Goal: Task Accomplishment & Management: Manage account settings

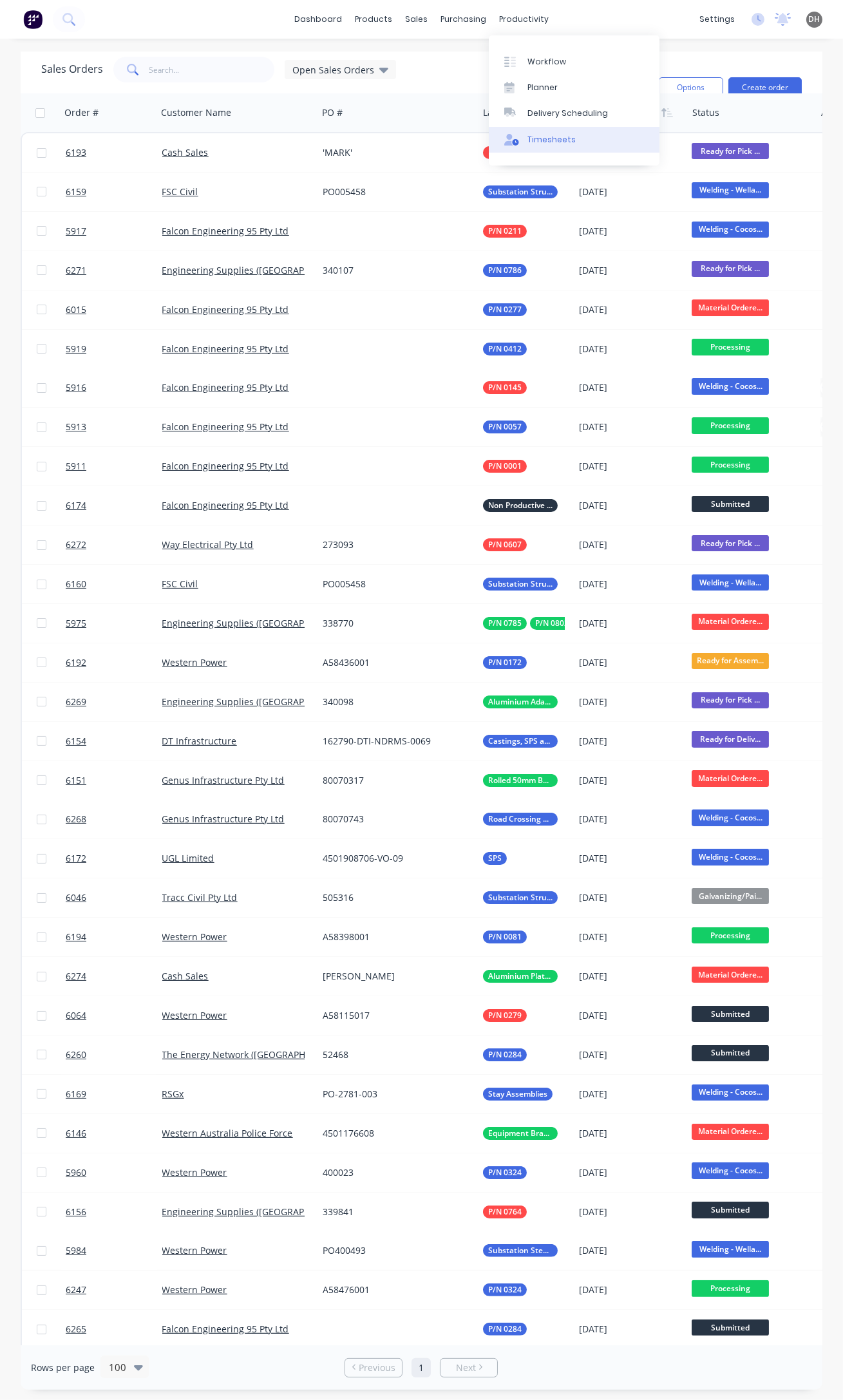
click at [527, 141] on div "Timesheets" at bounding box center [551, 139] width 48 height 11
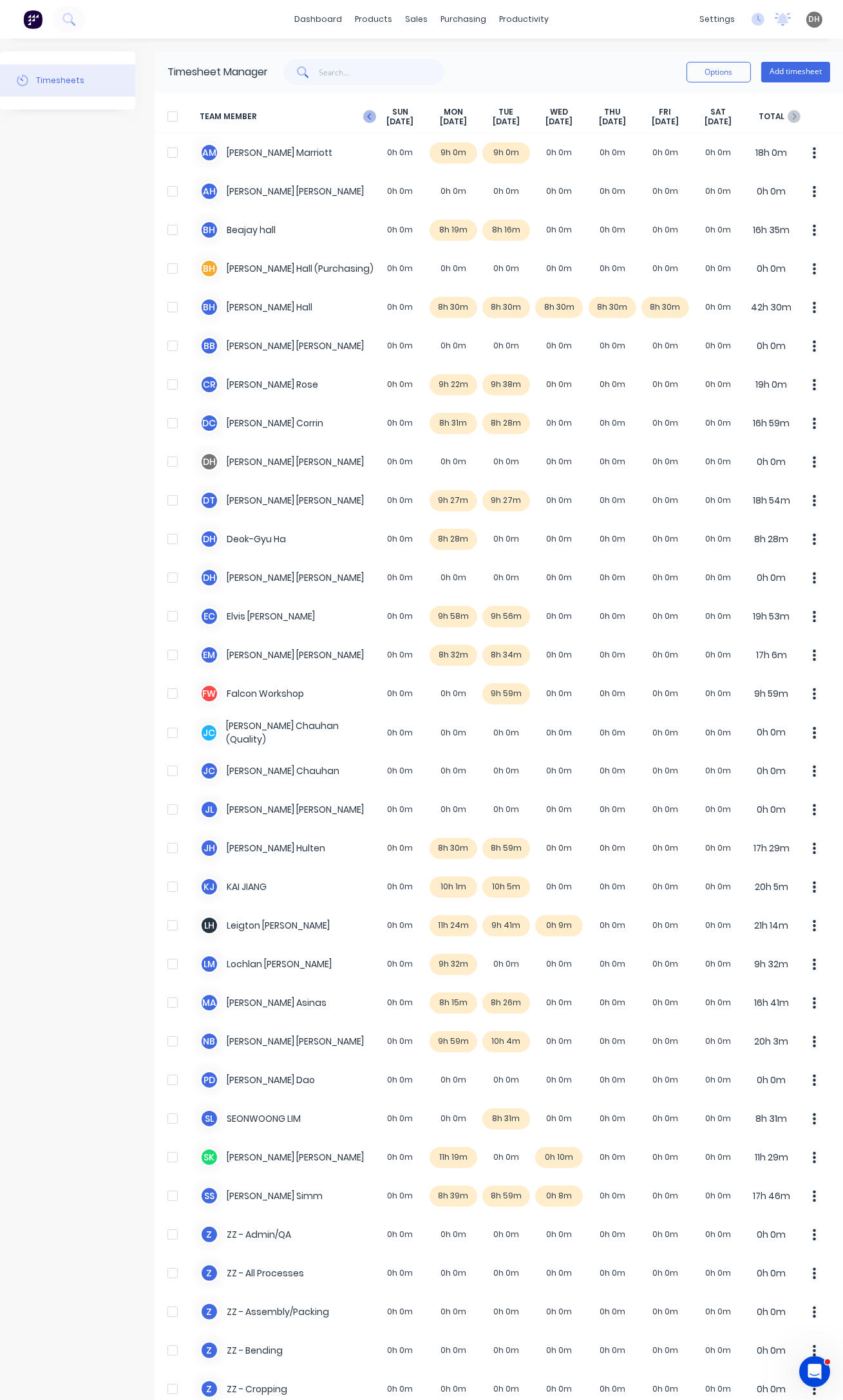
click at [369, 118] on icon "button" at bounding box center [369, 116] width 3 height 6
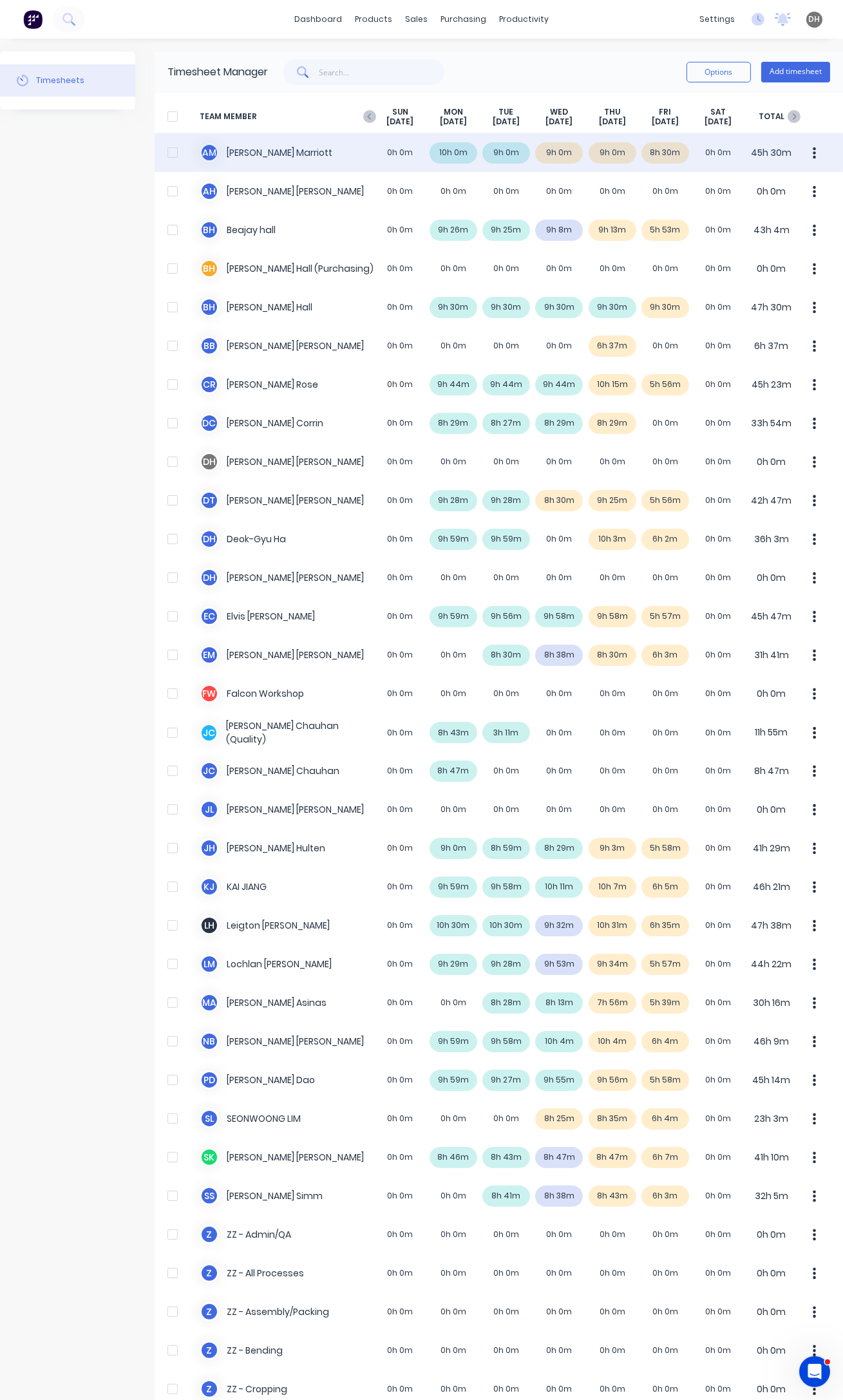
click at [810, 152] on button "button" at bounding box center [814, 152] width 27 height 26
click at [746, 190] on div "Approve" at bounding box center [766, 189] width 99 height 19
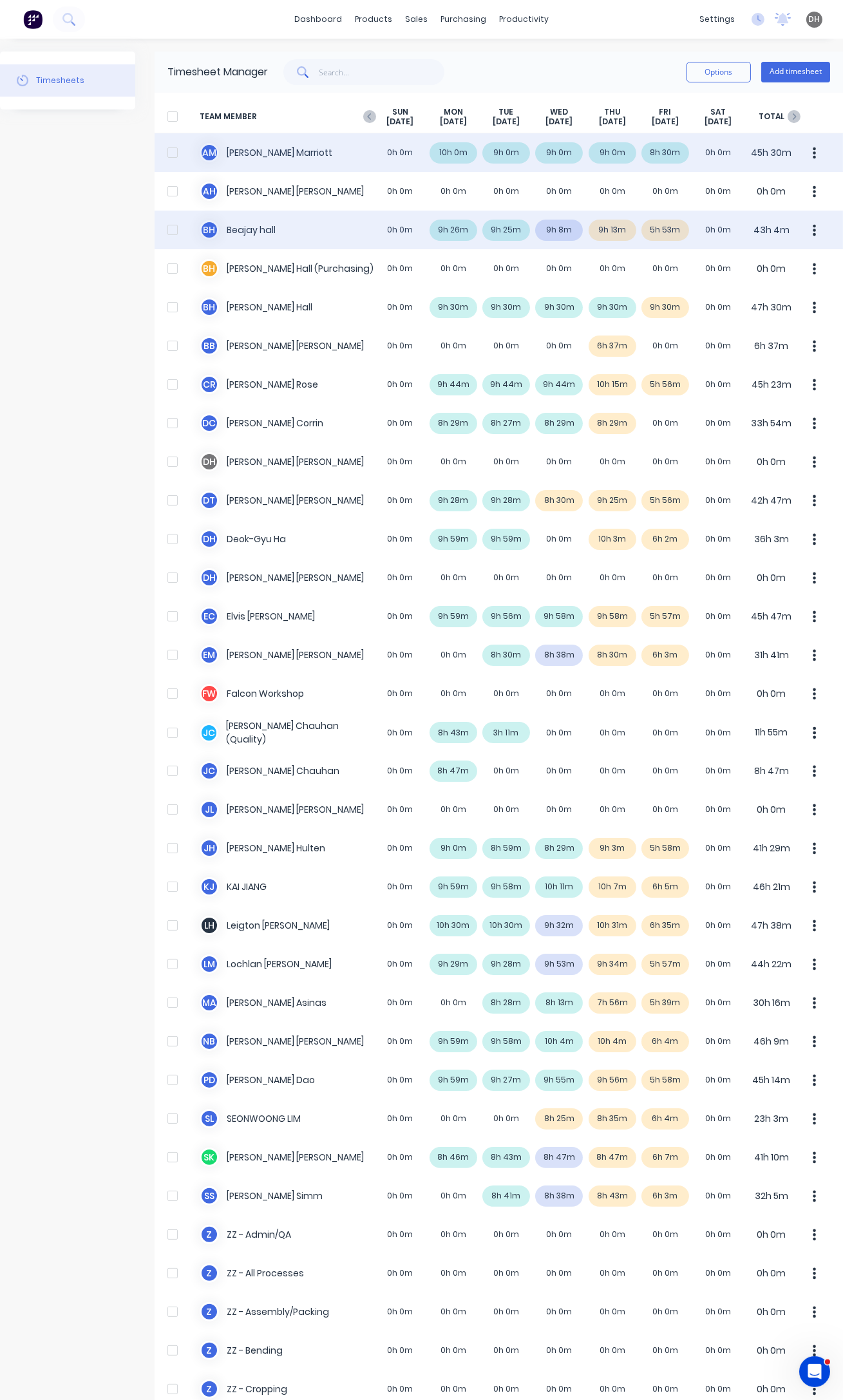
click at [560, 232] on div "B h [PERSON_NAME] 0h 0m 9h 26m 9h 25m 9h 8m 9h 13m 5h 53m 0h 0m 43h 4m" at bounding box center [498, 230] width 688 height 39
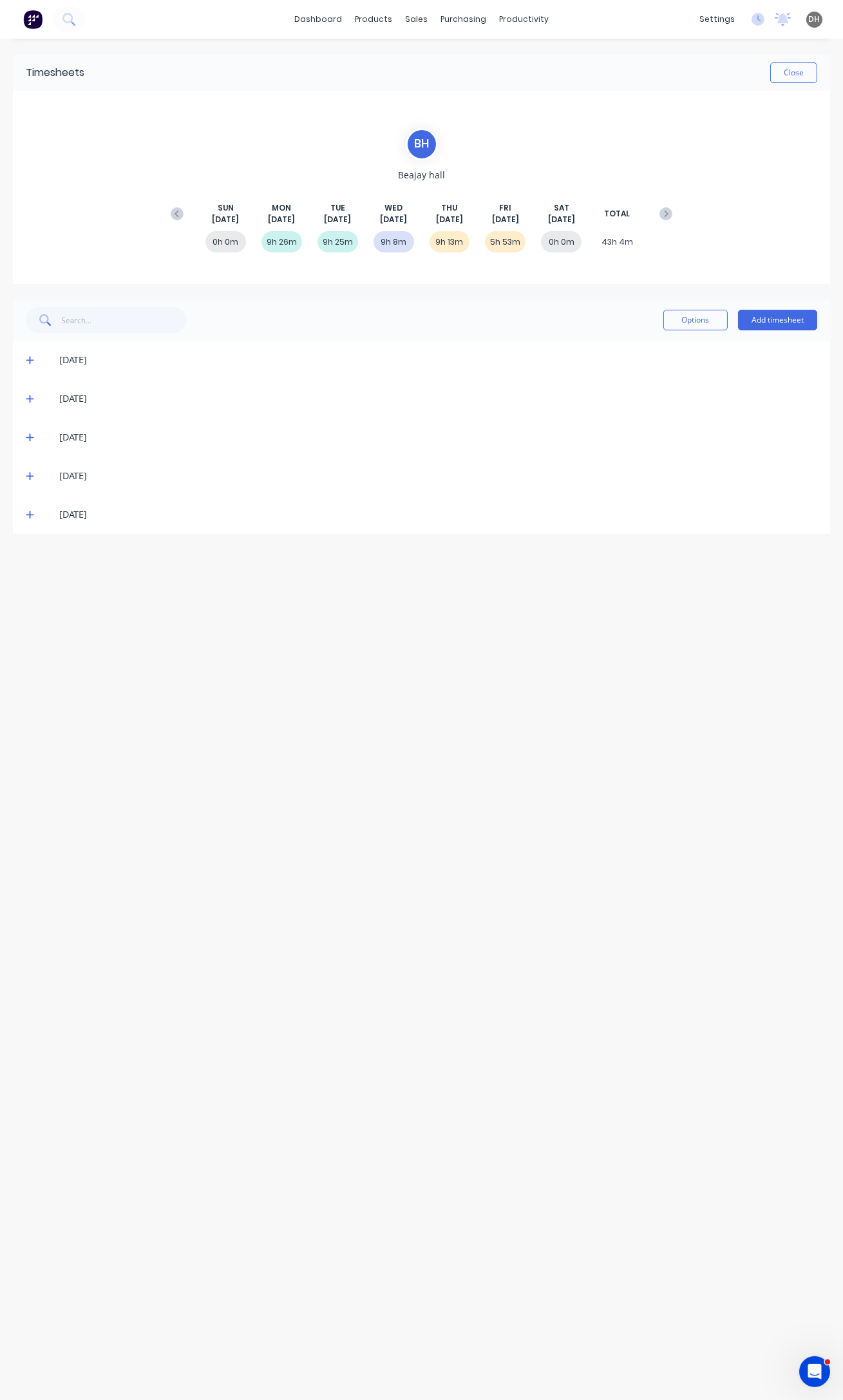
click at [29, 436] on icon at bounding box center [29, 437] width 8 height 8
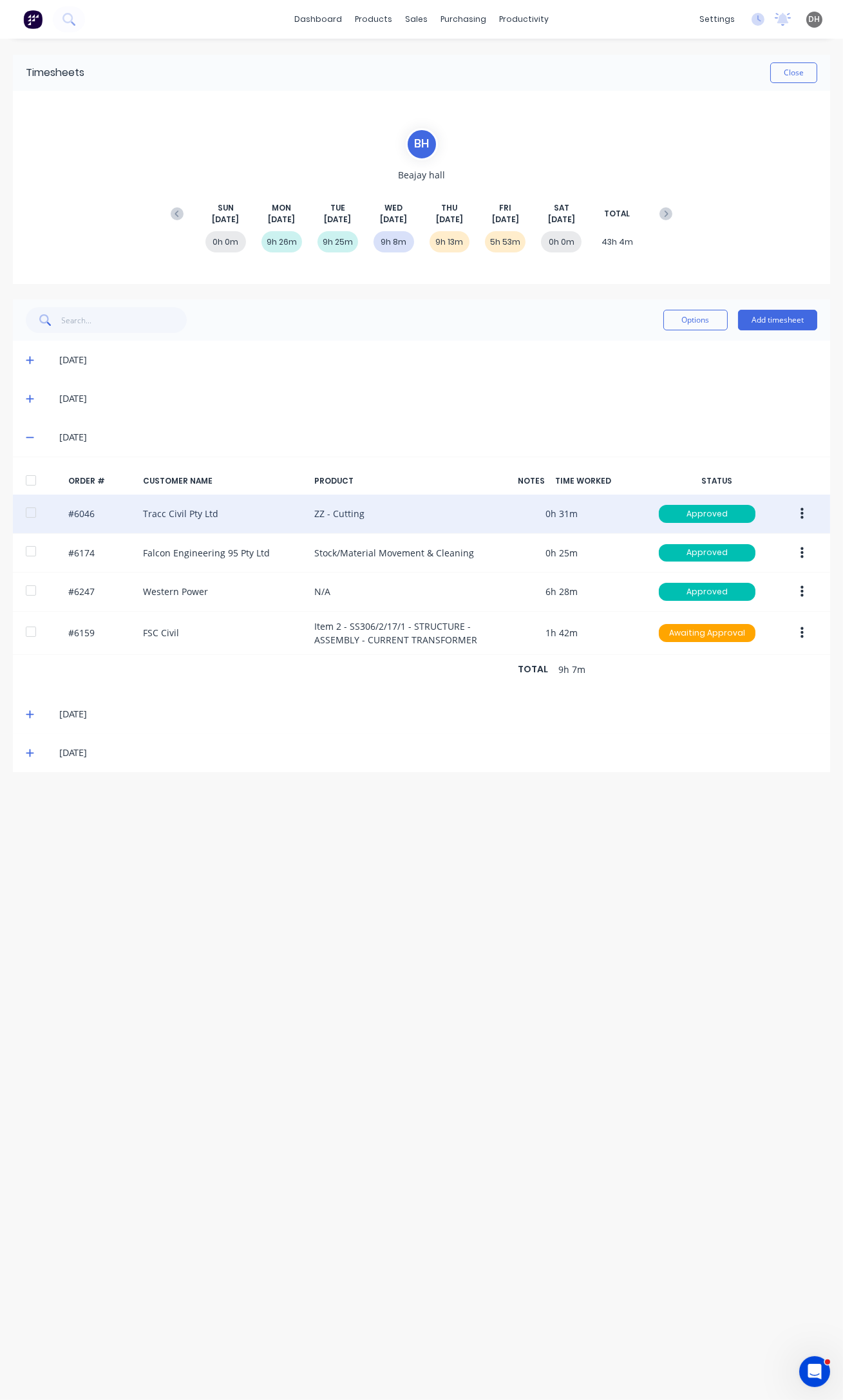
click at [799, 519] on button "button" at bounding box center [802, 513] width 30 height 23
click at [747, 603] on div "Edit" at bounding box center [755, 599] width 99 height 19
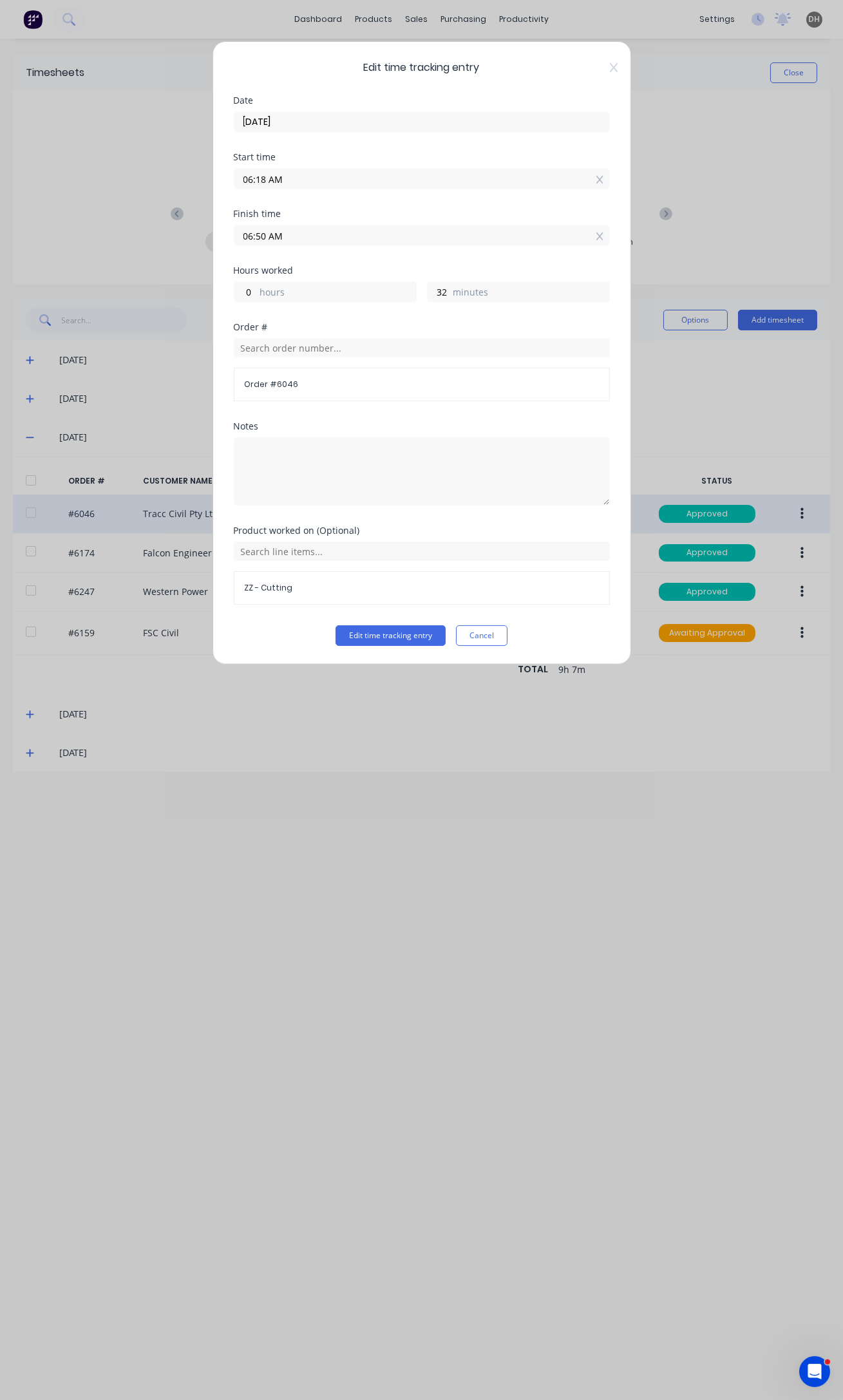
click at [267, 179] on input "06:18 AM" at bounding box center [421, 178] width 375 height 19
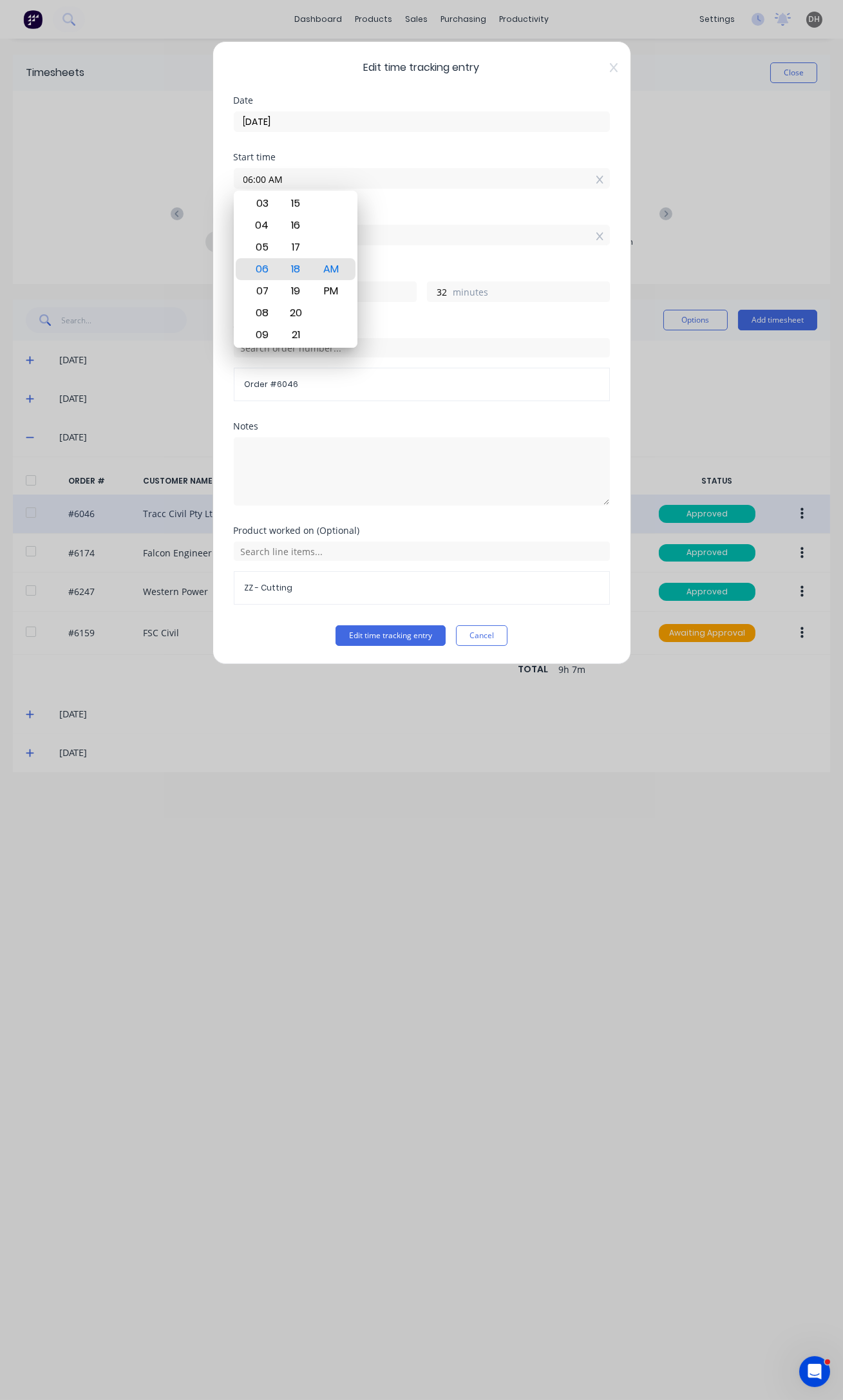
type input "06:00 AM"
type input "50"
click at [449, 427] on div "Notes" at bounding box center [421, 426] width 376 height 9
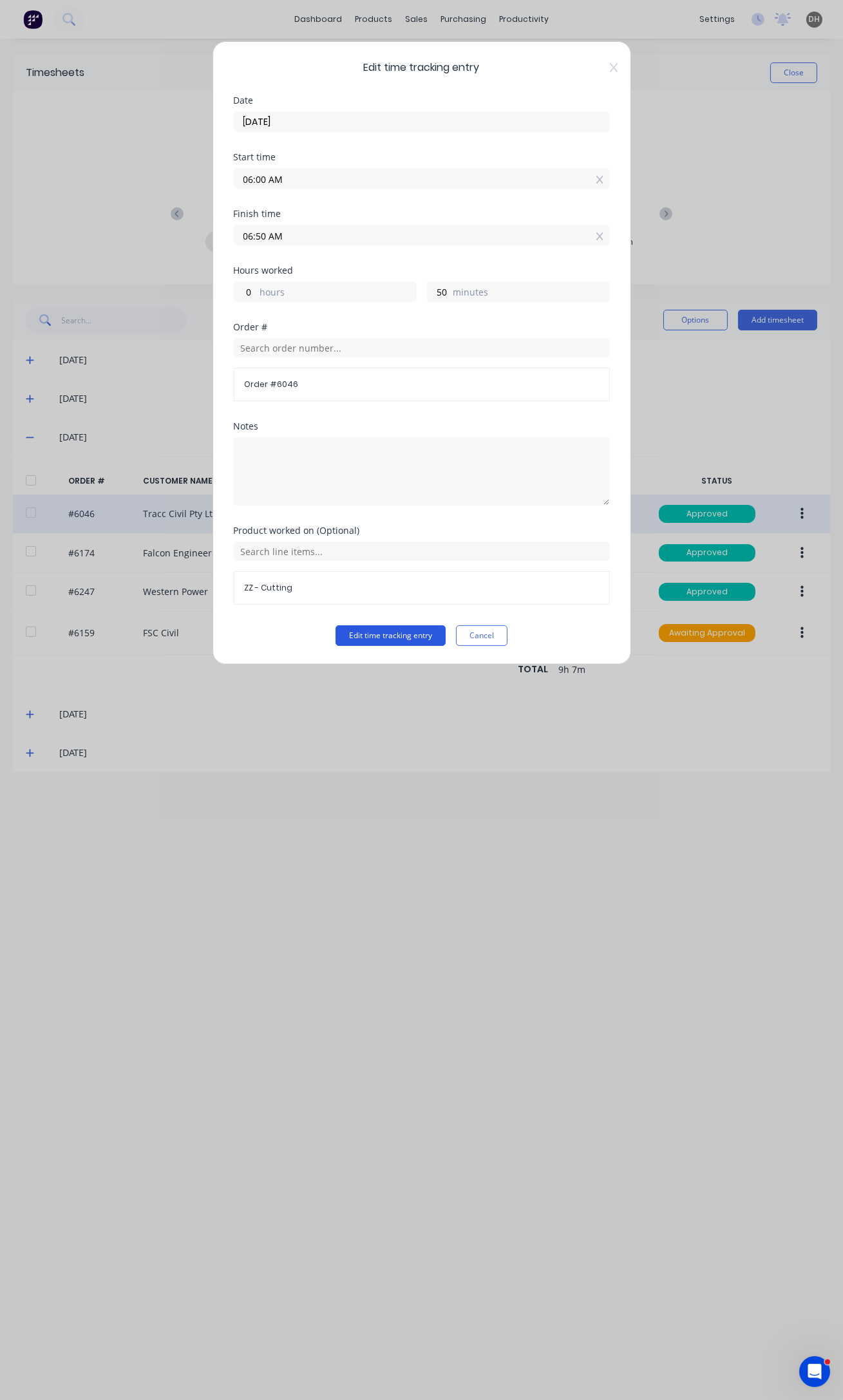
click at [415, 635] on button "Edit time tracking entry" at bounding box center [391, 635] width 110 height 21
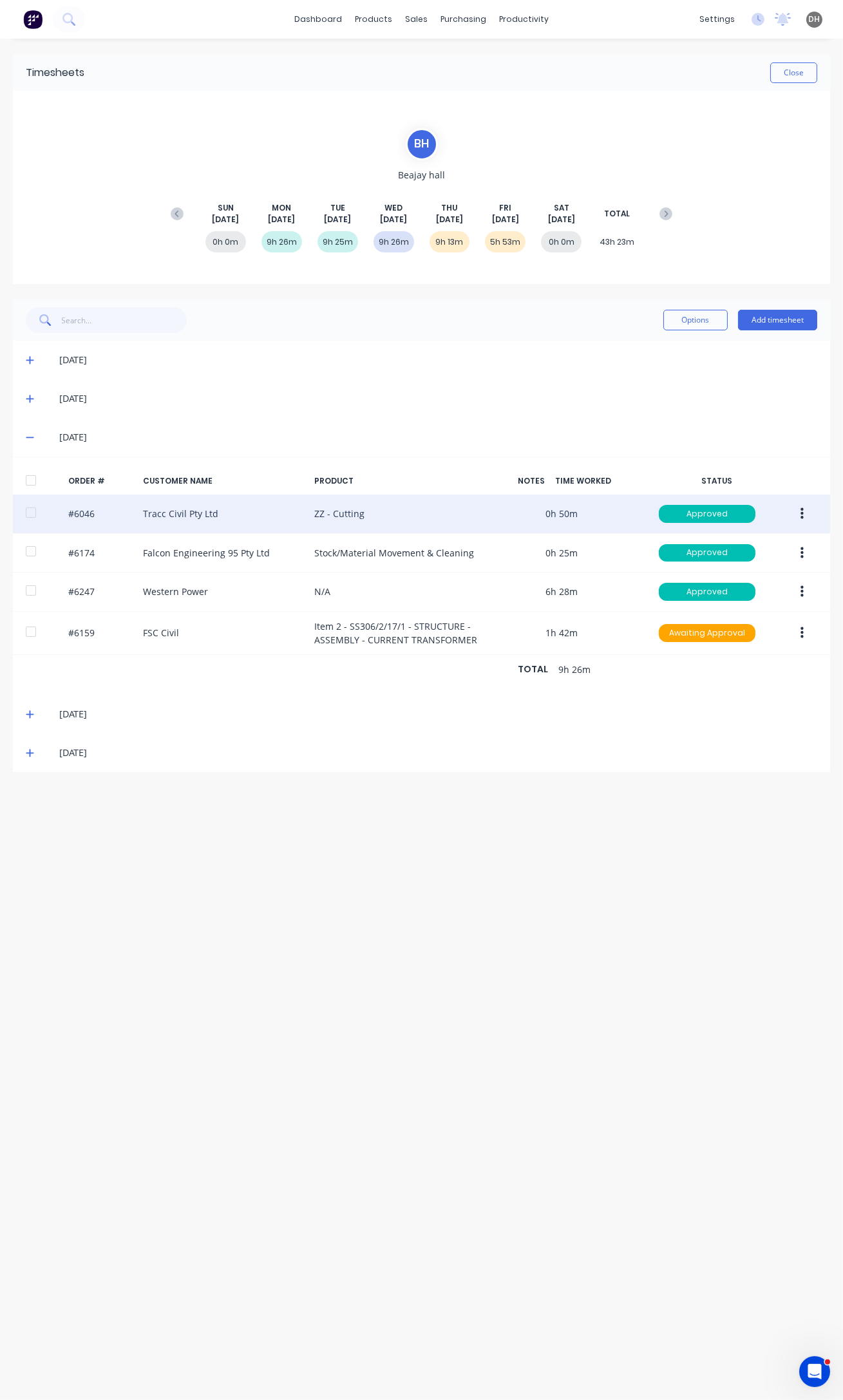
click at [29, 711] on icon at bounding box center [30, 714] width 9 height 9
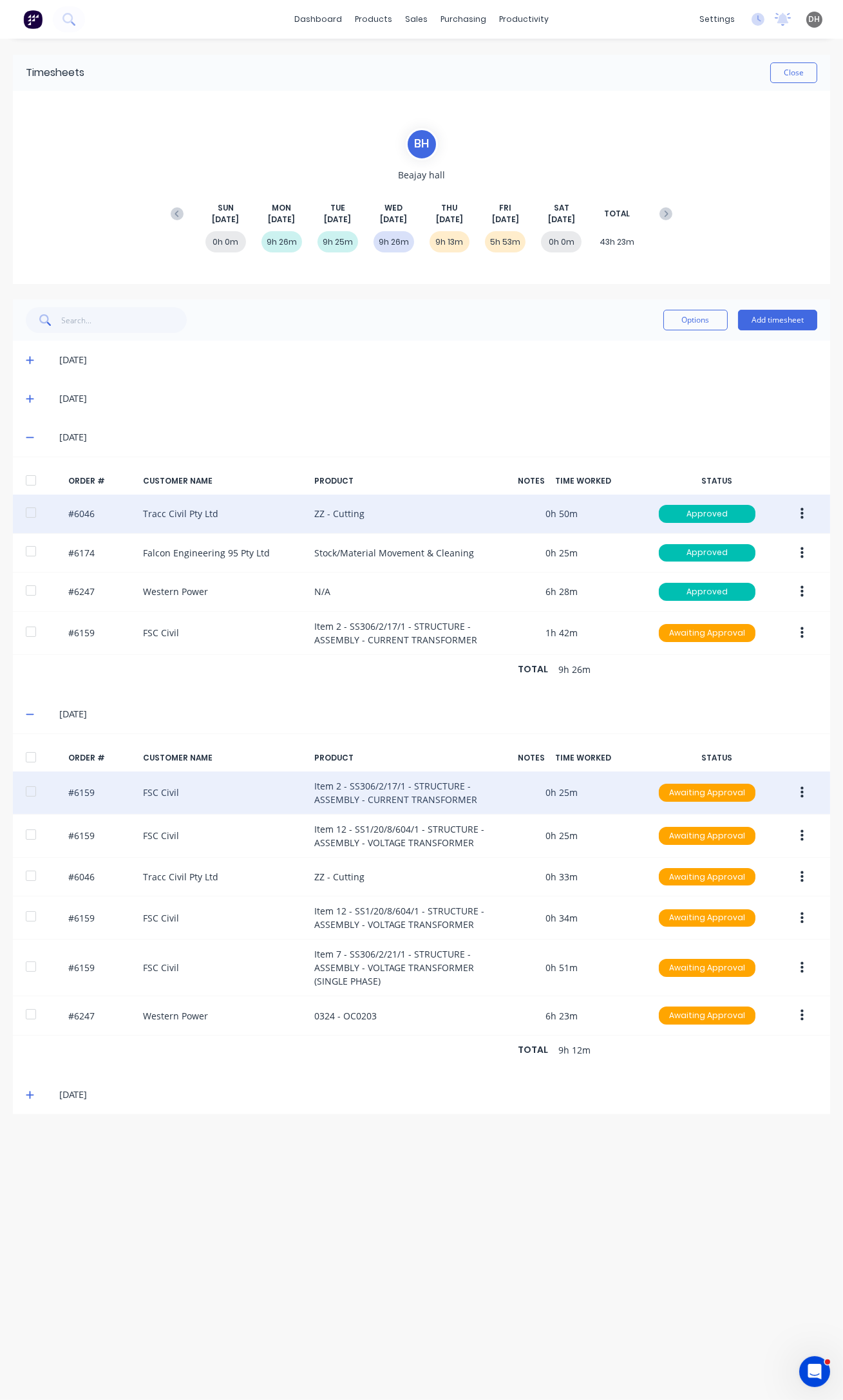
click at [798, 790] on button "button" at bounding box center [802, 792] width 30 height 23
click at [759, 877] on div "Edit" at bounding box center [755, 878] width 99 height 19
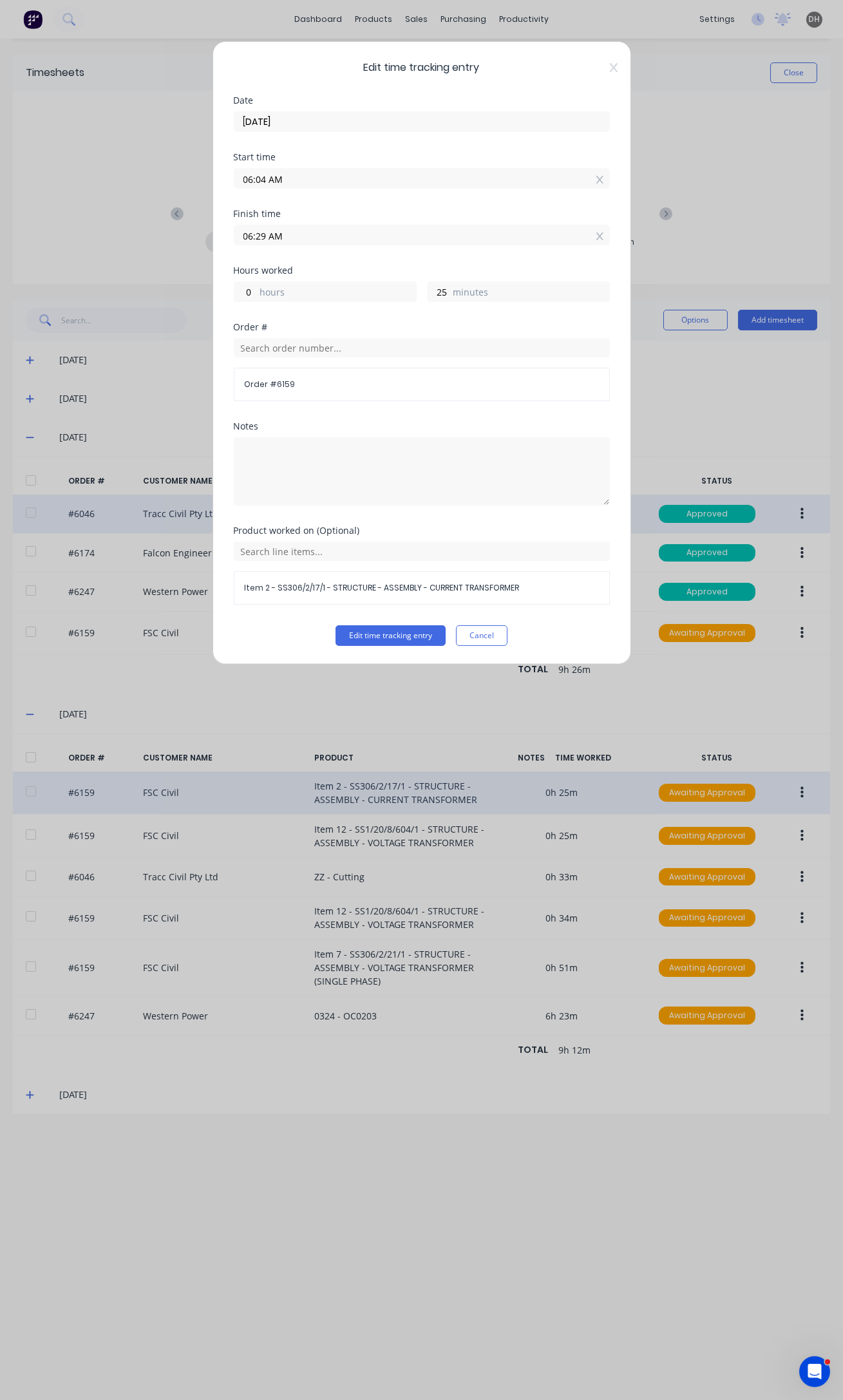
click at [265, 180] on input "06:04 AM" at bounding box center [421, 178] width 375 height 19
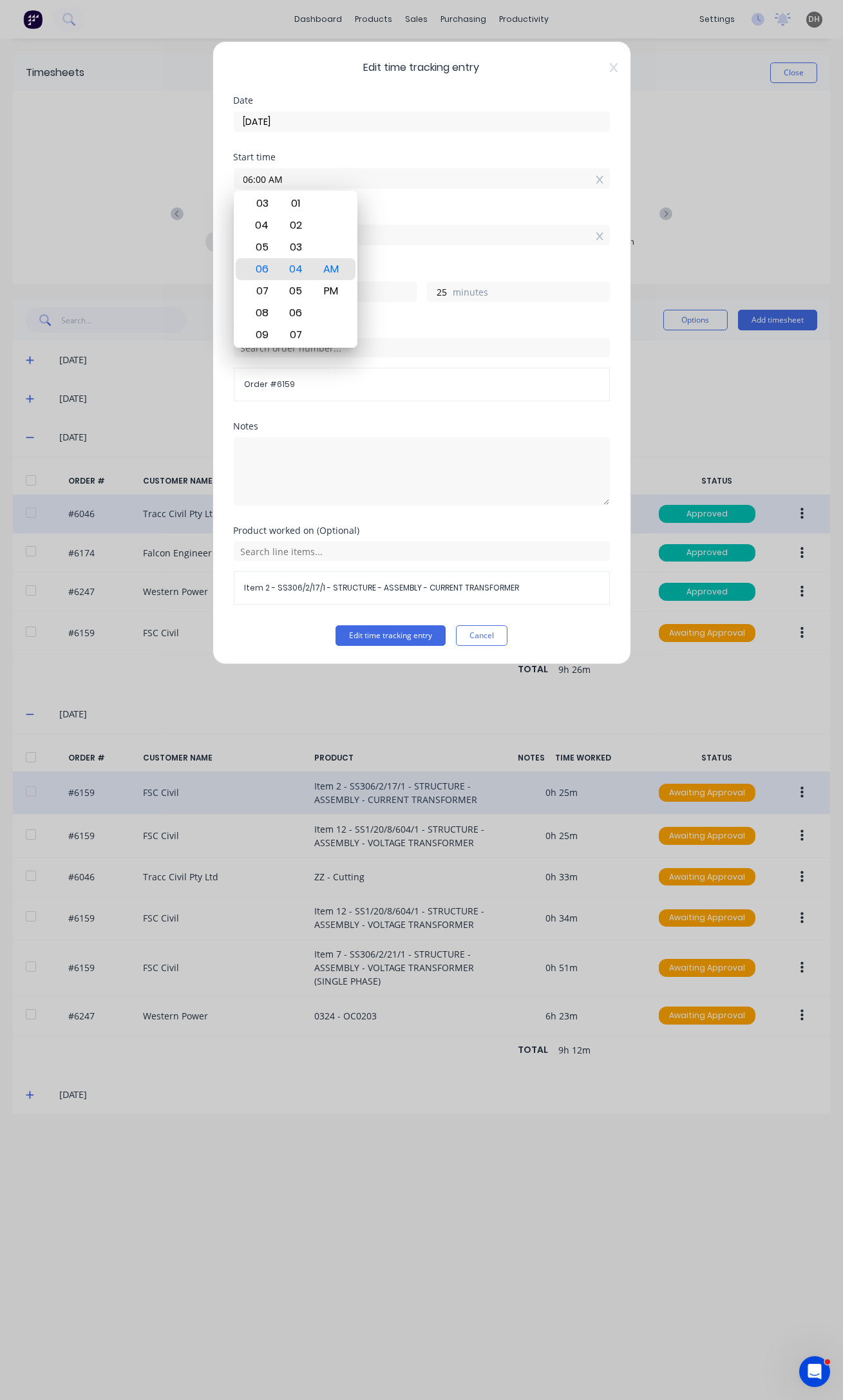
type input "06:00 AM"
click at [336, 625] on button "Edit time tracking entry" at bounding box center [391, 635] width 110 height 21
type input "29"
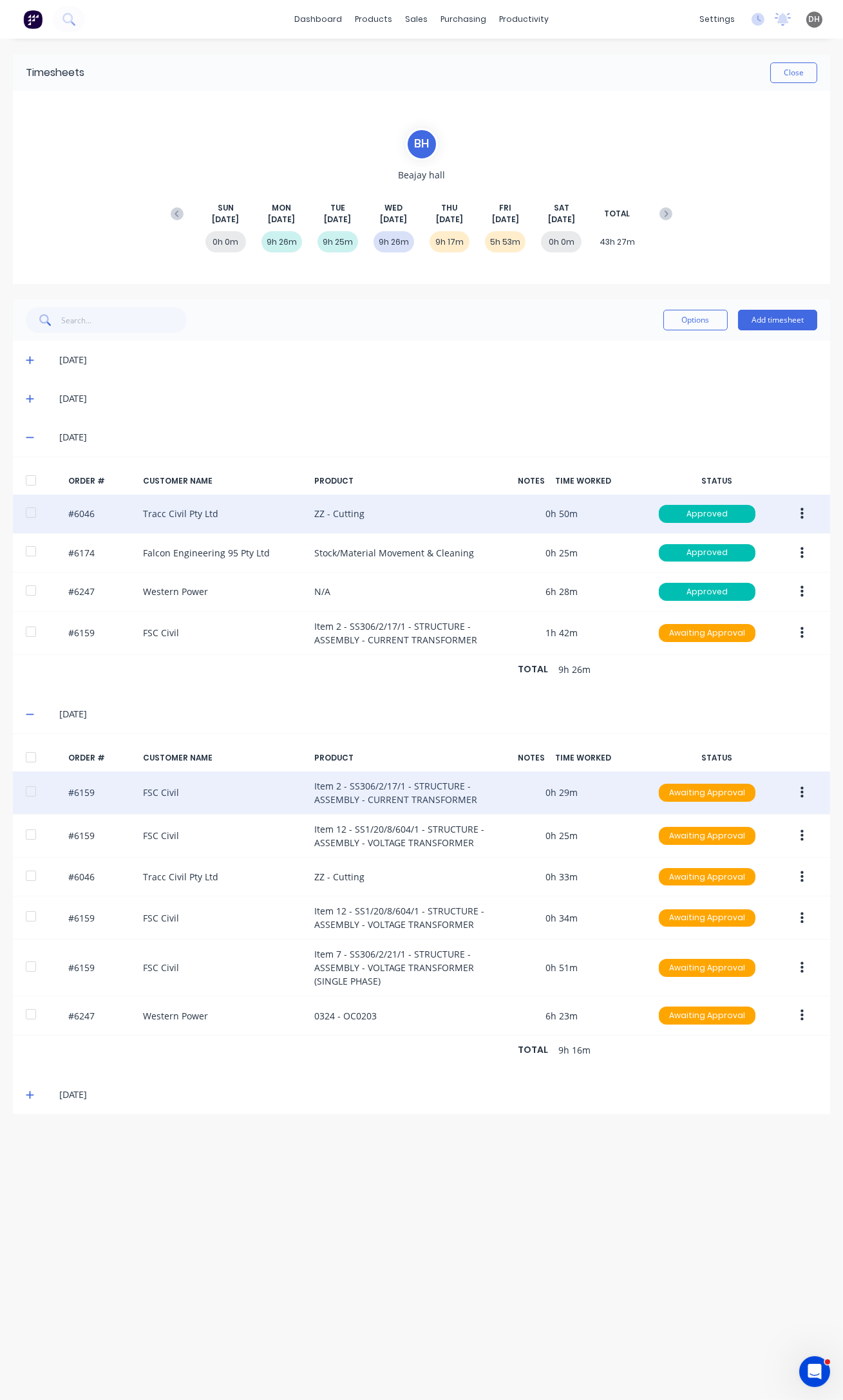
click at [804, 796] on button "button" at bounding box center [802, 792] width 30 height 23
click at [752, 877] on div "Edit" at bounding box center [755, 878] width 99 height 19
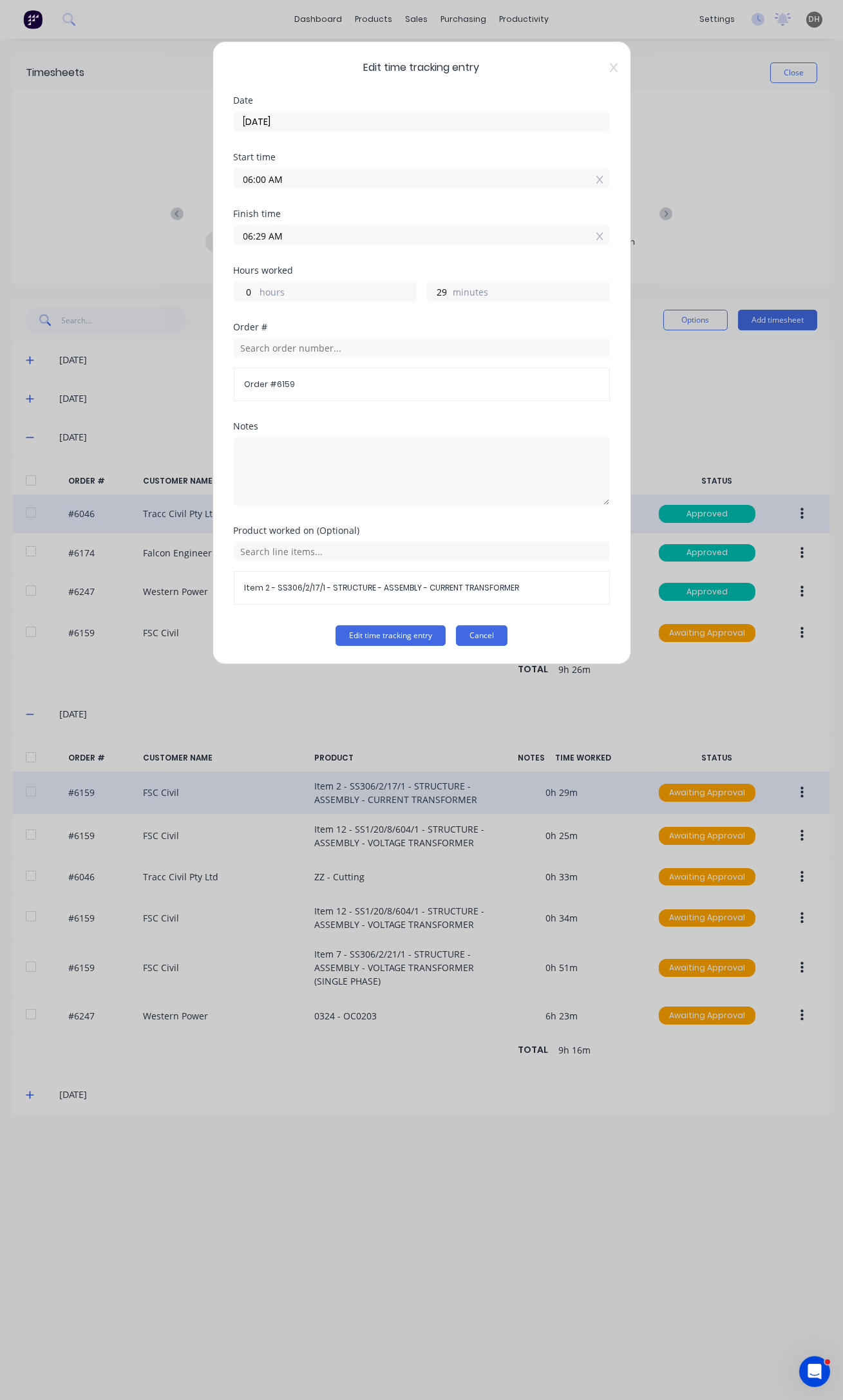
click at [479, 634] on button "Cancel" at bounding box center [481, 635] width 52 height 21
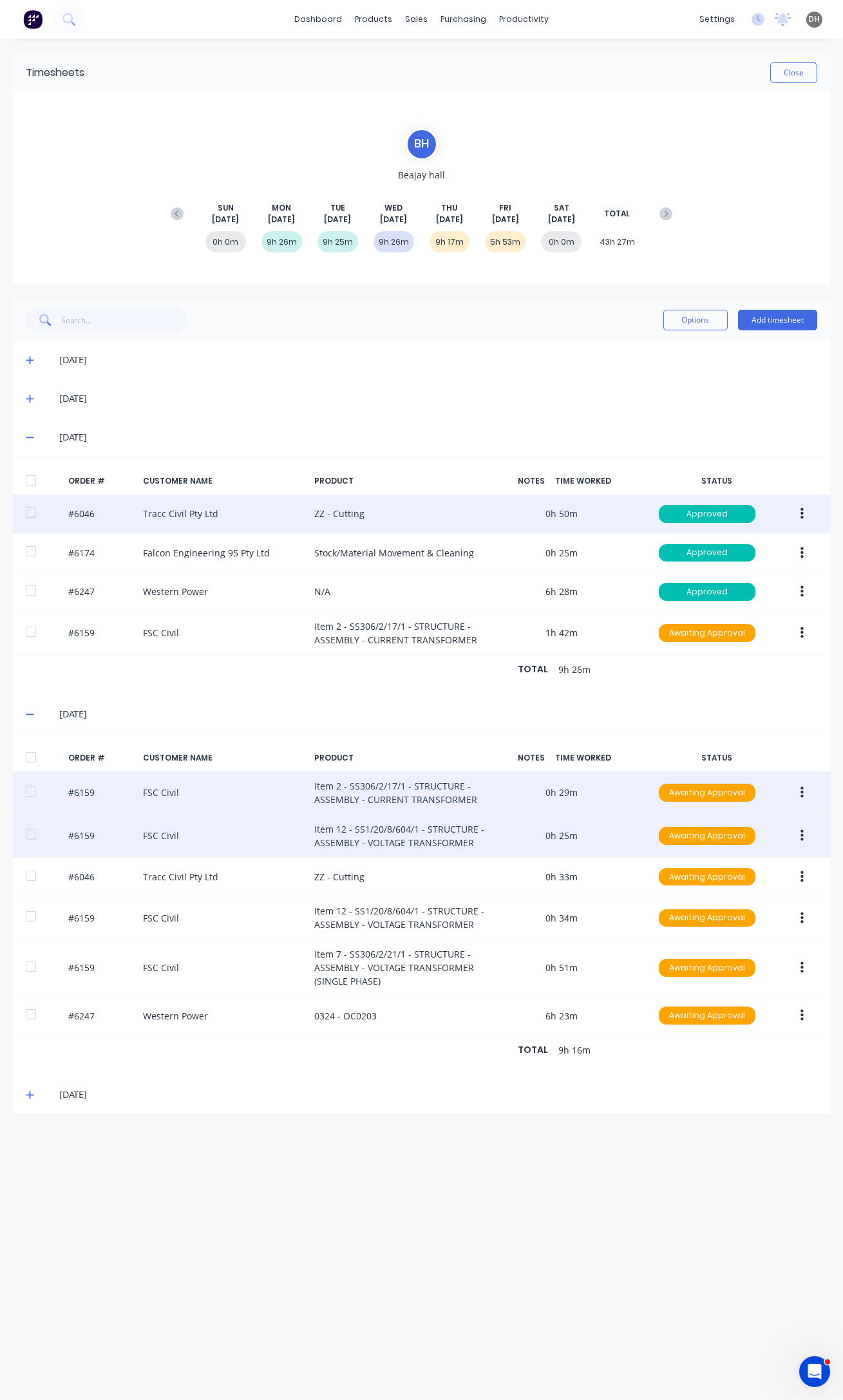
click at [798, 836] on button "button" at bounding box center [802, 835] width 30 height 23
click at [739, 926] on div "Edit" at bounding box center [755, 921] width 99 height 19
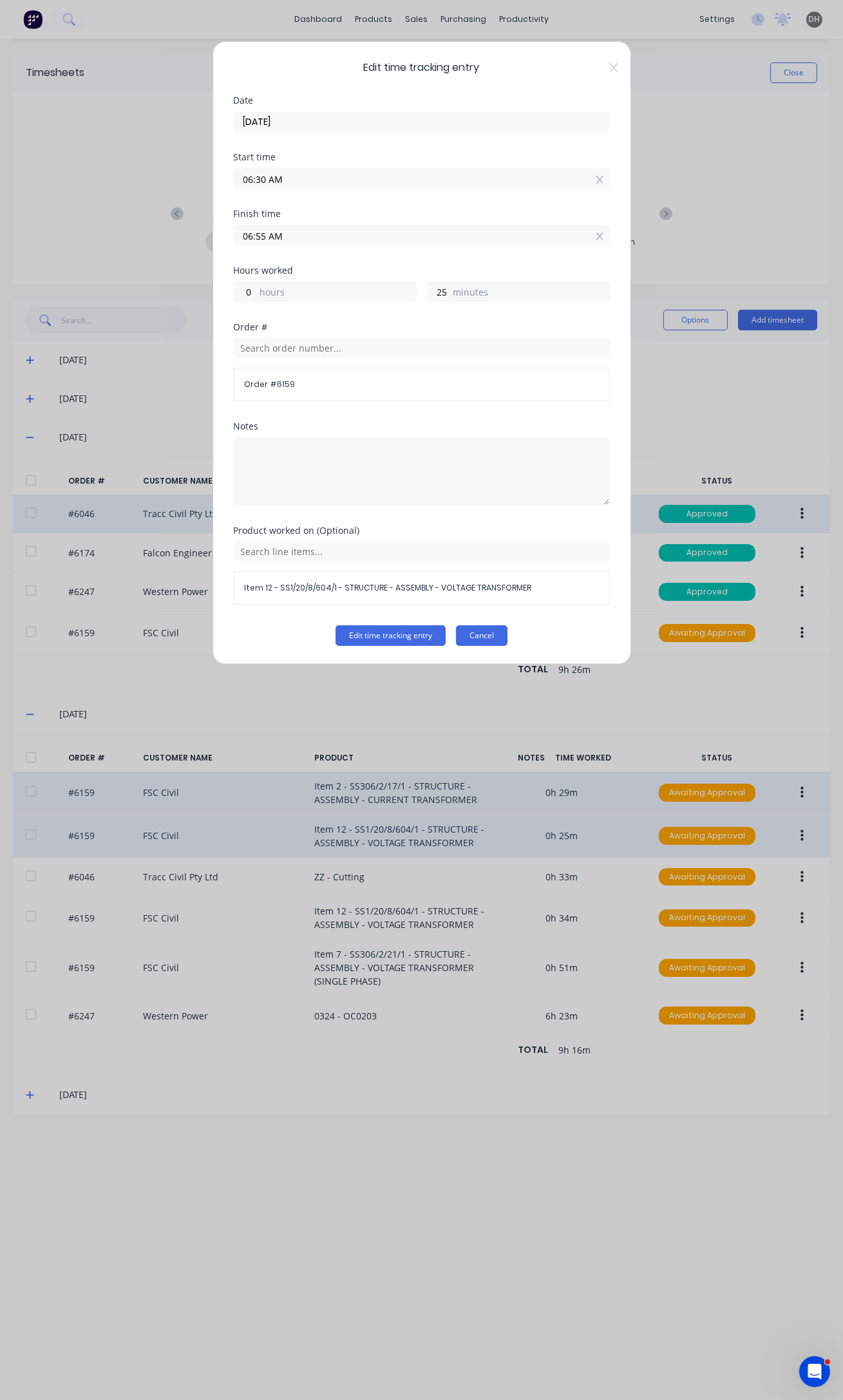
click at [492, 637] on button "Cancel" at bounding box center [481, 635] width 52 height 21
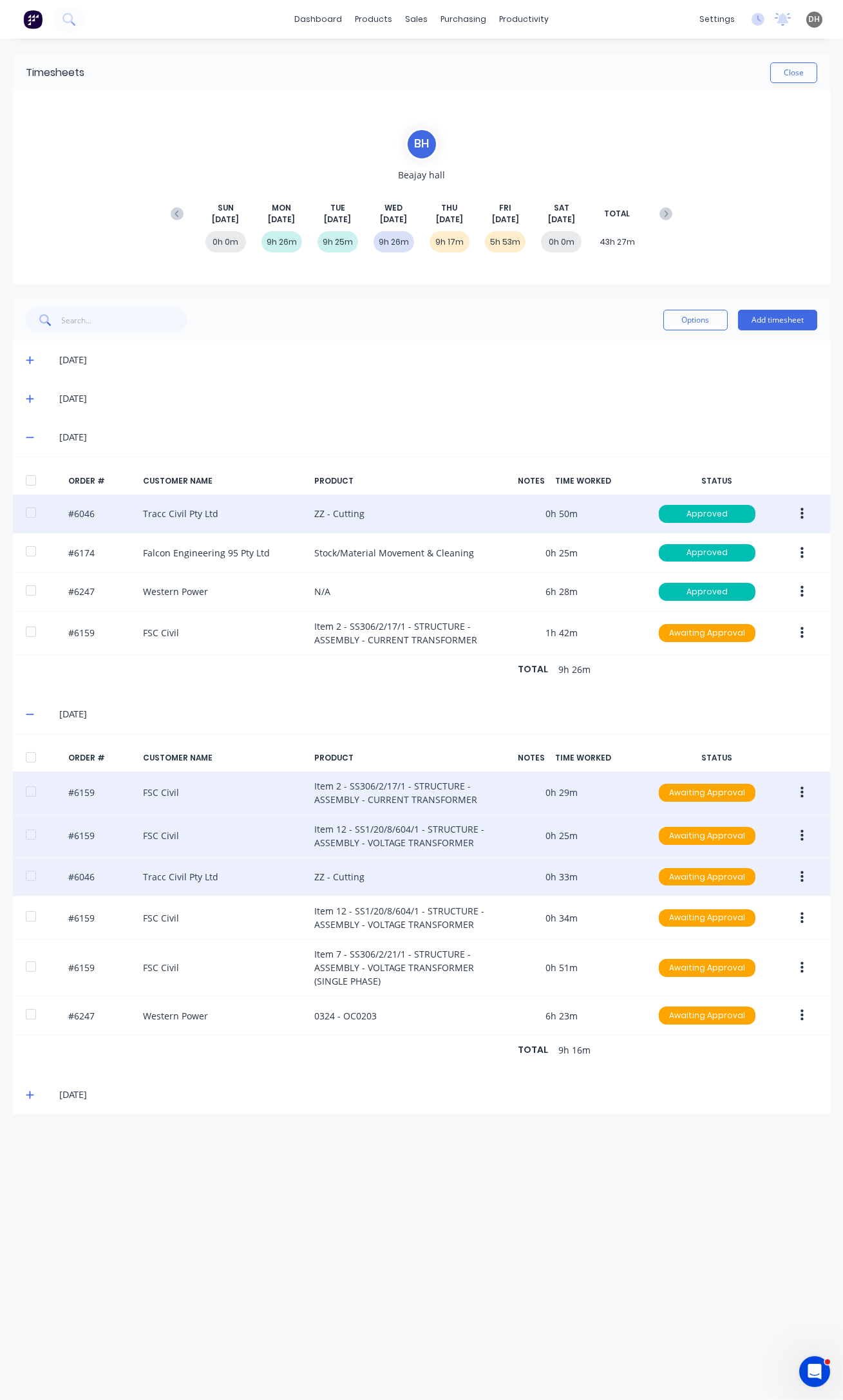
click at [798, 874] on button "button" at bounding box center [802, 877] width 30 height 23
click at [754, 956] on div "Edit" at bounding box center [755, 963] width 99 height 19
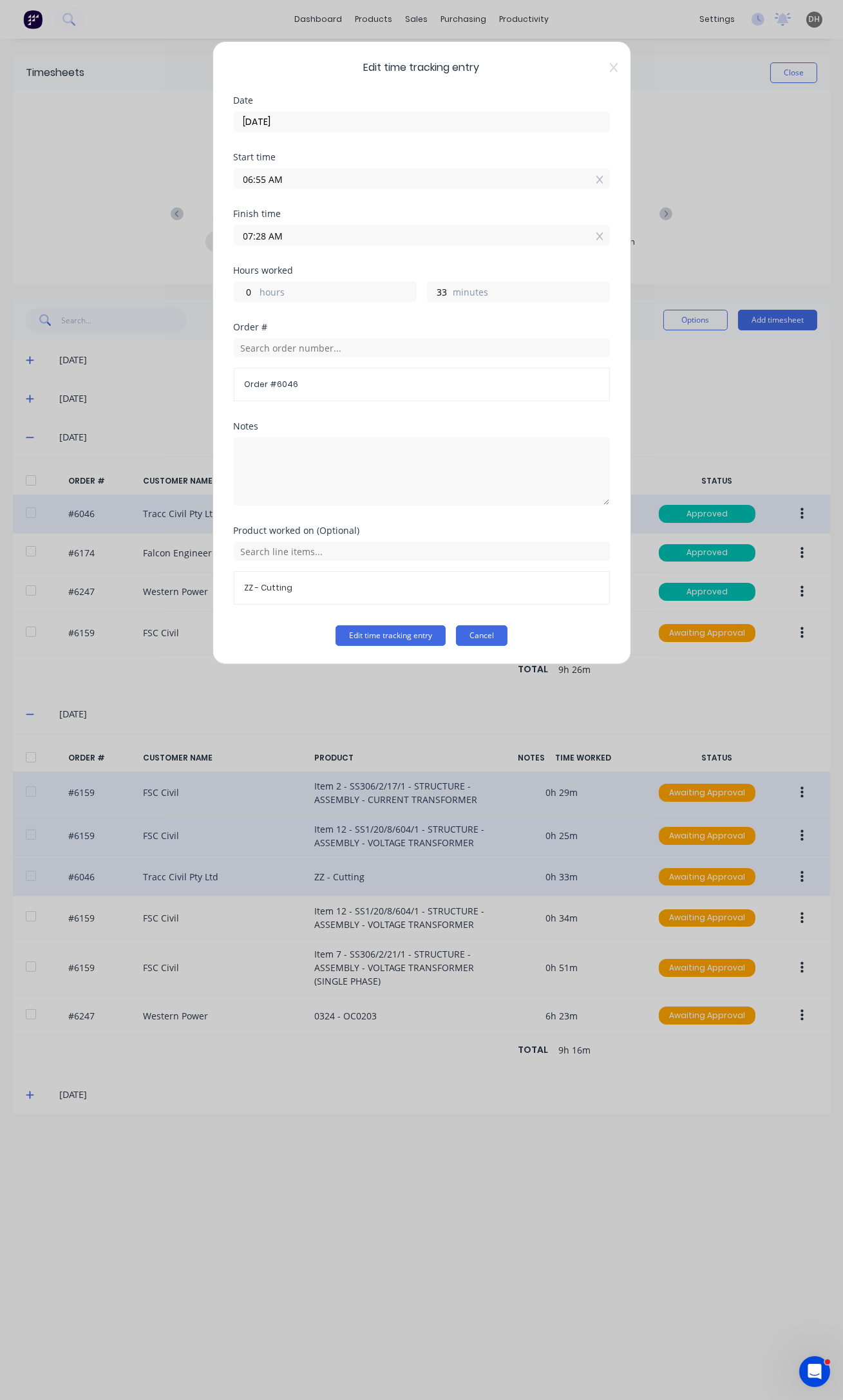
click at [506, 638] on button "Cancel" at bounding box center [481, 635] width 52 height 21
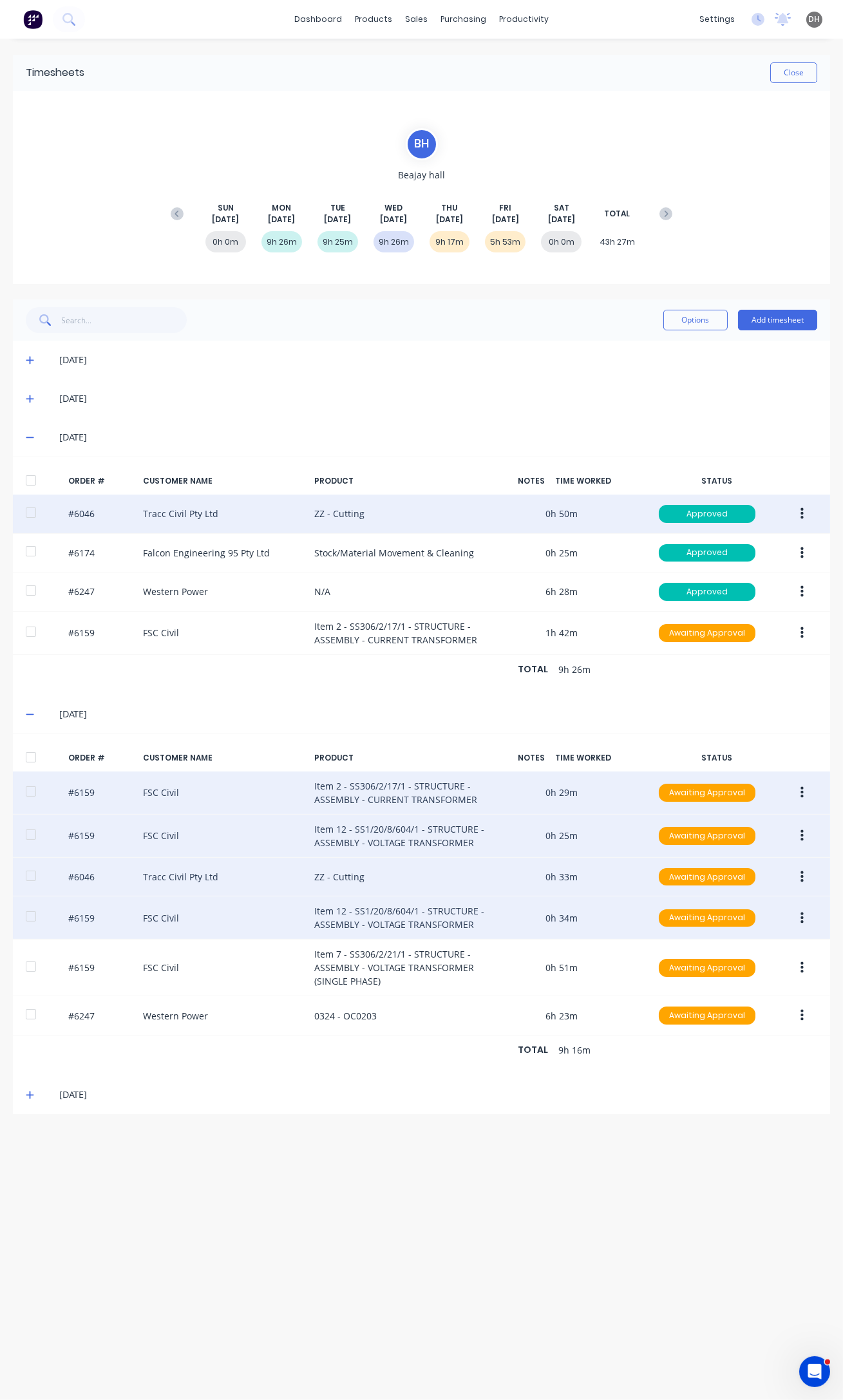
click at [809, 928] on div "#6159 FSC Civil Item 12 - SS1/20/8/604/1 - STRUCTURE - ASSEMBLY - VOLTAGE TRANS…" at bounding box center [421, 918] width 817 height 43
click at [799, 916] on button "button" at bounding box center [802, 918] width 30 height 23
click at [736, 1007] on div "Edit" at bounding box center [755, 1004] width 99 height 19
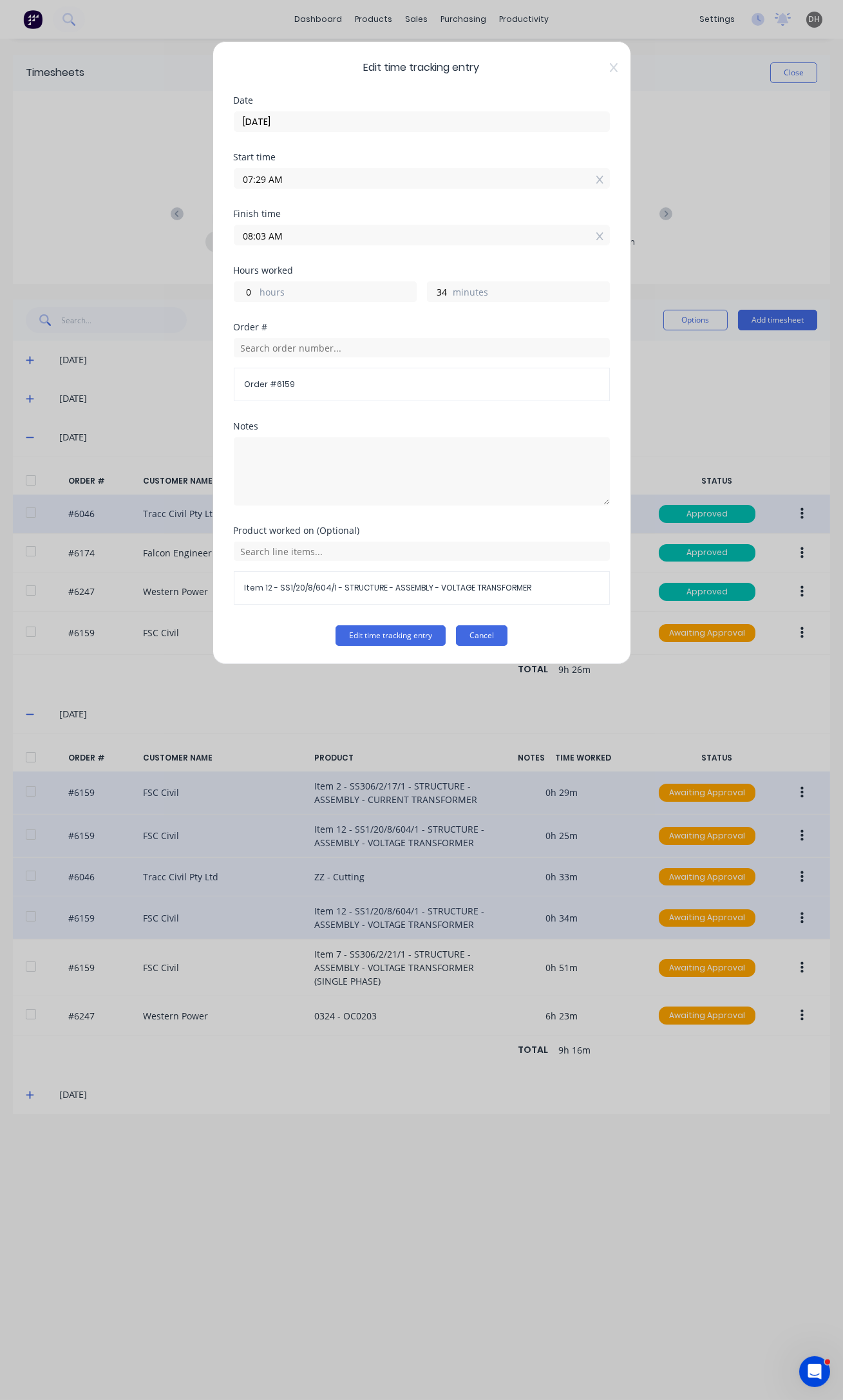
click at [480, 644] on button "Cancel" at bounding box center [481, 635] width 52 height 21
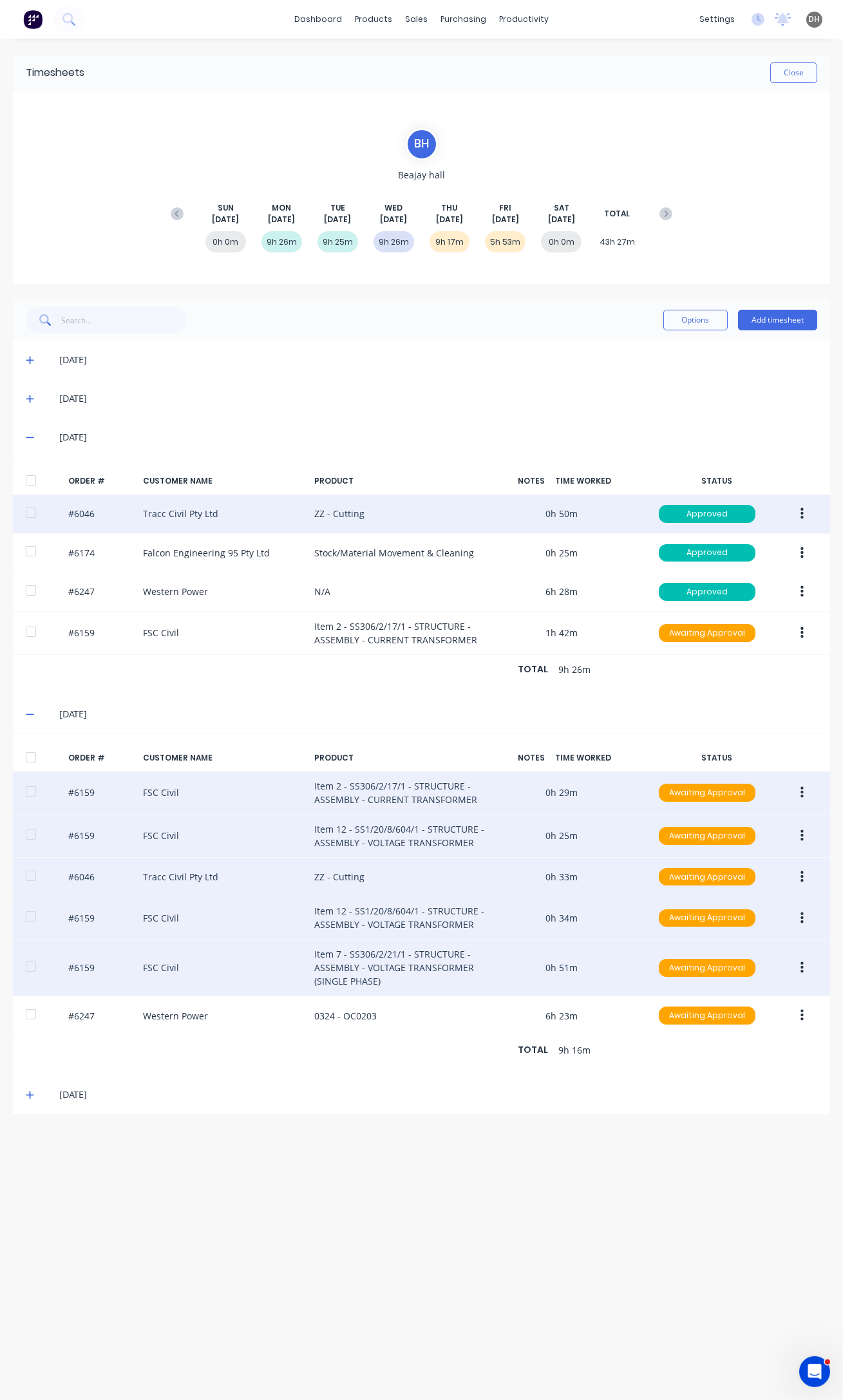
click at [809, 966] on button "button" at bounding box center [802, 967] width 30 height 23
click at [739, 1044] on div "Edit" at bounding box center [755, 1053] width 99 height 19
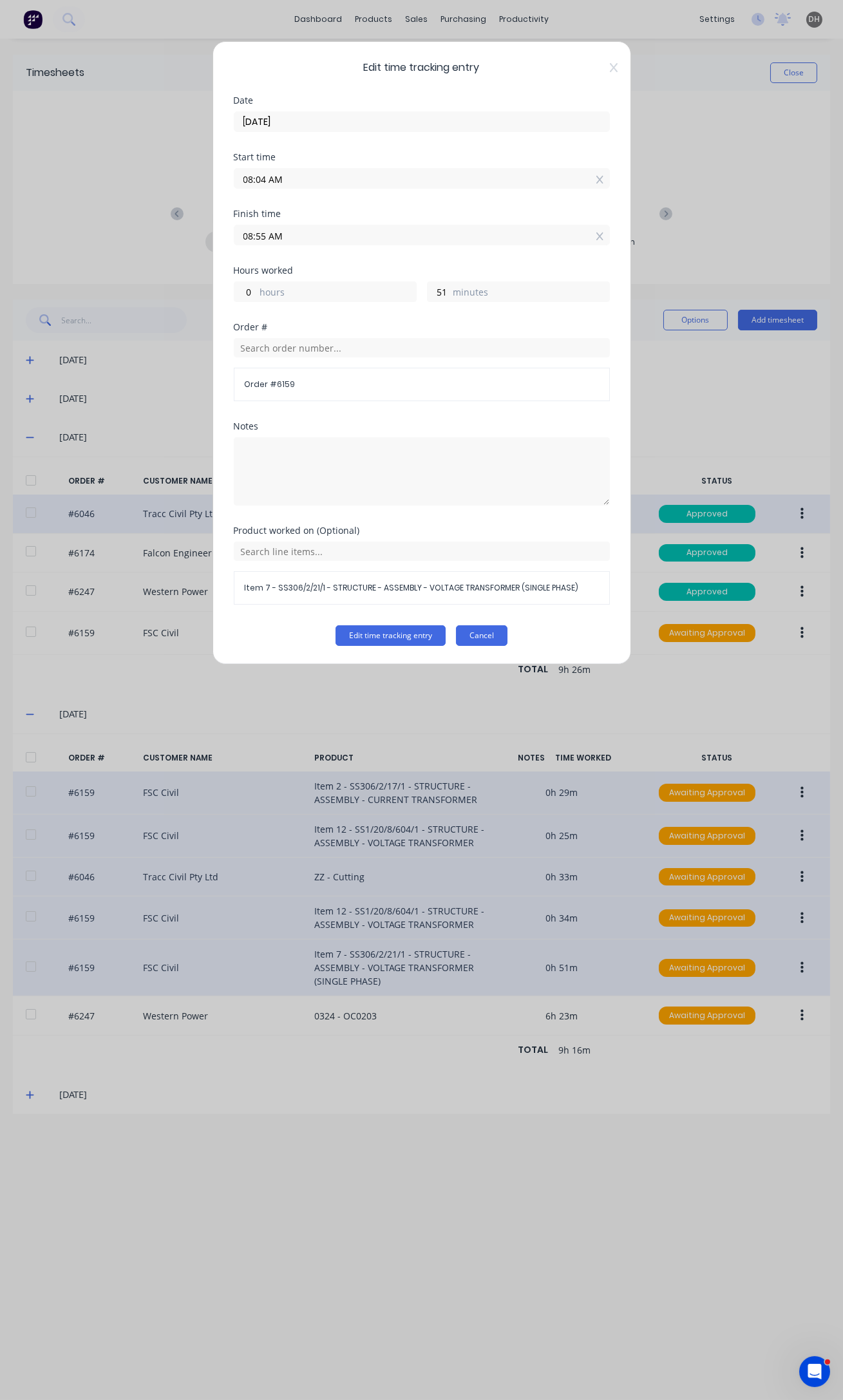
click at [479, 639] on button "Cancel" at bounding box center [481, 635] width 52 height 21
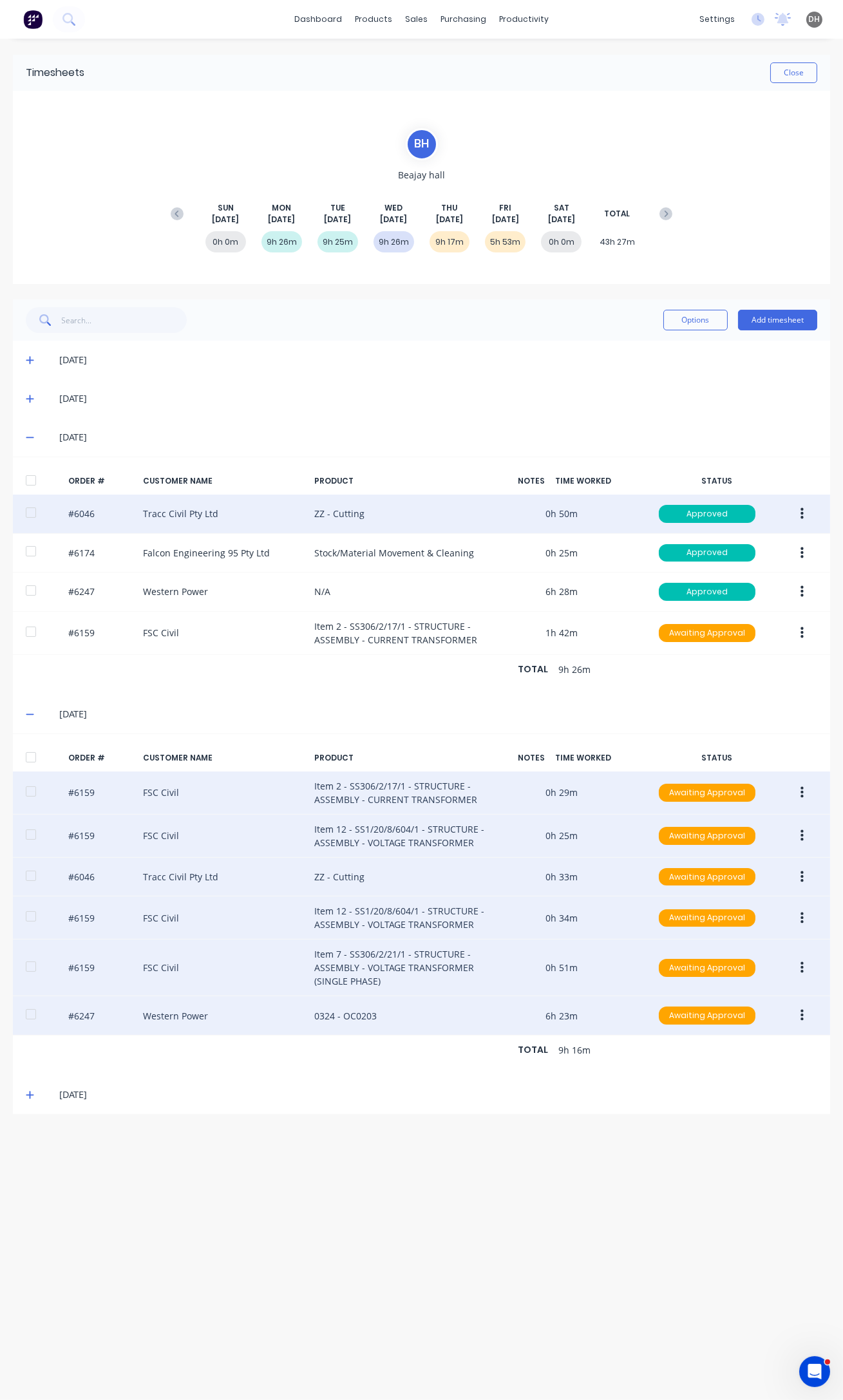
click at [801, 1016] on icon "button" at bounding box center [803, 1015] width 3 height 14
click at [747, 1093] on div "Edit" at bounding box center [755, 1101] width 99 height 19
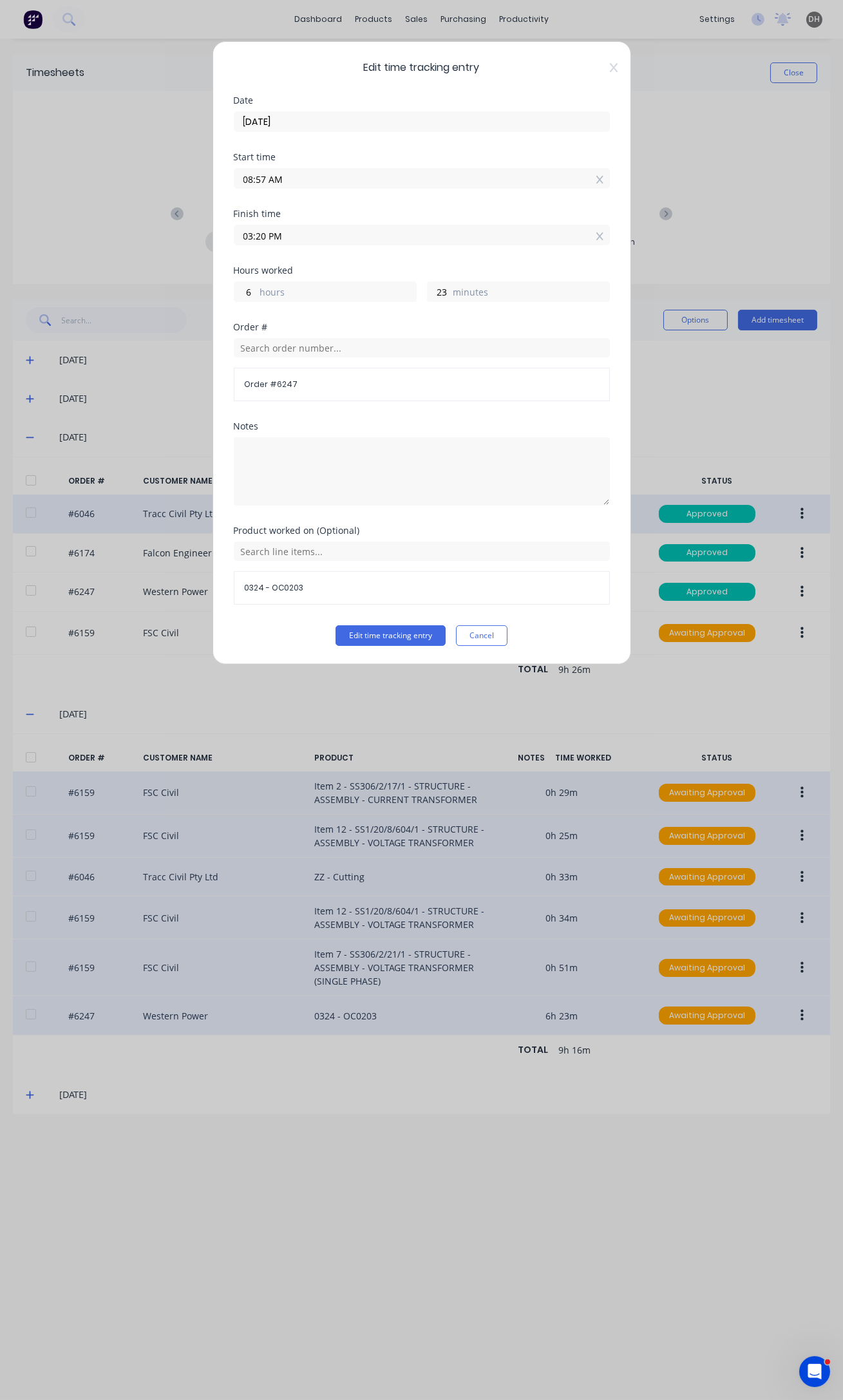
click at [262, 236] on input "03:20 PM" at bounding box center [421, 235] width 375 height 19
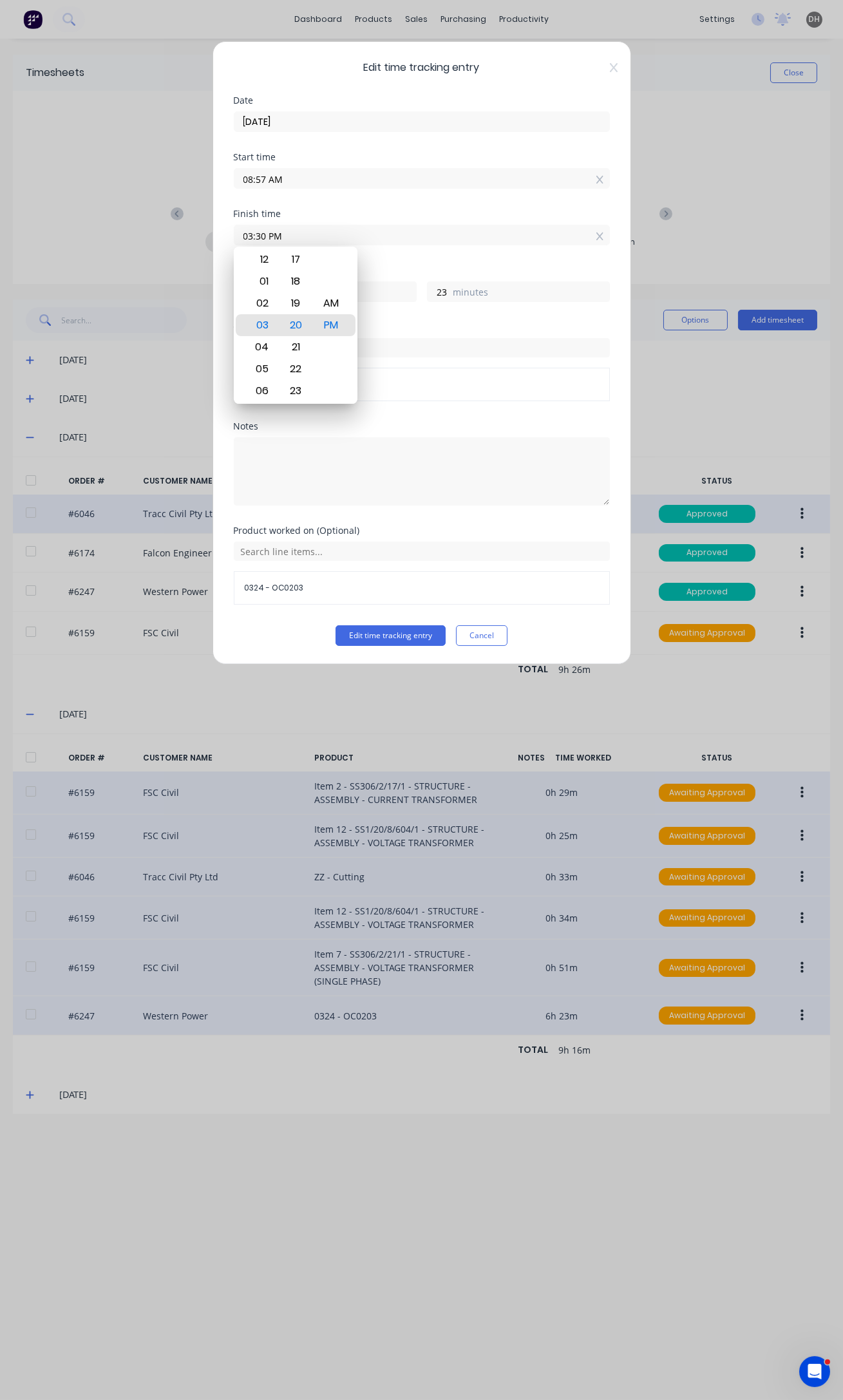
type input "03:30 PM"
click at [336, 625] on button "Edit time tracking entry" at bounding box center [391, 635] width 110 height 21
type input "33"
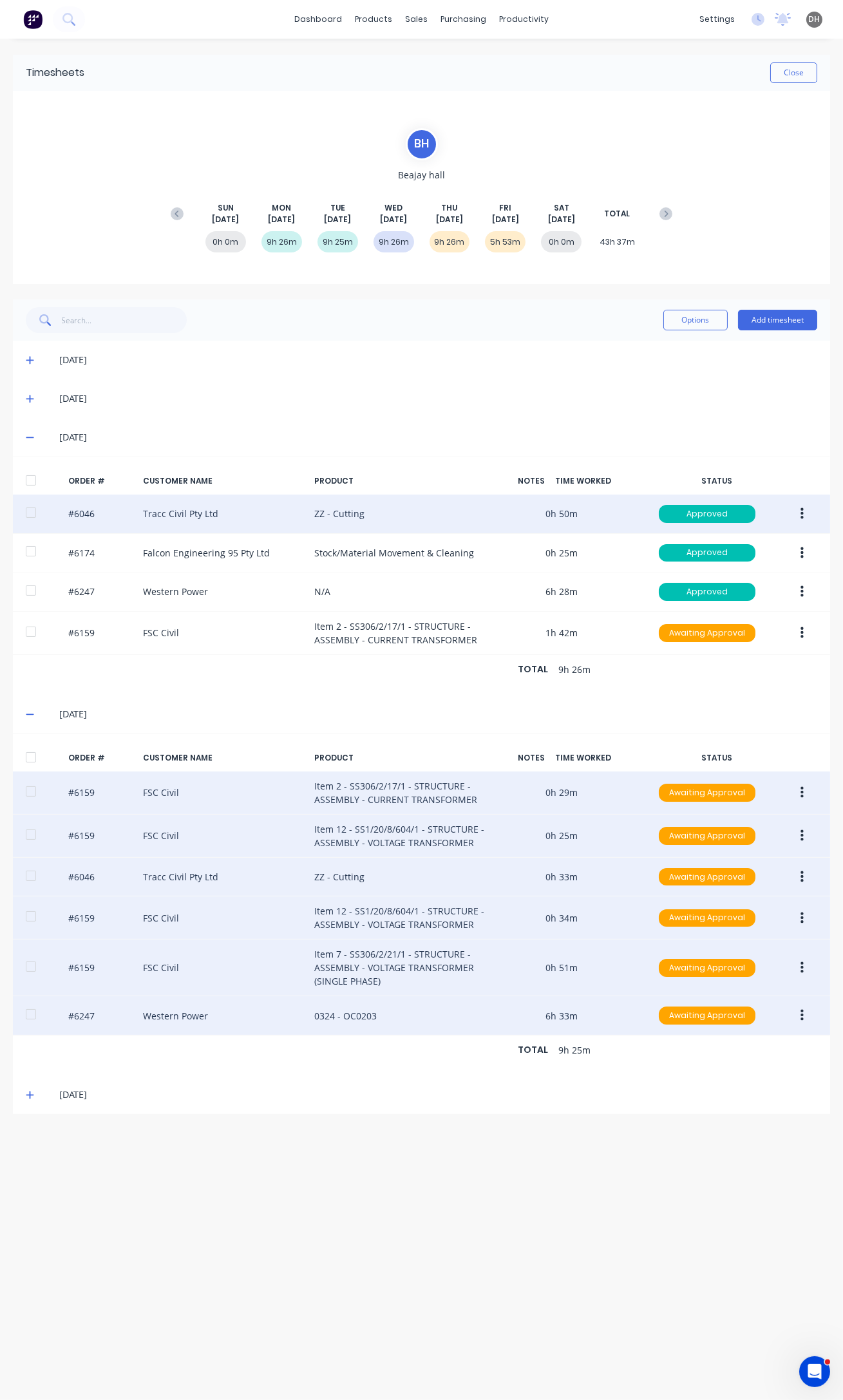
click at [30, 437] on icon at bounding box center [29, 437] width 8 height 1
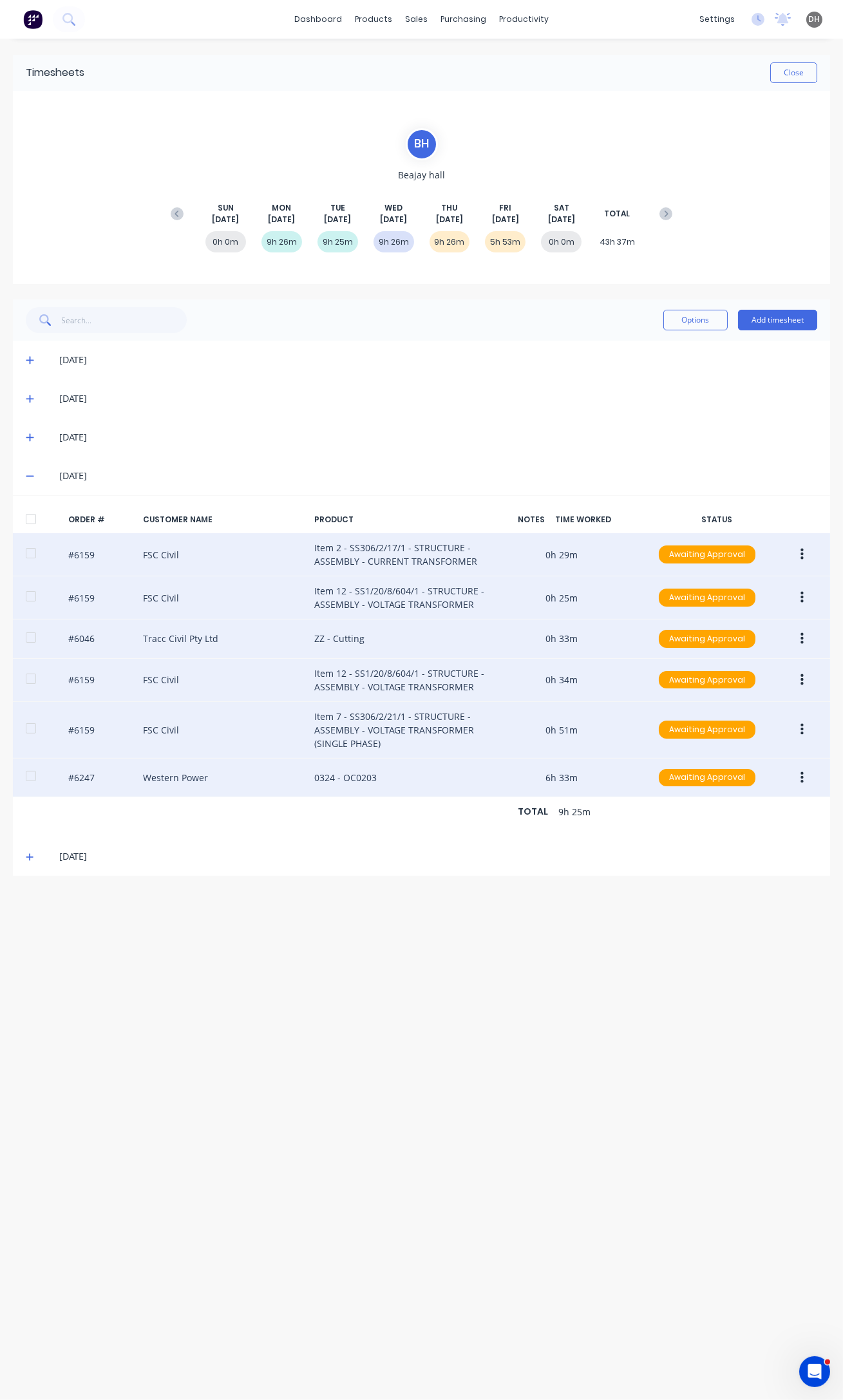
click at [32, 477] on icon at bounding box center [30, 475] width 9 height 9
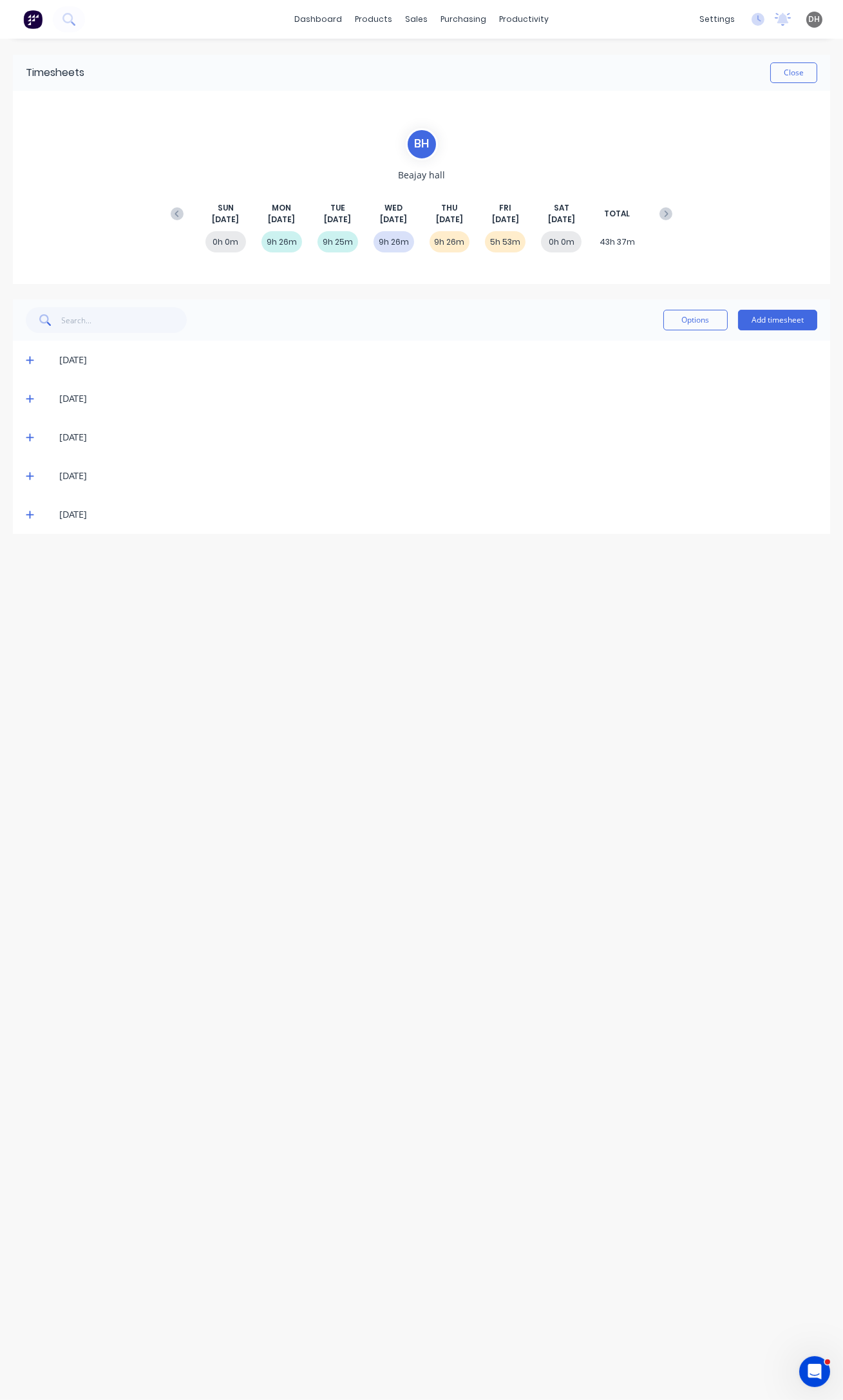
click at [22, 436] on div "[DATE]" at bounding box center [421, 437] width 817 height 39
click at [29, 438] on icon at bounding box center [29, 437] width 8 height 8
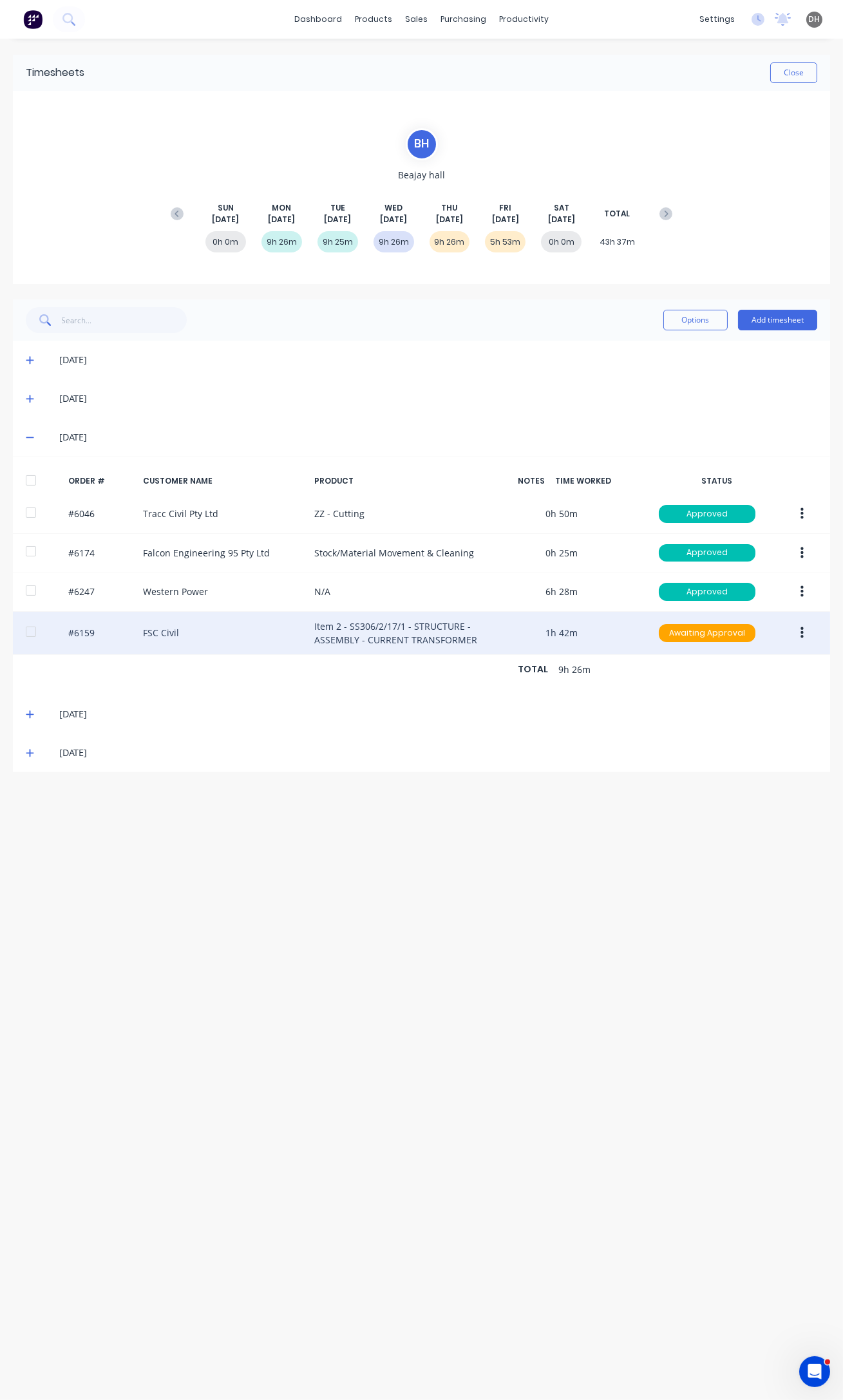
click at [806, 629] on button "button" at bounding box center [802, 633] width 30 height 23
click at [772, 672] on div "Approve" at bounding box center [755, 666] width 99 height 19
click at [28, 709] on icon at bounding box center [30, 714] width 9 height 9
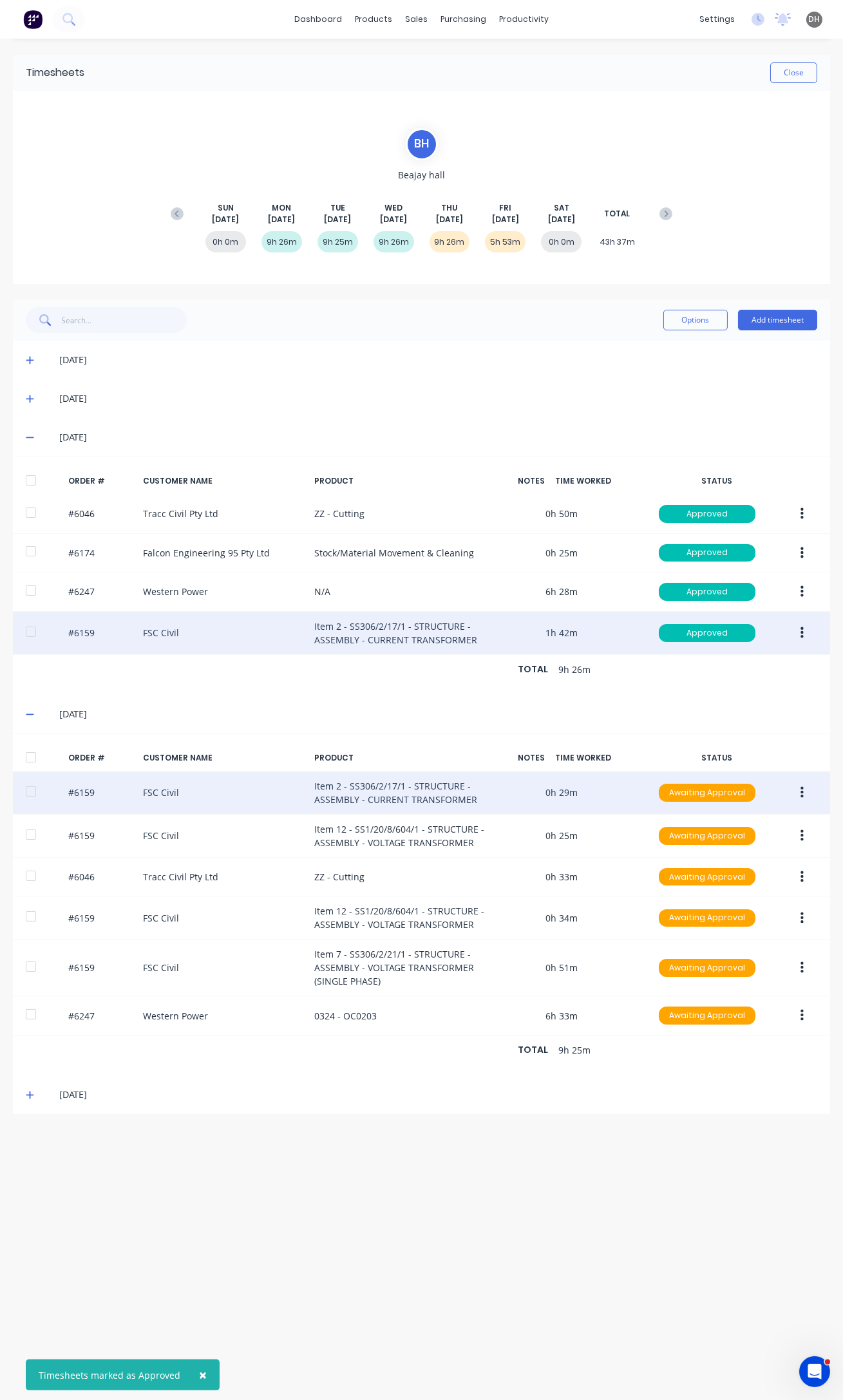
click at [801, 798] on icon "button" at bounding box center [803, 792] width 3 height 14
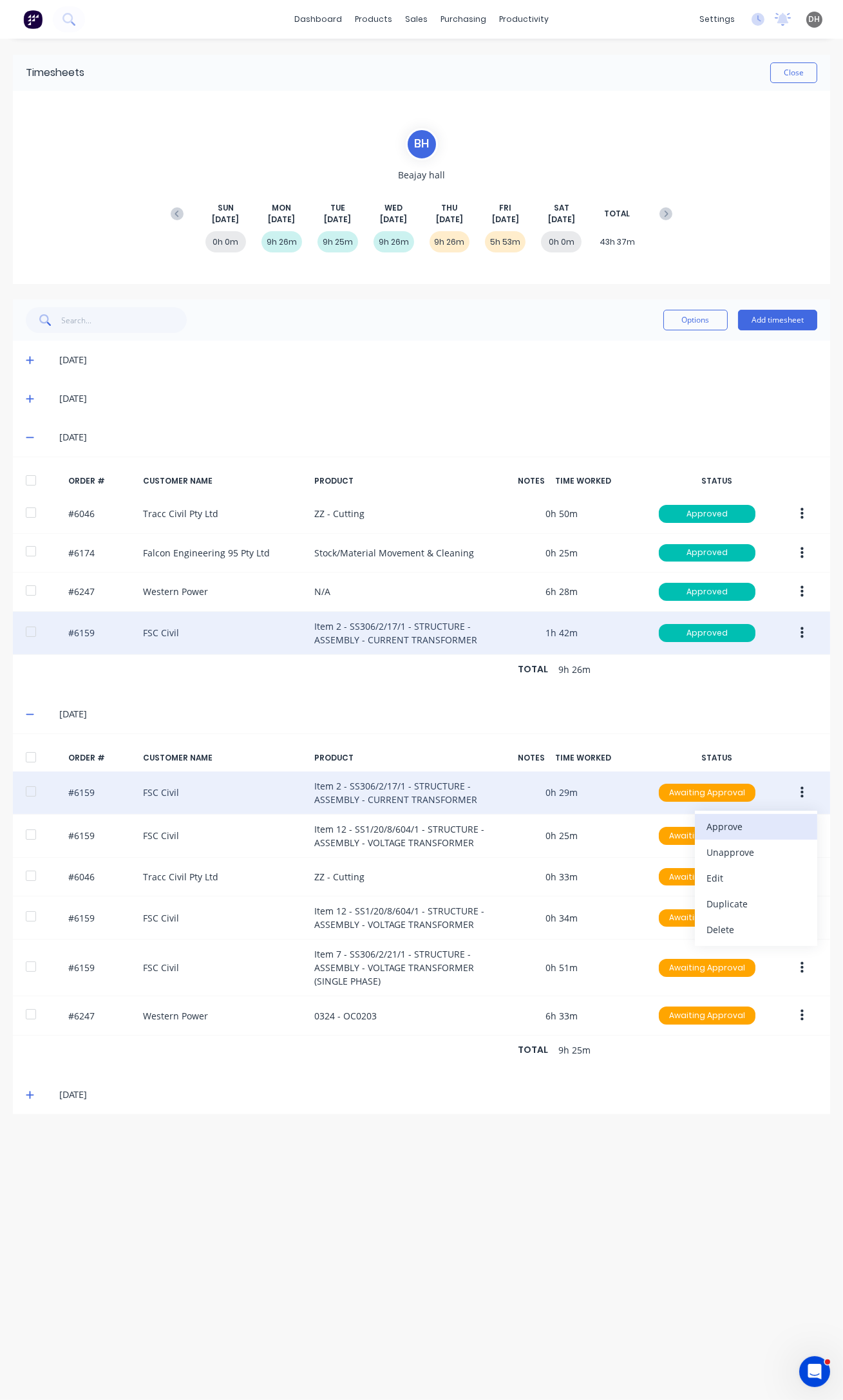
click at [761, 824] on div "Approve" at bounding box center [755, 827] width 99 height 19
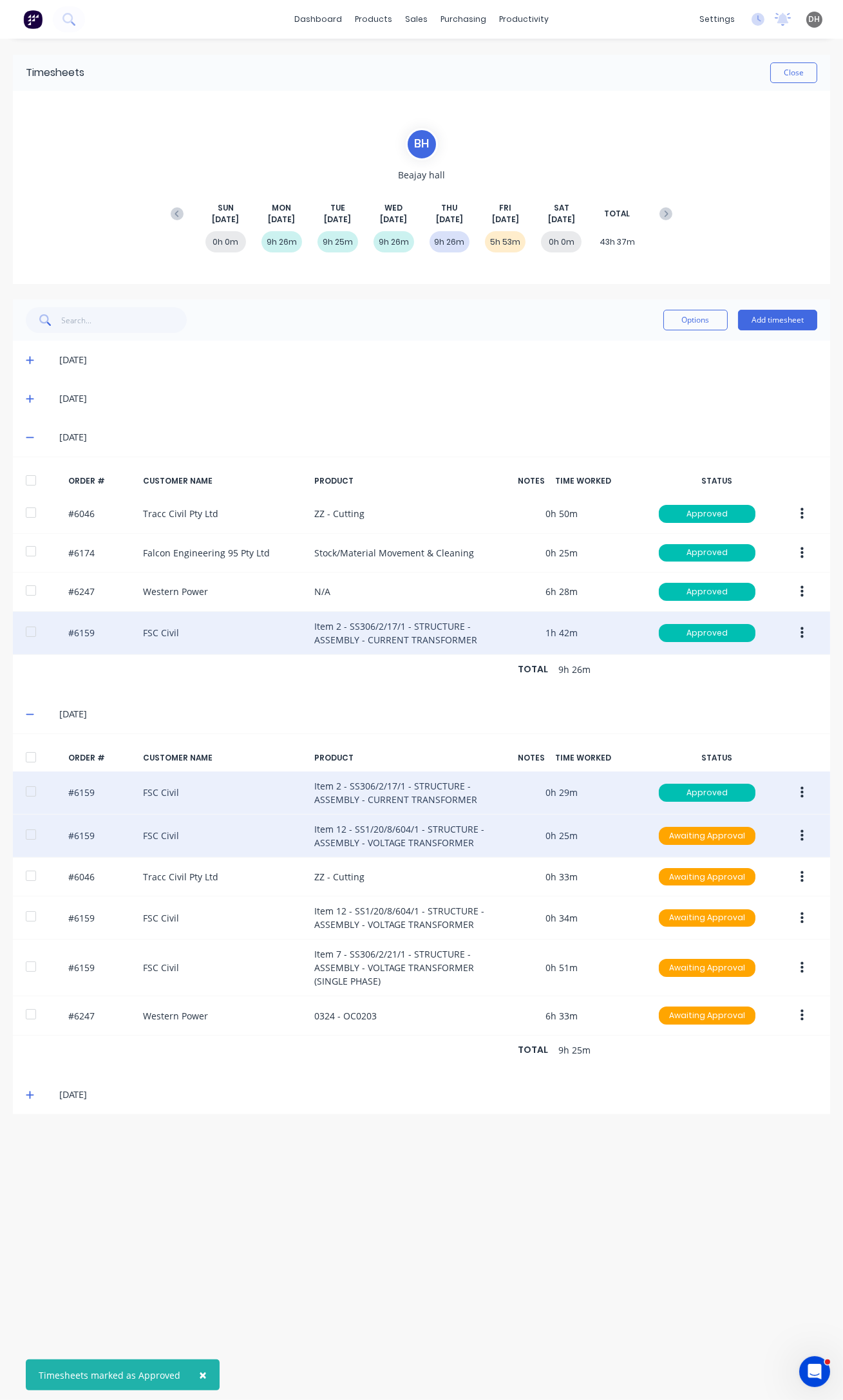
click at [802, 841] on icon "button" at bounding box center [803, 835] width 3 height 14
click at [738, 870] on div "Approve" at bounding box center [755, 870] width 99 height 19
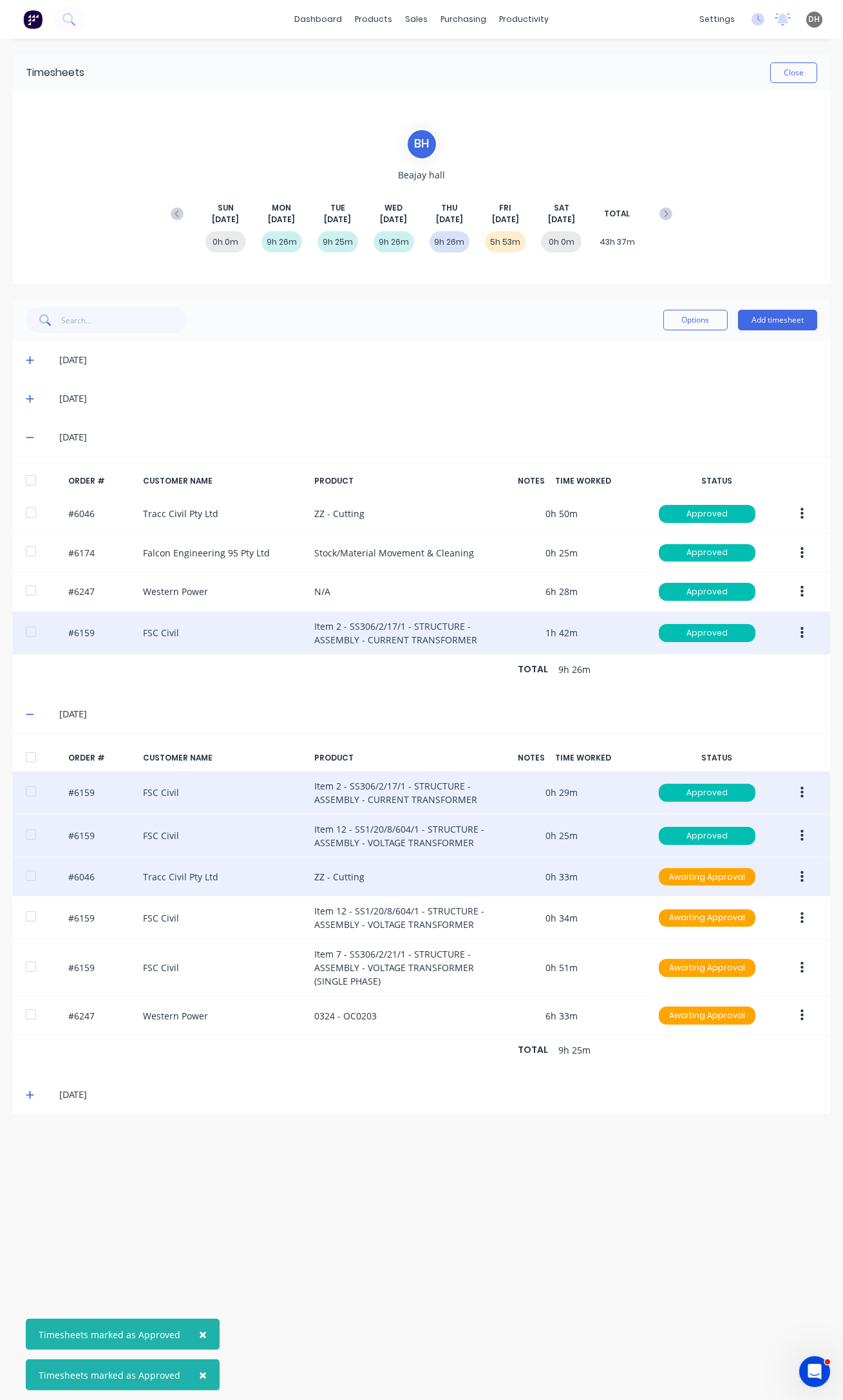
click at [804, 876] on button "button" at bounding box center [802, 877] width 30 height 23
click at [772, 915] on div "Approve" at bounding box center [755, 911] width 99 height 19
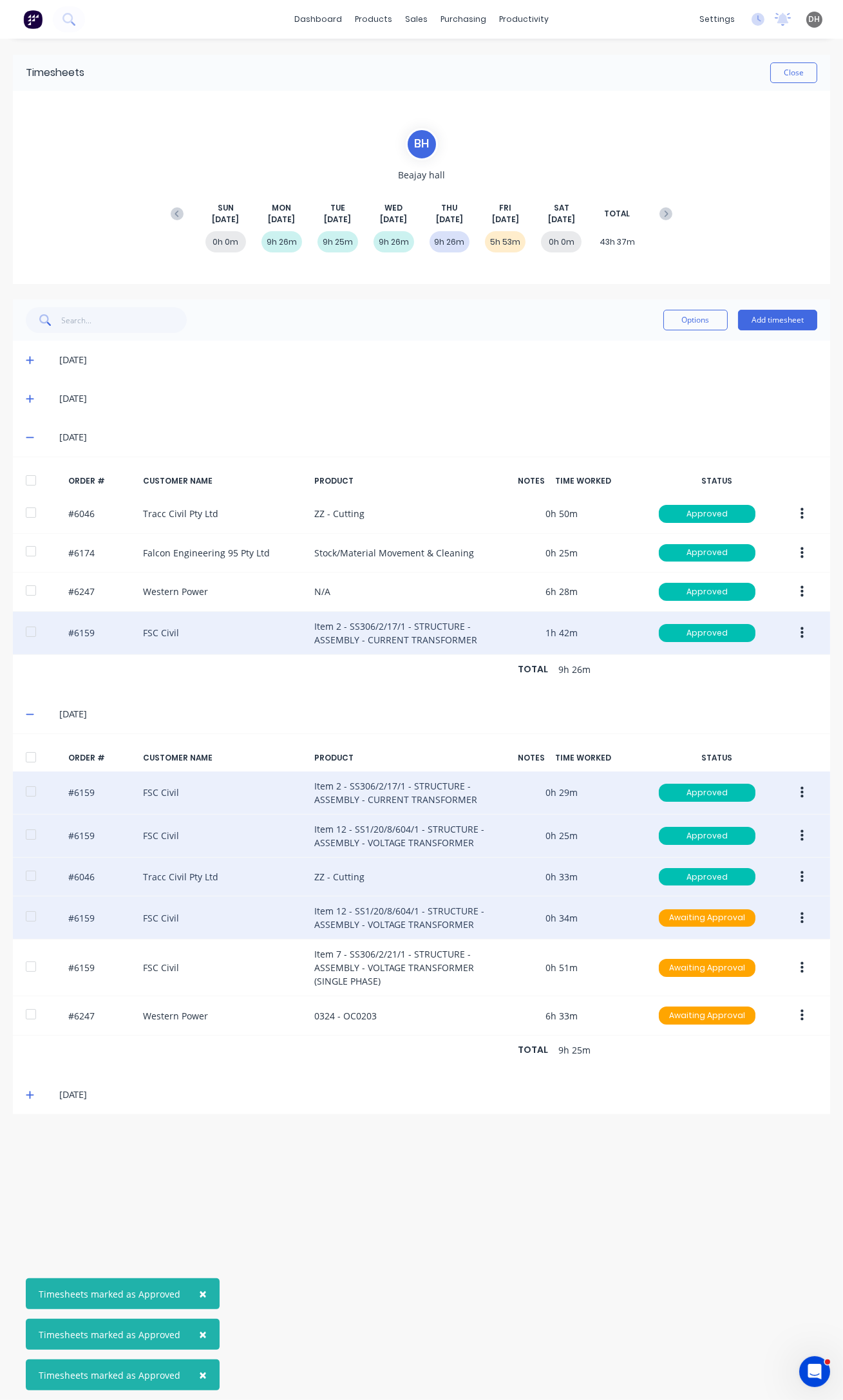
click at [805, 920] on button "button" at bounding box center [802, 918] width 30 height 23
click at [772, 949] on div "Approve" at bounding box center [755, 952] width 99 height 19
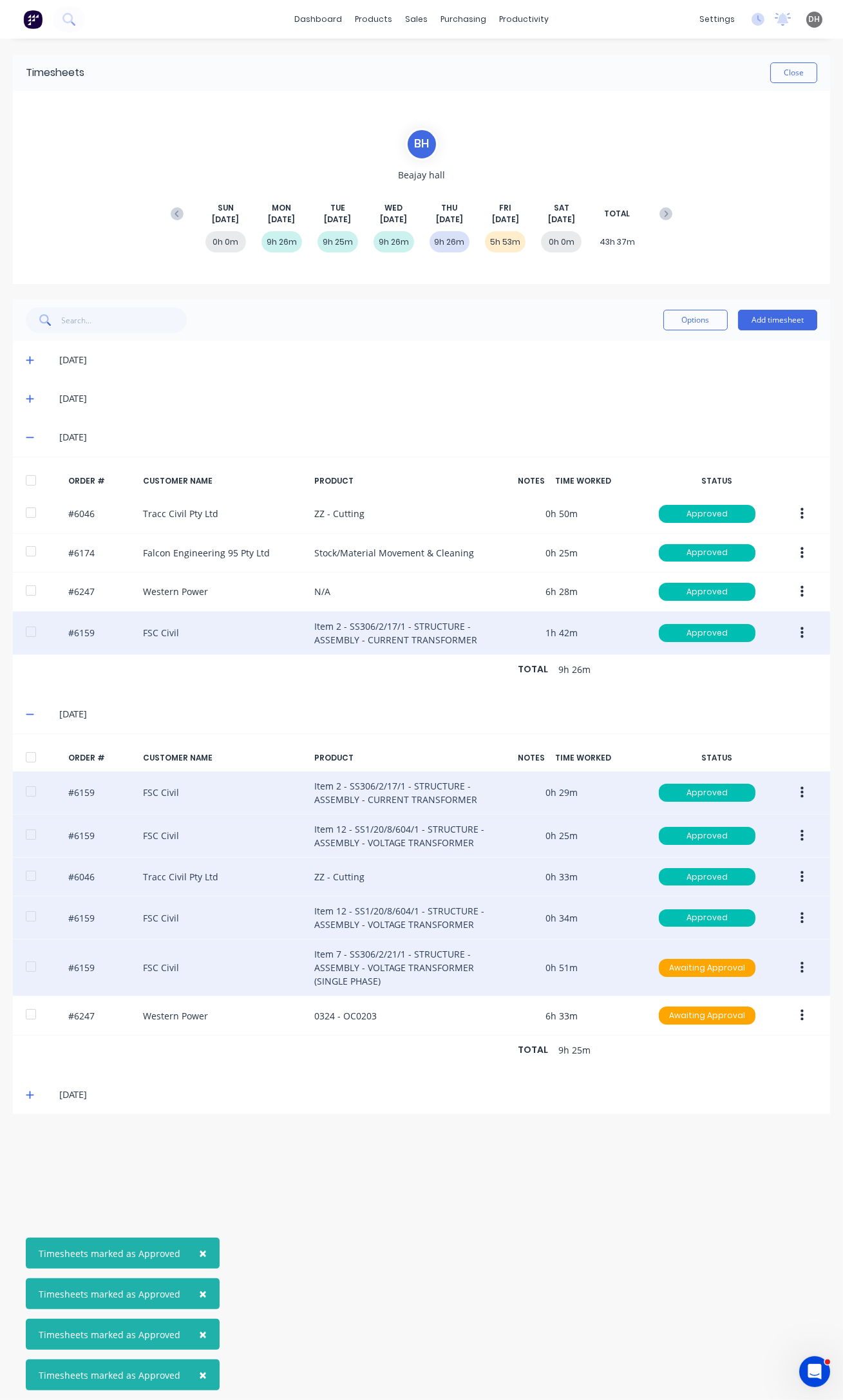
click at [801, 961] on icon "button" at bounding box center [803, 968] width 3 height 14
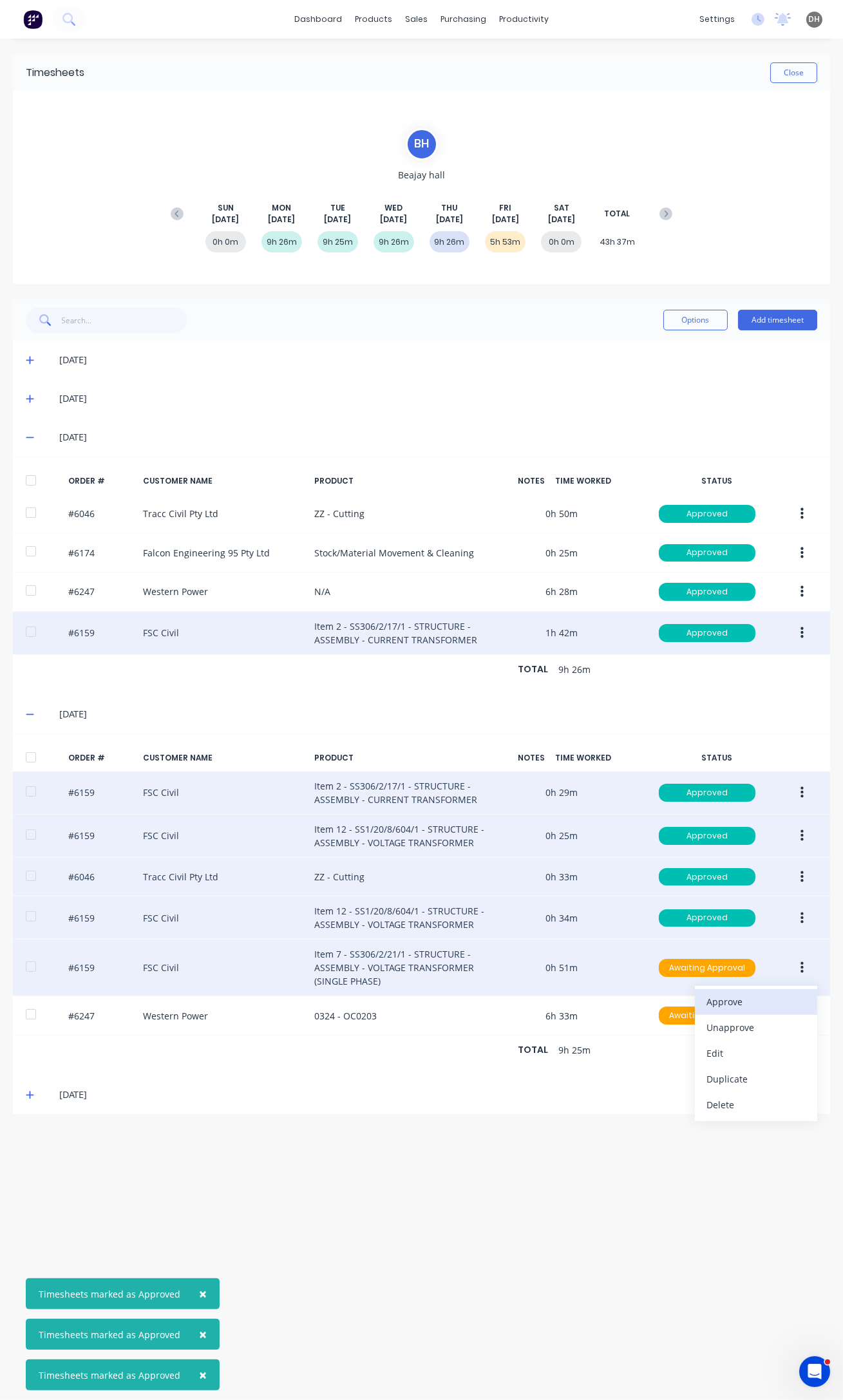
click at [728, 1000] on div "Approve" at bounding box center [755, 1001] width 99 height 19
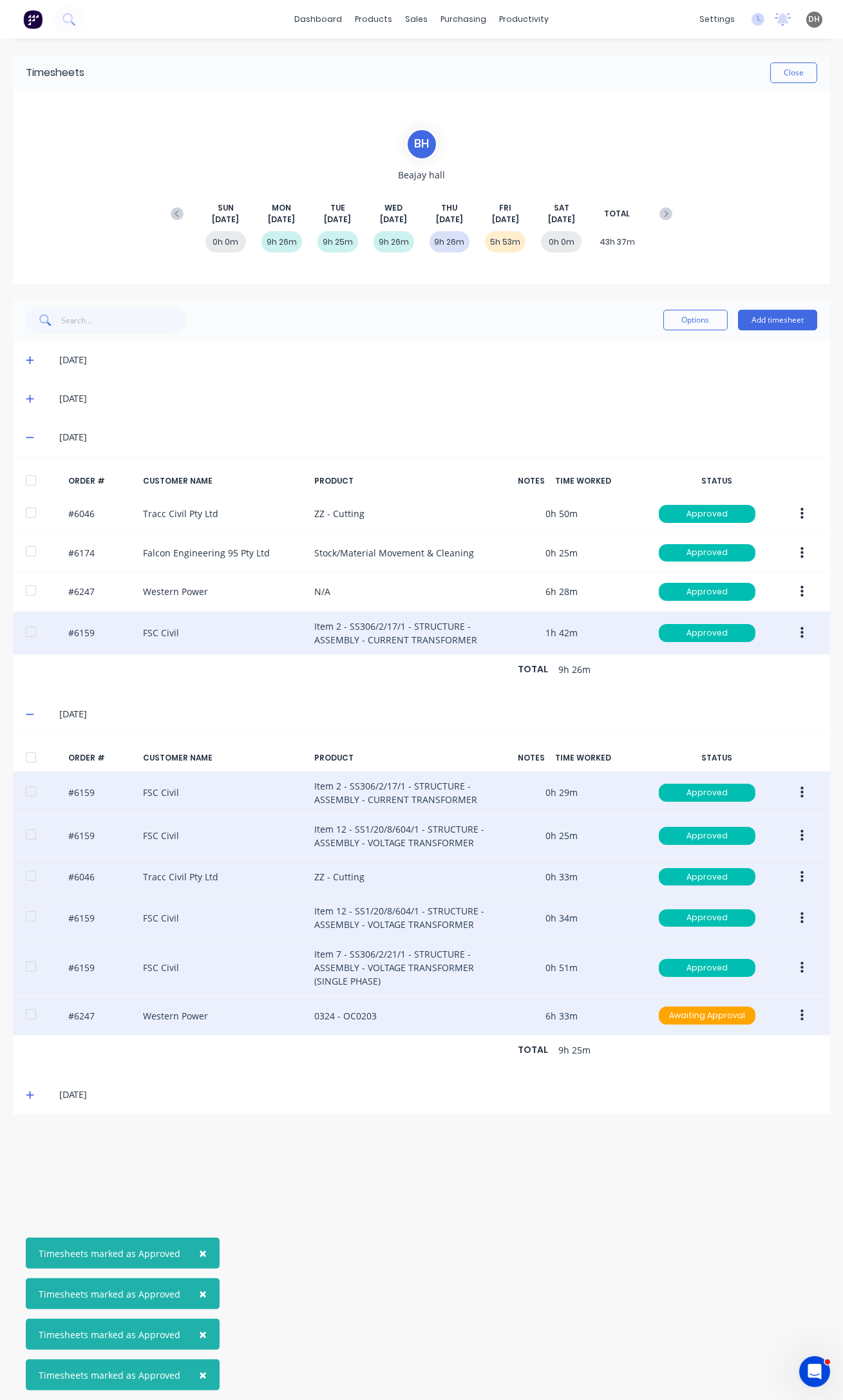
click at [805, 1014] on button "button" at bounding box center [802, 1015] width 30 height 23
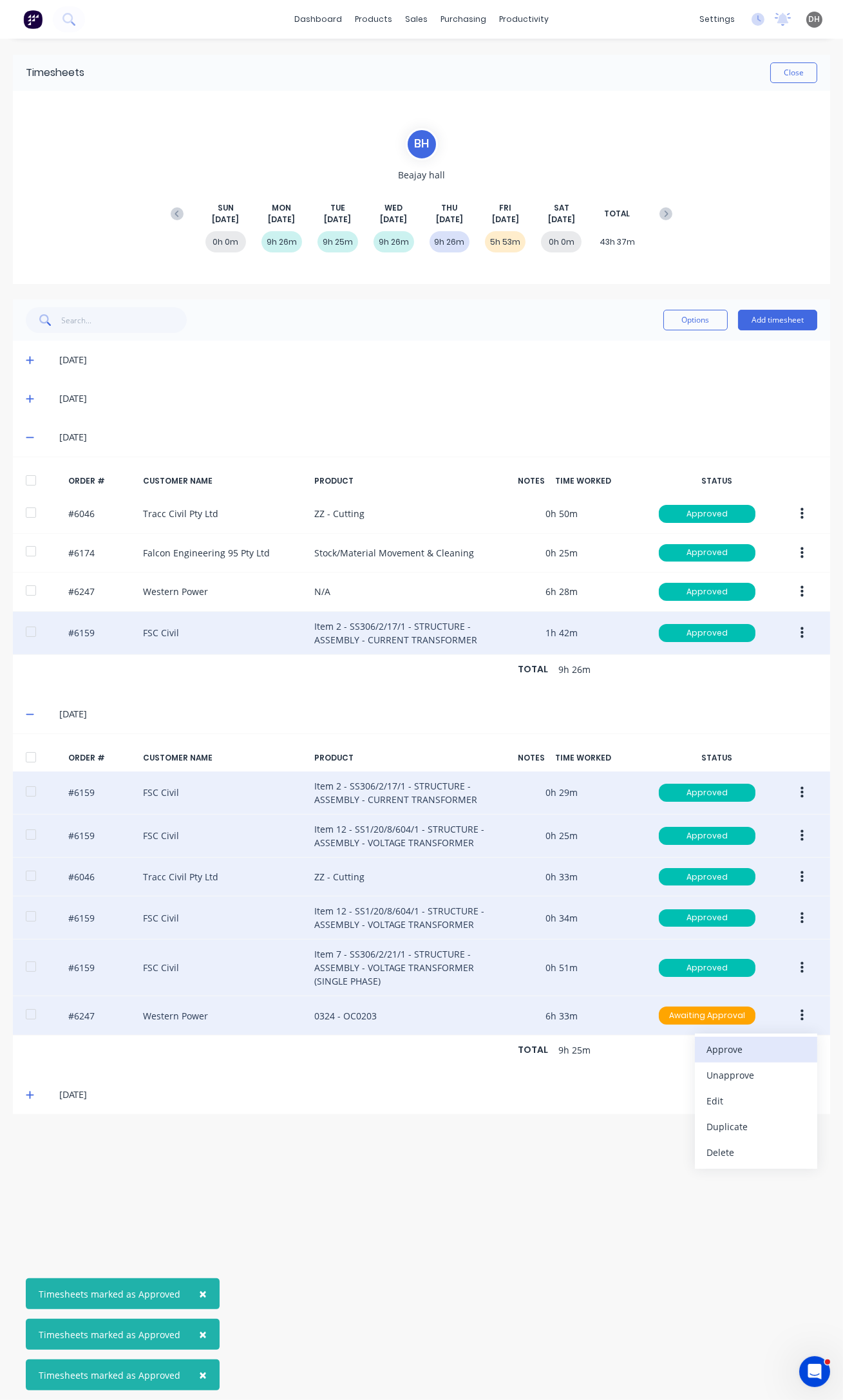
click at [757, 1043] on div "Approve" at bounding box center [755, 1050] width 99 height 19
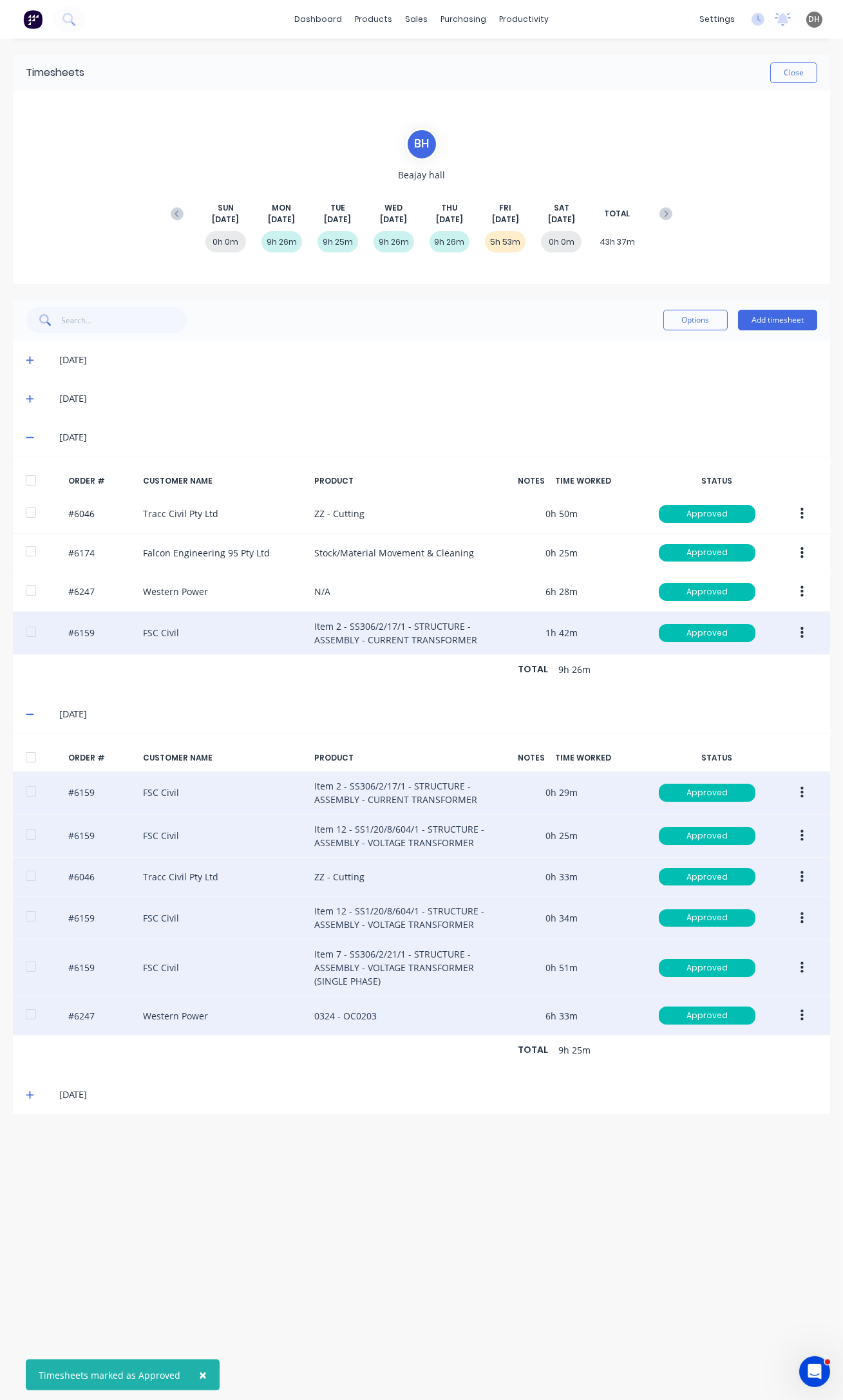
click at [30, 1091] on icon at bounding box center [30, 1094] width 9 height 9
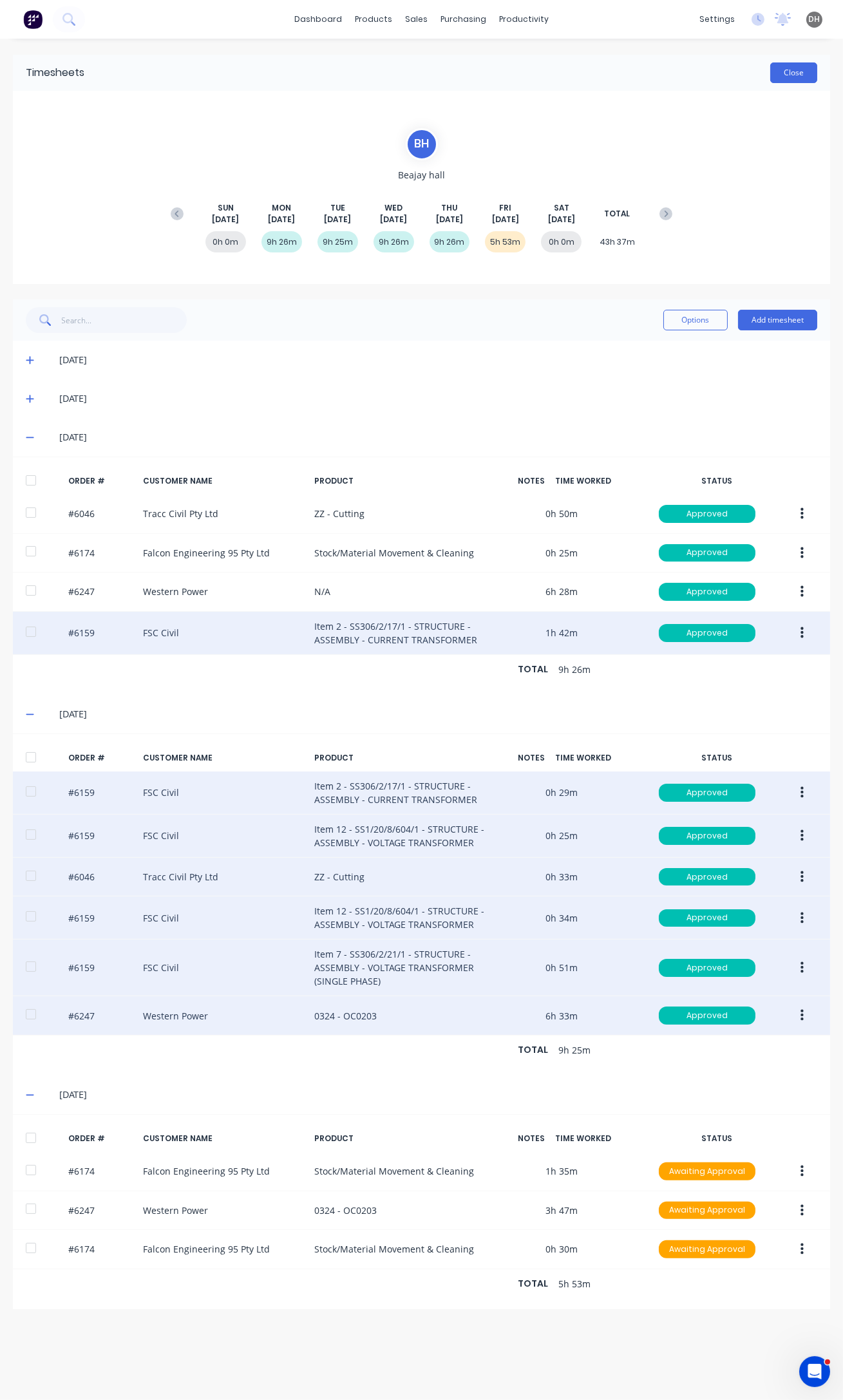
click at [790, 73] on button "Close" at bounding box center [793, 73] width 47 height 21
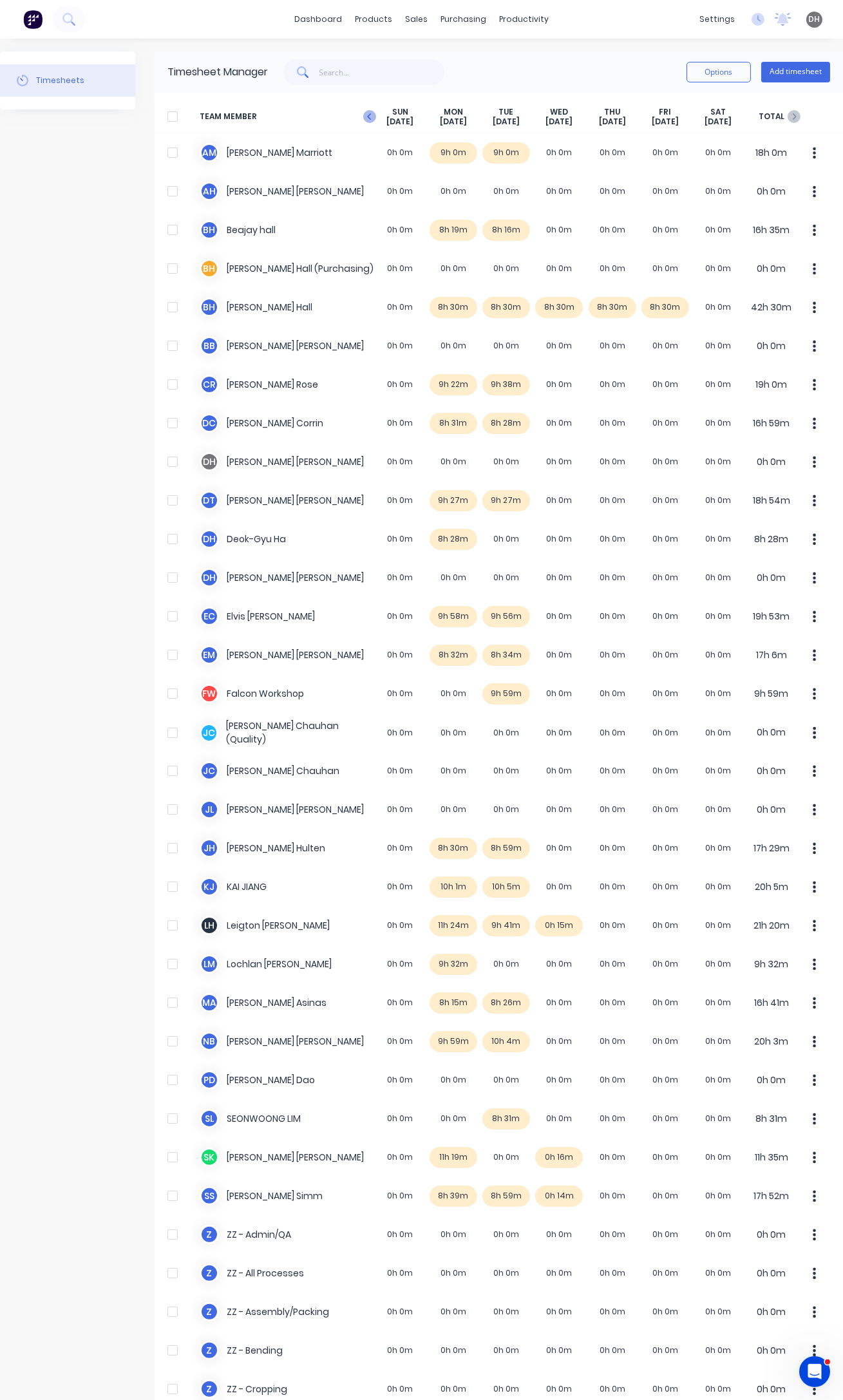
click at [369, 116] on icon "button" at bounding box center [369, 116] width 3 height 6
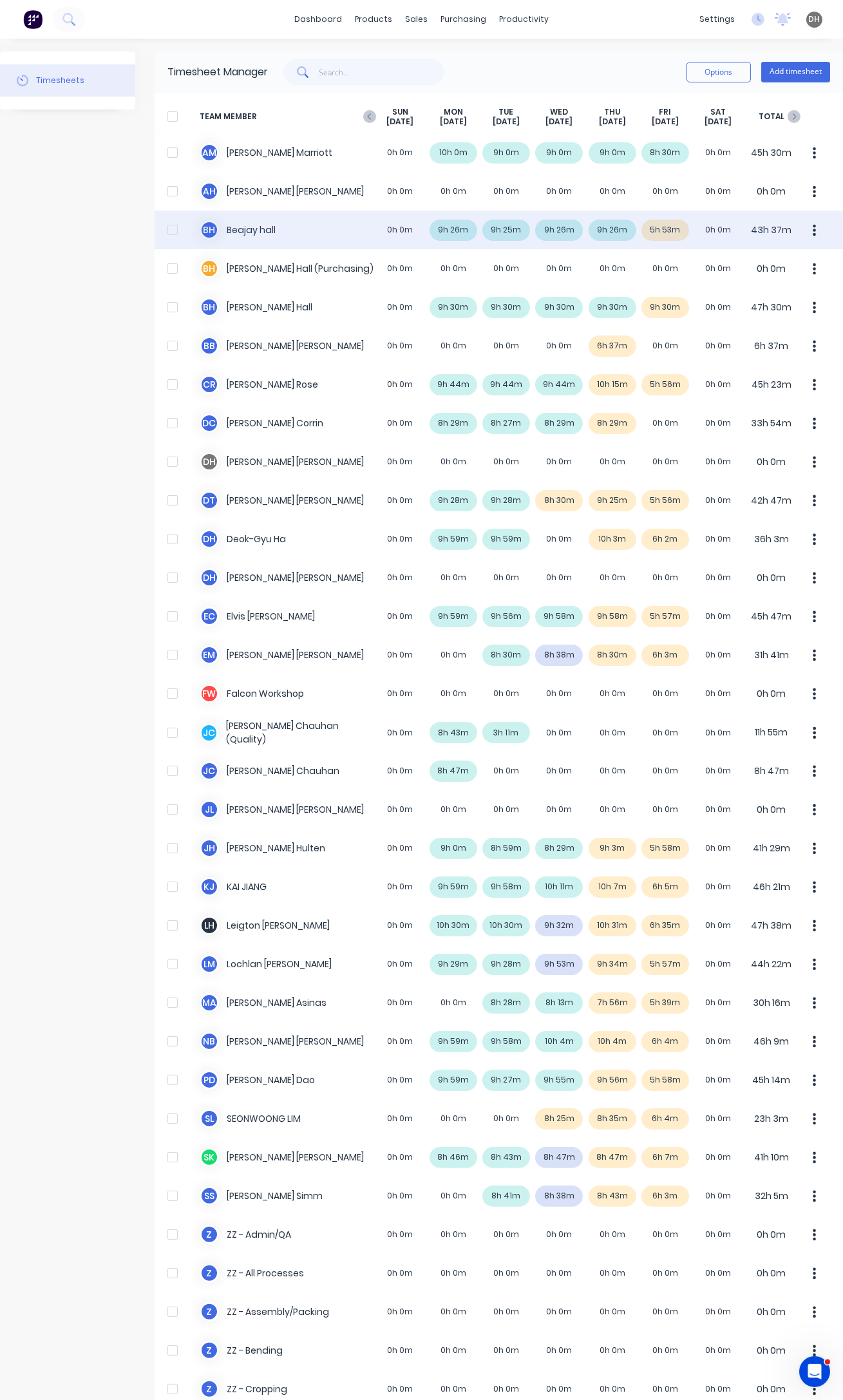
click at [802, 231] on button "button" at bounding box center [814, 230] width 27 height 26
click at [757, 269] on div "Approve" at bounding box center [766, 266] width 99 height 19
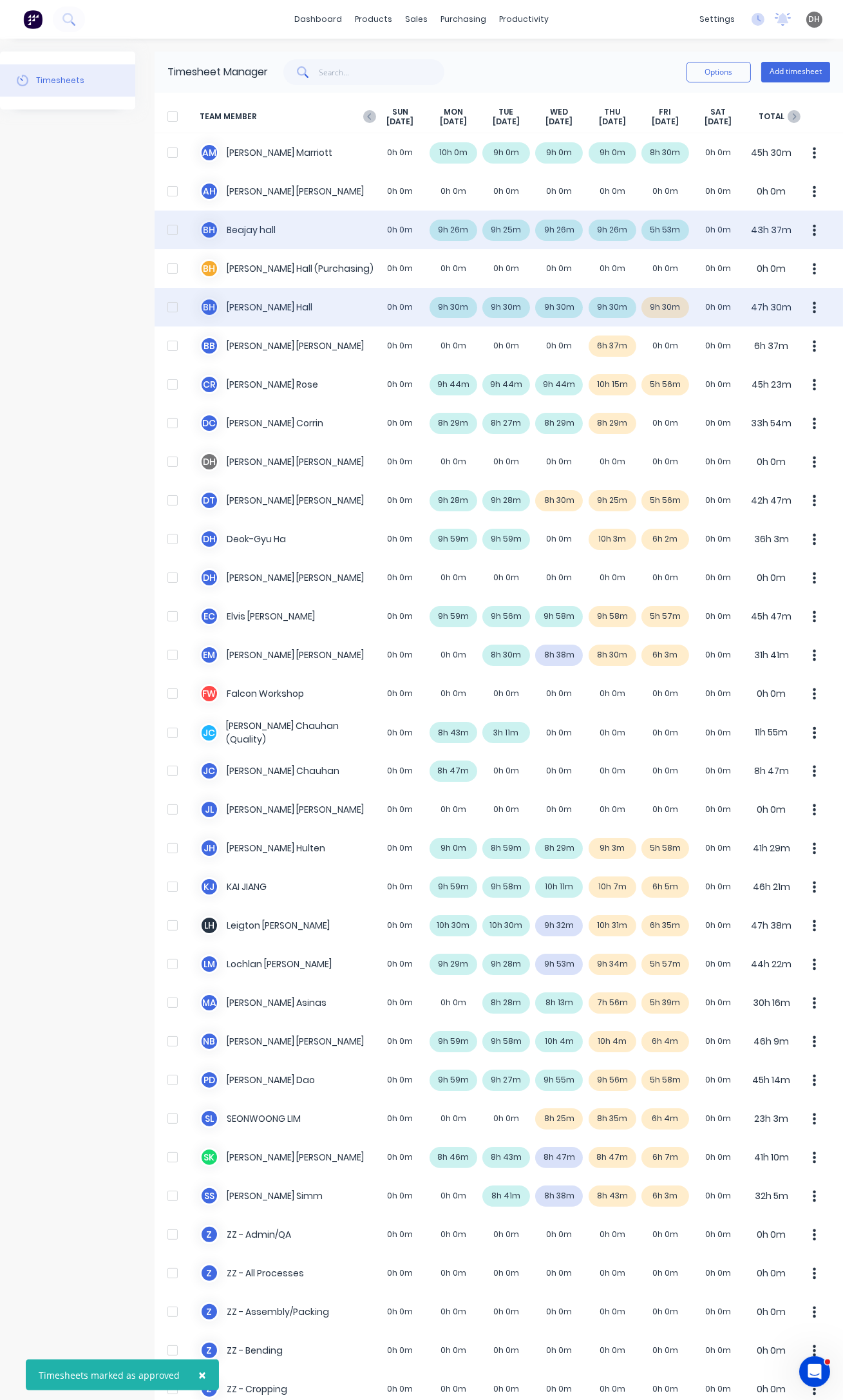
click at [813, 308] on icon "button" at bounding box center [815, 307] width 3 height 14
click at [759, 346] on div "Approve" at bounding box center [766, 343] width 99 height 19
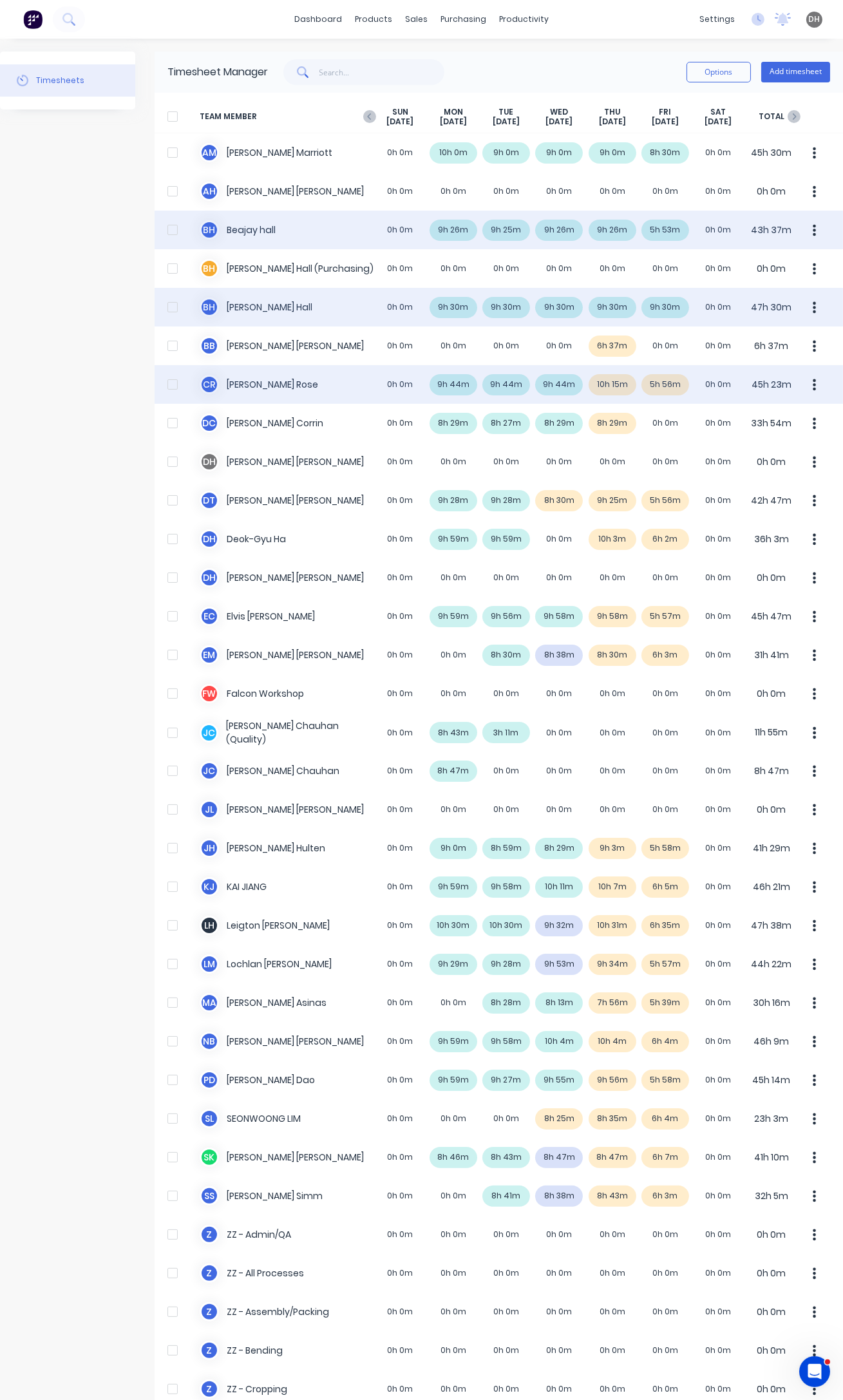
click at [610, 384] on div "C R [PERSON_NAME] 0h 0m 9h 44m 9h 44m 9h 44m 10h 15m 5h 56m 0h 0m 45h 23m" at bounding box center [498, 384] width 688 height 39
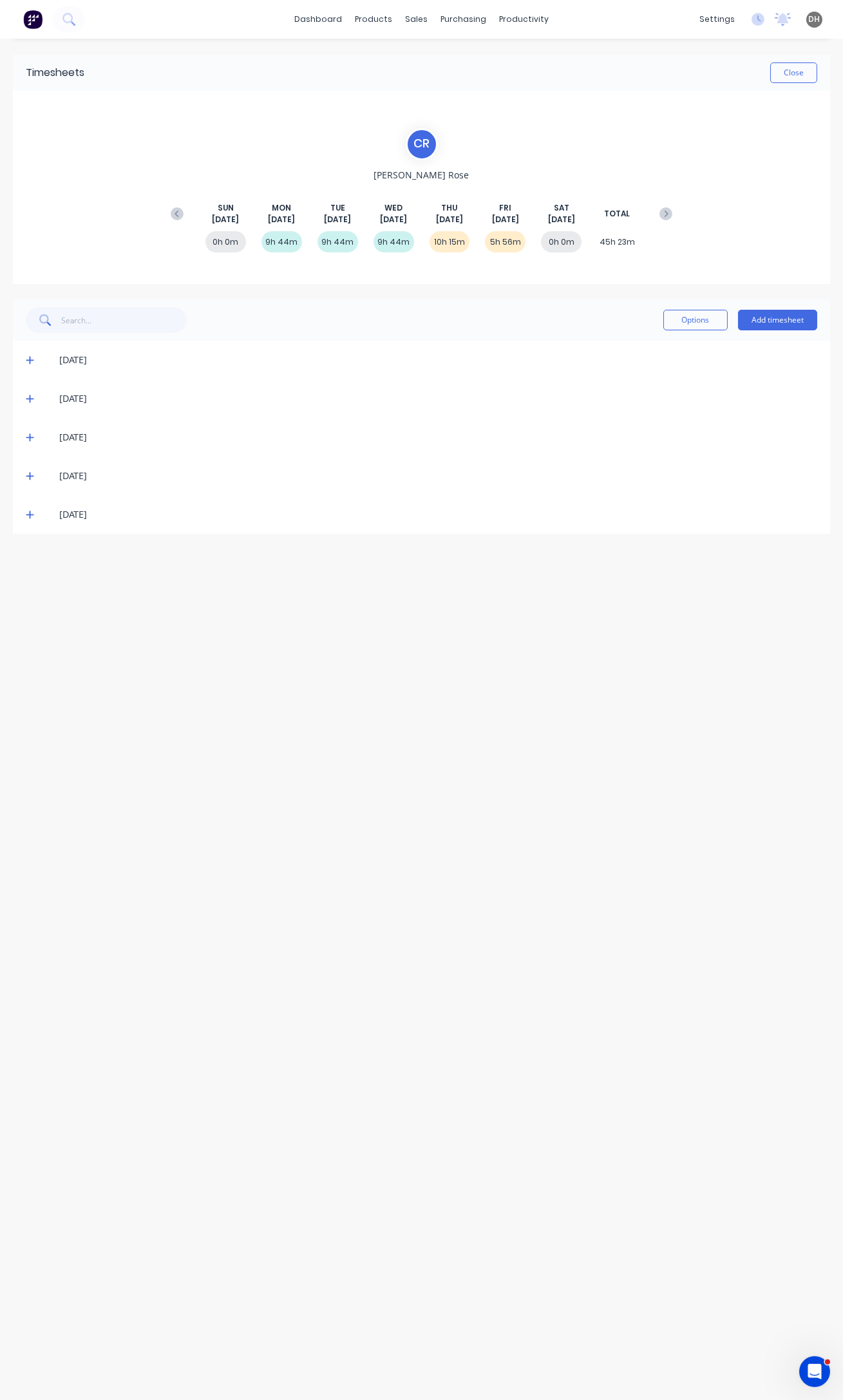
click at [22, 436] on div "[DATE]" at bounding box center [421, 437] width 817 height 39
click at [34, 436] on span at bounding box center [32, 437] width 13 height 13
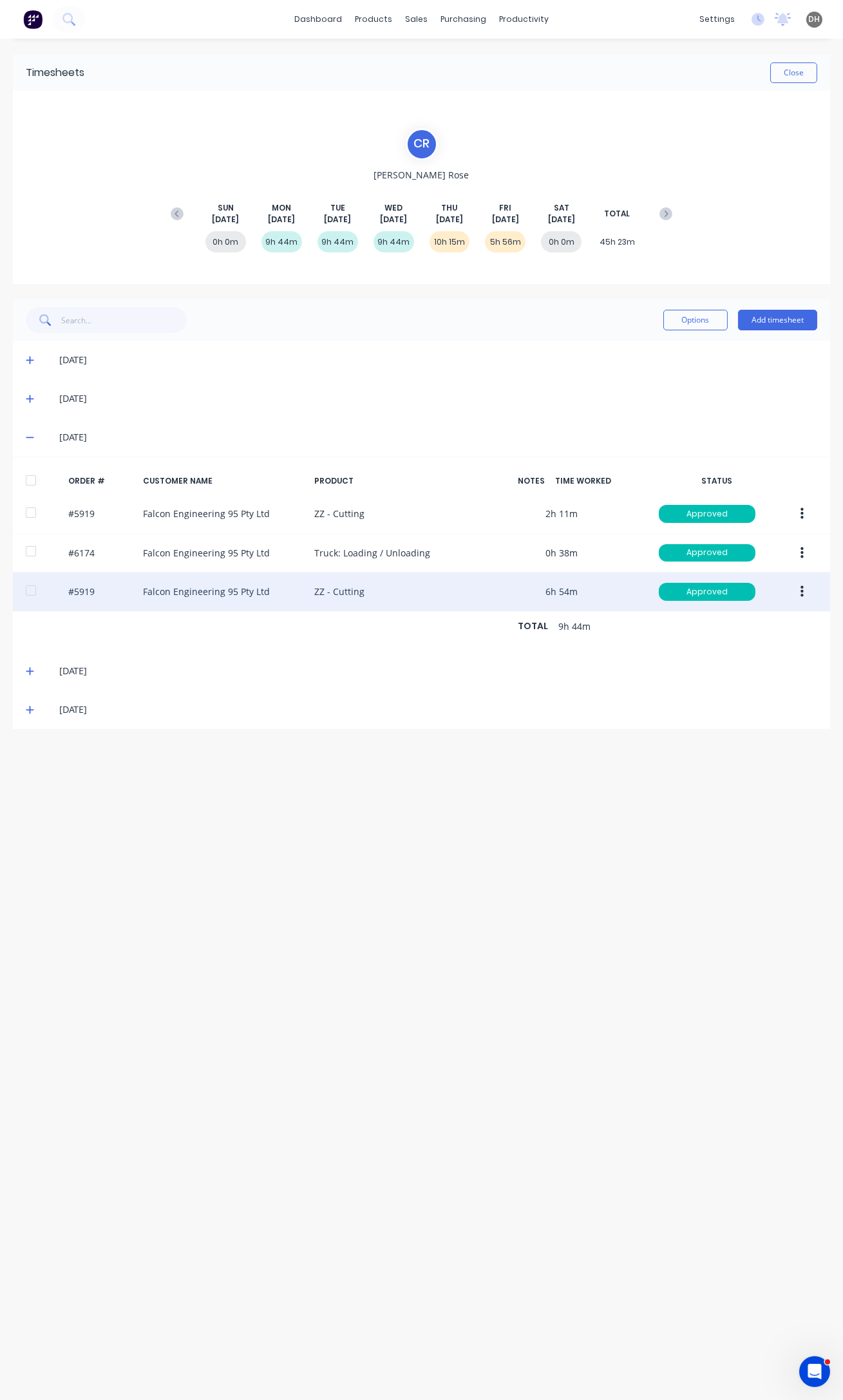
click at [794, 591] on button "button" at bounding box center [802, 592] width 30 height 23
click at [779, 672] on div "Edit" at bounding box center [755, 677] width 99 height 19
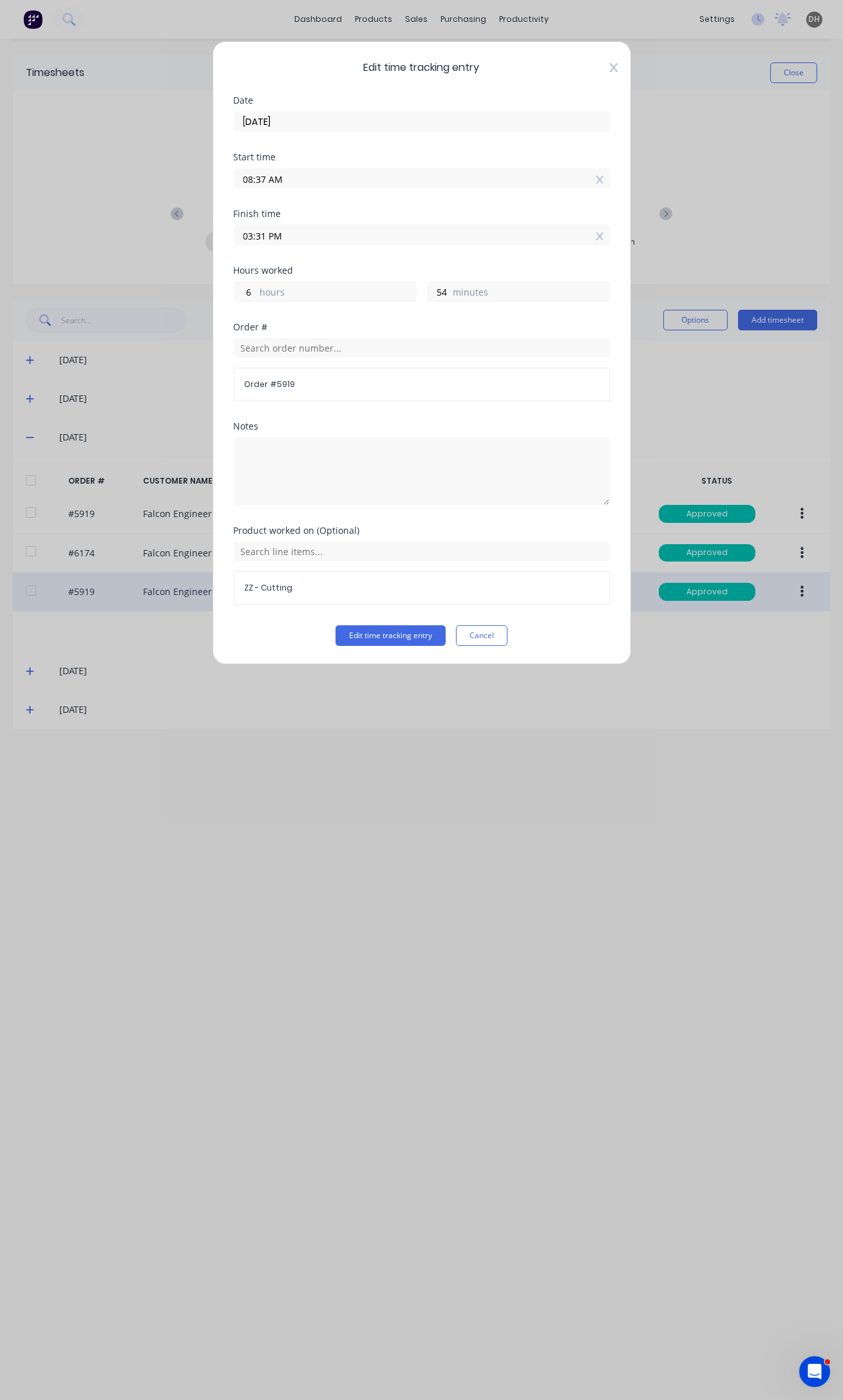
click at [611, 65] on icon at bounding box center [612, 67] width 8 height 9
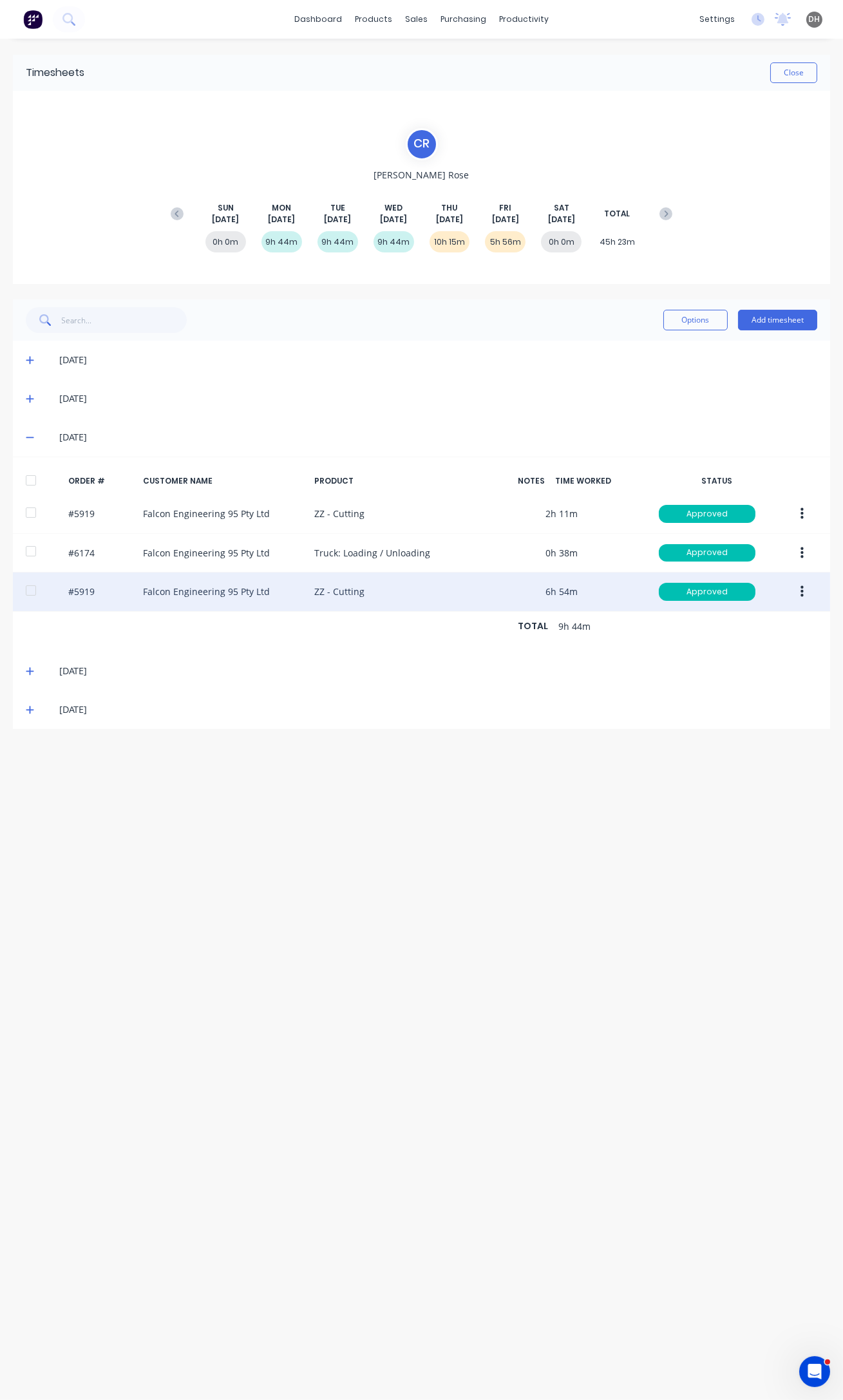
click at [23, 670] on div "[DATE]" at bounding box center [421, 671] width 817 height 39
click at [31, 671] on icon at bounding box center [30, 671] width 9 height 9
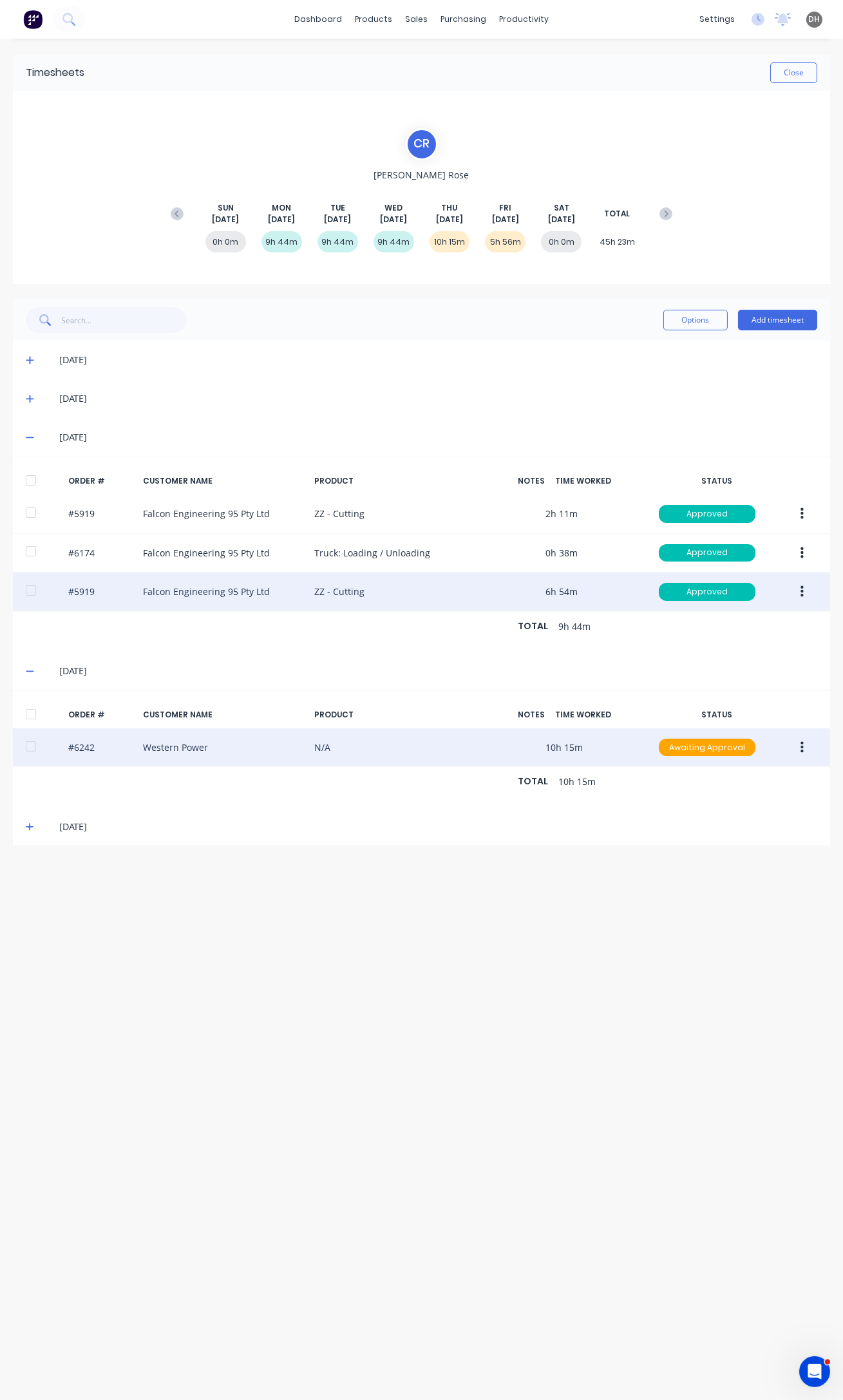
click at [808, 745] on button "button" at bounding box center [802, 747] width 30 height 23
click at [754, 828] on div "Edit" at bounding box center [755, 833] width 99 height 19
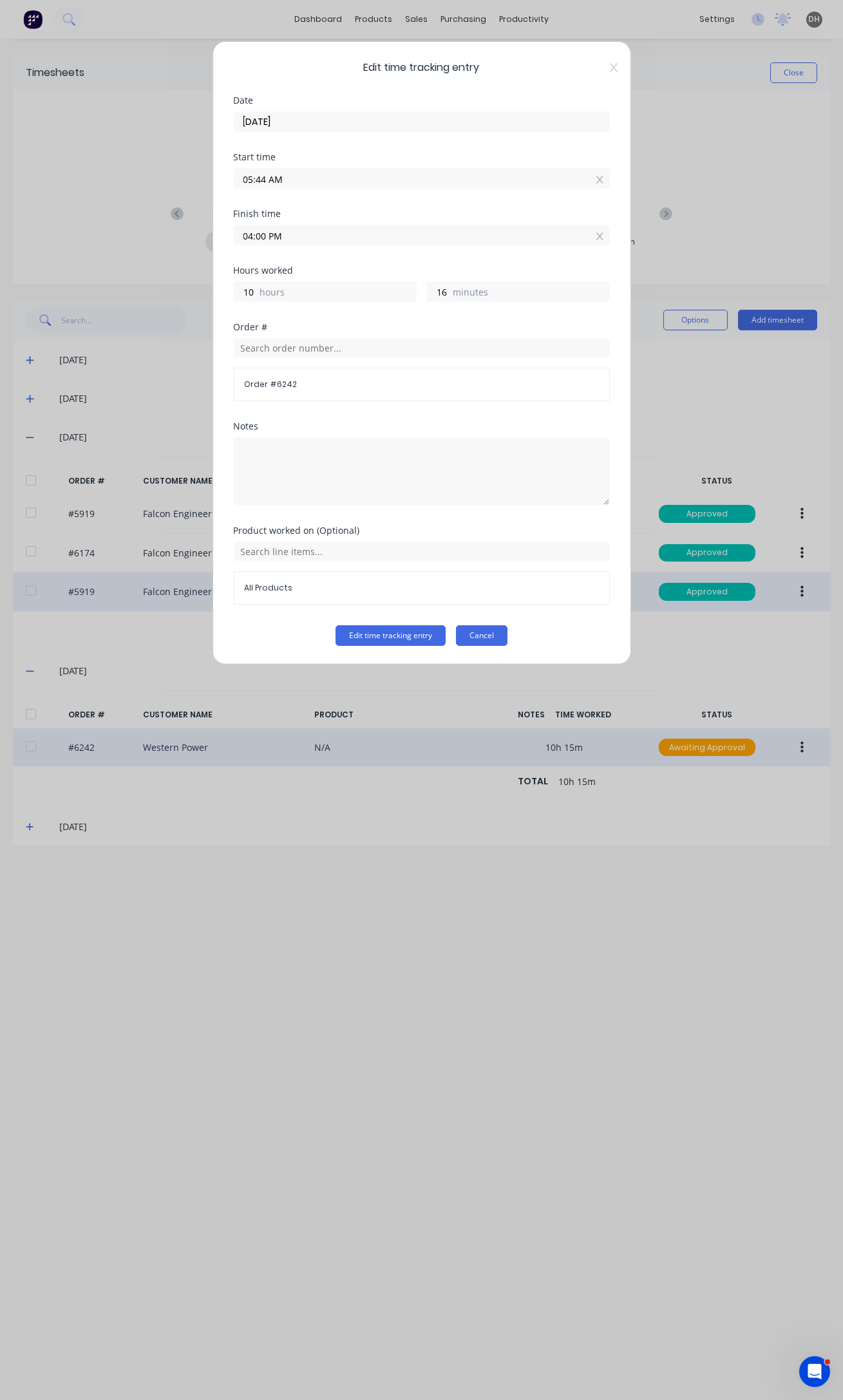
click at [487, 632] on button "Cancel" at bounding box center [481, 635] width 52 height 21
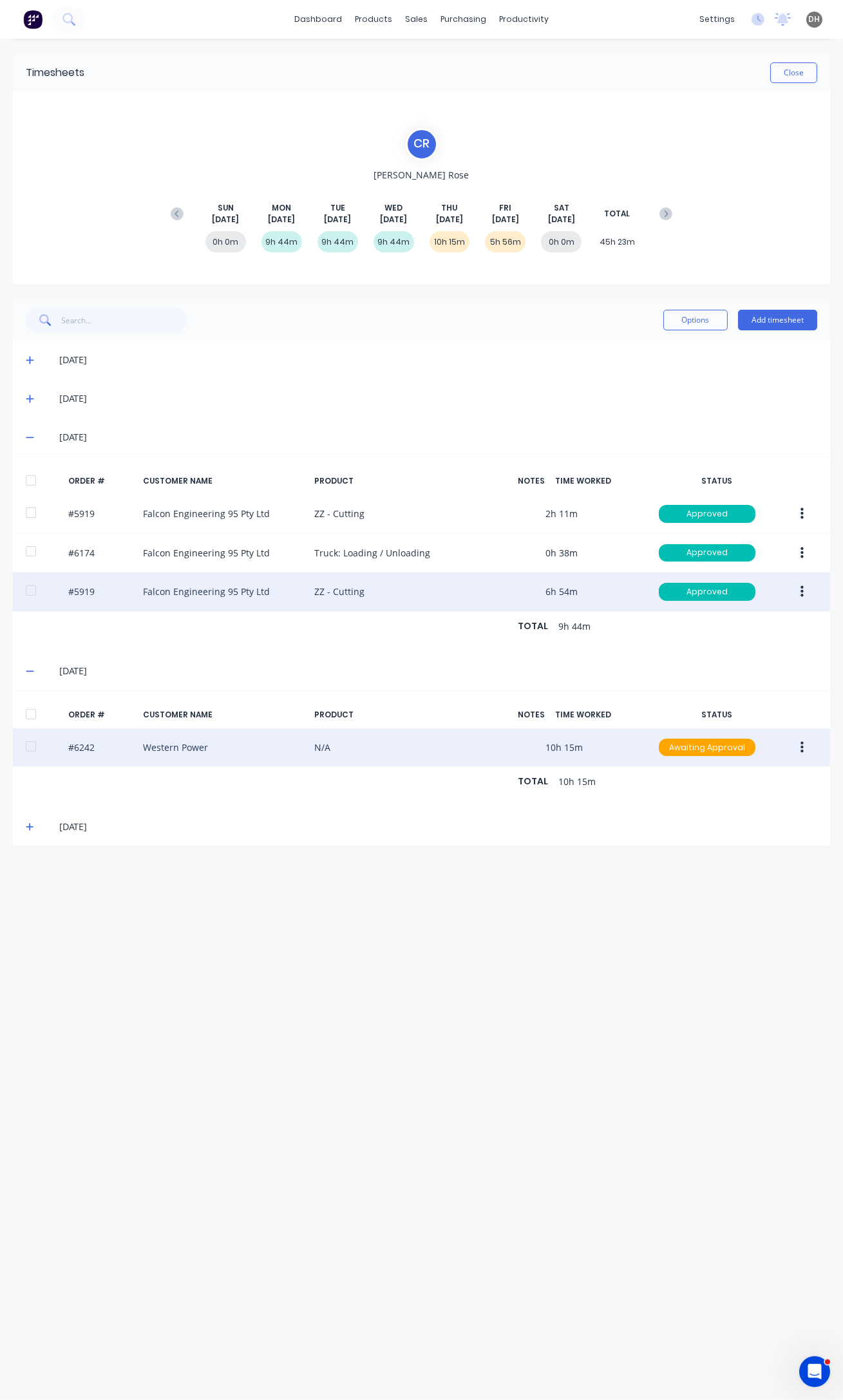
click at [808, 746] on button "button" at bounding box center [802, 747] width 30 height 23
click at [763, 832] on div "Edit" at bounding box center [755, 833] width 99 height 19
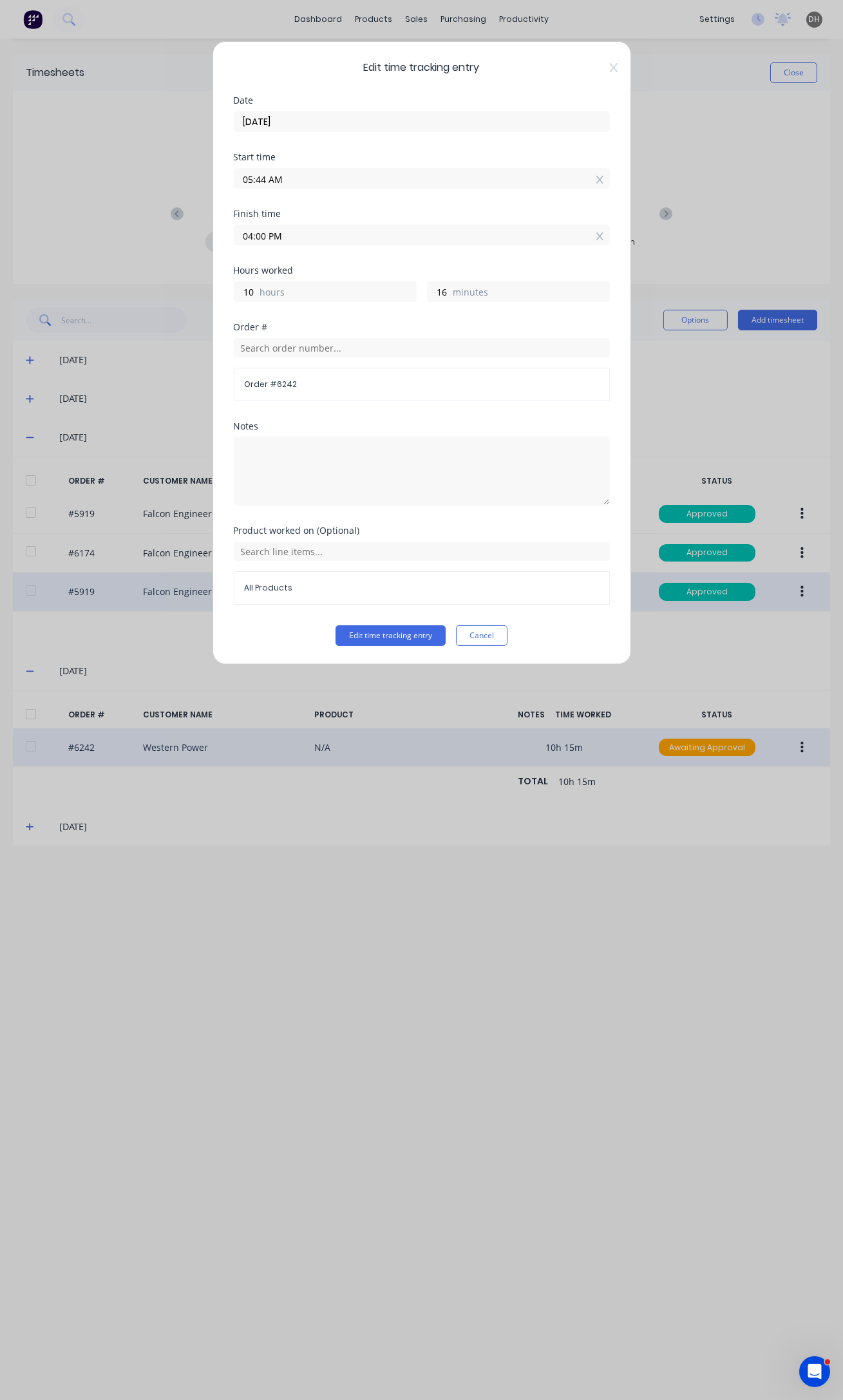
click at [258, 235] on input "04:00 PM" at bounding box center [421, 235] width 375 height 19
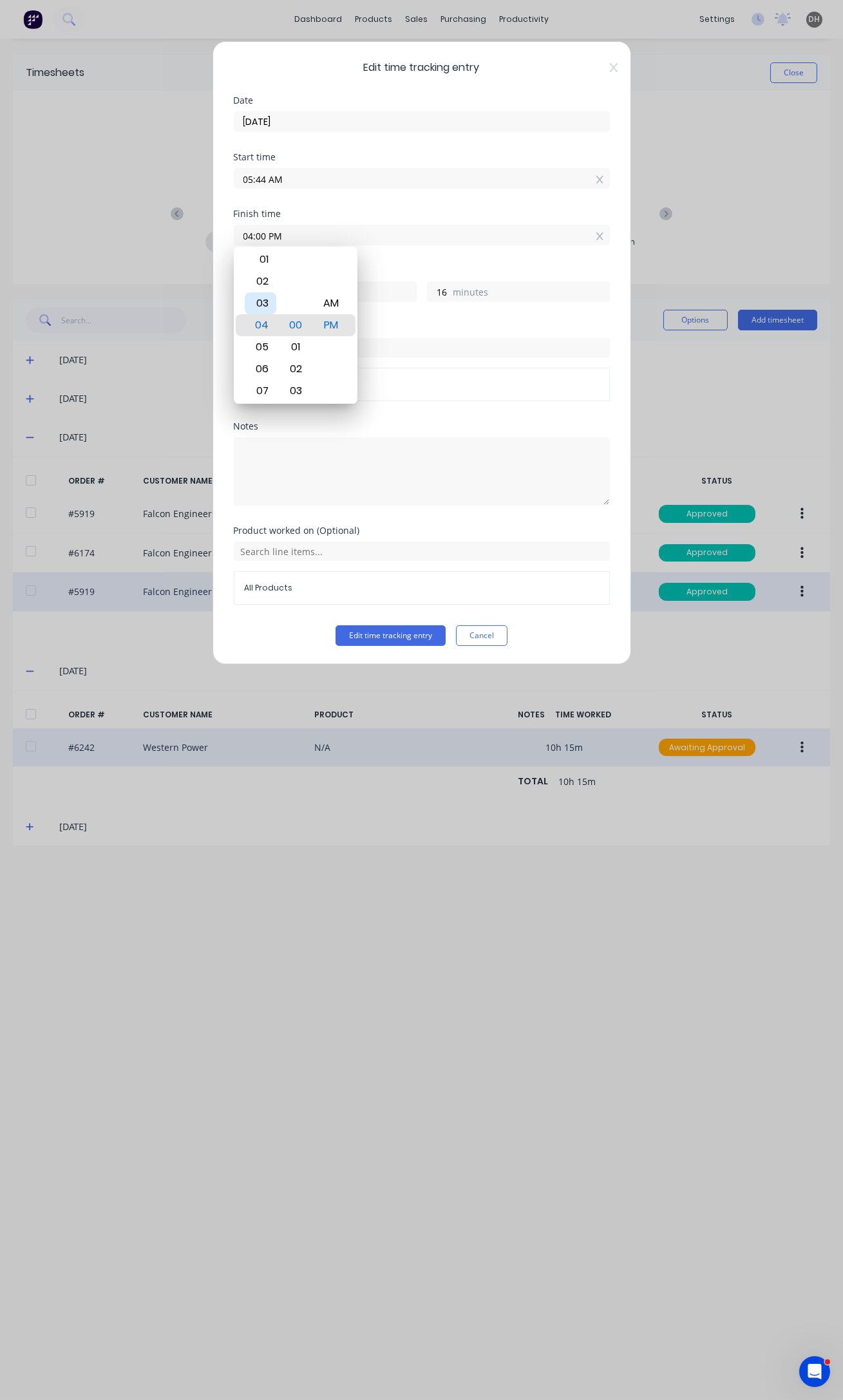
click at [263, 296] on div "03" at bounding box center [260, 302] width 32 height 22
type input "03:00 PM"
type input "9"
type input "03:01 PM"
type input "17"
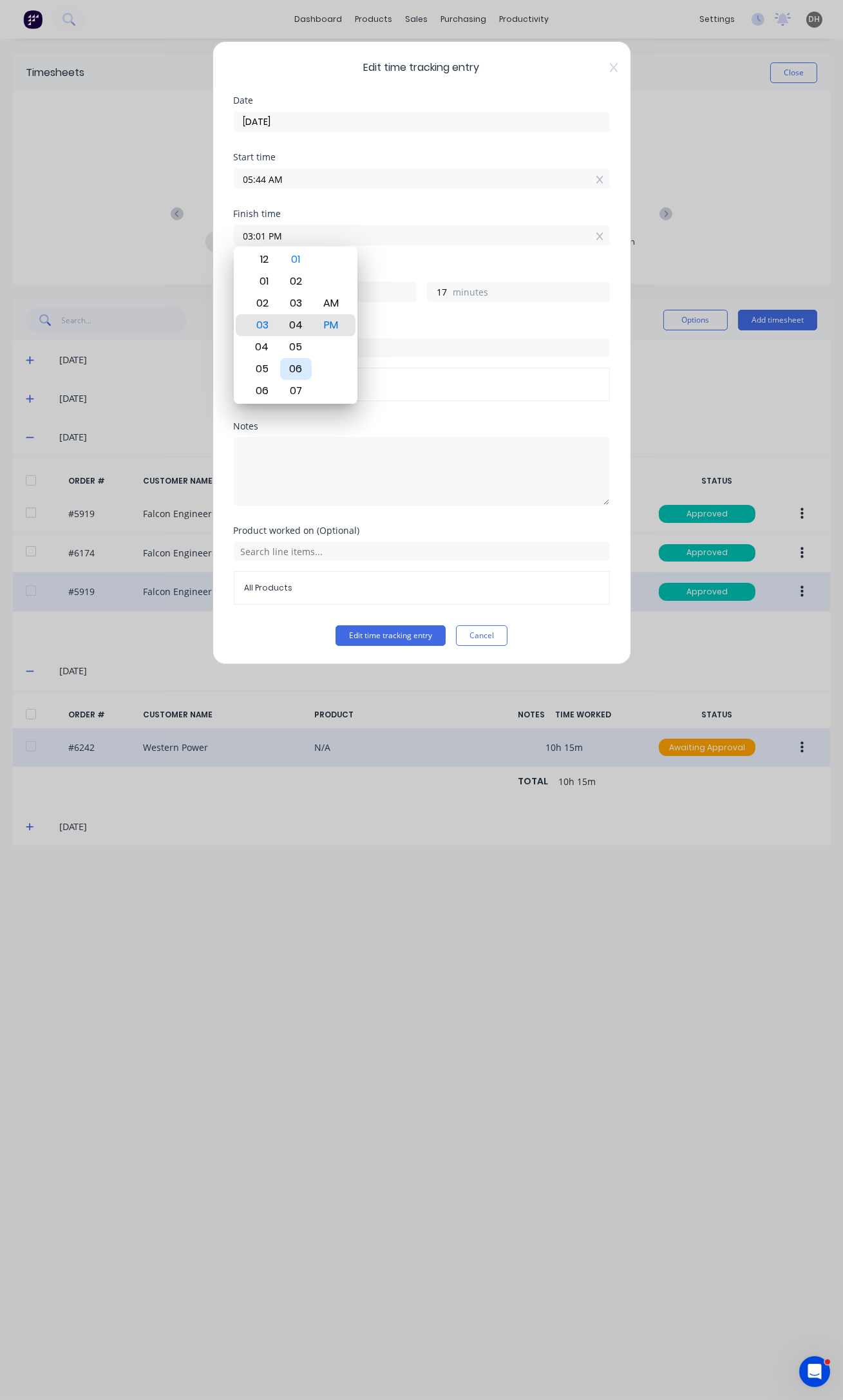
type input "03:04 PM"
type input "20"
type input "03:09 PM"
type input "25"
type input "03:10 PM"
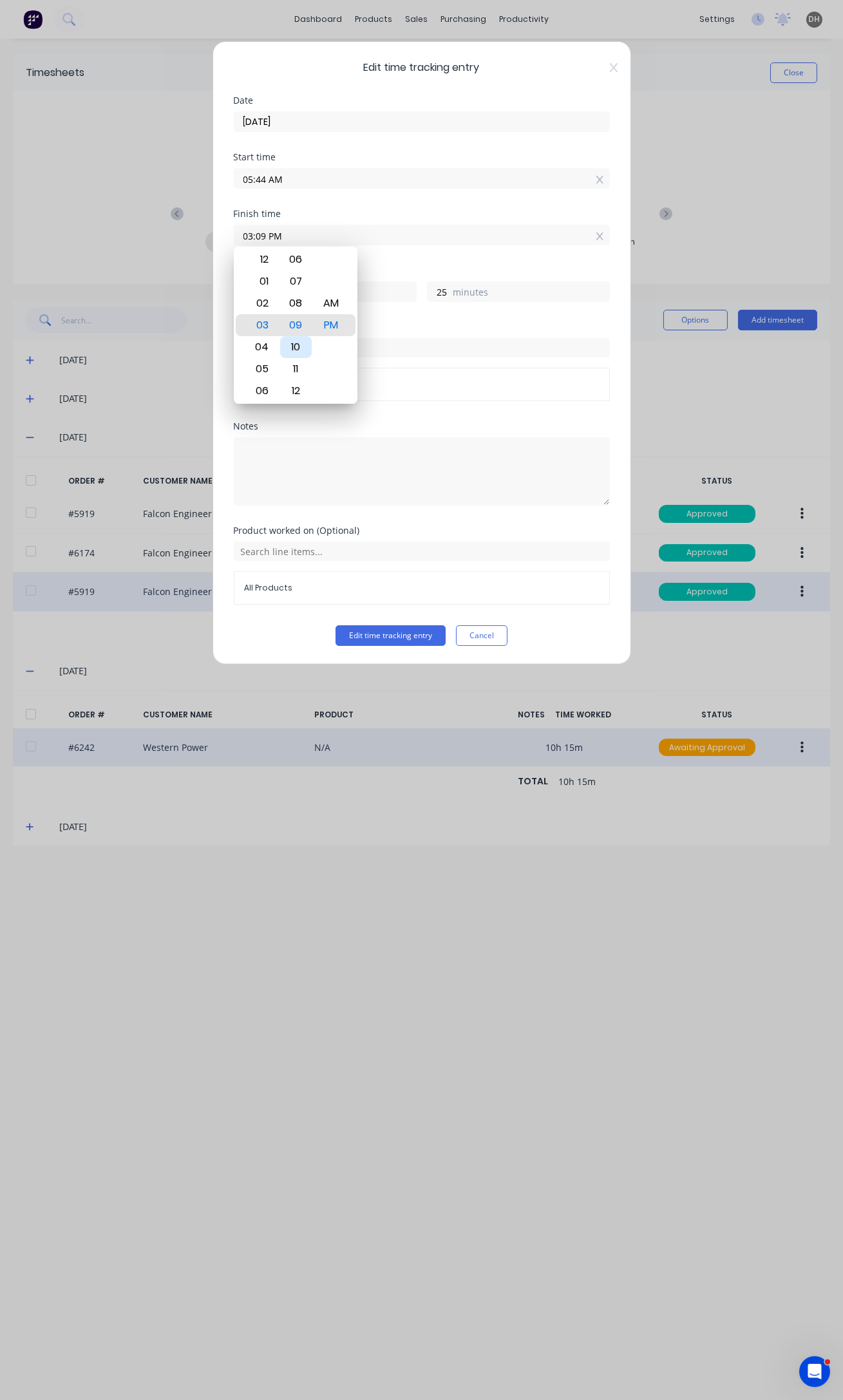
type input "26"
type input "03:13 PM"
type input "29"
type input "03:14 PM"
type input "30"
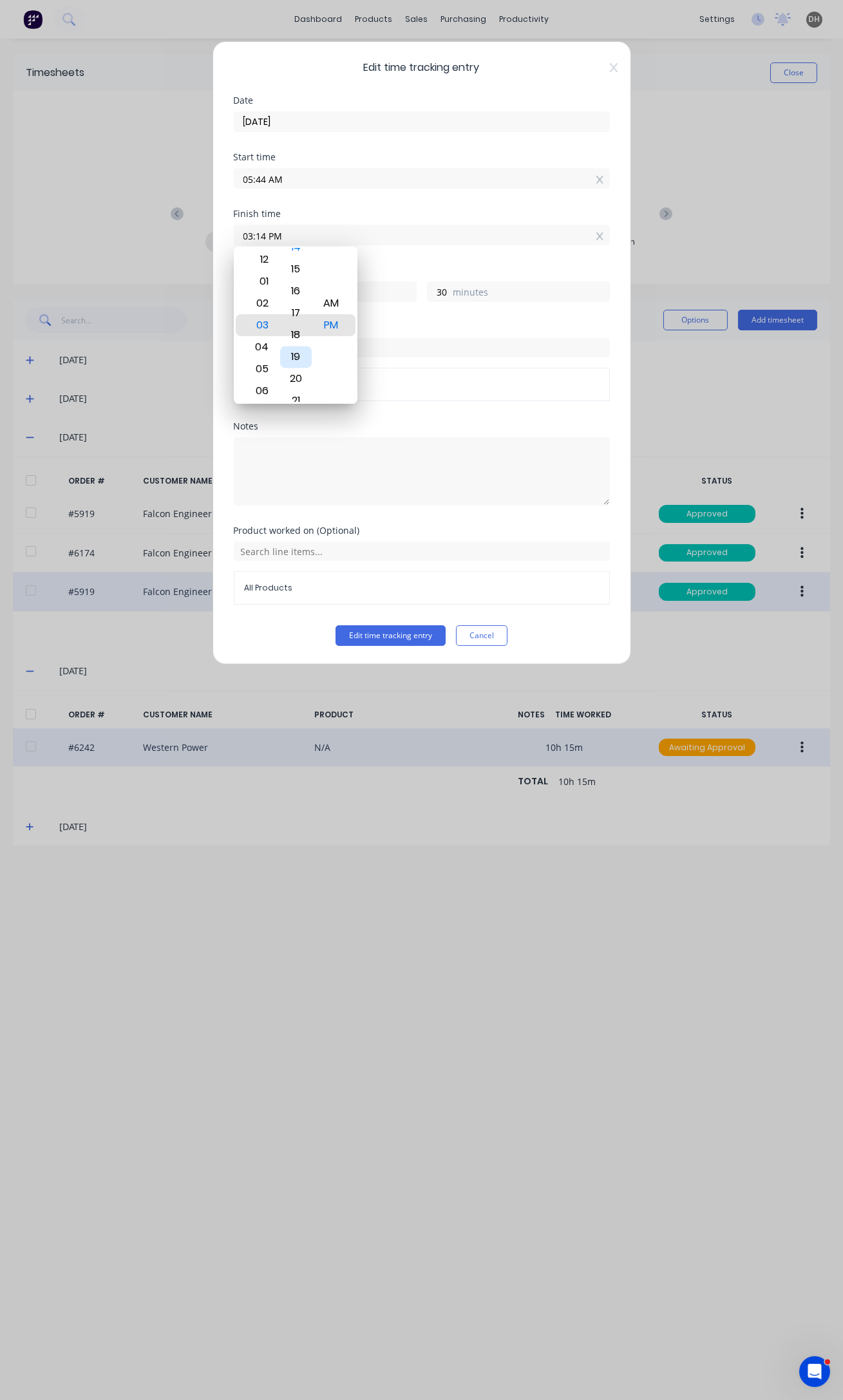
type input "03:18 PM"
type input "34"
type input "03:25 PM"
type input "41"
type input "03:28 PM"
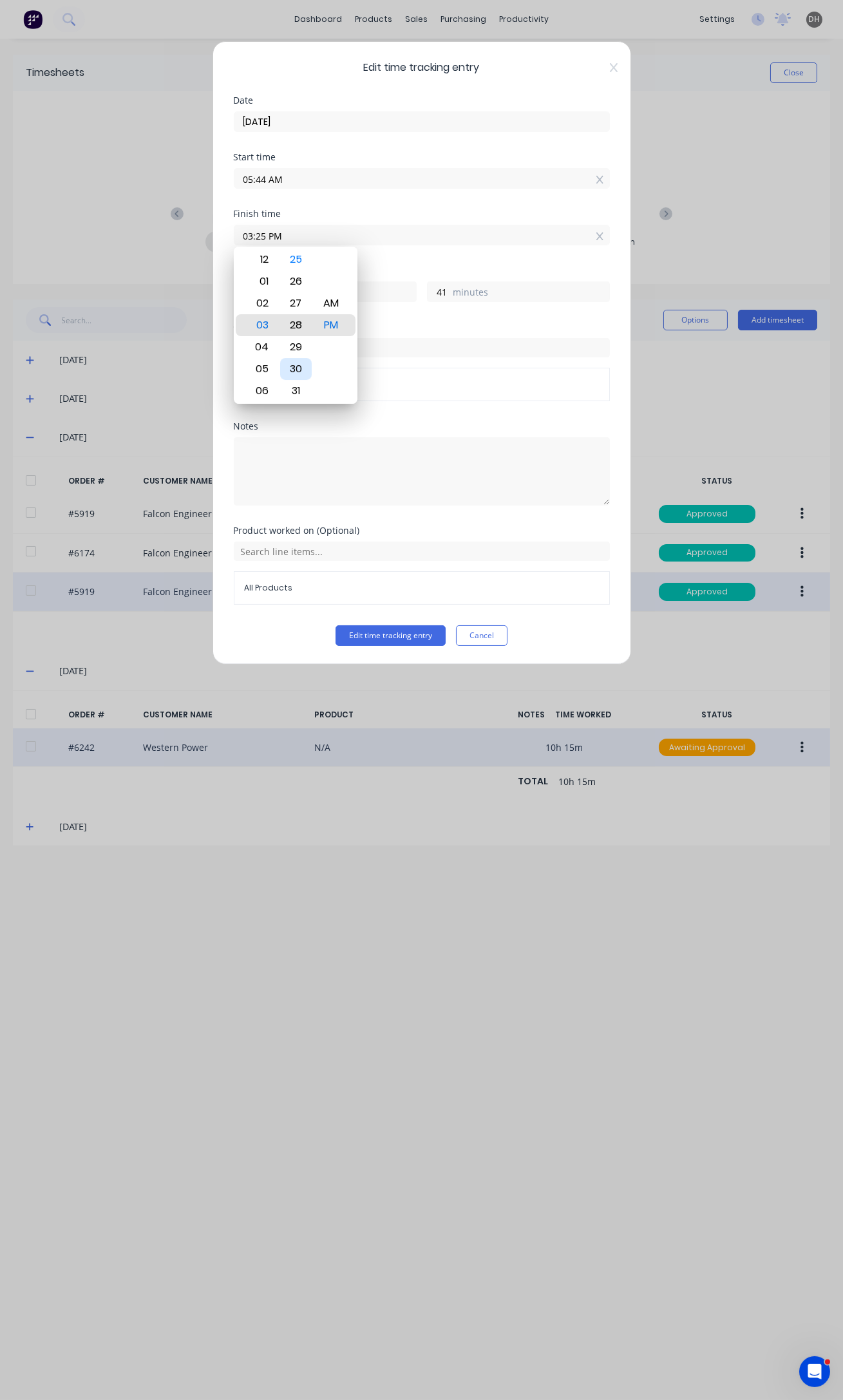
type input "44"
click at [299, 367] on div "30" at bounding box center [295, 369] width 32 height 22
type input "03:30 PM"
type input "46"
click at [414, 635] on button "Edit time tracking entry" at bounding box center [391, 635] width 110 height 21
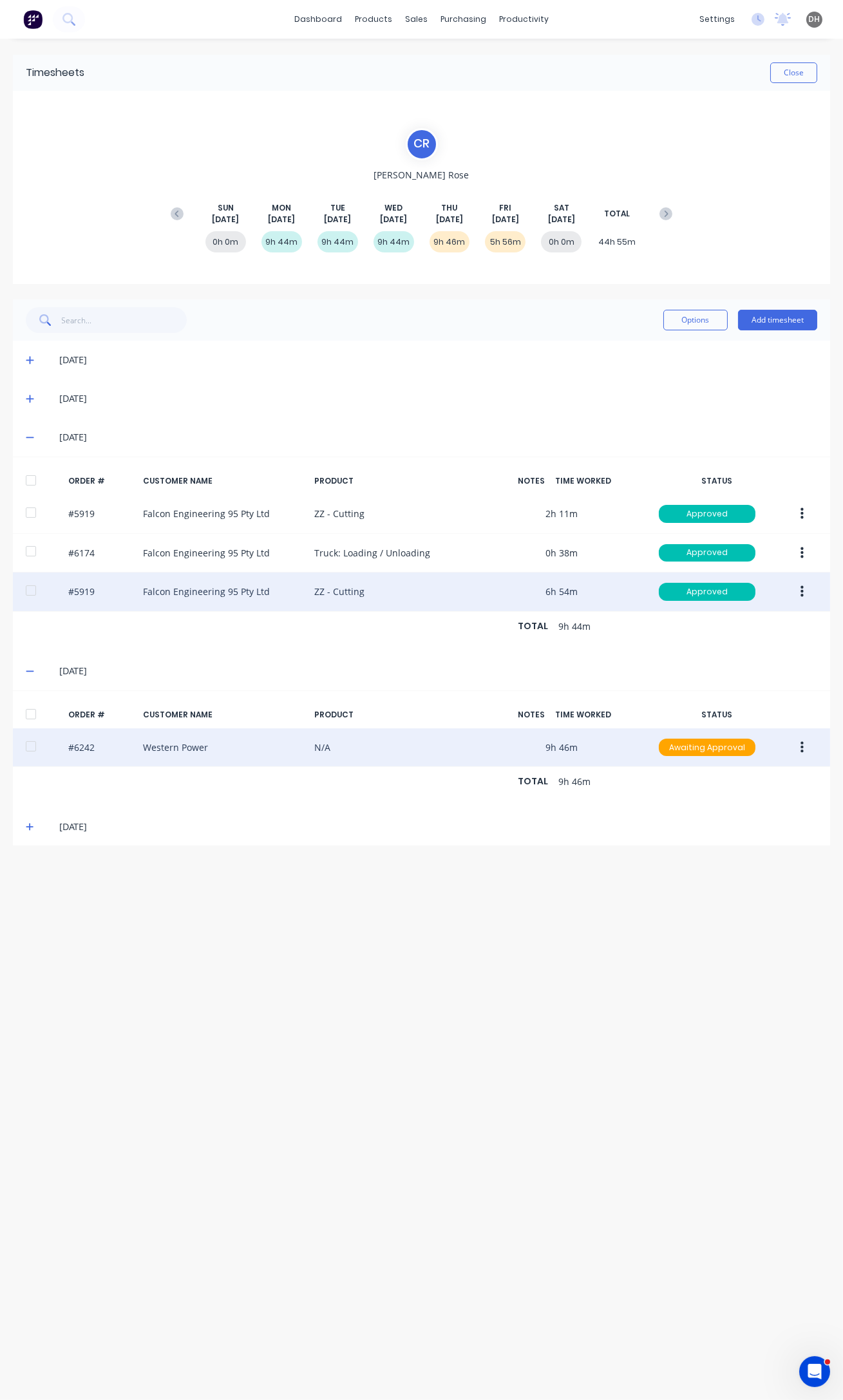
click at [804, 736] on button "button" at bounding box center [802, 747] width 30 height 23
click at [768, 839] on div "Edit" at bounding box center [755, 833] width 99 height 19
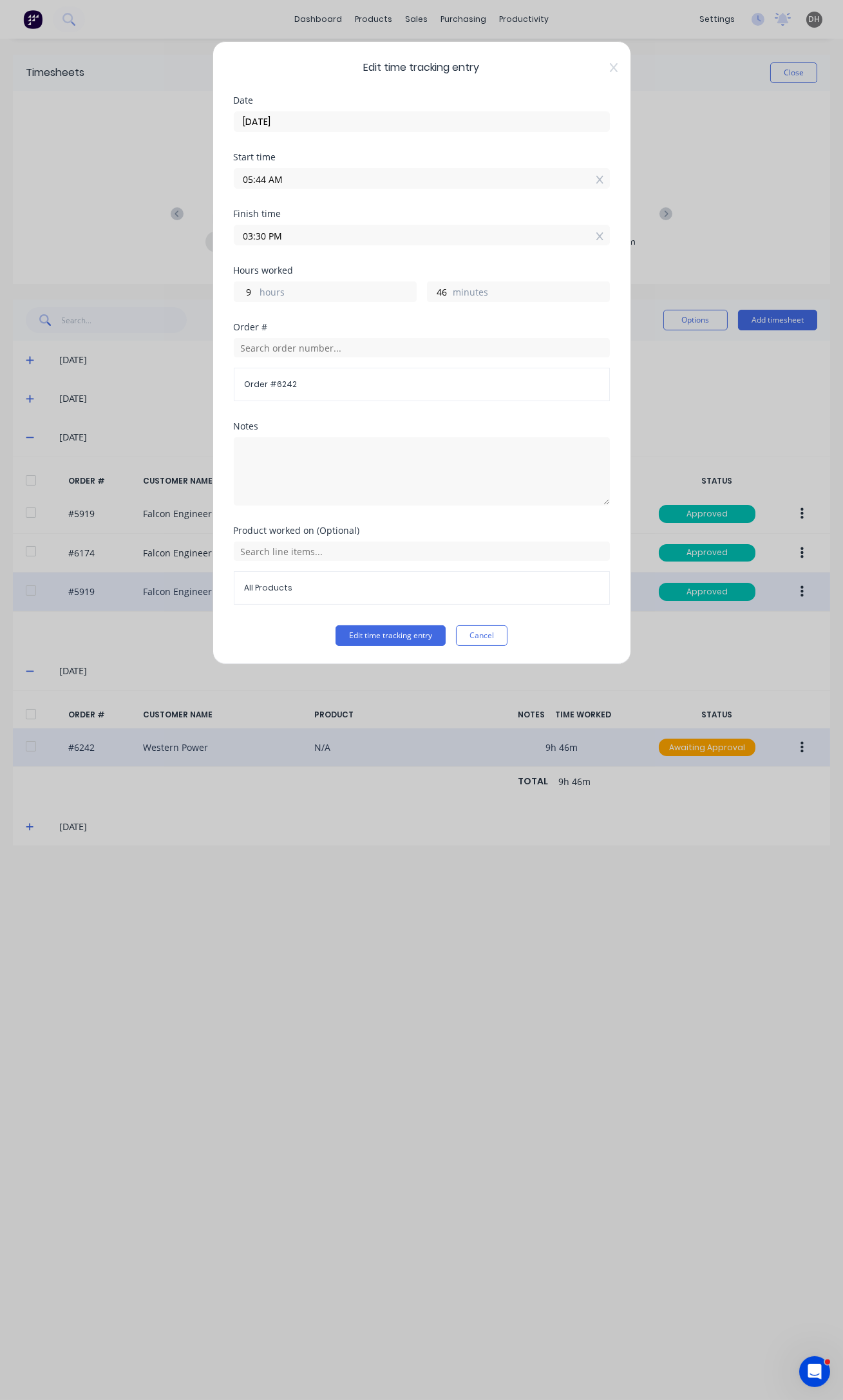
click at [264, 177] on input "05:44 AM" at bounding box center [421, 178] width 375 height 19
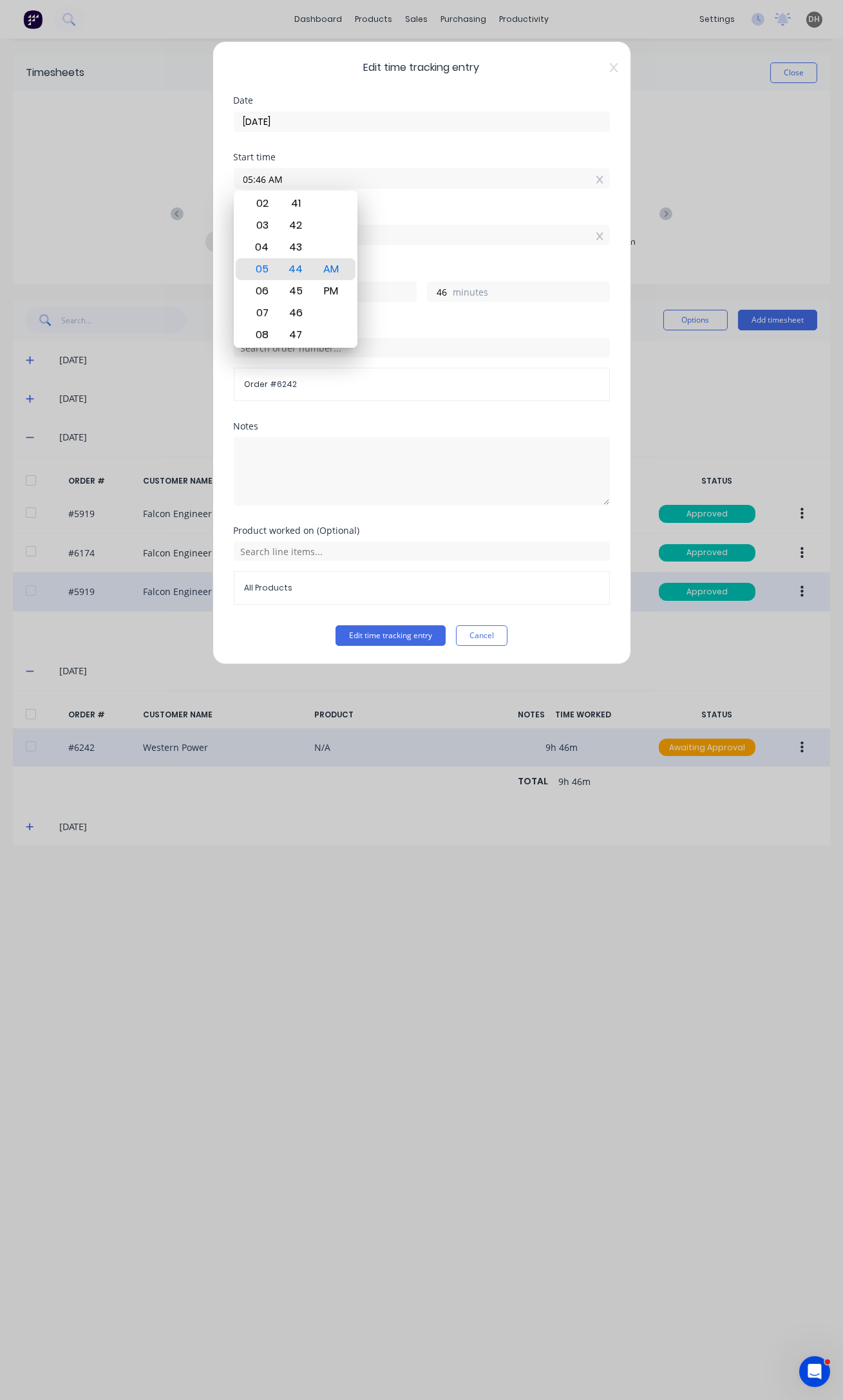
type input "05:46 AM"
click at [336, 625] on button "Edit time tracking entry" at bounding box center [391, 635] width 110 height 21
type input "44"
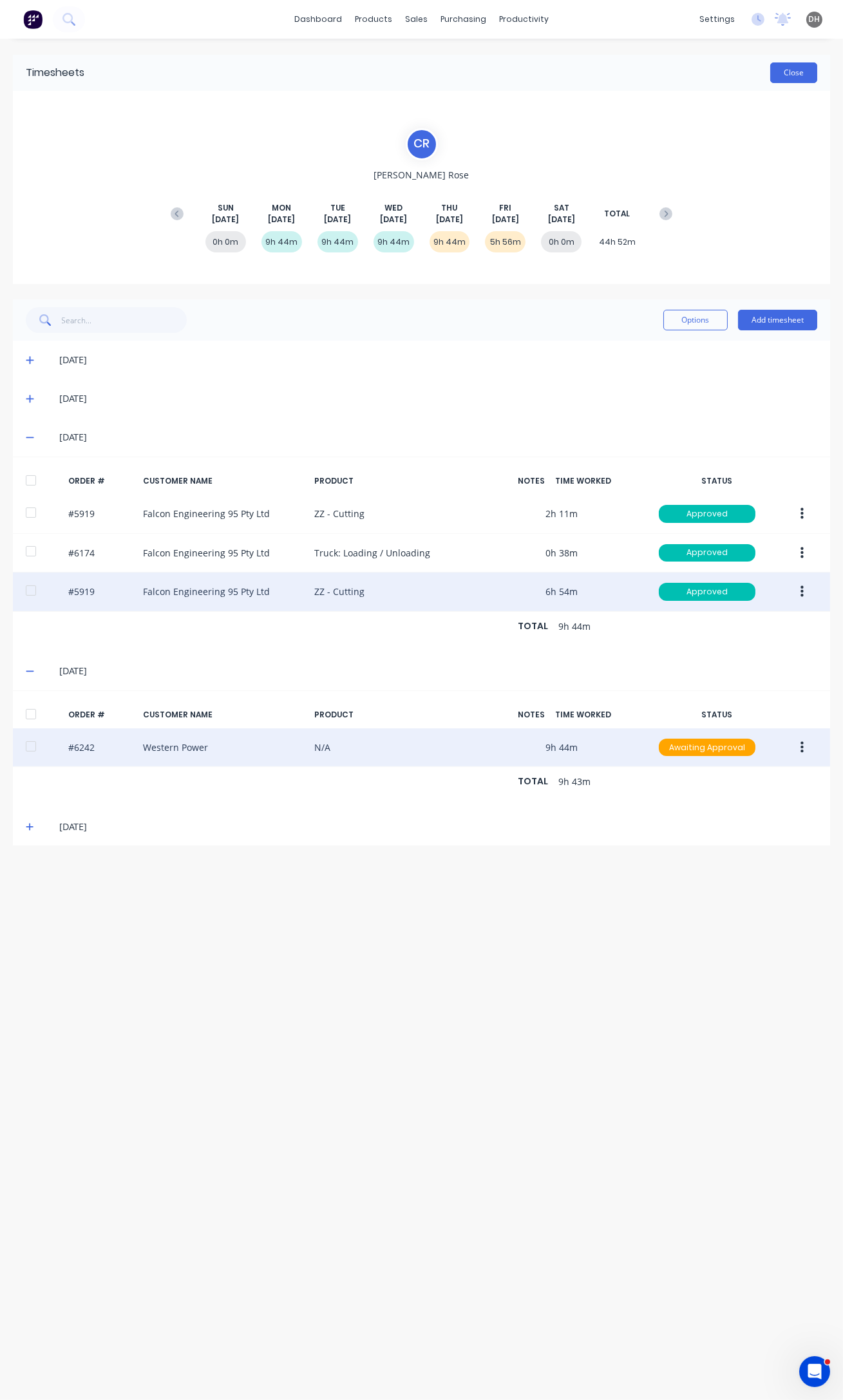
click at [794, 70] on button "Close" at bounding box center [793, 73] width 47 height 21
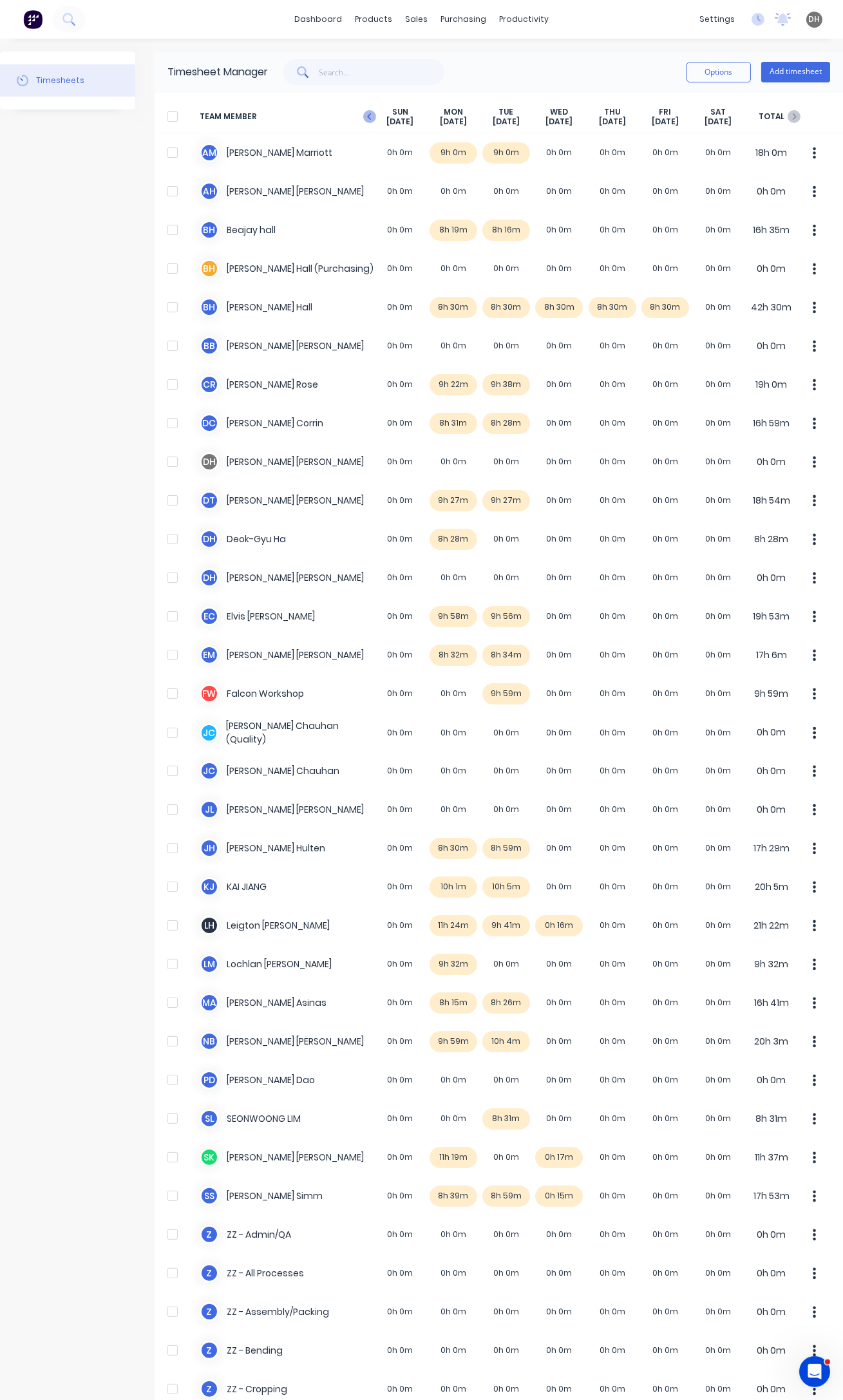
click at [372, 116] on icon "button" at bounding box center [369, 116] width 13 height 13
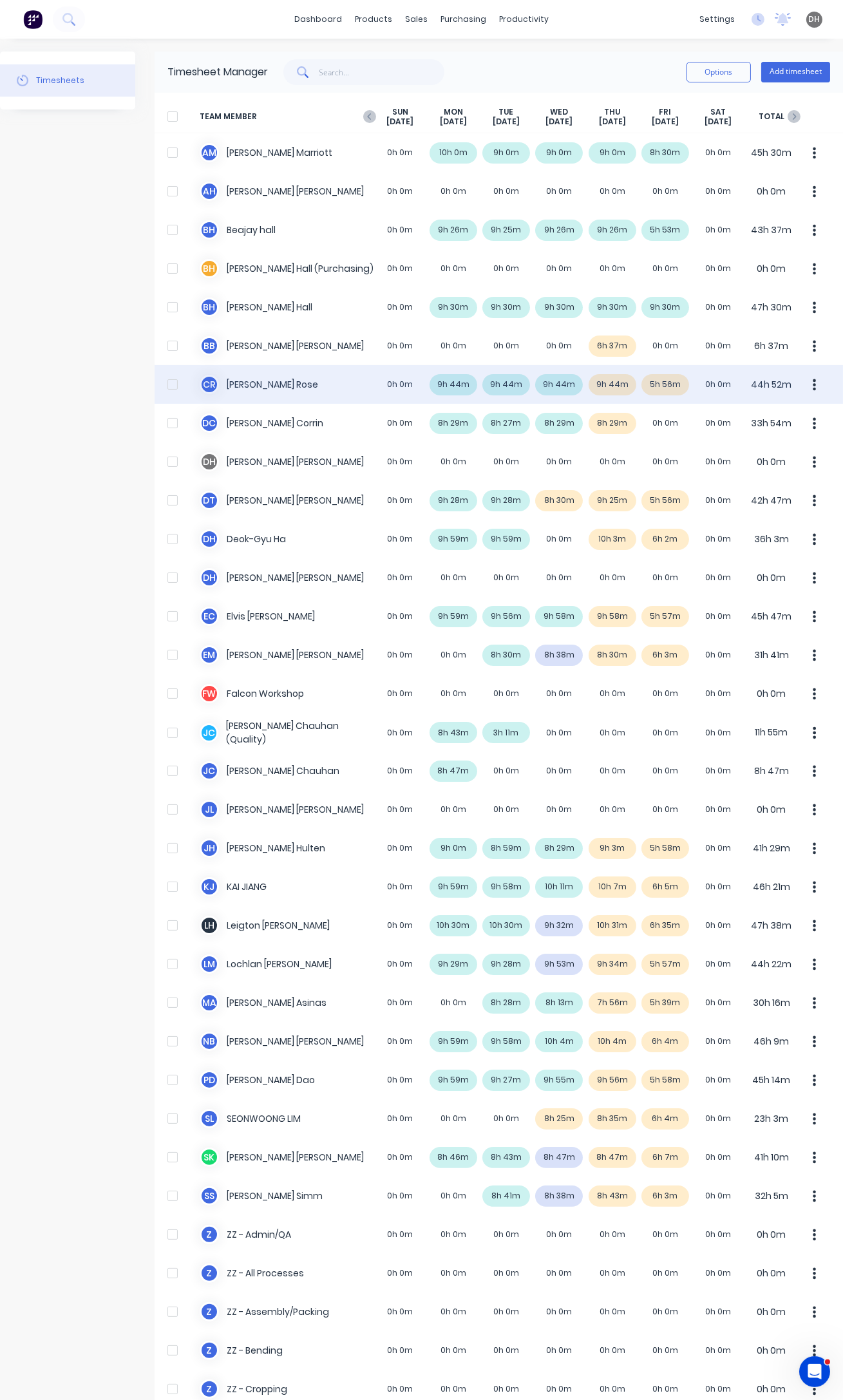
click at [813, 384] on icon "button" at bounding box center [815, 384] width 3 height 11
click at [747, 425] on div "Approve" at bounding box center [766, 420] width 99 height 19
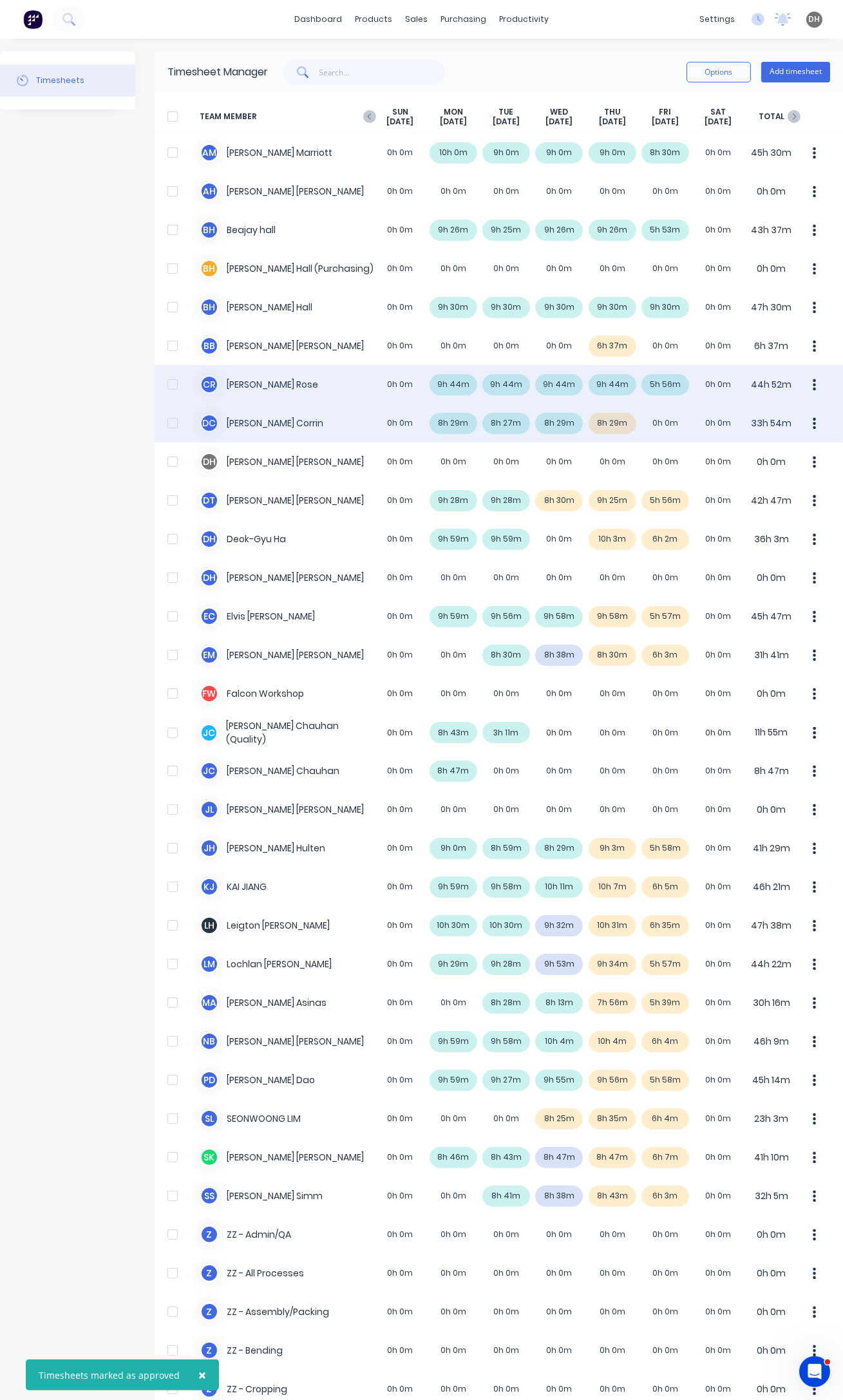
click at [813, 424] on icon "button" at bounding box center [815, 423] width 3 height 11
click at [759, 455] on div "Approve" at bounding box center [766, 459] width 99 height 19
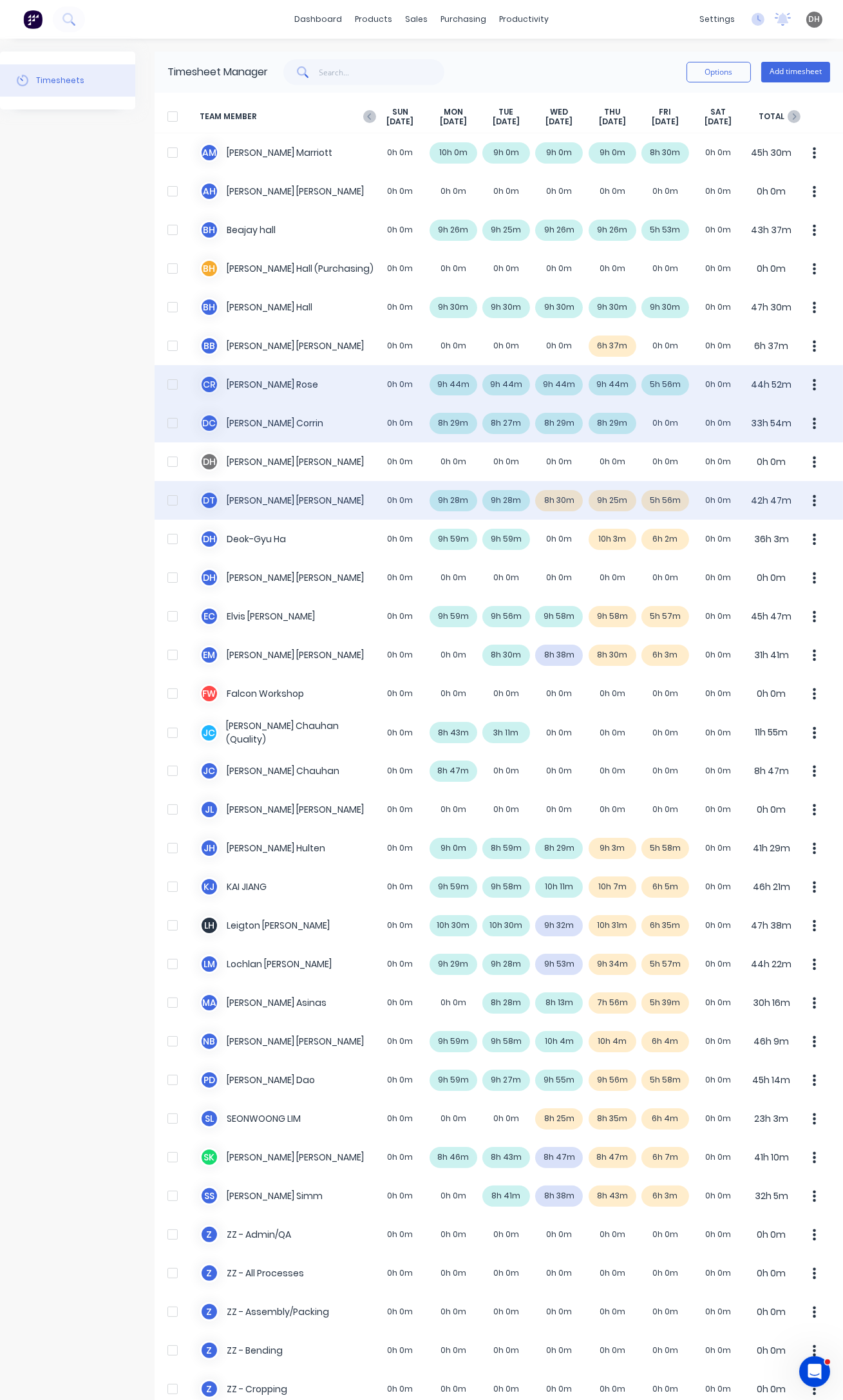
click at [813, 499] on icon "button" at bounding box center [815, 501] width 3 height 14
click at [739, 540] on div "Approve" at bounding box center [766, 536] width 99 height 19
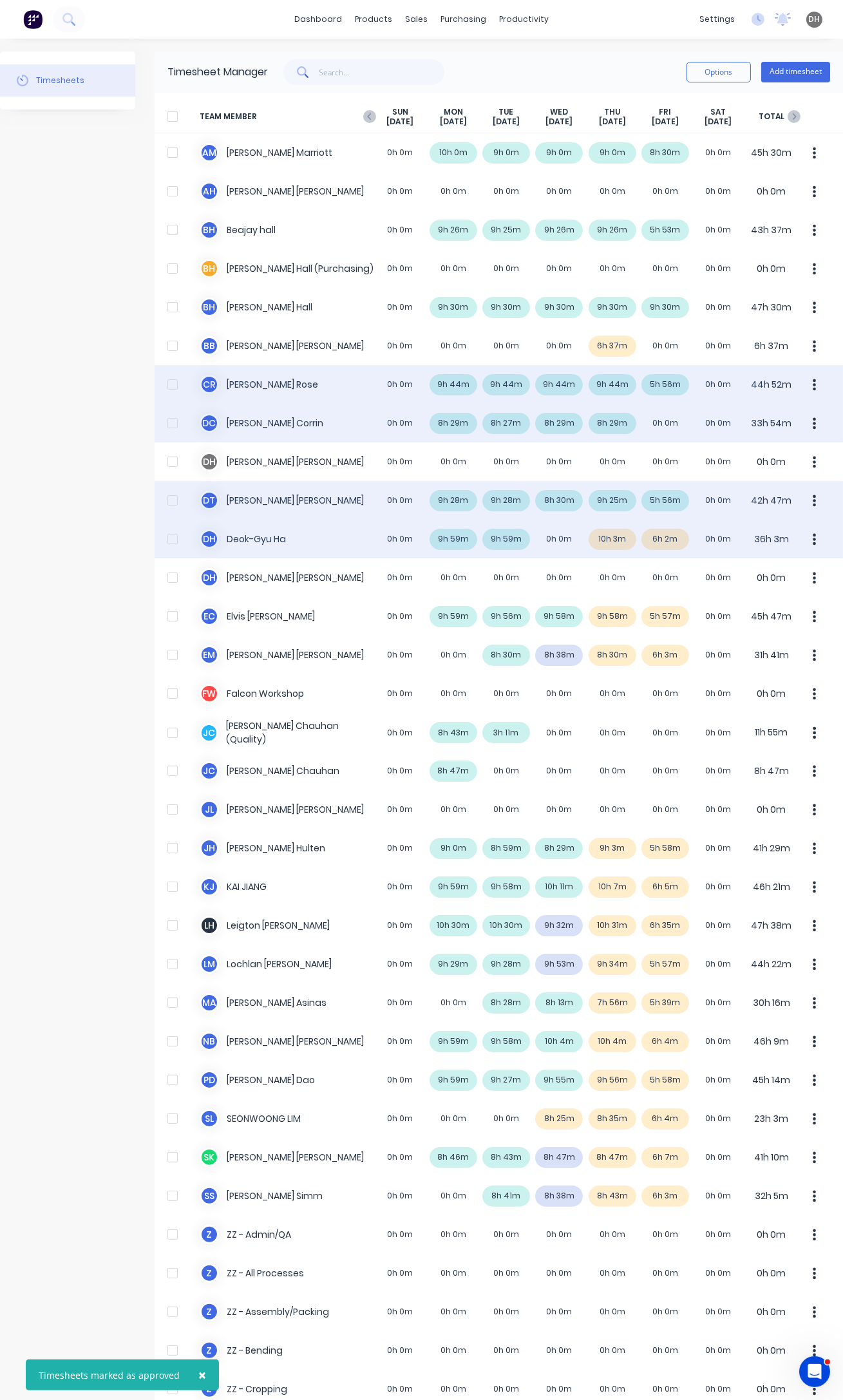
click at [611, 536] on div "D H Deok-Gyu Ha 0h 0m 9h 59m 9h 59m 0h 0m 10h 3m 6h 2m 0h 0m 36h 3m" at bounding box center [498, 538] width 688 height 39
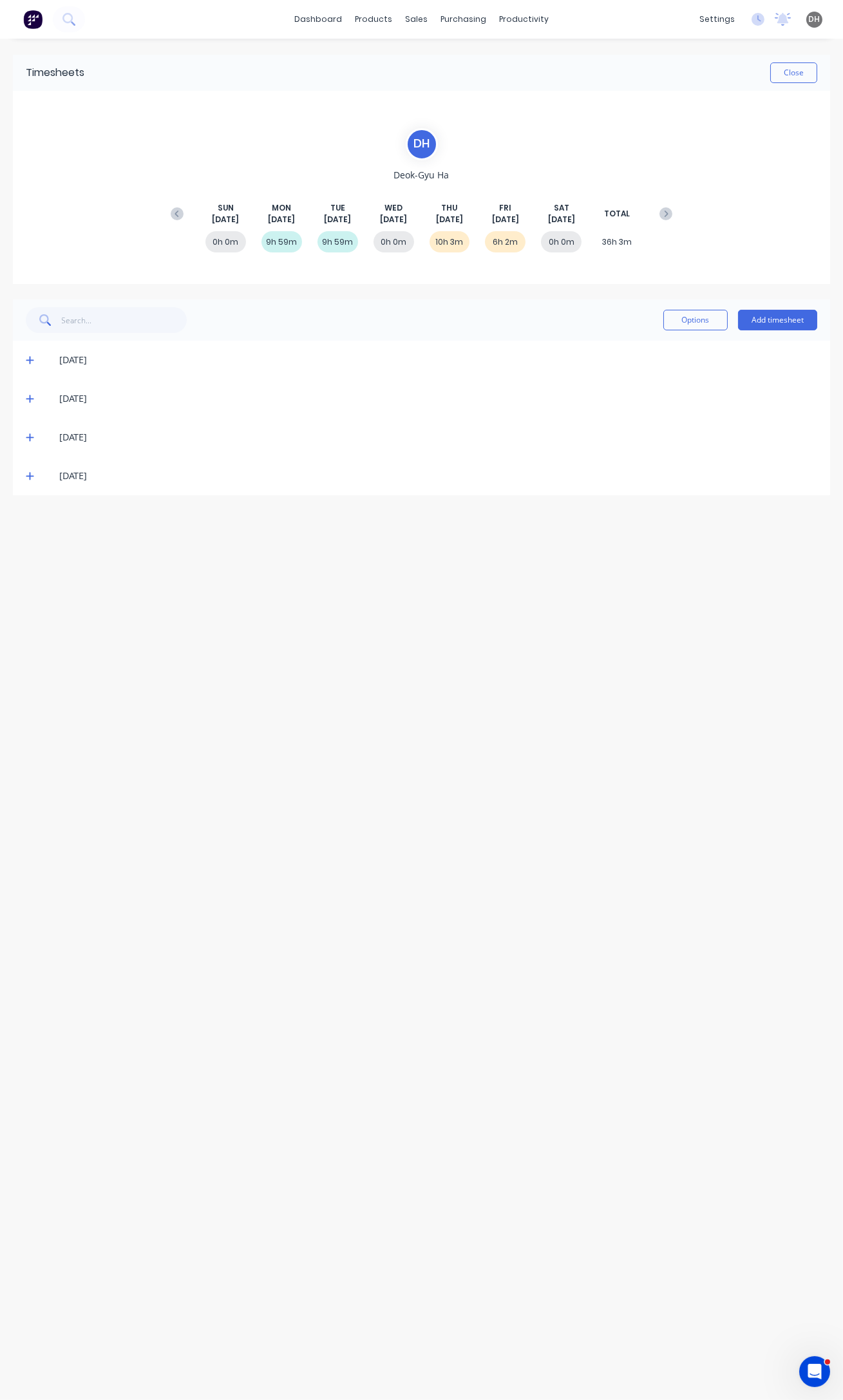
click at [32, 438] on icon at bounding box center [30, 437] width 9 height 9
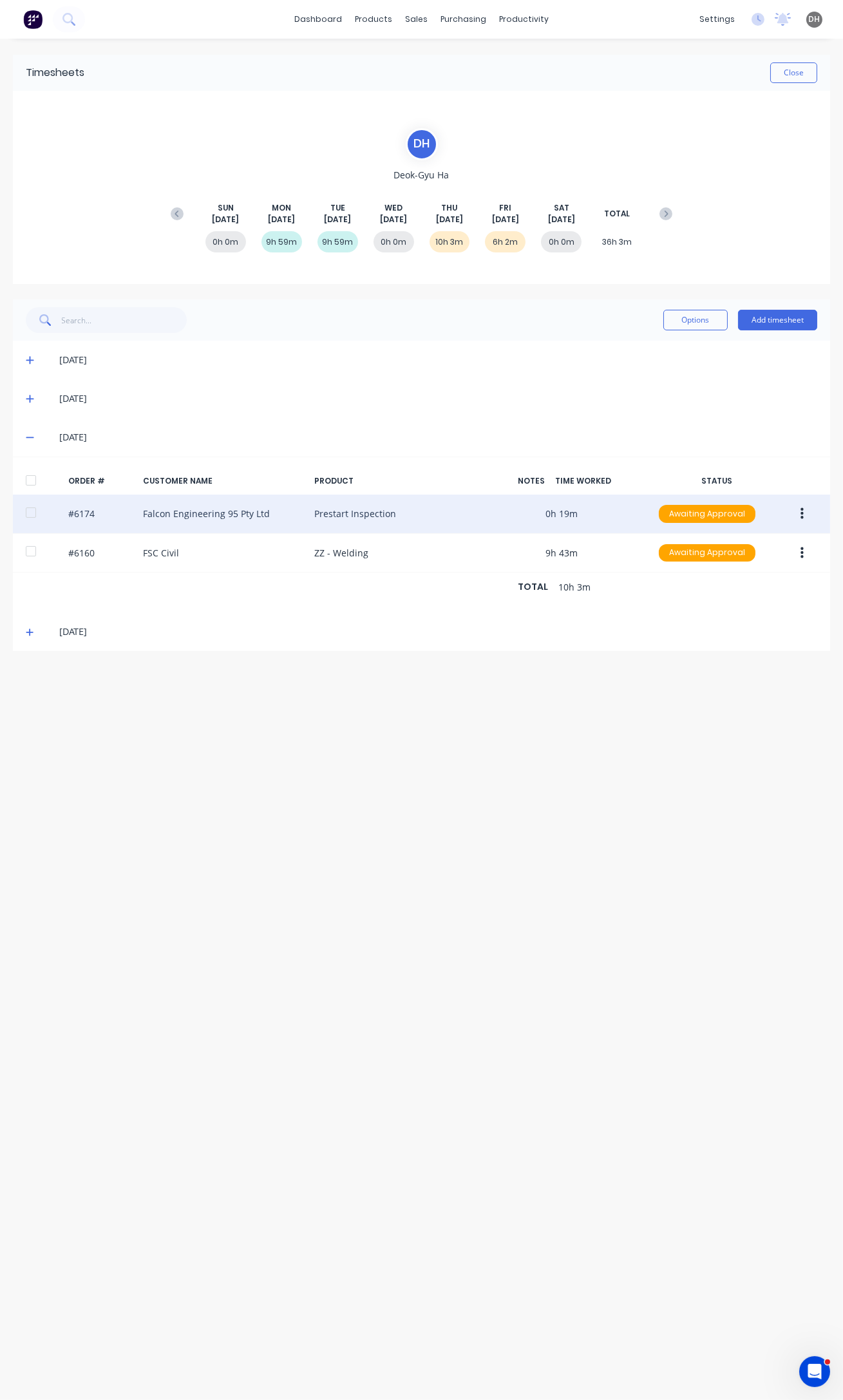
click at [803, 517] on button "button" at bounding box center [802, 513] width 30 height 23
click at [746, 592] on div "Edit" at bounding box center [755, 599] width 99 height 19
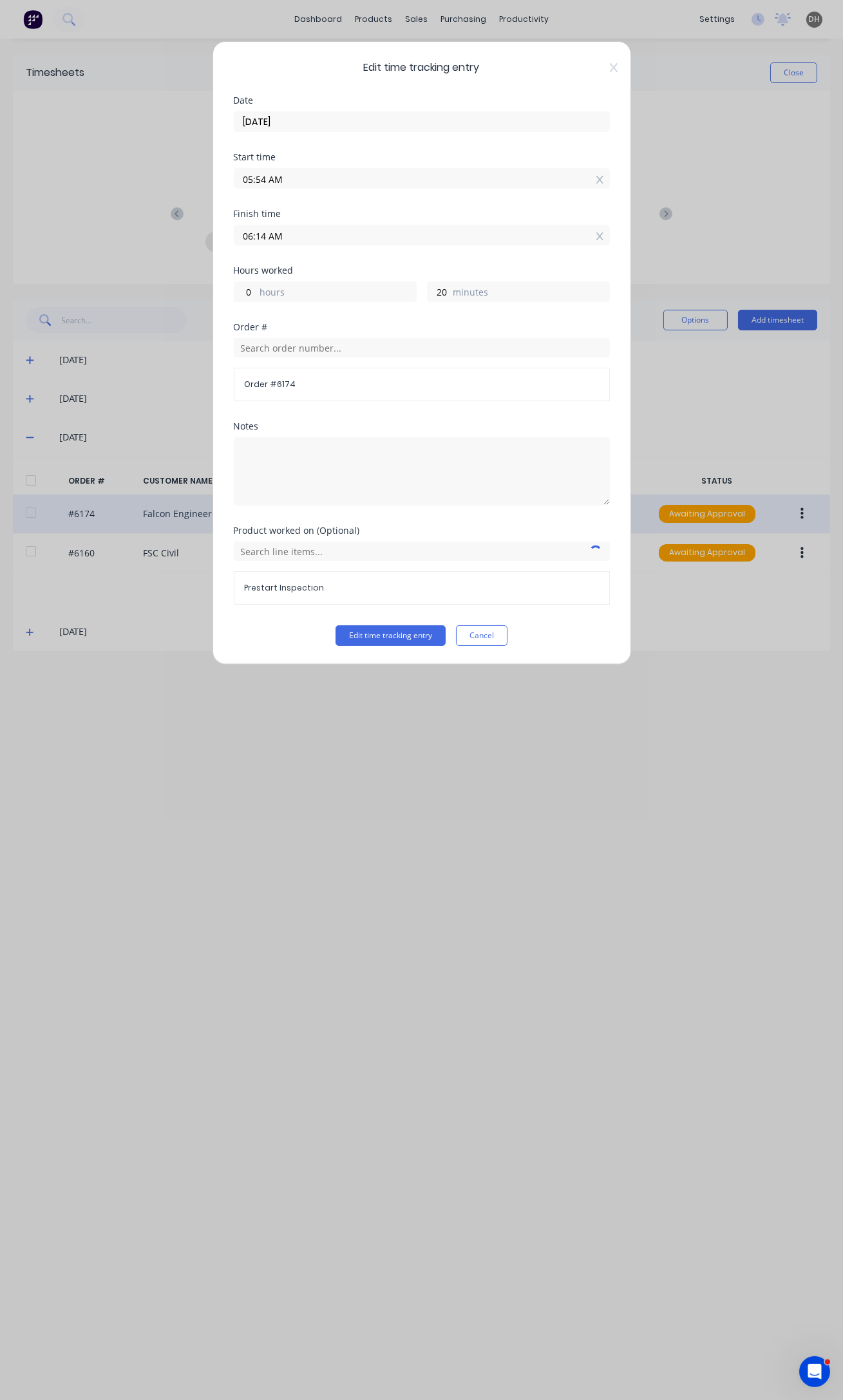
click at [266, 177] on input "05:54 AM" at bounding box center [421, 178] width 375 height 19
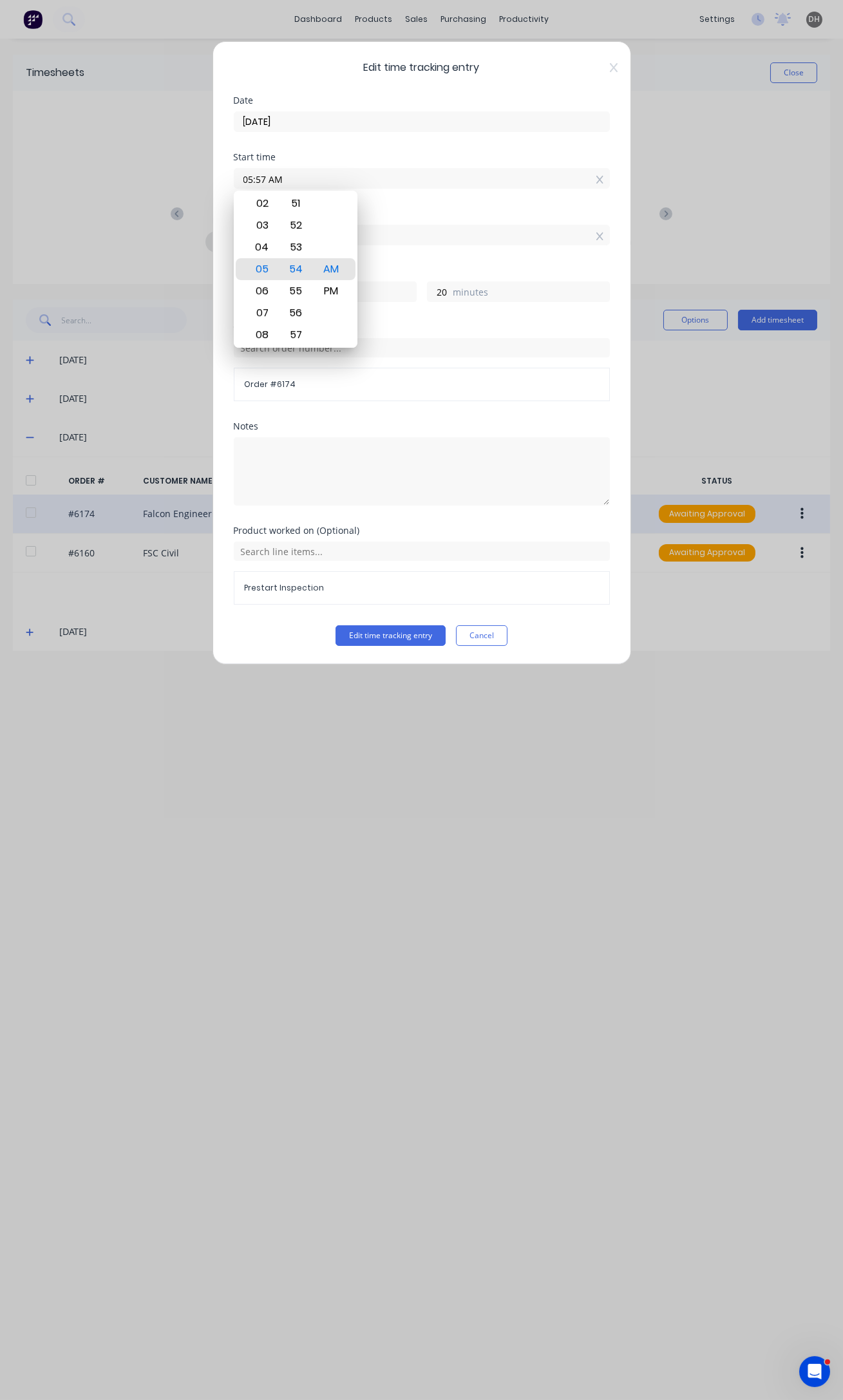
type input "05:57 AM"
click at [336, 625] on button "Edit time tracking entry" at bounding box center [391, 635] width 110 height 21
type input "17"
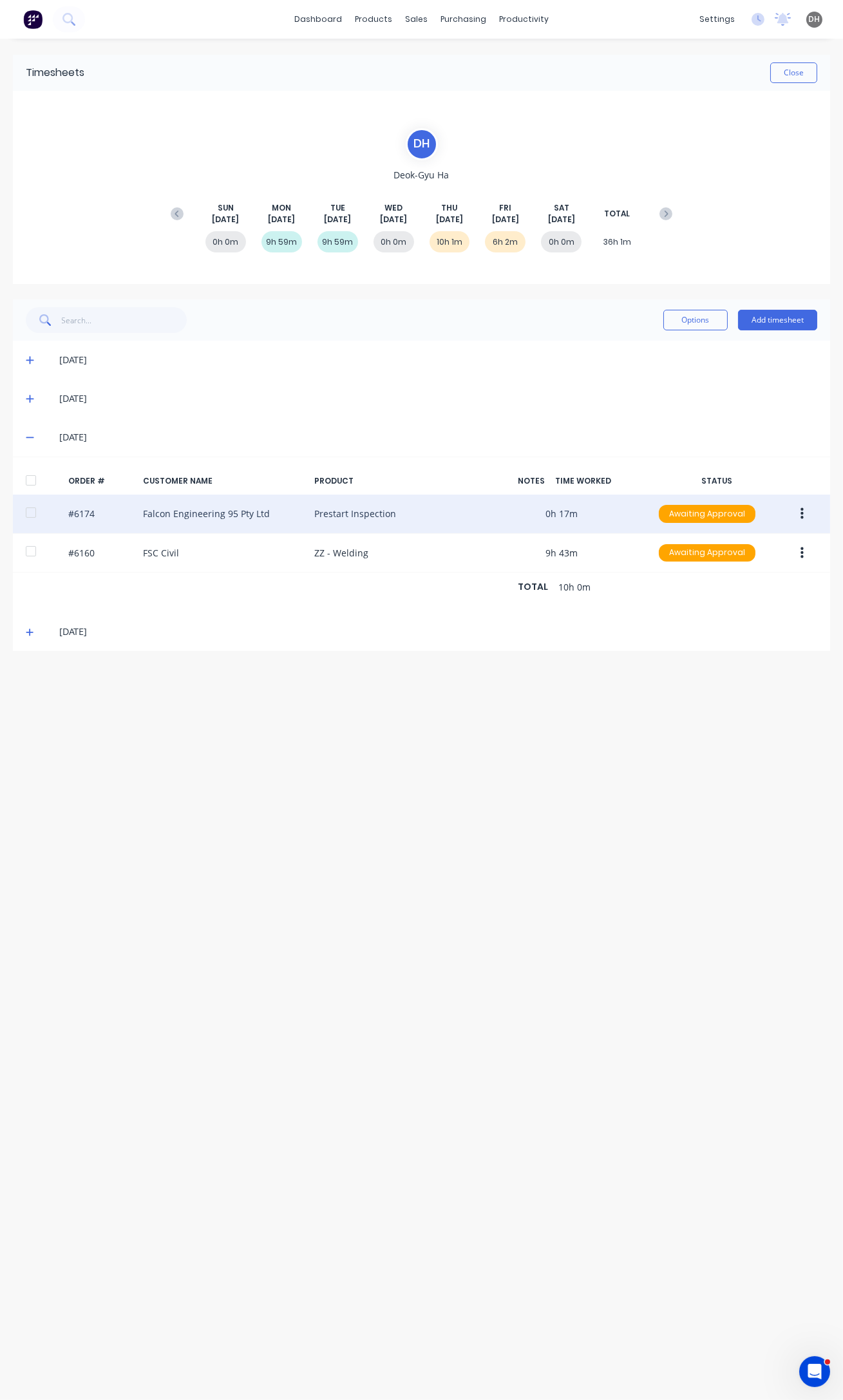
click at [808, 516] on button "button" at bounding box center [802, 513] width 30 height 23
click at [765, 609] on button "Edit" at bounding box center [756, 599] width 122 height 26
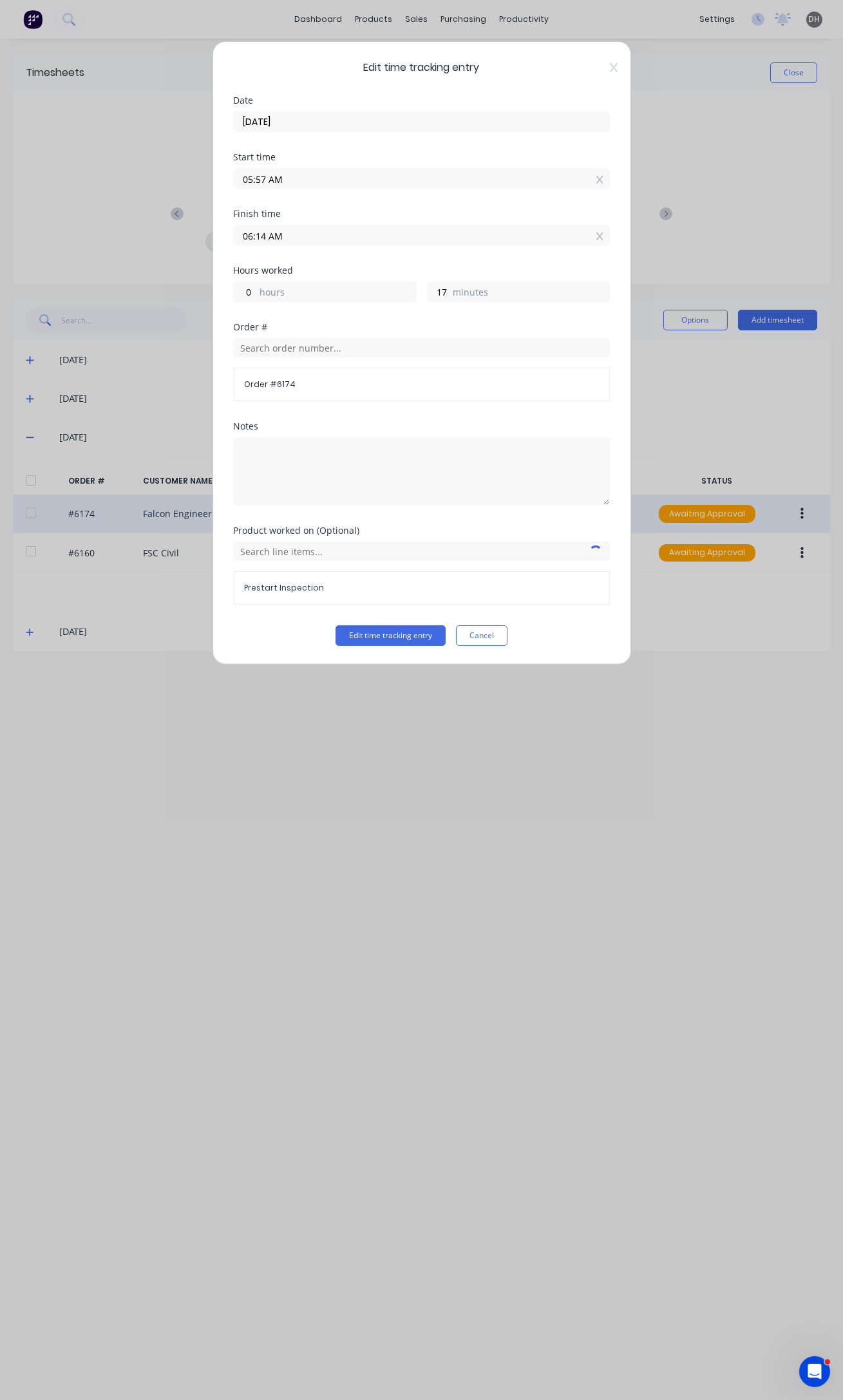
click at [265, 179] on input "05:57 AM" at bounding box center [421, 178] width 375 height 19
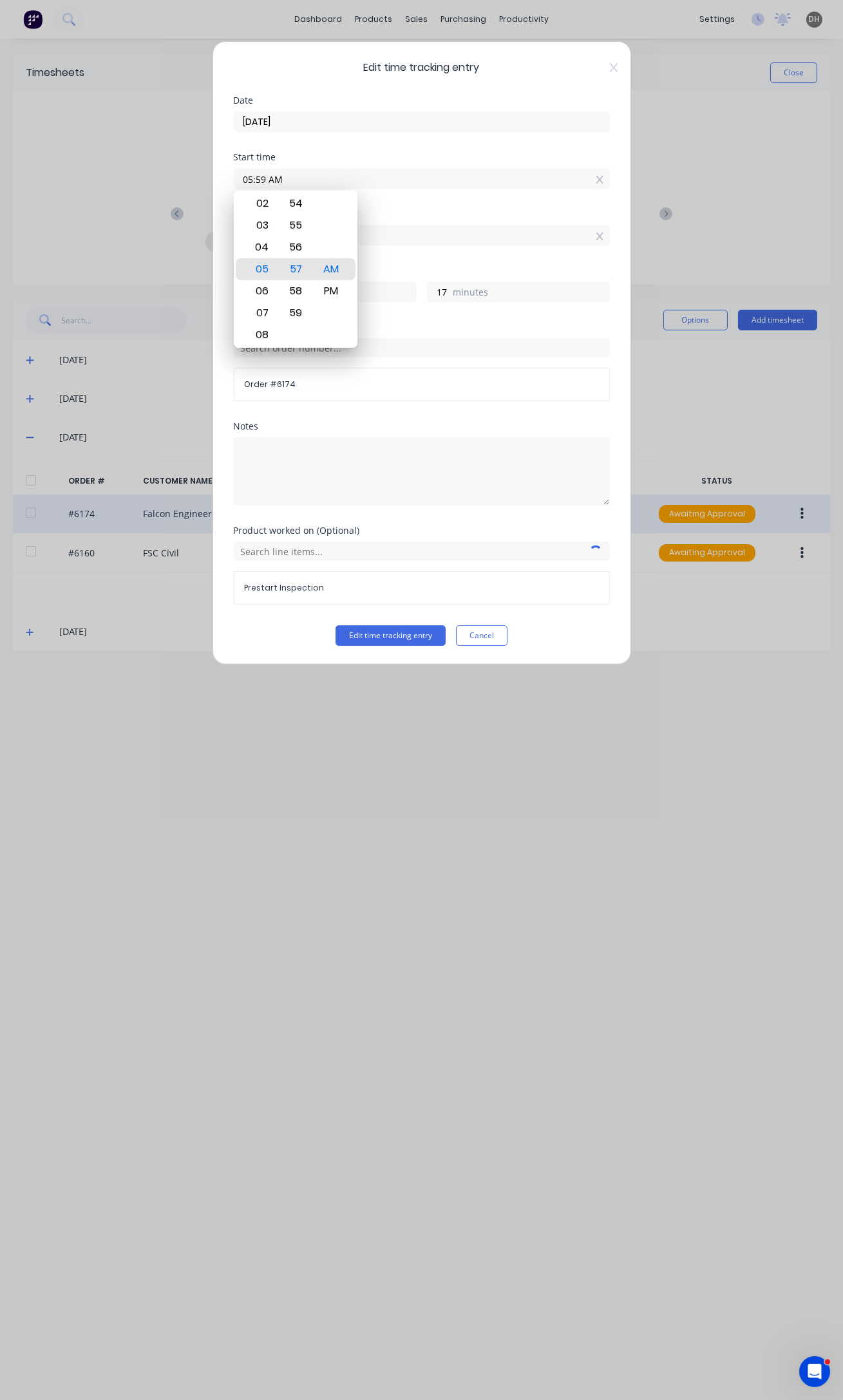
type input "05:59 AM"
click at [336, 625] on button "Edit time tracking entry" at bounding box center [391, 635] width 110 height 21
type input "15"
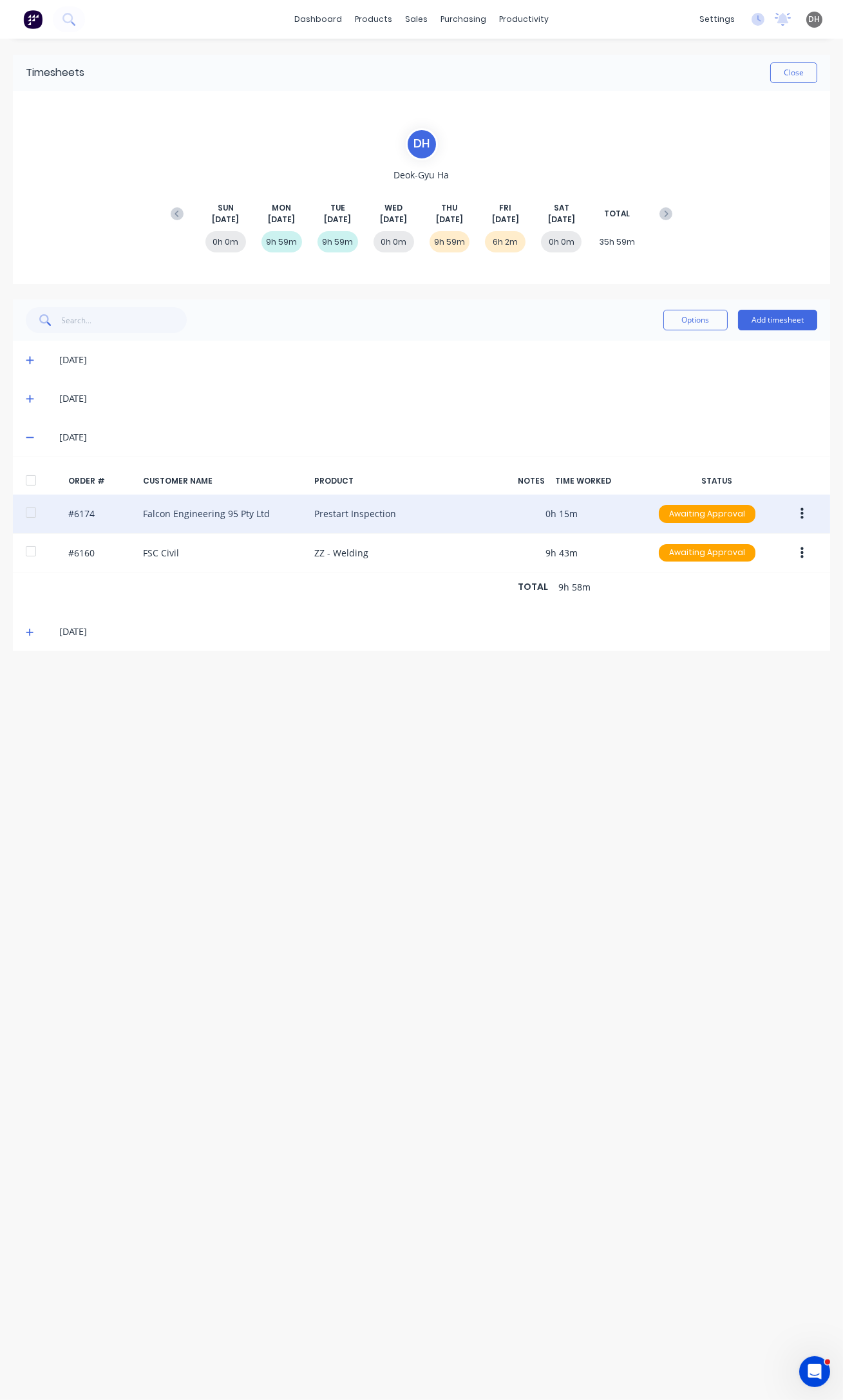
click at [31, 630] on icon at bounding box center [29, 632] width 8 height 8
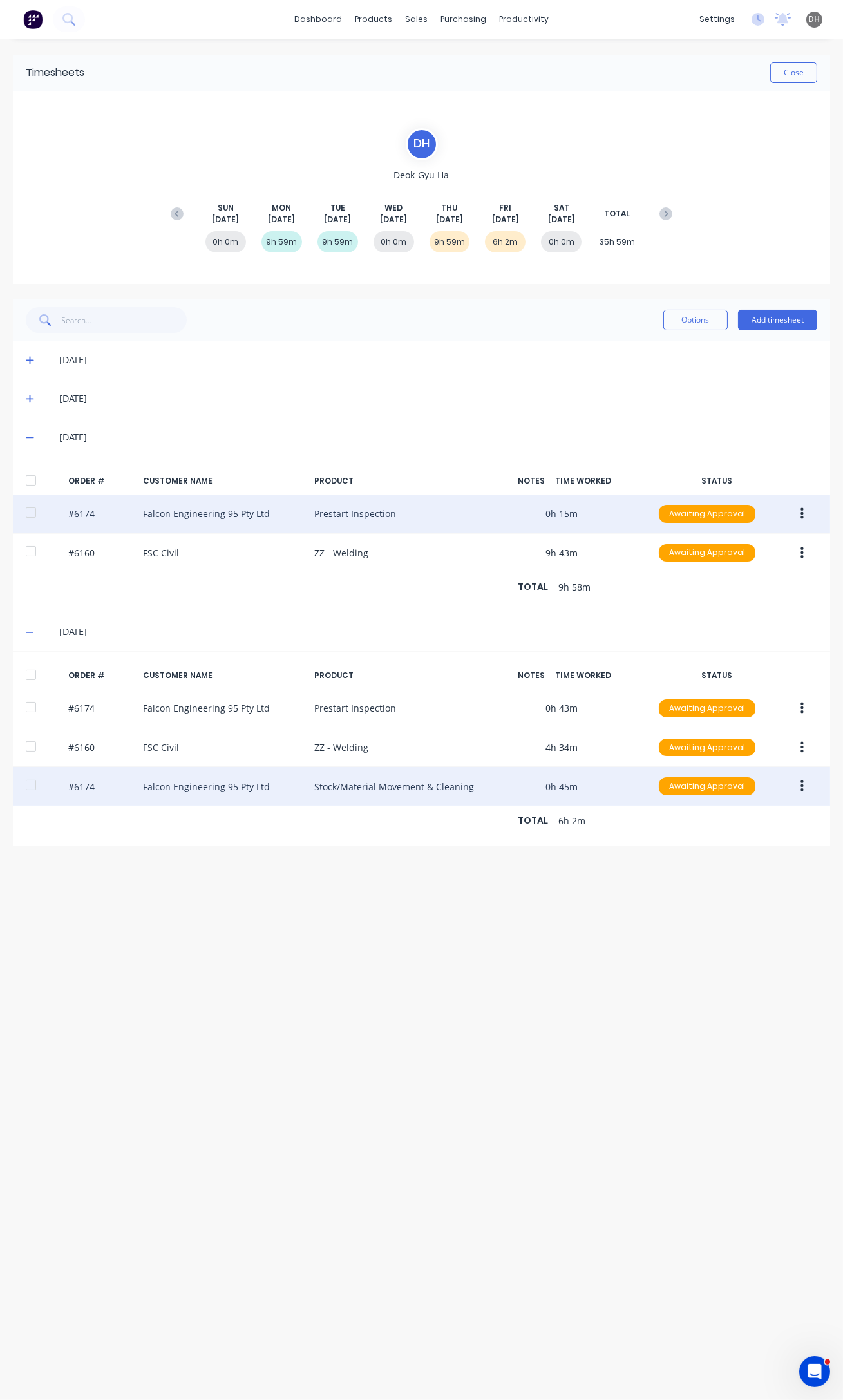
click at [803, 788] on button "button" at bounding box center [802, 786] width 30 height 23
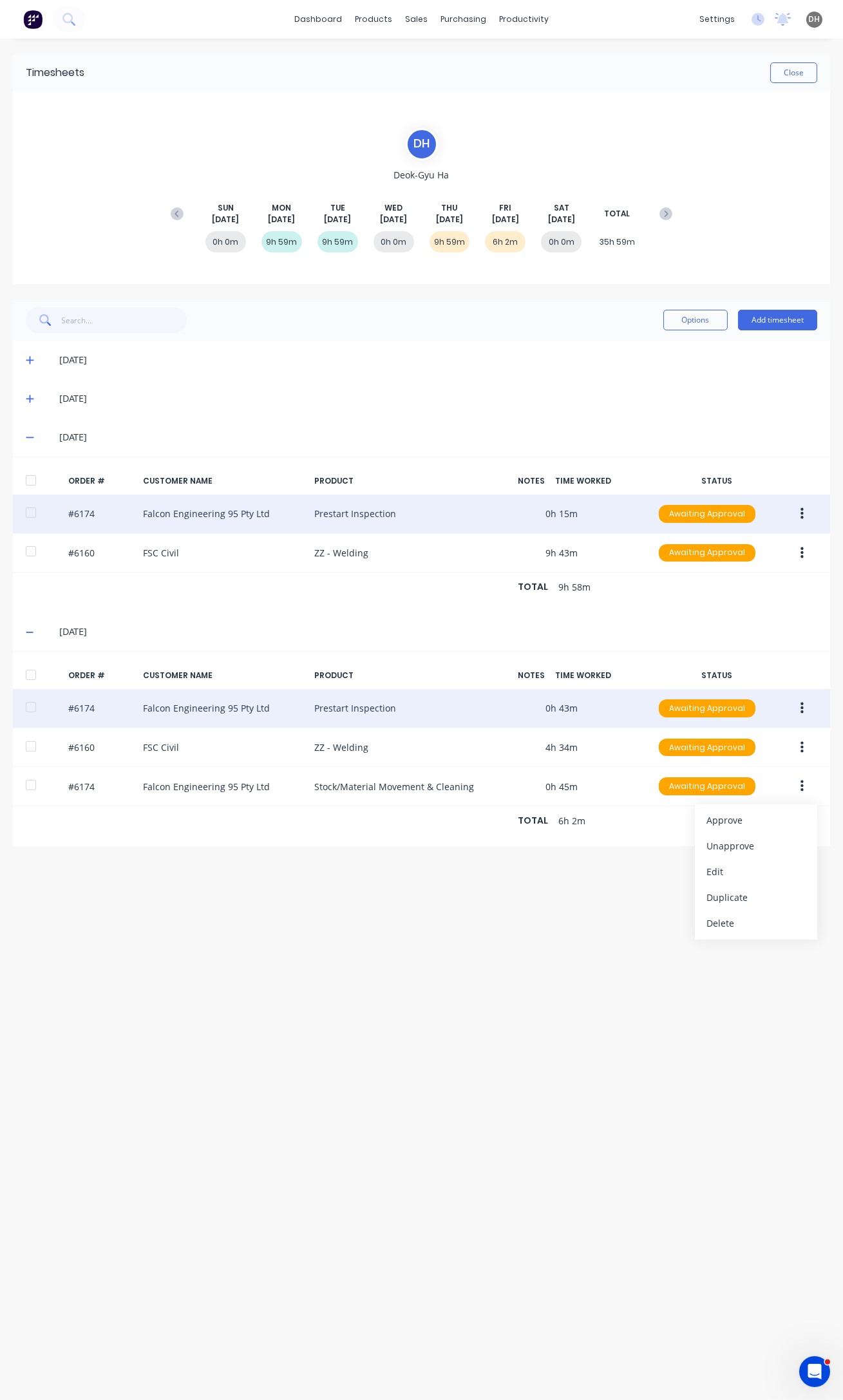
click at [794, 704] on button "button" at bounding box center [802, 708] width 30 height 23
click at [744, 794] on div "Edit" at bounding box center [755, 794] width 99 height 19
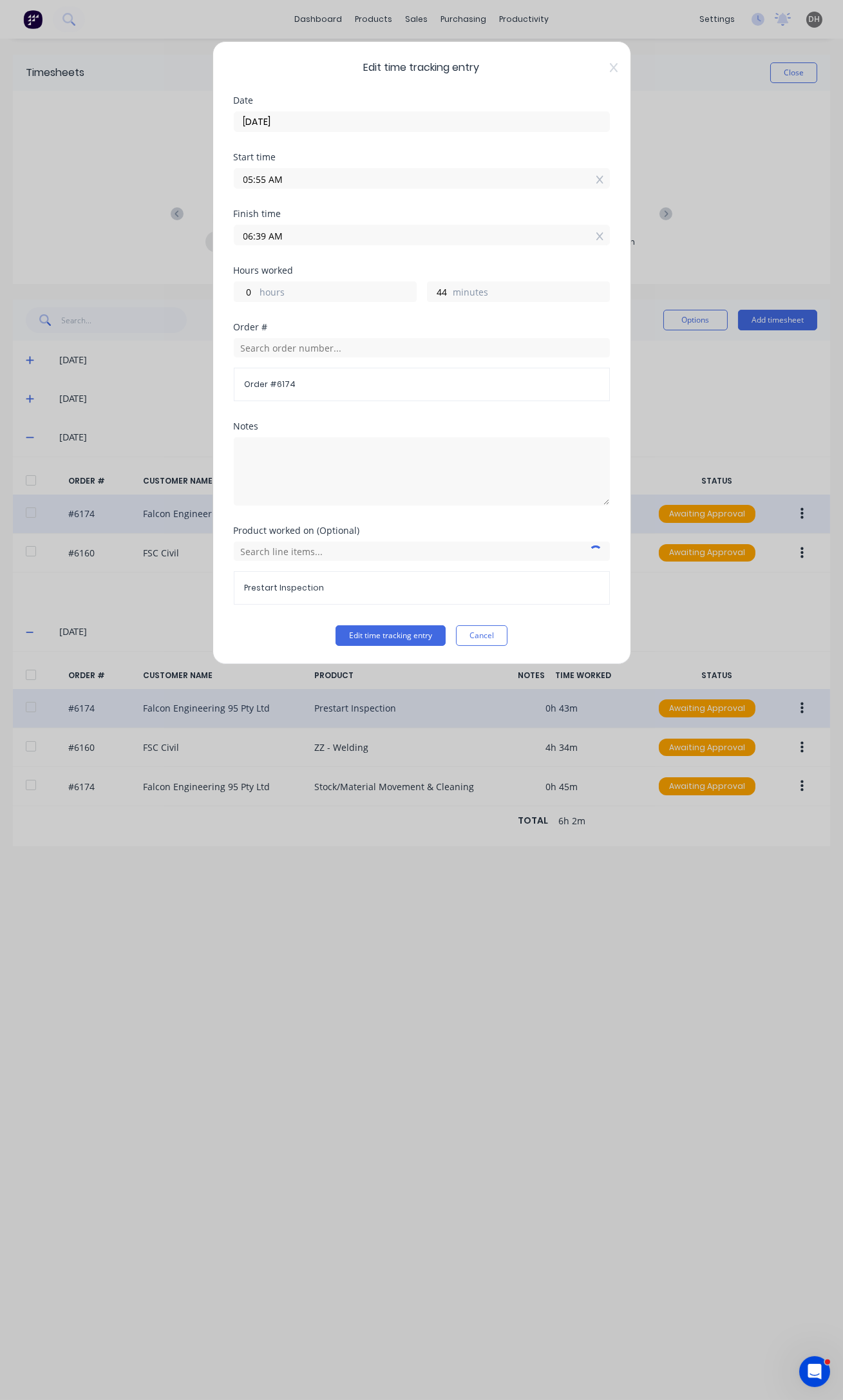
click at [267, 174] on input "05:55 AM" at bounding box center [421, 178] width 375 height 19
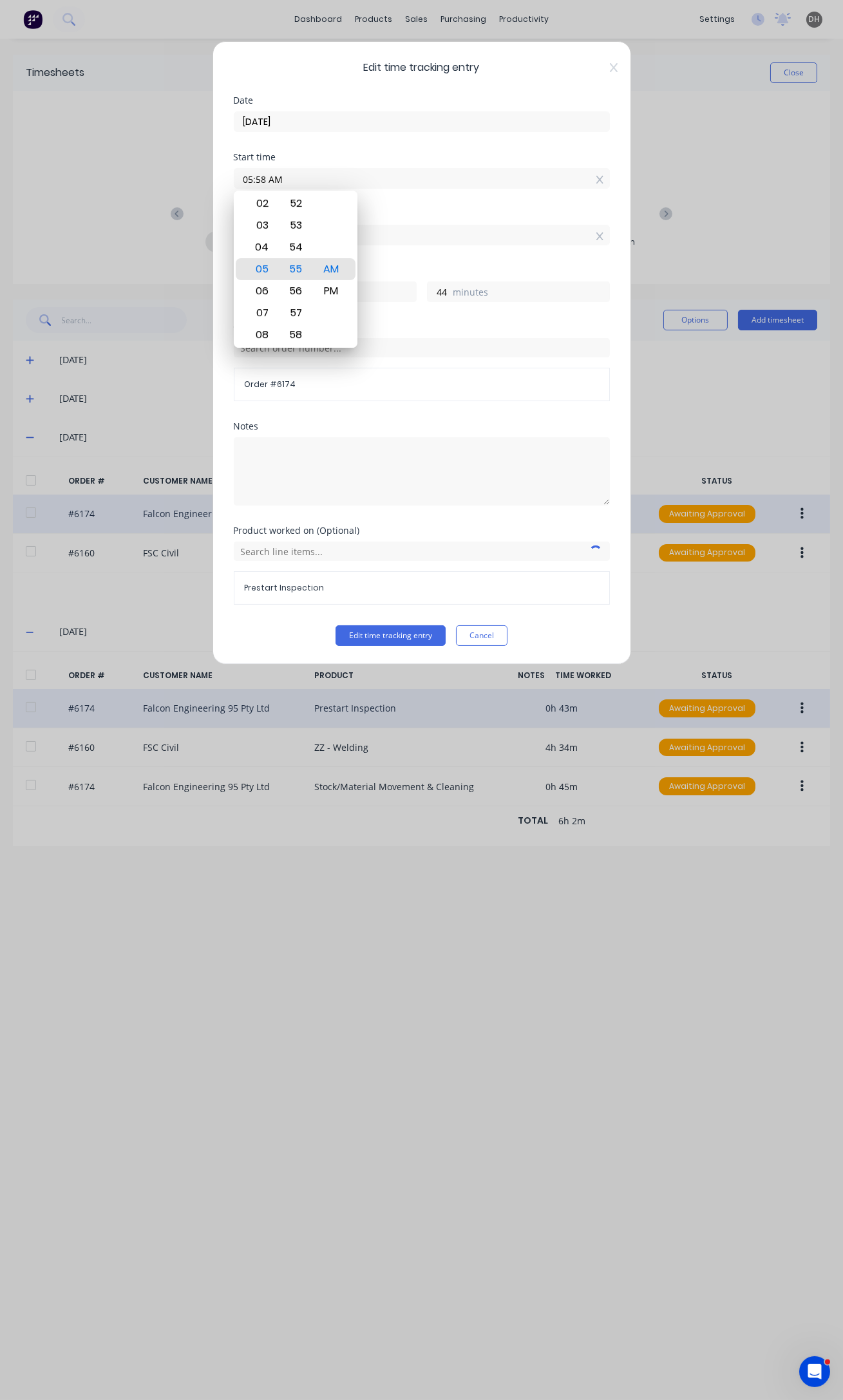
type input "05:58 AM"
click at [336, 625] on button "Edit time tracking entry" at bounding box center [391, 635] width 110 height 21
type input "41"
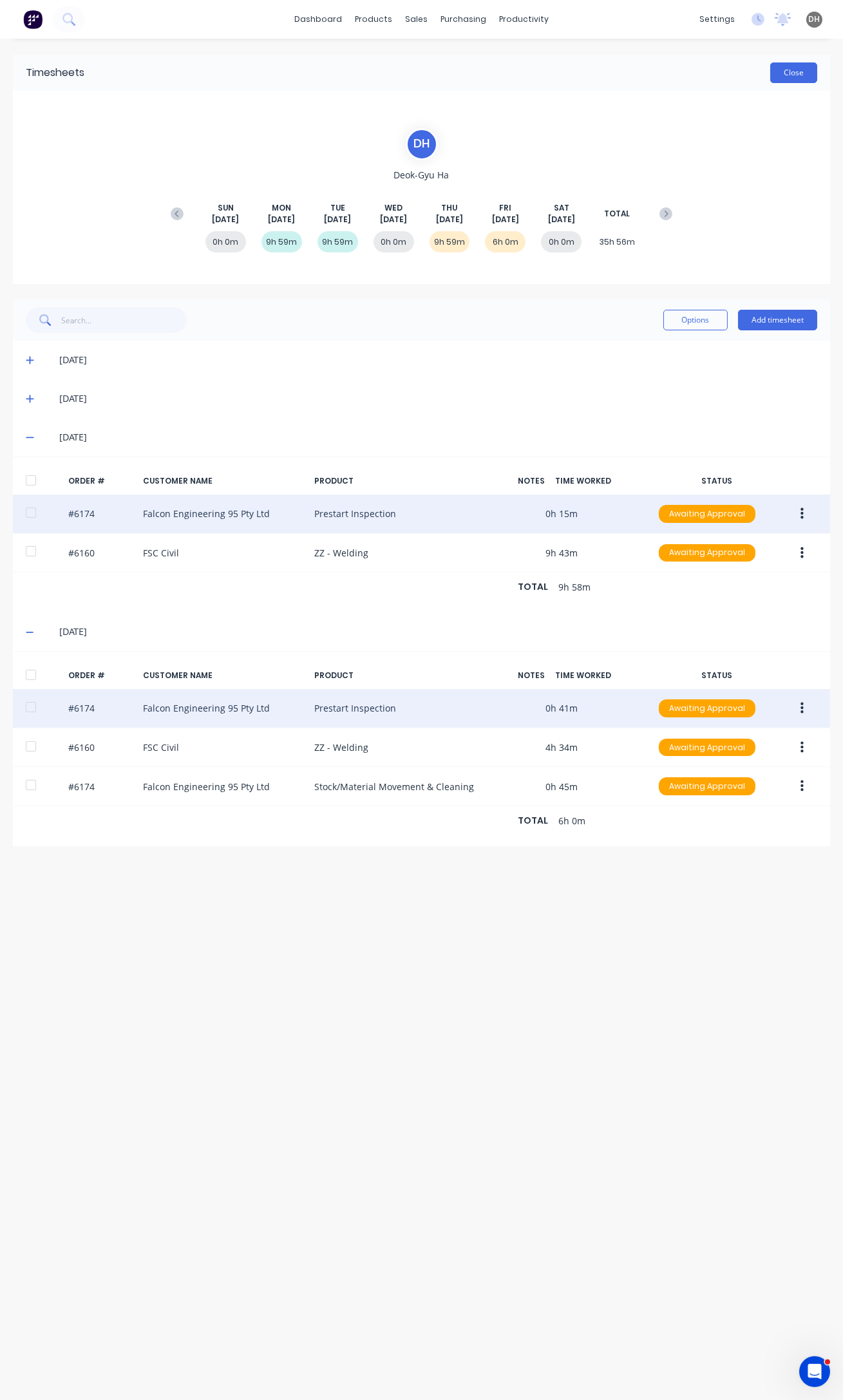
click at [810, 75] on button "Close" at bounding box center [793, 73] width 47 height 21
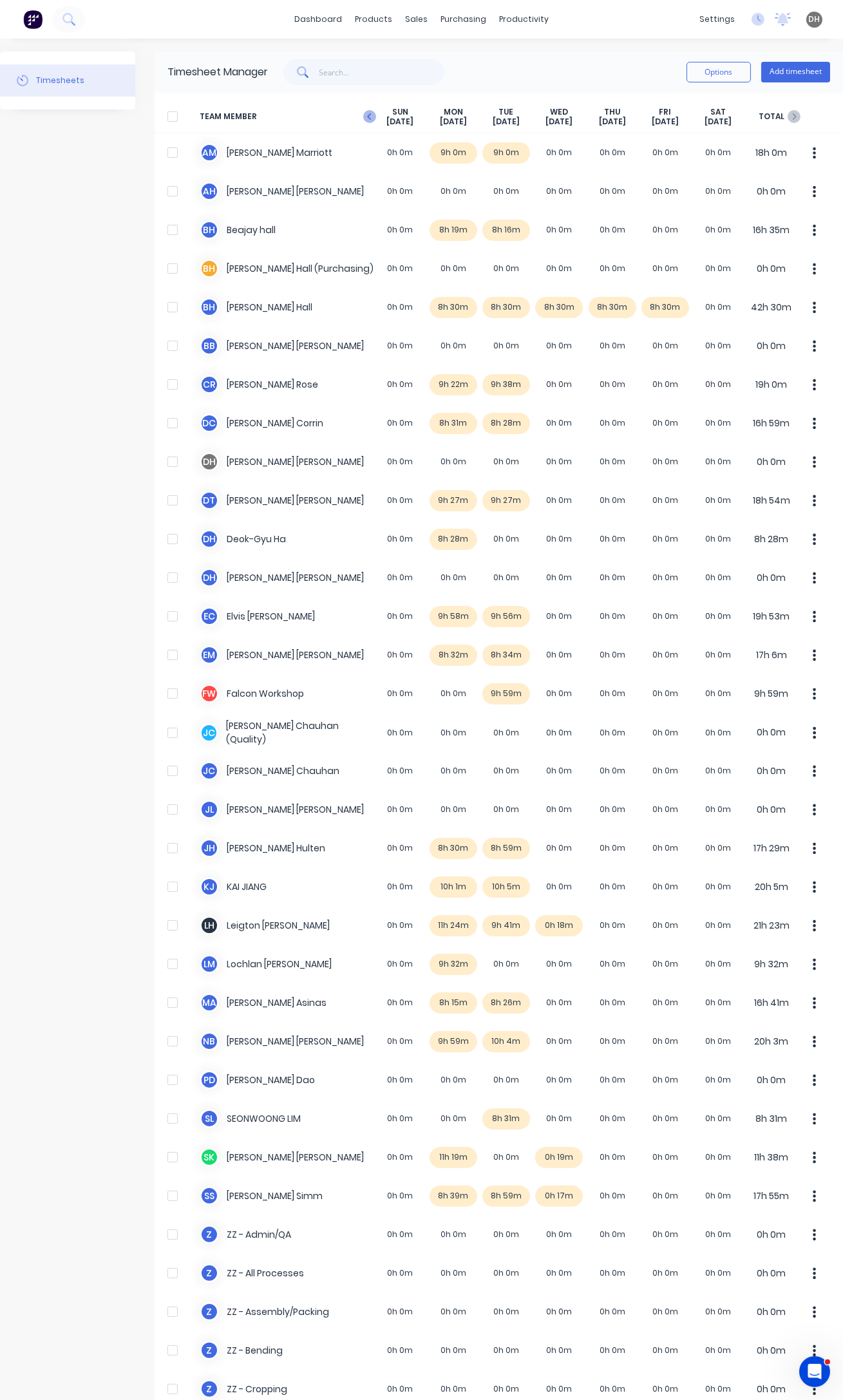
click at [366, 110] on icon "button" at bounding box center [369, 116] width 13 height 13
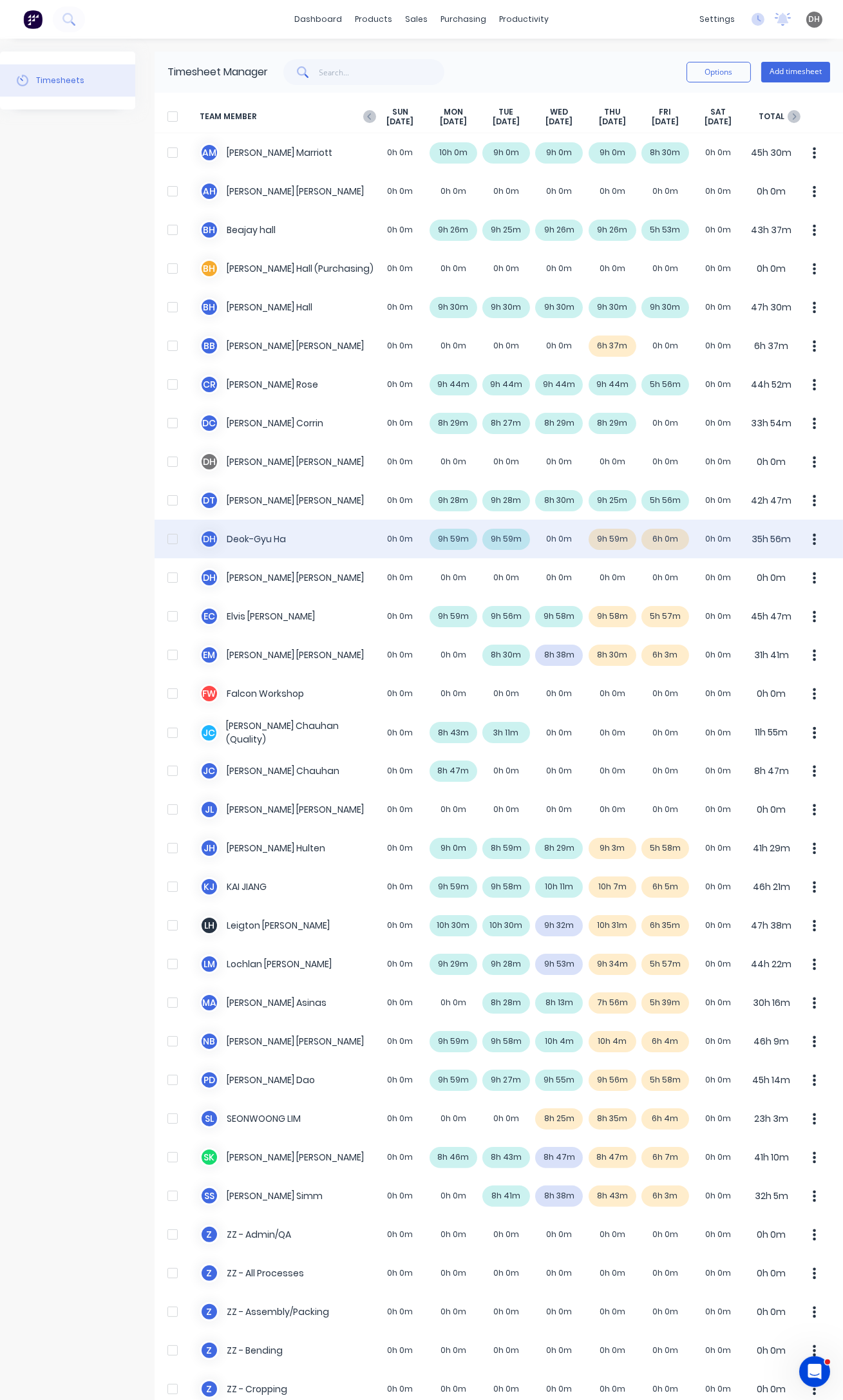
click at [809, 540] on button "button" at bounding box center [814, 539] width 27 height 26
click at [758, 579] on div "Approve" at bounding box center [766, 575] width 99 height 19
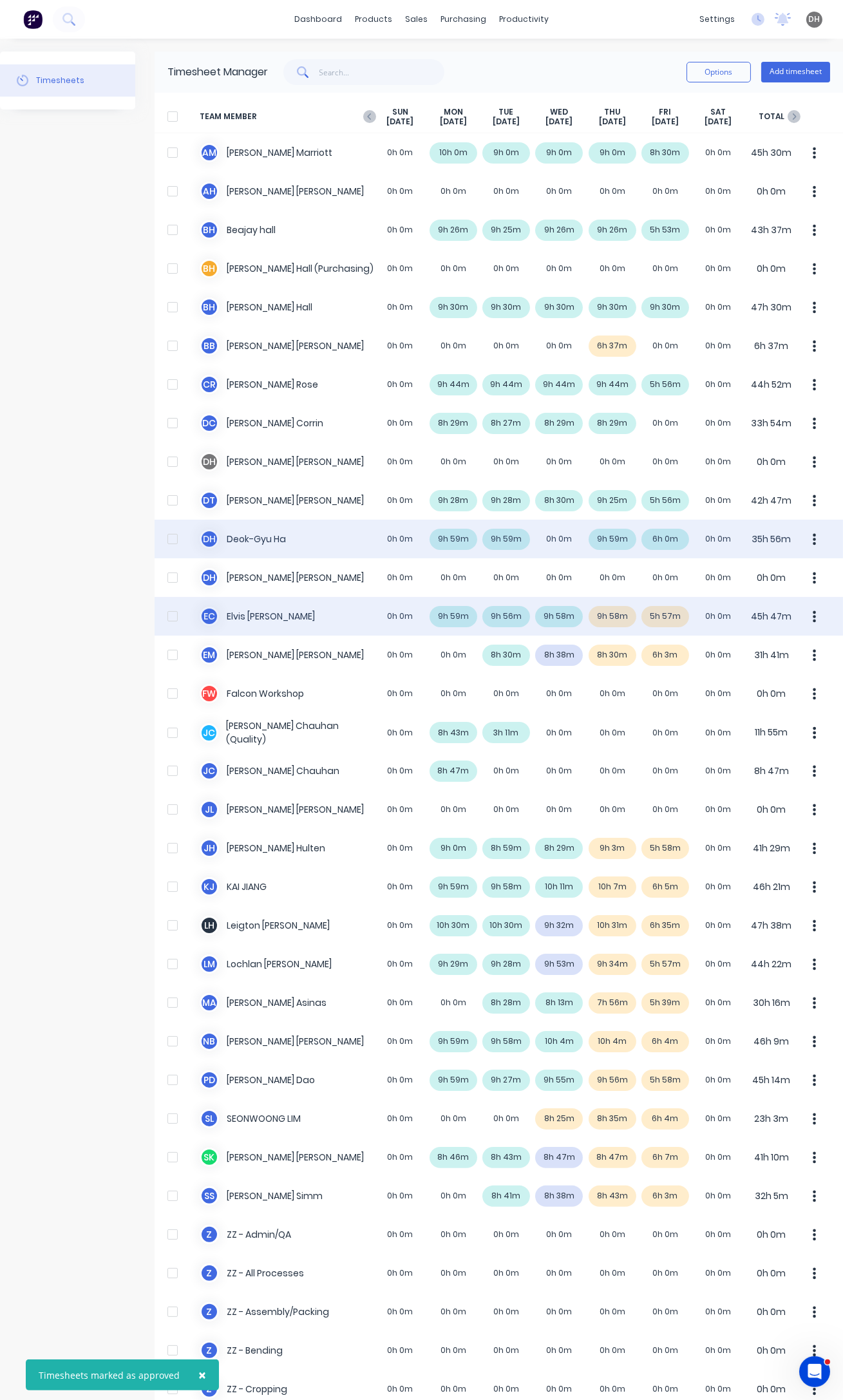
click at [811, 611] on button "button" at bounding box center [814, 616] width 27 height 26
click at [765, 655] on div "Approve" at bounding box center [766, 652] width 99 height 19
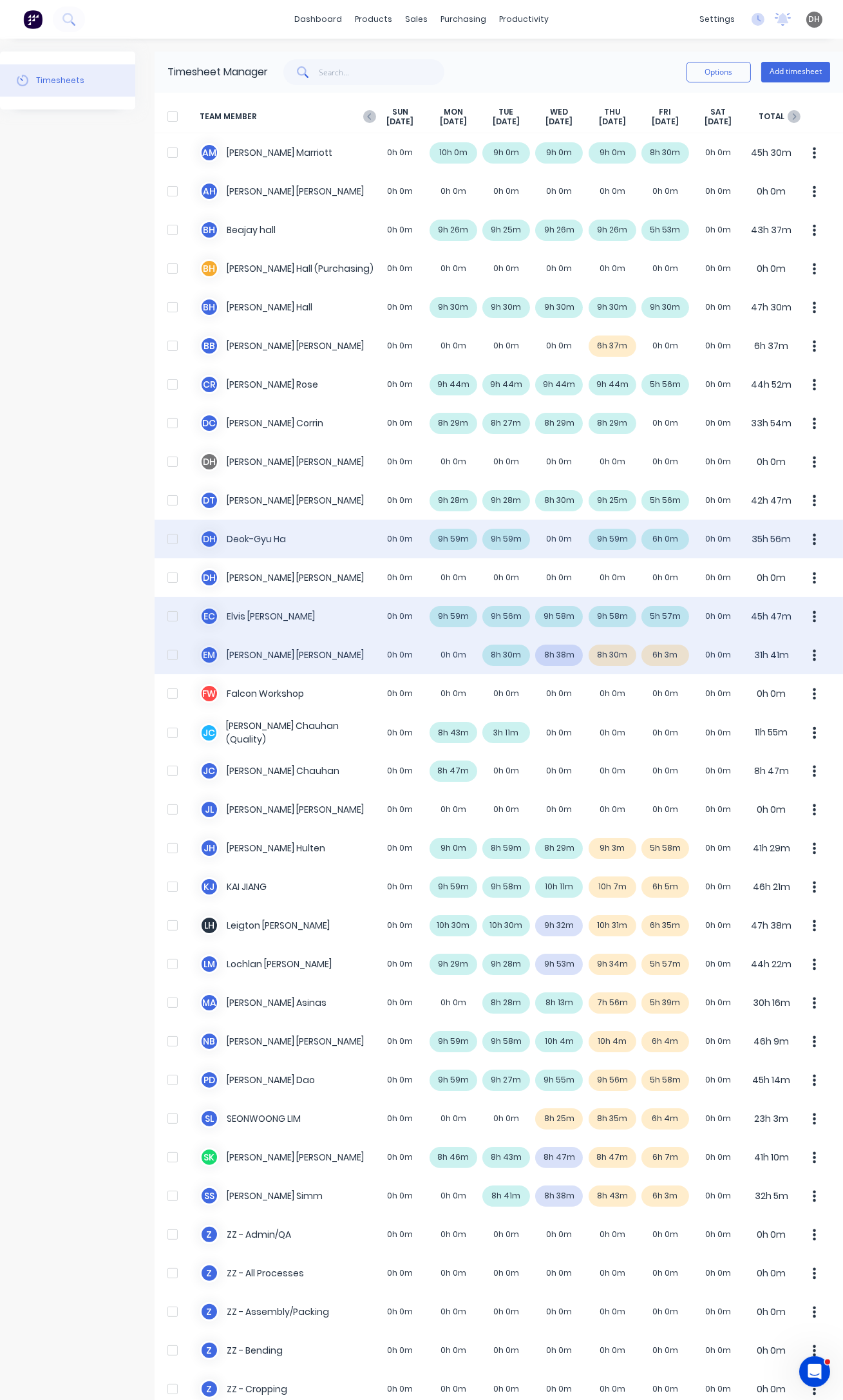
click at [566, 653] on div "E M [PERSON_NAME] 0h 0m 0h 0m 8h 30m 8h 38m 8h 30m 6h 3m 0h 0m 31h 41m" at bounding box center [498, 654] width 688 height 39
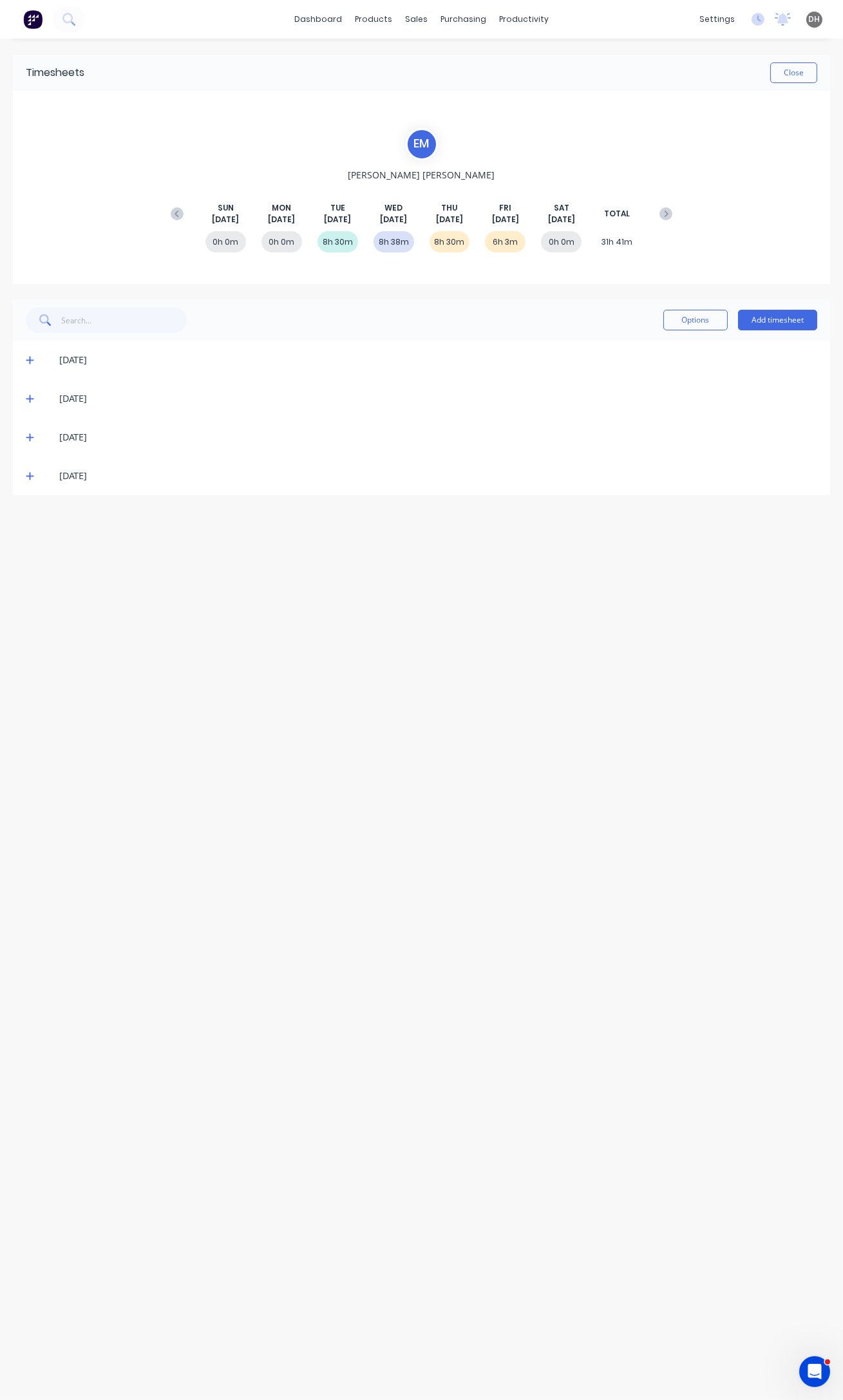
click at [29, 434] on icon at bounding box center [29, 437] width 8 height 8
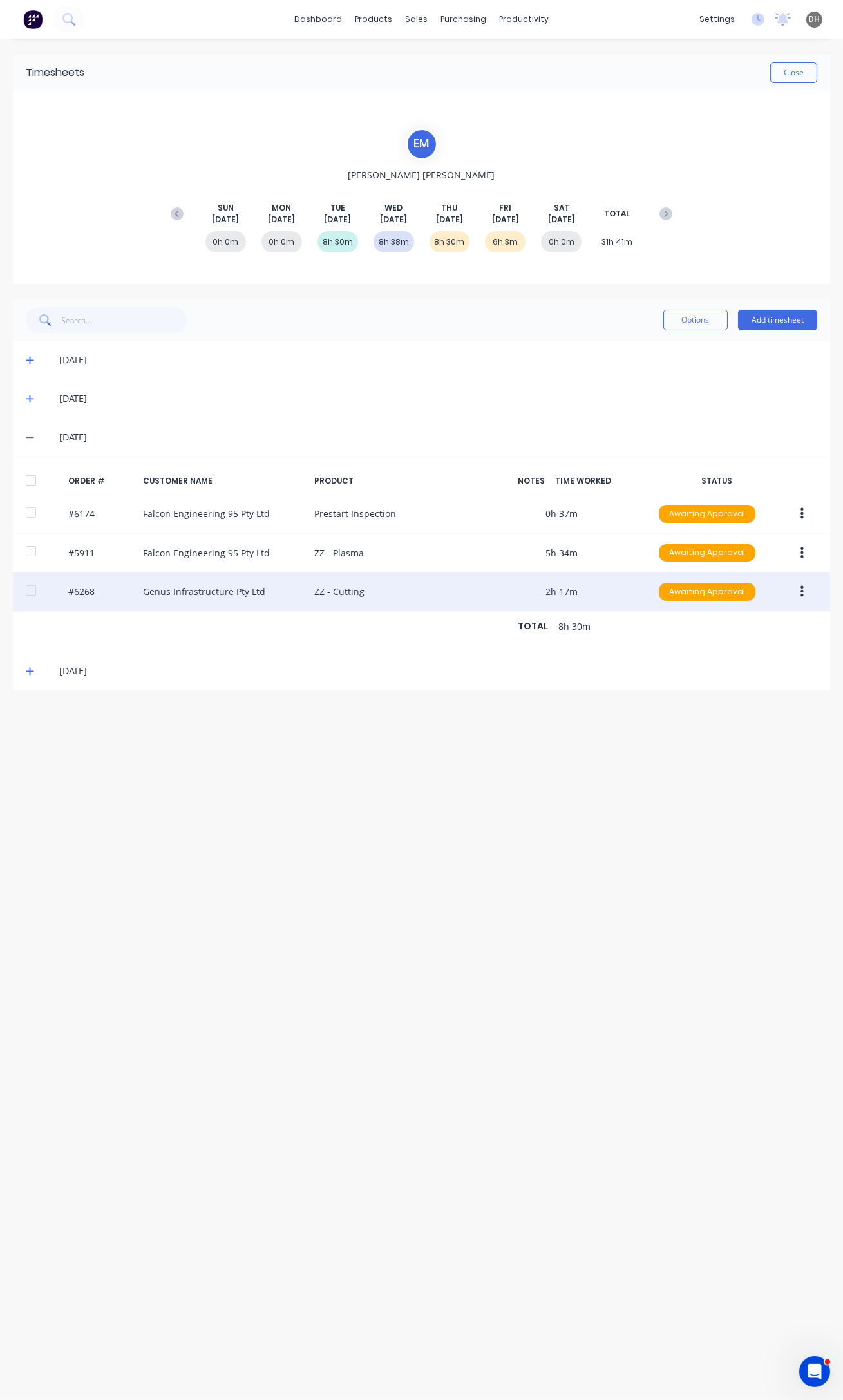
click at [807, 591] on button "button" at bounding box center [802, 592] width 30 height 23
click at [748, 676] on div "Edit" at bounding box center [755, 677] width 99 height 19
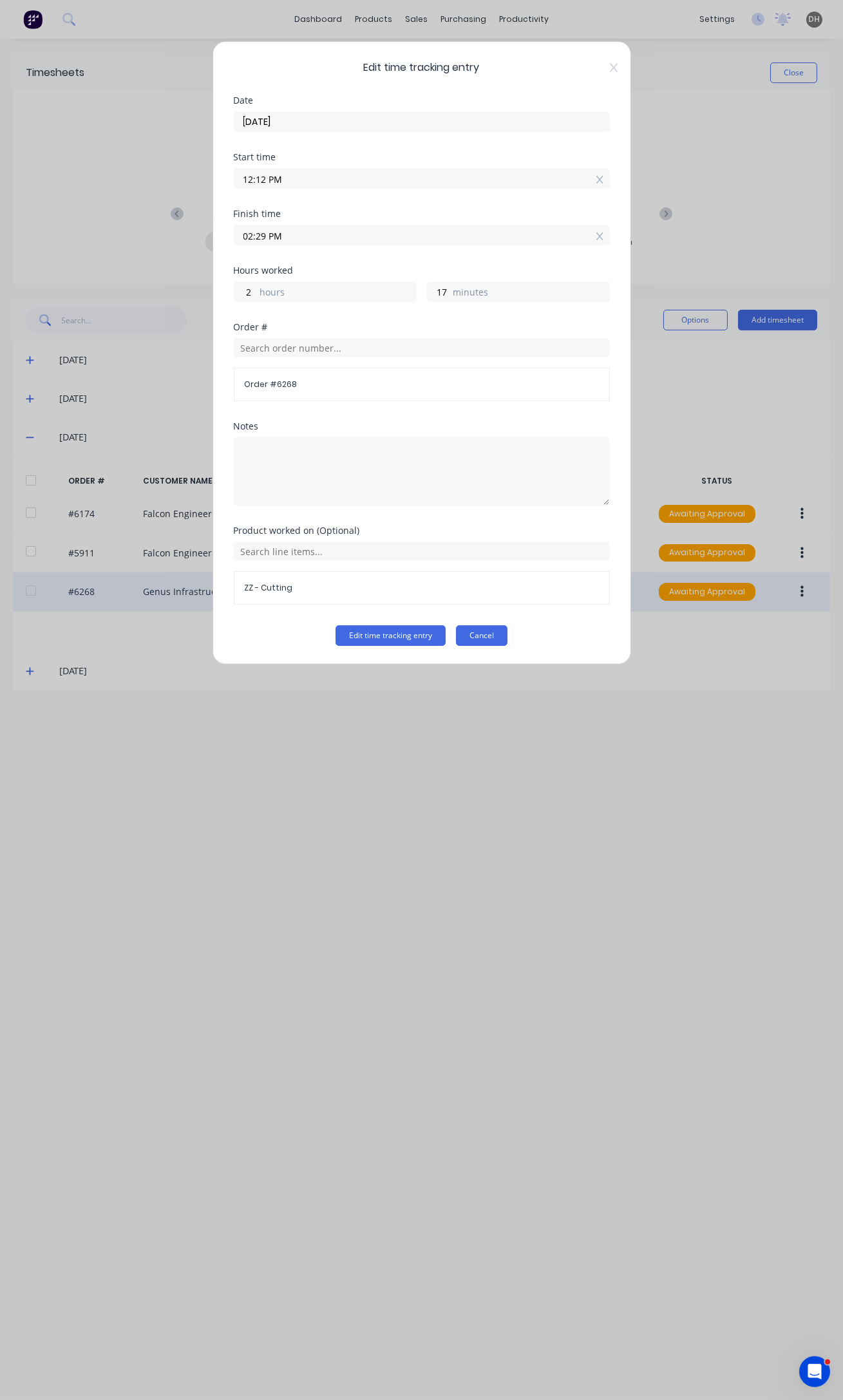
click at [499, 633] on button "Cancel" at bounding box center [481, 635] width 52 height 21
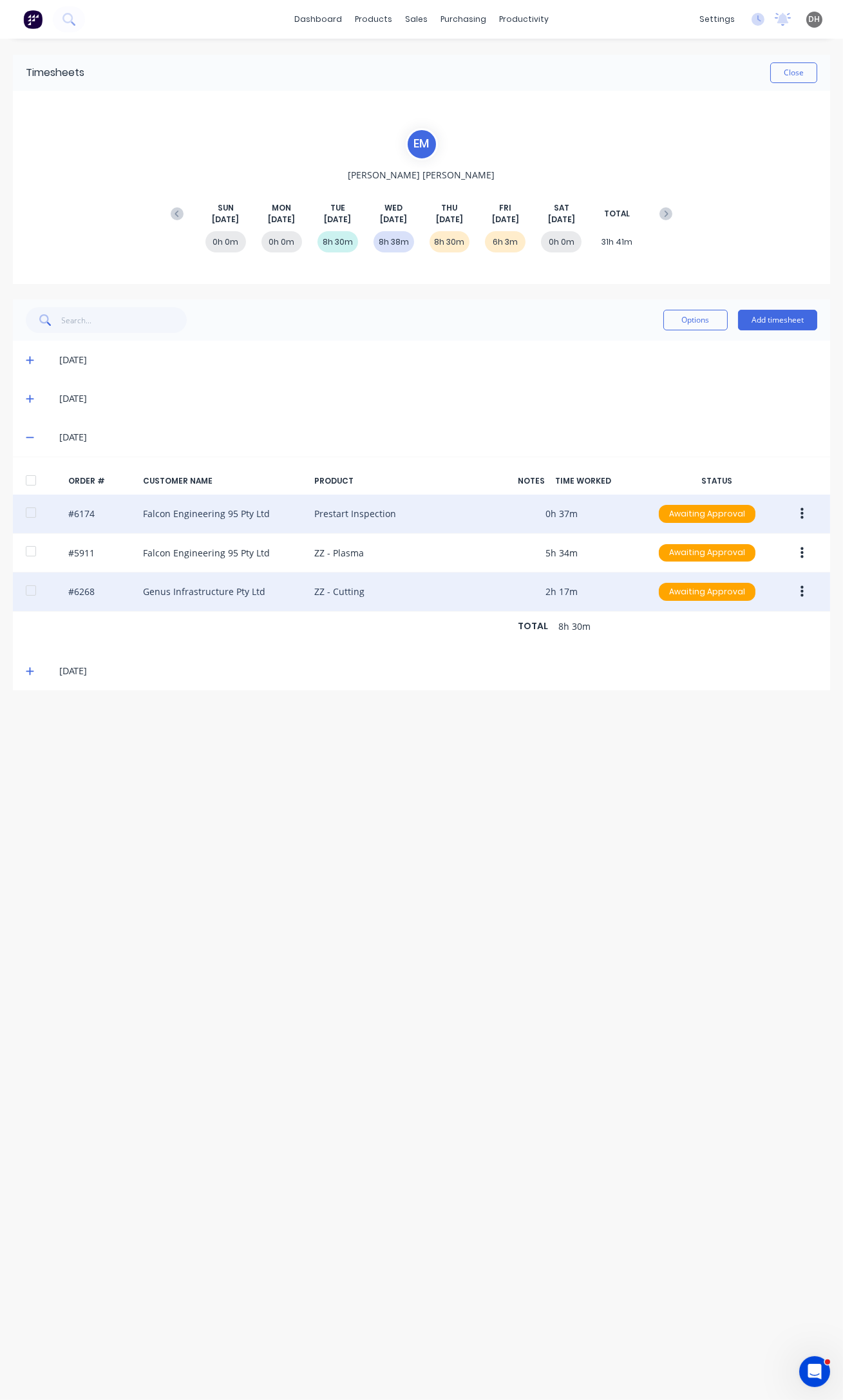
click at [805, 514] on button "button" at bounding box center [802, 513] width 30 height 23
click at [722, 606] on div "Edit" at bounding box center [755, 599] width 99 height 19
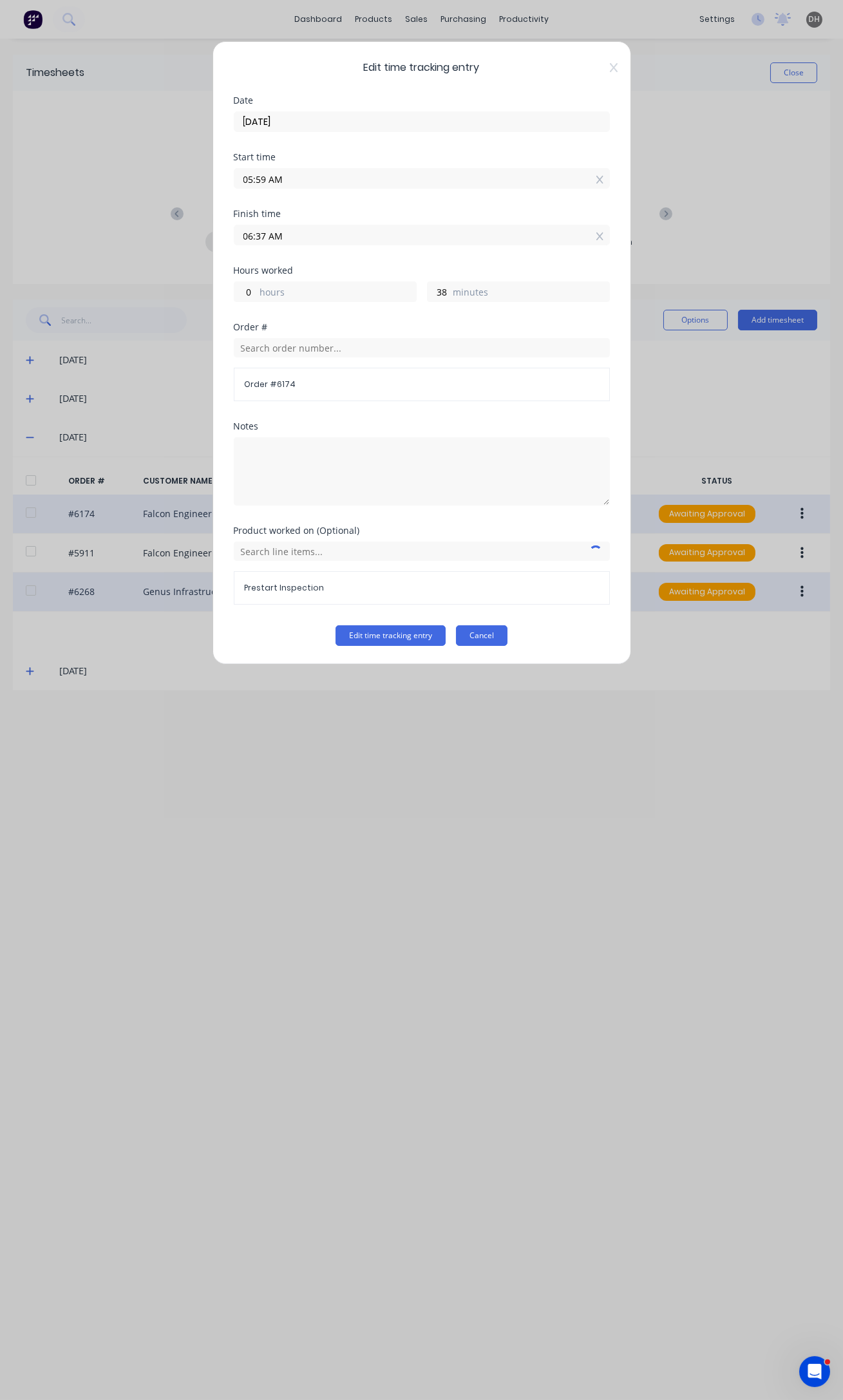
click at [474, 637] on button "Cancel" at bounding box center [481, 635] width 52 height 21
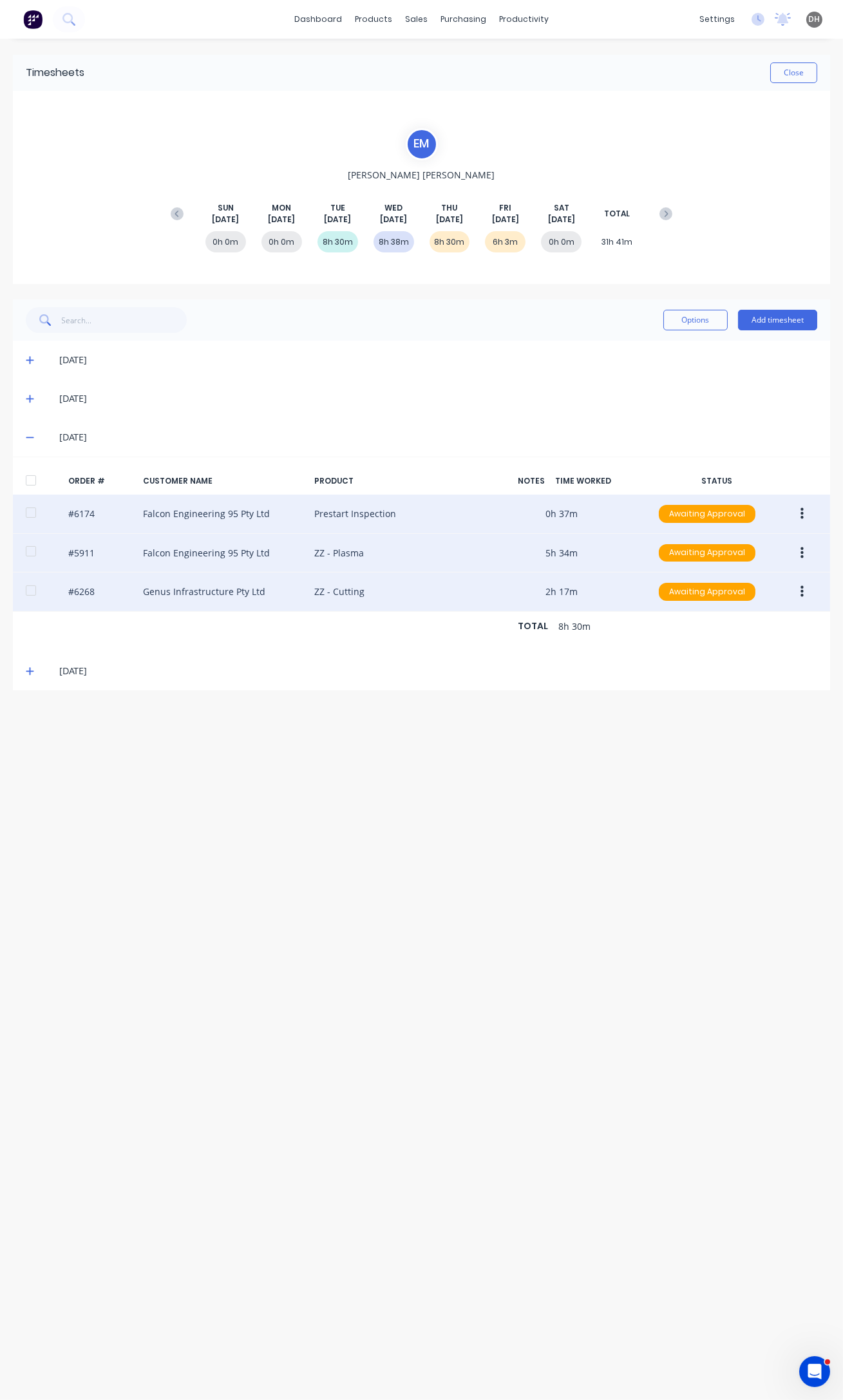
click at [801, 553] on icon "button" at bounding box center [803, 553] width 3 height 14
click at [764, 636] on div "Edit" at bounding box center [755, 639] width 99 height 19
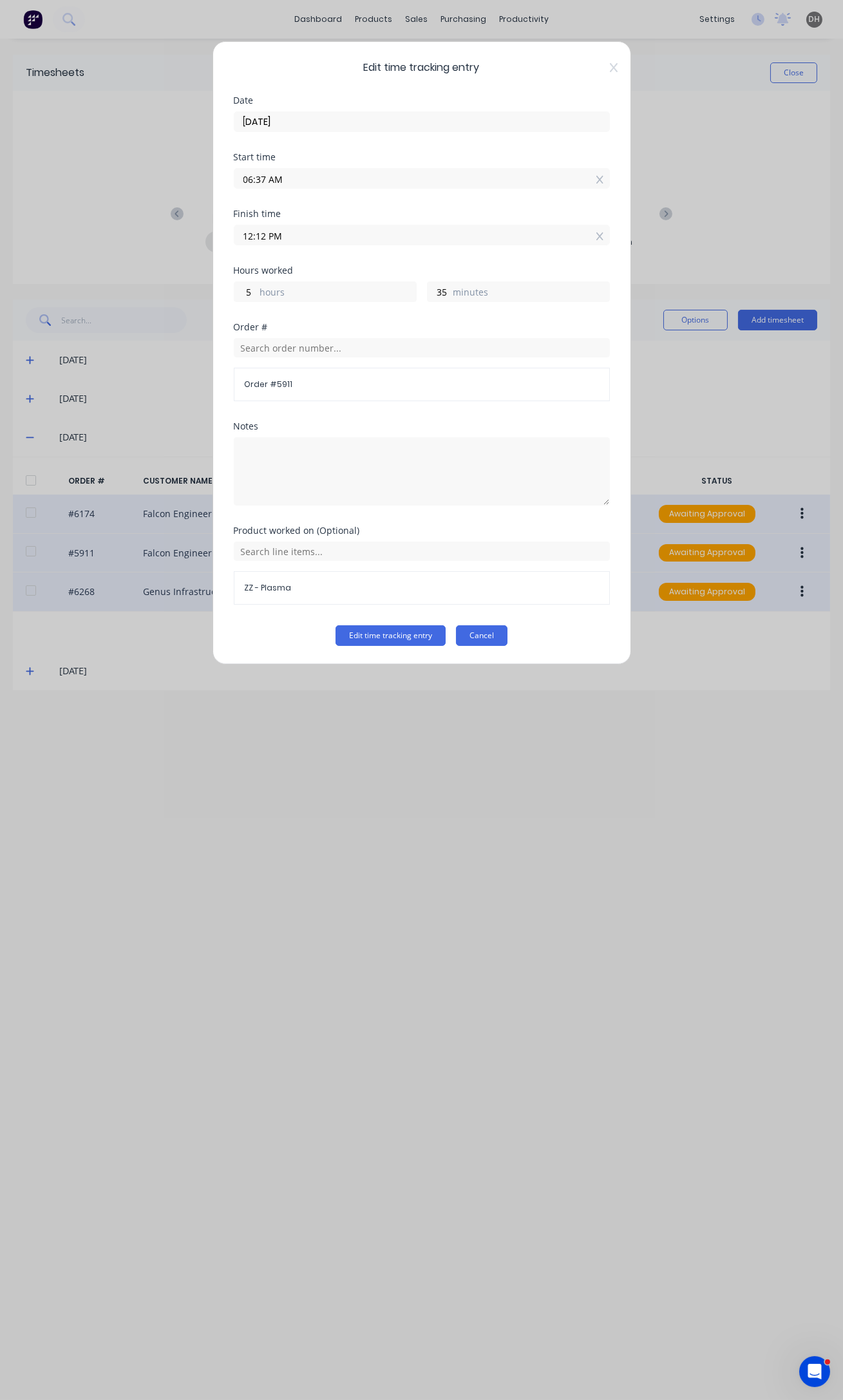
click at [497, 629] on button "Cancel" at bounding box center [481, 635] width 52 height 21
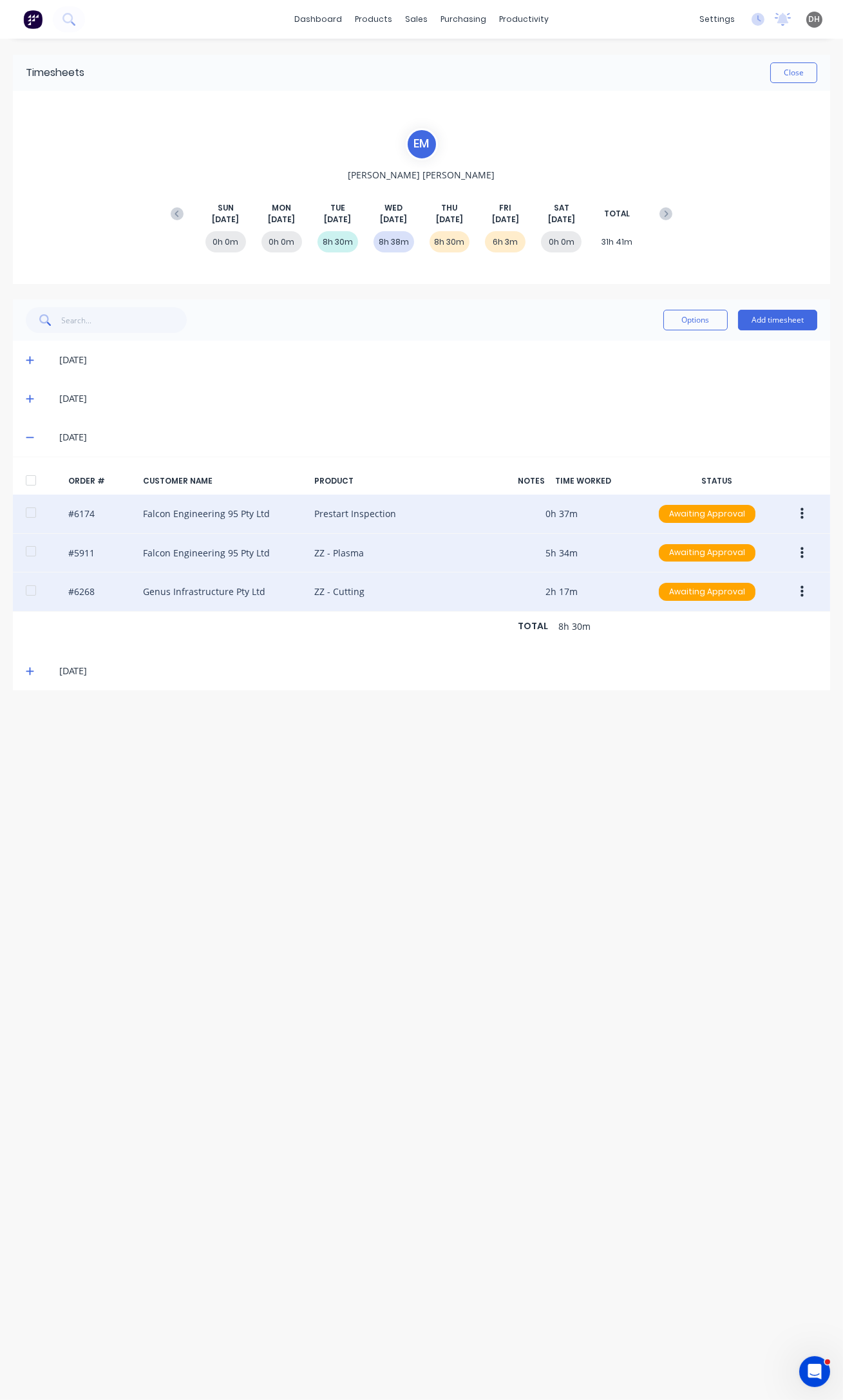
click at [806, 591] on button "button" at bounding box center [802, 592] width 30 height 23
click at [752, 673] on div "Edit" at bounding box center [755, 677] width 99 height 19
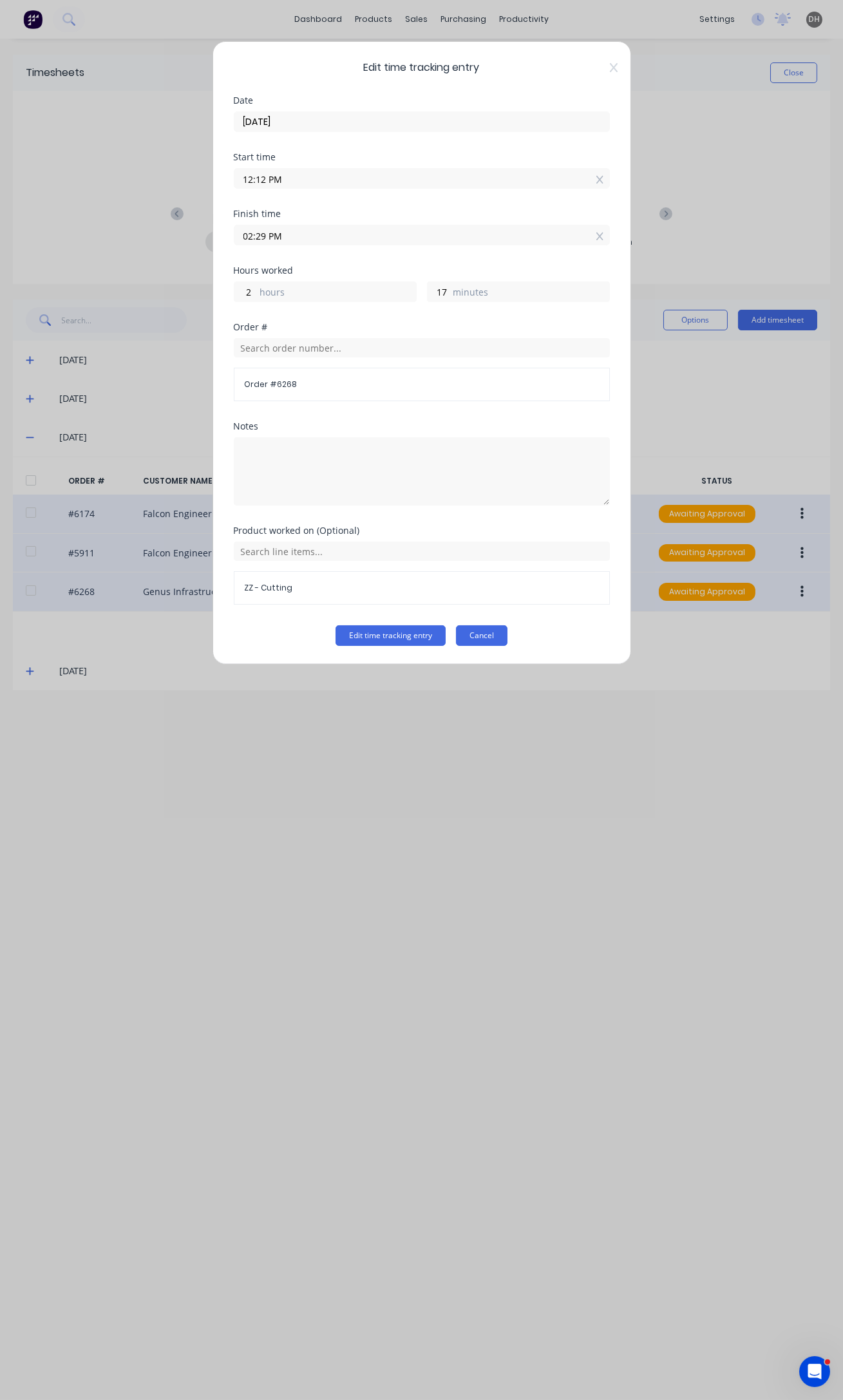
click at [495, 626] on button "Cancel" at bounding box center [481, 635] width 52 height 21
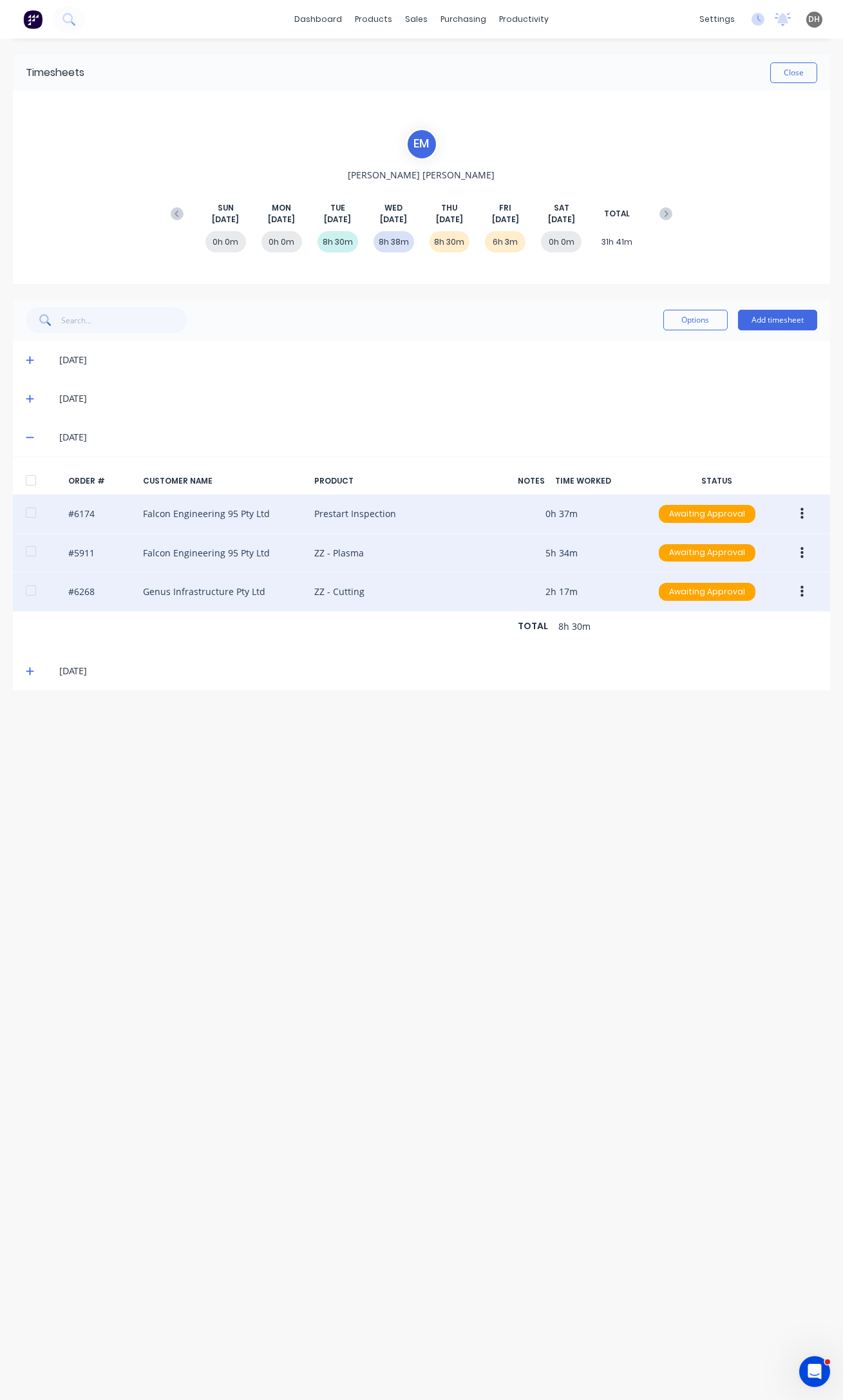
click at [26, 440] on icon at bounding box center [30, 437] width 9 height 9
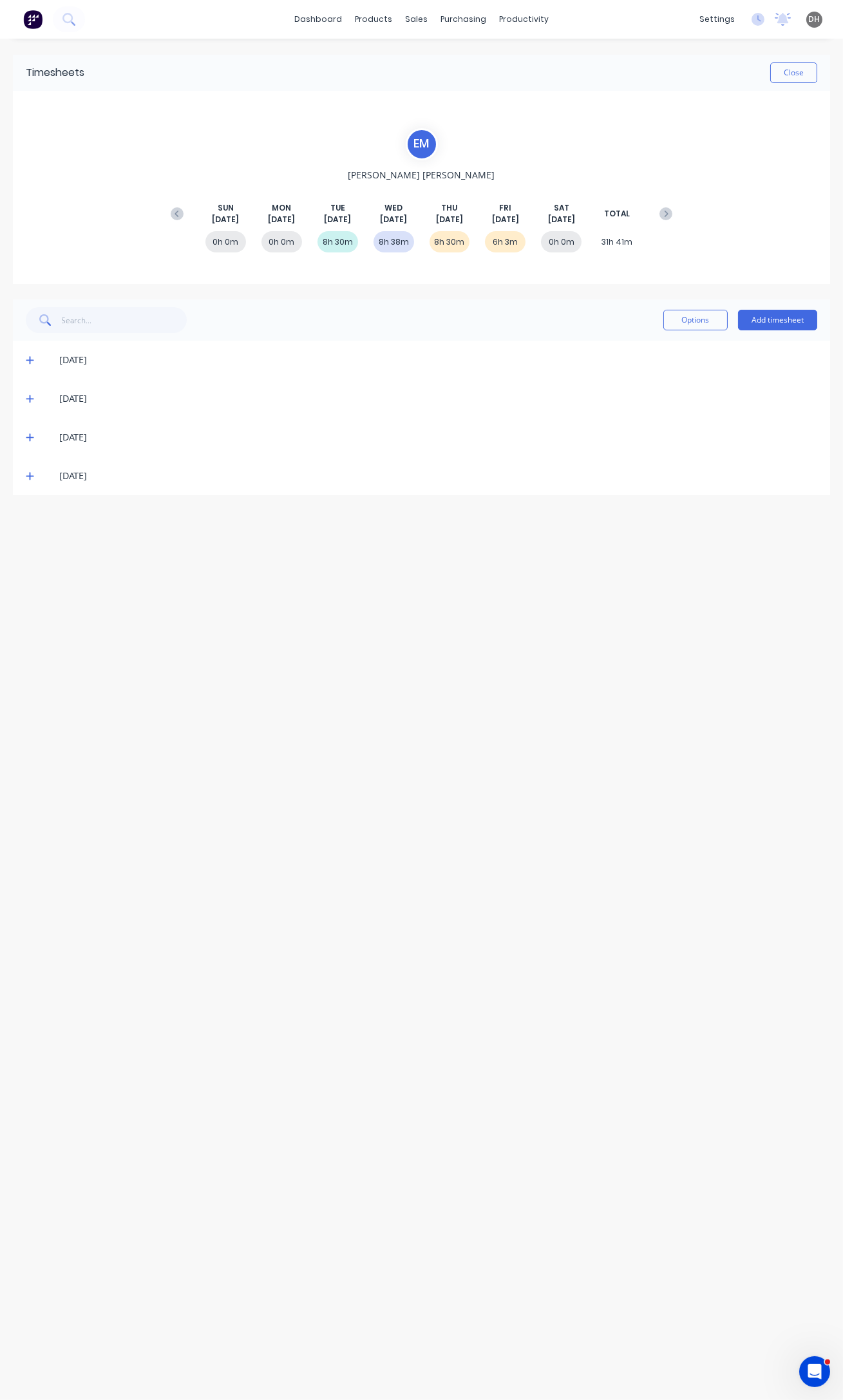
click at [34, 400] on span at bounding box center [32, 398] width 13 height 13
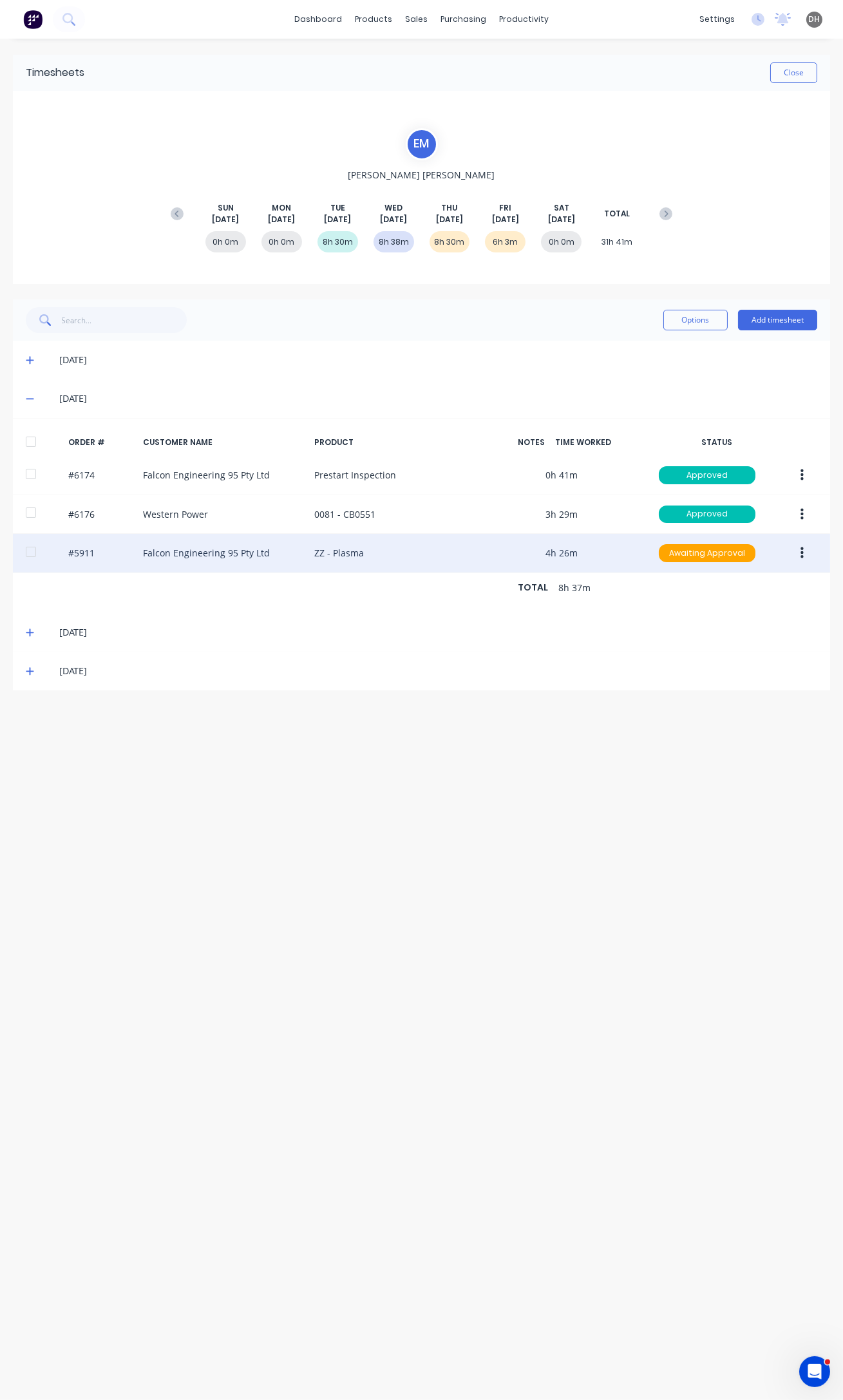
click at [799, 551] on button "button" at bounding box center [802, 553] width 30 height 23
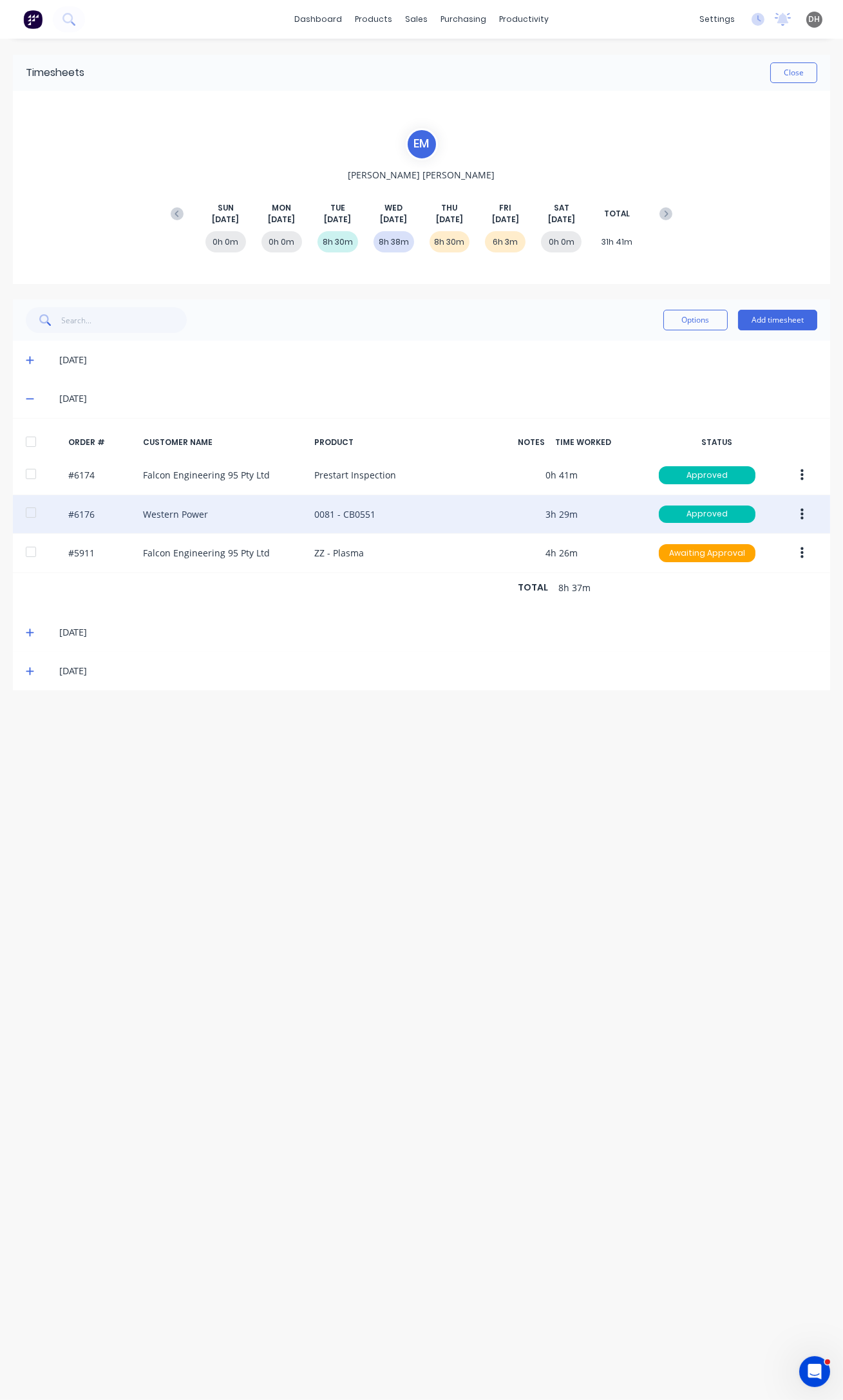
click at [799, 509] on button "button" at bounding box center [802, 514] width 30 height 23
click at [744, 601] on div "Edit" at bounding box center [755, 600] width 99 height 19
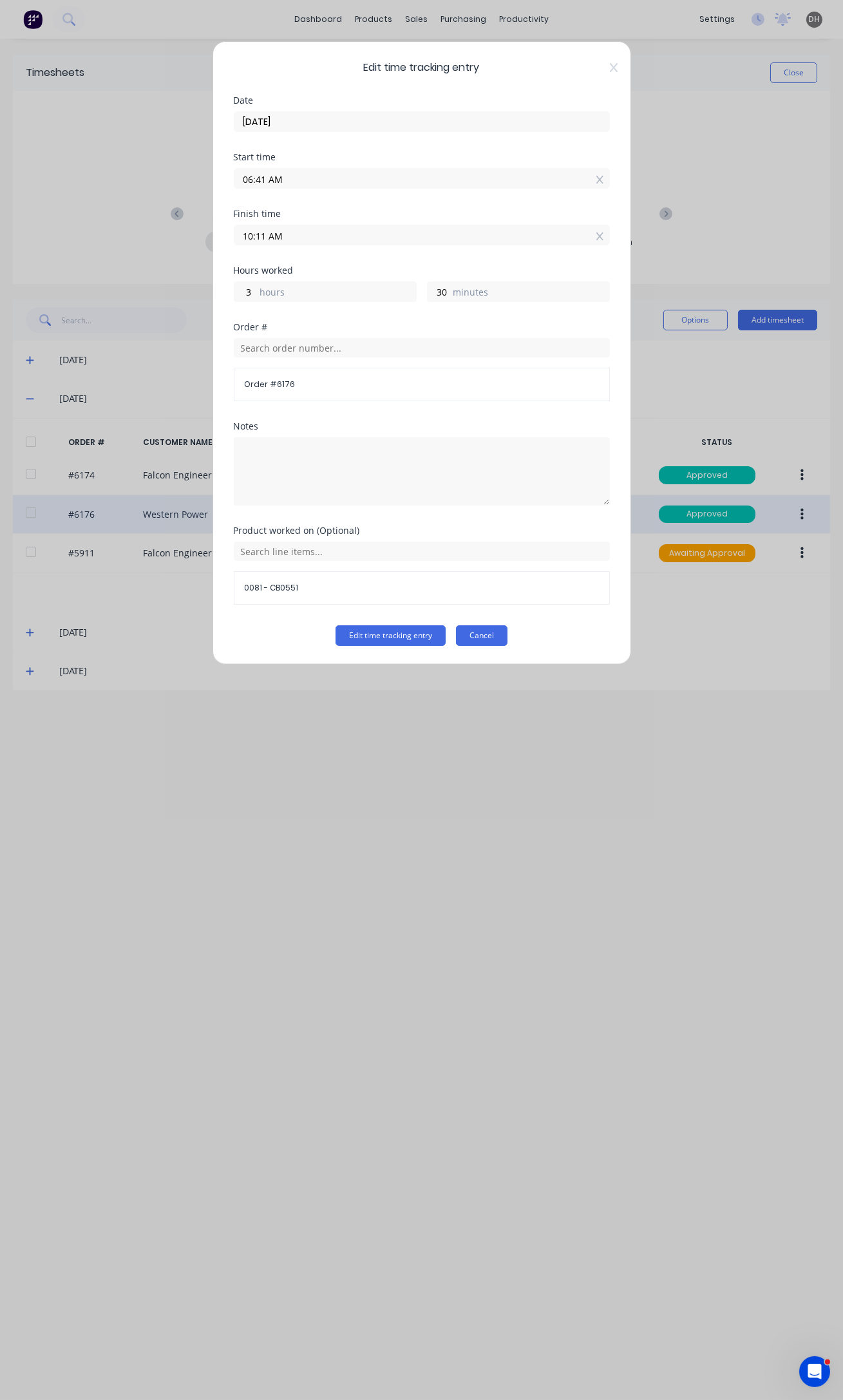
click at [499, 638] on button "Cancel" at bounding box center [481, 635] width 52 height 21
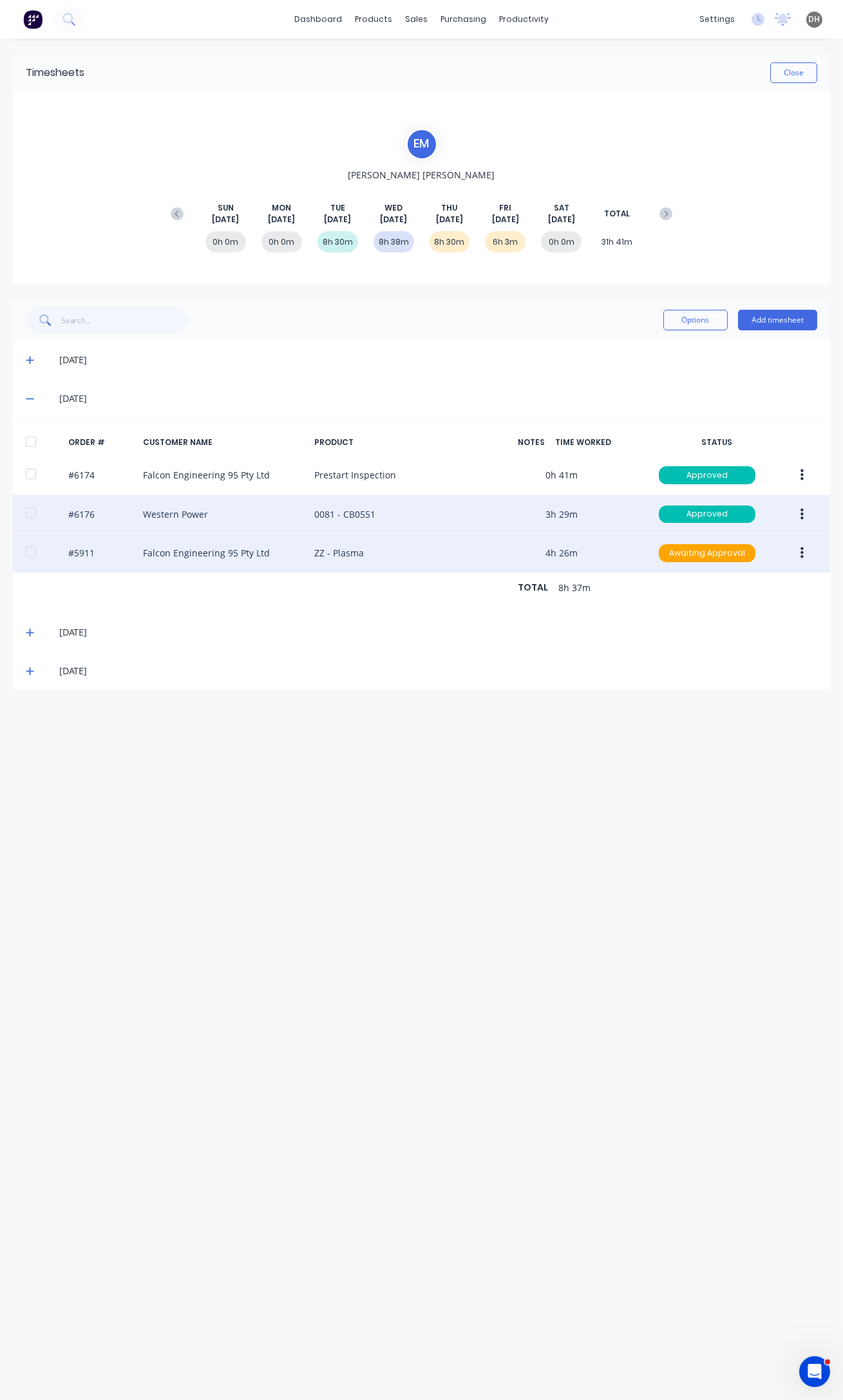
click at [795, 557] on button "button" at bounding box center [802, 553] width 30 height 23
click at [770, 630] on div "Edit" at bounding box center [755, 639] width 99 height 19
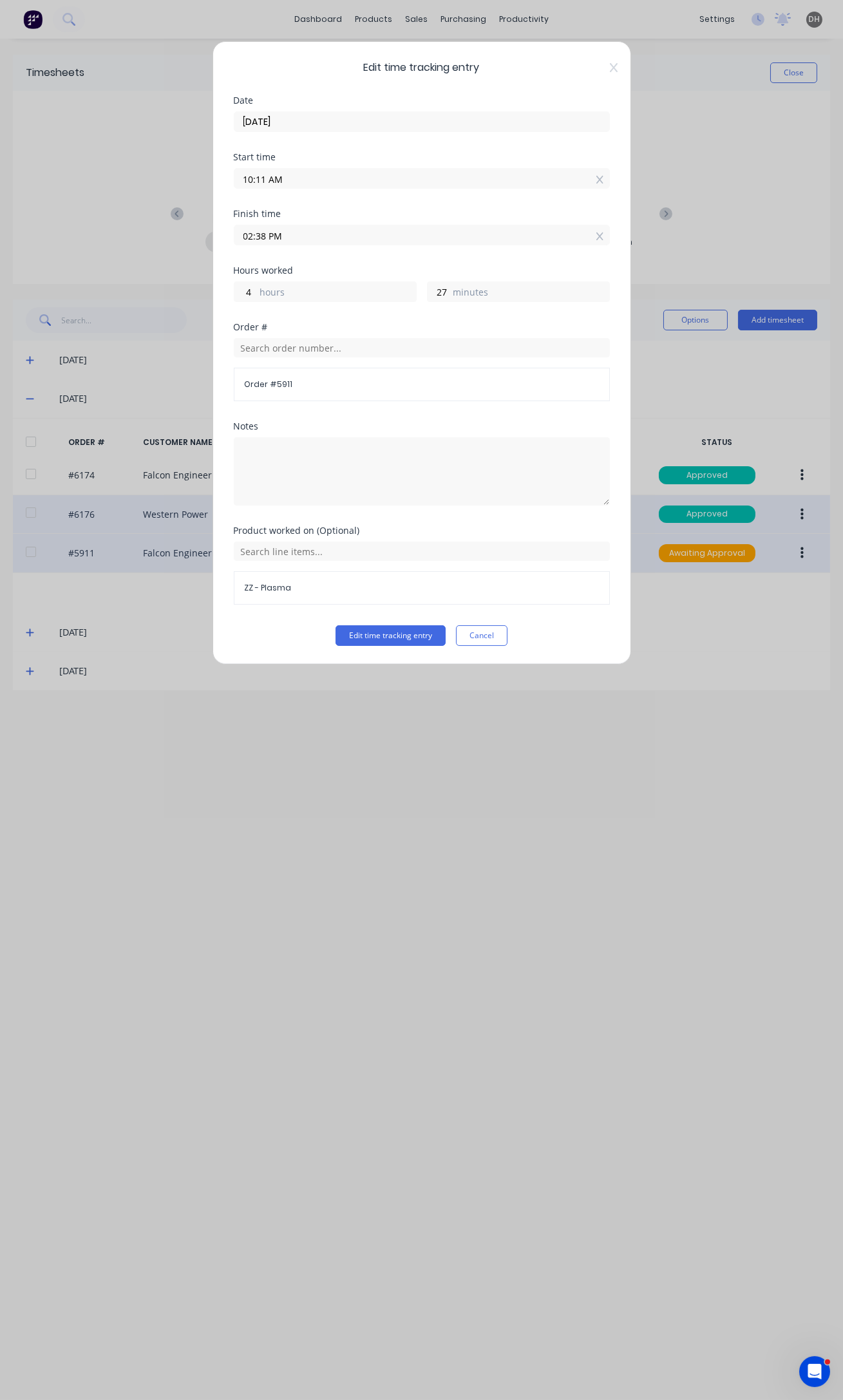
click at [264, 234] on input "02:38 PM" at bounding box center [421, 235] width 375 height 19
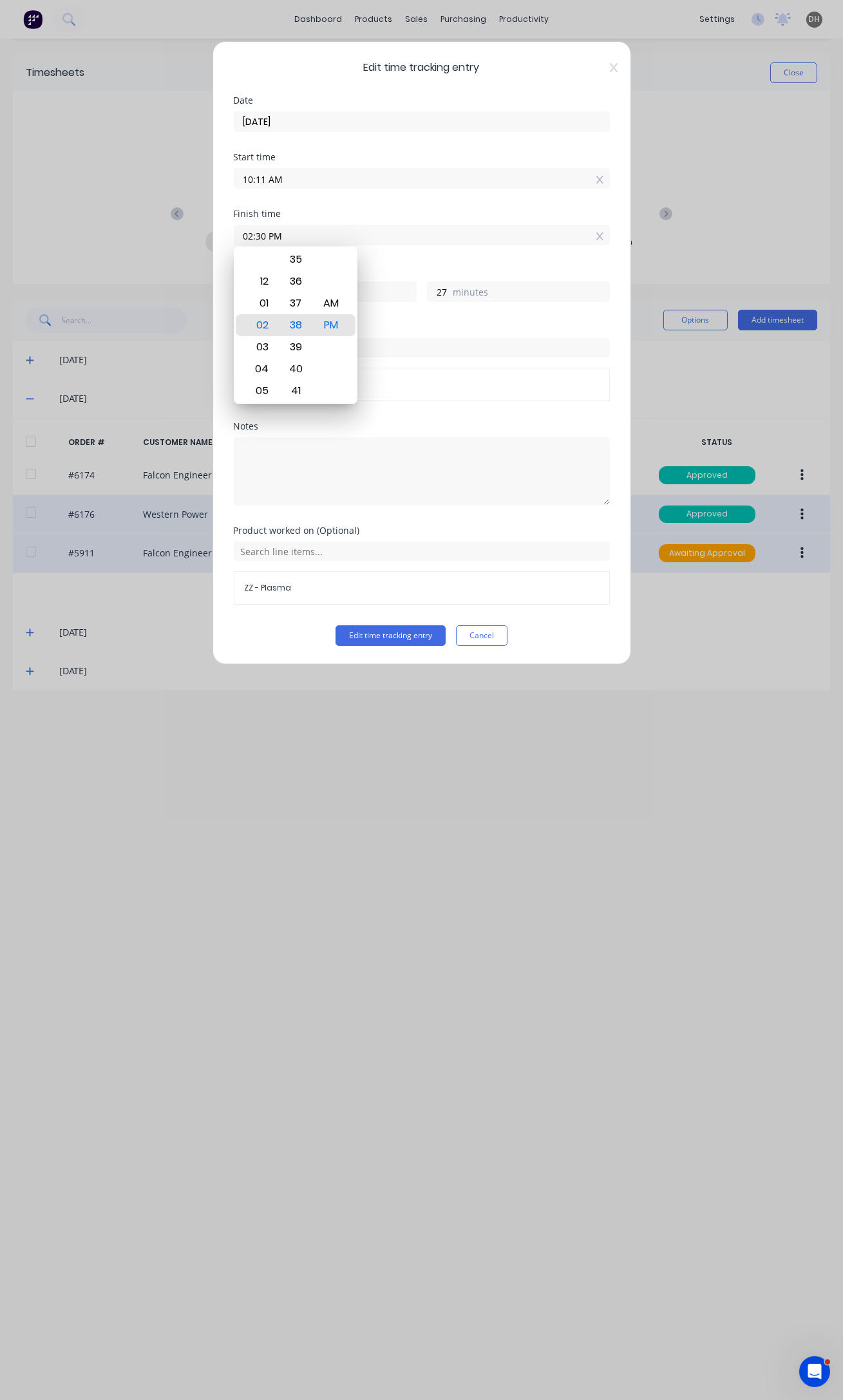
type input "02:30 PM"
click at [336, 625] on button "Edit time tracking entry" at bounding box center [391, 635] width 110 height 21
type input "19"
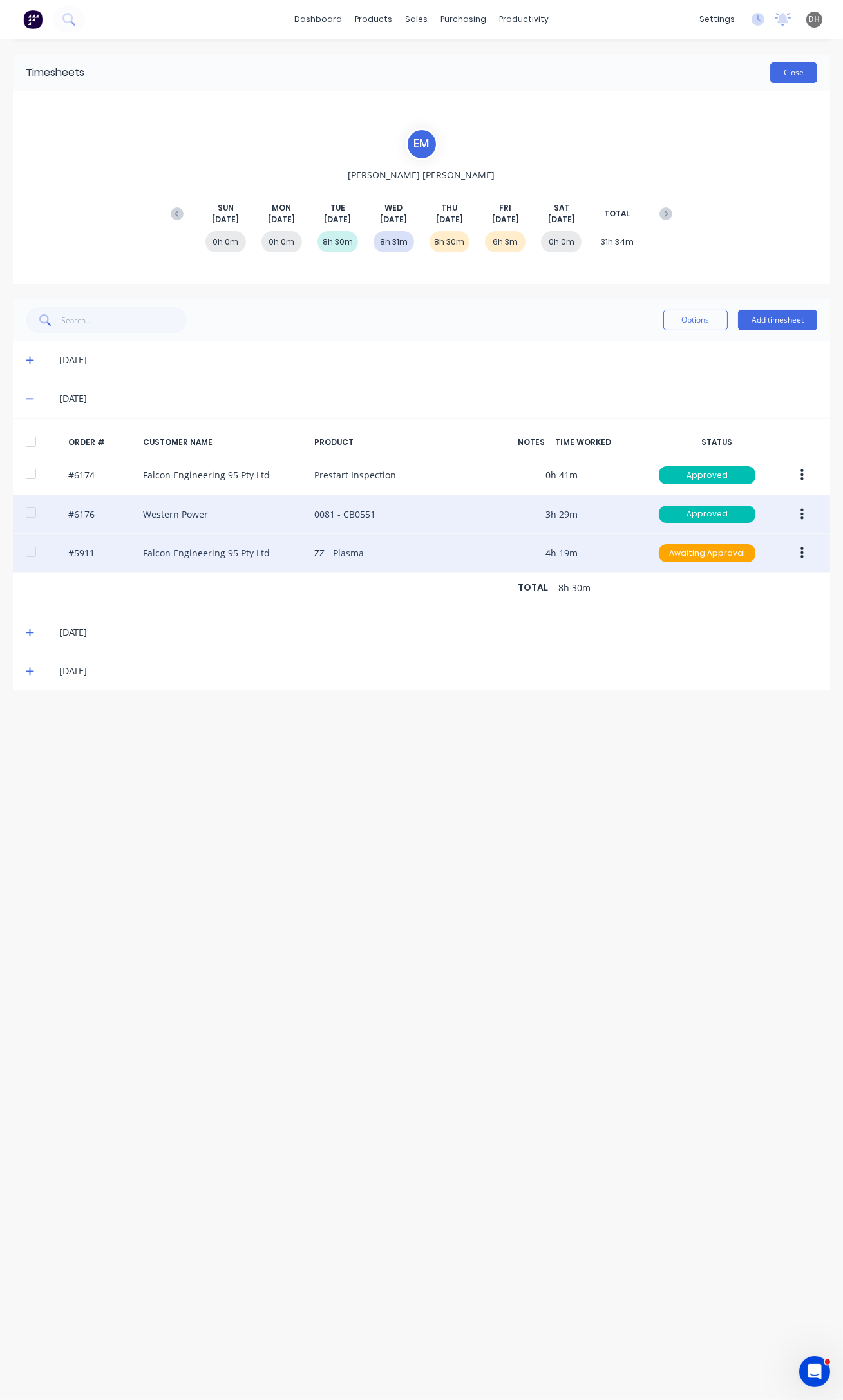
click at [797, 74] on button "Close" at bounding box center [793, 73] width 47 height 21
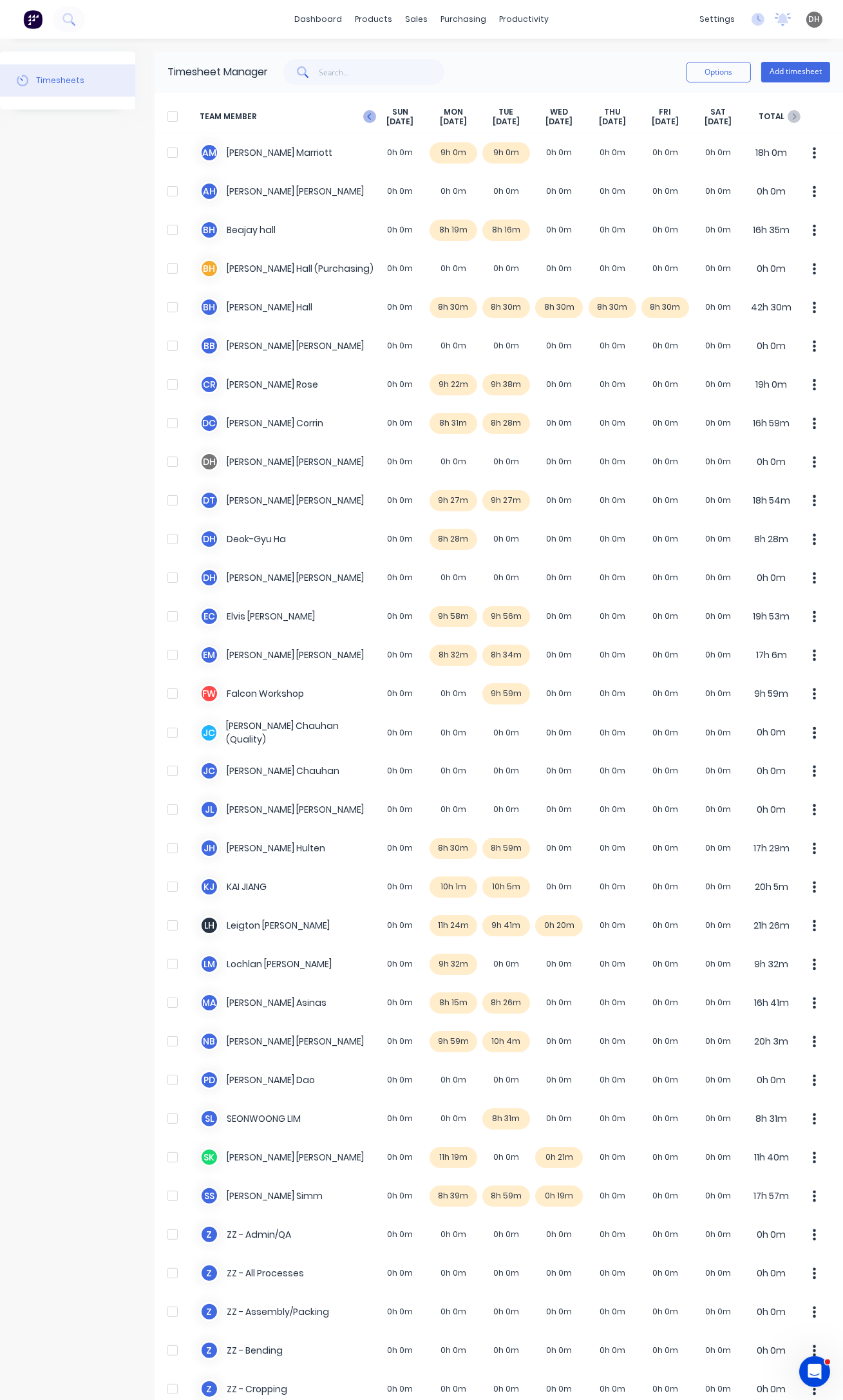
click at [371, 113] on icon "button" at bounding box center [369, 116] width 13 height 13
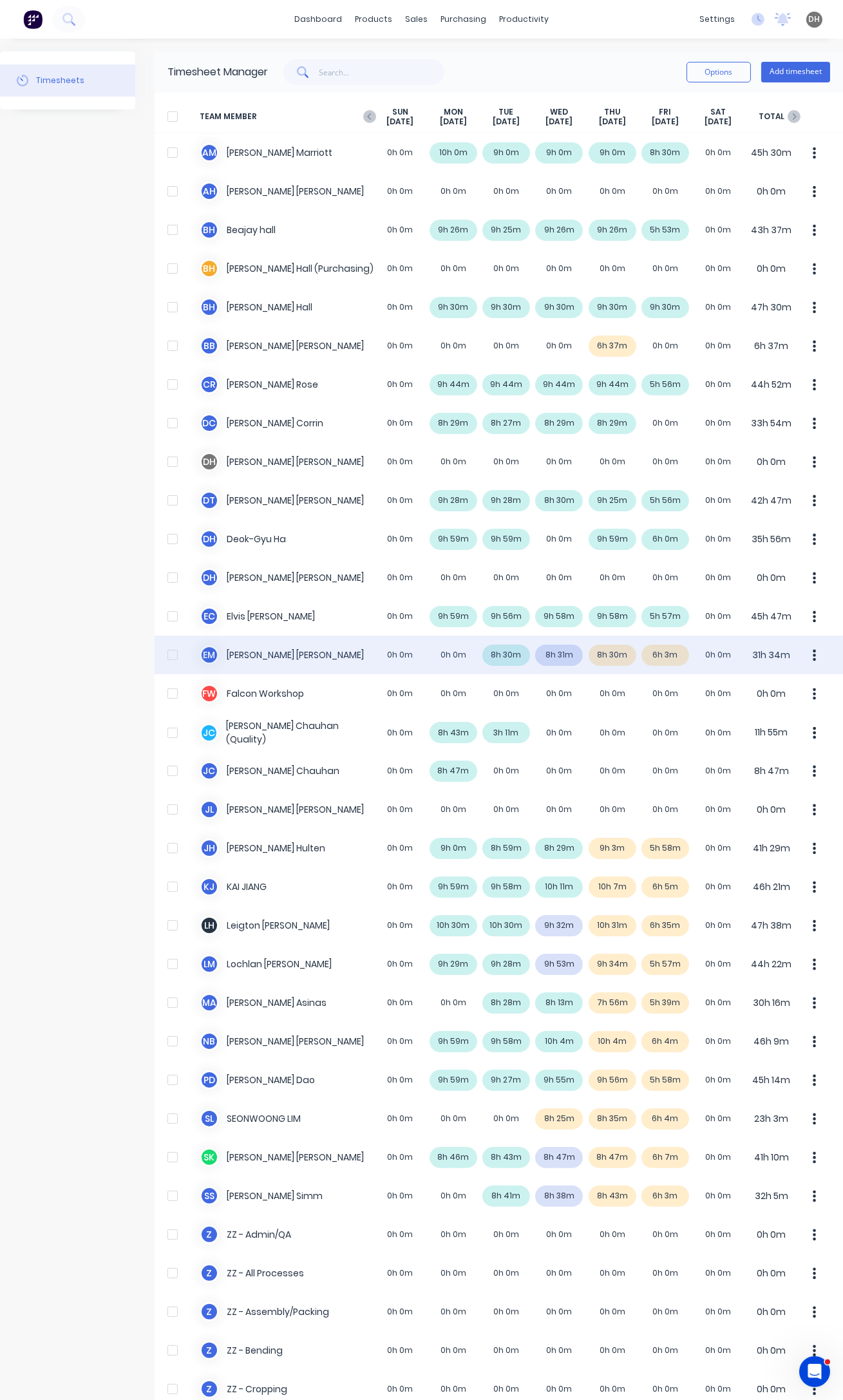
click at [811, 650] on button "button" at bounding box center [814, 655] width 27 height 26
click at [660, 647] on div "E M [PERSON_NAME] 0h 0m 0h 0m 8h 30m 8h 31m 8h 30m 6h 3m 0h 0m 31h 34m Approve …" at bounding box center [498, 654] width 688 height 39
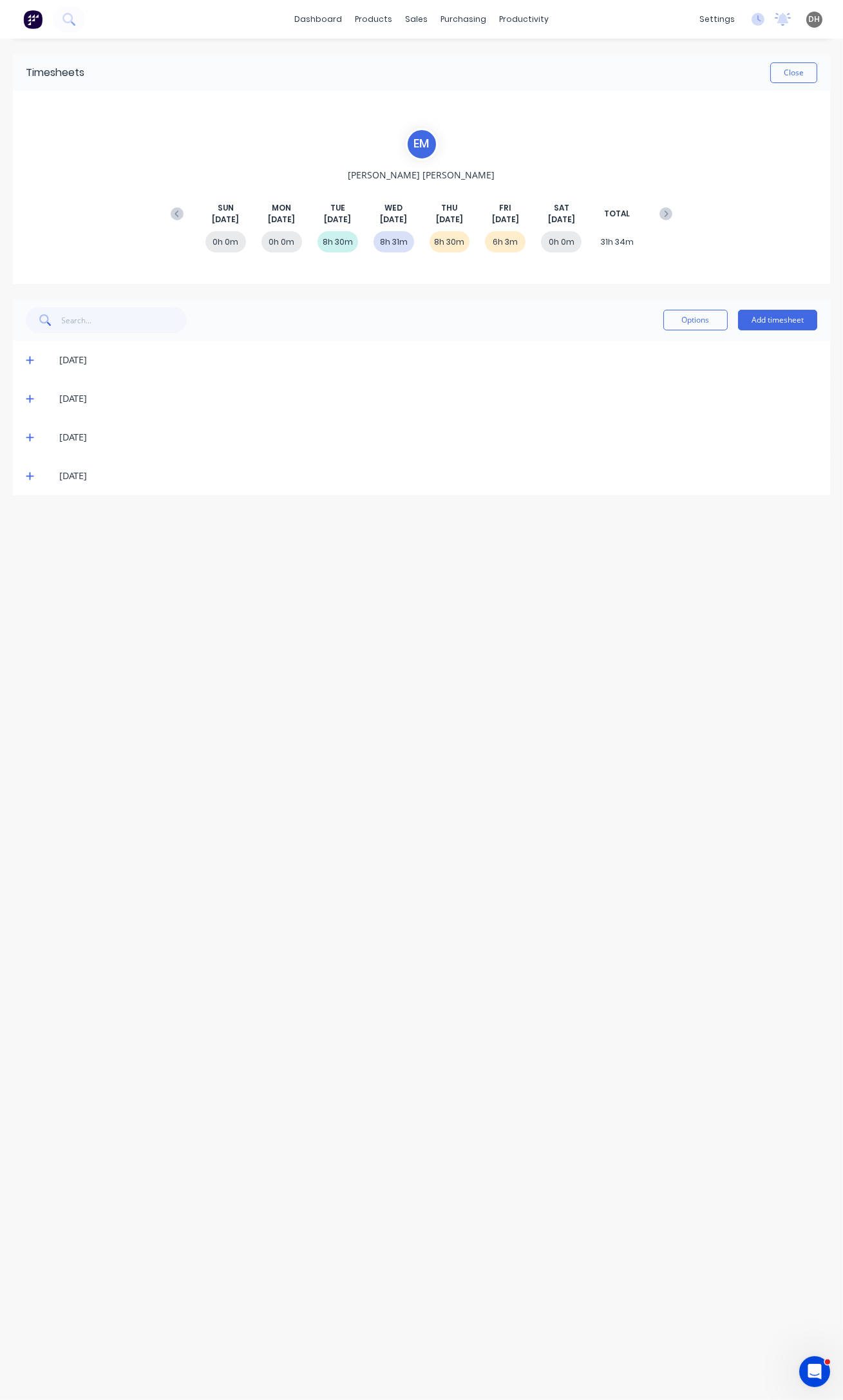
click at [29, 477] on icon at bounding box center [29, 476] width 8 height 8
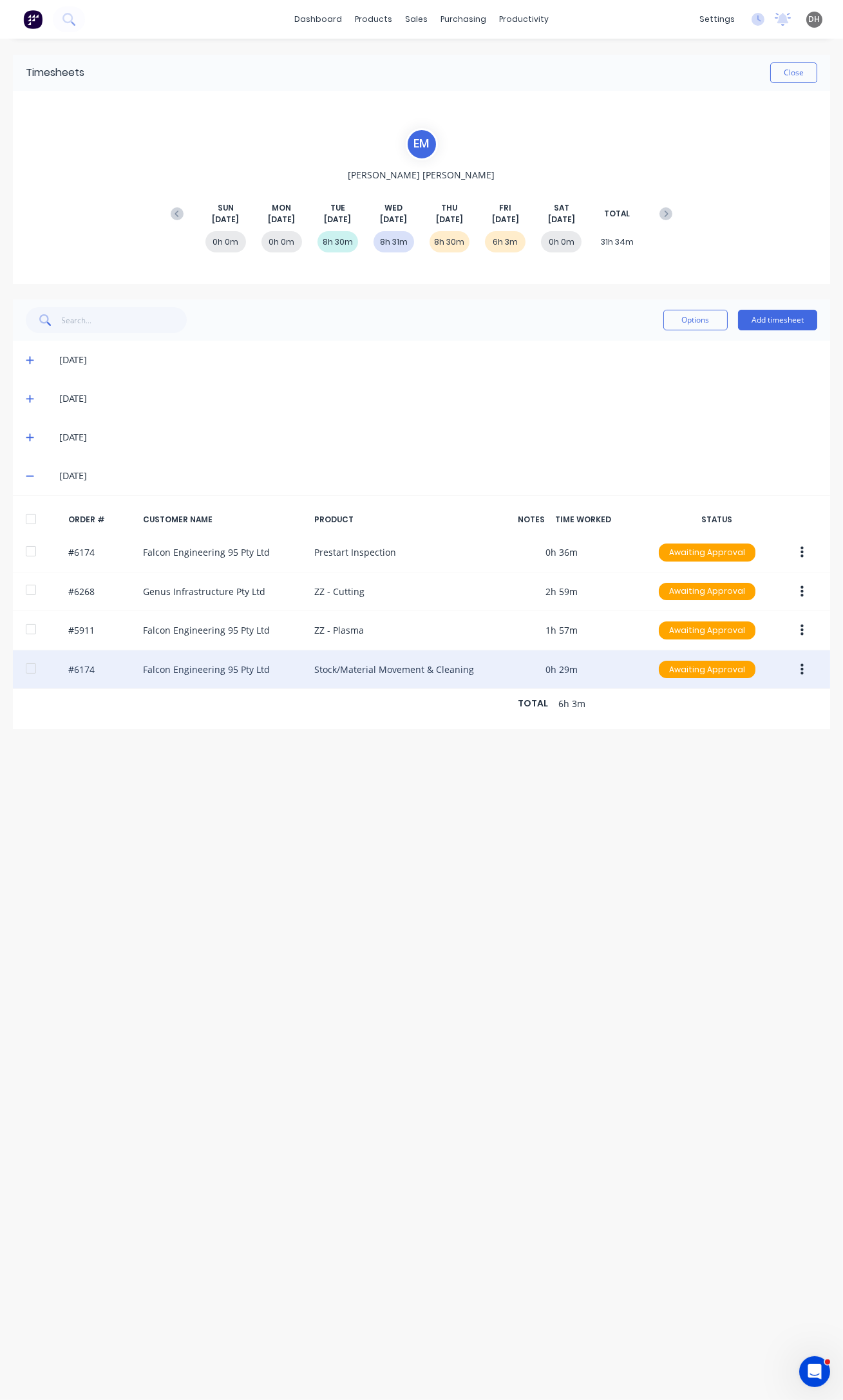
click at [799, 672] on button "button" at bounding box center [802, 669] width 30 height 23
click at [743, 749] on div "Edit" at bounding box center [755, 755] width 99 height 19
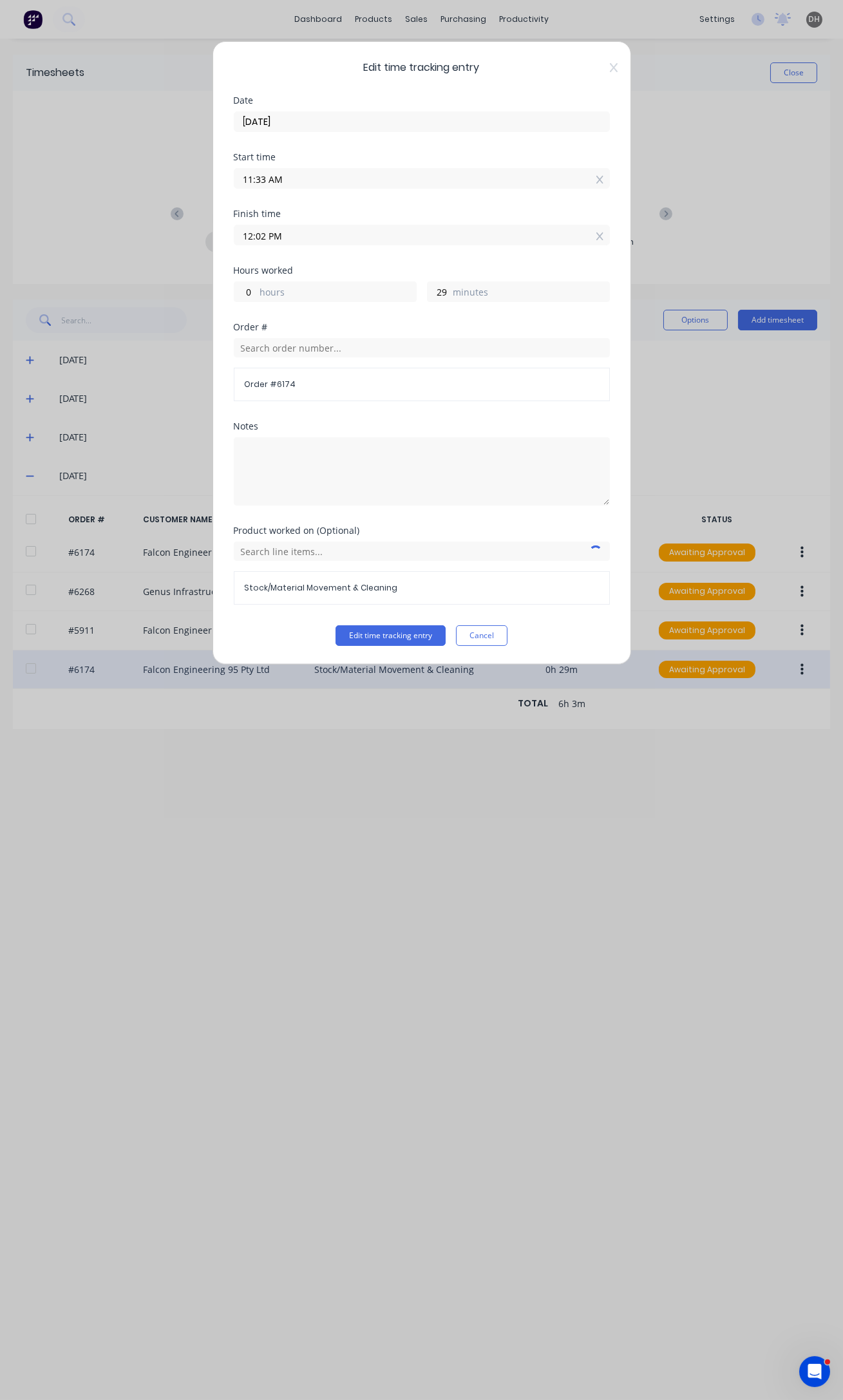
click at [264, 238] on input "12:02 PM" at bounding box center [421, 235] width 375 height 19
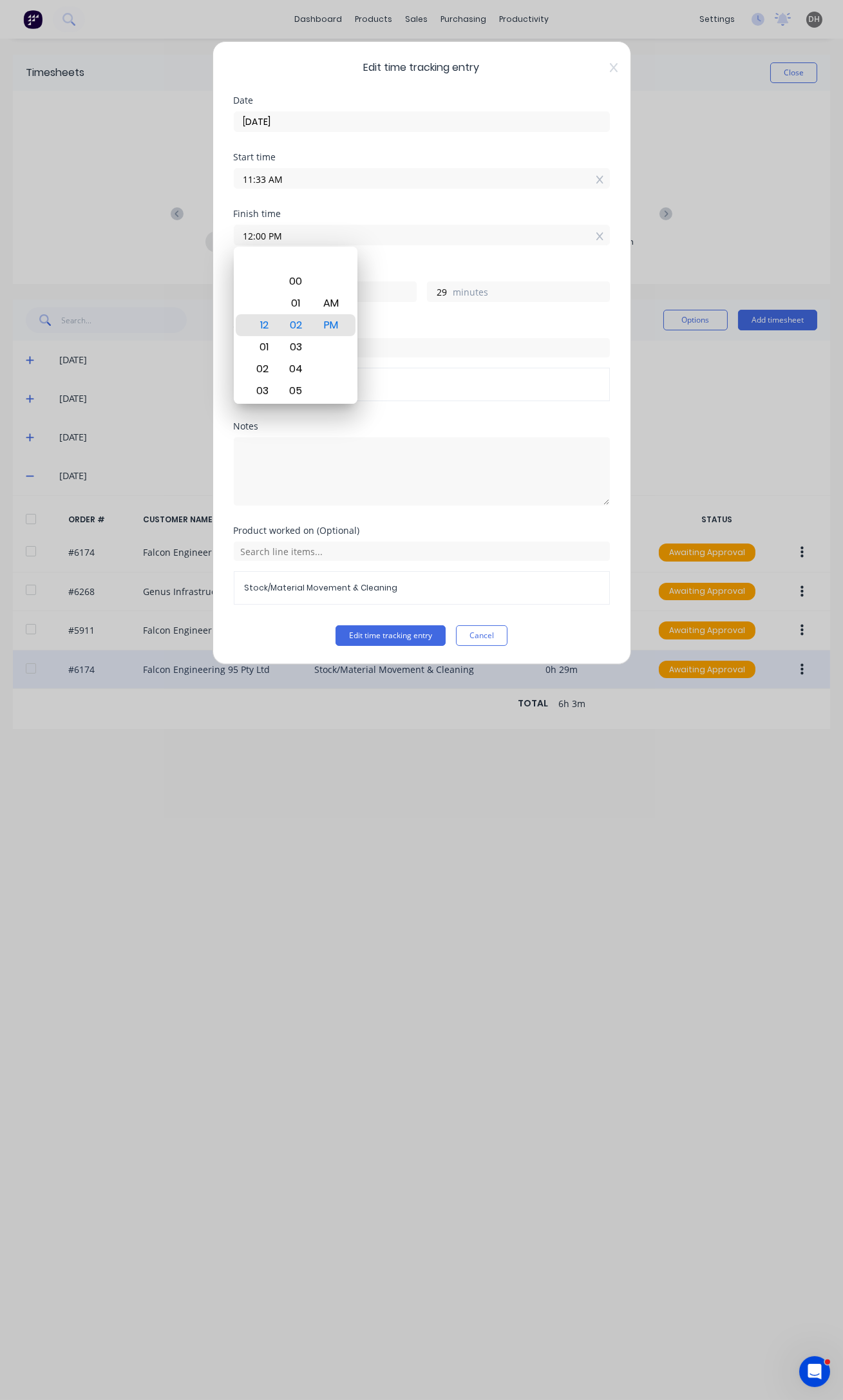
type input "12:00 PM"
click at [336, 625] on button "Edit time tracking entry" at bounding box center [391, 635] width 110 height 21
type input "27"
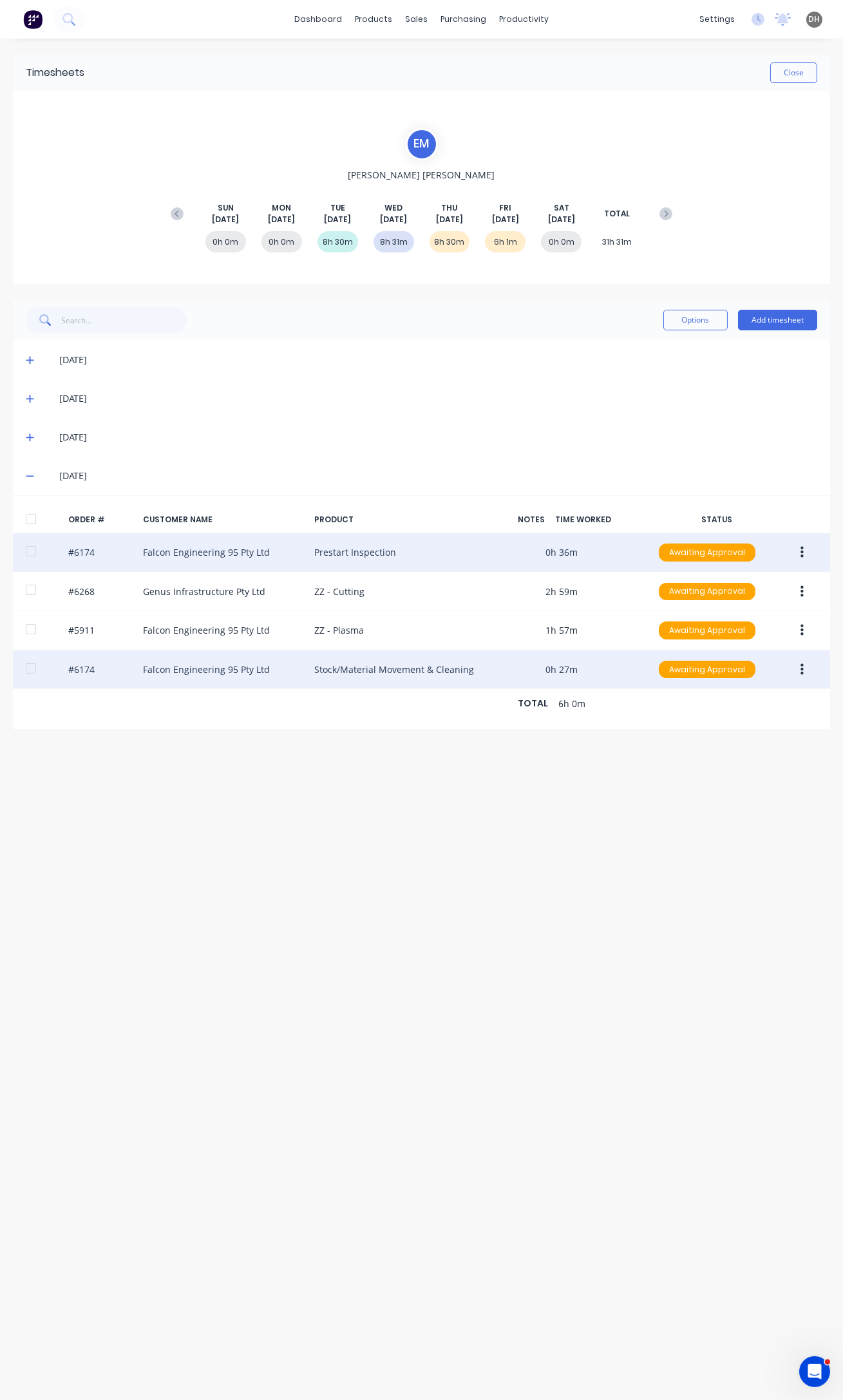
click at [798, 553] on button "button" at bounding box center [802, 552] width 30 height 23
click at [765, 635] on div "Edit" at bounding box center [755, 638] width 99 height 19
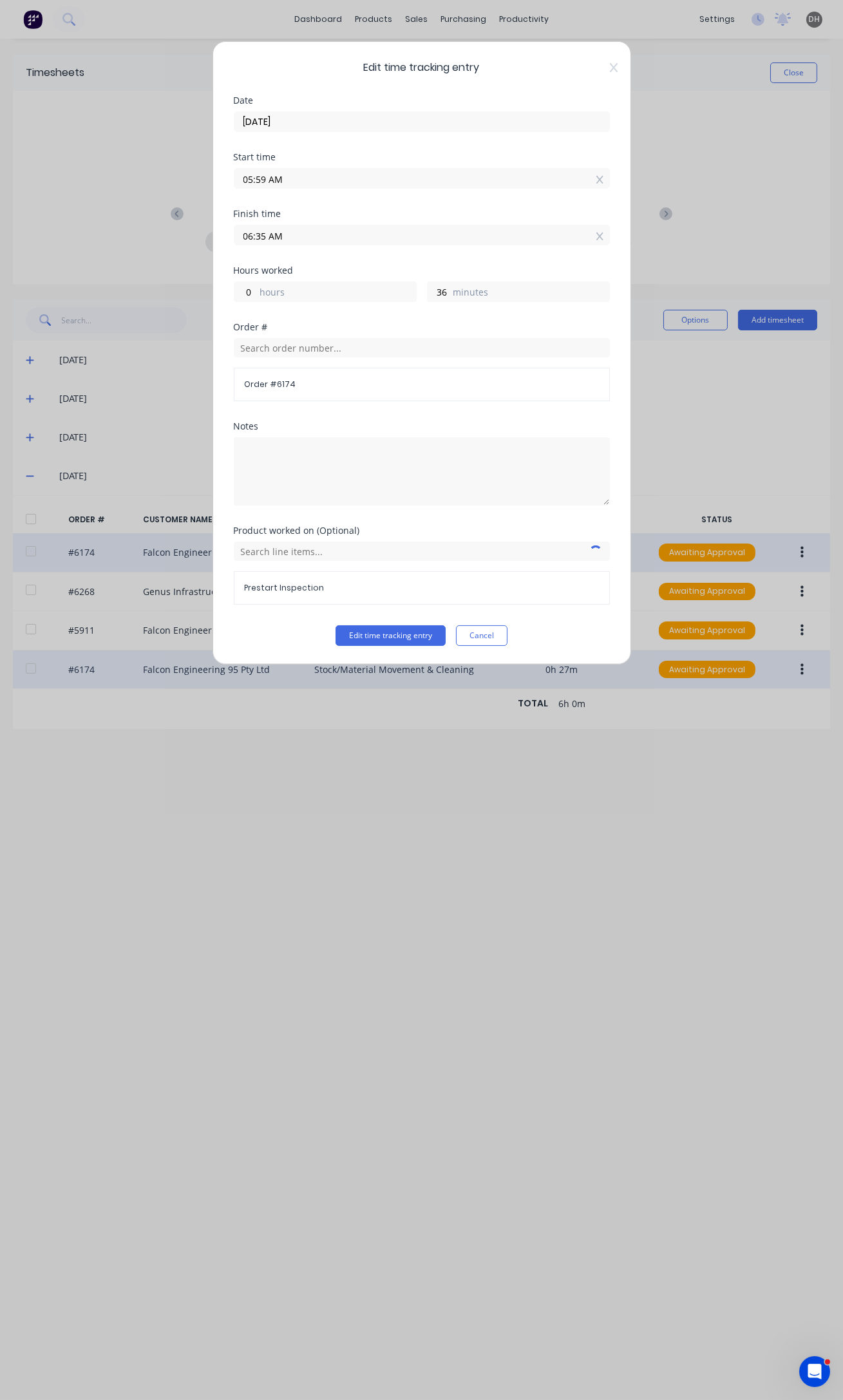
click at [264, 177] on input "05:59 AM" at bounding box center [421, 178] width 375 height 19
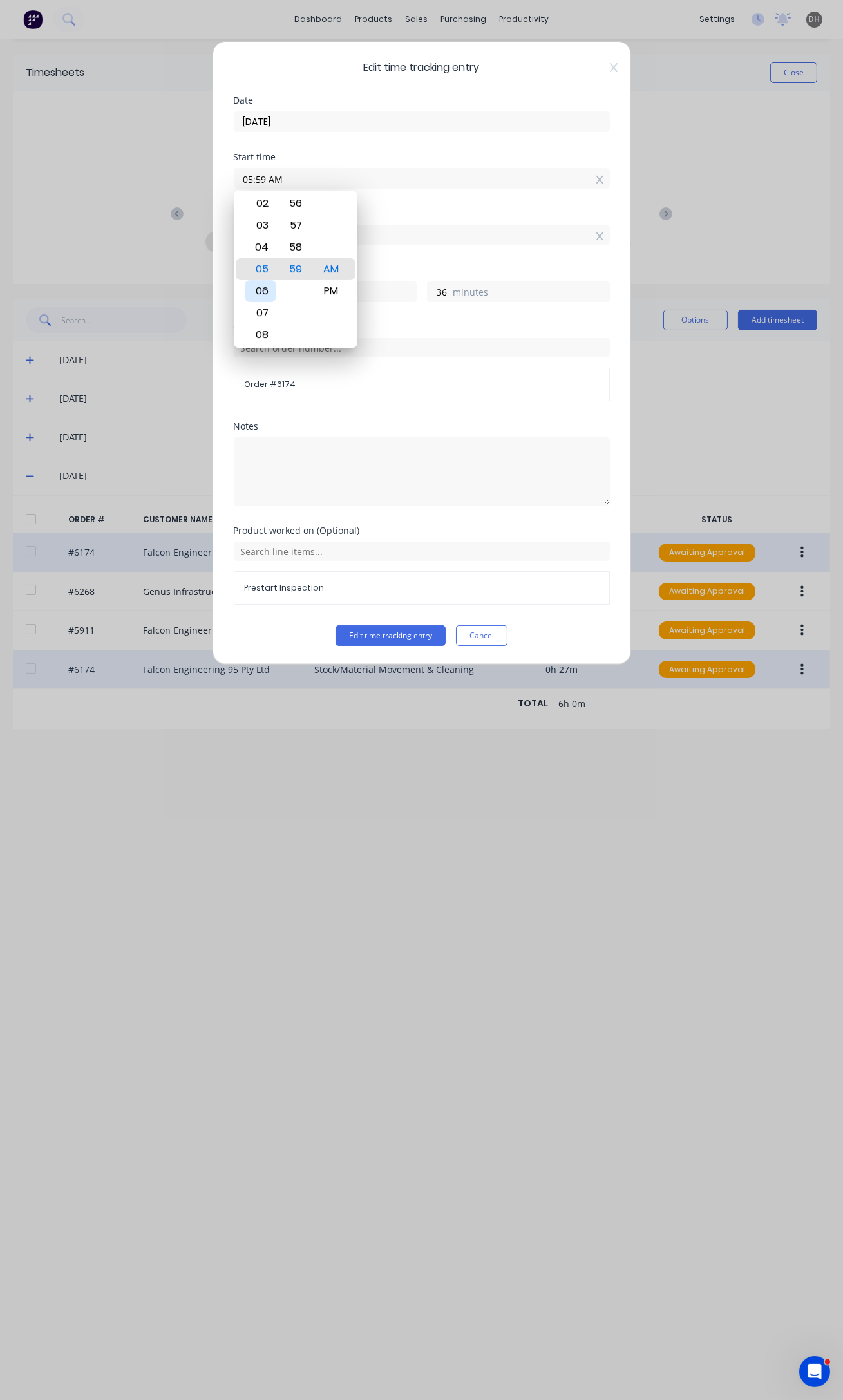
click at [264, 288] on div "06" at bounding box center [260, 290] width 32 height 22
type input "06:59 AM"
type input "23"
type input "06:53 AM"
type input "42"
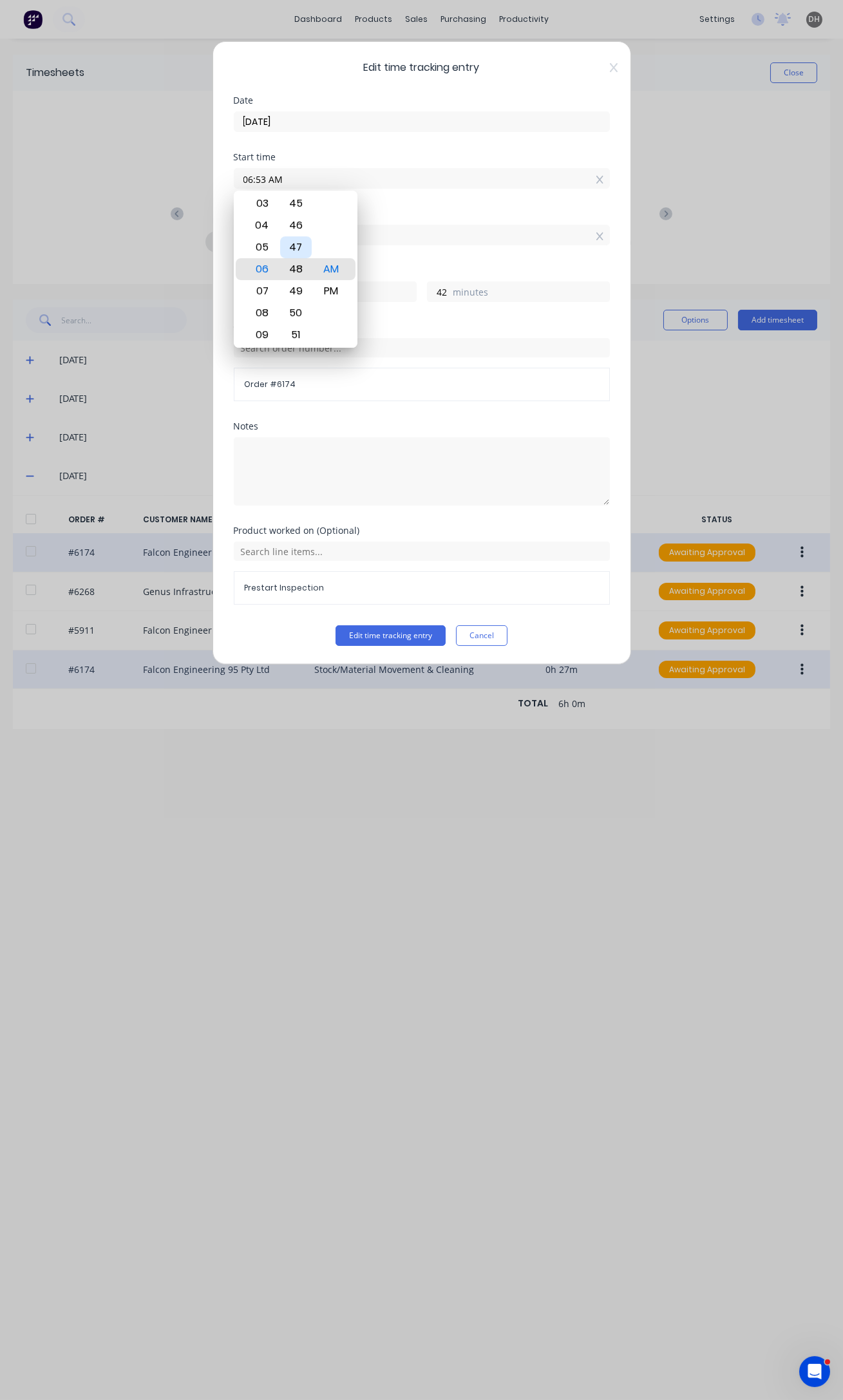
type input "06:48 AM"
type input "47"
type input "06:45 AM"
type input "50"
type input "06:41 AM"
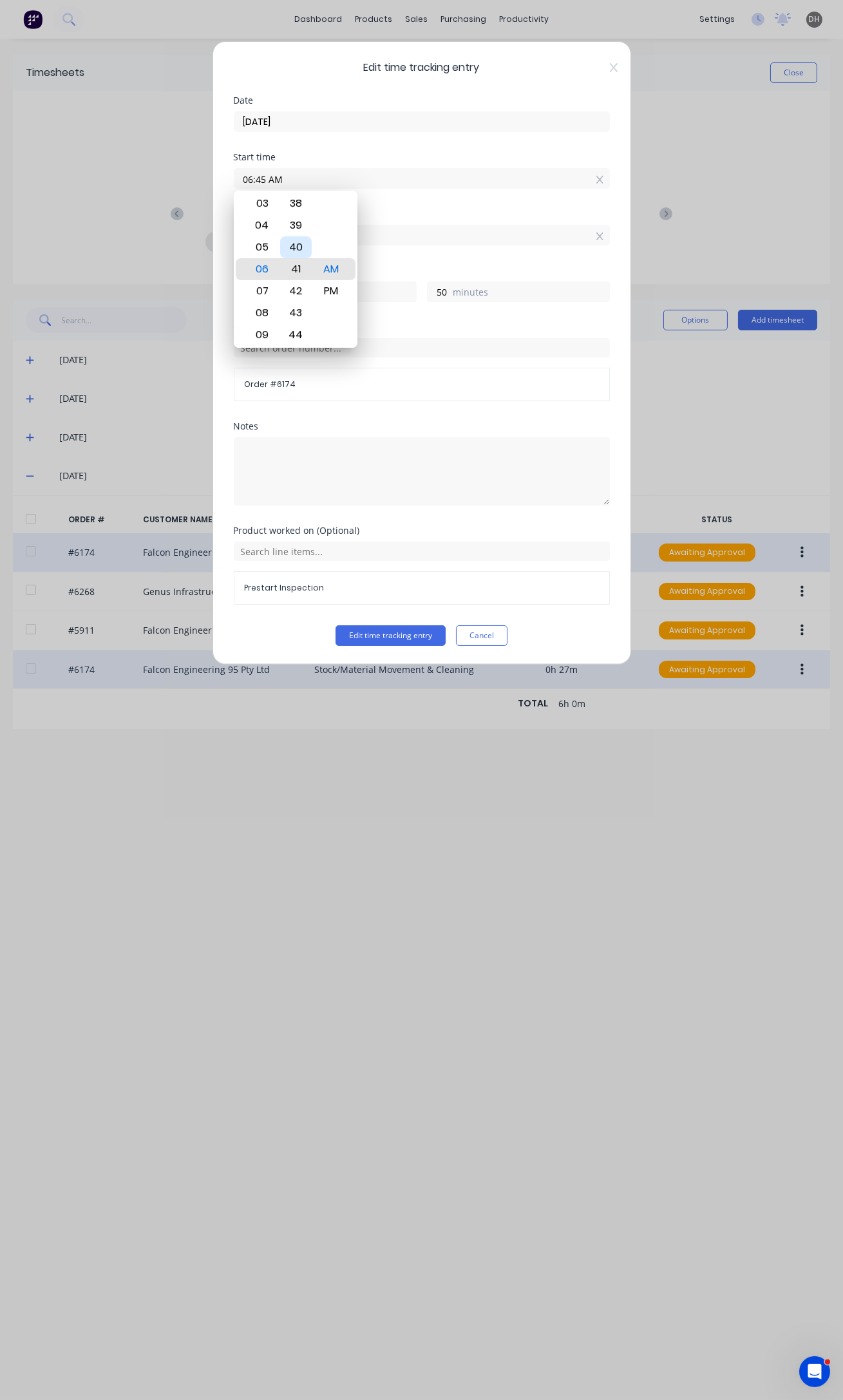
type input "54"
type input "06:39 AM"
type input "56"
type input "06:37 AM"
type input "58"
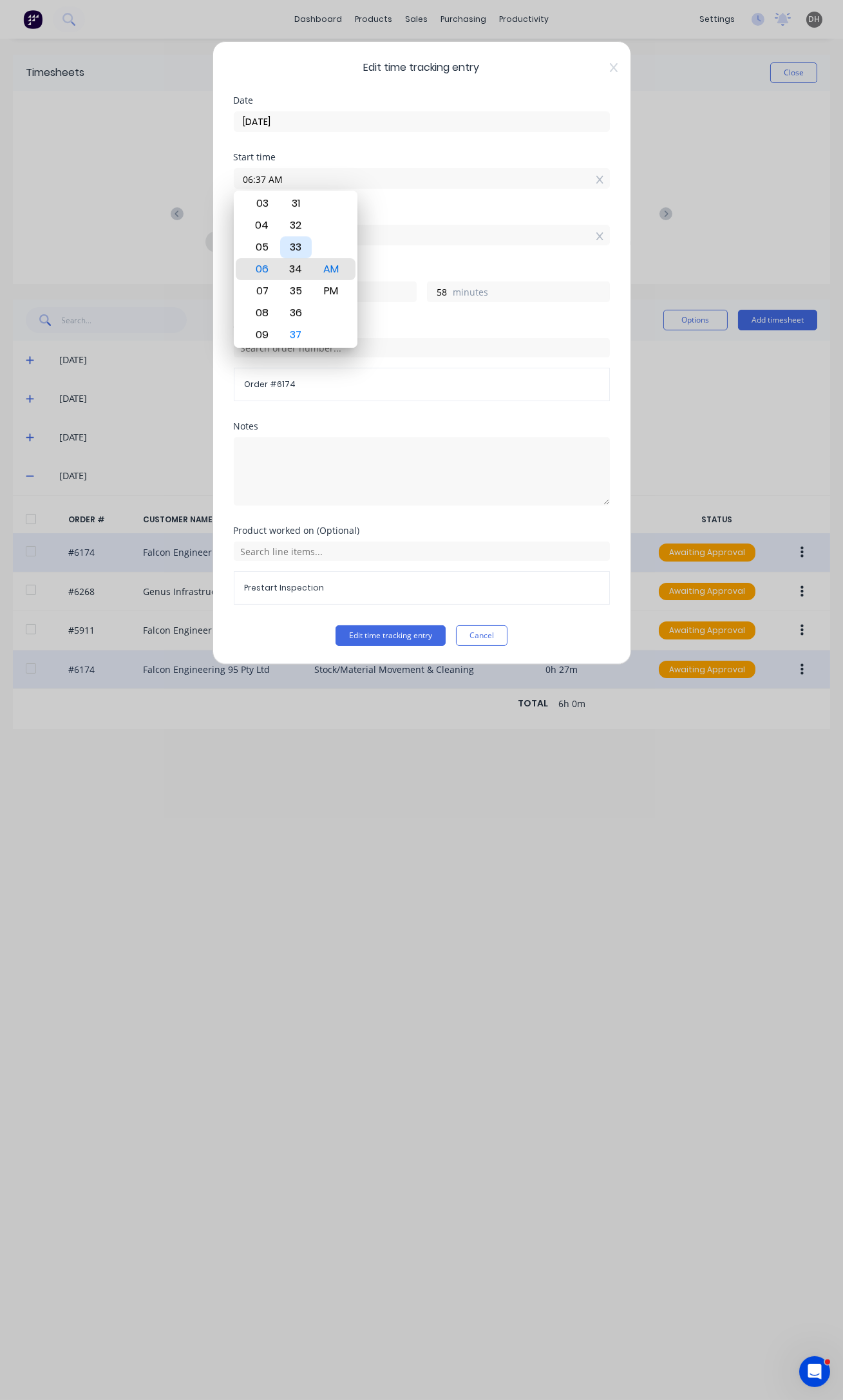
type input "06:34 AM"
type input "0"
type input "1"
type input "06:32 AM"
type input "3"
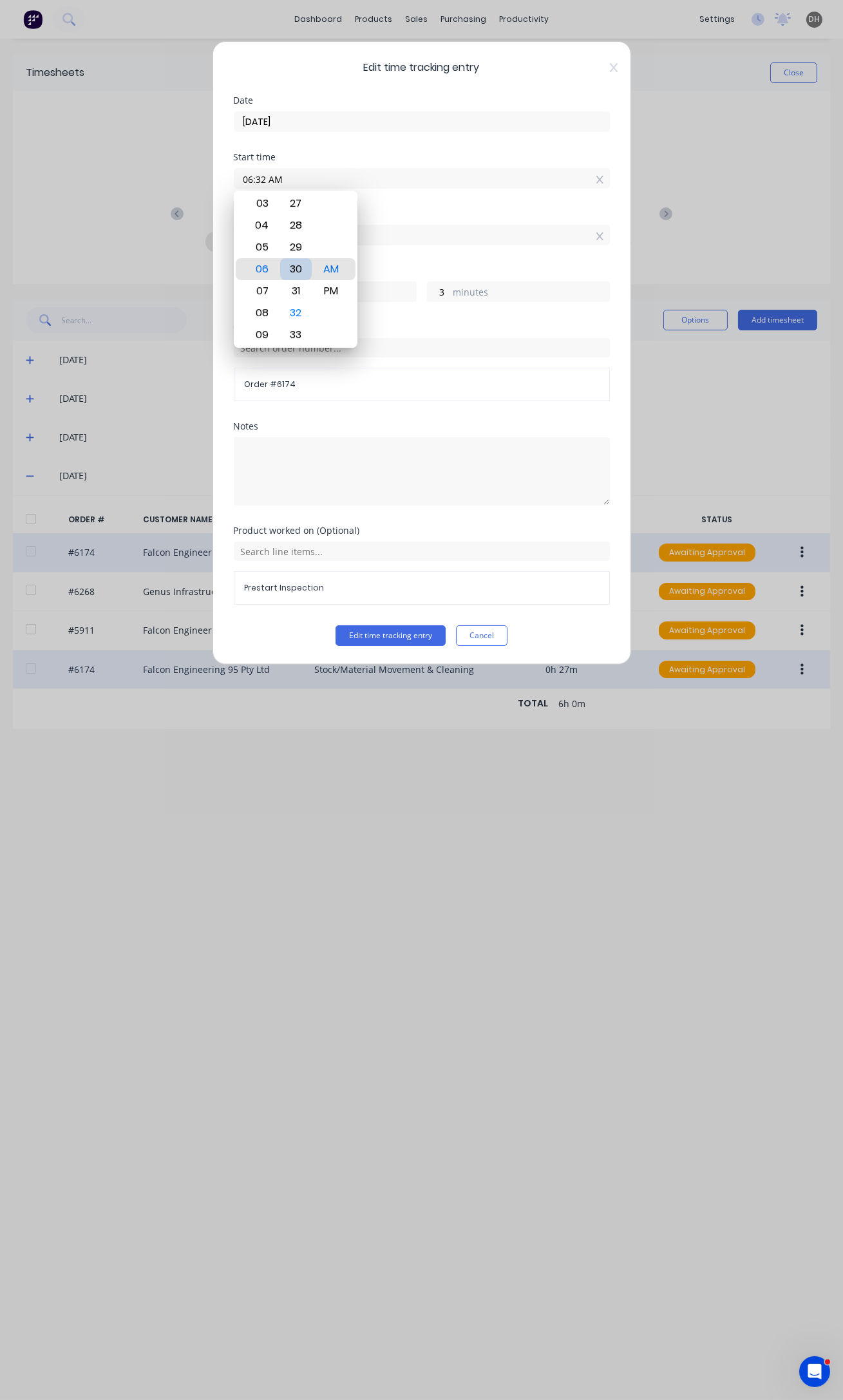
type input "06:29 AM"
type input "6"
type input "06:27 AM"
type input "8"
type input "06:26 AM"
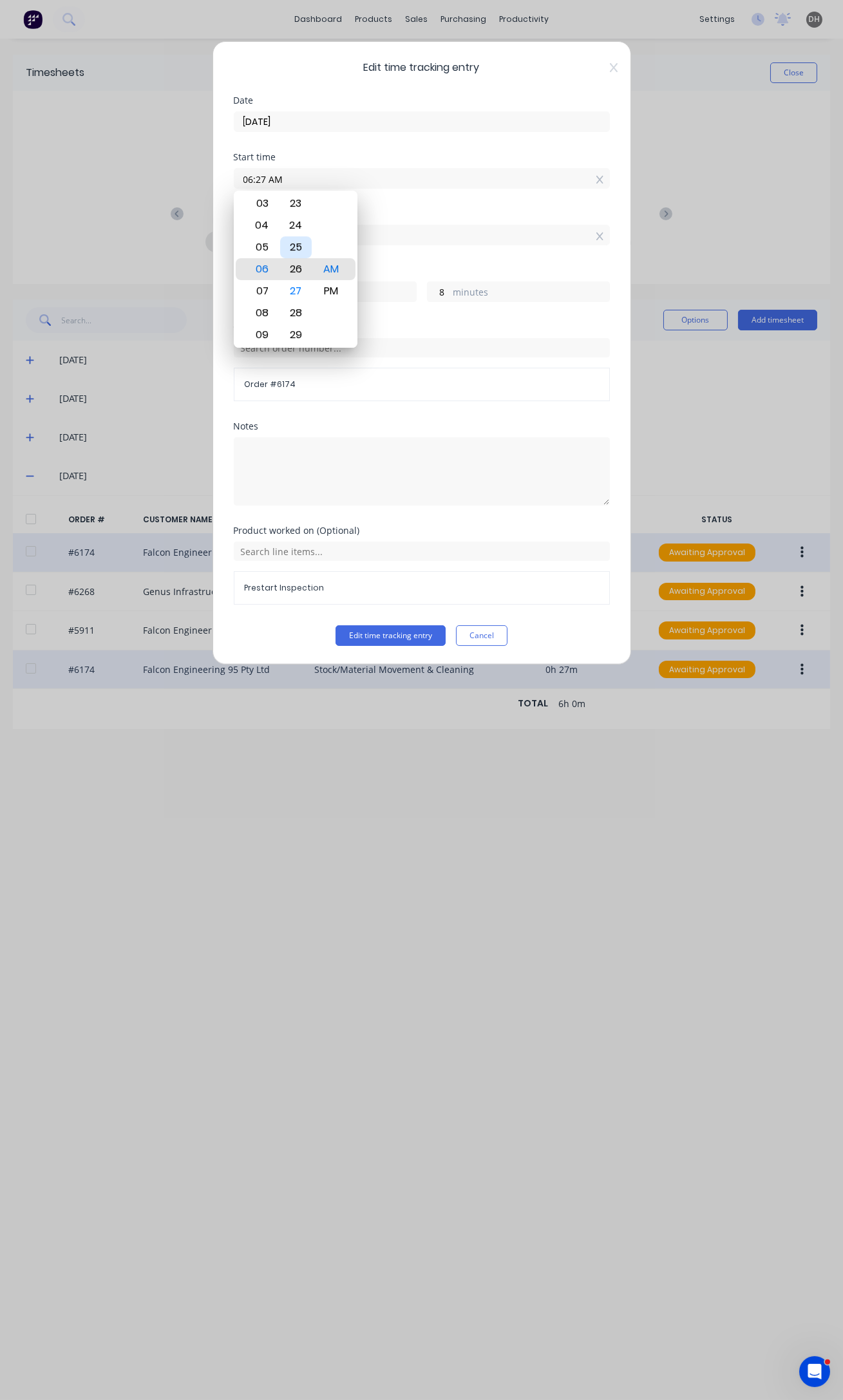
type input "9"
type input "06:24 AM"
type input "11"
type input "06:21 AM"
type input "14"
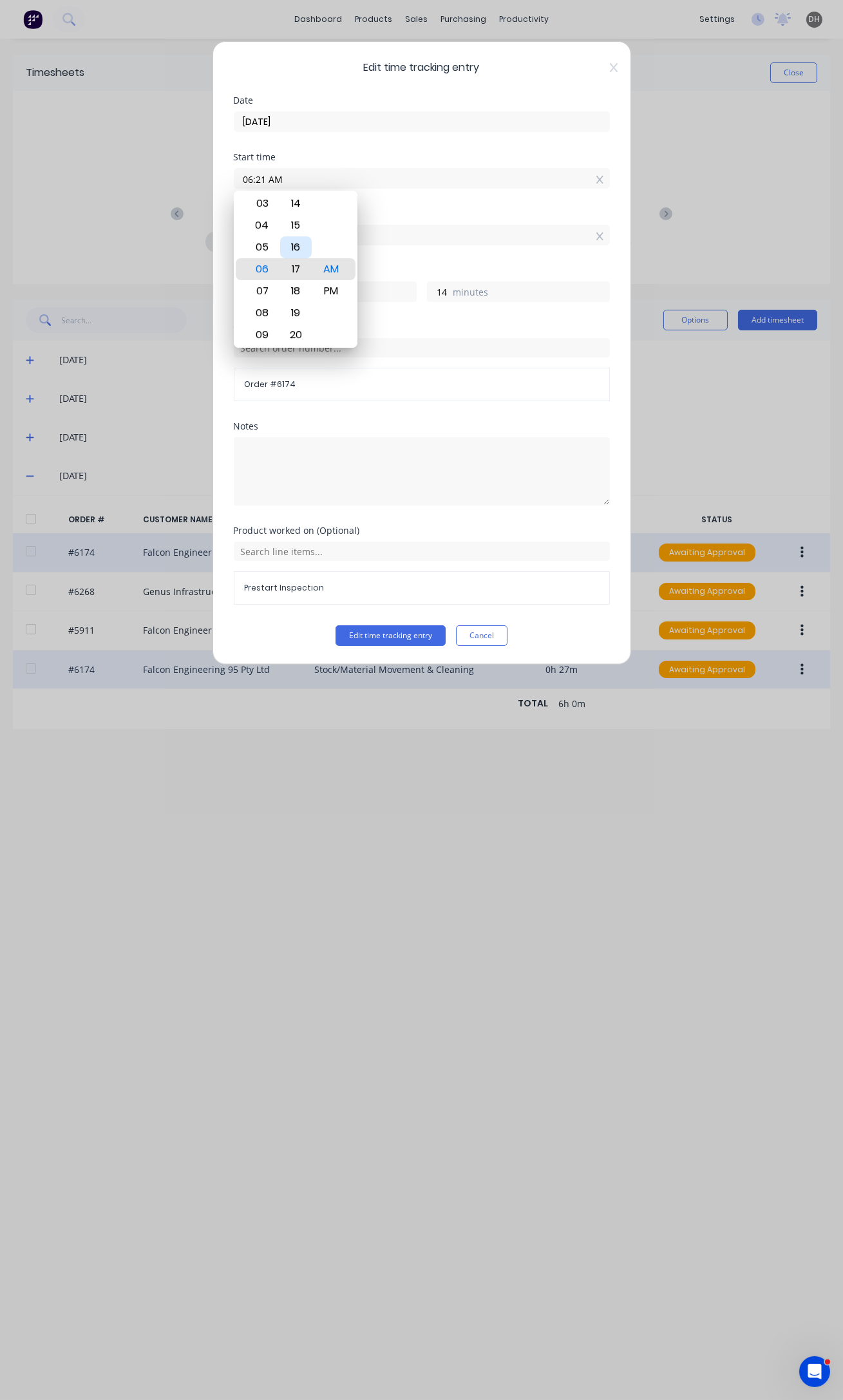
type input "06:17 AM"
type input "18"
type input "06:13 AM"
type input "22"
type input "06:11 AM"
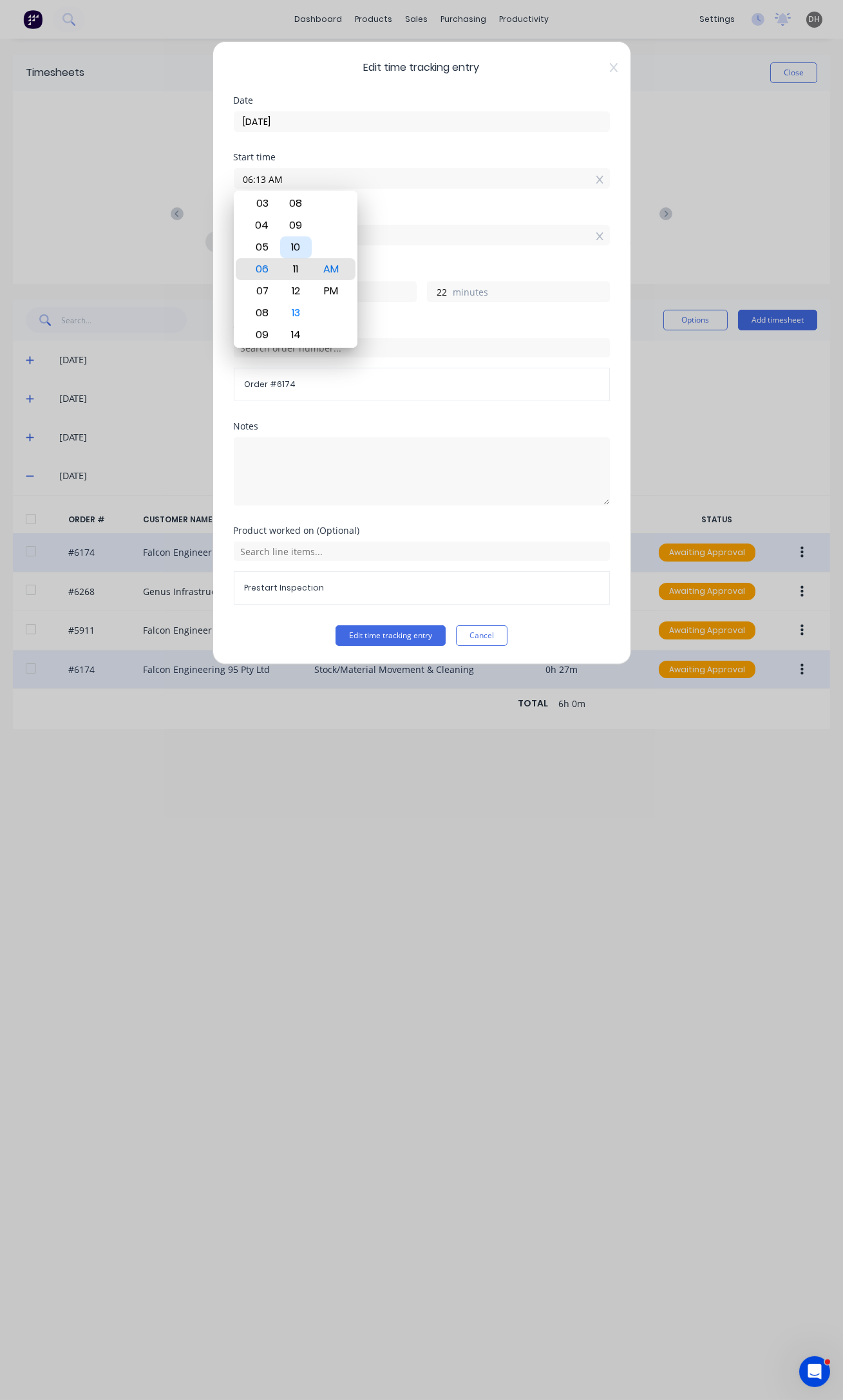
type input "24"
type input "06:07 AM"
type input "28"
type input "06:01 AM"
type input "34"
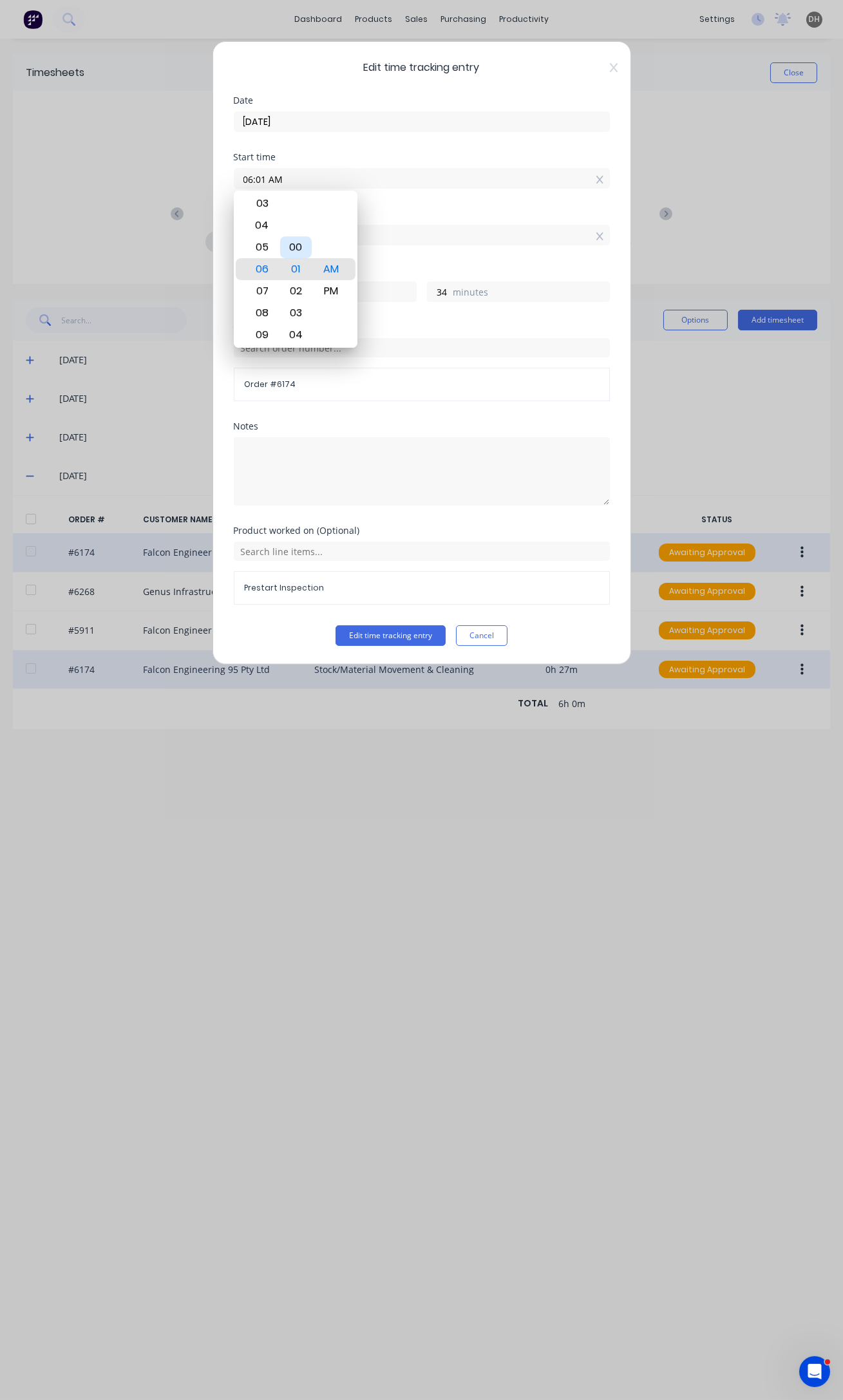
click at [302, 245] on div "00" at bounding box center [295, 246] width 32 height 22
type input "06:00 AM"
type input "35"
click at [425, 636] on button "Edit time tracking entry" at bounding box center [391, 635] width 110 height 21
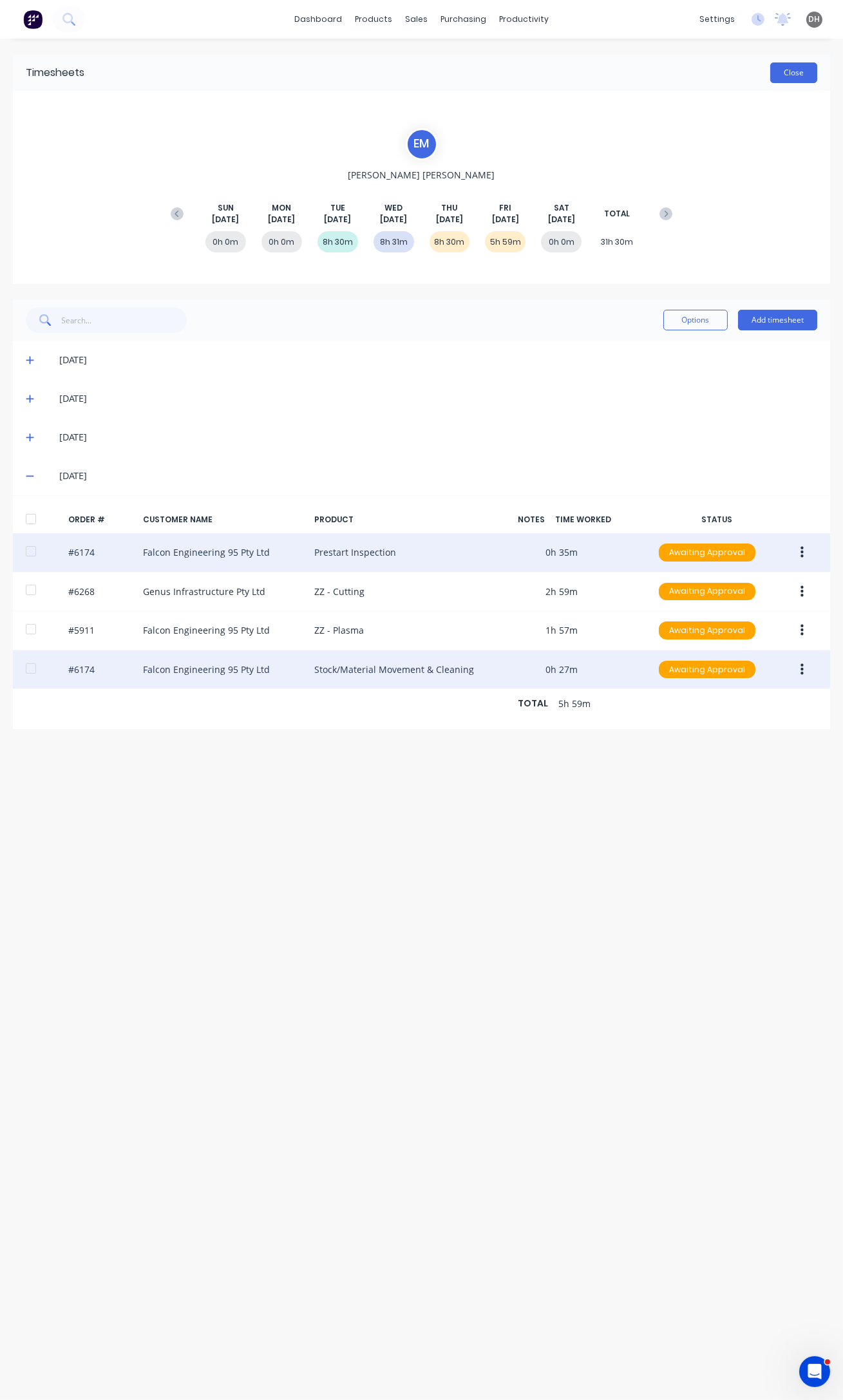
click at [801, 71] on button "Close" at bounding box center [793, 73] width 47 height 21
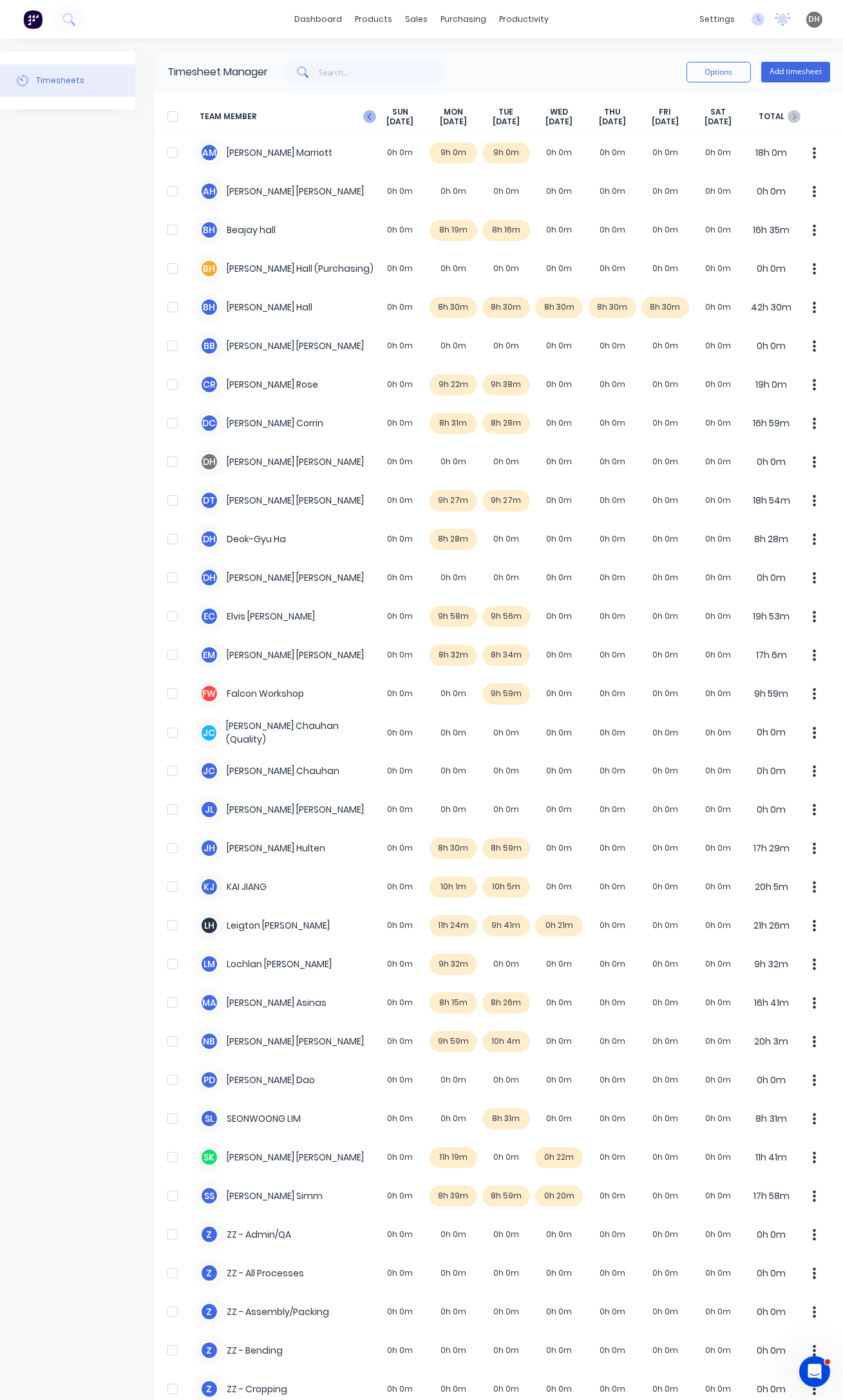
click at [374, 120] on icon "button" at bounding box center [369, 116] width 13 height 13
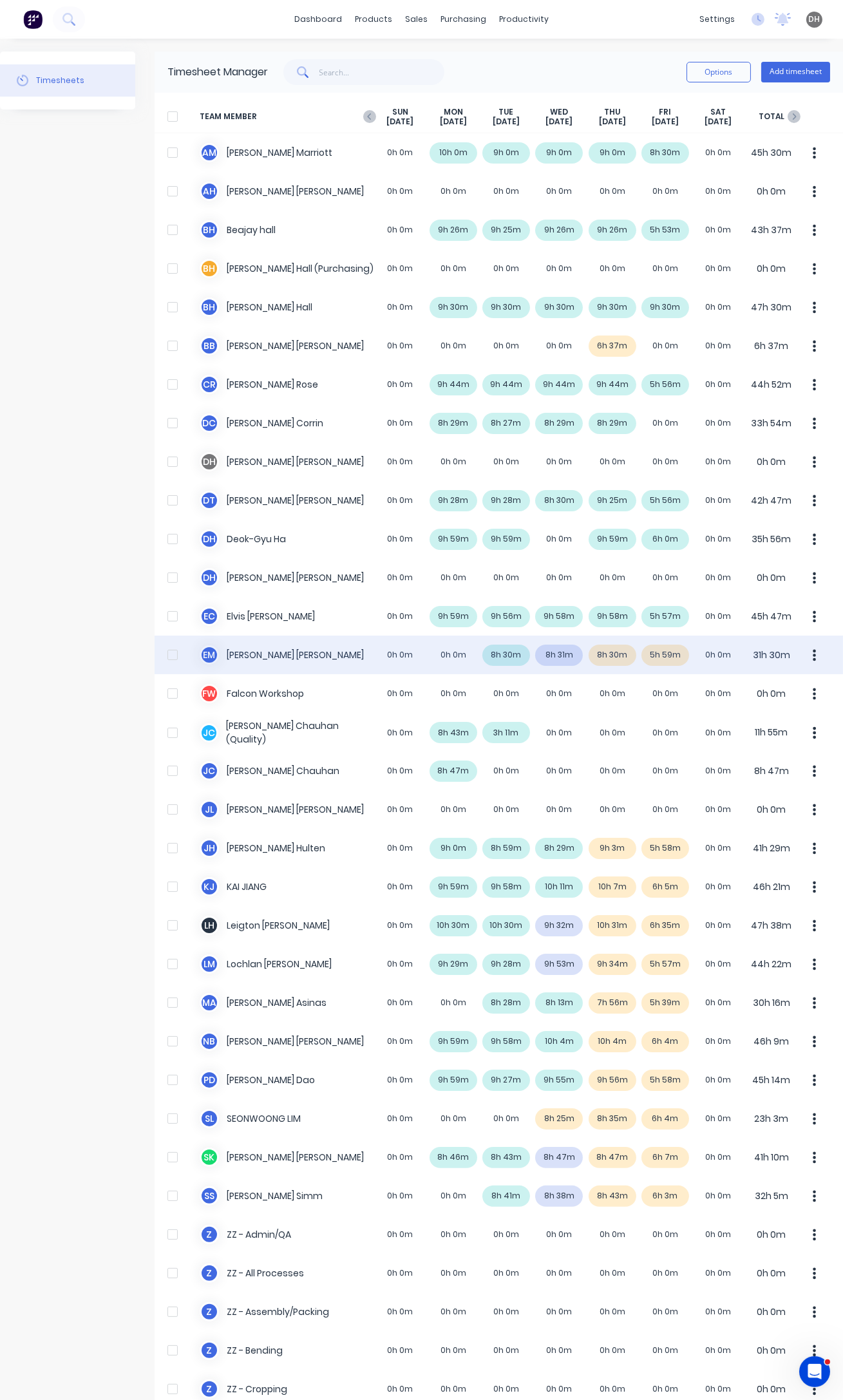
click at [813, 652] on icon "button" at bounding box center [815, 654] width 3 height 11
click at [752, 696] on div "Approve" at bounding box center [766, 691] width 99 height 19
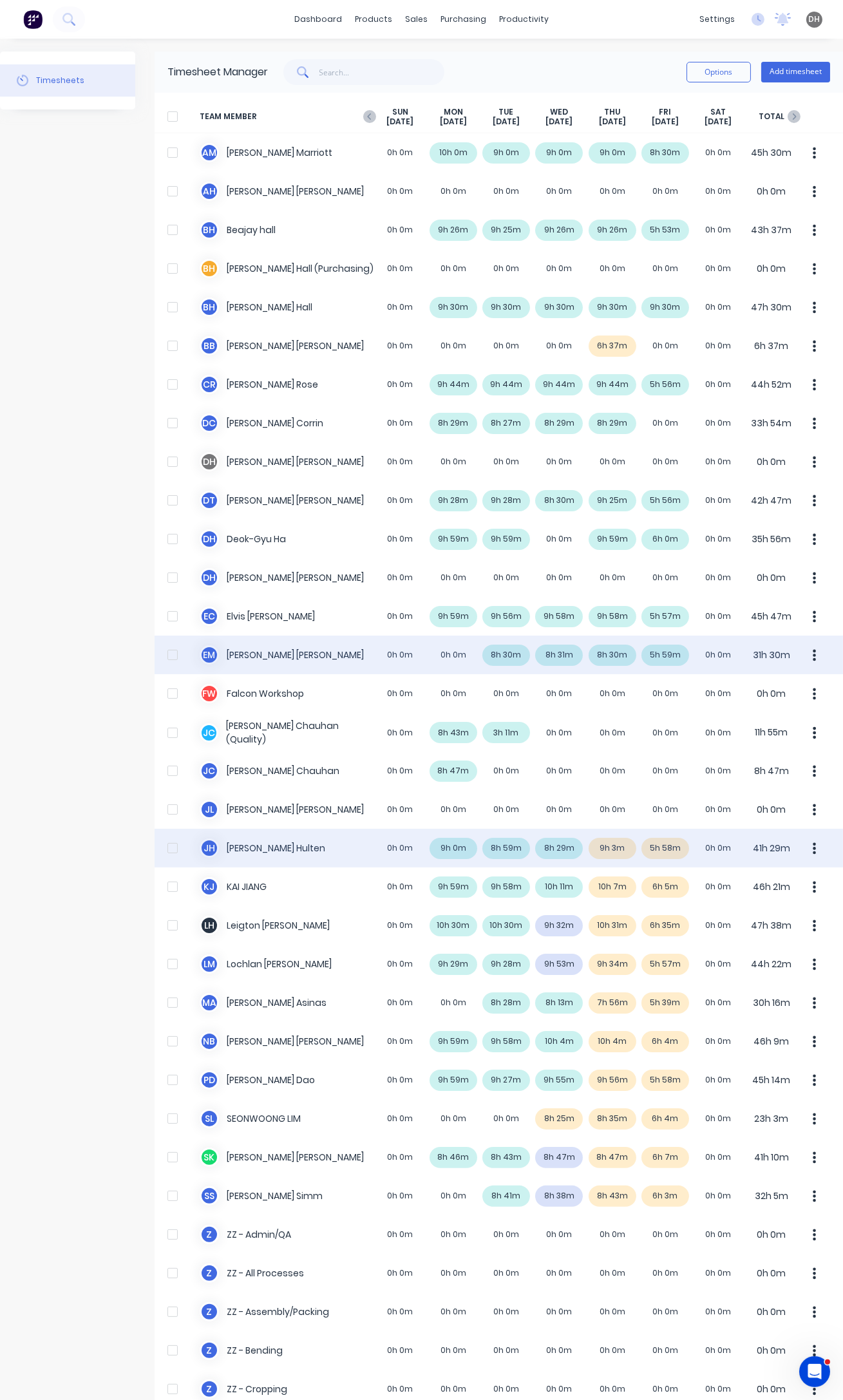
click at [801, 846] on button "button" at bounding box center [814, 848] width 27 height 26
click at [791, 879] on div "Approve" at bounding box center [766, 884] width 99 height 19
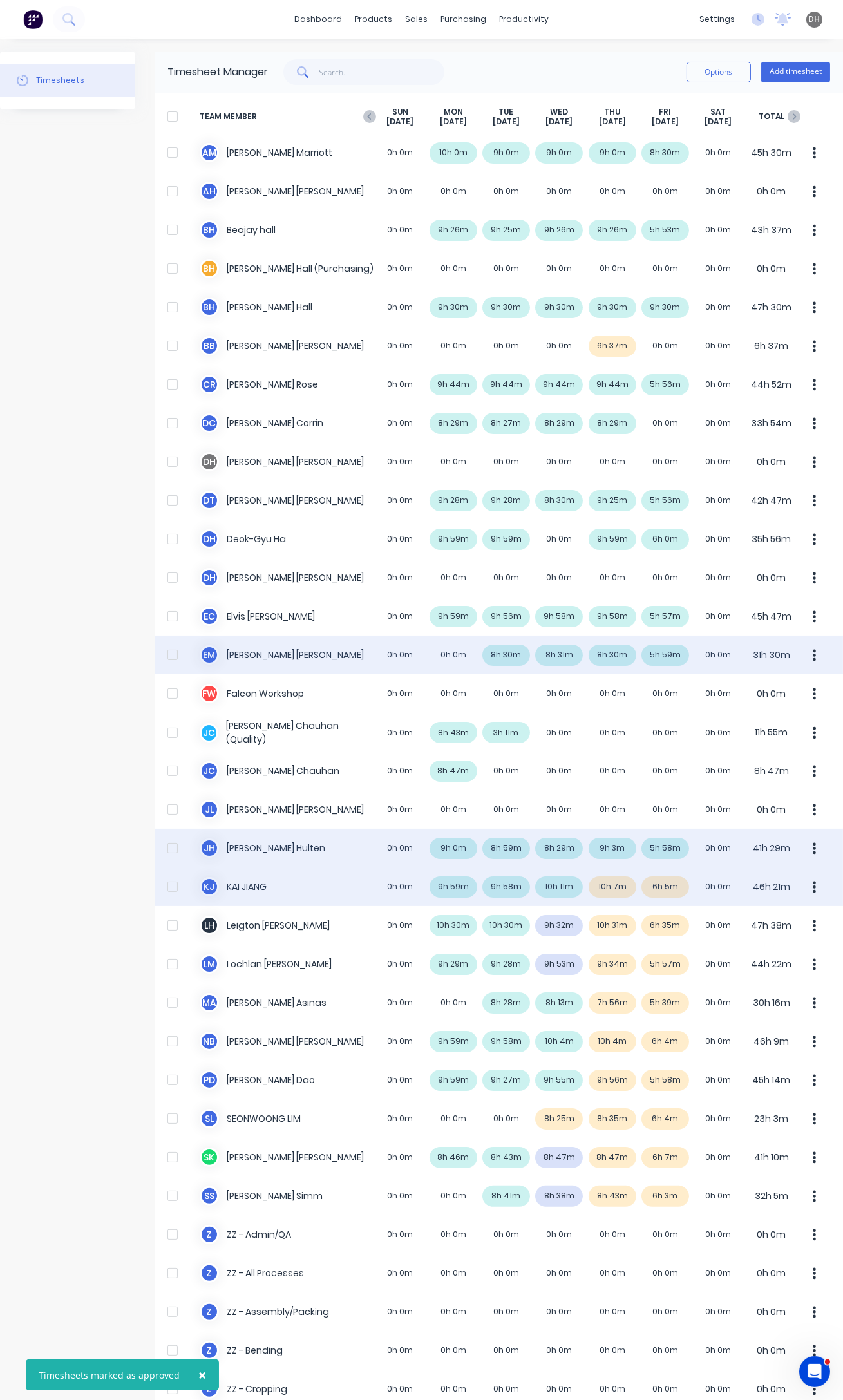
click at [617, 888] on div "K J [PERSON_NAME] 0h 0m 9h 59m 9h 58m 10h 11m 10h 7m 6h 5m 0h 0m 46h 21m" at bounding box center [498, 886] width 688 height 39
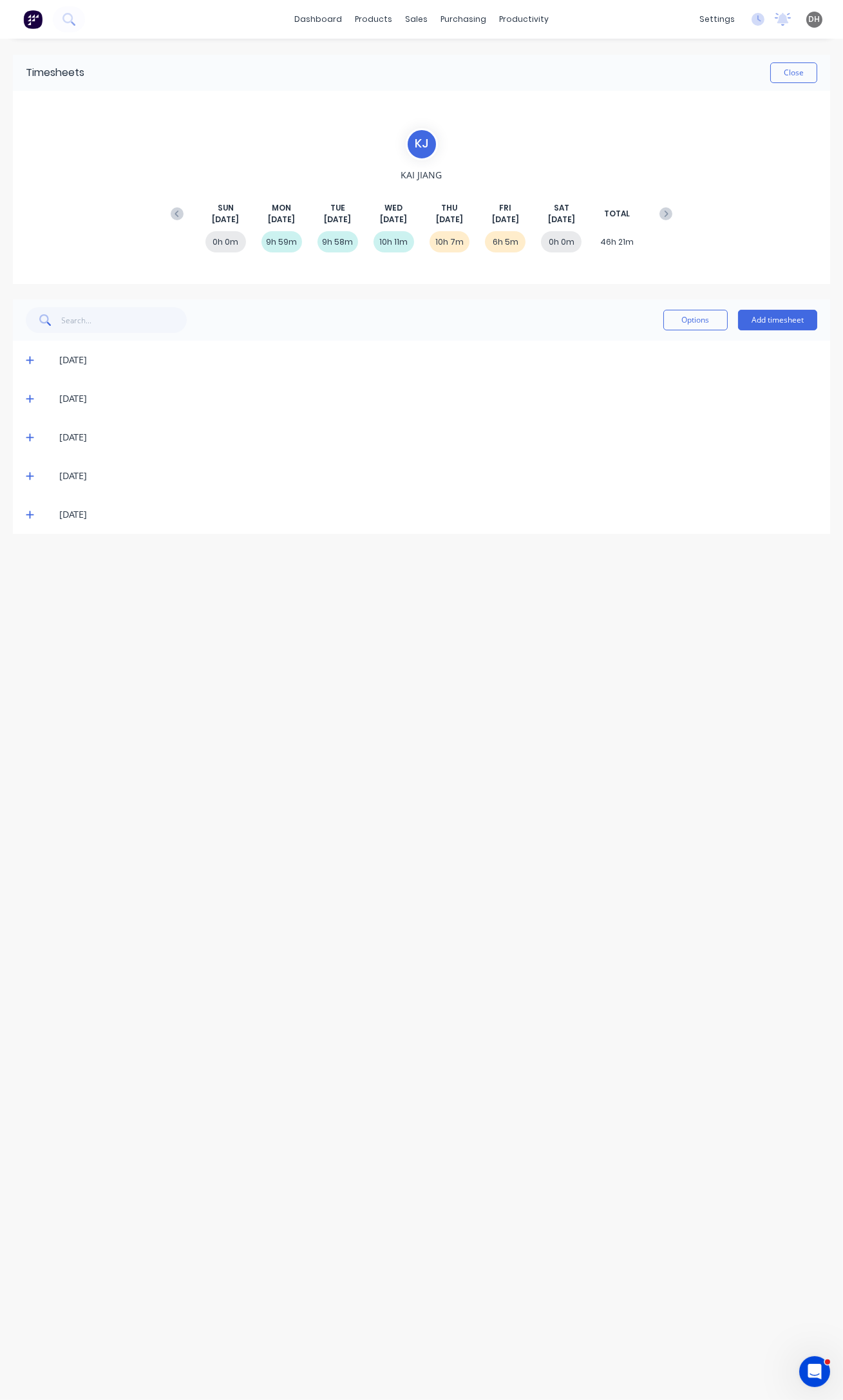
click at [27, 475] on icon at bounding box center [29, 476] width 8 height 8
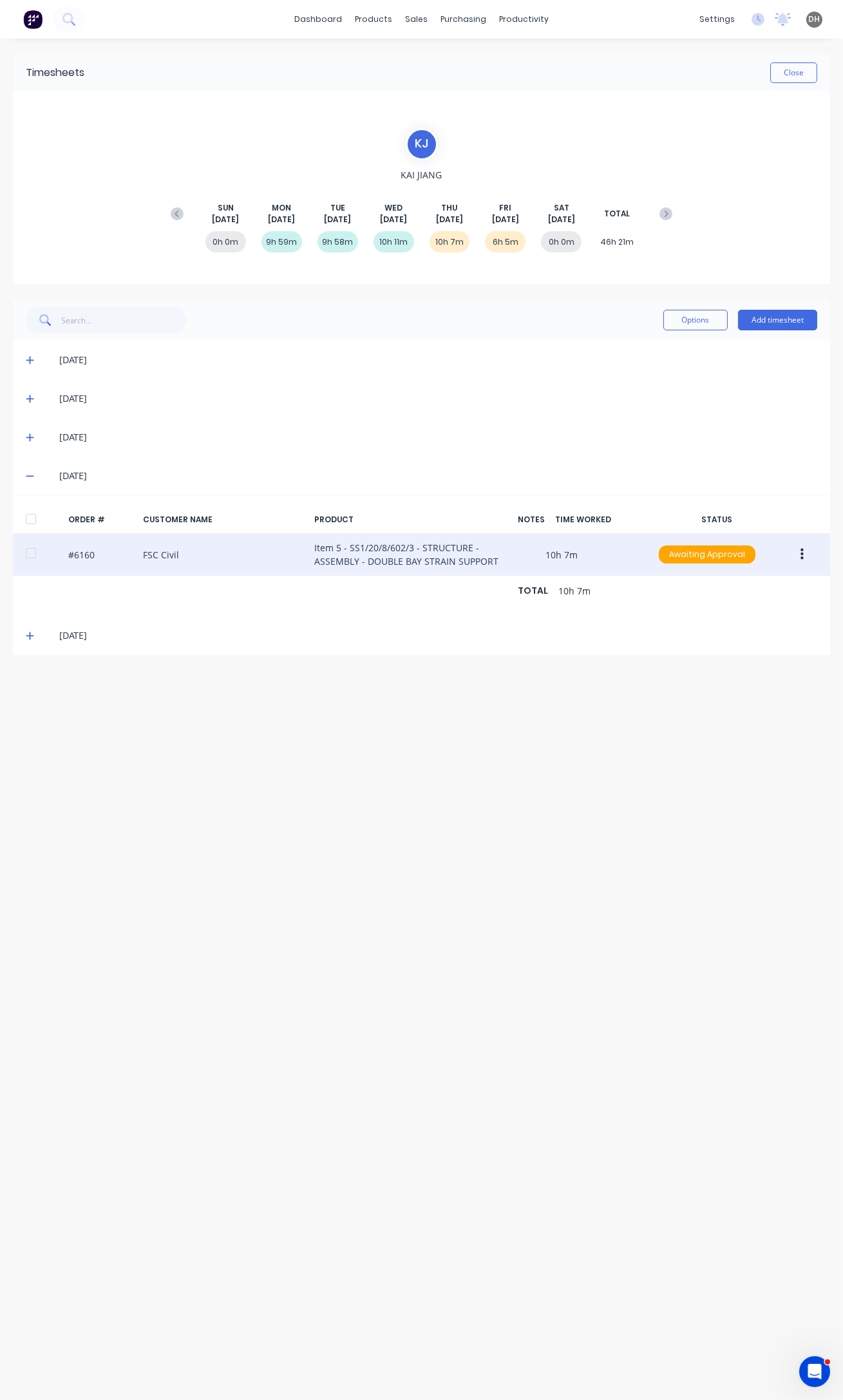
click at [805, 554] on button "button" at bounding box center [802, 554] width 30 height 23
click at [757, 640] on div "Edit" at bounding box center [755, 640] width 99 height 19
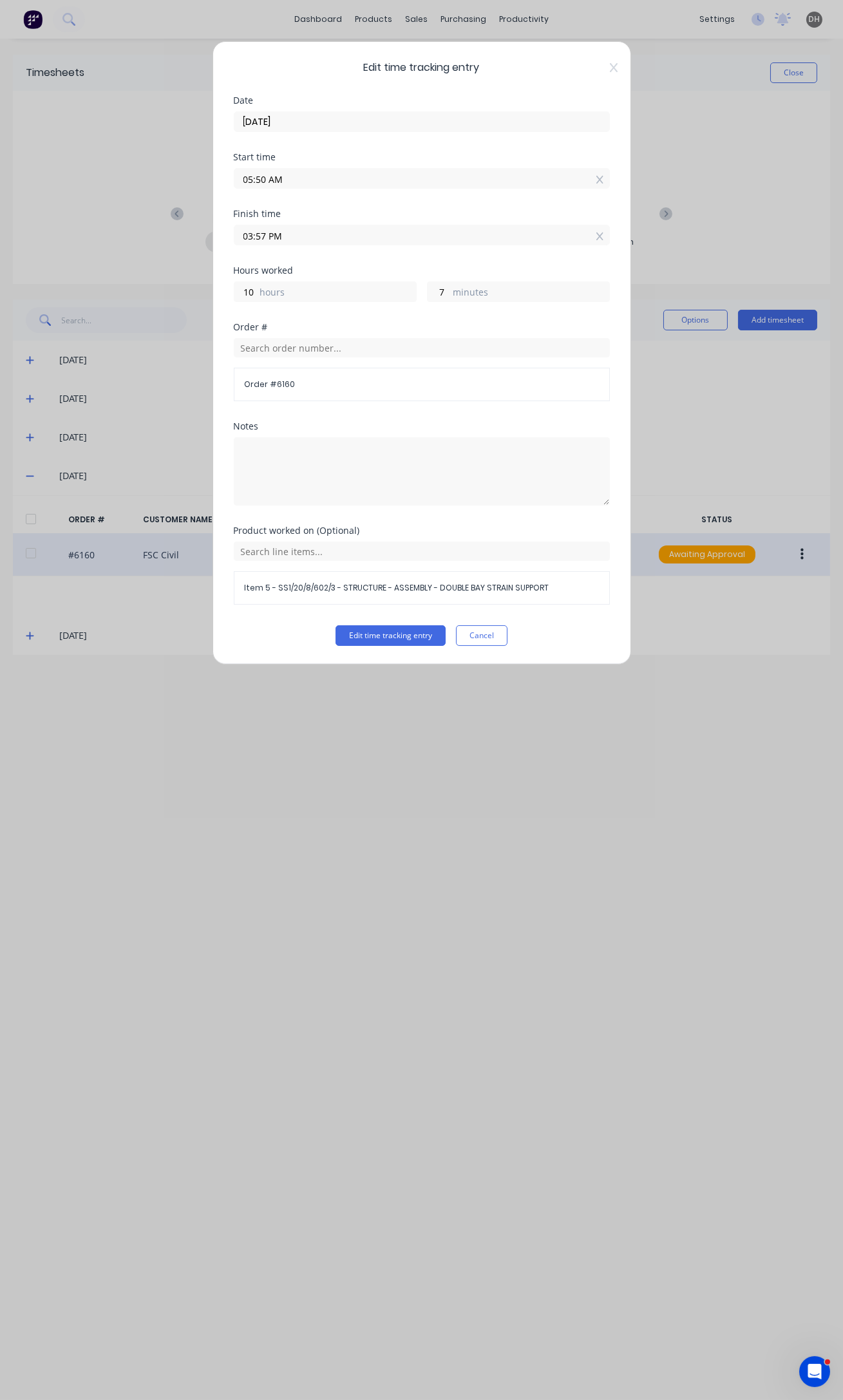
click at [260, 180] on input "05:50 AM" at bounding box center [421, 178] width 375 height 19
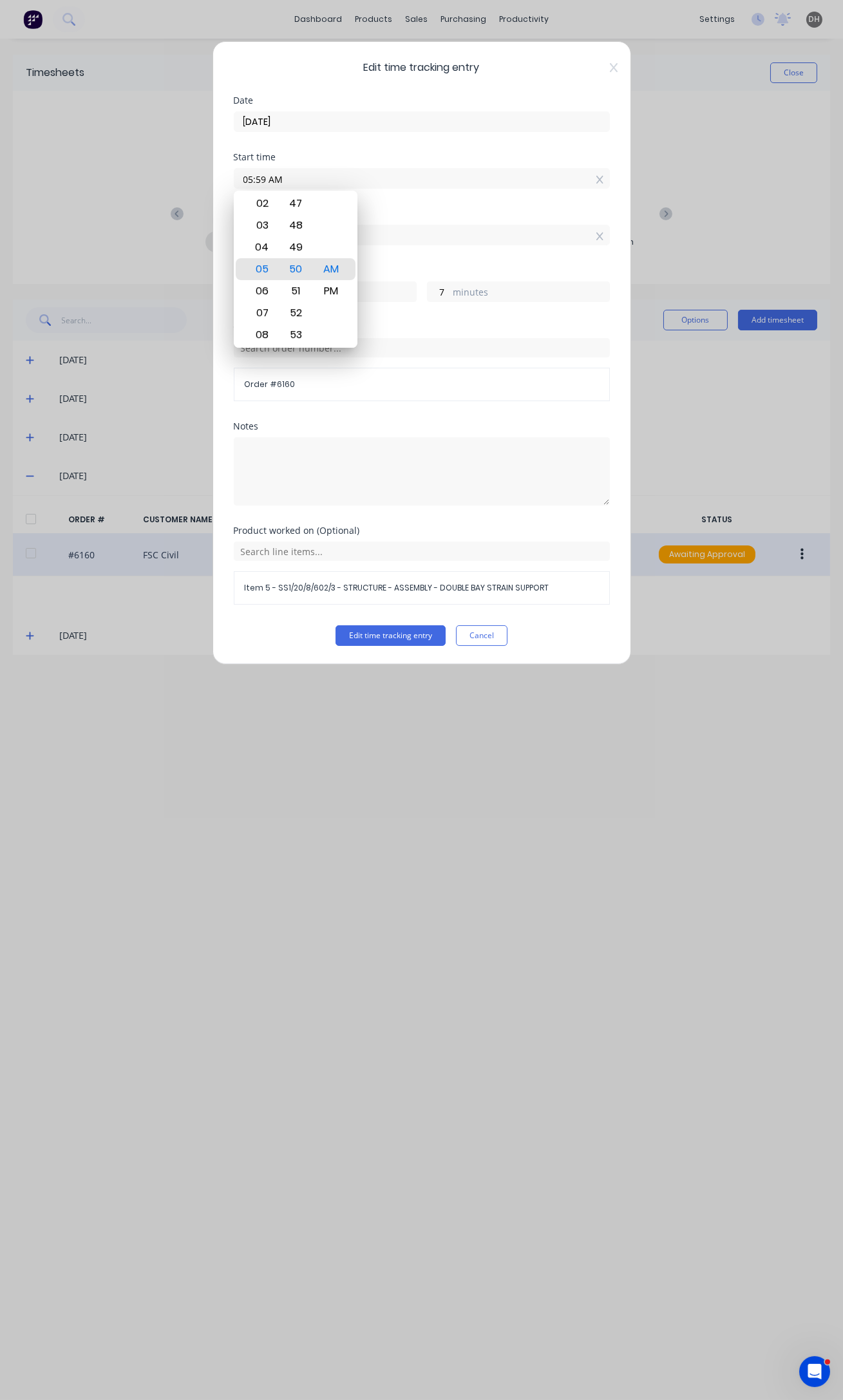
type input "05:59 AM"
click at [336, 625] on button "Edit time tracking entry" at bounding box center [391, 635] width 110 height 21
type input "9"
type input "58"
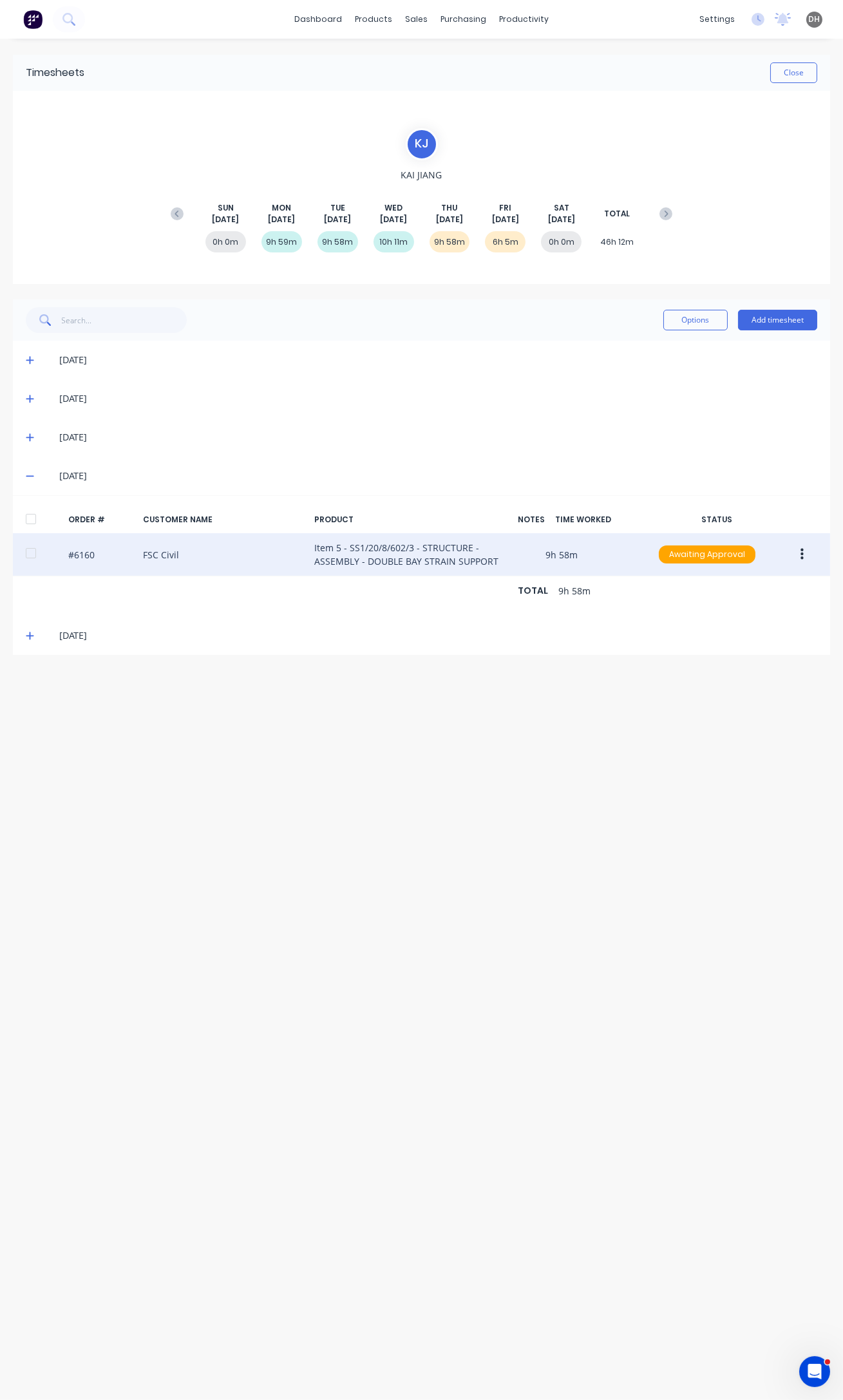
click at [811, 555] on button "button" at bounding box center [802, 554] width 30 height 23
click at [757, 636] on div "Edit" at bounding box center [755, 640] width 99 height 19
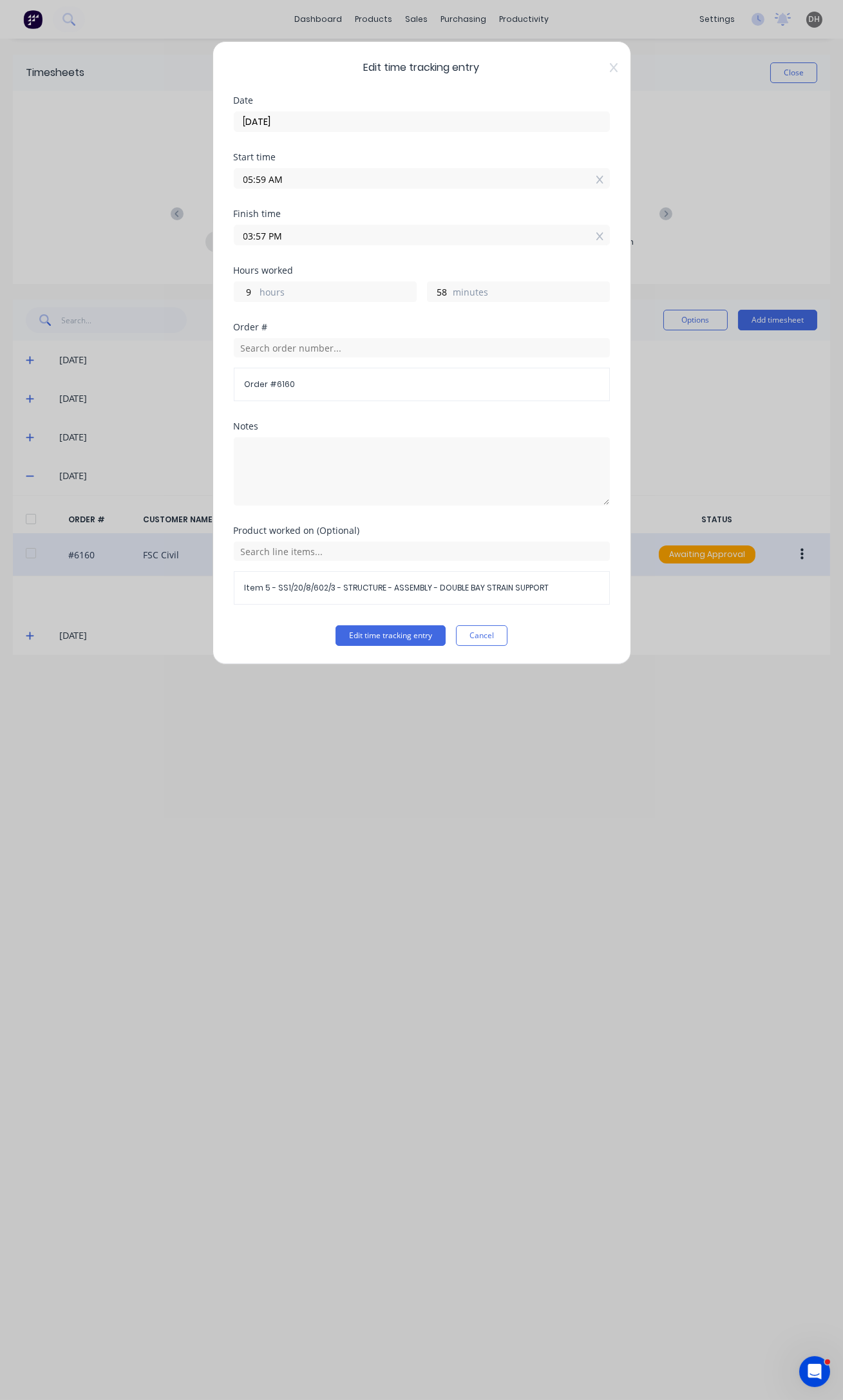
click at [289, 592] on span "Item 5 - SS1/20/8/602/3 - STRUCTURE - ASSEMBLY - DOUBLE BAY STRAIN SUPPORT" at bounding box center [421, 587] width 354 height 11
click at [297, 553] on input "text" at bounding box center [421, 551] width 376 height 19
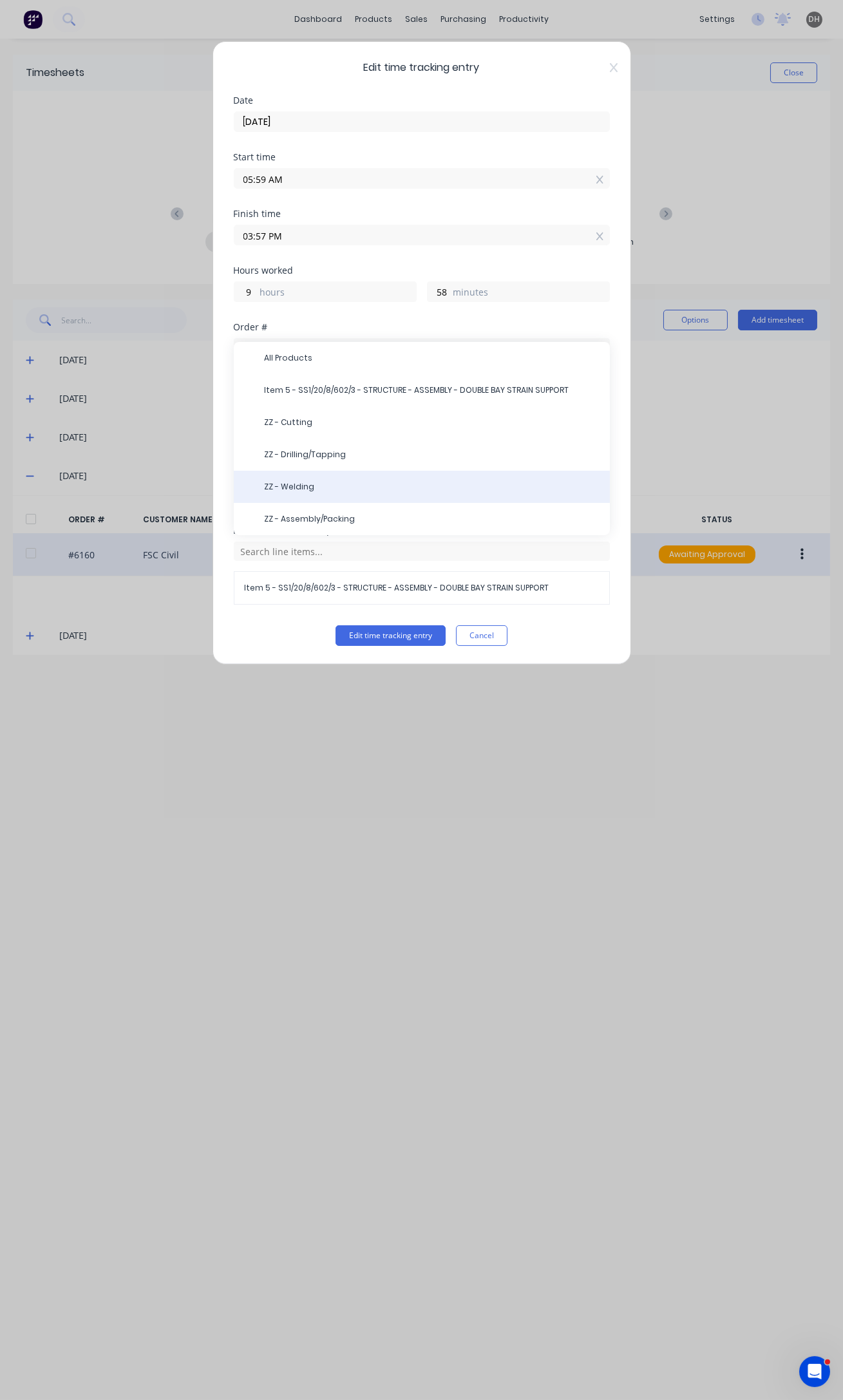
click at [290, 478] on div "ZZ - Welding" at bounding box center [421, 486] width 376 height 32
click at [307, 494] on div "ZZ - Welding" at bounding box center [421, 486] width 376 height 32
click at [276, 483] on span "ZZ - Welding" at bounding box center [431, 486] width 335 height 11
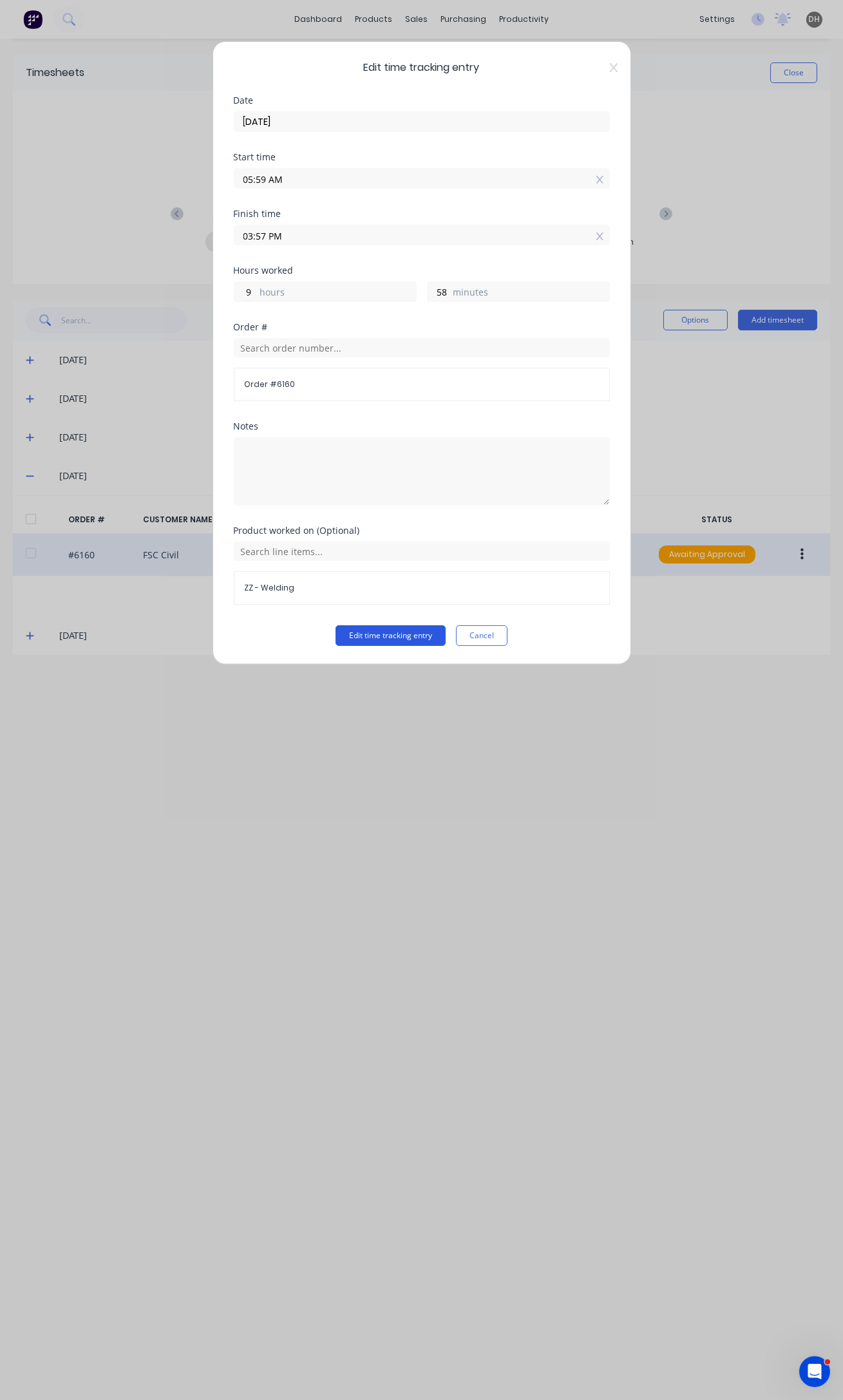
click at [397, 631] on button "Edit time tracking entry" at bounding box center [391, 635] width 110 height 21
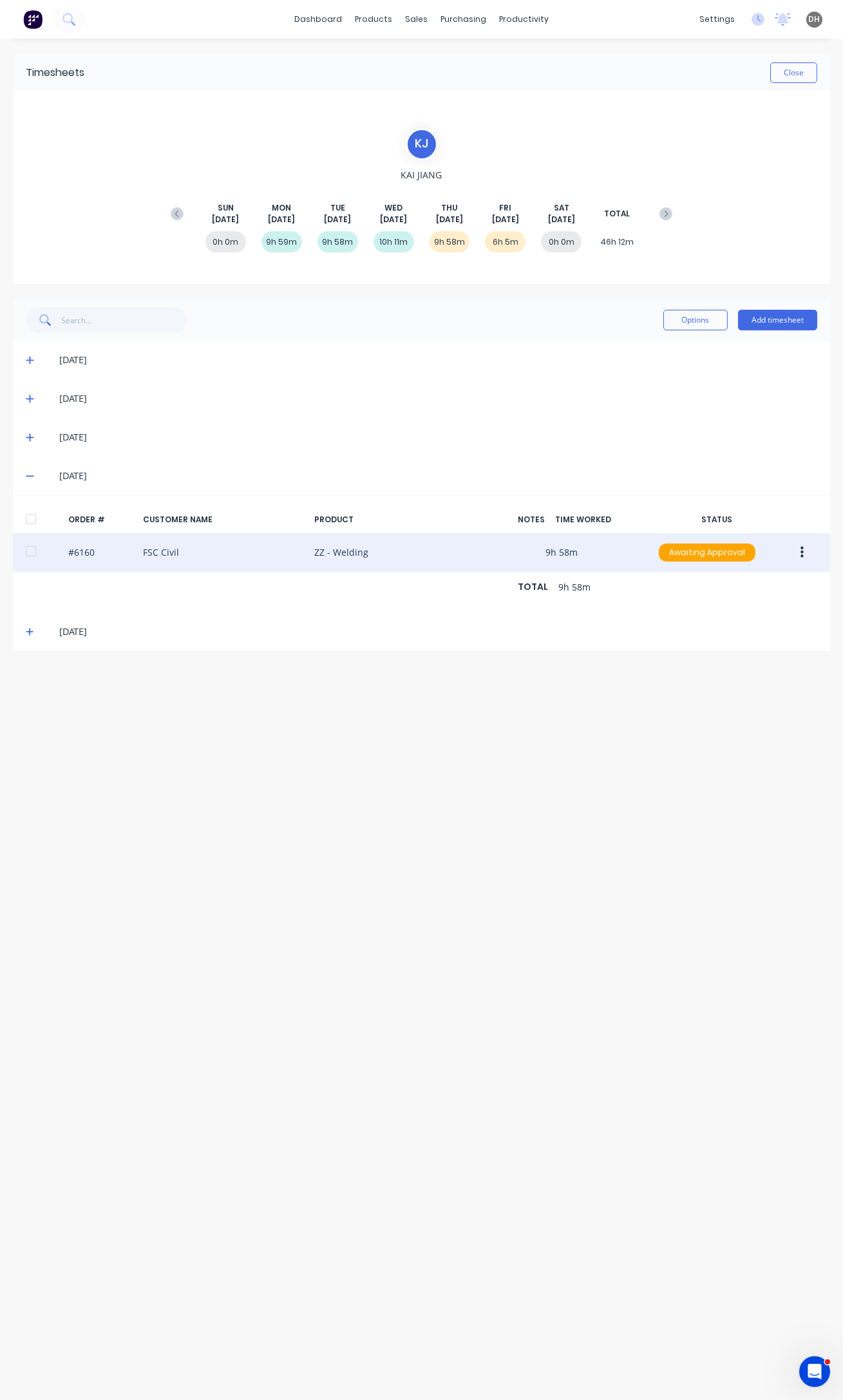
click at [32, 438] on icon at bounding box center [30, 437] width 9 height 9
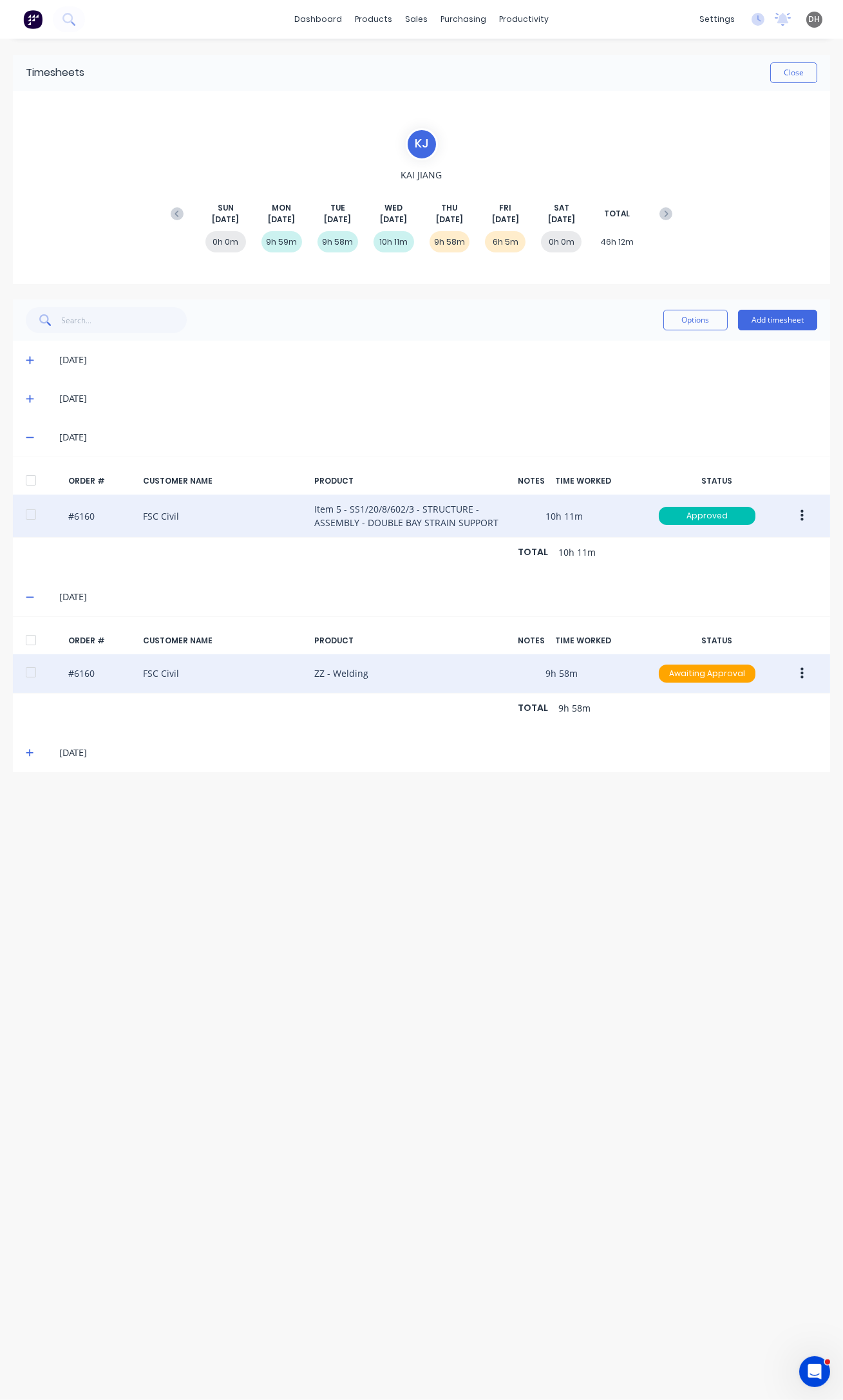
click at [804, 515] on button "button" at bounding box center [802, 516] width 30 height 23
click at [748, 601] on div "Edit" at bounding box center [755, 601] width 99 height 19
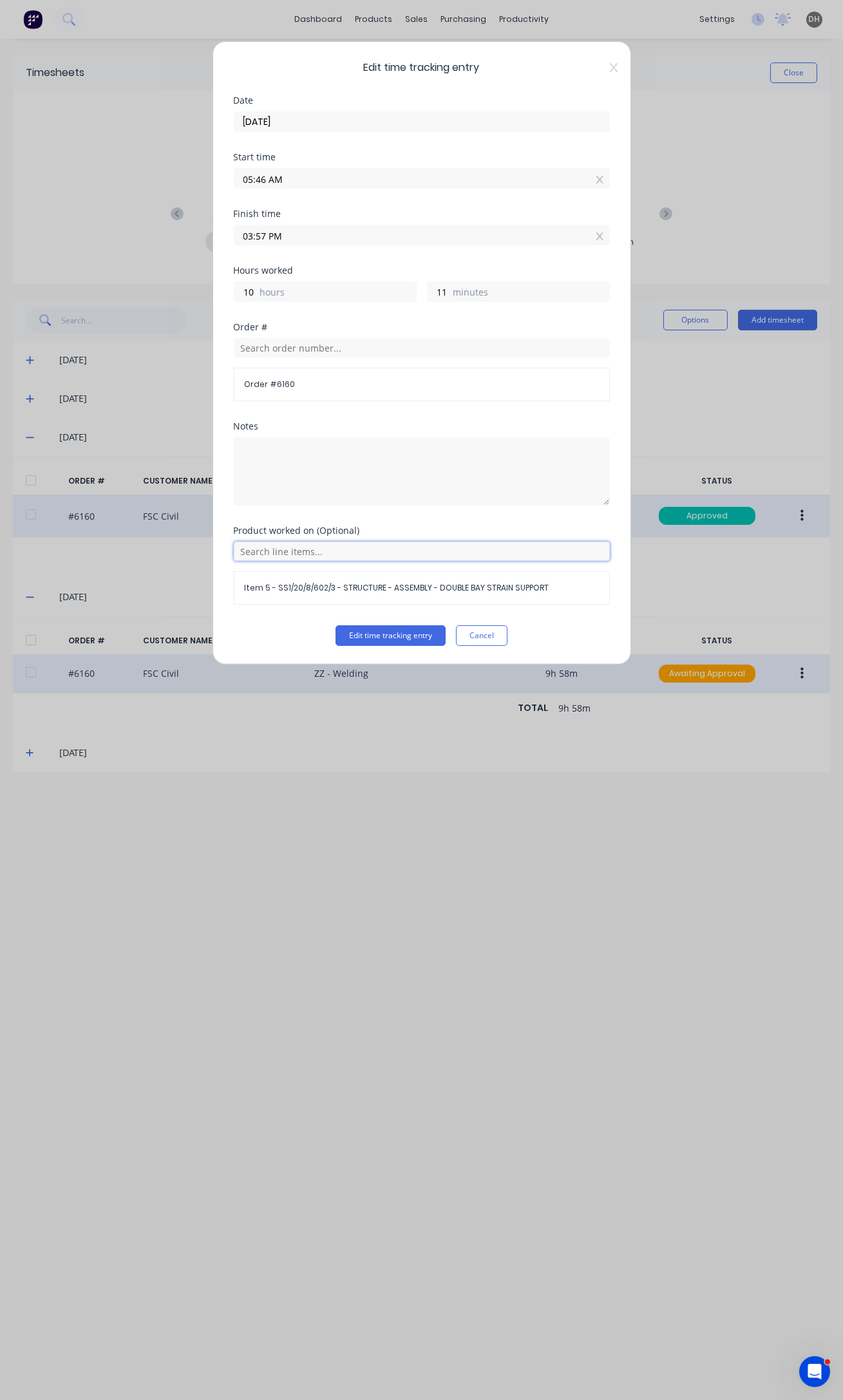
click at [275, 548] on input "text" at bounding box center [421, 551] width 376 height 19
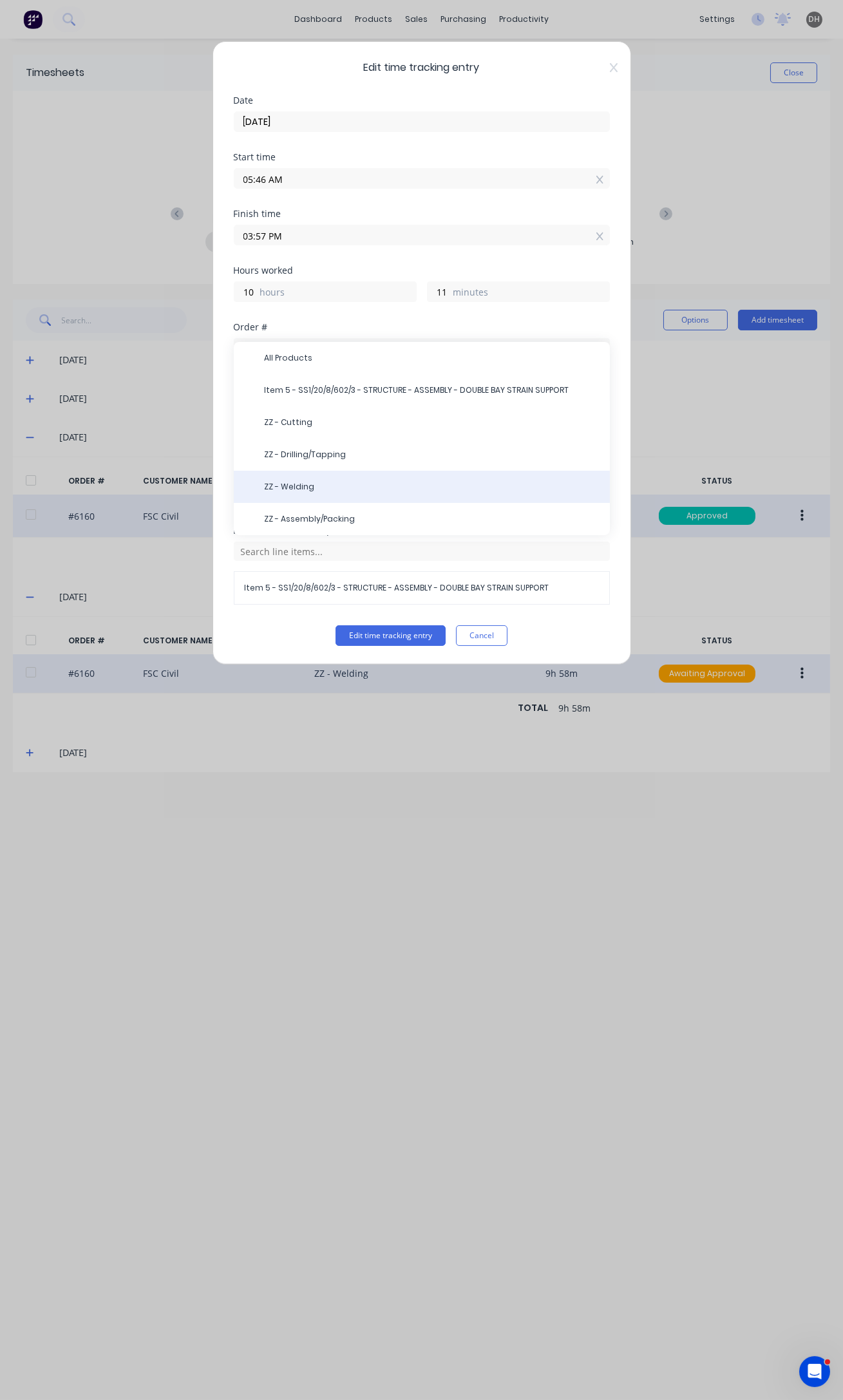
click at [290, 490] on span "ZZ - Welding" at bounding box center [431, 486] width 335 height 11
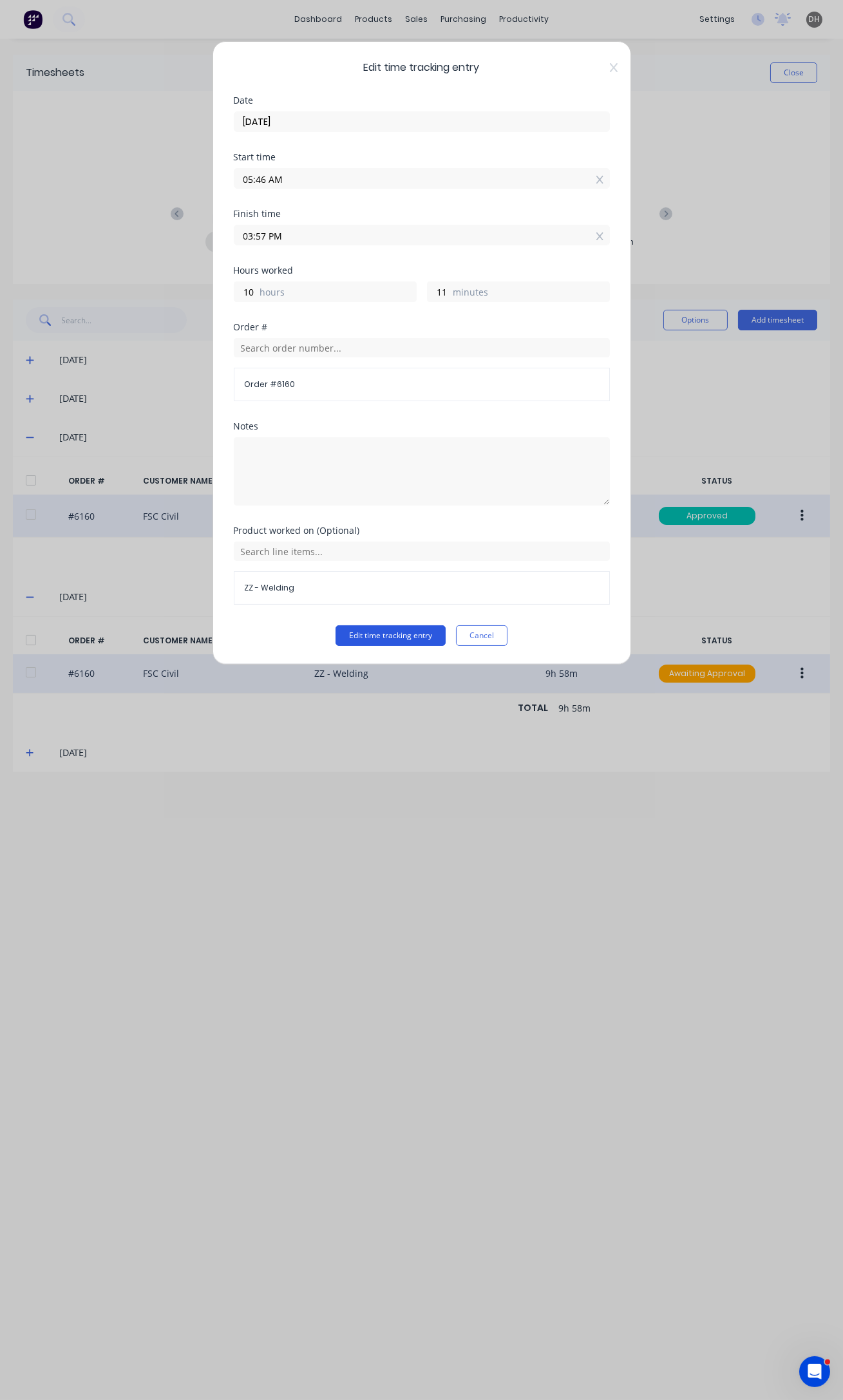
click at [376, 629] on button "Edit time tracking entry" at bounding box center [391, 635] width 110 height 21
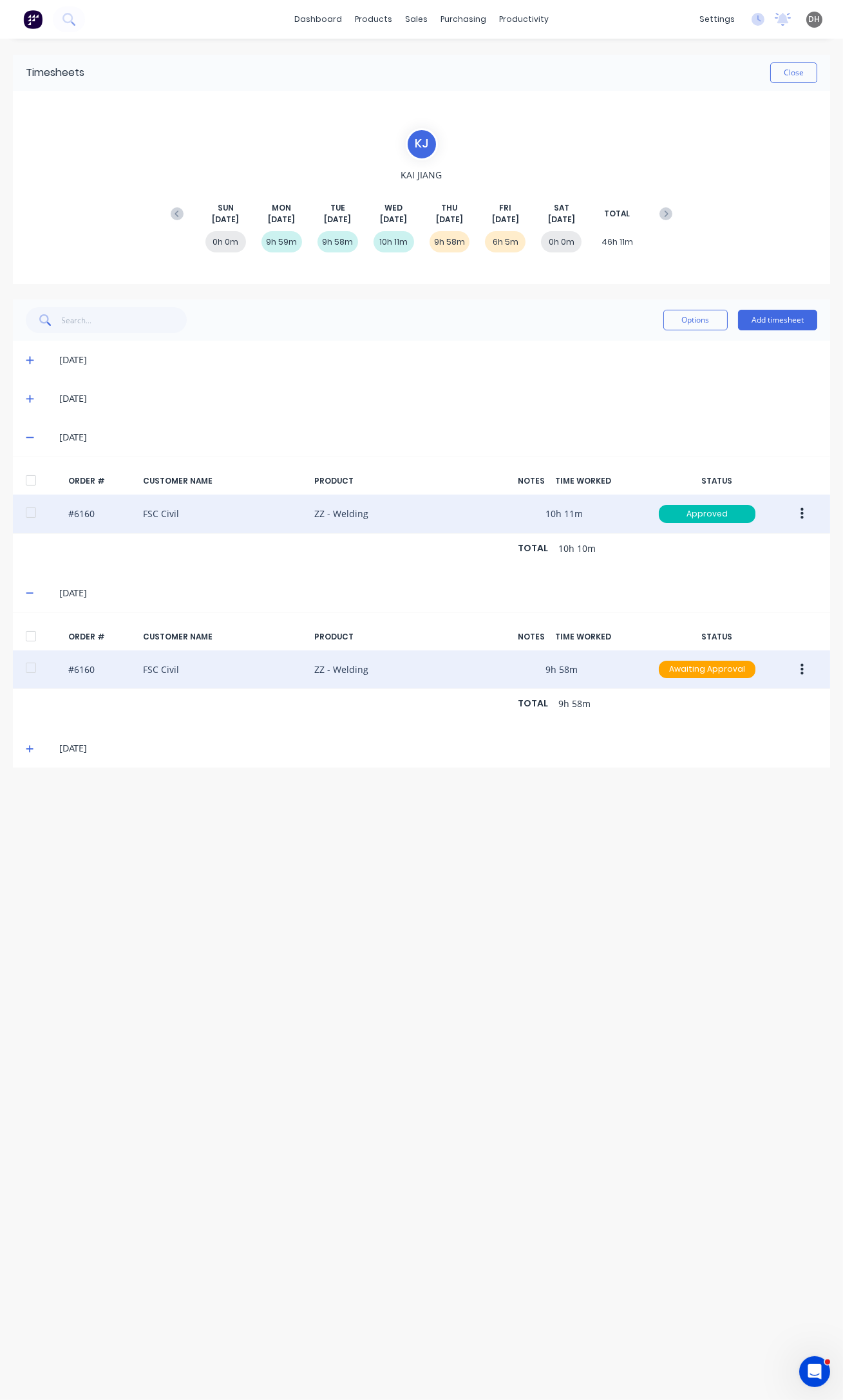
click at [70, 400] on div "[DATE]" at bounding box center [438, 399] width 758 height 14
click at [22, 403] on div "[DATE]" at bounding box center [421, 398] width 817 height 39
click at [26, 400] on icon at bounding box center [30, 399] width 9 height 9
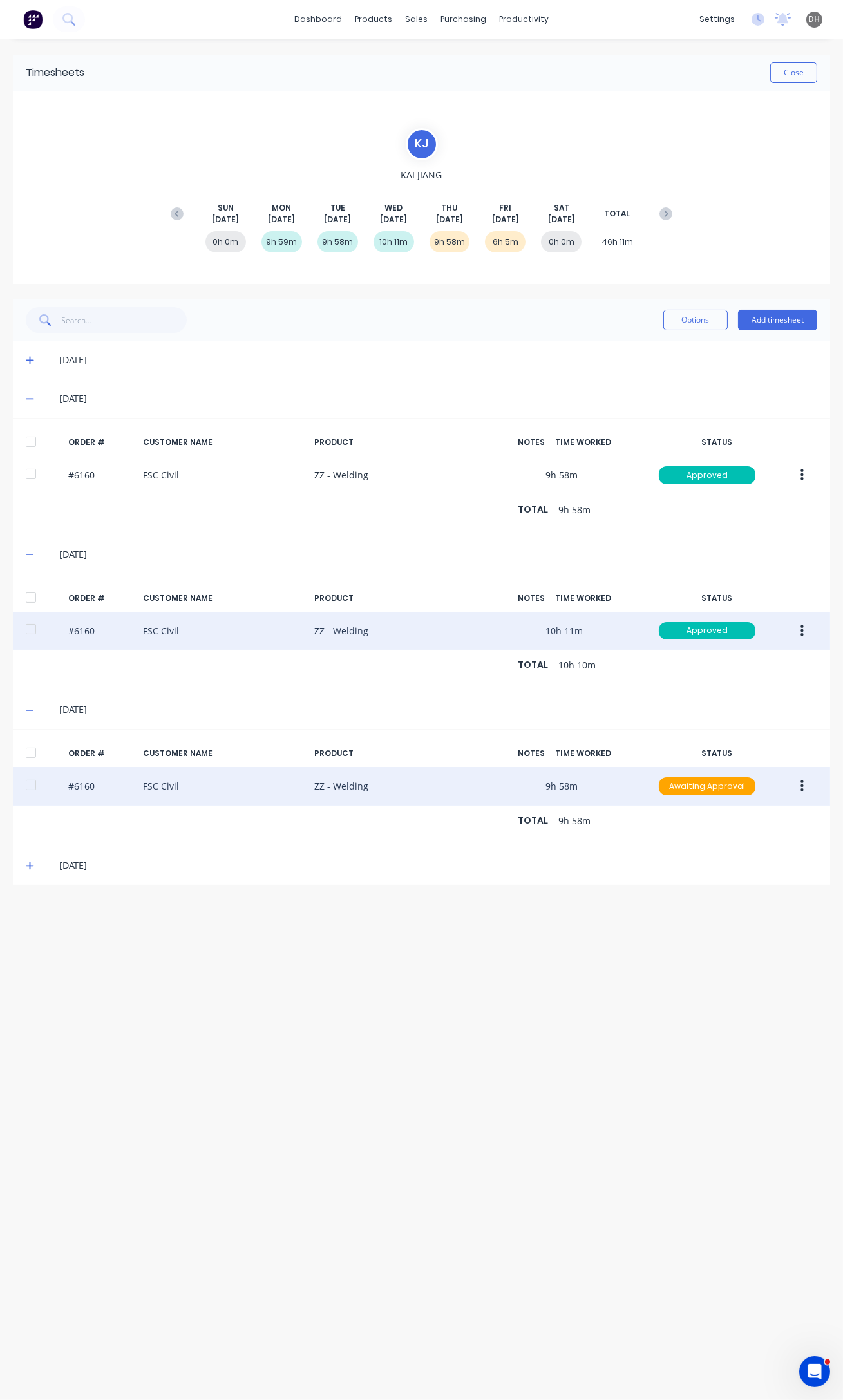
click at [28, 361] on icon at bounding box center [30, 360] width 9 height 9
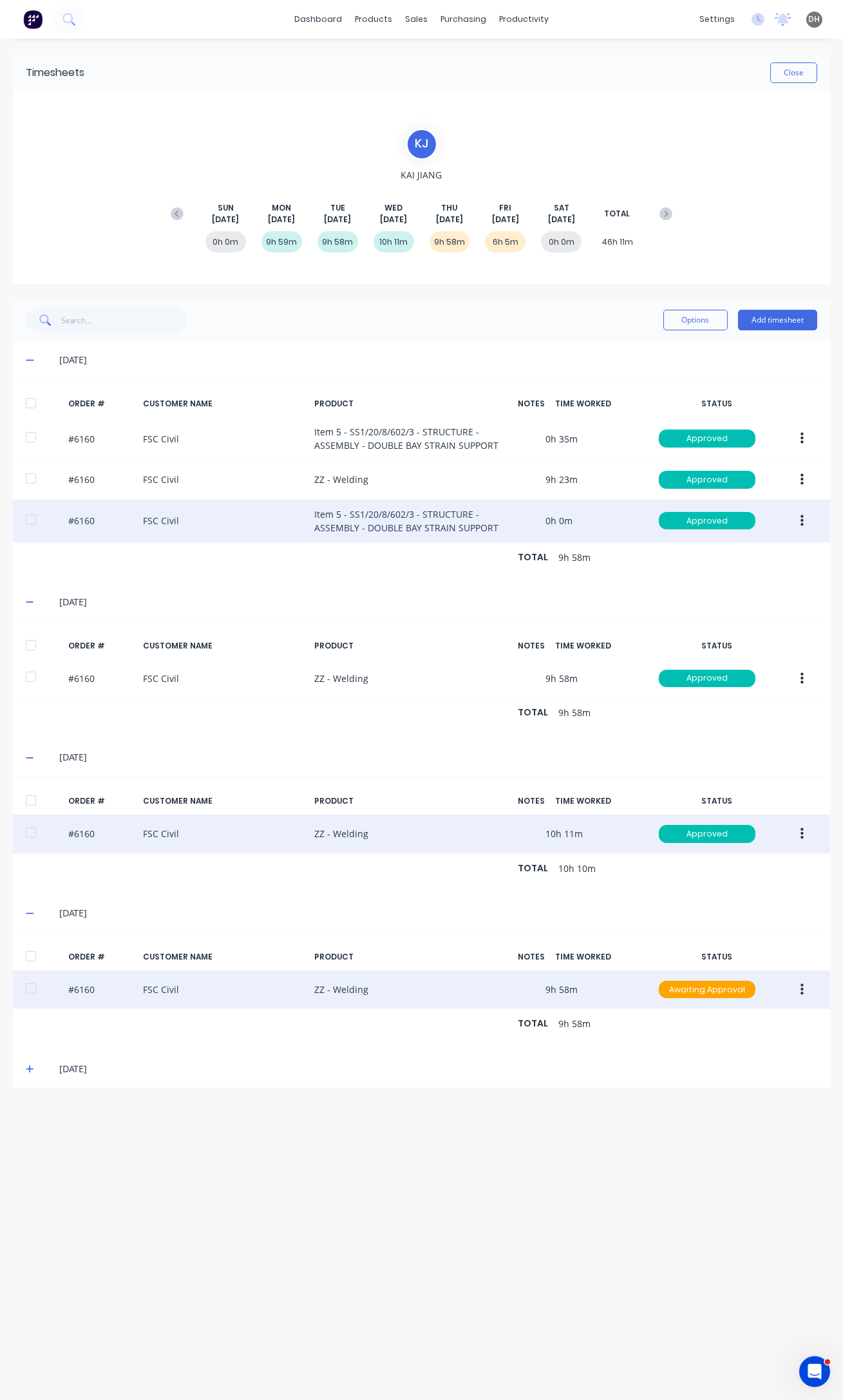
click at [438, 520] on div "#6160 FSC Civil Item 5 - SS1/20/8/602/3 - STRUCTURE - ASSEMBLY - DOUBLE BAY STR…" at bounding box center [421, 521] width 817 height 43
click at [803, 520] on icon "button" at bounding box center [803, 519] width 3 height 11
click at [727, 609] on div "Edit" at bounding box center [755, 606] width 99 height 19
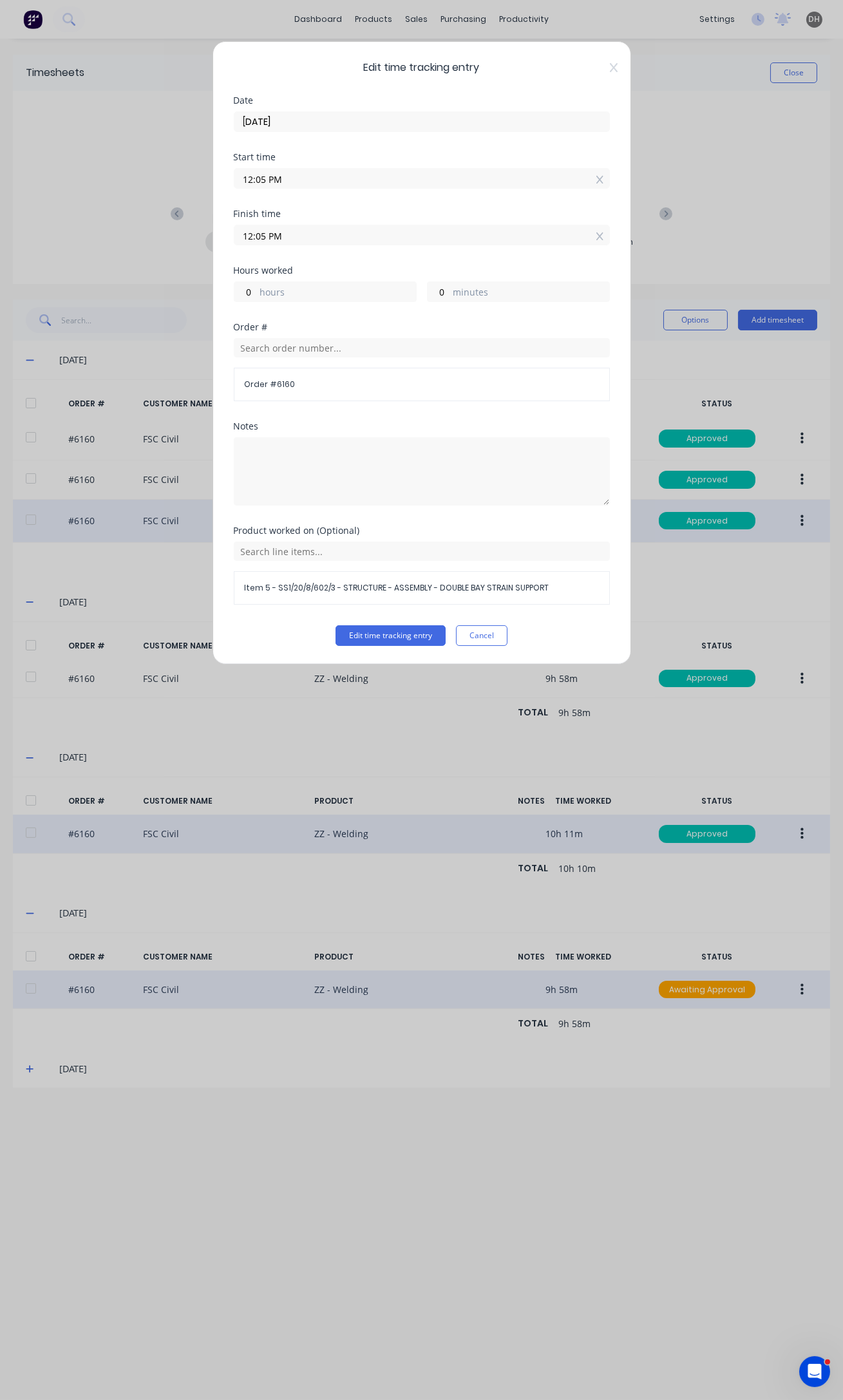
click at [307, 582] on span "Item 5 - SS1/20/8/602/3 - STRUCTURE - ASSEMBLY - DOUBLE BAY STRAIN SUPPORT" at bounding box center [421, 587] width 354 height 11
click at [293, 546] on input "text" at bounding box center [421, 551] width 376 height 19
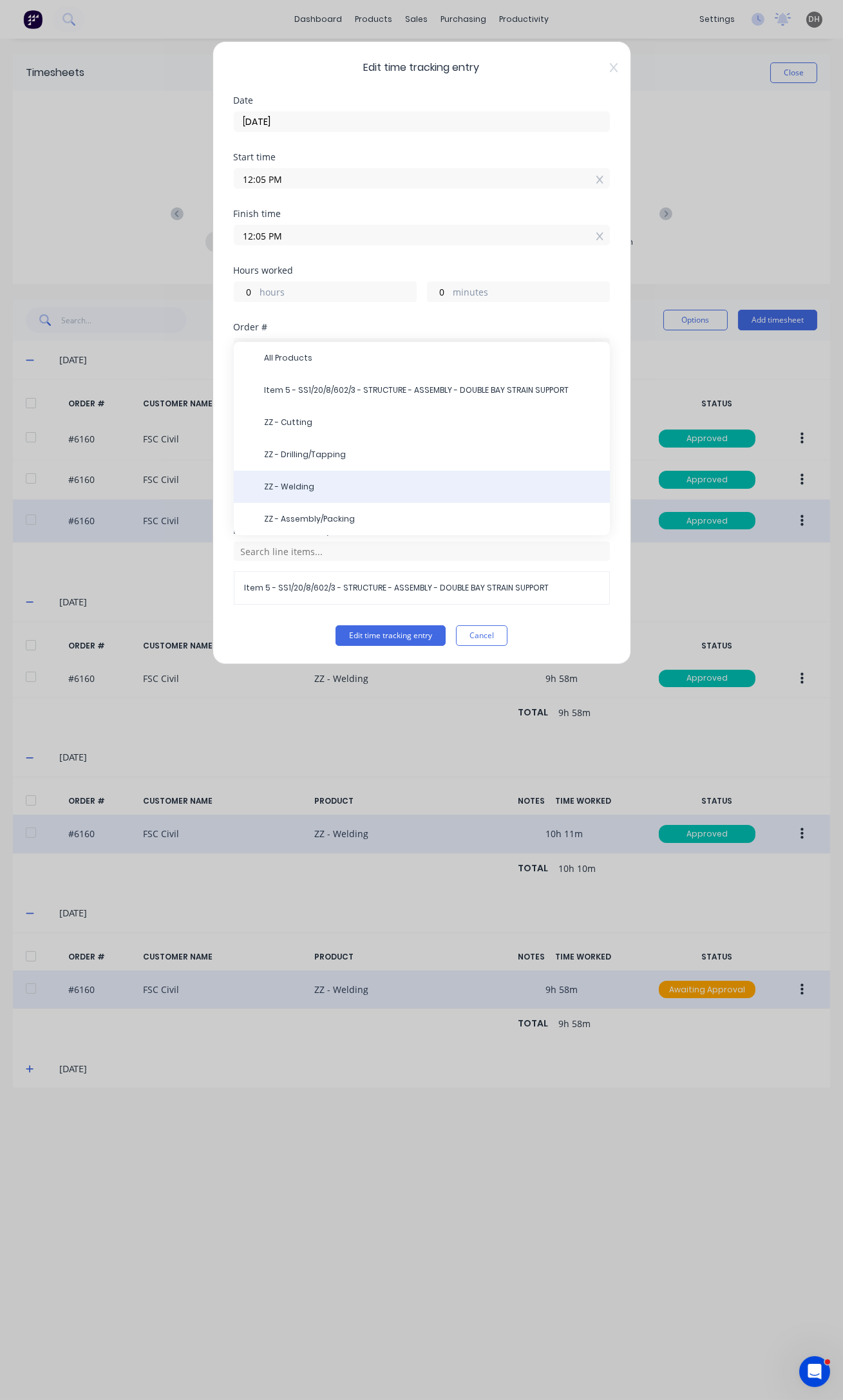
click at [288, 481] on span "ZZ - Welding" at bounding box center [431, 486] width 335 height 11
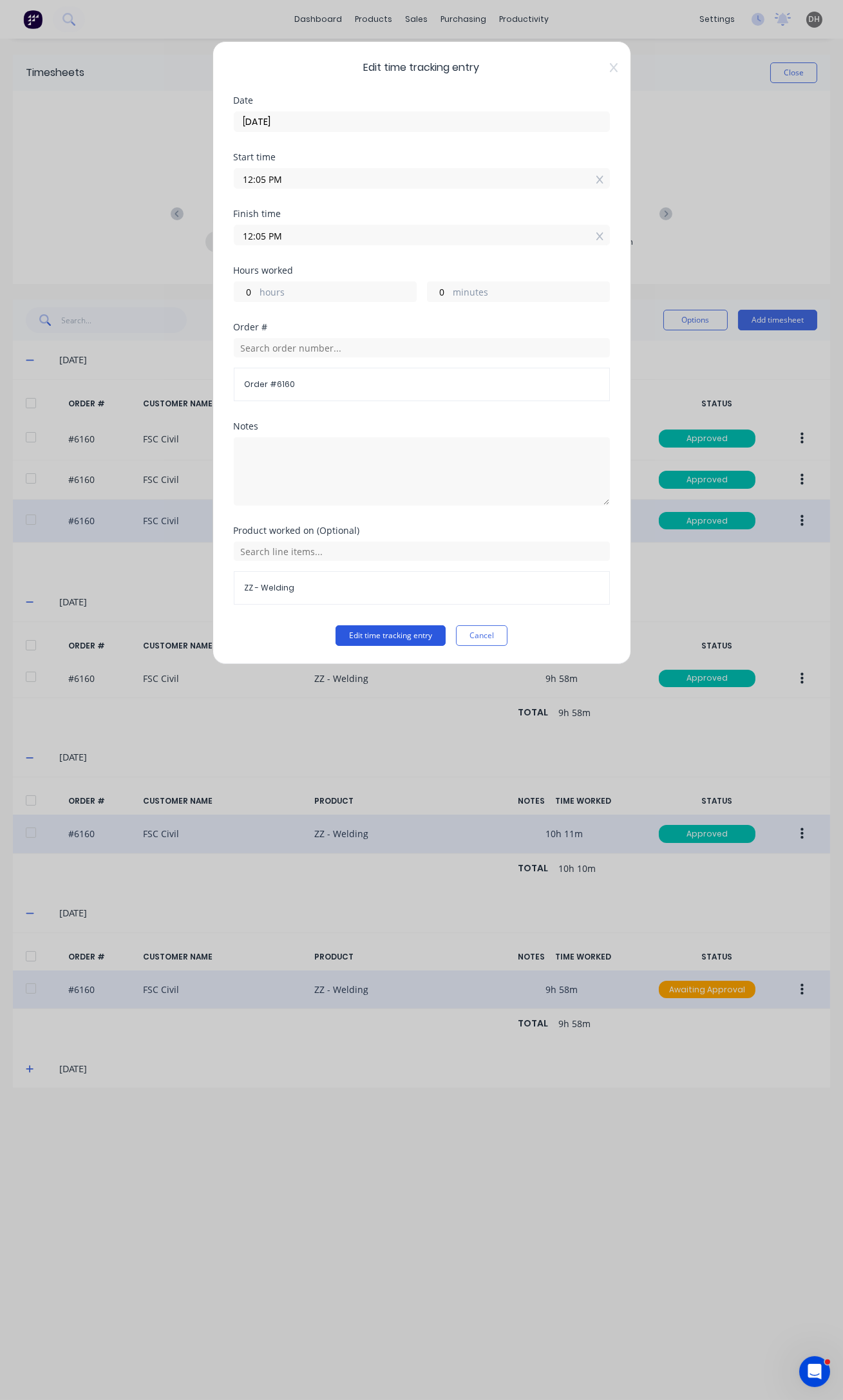
click at [418, 634] on button "Edit time tracking entry" at bounding box center [391, 635] width 110 height 21
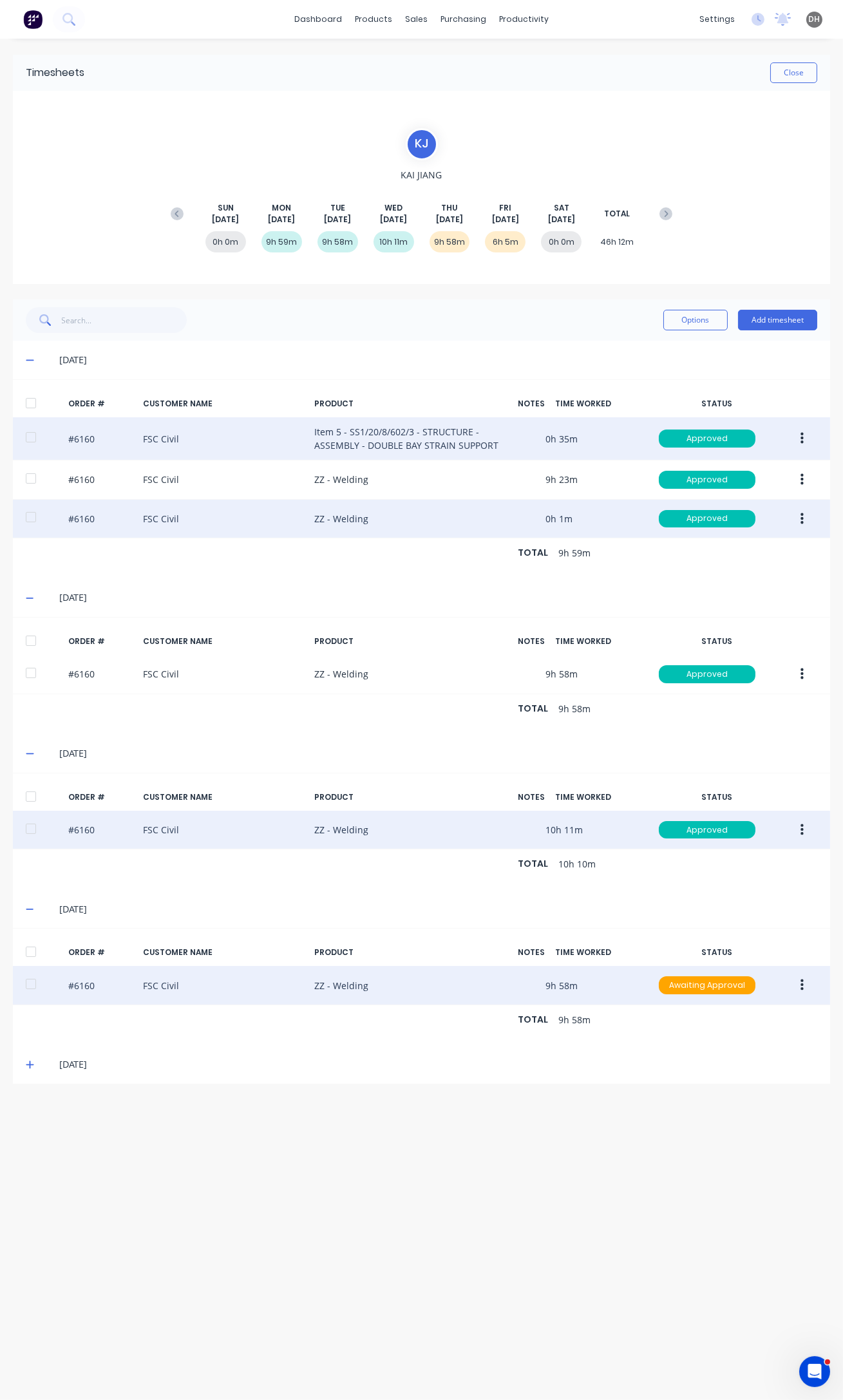
click at [803, 438] on button "button" at bounding box center [802, 438] width 30 height 23
click at [719, 528] on div "Edit" at bounding box center [755, 523] width 99 height 19
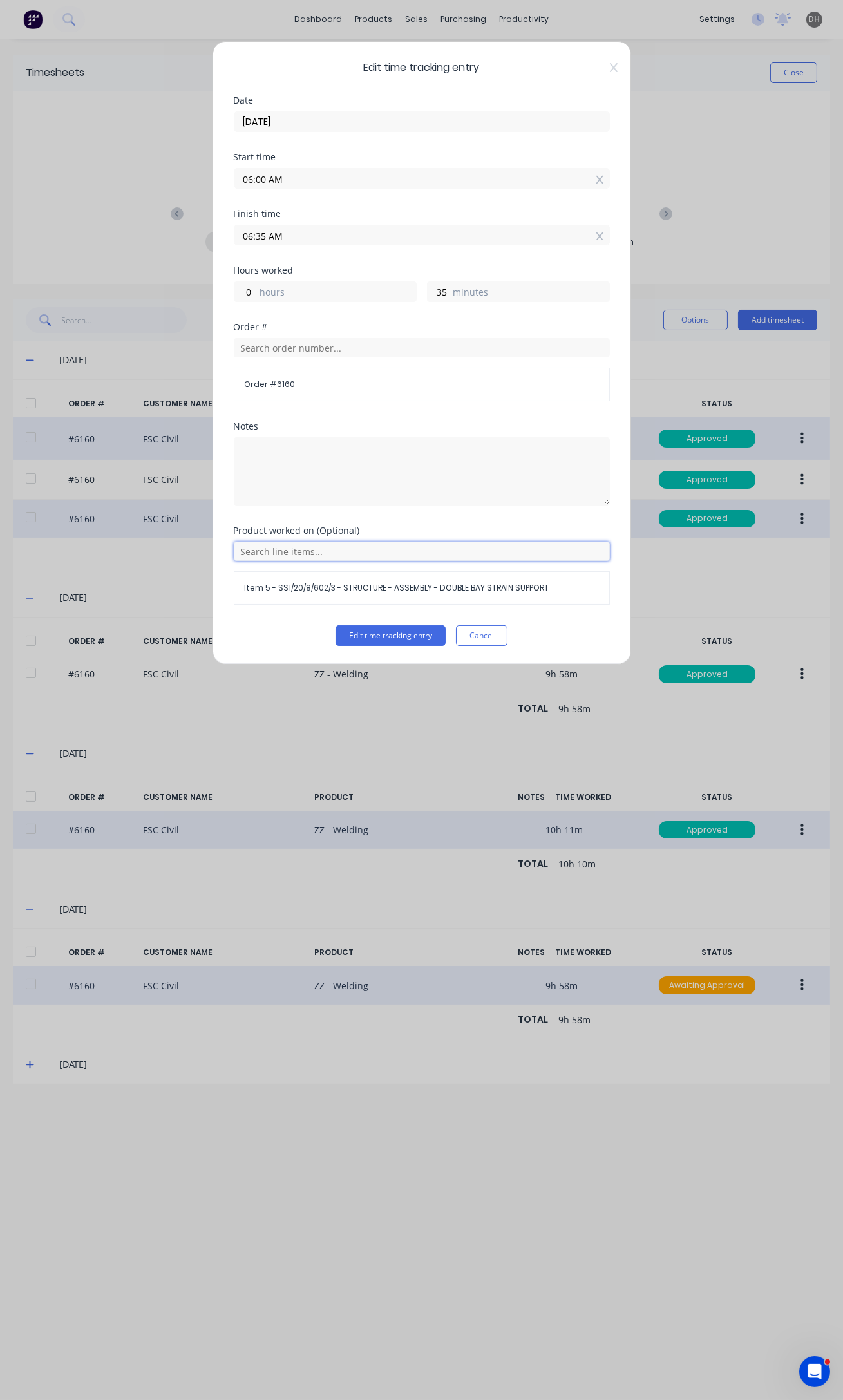
click at [277, 553] on input "text" at bounding box center [421, 551] width 376 height 19
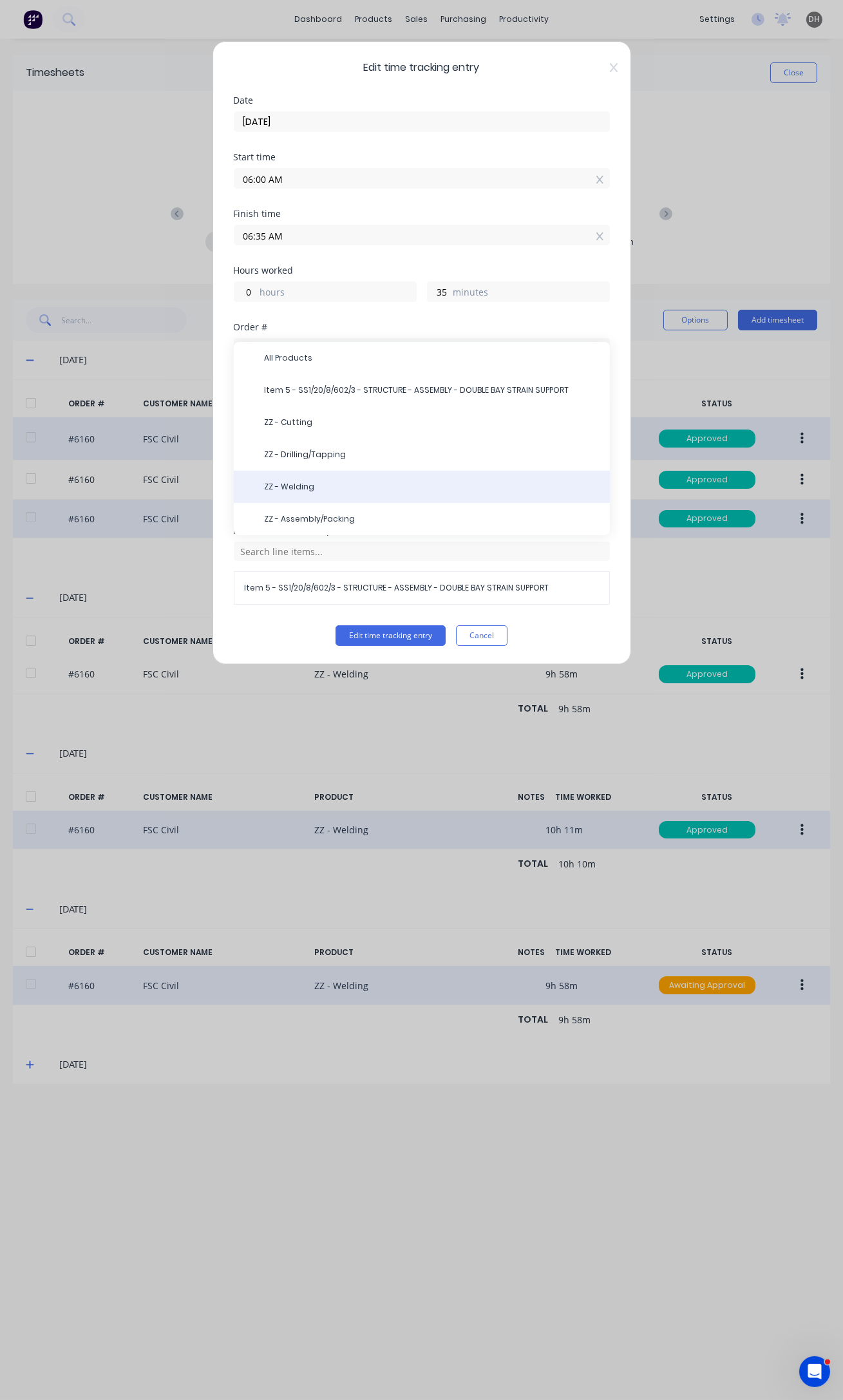
click at [301, 481] on span "ZZ - Welding" at bounding box center [431, 486] width 335 height 11
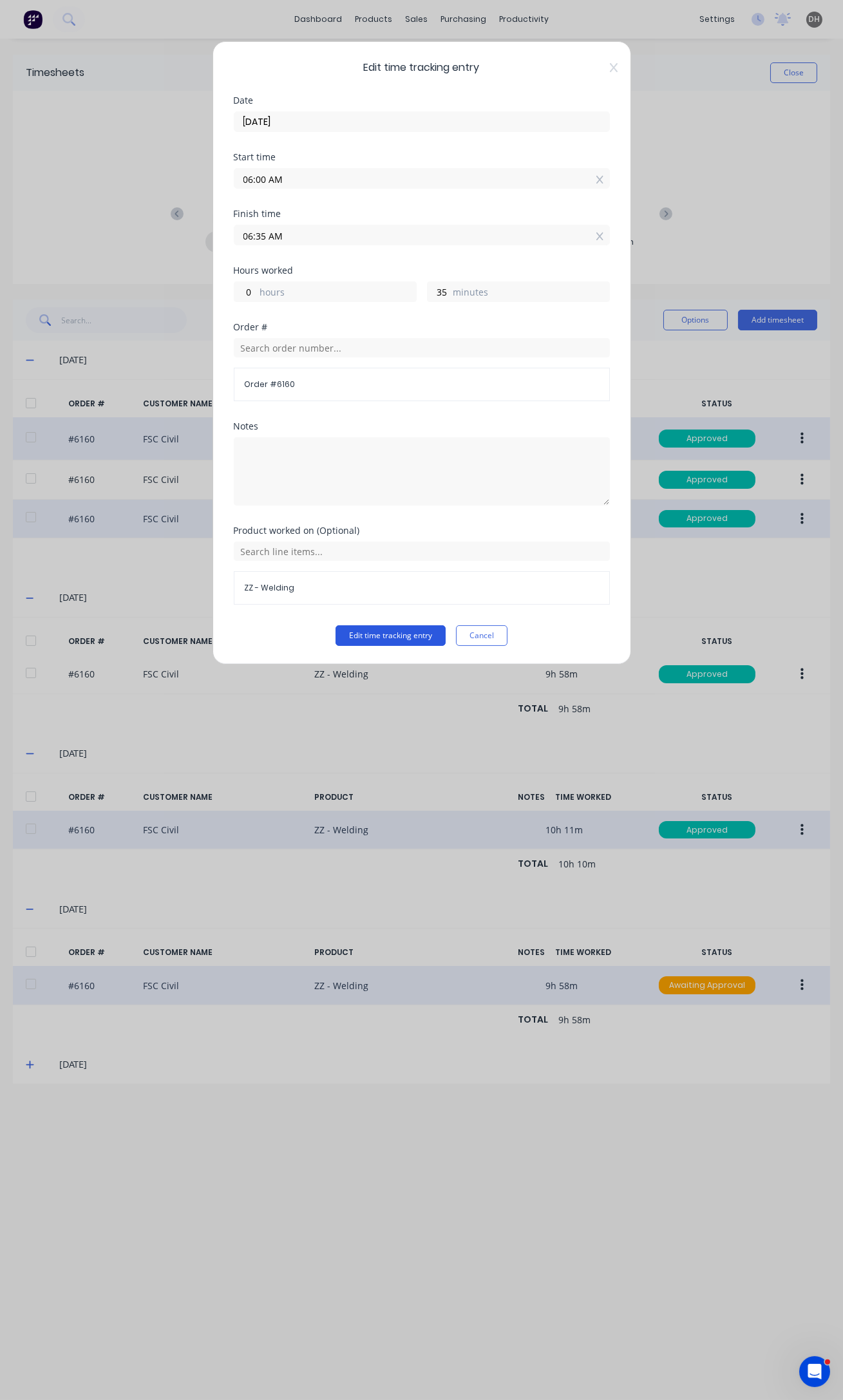
click at [400, 628] on button "Edit time tracking entry" at bounding box center [391, 635] width 110 height 21
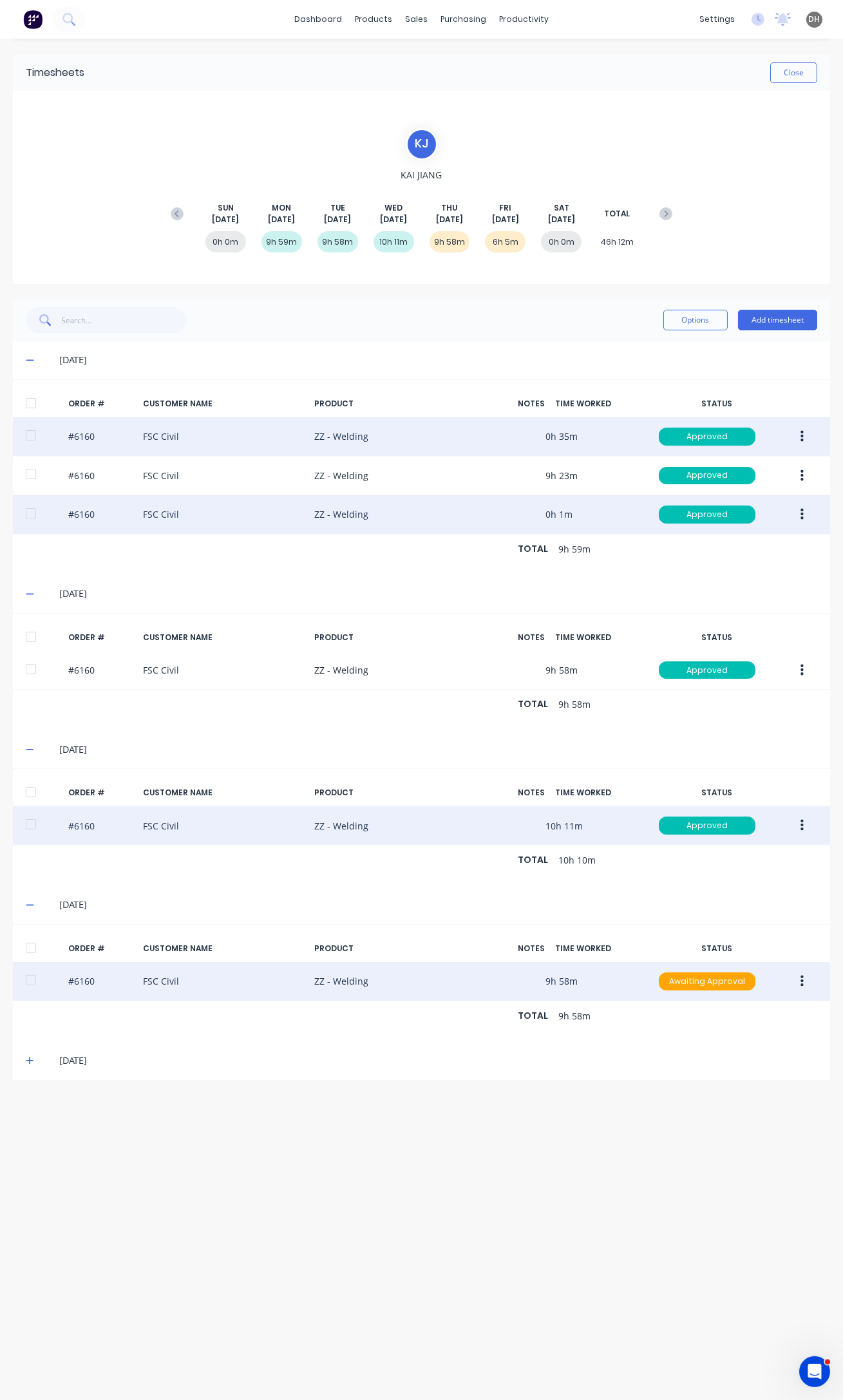
click at [32, 1062] on span at bounding box center [32, 1060] width 13 height 13
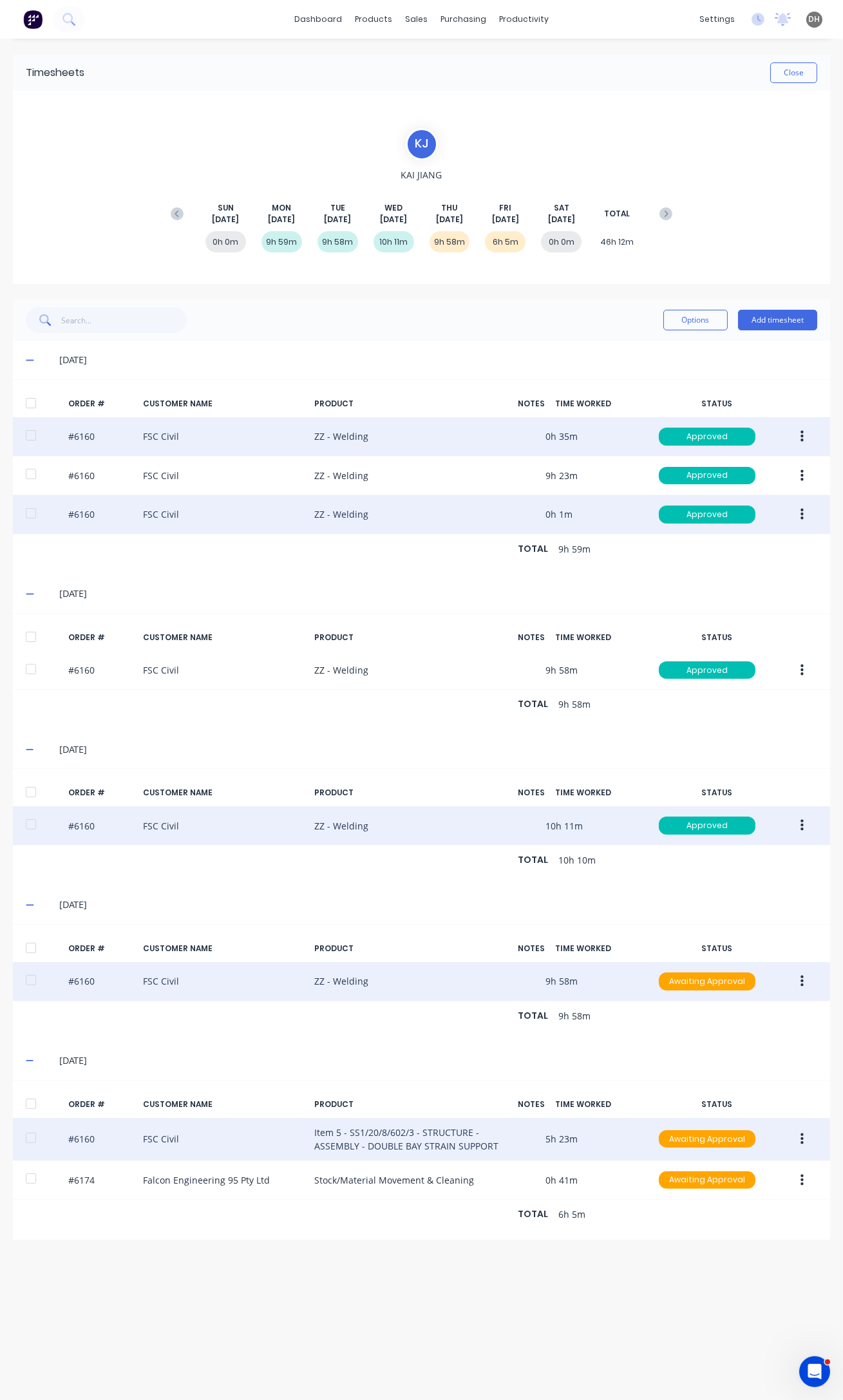
click at [803, 1135] on icon "button" at bounding box center [803, 1139] width 3 height 14
click at [766, 1216] on div "Edit" at bounding box center [755, 1224] width 99 height 19
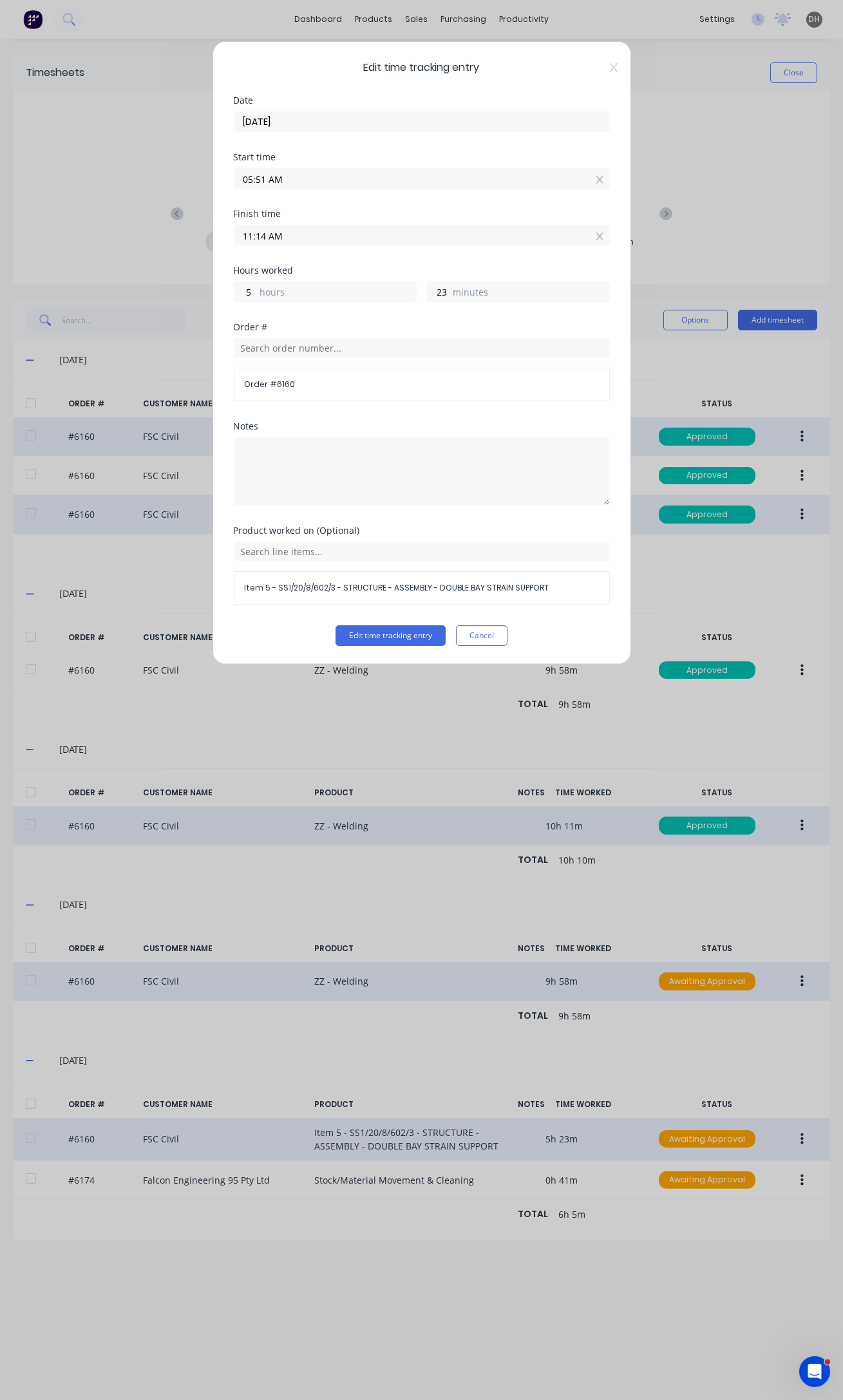
click at [263, 175] on input "05:51 AM" at bounding box center [421, 178] width 375 height 19
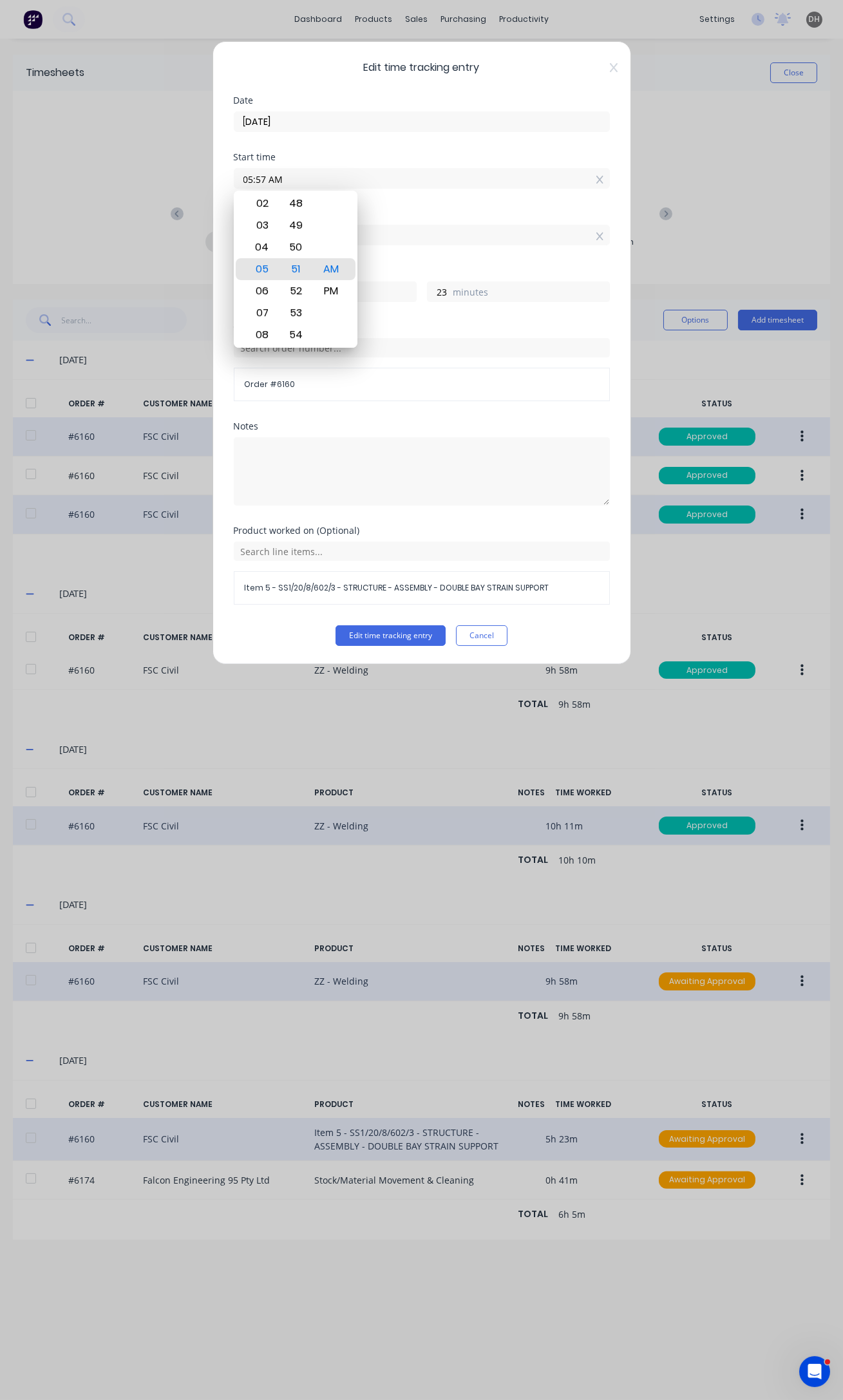
type input "05:57 AM"
click at [336, 625] on button "Edit time tracking entry" at bounding box center [391, 635] width 110 height 21
type input "17"
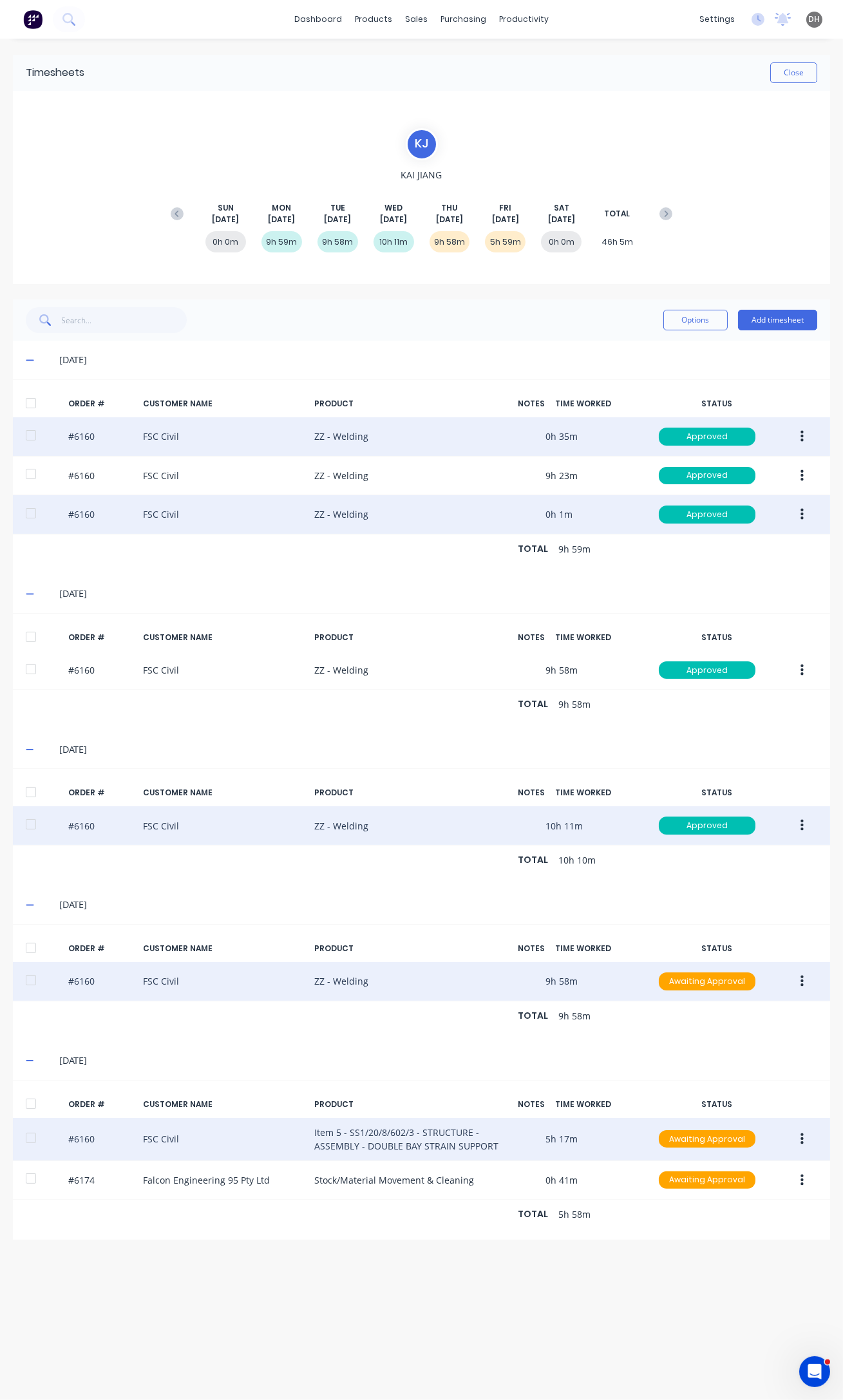
click at [802, 1137] on icon "button" at bounding box center [803, 1137] width 3 height 11
click at [764, 1225] on div "Edit" at bounding box center [755, 1224] width 99 height 19
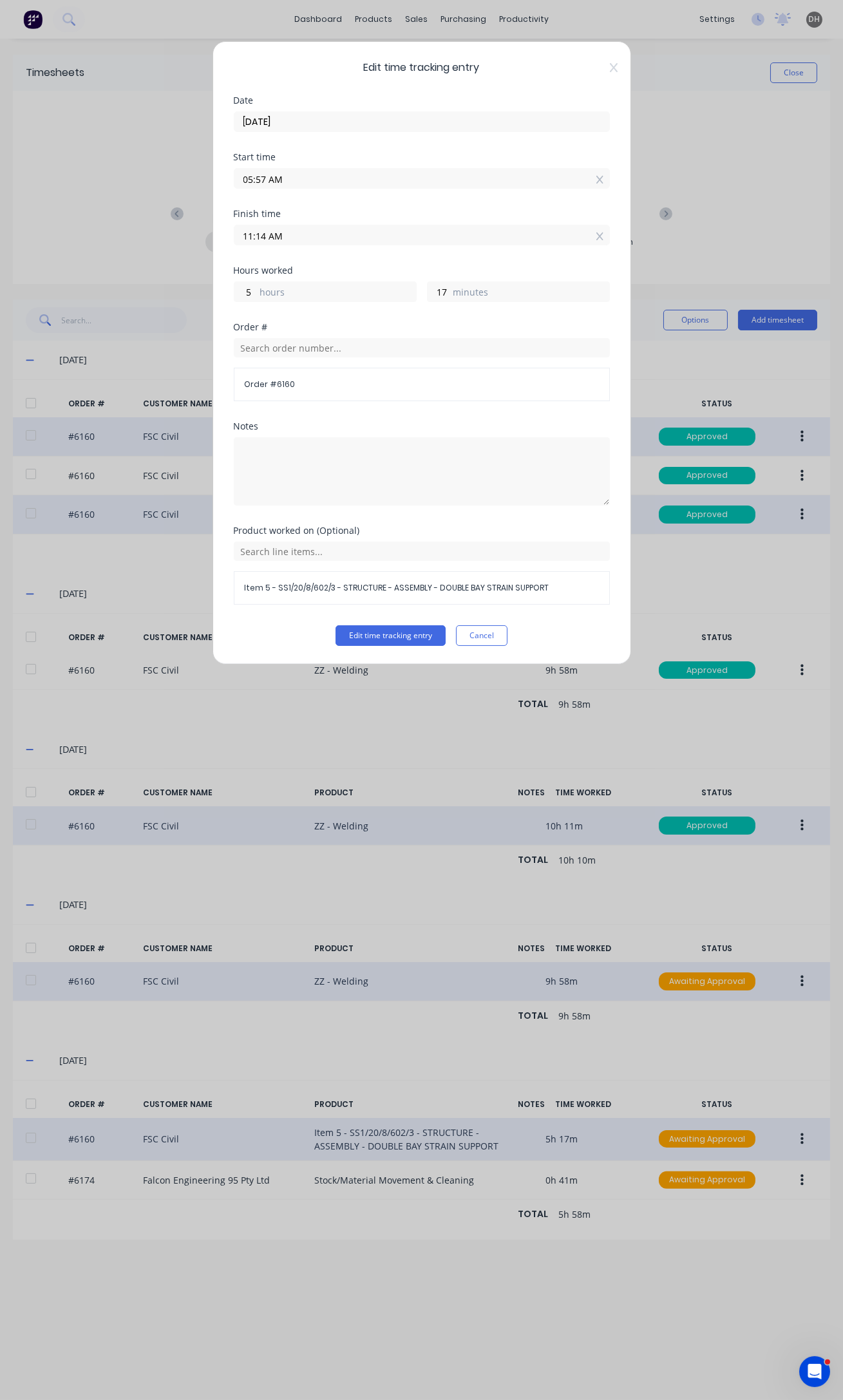
click at [282, 579] on div "Item 5 - SS1/20/8/602/3 - STRUCTURE - ASSEMBLY - DOUBLE BAY STRAIN SUPPORT" at bounding box center [421, 587] width 376 height 34
click at [279, 545] on input "text" at bounding box center [421, 551] width 376 height 19
click at [290, 483] on span "ZZ - Welding" at bounding box center [431, 486] width 335 height 11
click at [401, 639] on button "Edit time tracking entry" at bounding box center [391, 635] width 110 height 21
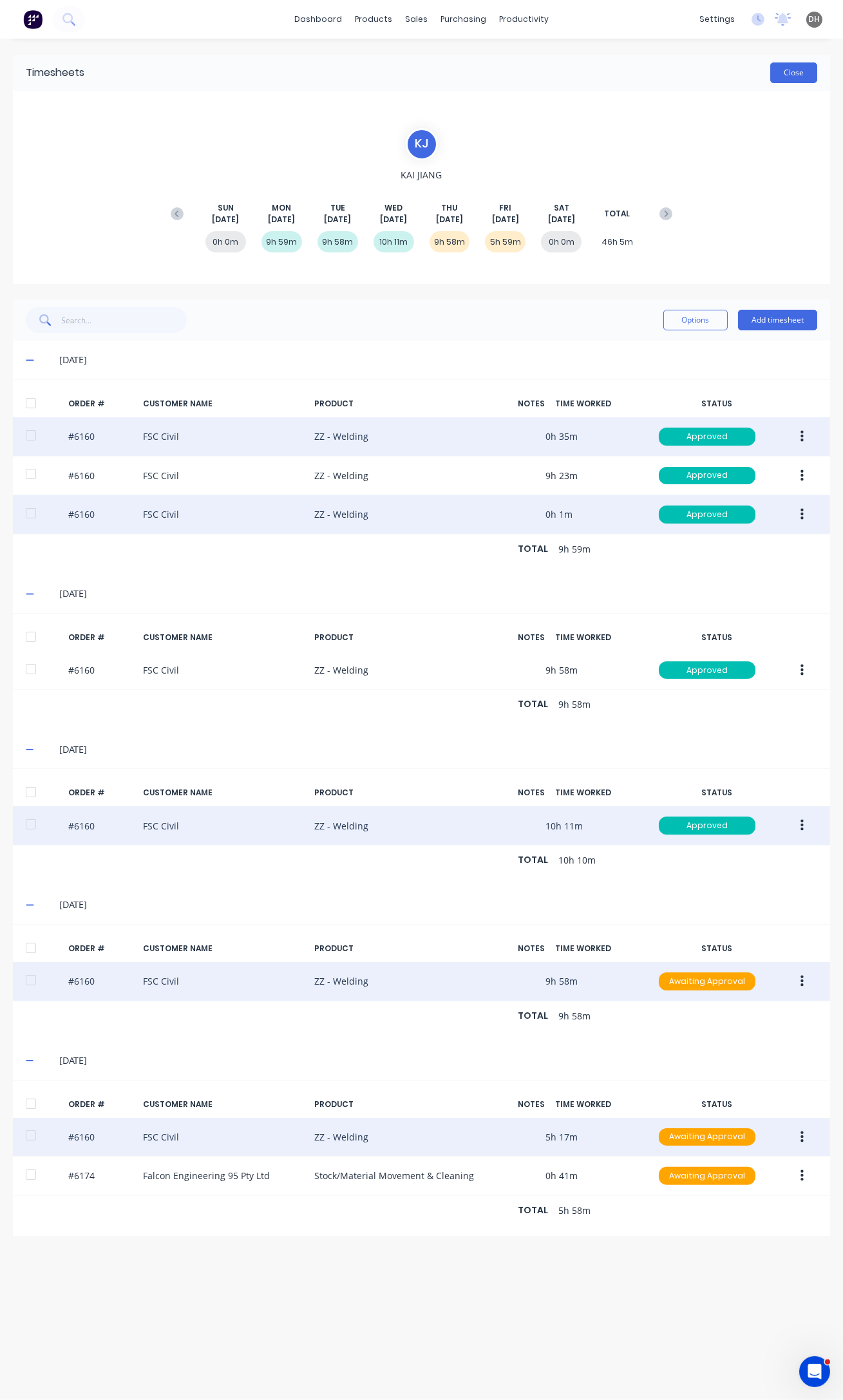
click at [793, 70] on button "Close" at bounding box center [793, 73] width 47 height 21
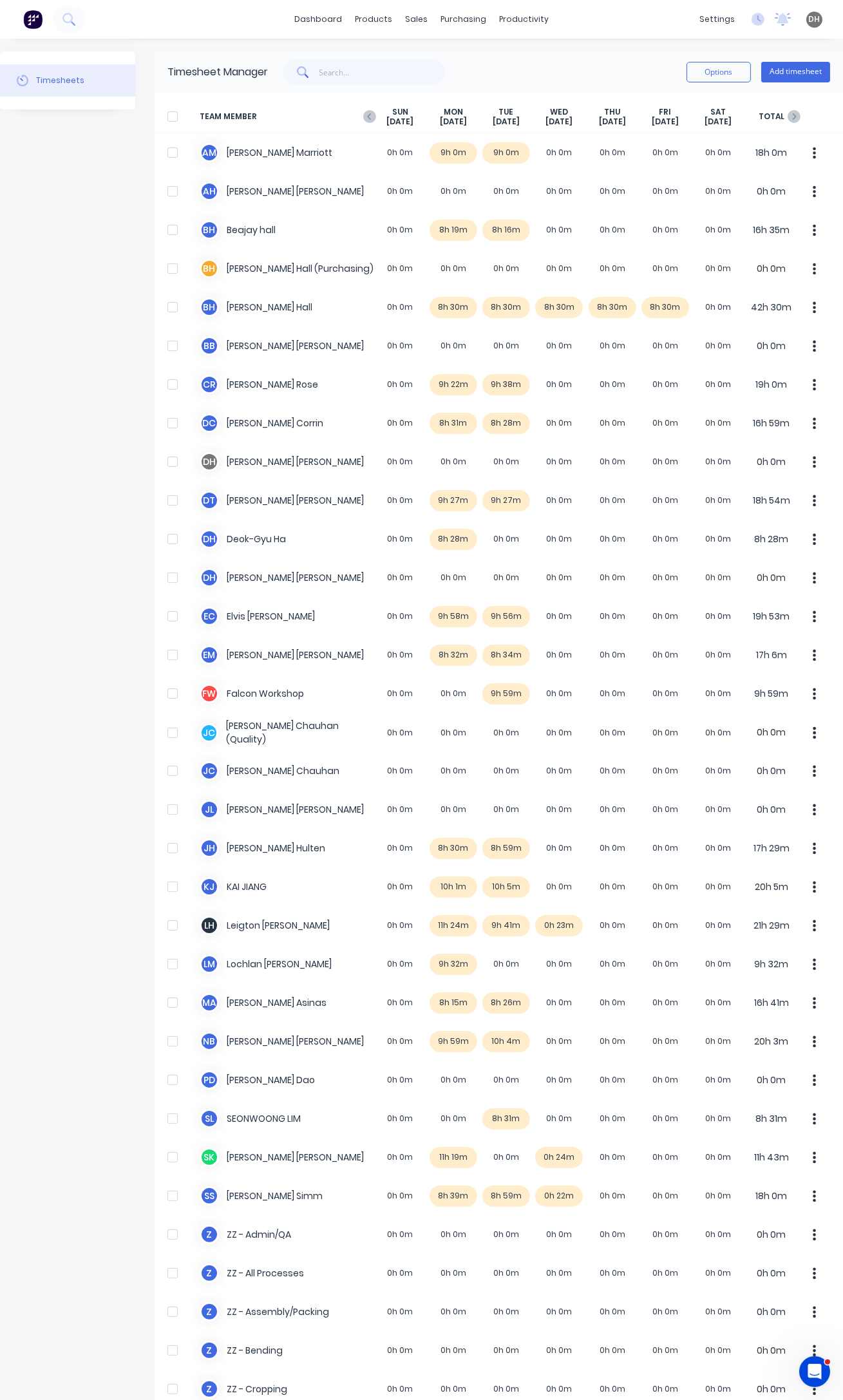
click at [365, 124] on span "TEAM MEMBER" at bounding box center [287, 116] width 174 height 20
click at [366, 118] on icon "button" at bounding box center [369, 116] width 13 height 13
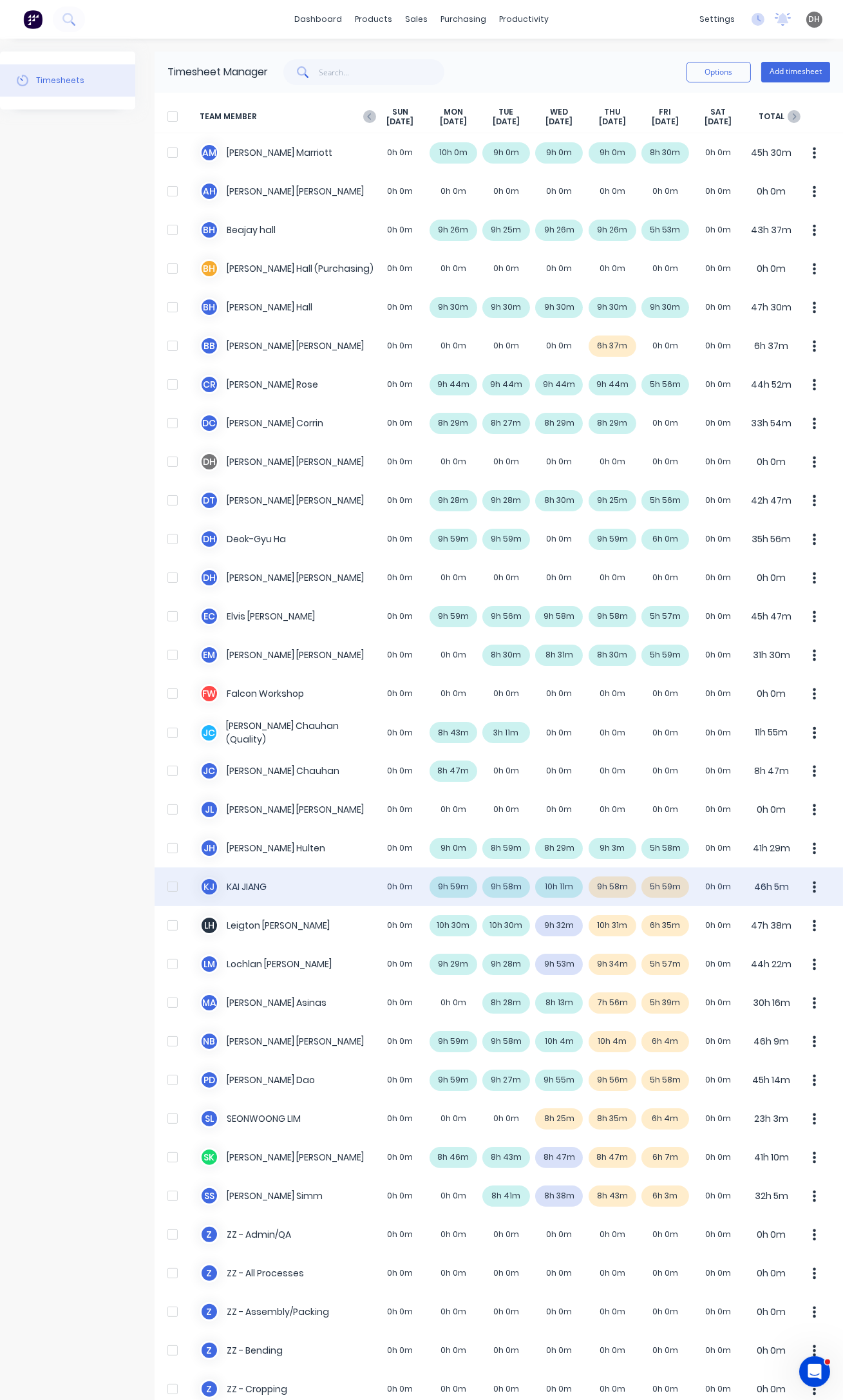
click at [813, 882] on icon "button" at bounding box center [815, 887] width 3 height 14
click at [759, 926] on div "Approve" at bounding box center [766, 922] width 99 height 19
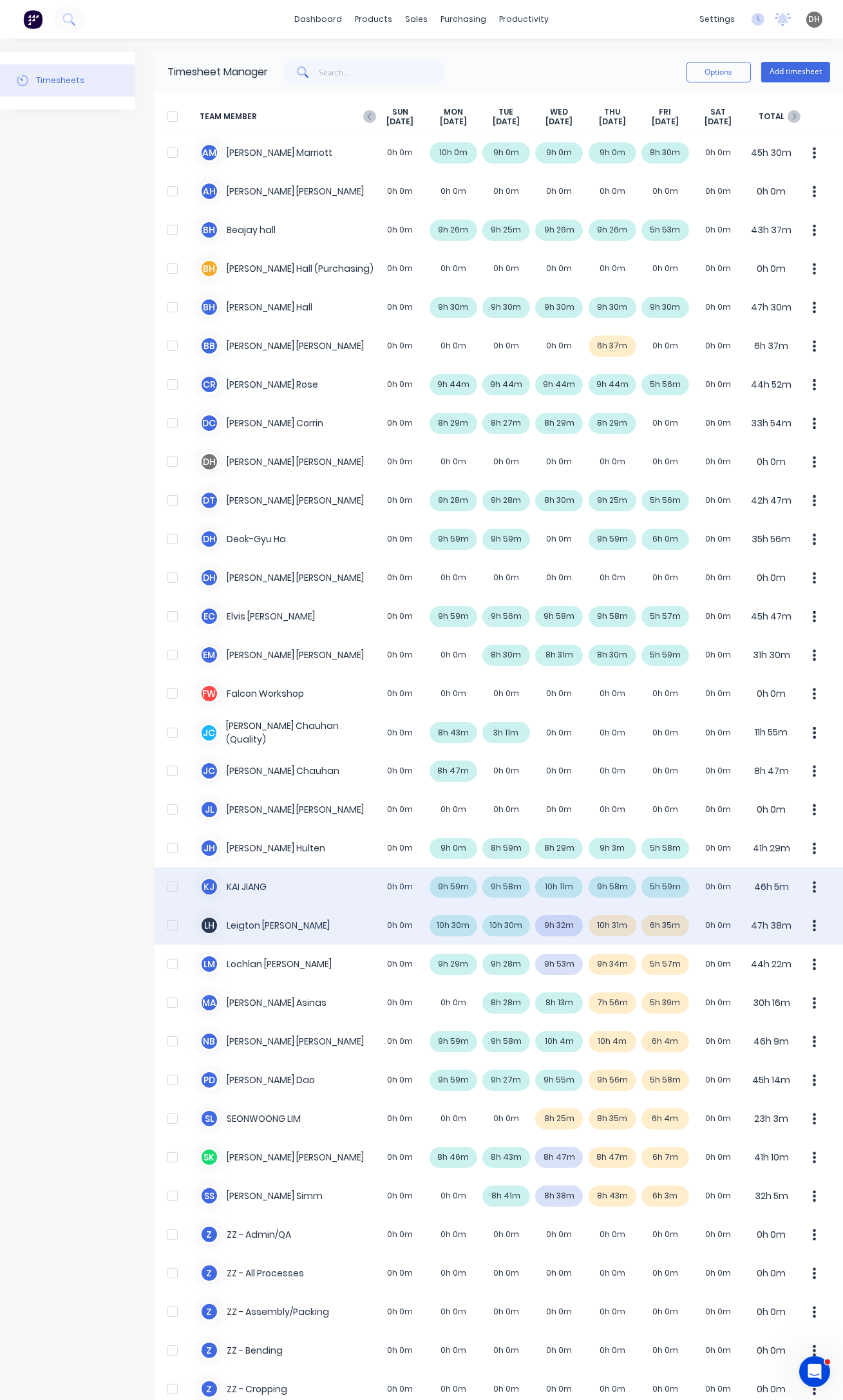
click at [573, 921] on div "[PERSON_NAME] 0h 0m 10h 30m 10h 30m 9h 32m 10h 31m 6h 35m 0h 0m 47h 38m" at bounding box center [498, 925] width 688 height 39
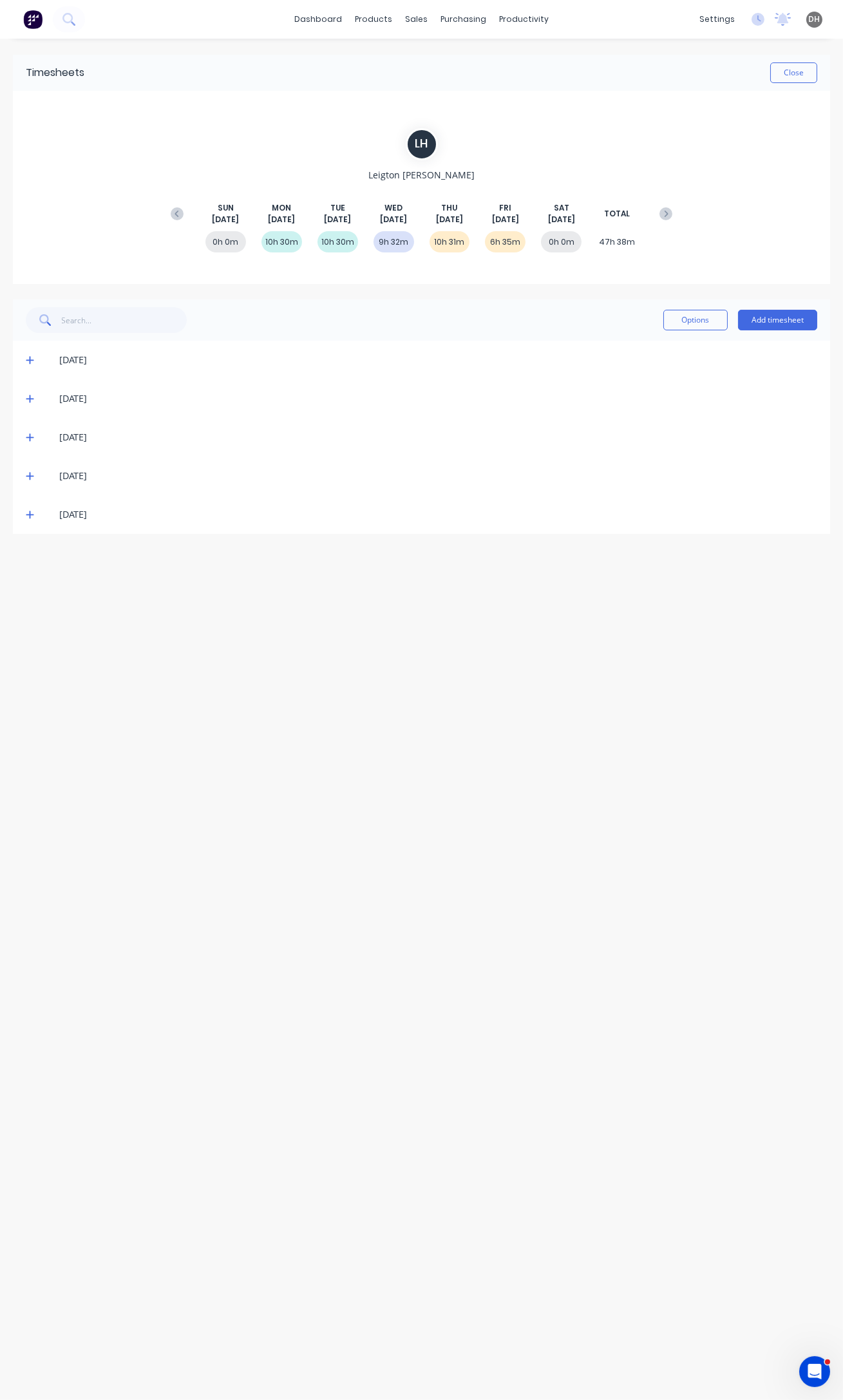
click at [32, 433] on icon at bounding box center [30, 437] width 9 height 9
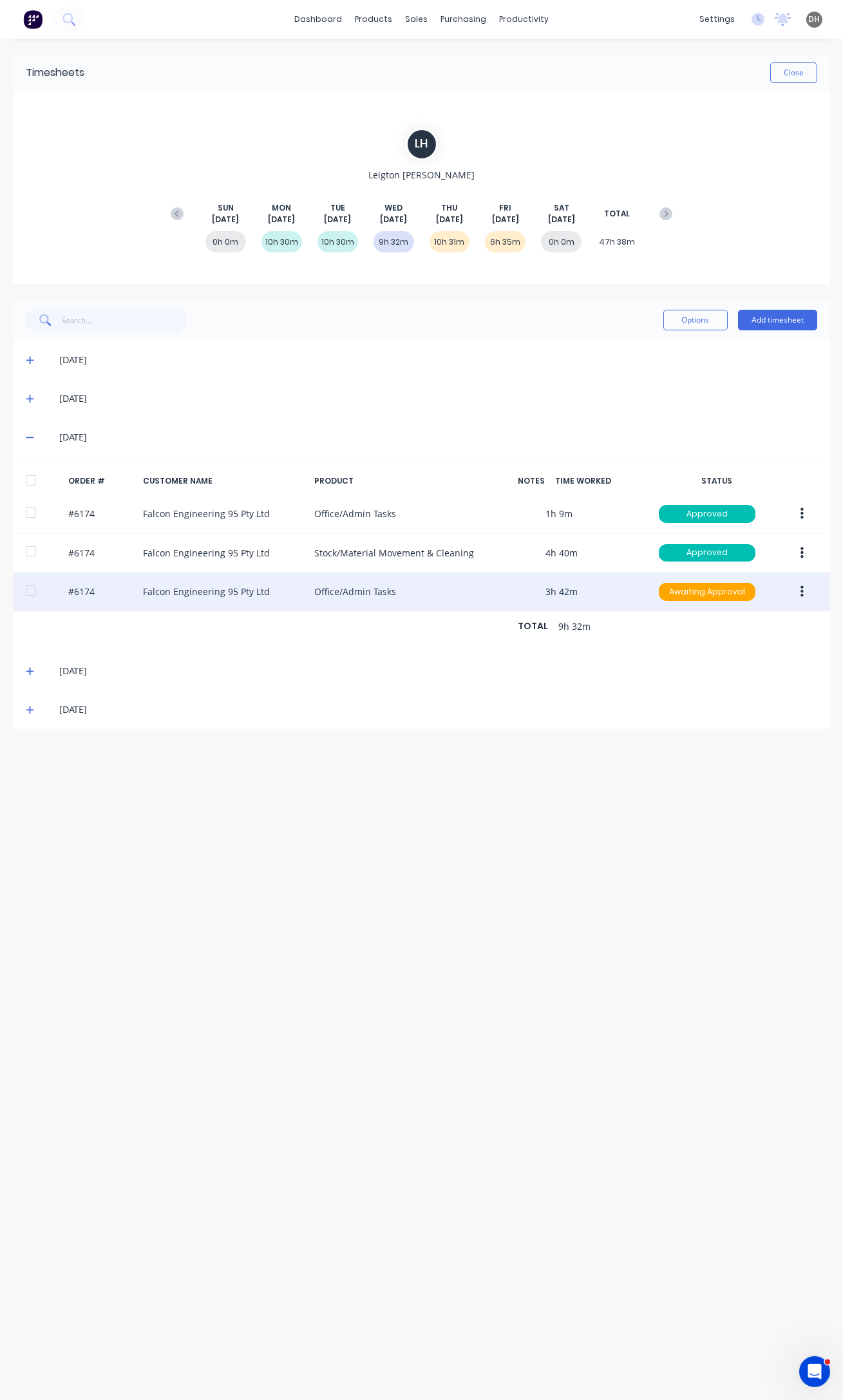
click at [801, 591] on icon "button" at bounding box center [803, 592] width 3 height 14
click at [747, 671] on div "Edit" at bounding box center [755, 677] width 99 height 19
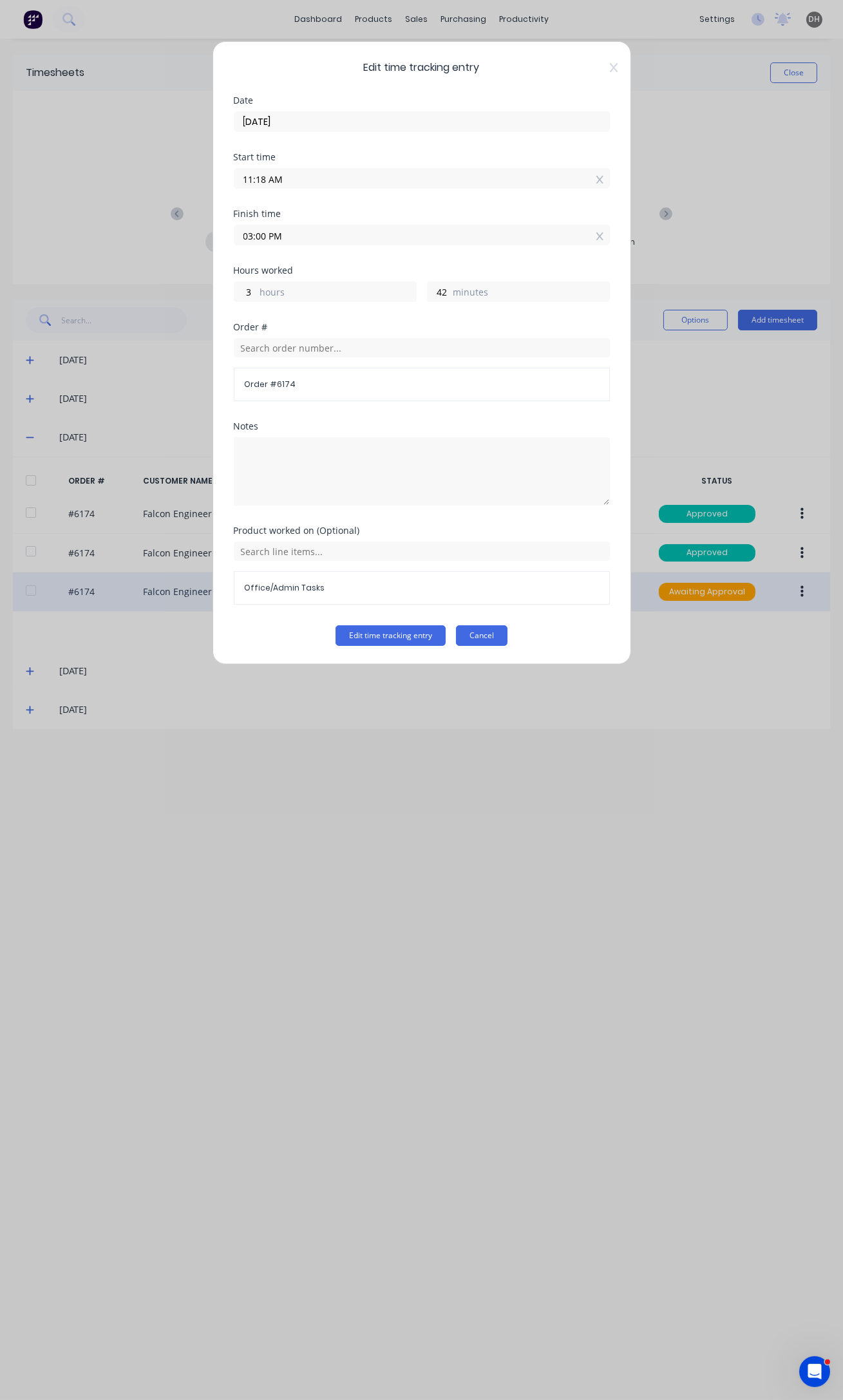
click at [487, 638] on button "Cancel" at bounding box center [481, 635] width 52 height 21
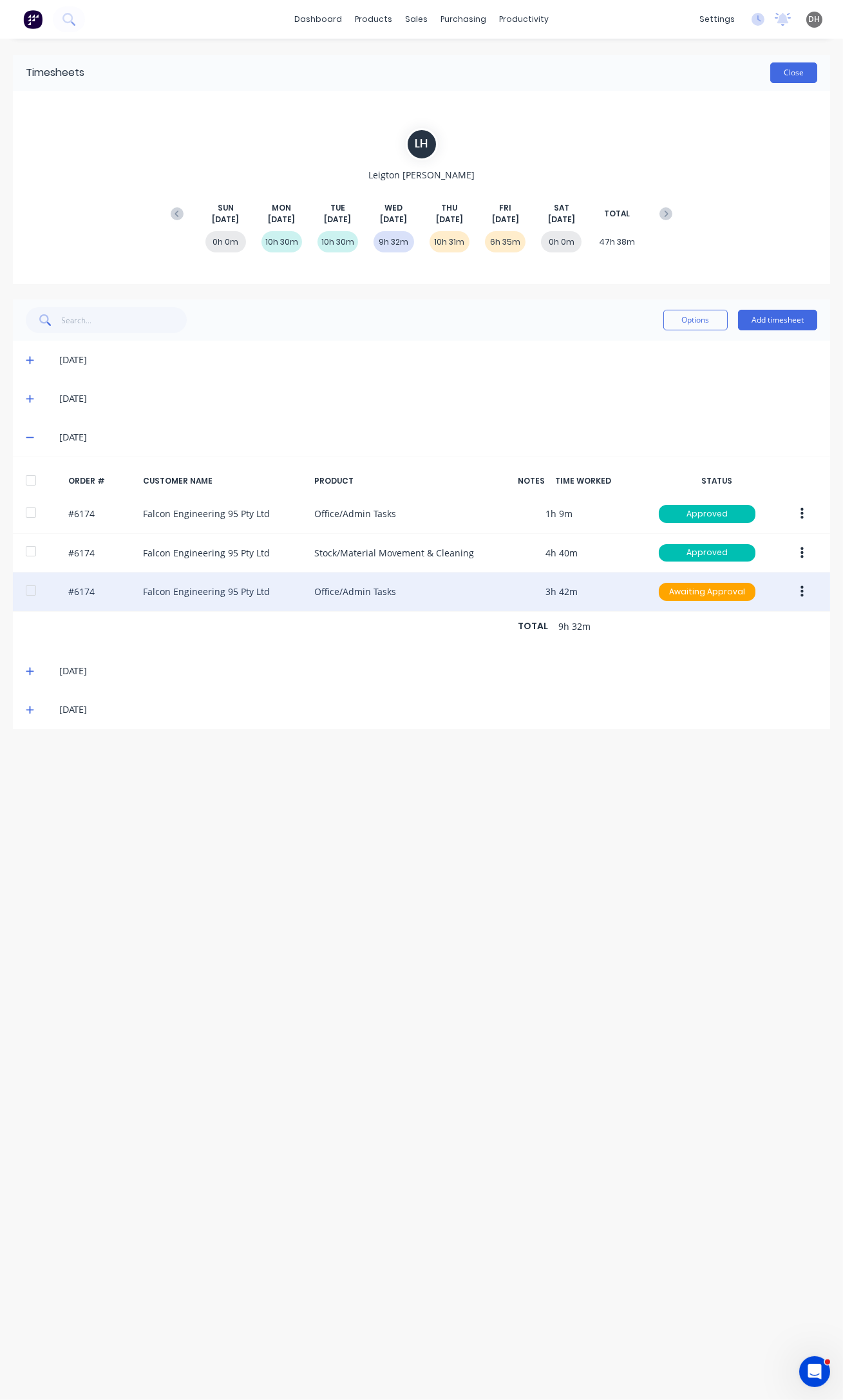
click at [790, 68] on button "Close" at bounding box center [793, 73] width 47 height 21
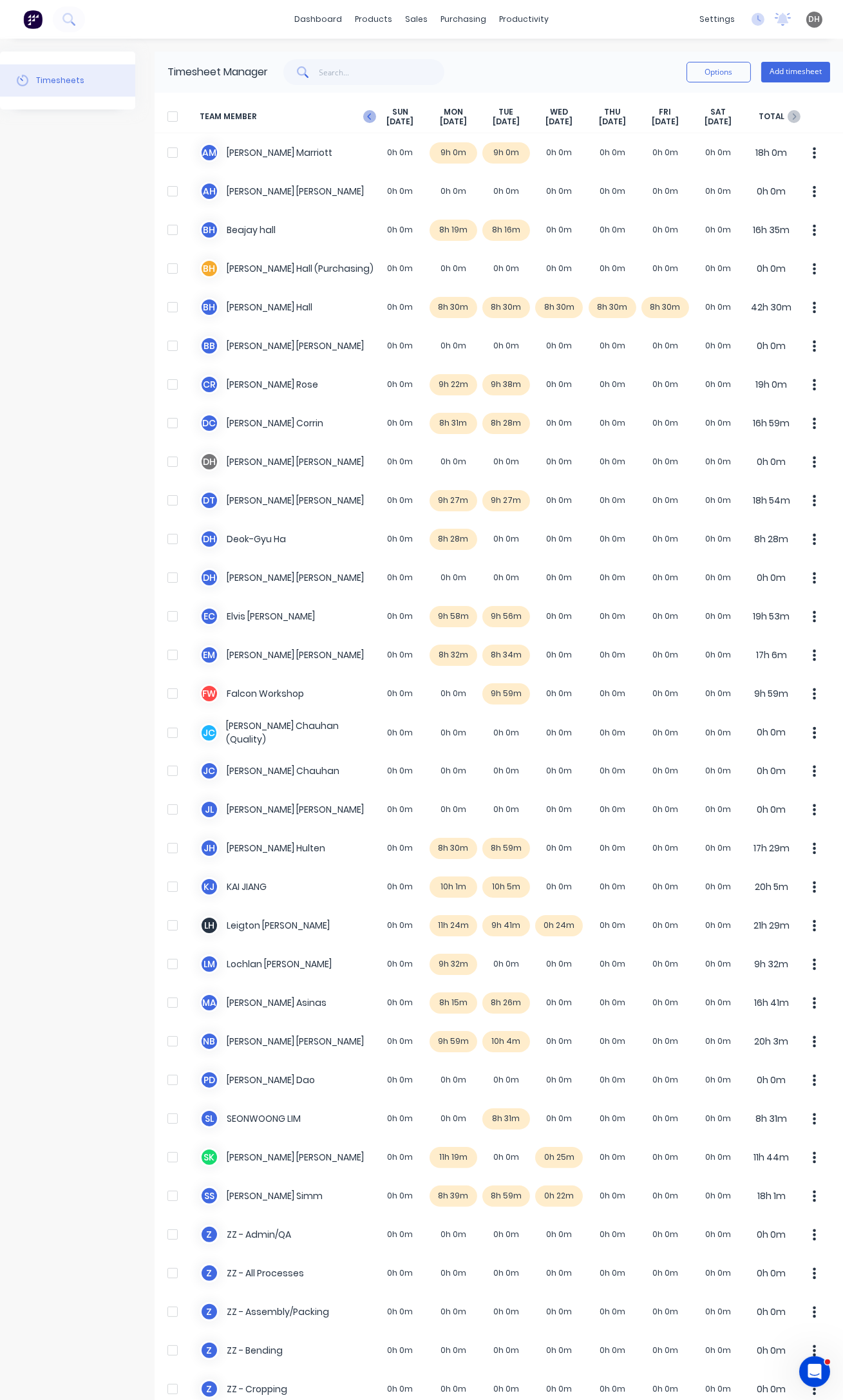
click at [365, 115] on icon "button" at bounding box center [369, 116] width 13 height 13
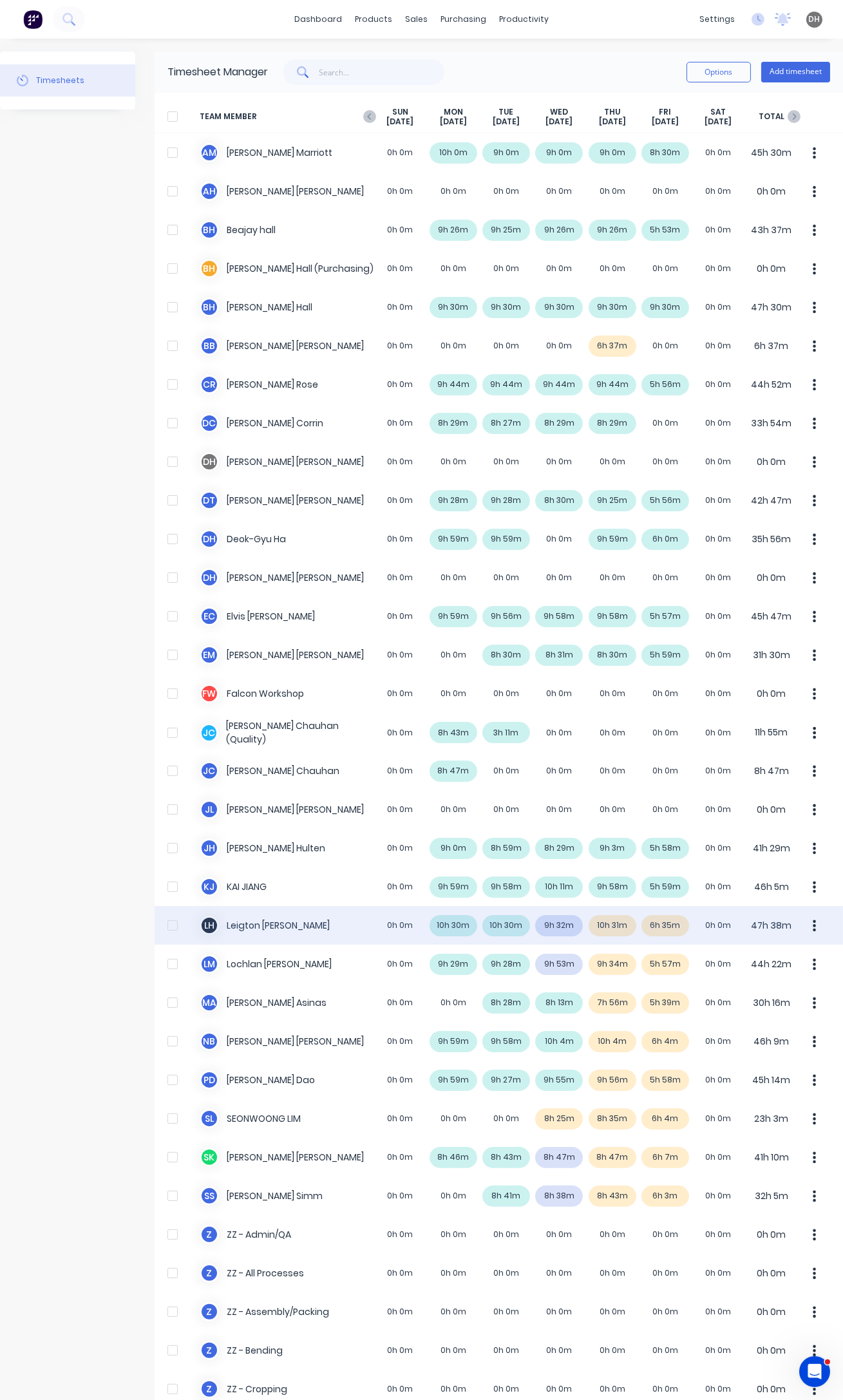
click at [813, 924] on icon "button" at bounding box center [815, 925] width 3 height 11
click at [735, 966] on div "Approve" at bounding box center [766, 961] width 99 height 19
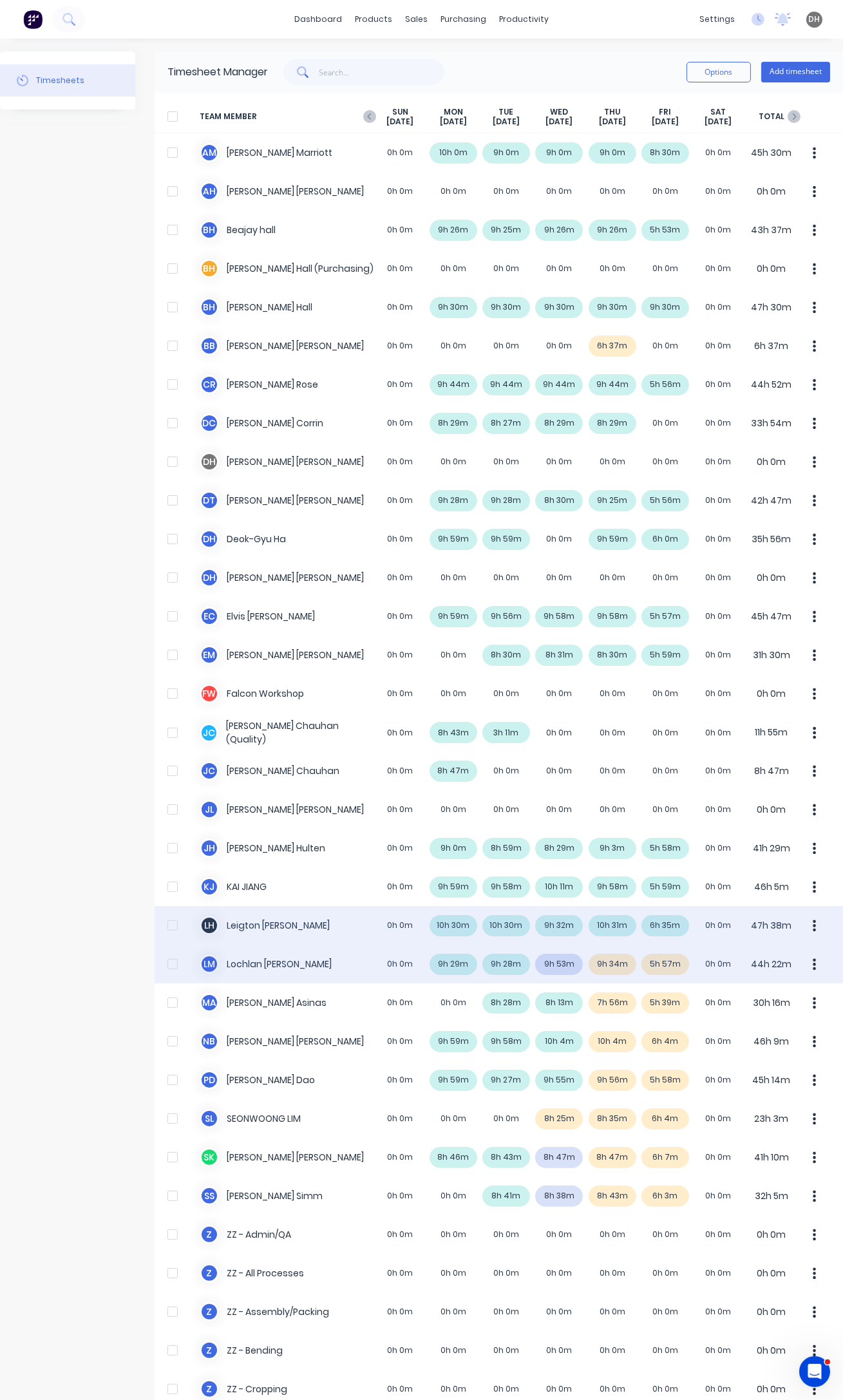
click at [617, 966] on div "[PERSON_NAME] [PERSON_NAME] 0h 0m 9h 29m 9h 28m 9h 53m 9h 34m 5h 57m 0h 0m 44h …" at bounding box center [498, 963] width 688 height 39
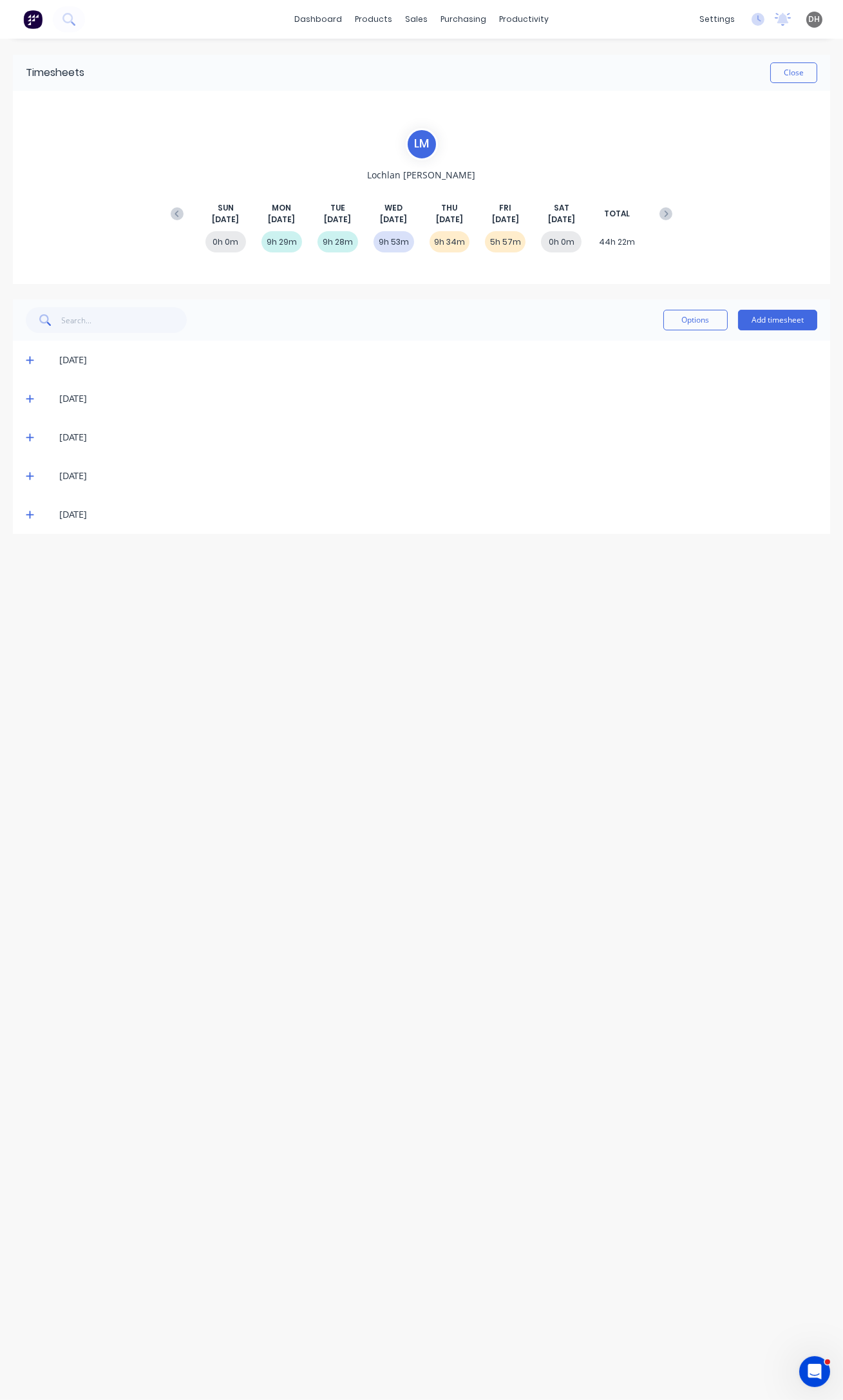
click at [27, 476] on icon at bounding box center [30, 475] width 9 height 9
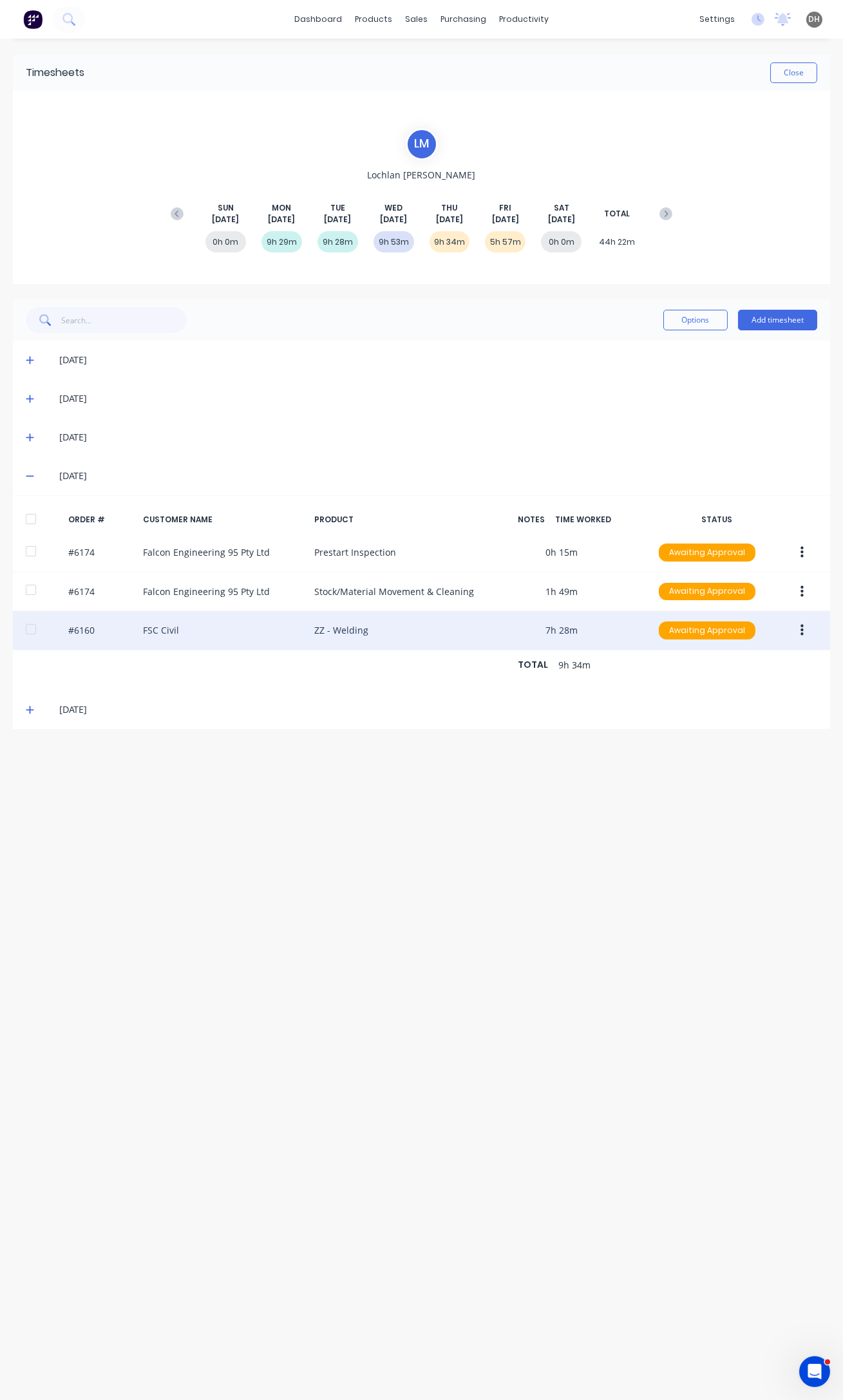
click at [797, 623] on button "button" at bounding box center [802, 630] width 30 height 23
click at [710, 719] on div "Edit" at bounding box center [755, 715] width 99 height 19
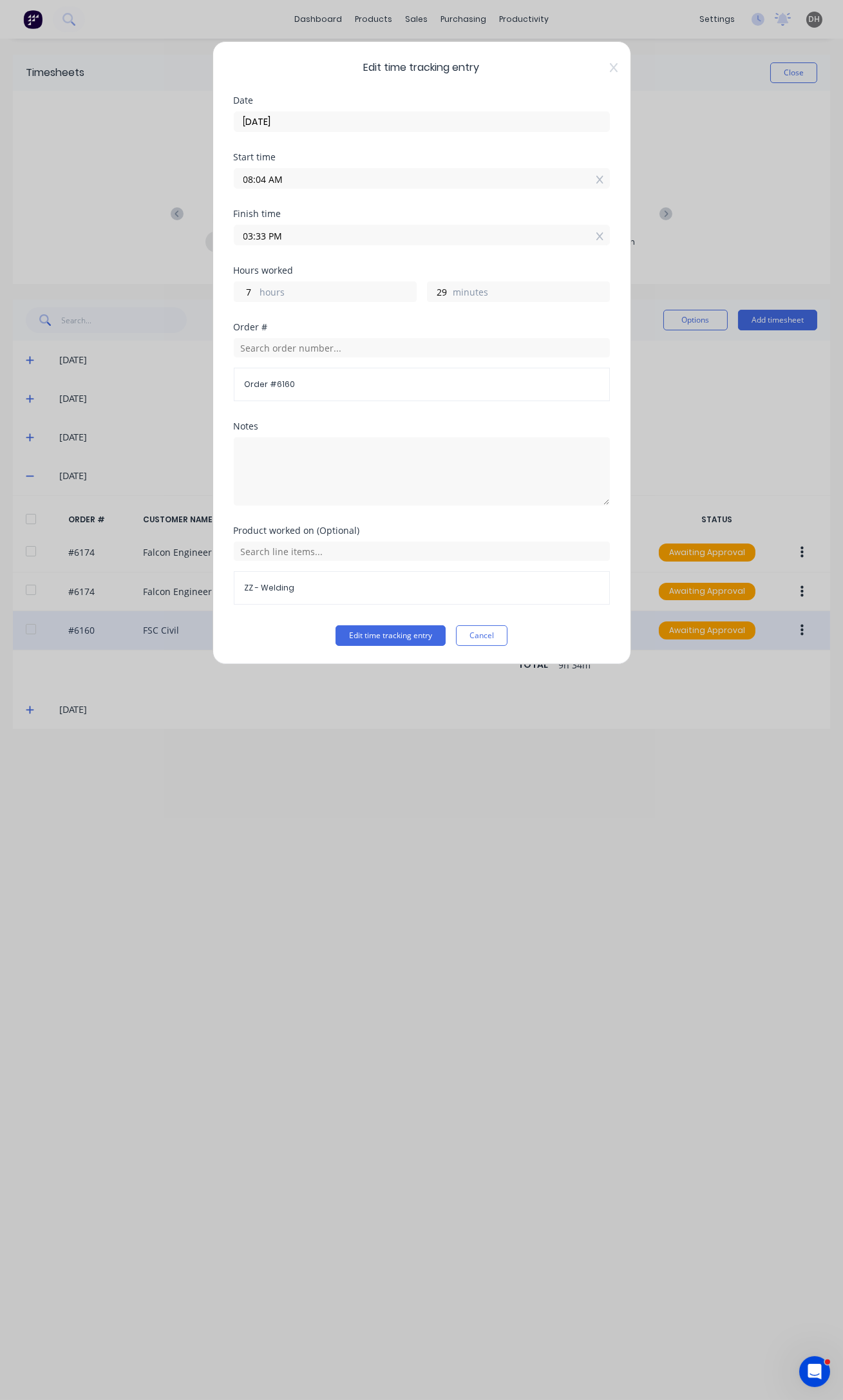
click at [264, 232] on input "03:33 PM" at bounding box center [421, 235] width 375 height 19
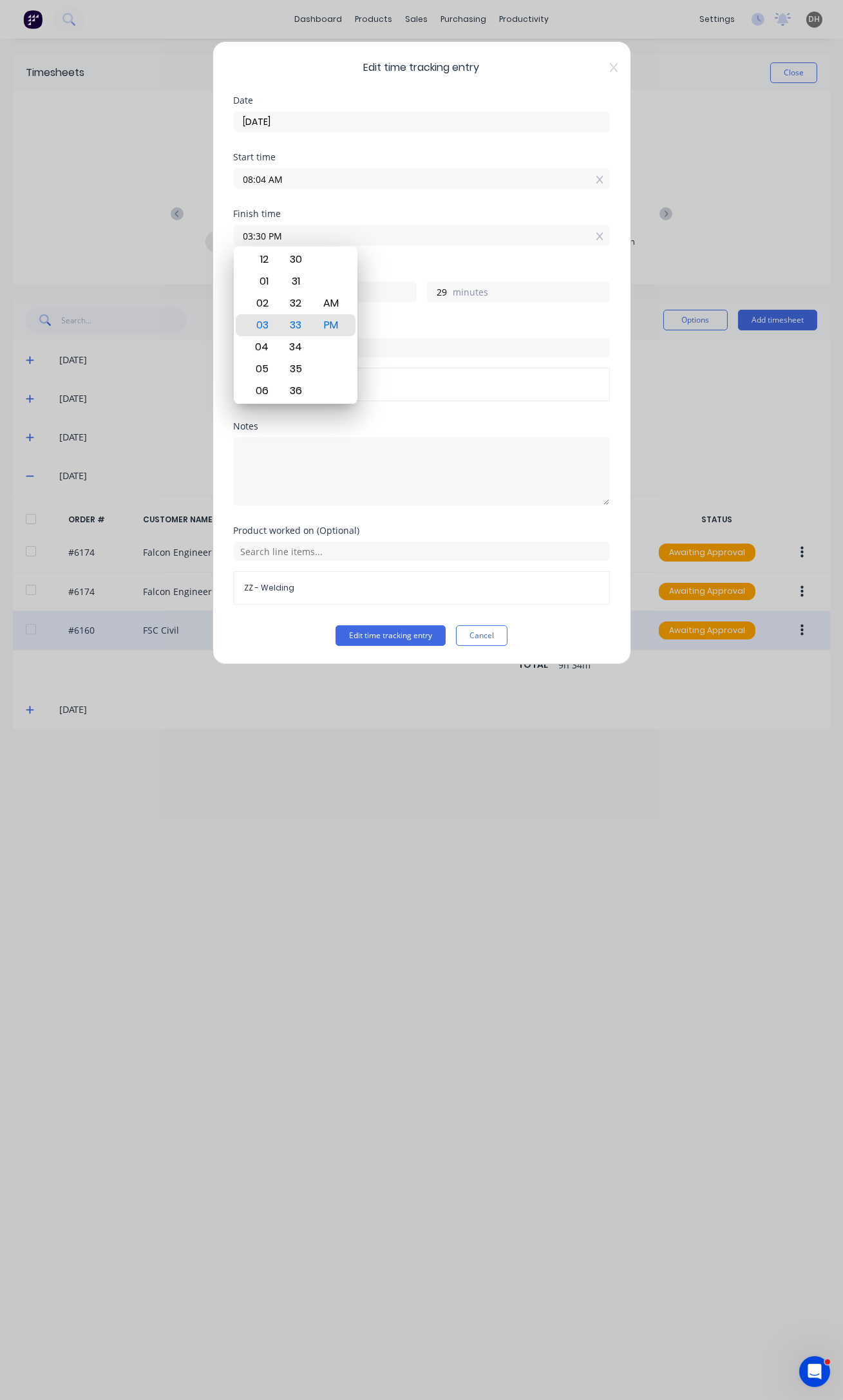
type input "03:30 PM"
click at [336, 625] on button "Edit time tracking entry" at bounding box center [391, 635] width 110 height 21
type input "26"
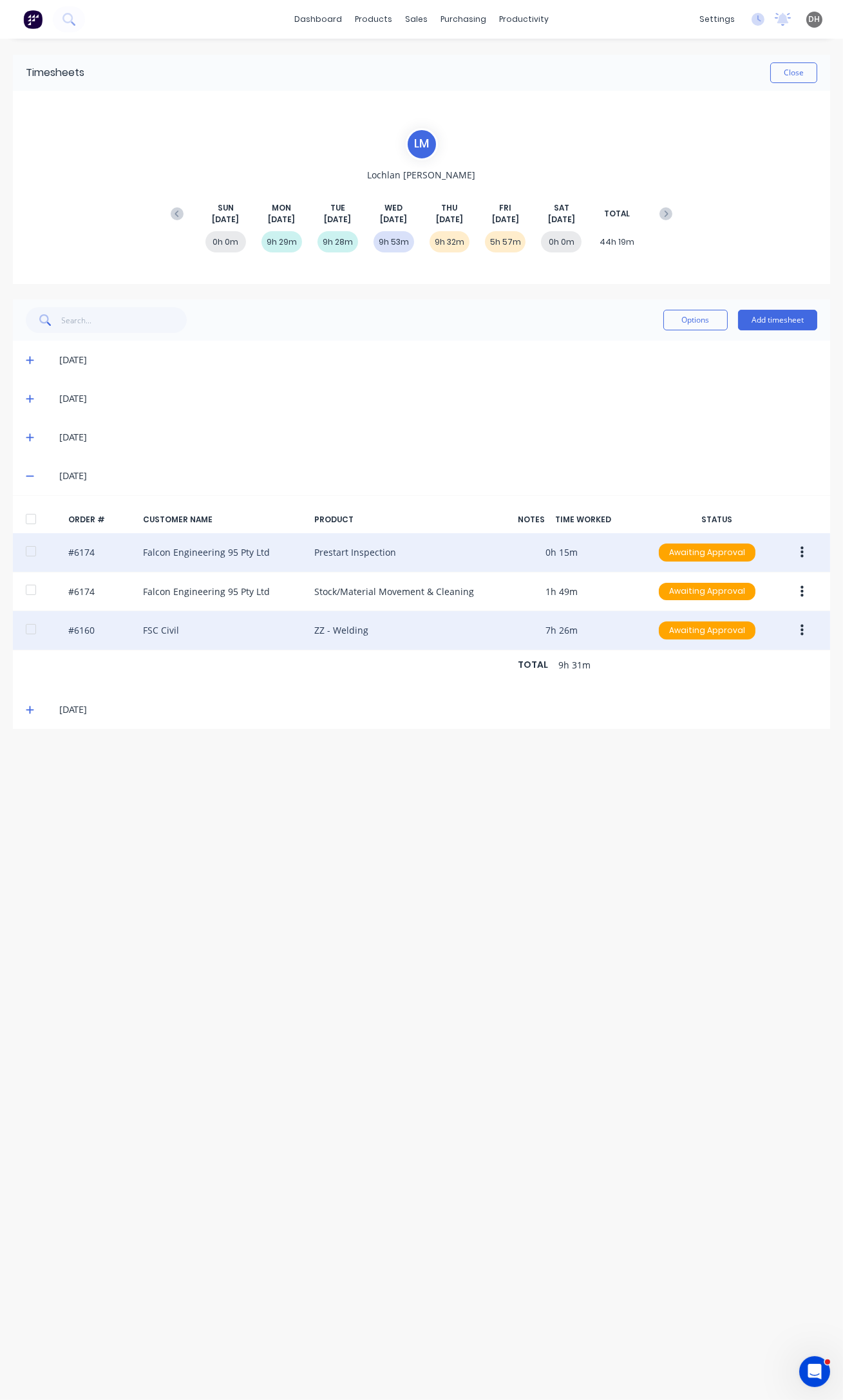
click at [801, 558] on icon "button" at bounding box center [803, 552] width 3 height 14
click at [744, 632] on div "Edit" at bounding box center [755, 638] width 99 height 19
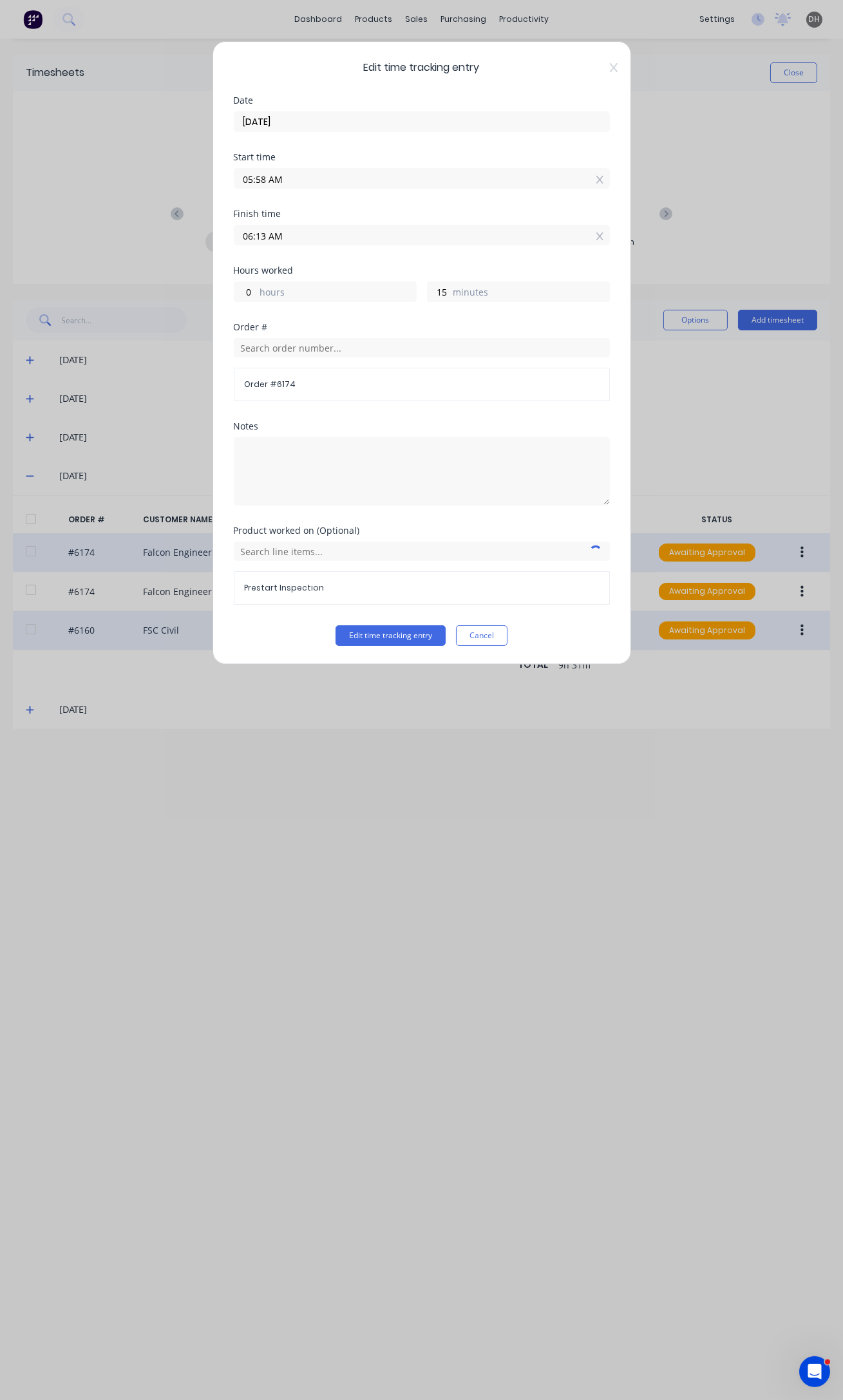
click at [270, 180] on input "05:58 AM" at bounding box center [421, 178] width 375 height 19
type input "05:59 AM"
click at [336, 625] on button "Edit time tracking entry" at bounding box center [391, 635] width 110 height 21
type input "14"
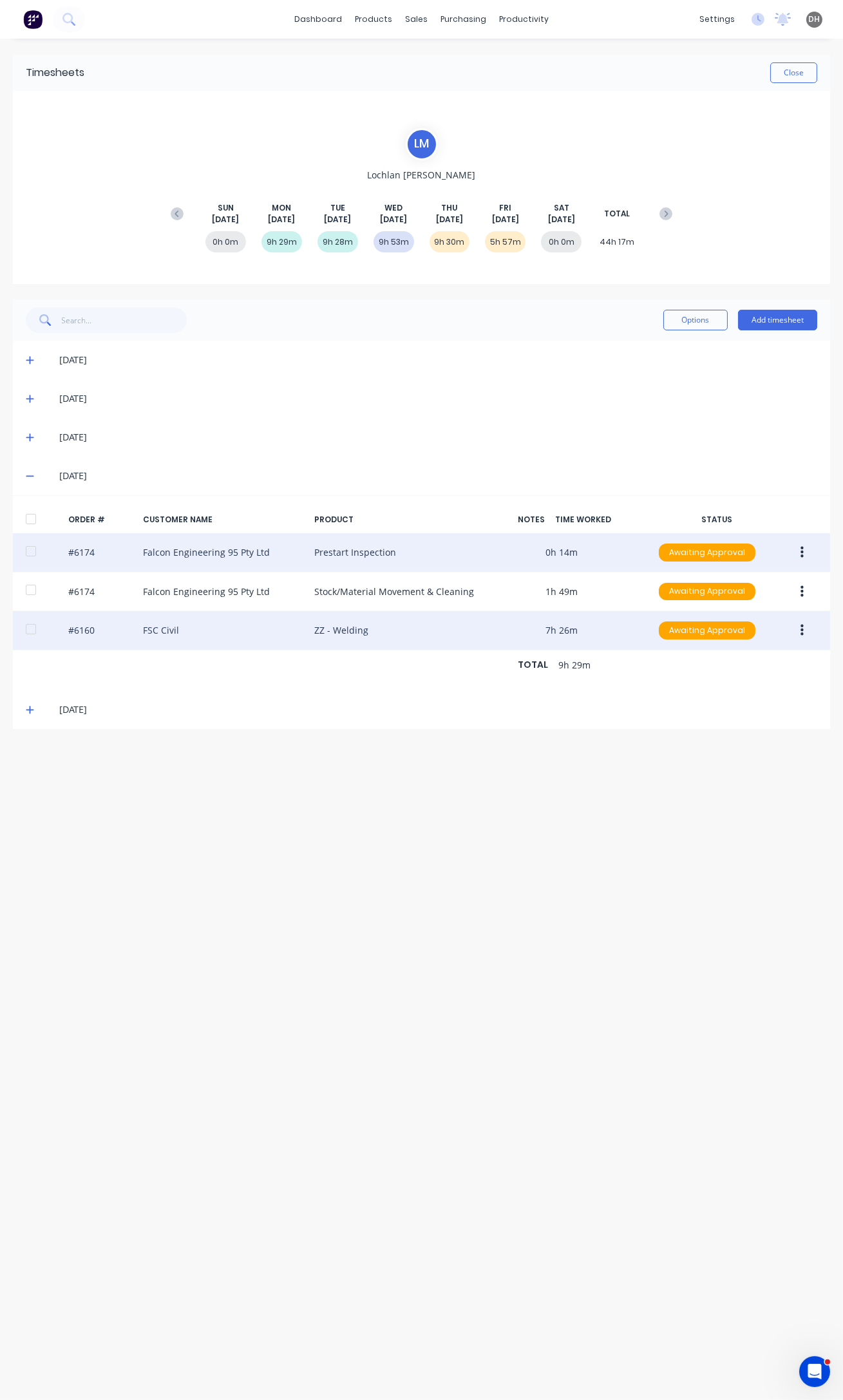
click at [790, 84] on div "Timesheets Close" at bounding box center [421, 73] width 817 height 36
click at [805, 65] on button "Close" at bounding box center [793, 73] width 47 height 21
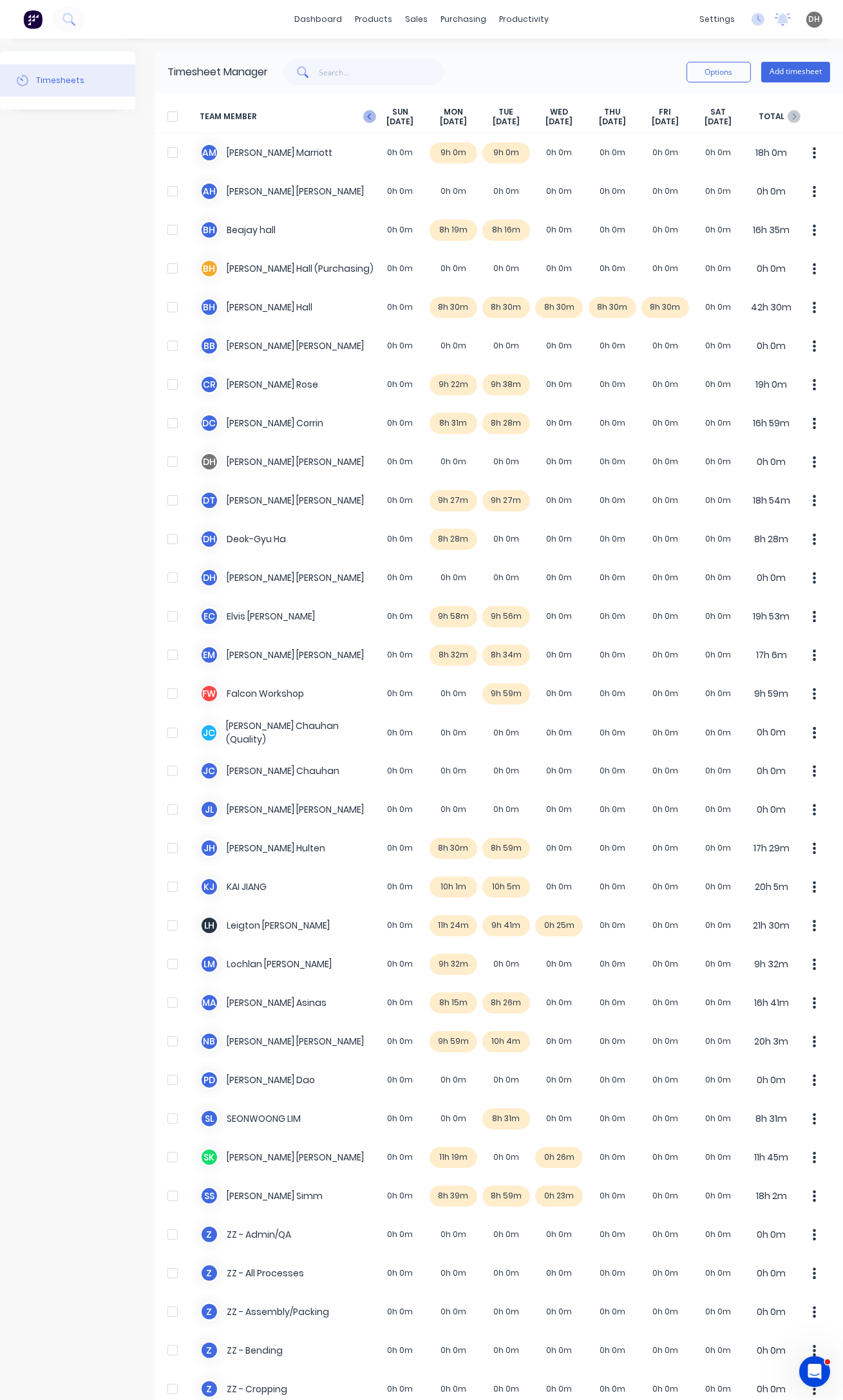
click at [368, 114] on icon "button" at bounding box center [369, 116] width 13 height 13
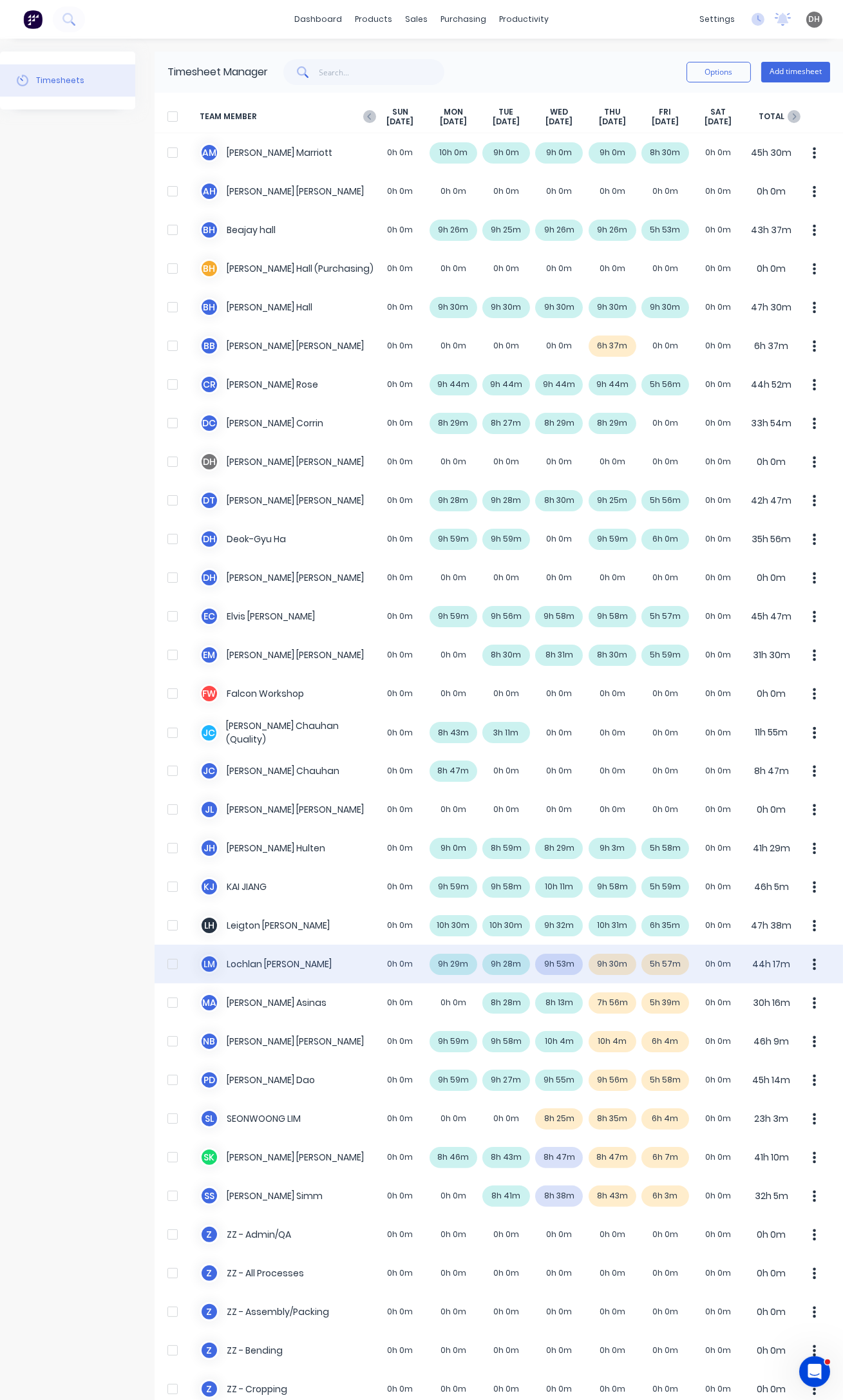
click at [813, 963] on icon "button" at bounding box center [815, 964] width 3 height 14
click at [756, 1002] on div "Approve" at bounding box center [766, 1000] width 99 height 19
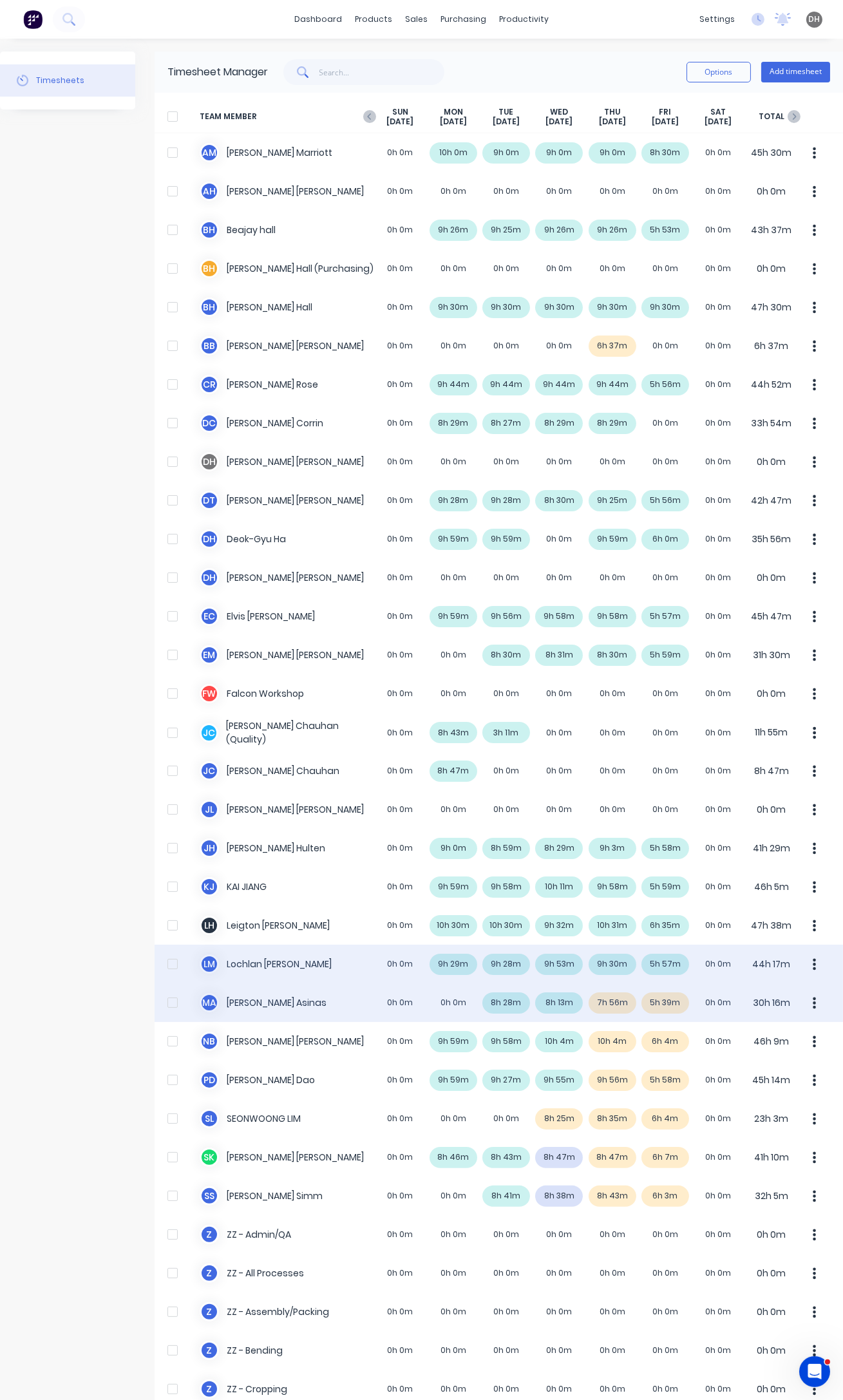
click at [656, 1005] on div "M A [PERSON_NAME] 0h 0m 0h 0m 8h 28m 8h 13m 7h 56m 5h 39m 0h 0m 30h 16m" at bounding box center [498, 1002] width 688 height 39
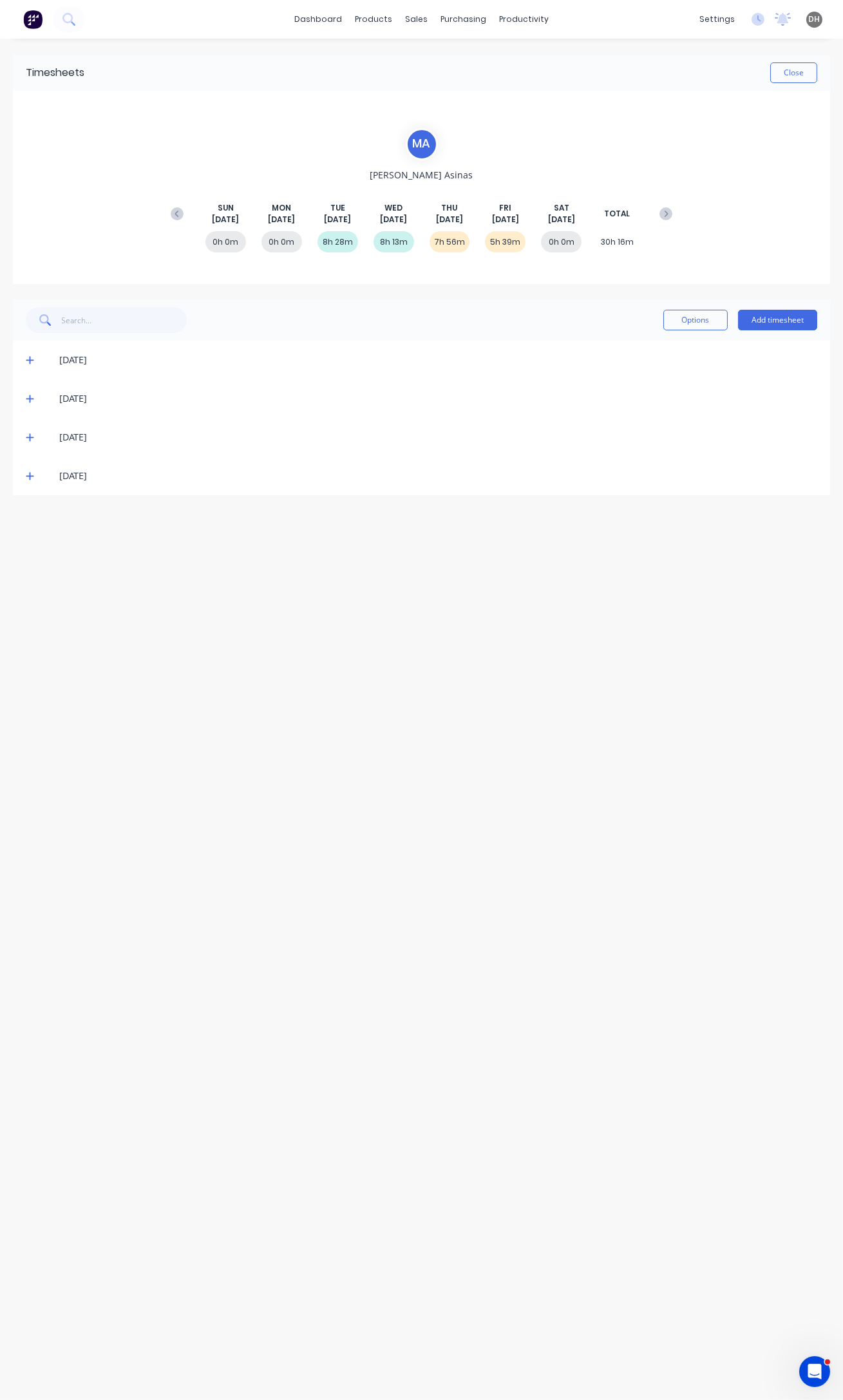
click at [26, 471] on icon at bounding box center [30, 475] width 9 height 9
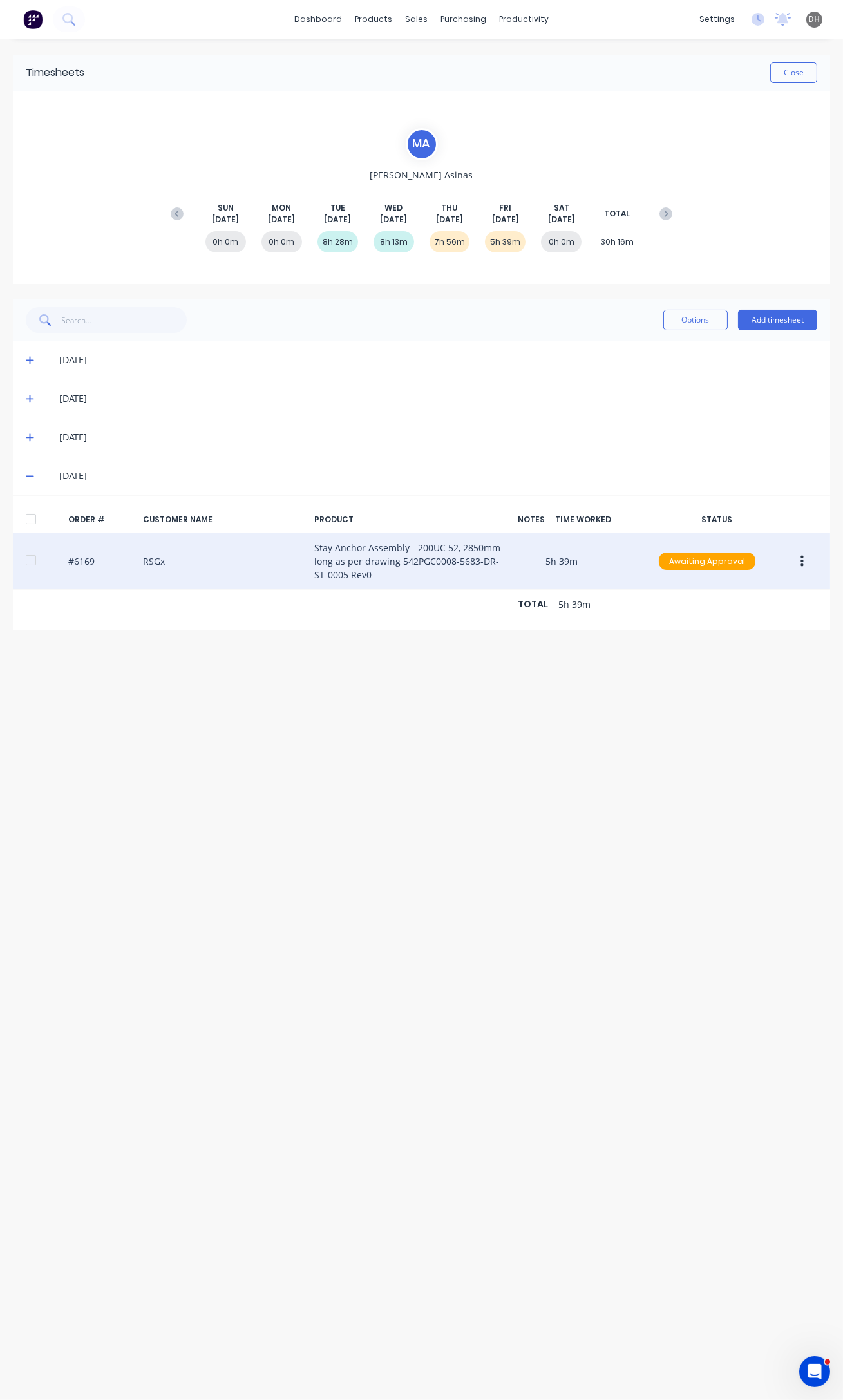
click at [807, 556] on button "button" at bounding box center [802, 561] width 30 height 23
click at [750, 642] on div "Edit" at bounding box center [755, 647] width 99 height 19
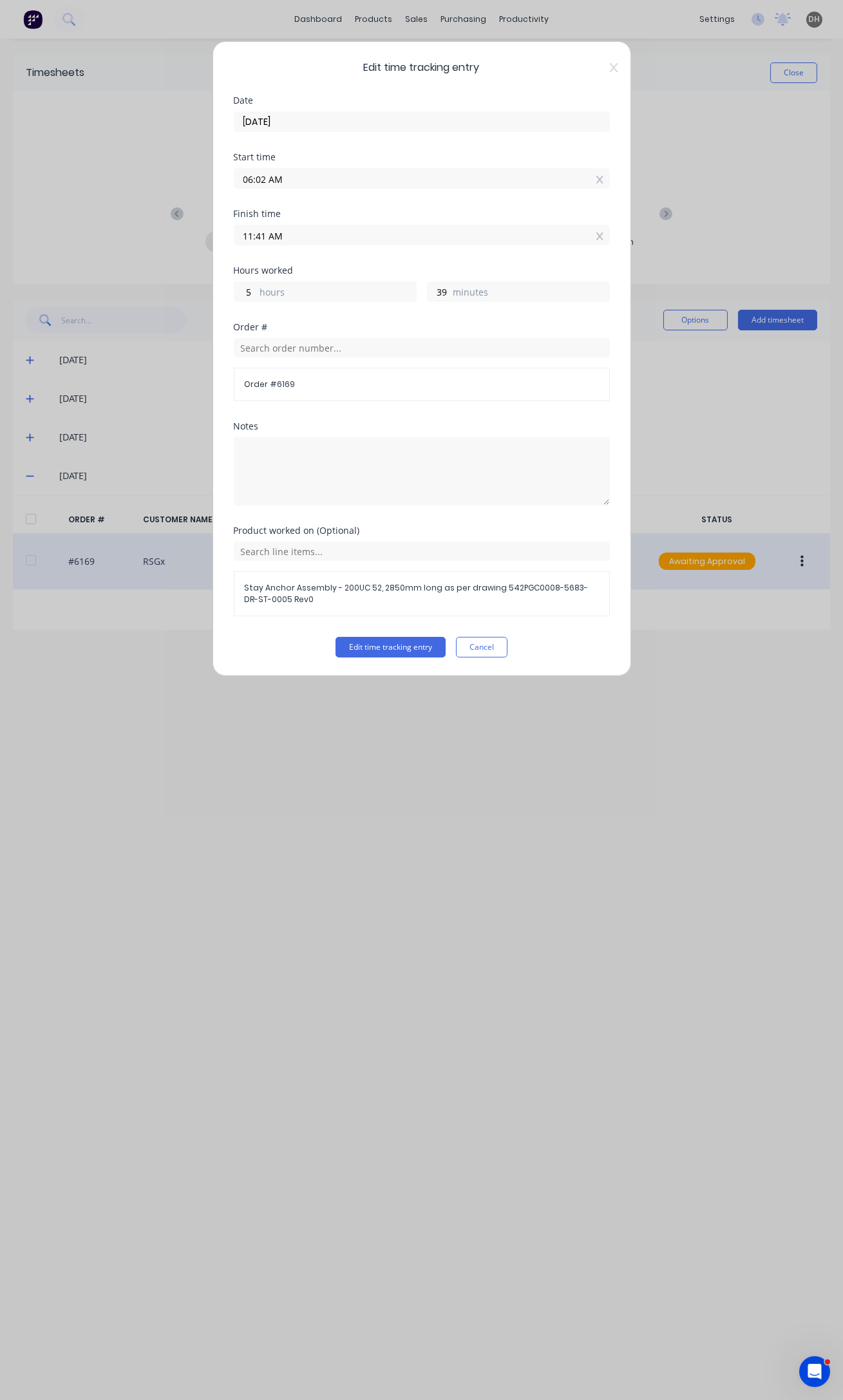
click at [265, 233] on input "11:41 AM" at bounding box center [421, 235] width 375 height 19
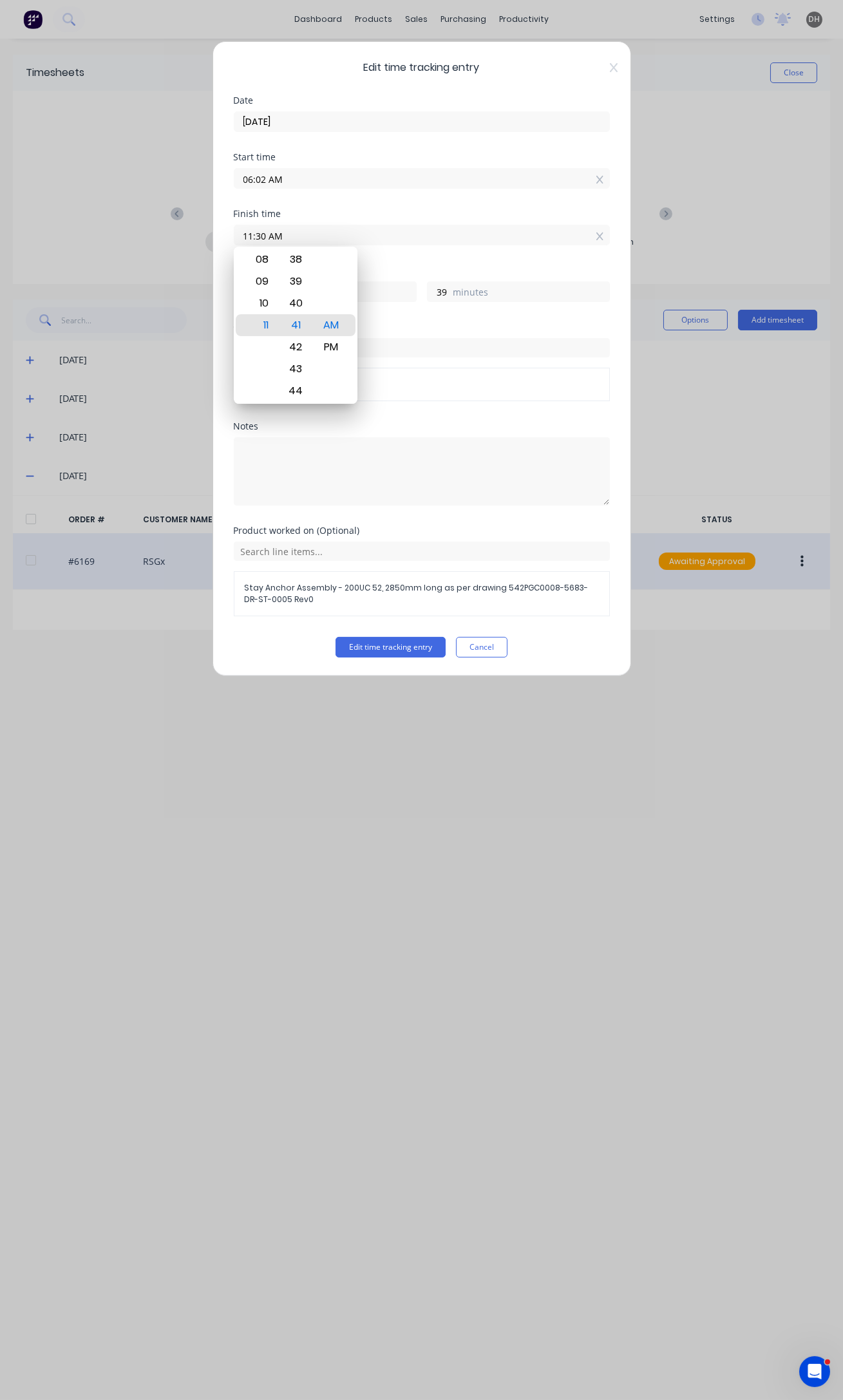
type input "11:30 AM"
click at [336, 637] on button "Edit time tracking entry" at bounding box center [391, 647] width 110 height 21
type input "28"
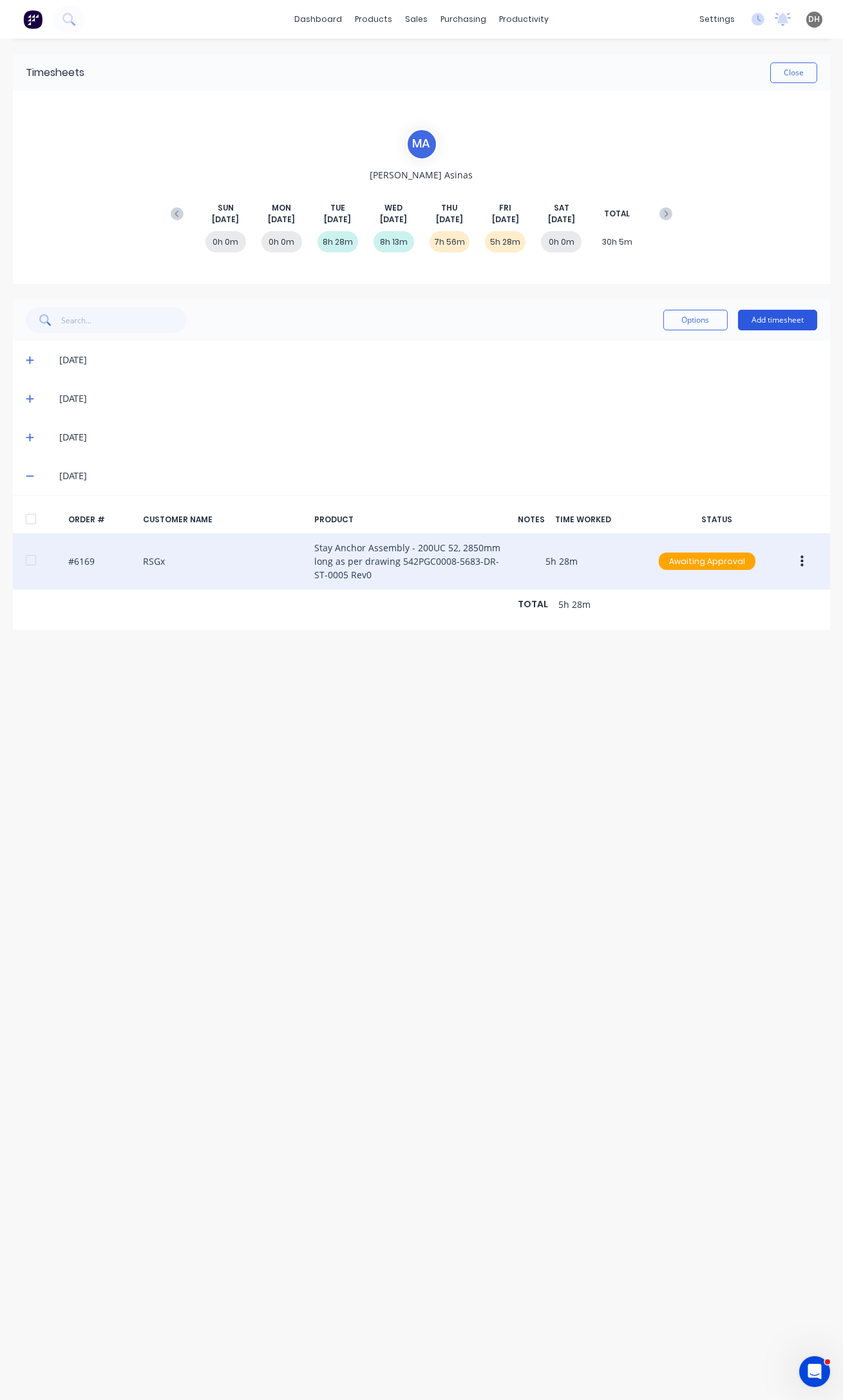
click at [768, 323] on button "Add timesheet" at bounding box center [778, 320] width 79 height 21
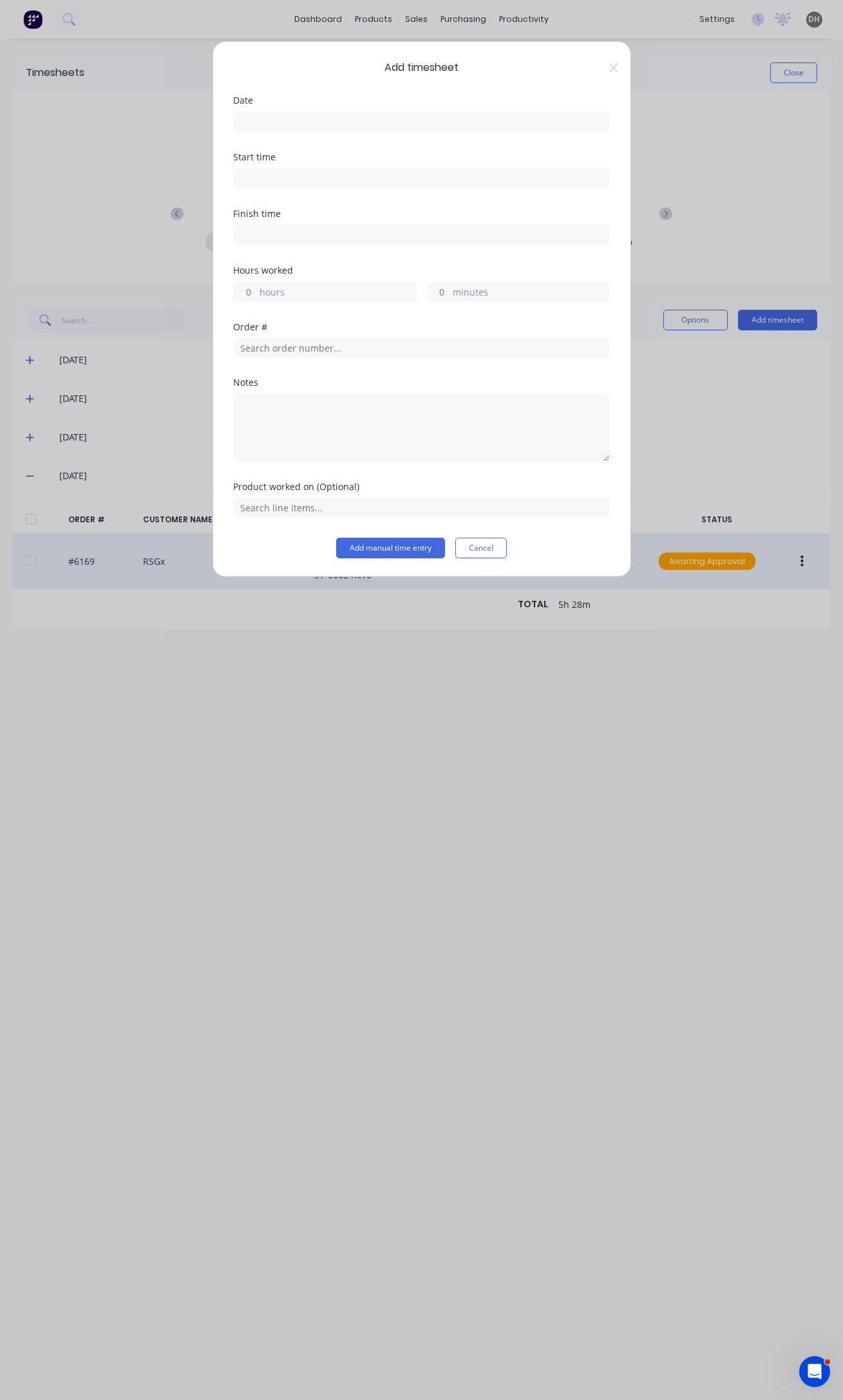
click at [277, 116] on input at bounding box center [421, 121] width 375 height 19
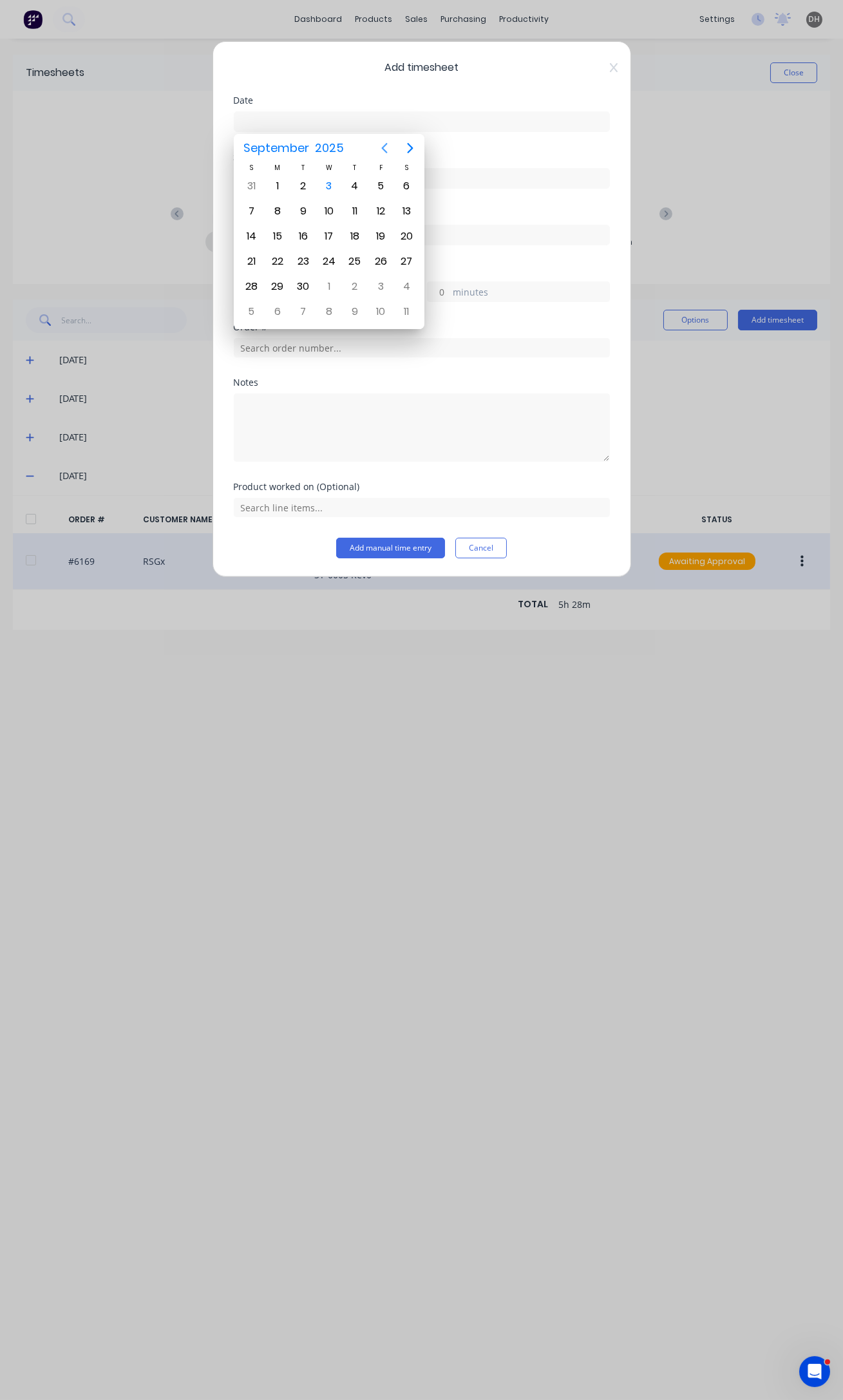
click at [381, 152] on icon "Previous page" at bounding box center [384, 148] width 15 height 15
click at [380, 278] on div "29" at bounding box center [381, 287] width 19 height 19
type input "[DATE]"
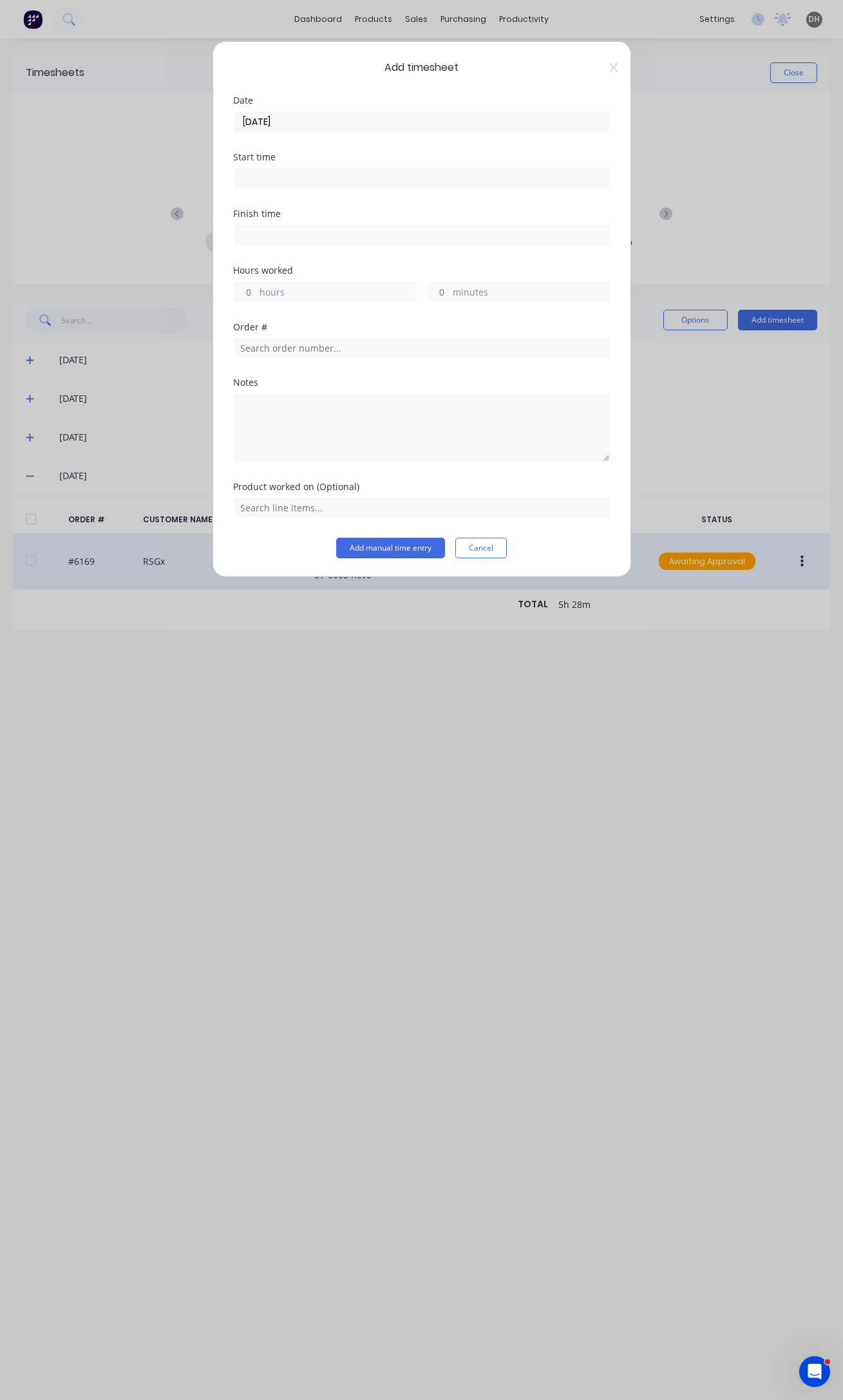
click at [277, 170] on input at bounding box center [421, 178] width 375 height 19
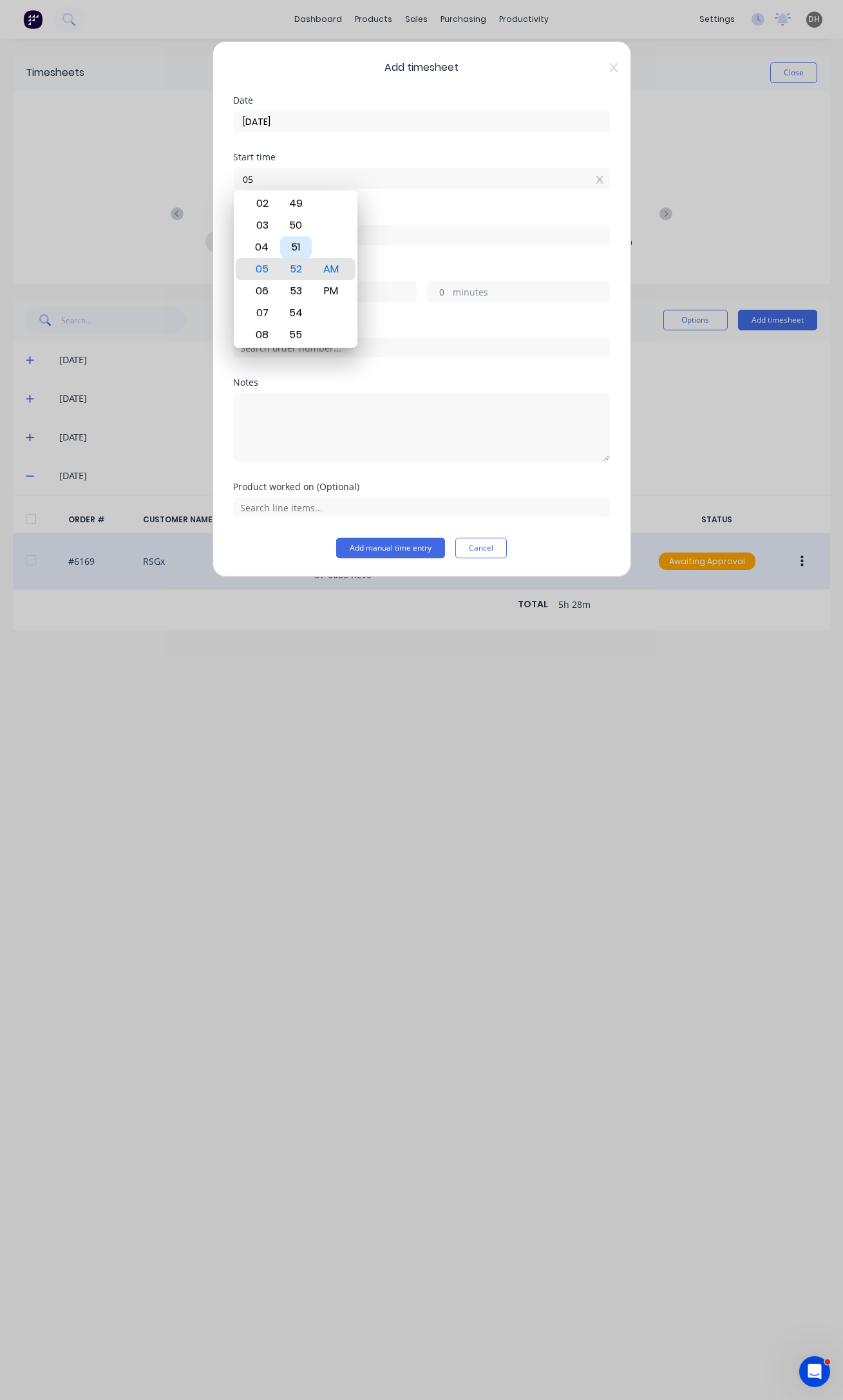
type input "0"
click at [262, 315] on div "11" at bounding box center [260, 313] width 32 height 22
click at [302, 248] on div "30" at bounding box center [295, 246] width 32 height 22
type input "11:30 AM"
click at [388, 257] on div "Finish time" at bounding box center [421, 238] width 376 height 57
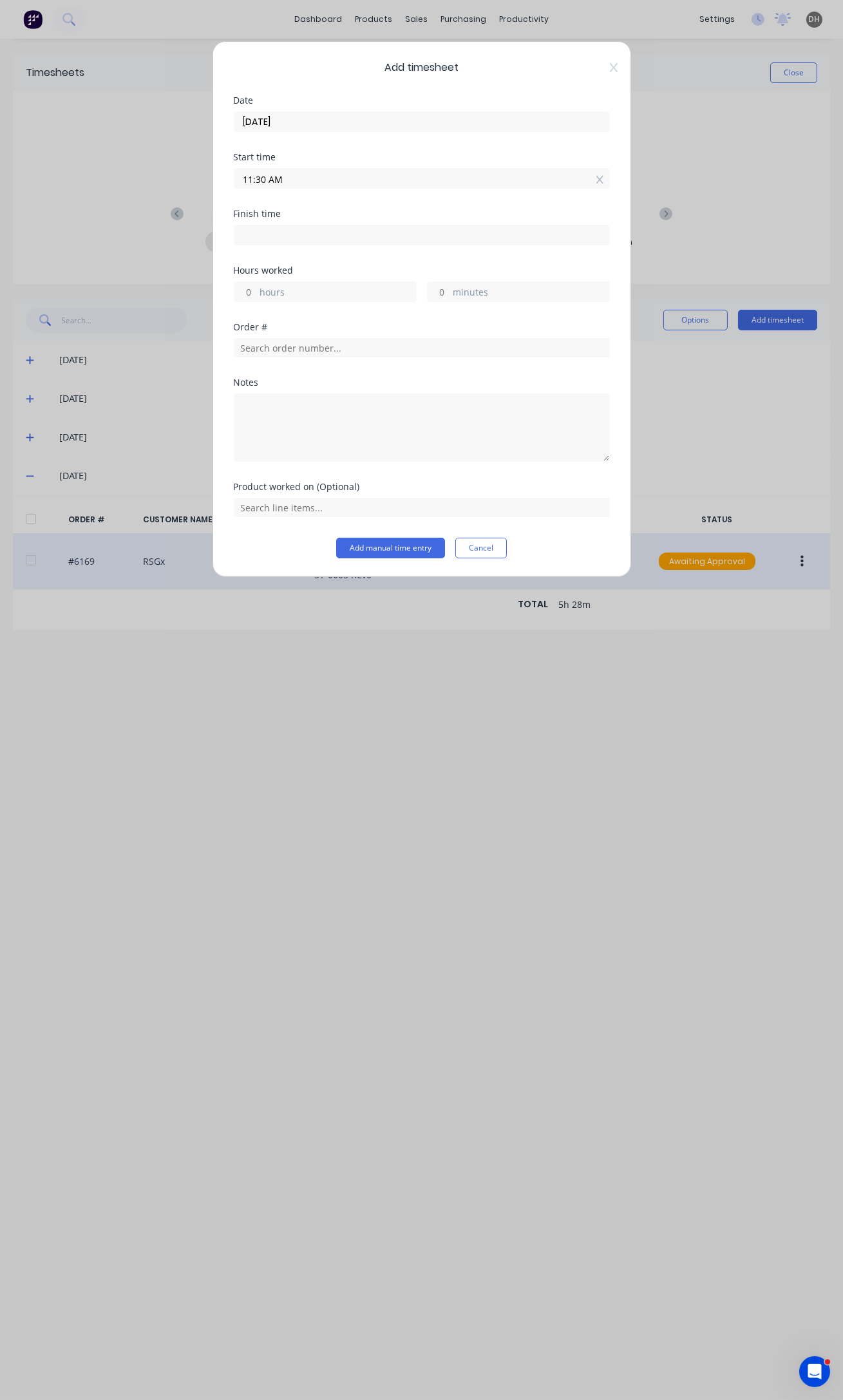
click at [294, 232] on input at bounding box center [421, 235] width 375 height 19
type input "05:53 AM"
type input "18"
type input "23"
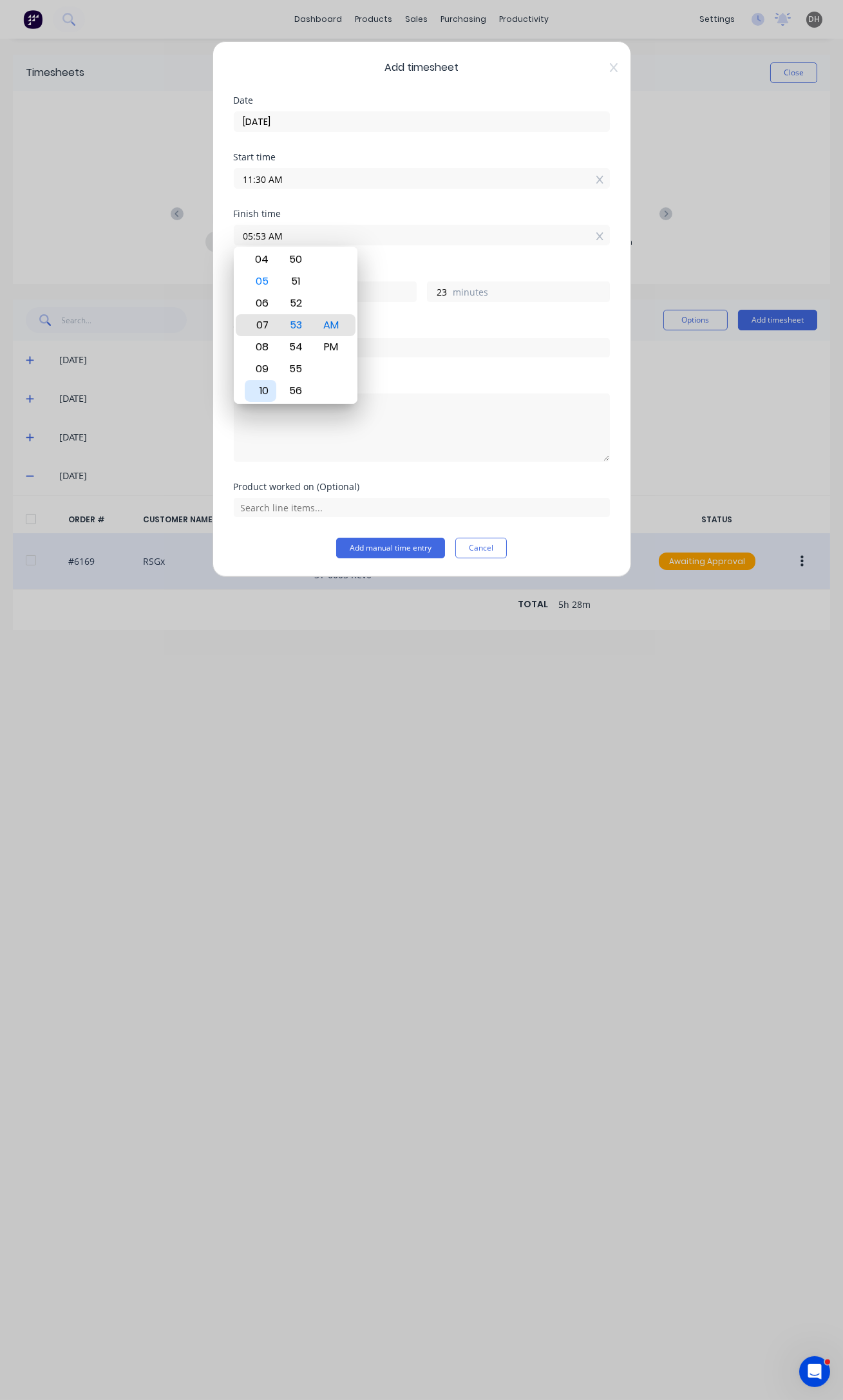
type input "07:53 AM"
type input "20"
type input "11:53 AM"
type input "0"
type input "08:53 AM"
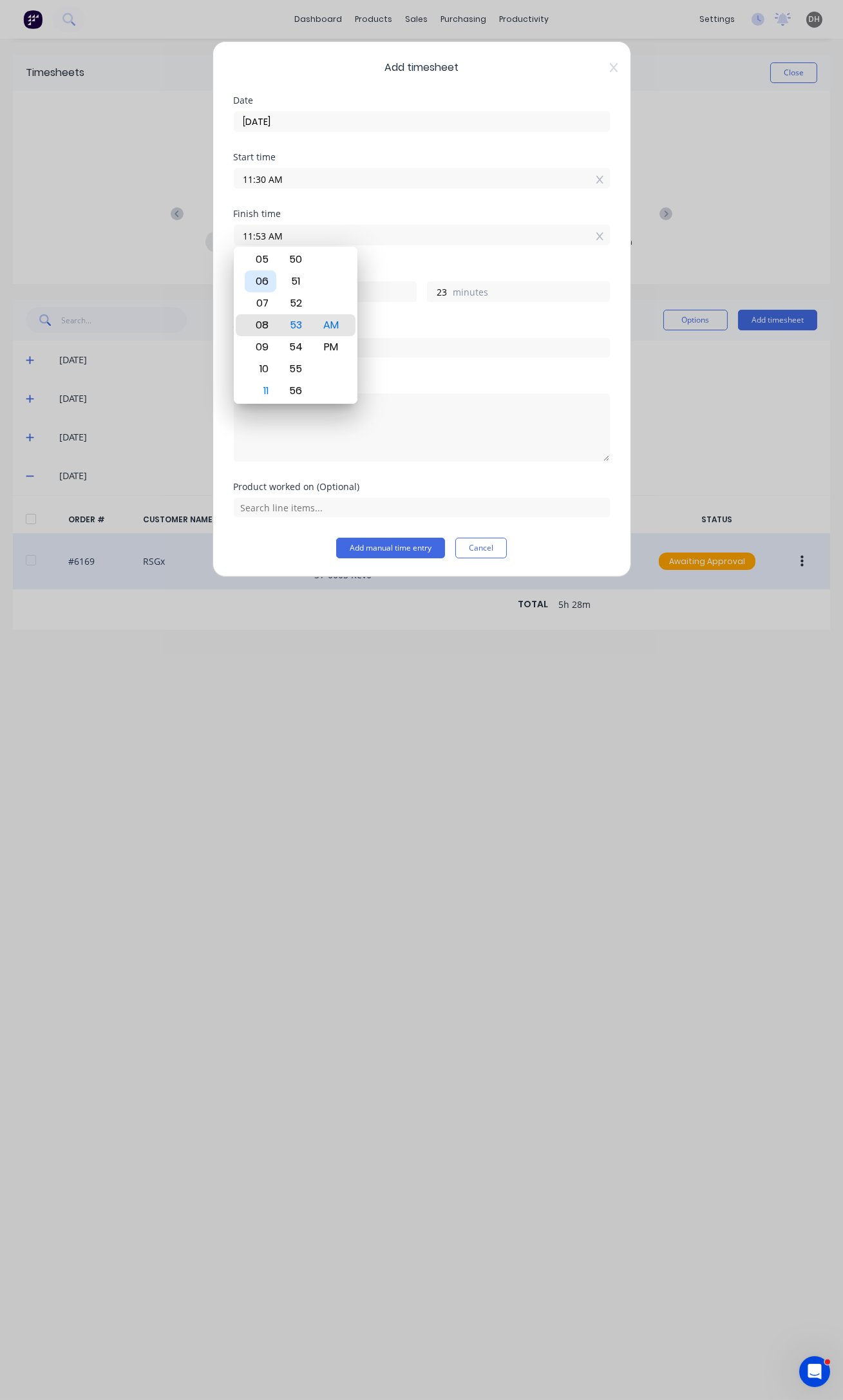
type input "21"
type input "07:53 AM"
type input "20"
type input "04:53 AM"
type input "17"
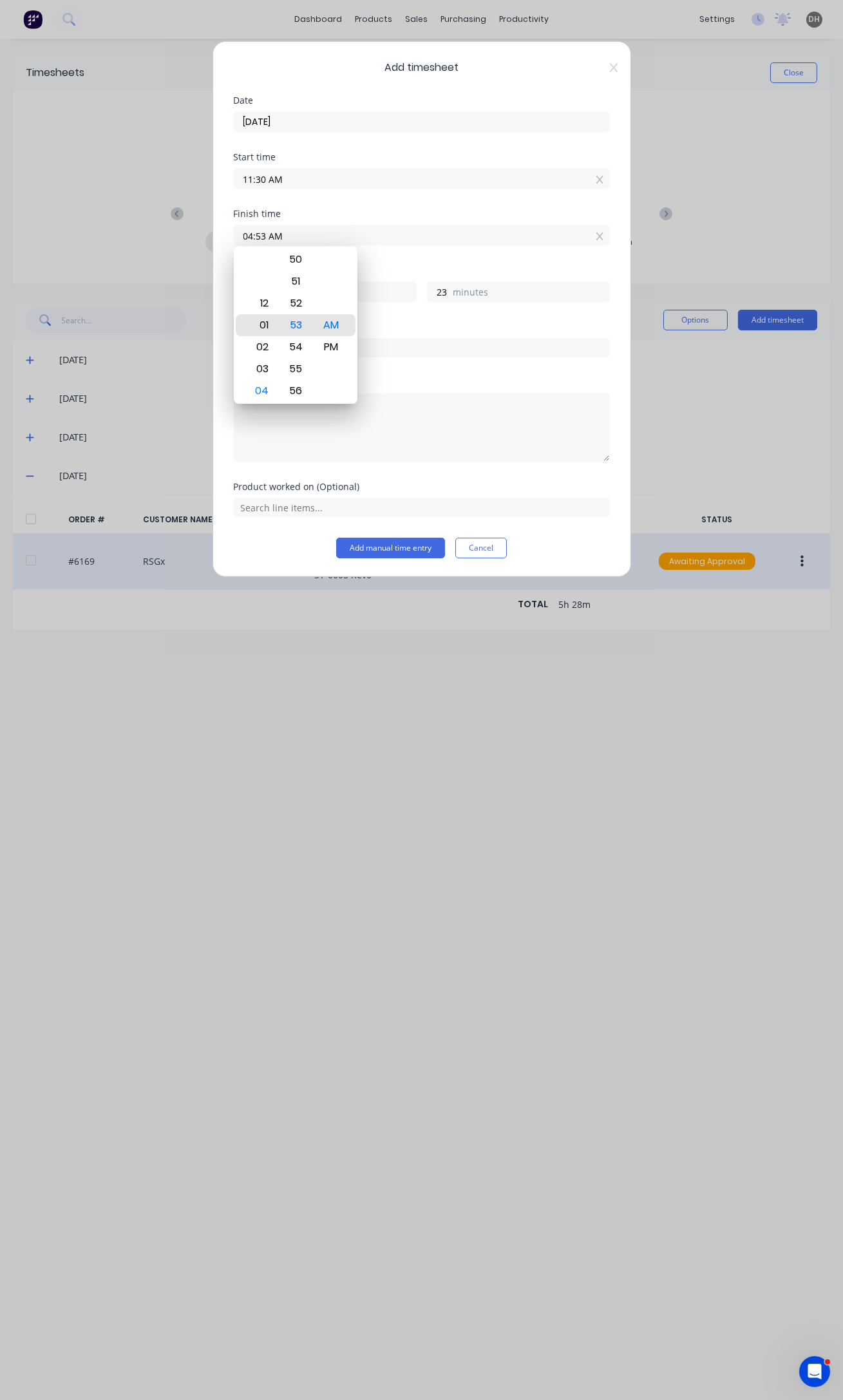
type input "01:53 AM"
type input "14"
click at [264, 301] on div "12" at bounding box center [260, 302] width 32 height 22
type input "12:53 AM"
type input "13"
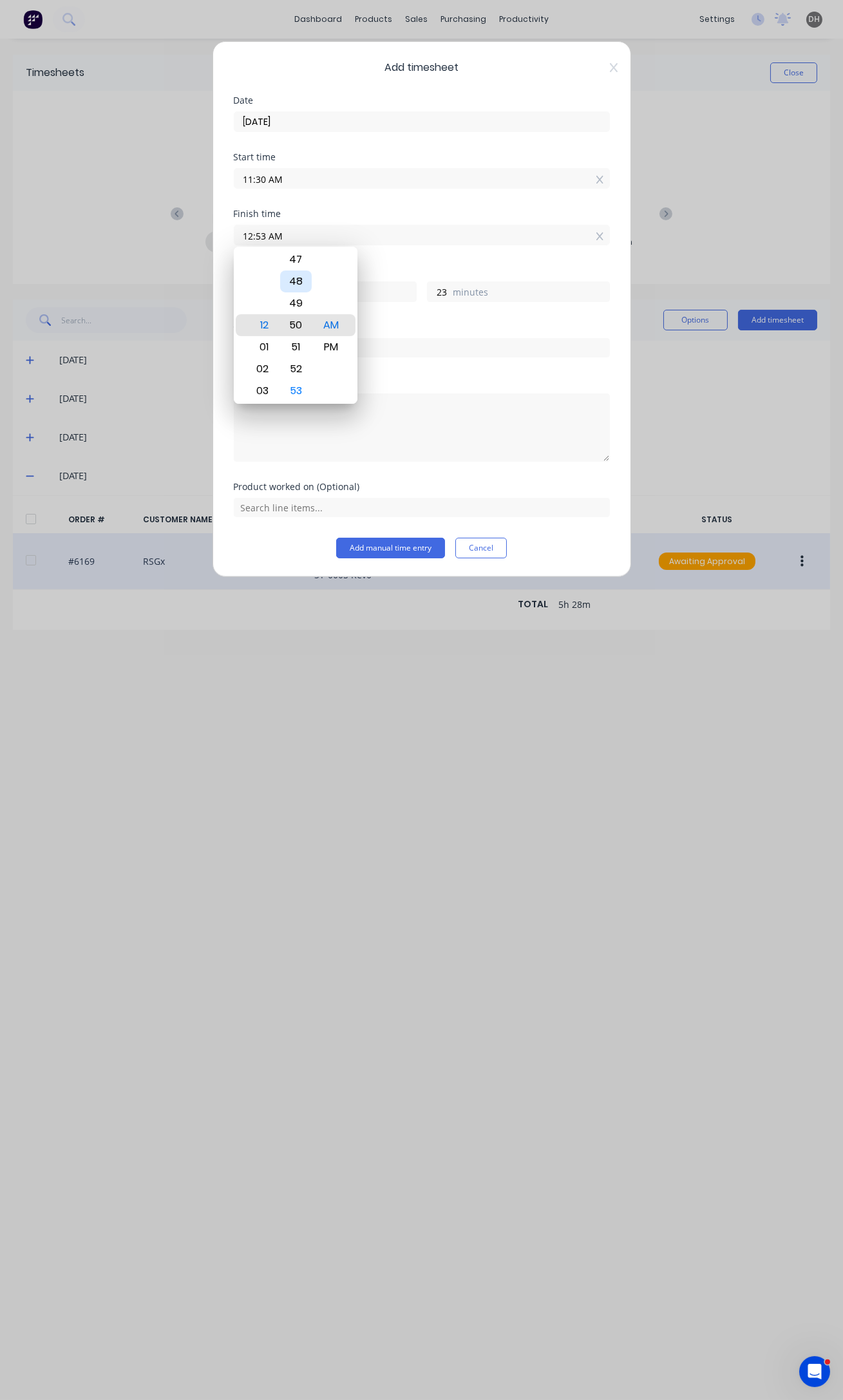
type input "12:50 AM"
type input "20"
type input "12:46 AM"
type input "16"
type input "12:43 AM"
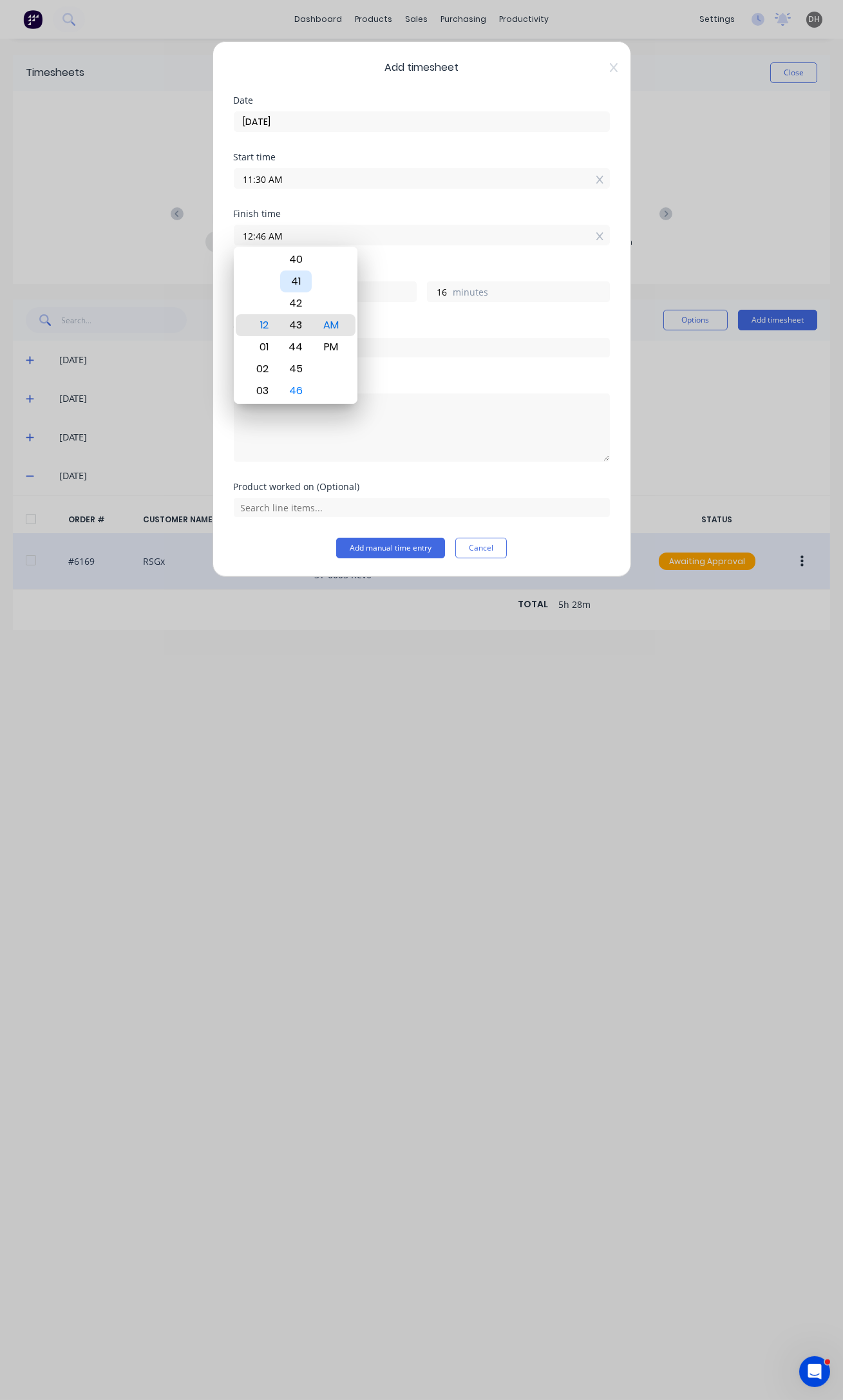
type input "13"
type input "12:40 AM"
type input "10"
type input "12:39 AM"
type input "9"
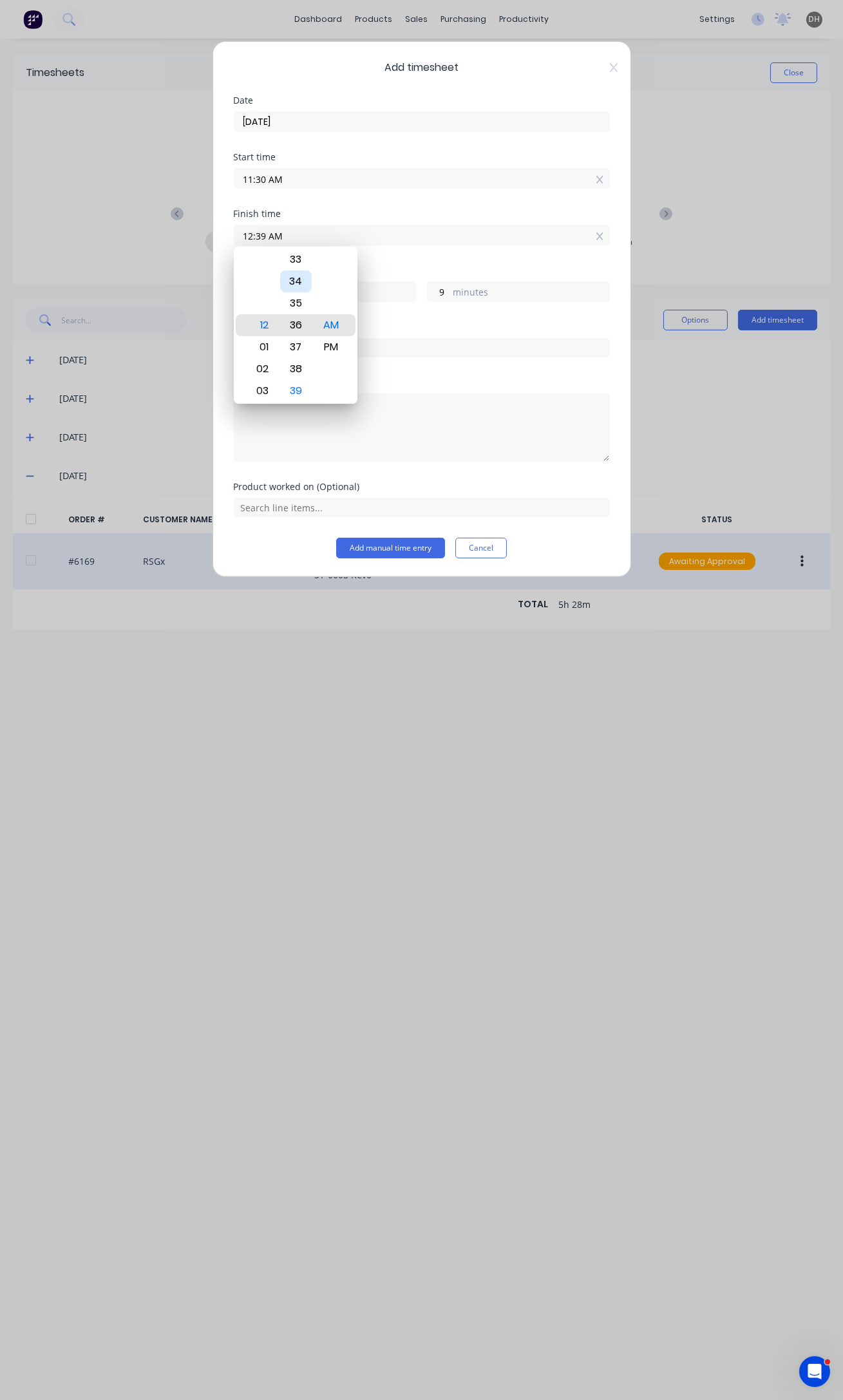
type input "12:36 AM"
type input "6"
type input "12:33 AM"
type input "3"
type input "12:29 AM"
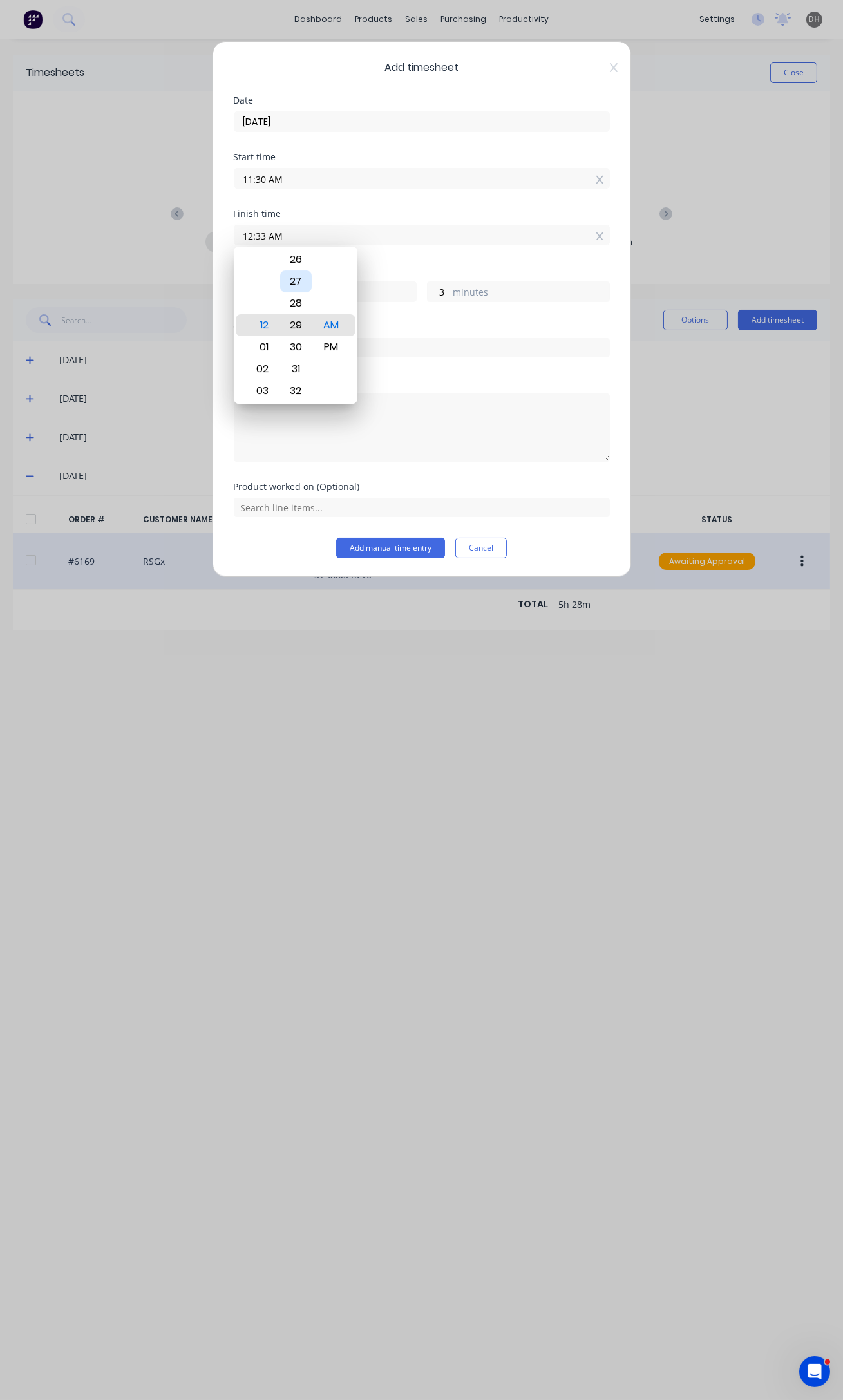
type input "12"
type input "59"
type input "12:28 AM"
type input "58"
type input "12:26 AM"
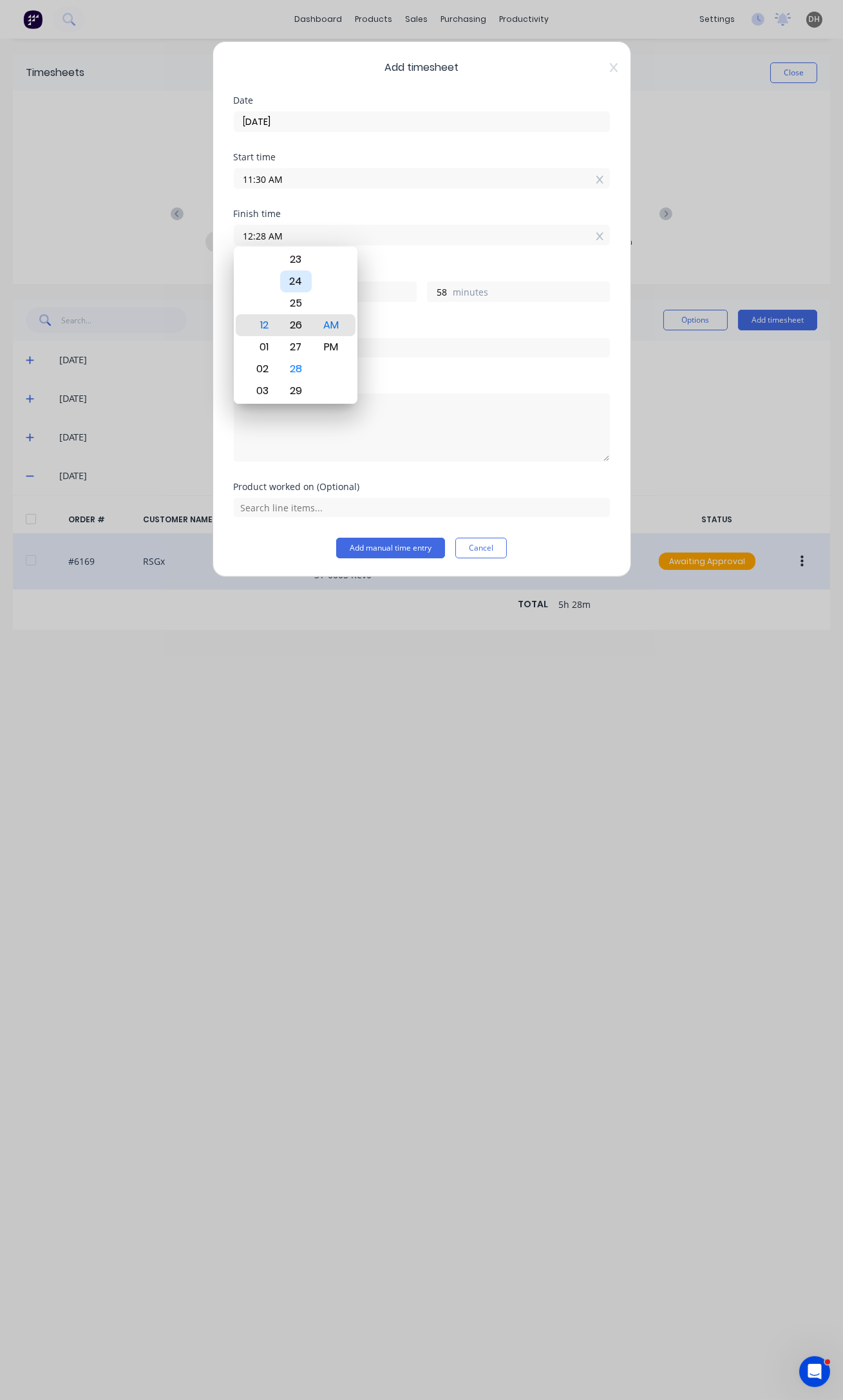
type input "56"
type input "12:22 AM"
type input "52"
type input "12:18 AM"
type input "48"
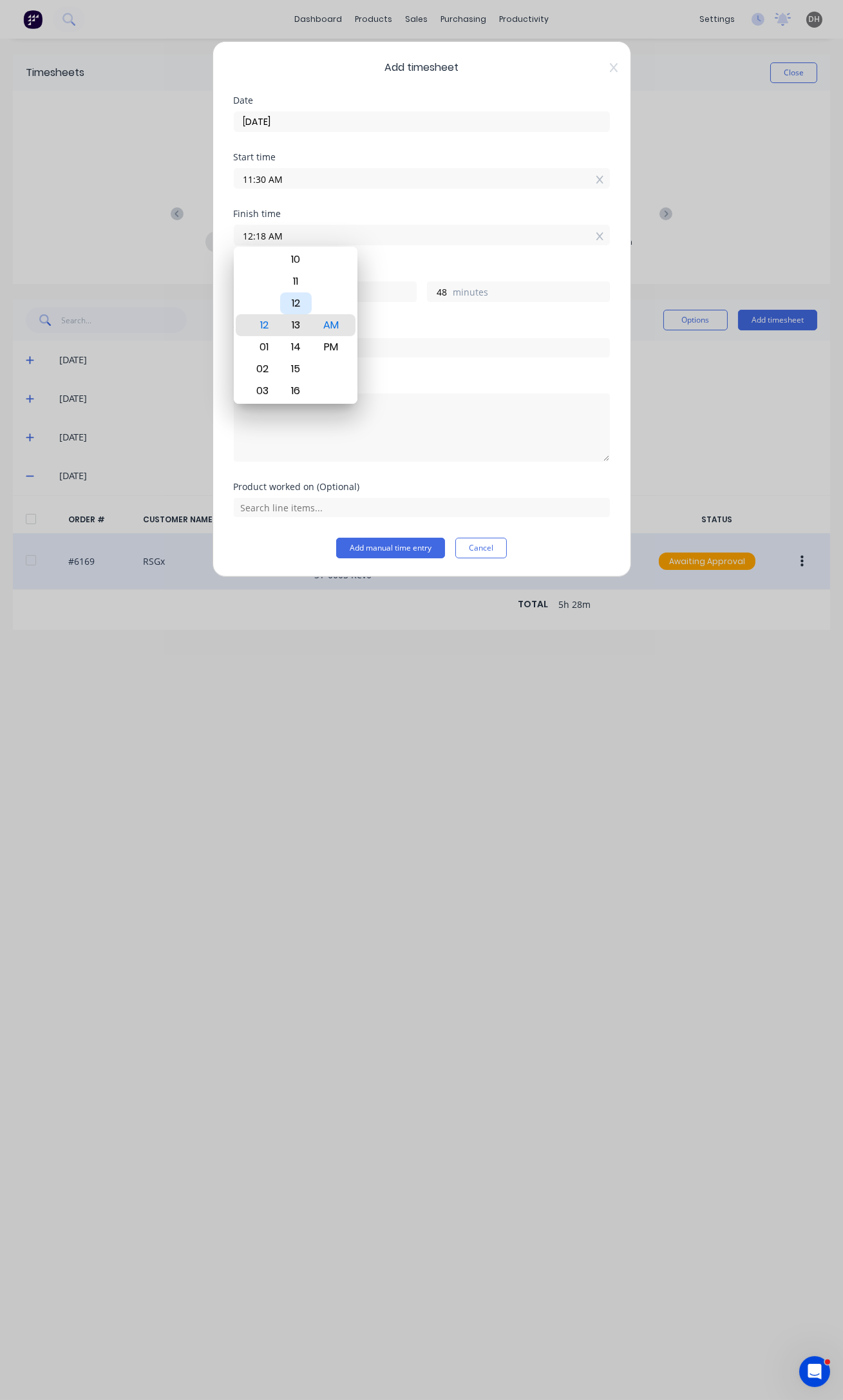
type input "12:13 AM"
type input "43"
type input "12:10 AM"
type input "40"
type input "12:11 AM"
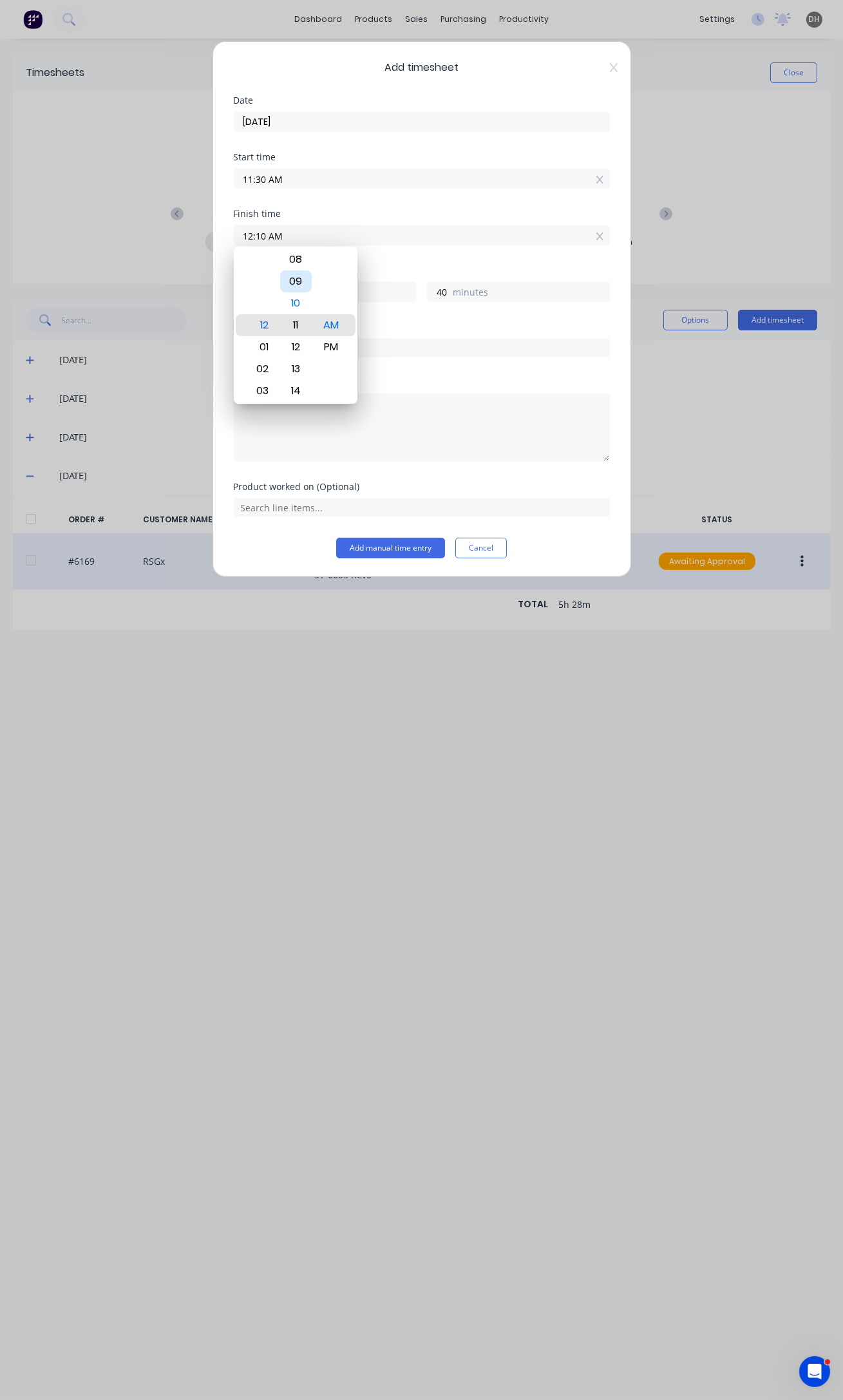
type input "41"
type input "12:10 AM"
type input "40"
type input "12:09 AM"
type input "39"
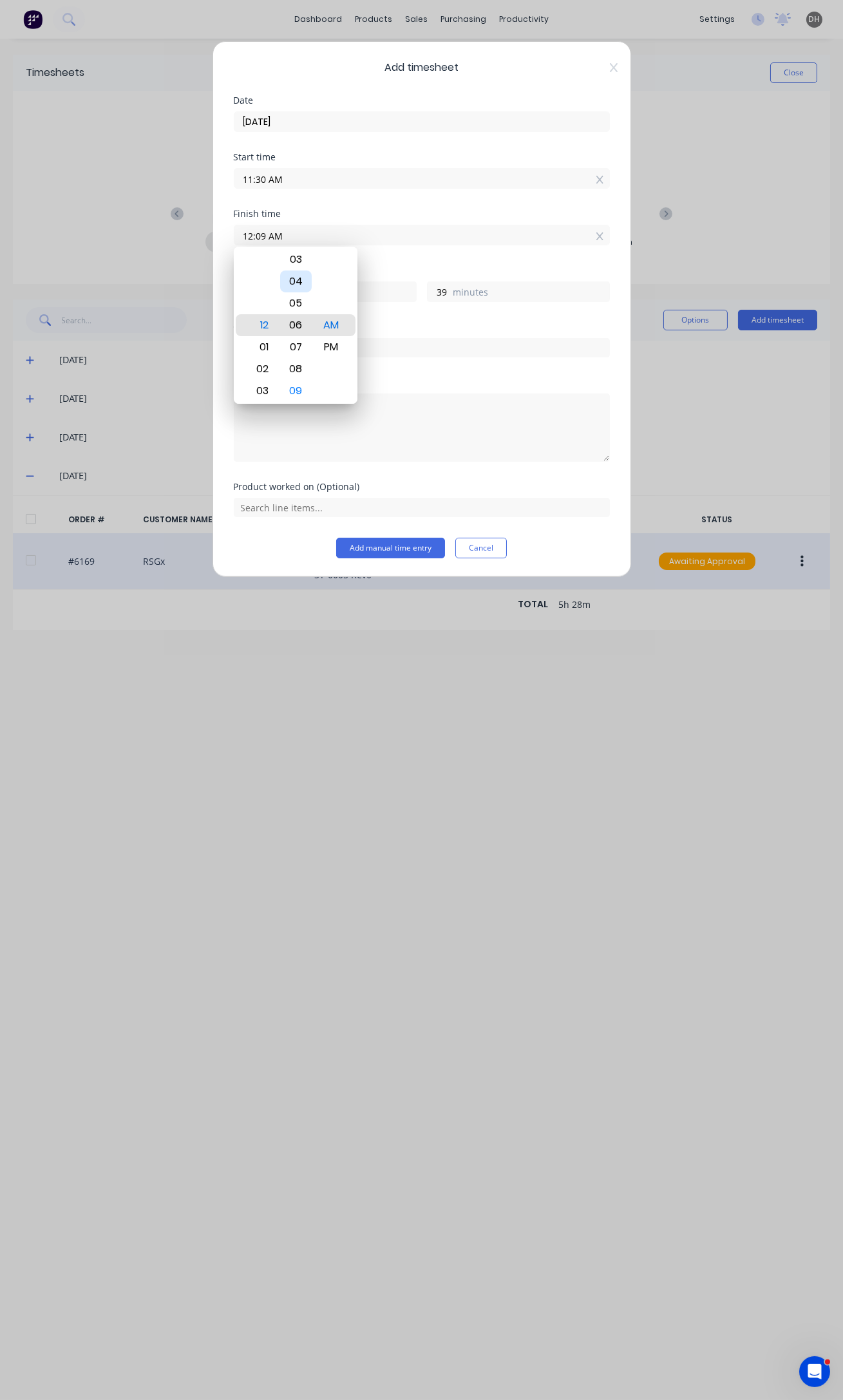
type input "12:06 AM"
type input "36"
type input "12:03 AM"
type input "33"
click at [307, 255] on div "00" at bounding box center [295, 259] width 32 height 22
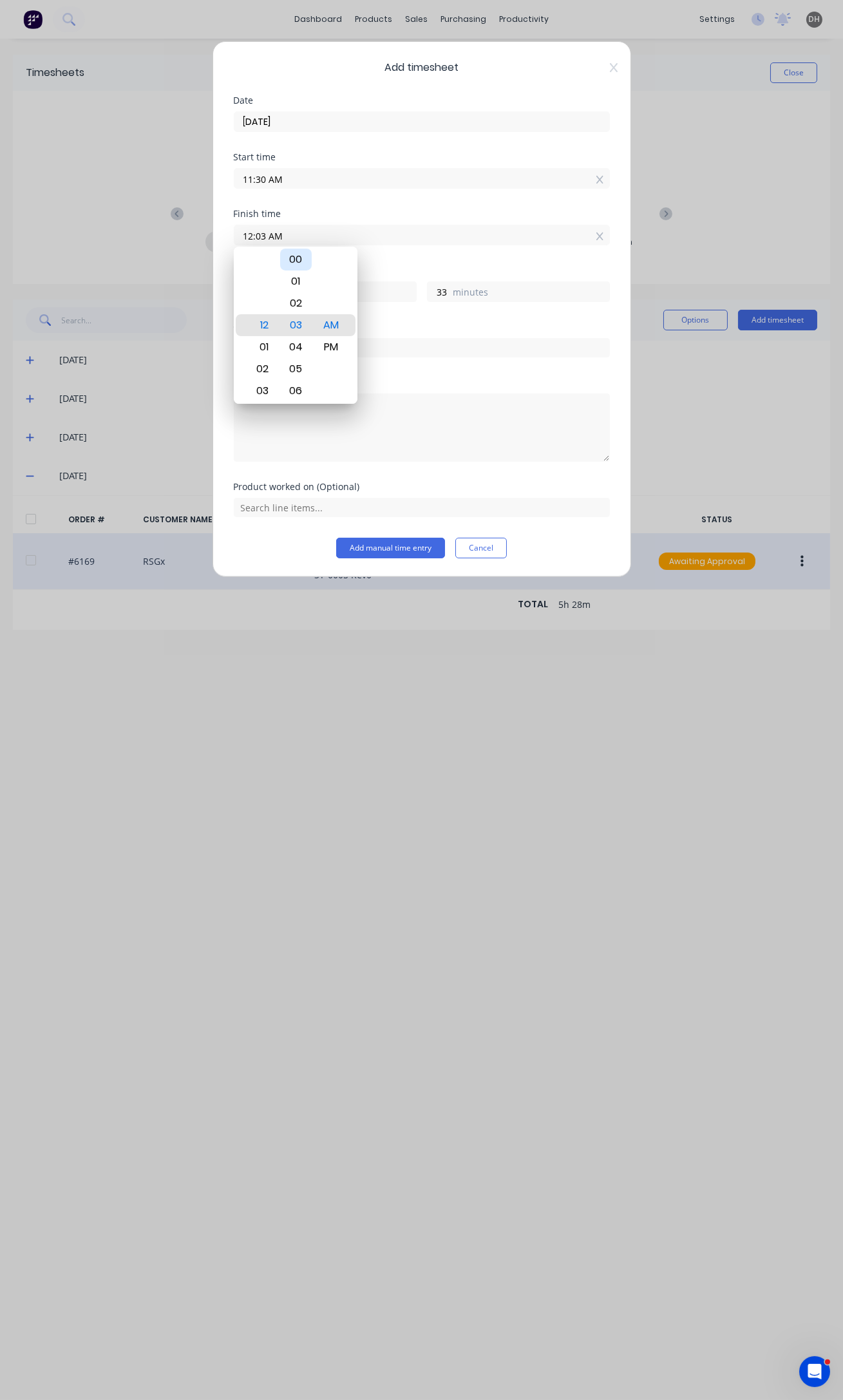
type input "12:00 AM"
type input "30"
click at [331, 341] on div "PM" at bounding box center [331, 346] width 32 height 22
type input "12:00 PM"
type input "0"
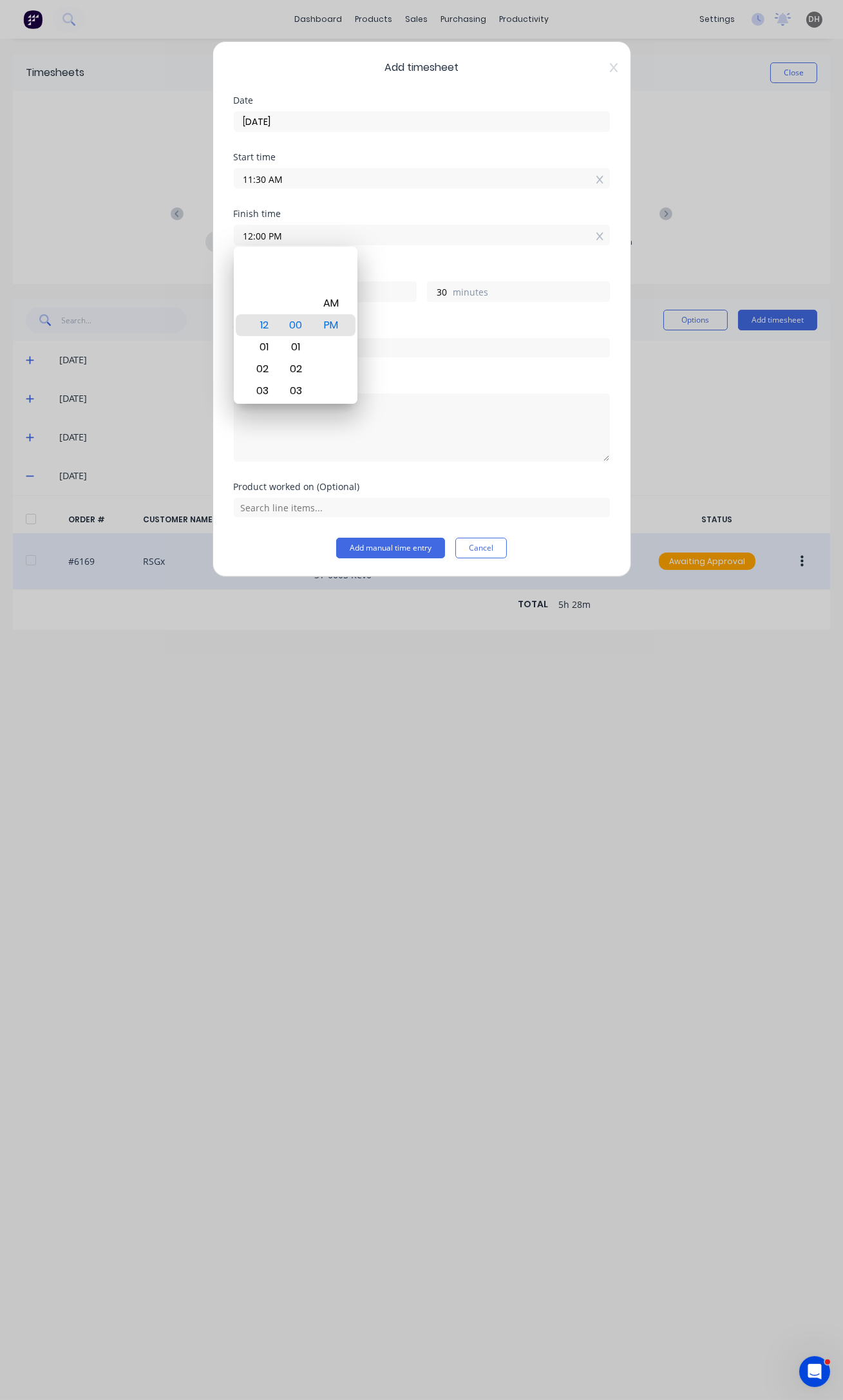
click at [437, 372] on div "Order #" at bounding box center [421, 350] width 376 height 55
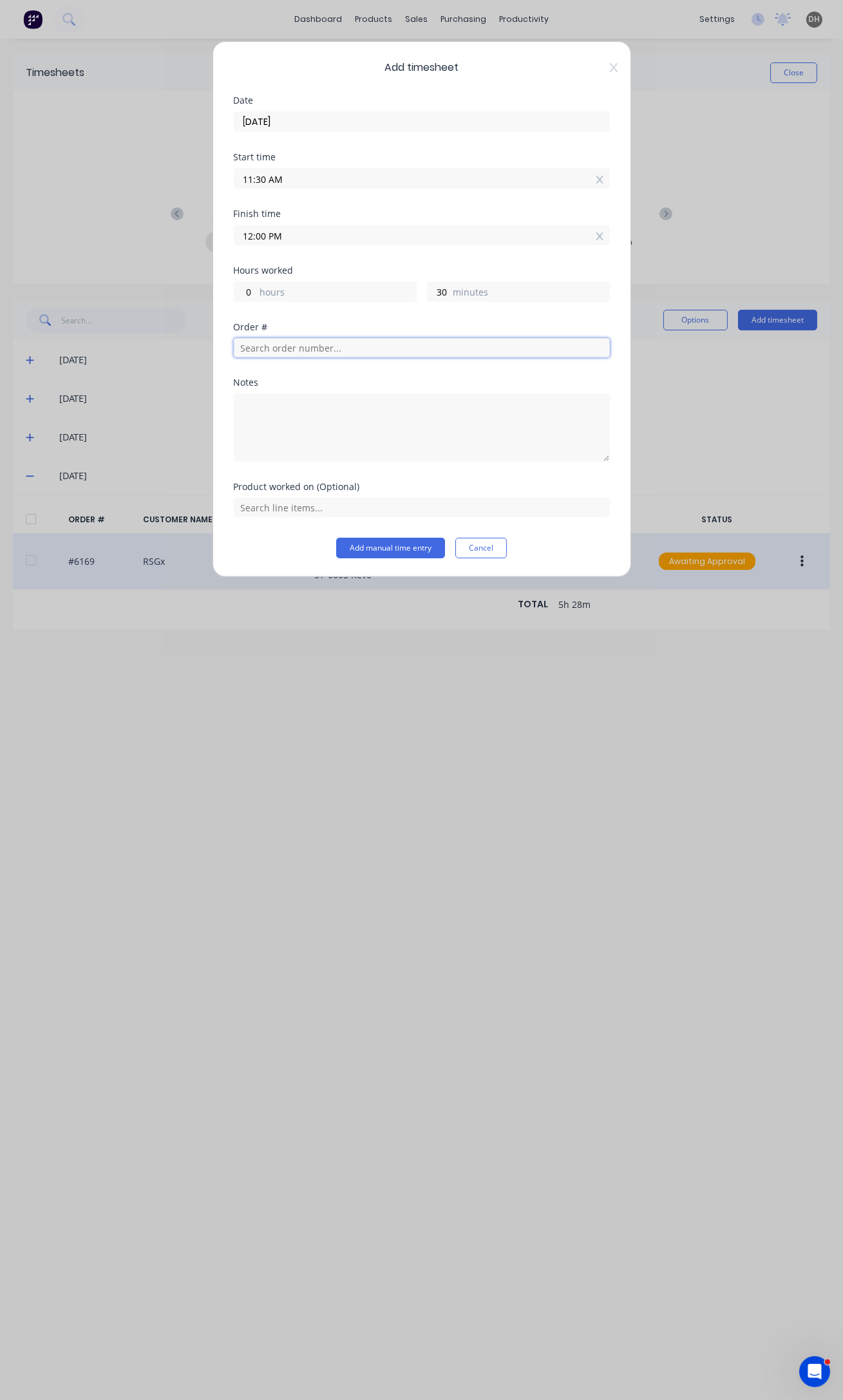
click at [289, 349] on input "text" at bounding box center [421, 348] width 376 height 19
type input "6174"
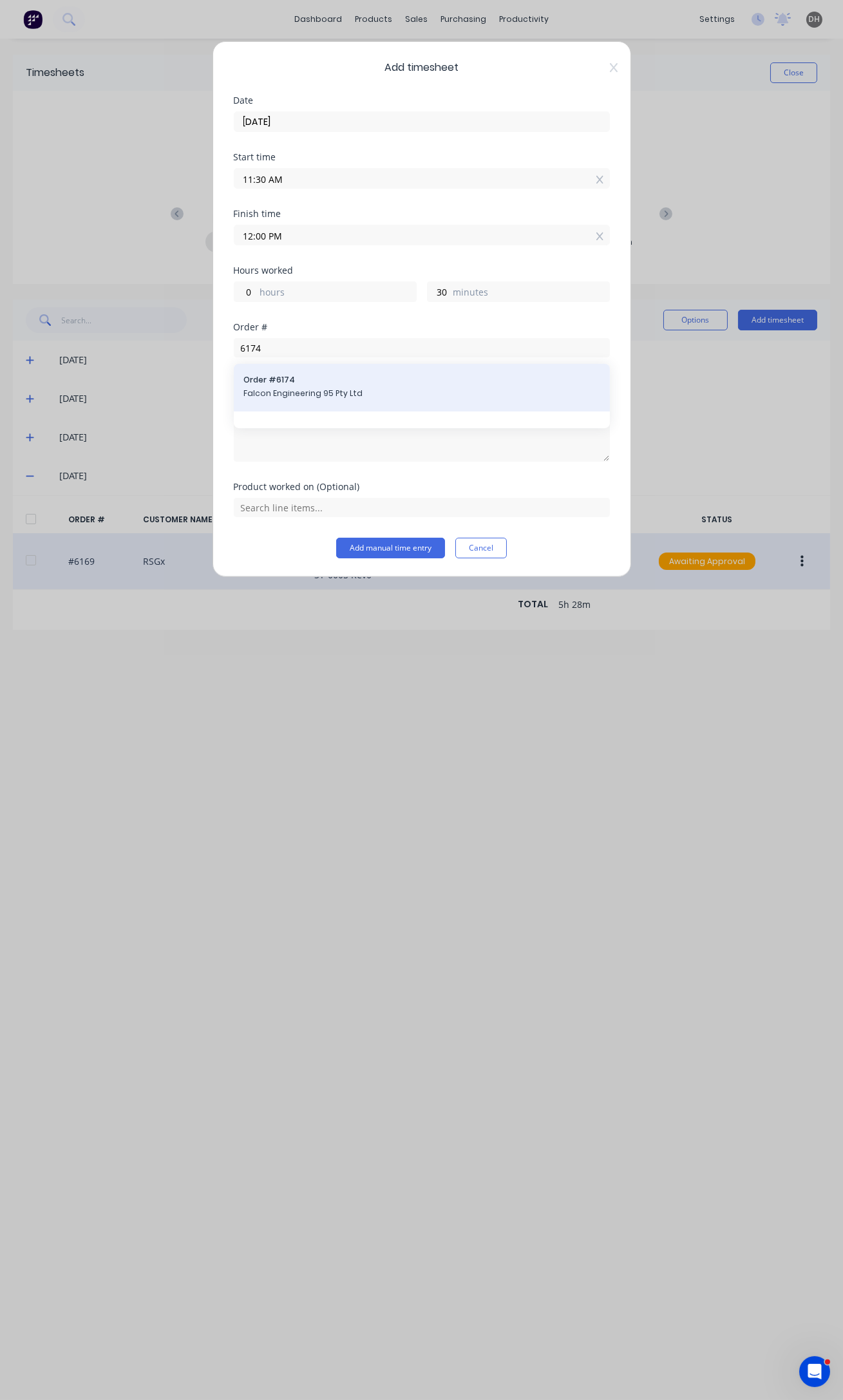
click at [290, 385] on div "Order # 6174 Falcon Engineering 95 Pty Ltd" at bounding box center [421, 387] width 356 height 27
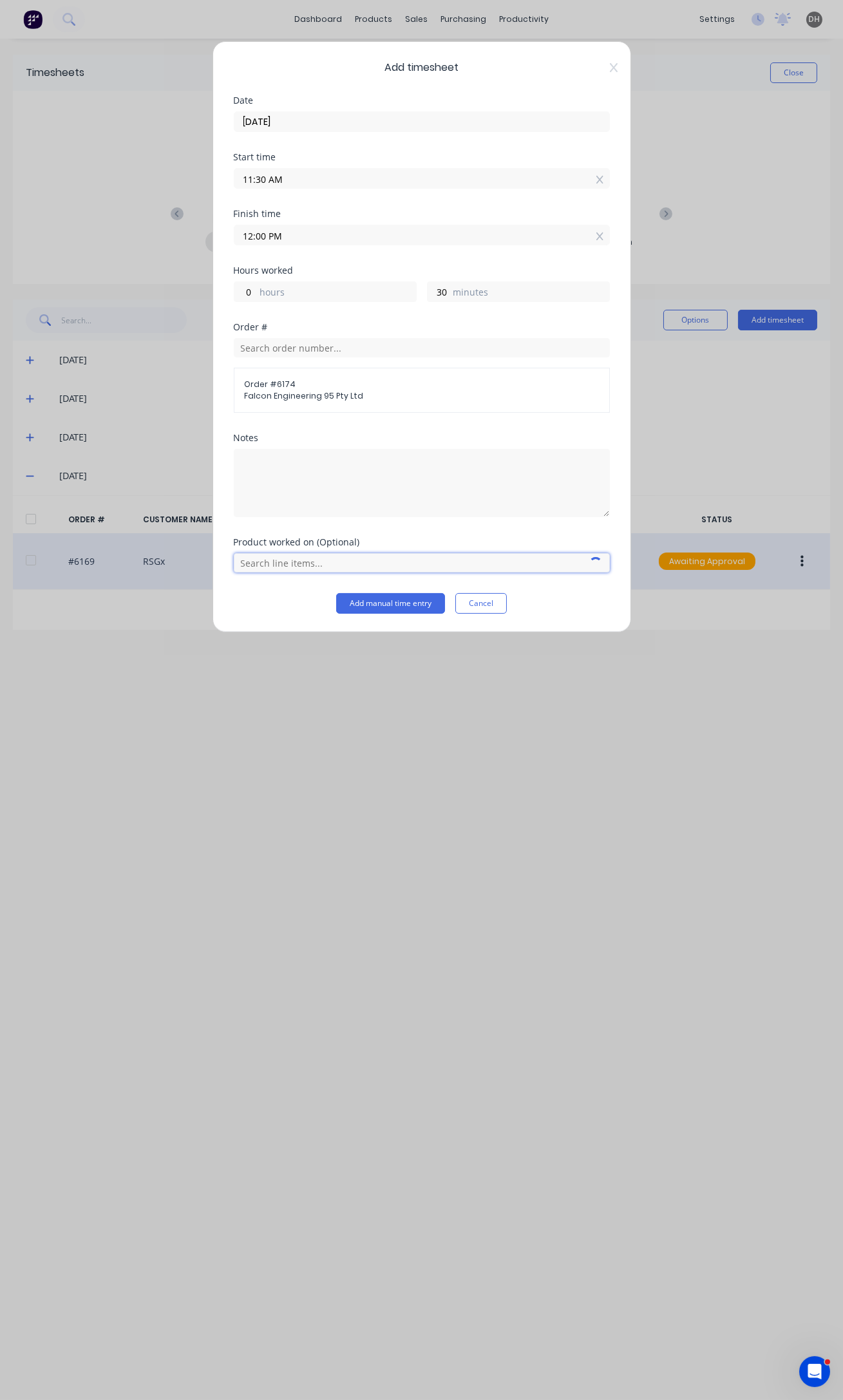
click at [292, 560] on input "text" at bounding box center [421, 562] width 376 height 19
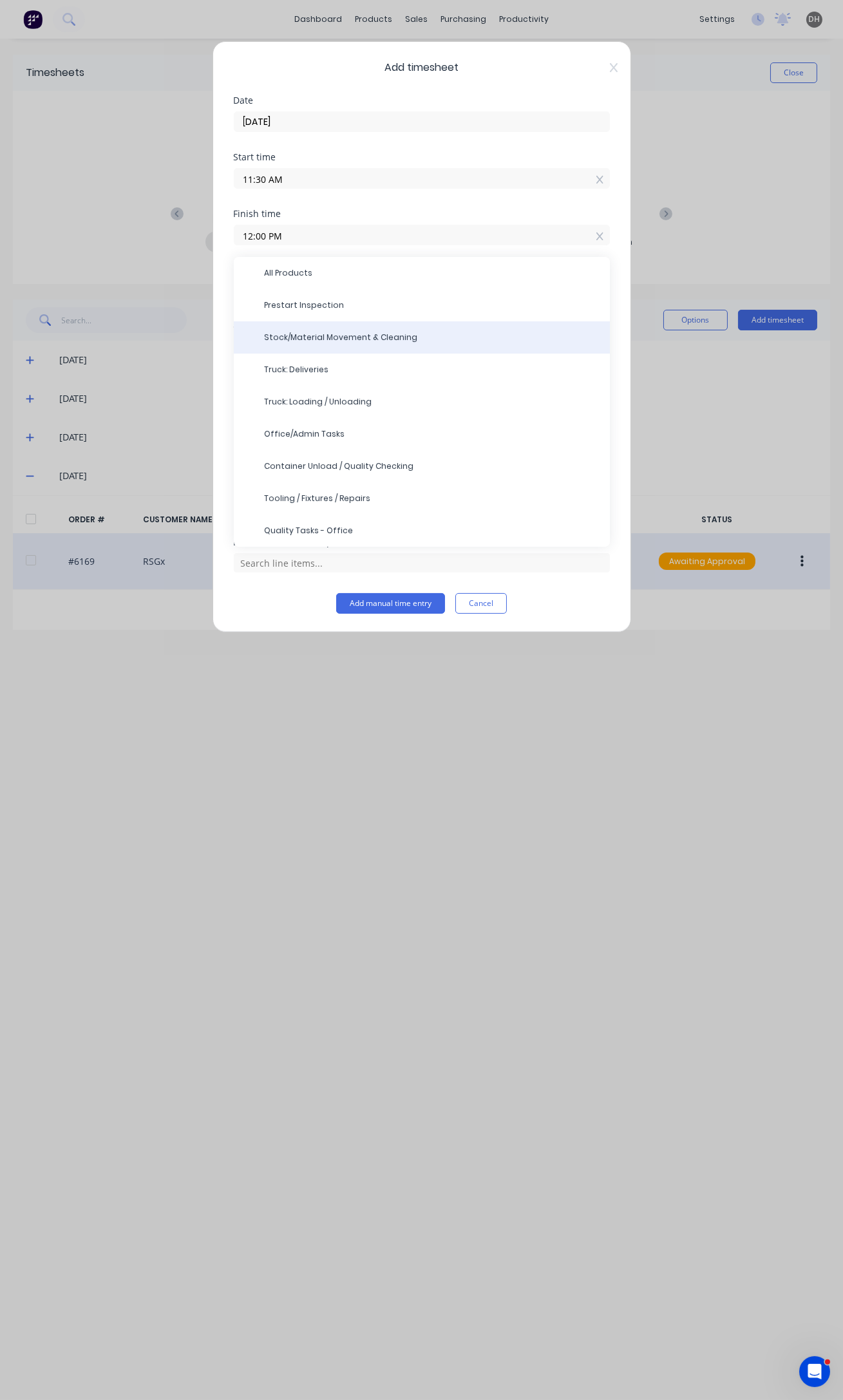
click at [365, 341] on span "Stock/Material Movement & Cleaning" at bounding box center [431, 337] width 335 height 11
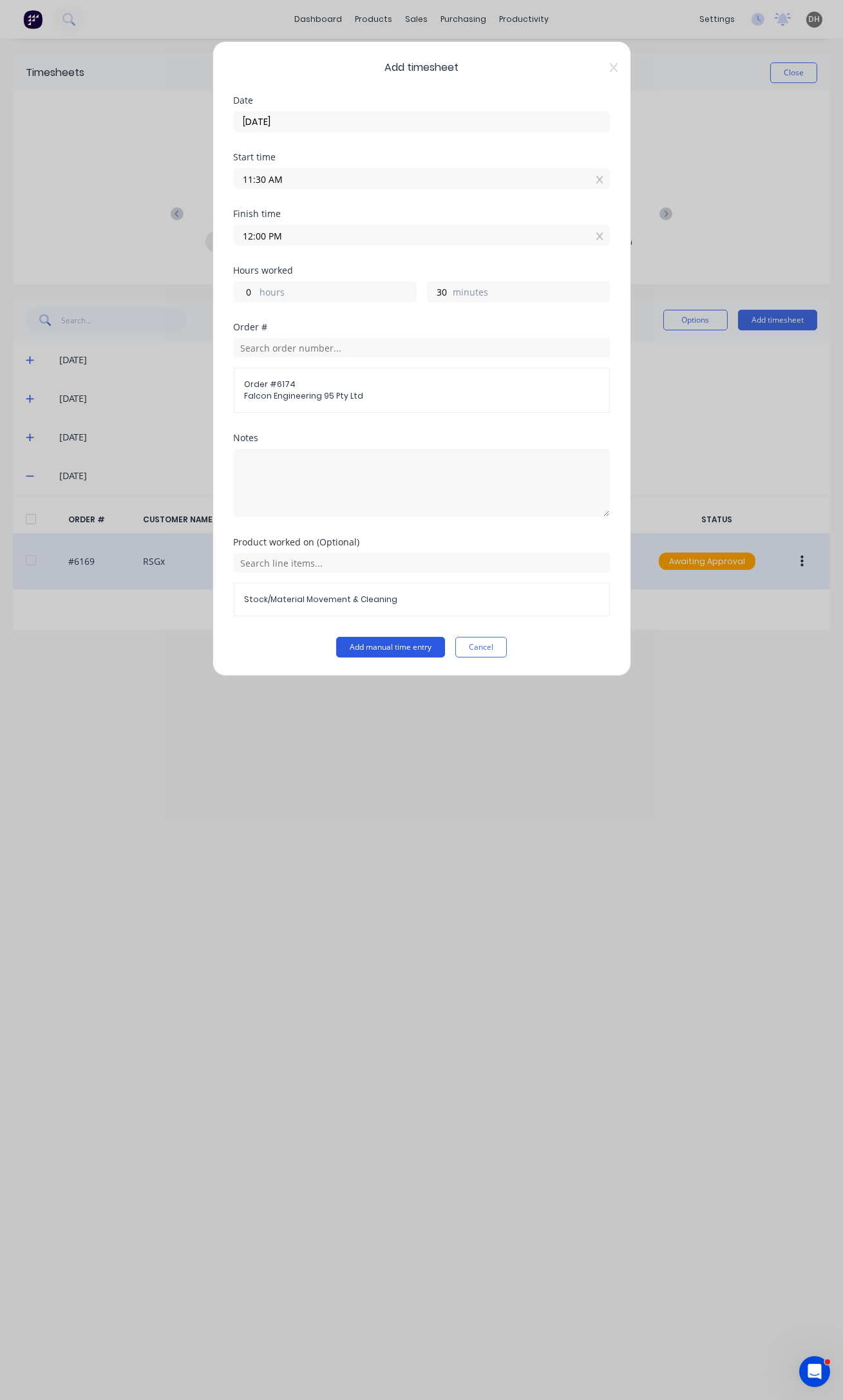
click at [433, 644] on button "Add manual time entry" at bounding box center [390, 647] width 108 height 21
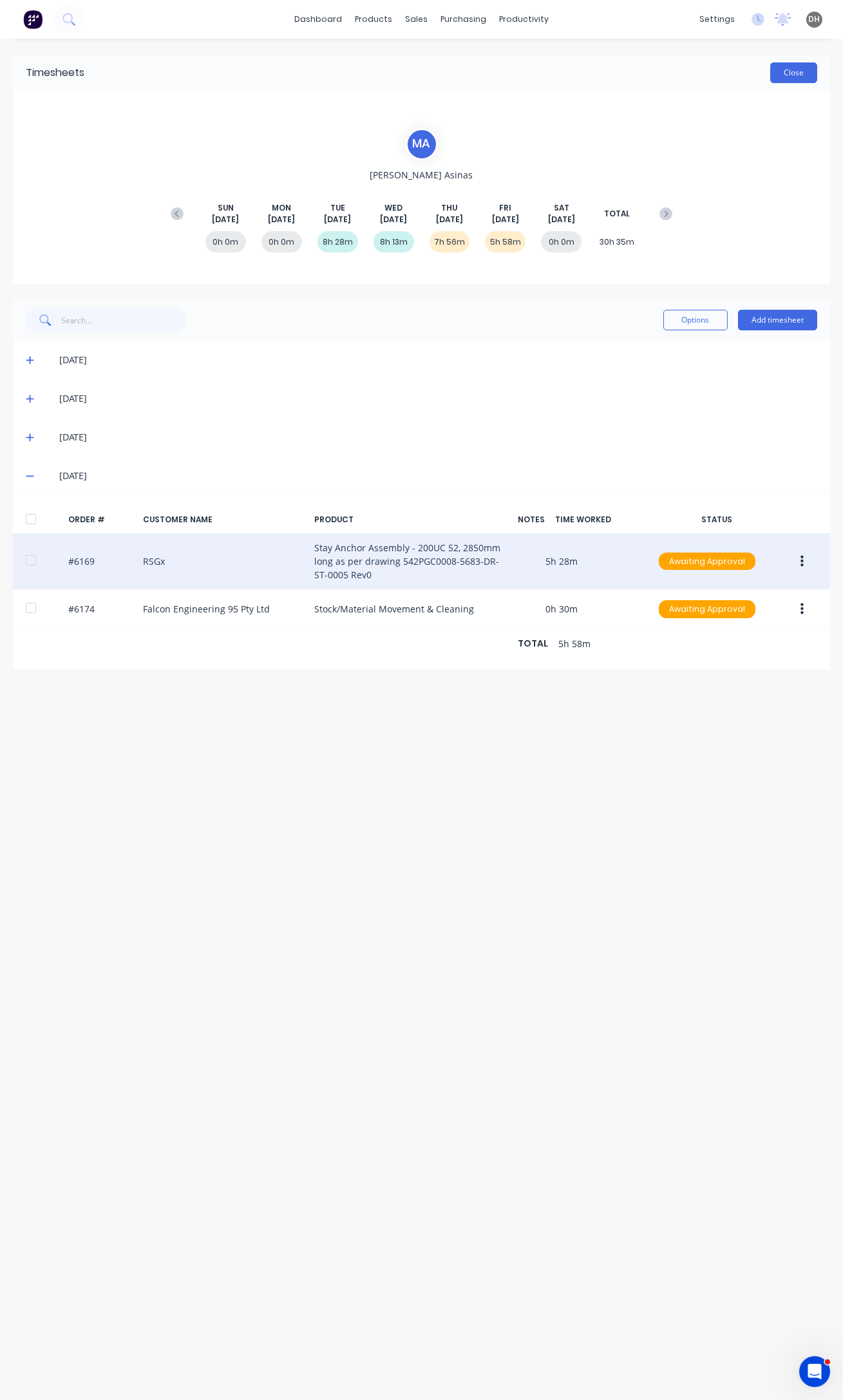
click at [794, 70] on button "Close" at bounding box center [793, 73] width 47 height 21
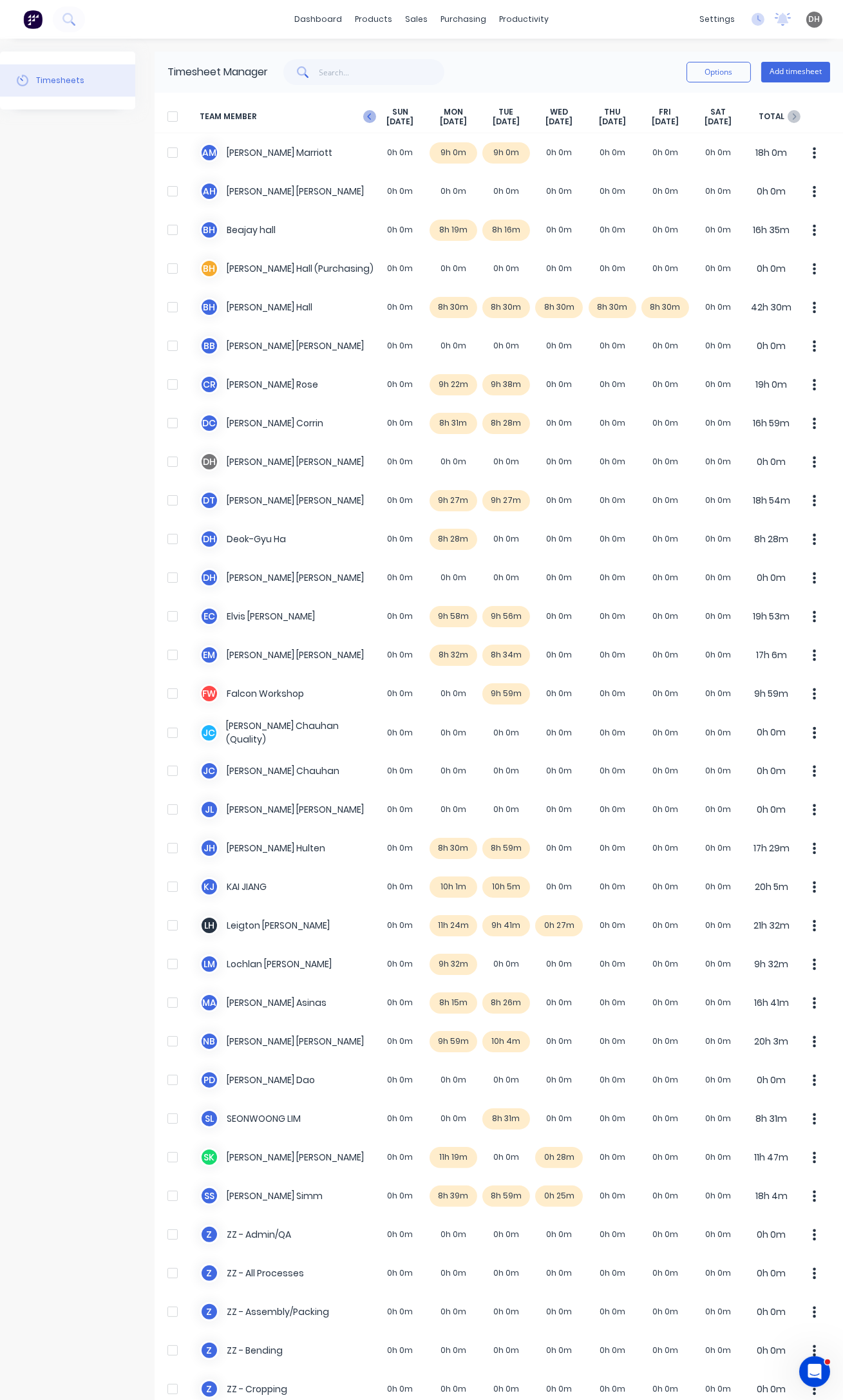
click at [371, 114] on icon "button" at bounding box center [369, 116] width 13 height 13
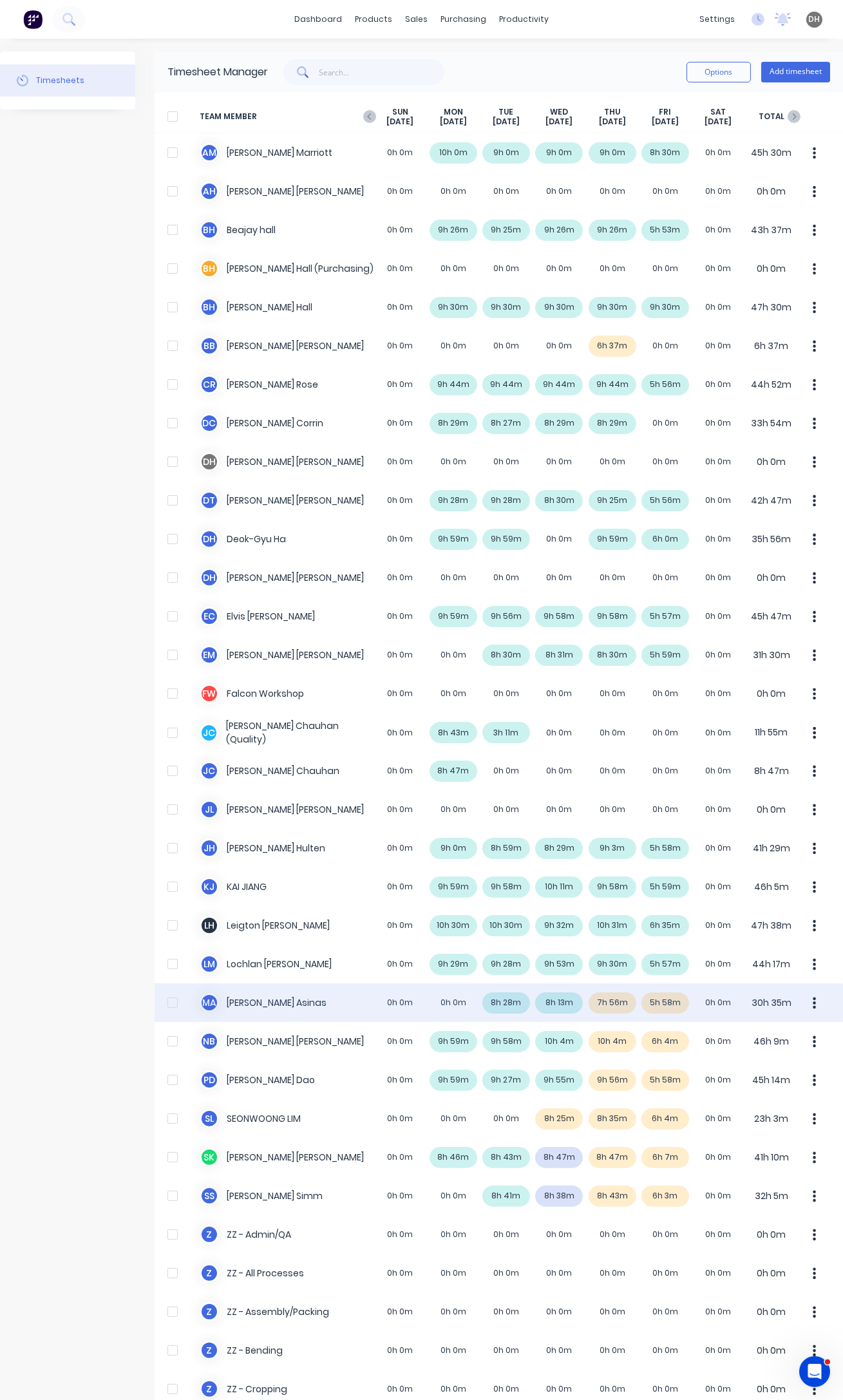
click at [813, 1002] on icon "button" at bounding box center [815, 1002] width 3 height 11
click at [754, 1038] on div "Approve" at bounding box center [766, 1038] width 99 height 19
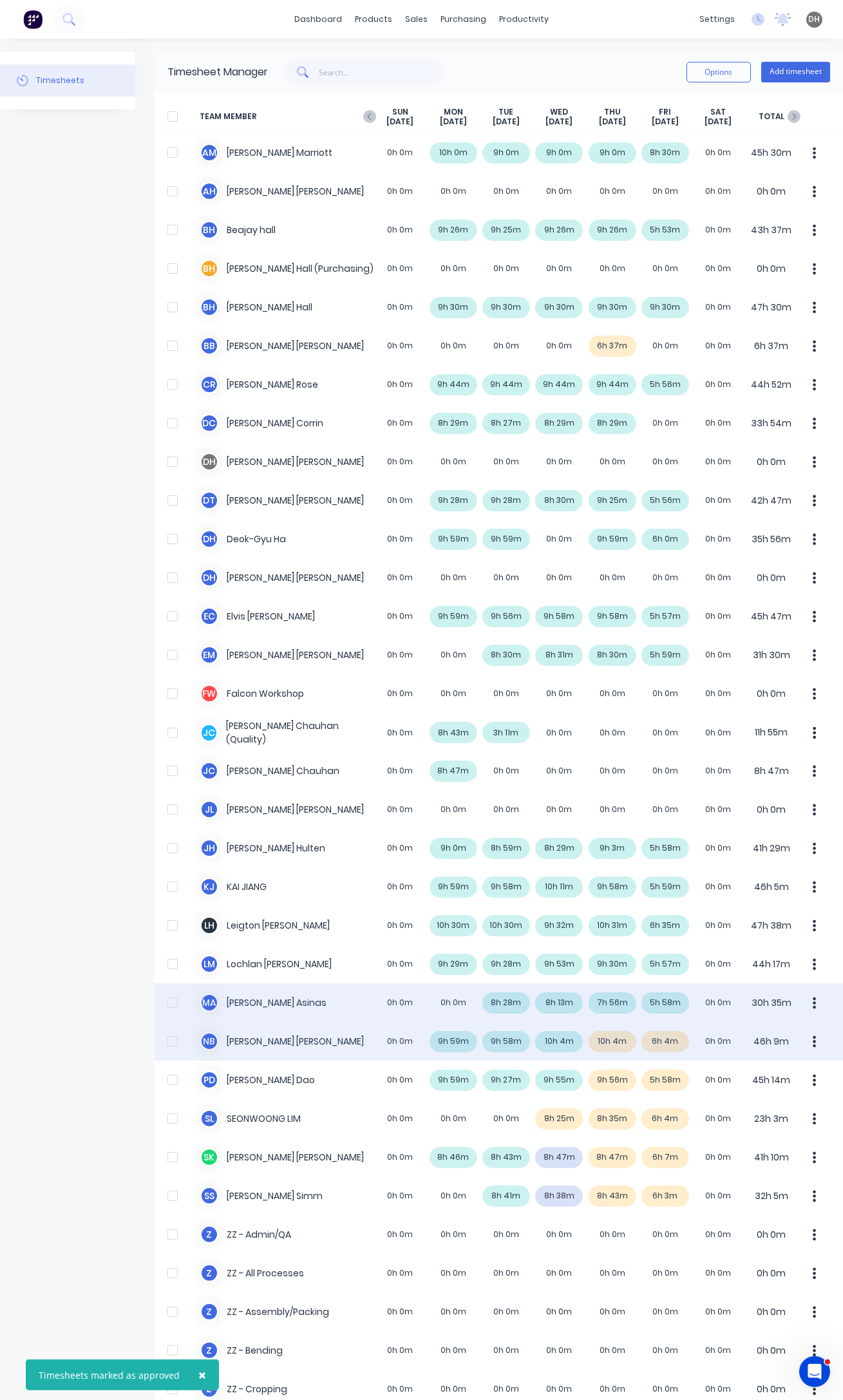
click at [598, 1039] on div "N B [PERSON_NAME] 0h 0m 9h 59m 9h 58m 10h 4m 10h 4m 6h 4m 0h 0m 46h 9m" at bounding box center [498, 1041] width 688 height 39
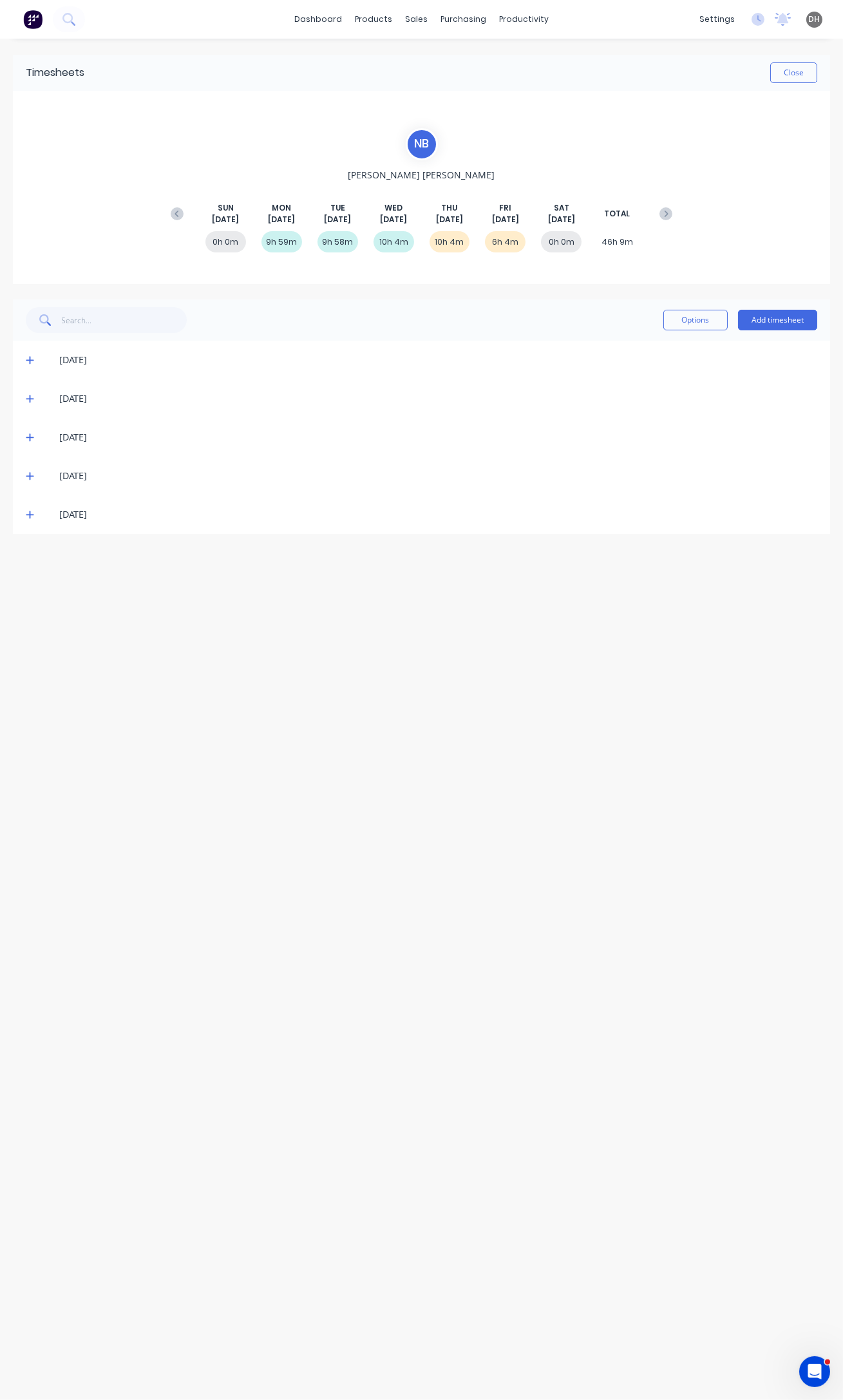
click at [19, 481] on div "[DATE]" at bounding box center [421, 475] width 817 height 39
click at [24, 477] on div "[DATE]" at bounding box center [421, 475] width 817 height 39
click at [28, 476] on icon at bounding box center [30, 475] width 9 height 9
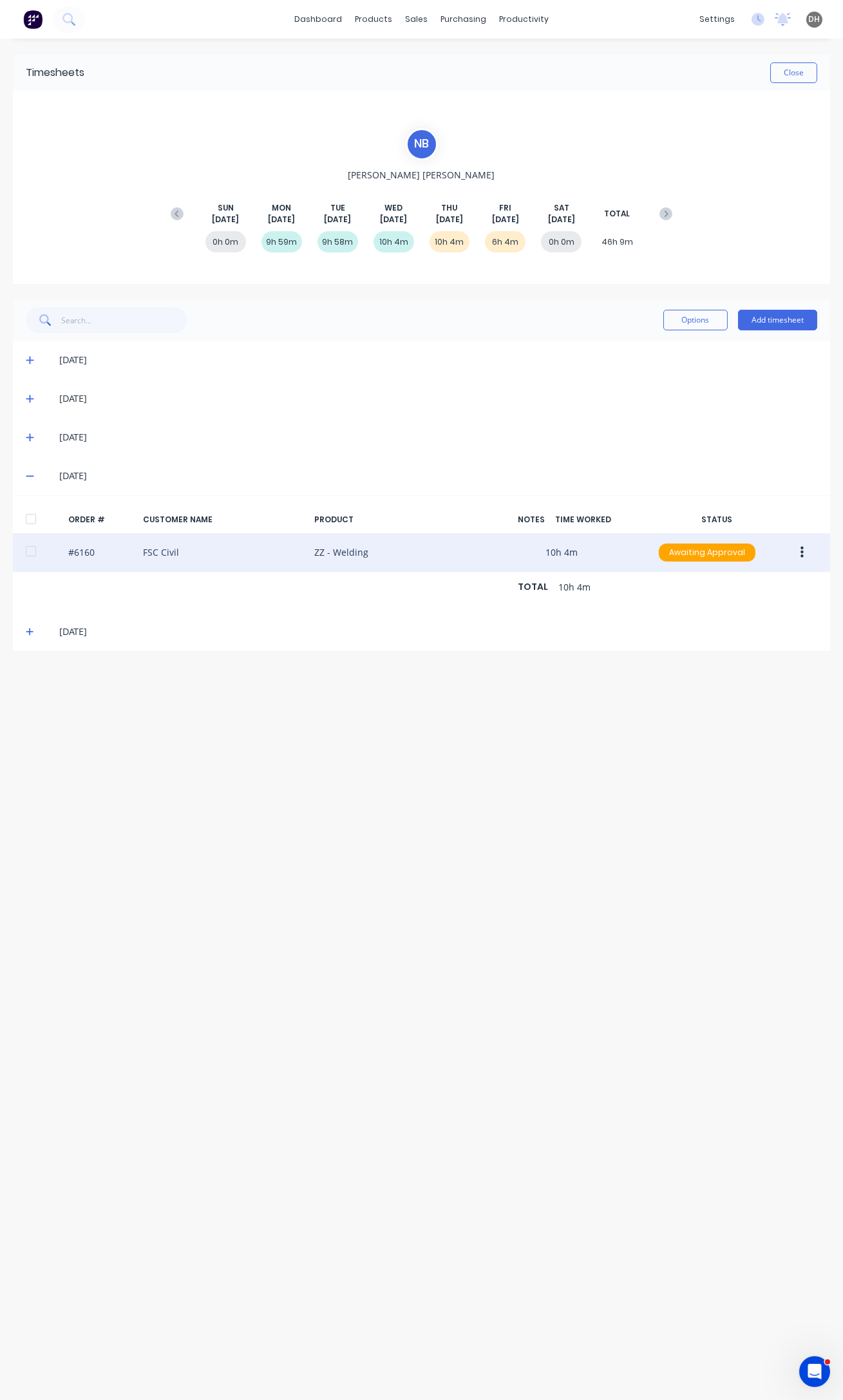
click at [795, 551] on button "button" at bounding box center [802, 552] width 30 height 23
click at [746, 637] on div "Edit" at bounding box center [755, 638] width 99 height 19
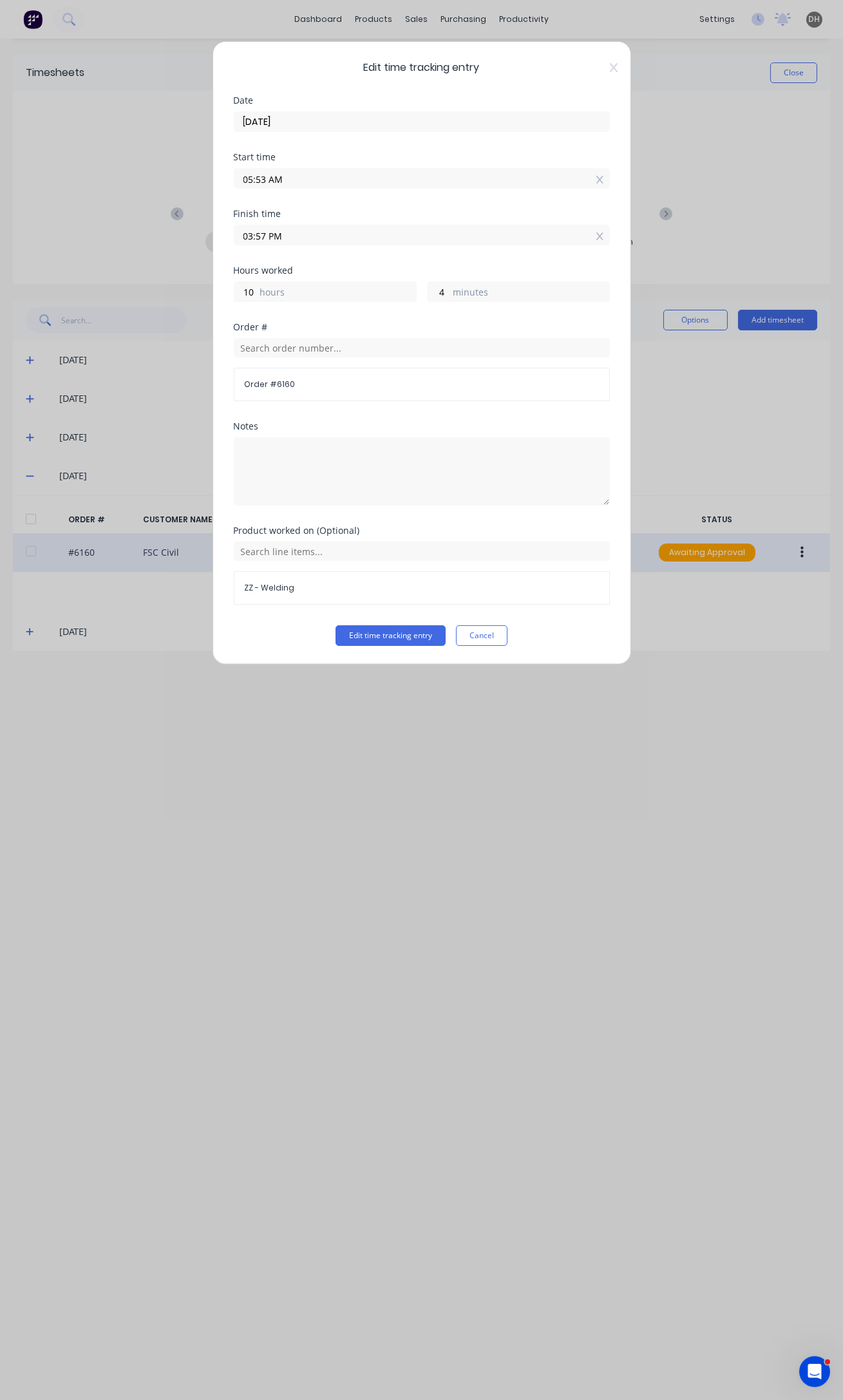
click at [264, 179] on input "05:53 AM" at bounding box center [421, 178] width 375 height 19
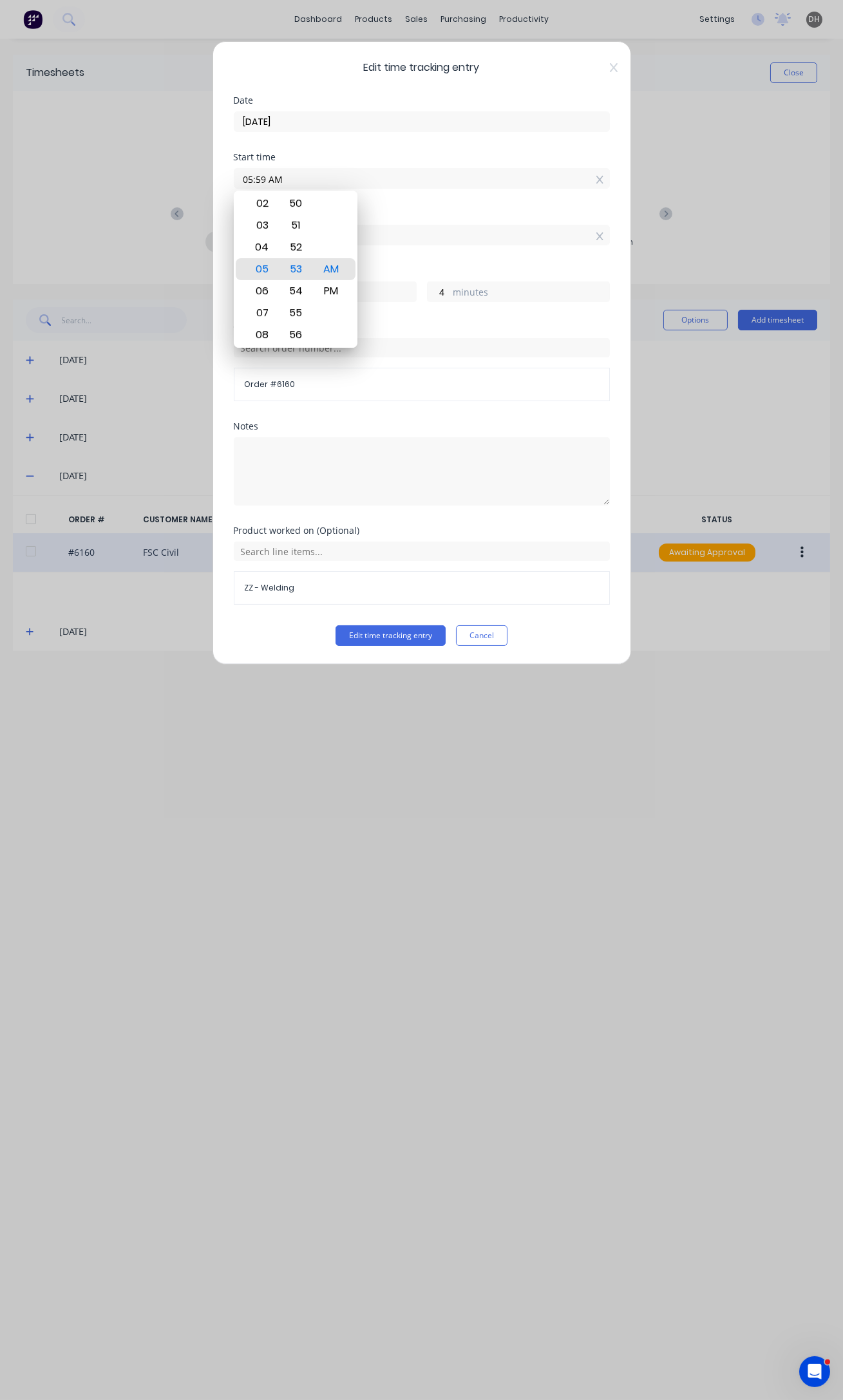
type input "05:59 AM"
click at [336, 625] on button "Edit time tracking entry" at bounding box center [391, 635] width 110 height 21
type input "9"
type input "58"
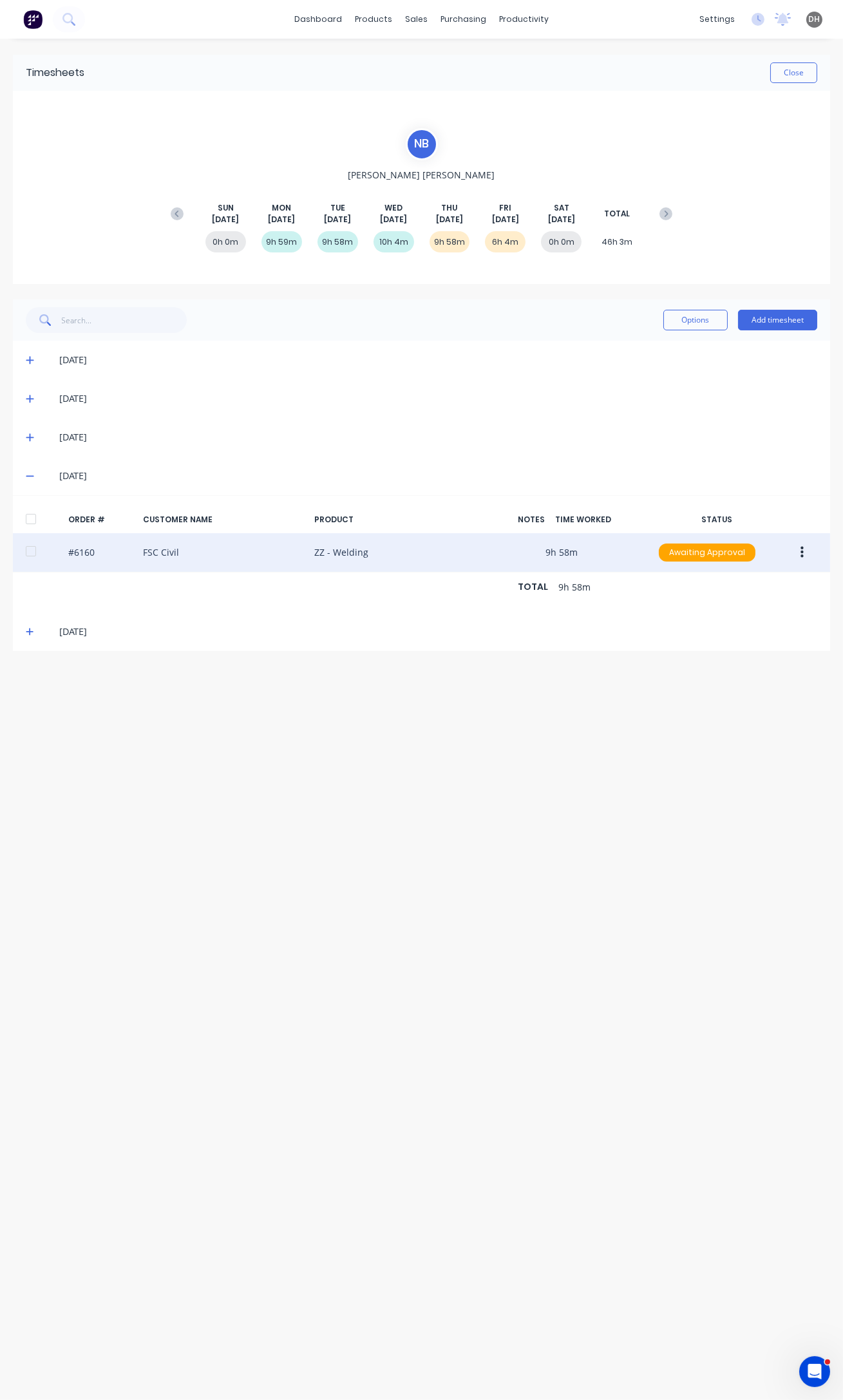
click at [27, 629] on icon at bounding box center [30, 631] width 9 height 9
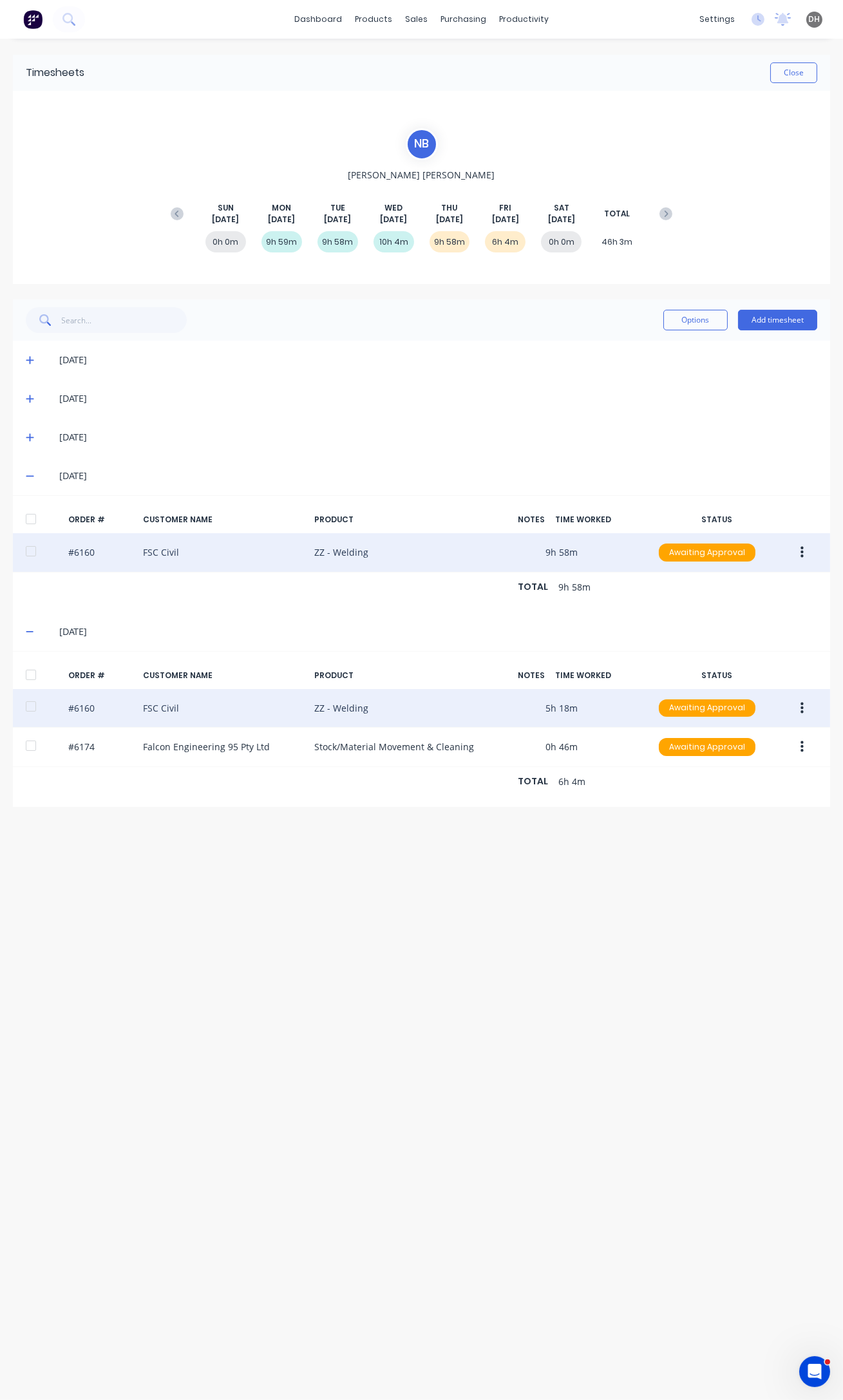
click at [805, 711] on button "button" at bounding box center [802, 708] width 30 height 23
click at [772, 785] on div "Edit" at bounding box center [755, 794] width 99 height 19
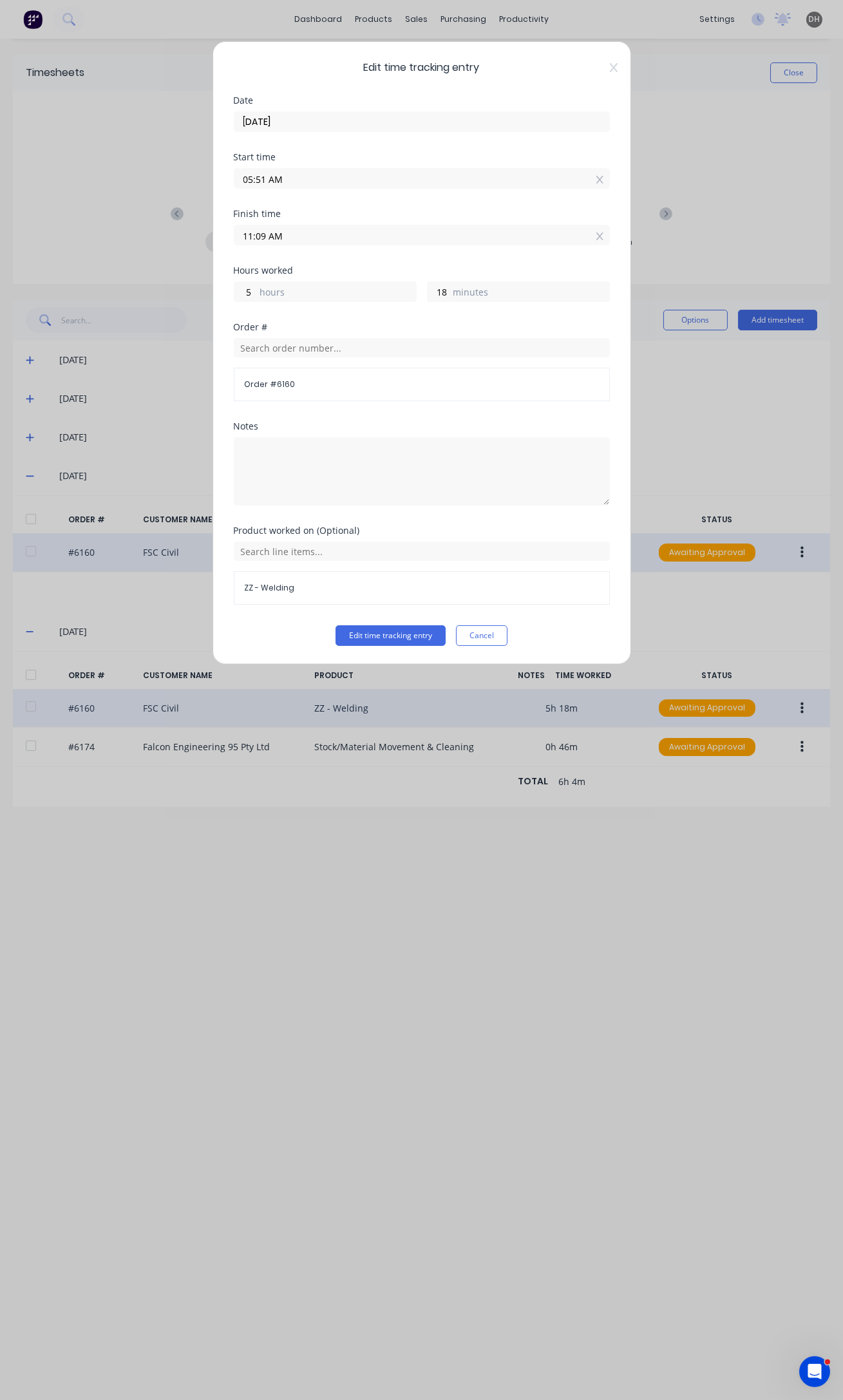
click at [266, 180] on input "05:51 AM" at bounding box center [421, 178] width 375 height 19
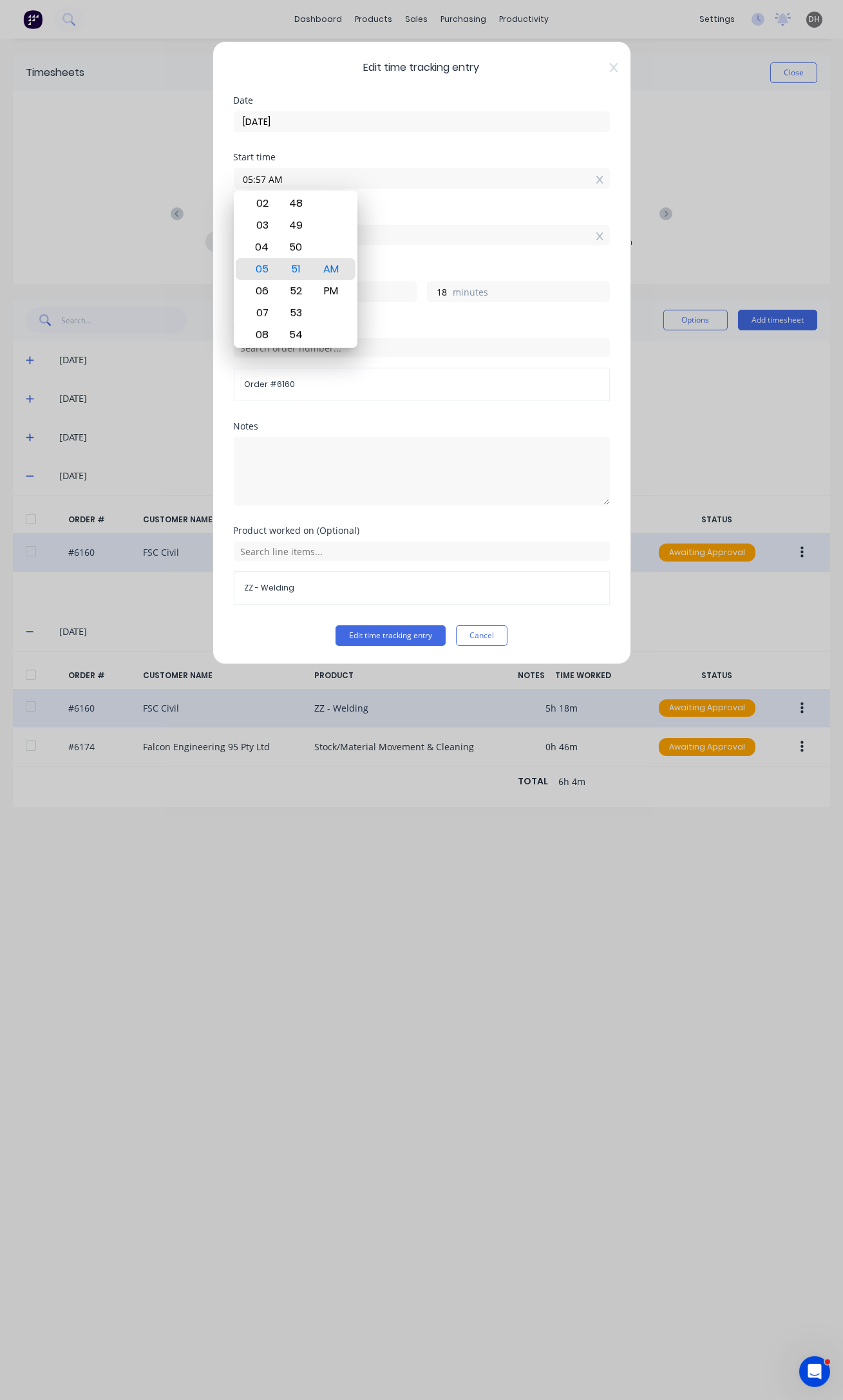
type input "05:57 AM"
click at [336, 625] on button "Edit time tracking entry" at bounding box center [391, 635] width 110 height 21
type input "12"
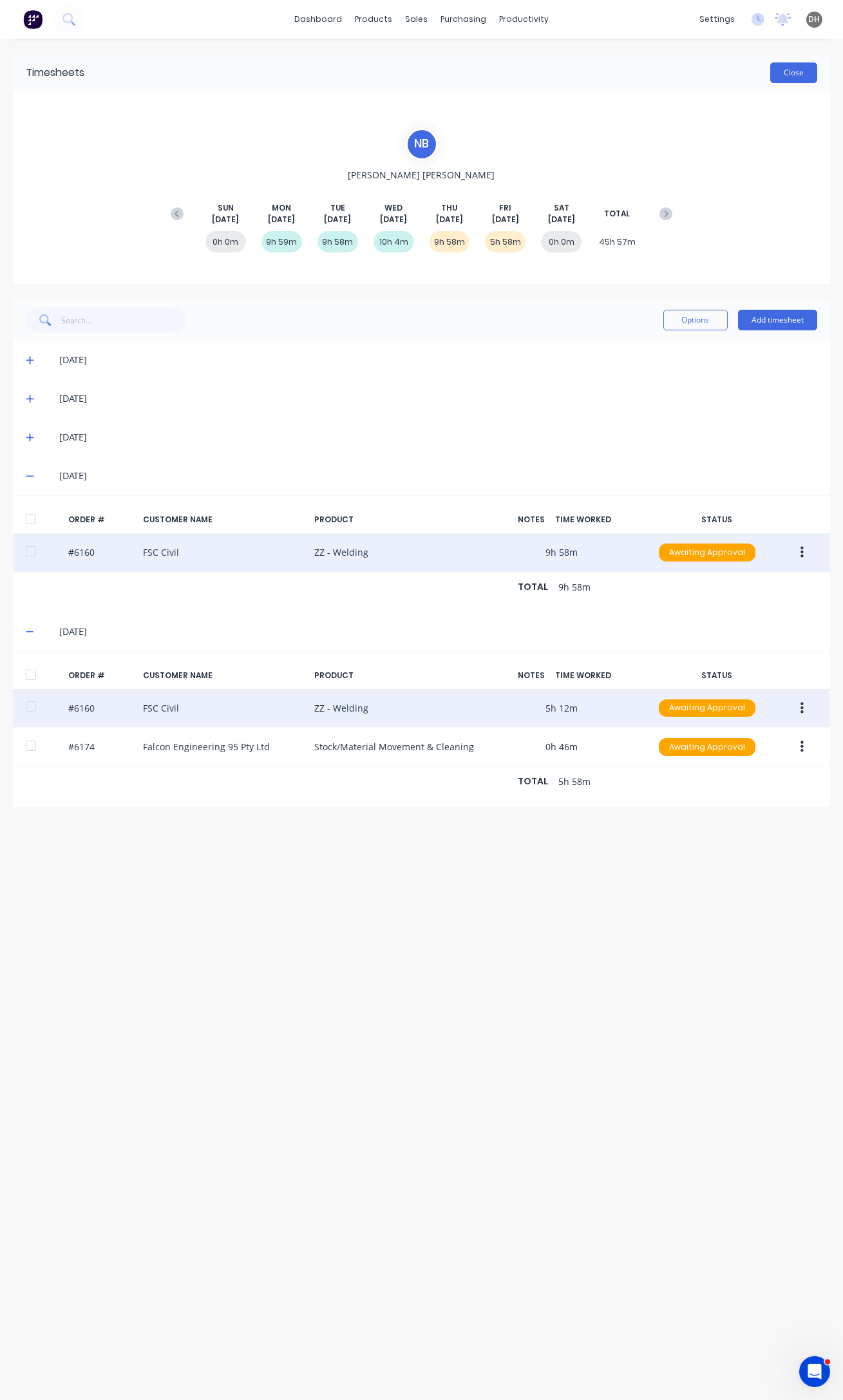
click at [788, 63] on button "Close" at bounding box center [793, 73] width 47 height 21
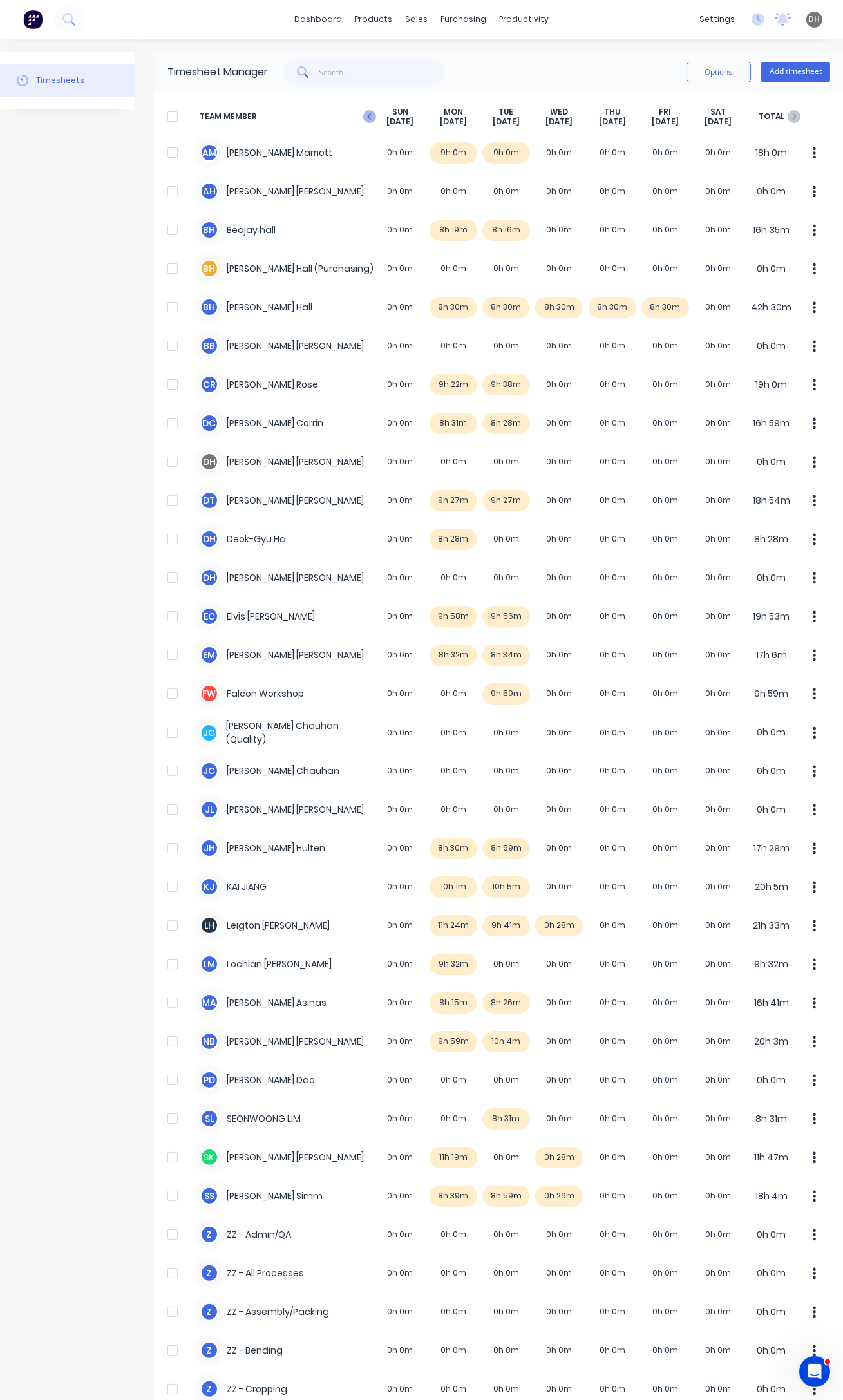
click at [364, 114] on icon "button" at bounding box center [369, 116] width 13 height 13
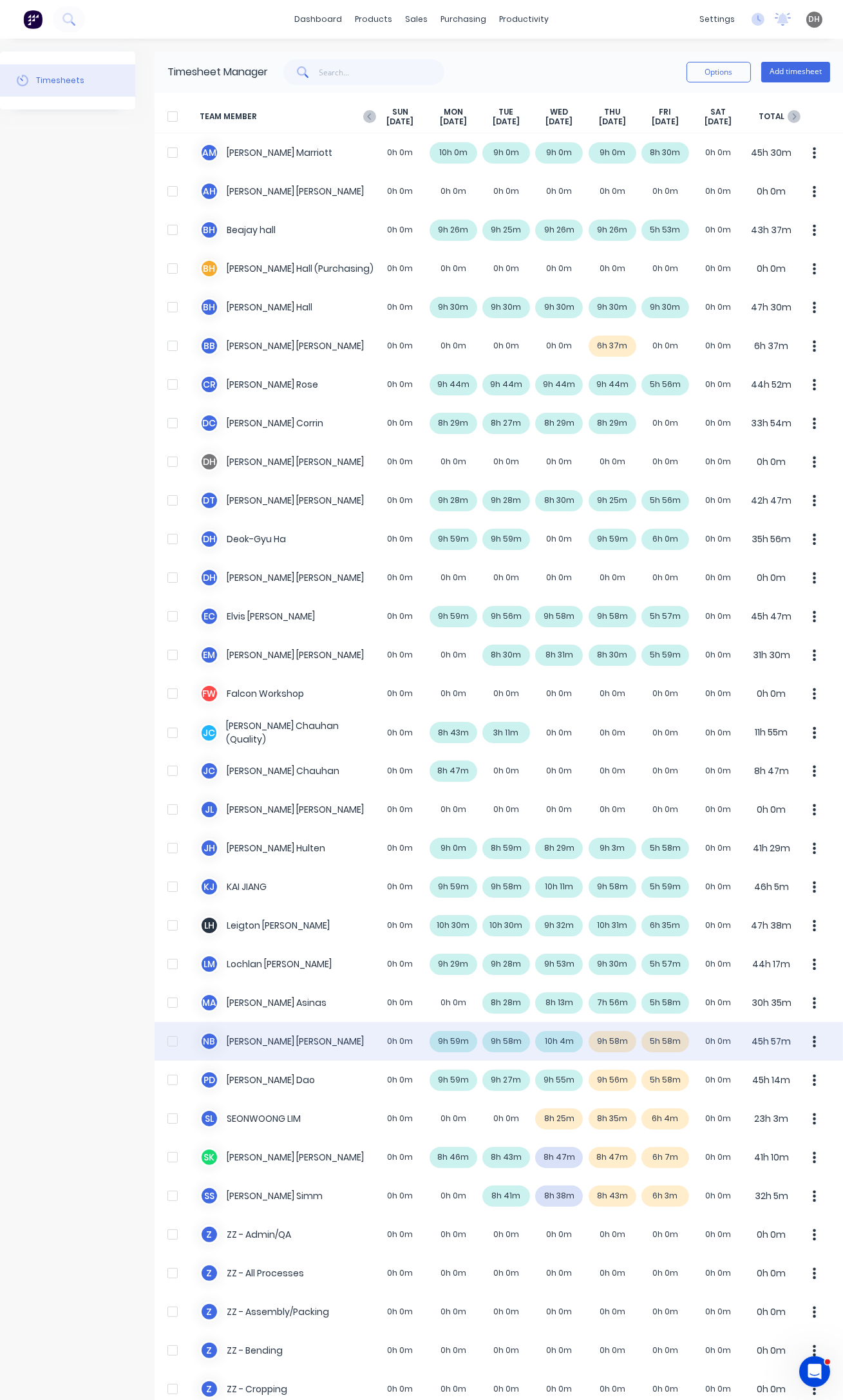
click at [813, 1038] on icon "button" at bounding box center [815, 1042] width 3 height 14
click at [784, 1081] on div "Approve" at bounding box center [766, 1077] width 99 height 19
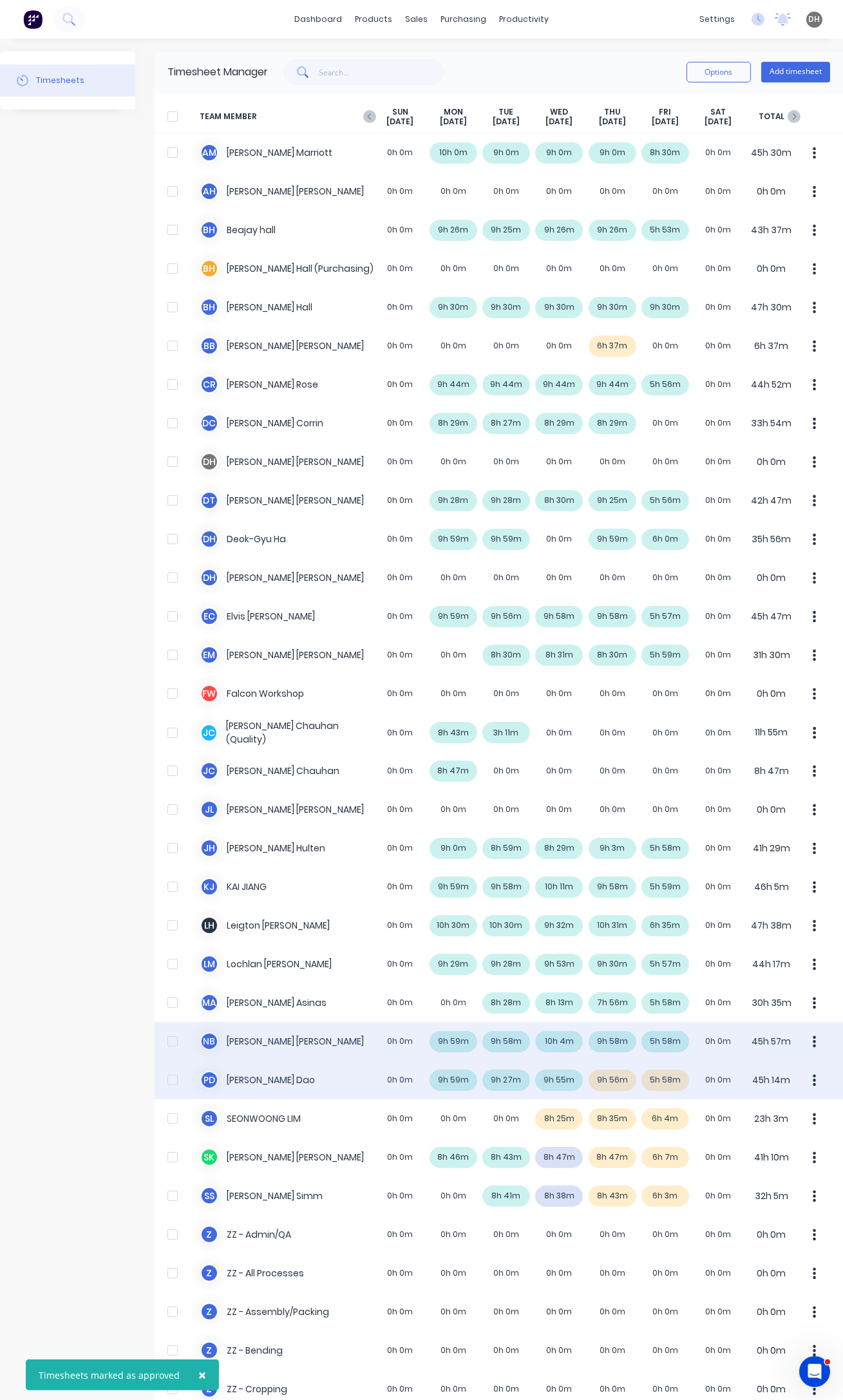
click at [809, 1081] on button "button" at bounding box center [814, 1080] width 27 height 26
click at [790, 1112] on div "Approve" at bounding box center [766, 1116] width 99 height 19
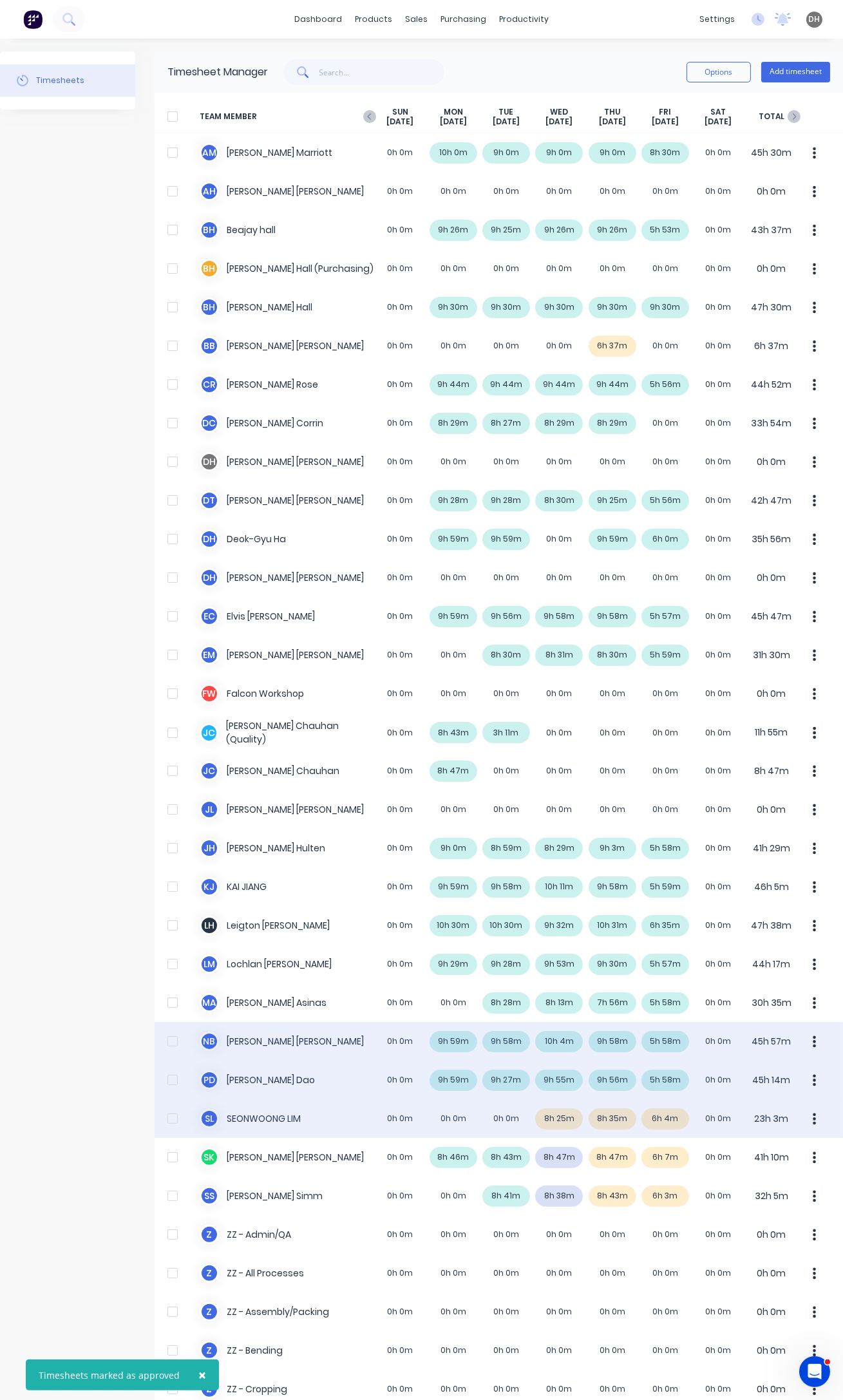
click at [561, 1115] on div "[PERSON_NAME] 0h 0m 0h 0m 0h 0m 8h 25m 8h 35m 6h 4m 0h 0m 23h 3m" at bounding box center [498, 1118] width 688 height 39
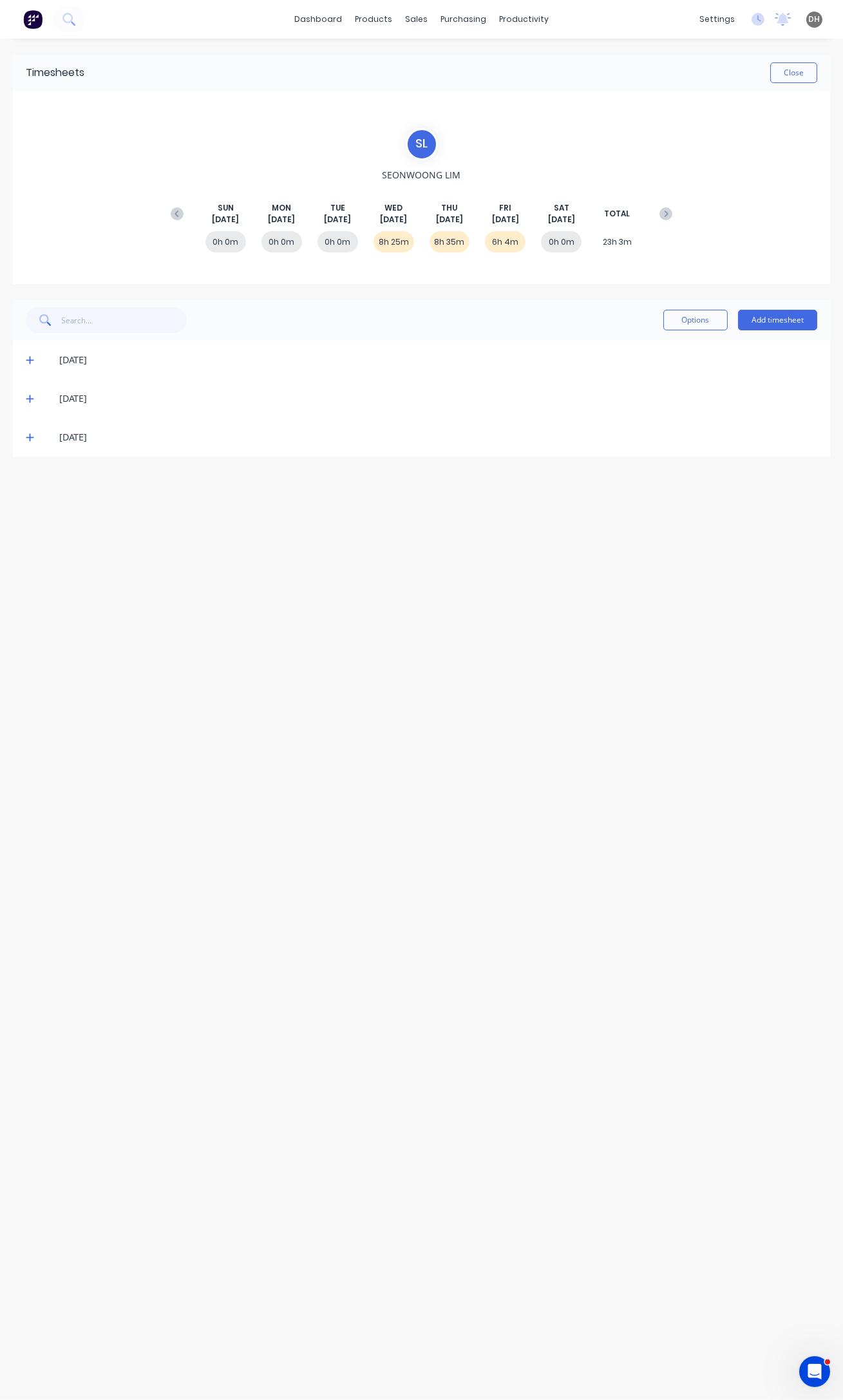
click at [32, 359] on icon at bounding box center [30, 360] width 9 height 9
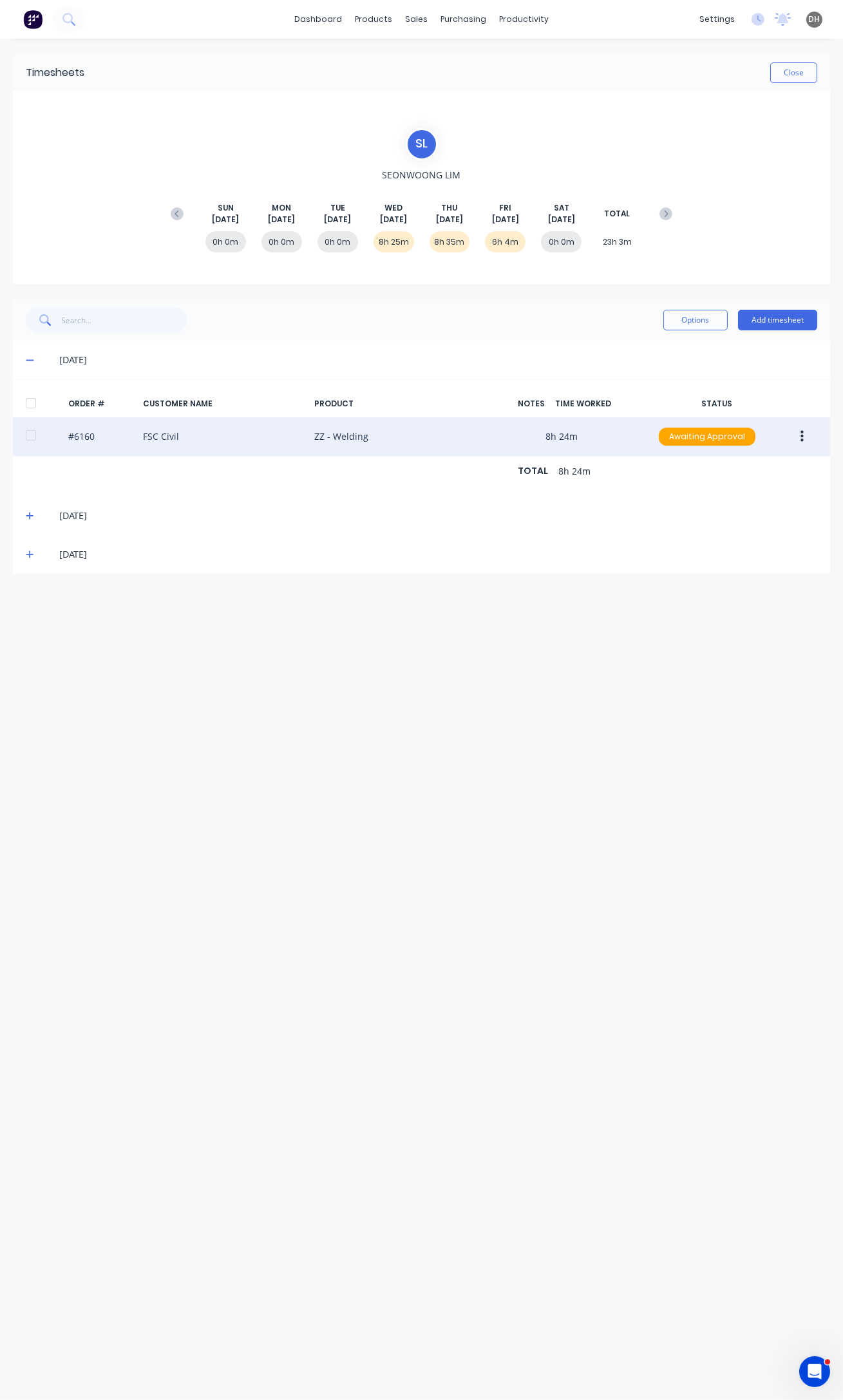
click at [798, 433] on button "button" at bounding box center [802, 437] width 30 height 23
click at [775, 517] on div "Edit" at bounding box center [755, 522] width 99 height 19
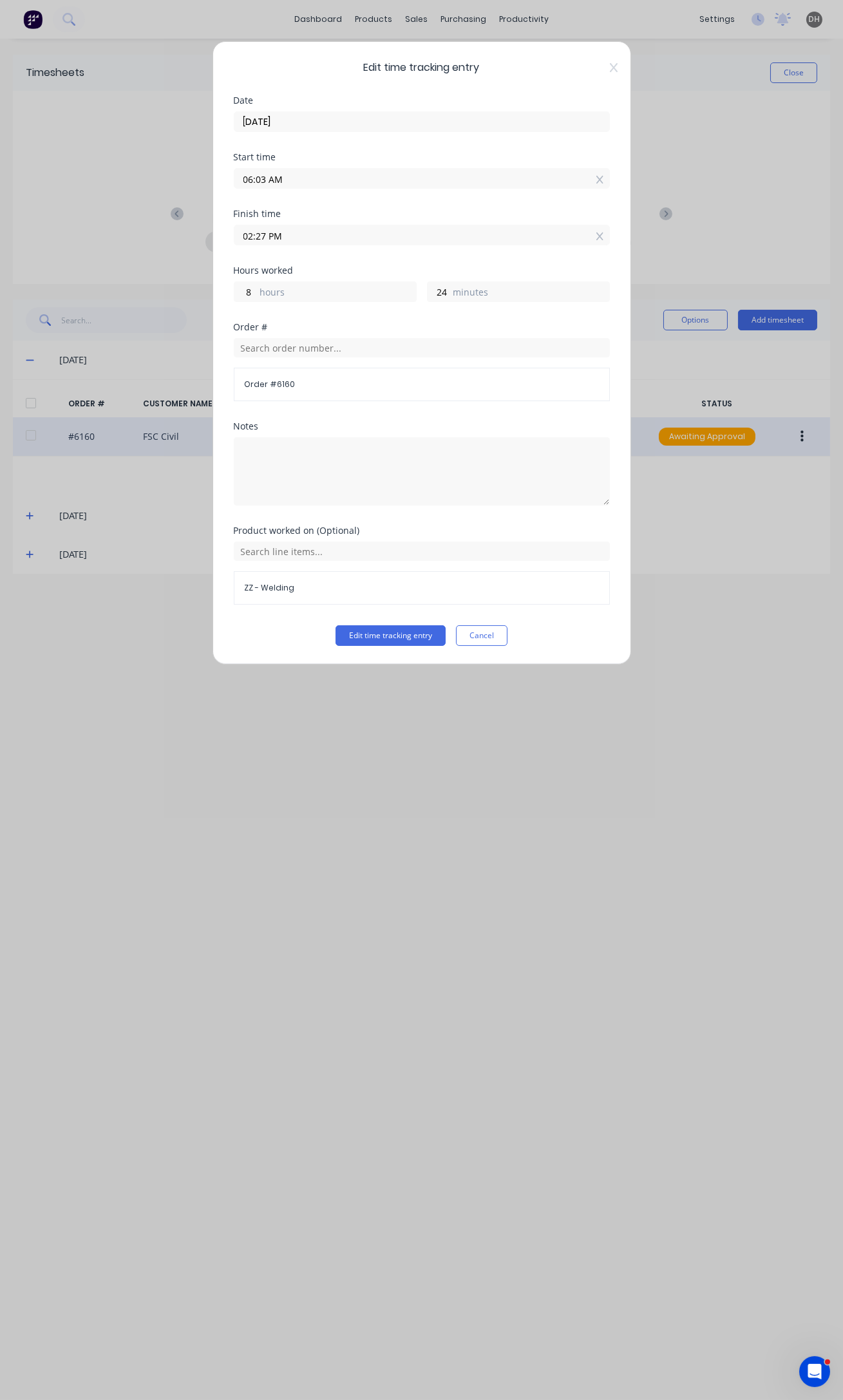
click at [263, 183] on input "06:03 AM" at bounding box center [421, 178] width 375 height 19
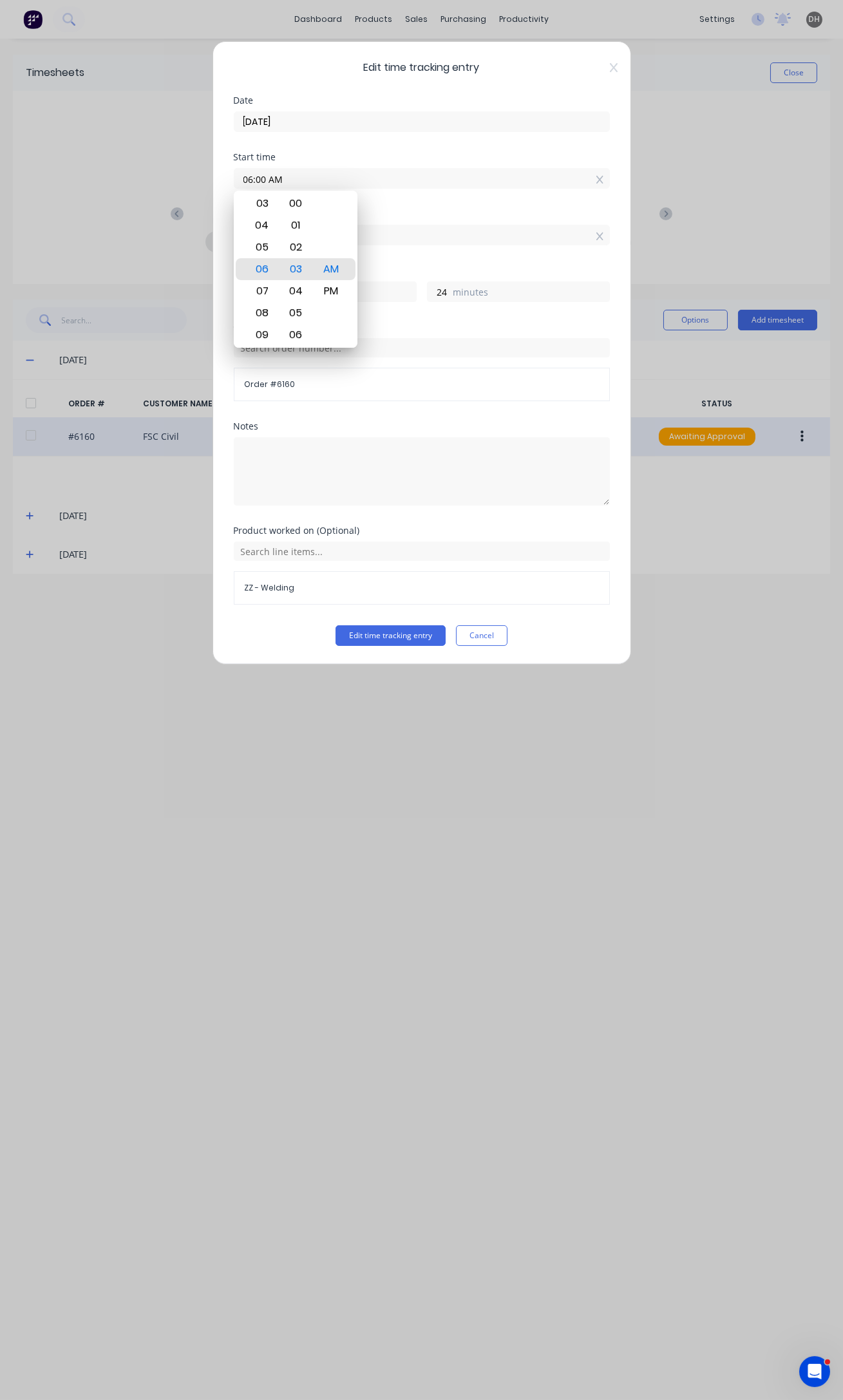
type input "06:00 AM"
click at [336, 625] on button "Edit time tracking entry" at bounding box center [391, 635] width 110 height 21
type input "27"
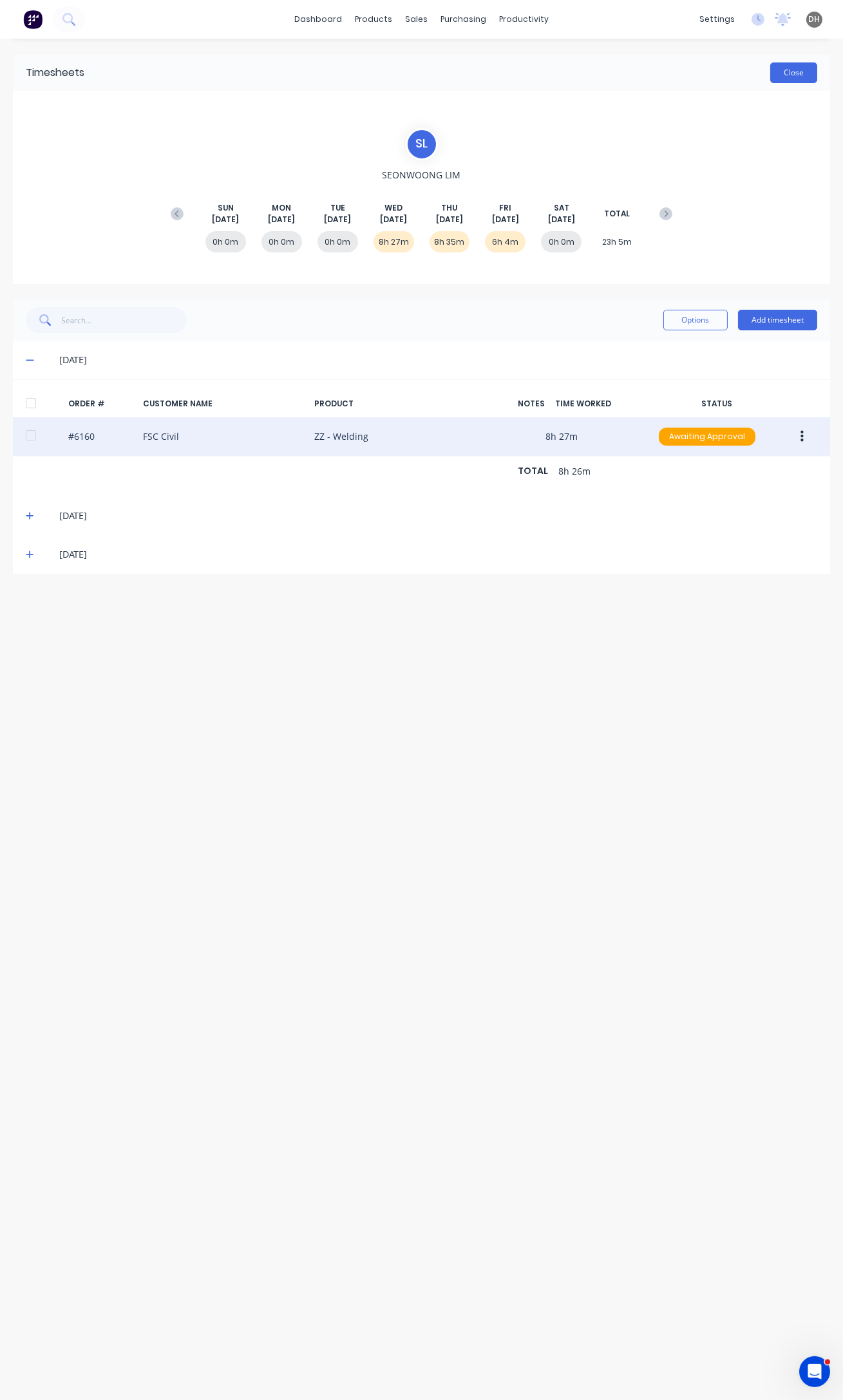
click at [803, 75] on button "Close" at bounding box center [793, 73] width 47 height 21
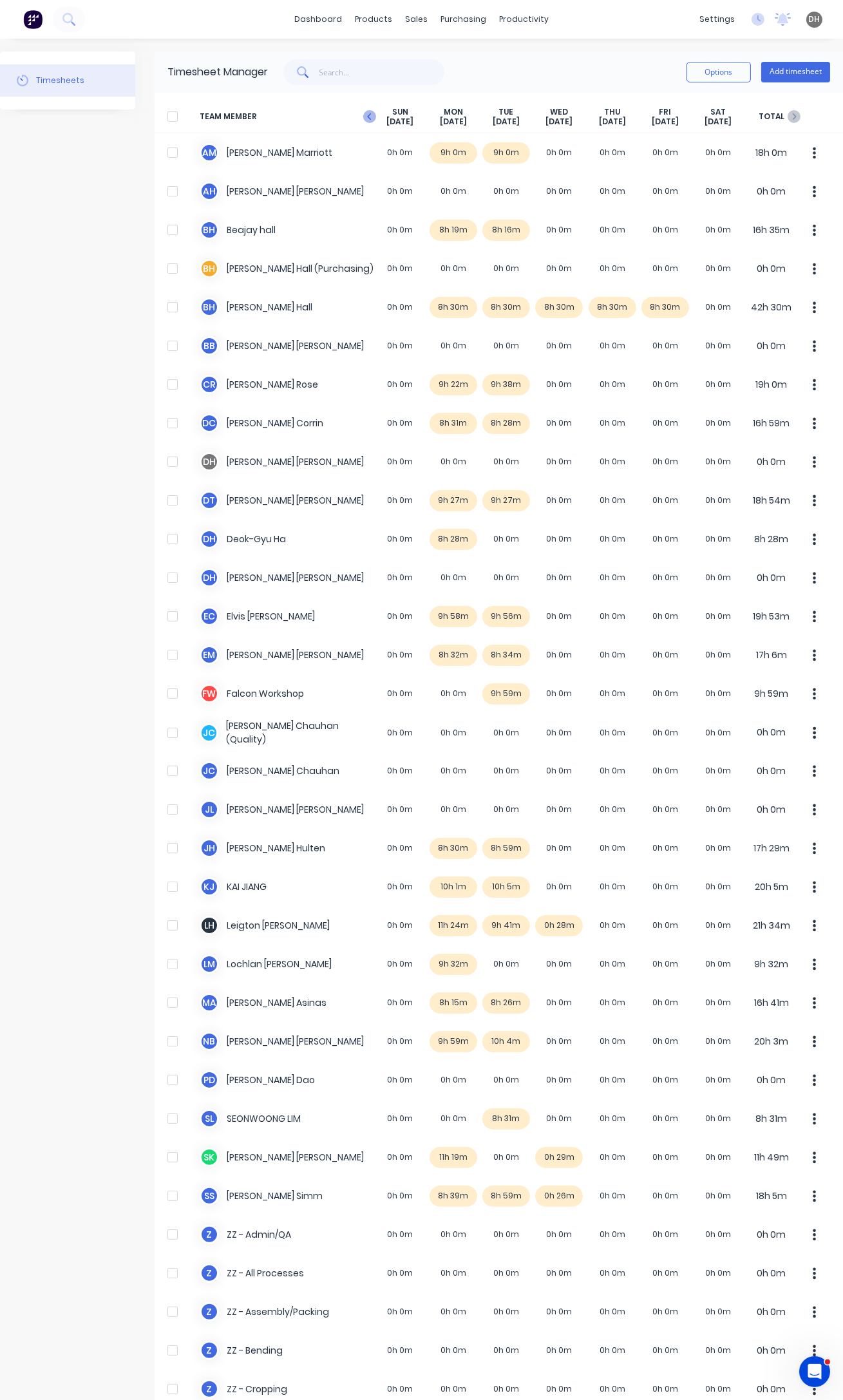
click at [367, 115] on icon "button" at bounding box center [369, 116] width 13 height 13
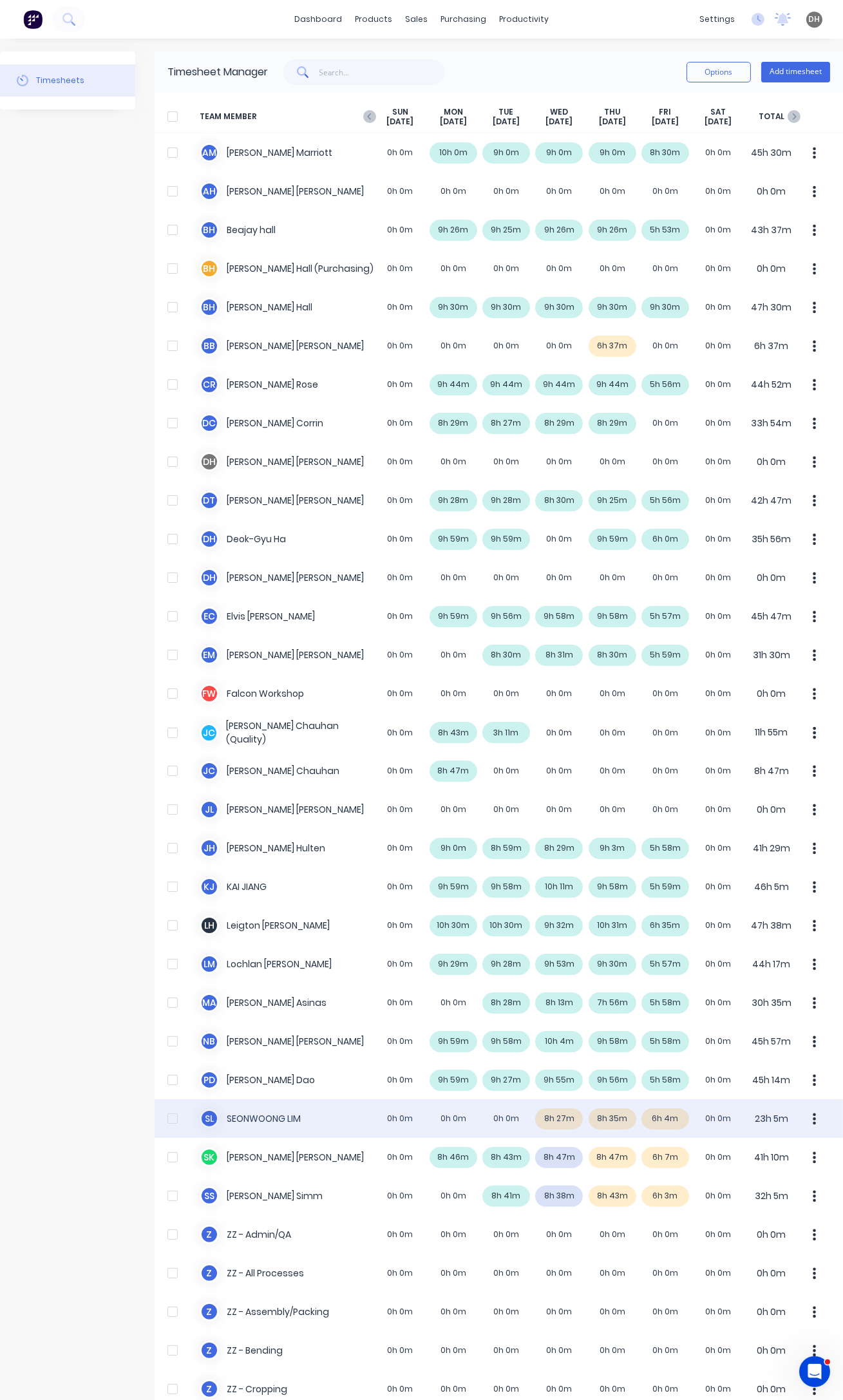
click at [667, 1113] on div "[PERSON_NAME] 0h 0m 0h 0m 0h 0m 8h 27m 8h 35m 6h 4m 0h 0m 23h 5m" at bounding box center [498, 1118] width 688 height 39
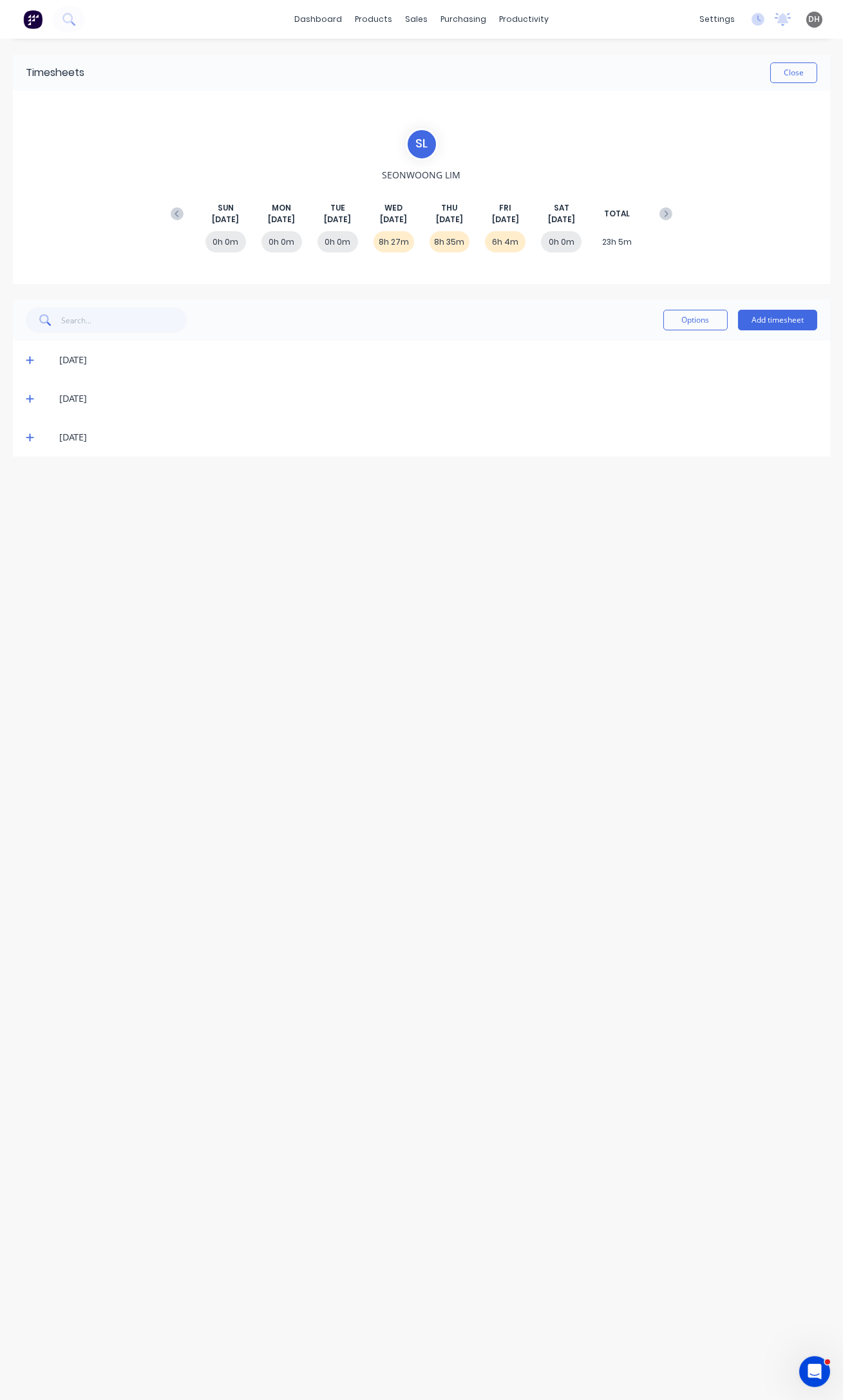
click at [34, 438] on span at bounding box center [32, 437] width 13 height 13
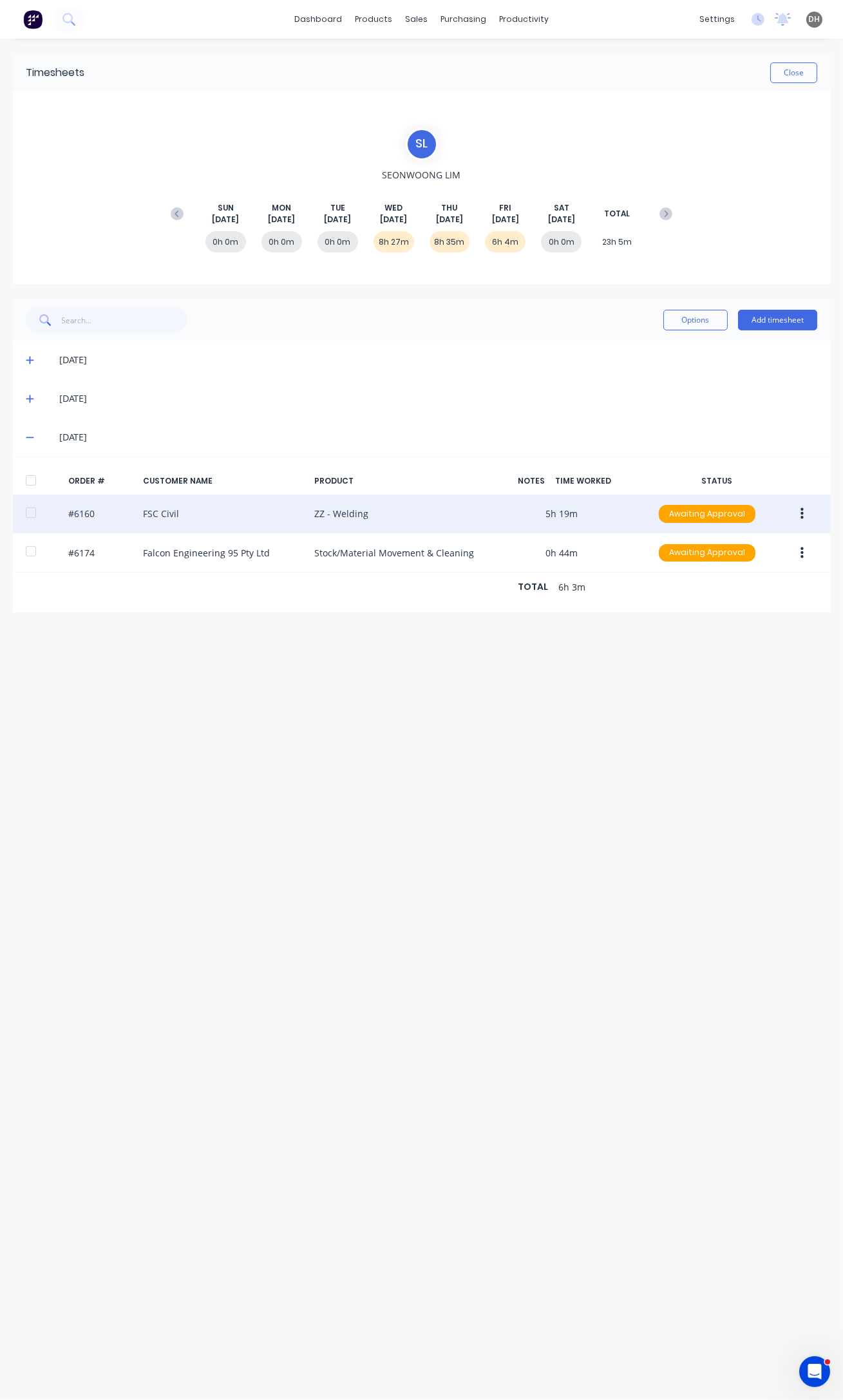
click at [818, 516] on div "#6160 FSC Civil ZZ - Welding 5h 19m Awaiting Approval" at bounding box center [421, 514] width 817 height 40
click at [802, 515] on icon "button" at bounding box center [803, 514] width 3 height 14
click at [727, 591] on div "Edit" at bounding box center [755, 599] width 99 height 19
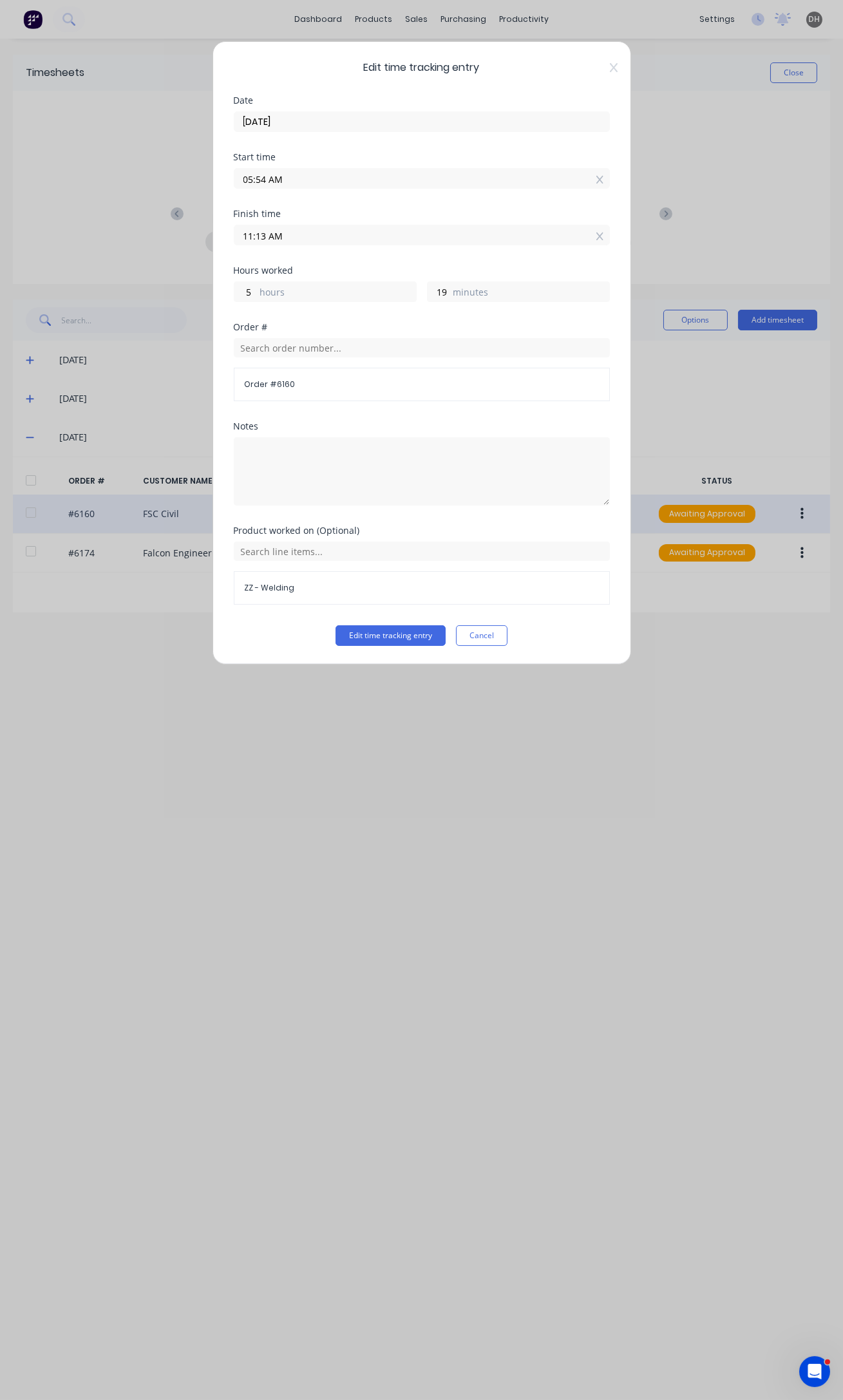
click at [264, 180] on input "05:54 AM" at bounding box center [421, 178] width 375 height 19
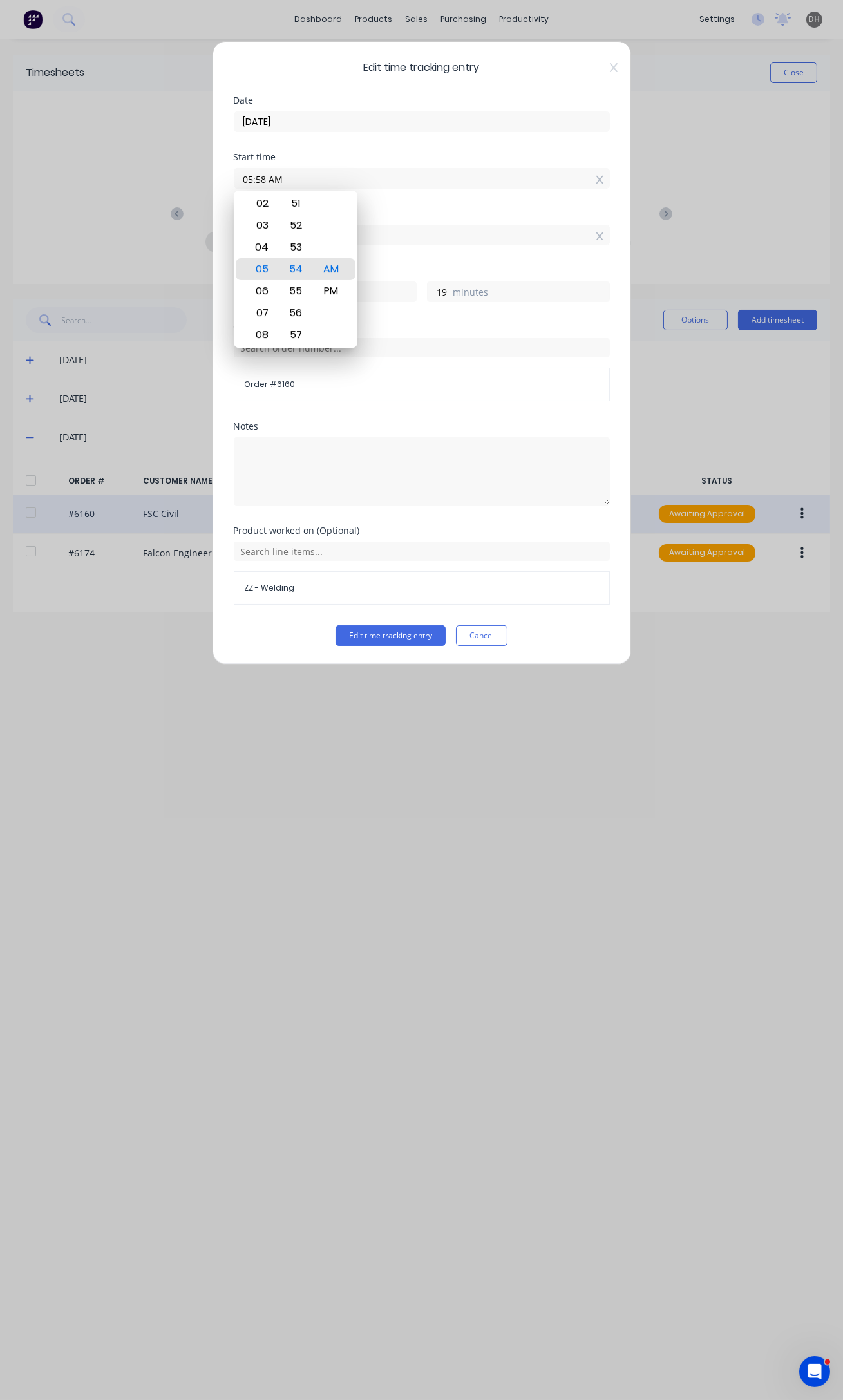
type input "05:58 AM"
click at [336, 625] on button "Edit time tracking entry" at bounding box center [391, 635] width 110 height 21
type input "15"
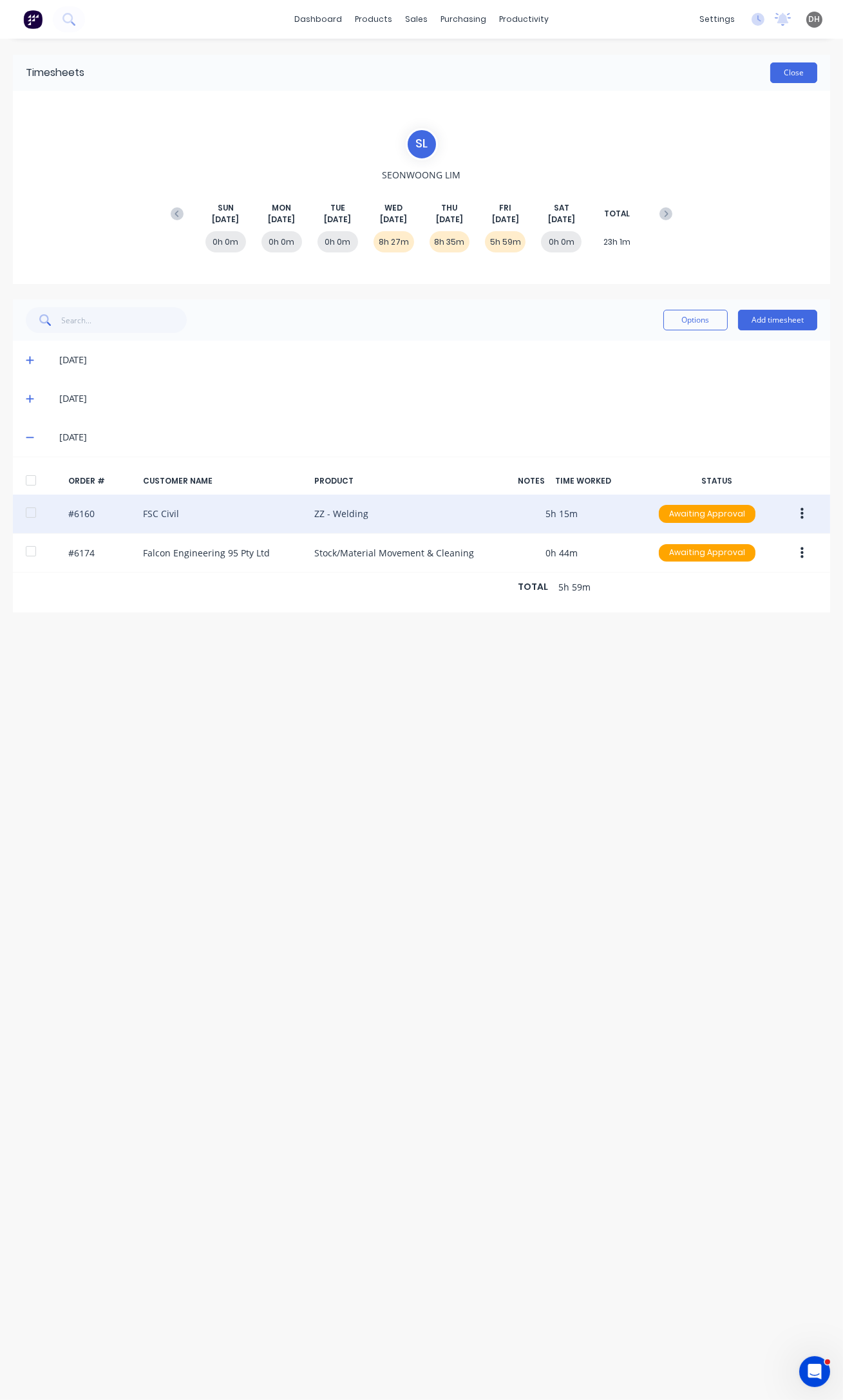
click at [790, 68] on button "Close" at bounding box center [793, 73] width 47 height 21
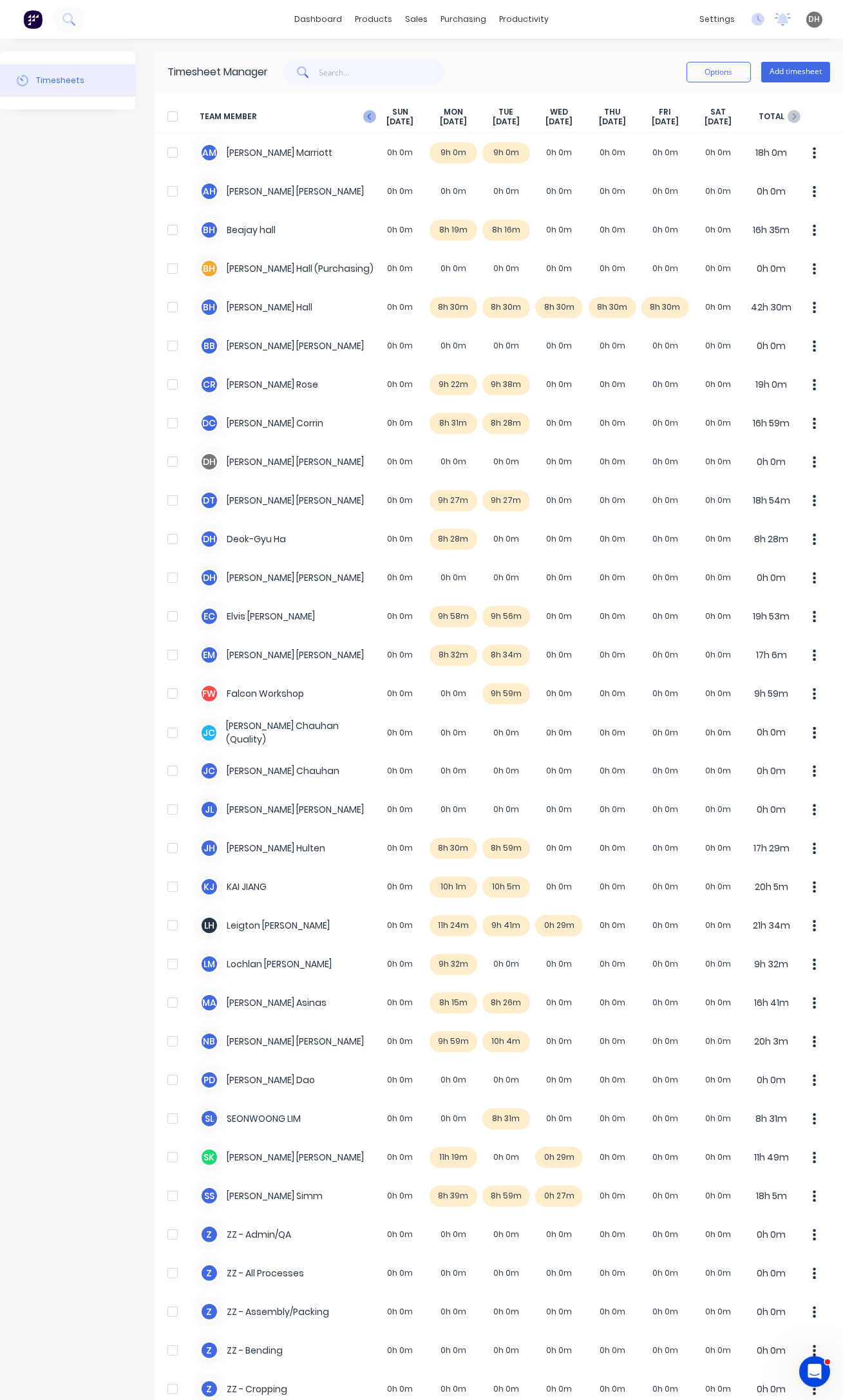
click at [370, 112] on icon "button" at bounding box center [369, 116] width 13 height 13
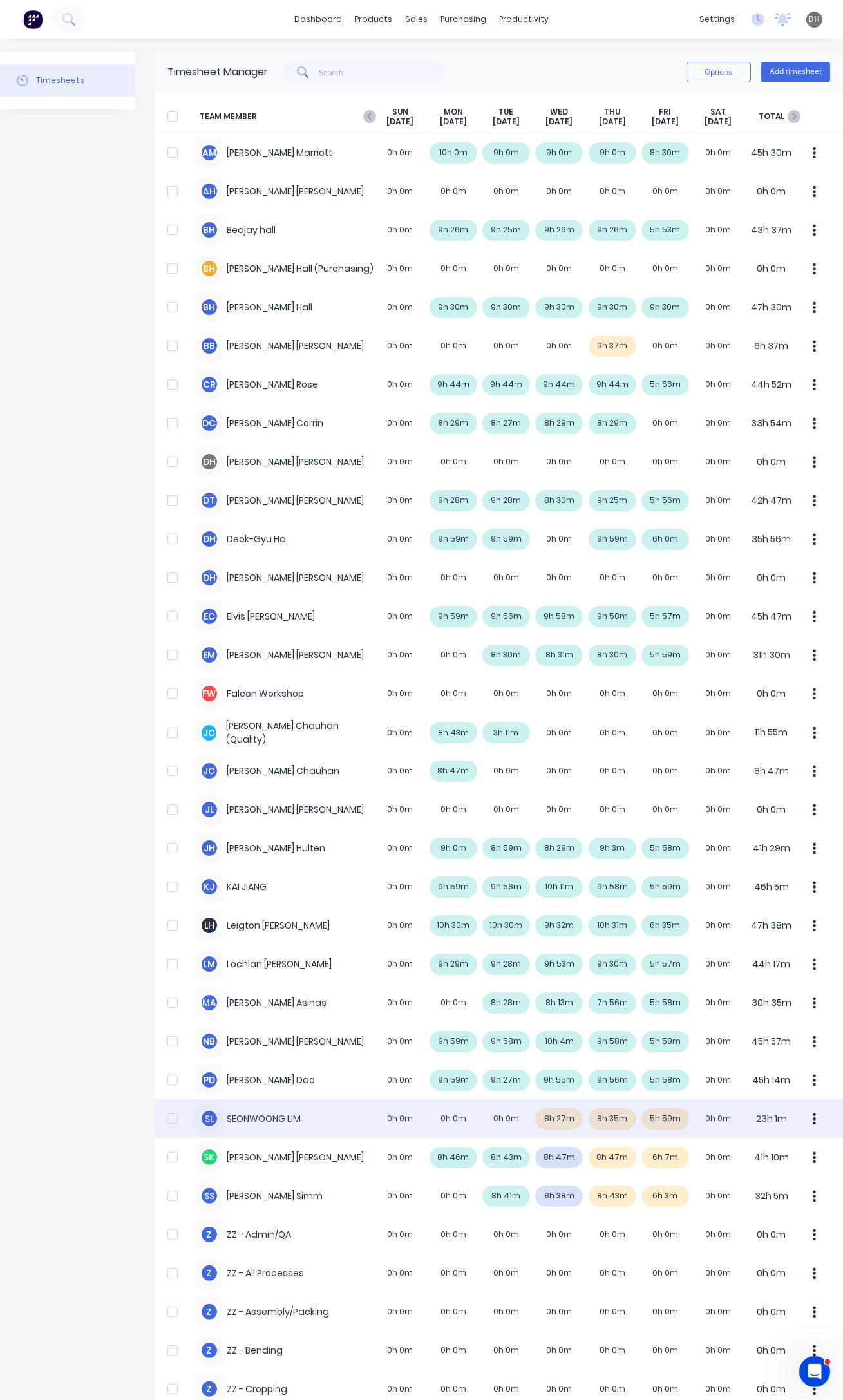
click at [808, 1122] on button "button" at bounding box center [814, 1118] width 27 height 26
click at [786, 1161] on div "Approve" at bounding box center [766, 1155] width 99 height 19
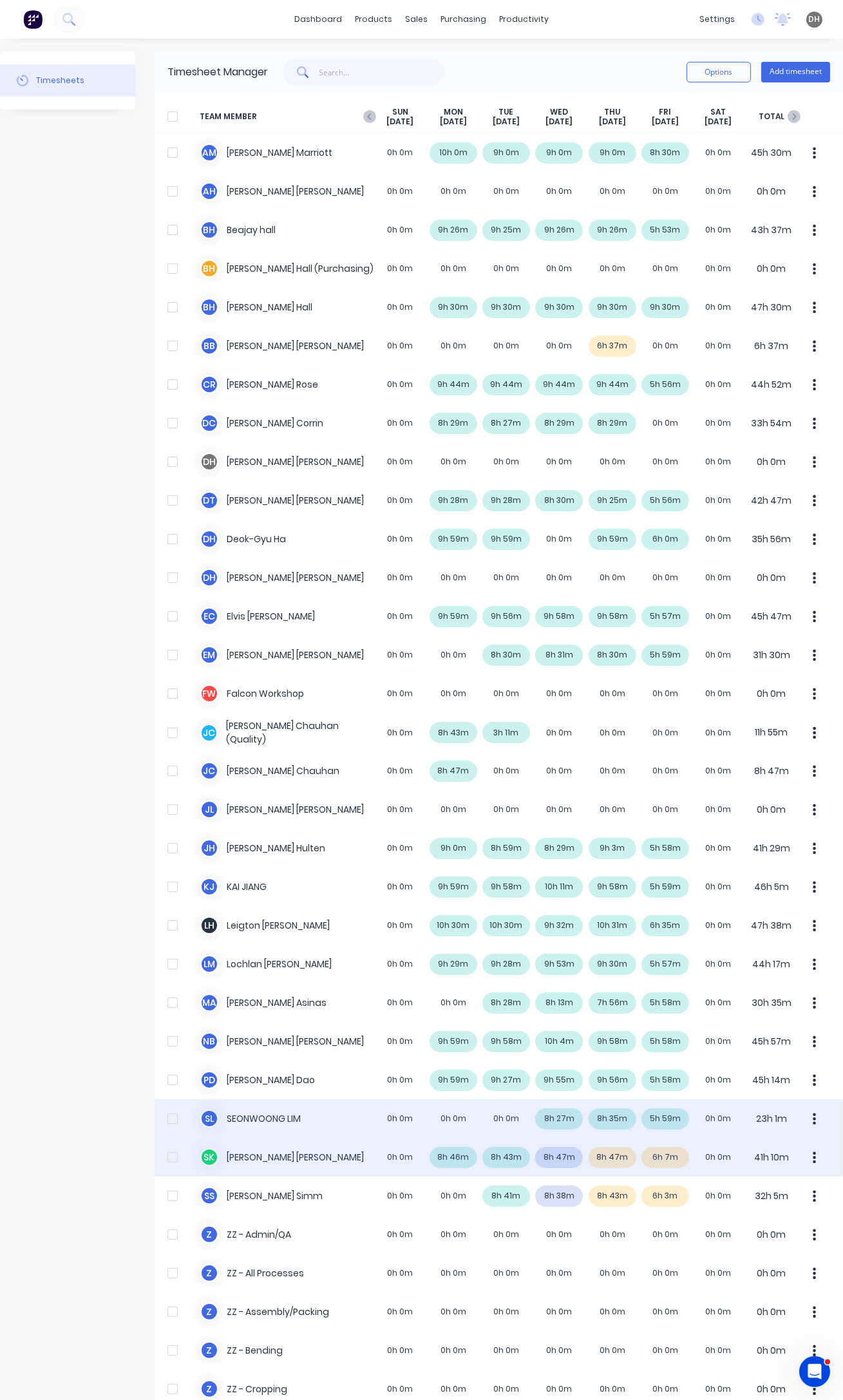
click at [676, 1157] on div "S K [PERSON_NAME] 0h 0m 8h 46m 8h 43m 8h 47m 8h 47m 6h 7m 0h 0m 41h 10m" at bounding box center [498, 1156] width 688 height 39
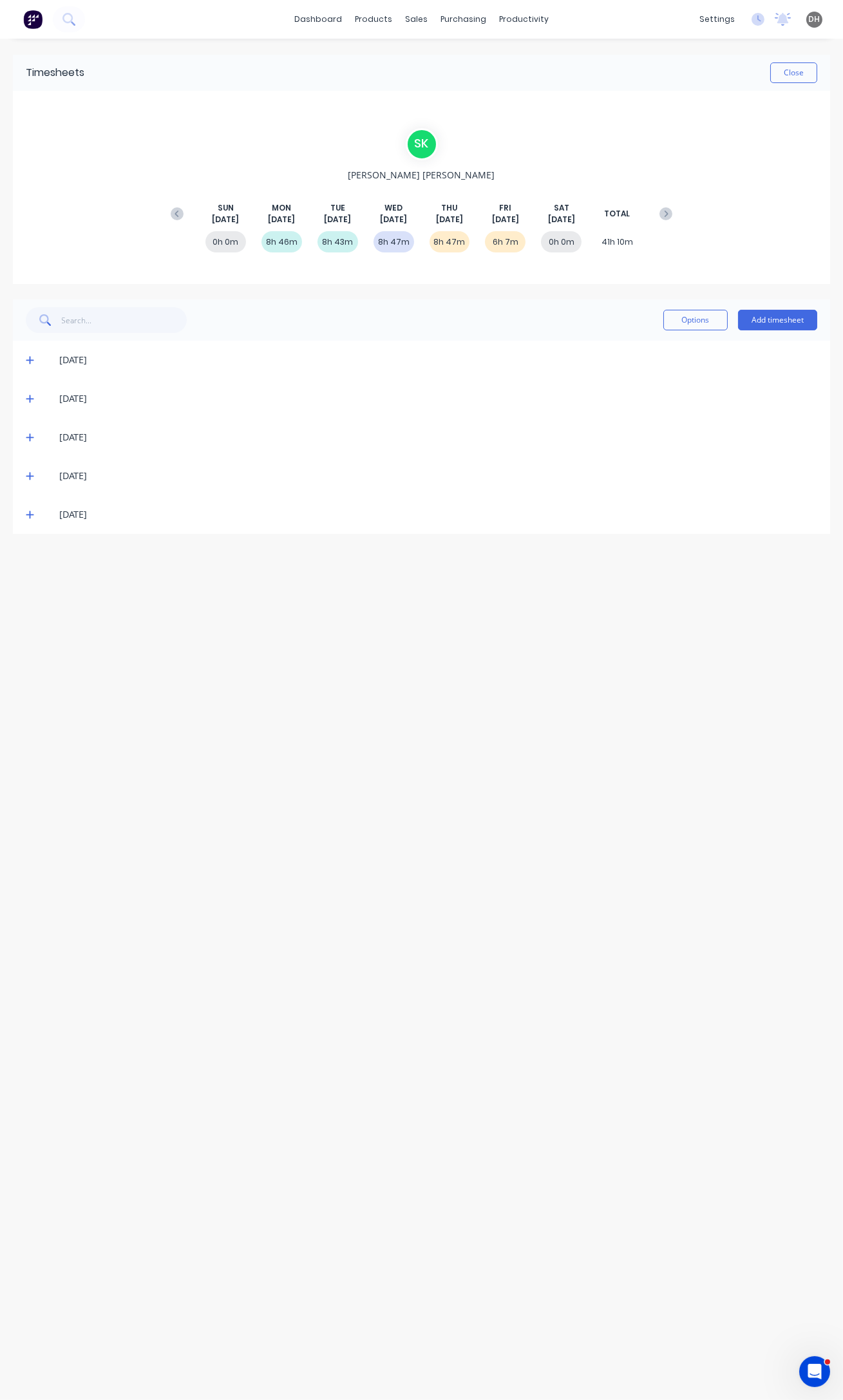
click at [33, 508] on span at bounding box center [32, 514] width 13 height 13
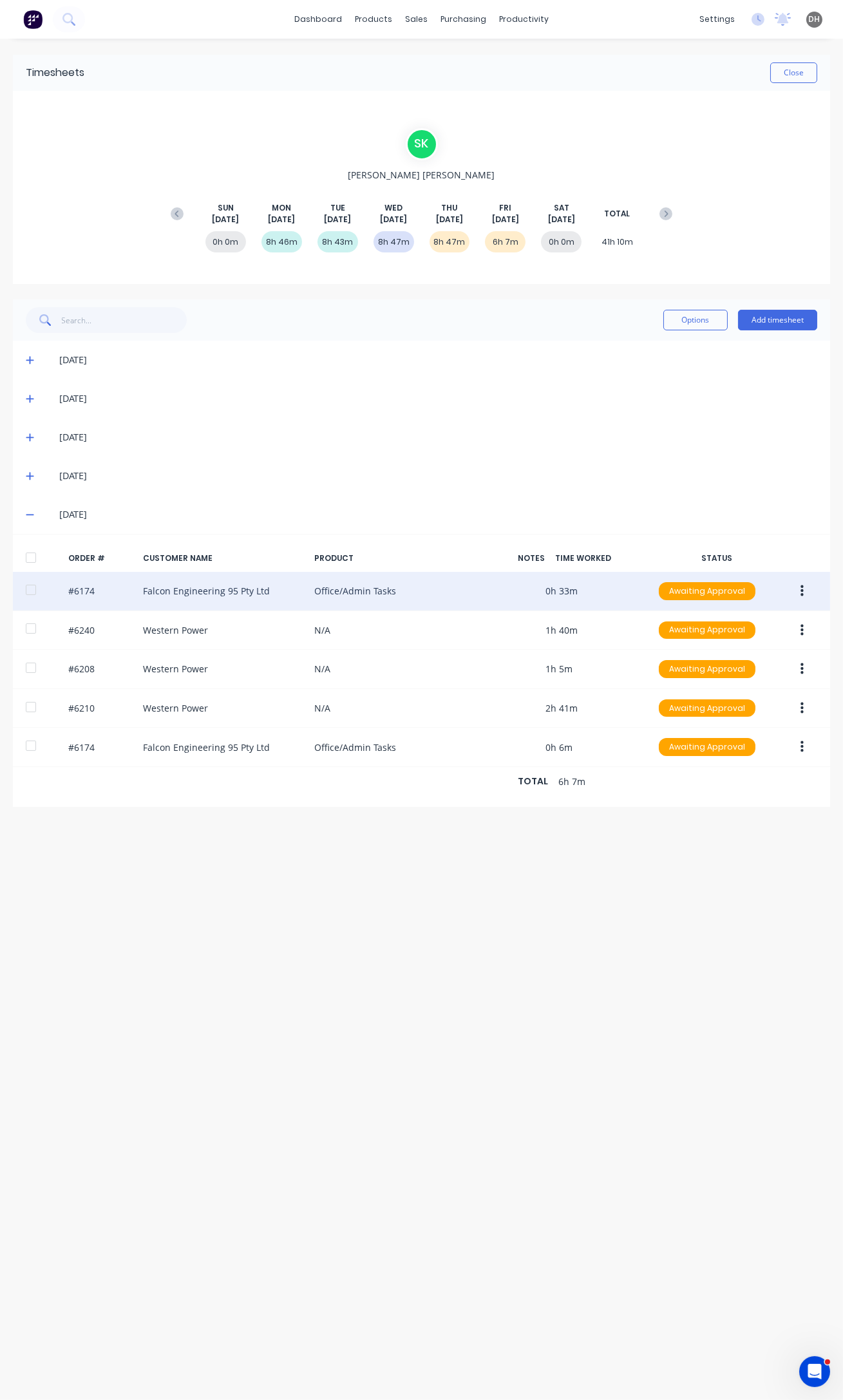
click at [801, 589] on icon "button" at bounding box center [803, 591] width 3 height 11
click at [765, 672] on div "Edit" at bounding box center [755, 677] width 99 height 19
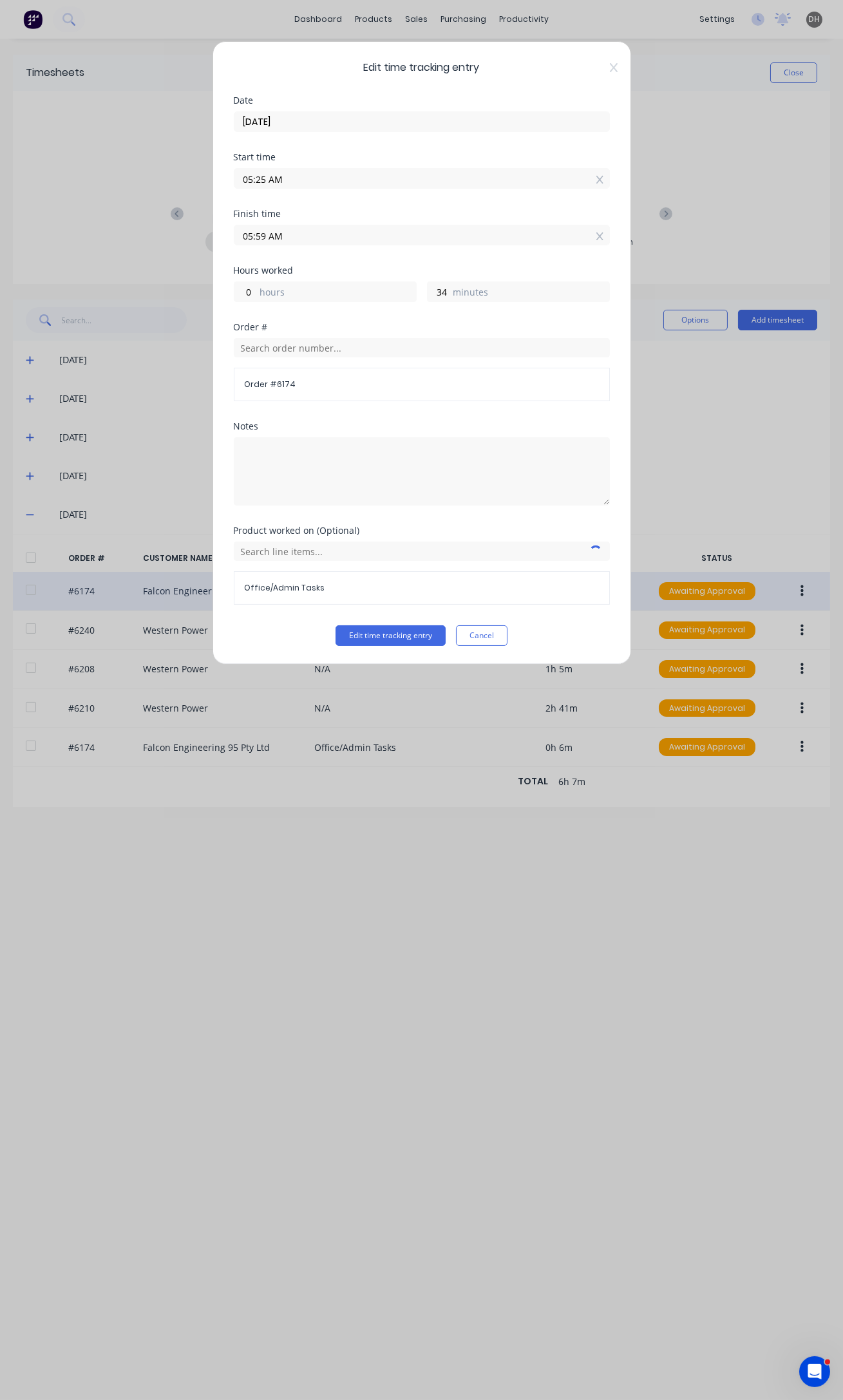
click at [265, 180] on input "05:25 AM" at bounding box center [421, 178] width 375 height 19
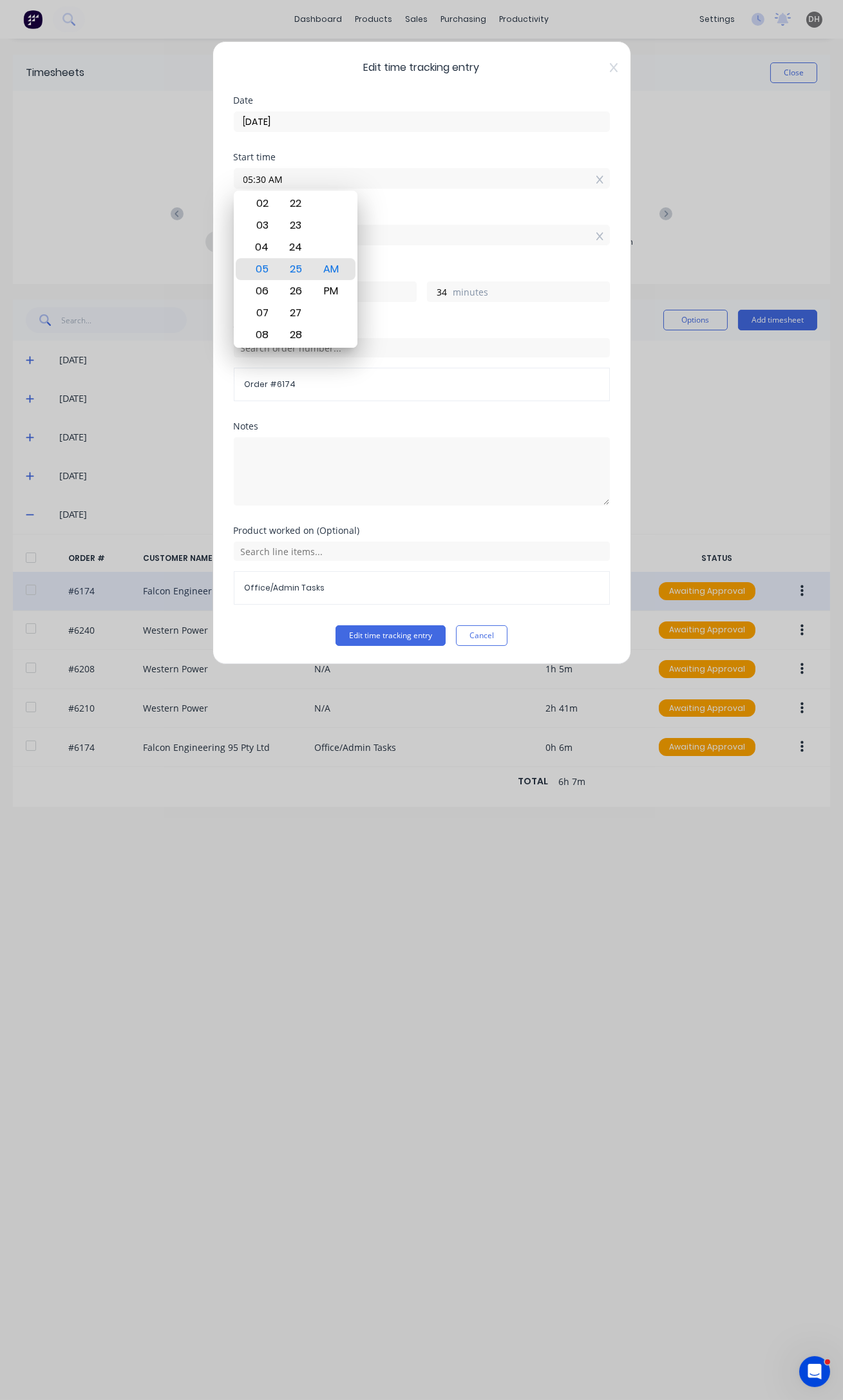
type input "05:30 AM"
click at [336, 625] on button "Edit time tracking entry" at bounding box center [391, 635] width 110 height 21
type input "29"
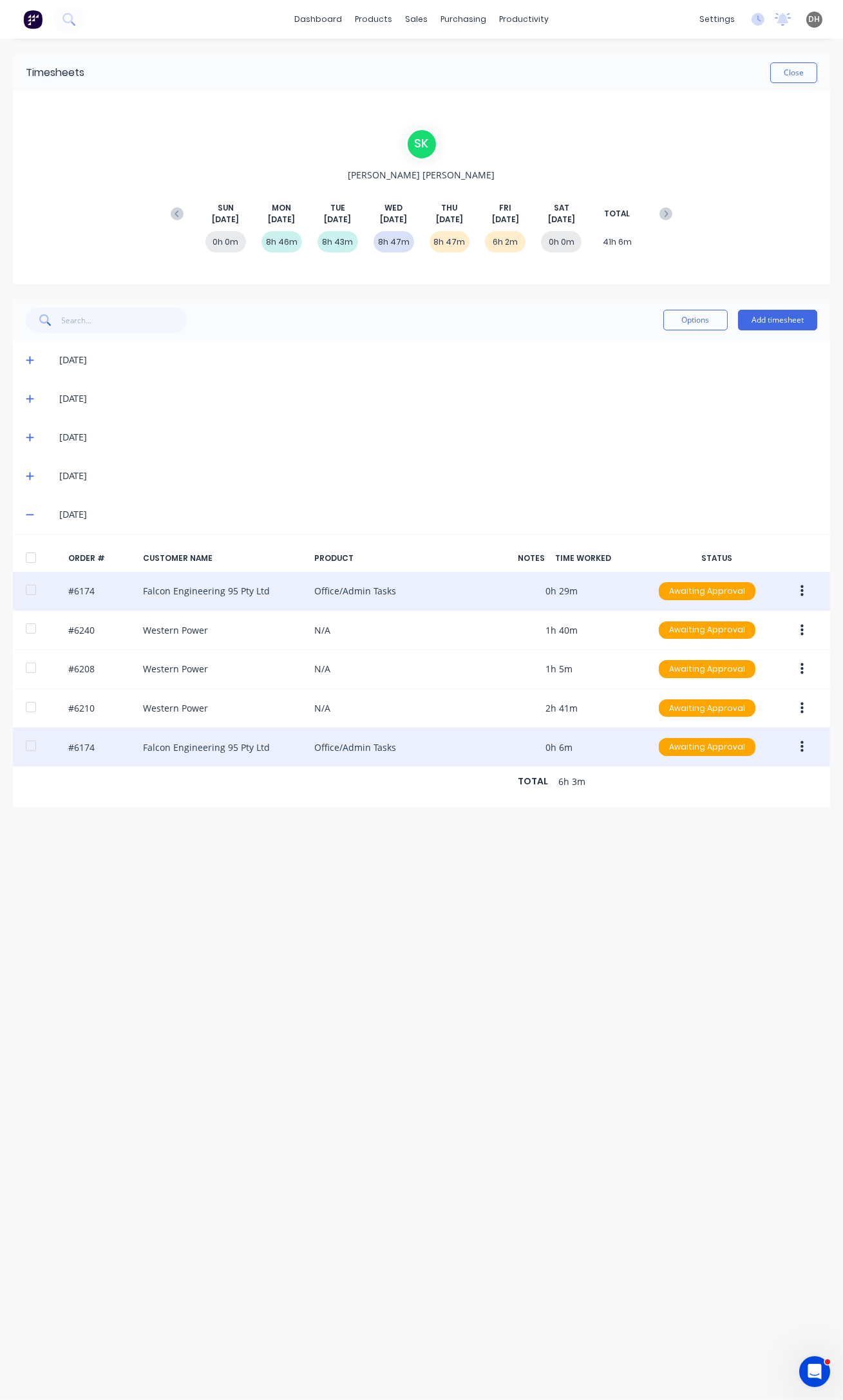
click at [802, 750] on icon "button" at bounding box center [803, 746] width 3 height 11
click at [775, 828] on div "Edit" at bounding box center [755, 833] width 99 height 19
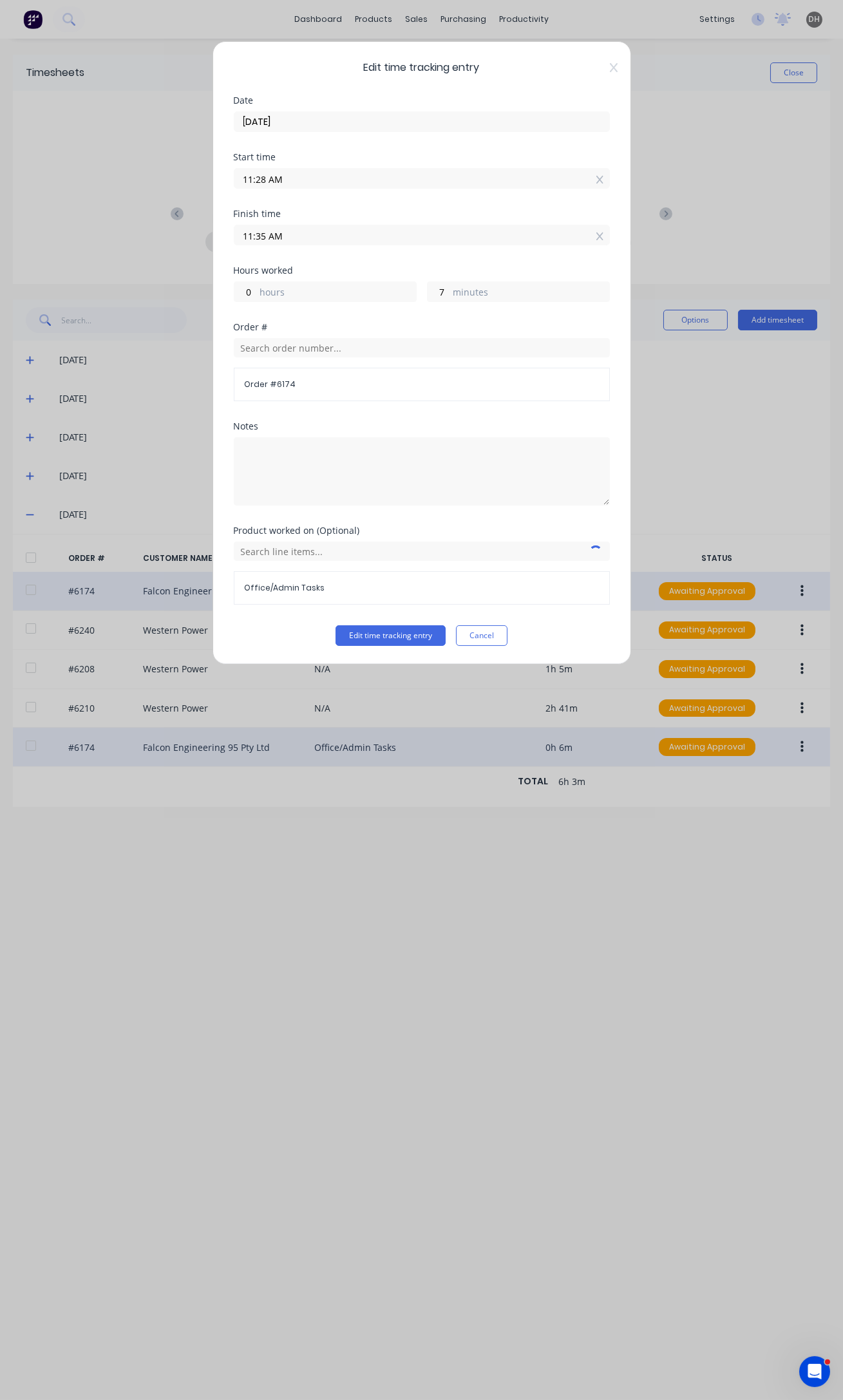
click at [261, 233] on input "11:35 AM" at bounding box center [421, 235] width 375 height 19
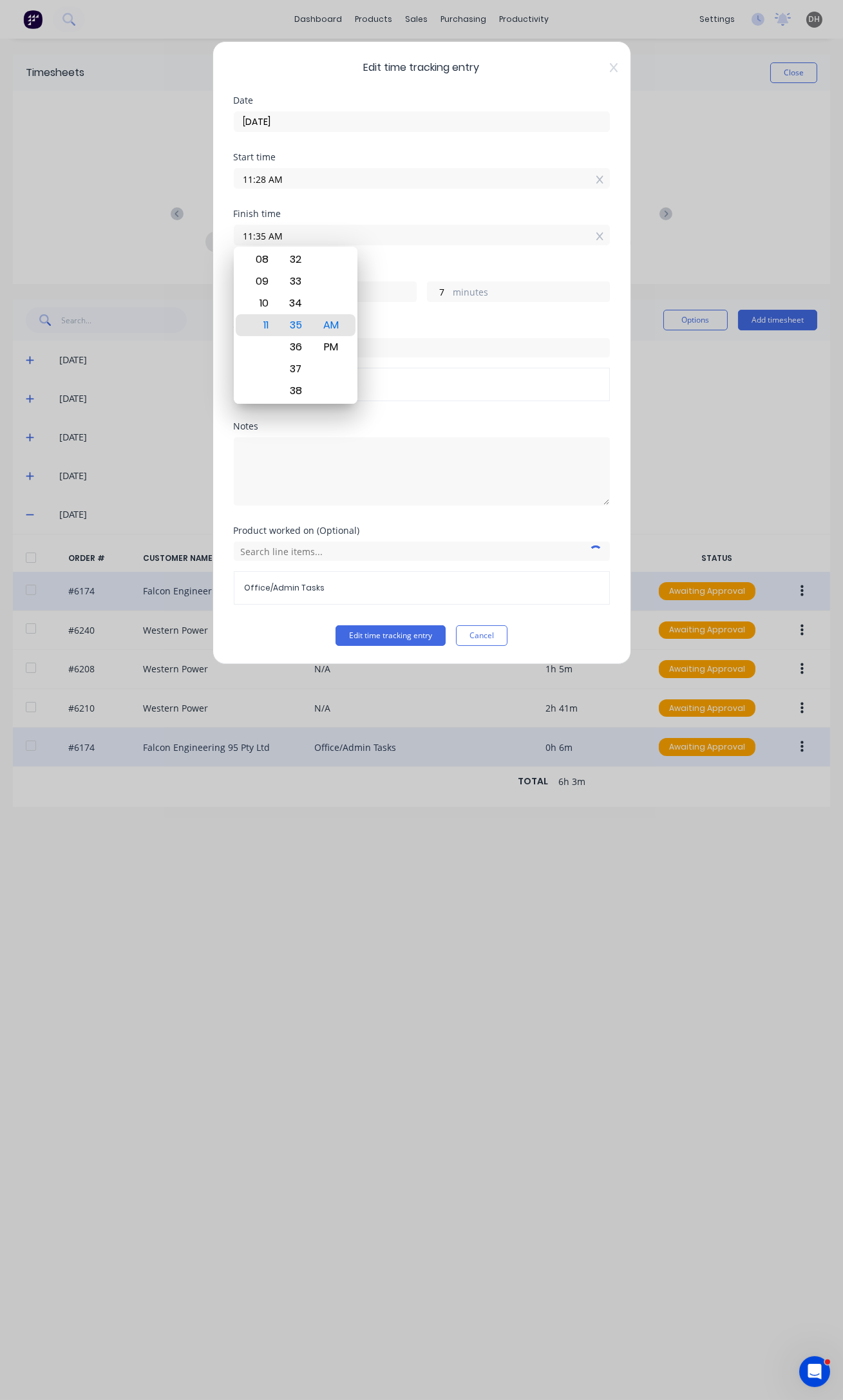
click at [263, 233] on input "11:35 AM" at bounding box center [421, 235] width 375 height 19
type input "11:33 AM"
click at [336, 625] on button "Edit time tracking entry" at bounding box center [391, 635] width 110 height 21
type input "5"
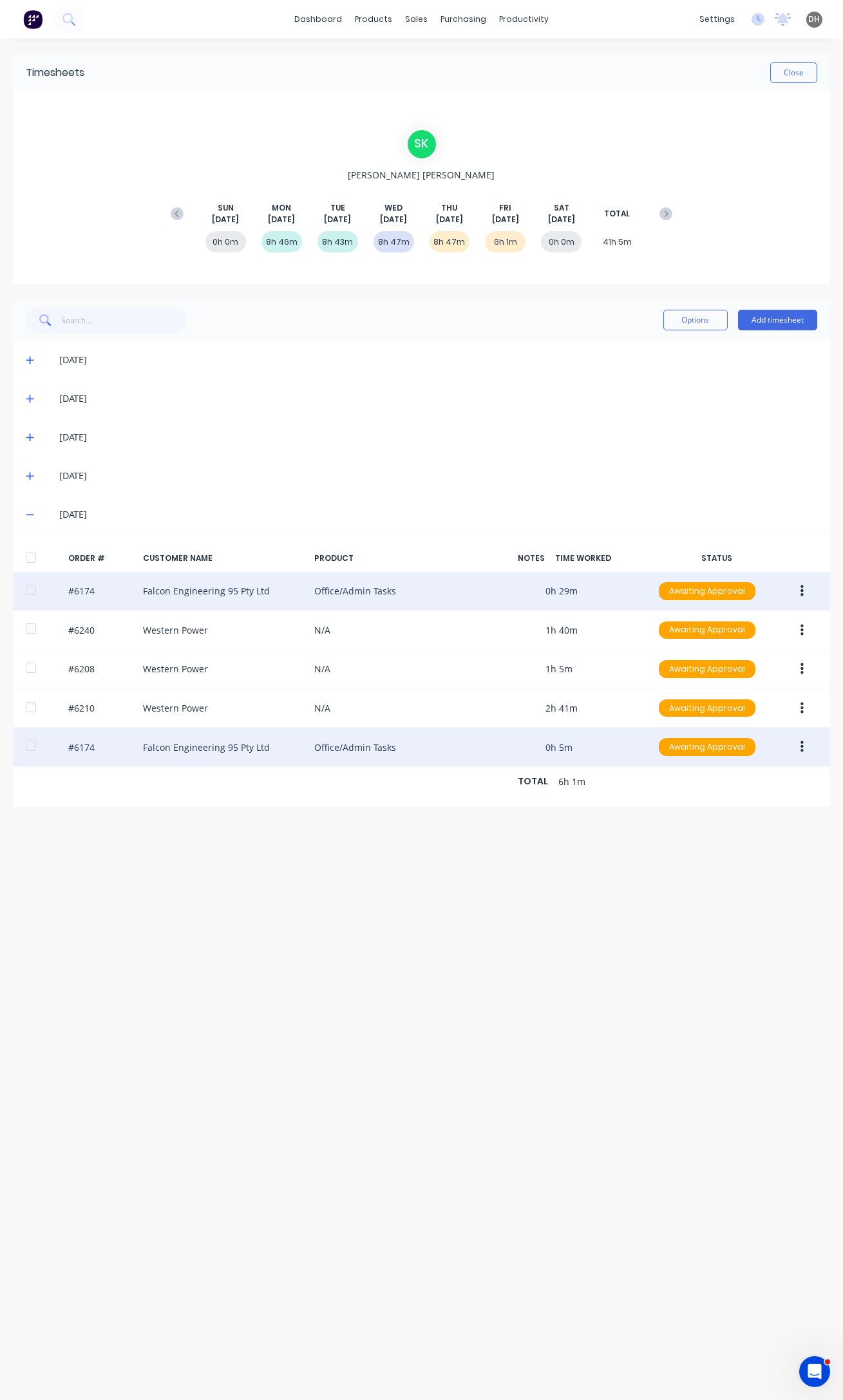
click at [801, 746] on icon "button" at bounding box center [803, 746] width 3 height 14
click at [754, 827] on div "Edit" at bounding box center [755, 833] width 99 height 19
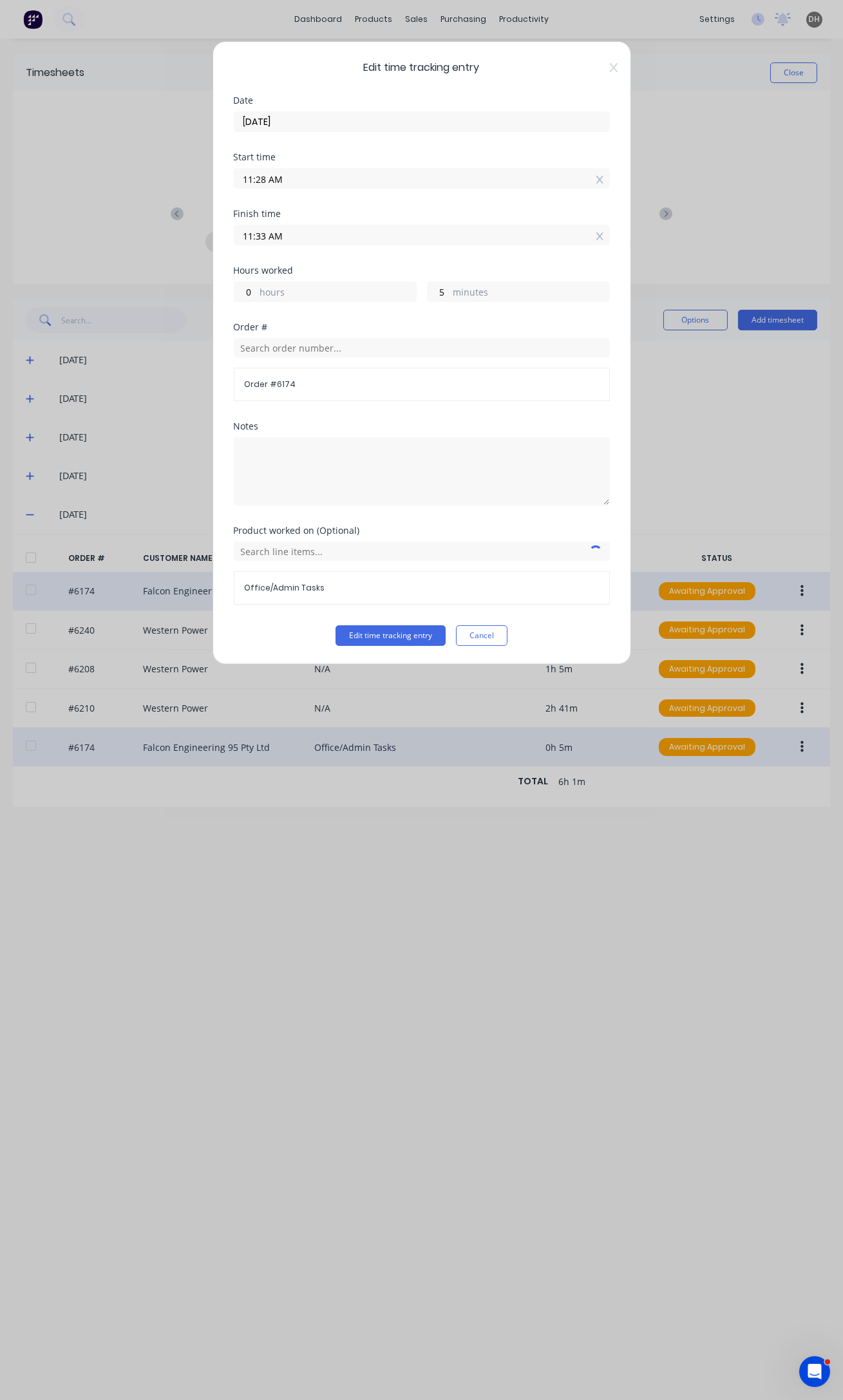
click at [264, 236] on input "11:33 AM" at bounding box center [421, 235] width 375 height 19
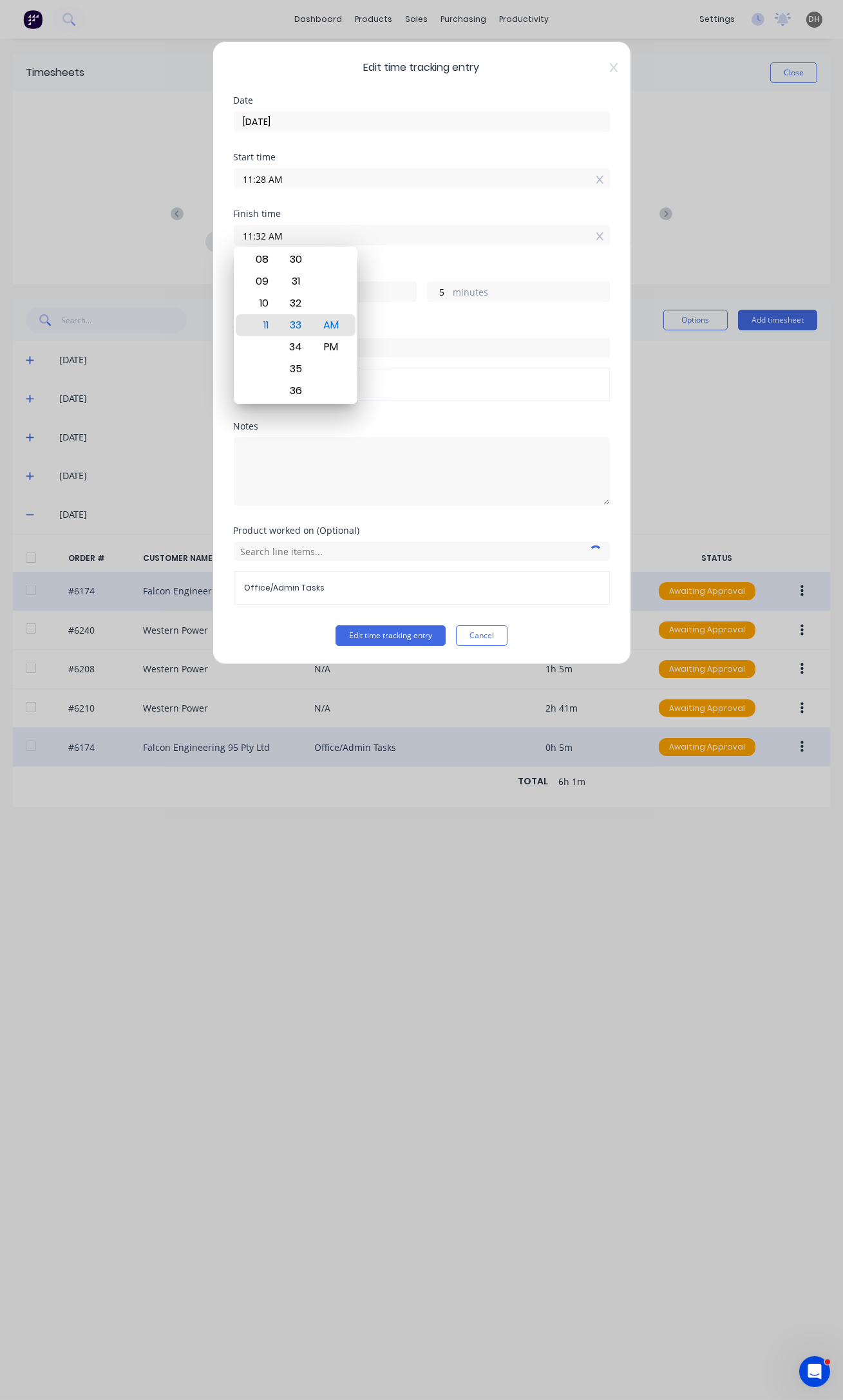
type input "11:32 AM"
click at [336, 625] on button "Edit time tracking entry" at bounding box center [391, 635] width 110 height 21
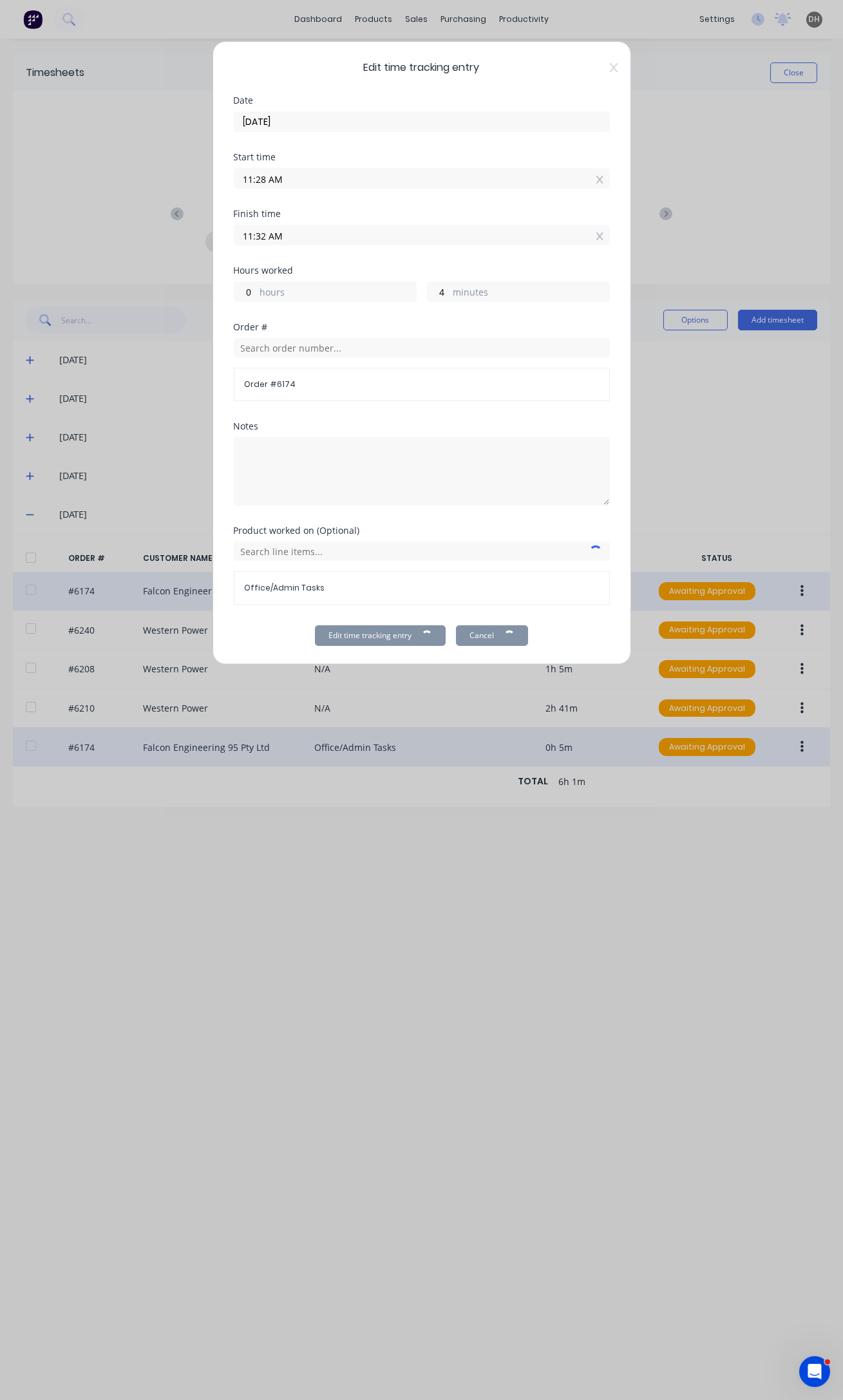
type input "4"
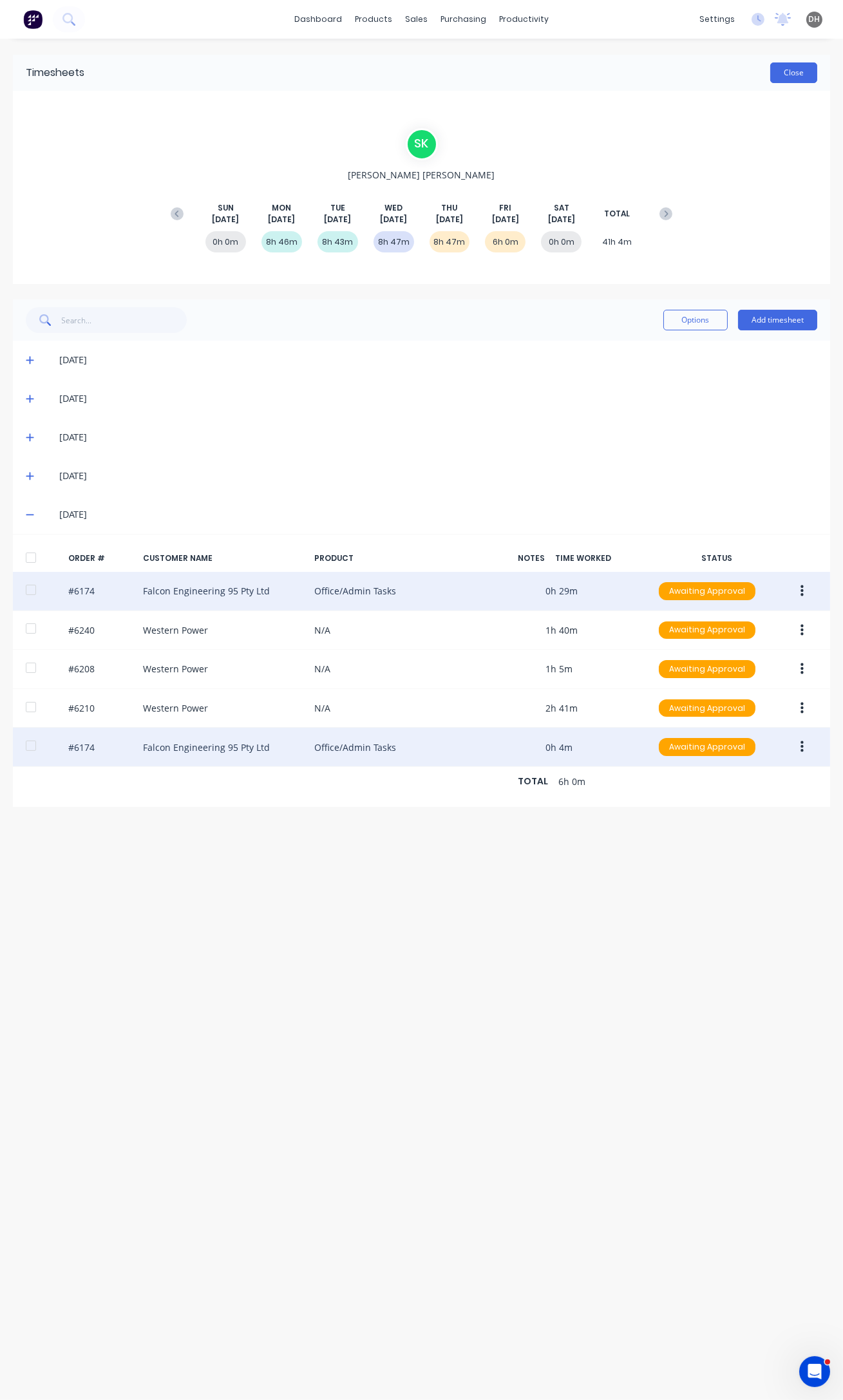
click at [782, 73] on button "Close" at bounding box center [793, 73] width 47 height 21
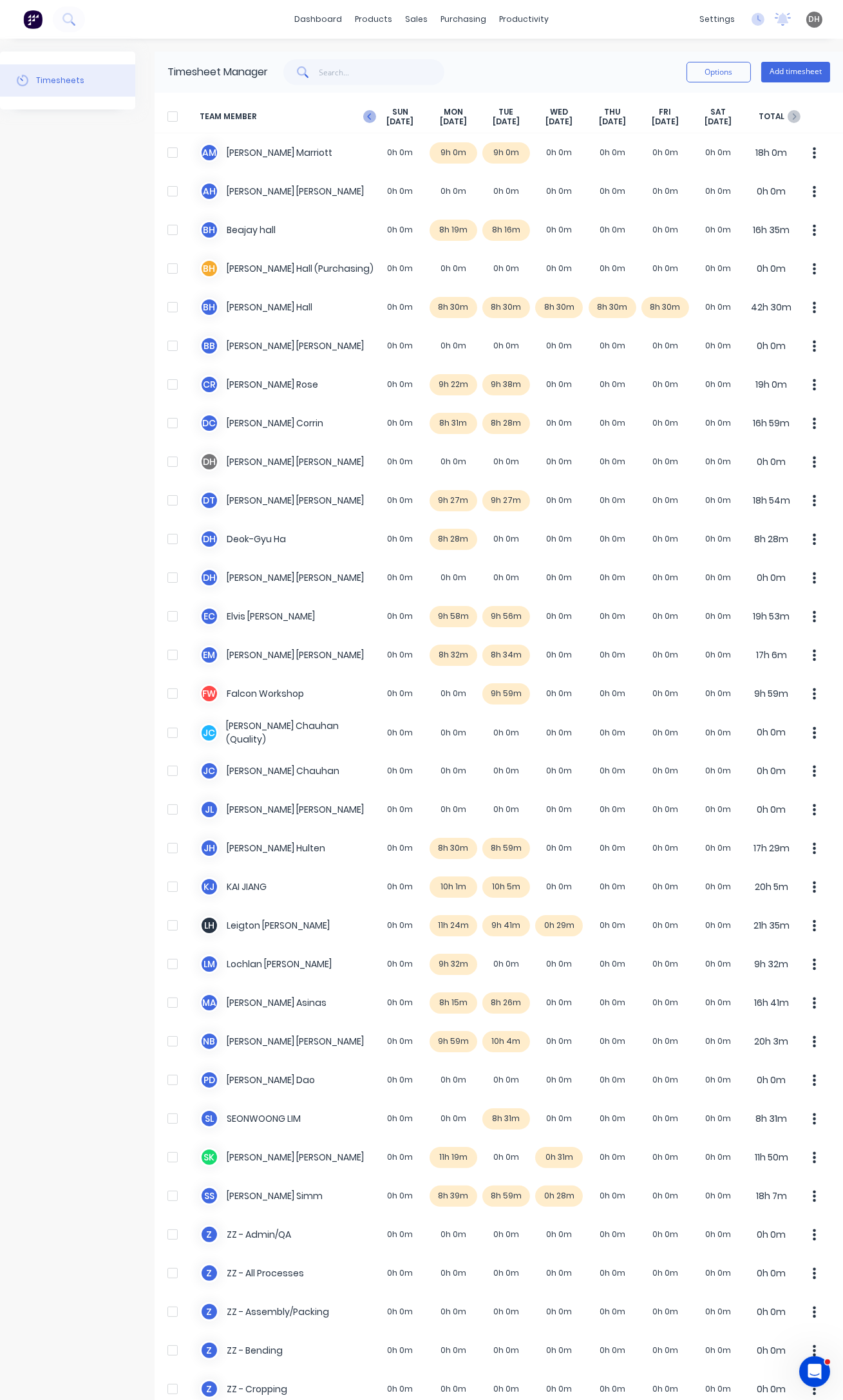
click at [372, 121] on icon "button" at bounding box center [369, 116] width 13 height 13
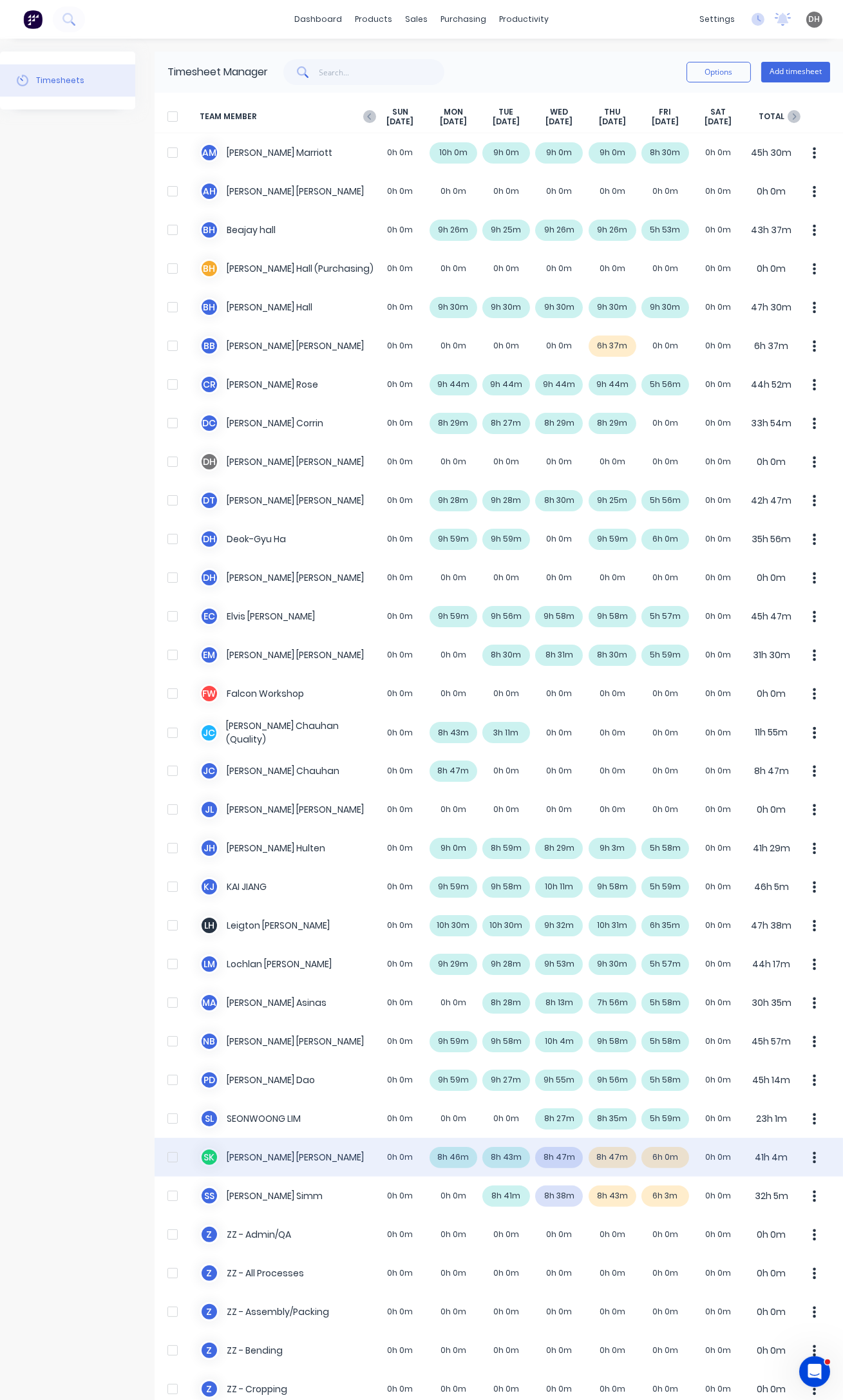
click at [813, 1158] on icon "button" at bounding box center [815, 1157] width 3 height 14
click at [778, 1198] on div "Approve" at bounding box center [766, 1192] width 99 height 19
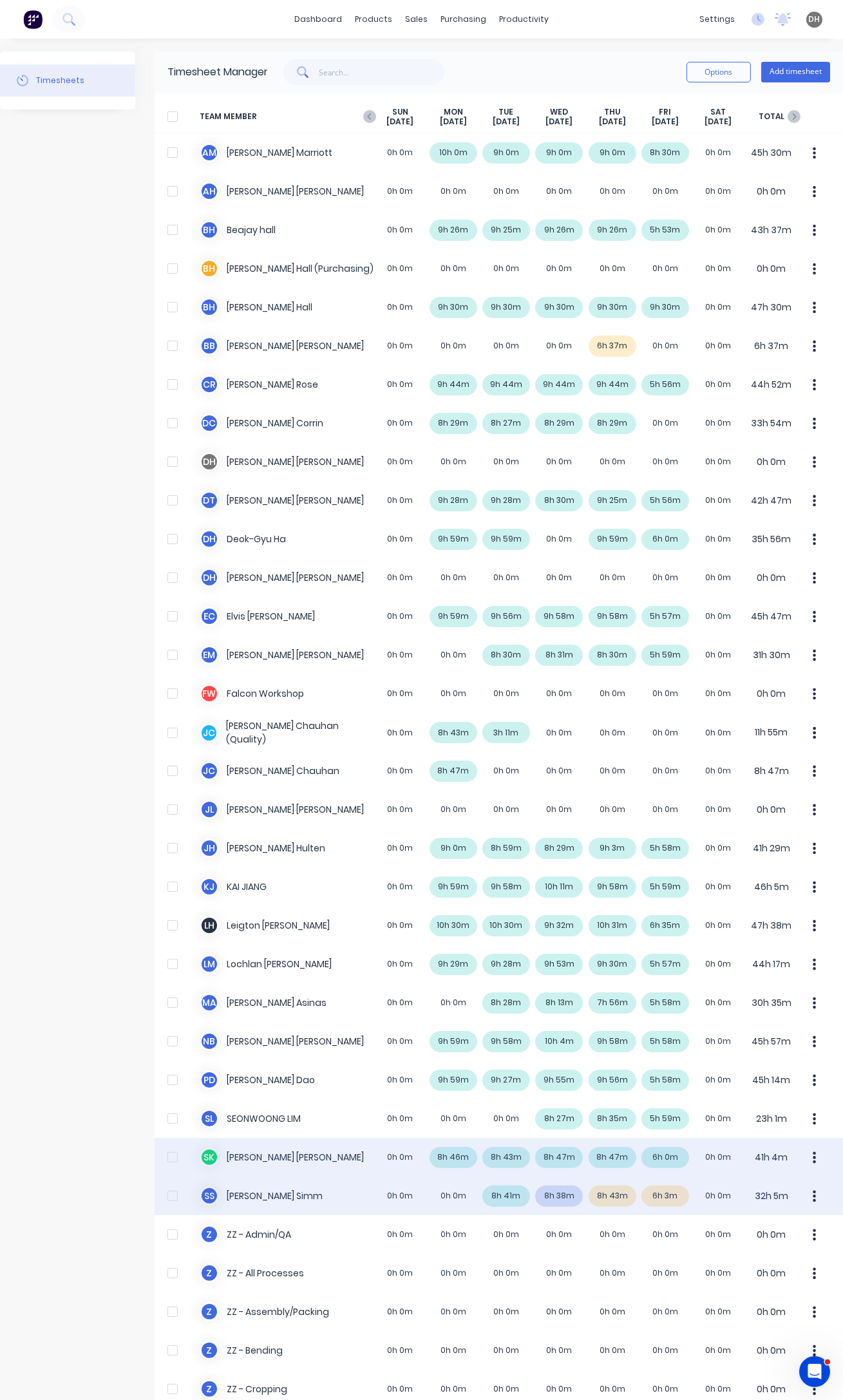
click at [653, 1192] on div "S S [PERSON_NAME] 0h 0m 0h 0m 8h 41m 8h 38m 8h 43m 6h 3m 0h 0m 32h 5m" at bounding box center [498, 1195] width 688 height 39
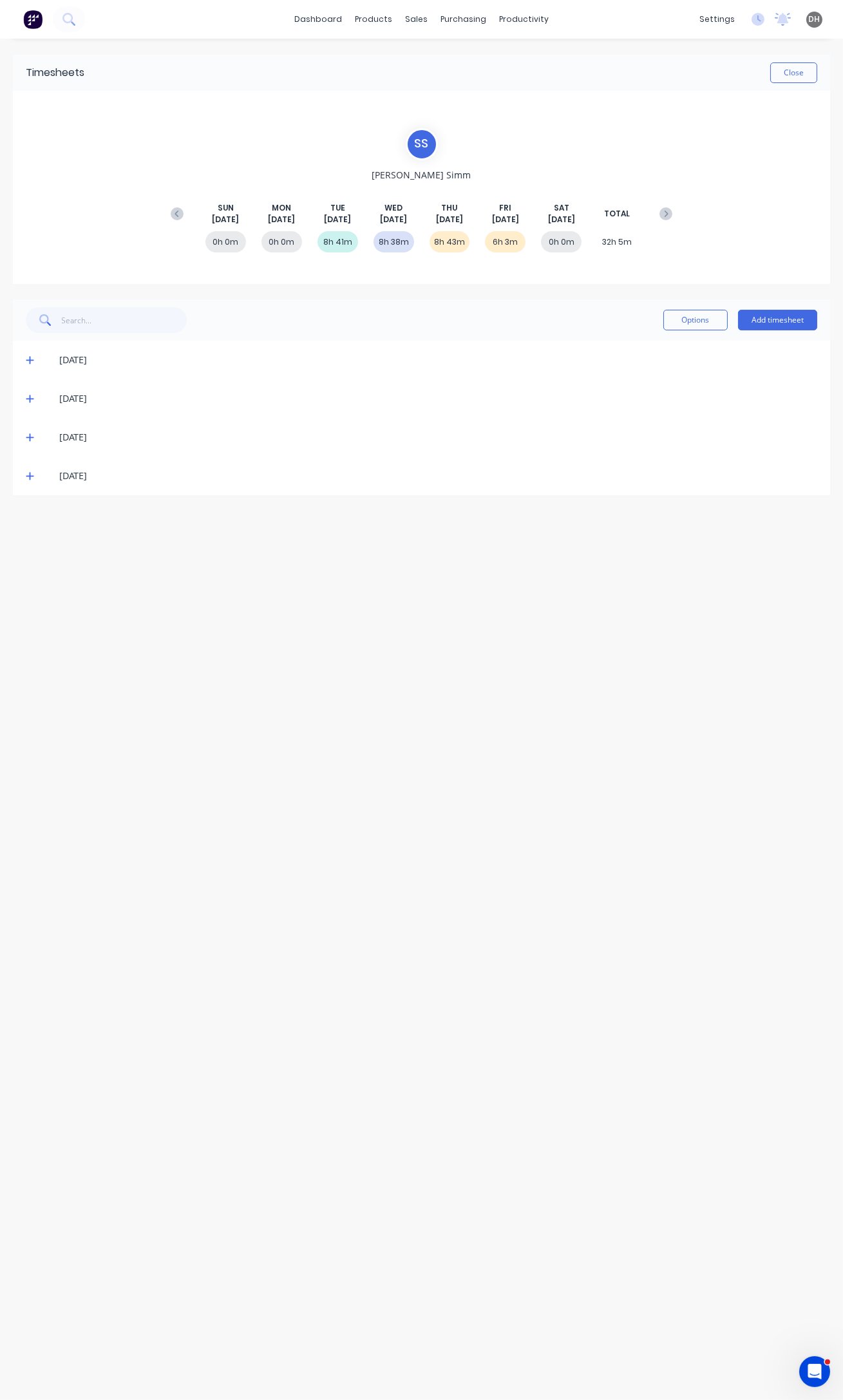
click at [24, 473] on div "[DATE]" at bounding box center [421, 475] width 817 height 39
click at [30, 476] on icon at bounding box center [29, 476] width 8 height 8
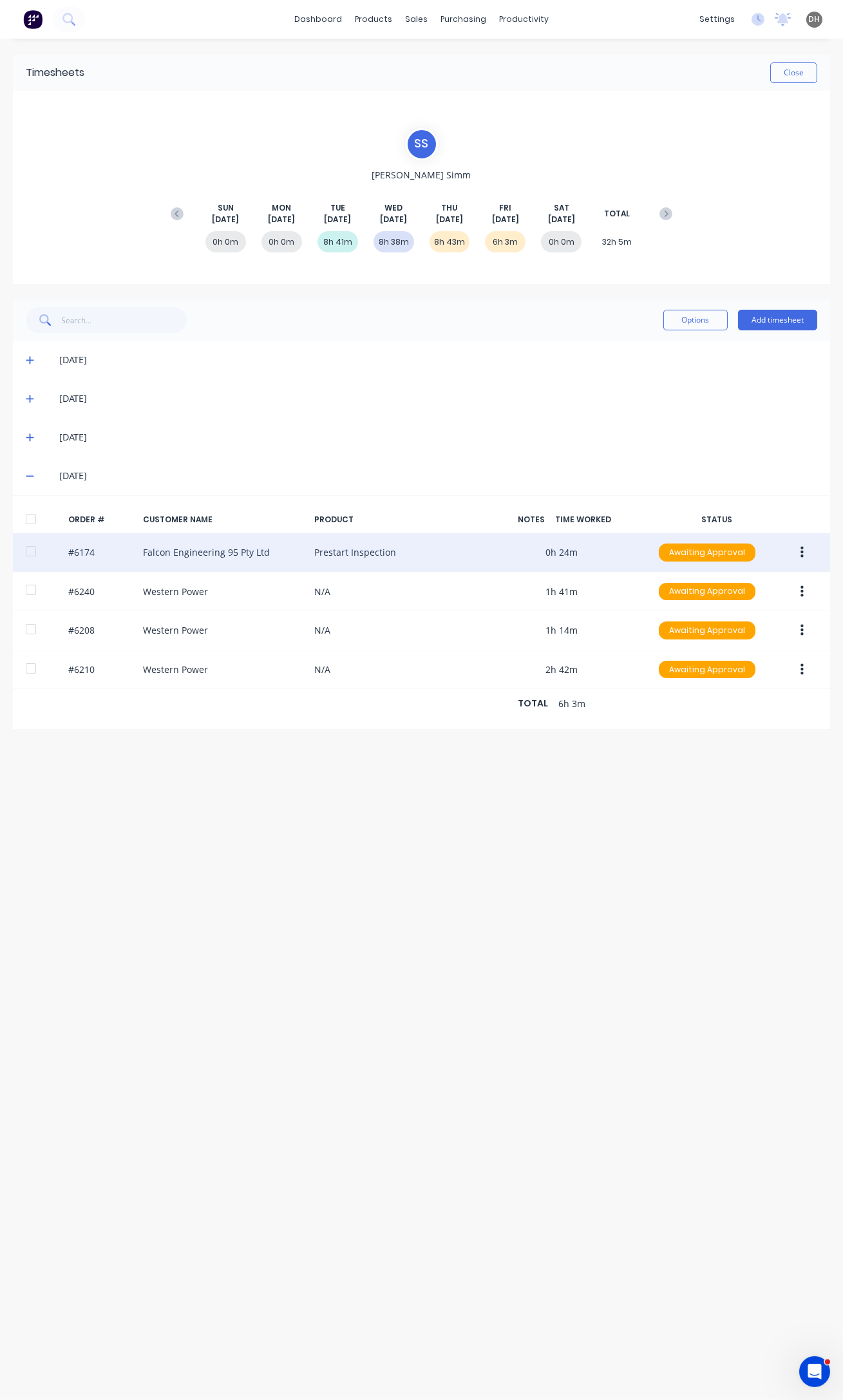
click at [793, 554] on button "button" at bounding box center [802, 552] width 30 height 23
click at [754, 637] on div "Edit" at bounding box center [755, 638] width 99 height 19
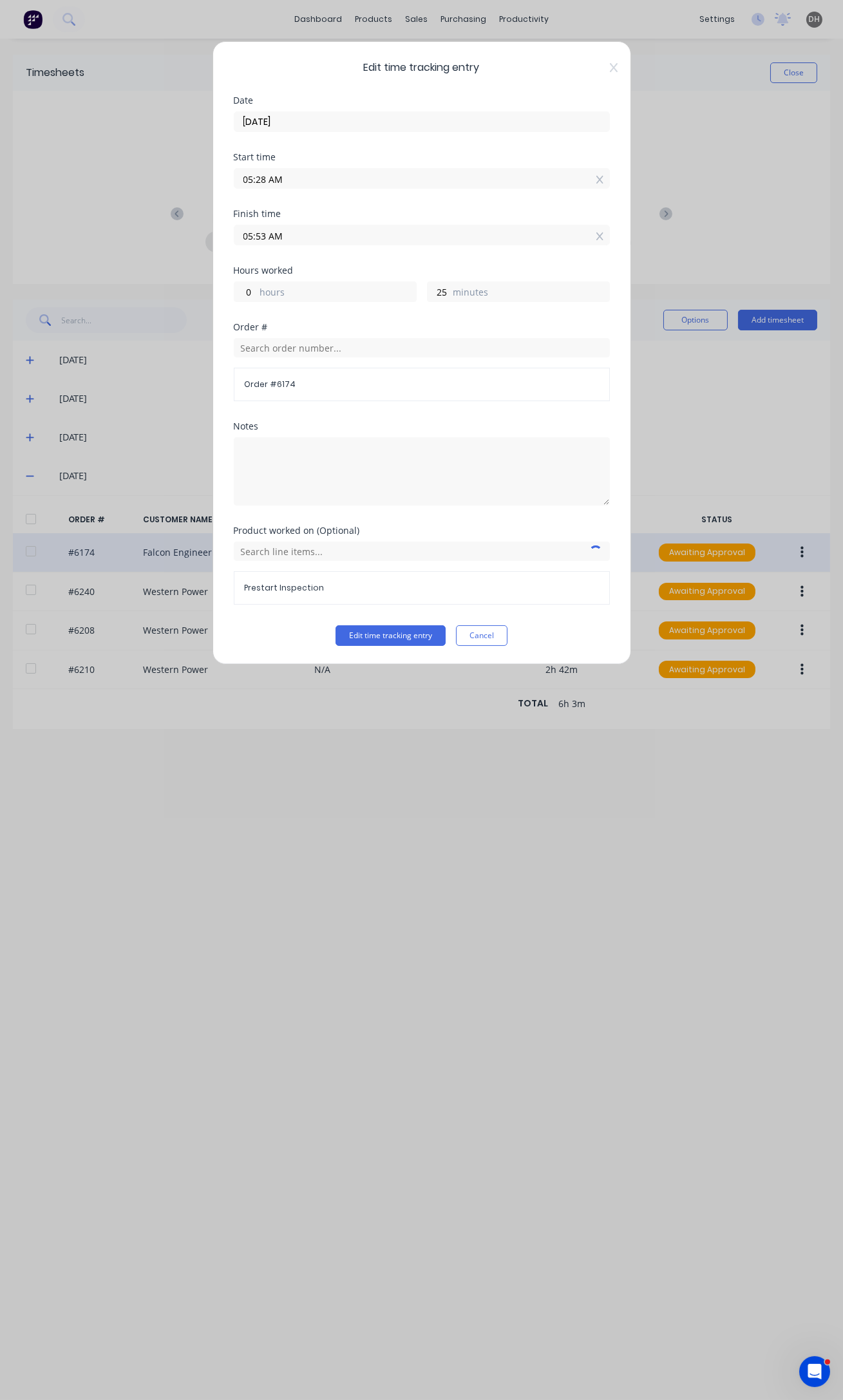
click at [264, 178] on input "05:28 AM" at bounding box center [421, 178] width 375 height 19
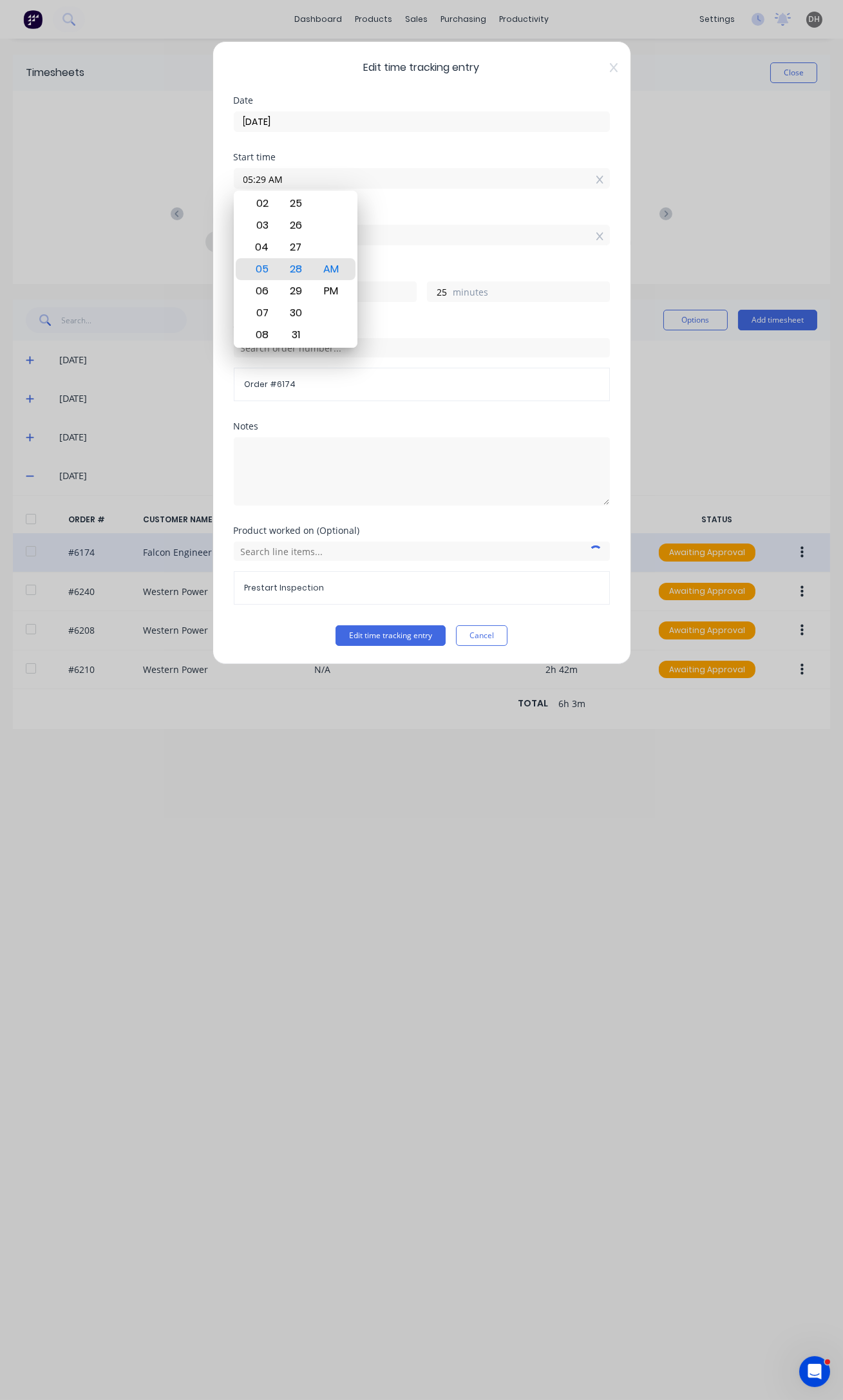
type input "05:29 AM"
click at [336, 625] on button "Edit time tracking entry" at bounding box center [391, 635] width 110 height 21
type input "24"
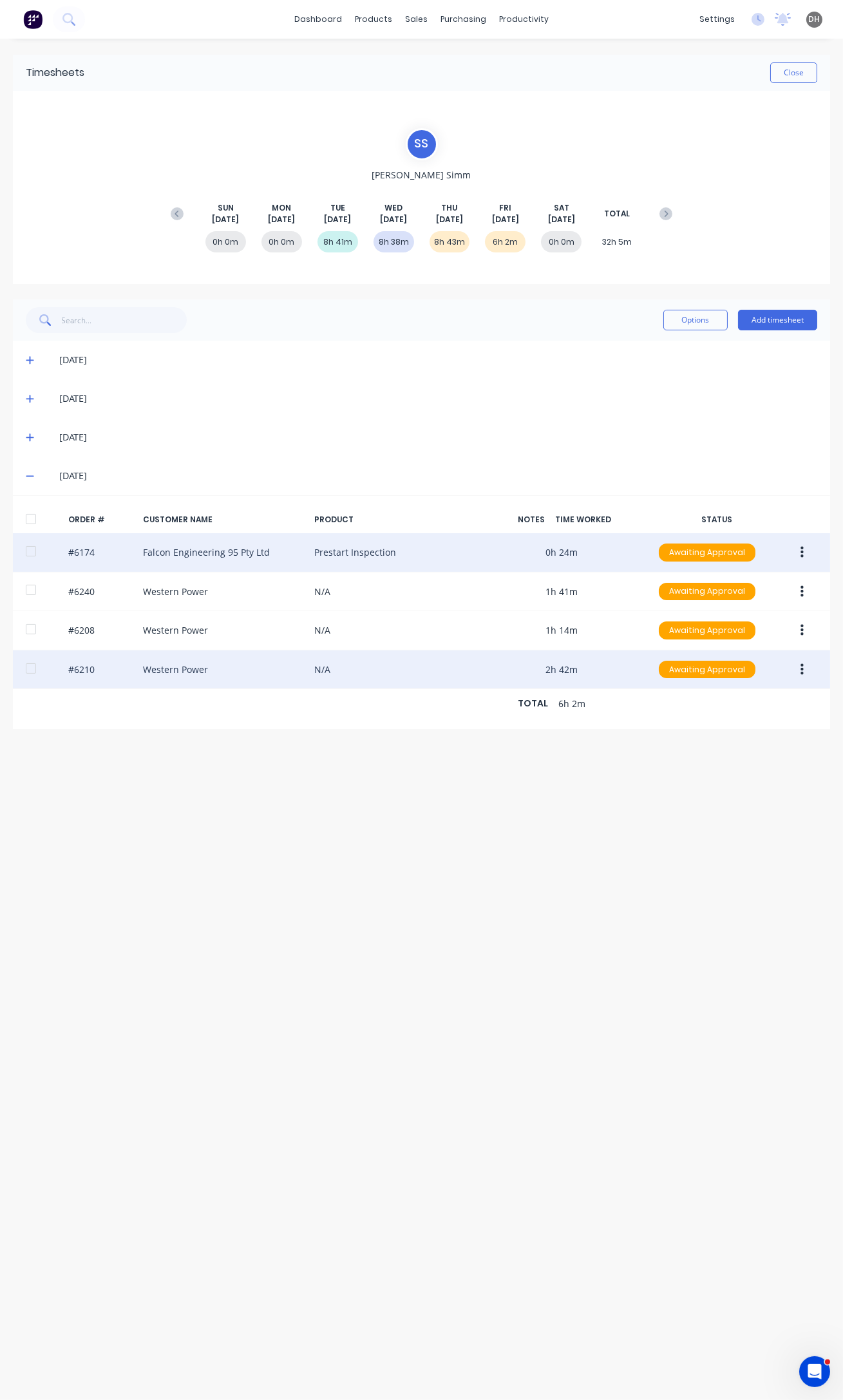
click at [813, 674] on button "button" at bounding box center [802, 669] width 30 height 23
click at [754, 744] on button "Edit" at bounding box center [756, 754] width 122 height 26
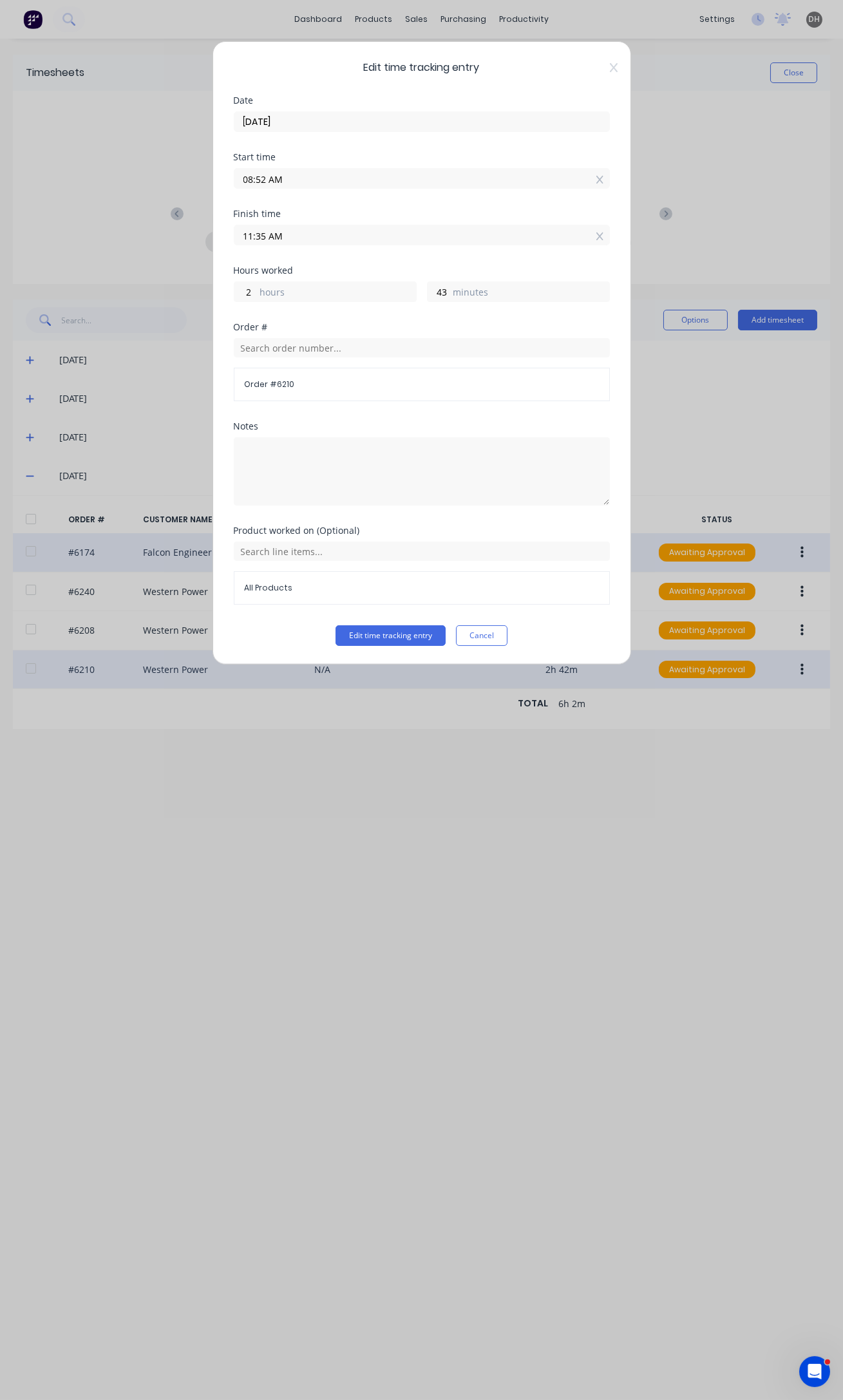
click at [264, 233] on input "11:35 AM" at bounding box center [421, 235] width 375 height 19
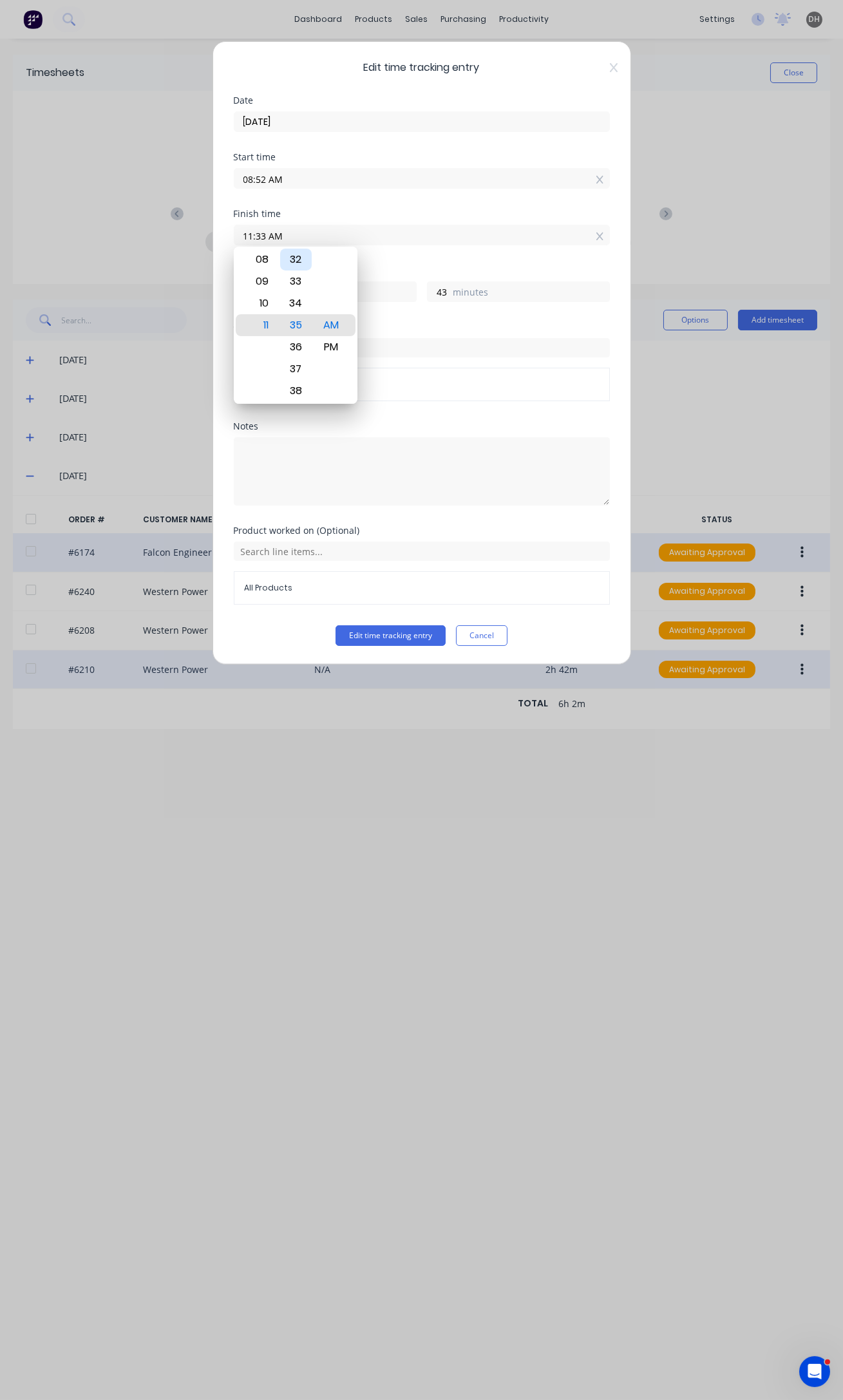
type input "11:33 AM"
click at [336, 625] on button "Edit time tracking entry" at bounding box center [391, 635] width 110 height 21
type input "41"
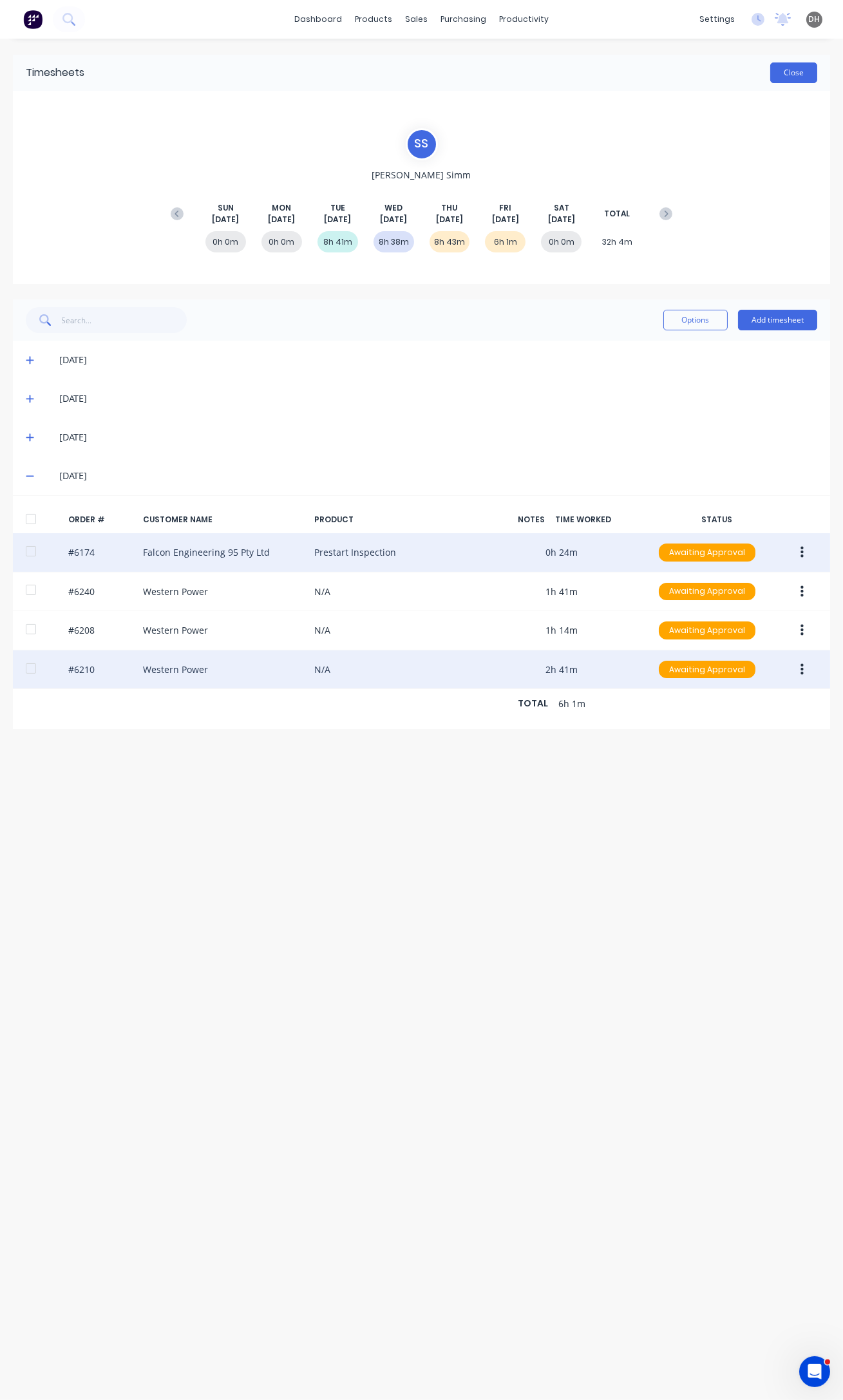
click at [805, 71] on button "Close" at bounding box center [793, 73] width 47 height 21
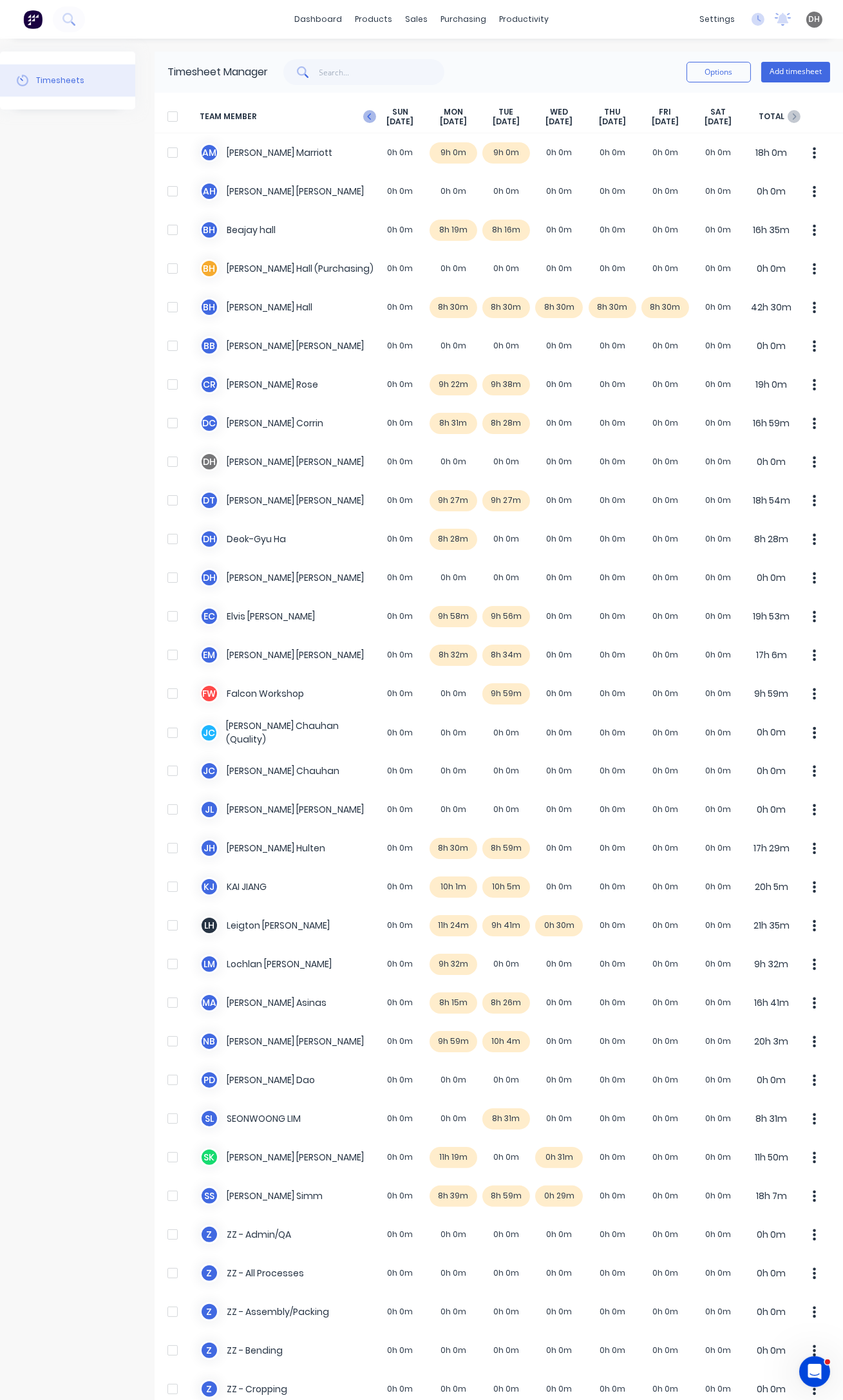
click at [369, 114] on icon "button" at bounding box center [369, 116] width 13 height 13
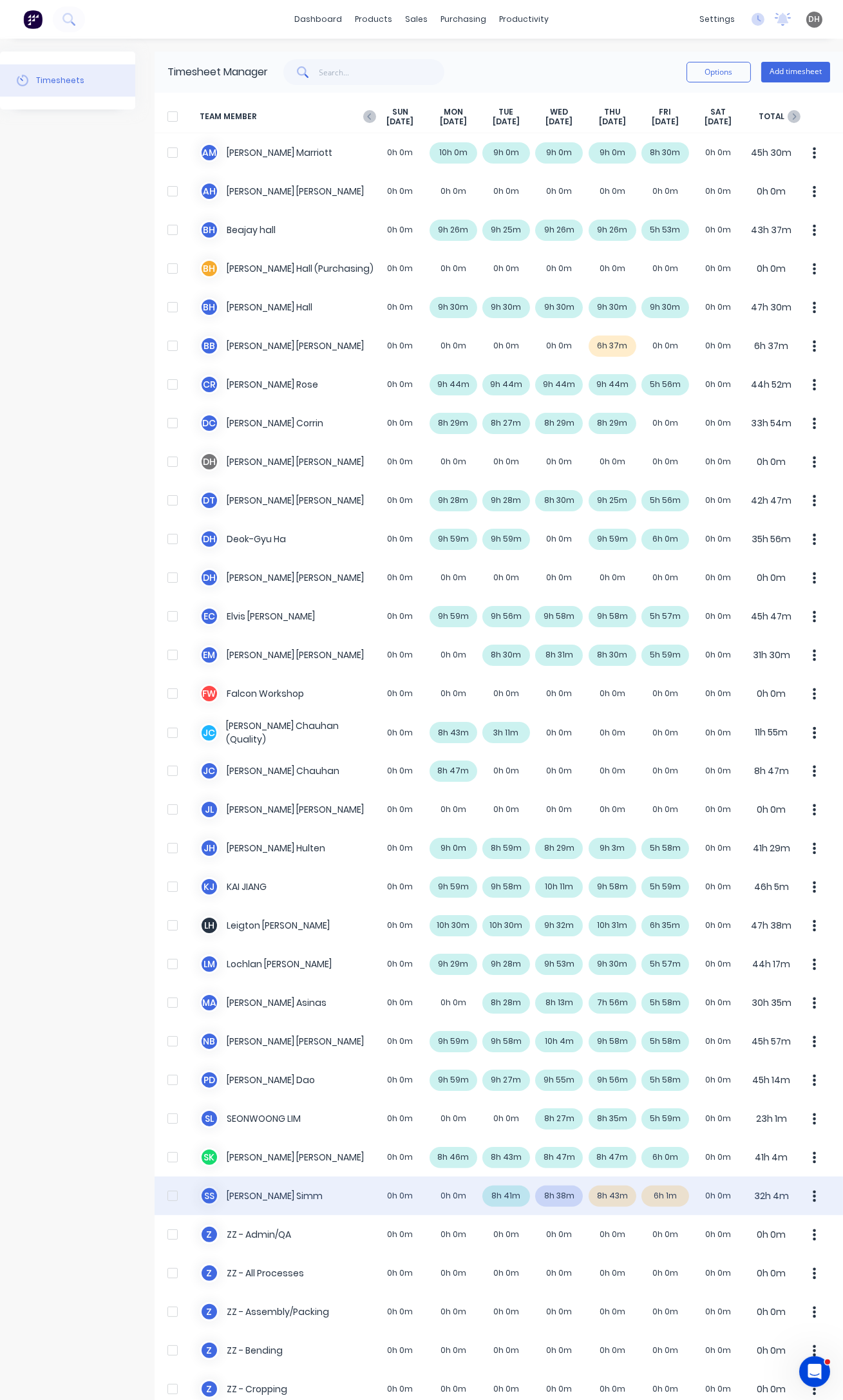
click at [813, 1193] on icon "button" at bounding box center [815, 1196] width 3 height 14
click at [742, 1228] on div "Approve" at bounding box center [766, 1231] width 99 height 19
click at [788, 119] on g "button" at bounding box center [794, 116] width 13 height 13
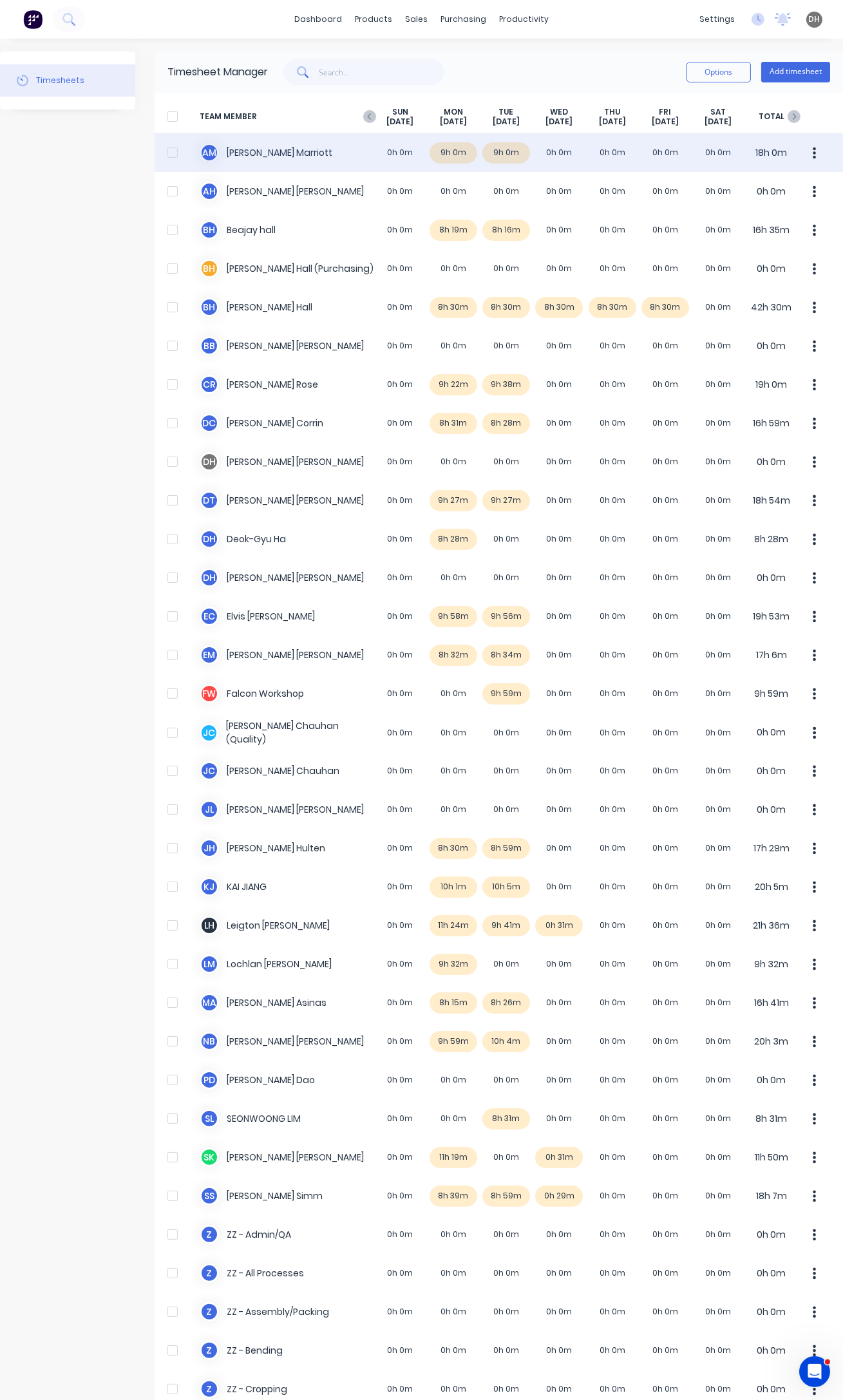
click at [810, 151] on button "button" at bounding box center [814, 152] width 27 height 26
click at [804, 192] on div "Approve" at bounding box center [766, 189] width 99 height 19
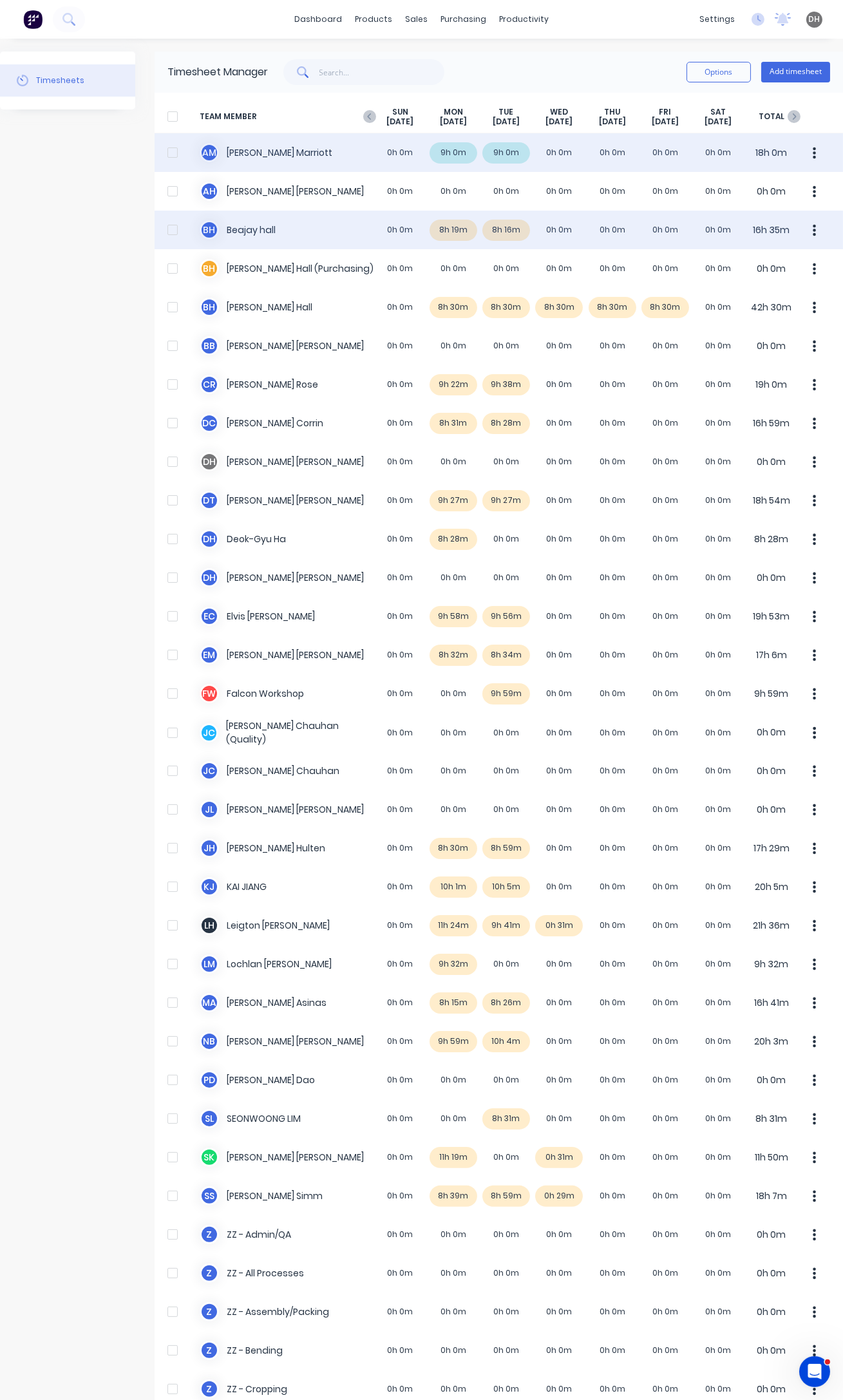
click at [808, 226] on button "button" at bounding box center [814, 230] width 27 height 26
click at [450, 232] on div "B h [PERSON_NAME] 0h 0m 8h 19m 8h 16m 0h 0m 0h 0m 0h 0m 0h 0m 16h 35m Approve U…" at bounding box center [498, 230] width 688 height 39
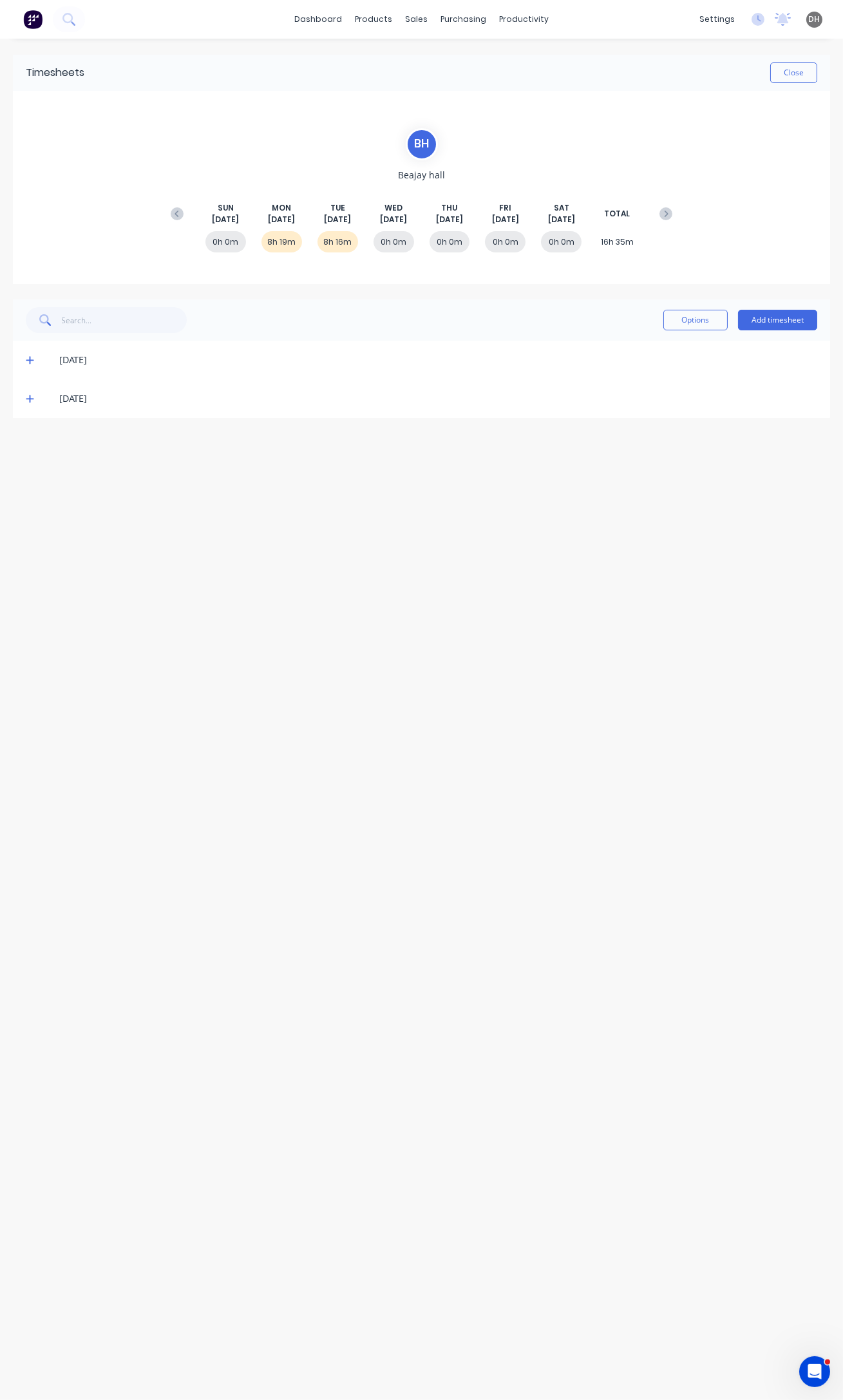
click at [34, 359] on span at bounding box center [32, 360] width 13 height 13
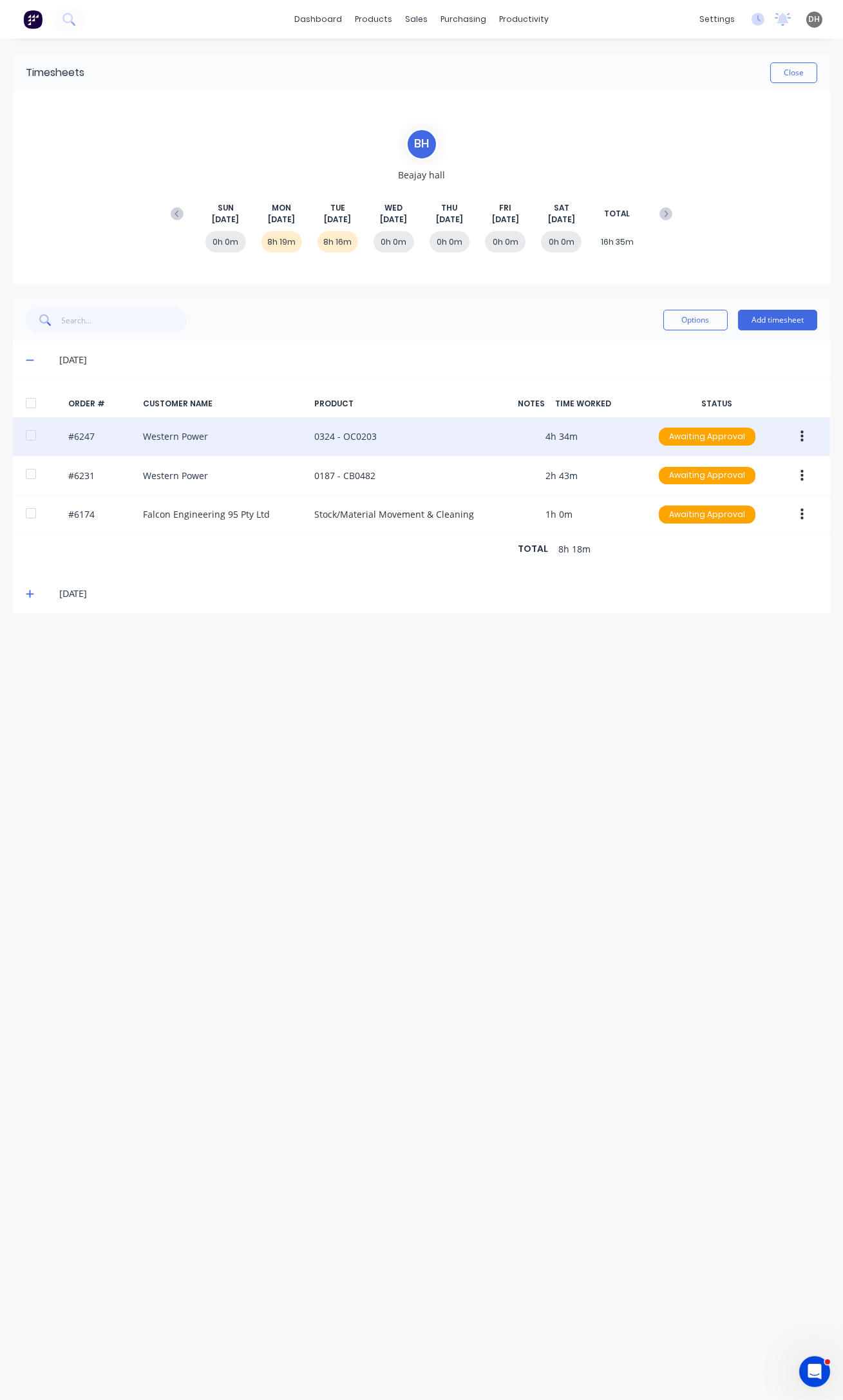
click at [803, 438] on icon "button" at bounding box center [803, 437] width 3 height 14
click at [771, 518] on div "Edit" at bounding box center [755, 522] width 99 height 19
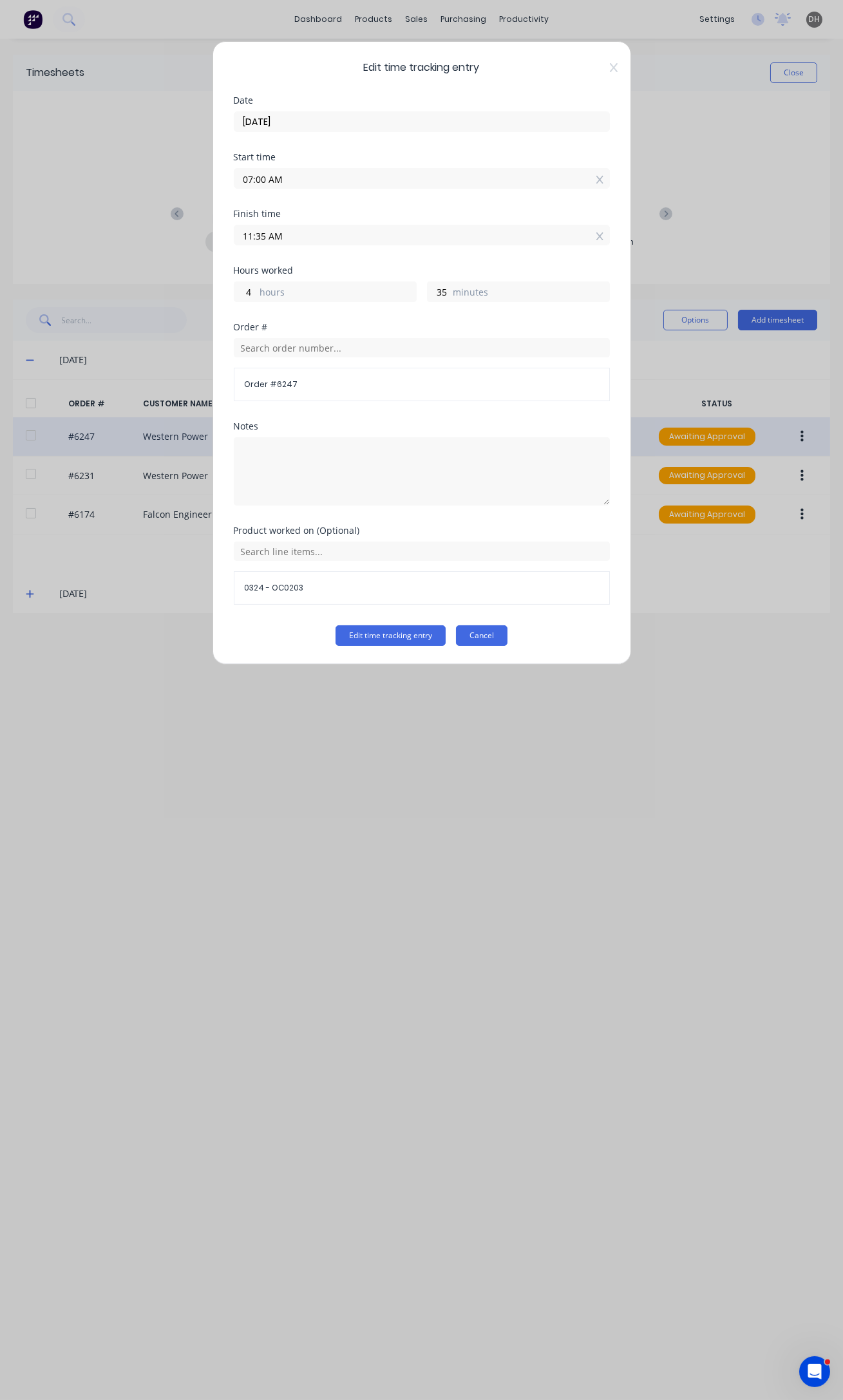
click at [463, 642] on button "Cancel" at bounding box center [481, 635] width 52 height 21
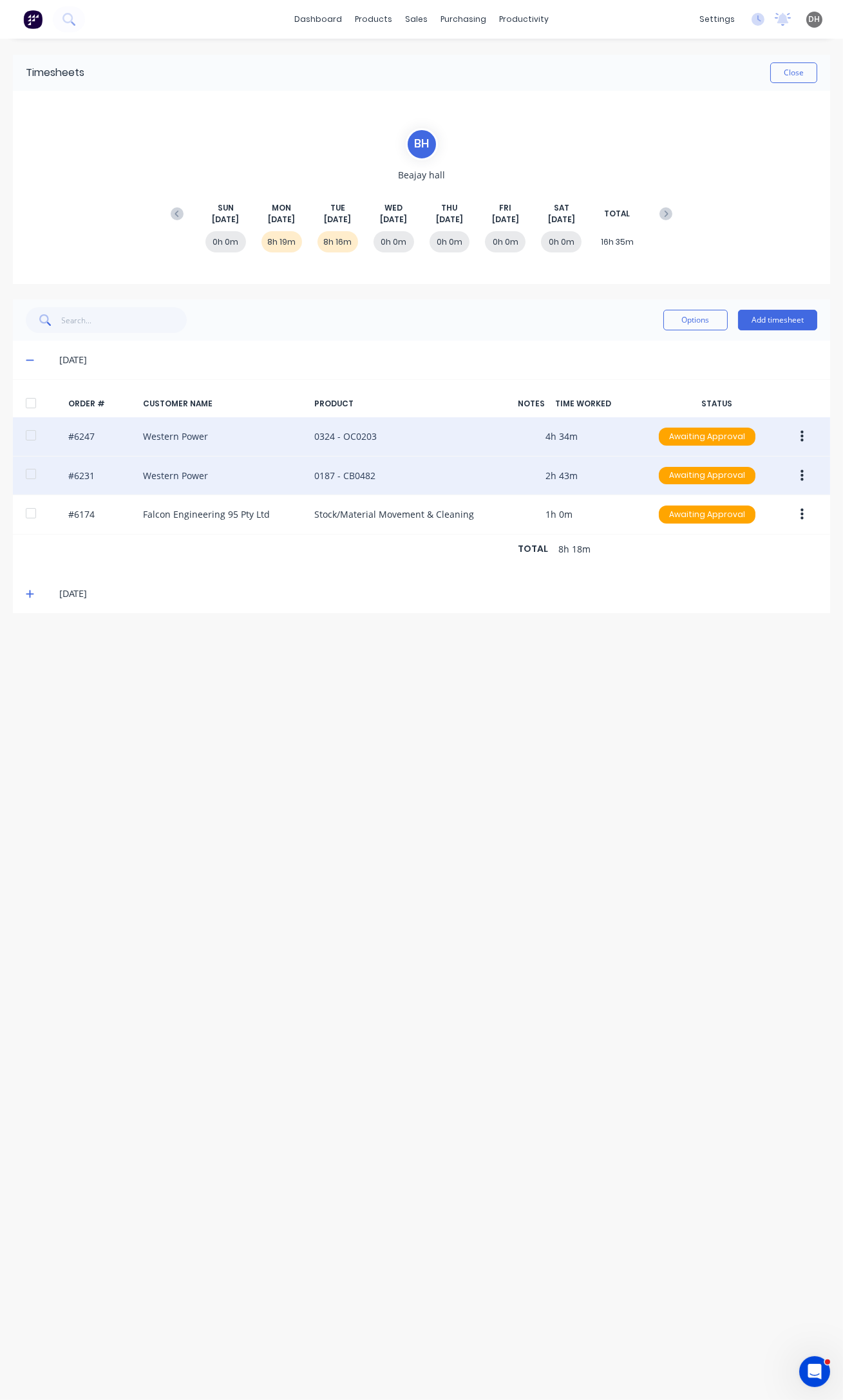
click at [793, 473] on button "button" at bounding box center [802, 475] width 30 height 23
click at [769, 555] on div "Edit" at bounding box center [755, 561] width 99 height 19
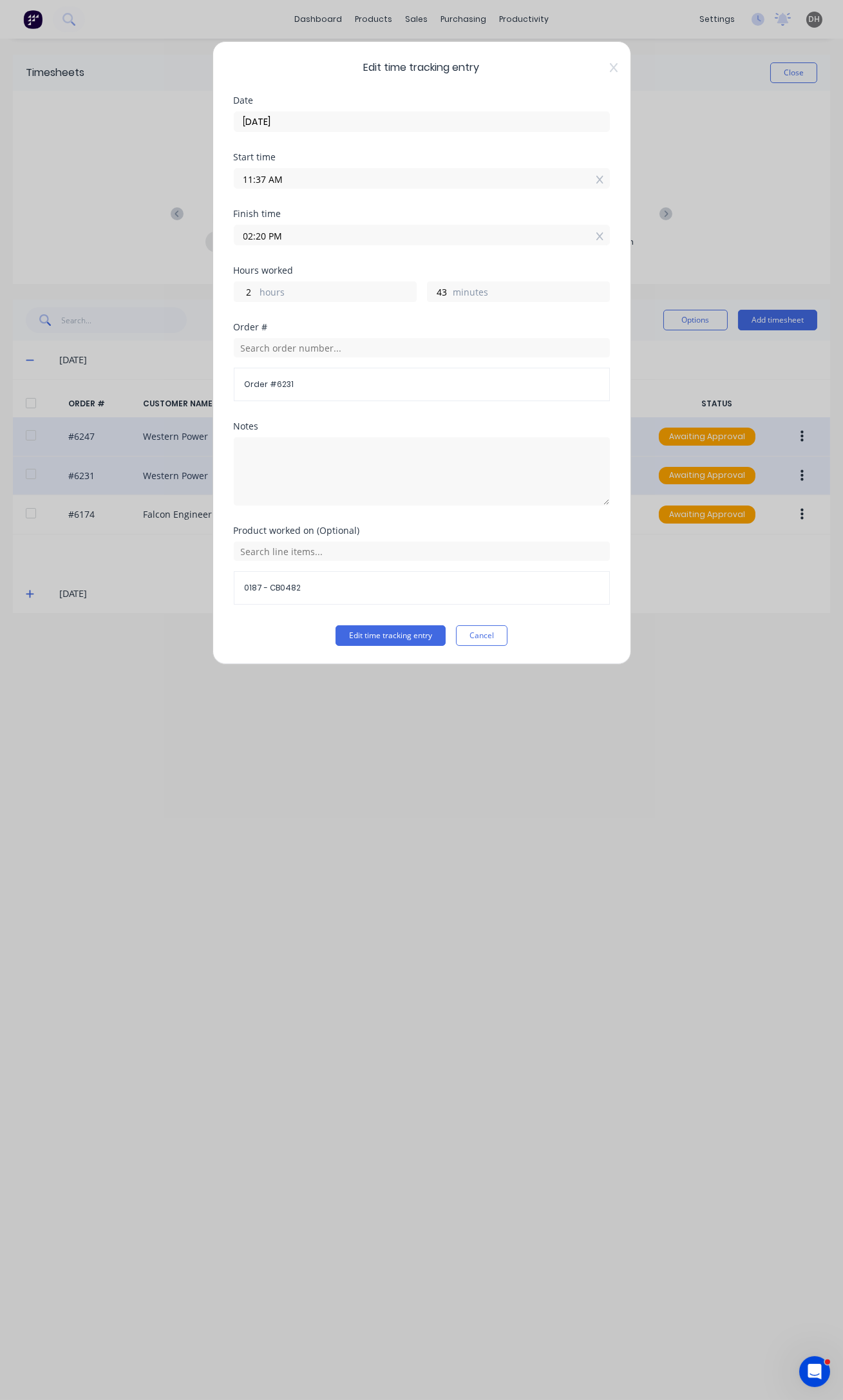
click at [264, 176] on input "11:37 AM" at bounding box center [421, 178] width 375 height 19
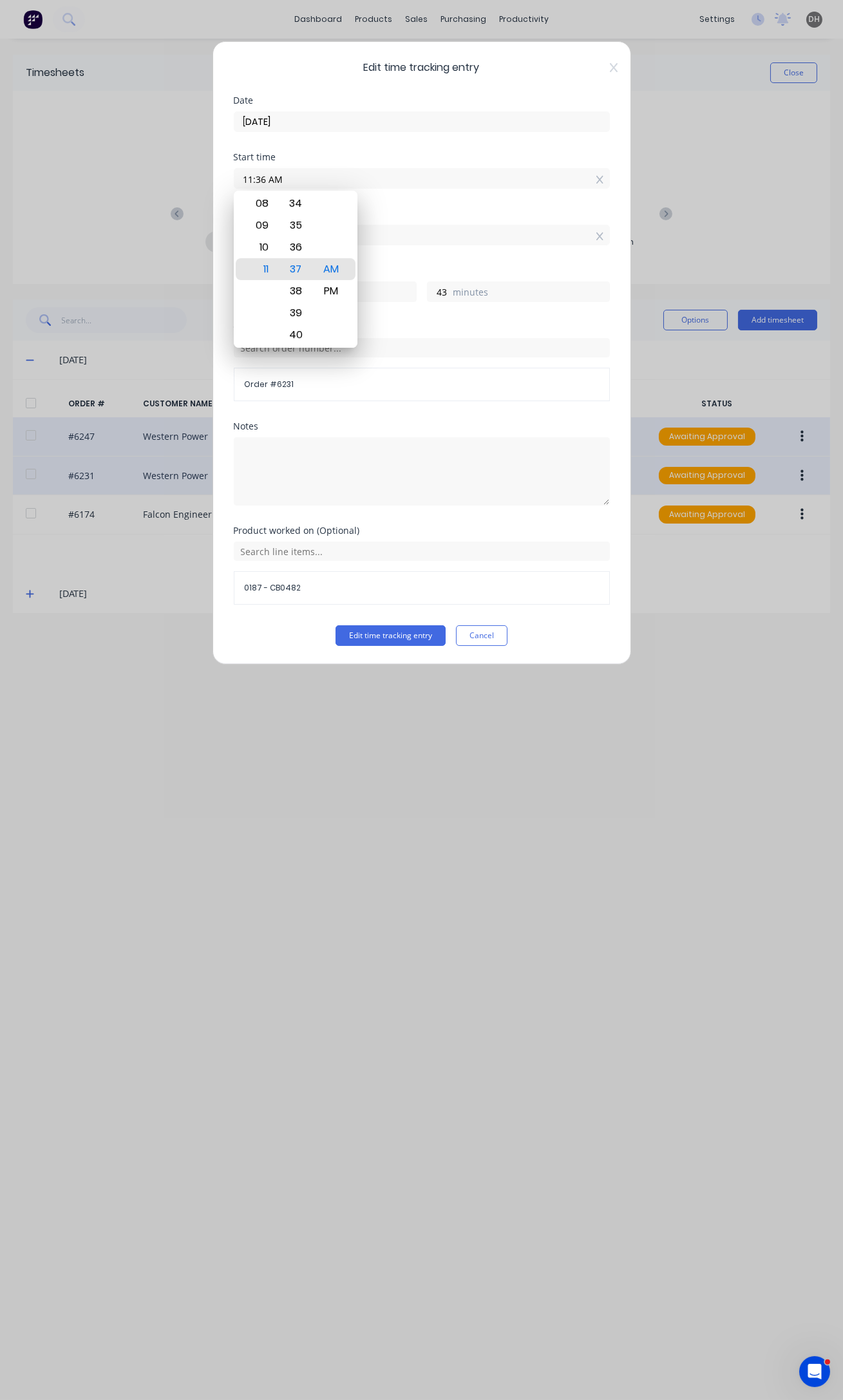
type input "11:36 AM"
click at [336, 625] on button "Edit time tracking entry" at bounding box center [391, 635] width 110 height 21
type input "44"
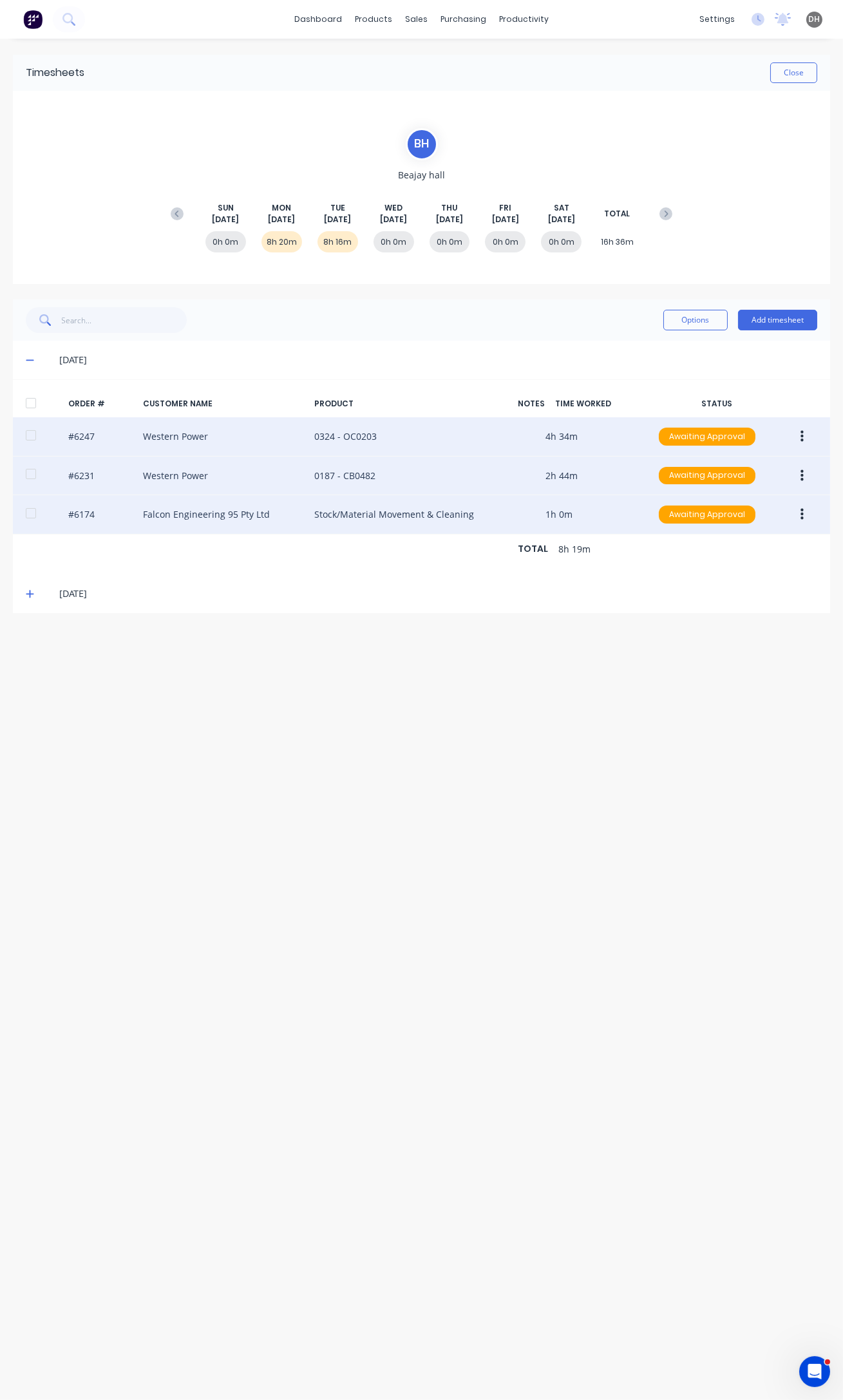
click at [796, 517] on button "button" at bounding box center [802, 514] width 30 height 23
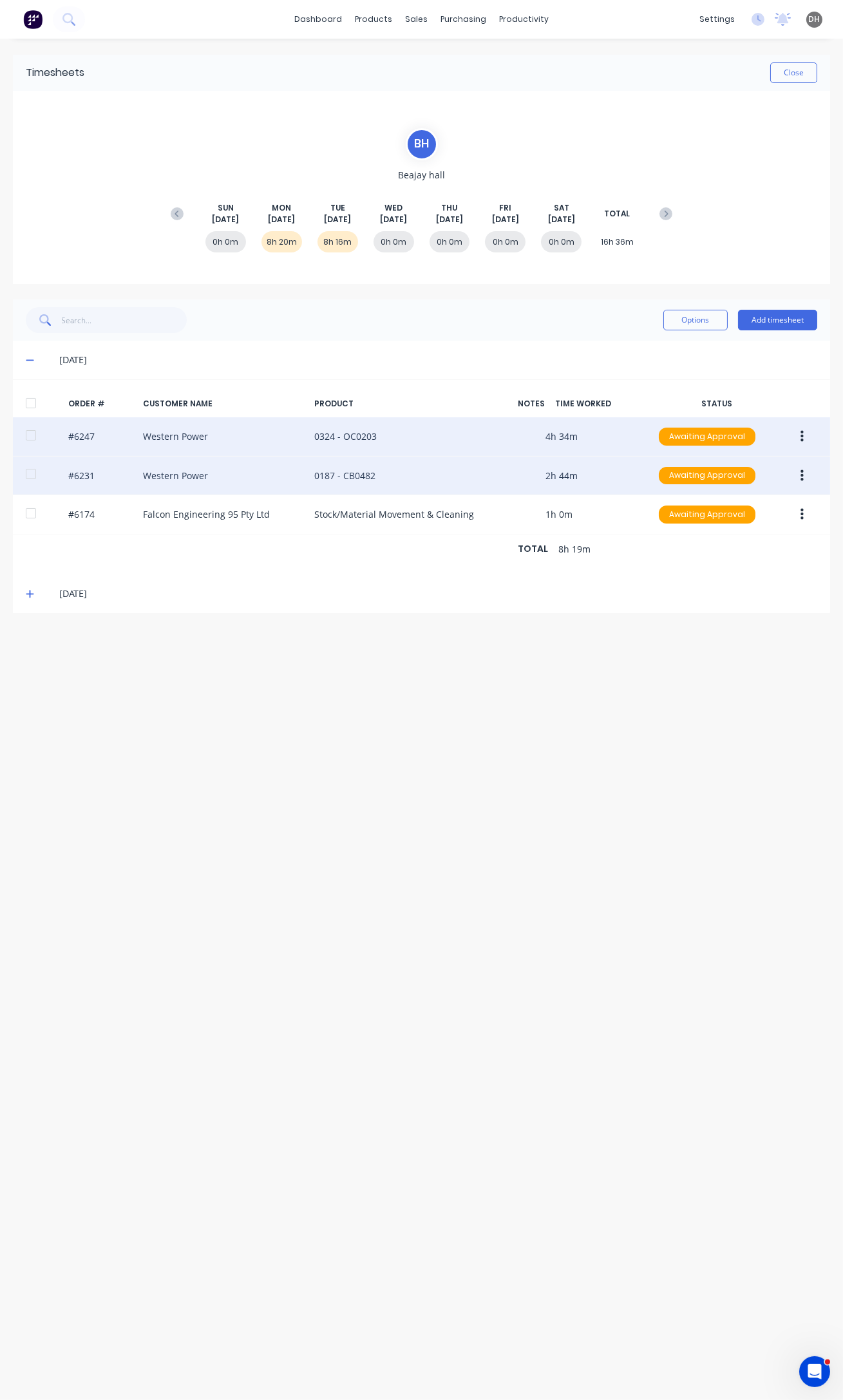
click at [804, 474] on button "button" at bounding box center [802, 475] width 30 height 23
click at [763, 566] on div "Edit" at bounding box center [755, 561] width 99 height 19
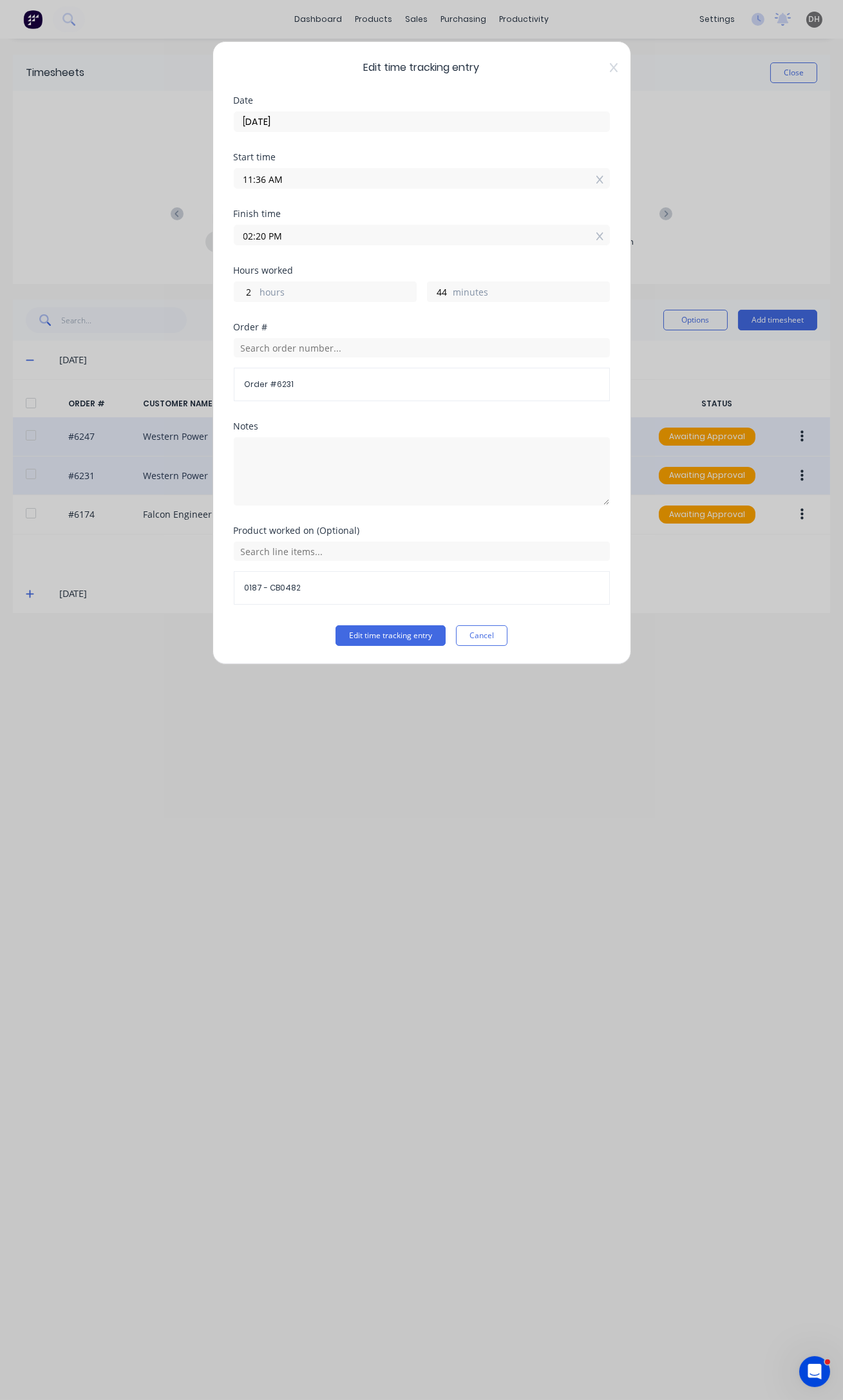
click at [734, 579] on div "Edit time tracking entry Date [DATE] Start time 11:36 AM Finish time 02:20 PM H…" at bounding box center [421, 700] width 843 height 1400
click at [497, 633] on button "Cancel" at bounding box center [481, 635] width 52 height 21
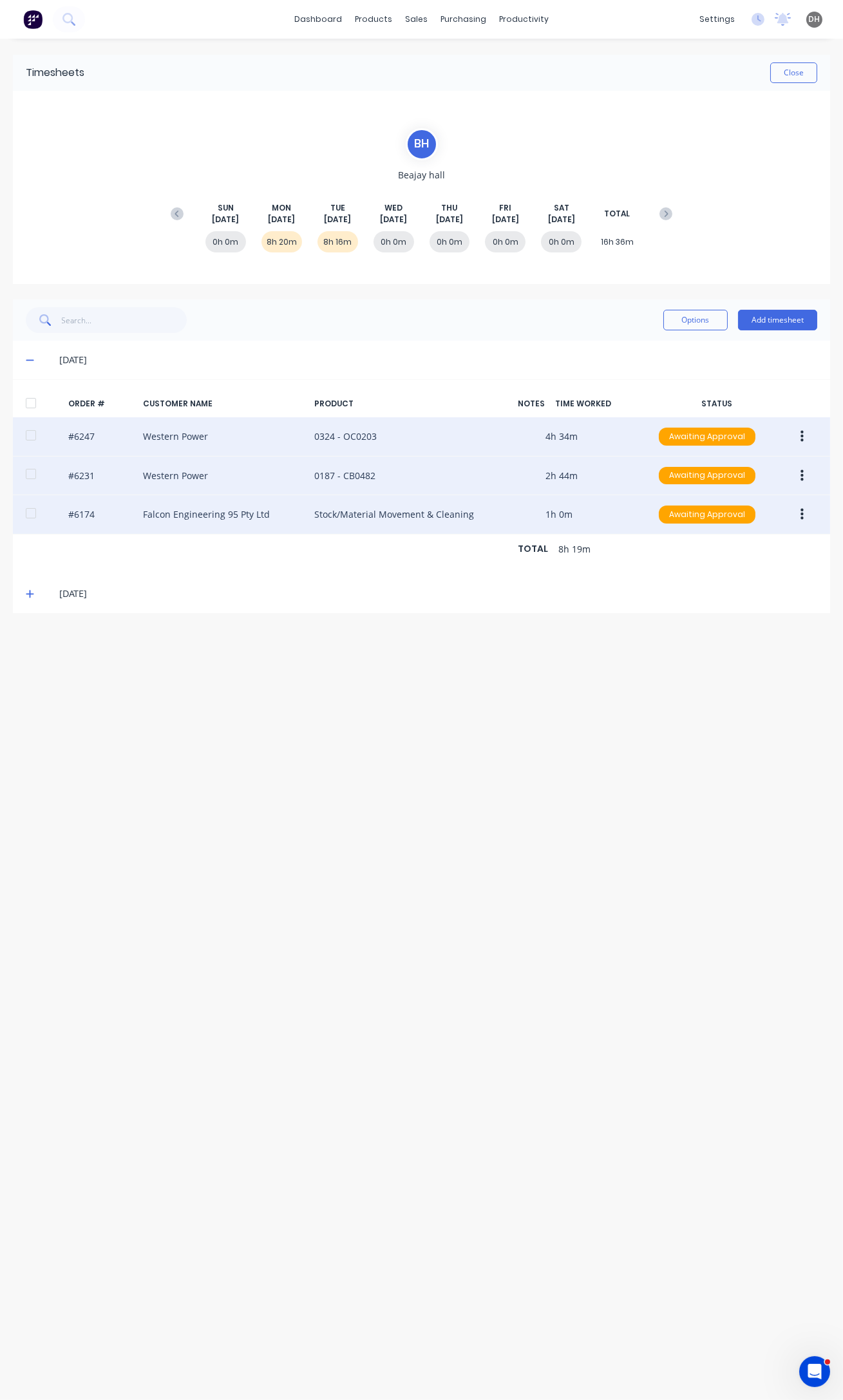
click at [801, 515] on icon "button" at bounding box center [803, 514] width 3 height 14
click at [741, 600] on div "Edit" at bounding box center [755, 600] width 99 height 19
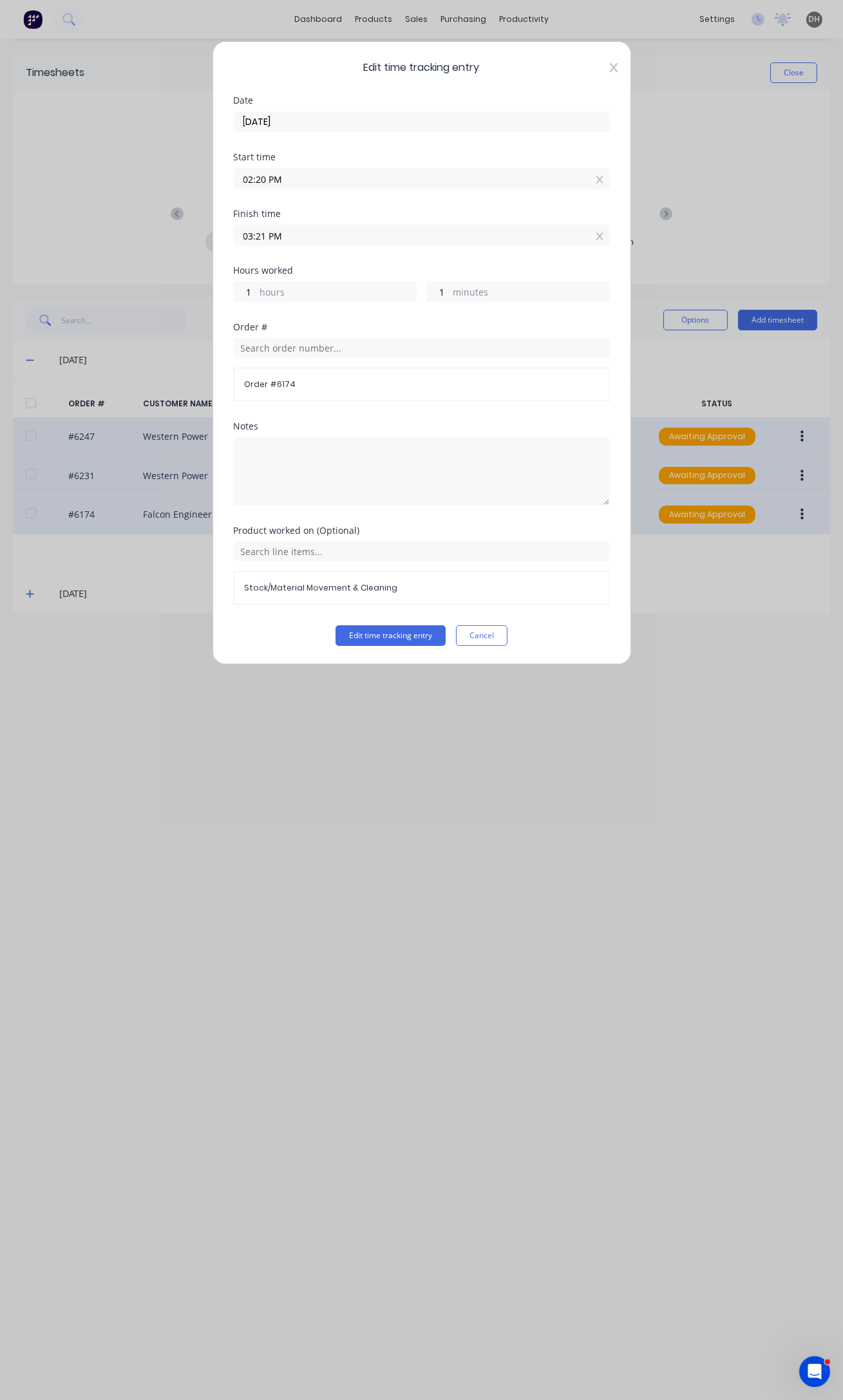
click at [610, 70] on icon at bounding box center [613, 68] width 8 height 10
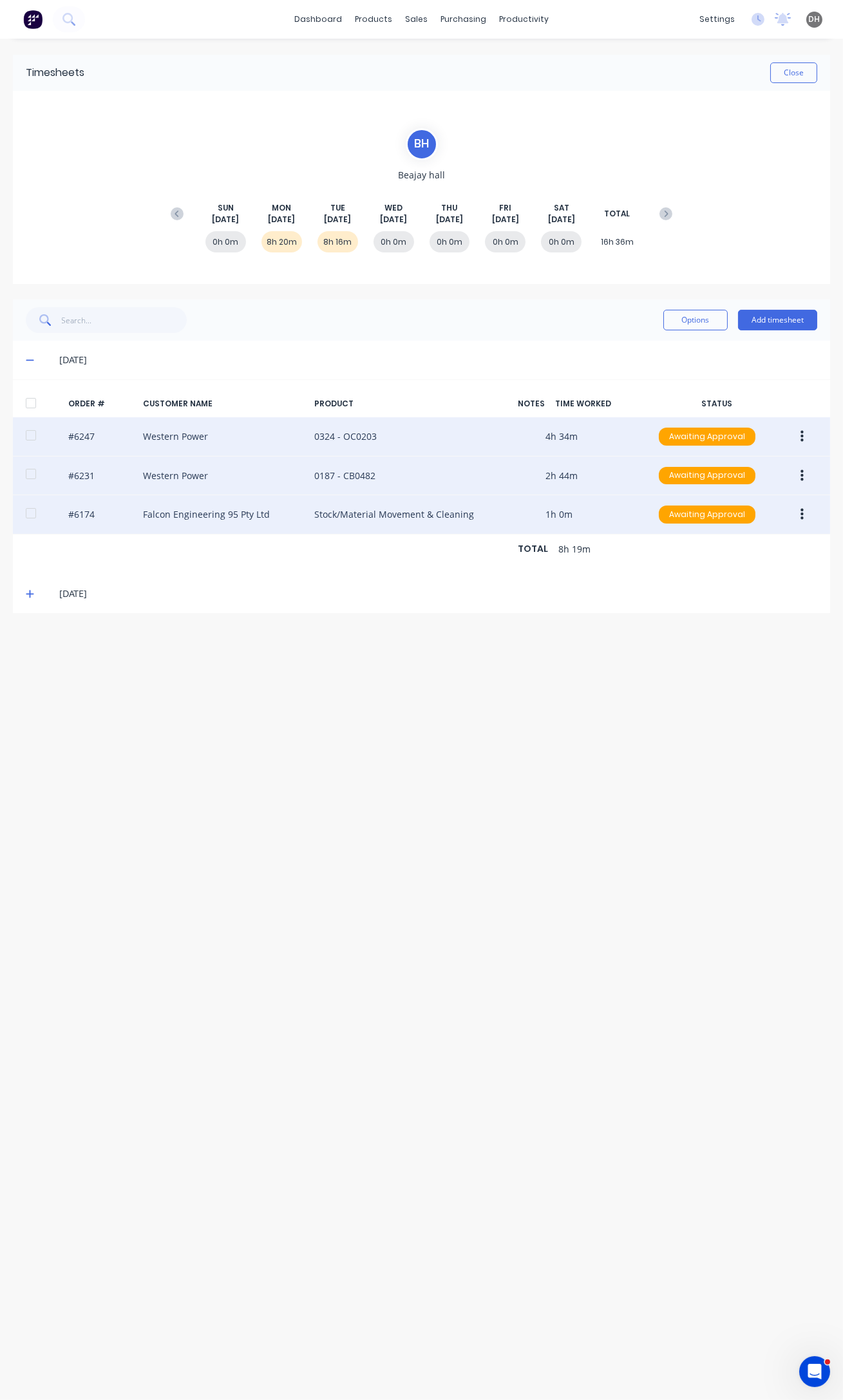
click at [796, 512] on button "button" at bounding box center [802, 514] width 30 height 23
click at [776, 598] on div "Edit" at bounding box center [755, 600] width 99 height 19
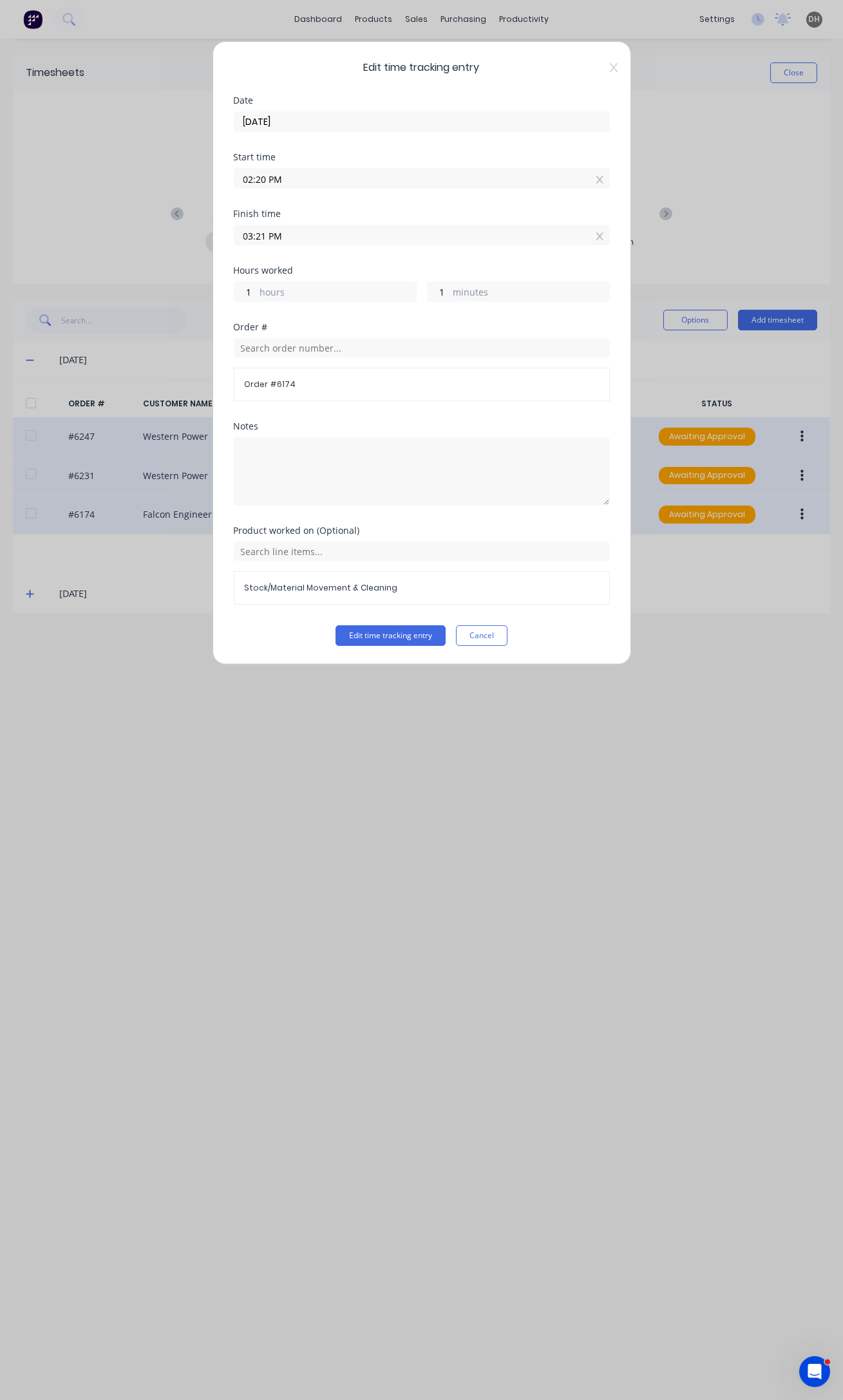
click at [263, 232] on input "03:21 PM" at bounding box center [421, 235] width 375 height 19
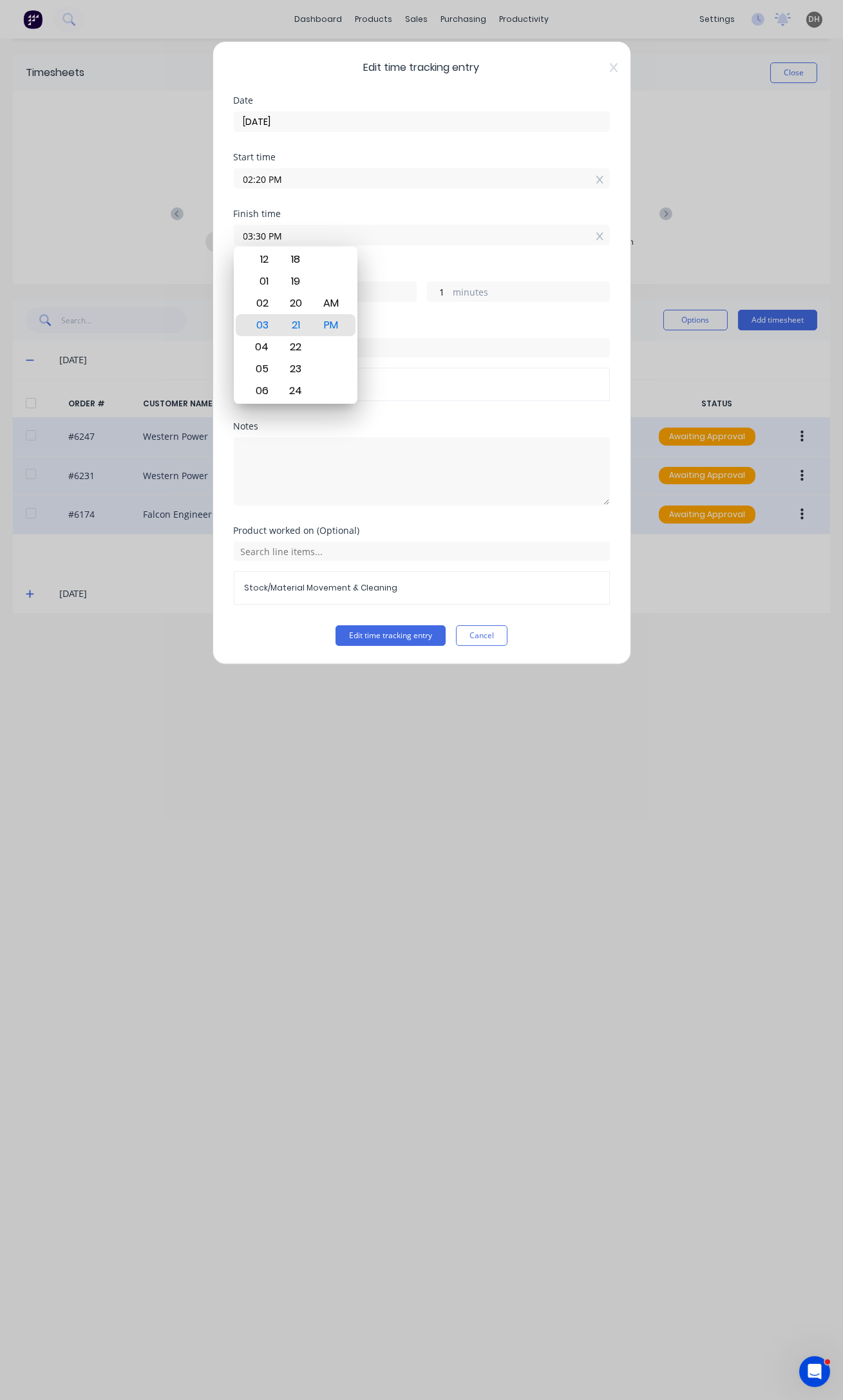
type input "03:30 PM"
click at [336, 625] on button "Edit time tracking entry" at bounding box center [391, 635] width 110 height 21
type input "10"
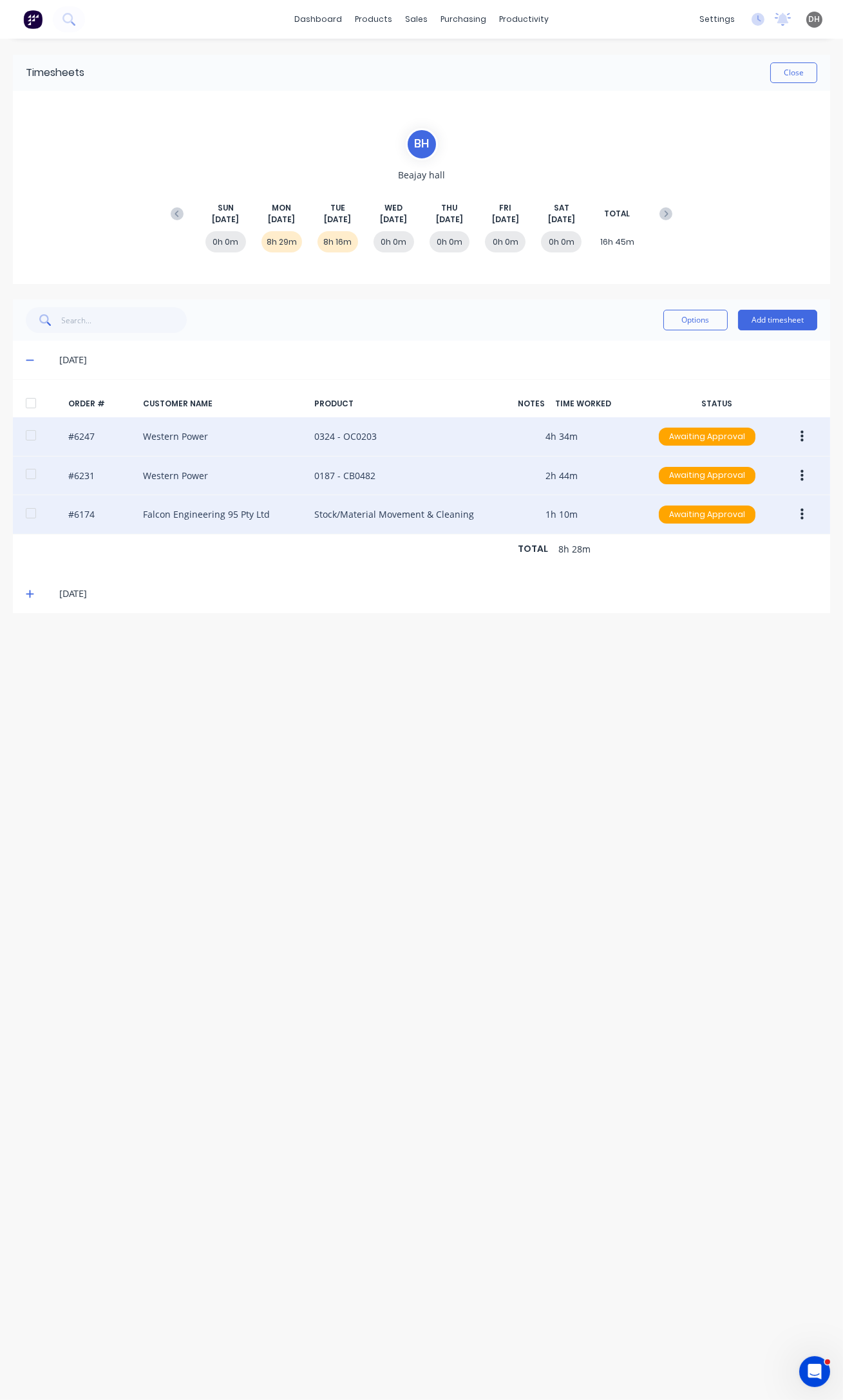
click at [27, 589] on icon at bounding box center [30, 593] width 9 height 9
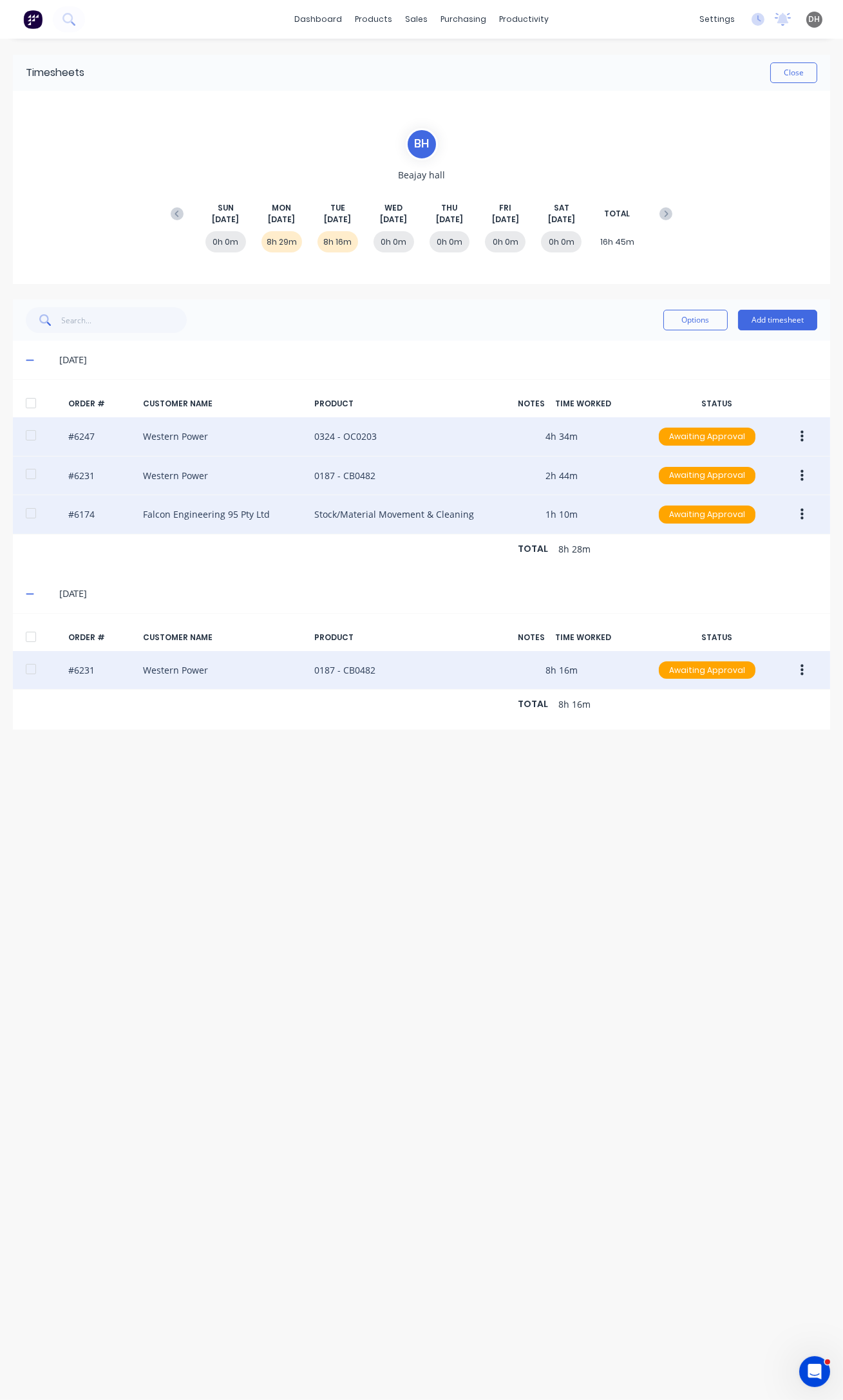
click at [803, 666] on icon "button" at bounding box center [803, 670] width 3 height 14
click at [747, 752] on div "Edit" at bounding box center [755, 756] width 99 height 19
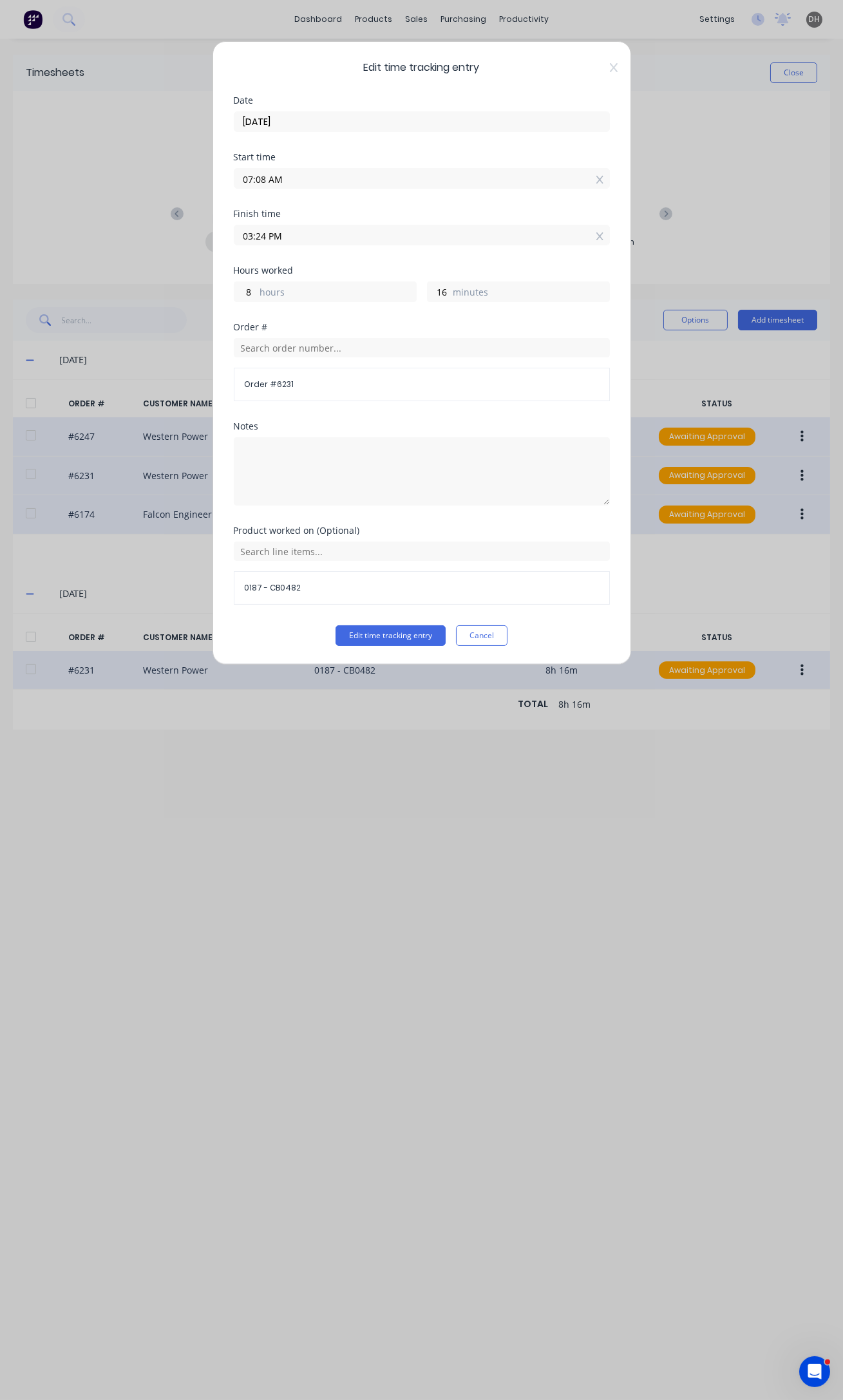
drag, startPoint x: 263, startPoint y: 236, endPoint x: 257, endPoint y: 233, distance: 6.7
click at [257, 233] on input "03:24 PM" at bounding box center [421, 235] width 375 height 19
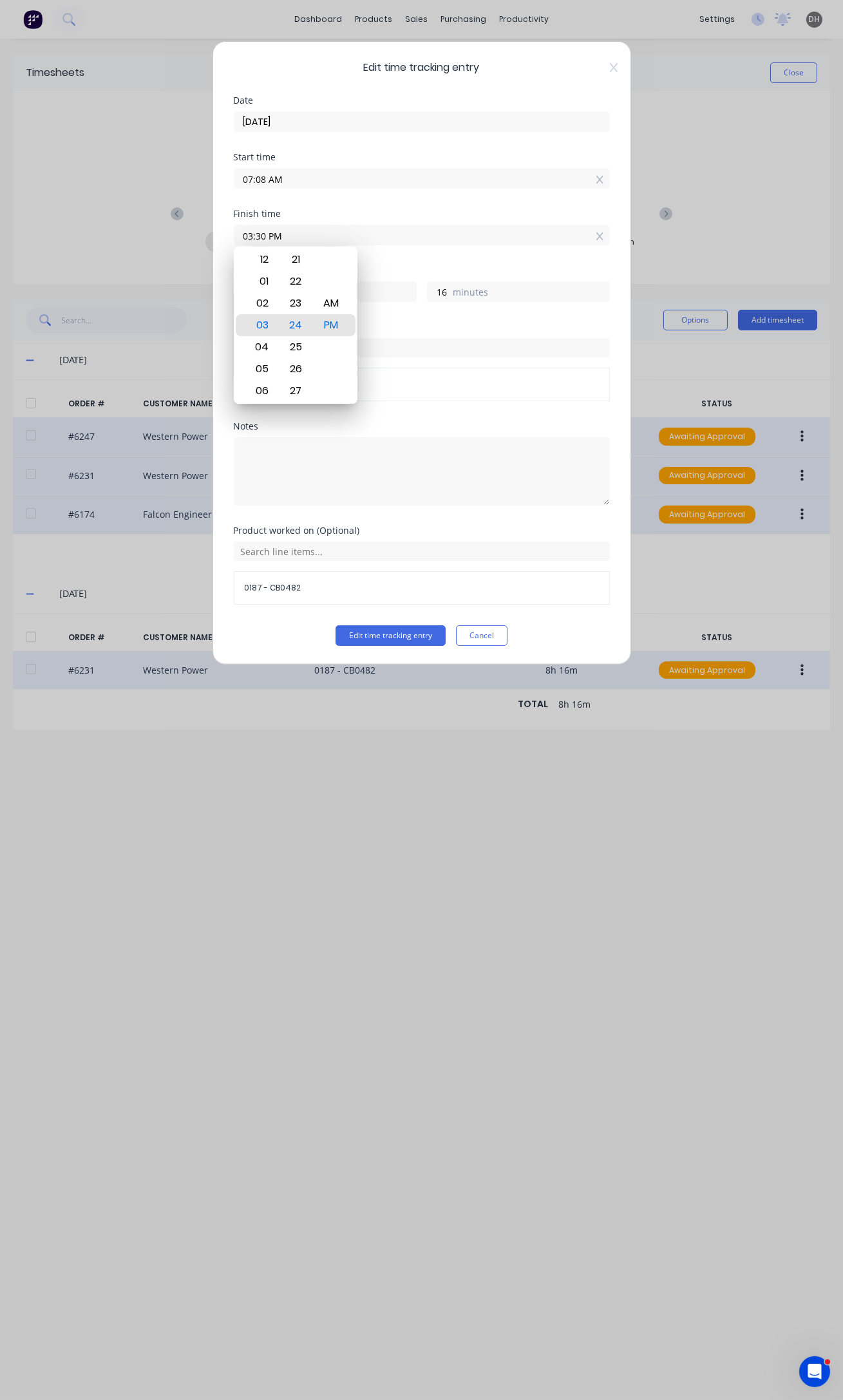
type input "03:30 PM"
click at [336, 625] on button "Edit time tracking entry" at bounding box center [391, 635] width 110 height 21
type input "22"
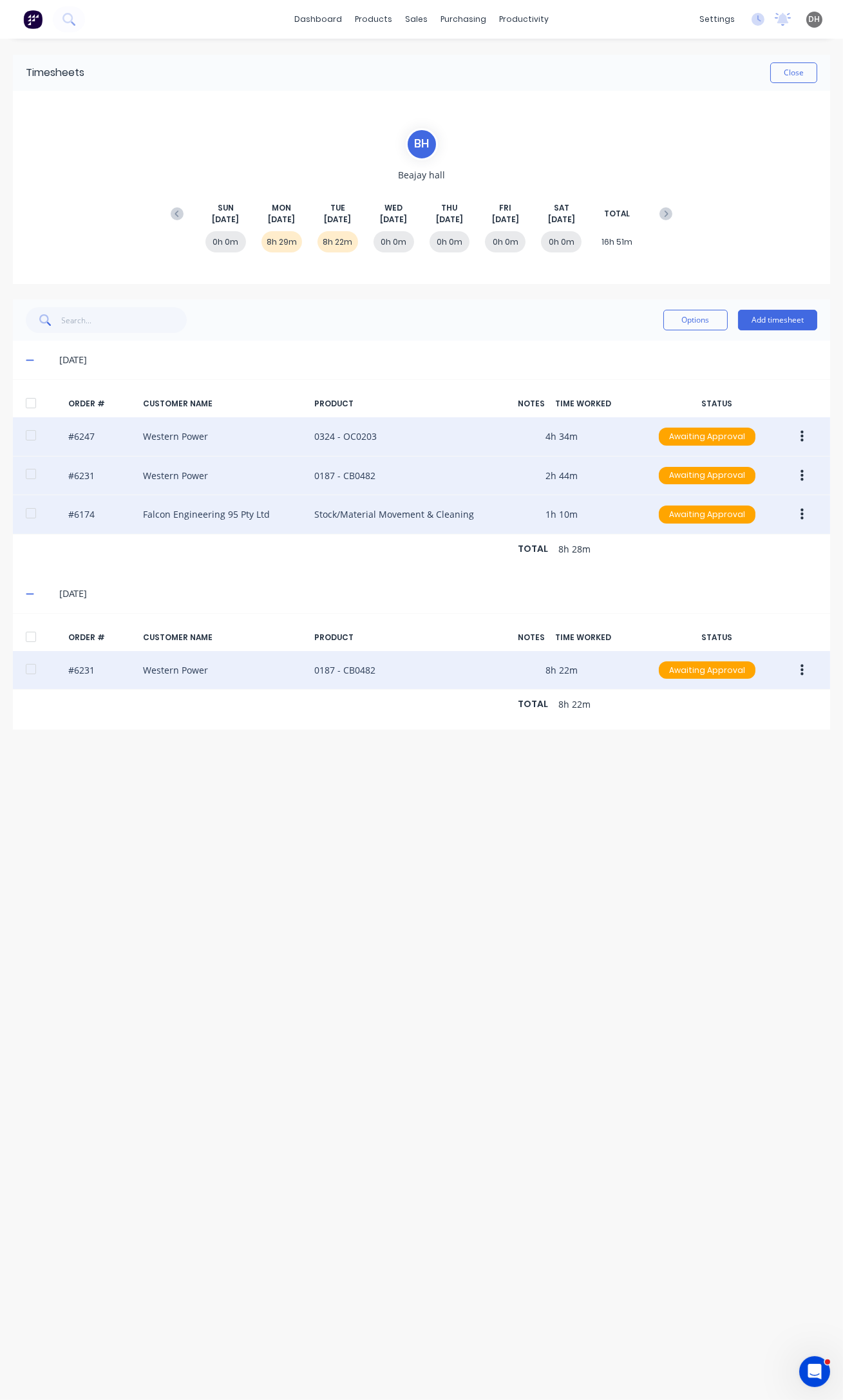
click at [798, 665] on button "button" at bounding box center [802, 670] width 30 height 23
click at [775, 752] on div "Edit" at bounding box center [755, 756] width 99 height 19
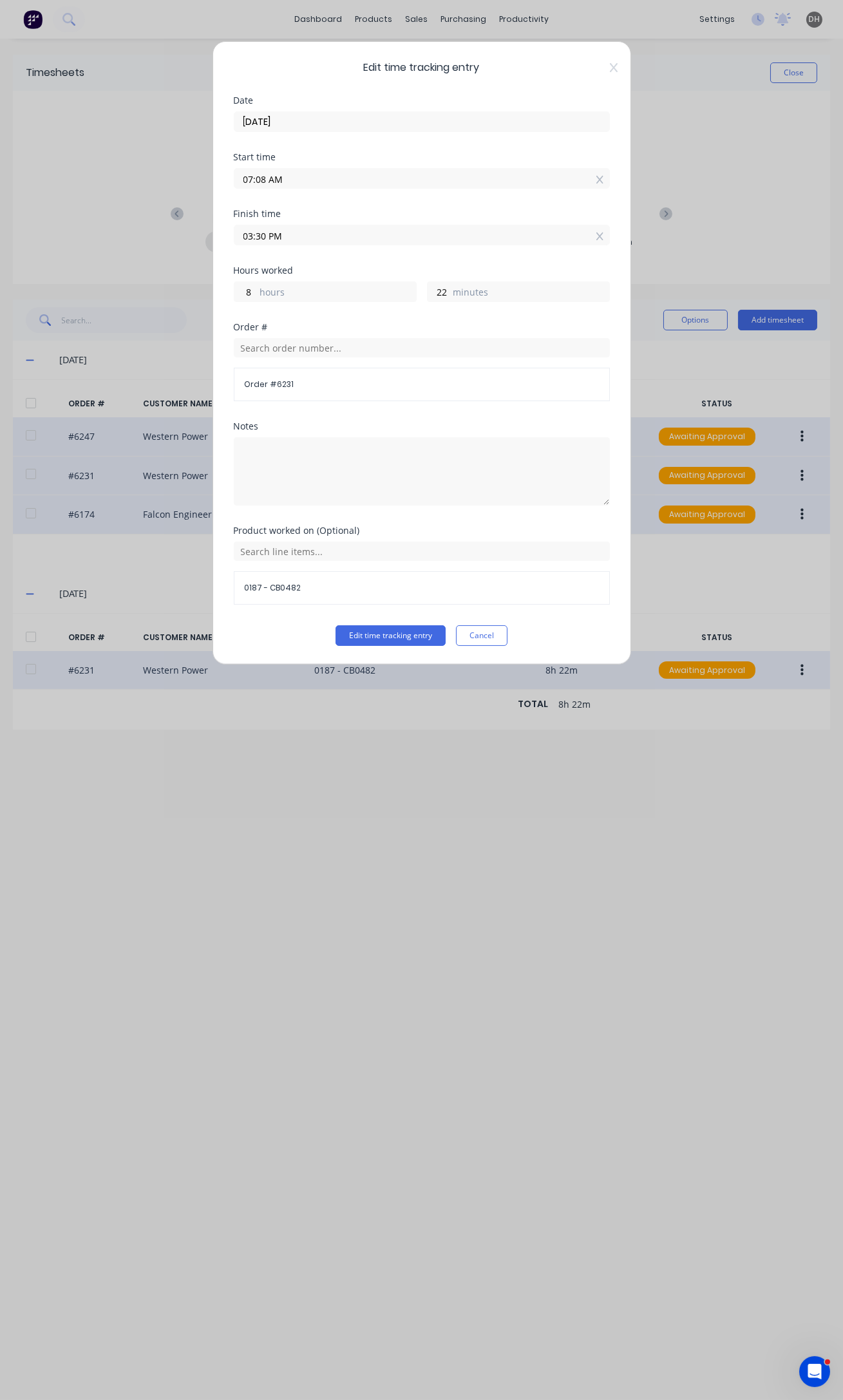
click at [262, 177] on input "07:08 AM" at bounding box center [421, 178] width 375 height 19
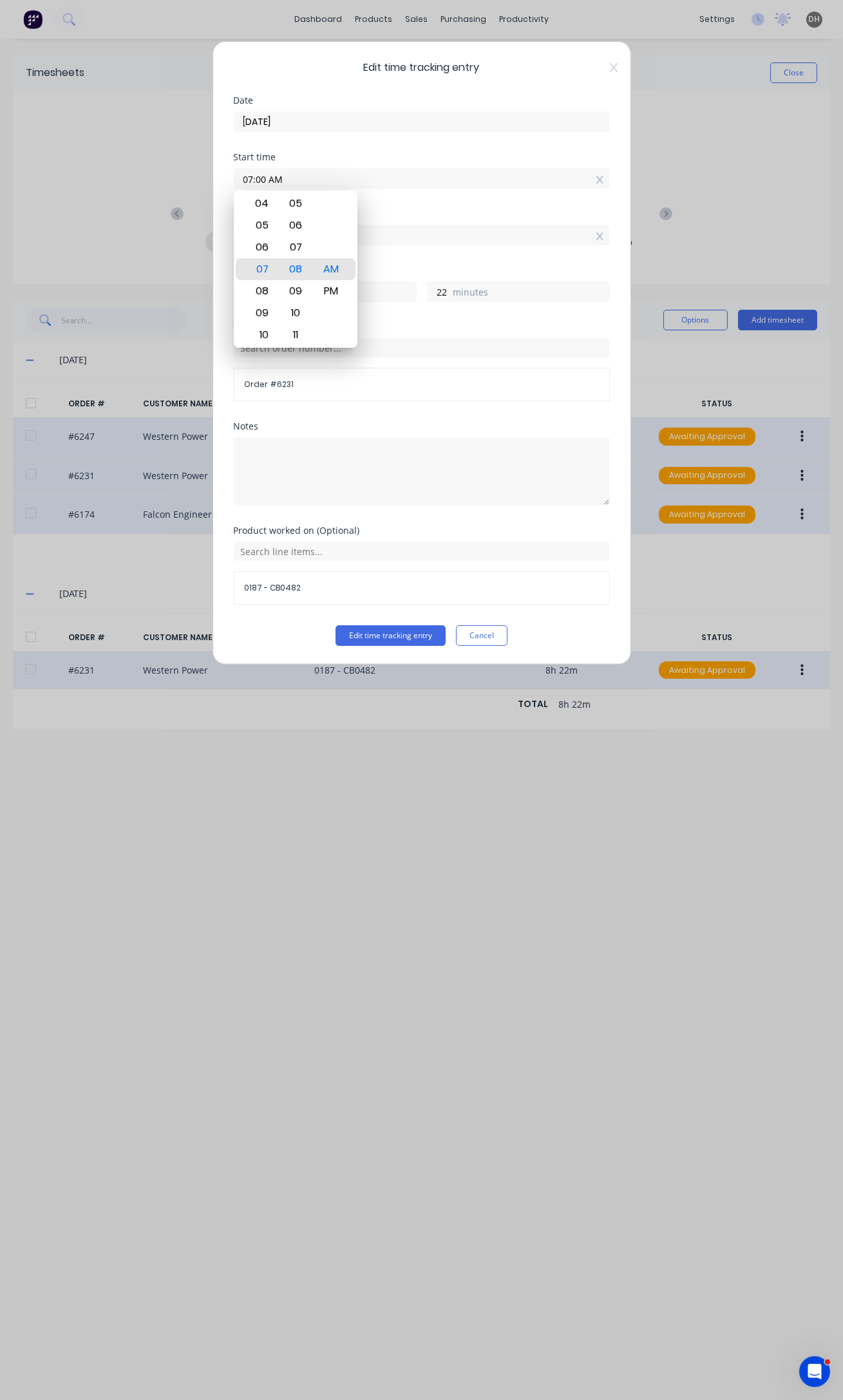
type input "07:00 AM"
click at [336, 625] on button "Edit time tracking entry" at bounding box center [391, 635] width 110 height 21
type input "30"
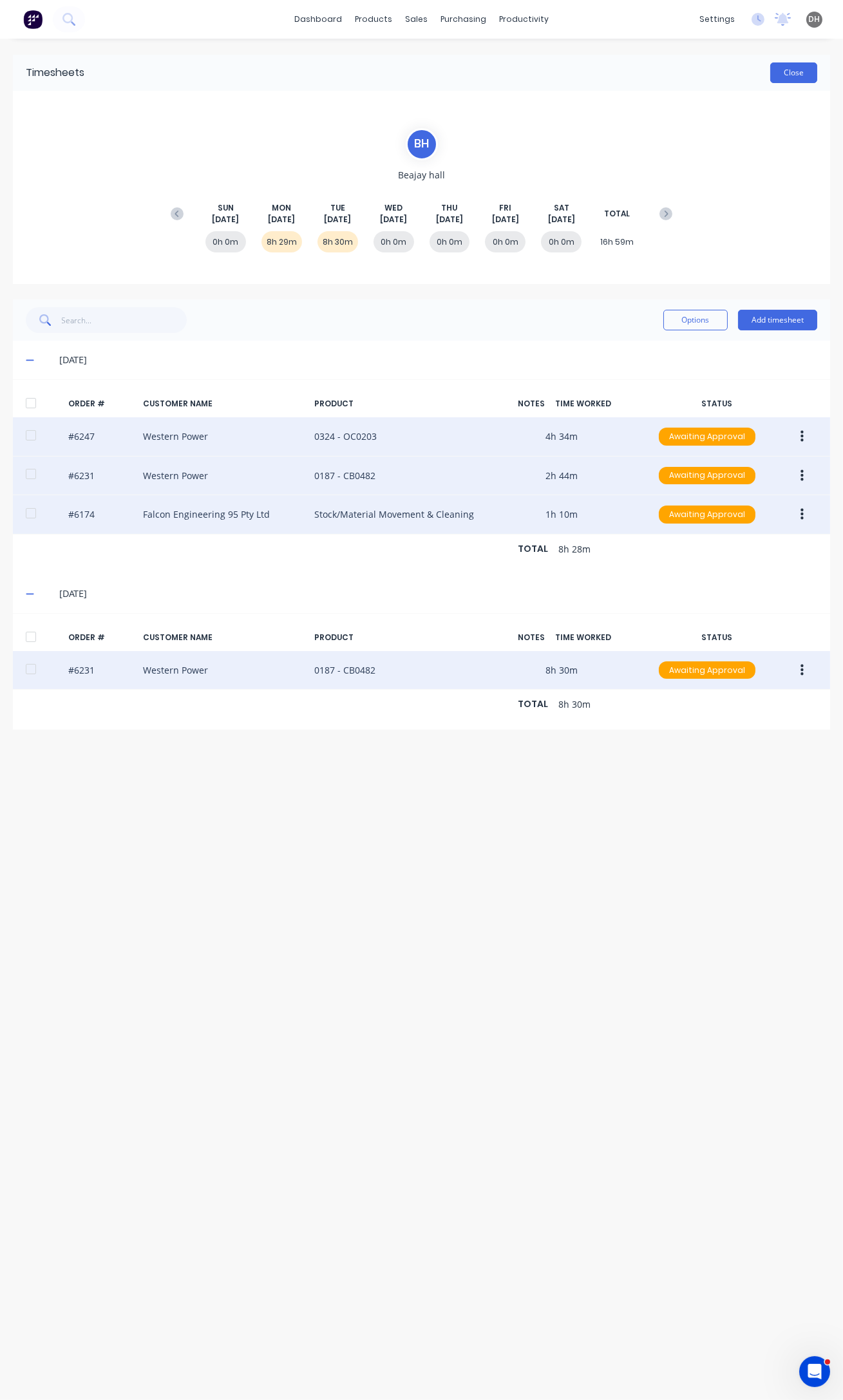
click at [785, 68] on button "Close" at bounding box center [793, 73] width 47 height 21
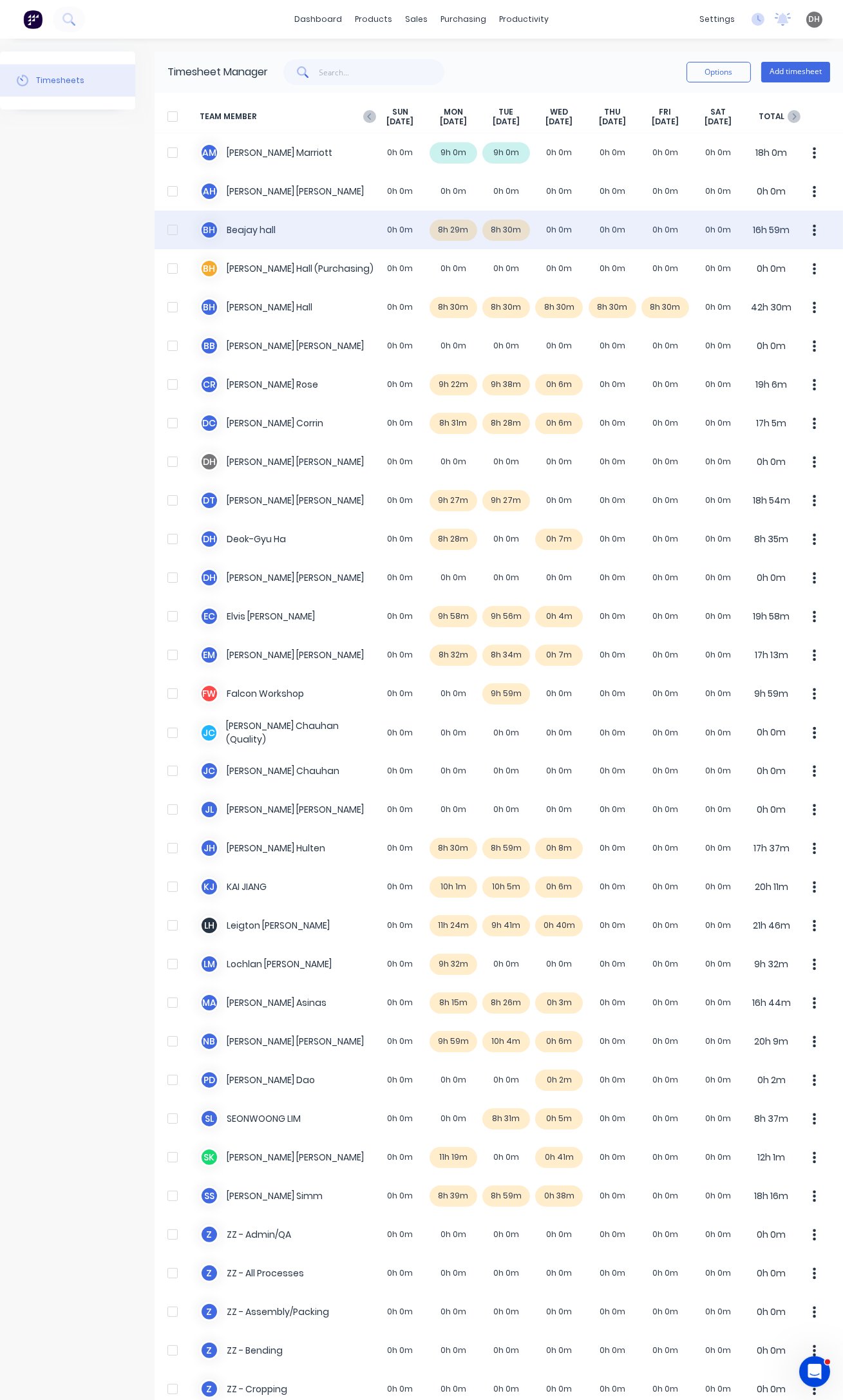
click at [811, 228] on button "button" at bounding box center [814, 230] width 27 height 26
click at [761, 272] on div "Approve" at bounding box center [766, 266] width 99 height 19
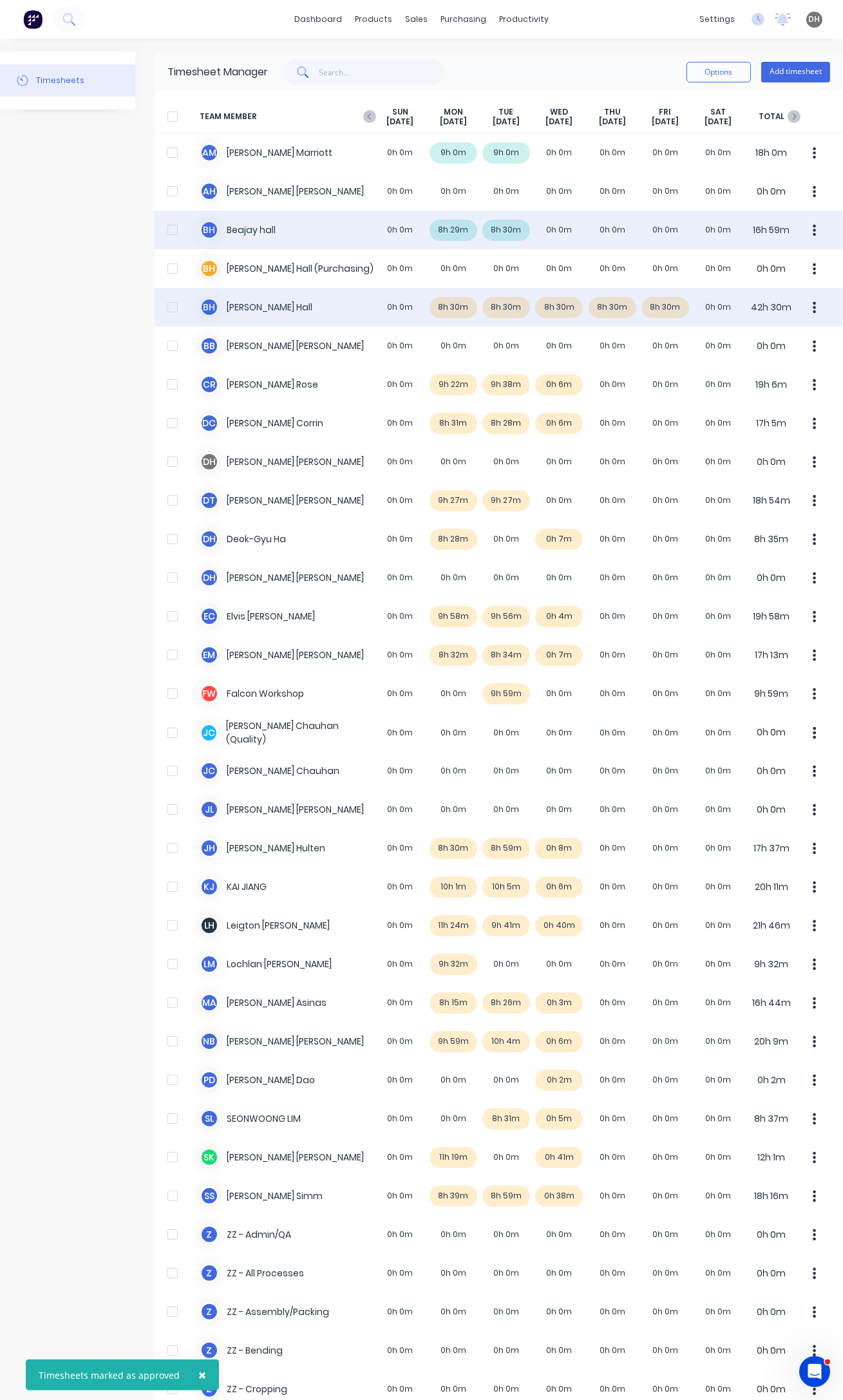
click at [813, 310] on icon "button" at bounding box center [815, 307] width 3 height 14
click at [754, 344] on div "Approve" at bounding box center [766, 343] width 99 height 19
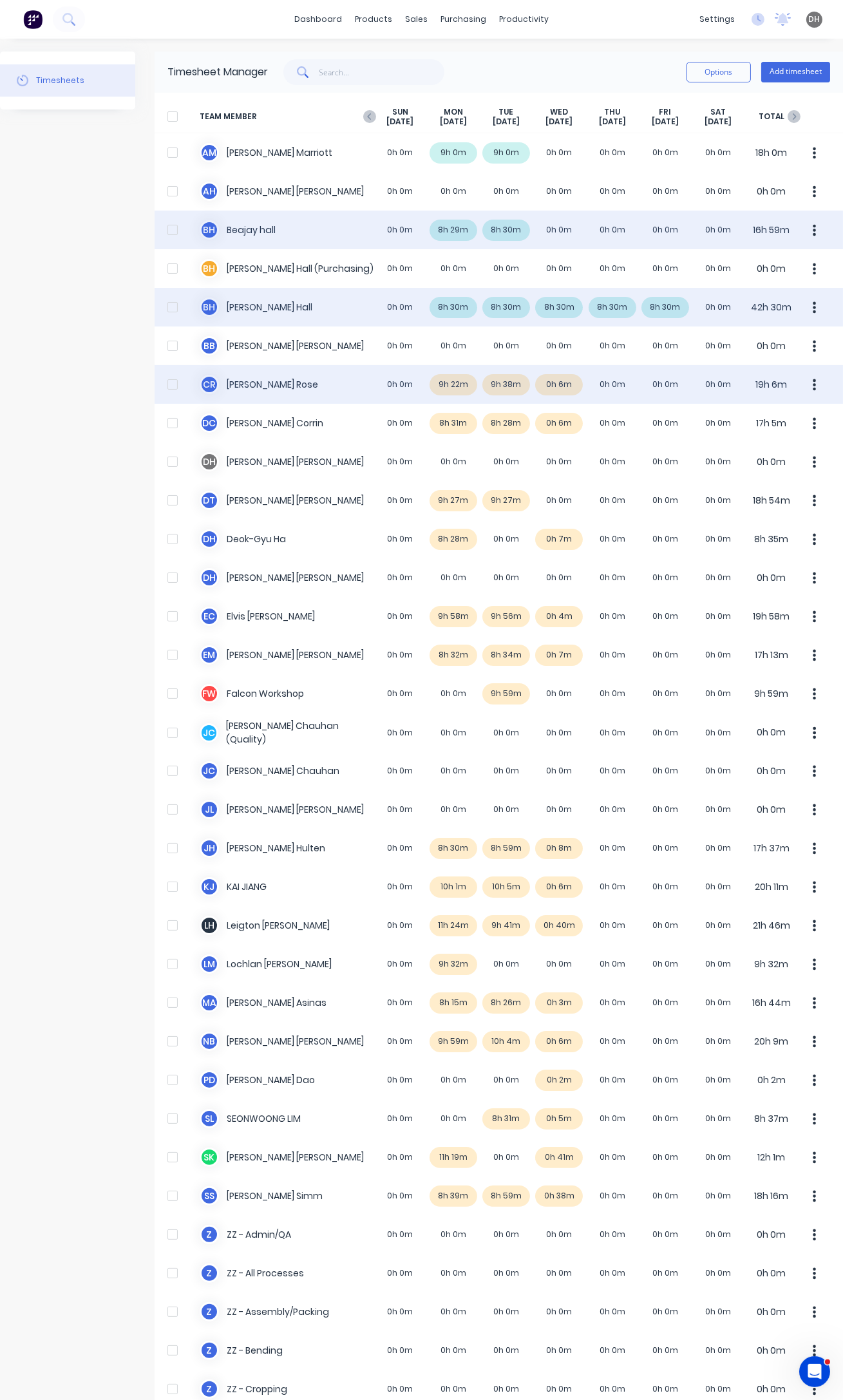
click at [463, 387] on div "C R [PERSON_NAME] 0h 0m 9h 22m 9h 38m 0h 6m 0h 0m 0h 0m 0h 0m 19h 6m" at bounding box center [498, 384] width 688 height 39
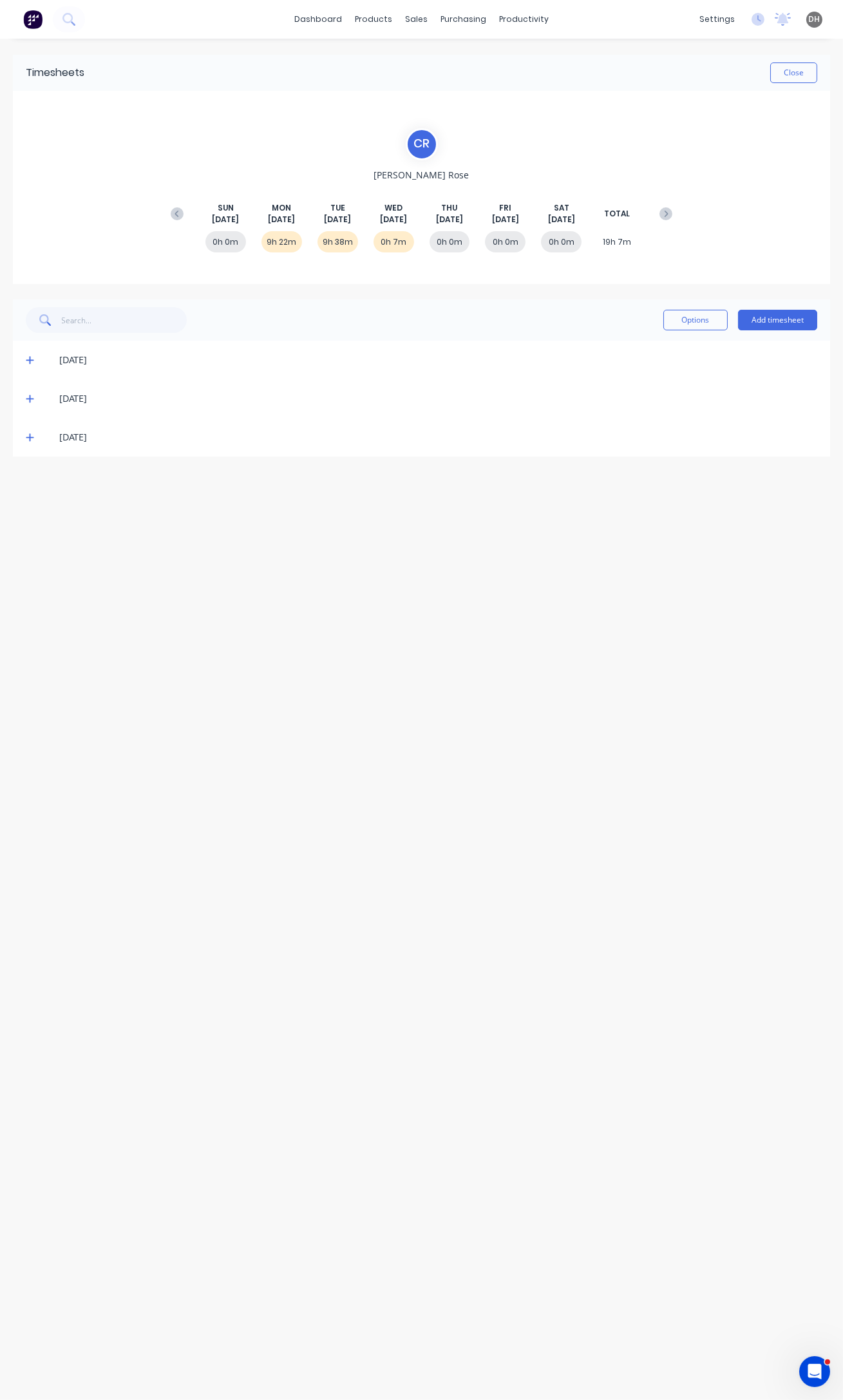
click at [25, 361] on div "[DATE]" at bounding box center [421, 360] width 817 height 39
click at [29, 359] on icon at bounding box center [29, 360] width 8 height 8
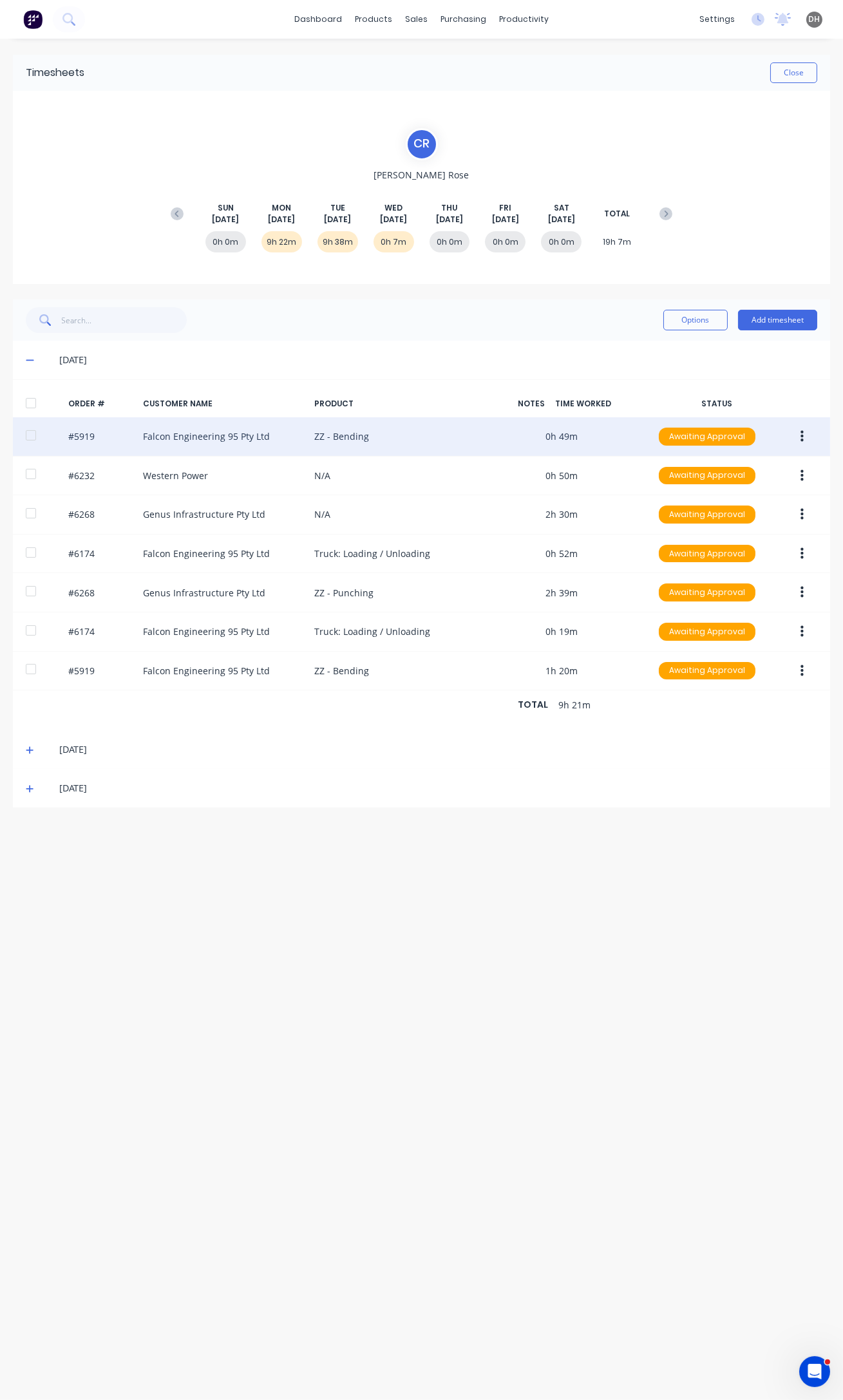
click at [801, 442] on icon "button" at bounding box center [803, 437] width 3 height 14
click at [747, 521] on div "Edit" at bounding box center [755, 522] width 99 height 19
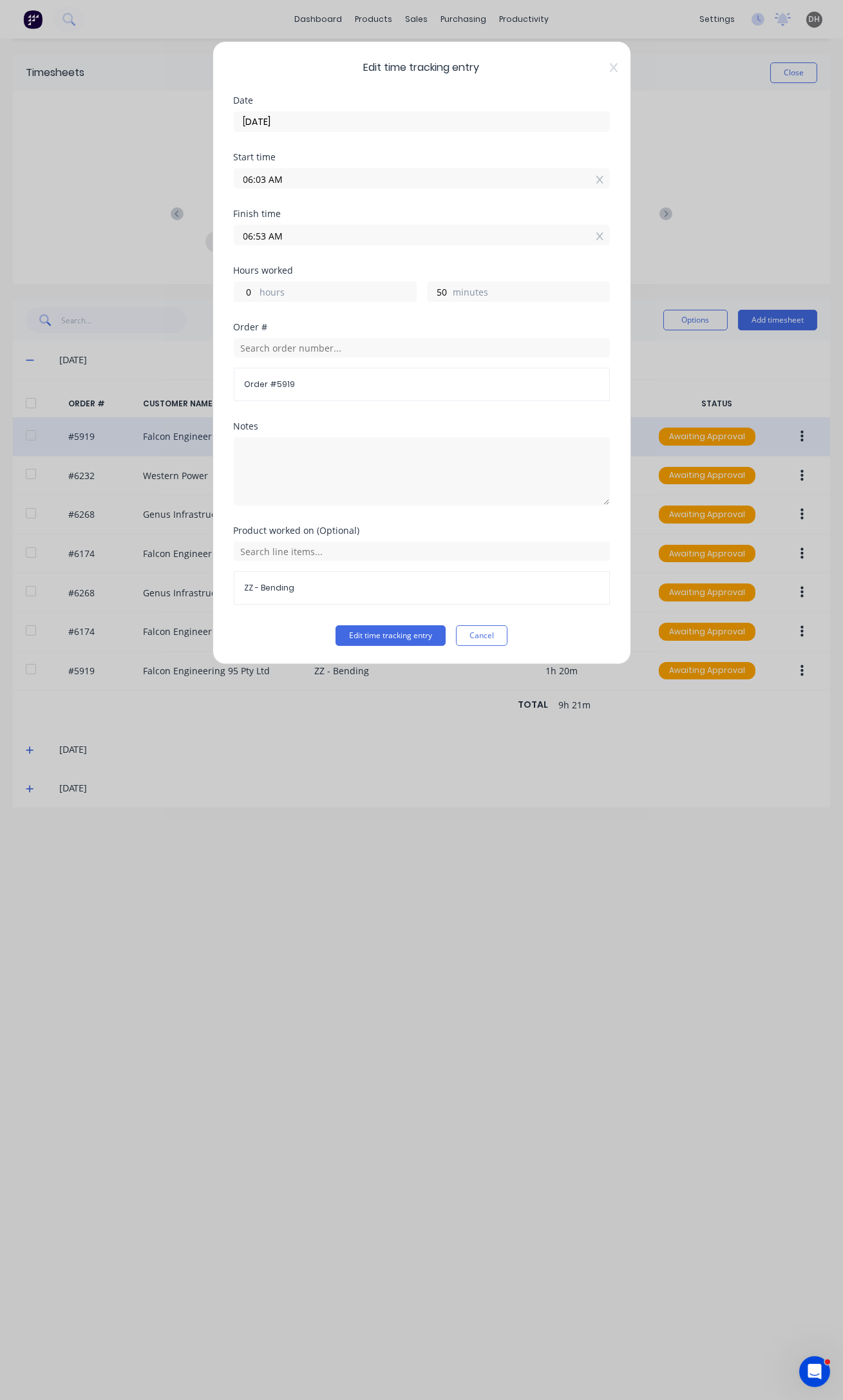
click at [264, 180] on input "06:03 AM" at bounding box center [421, 178] width 375 height 19
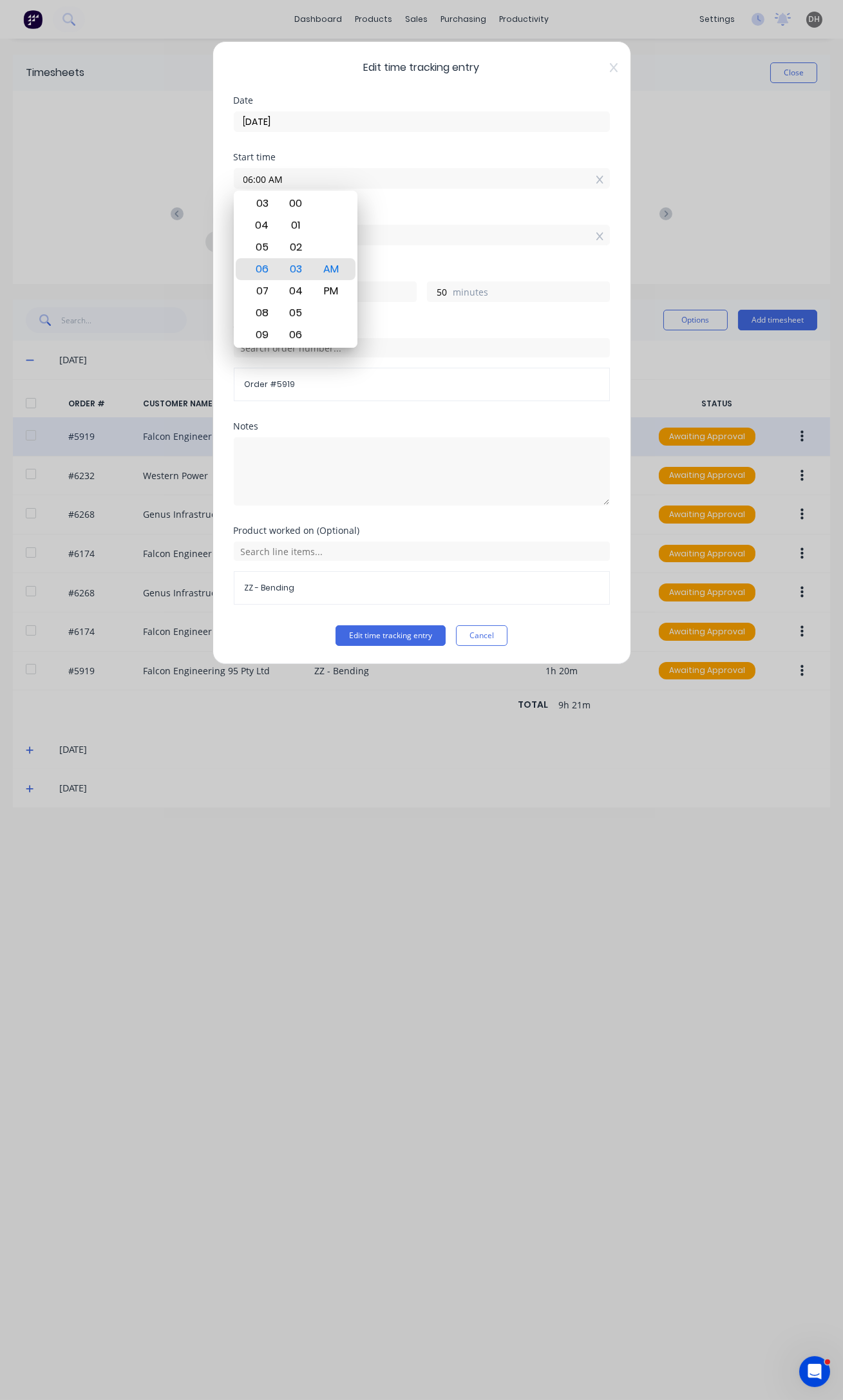
type input "06:00 AM"
click at [336, 625] on button "Edit time tracking entry" at bounding box center [391, 635] width 110 height 21
type input "53"
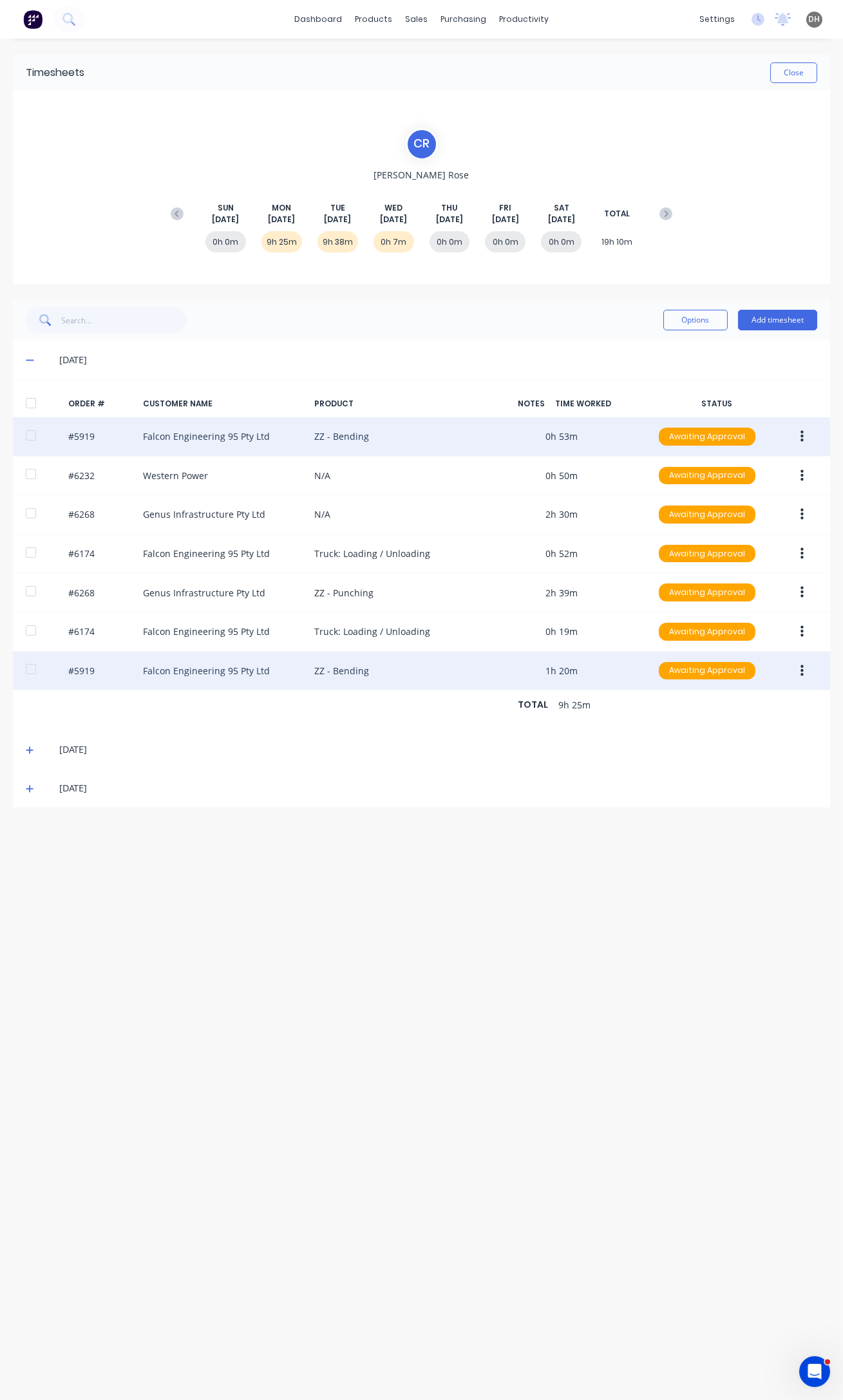
click at [803, 667] on button "button" at bounding box center [802, 671] width 30 height 23
click at [751, 758] on div "Edit" at bounding box center [755, 756] width 99 height 19
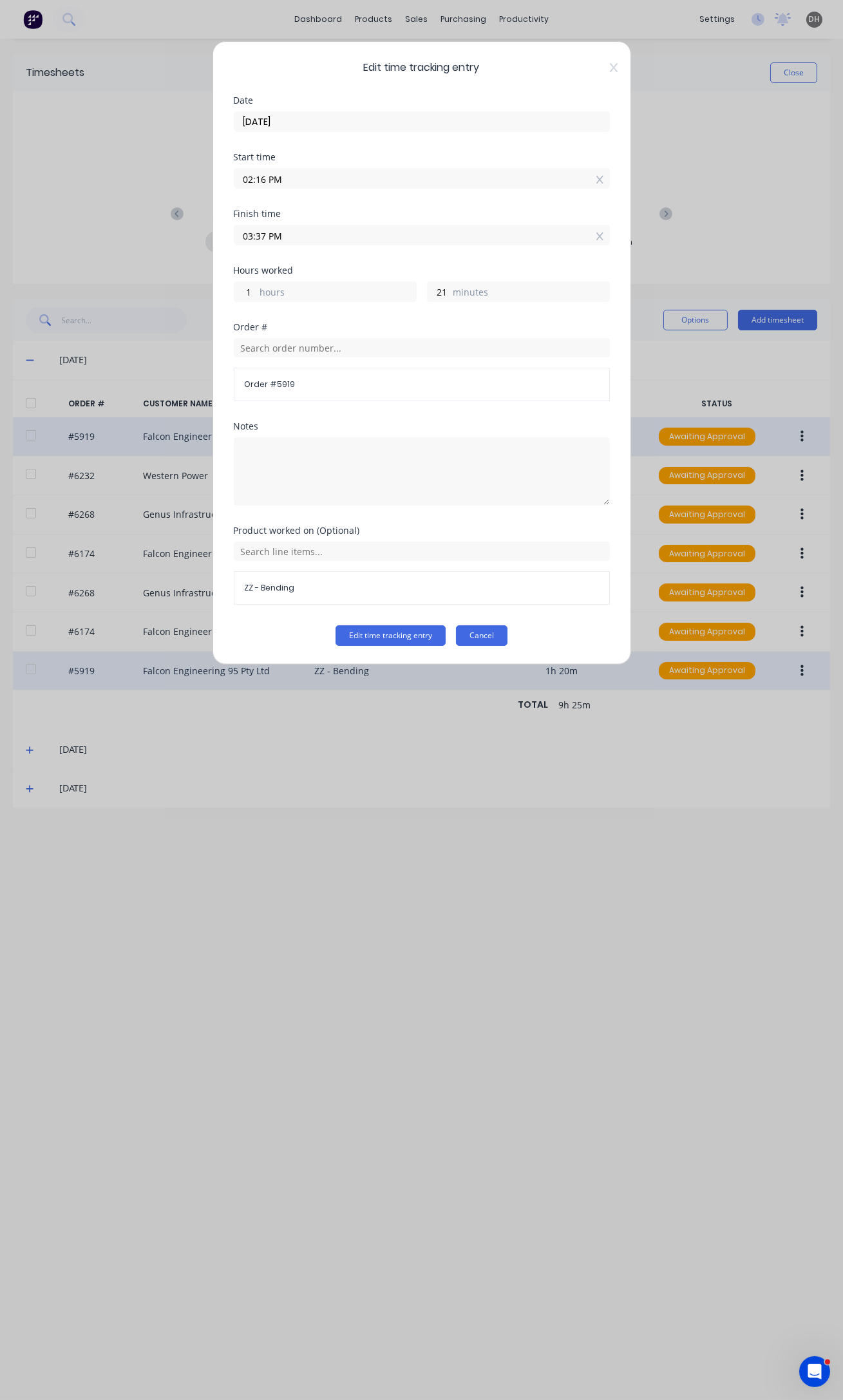
click at [470, 630] on button "Cancel" at bounding box center [481, 635] width 52 height 21
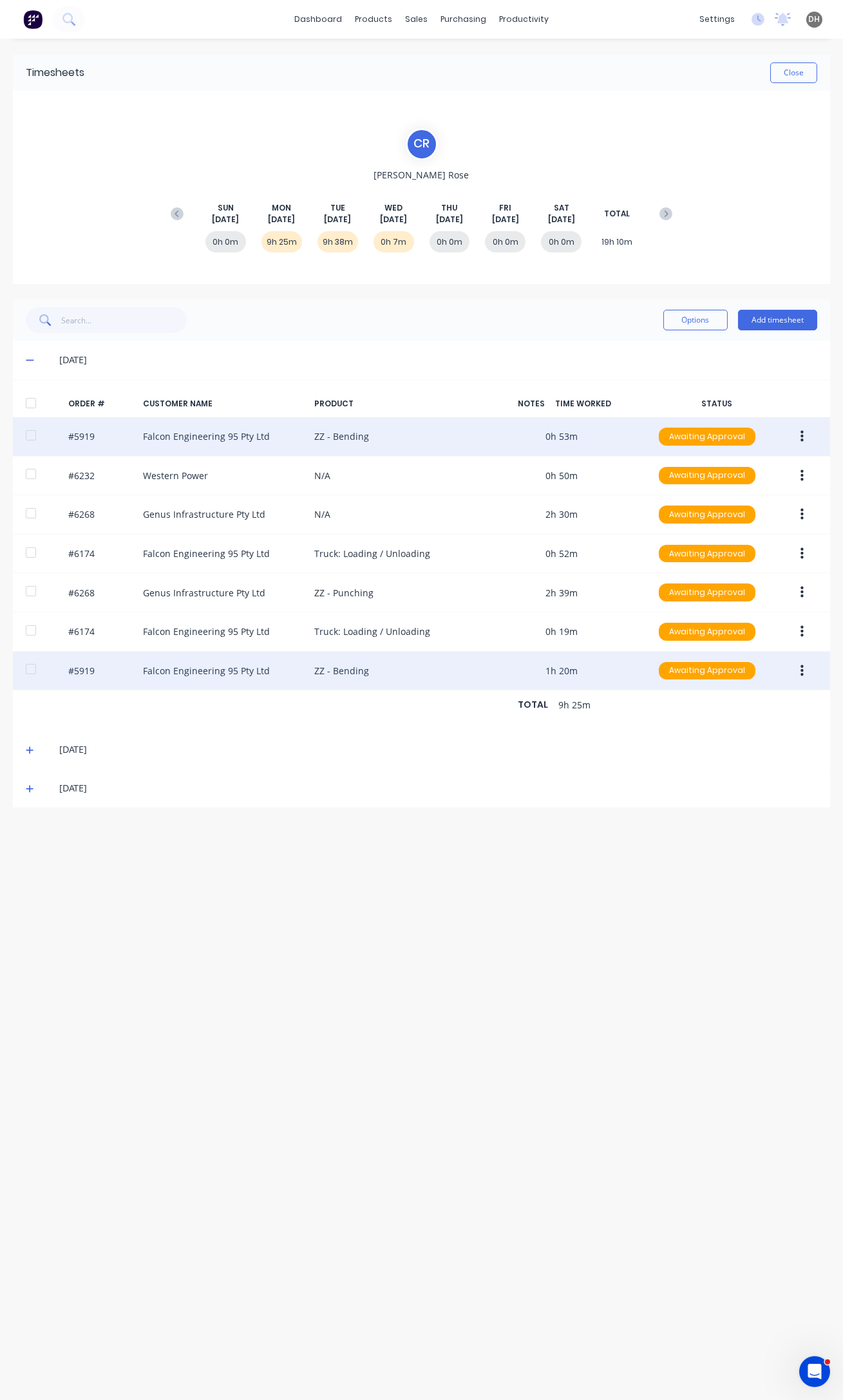
click at [801, 438] on icon "button" at bounding box center [803, 437] width 3 height 14
click at [779, 537] on button "Duplicate" at bounding box center [756, 548] width 122 height 26
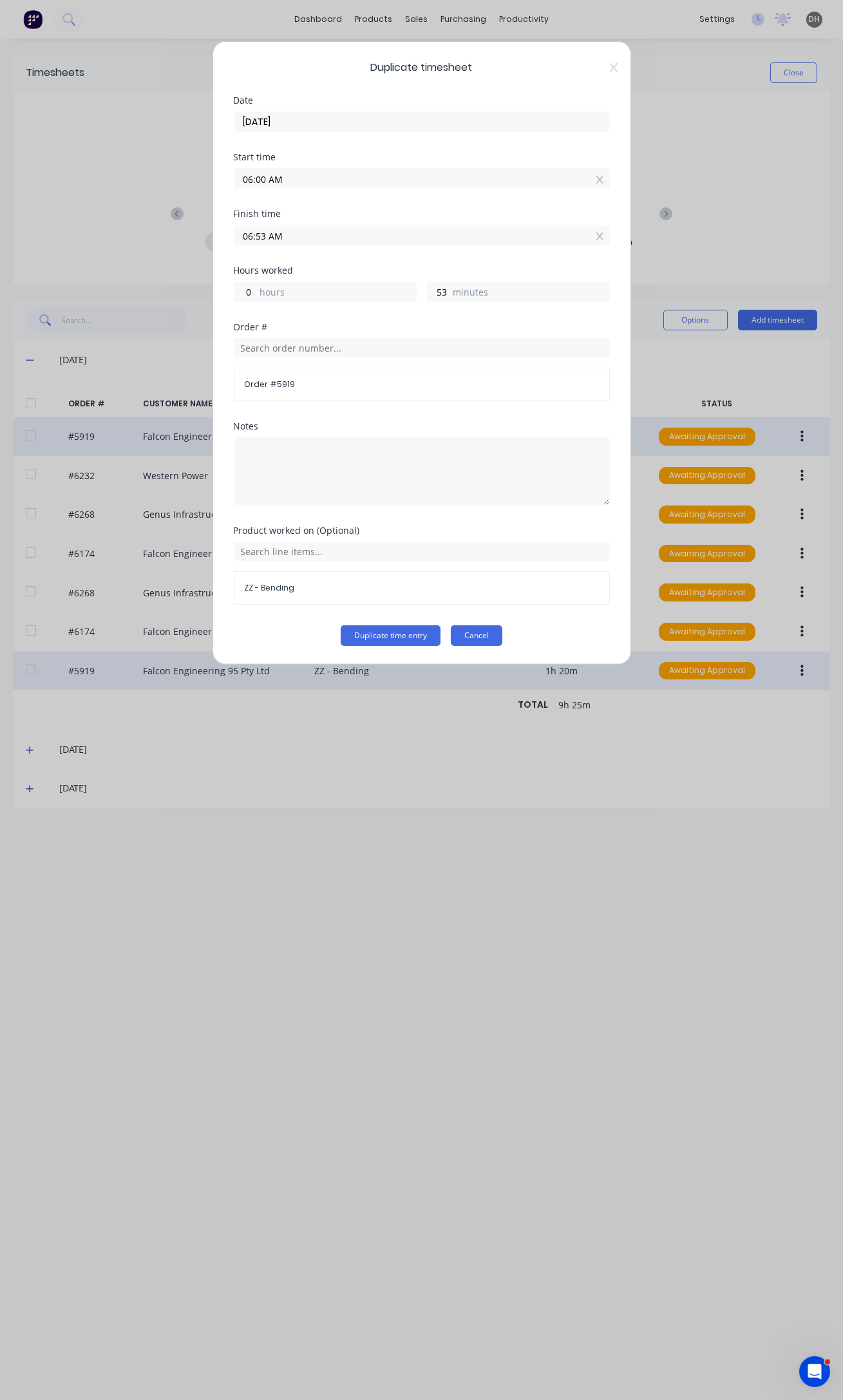
click at [476, 635] on button "Cancel" at bounding box center [476, 635] width 52 height 21
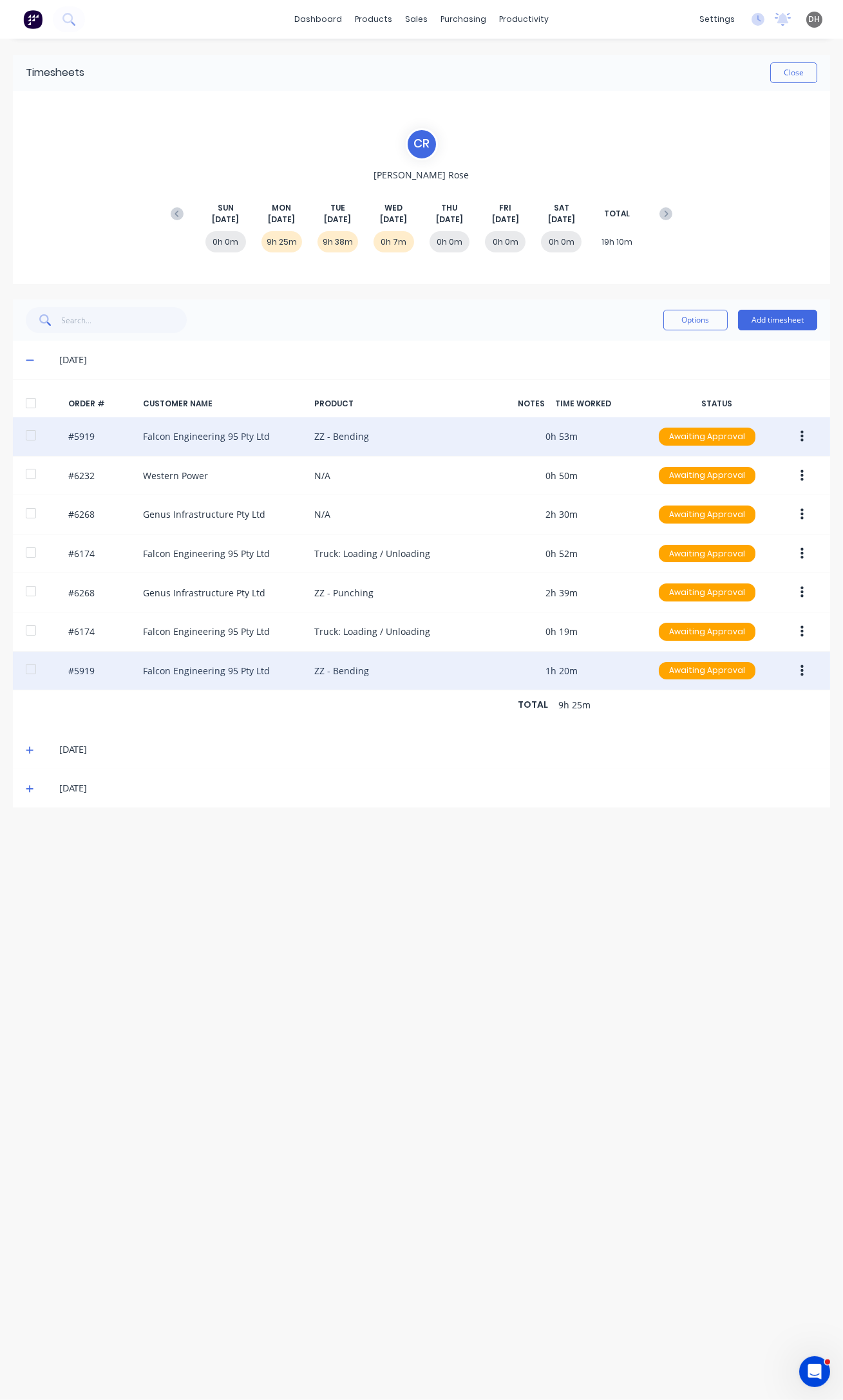
click at [801, 433] on icon "button" at bounding box center [803, 436] width 3 height 11
click at [747, 519] on div "Edit" at bounding box center [755, 522] width 99 height 19
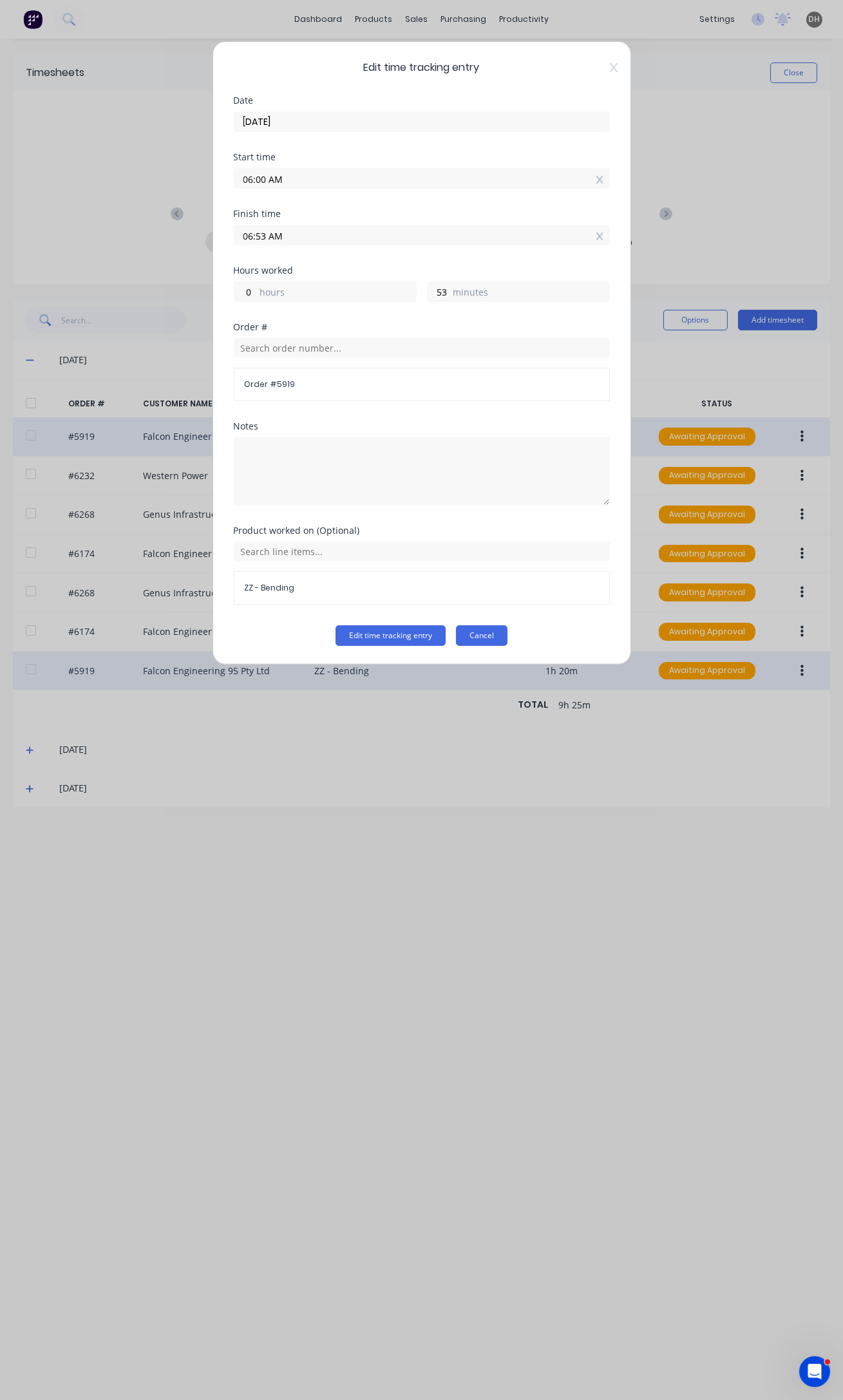
click at [487, 635] on button "Cancel" at bounding box center [481, 635] width 52 height 21
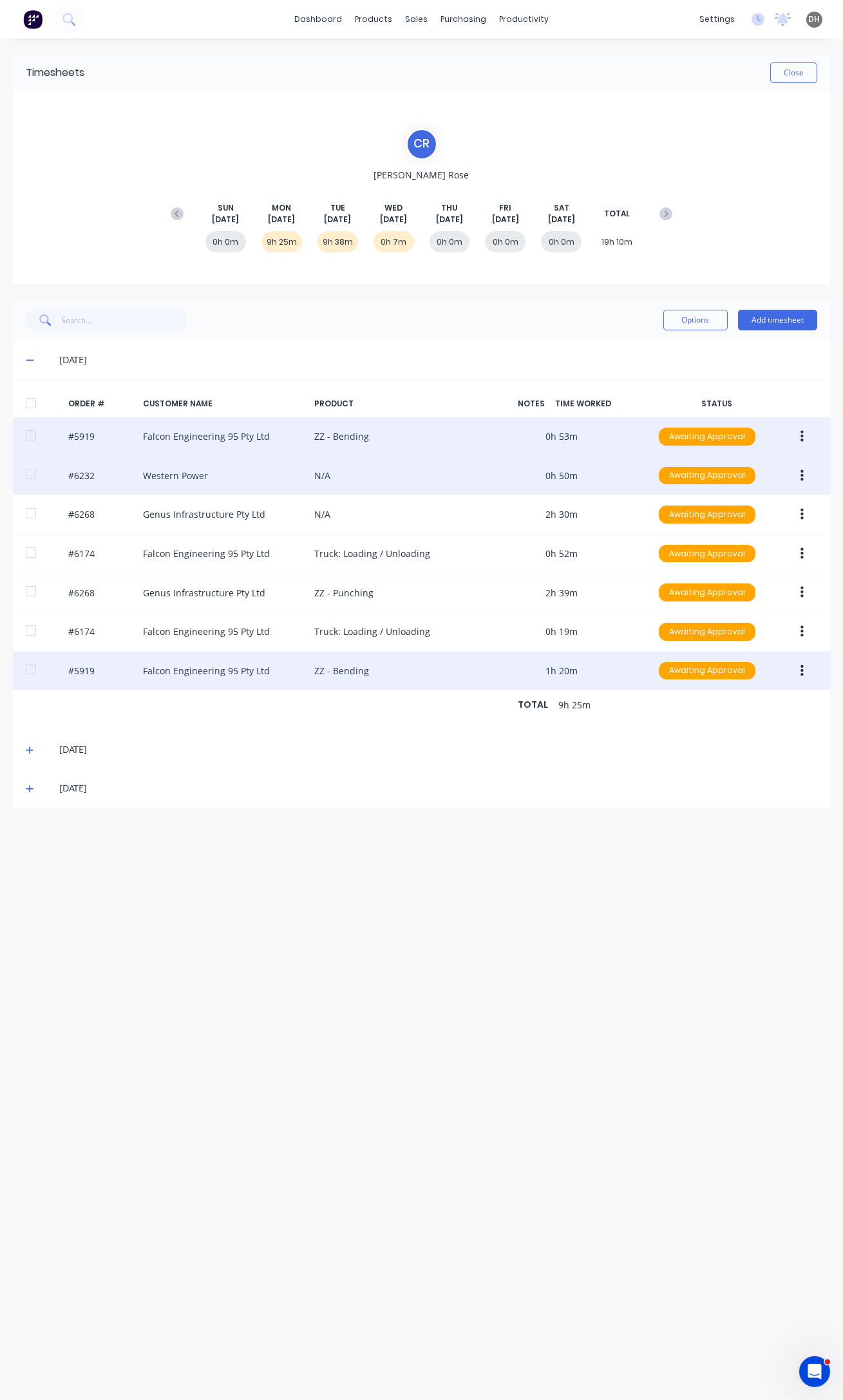
click at [809, 465] on button "button" at bounding box center [802, 475] width 30 height 23
click at [729, 561] on div "Edit" at bounding box center [755, 561] width 99 height 19
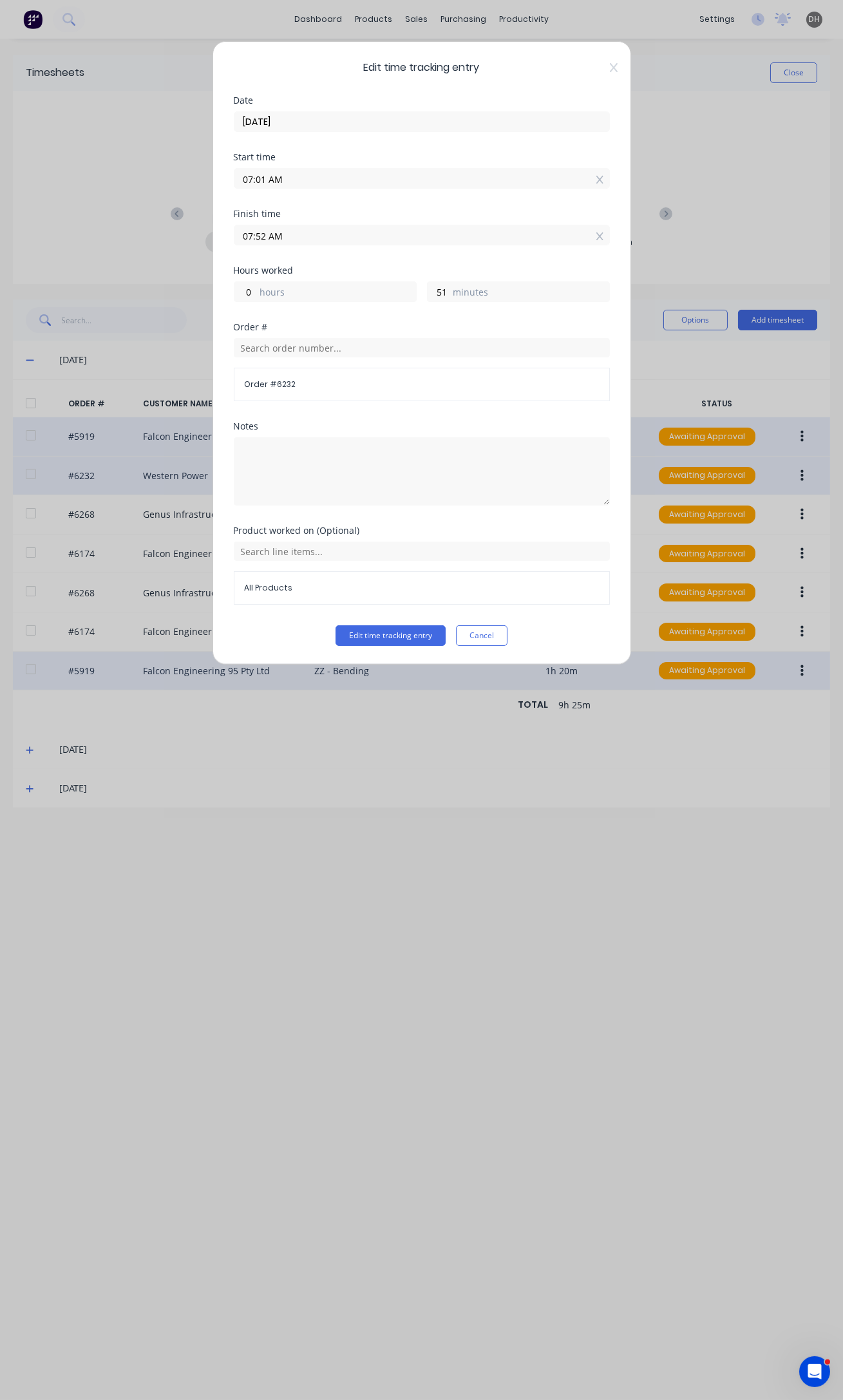
click at [264, 178] on input "07:01 AM" at bounding box center [421, 178] width 375 height 19
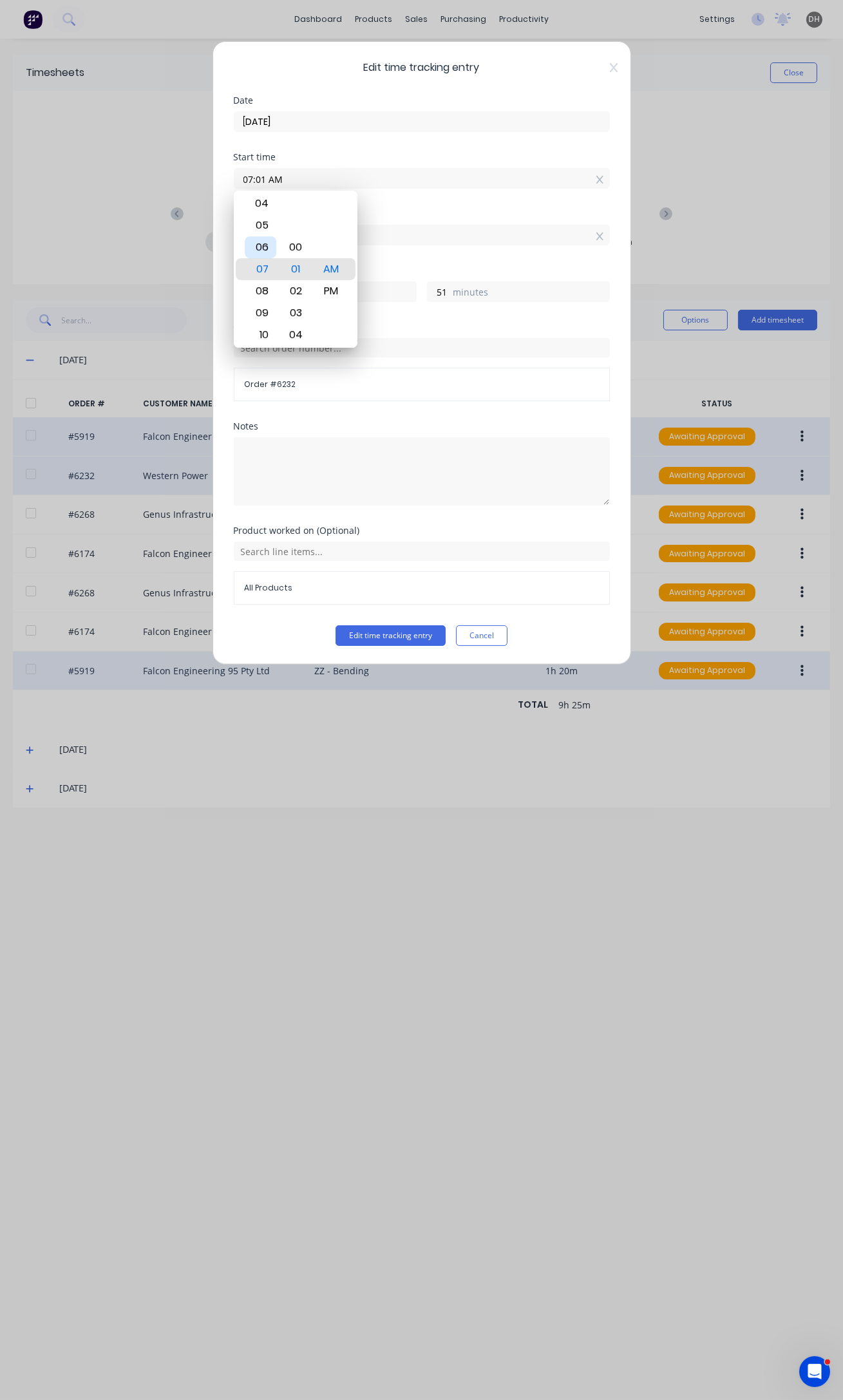
click at [264, 246] on div "06" at bounding box center [260, 246] width 32 height 22
type input "06:01 AM"
type input "1"
drag, startPoint x: 305, startPoint y: 329, endPoint x: 328, endPoint y: 55, distance: 275.0
click at [326, 65] on body "dashboard products sales purchasing productivity dashboard products Product Cat…" at bounding box center [421, 700] width 843 height 1400
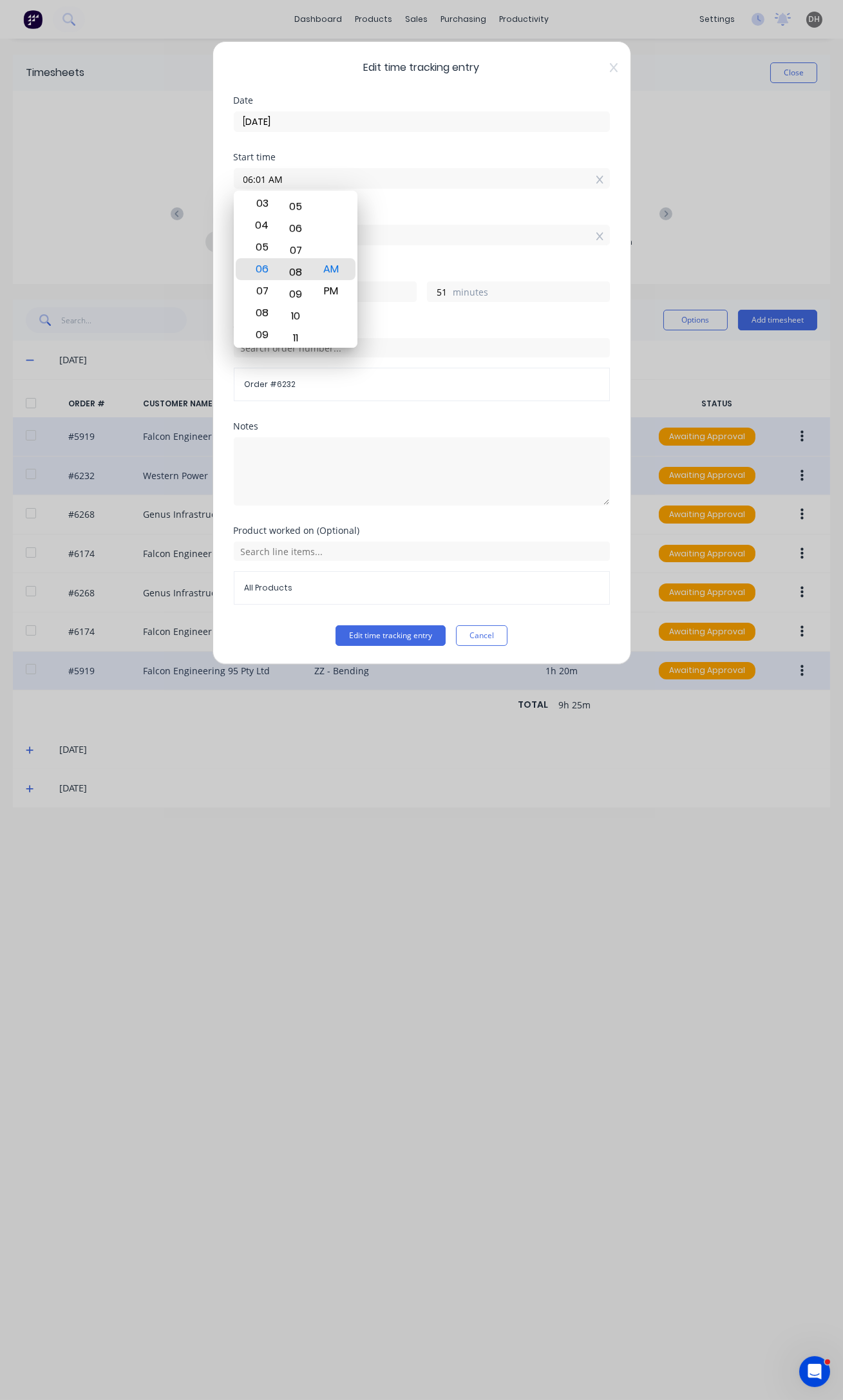
type input "06:17 AM"
type input "35"
drag, startPoint x: 295, startPoint y: 328, endPoint x: 295, endPoint y: -50, distance: 378.0
click at [295, 0] on html "dashboard products sales purchasing productivity dashboard products Product Cat…" at bounding box center [421, 700] width 843 height 1400
type input "06:37 AM"
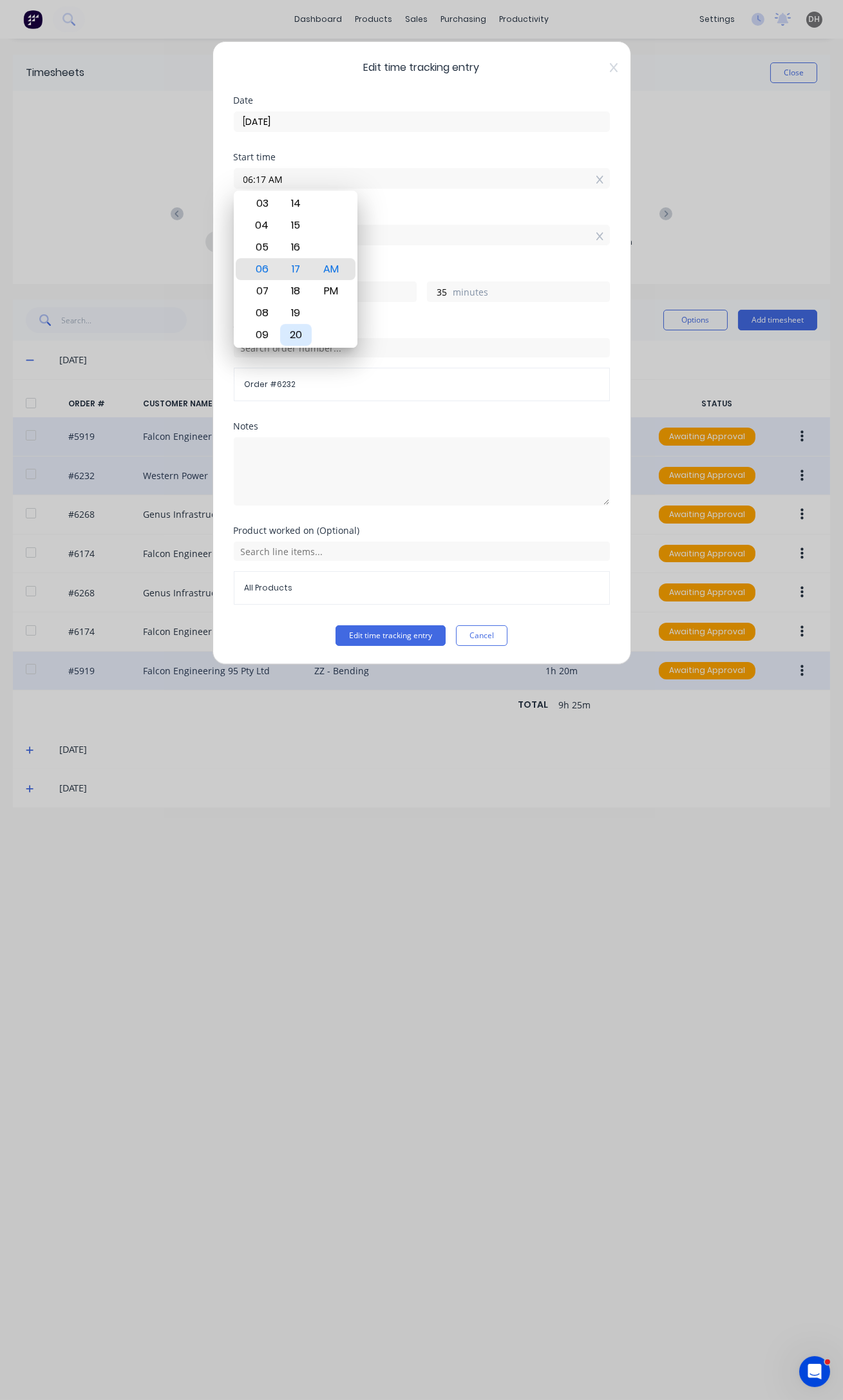
type input "15"
drag, startPoint x: 294, startPoint y: 328, endPoint x: 305, endPoint y: 111, distance: 217.3
click at [295, 124] on body "dashboard products sales purchasing productivity dashboard products Product Cat…" at bounding box center [421, 700] width 843 height 1400
type input "06:48 AM"
type input "4"
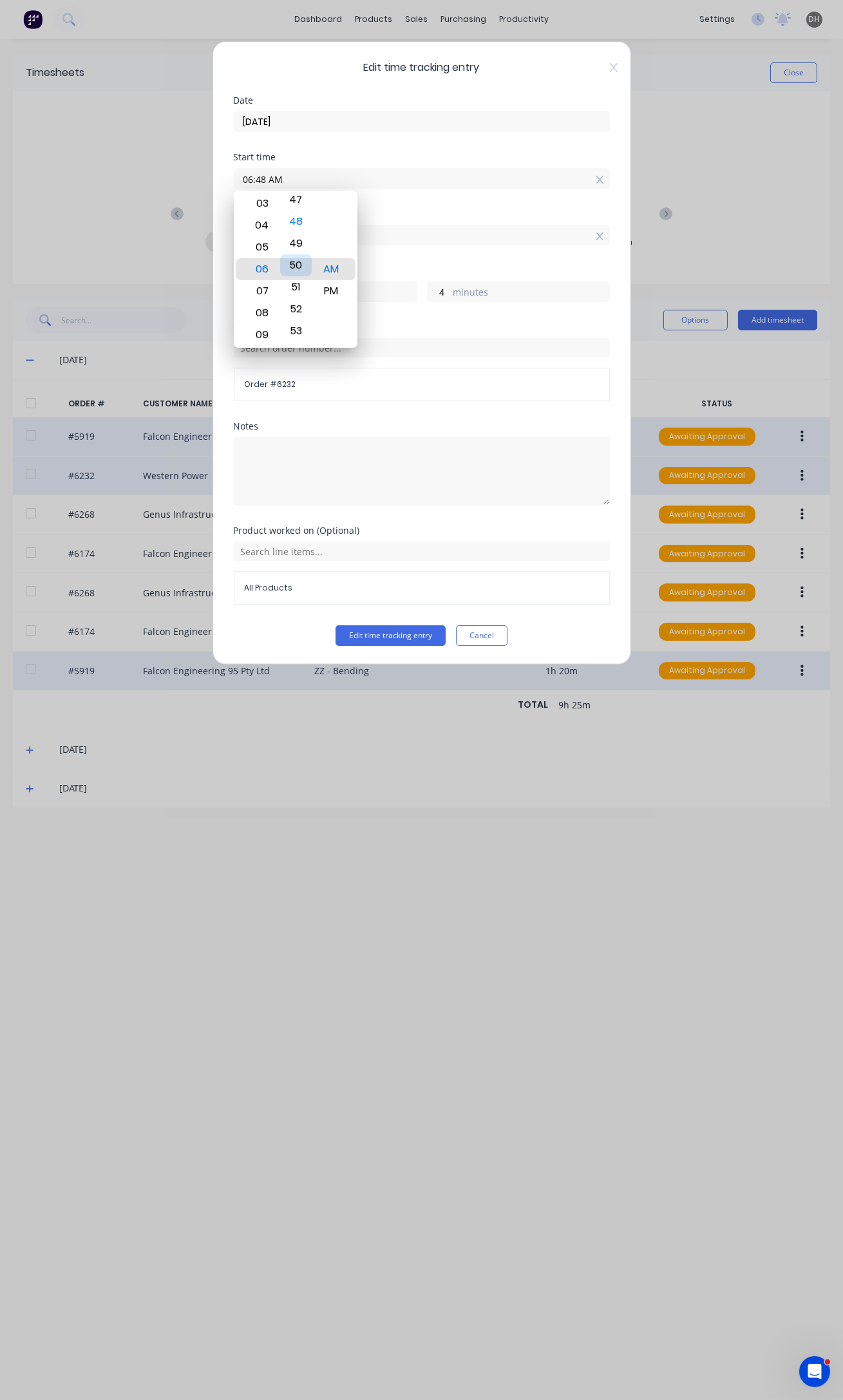
drag, startPoint x: 294, startPoint y: 319, endPoint x: 294, endPoint y: 270, distance: 49.0
click at [294, 270] on div "50" at bounding box center [295, 264] width 32 height 22
type input "06:50 AM"
type input "2"
drag, startPoint x: 296, startPoint y: 332, endPoint x: 296, endPoint y: 289, distance: 43.0
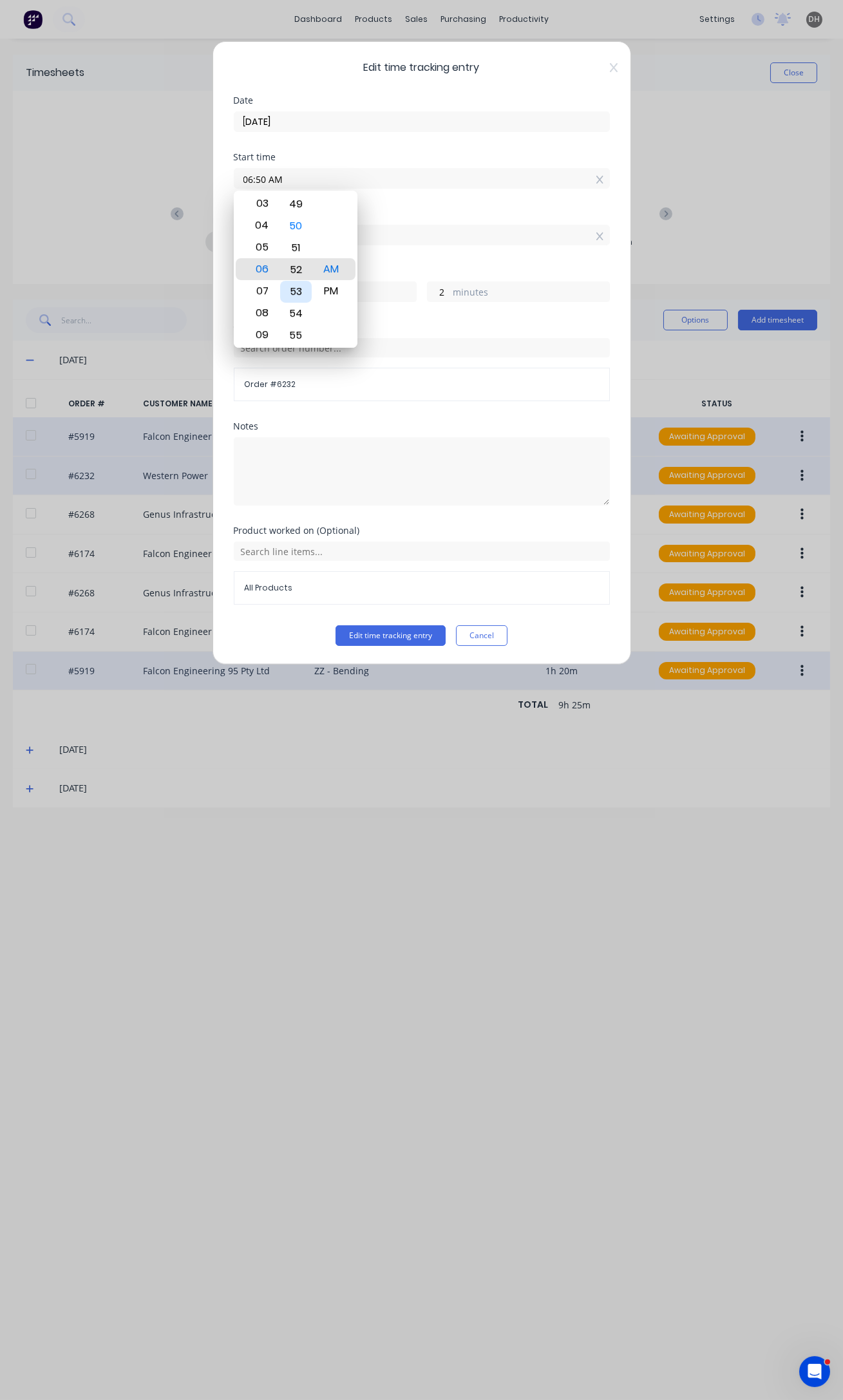
click at [296, 289] on div "53" at bounding box center [295, 291] width 32 height 22
type input "06:52 AM"
type input "0"
click at [295, 308] on div "54" at bounding box center [295, 313] width 32 height 22
type input "06:54 AM"
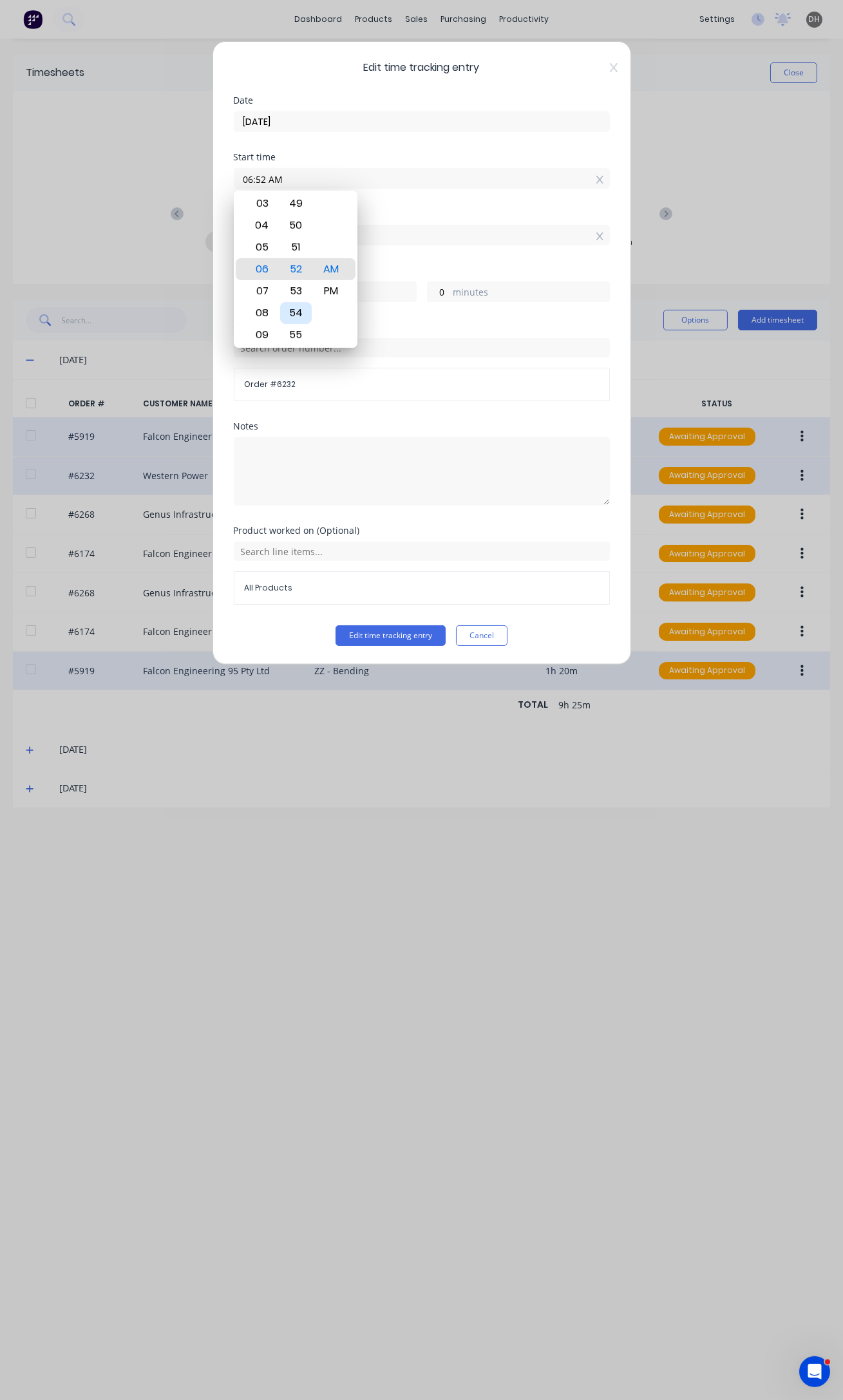
type input "0"
click at [424, 630] on button "Edit time tracking entry" at bounding box center [391, 635] width 110 height 21
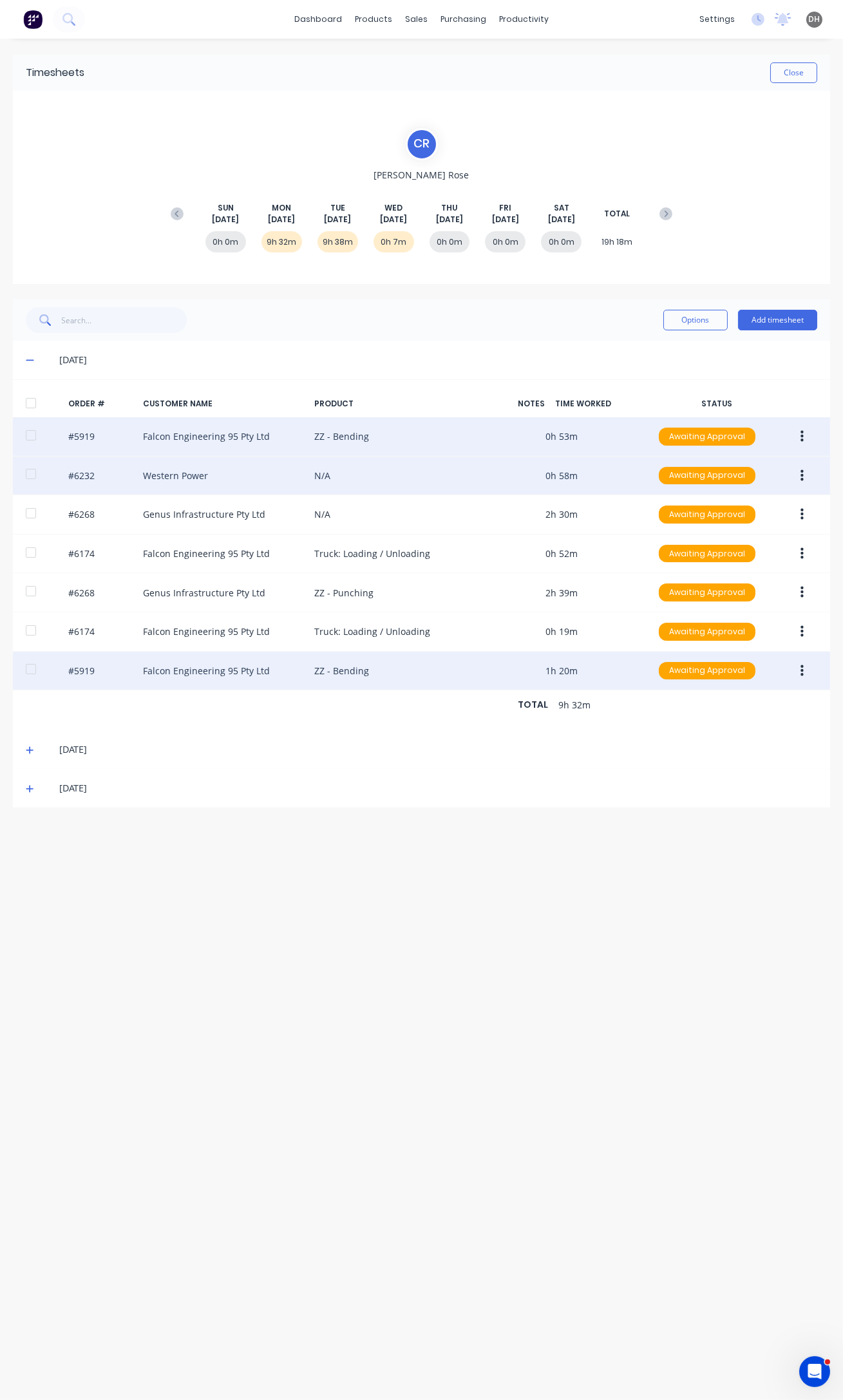
click at [801, 672] on icon "button" at bounding box center [803, 670] width 3 height 11
click at [763, 749] on div "Edit" at bounding box center [755, 756] width 99 height 19
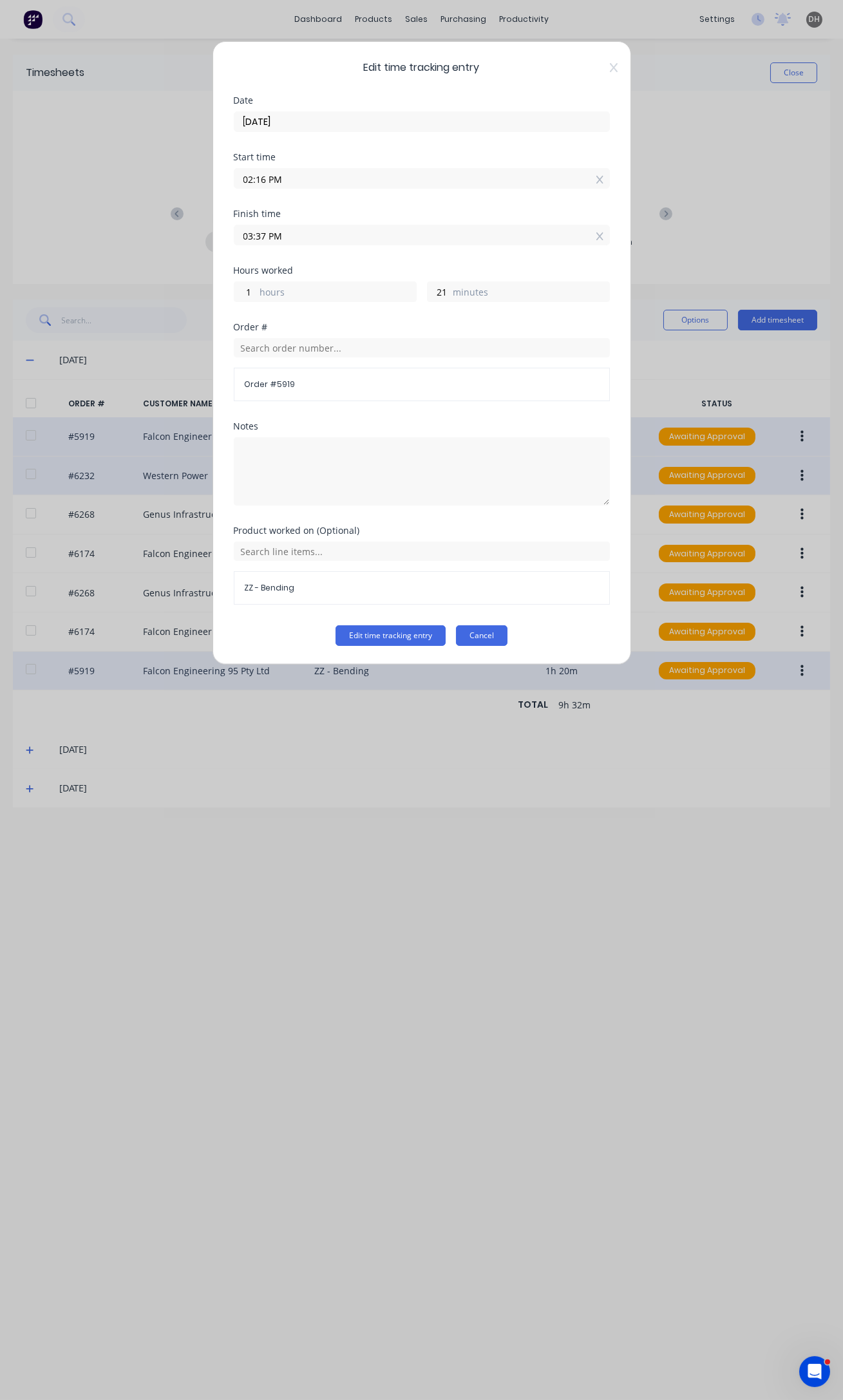
click at [489, 637] on button "Cancel" at bounding box center [481, 635] width 52 height 21
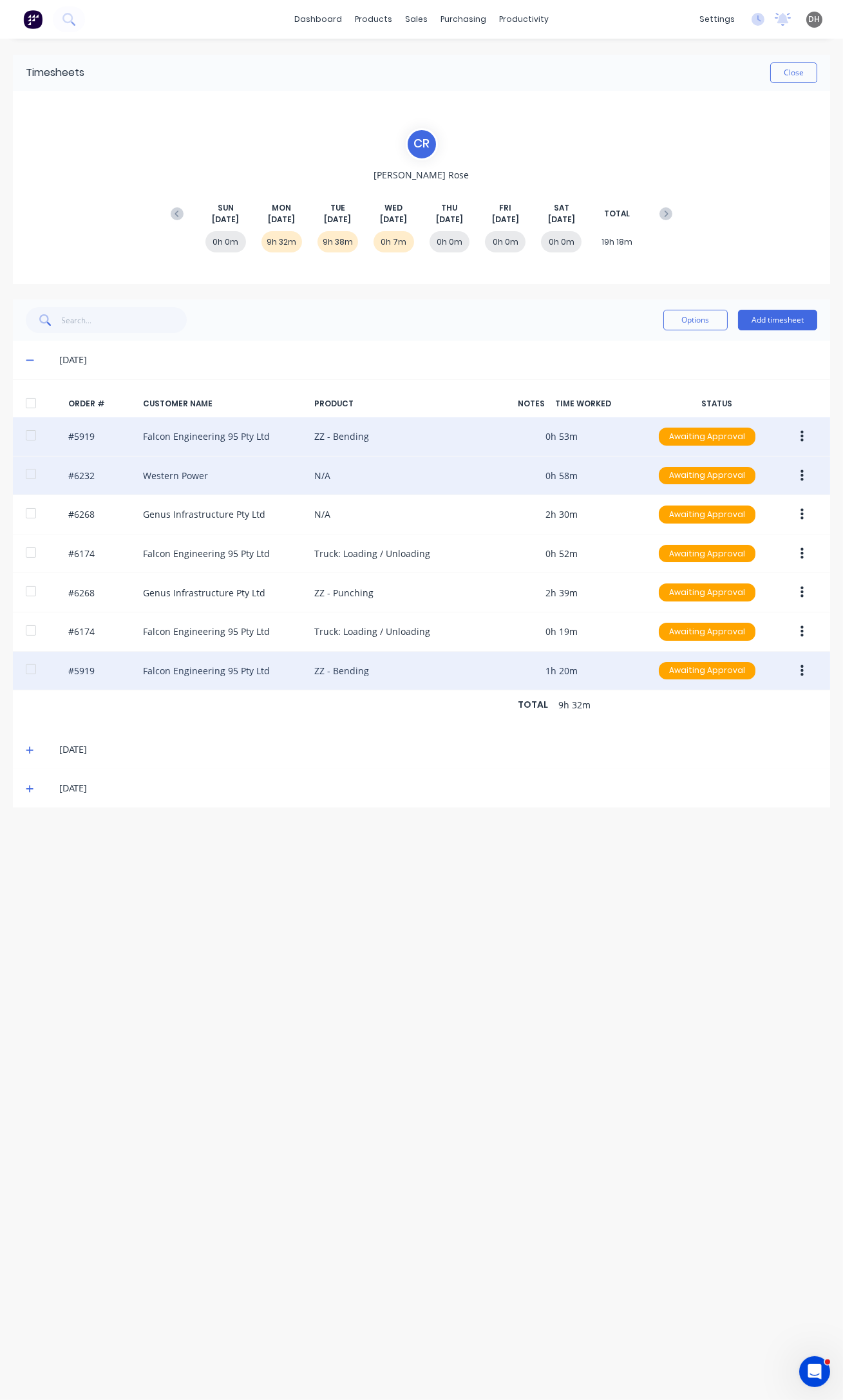
click at [804, 670] on button "button" at bounding box center [802, 671] width 30 height 23
click at [736, 759] on div "Edit" at bounding box center [755, 756] width 99 height 19
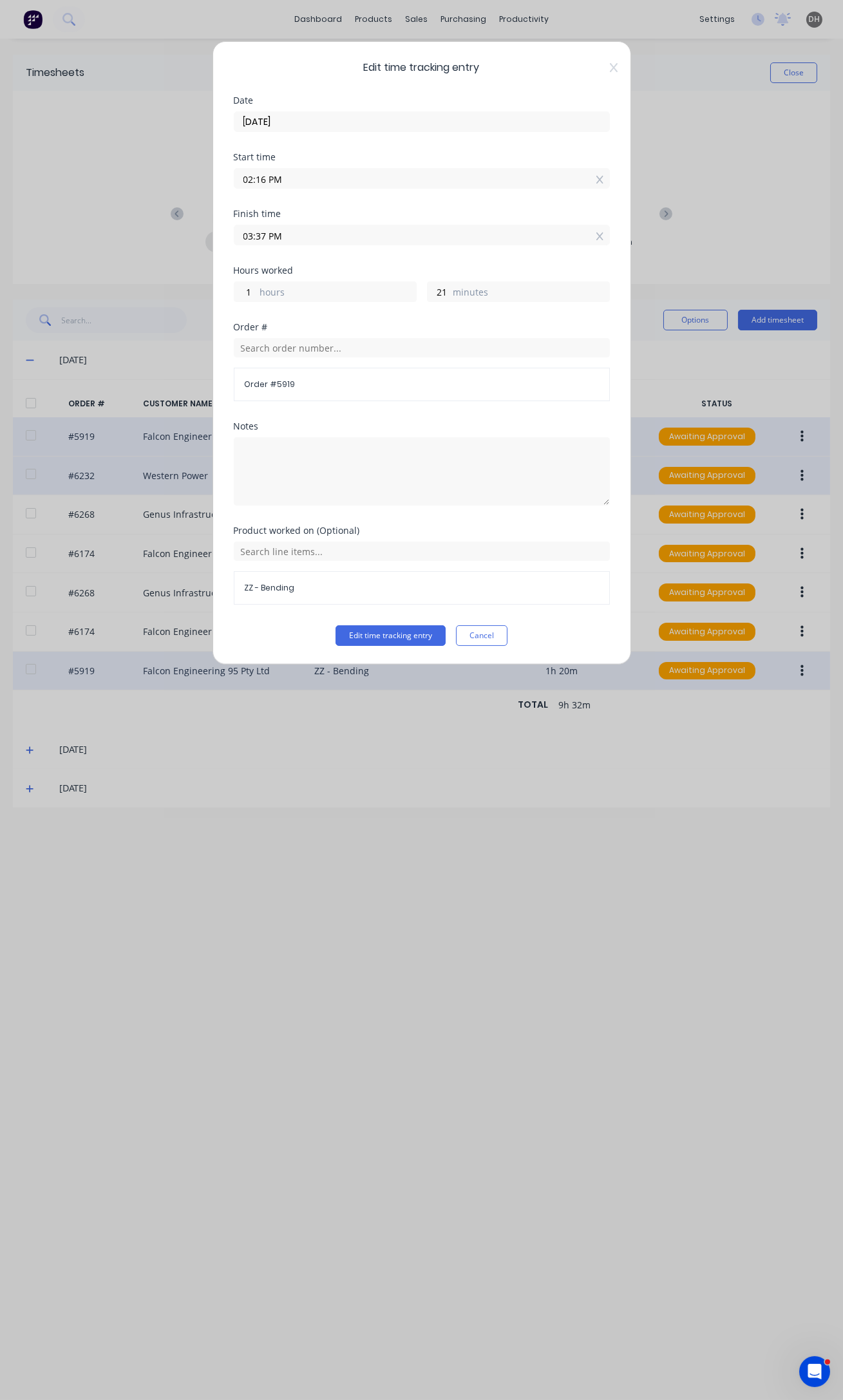
click at [263, 235] on input "03:37 PM" at bounding box center [421, 235] width 375 height 19
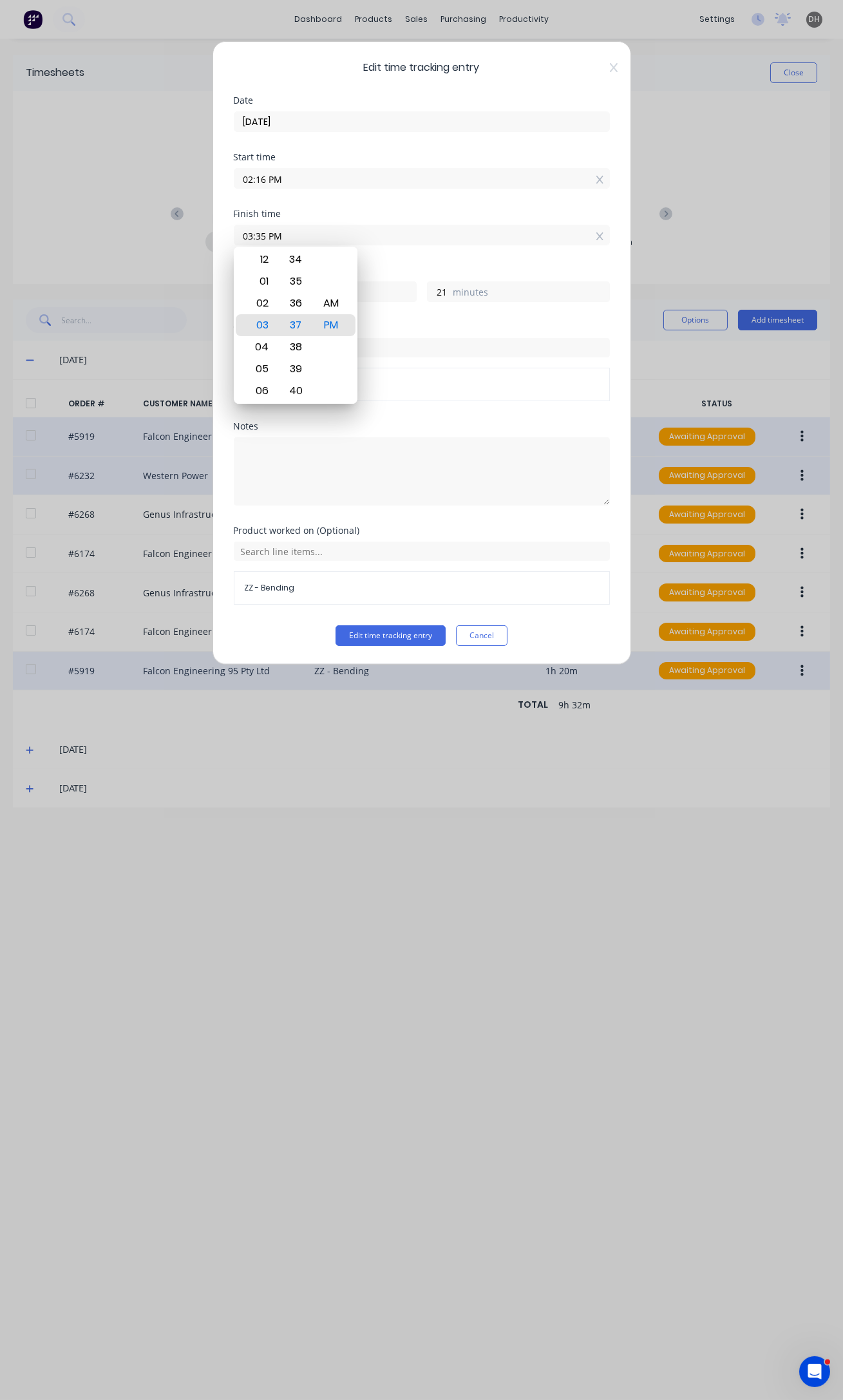
click at [336, 625] on button "Edit time tracking entry" at bounding box center [391, 635] width 110 height 21
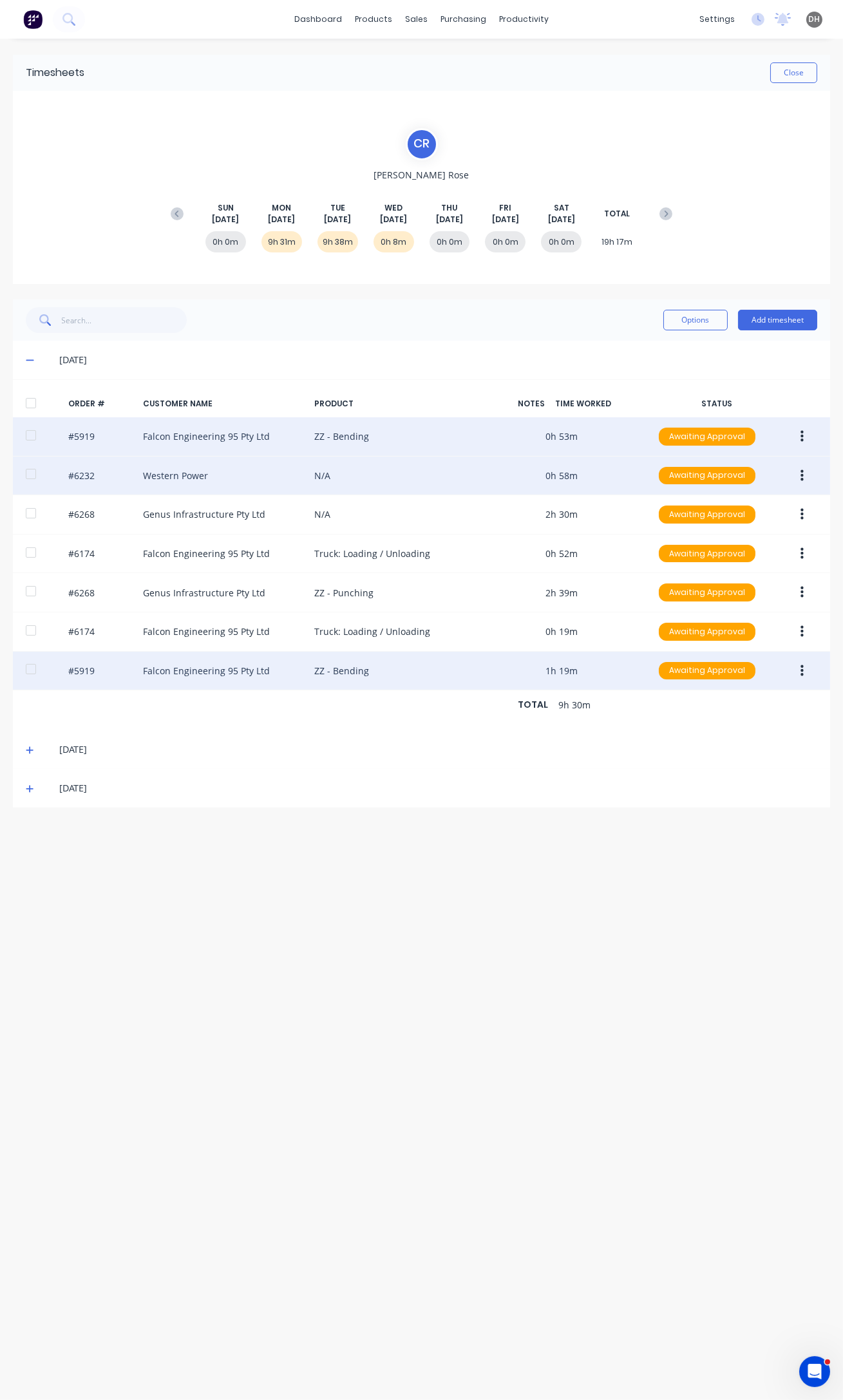
click at [31, 749] on icon at bounding box center [30, 750] width 9 height 9
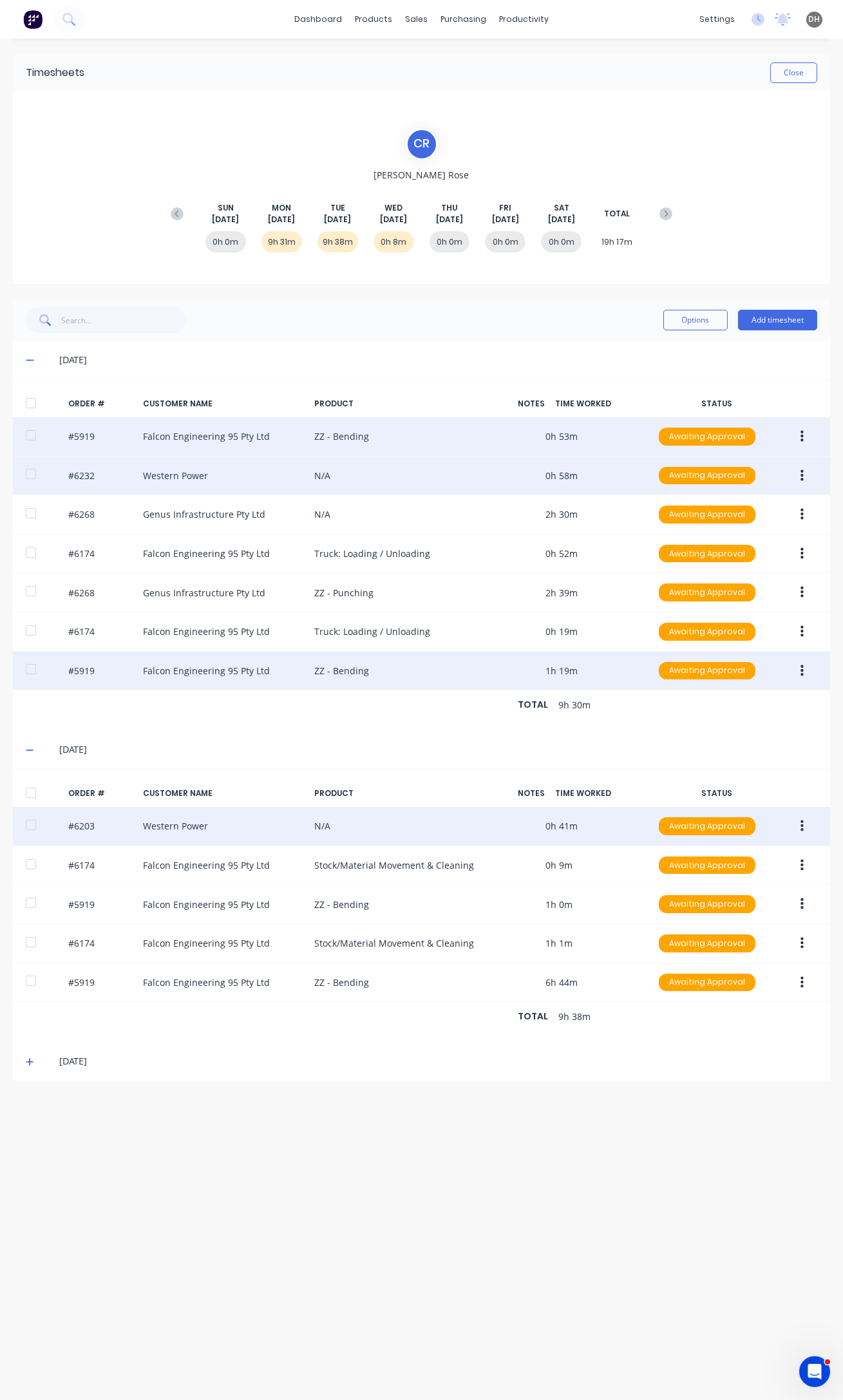
click at [803, 825] on icon "button" at bounding box center [803, 826] width 3 height 14
click at [777, 902] on div "Edit" at bounding box center [755, 912] width 99 height 19
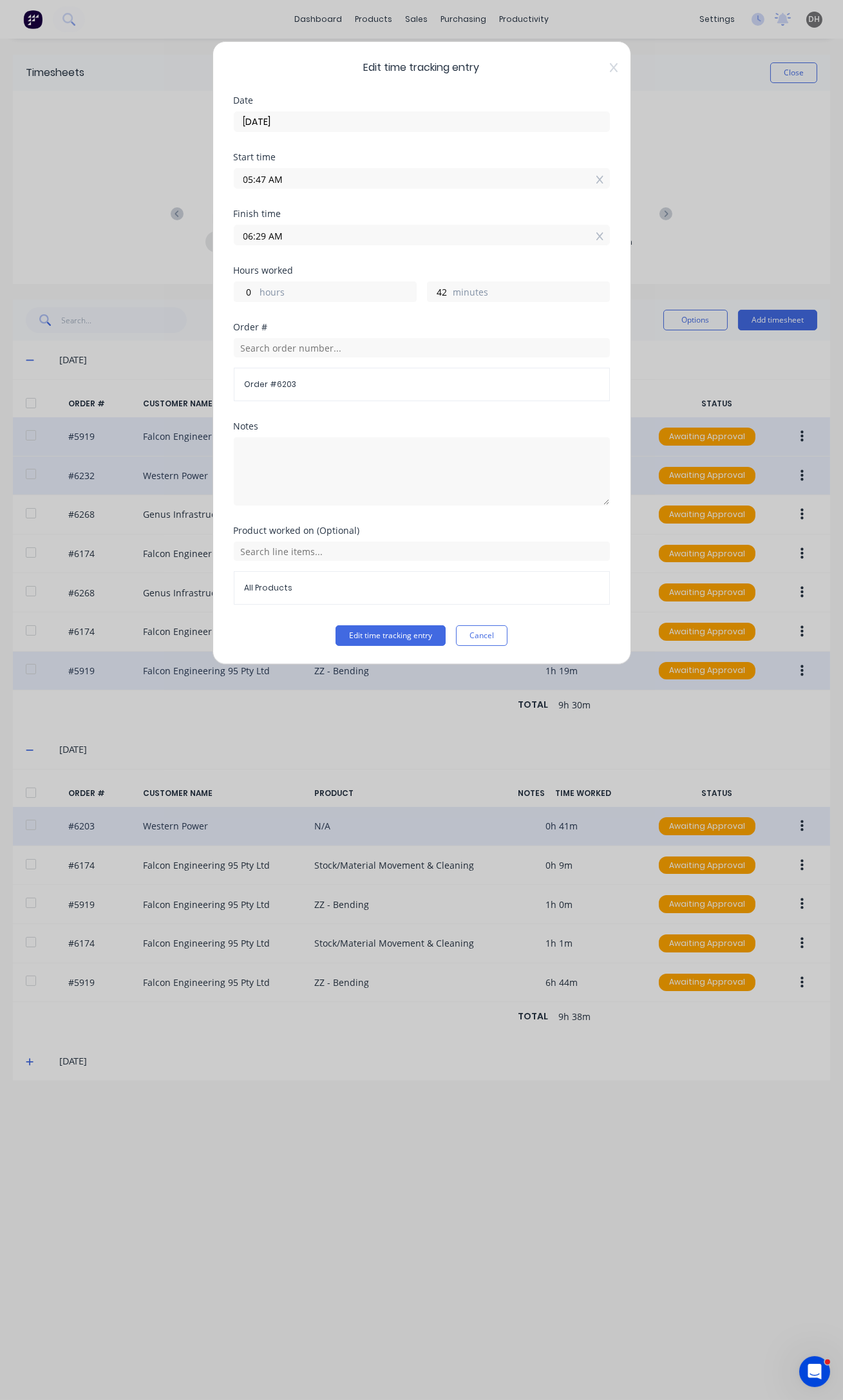
click at [264, 175] on input "05:47 AM" at bounding box center [421, 178] width 375 height 19
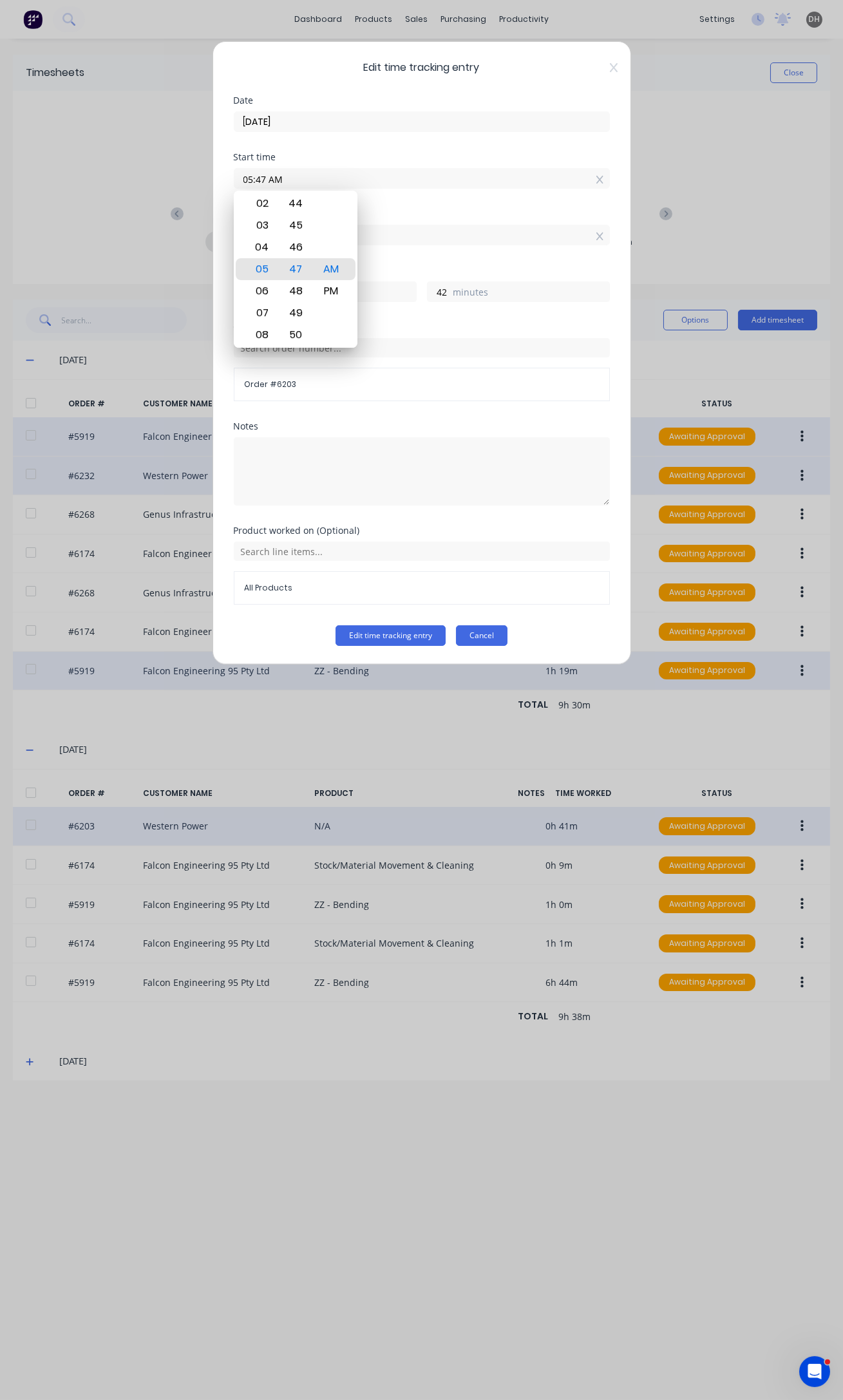
click at [499, 629] on button "Cancel" at bounding box center [481, 635] width 52 height 21
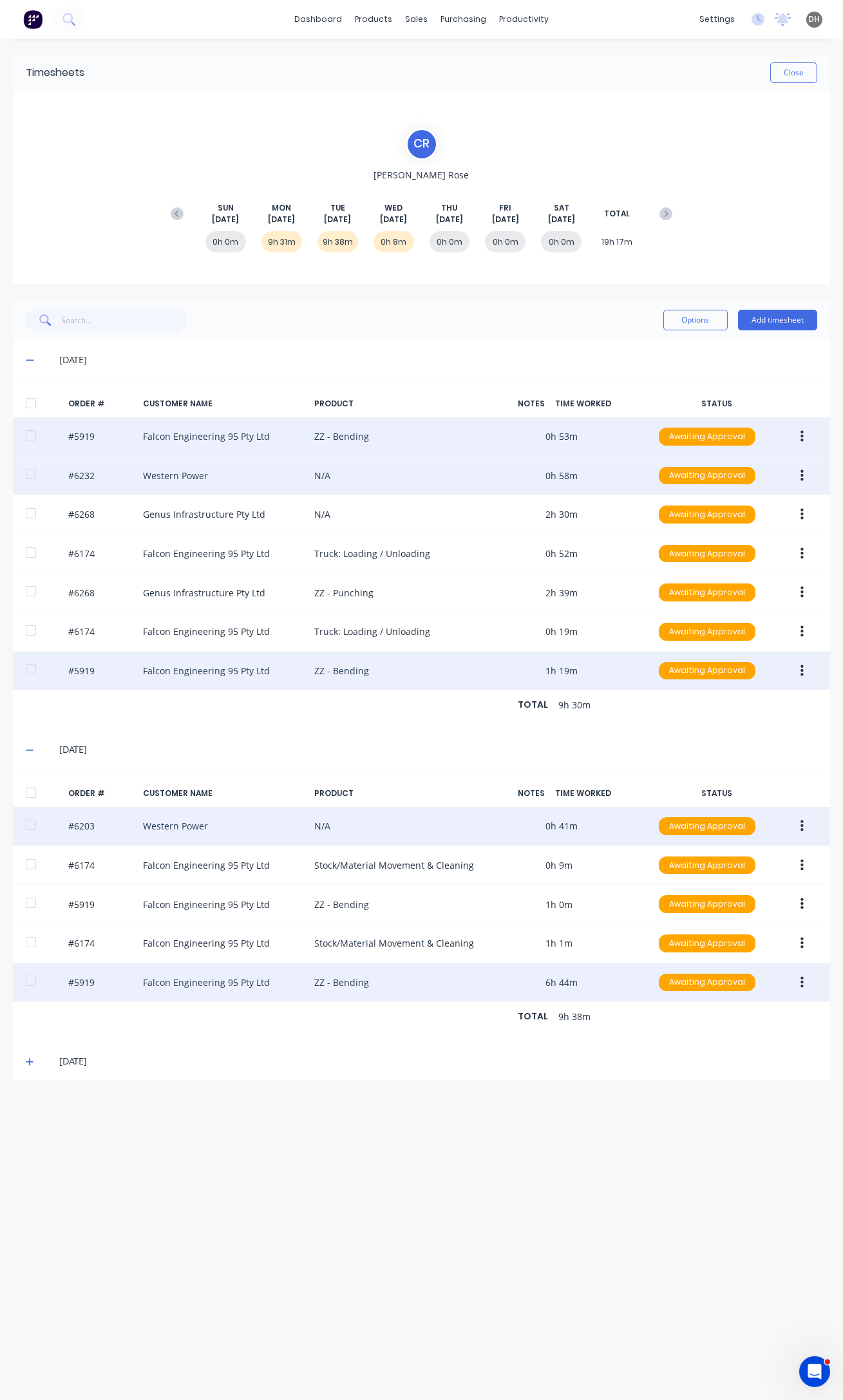
click at [803, 984] on icon "button" at bounding box center [803, 982] width 3 height 11
click at [765, 1058] on div "Edit" at bounding box center [755, 1068] width 99 height 19
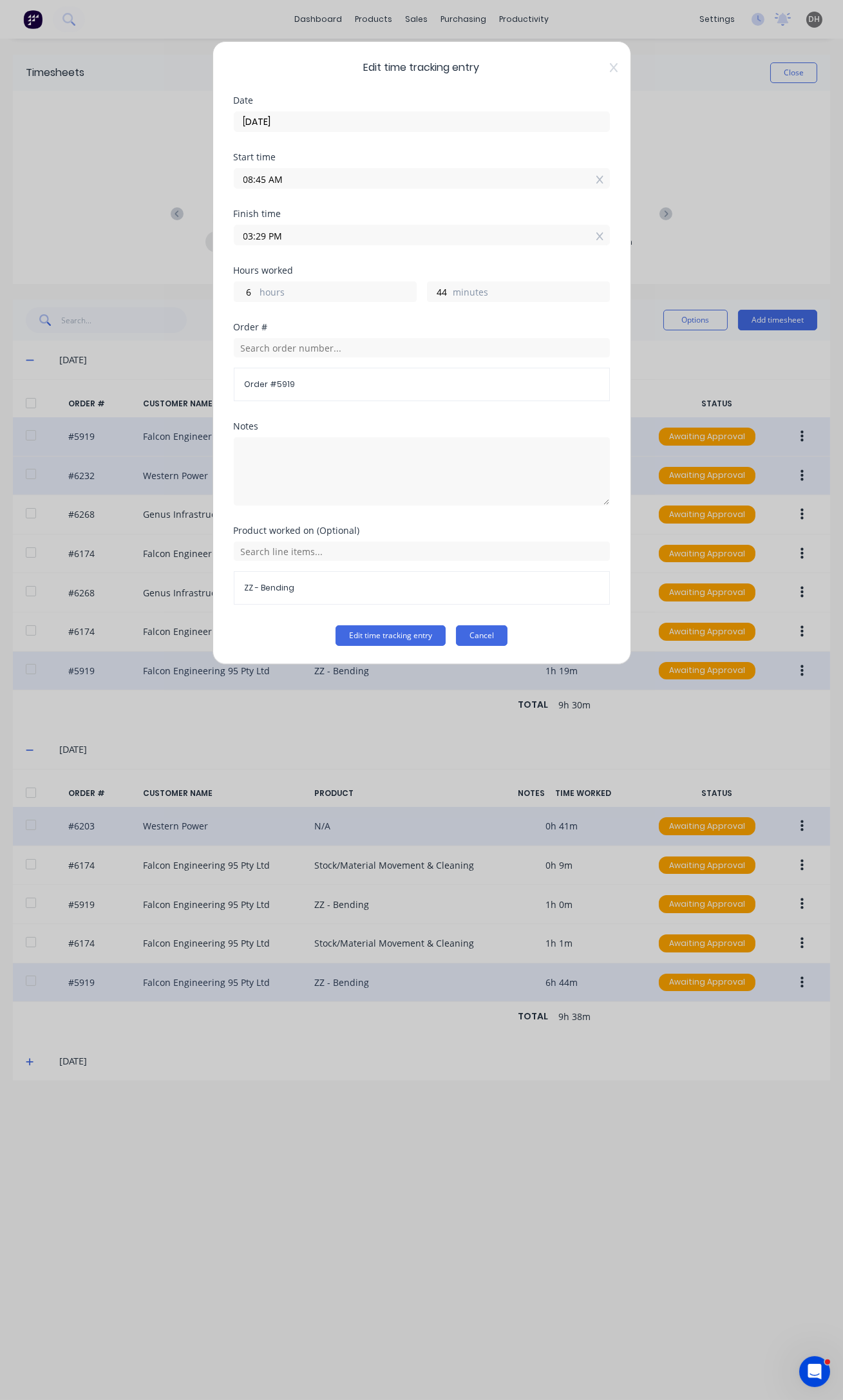
click at [487, 635] on button "Cancel" at bounding box center [481, 635] width 52 height 21
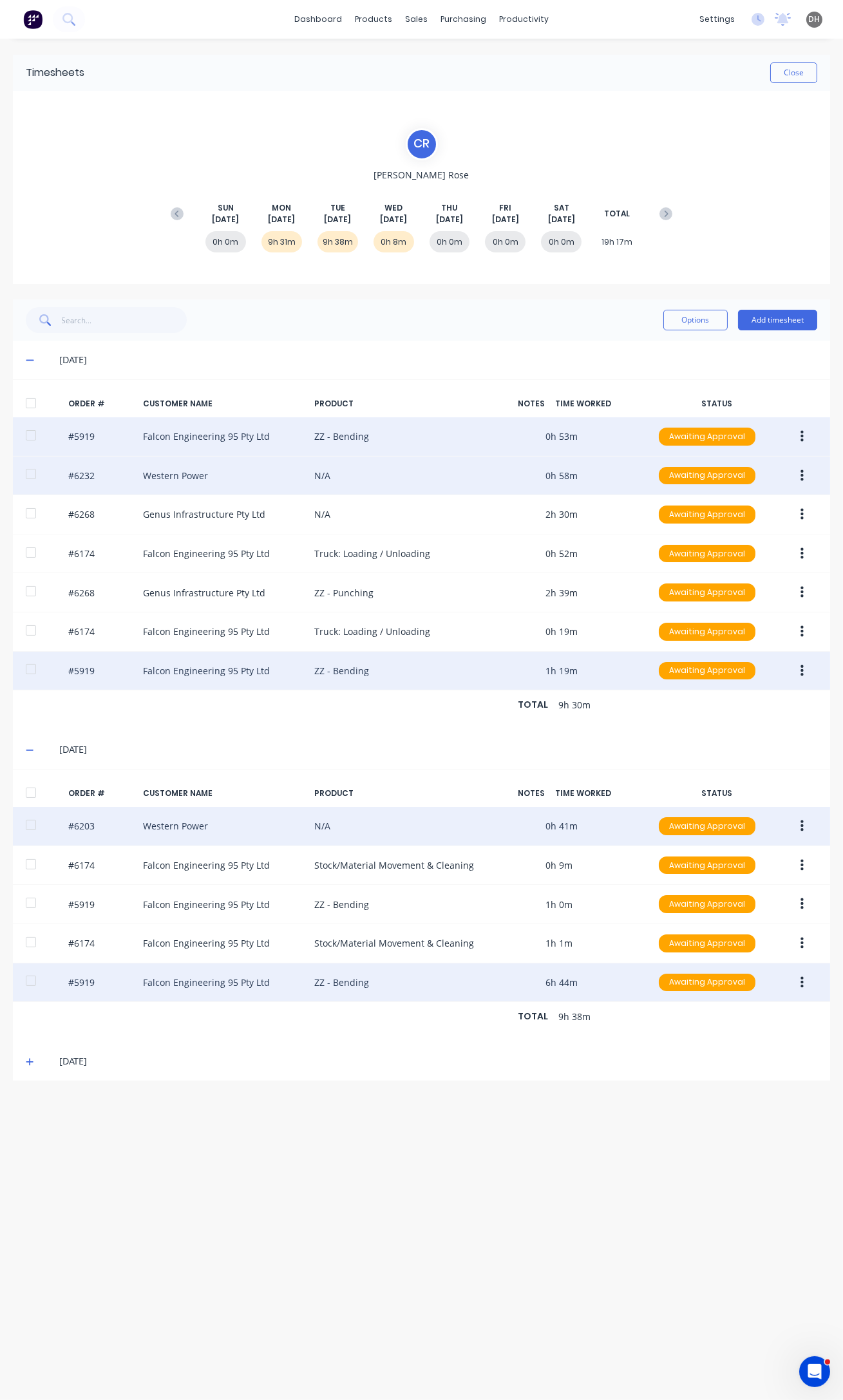
click at [791, 822] on button "button" at bounding box center [802, 826] width 30 height 23
click at [790, 914] on div "Edit" at bounding box center [755, 912] width 99 height 19
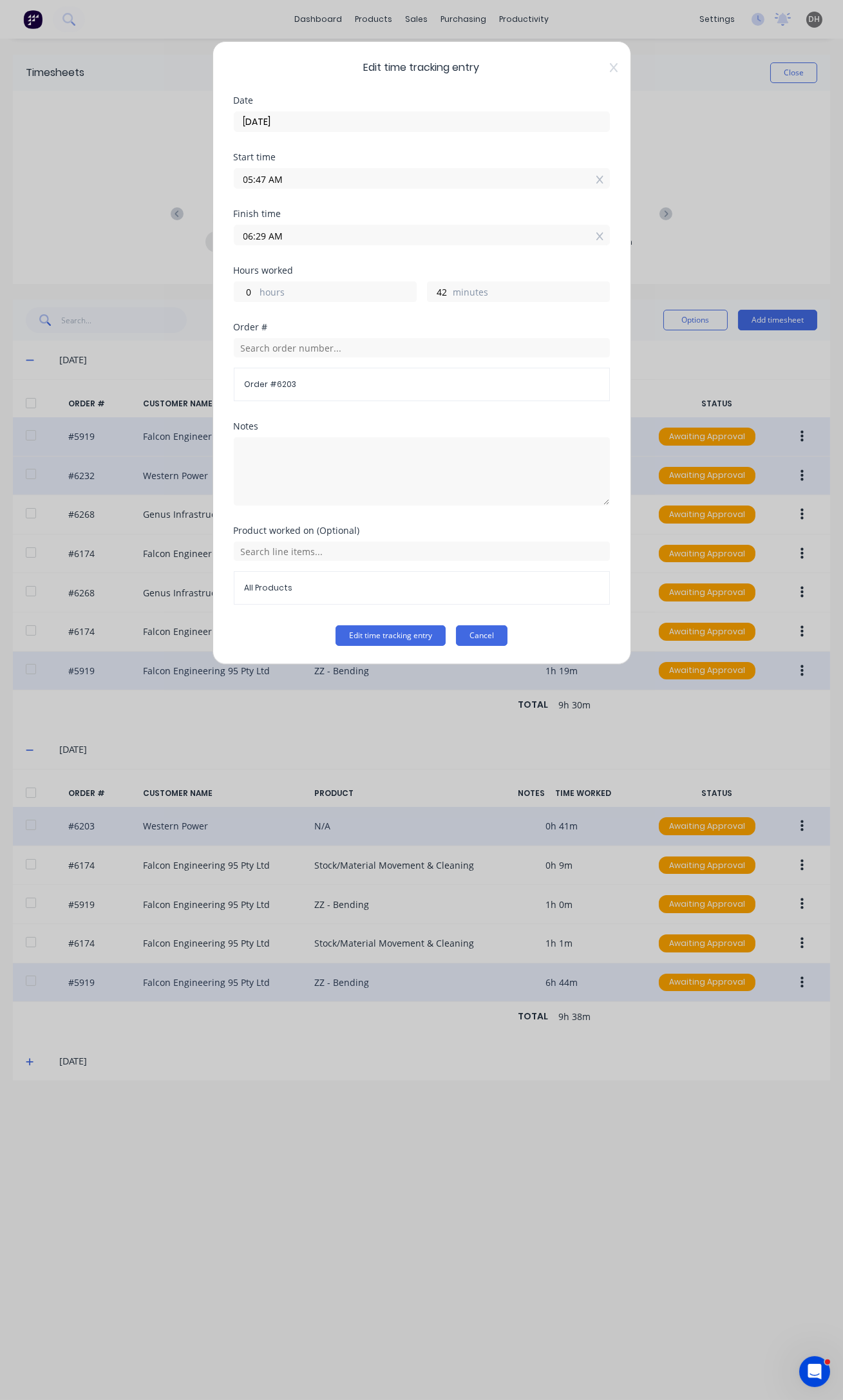
click at [492, 635] on button "Cancel" at bounding box center [481, 635] width 52 height 21
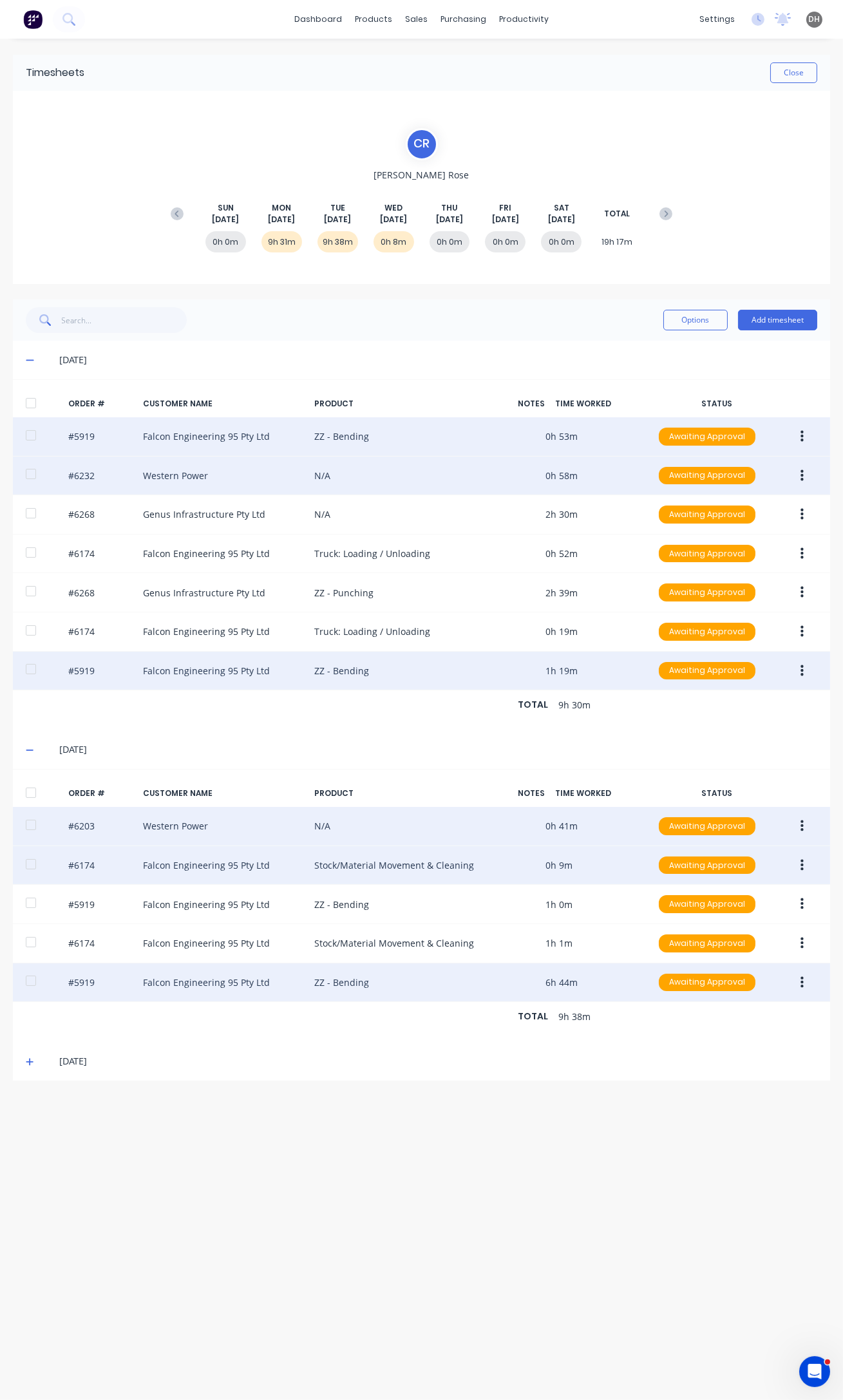
click at [799, 868] on button "button" at bounding box center [802, 865] width 30 height 23
click at [745, 940] on button "Edit" at bounding box center [756, 951] width 122 height 26
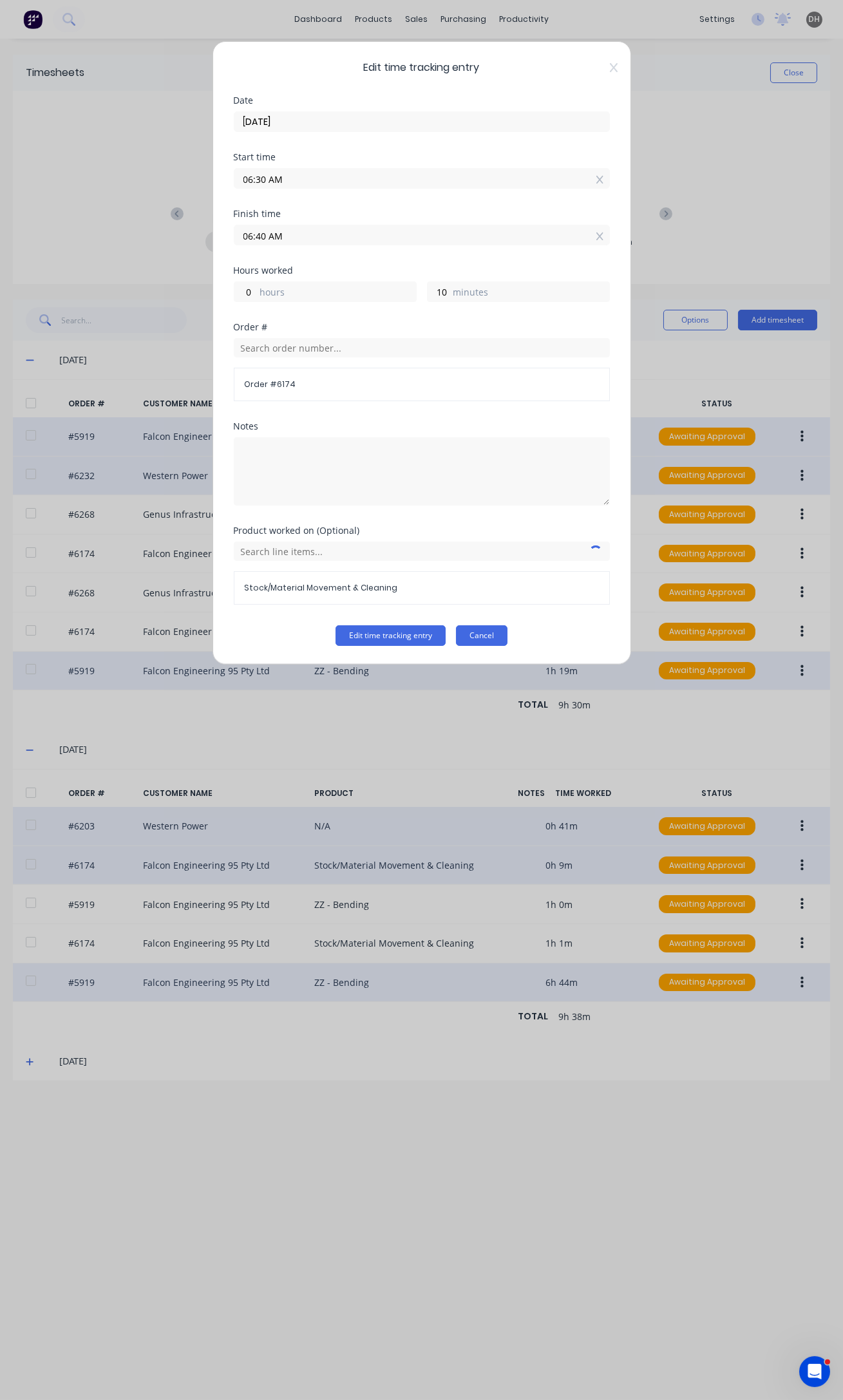
drag, startPoint x: 489, startPoint y: 632, endPoint x: 498, endPoint y: 641, distance: 12.7
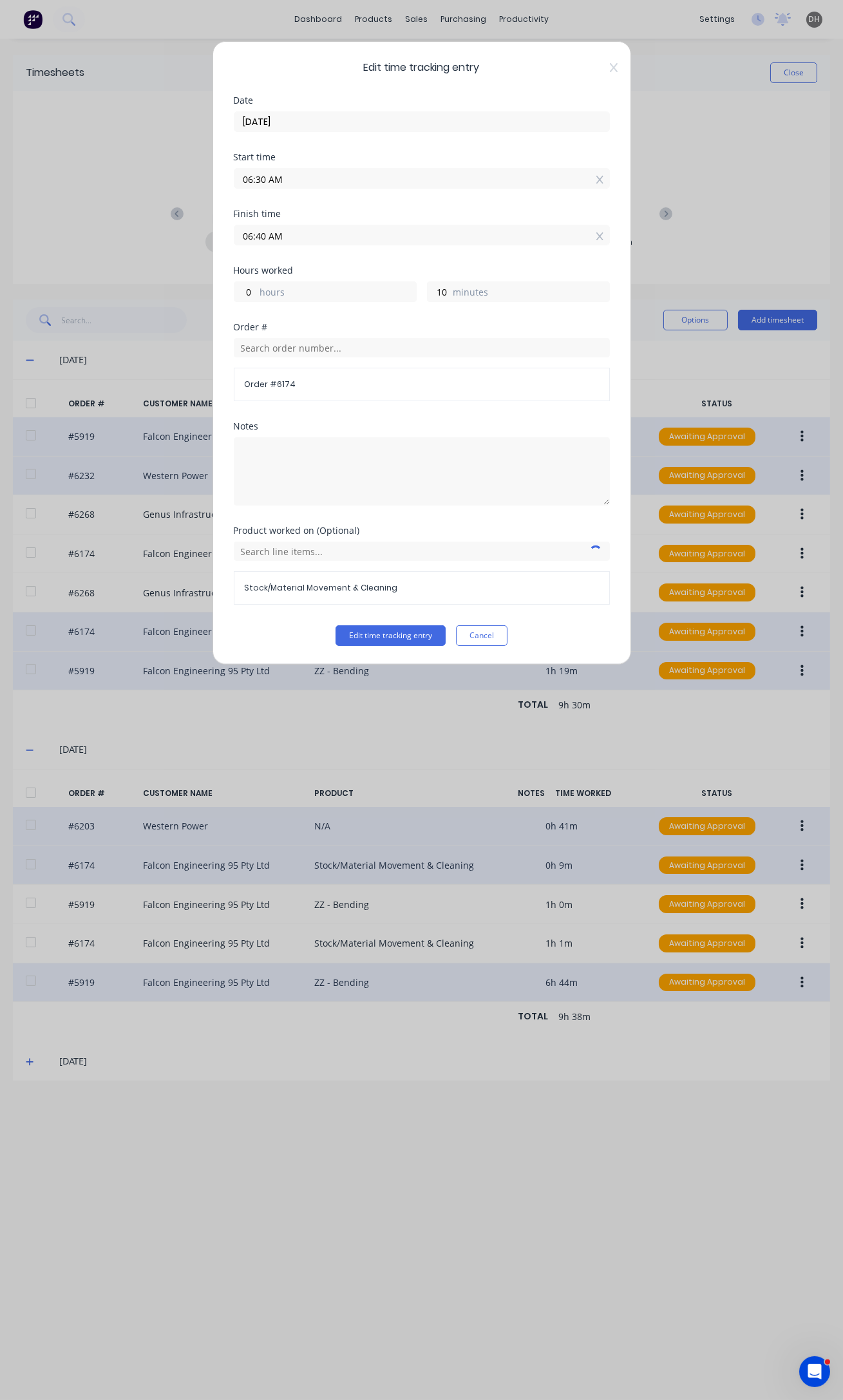
click at [489, 632] on button "Cancel" at bounding box center [481, 635] width 52 height 21
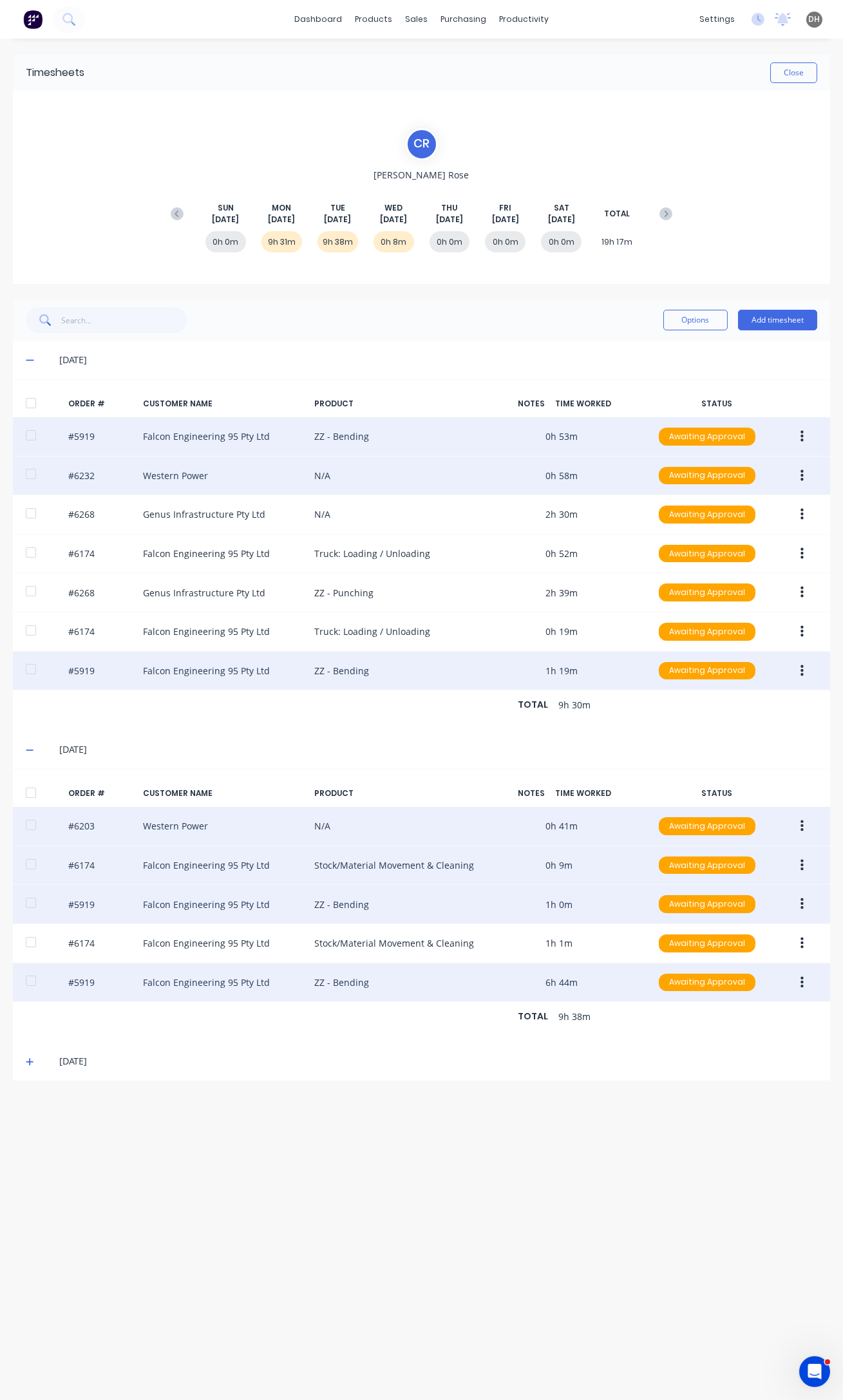
click at [801, 911] on button "button" at bounding box center [802, 903] width 30 height 23
click at [767, 989] on div "Edit" at bounding box center [755, 989] width 99 height 19
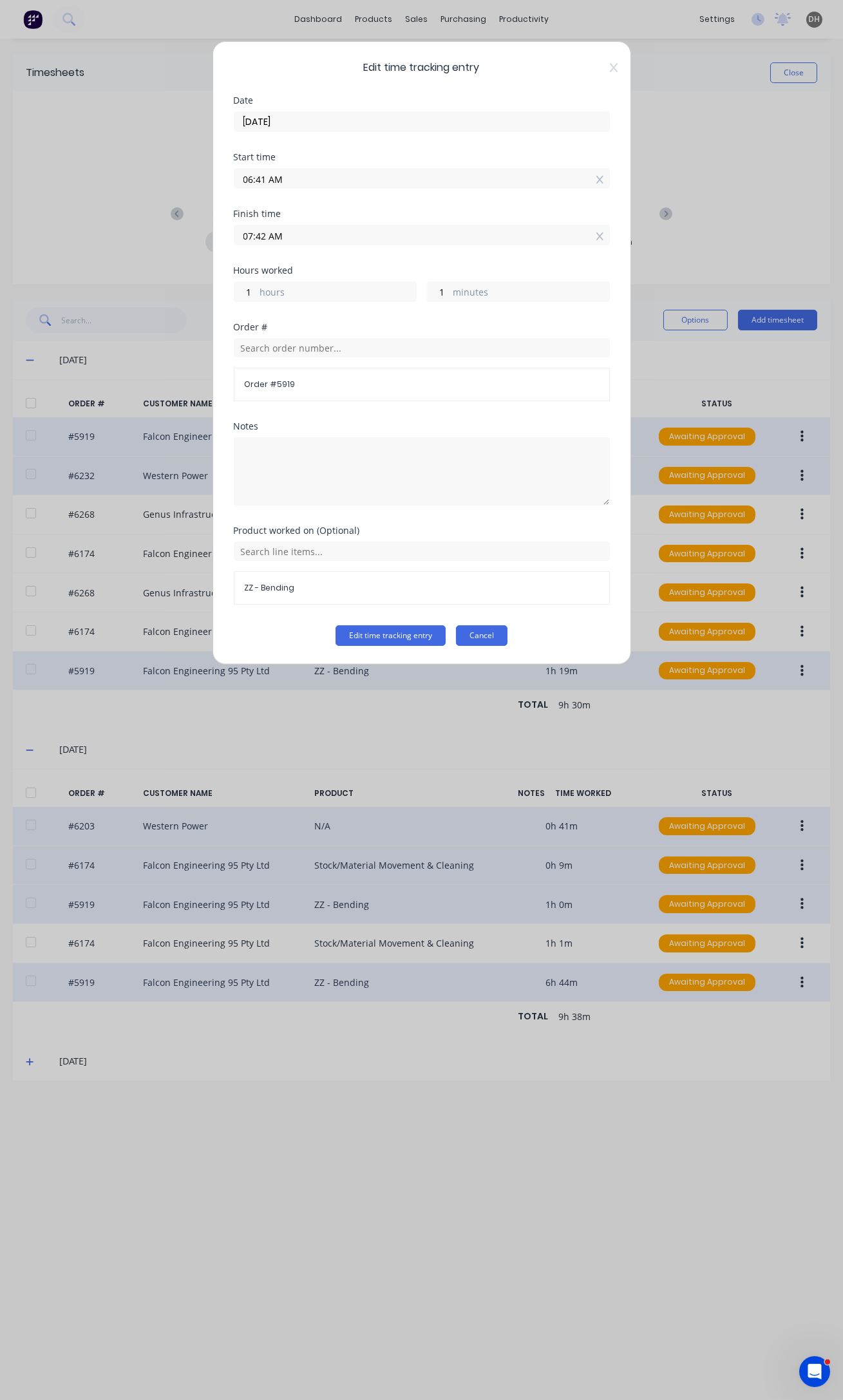
click at [476, 636] on button "Cancel" at bounding box center [481, 635] width 52 height 21
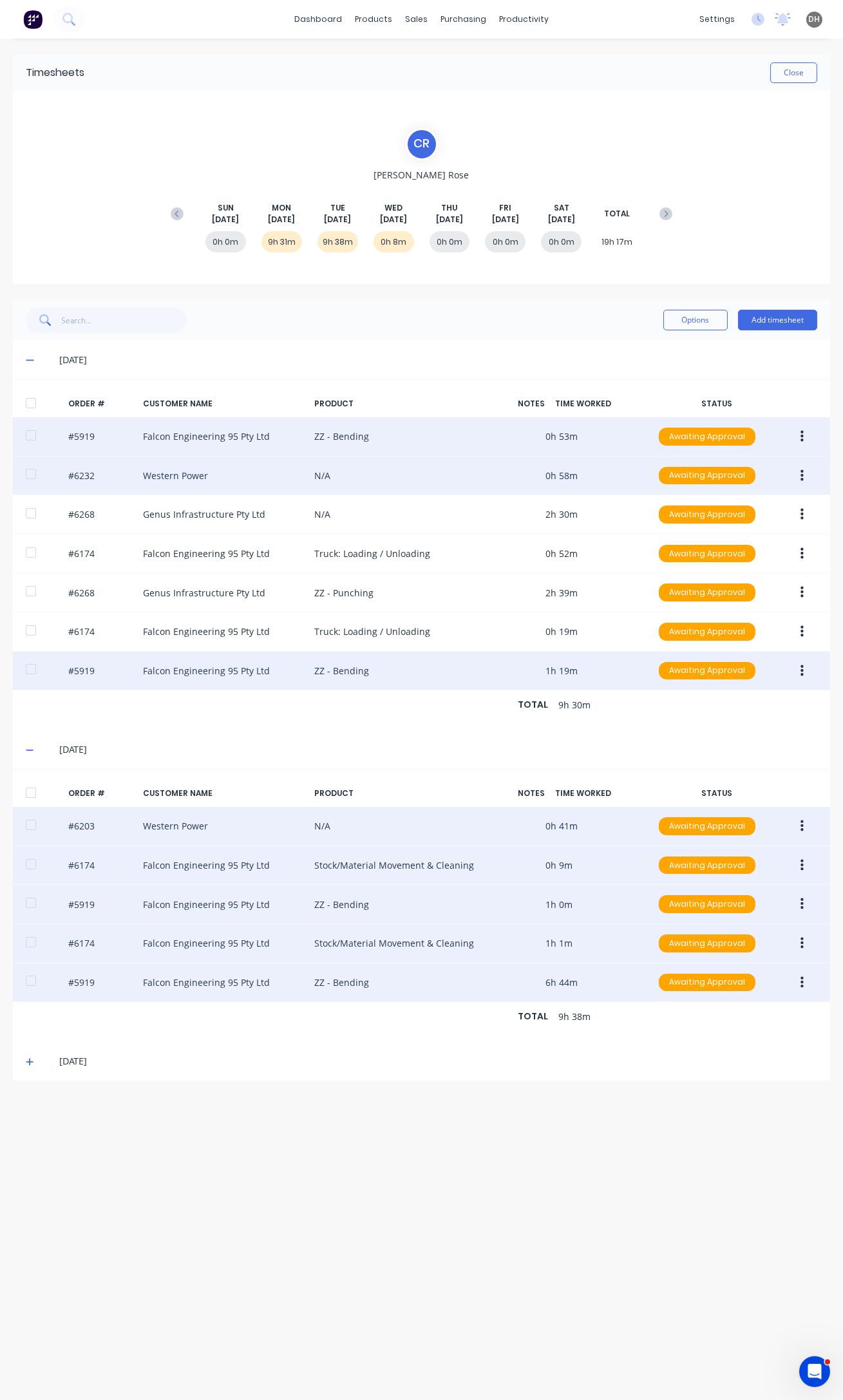
click at [803, 940] on icon "button" at bounding box center [803, 943] width 3 height 11
click at [740, 1026] on div "Edit" at bounding box center [755, 1029] width 99 height 19
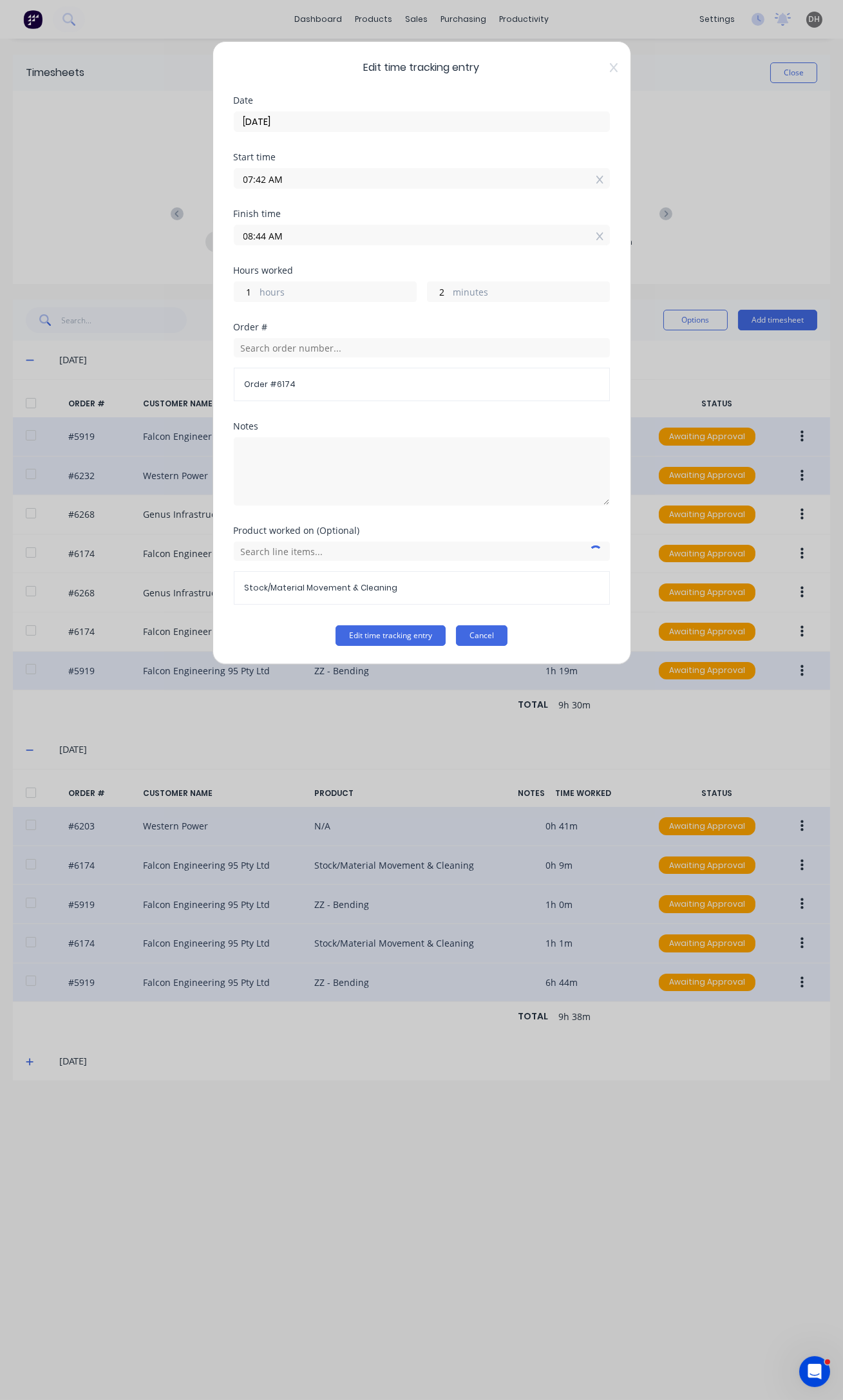
click at [492, 641] on button "Cancel" at bounding box center [481, 635] width 52 height 21
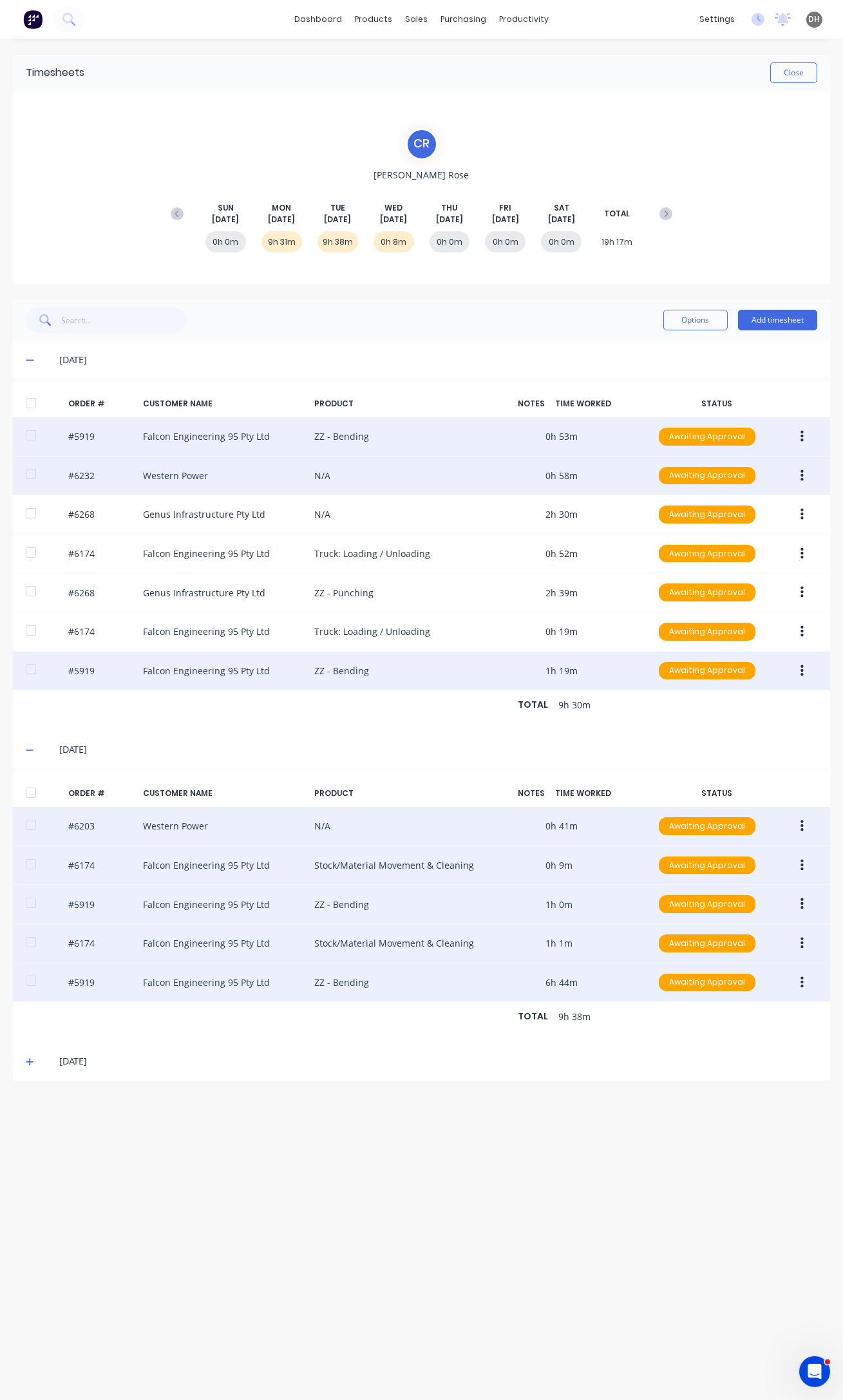
click at [806, 976] on button "button" at bounding box center [802, 982] width 30 height 23
click at [772, 1064] on div "Edit" at bounding box center [755, 1068] width 99 height 19
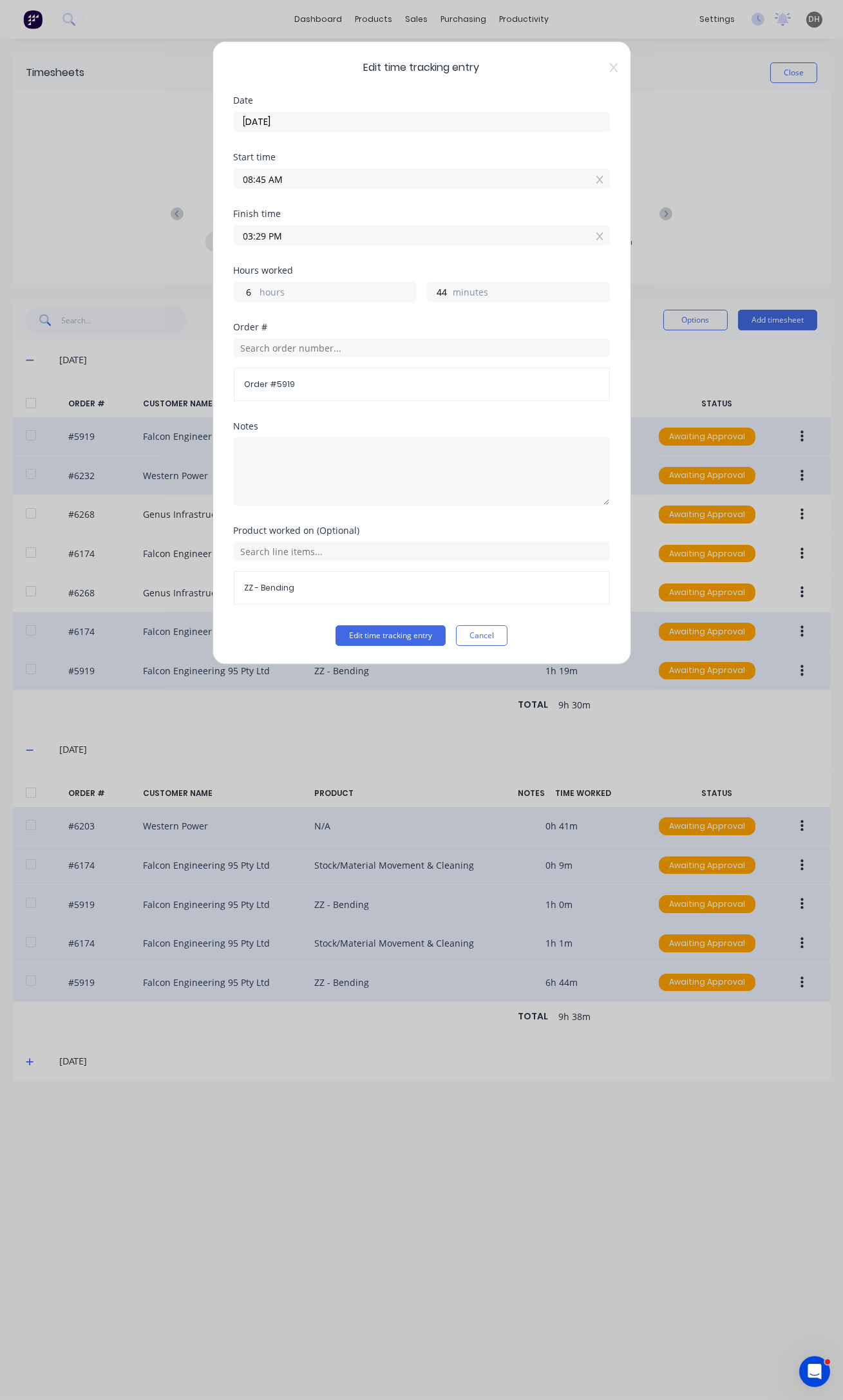
click at [479, 635] on button "Cancel" at bounding box center [481, 635] width 52 height 21
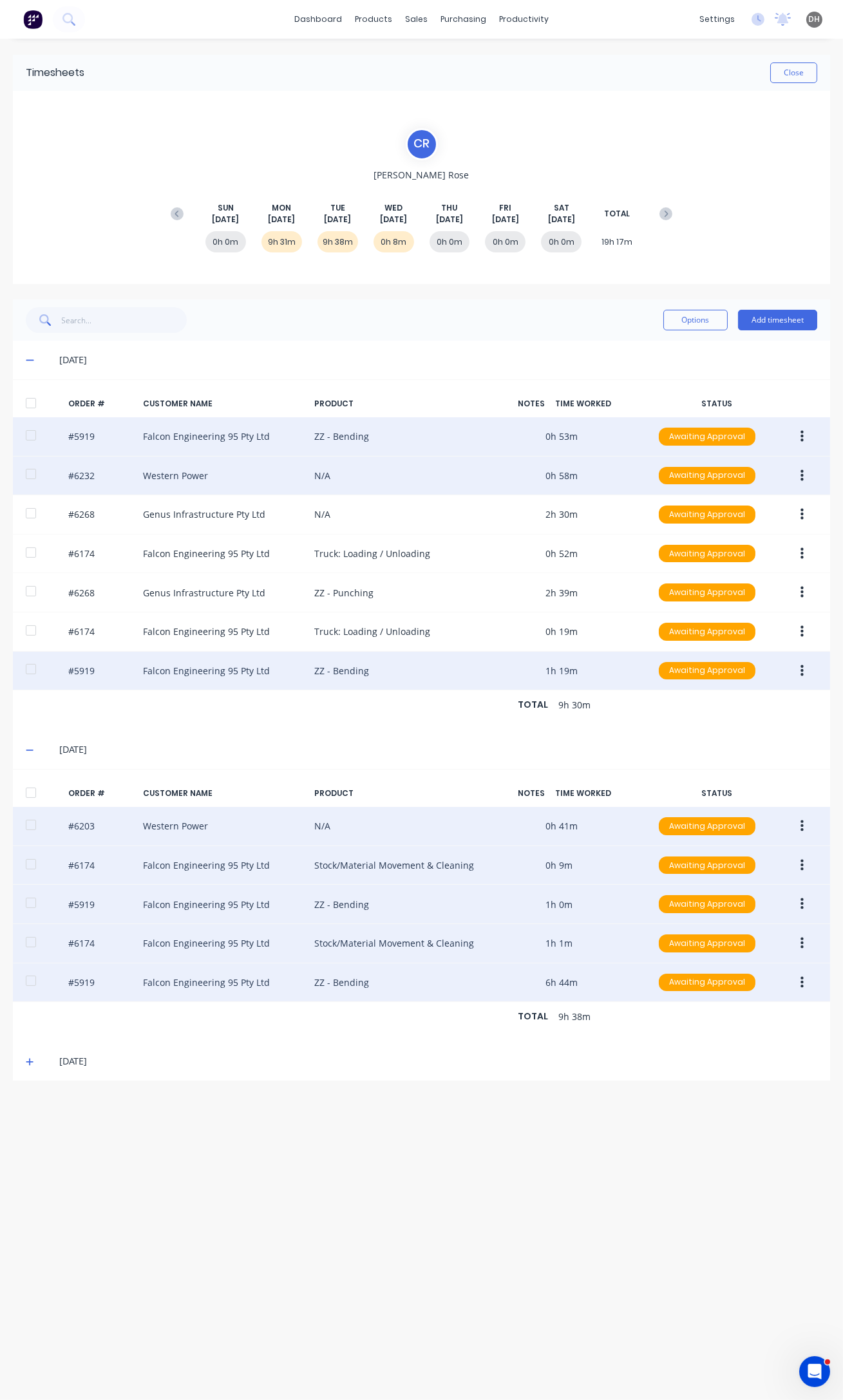
click at [797, 826] on button "button" at bounding box center [802, 826] width 30 height 23
click at [759, 909] on div "Edit" at bounding box center [755, 912] width 99 height 19
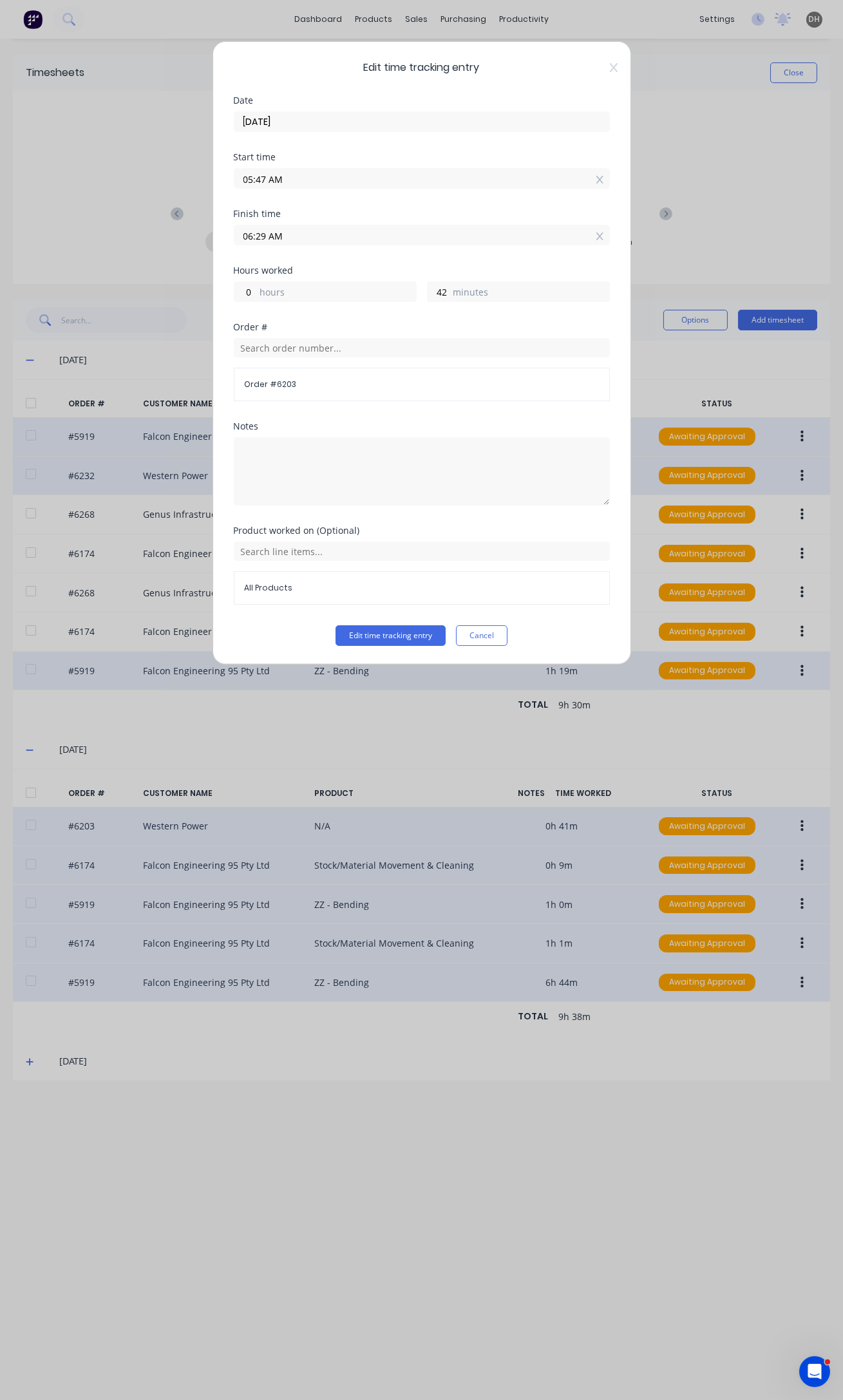
click at [264, 177] on input "05:47 AM" at bounding box center [421, 178] width 375 height 19
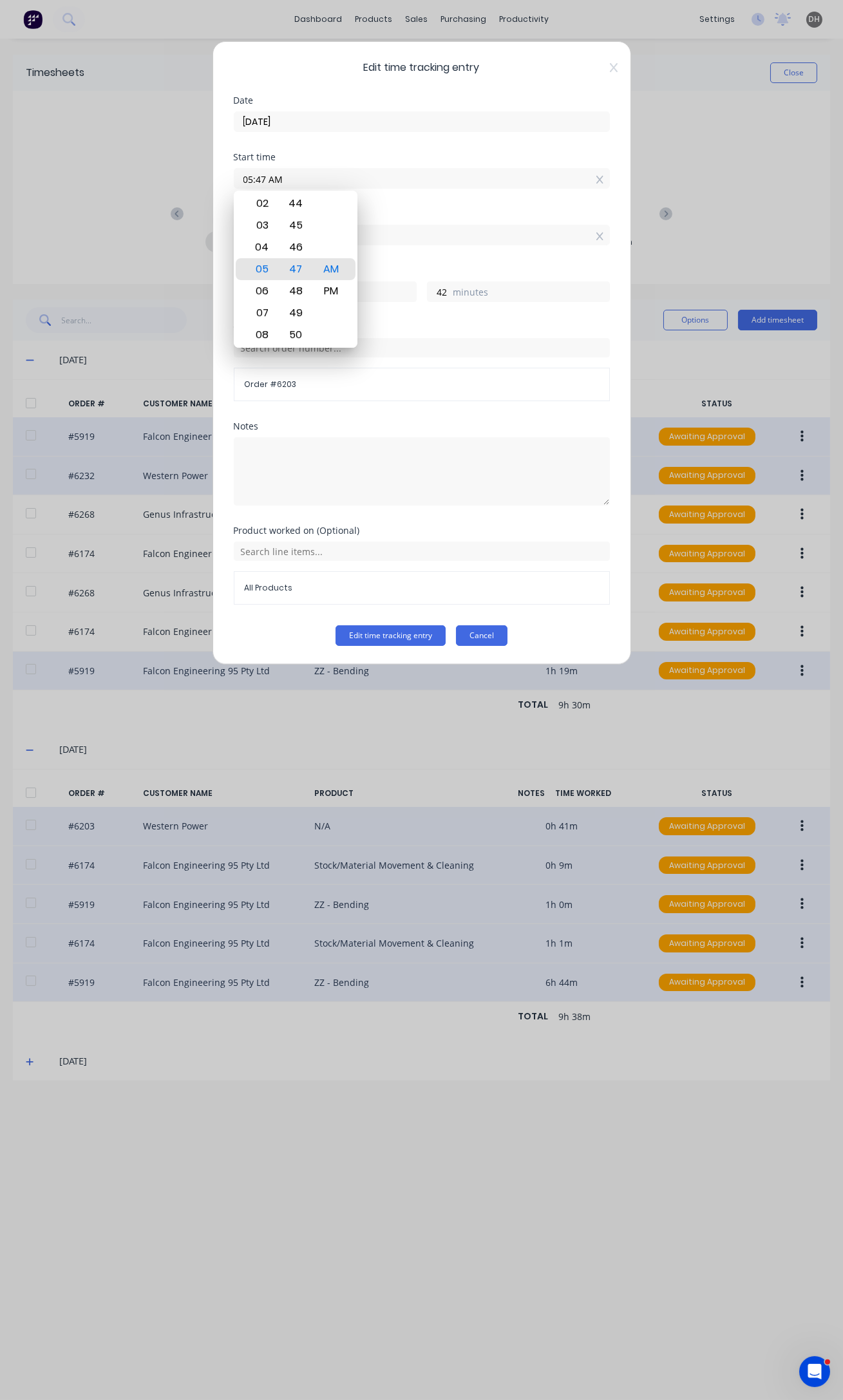
click at [493, 639] on button "Cancel" at bounding box center [481, 635] width 52 height 21
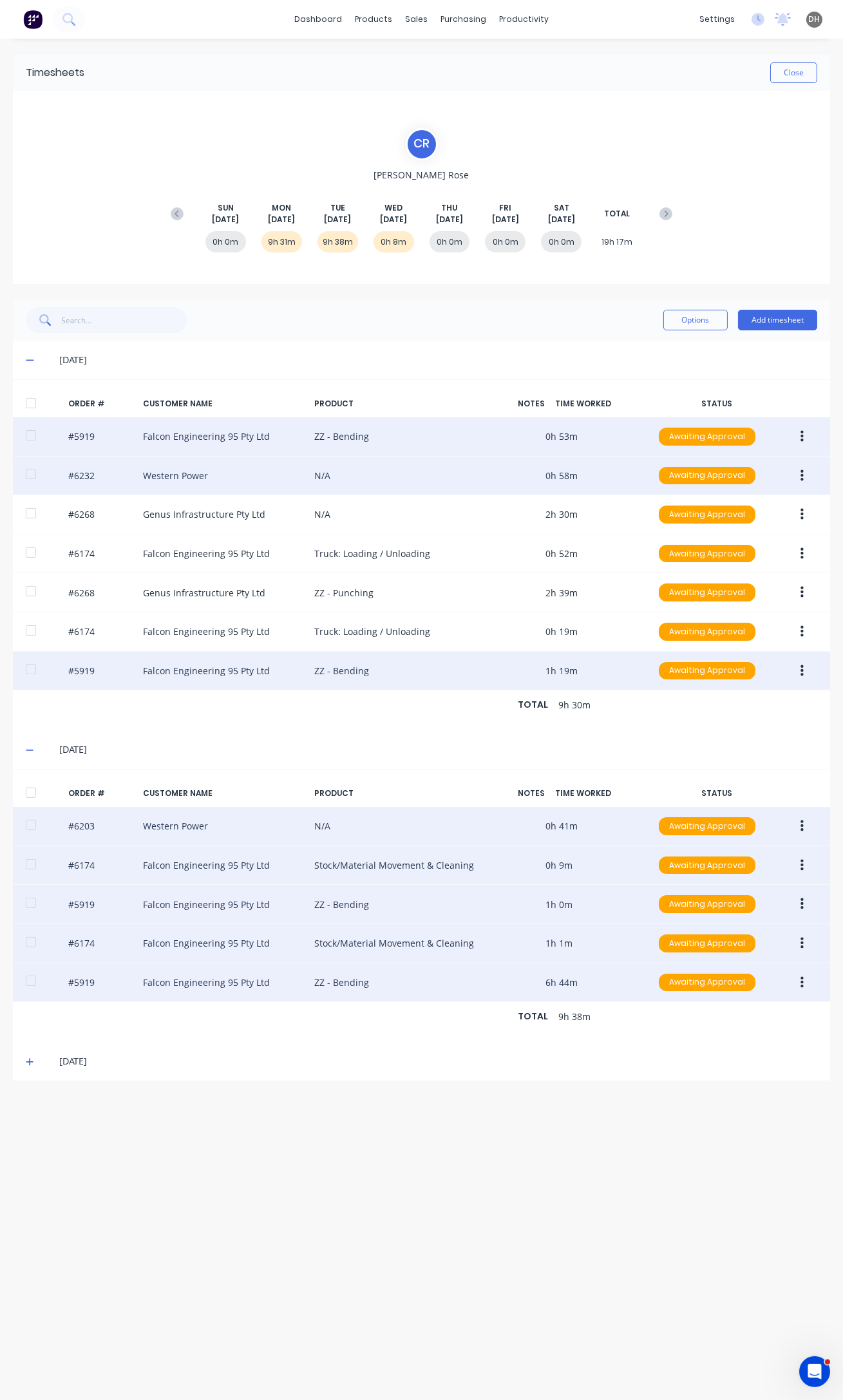
click at [801, 823] on icon "button" at bounding box center [803, 826] width 3 height 11
click at [739, 908] on div "Edit" at bounding box center [755, 912] width 99 height 19
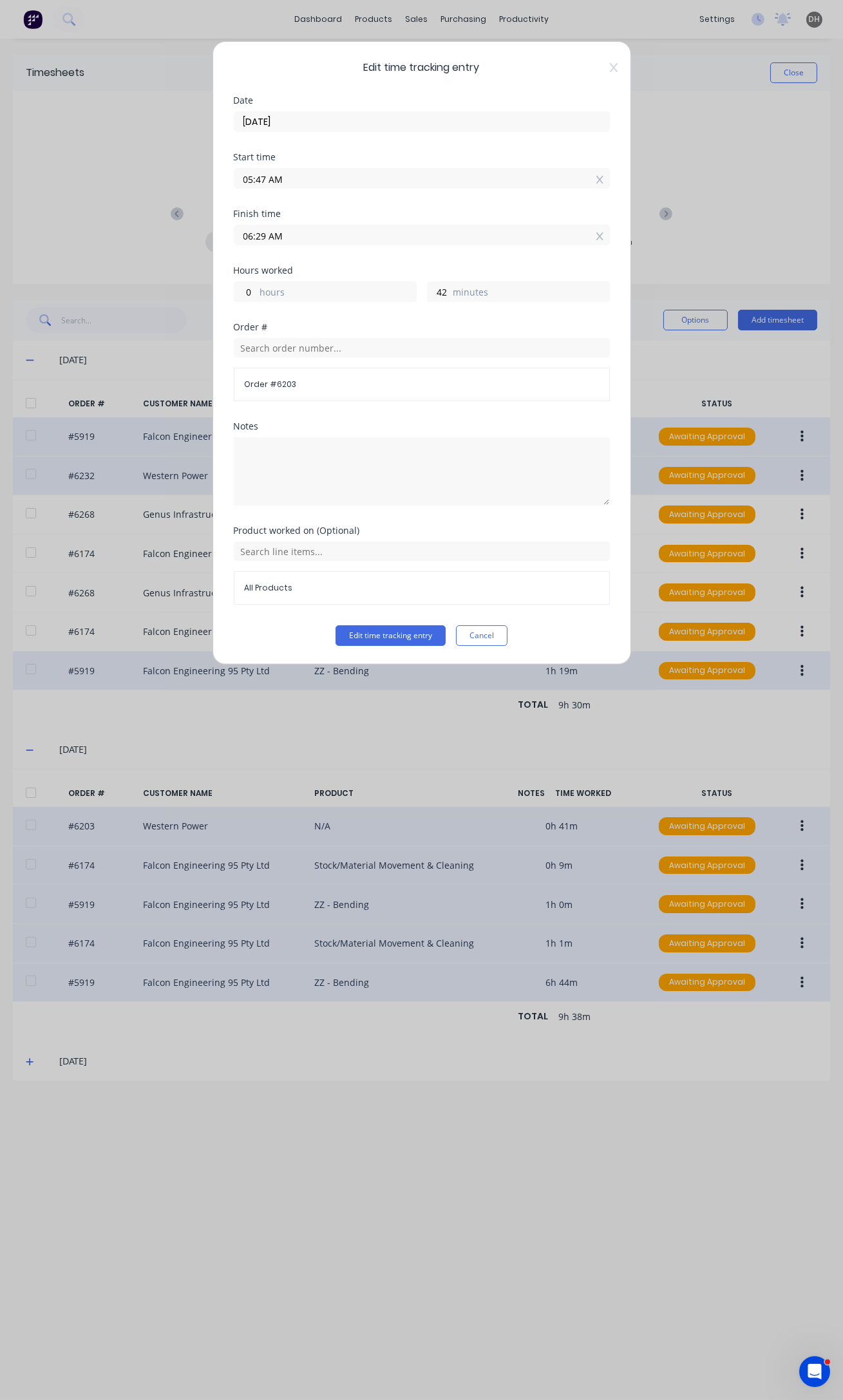
click at [263, 175] on input "05:47 AM" at bounding box center [421, 178] width 375 height 19
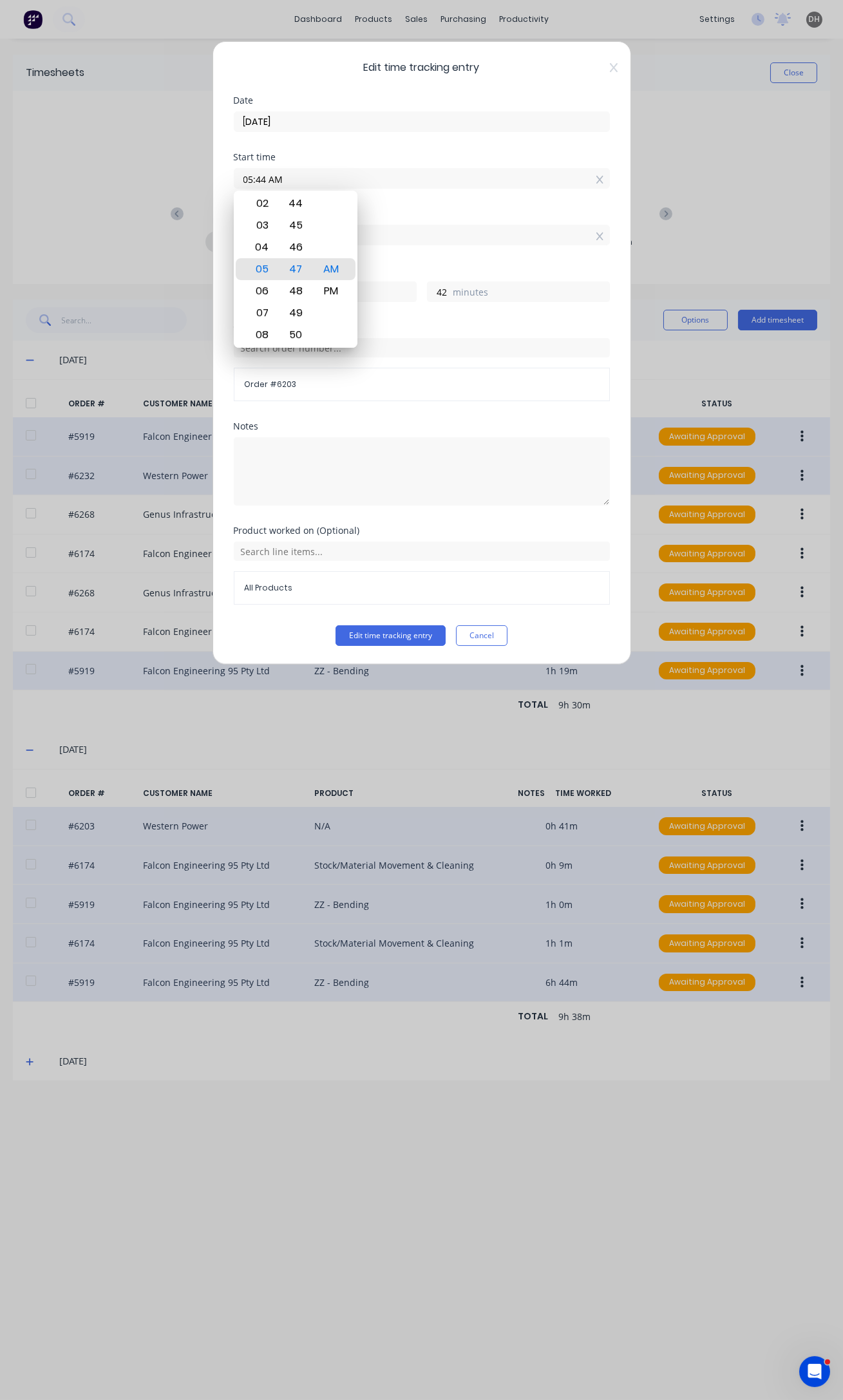
click at [336, 625] on button "Edit time tracking entry" at bounding box center [391, 635] width 110 height 21
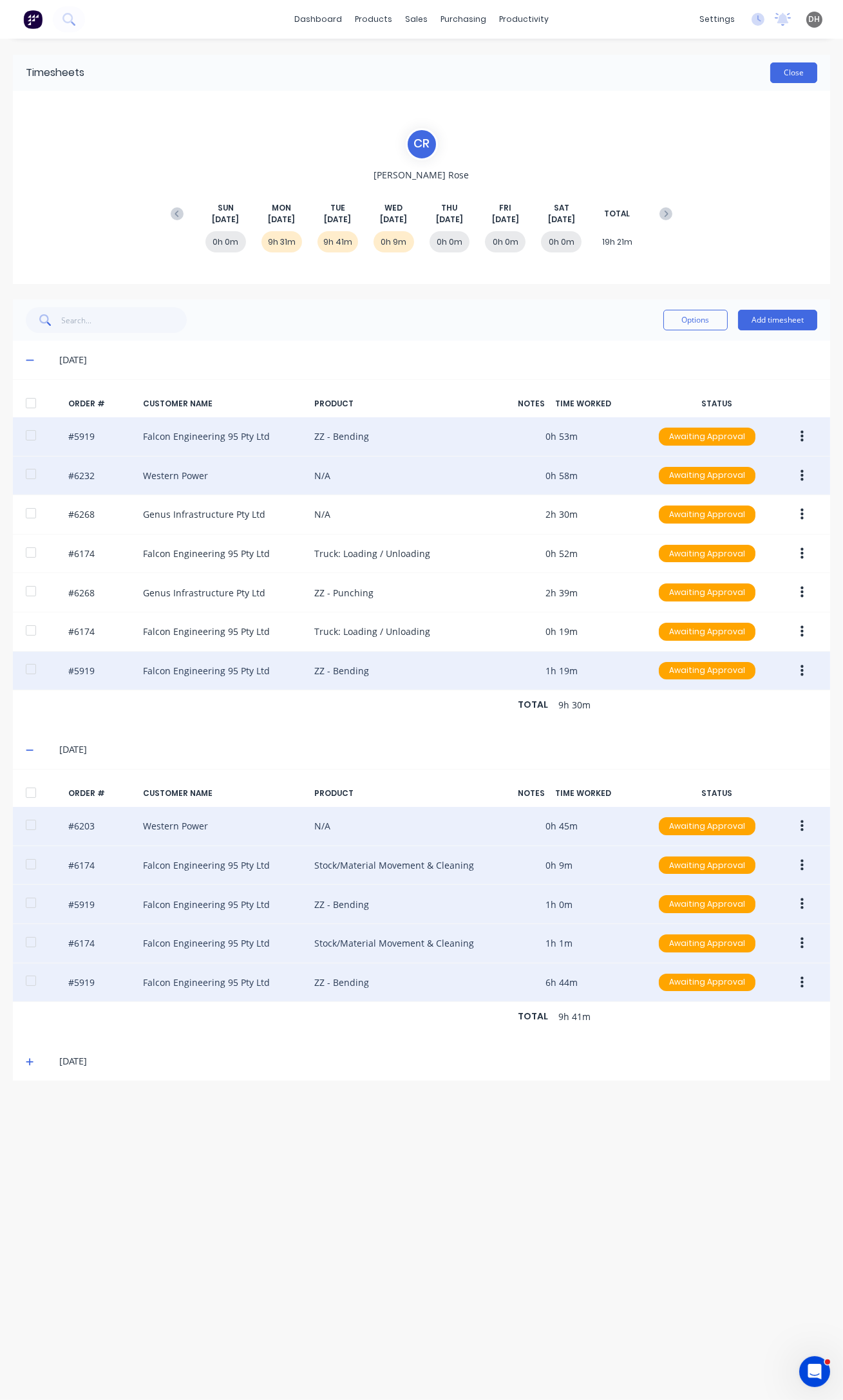
click at [785, 73] on button "Close" at bounding box center [793, 73] width 47 height 21
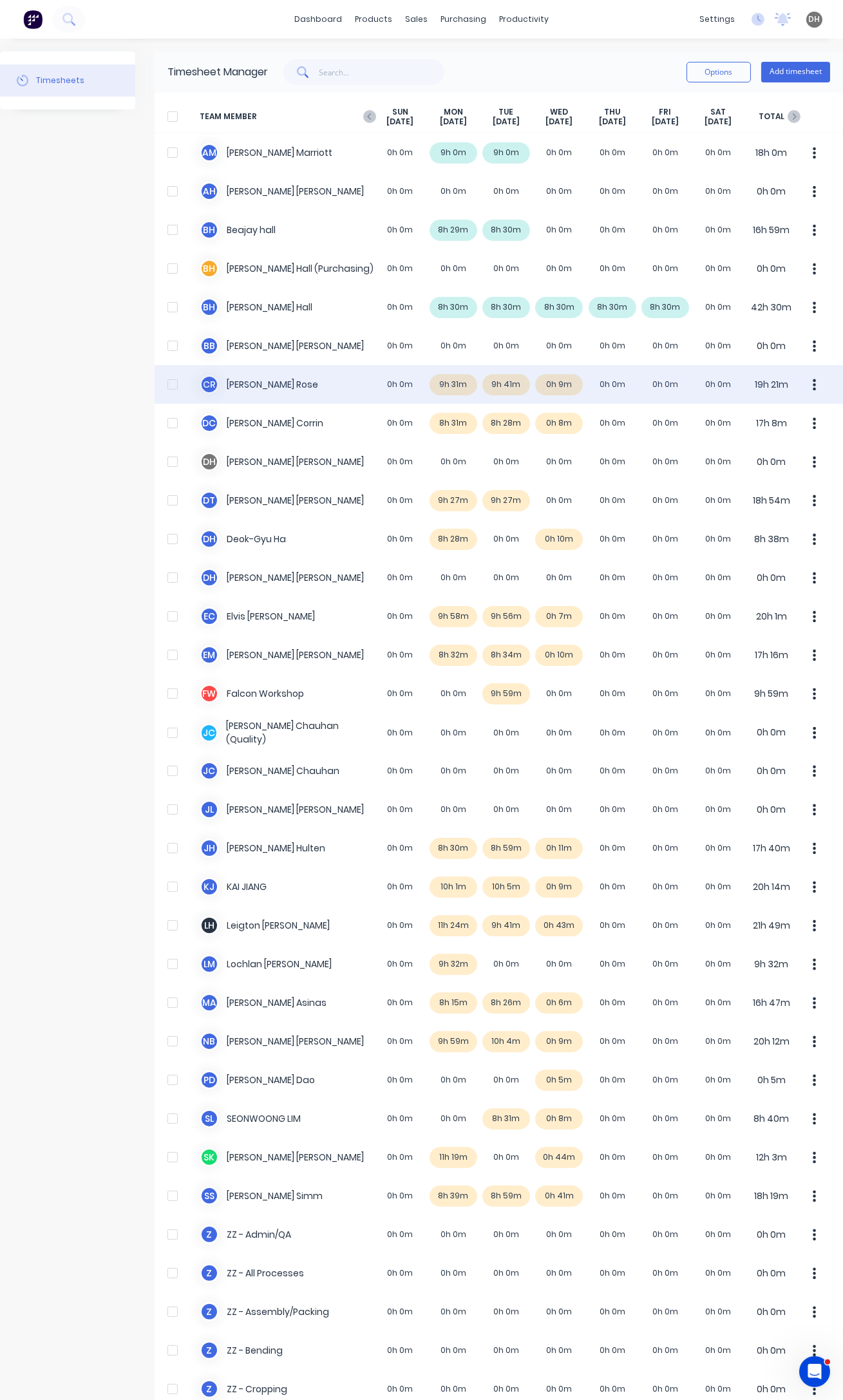
click at [801, 387] on button "button" at bounding box center [814, 384] width 27 height 26
click at [762, 425] on div "Approve" at bounding box center [766, 420] width 99 height 19
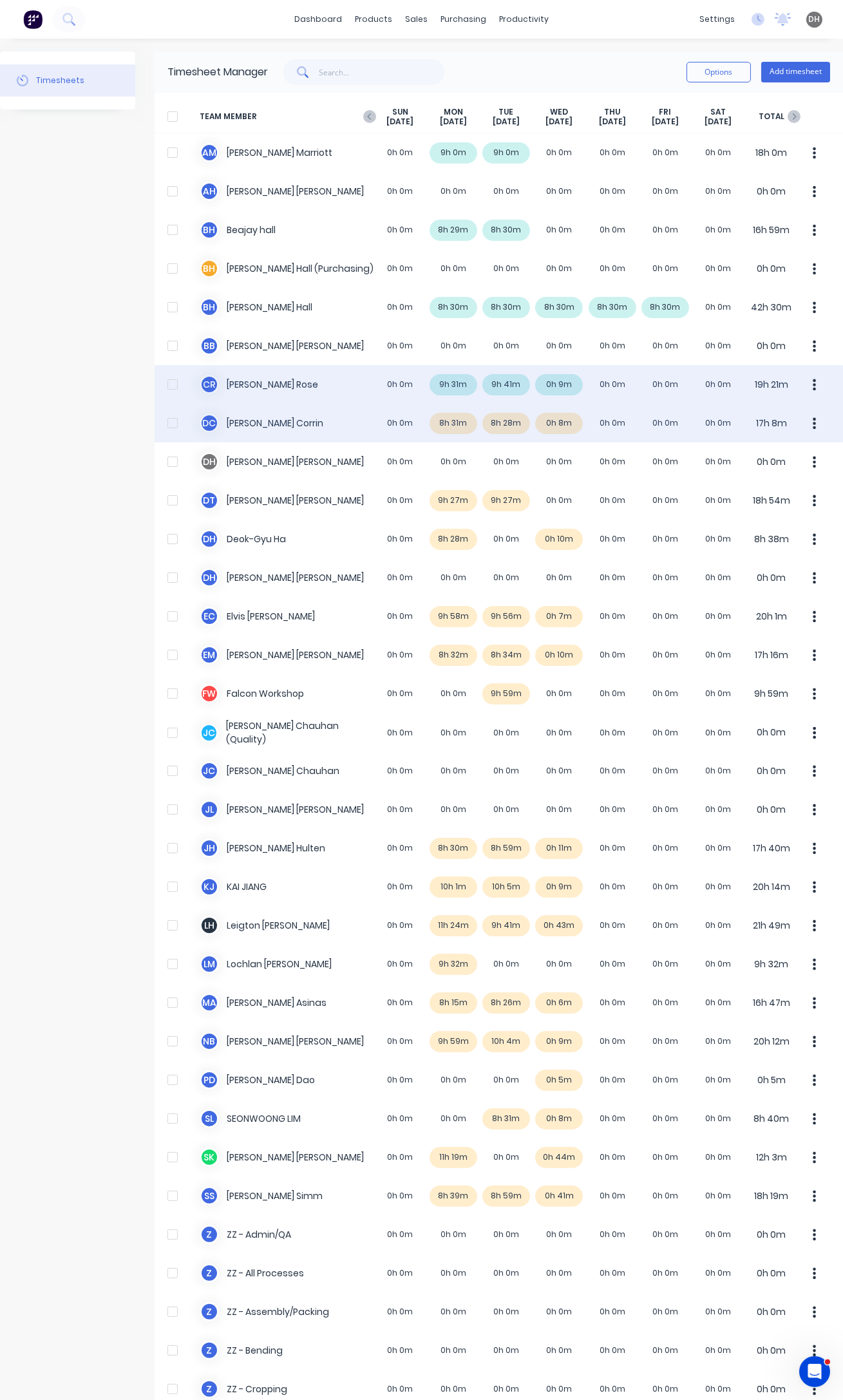
click at [813, 418] on icon "button" at bounding box center [815, 423] width 3 height 11
click at [772, 459] on div "Approve" at bounding box center [766, 459] width 99 height 19
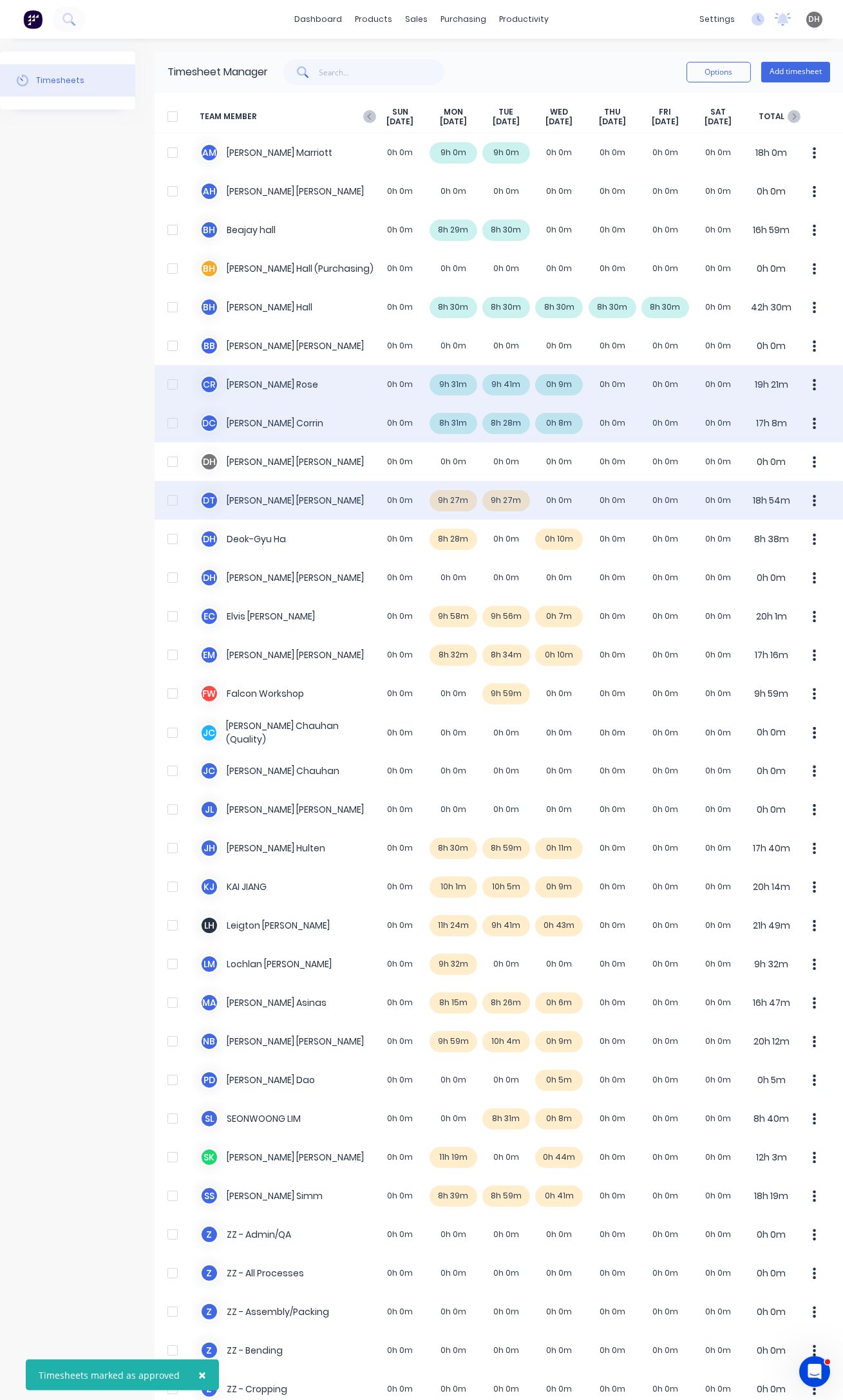
click at [813, 499] on icon "button" at bounding box center [815, 501] width 3 height 14
click at [790, 542] on div "Approve" at bounding box center [766, 536] width 99 height 19
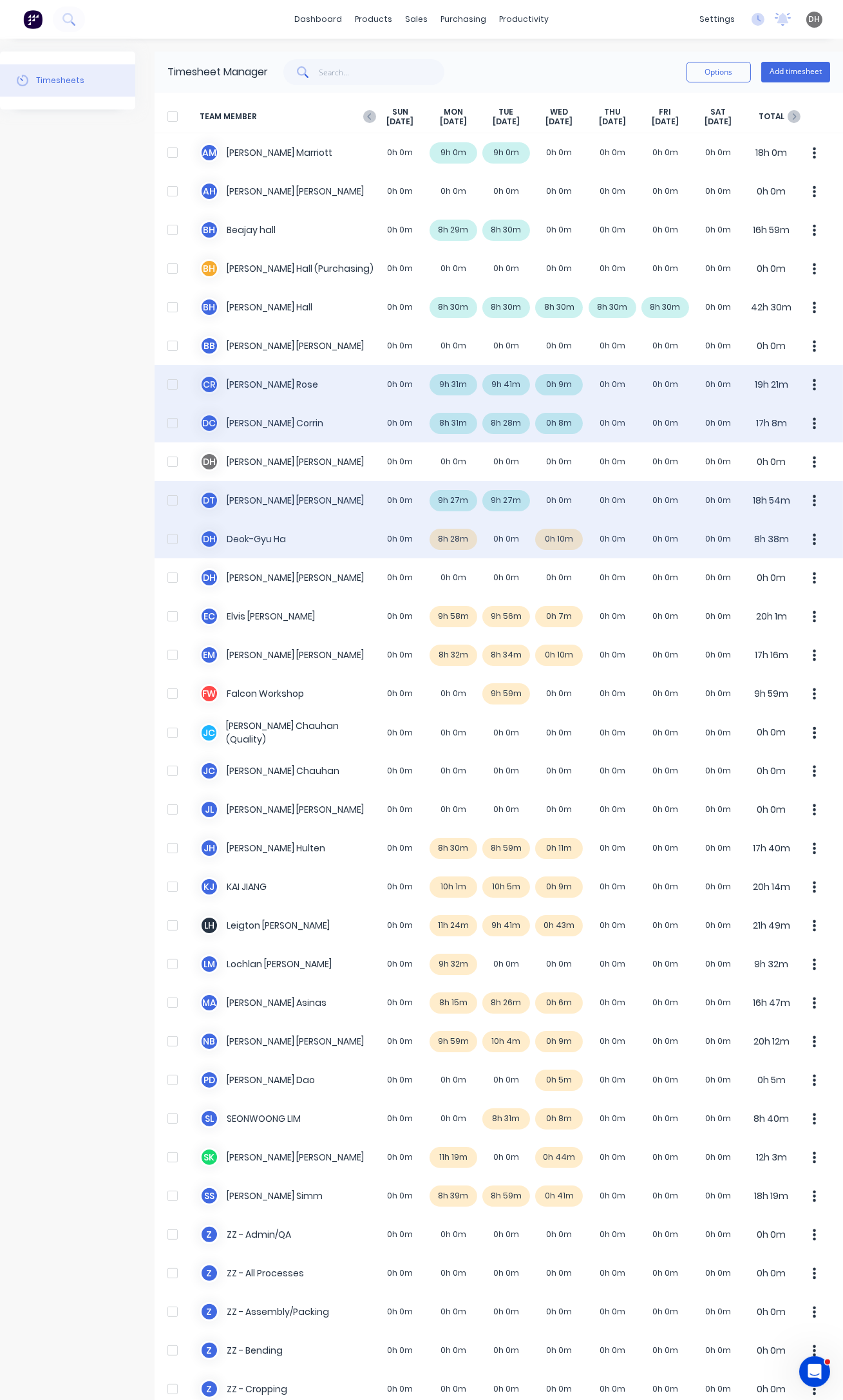
click at [813, 545] on icon "button" at bounding box center [815, 539] width 3 height 14
click at [747, 576] on div "Approve" at bounding box center [766, 575] width 99 height 19
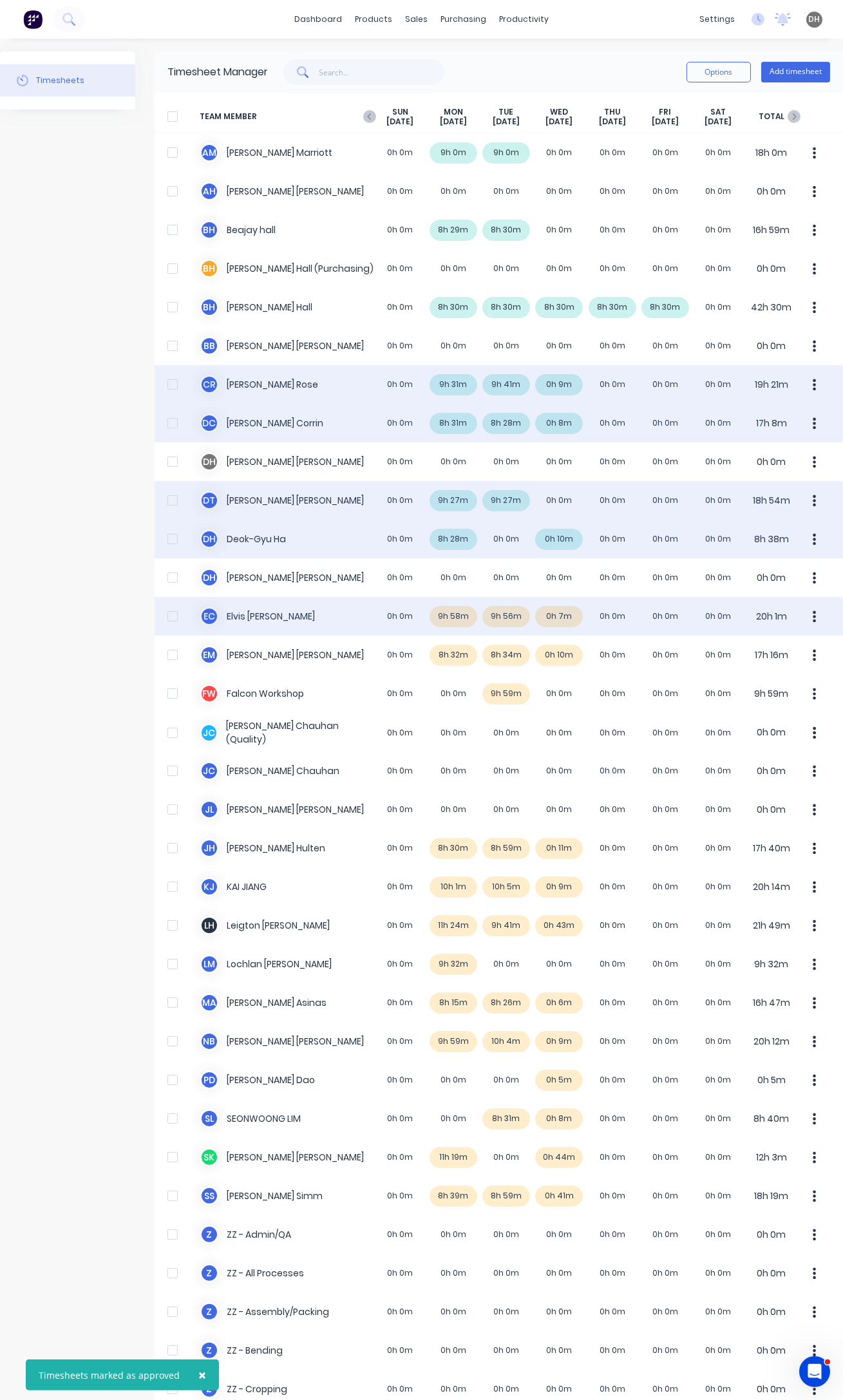
click at [813, 616] on icon "button" at bounding box center [815, 616] width 3 height 14
click at [760, 647] on div "Approve" at bounding box center [766, 652] width 99 height 19
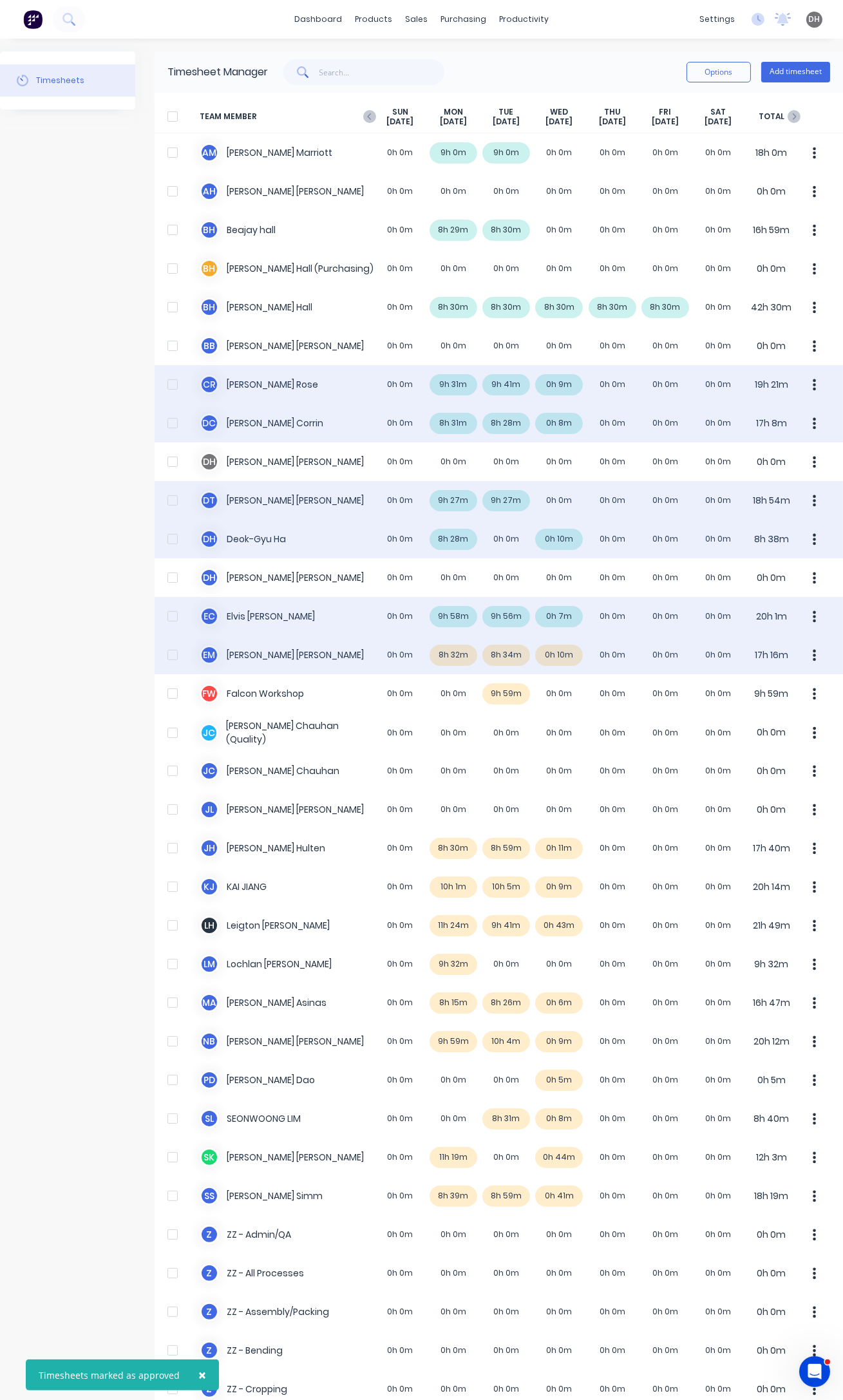
click at [807, 660] on button "button" at bounding box center [814, 655] width 27 height 26
click at [757, 686] on div "Approve" at bounding box center [766, 691] width 99 height 19
click at [458, 660] on div "E M [PERSON_NAME] 0h 0m 8h 32m 8h 34m 0h 10m 0h 0m 0h 0m 0h 0m 17h 16m" at bounding box center [498, 654] width 688 height 39
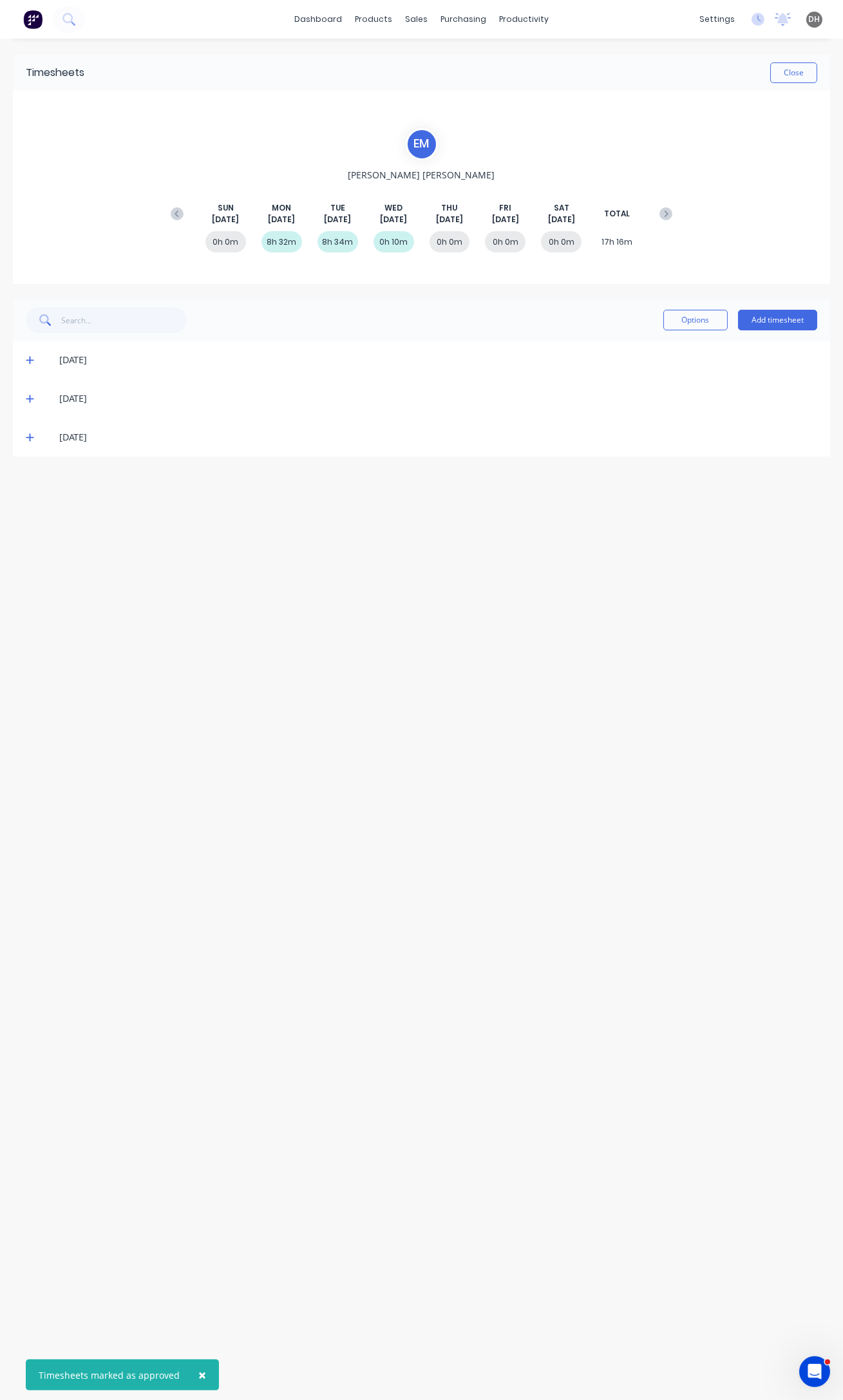
click at [31, 356] on icon at bounding box center [30, 360] width 9 height 9
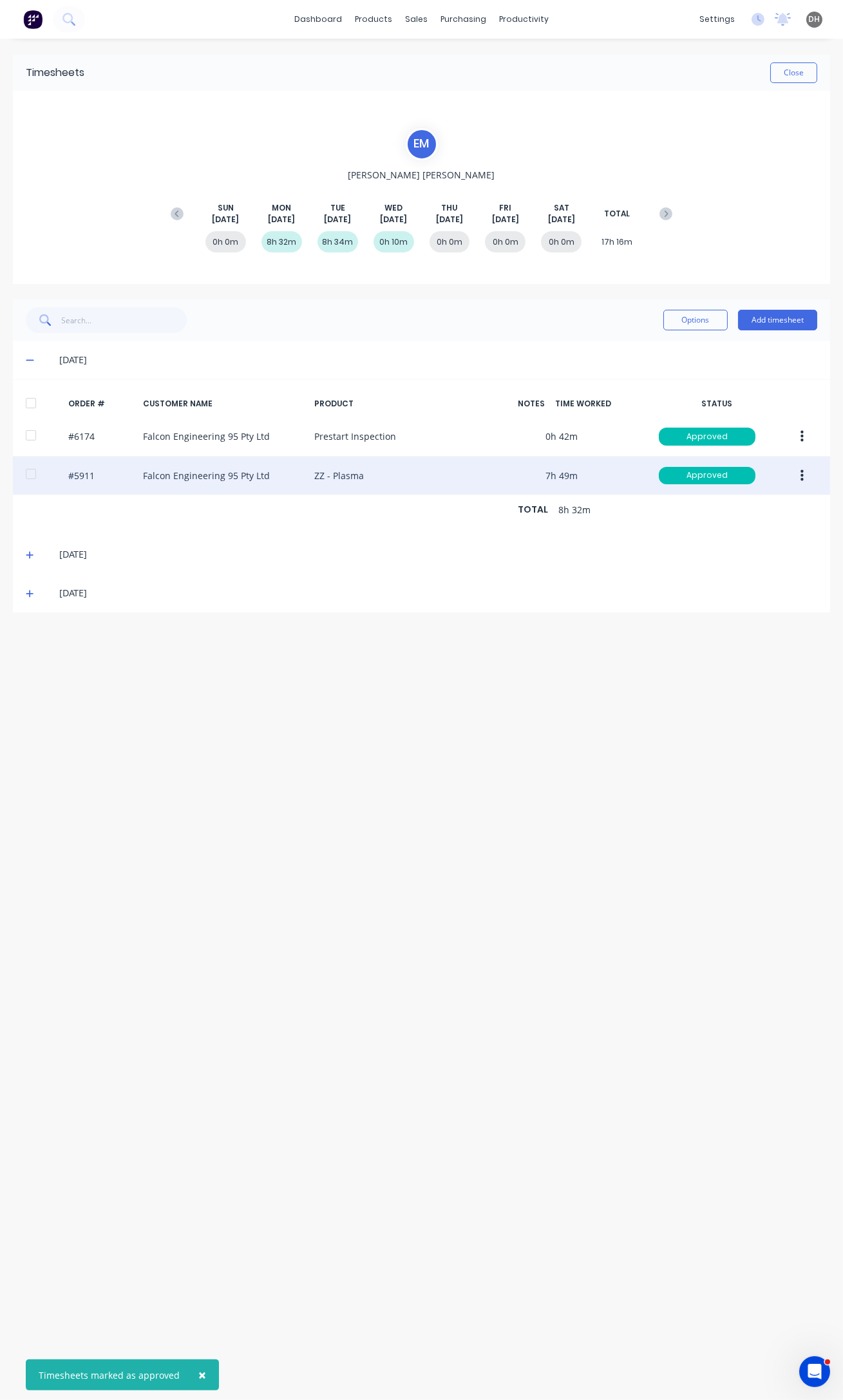
click at [811, 481] on button "button" at bounding box center [802, 475] width 30 height 23
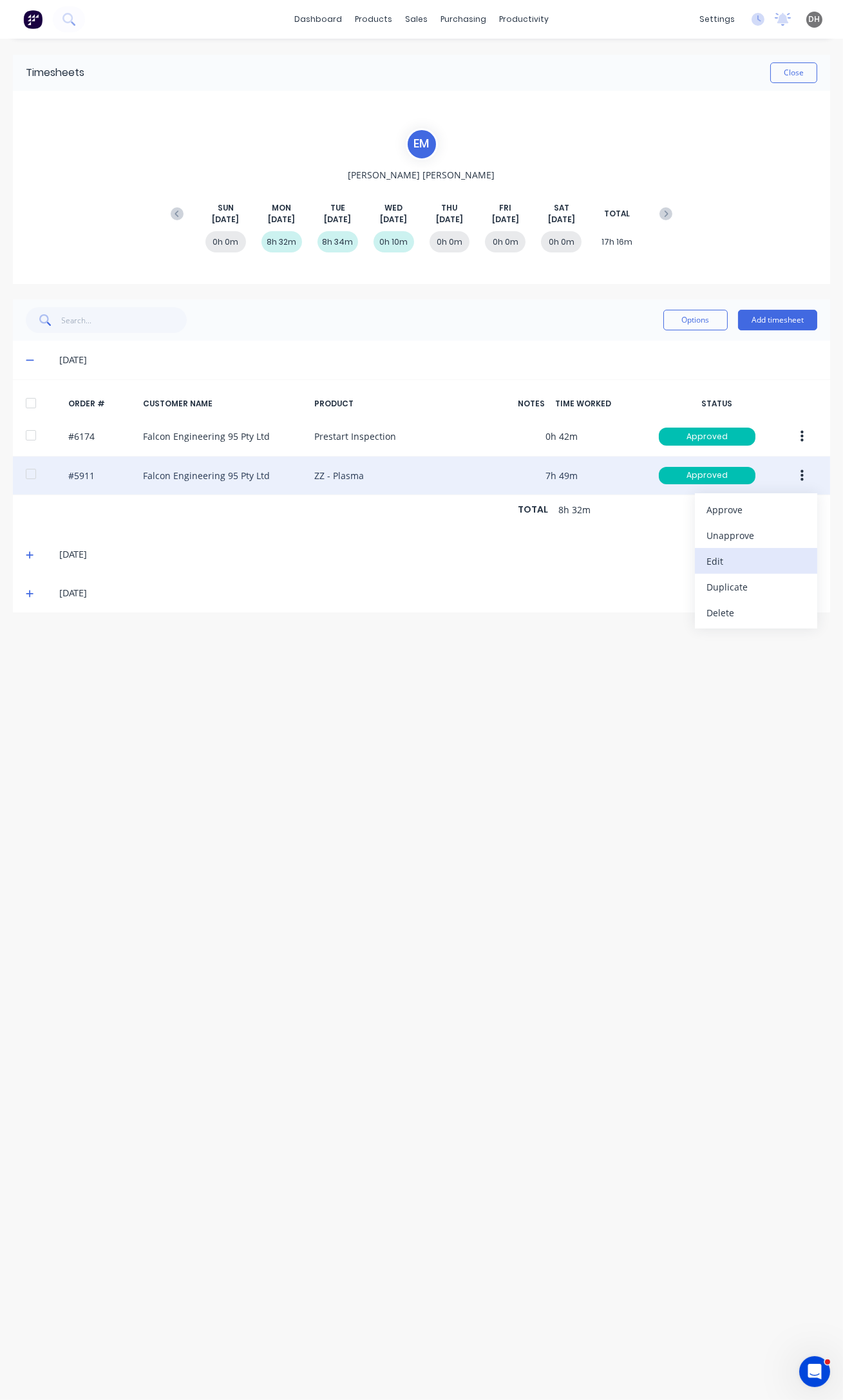
click at [753, 552] on div "Edit" at bounding box center [755, 561] width 99 height 19
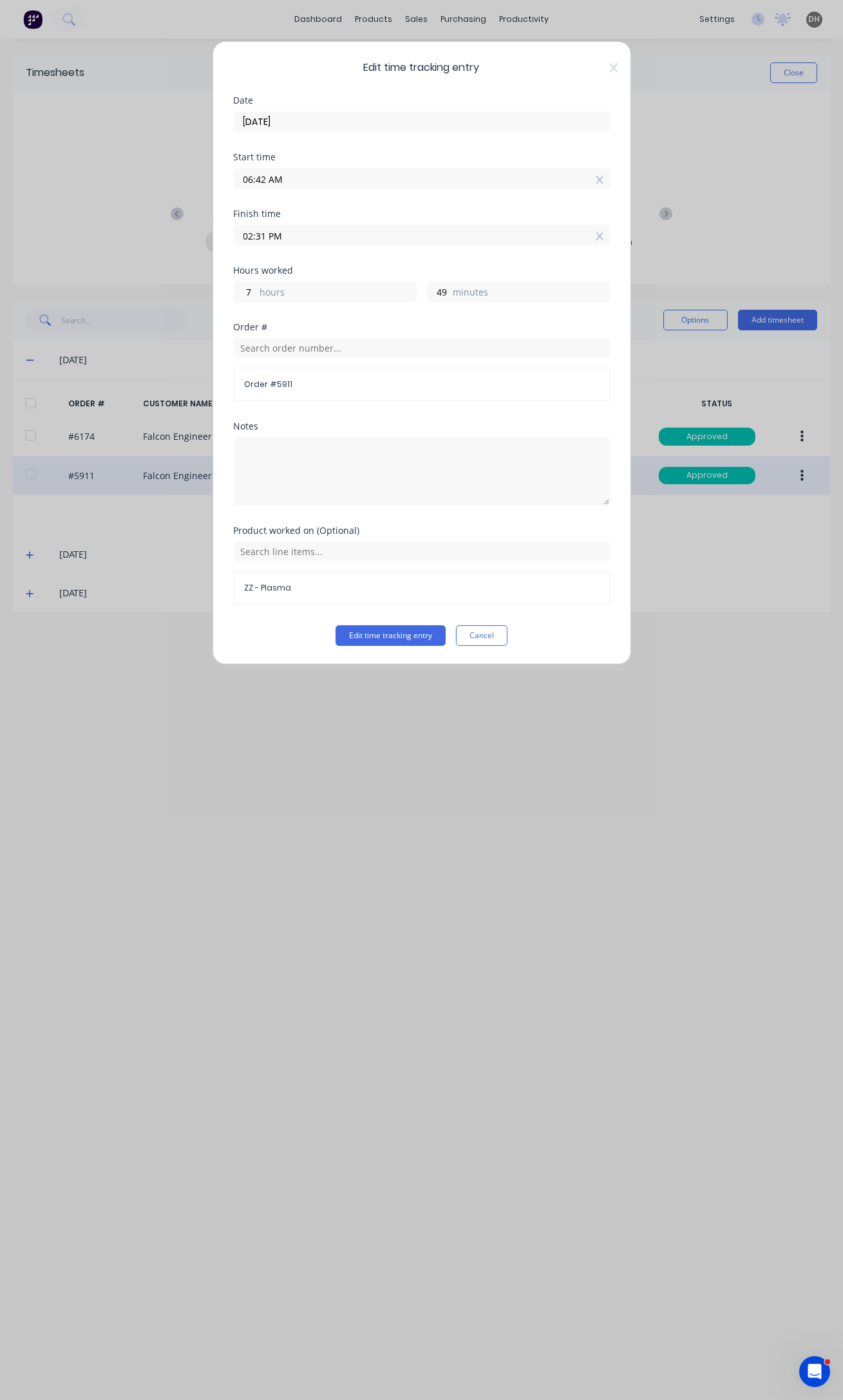
click at [262, 236] on input "02:31 PM" at bounding box center [421, 235] width 375 height 19
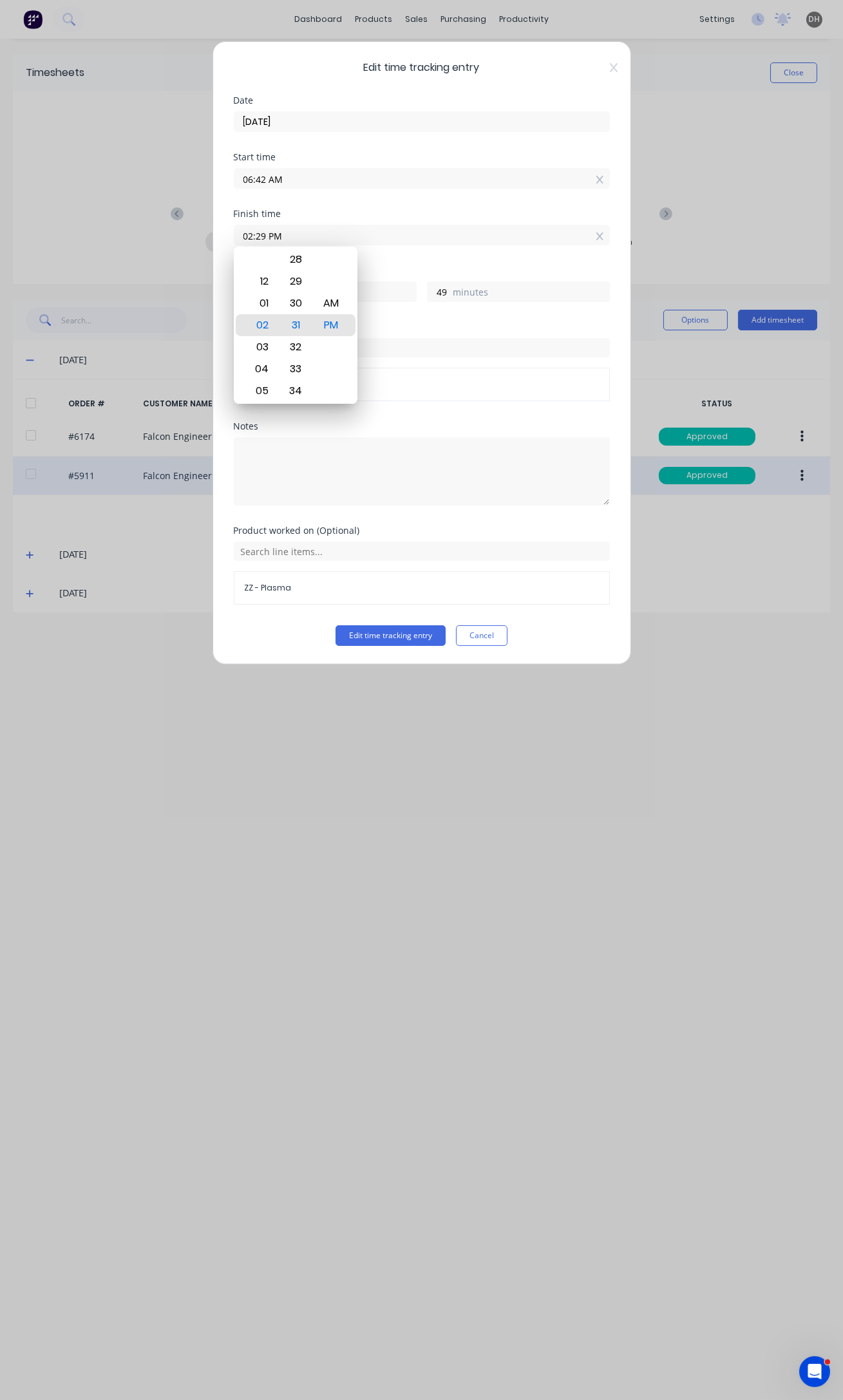
click at [336, 625] on button "Edit time tracking entry" at bounding box center [391, 635] width 110 height 21
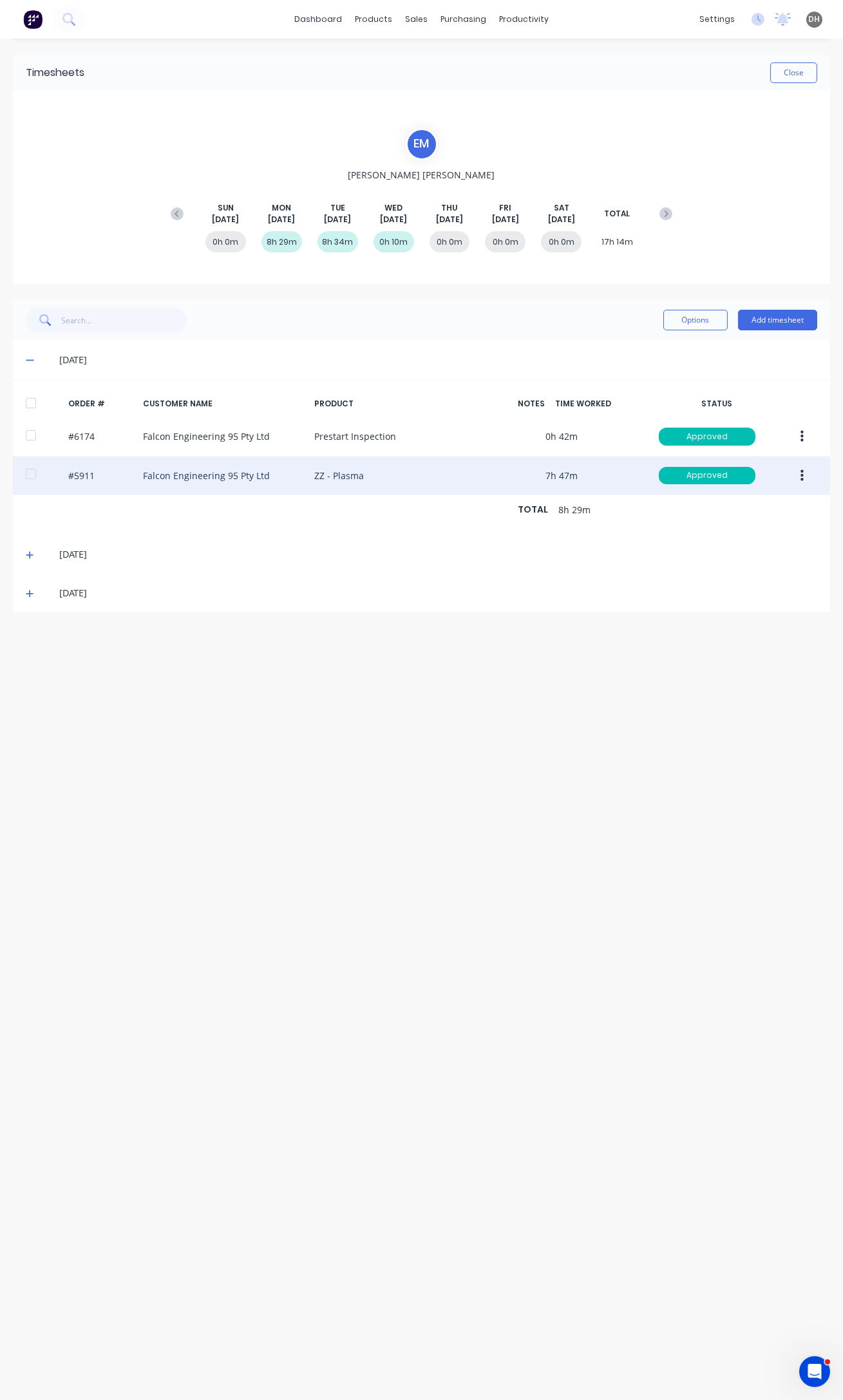
click at [30, 548] on span at bounding box center [32, 554] width 13 height 13
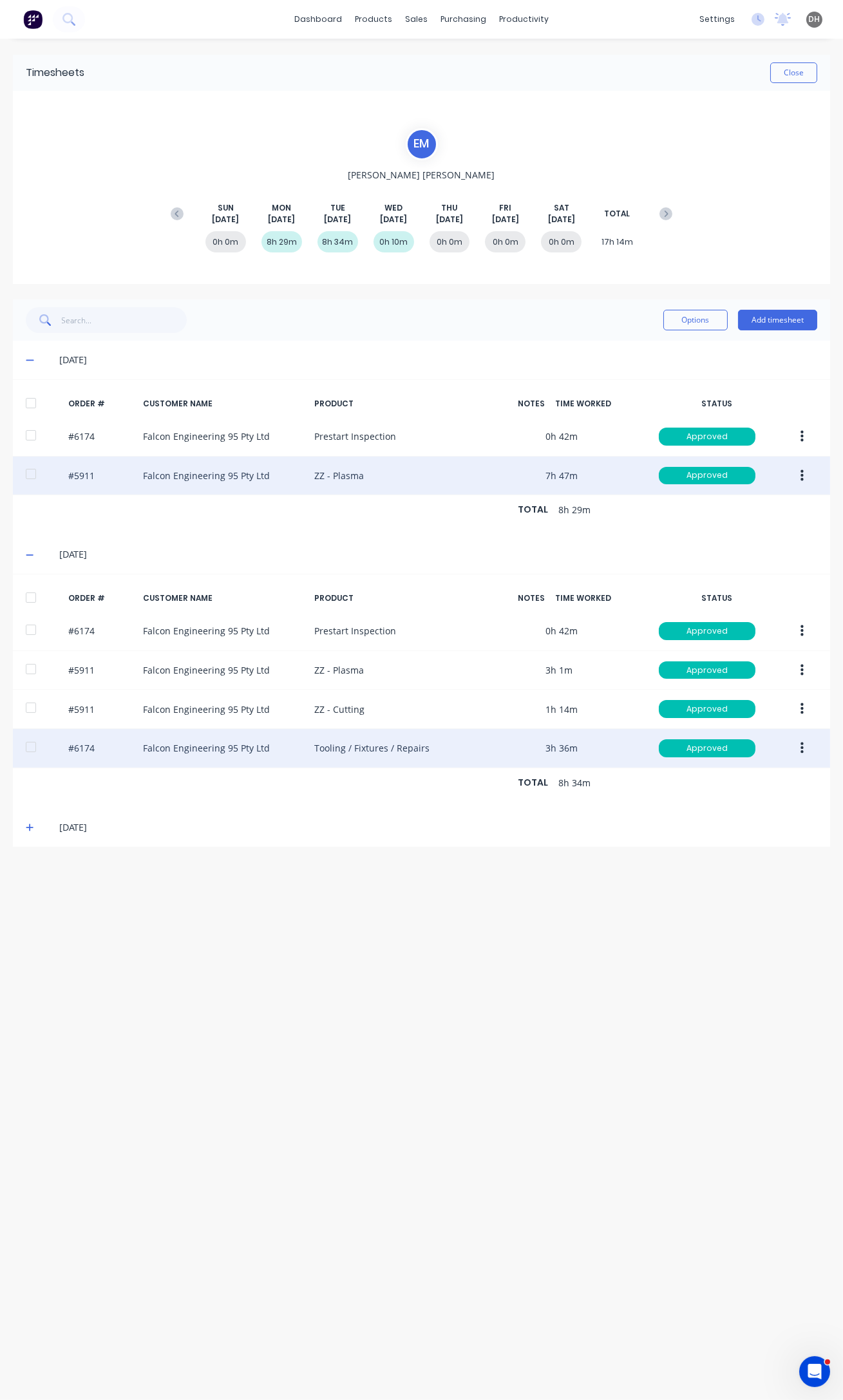
click at [804, 746] on button "button" at bounding box center [802, 747] width 30 height 23
click at [731, 833] on div "Edit" at bounding box center [755, 833] width 99 height 19
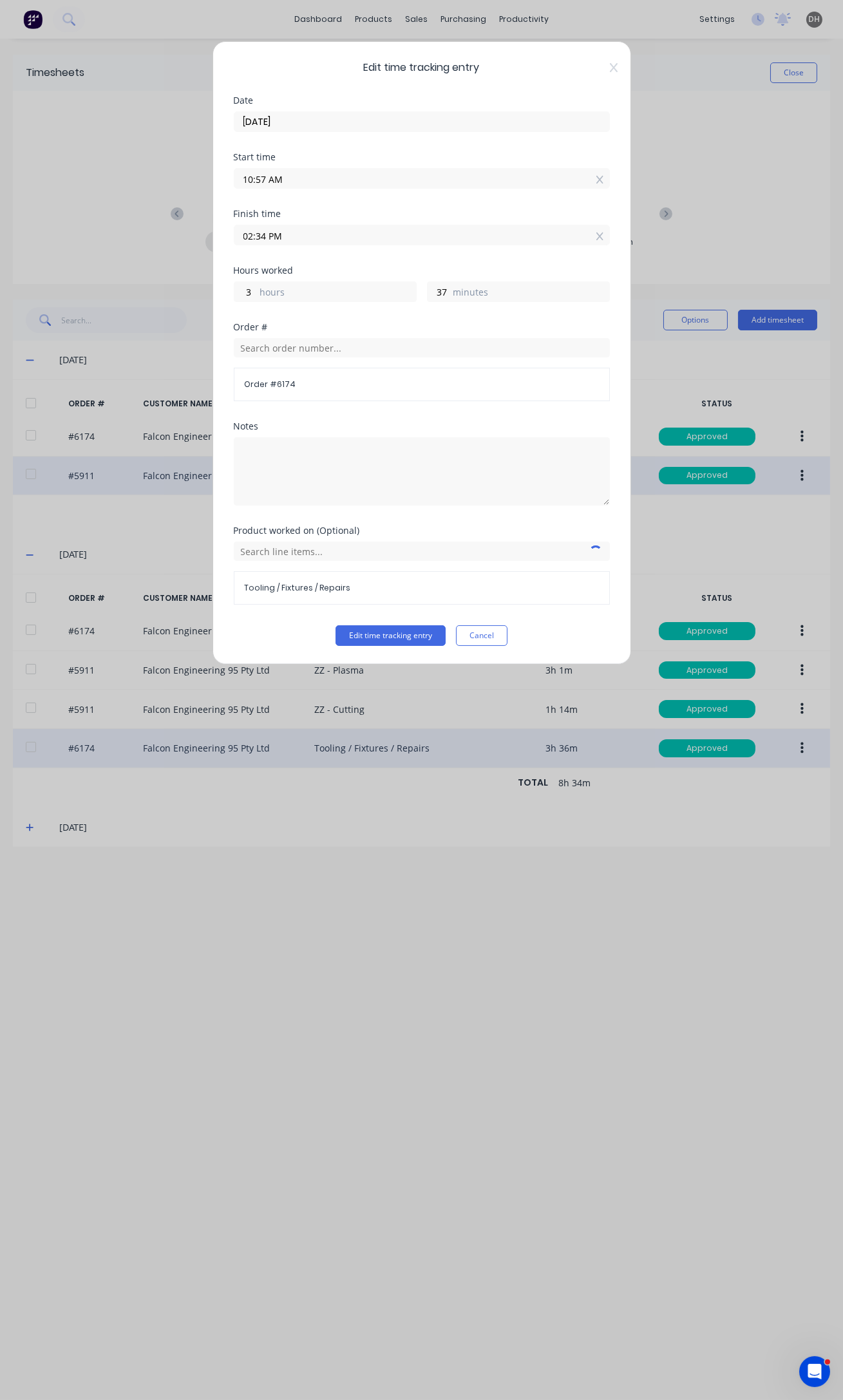
click at [263, 238] on input "02:34 PM" at bounding box center [421, 235] width 375 height 19
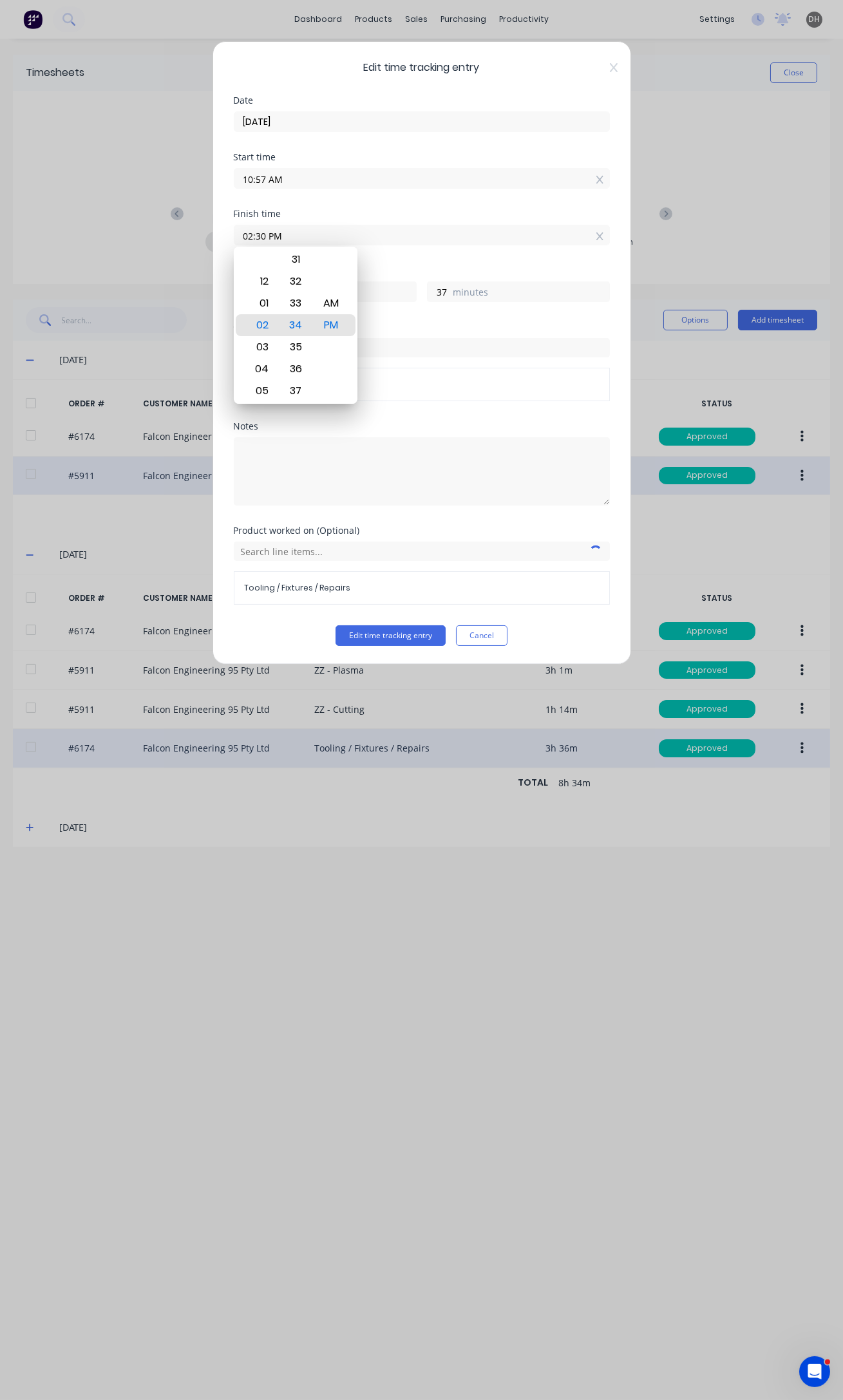
click at [336, 625] on button "Edit time tracking entry" at bounding box center [391, 635] width 110 height 21
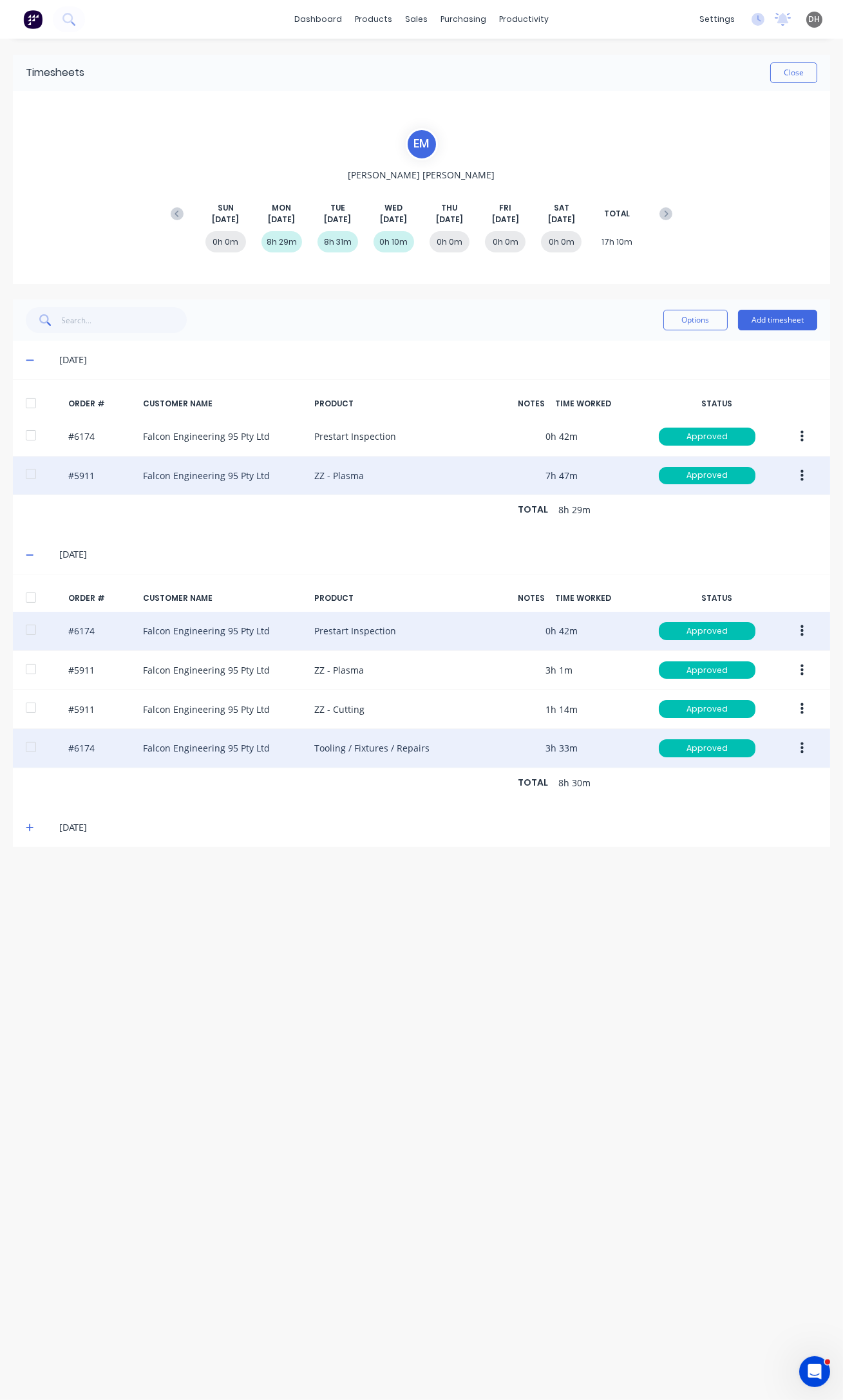
click at [806, 634] on button "button" at bounding box center [802, 630] width 30 height 23
click at [767, 719] on div "Edit" at bounding box center [755, 716] width 99 height 19
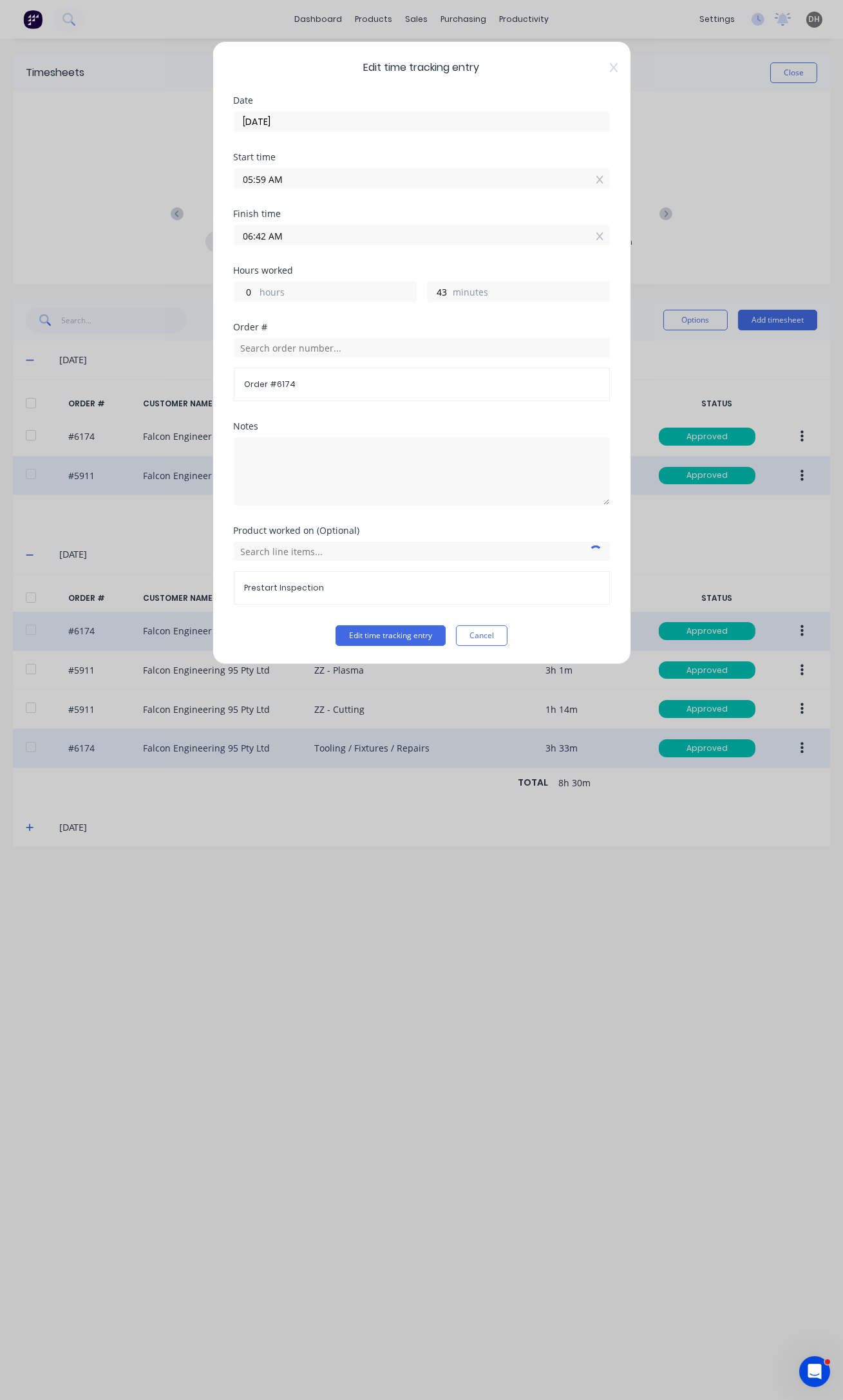
click at [263, 177] on input "05:59 AM" at bounding box center [421, 178] width 375 height 19
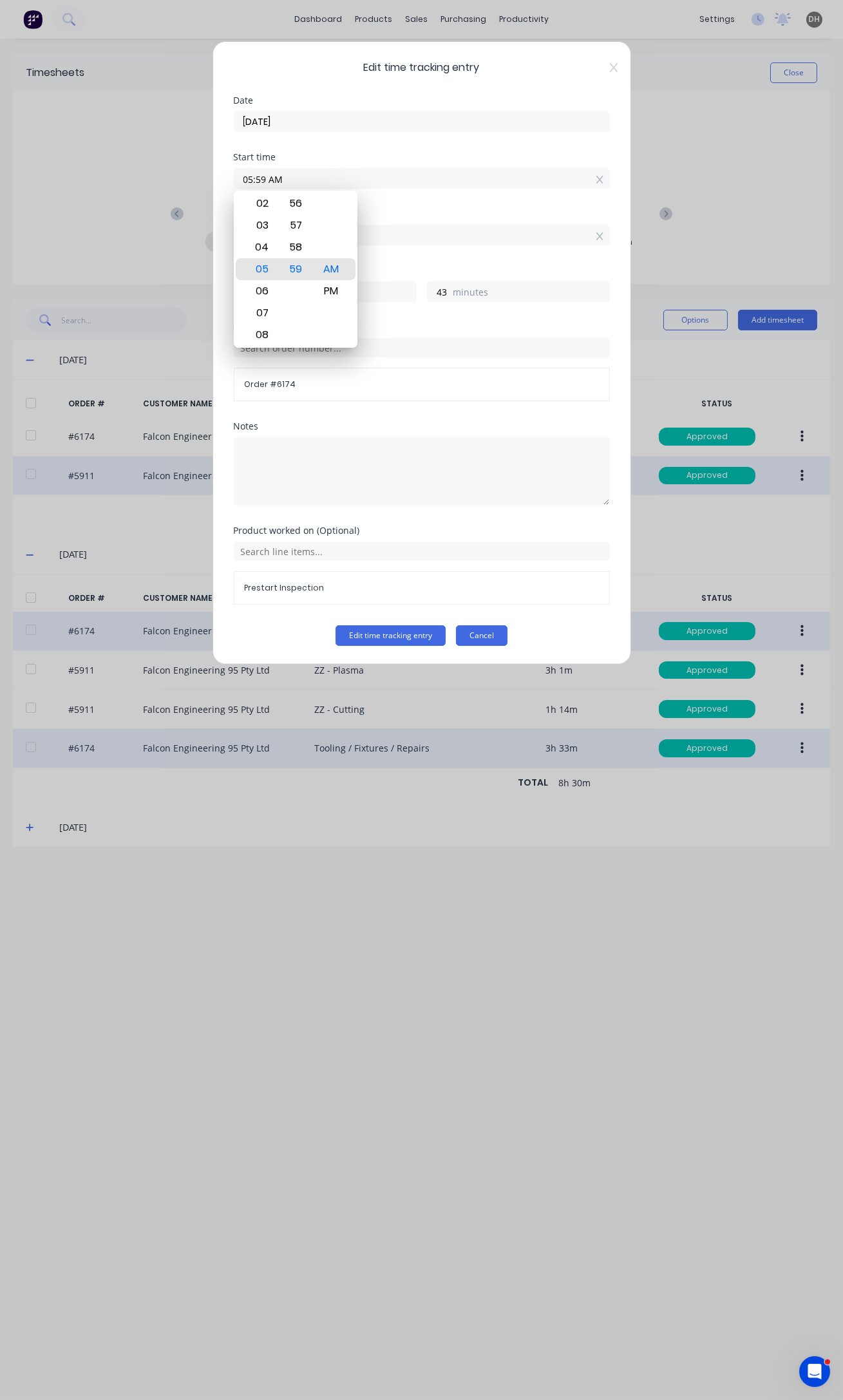
click at [487, 638] on button "Cancel" at bounding box center [481, 635] width 52 height 21
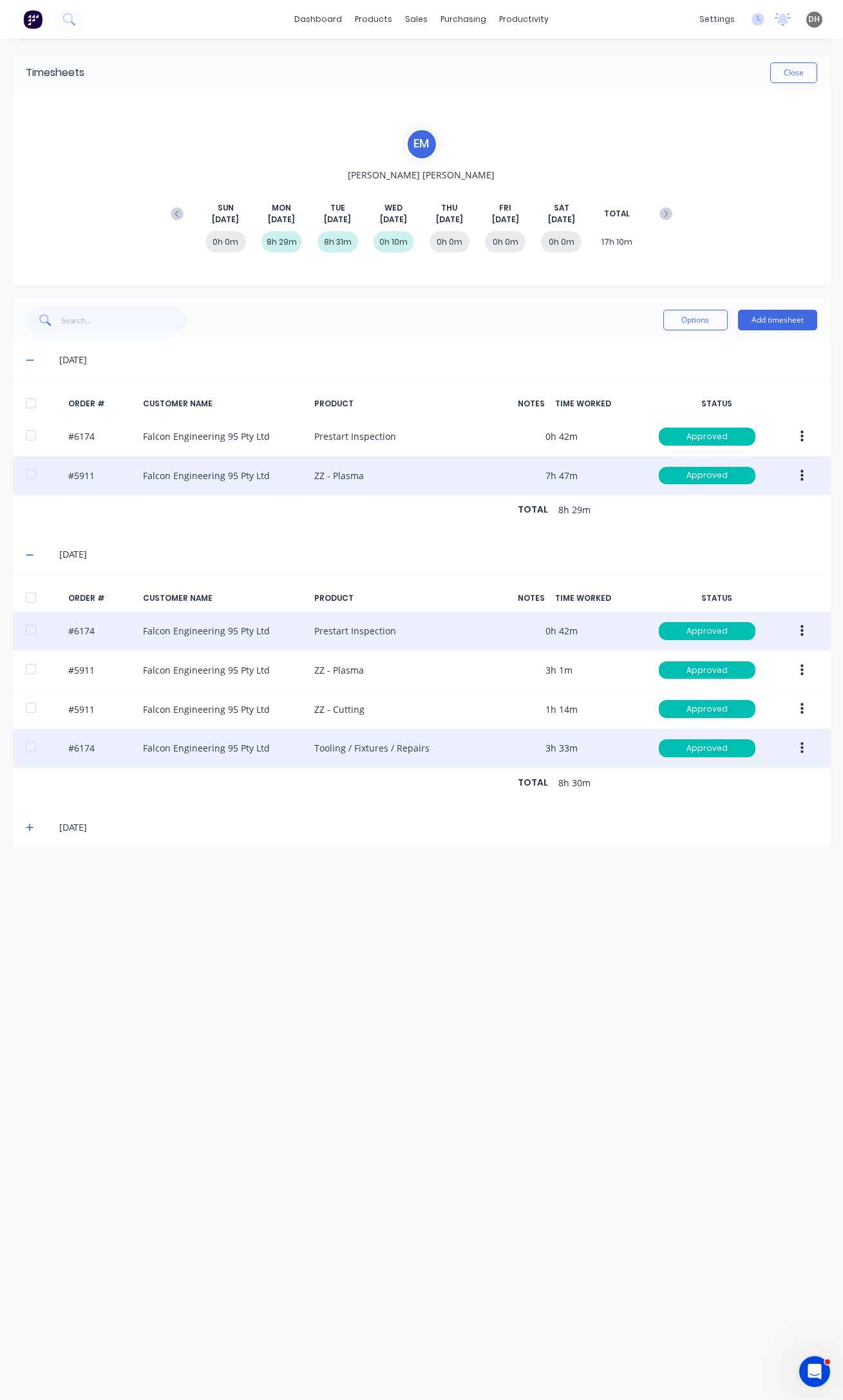
click at [803, 746] on button "button" at bounding box center [802, 747] width 30 height 23
click at [762, 827] on div "Edit" at bounding box center [755, 833] width 99 height 19
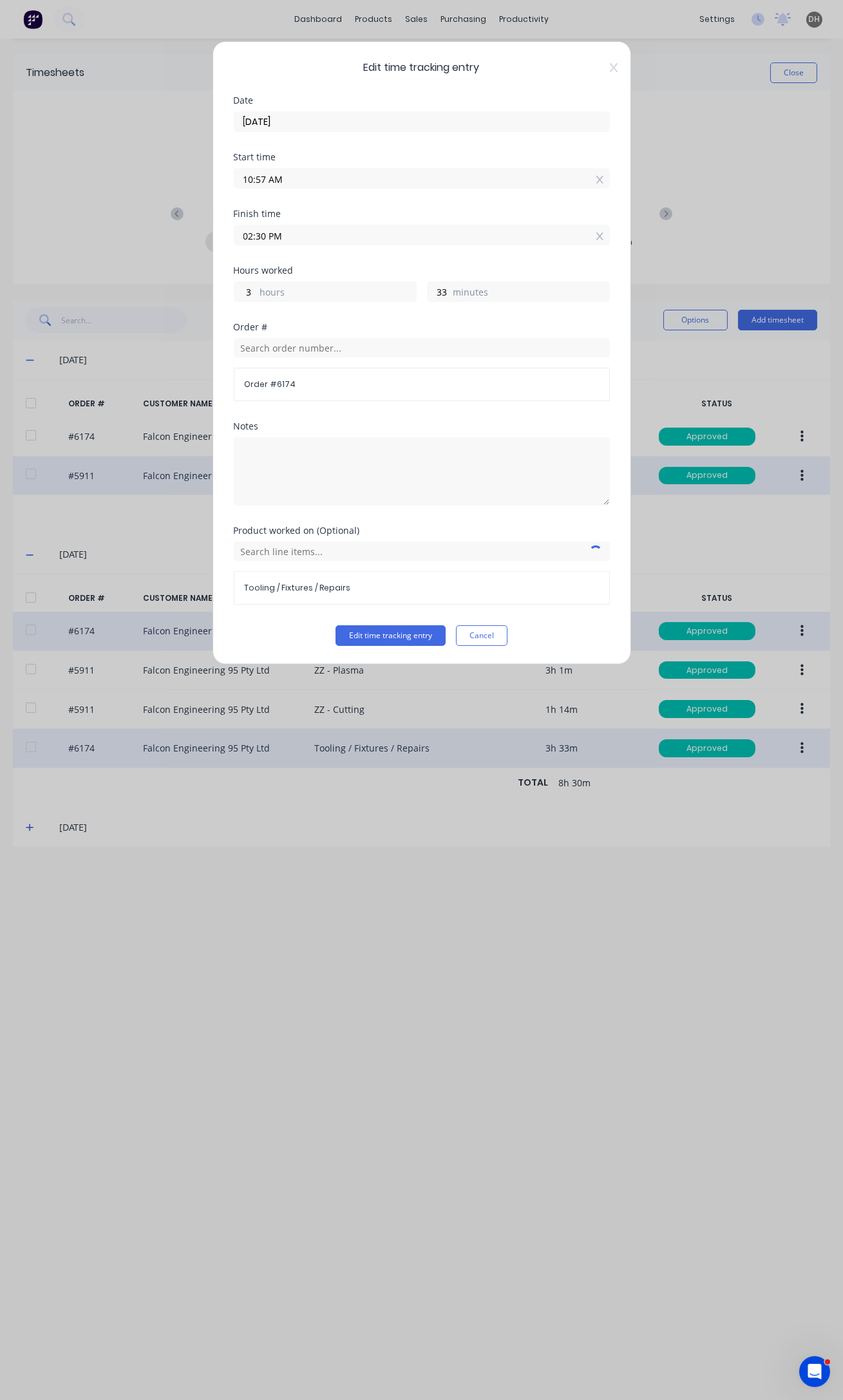
click at [263, 232] on input "02:30 PM" at bounding box center [421, 235] width 375 height 19
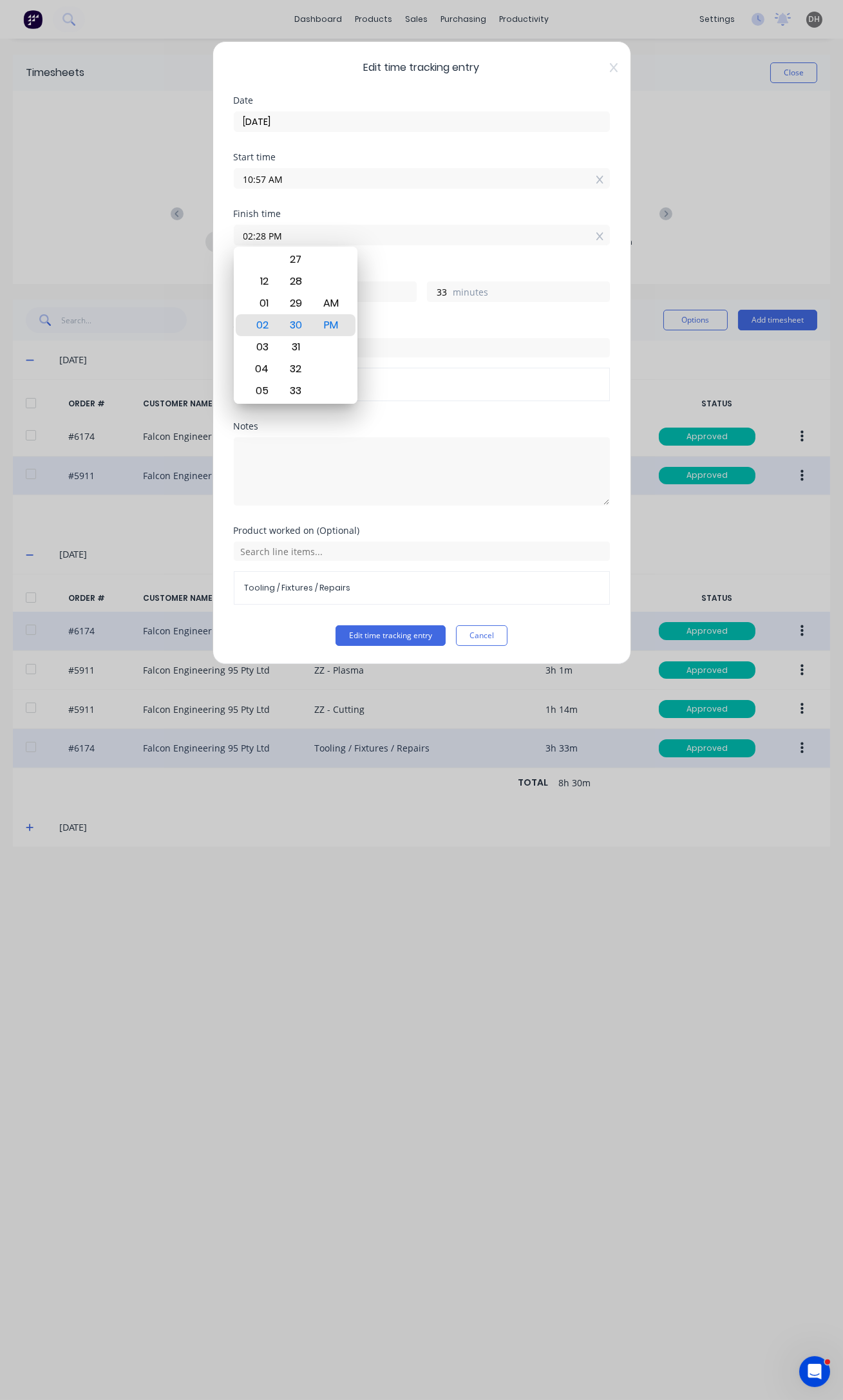
click at [336, 625] on button "Edit time tracking entry" at bounding box center [391, 635] width 110 height 21
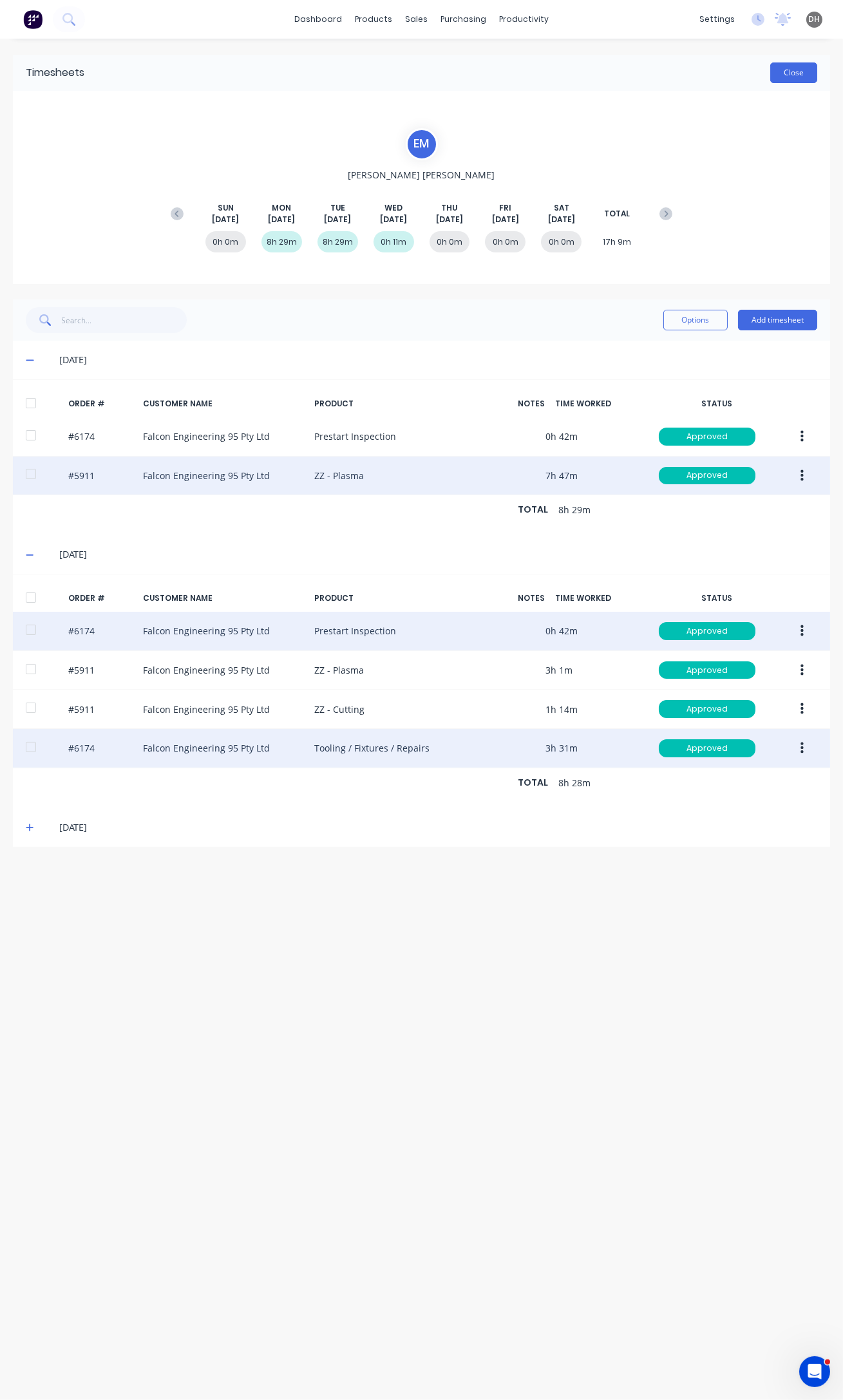
click at [790, 73] on button "Close" at bounding box center [793, 73] width 47 height 21
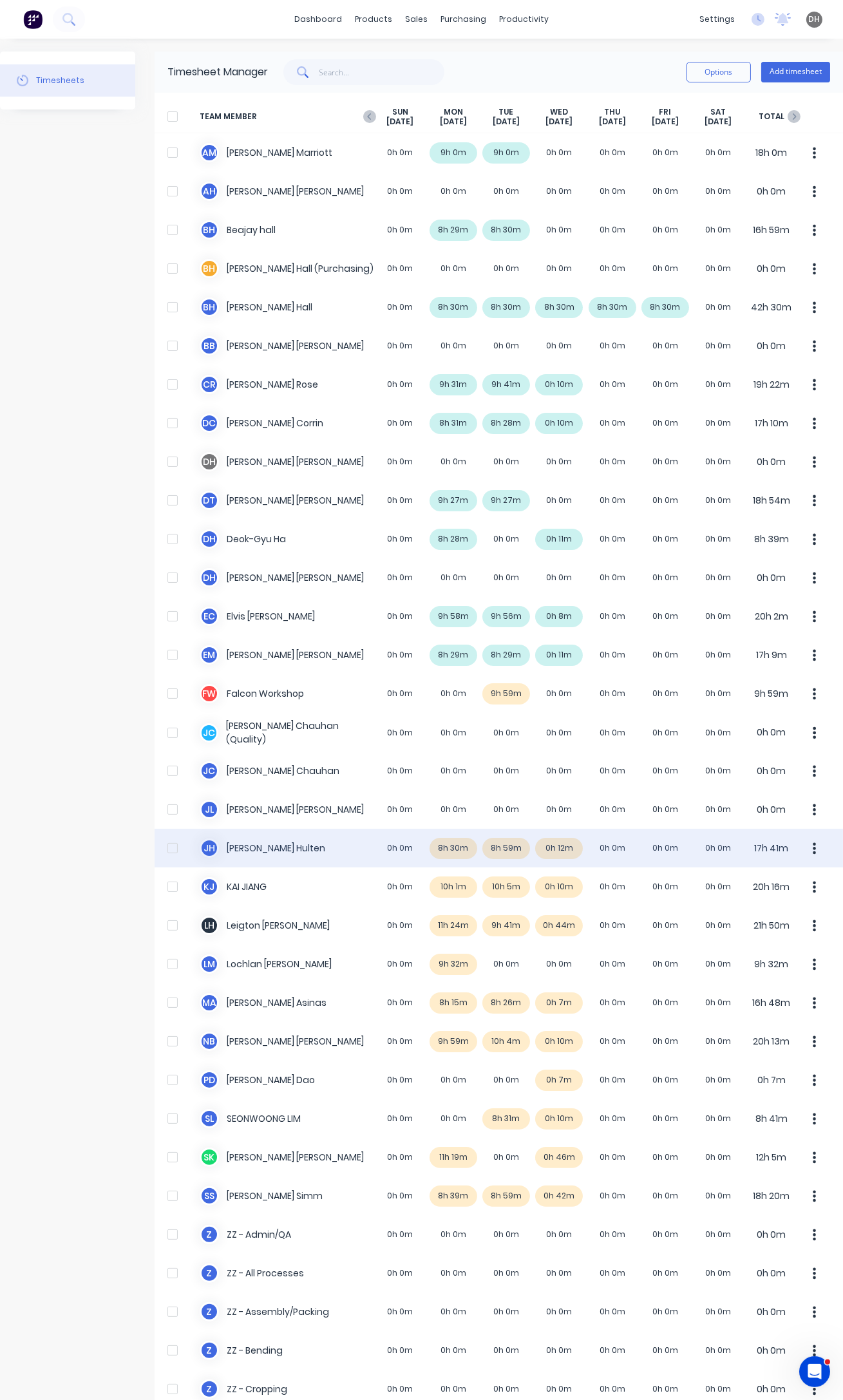
click at [813, 844] on icon "button" at bounding box center [815, 847] width 3 height 11
click at [757, 882] on div "Approve" at bounding box center [766, 884] width 99 height 19
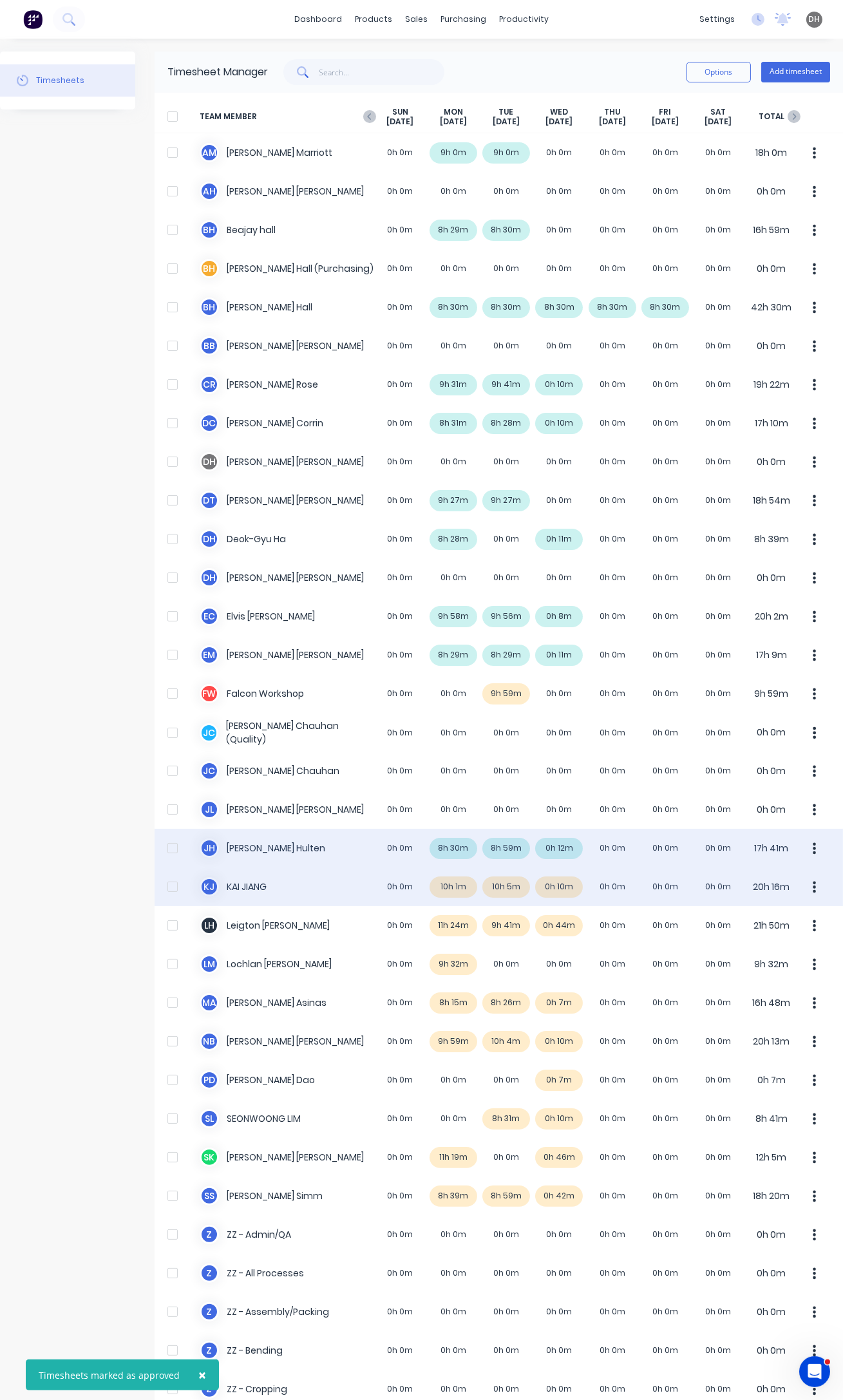
click at [501, 884] on div "K J [PERSON_NAME] 0h 0m 10h 1m 10h 5m 0h 10m 0h 0m 0h 0m 0h 0m 20h 16m" at bounding box center [498, 886] width 688 height 39
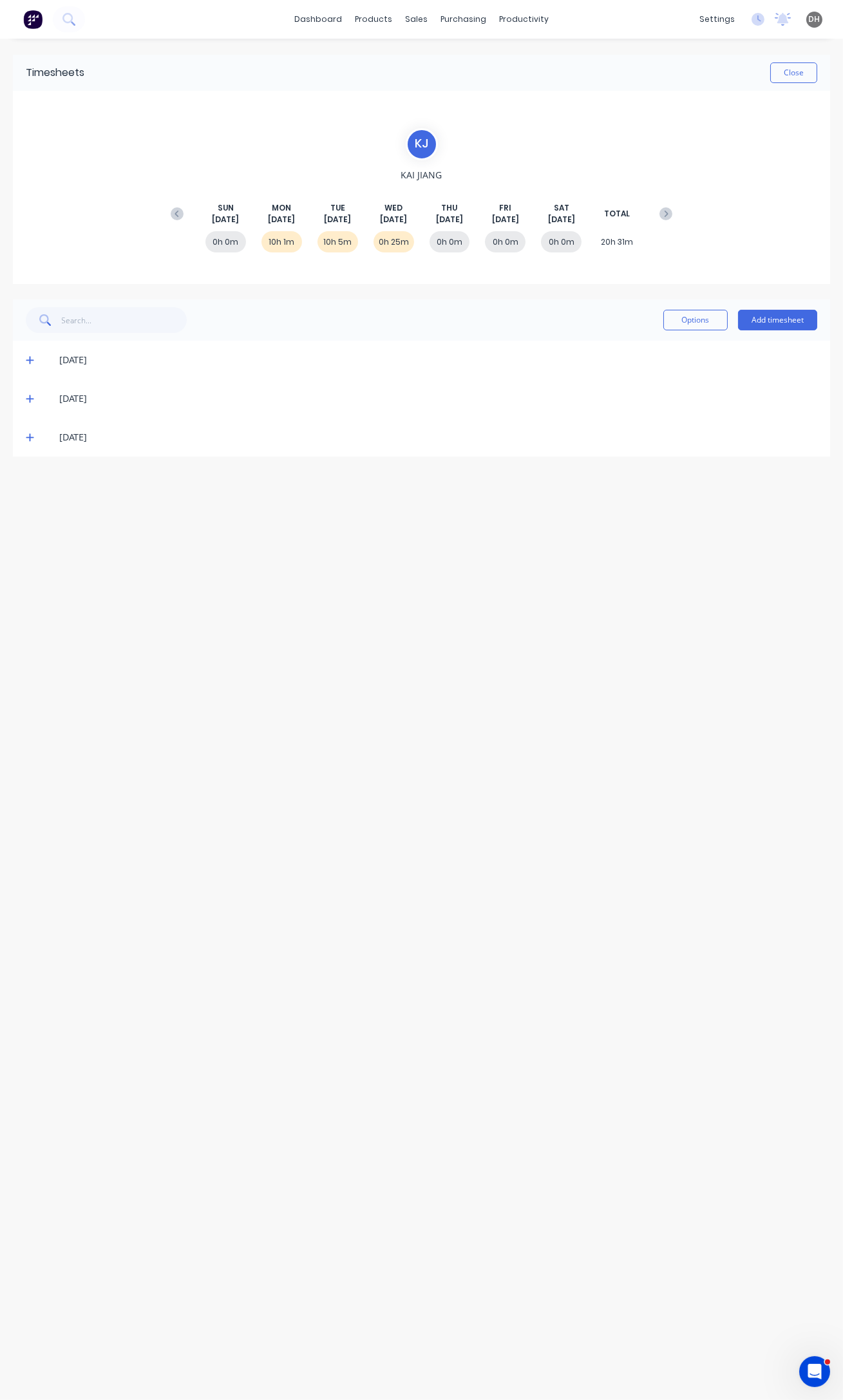
click at [30, 400] on icon at bounding box center [30, 399] width 9 height 9
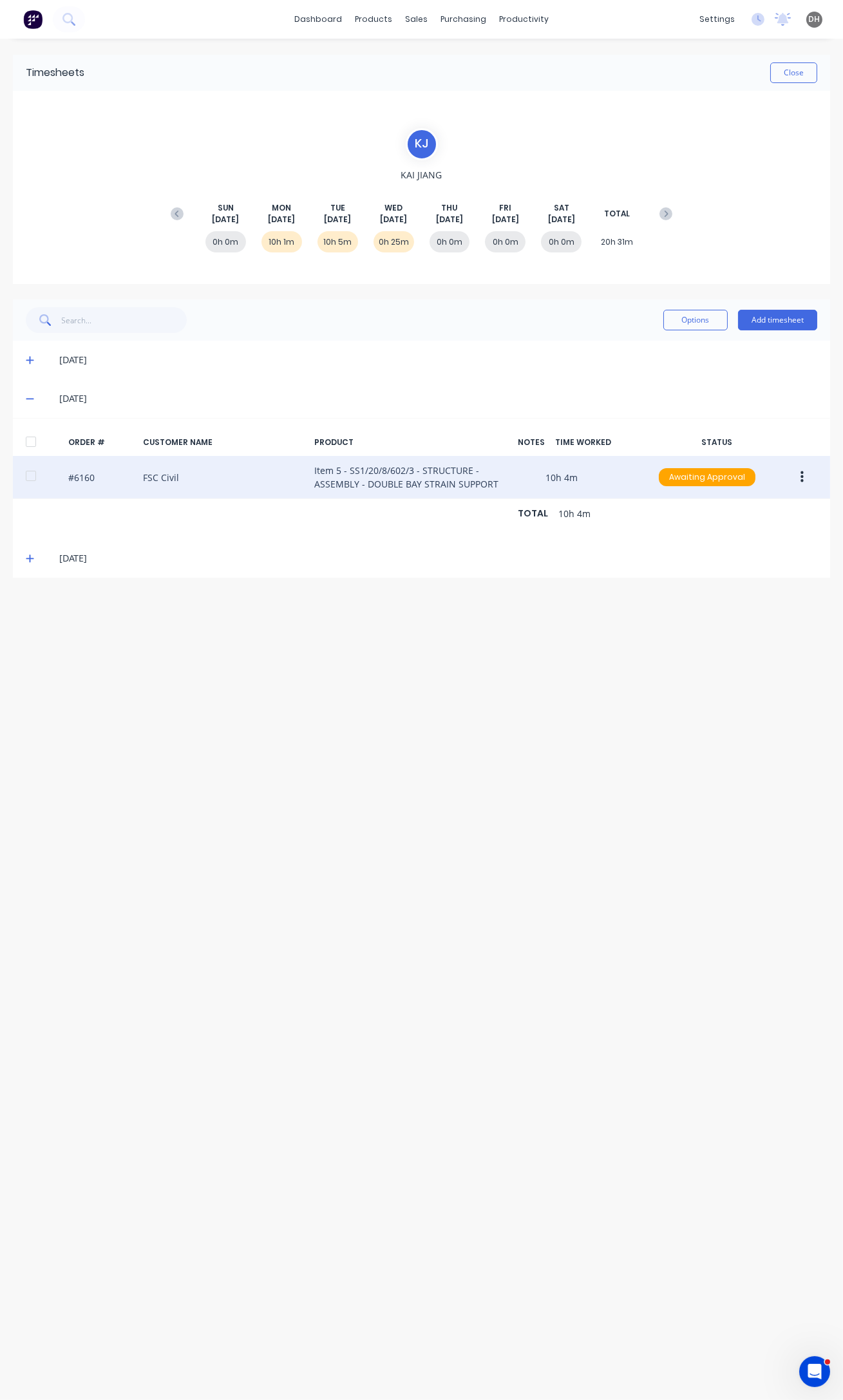
click at [801, 475] on icon "button" at bounding box center [803, 477] width 3 height 14
click at [747, 558] on div "Edit" at bounding box center [755, 562] width 99 height 19
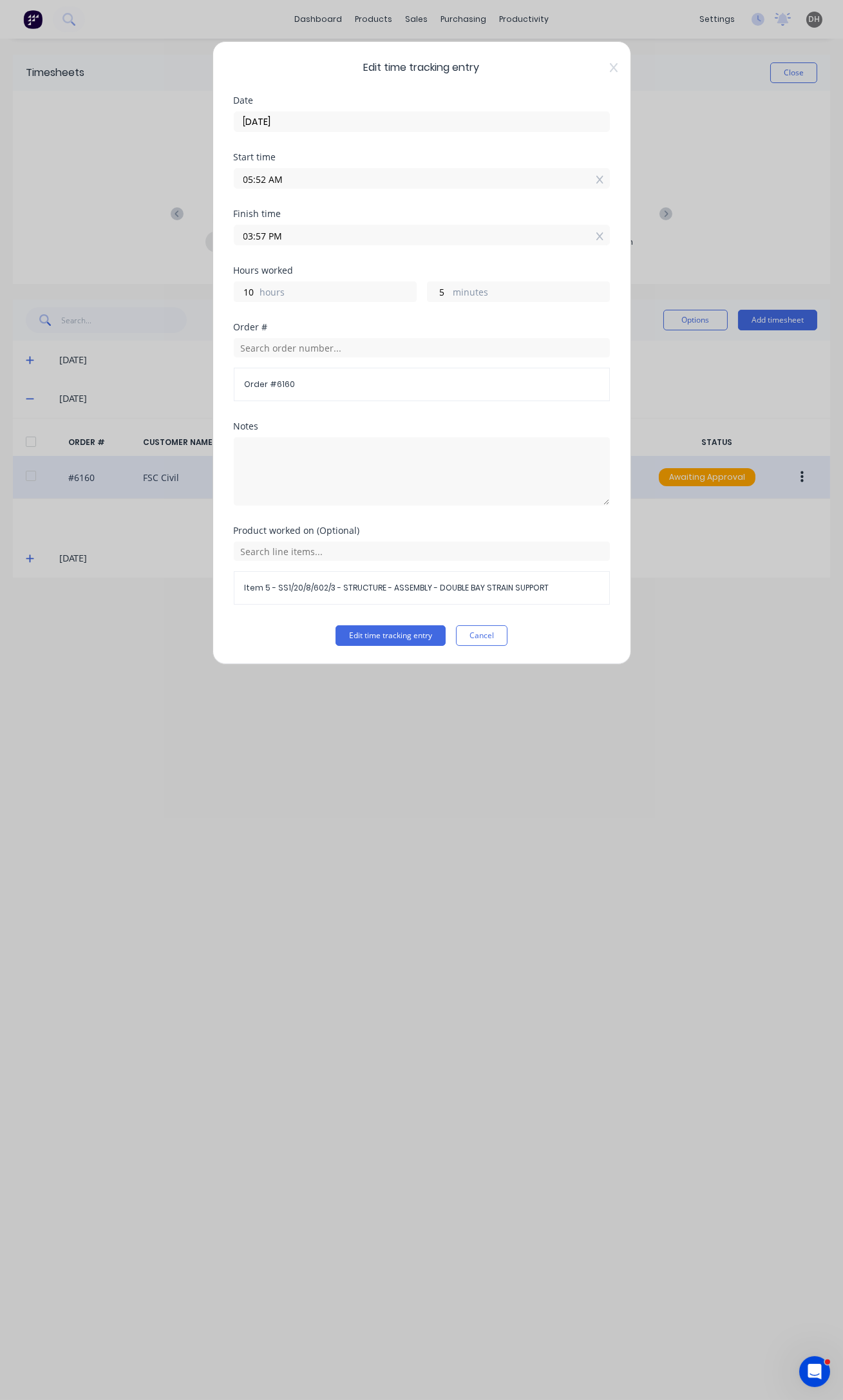
click at [264, 236] on input "03:57 PM" at bounding box center [421, 235] width 375 height 19
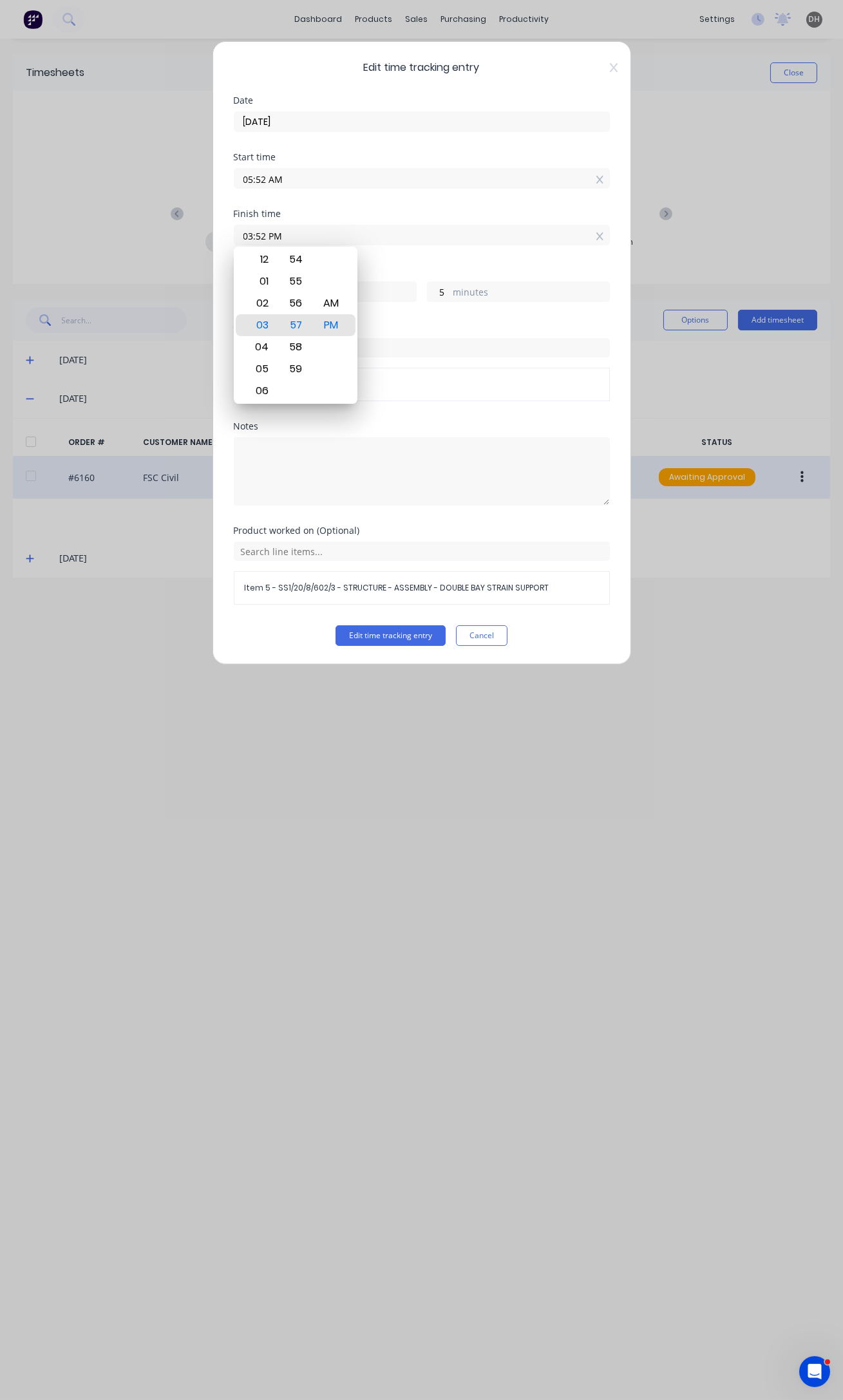
click at [336, 625] on button "Edit time tracking entry" at bounding box center [391, 635] width 110 height 21
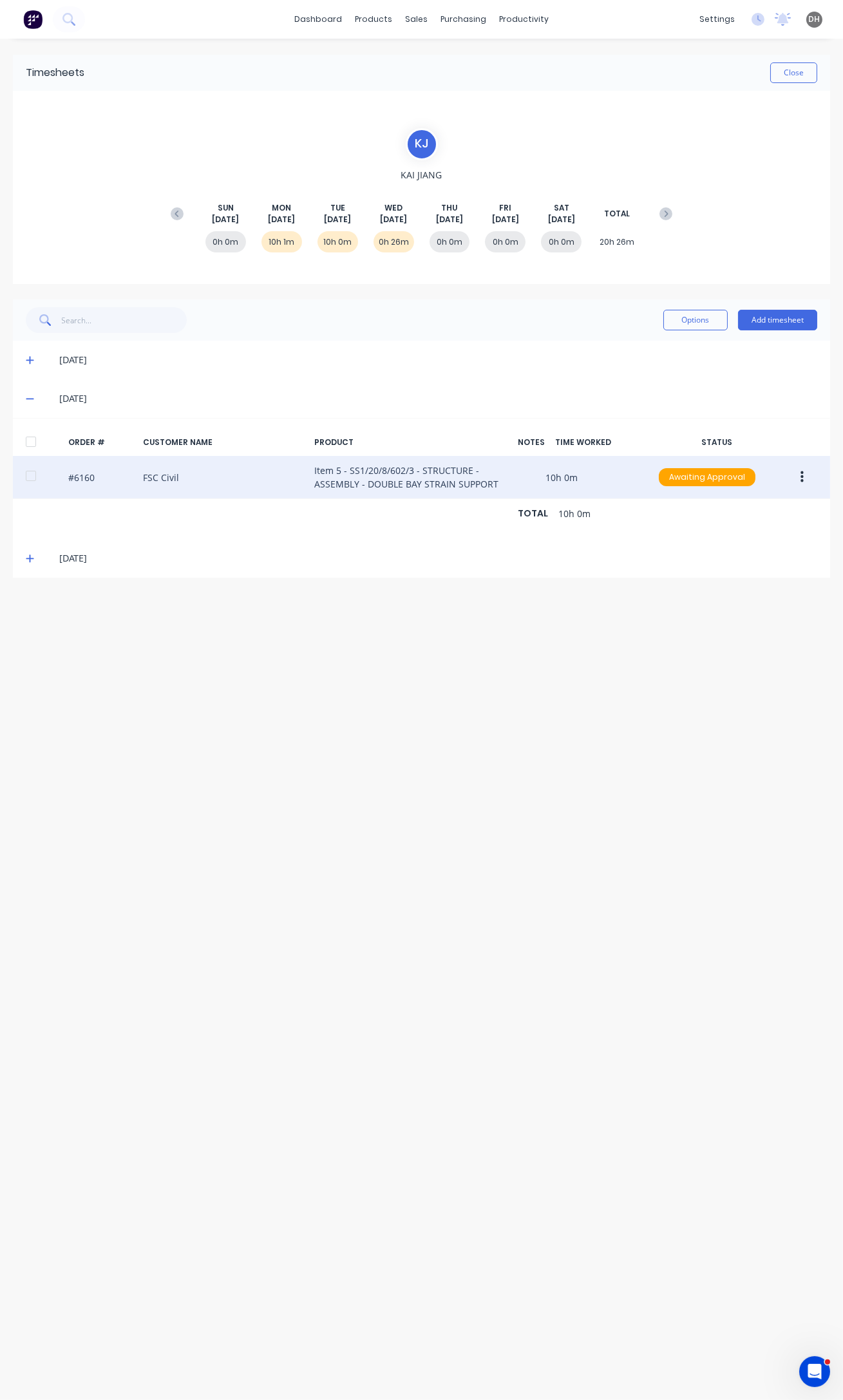
click at [32, 400] on icon at bounding box center [30, 399] width 9 height 9
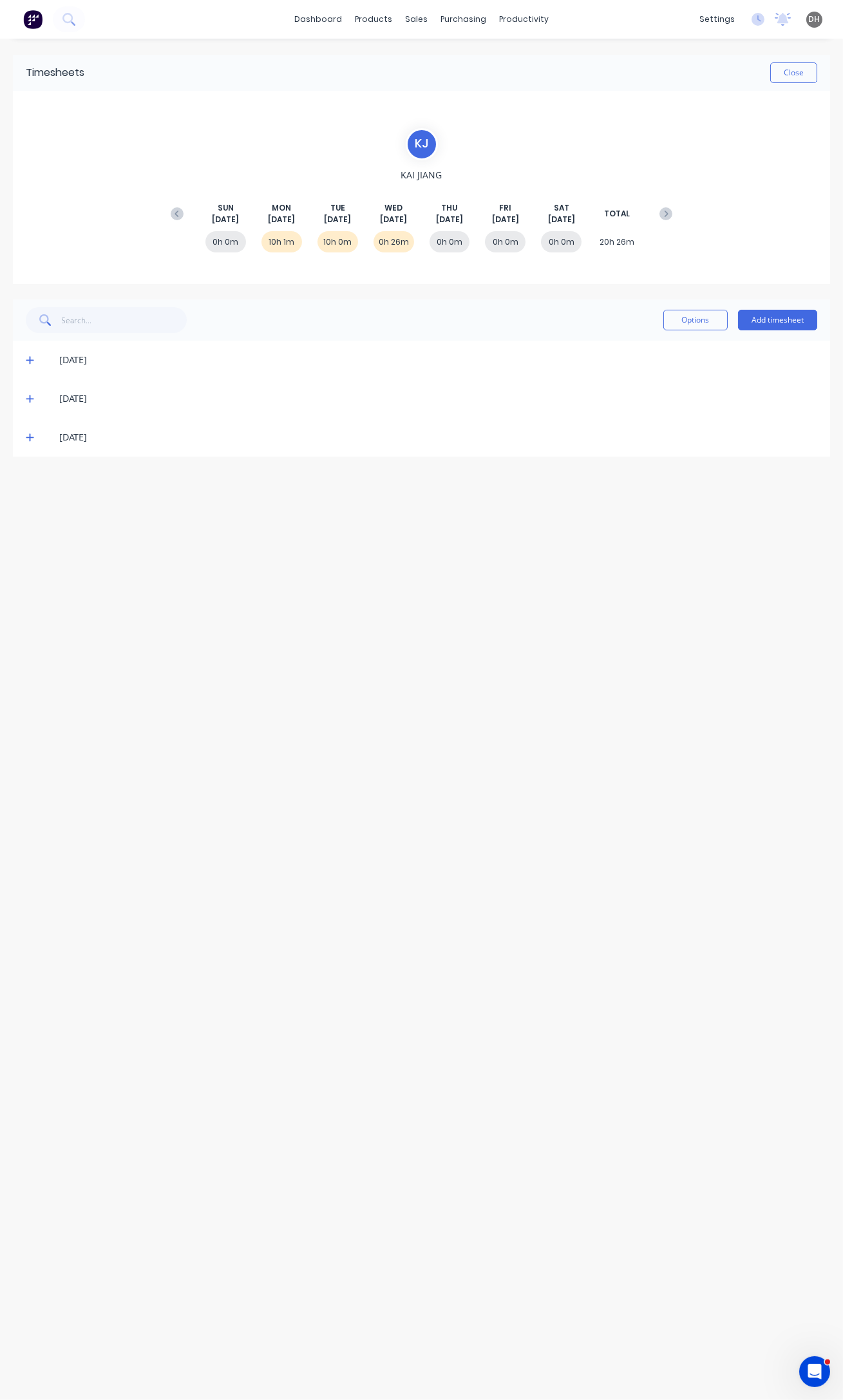
click at [27, 356] on icon at bounding box center [30, 360] width 9 height 9
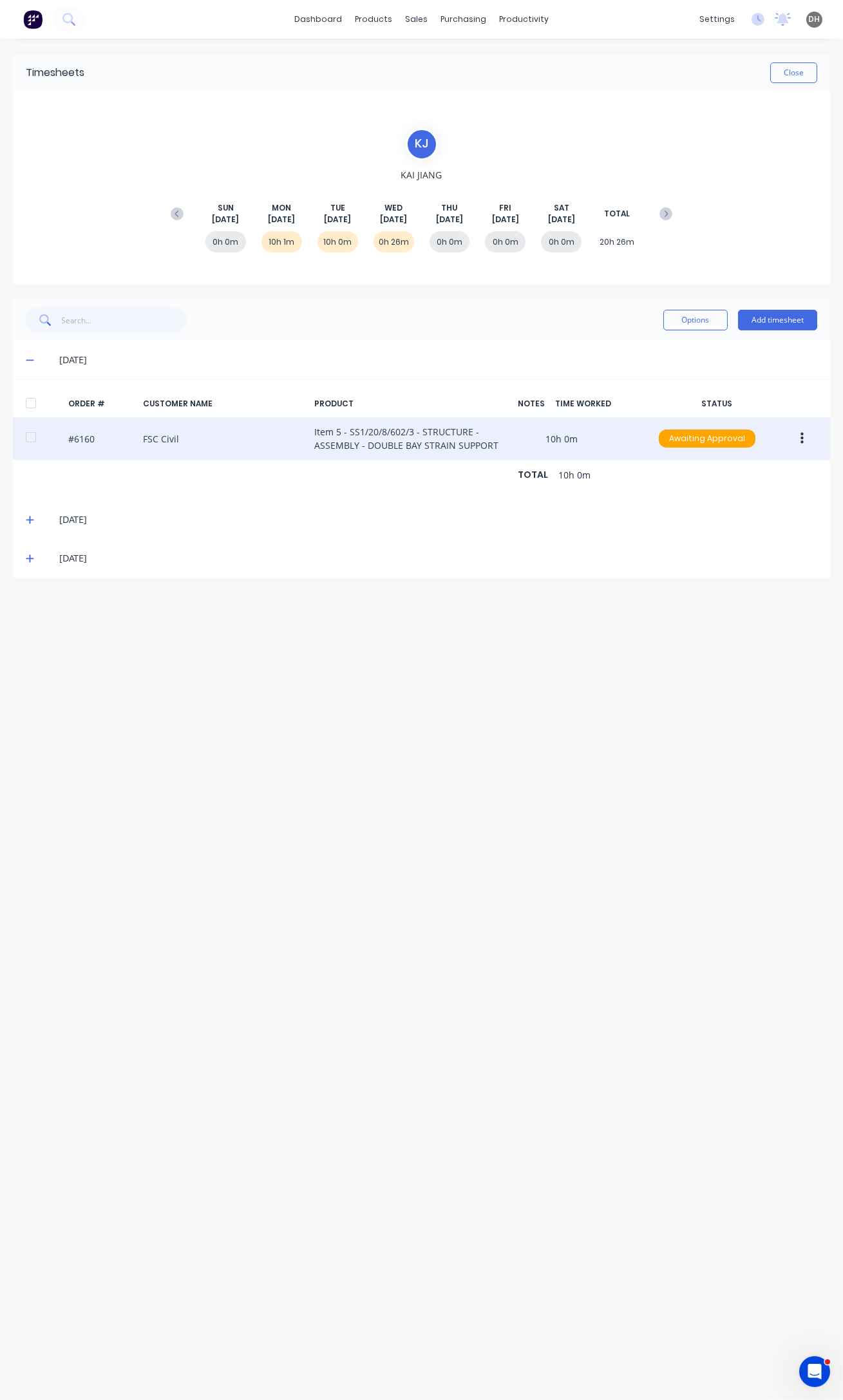
click at [802, 440] on icon "button" at bounding box center [803, 438] width 3 height 14
click at [751, 522] on div "Edit" at bounding box center [755, 523] width 99 height 19
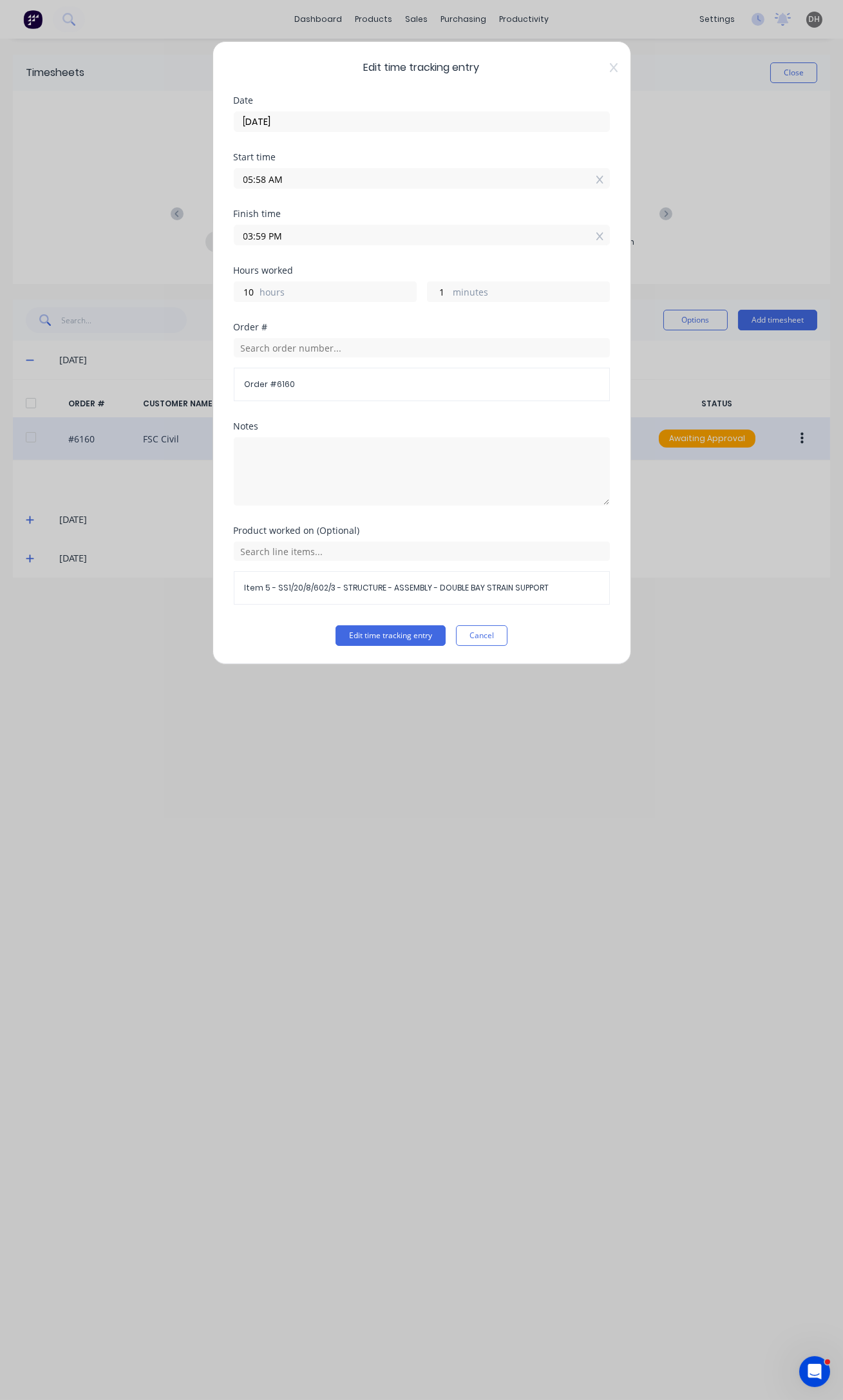
click at [264, 234] on input "03:59 PM" at bounding box center [421, 235] width 375 height 19
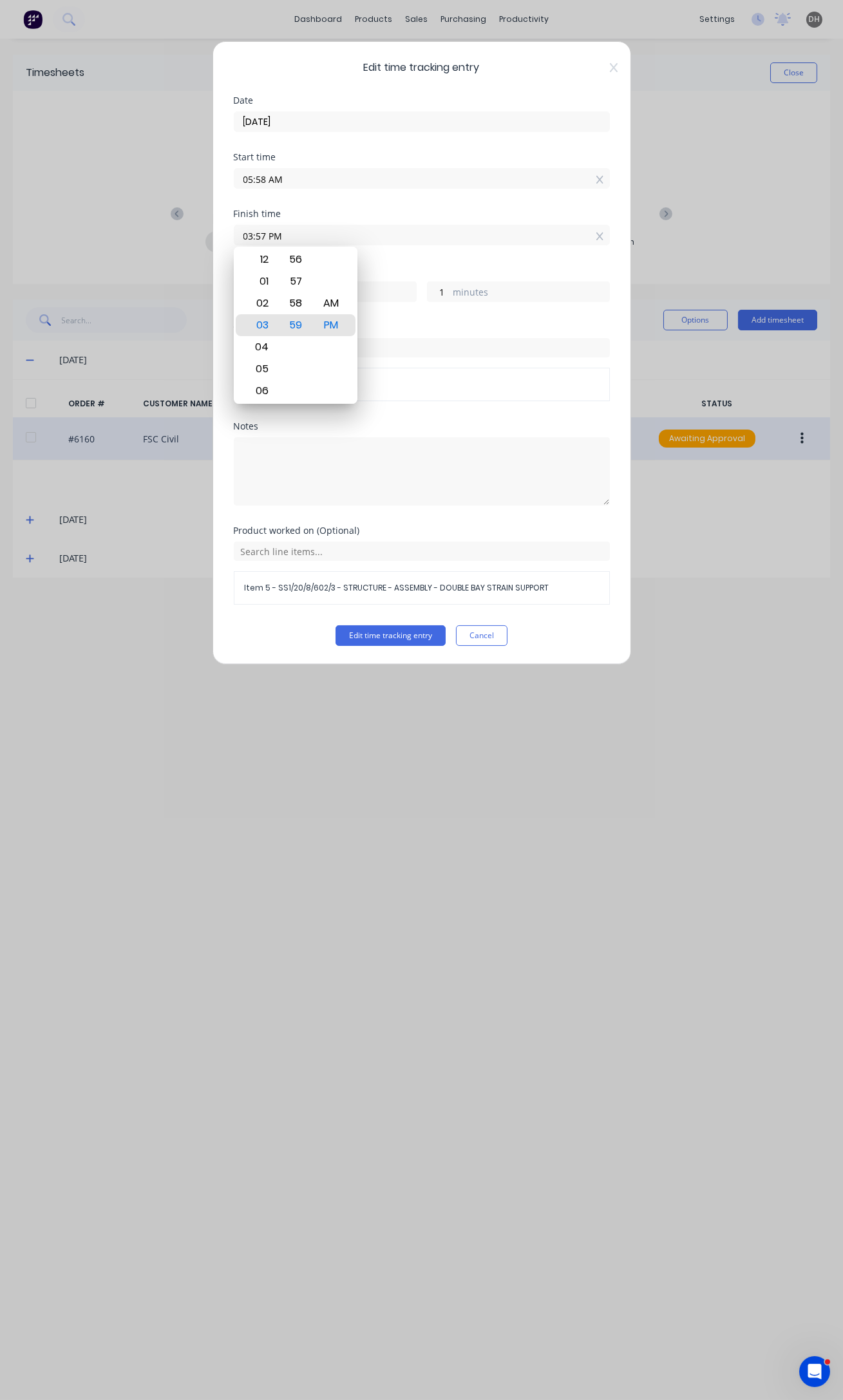
click at [336, 625] on button "Edit time tracking entry" at bounding box center [391, 635] width 110 height 21
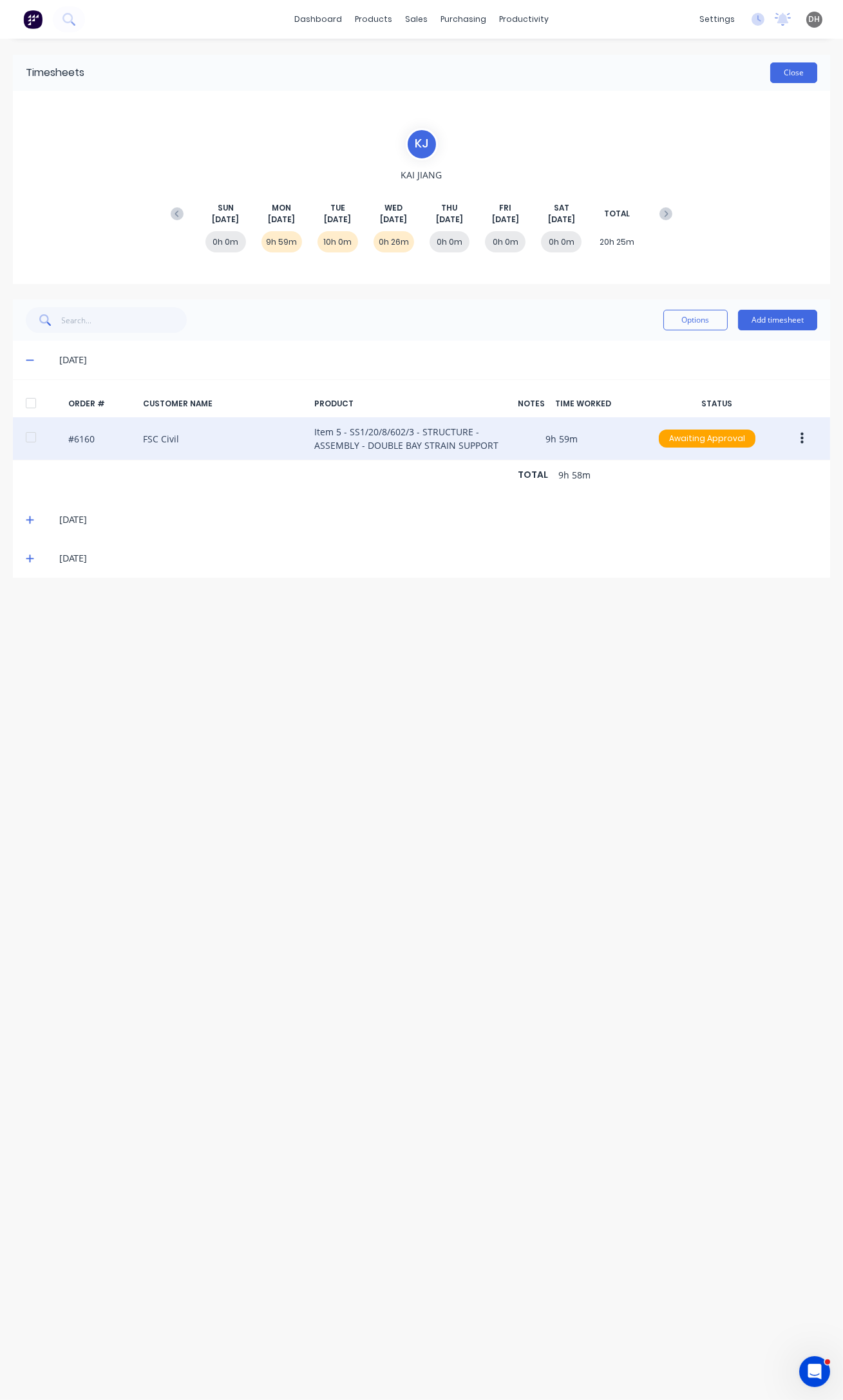
click at [794, 75] on button "Close" at bounding box center [793, 73] width 47 height 21
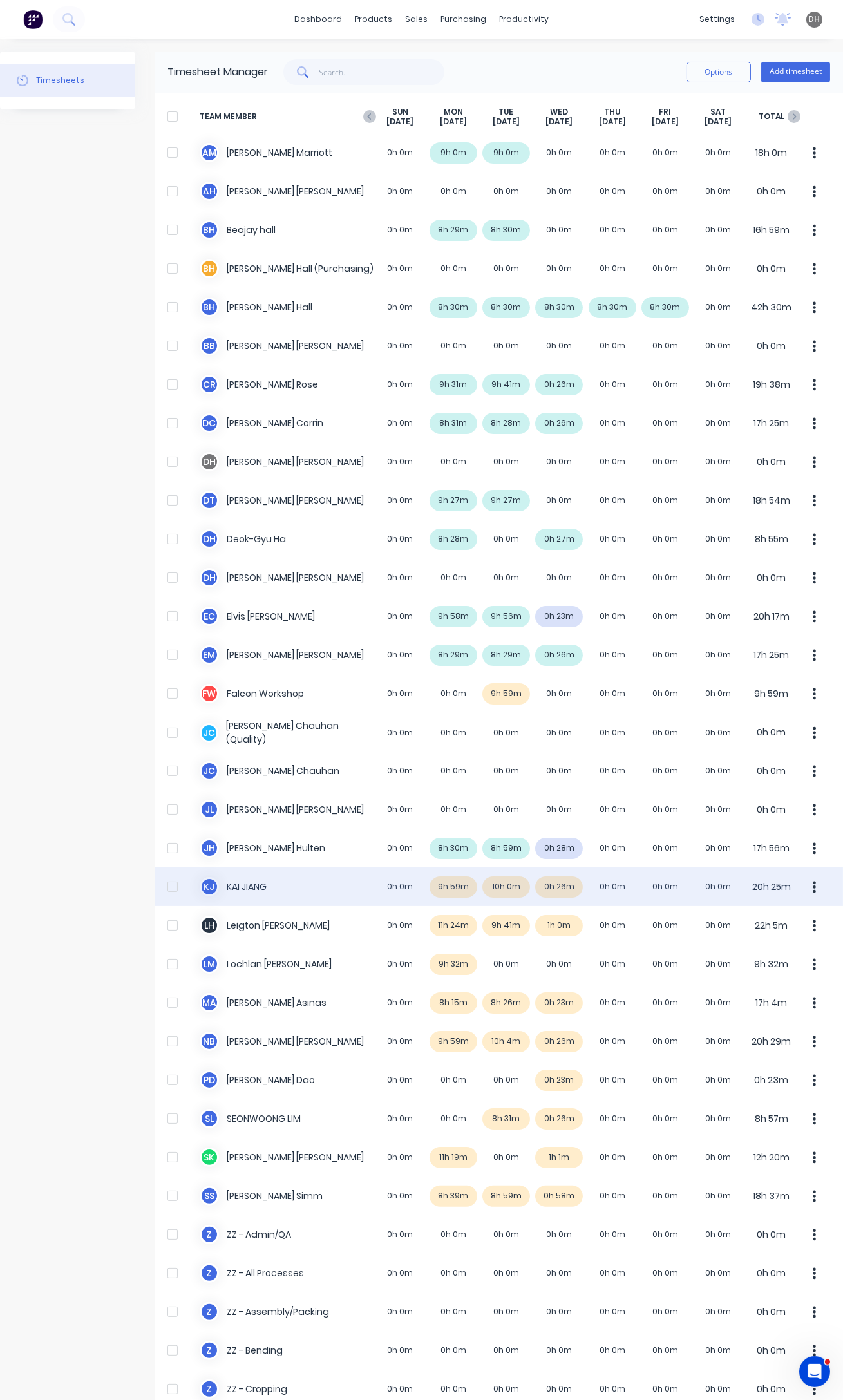
click at [813, 888] on icon "button" at bounding box center [815, 886] width 3 height 11
click at [793, 926] on div "Approve" at bounding box center [766, 922] width 99 height 19
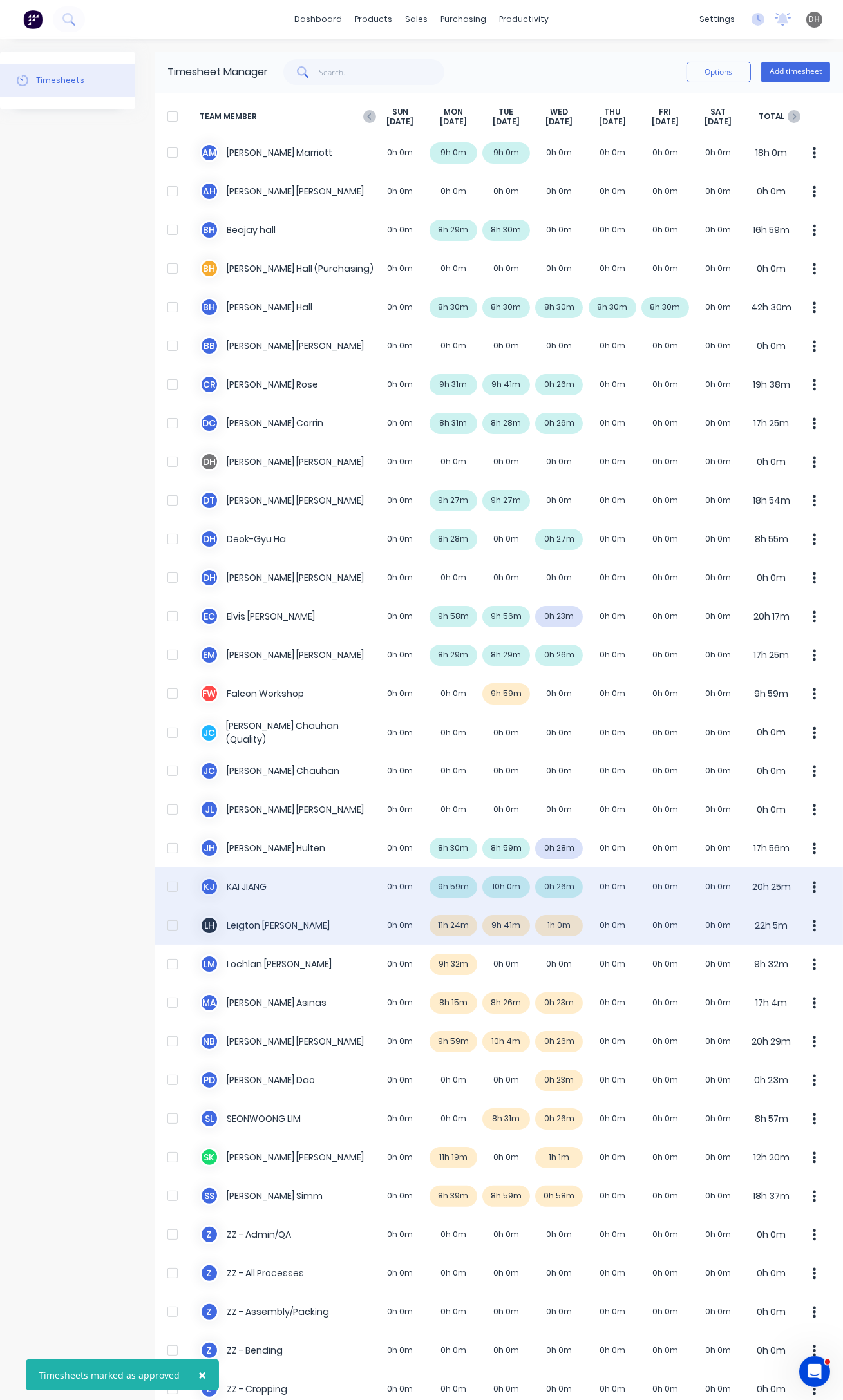
click at [456, 921] on div "[PERSON_NAME] 0h 0m 11h 24m 9h 41m 1h 0m 0h 0m 0h 0m 0h 0m 22h 5m" at bounding box center [498, 925] width 688 height 39
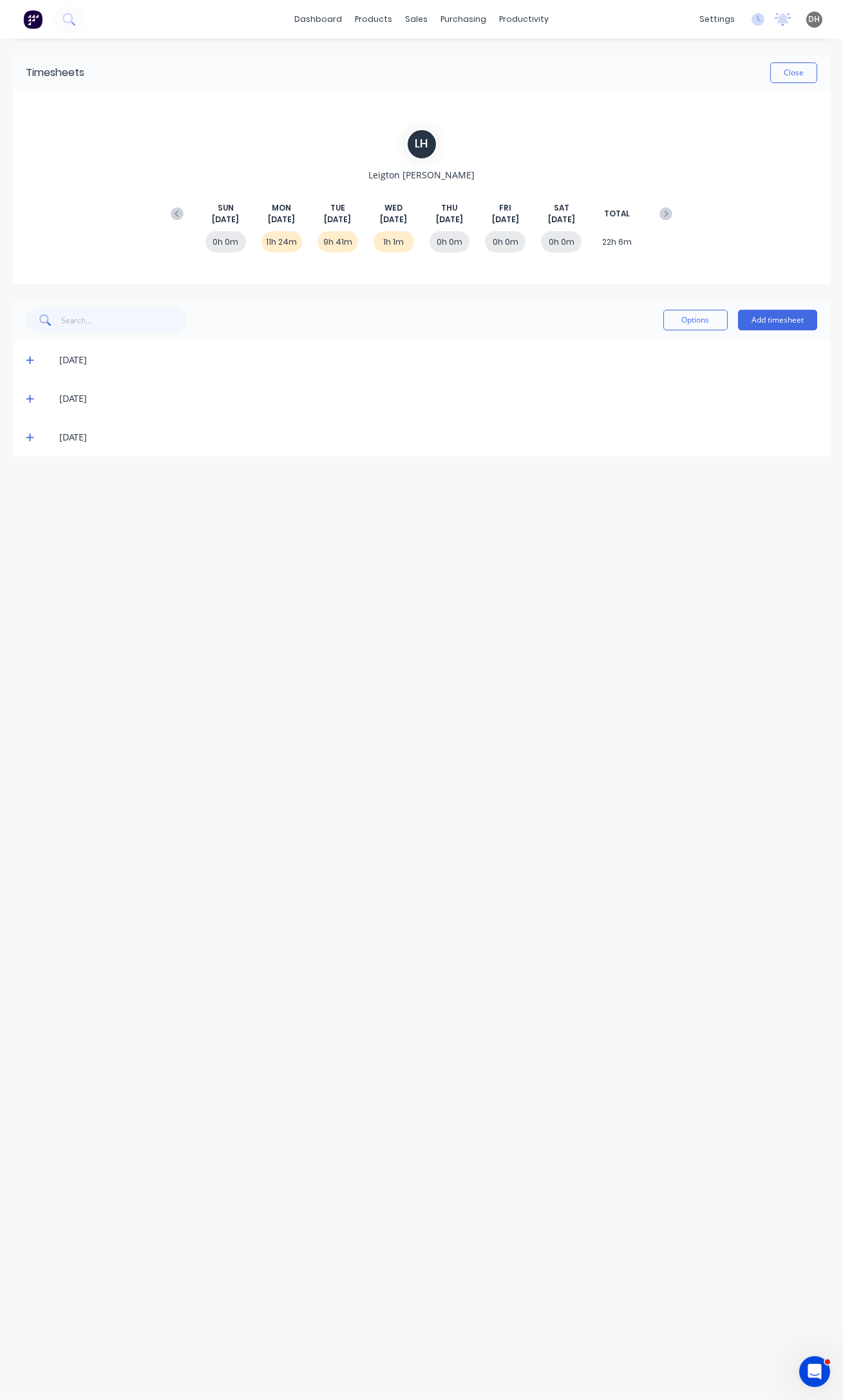
click at [27, 362] on icon at bounding box center [30, 360] width 9 height 9
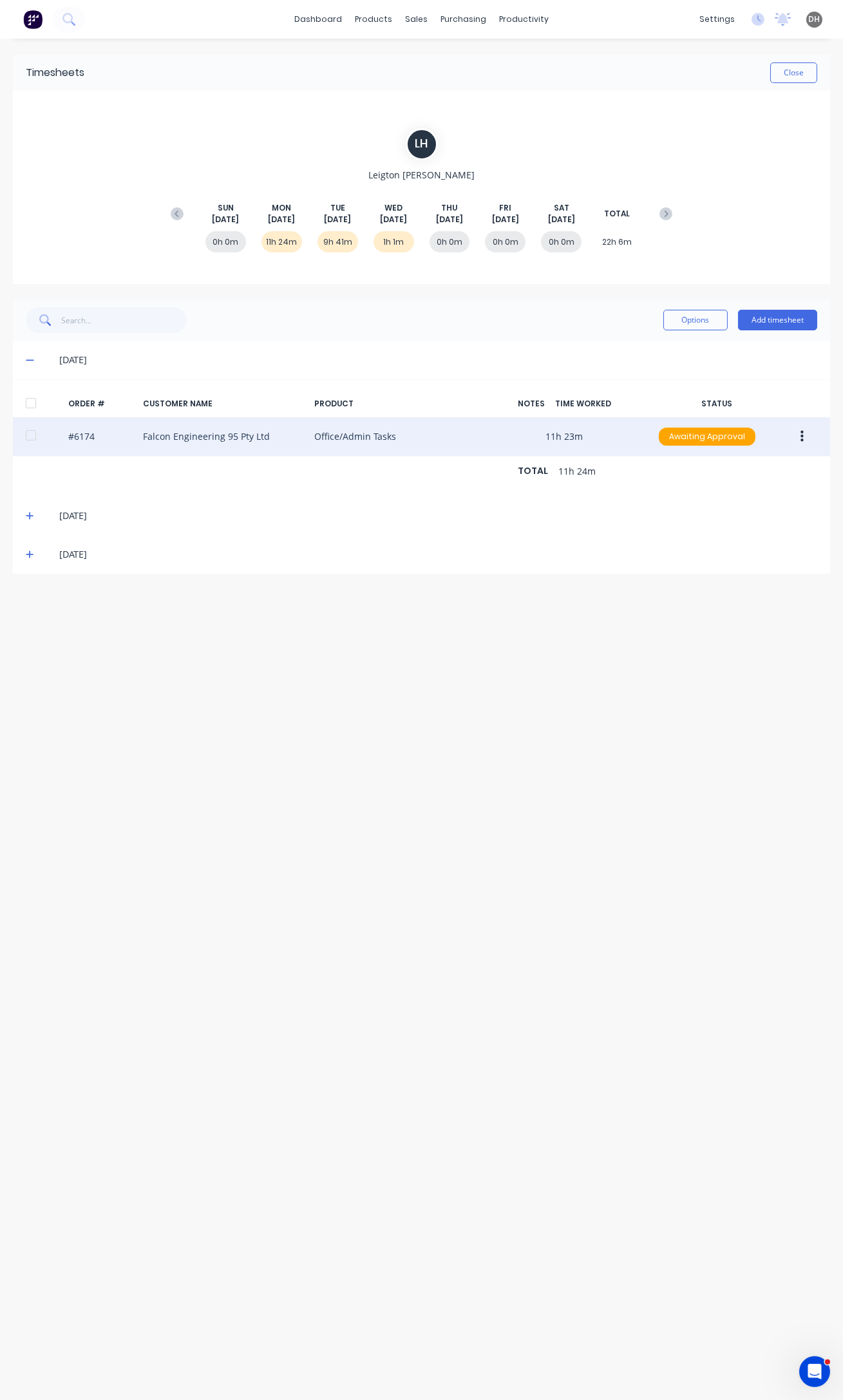
click at [803, 433] on button "button" at bounding box center [802, 437] width 30 height 23
click at [772, 517] on div "Edit" at bounding box center [755, 522] width 99 height 19
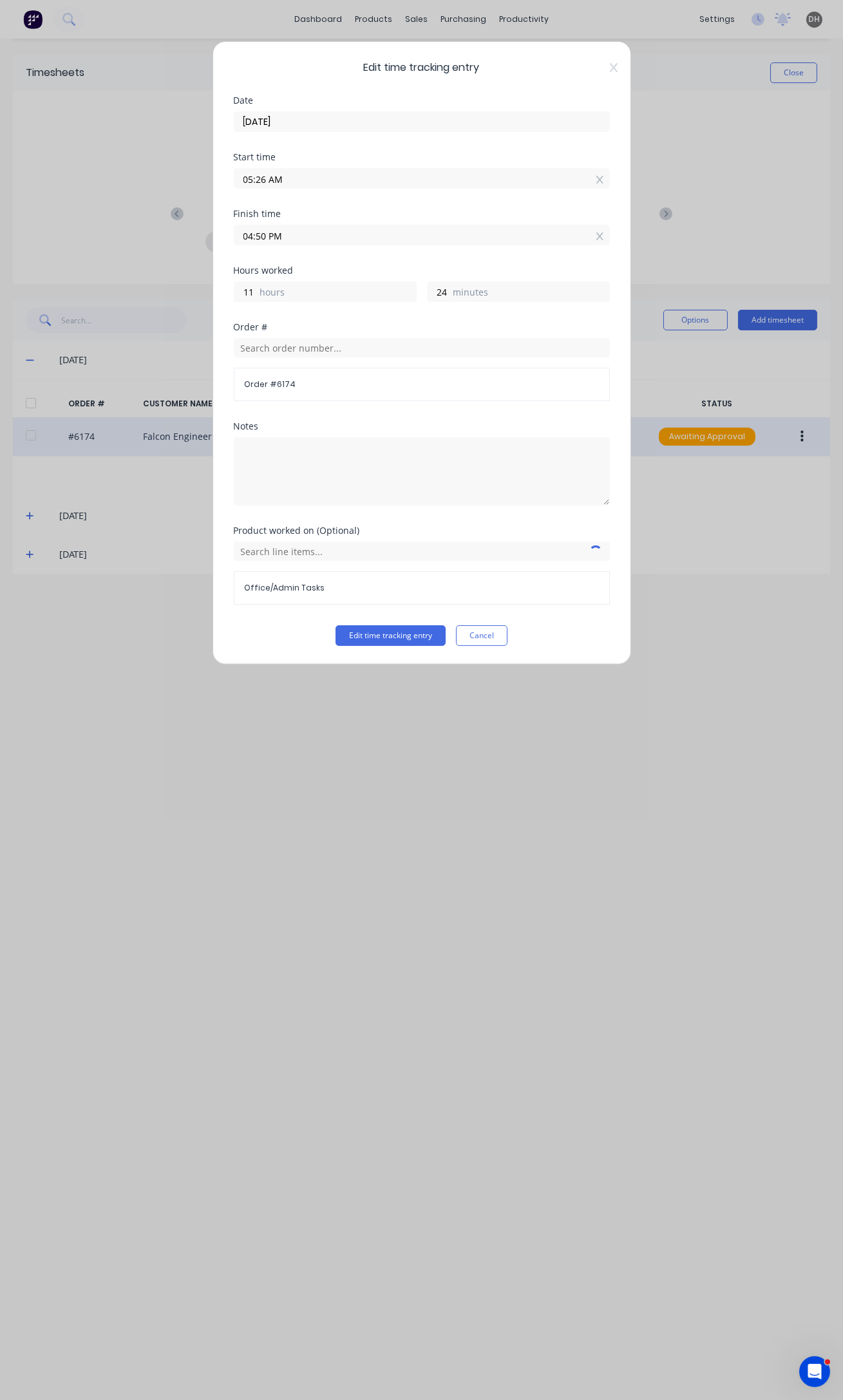
click at [264, 235] on input "04:50 PM" at bounding box center [421, 235] width 375 height 19
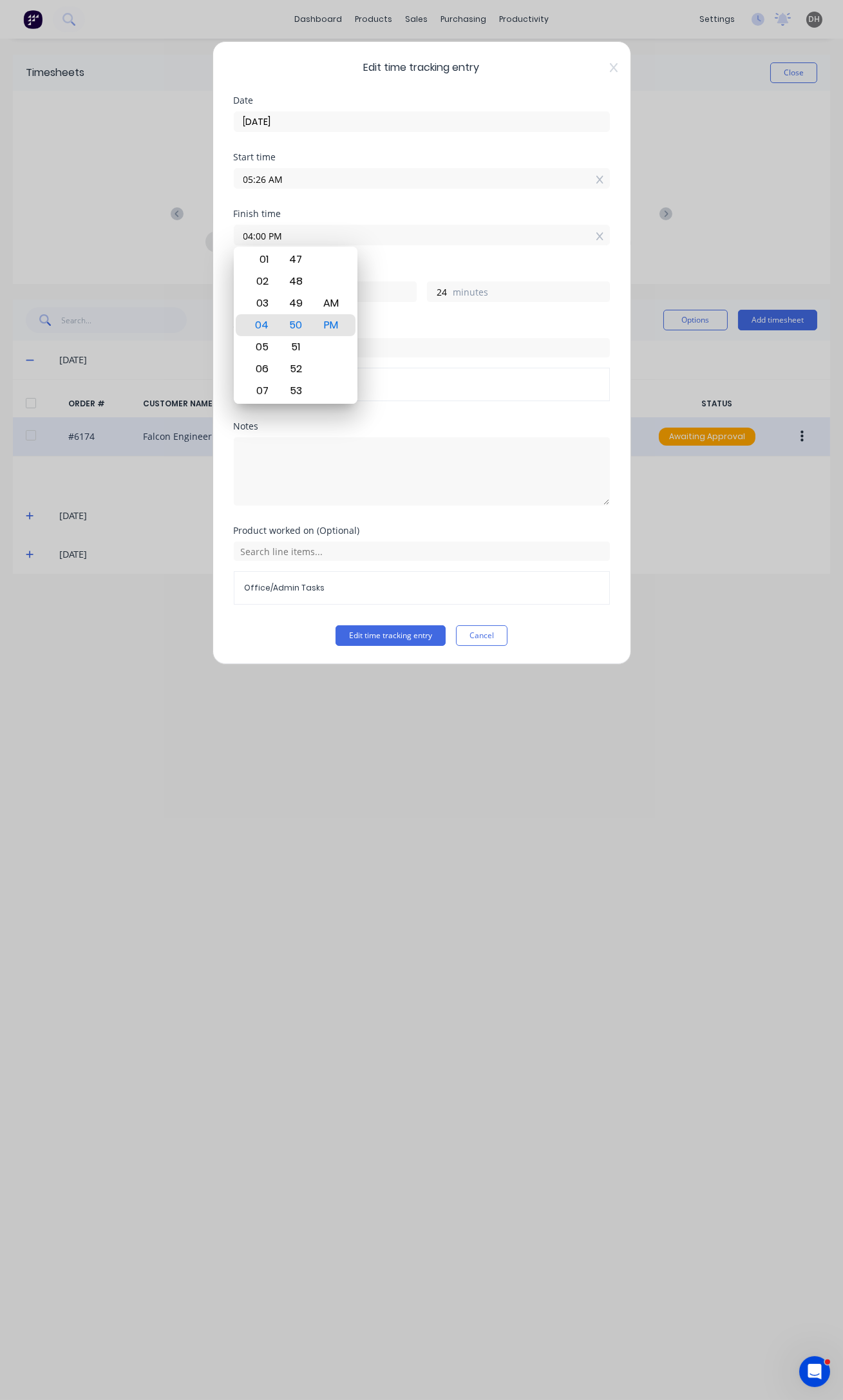
click at [336, 625] on button "Edit time tracking entry" at bounding box center [391, 635] width 110 height 21
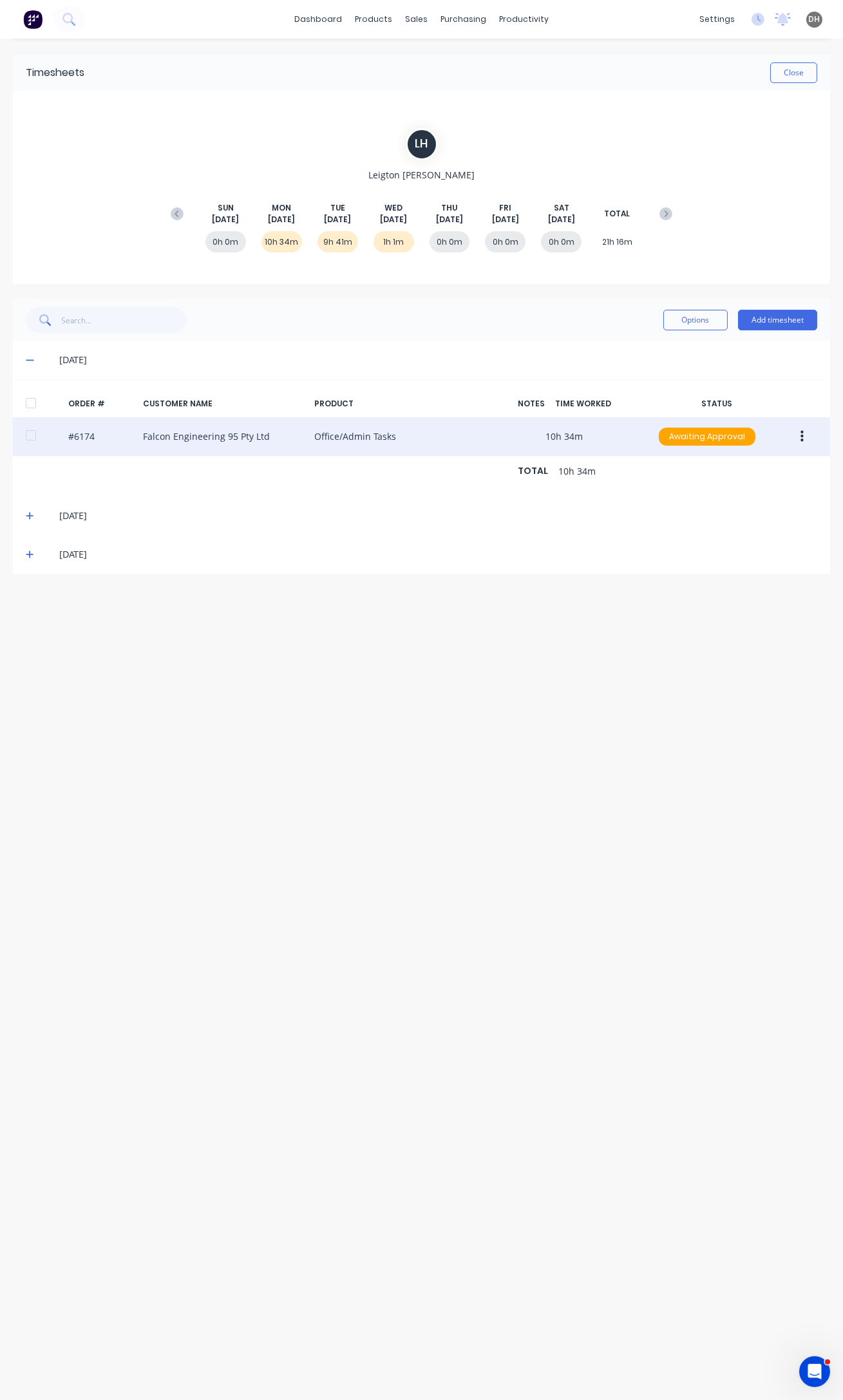
click at [27, 517] on icon at bounding box center [30, 516] width 9 height 9
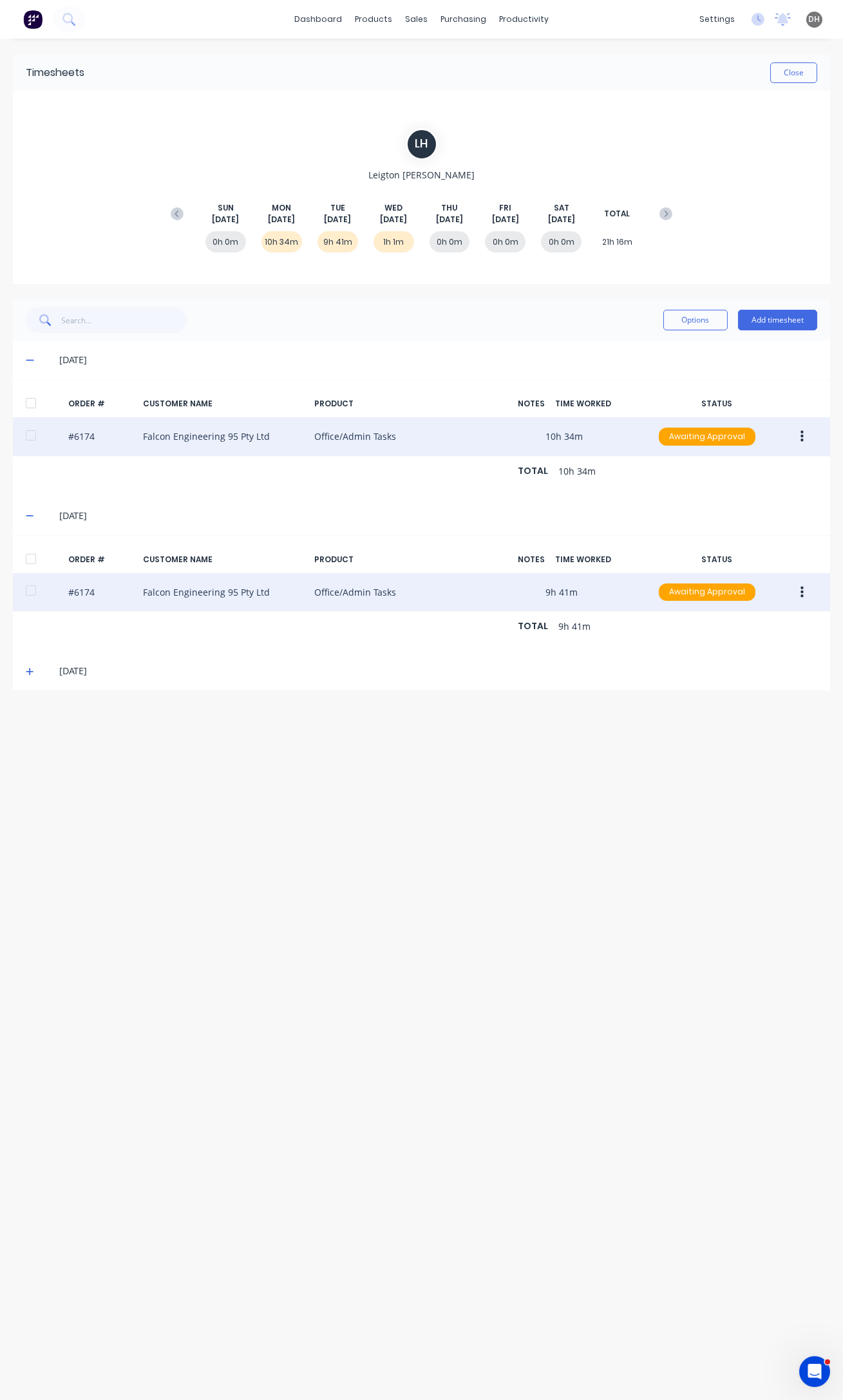
click at [801, 585] on icon "button" at bounding box center [803, 592] width 3 height 14
click at [757, 676] on div "Edit" at bounding box center [755, 678] width 99 height 19
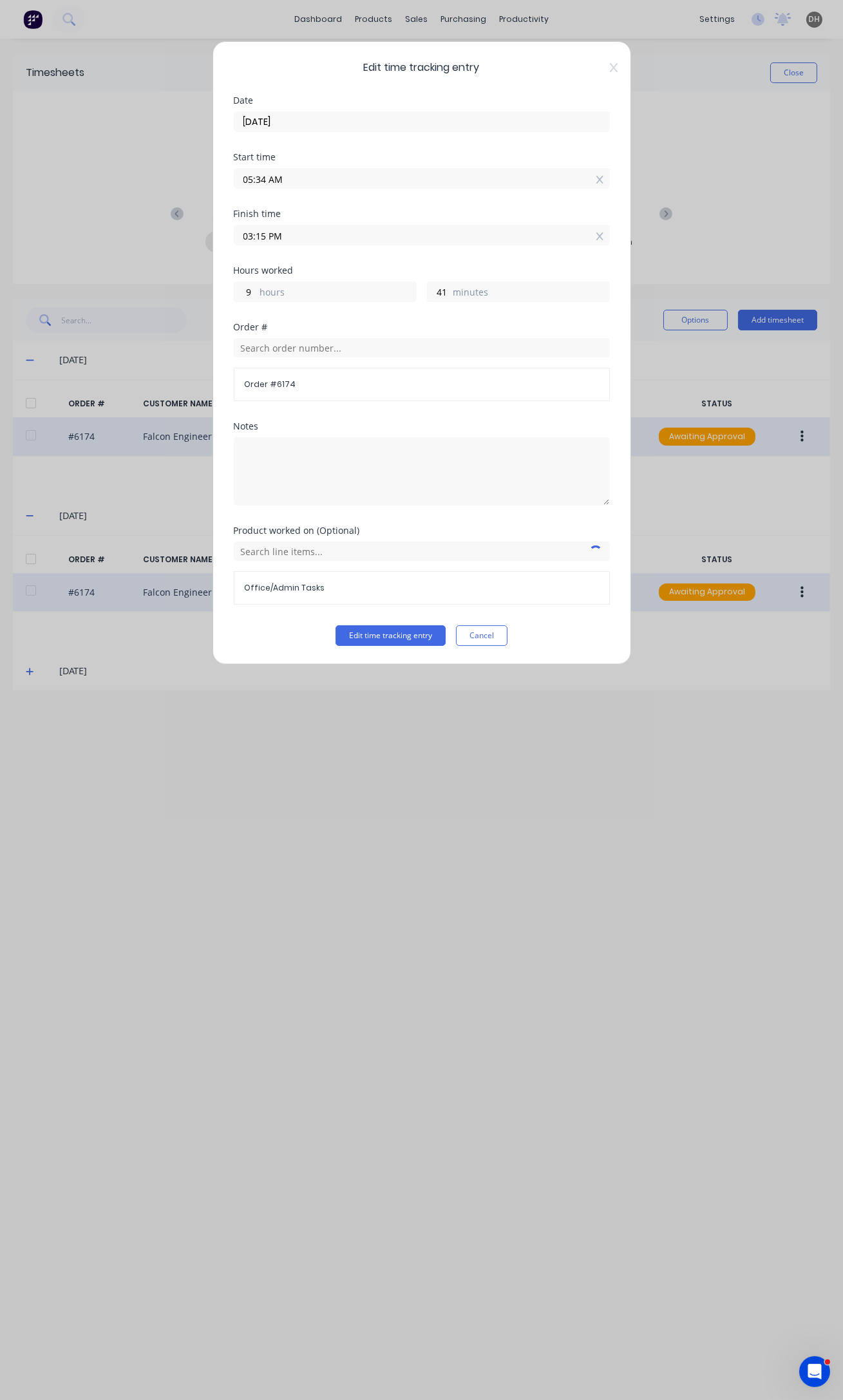
click at [264, 177] on input "05:34 AM" at bounding box center [421, 178] width 375 height 19
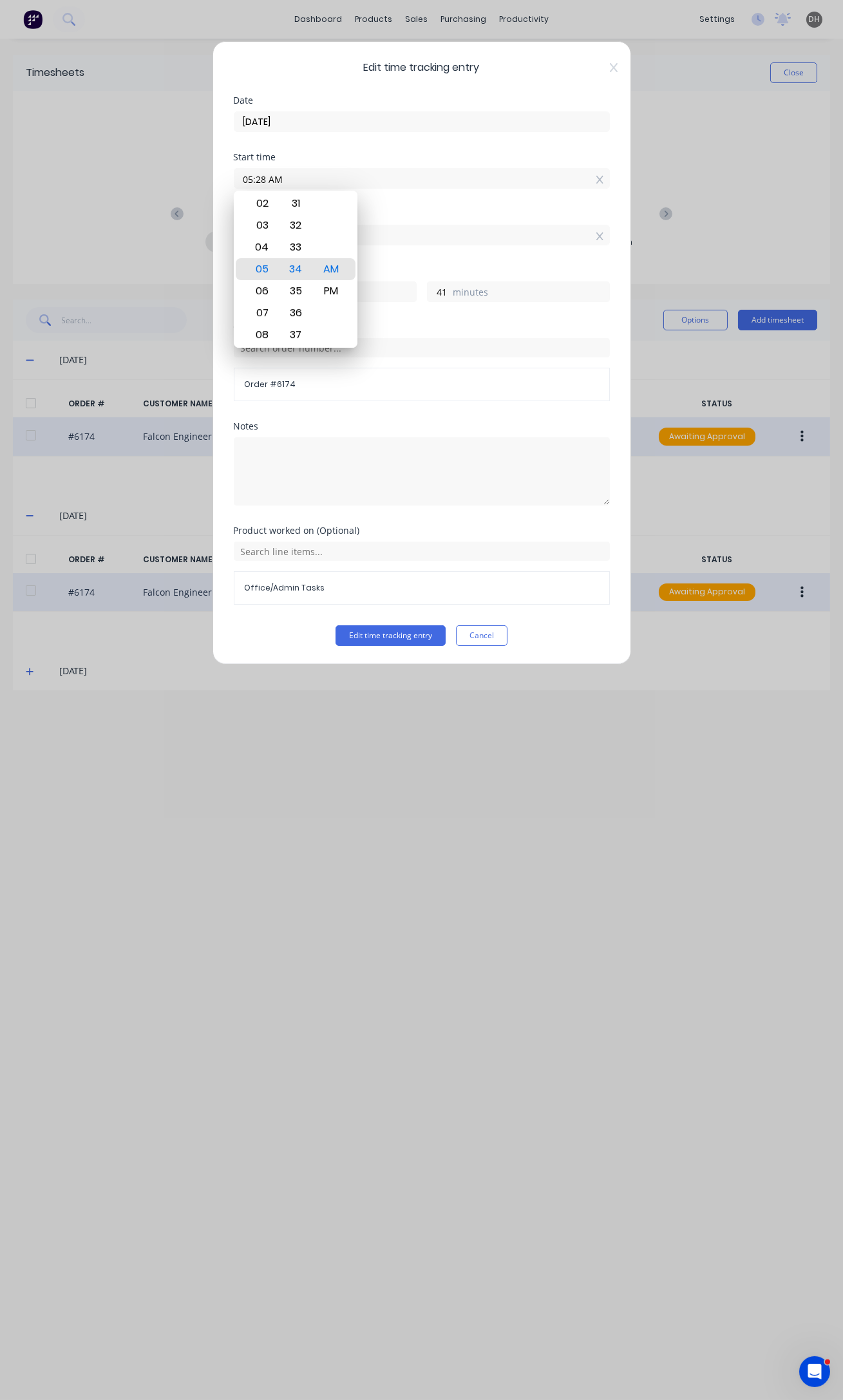
click at [336, 625] on button "Edit time tracking entry" at bounding box center [391, 635] width 110 height 21
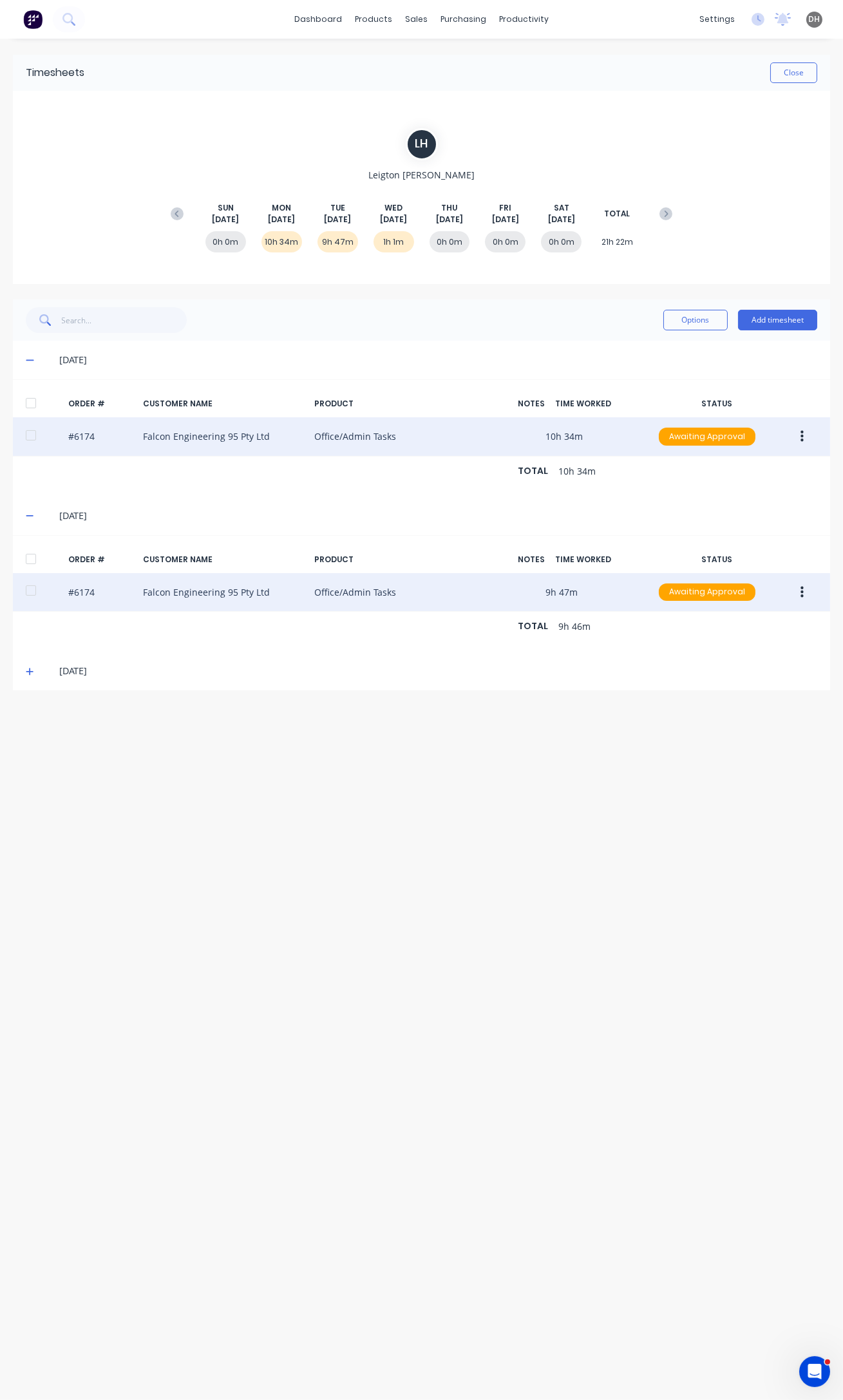
drag, startPoint x: 798, startPoint y: 588, endPoint x: 796, endPoint y: 598, distance: 10.2
click at [800, 588] on button "button" at bounding box center [802, 592] width 30 height 23
click at [741, 679] on div "Edit" at bounding box center [755, 678] width 99 height 19
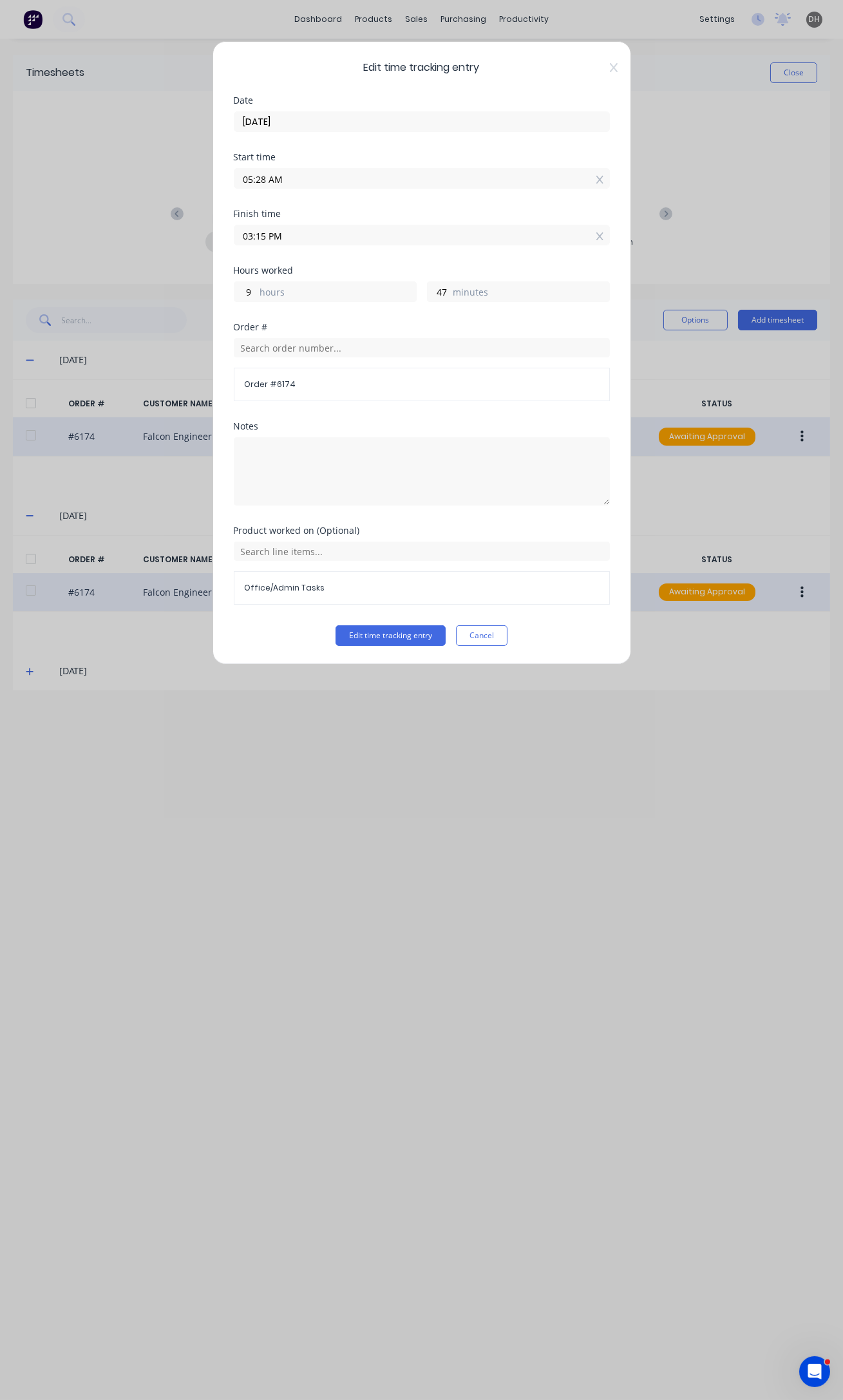
click at [264, 233] on input "03:15 PM" at bounding box center [421, 235] width 375 height 19
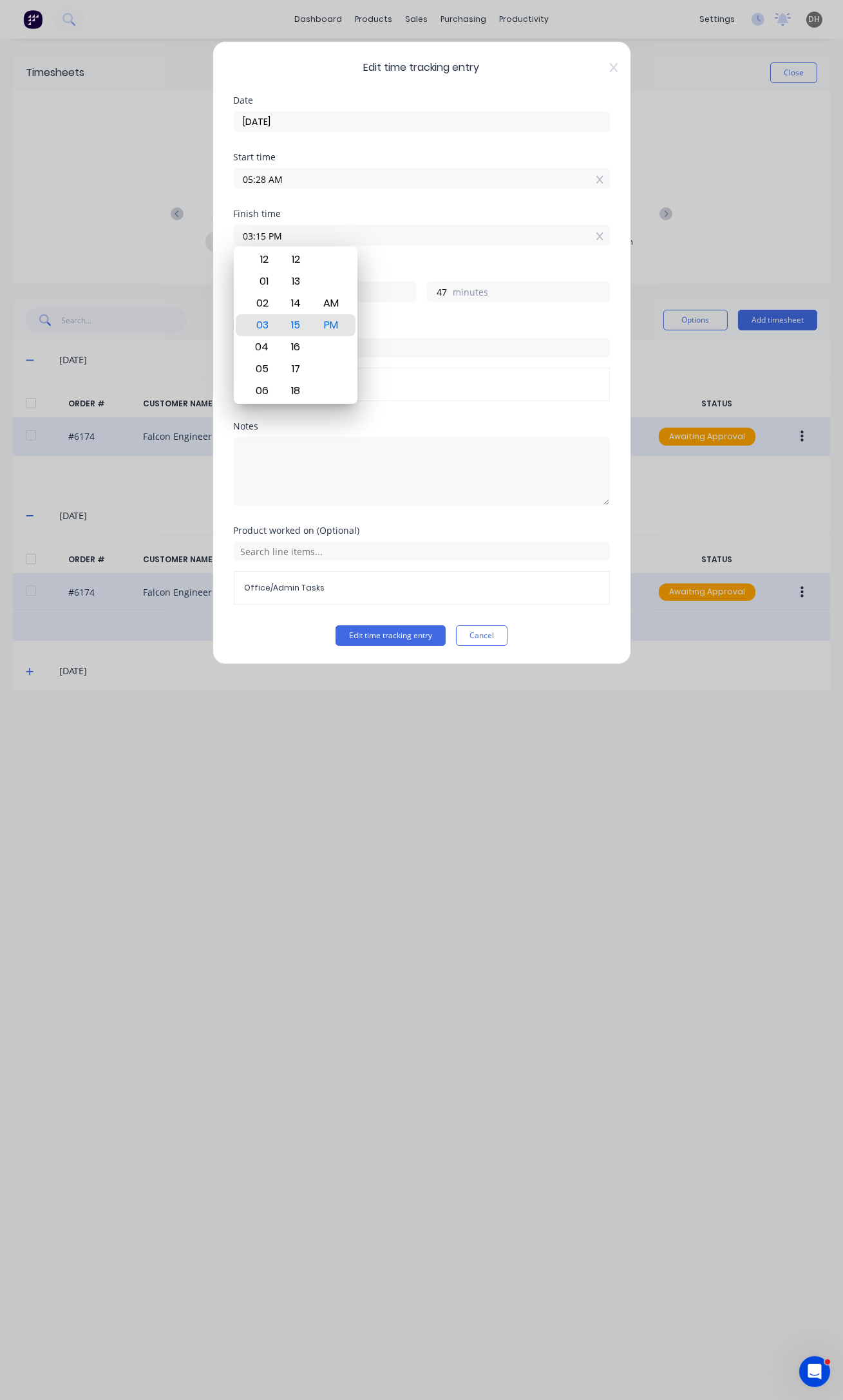
click at [468, 631] on button "Cancel" at bounding box center [481, 635] width 52 height 21
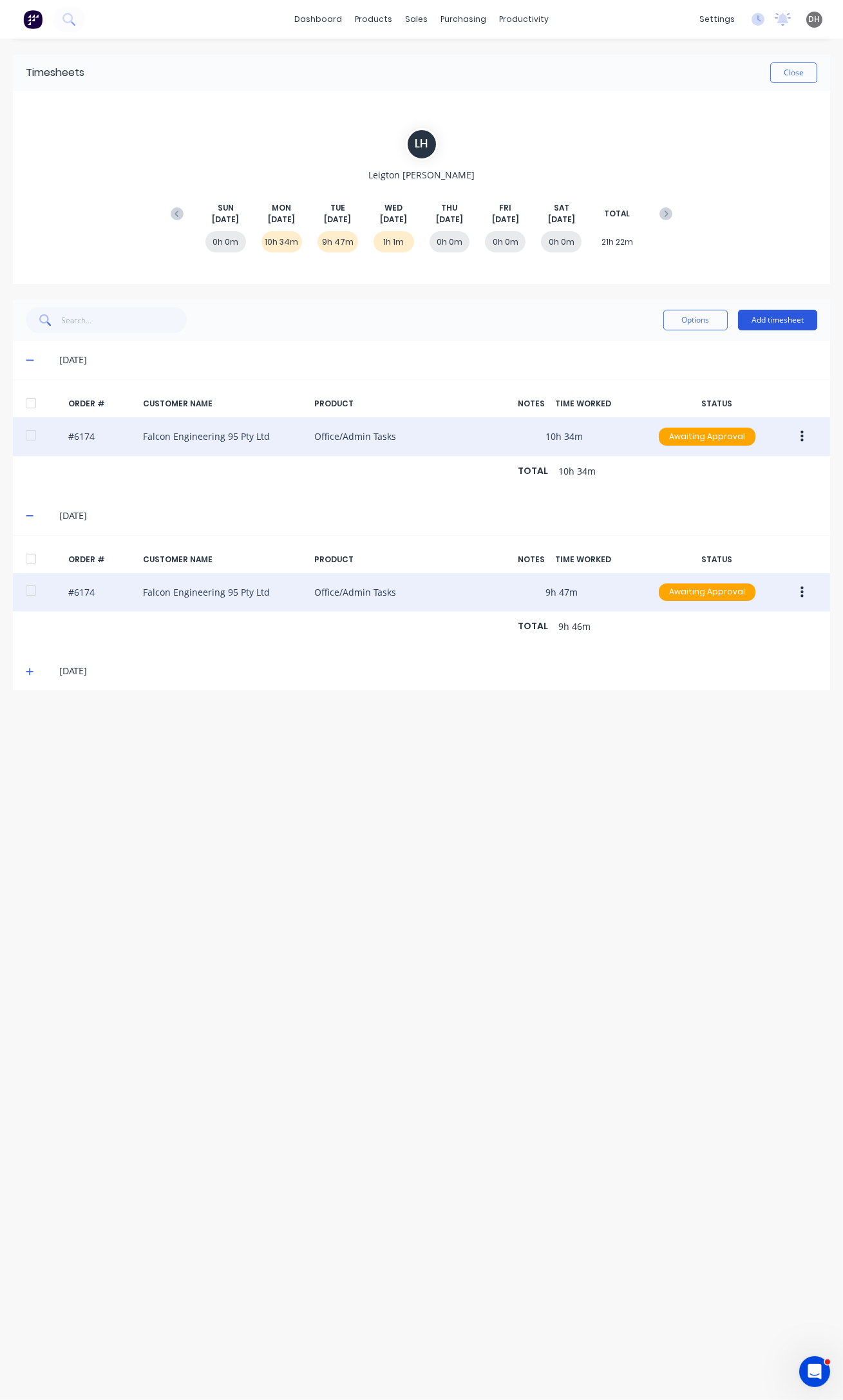
click at [767, 315] on button "Add timesheet" at bounding box center [778, 320] width 79 height 21
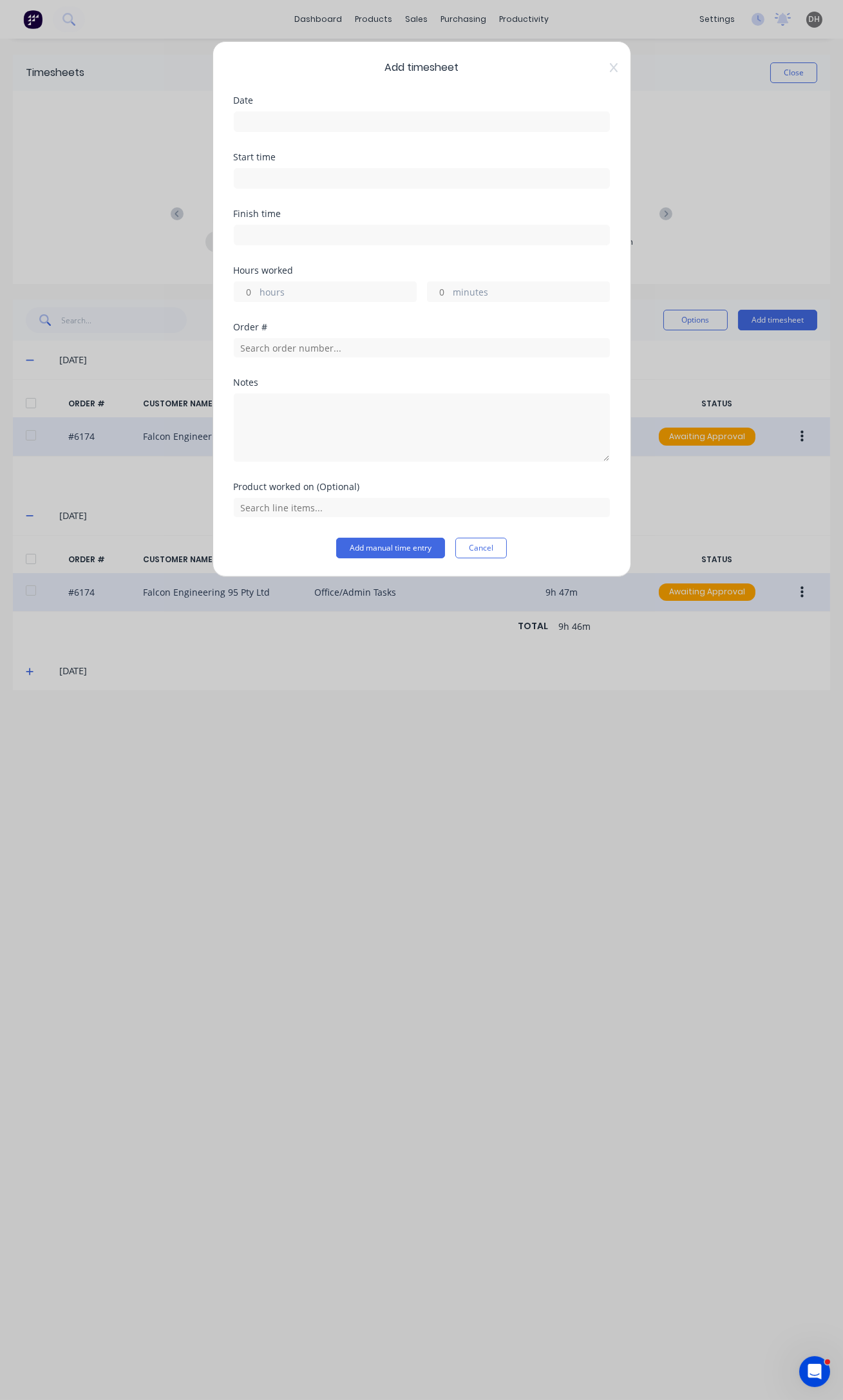
click at [315, 108] on div at bounding box center [421, 121] width 376 height 24
click at [315, 112] on label at bounding box center [421, 121] width 376 height 21
click at [315, 112] on input at bounding box center [421, 121] width 375 height 19
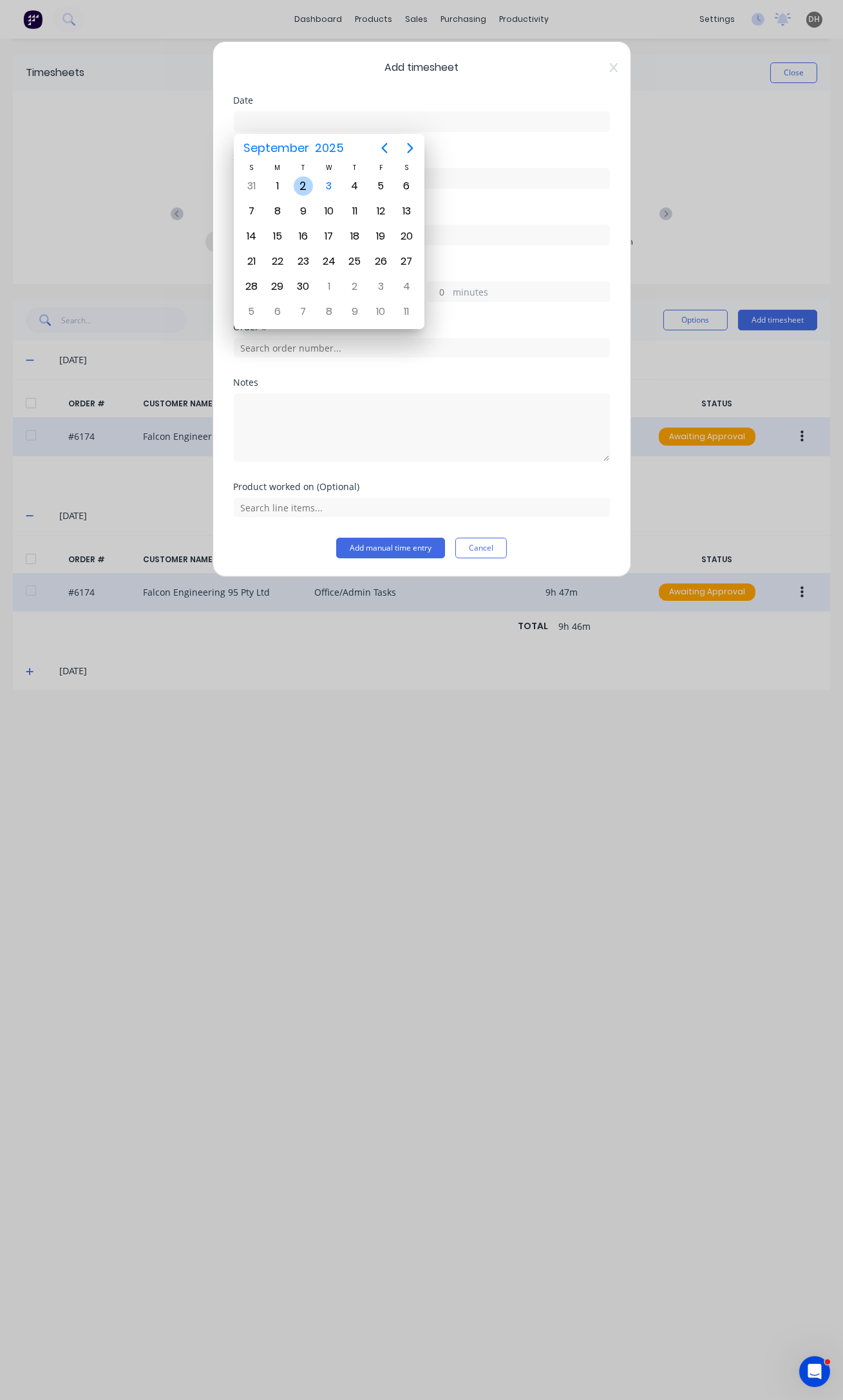
click at [307, 185] on div "2" at bounding box center [303, 186] width 19 height 19
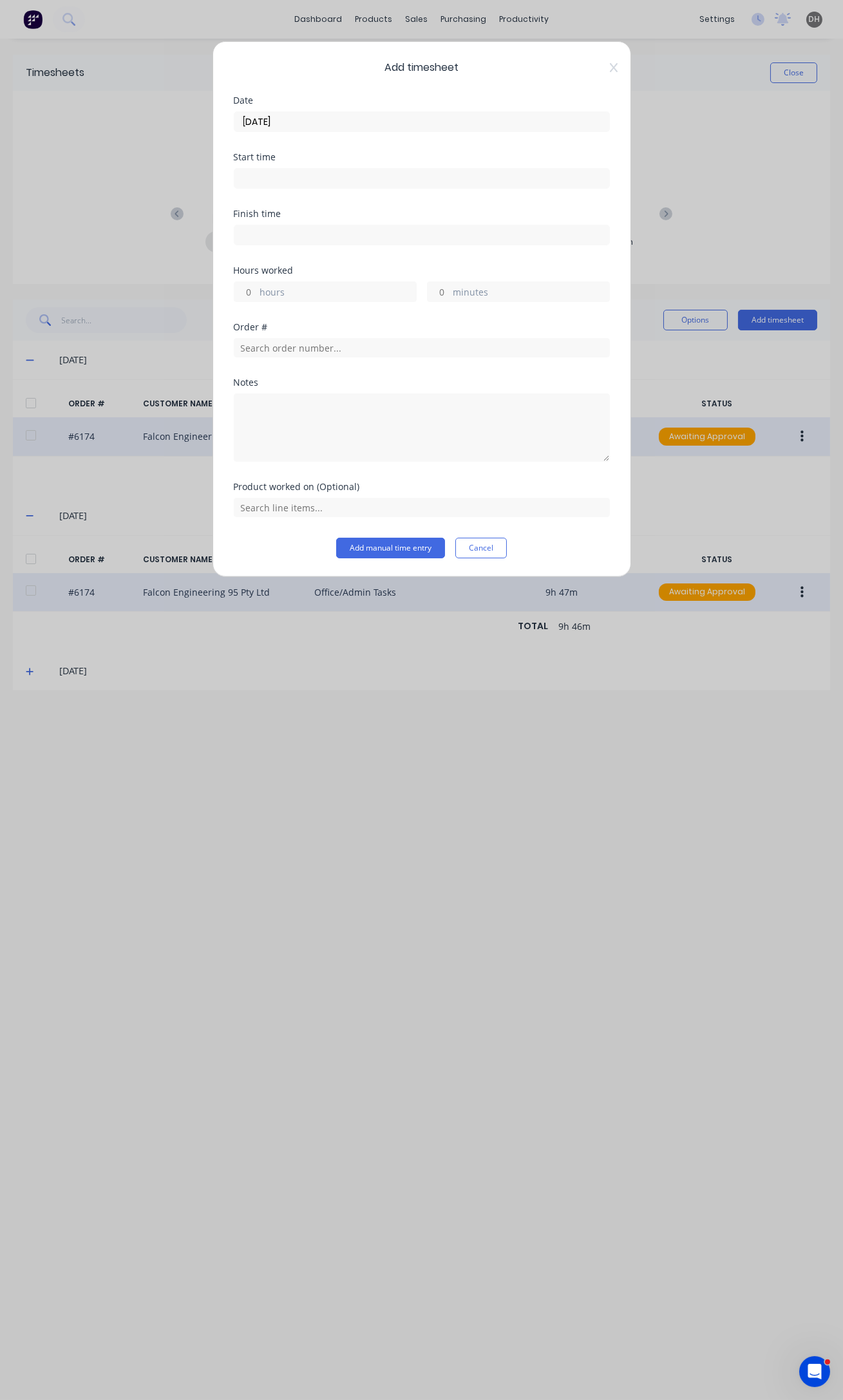
click at [260, 177] on input at bounding box center [421, 178] width 375 height 19
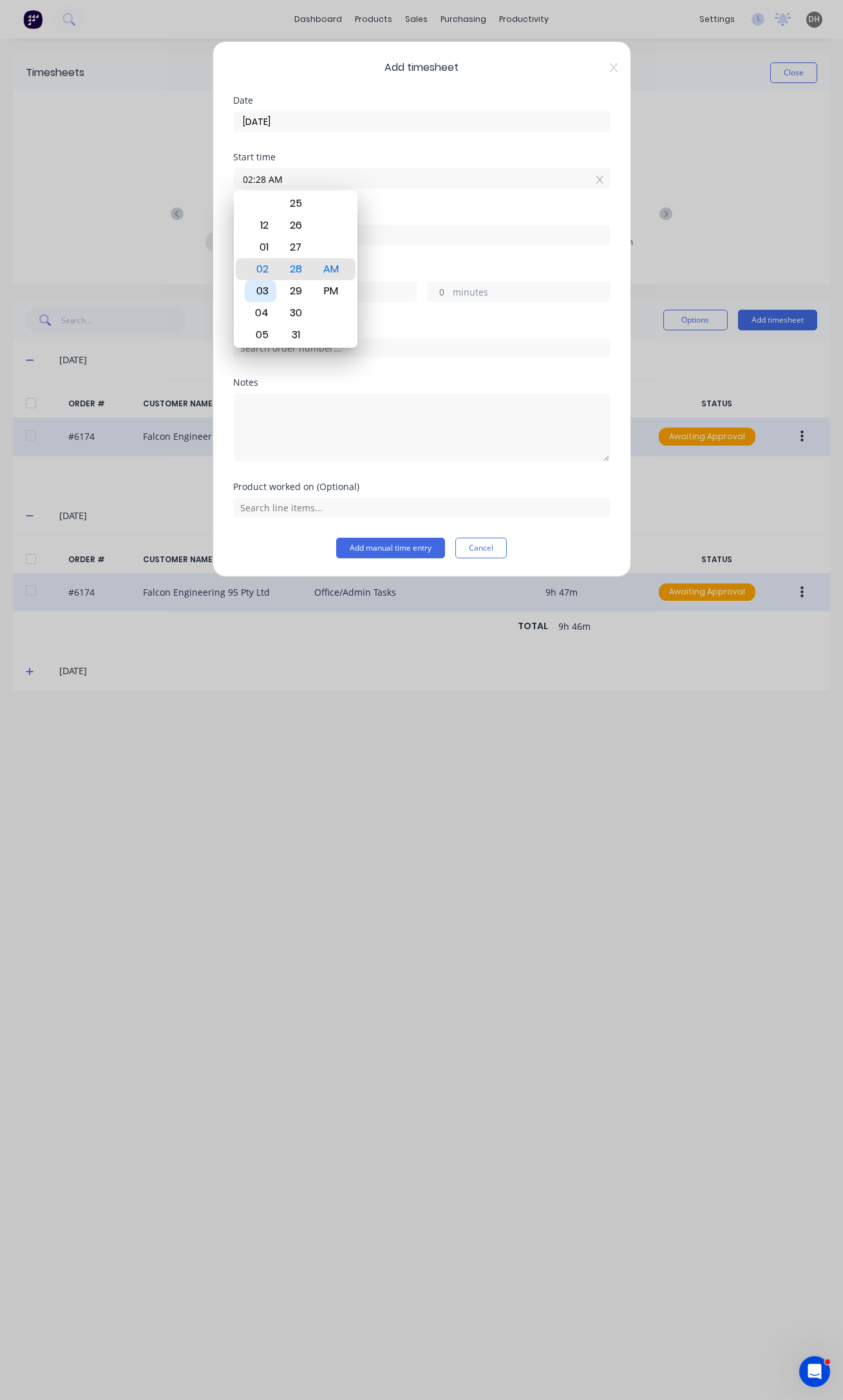
click at [266, 294] on div "03" at bounding box center [260, 290] width 32 height 22
click at [302, 242] on div "21" at bounding box center [295, 246] width 32 height 22
click at [325, 294] on div "PM" at bounding box center [331, 290] width 32 height 22
click at [413, 251] on div "Finish time" at bounding box center [421, 238] width 376 height 57
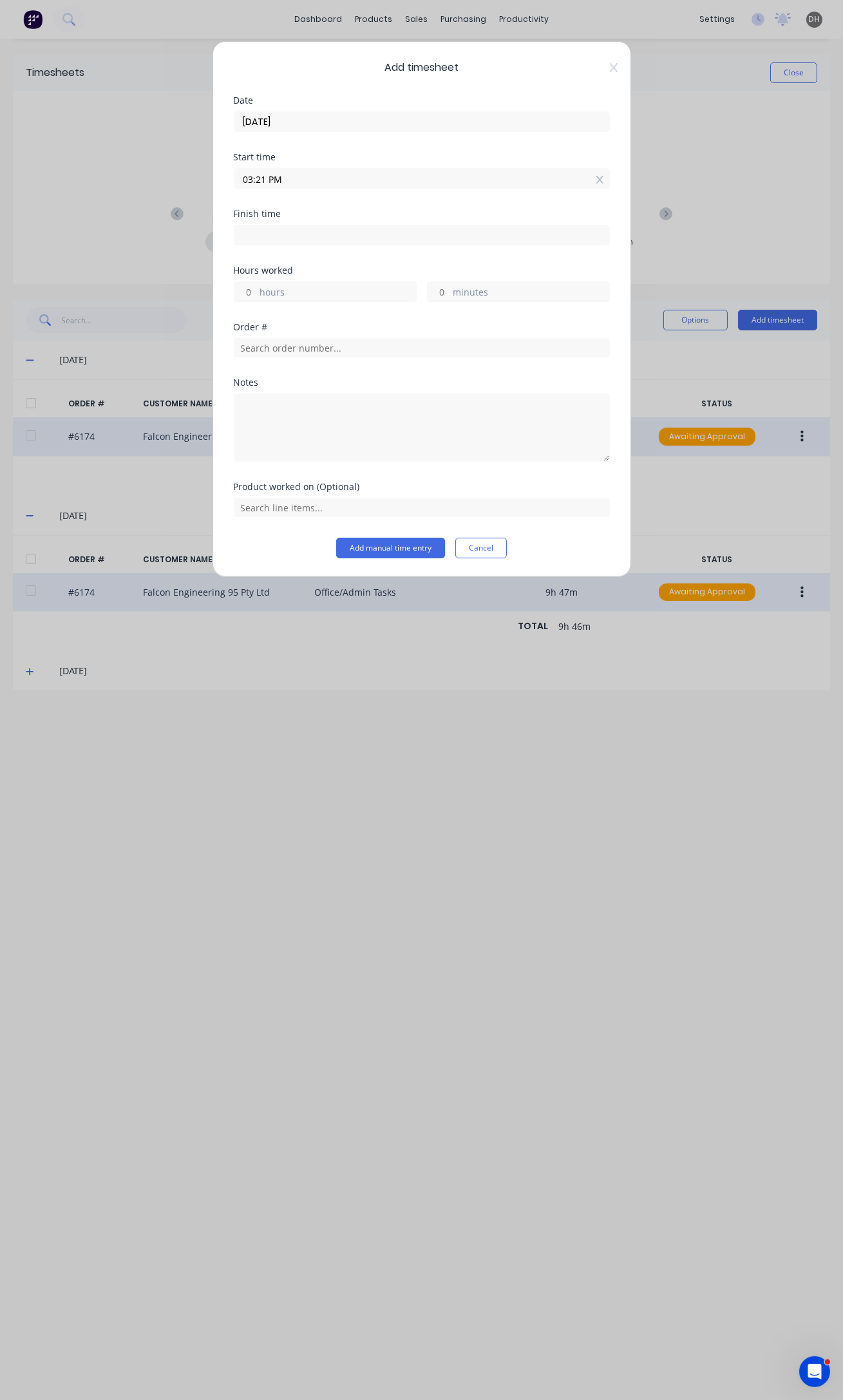
click at [305, 235] on input at bounding box center [421, 235] width 375 height 19
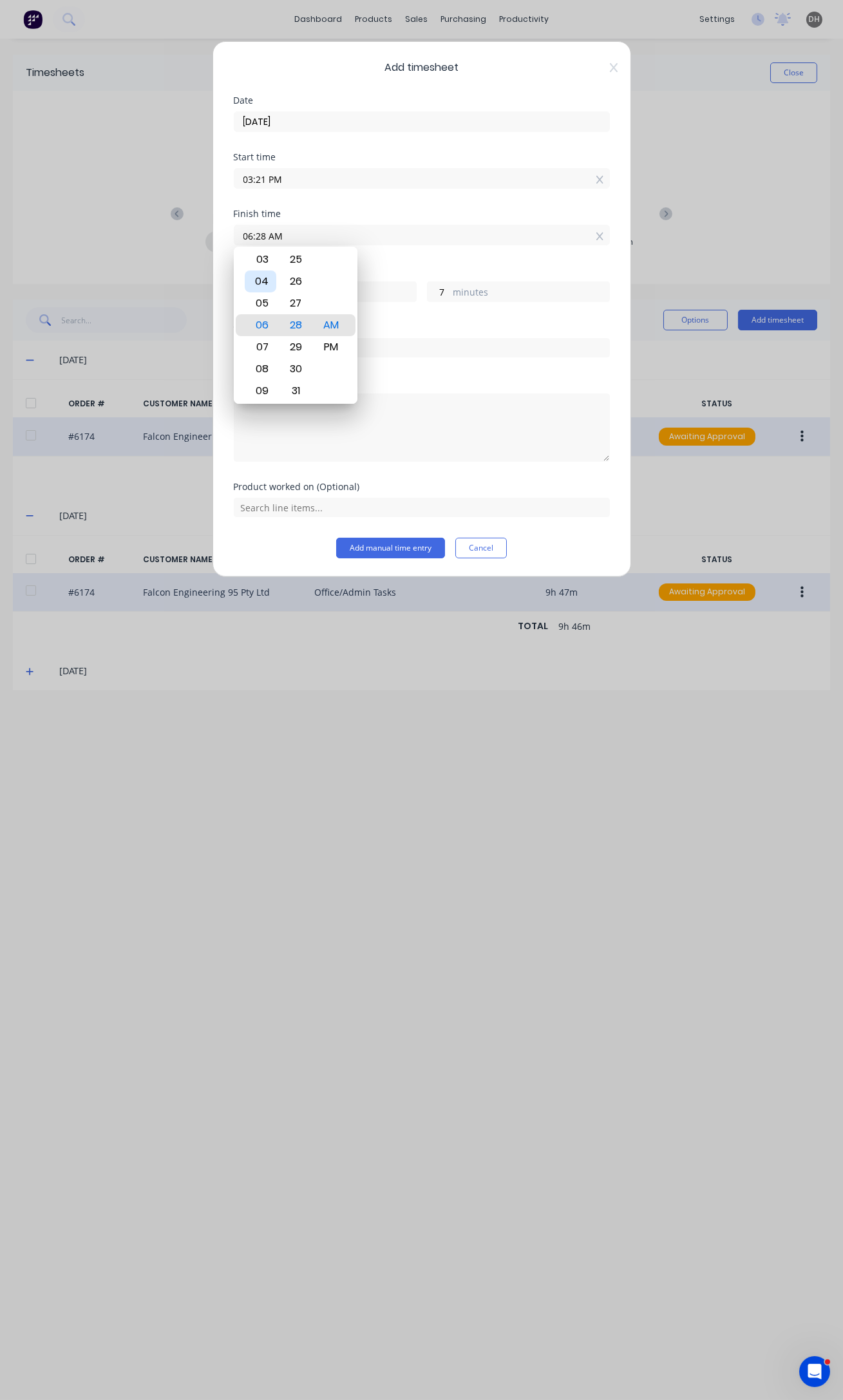
click at [264, 280] on div "04" at bounding box center [260, 281] width 32 height 22
click at [296, 328] on div "00" at bounding box center [295, 325] width 32 height 22
click at [335, 344] on div "PM" at bounding box center [331, 346] width 32 height 22
click at [381, 302] on div "Hours worked 0 hours 39 minutes" at bounding box center [421, 294] width 376 height 57
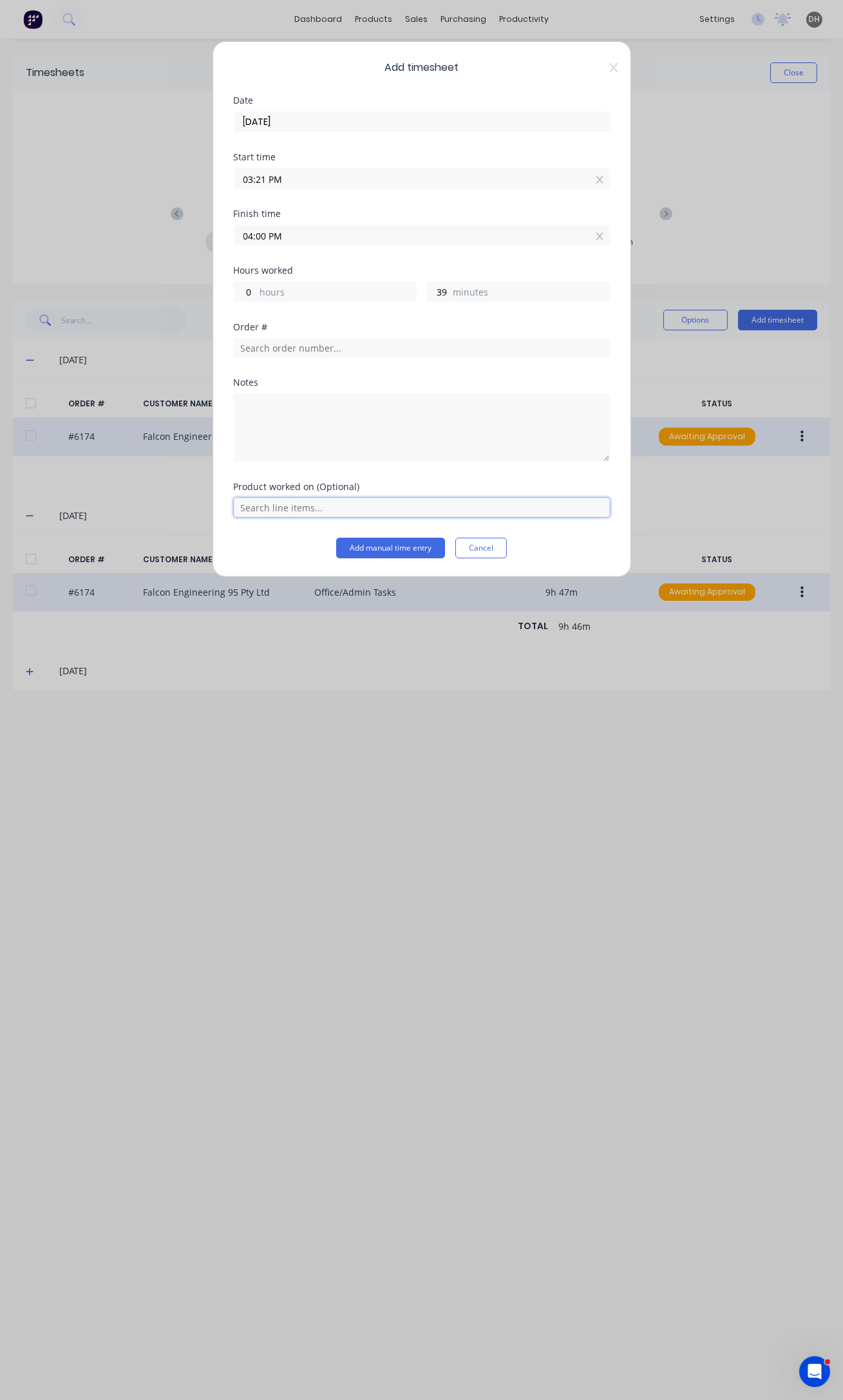
click at [311, 505] on input "text" at bounding box center [421, 507] width 376 height 19
click at [308, 352] on input "text" at bounding box center [421, 348] width 376 height 19
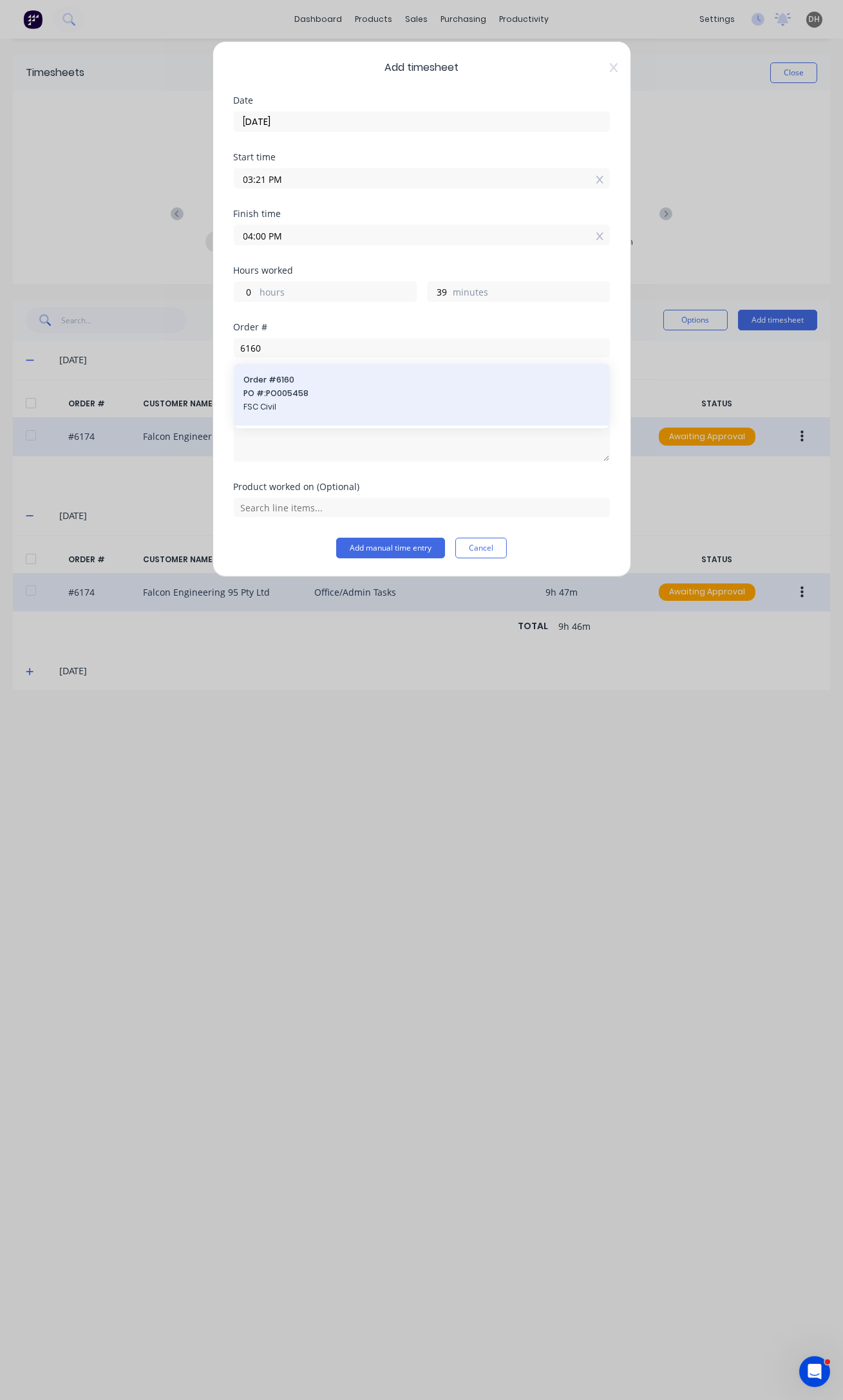
click at [272, 393] on span "PO #: PO005458" at bounding box center [421, 393] width 356 height 11
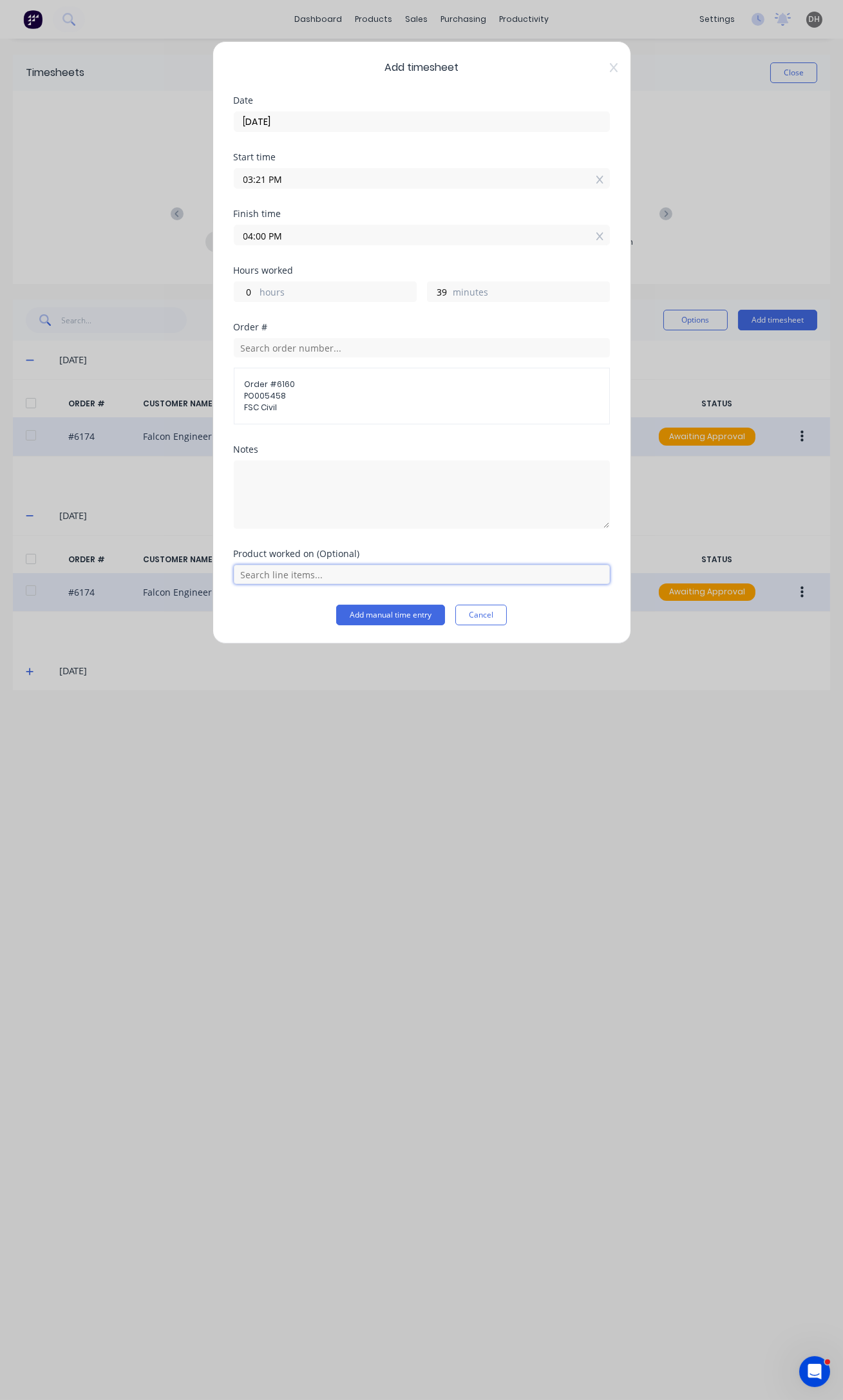
click at [298, 575] on input "text" at bounding box center [421, 574] width 376 height 19
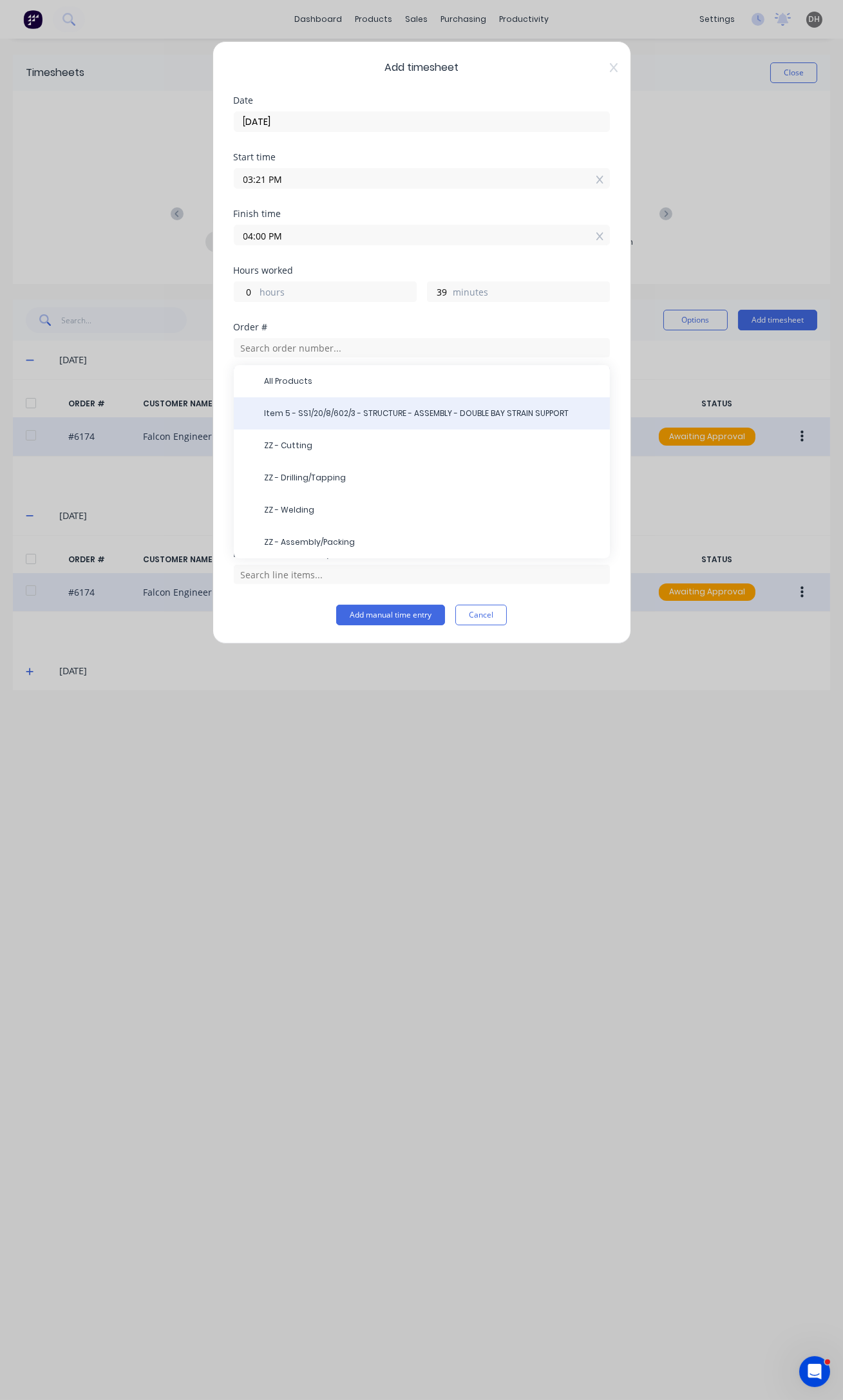
click at [323, 412] on span "Item 5 - SS1/20/8/602/3 - STRUCTURE - ASSEMBLY - DOUBLE BAY STRAIN SUPPORT" at bounding box center [431, 412] width 335 height 11
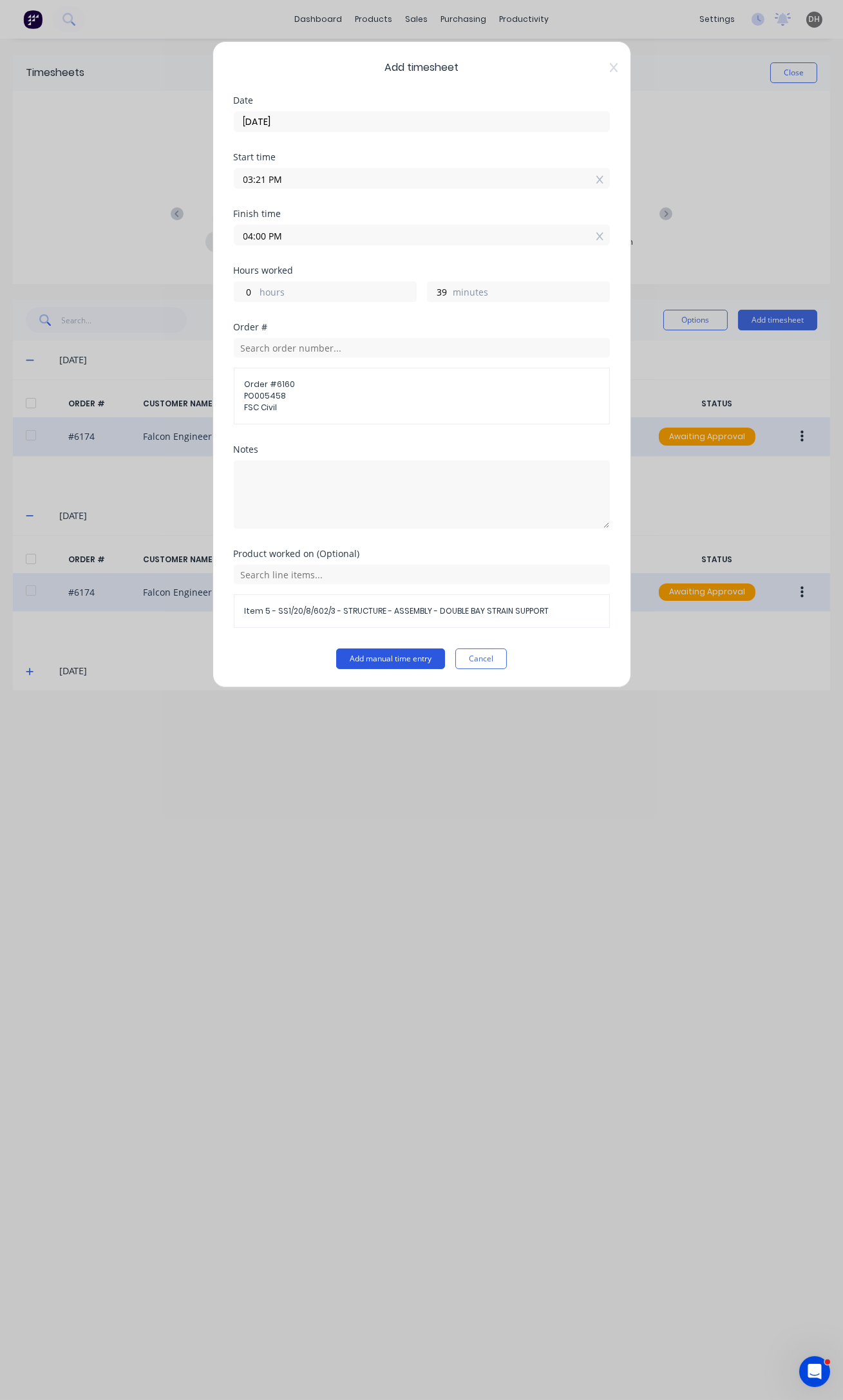
click at [403, 660] on button "Add manual time entry" at bounding box center [390, 659] width 108 height 21
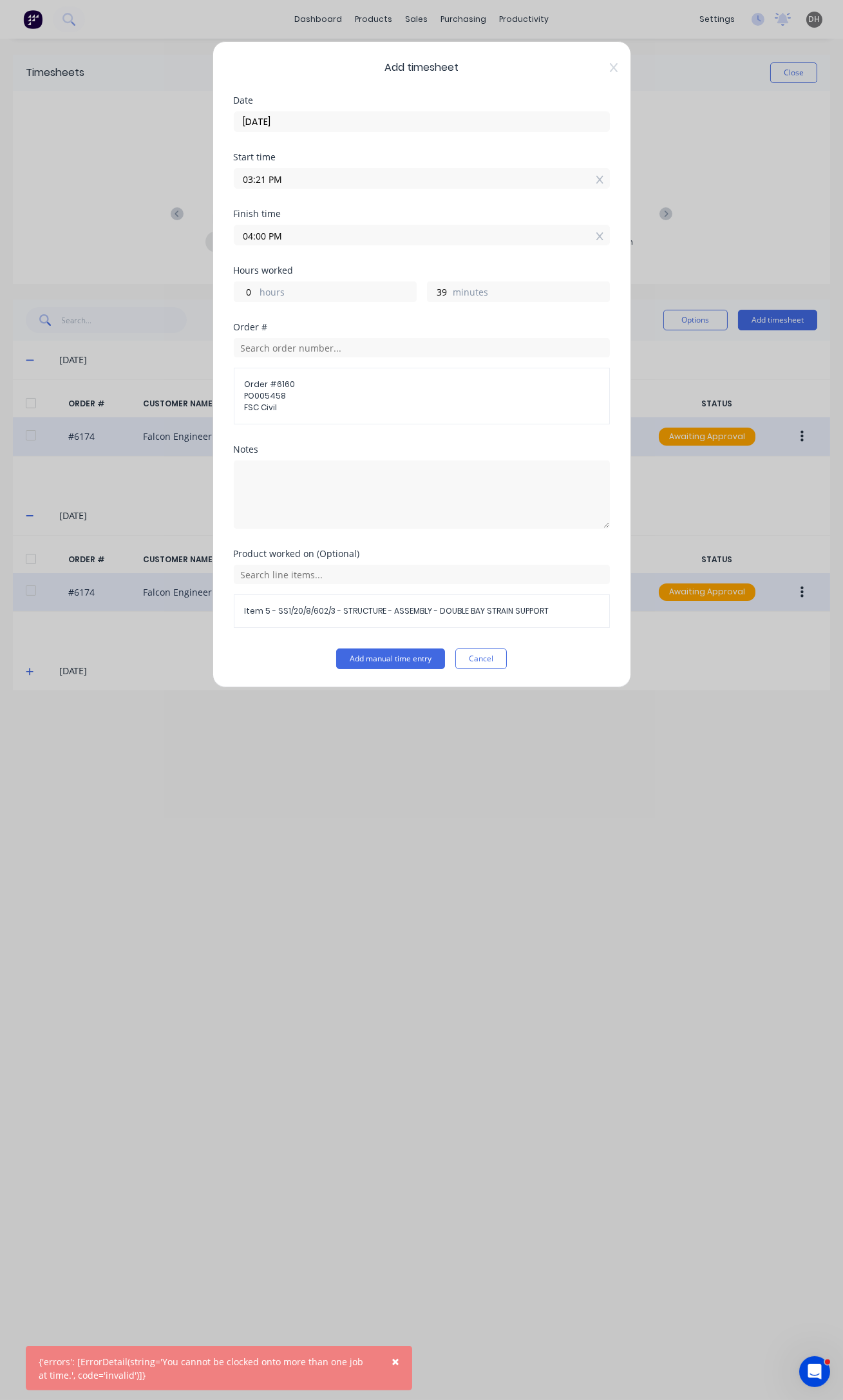
click at [264, 178] on input "03:21 PM" at bounding box center [421, 178] width 375 height 19
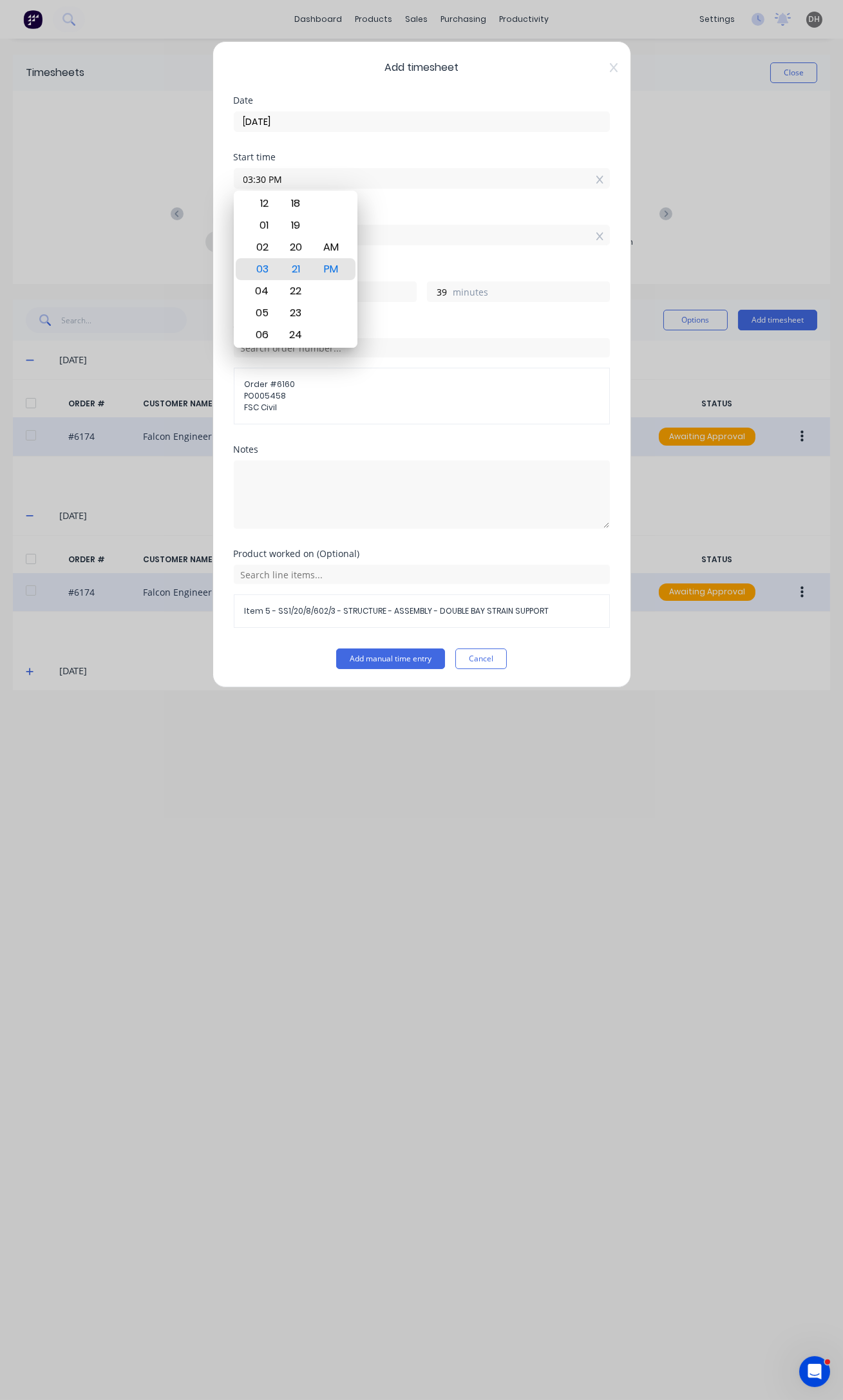
click at [336, 648] on button "Add manual time entry" at bounding box center [390, 659] width 108 height 21
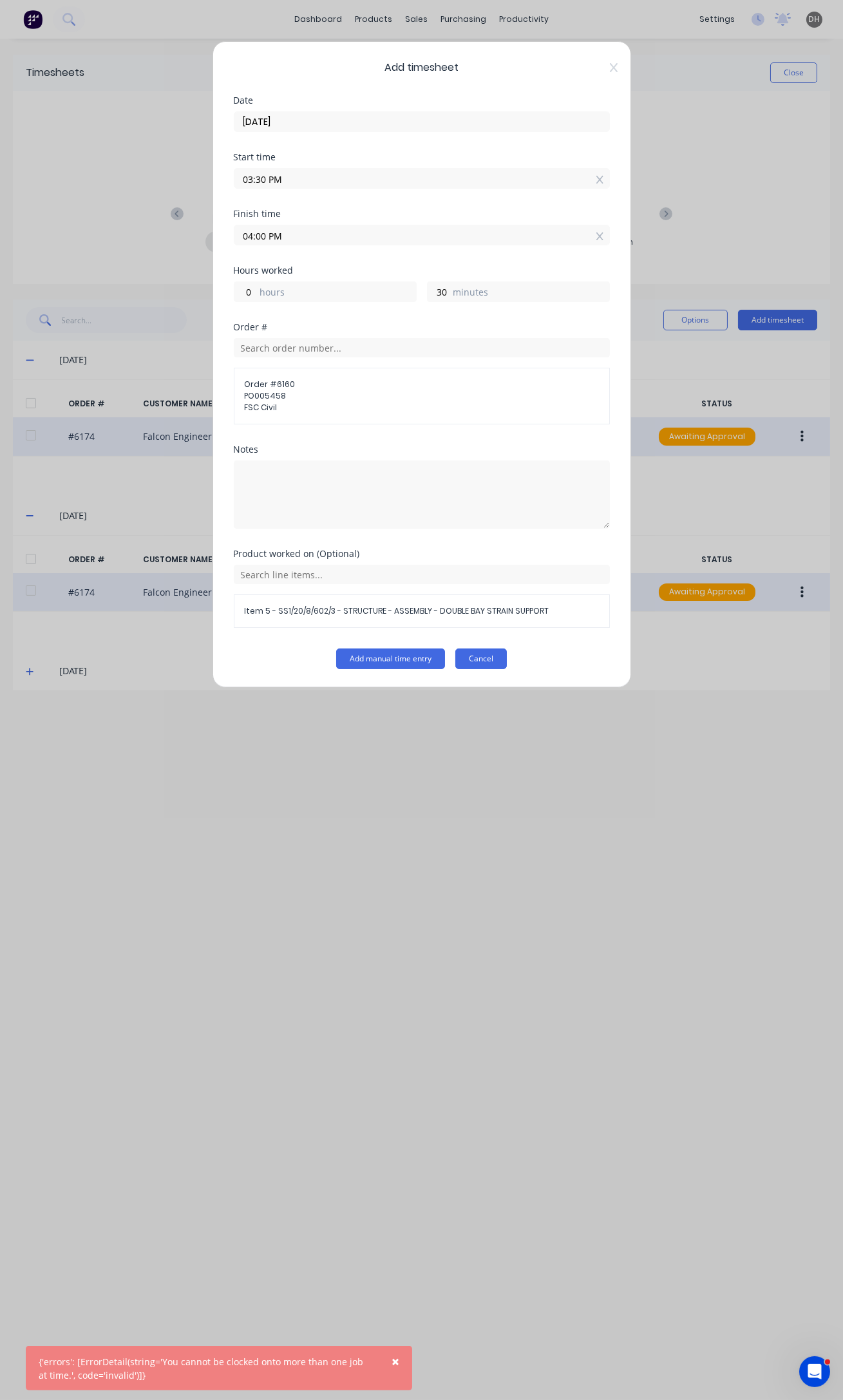
click at [471, 655] on button "Cancel" at bounding box center [481, 659] width 52 height 21
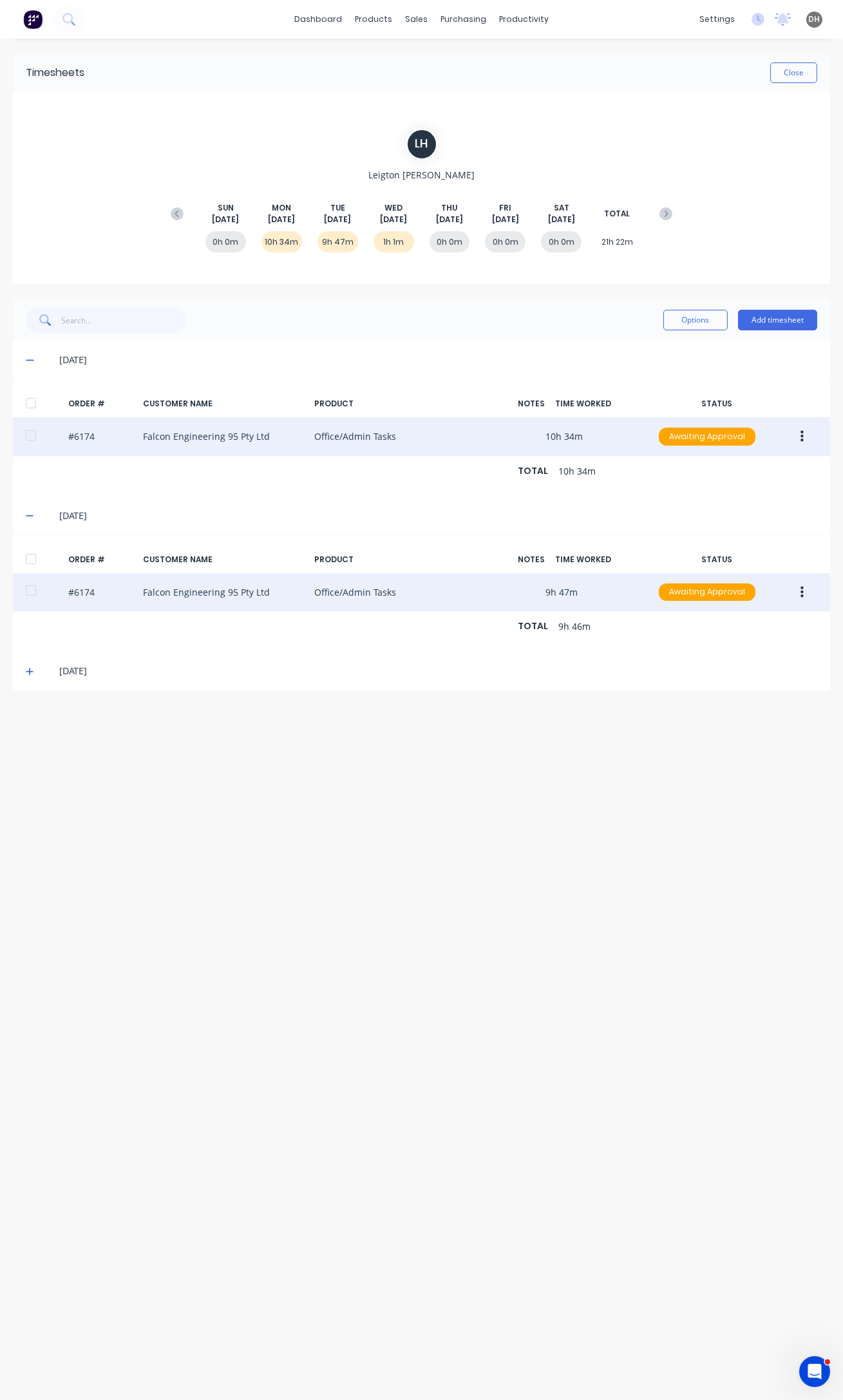
click at [803, 592] on icon "button" at bounding box center [803, 591] width 3 height 11
click at [711, 680] on div "Edit" at bounding box center [755, 678] width 99 height 19
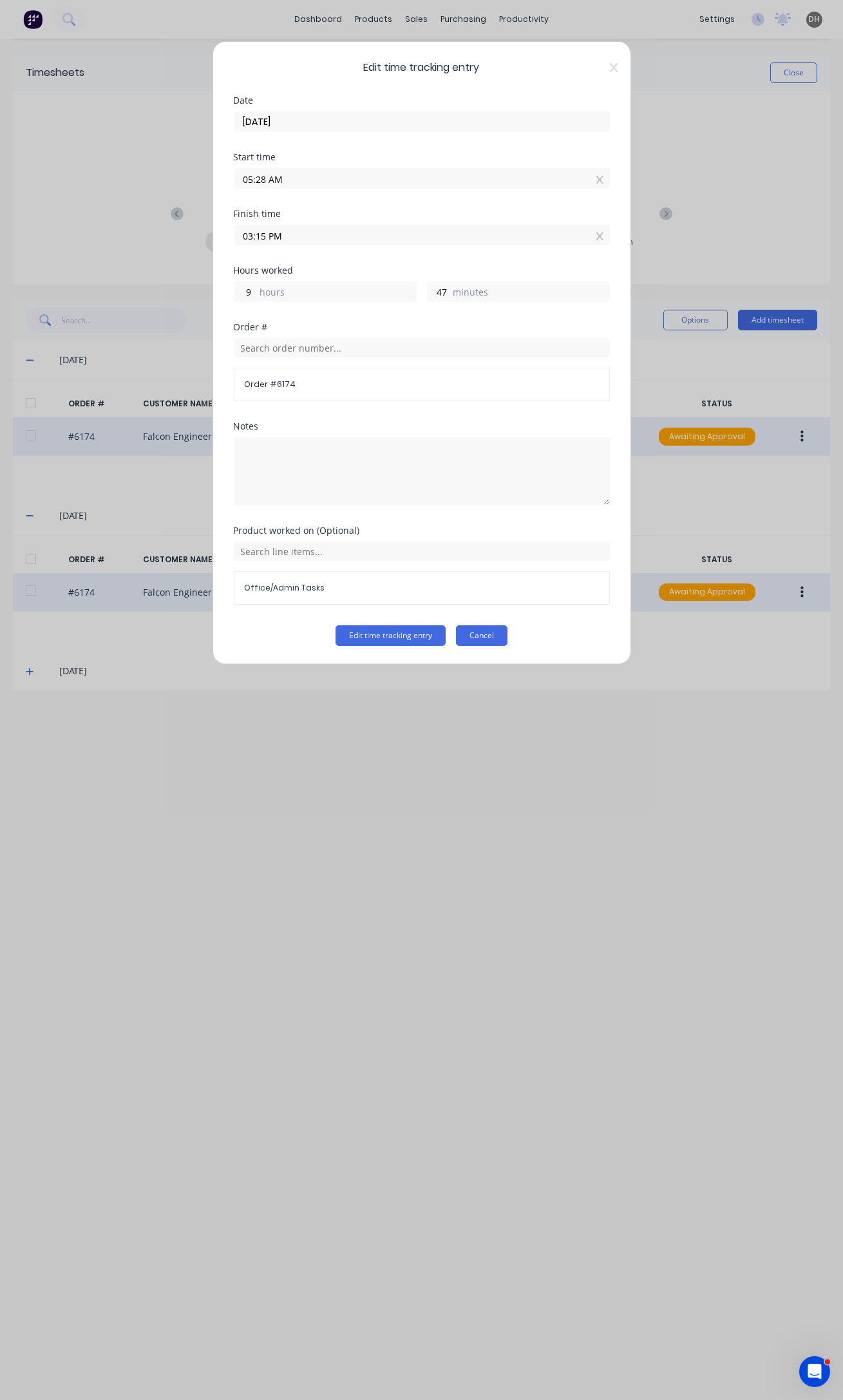
click at [480, 636] on button "Cancel" at bounding box center [481, 635] width 52 height 21
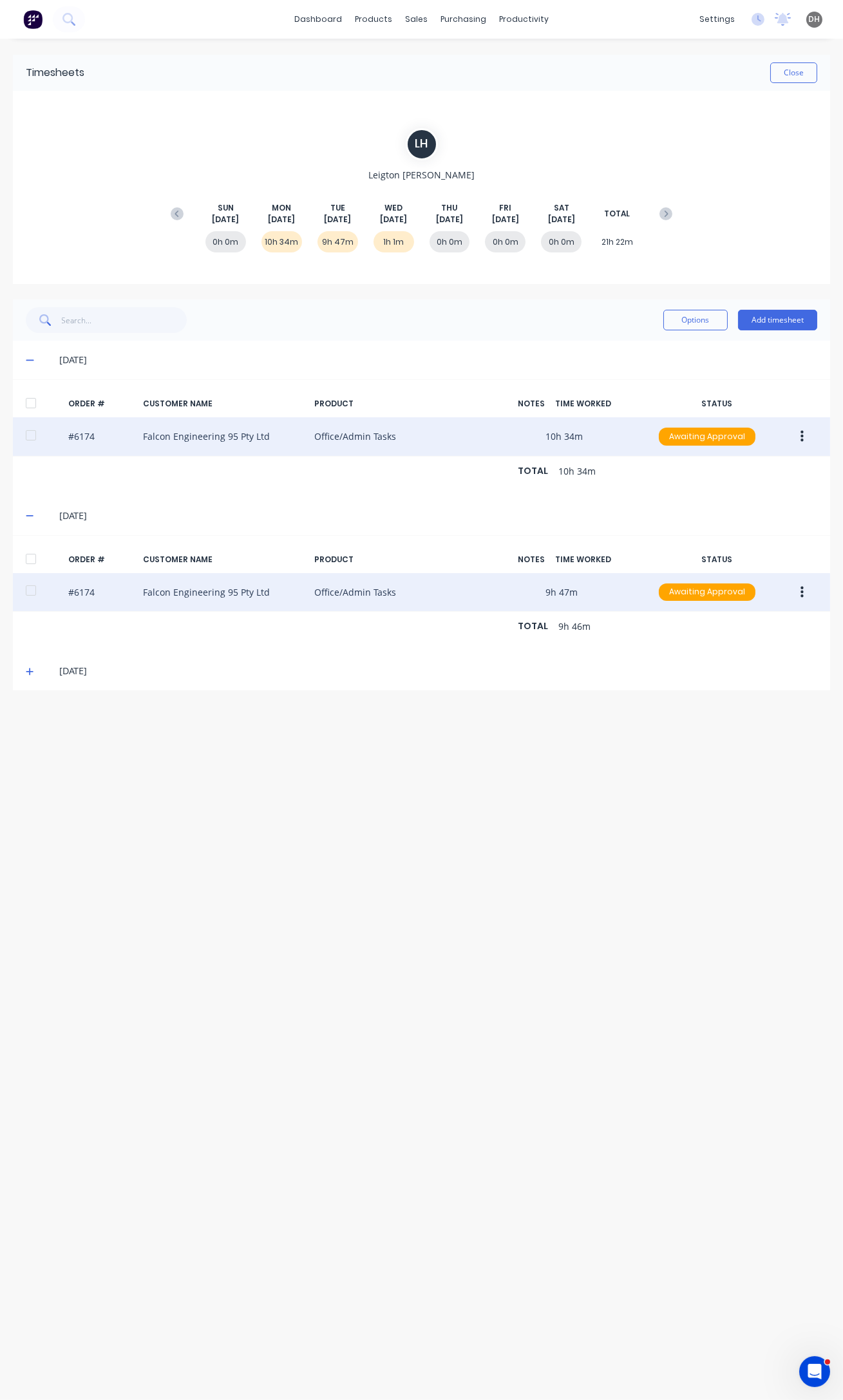
click at [808, 333] on div "Options Add timesheet" at bounding box center [421, 320] width 817 height 41
click at [794, 315] on button "Add timesheet" at bounding box center [778, 320] width 79 height 21
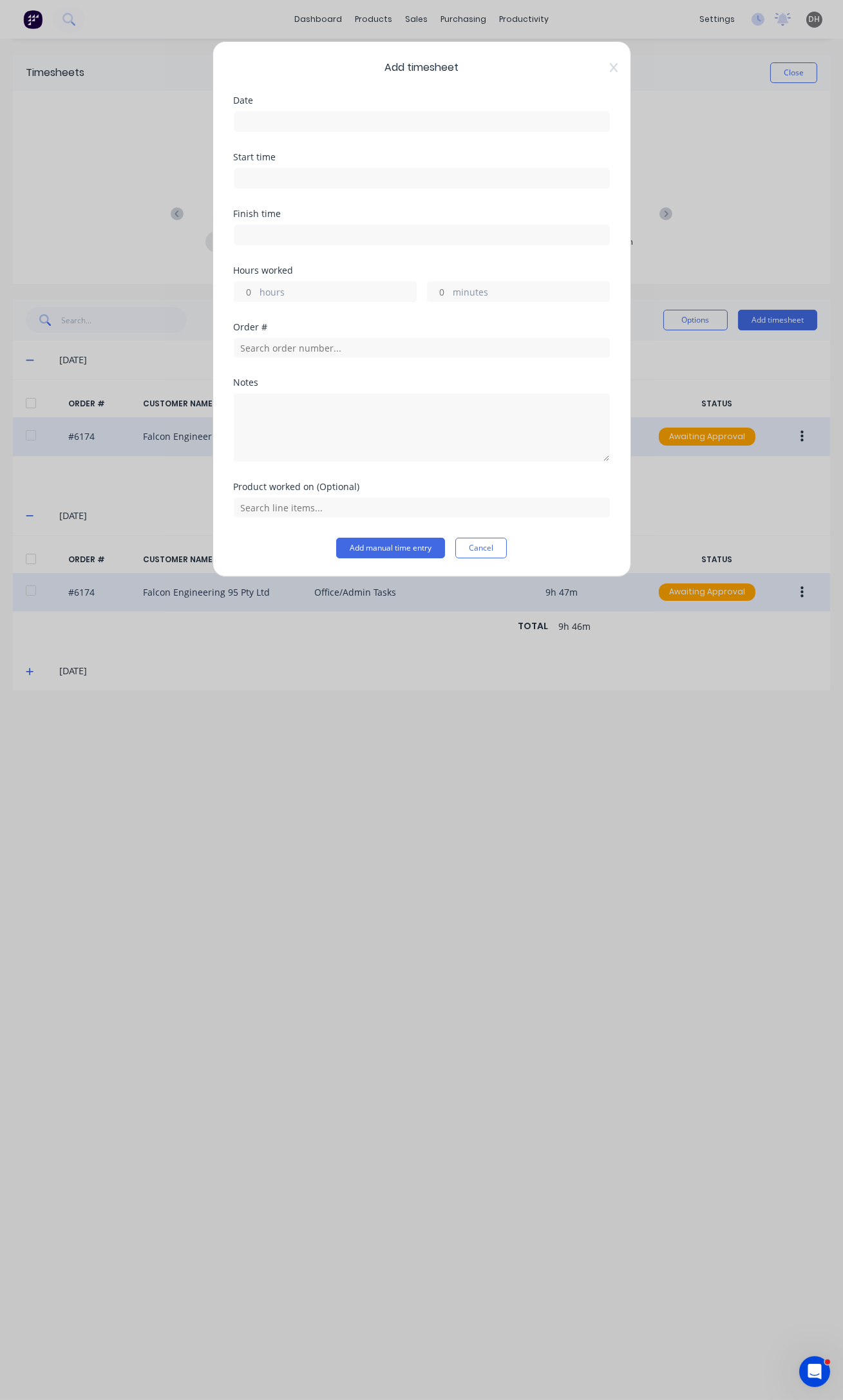
click at [239, 177] on input at bounding box center [421, 178] width 375 height 19
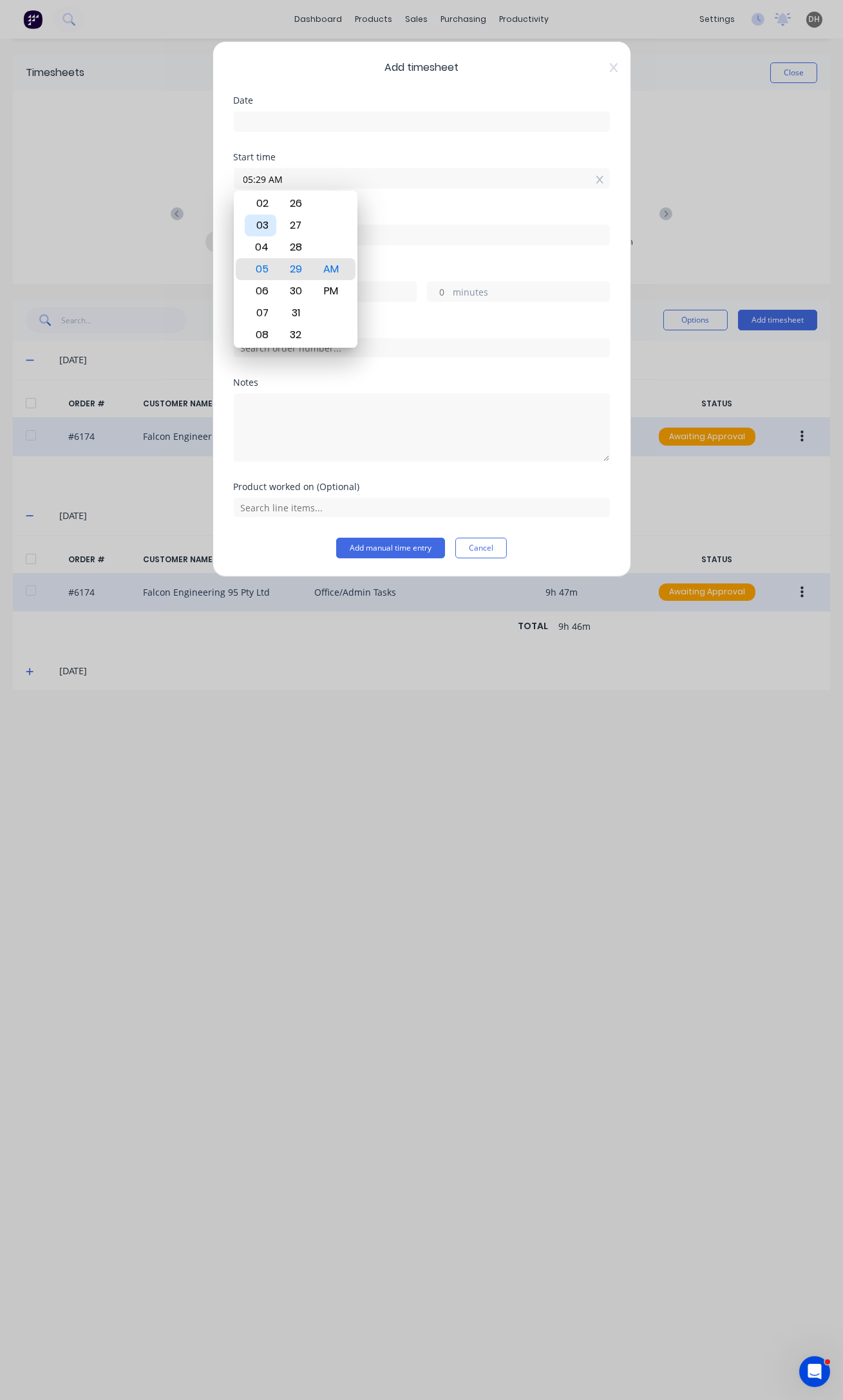
click at [263, 223] on div "03" at bounding box center [260, 225] width 32 height 22
click at [298, 325] on div "16" at bounding box center [295, 334] width 32 height 22
click at [331, 290] on div "PM" at bounding box center [331, 290] width 32 height 22
click at [407, 256] on div "Finish time" at bounding box center [421, 238] width 376 height 57
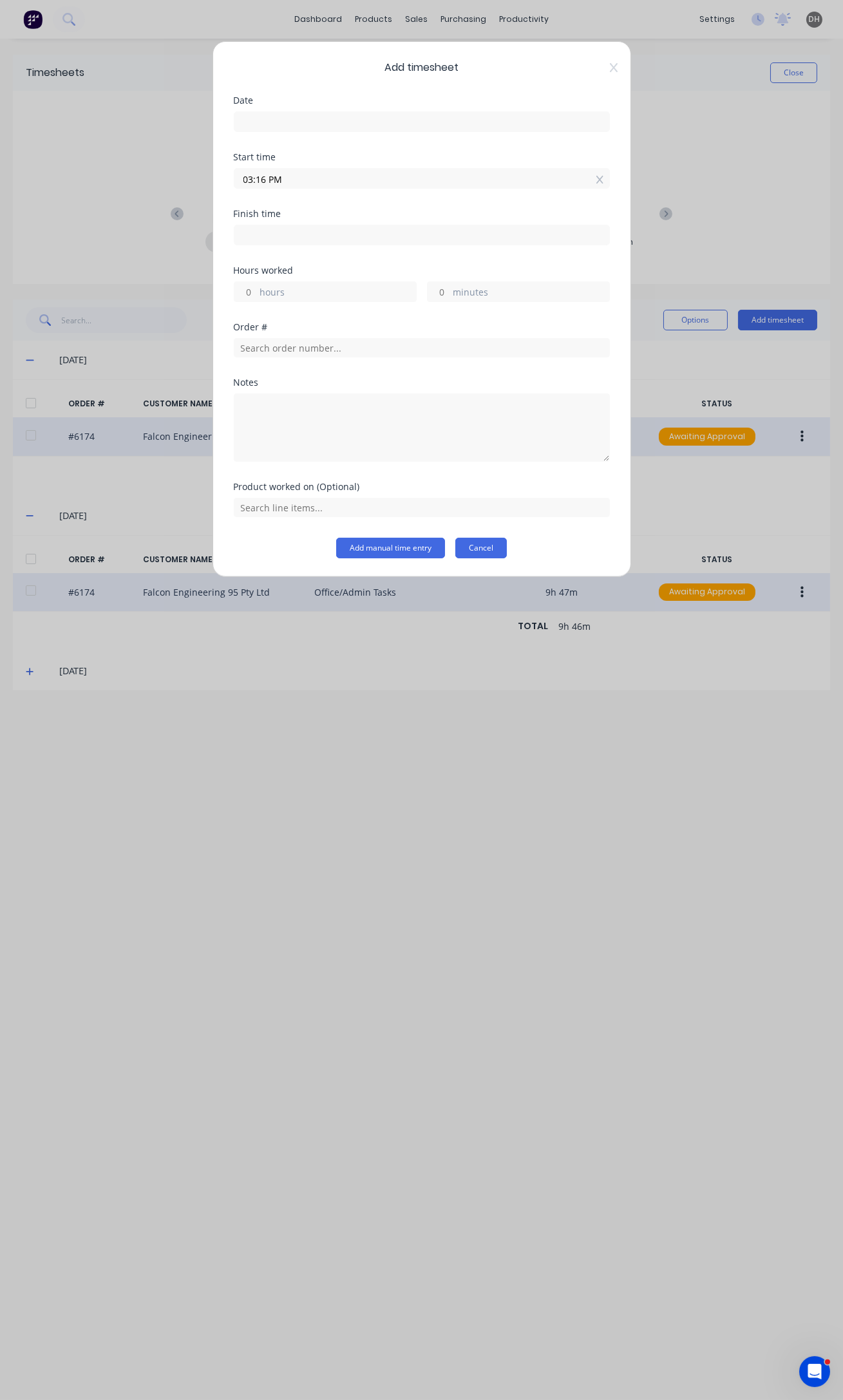
click at [497, 542] on button "Cancel" at bounding box center [481, 548] width 52 height 21
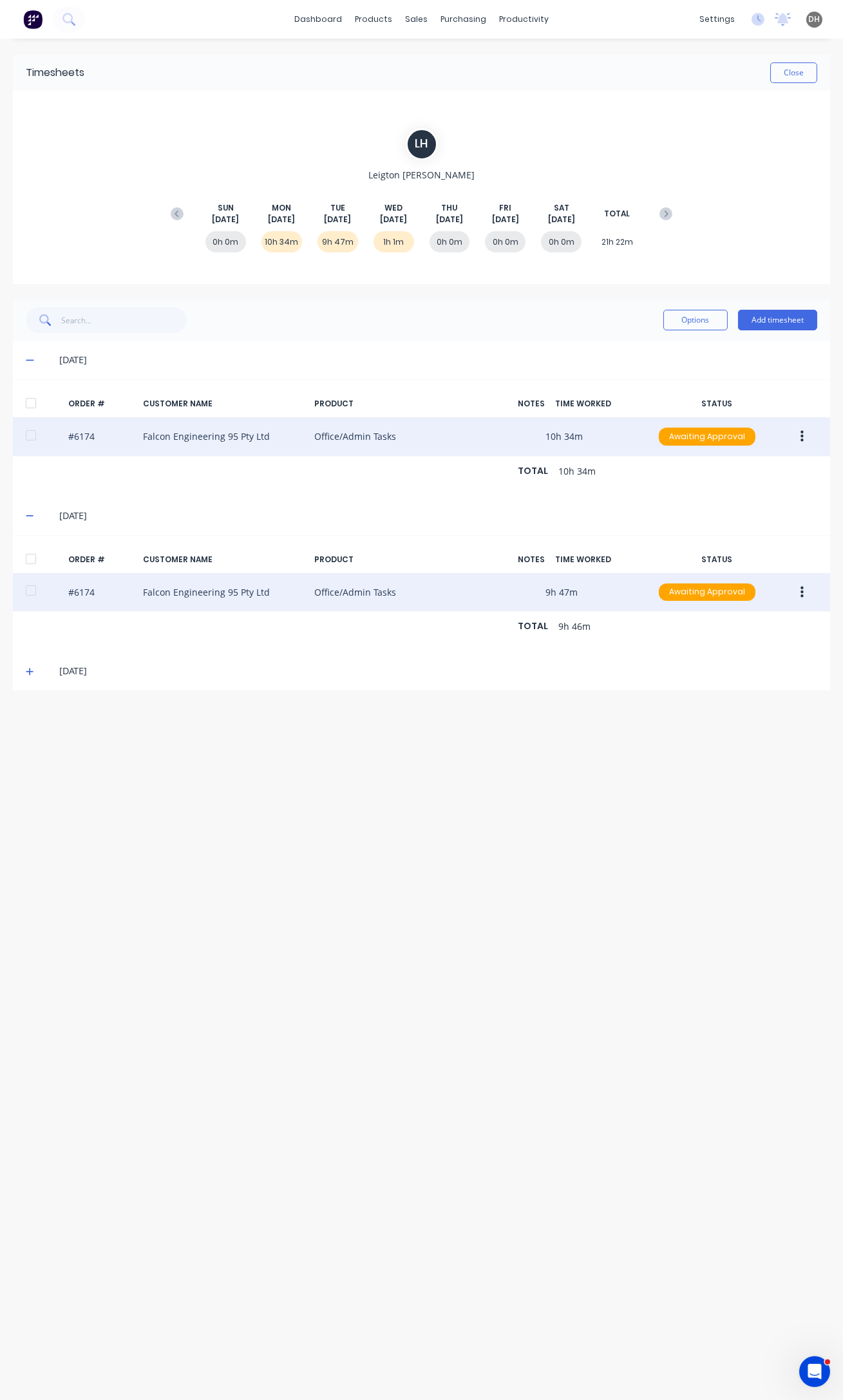
click at [803, 591] on icon "button" at bounding box center [803, 591] width 3 height 11
click at [741, 675] on div "Edit" at bounding box center [755, 678] width 99 height 19
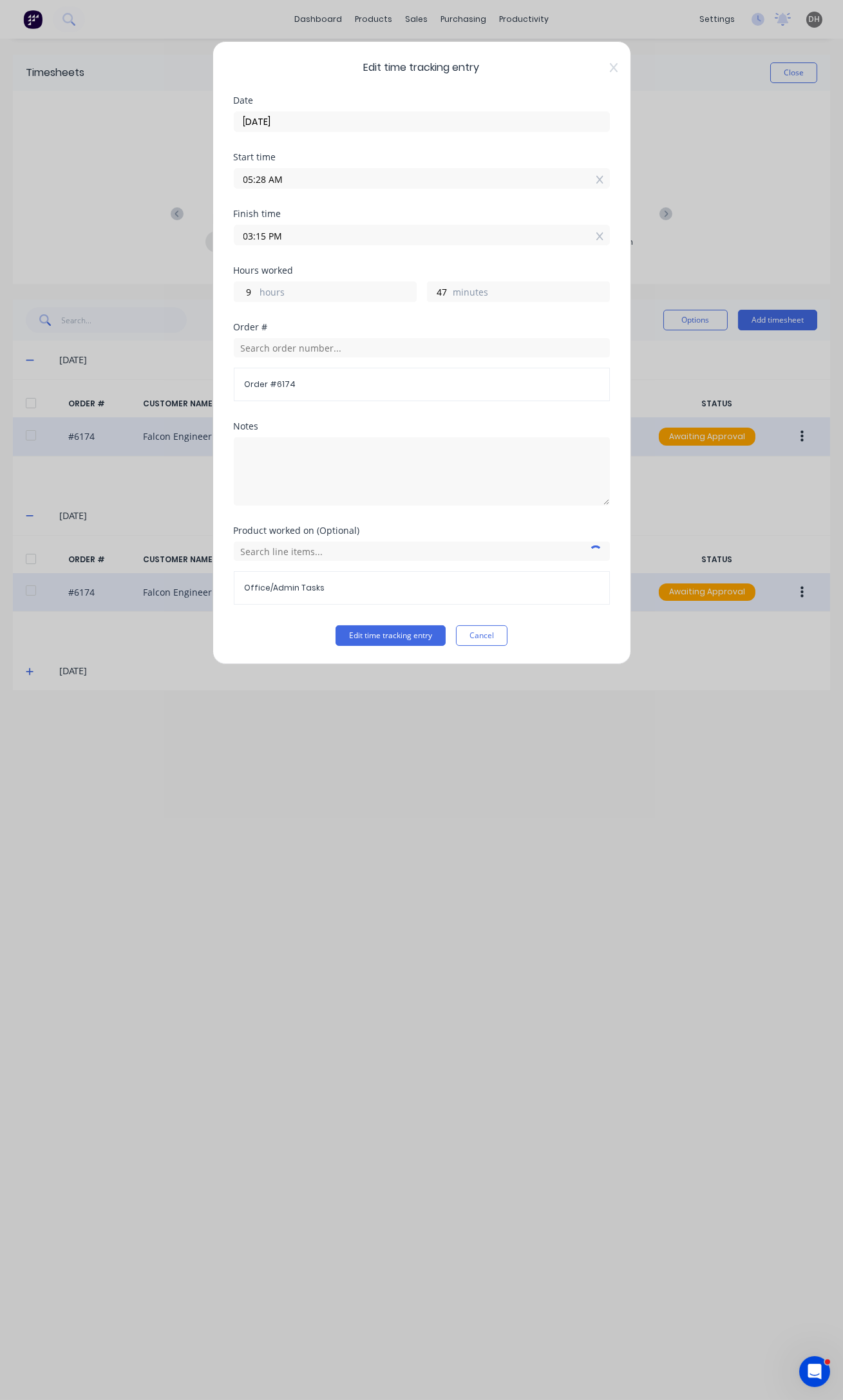
drag, startPoint x: 264, startPoint y: 238, endPoint x: 244, endPoint y: 232, distance: 20.9
click at [244, 232] on input "03:15 PM" at bounding box center [421, 235] width 375 height 19
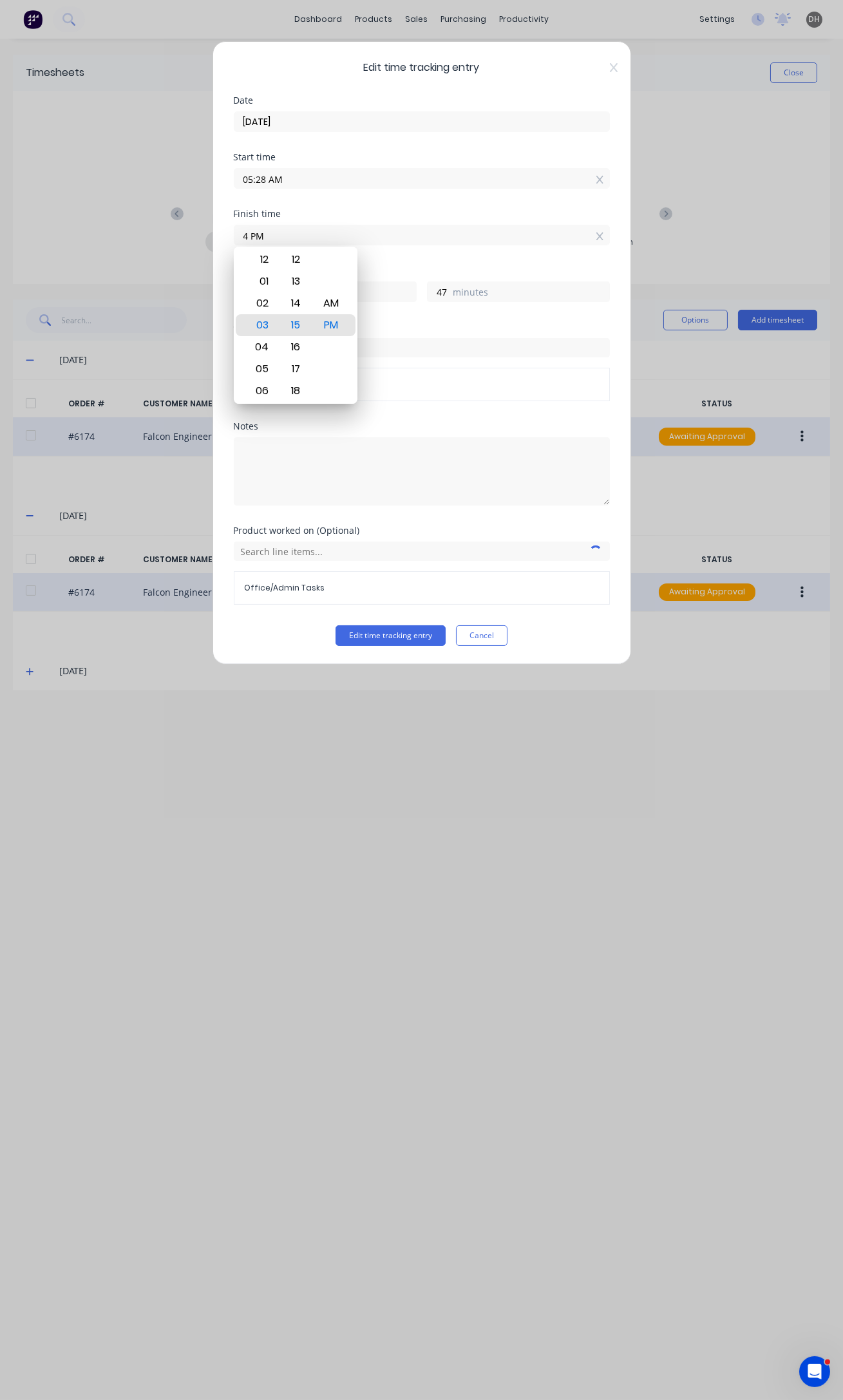
click at [336, 625] on button "Edit time tracking entry" at bounding box center [391, 635] width 110 height 21
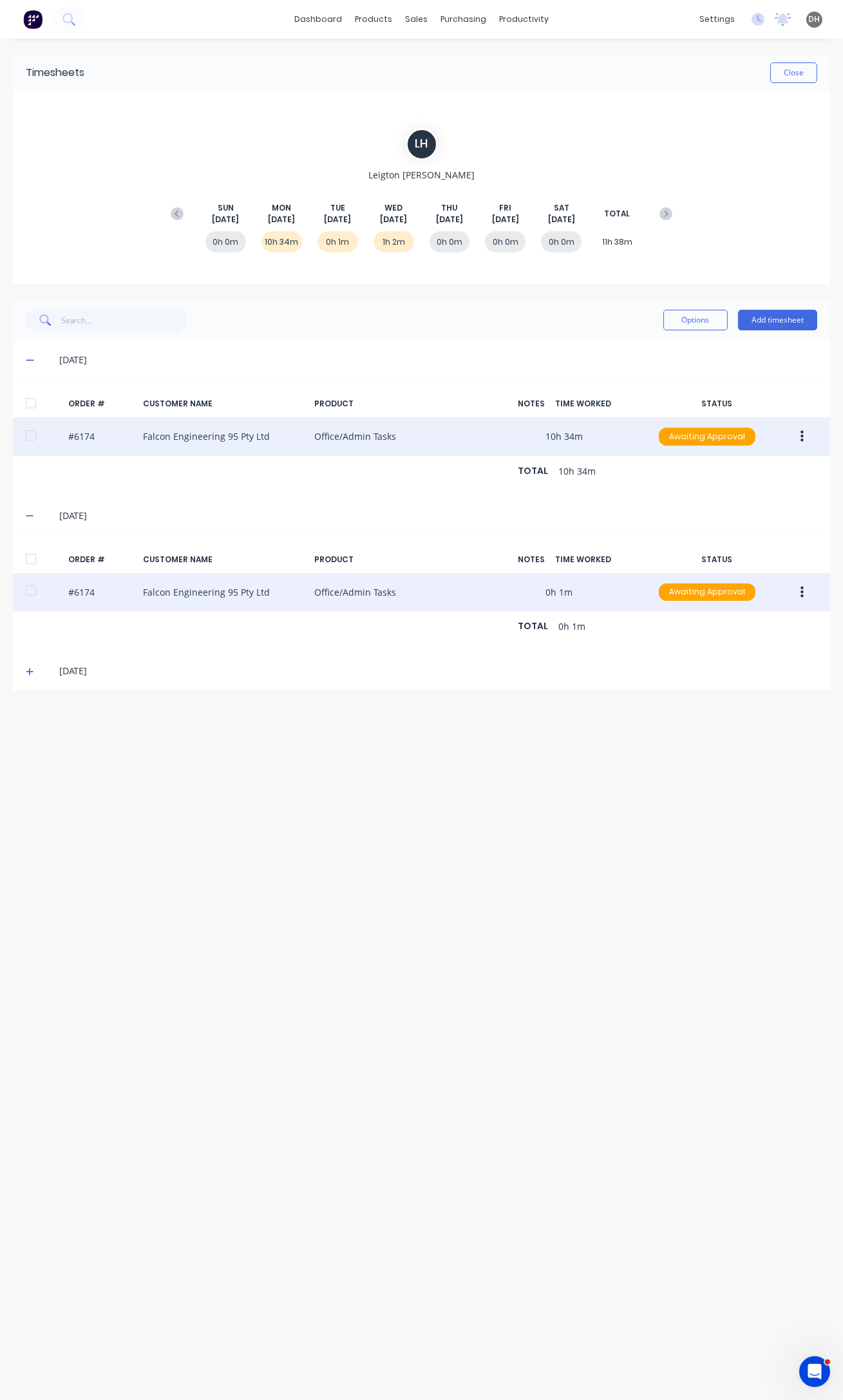
click at [342, 235] on div "0h 1m" at bounding box center [338, 241] width 40 height 22
click at [797, 594] on button "button" at bounding box center [802, 592] width 30 height 23
click at [705, 675] on button "Edit" at bounding box center [756, 678] width 122 height 26
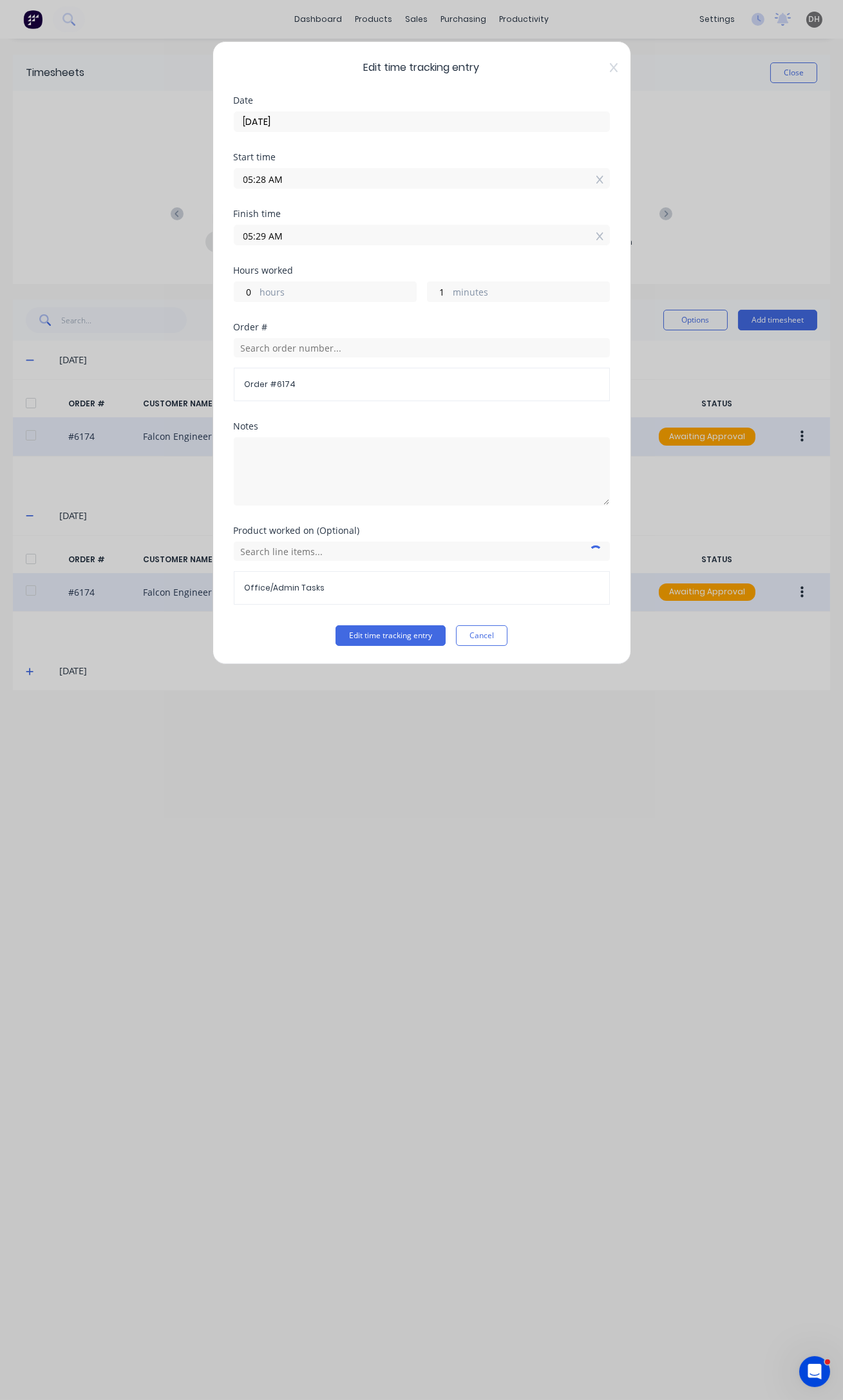
drag, startPoint x: 264, startPoint y: 234, endPoint x: 234, endPoint y: 232, distance: 30.1
click at [234, 232] on input "05:29 AM" at bounding box center [421, 235] width 375 height 19
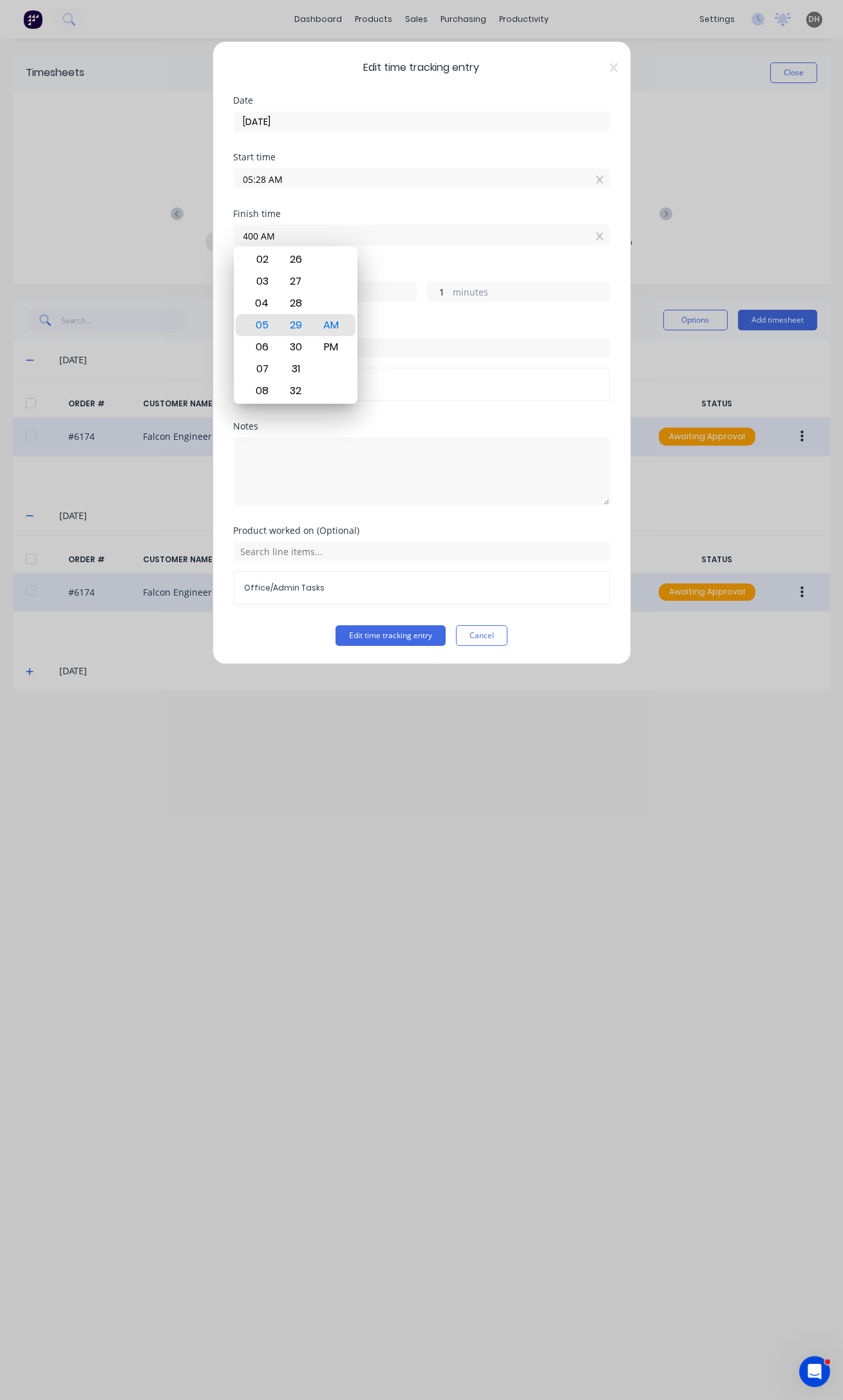
click at [336, 625] on button "Edit time tracking entry" at bounding box center [391, 635] width 110 height 21
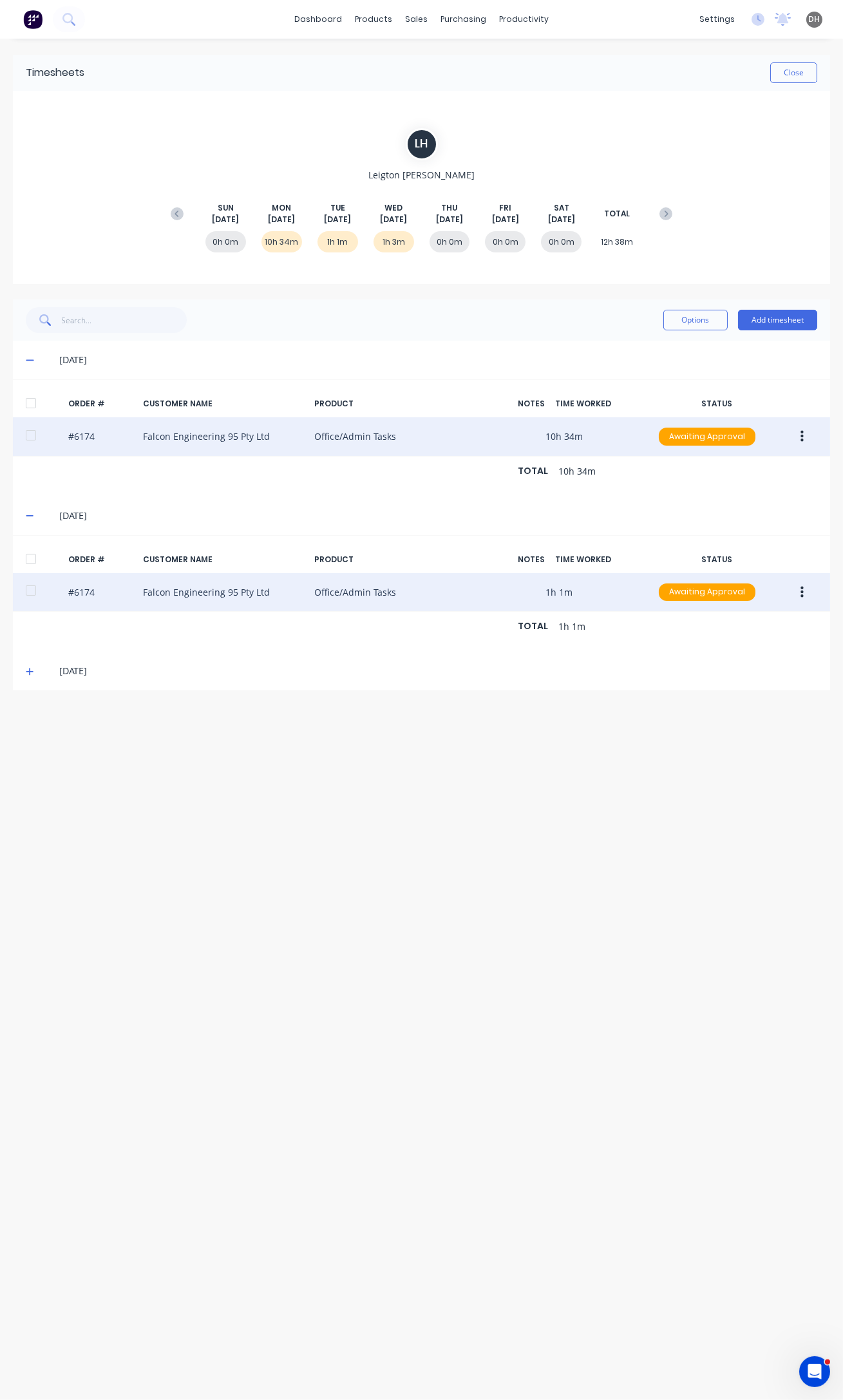
click at [794, 585] on button "button" at bounding box center [802, 592] width 30 height 23
click at [728, 675] on div "Edit" at bounding box center [755, 678] width 99 height 19
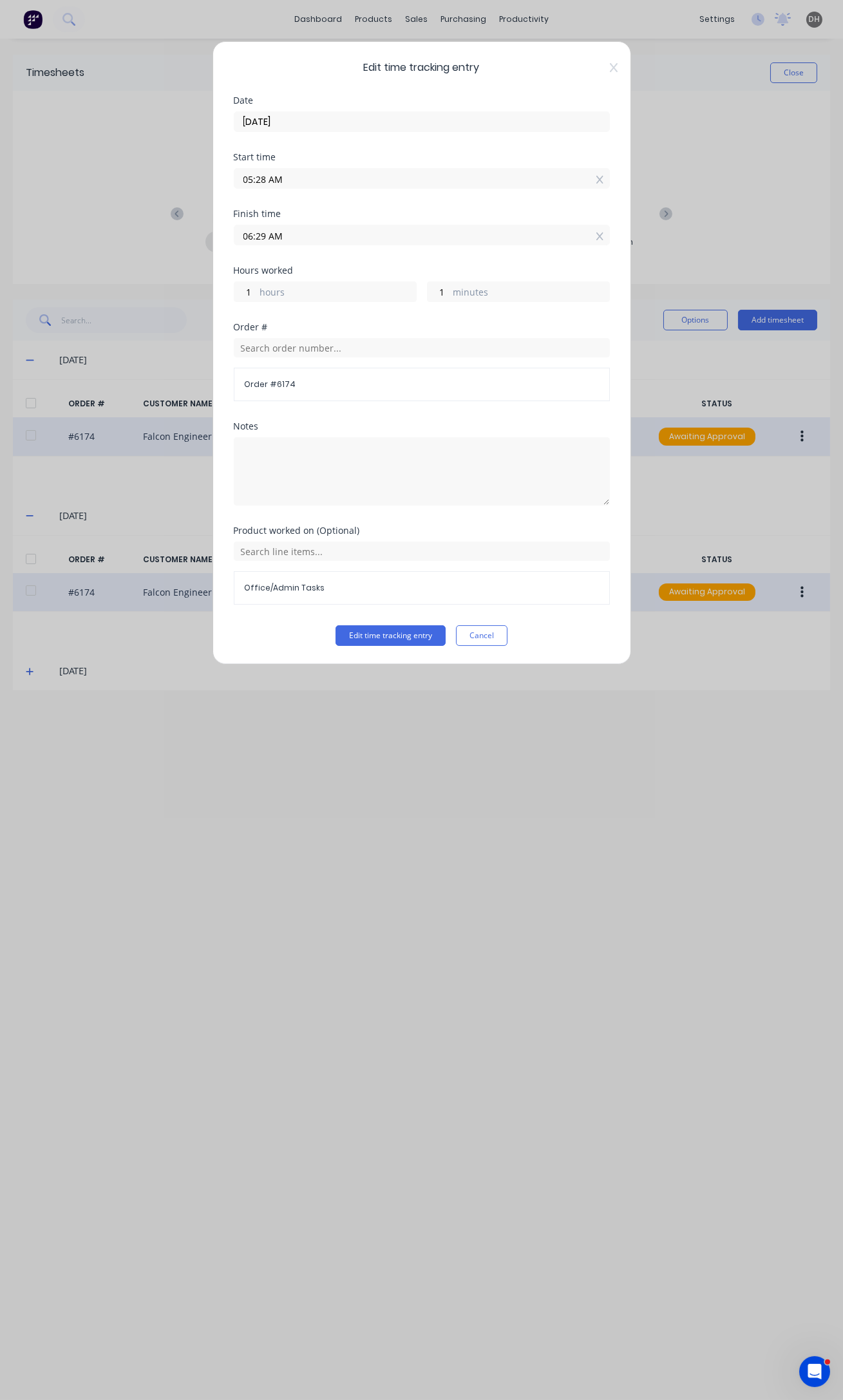
click at [270, 231] on input "06:29 AM" at bounding box center [421, 235] width 375 height 19
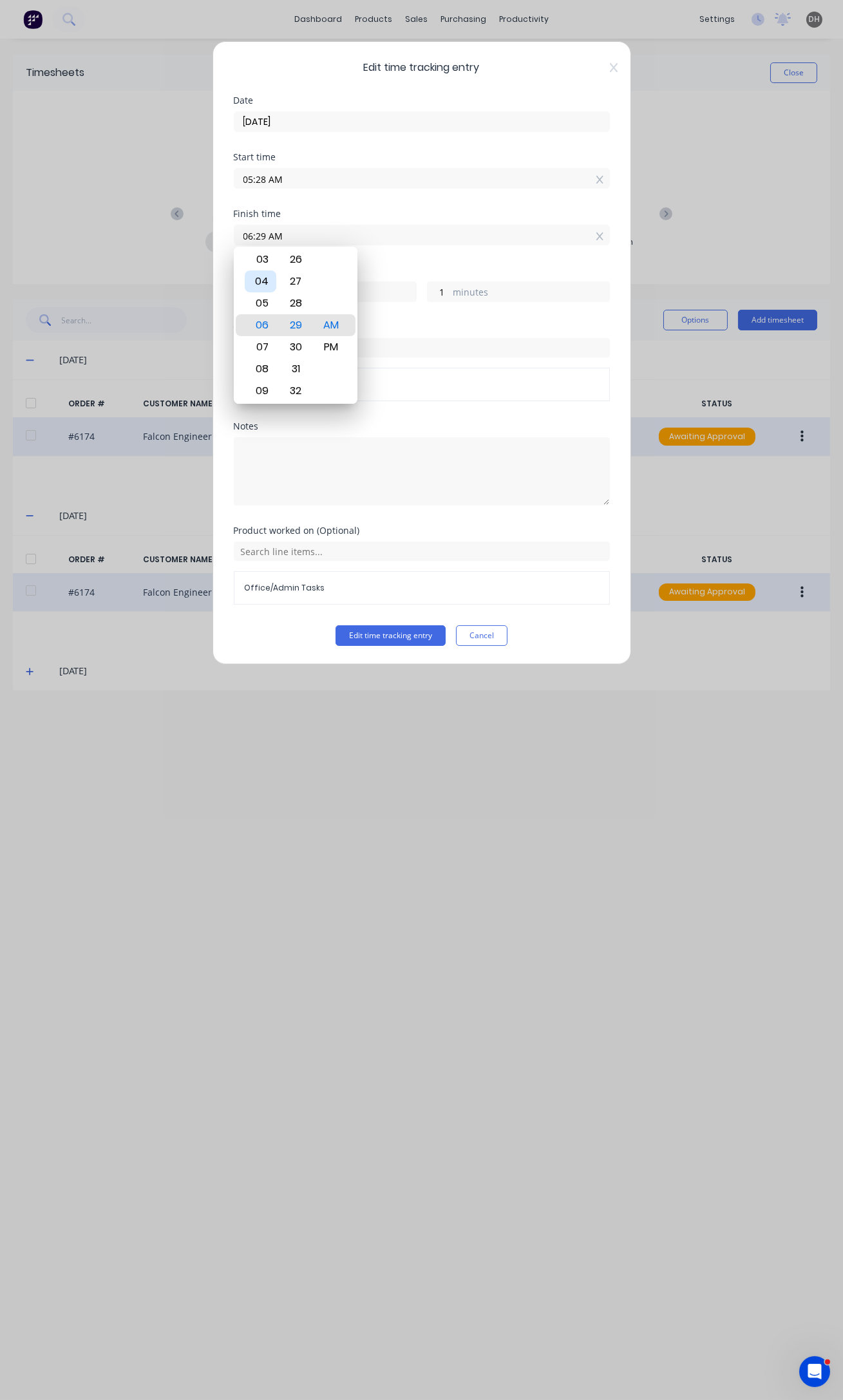
click at [270, 276] on div "04" at bounding box center [260, 281] width 32 height 22
click at [325, 348] on div "PM" at bounding box center [331, 346] width 32 height 22
click at [295, 294] on div "00" at bounding box center [295, 302] width 32 height 22
click at [431, 319] on div "Hours worked 10 hours 32 minutes" at bounding box center [421, 294] width 376 height 57
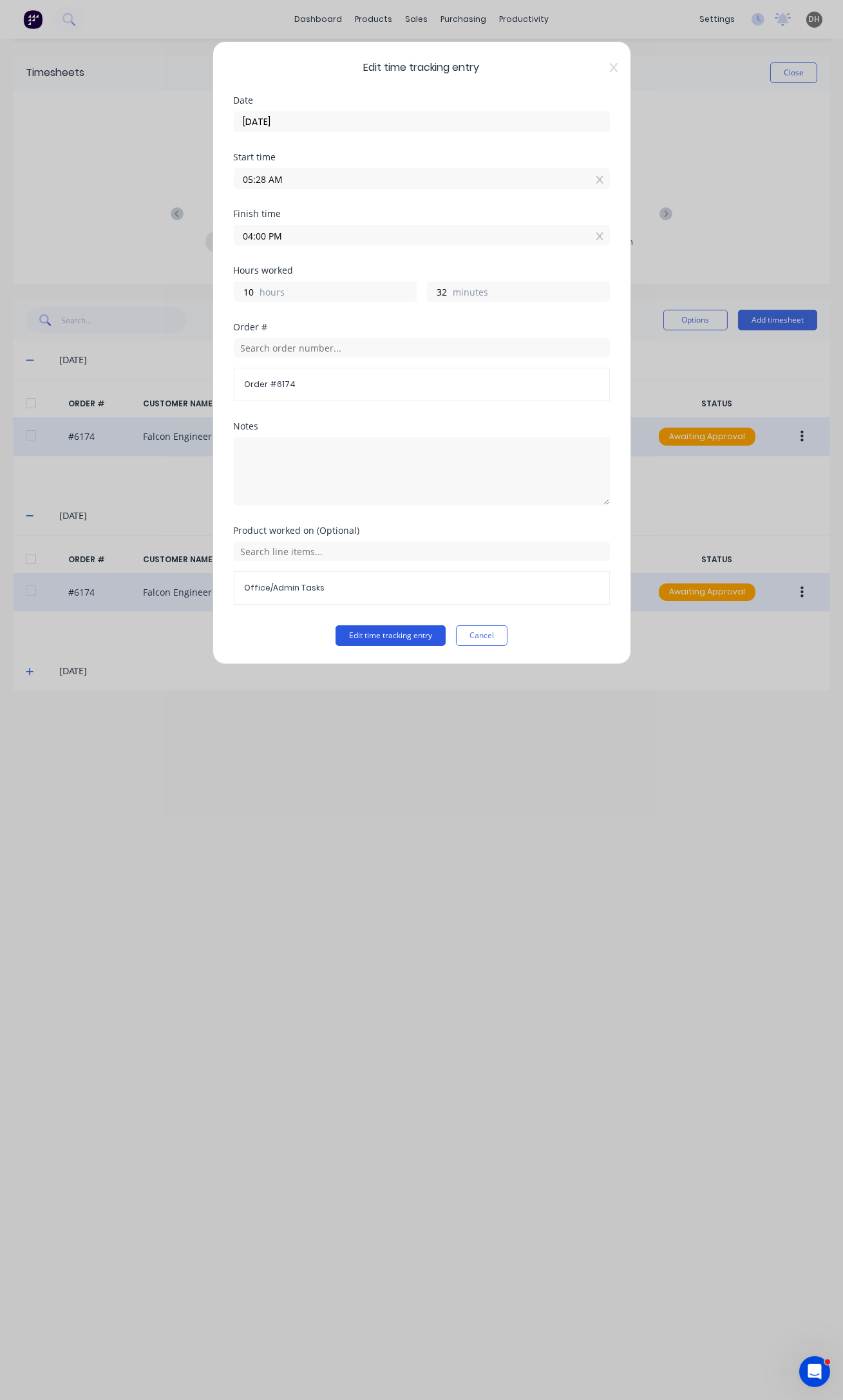
click at [412, 635] on button "Edit time tracking entry" at bounding box center [391, 635] width 110 height 21
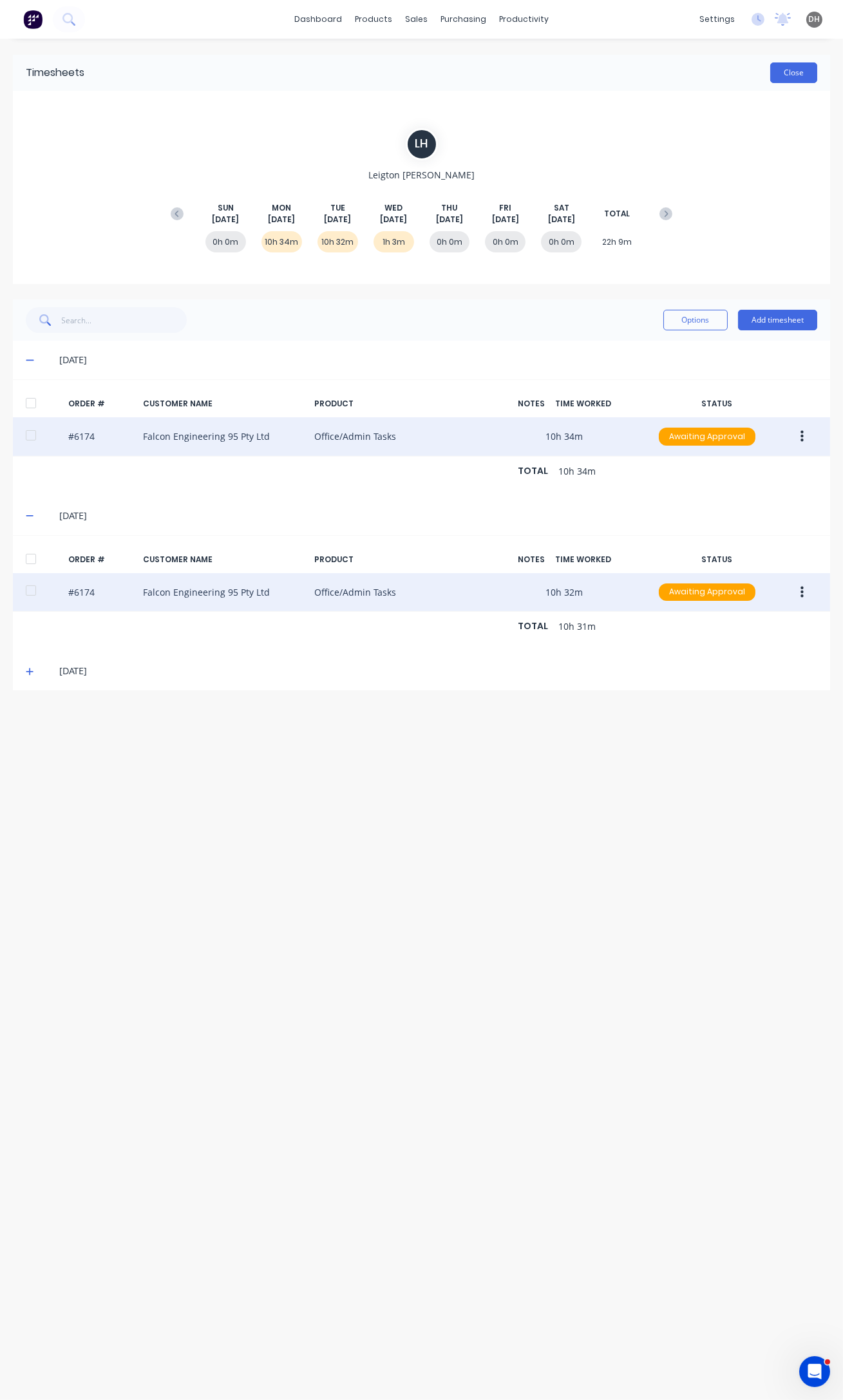
click at [803, 63] on button "Close" at bounding box center [793, 73] width 47 height 21
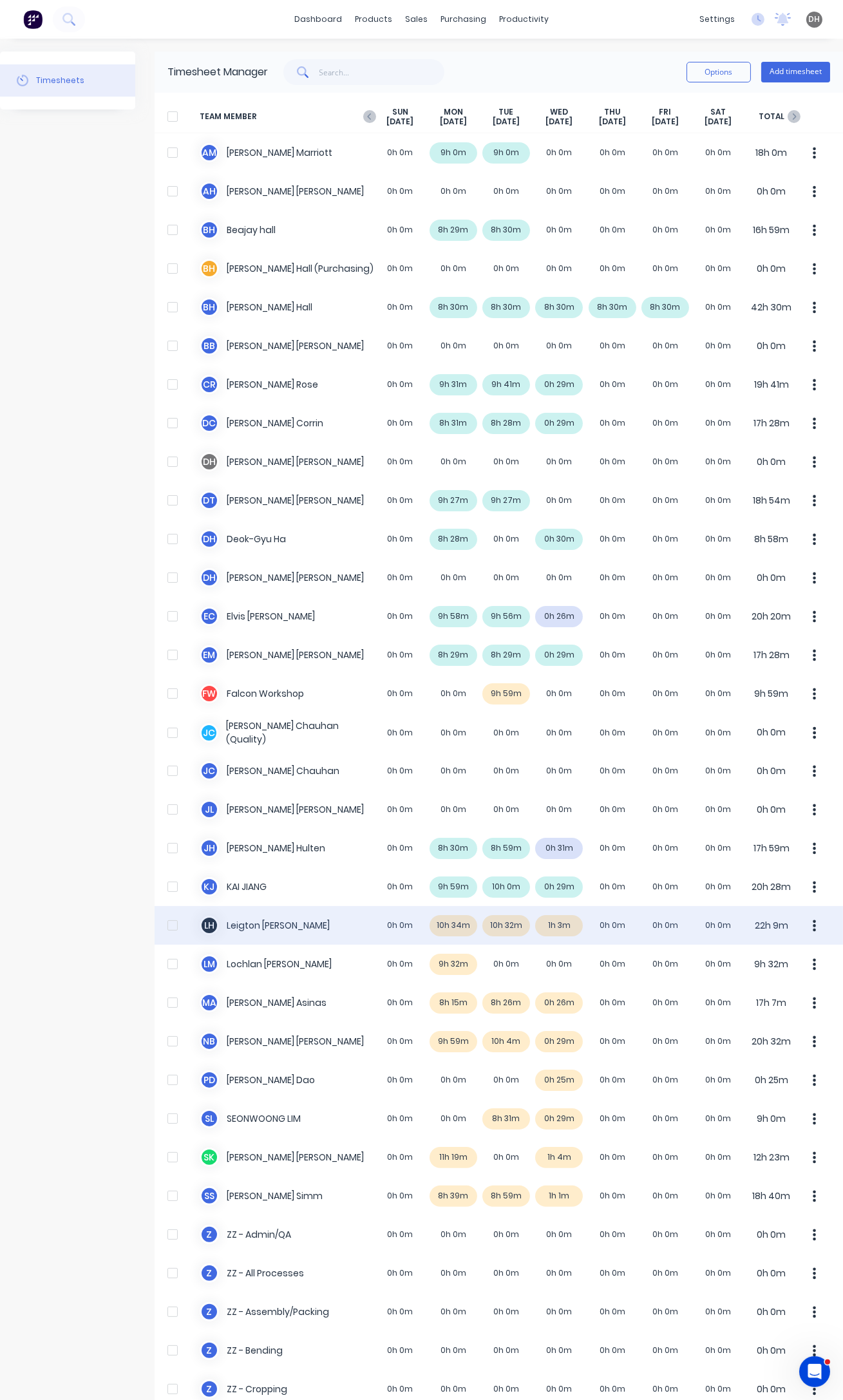
click at [813, 927] on icon "button" at bounding box center [815, 926] width 3 height 14
click at [778, 956] on div "Approve" at bounding box center [766, 961] width 99 height 19
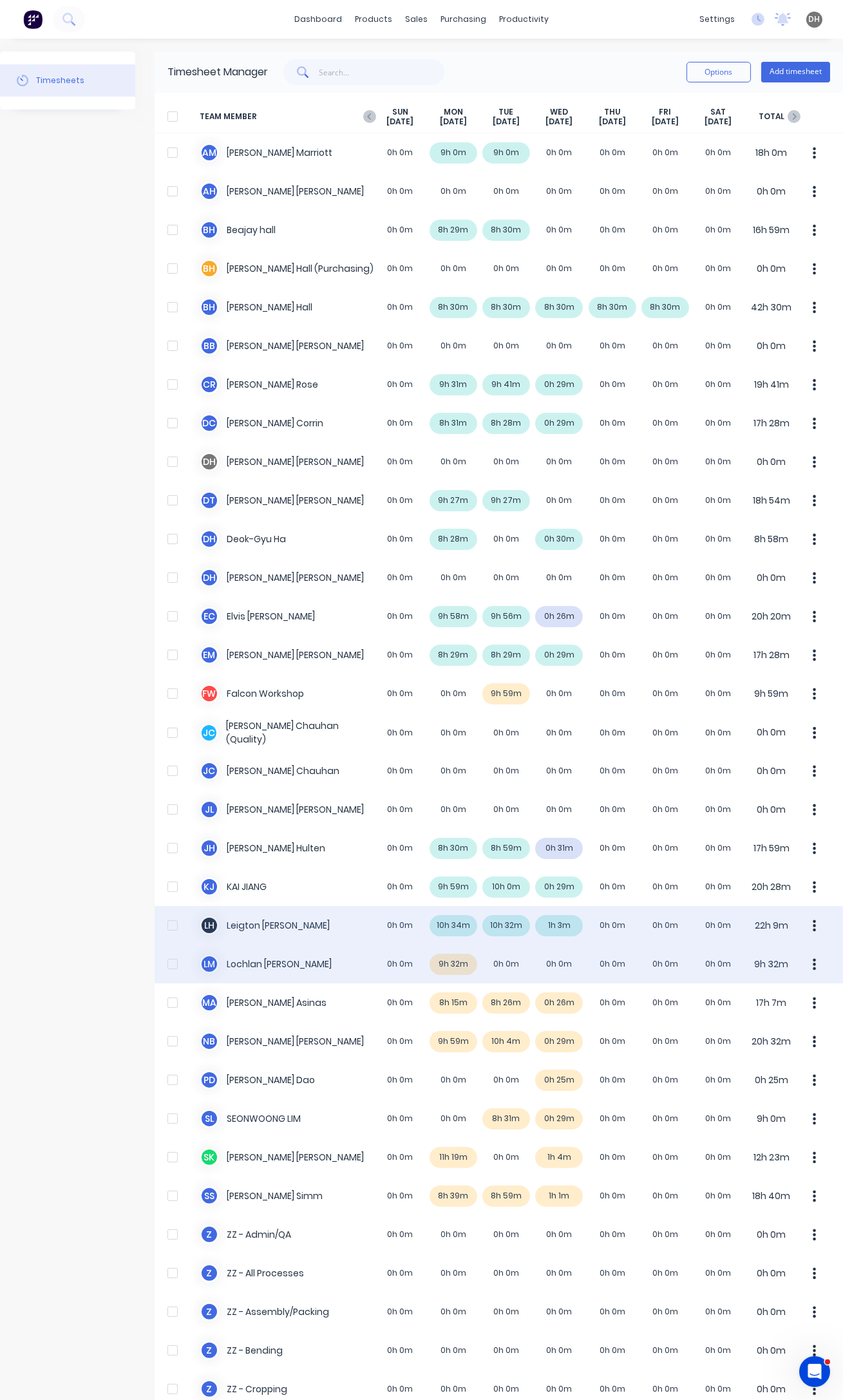
click at [464, 966] on div "[PERSON_NAME] [PERSON_NAME] 0h 0m 9h 32m 0h 0m 0h 0m 0h 0m 0h 0m 0h 0m 9h 32m" at bounding box center [498, 963] width 688 height 39
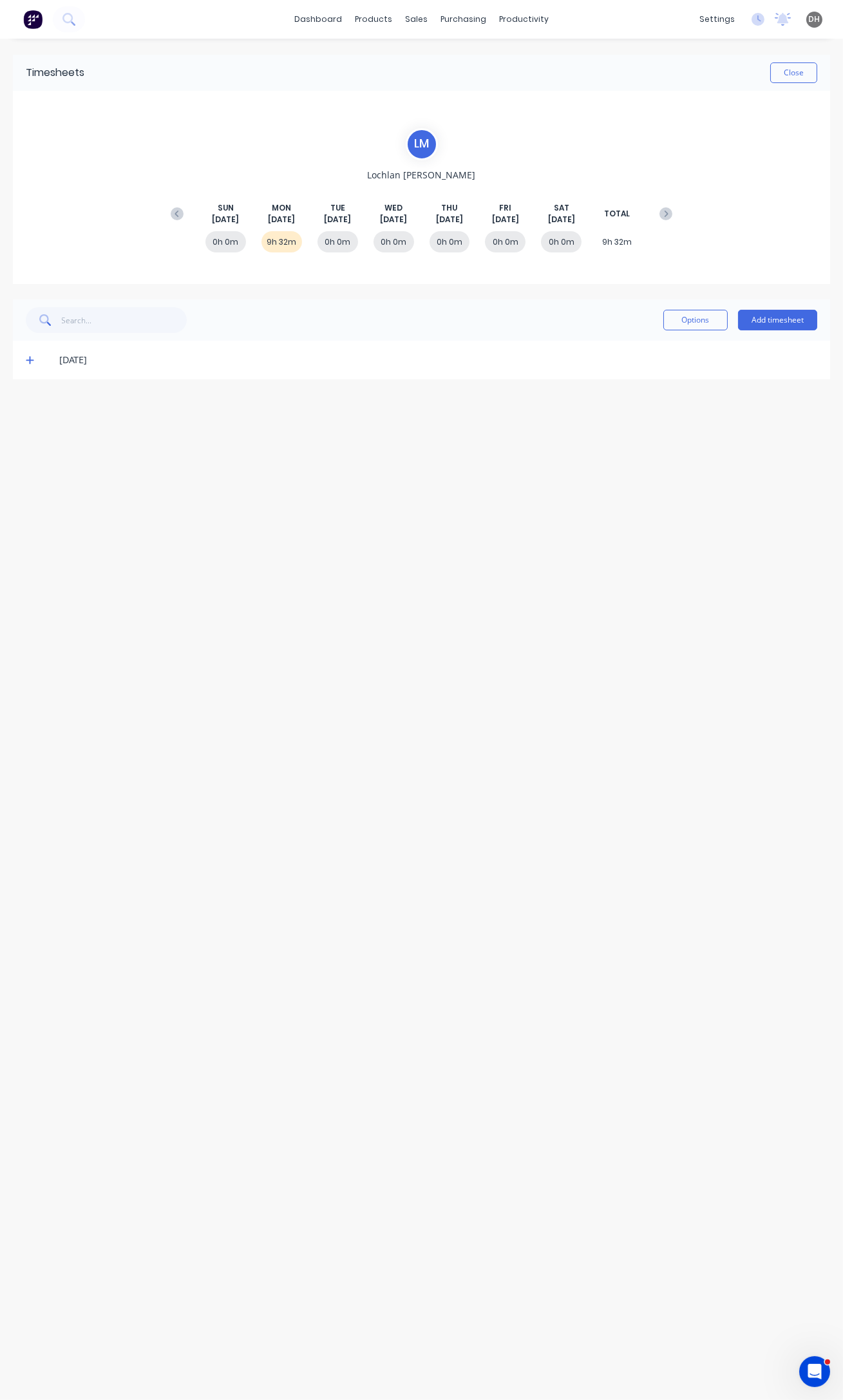
click at [26, 364] on span at bounding box center [32, 360] width 13 height 13
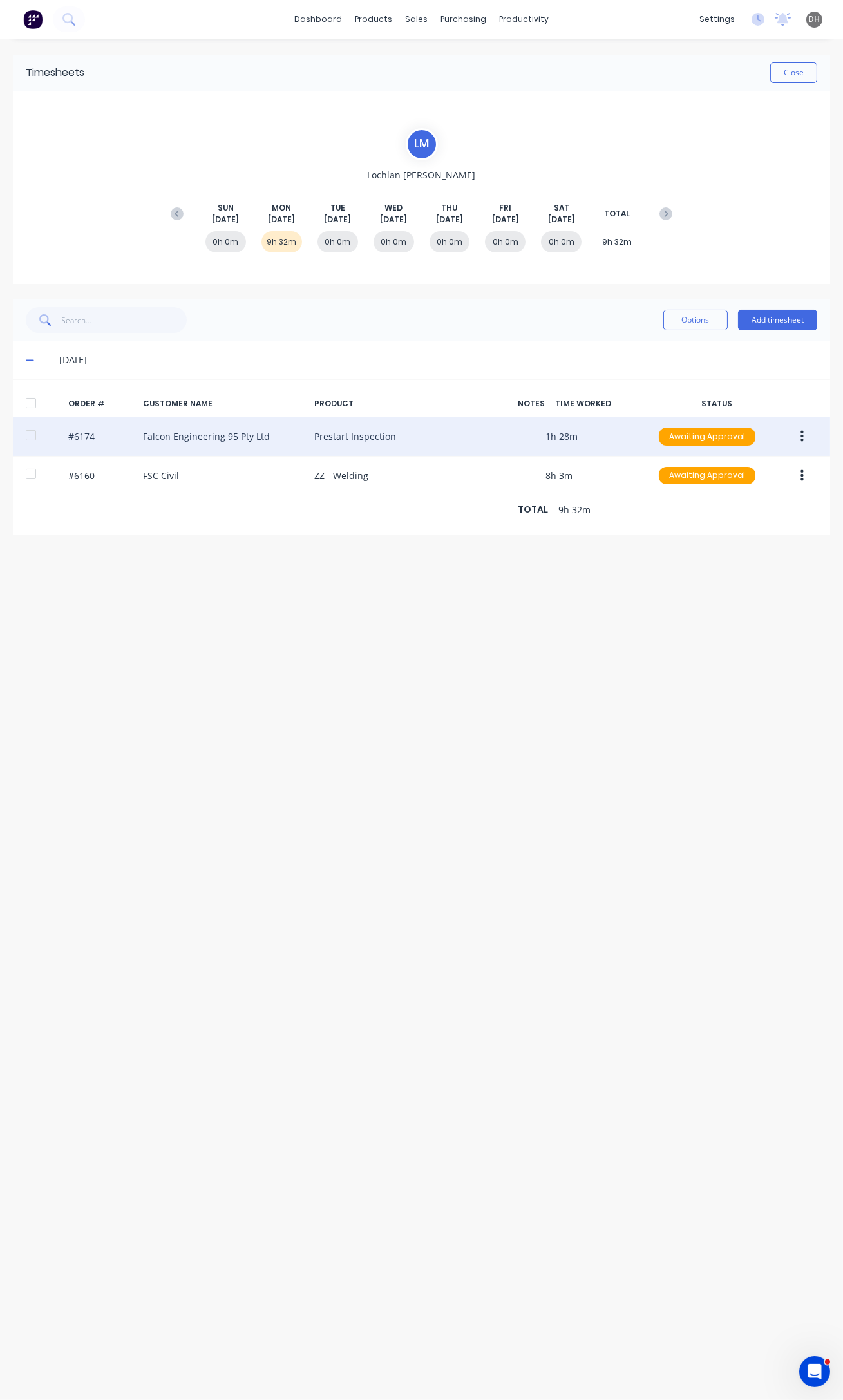
click at [801, 433] on icon "button" at bounding box center [803, 437] width 3 height 14
click at [754, 516] on div "Edit" at bounding box center [755, 522] width 99 height 19
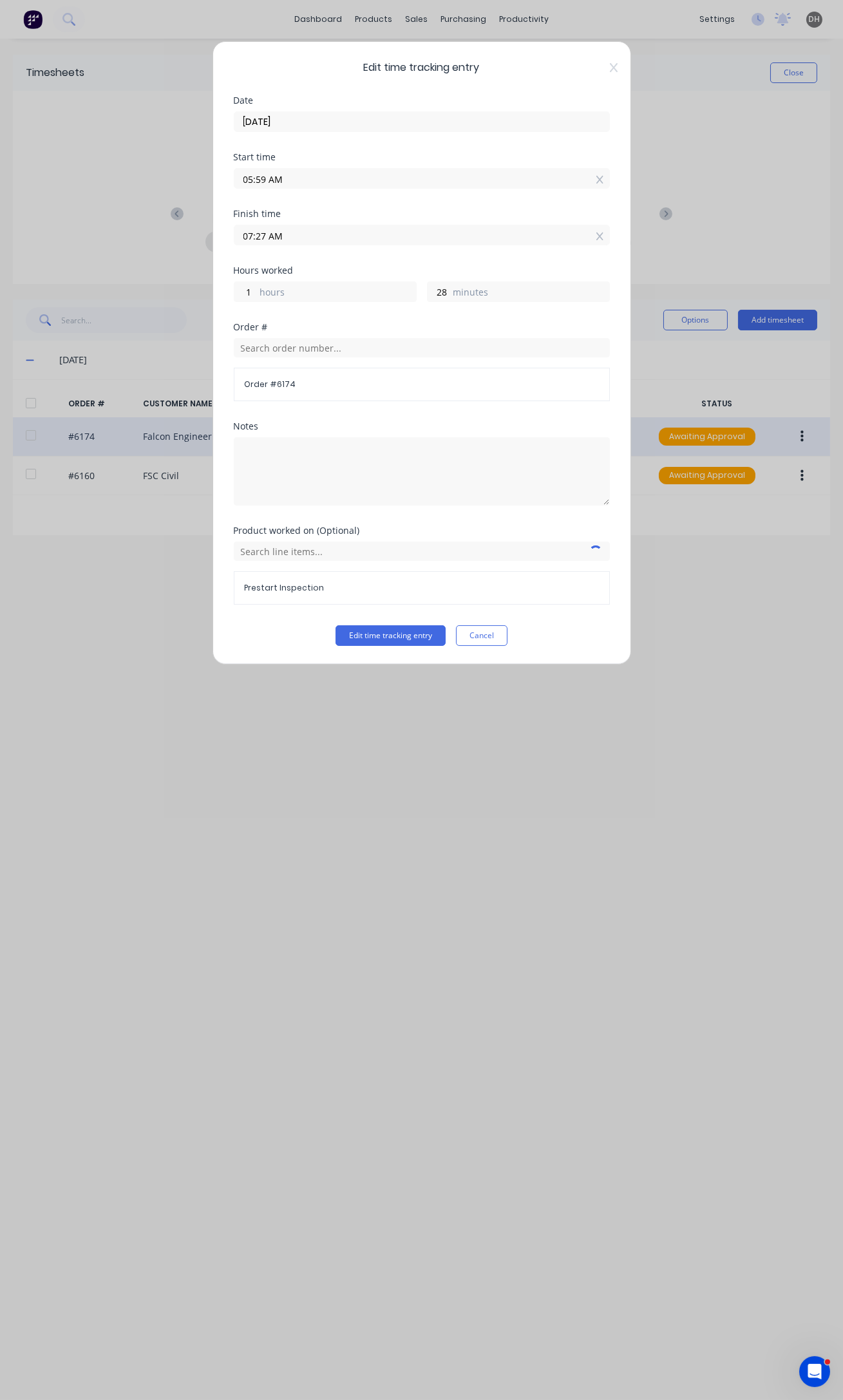
click at [265, 180] on input "05:59 AM" at bounding box center [421, 178] width 375 height 19
click at [499, 203] on div "Start time 05:59 AM" at bounding box center [421, 181] width 376 height 57
click at [598, 178] on icon at bounding box center [599, 179] width 7 height 9
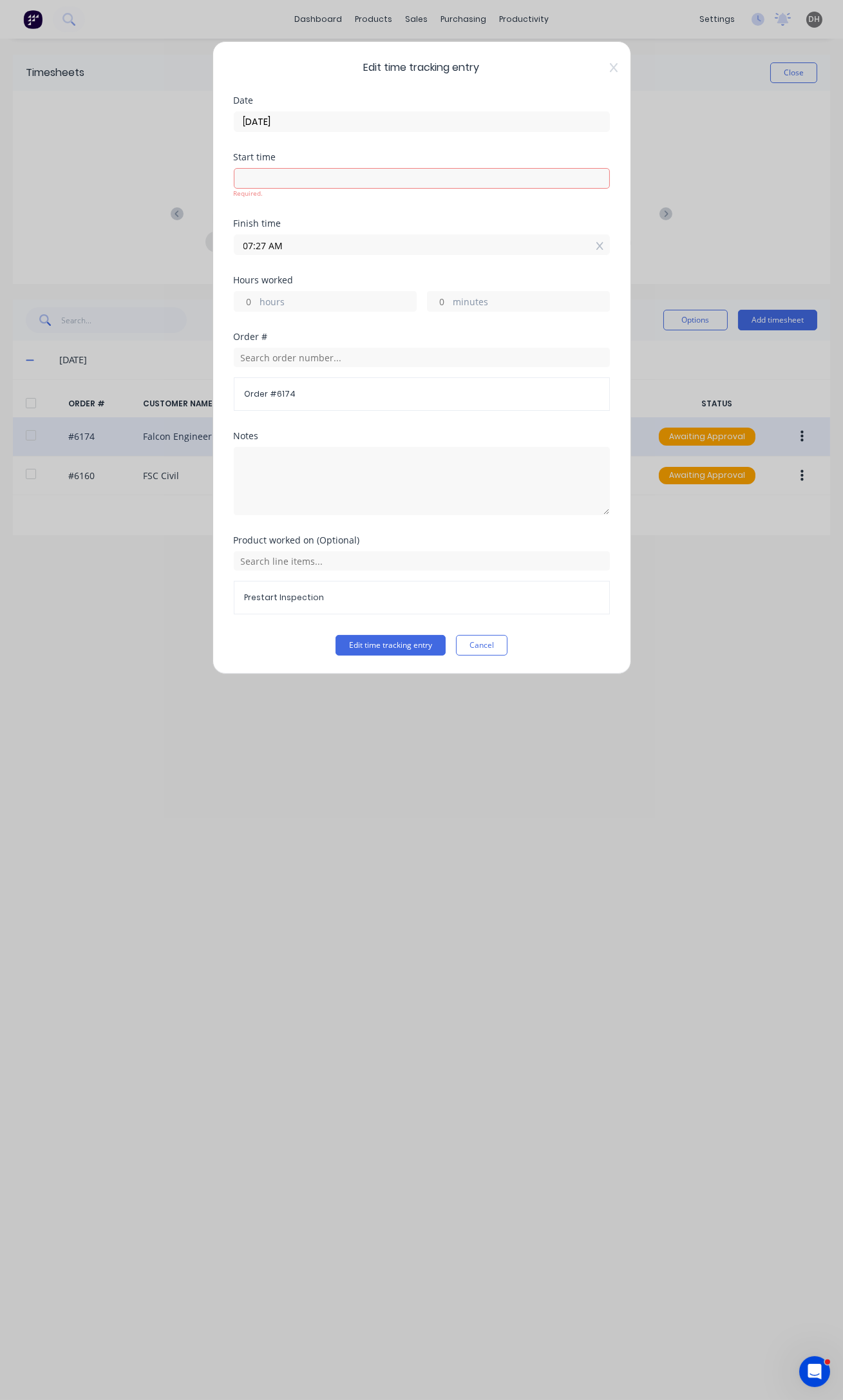
click at [291, 184] on input at bounding box center [421, 178] width 375 height 19
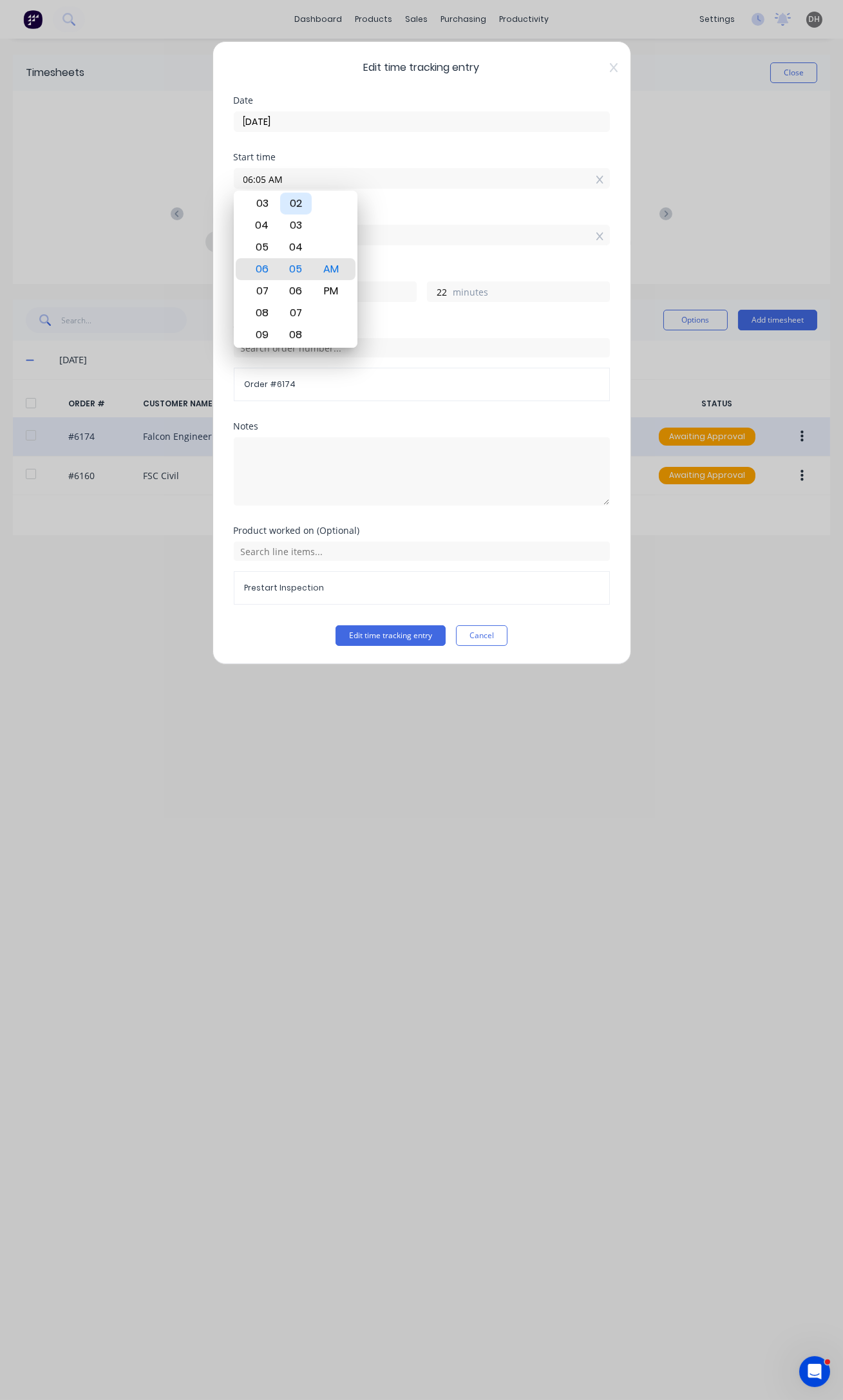
click at [301, 195] on div "02" at bounding box center [295, 203] width 32 height 22
click at [425, 632] on button "Edit time tracking entry" at bounding box center [391, 635] width 110 height 21
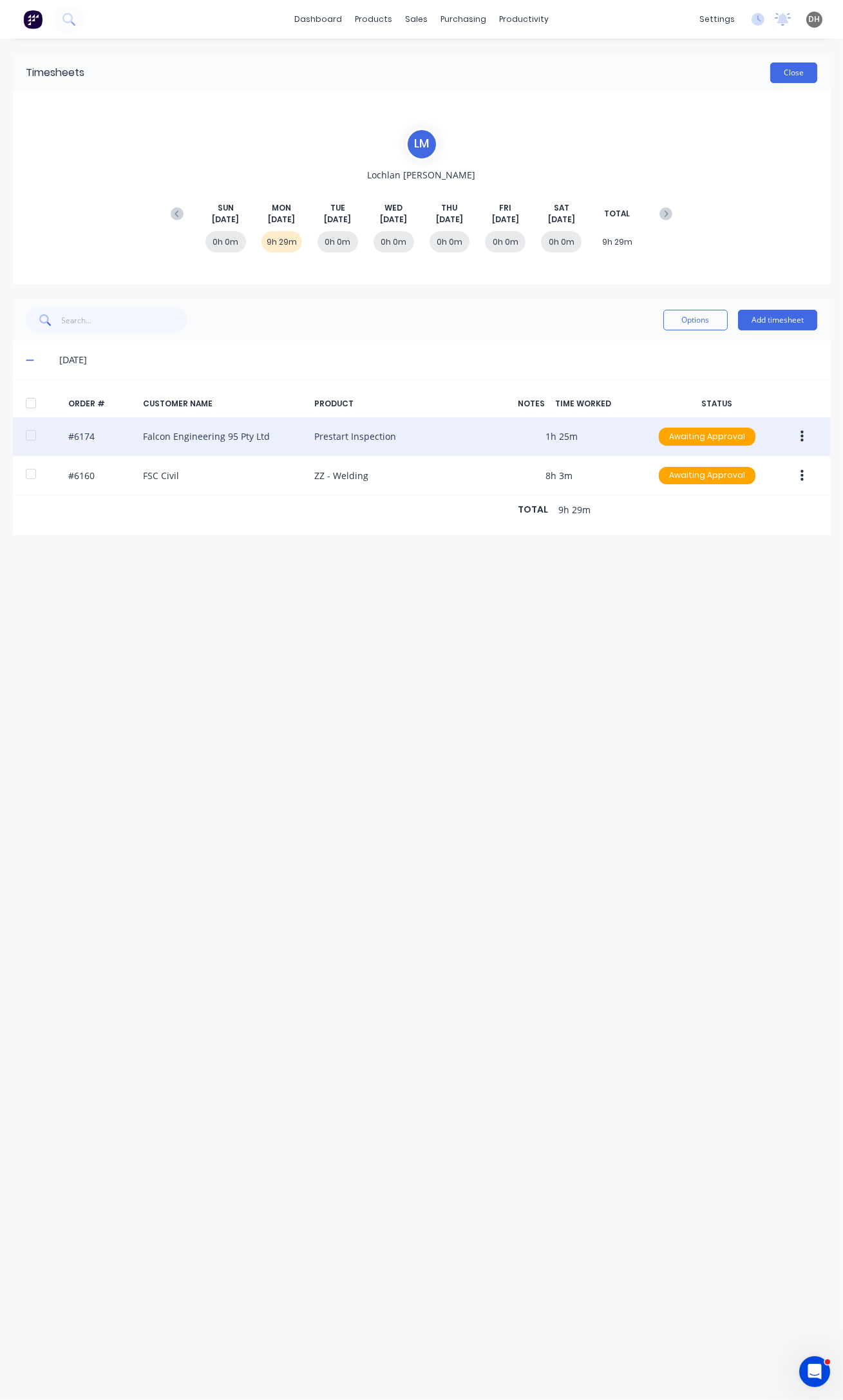
click at [799, 78] on button "Close" at bounding box center [793, 73] width 47 height 21
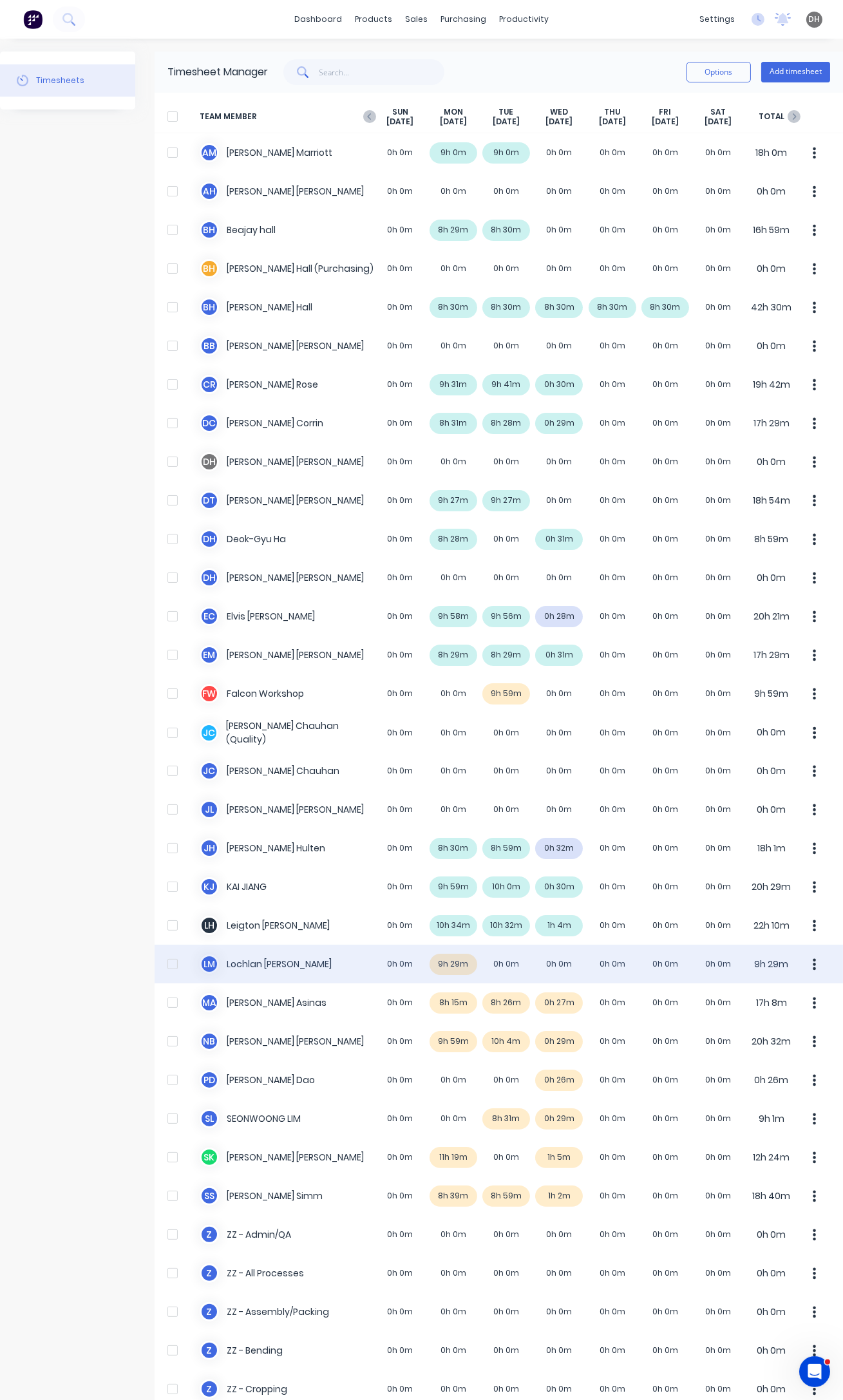
click at [810, 961] on button "button" at bounding box center [814, 963] width 27 height 26
click at [738, 1000] on div "Approve" at bounding box center [766, 1000] width 99 height 19
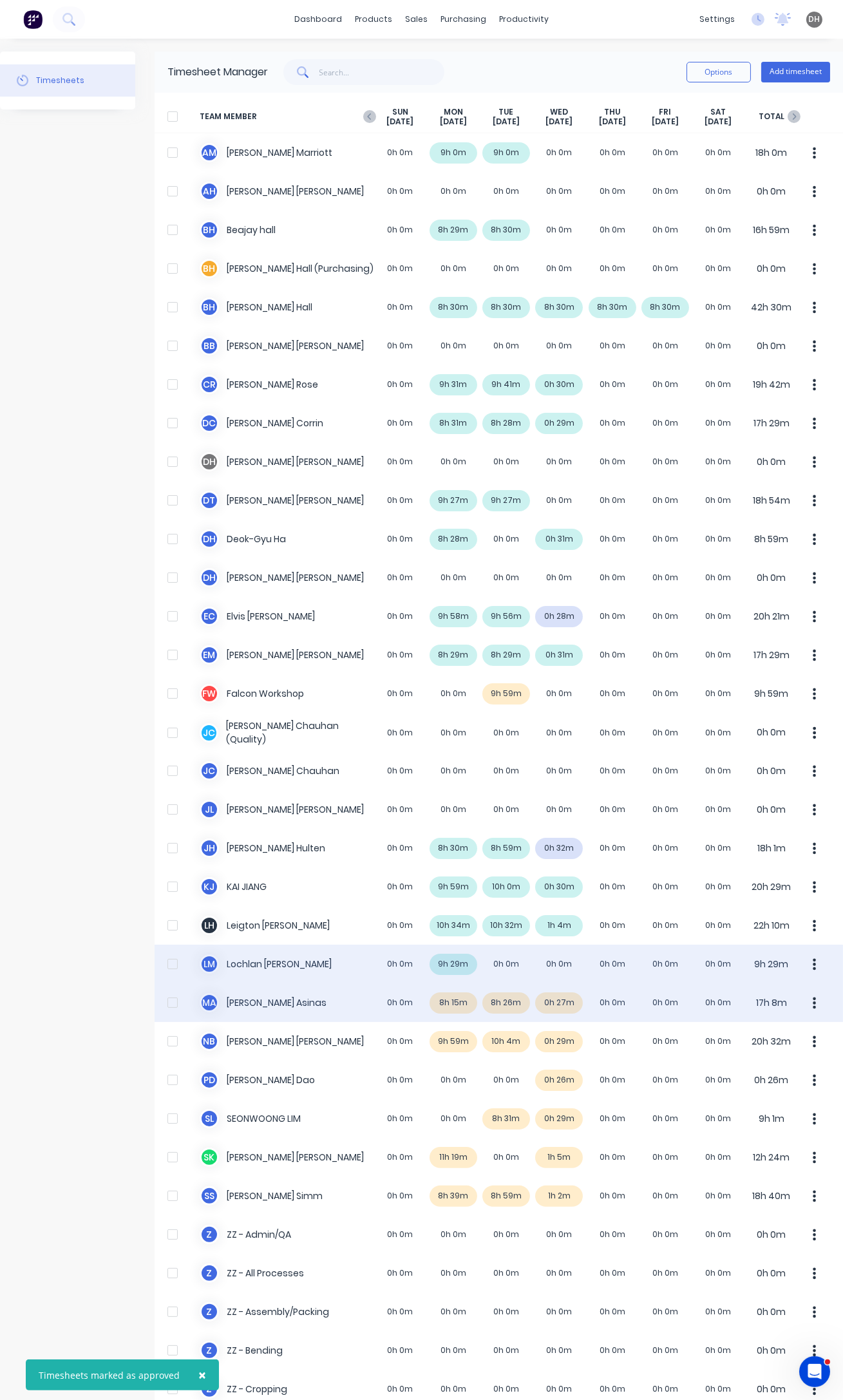
click at [450, 1005] on div "M A [PERSON_NAME] 0h 0m 8h 15m 8h 26m 0h 27m 0h 0m 0h 0m 0h 0m 17h 8m" at bounding box center [498, 1002] width 688 height 39
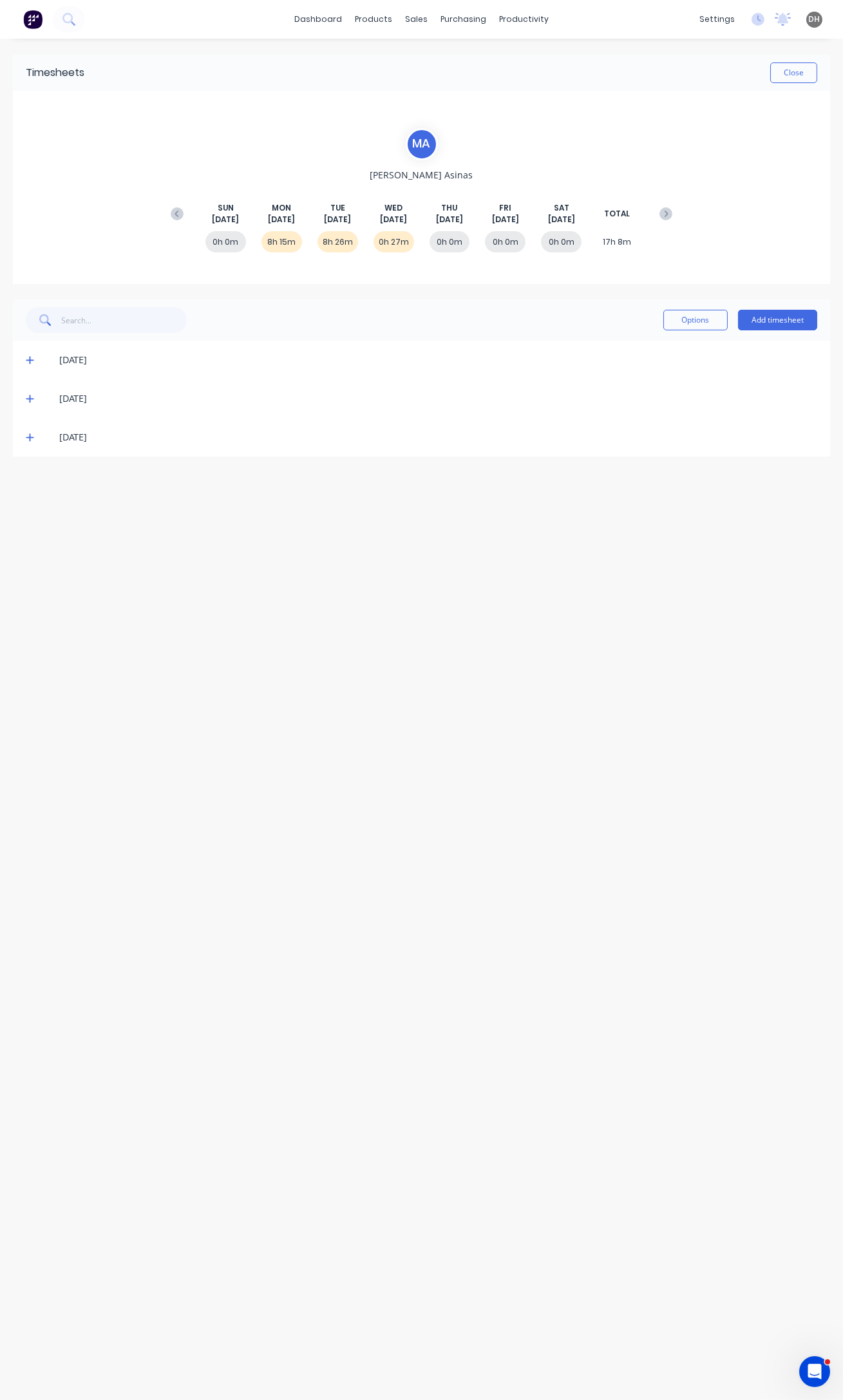
click at [27, 362] on icon at bounding box center [30, 360] width 9 height 9
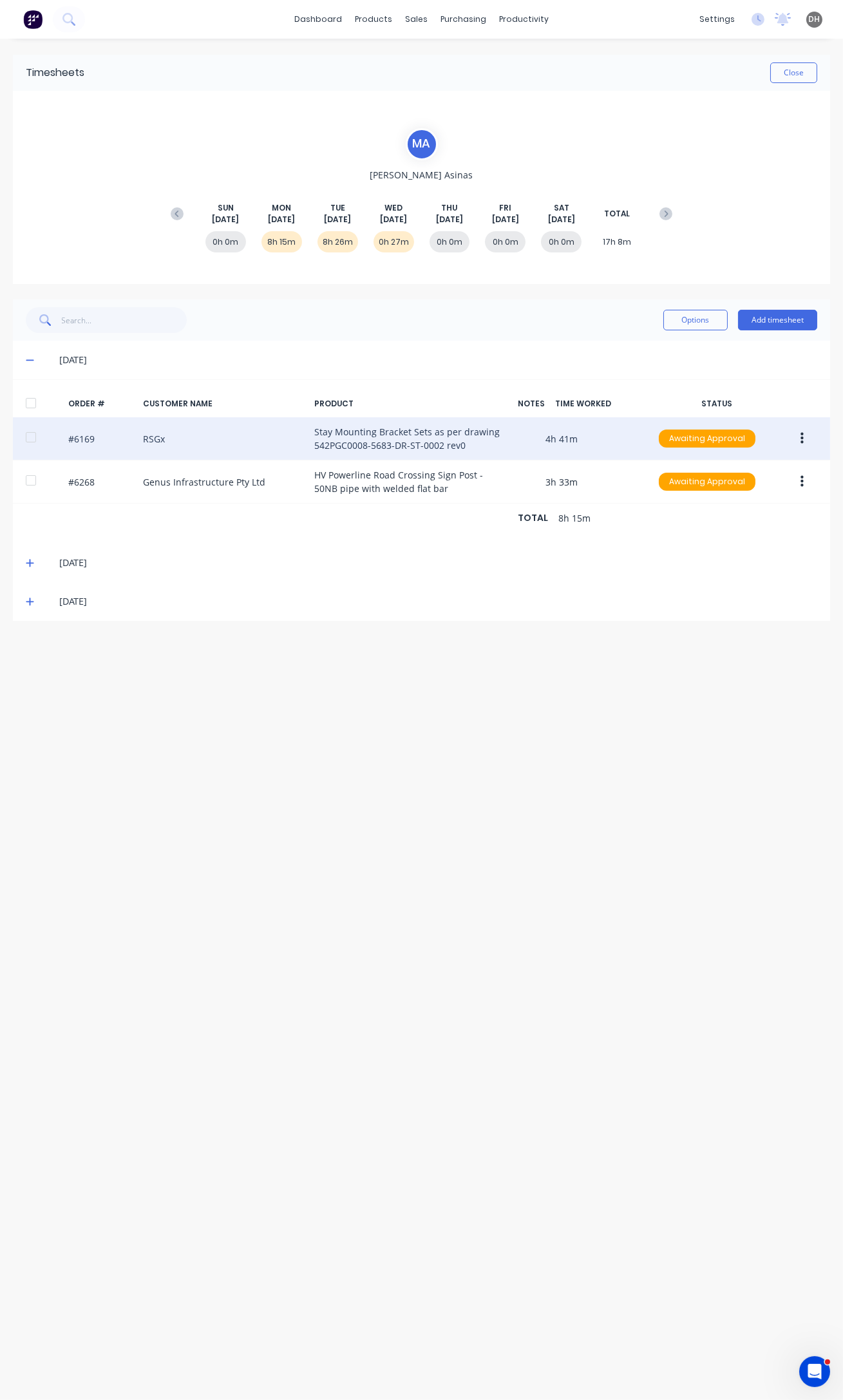
click at [803, 437] on icon "button" at bounding box center [803, 438] width 3 height 14
click at [752, 523] on div "Edit" at bounding box center [755, 523] width 99 height 19
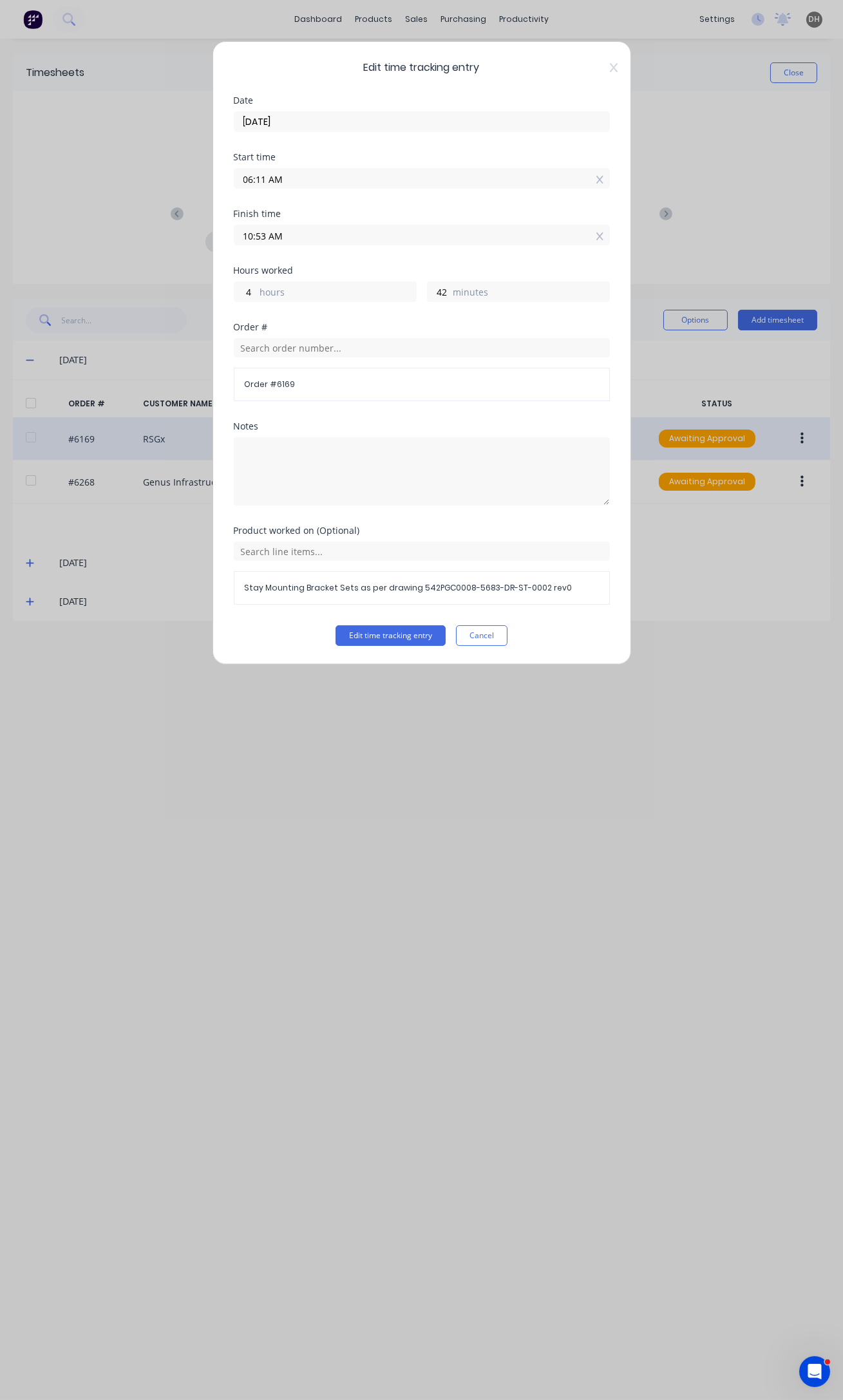
click at [265, 183] on input "06:11 AM" at bounding box center [421, 178] width 375 height 19
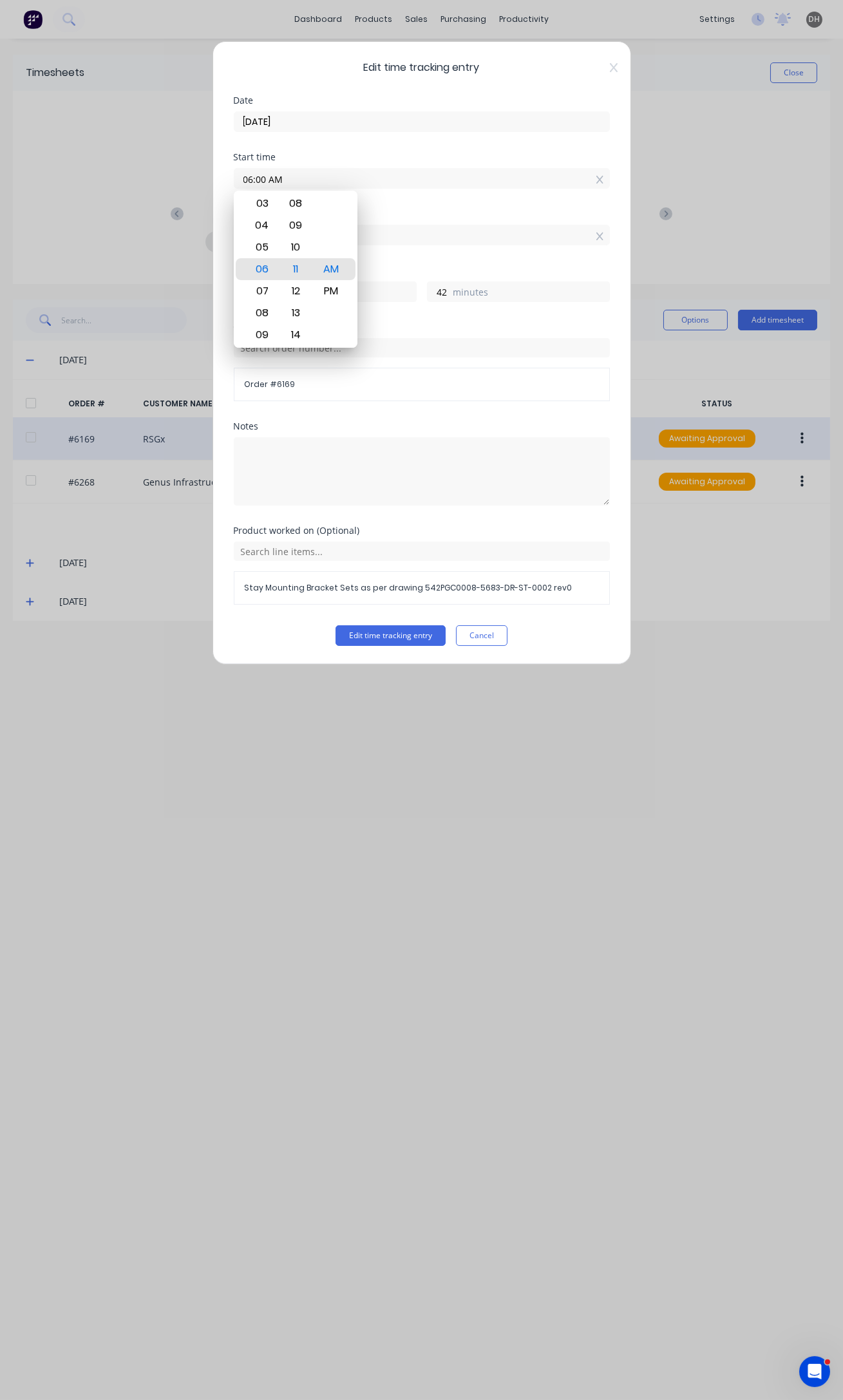
click at [336, 625] on button "Edit time tracking entry" at bounding box center [391, 635] width 110 height 21
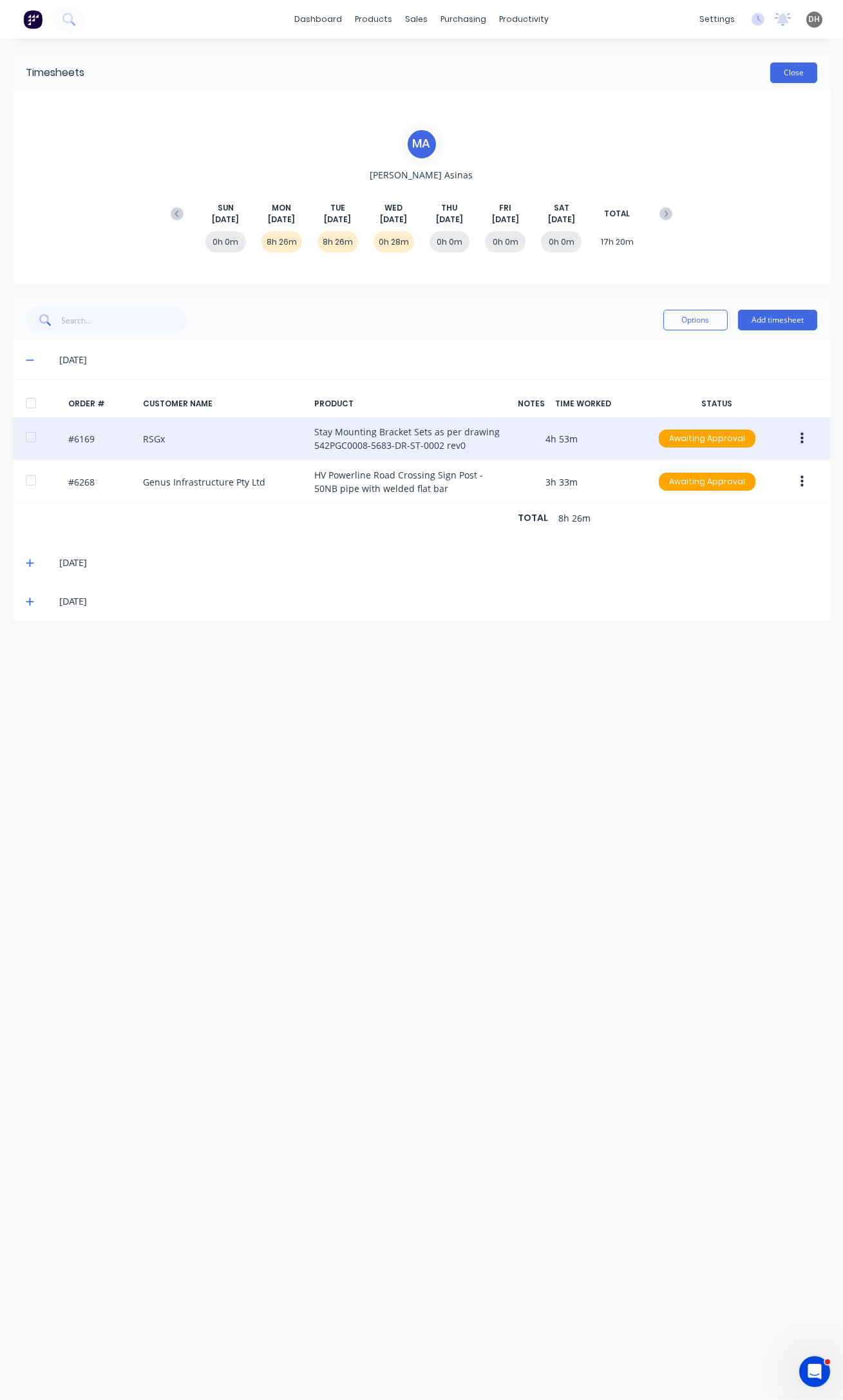
click at [805, 73] on button "Close" at bounding box center [793, 73] width 47 height 21
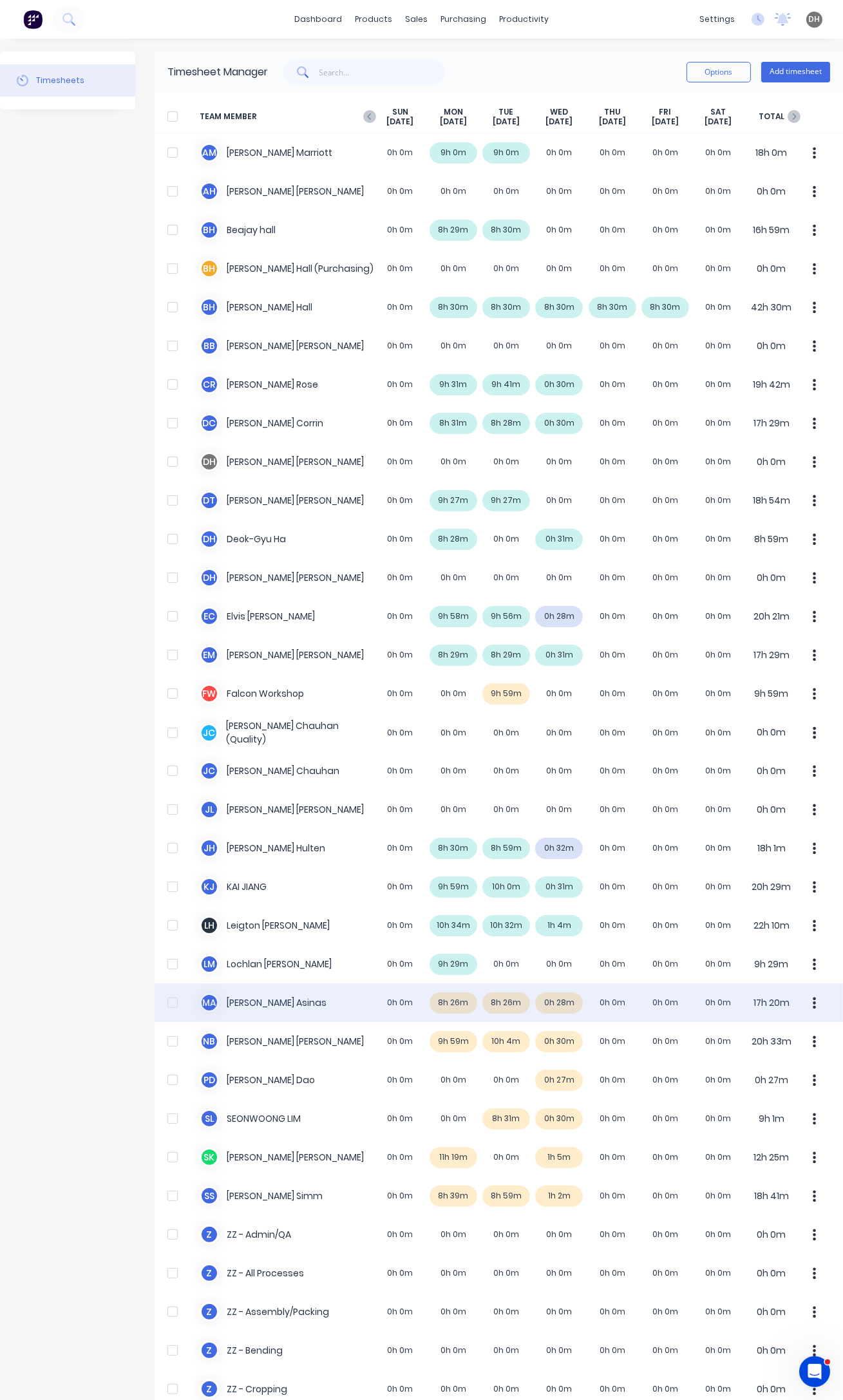
click at [810, 1000] on button "button" at bounding box center [814, 1002] width 27 height 26
click at [773, 1043] on div "Approve" at bounding box center [766, 1038] width 99 height 19
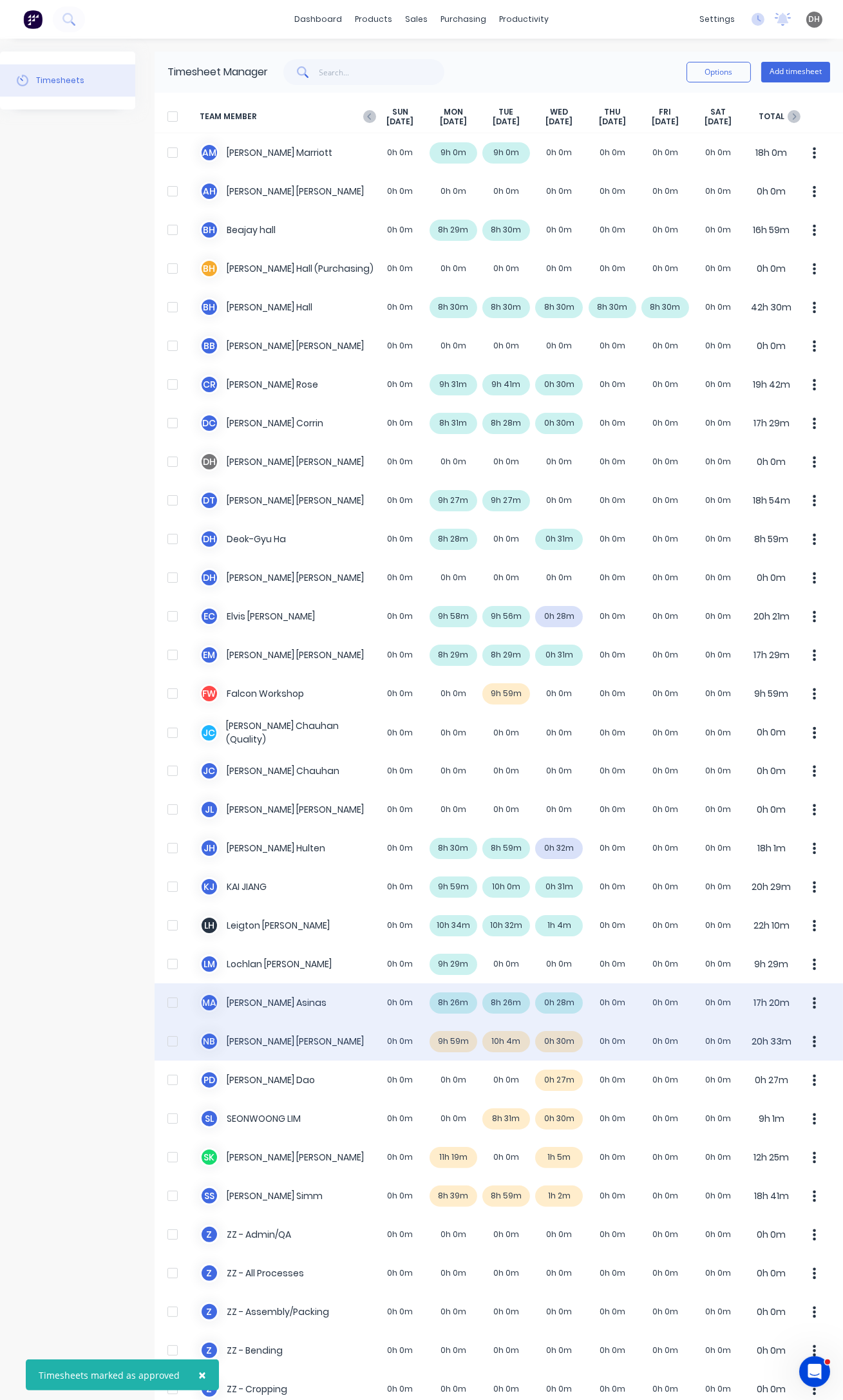
click at [513, 1039] on div "N B [PERSON_NAME] 0h 0m 9h 59m 10h 4m 0h 30m 0h 0m 0h 0m 0h 0m 20h 33m" at bounding box center [498, 1041] width 688 height 39
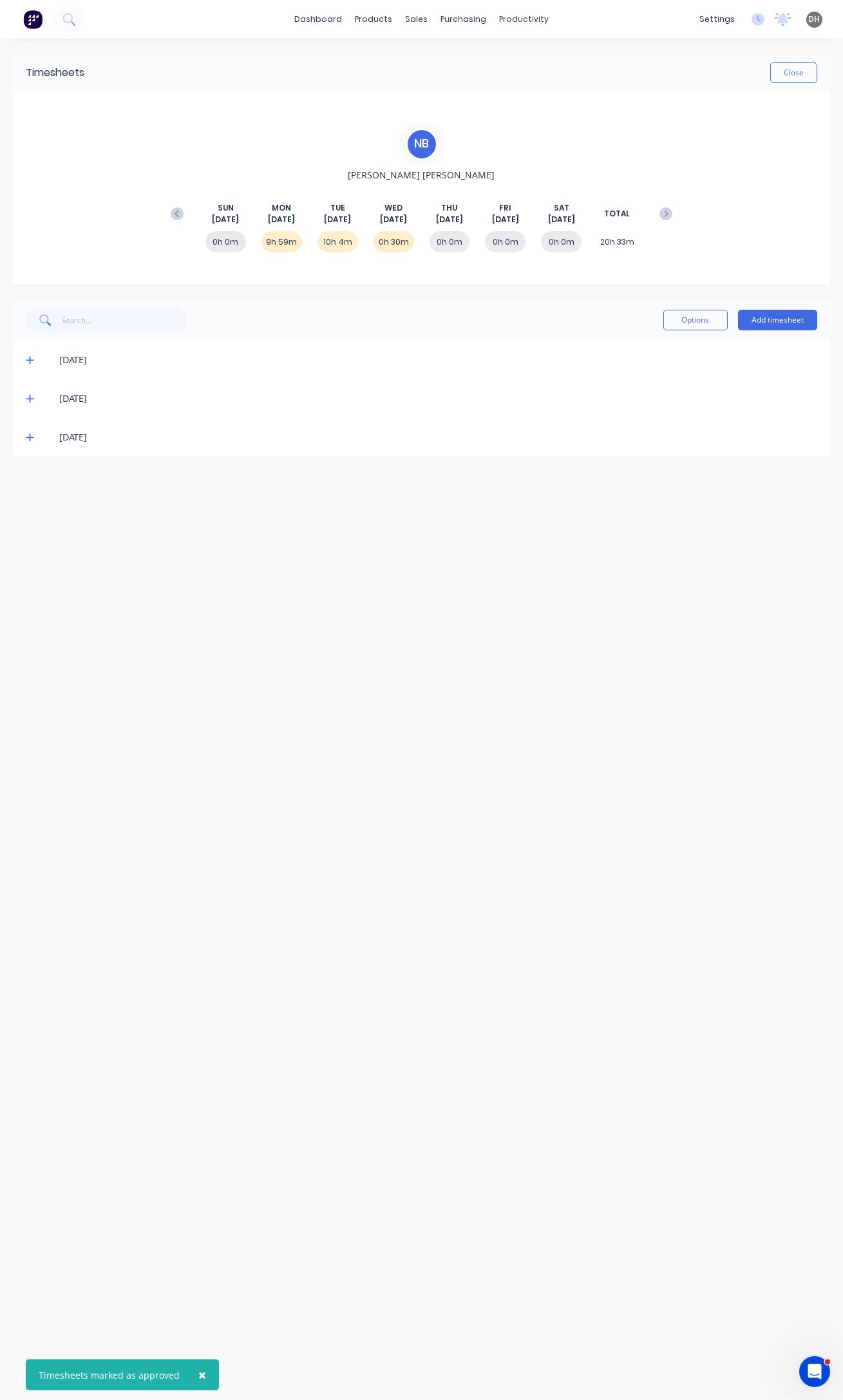
click at [29, 394] on icon at bounding box center [30, 399] width 9 height 9
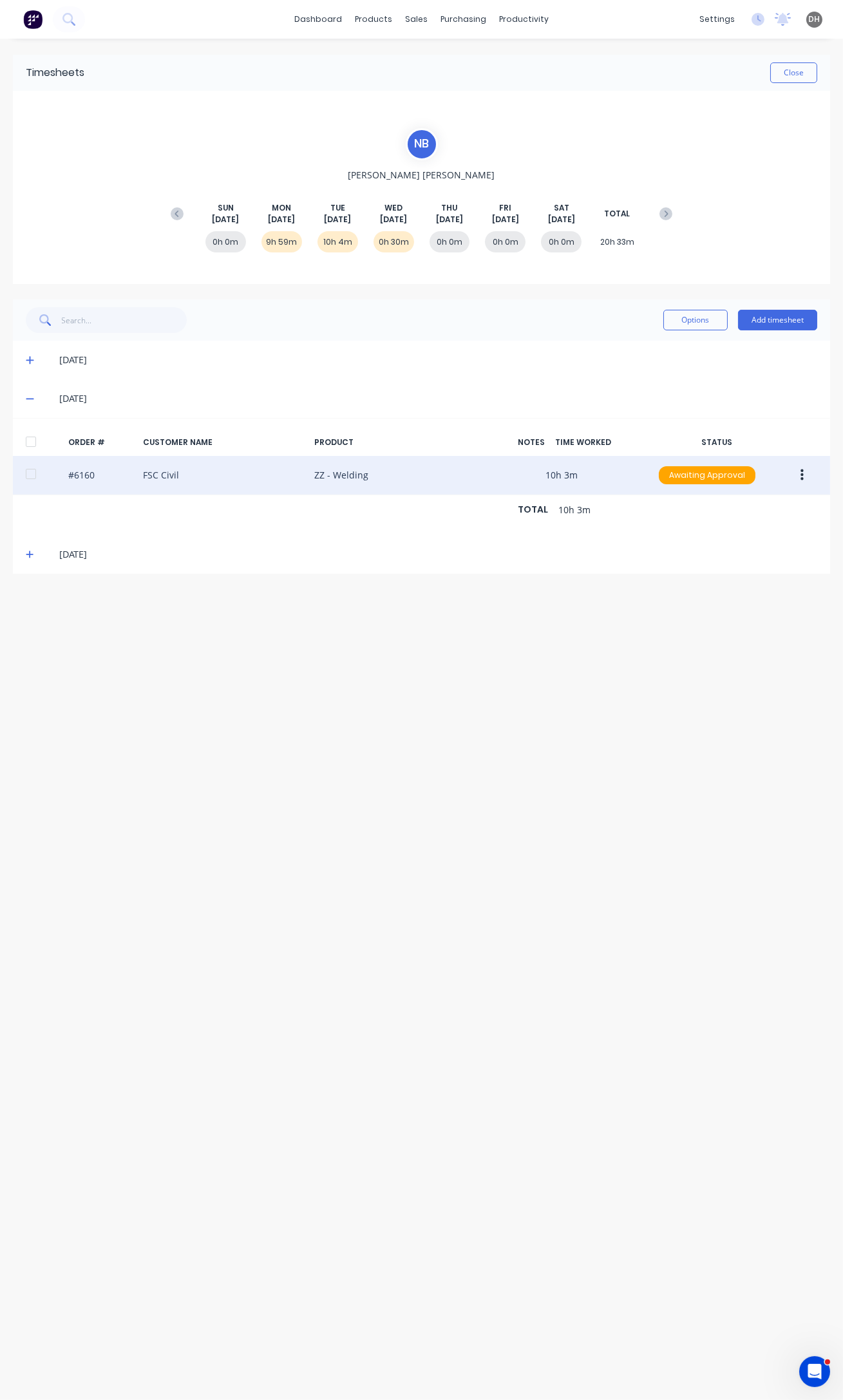
click at [797, 463] on button "button" at bounding box center [802, 474] width 30 height 23
click at [765, 552] on div "Edit" at bounding box center [755, 561] width 99 height 19
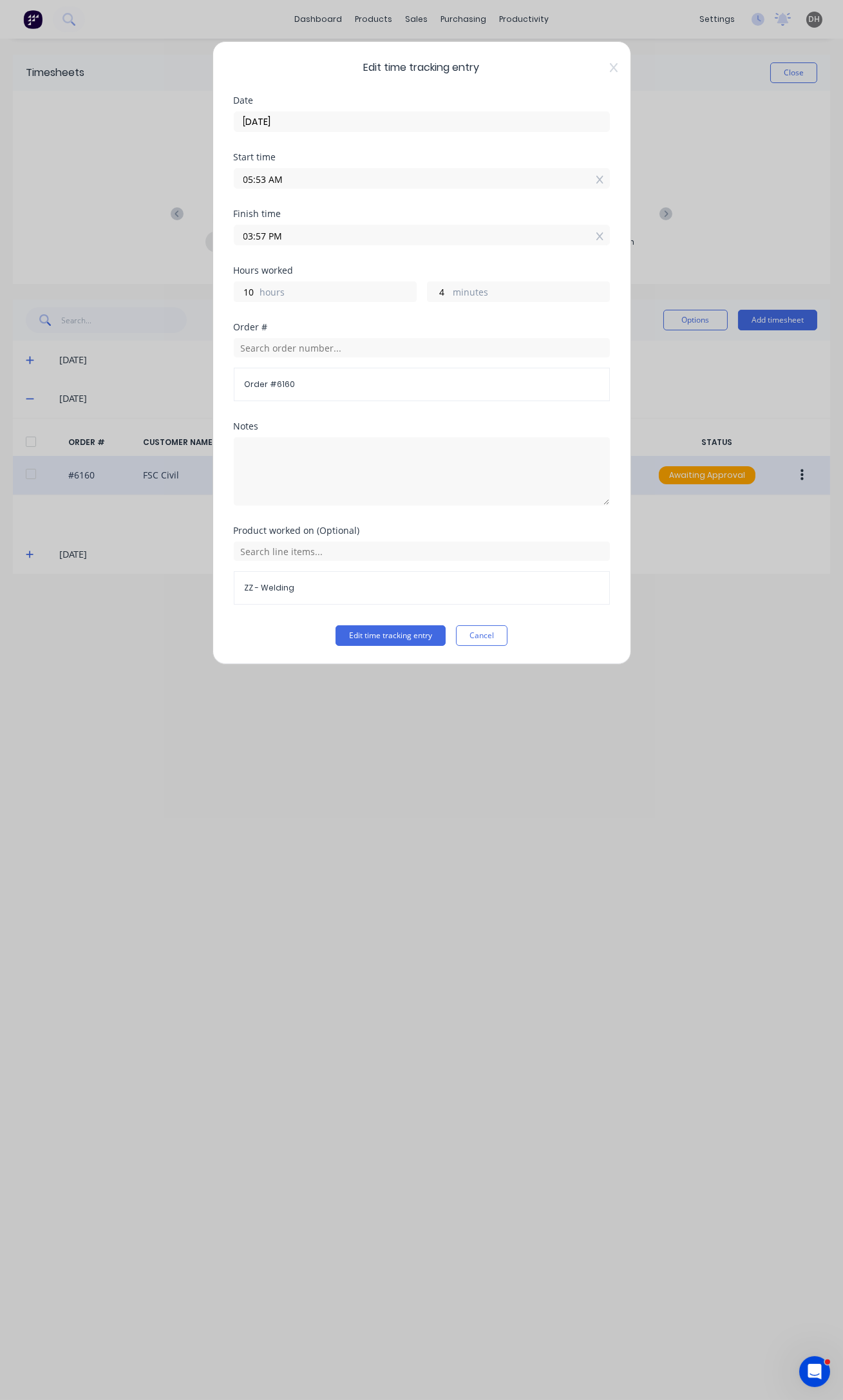
click at [264, 180] on input "05:53 AM" at bounding box center [421, 178] width 375 height 19
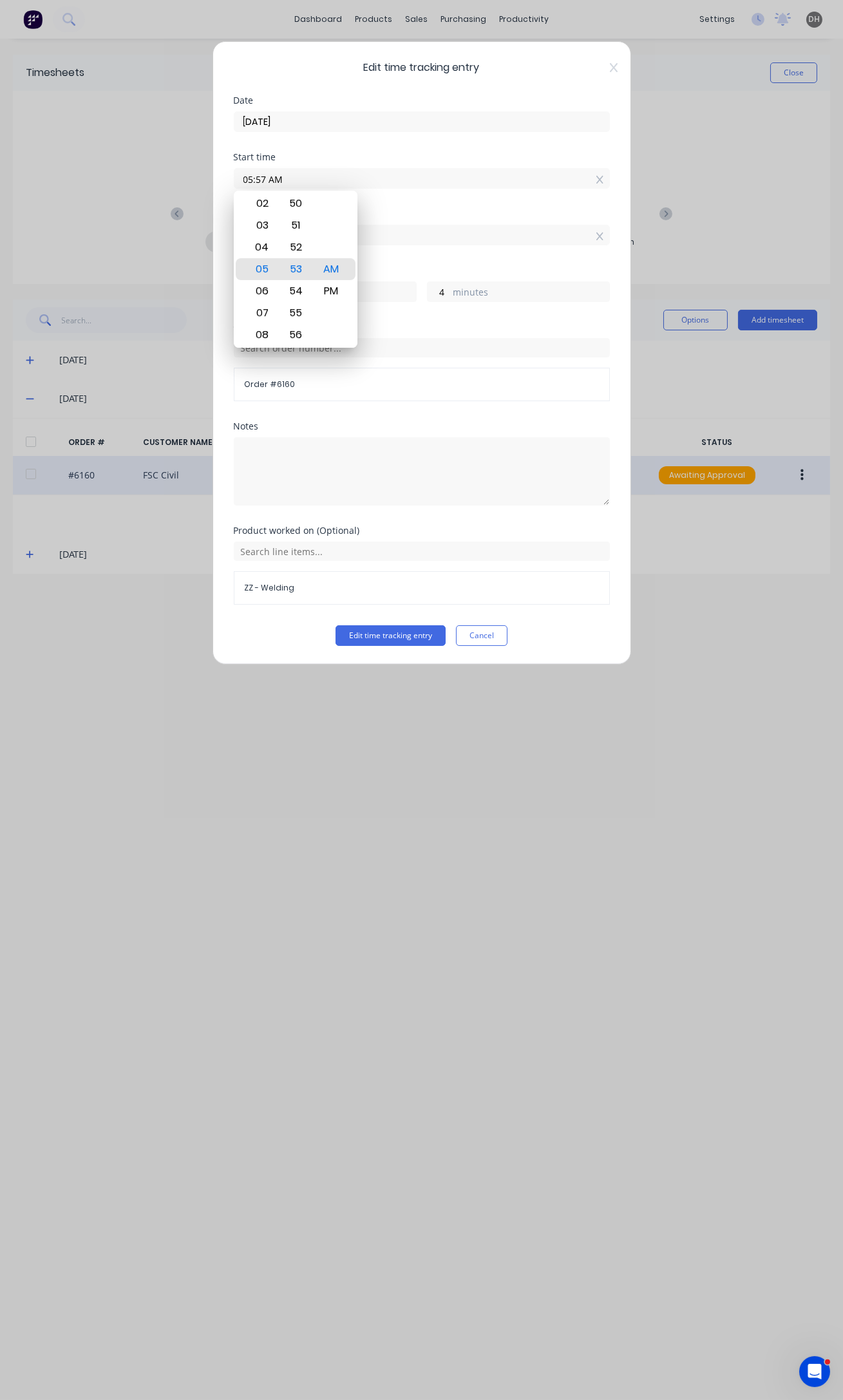
click at [336, 625] on button "Edit time tracking entry" at bounding box center [391, 635] width 110 height 21
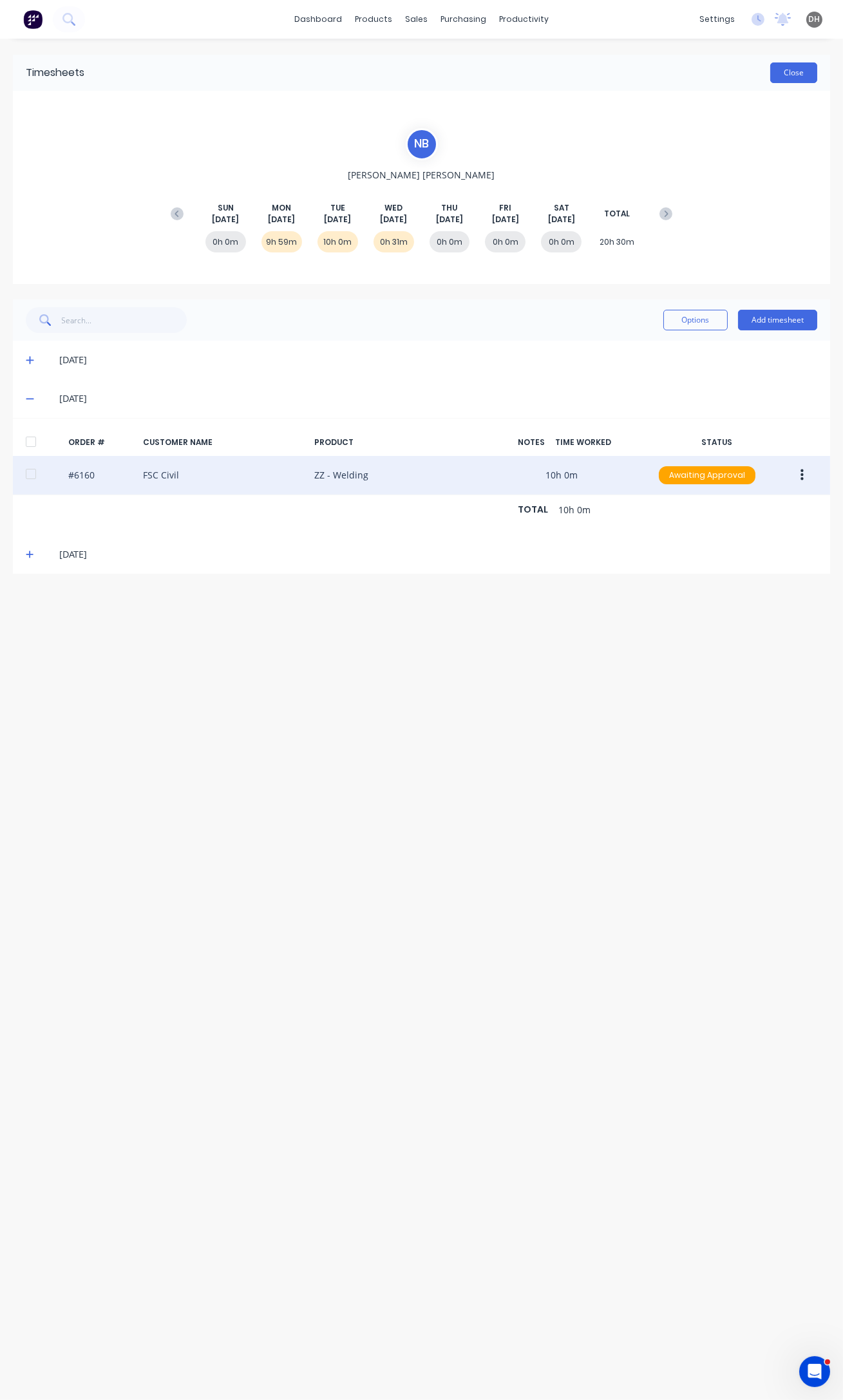
click at [785, 63] on button "Close" at bounding box center [793, 73] width 47 height 21
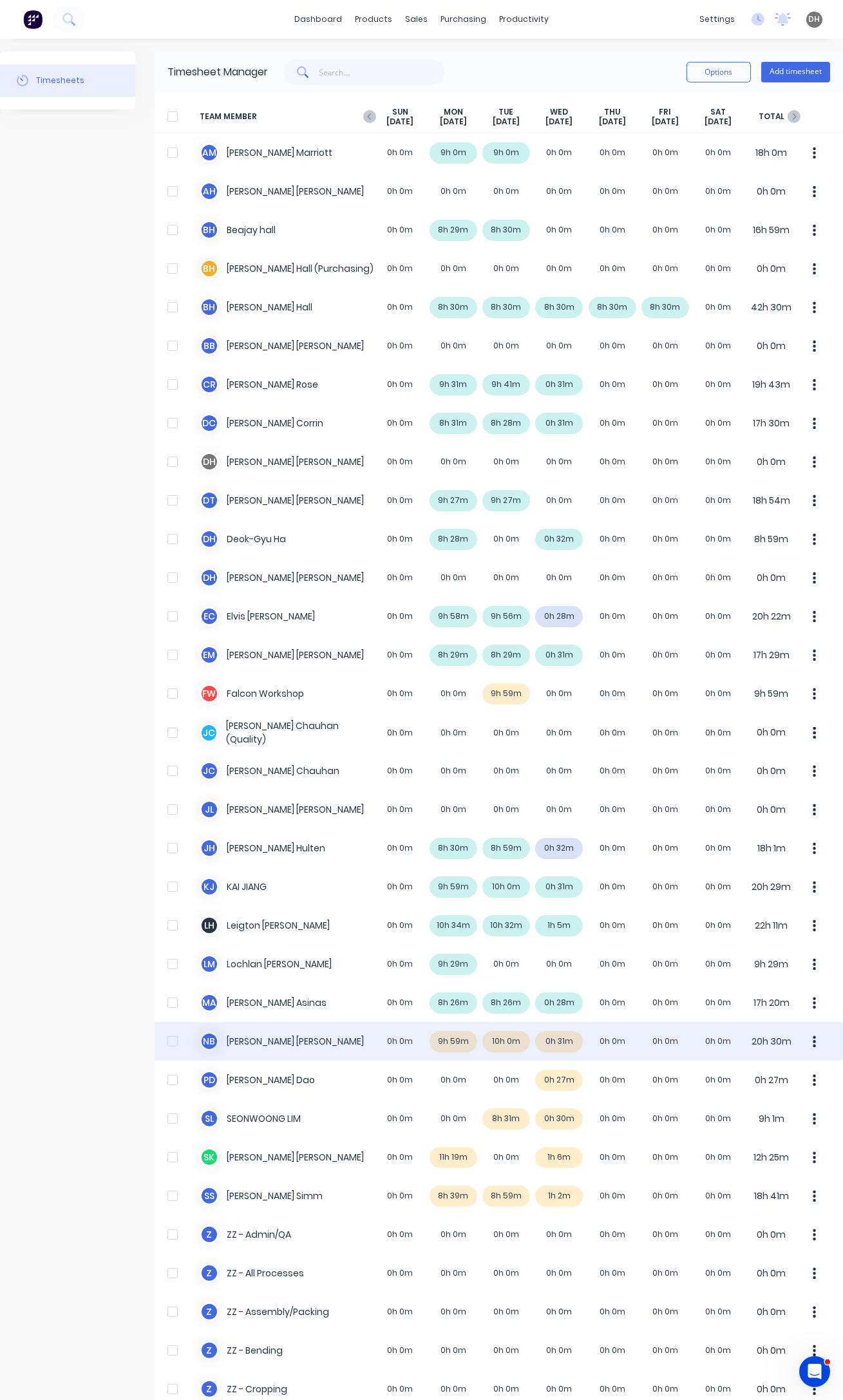
click at [813, 1044] on icon "button" at bounding box center [815, 1042] width 3 height 14
click at [782, 1074] on div "Approve" at bounding box center [766, 1077] width 99 height 19
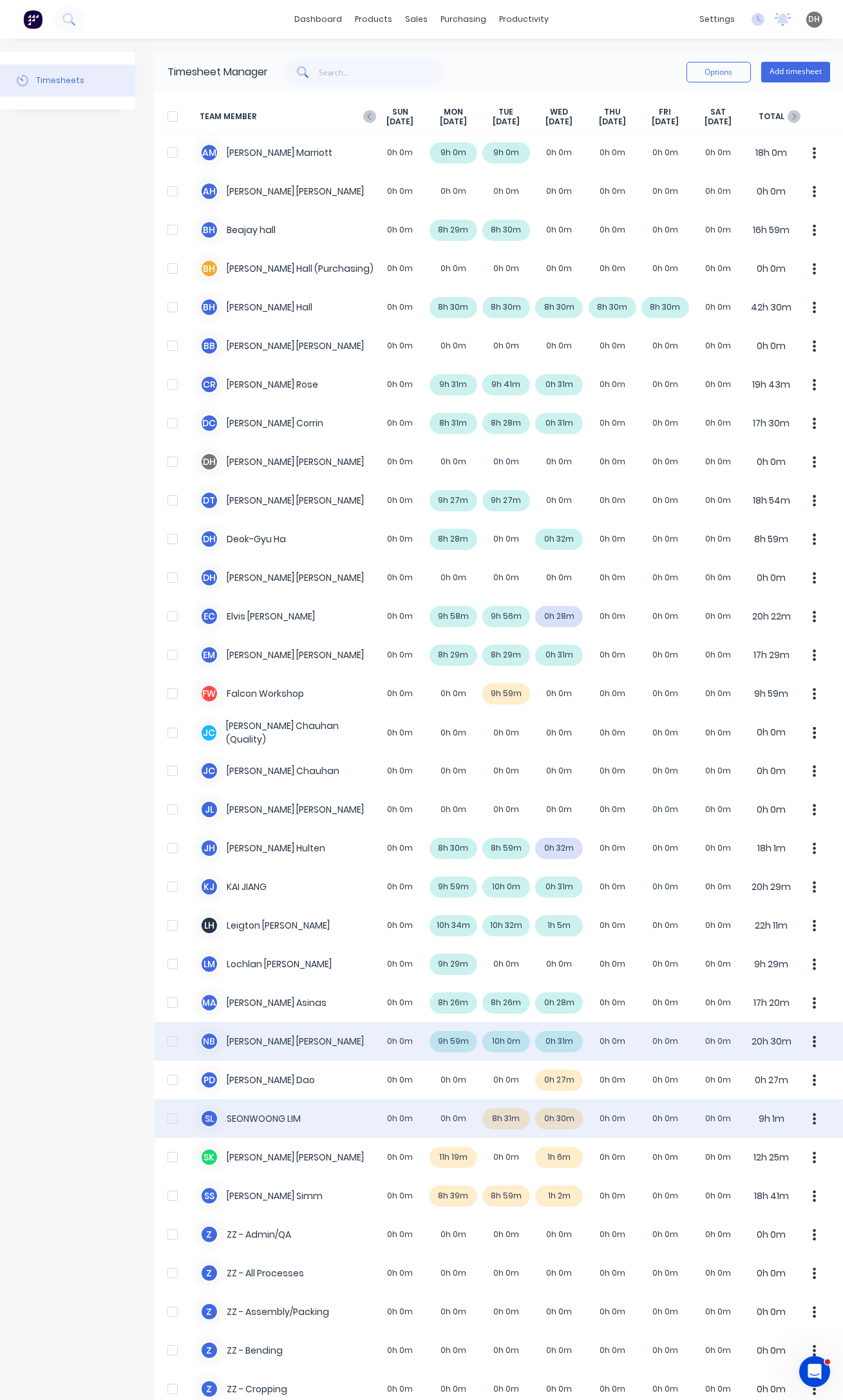
click at [813, 1118] on icon "button" at bounding box center [815, 1118] width 3 height 11
click at [763, 1155] on div "Approve" at bounding box center [766, 1155] width 99 height 19
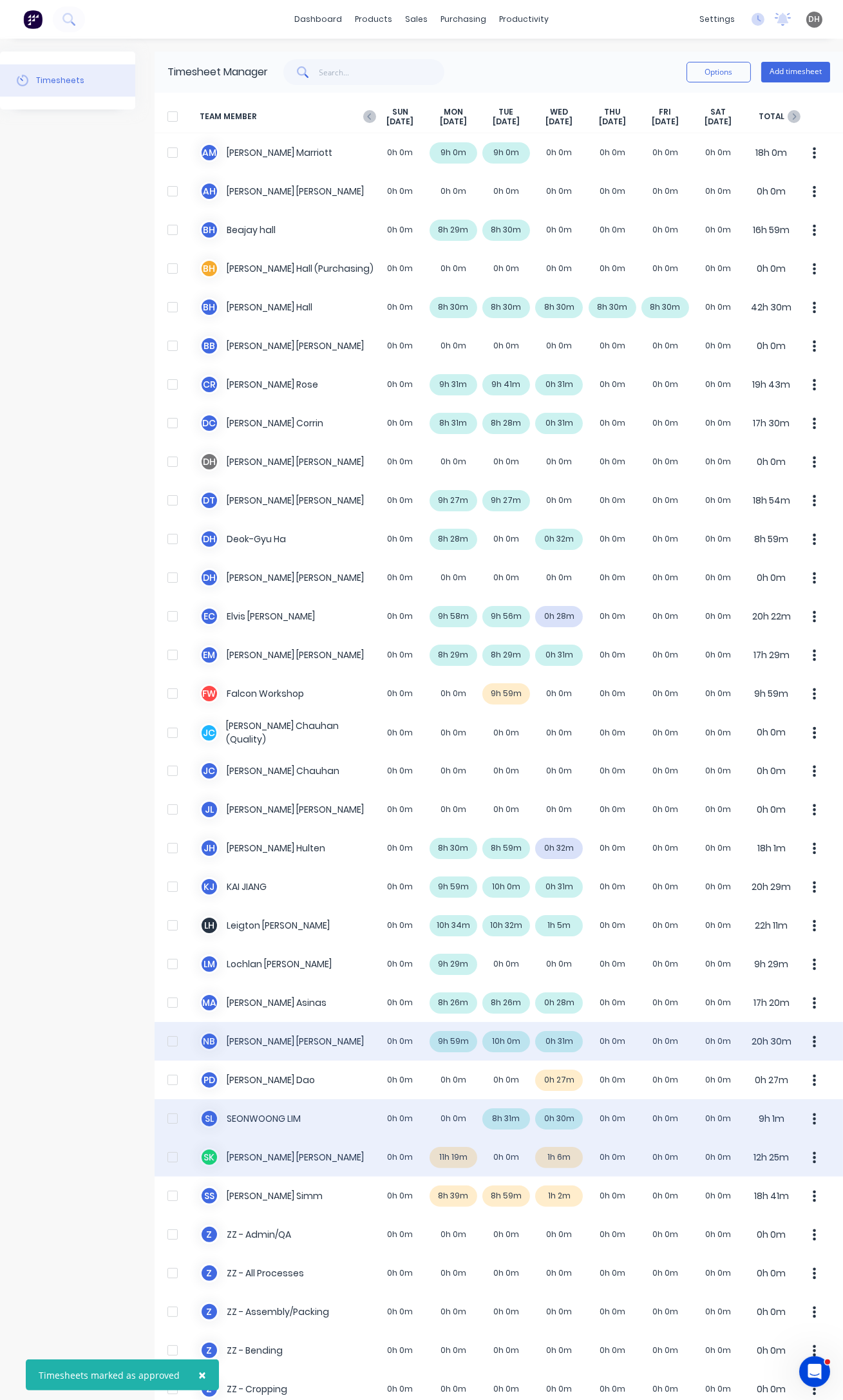
click at [451, 1160] on div "S K [PERSON_NAME] 0h 0m 11h 19m 0h 0m 1h 6m 0h 0m 0h 0m 0h 0m 12h 25m" at bounding box center [498, 1156] width 688 height 39
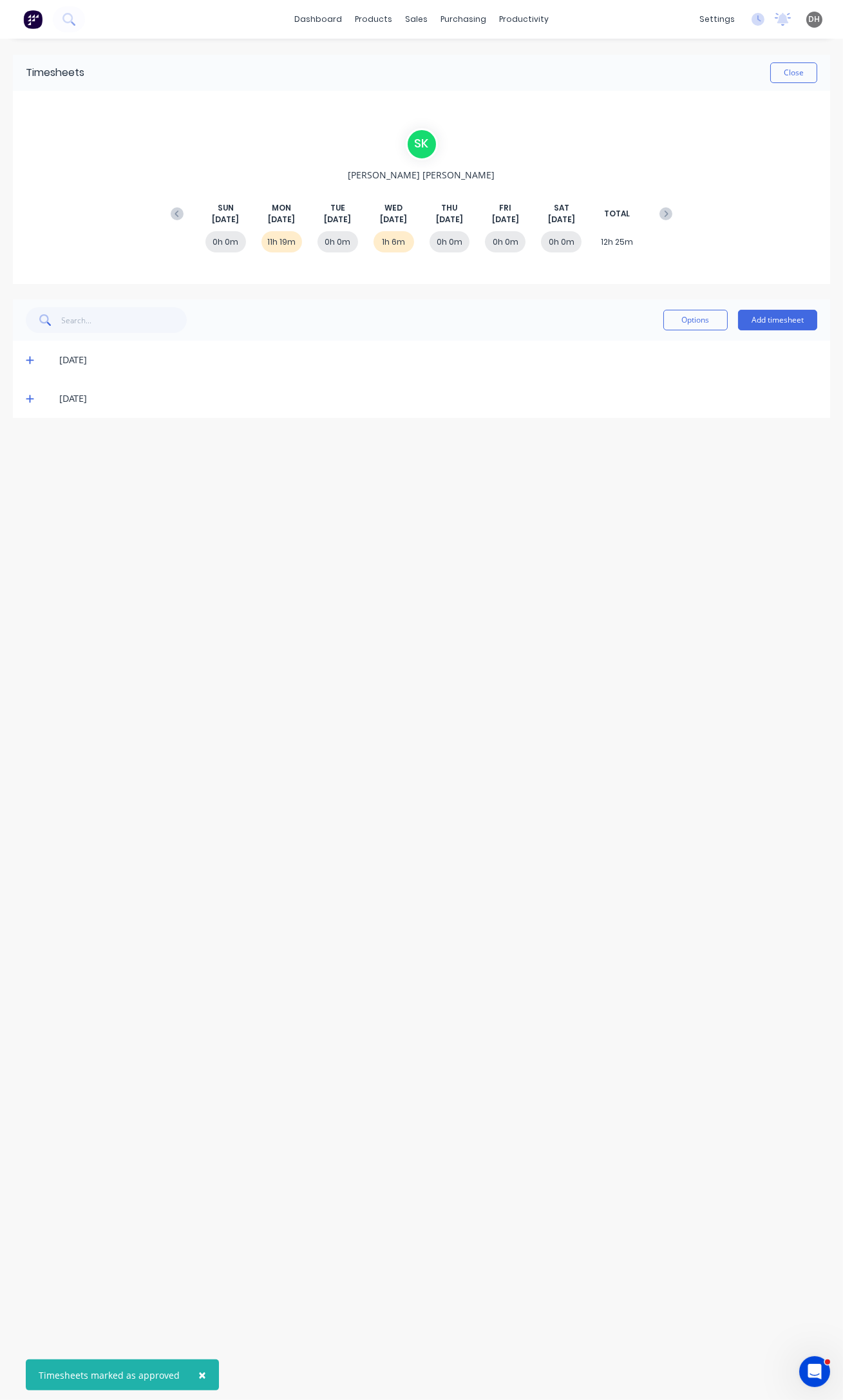
click at [26, 362] on icon at bounding box center [30, 360] width 9 height 9
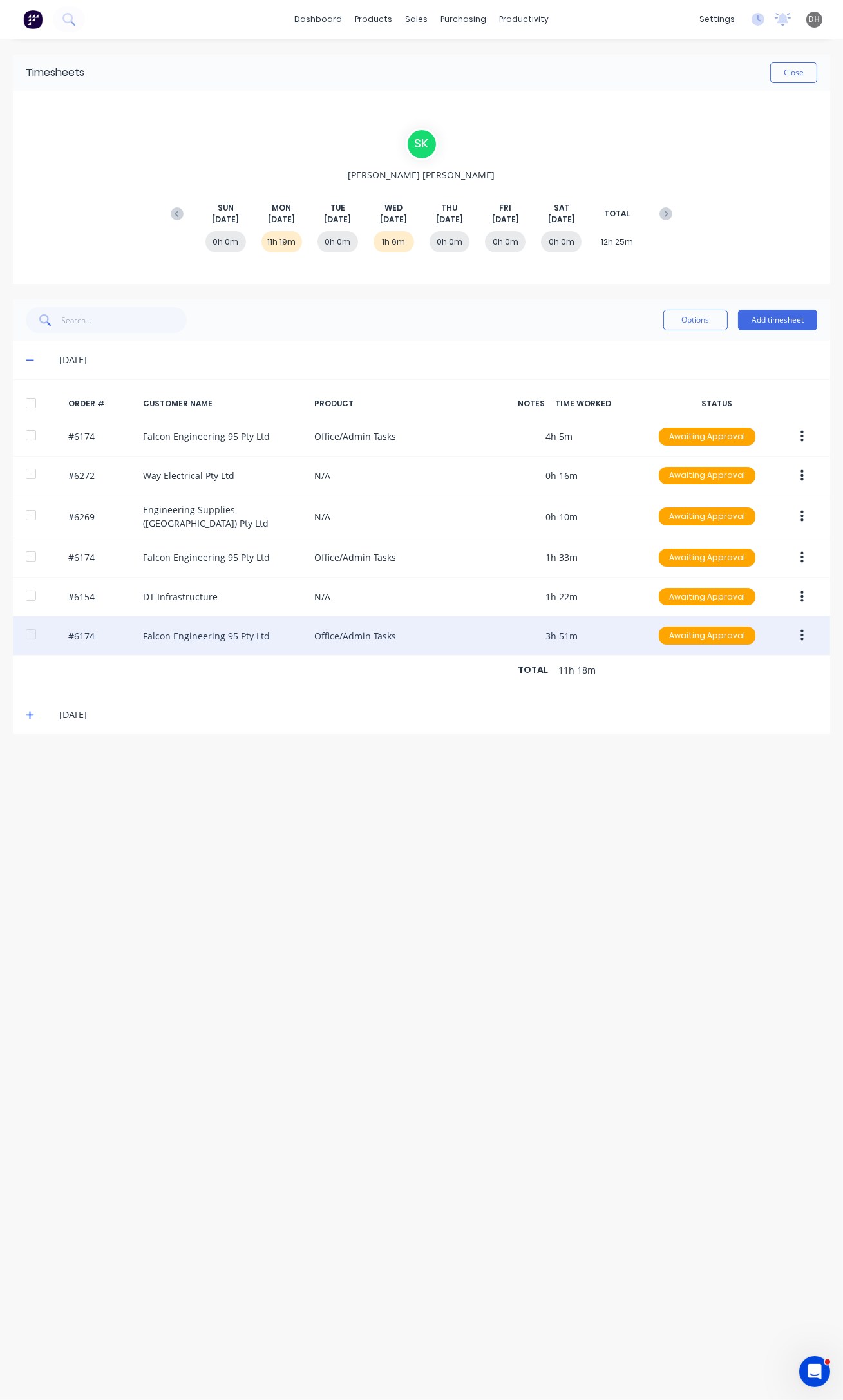
click at [794, 624] on button "button" at bounding box center [802, 635] width 30 height 23
click at [734, 713] on div "Edit" at bounding box center [755, 721] width 99 height 19
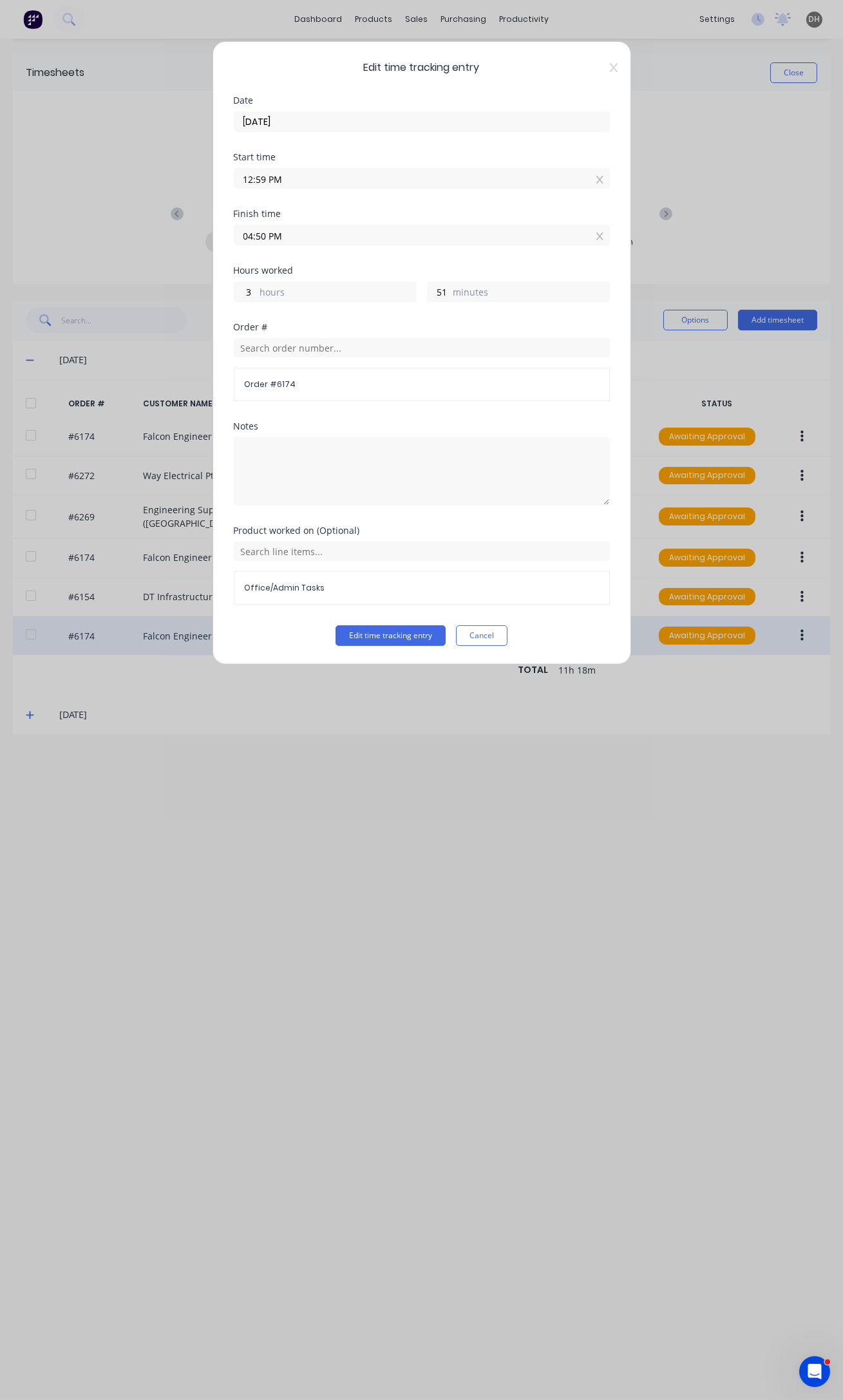
drag, startPoint x: 265, startPoint y: 234, endPoint x: 251, endPoint y: 236, distance: 14.1
click at [251, 236] on input "04:50 PM" at bounding box center [421, 235] width 375 height 19
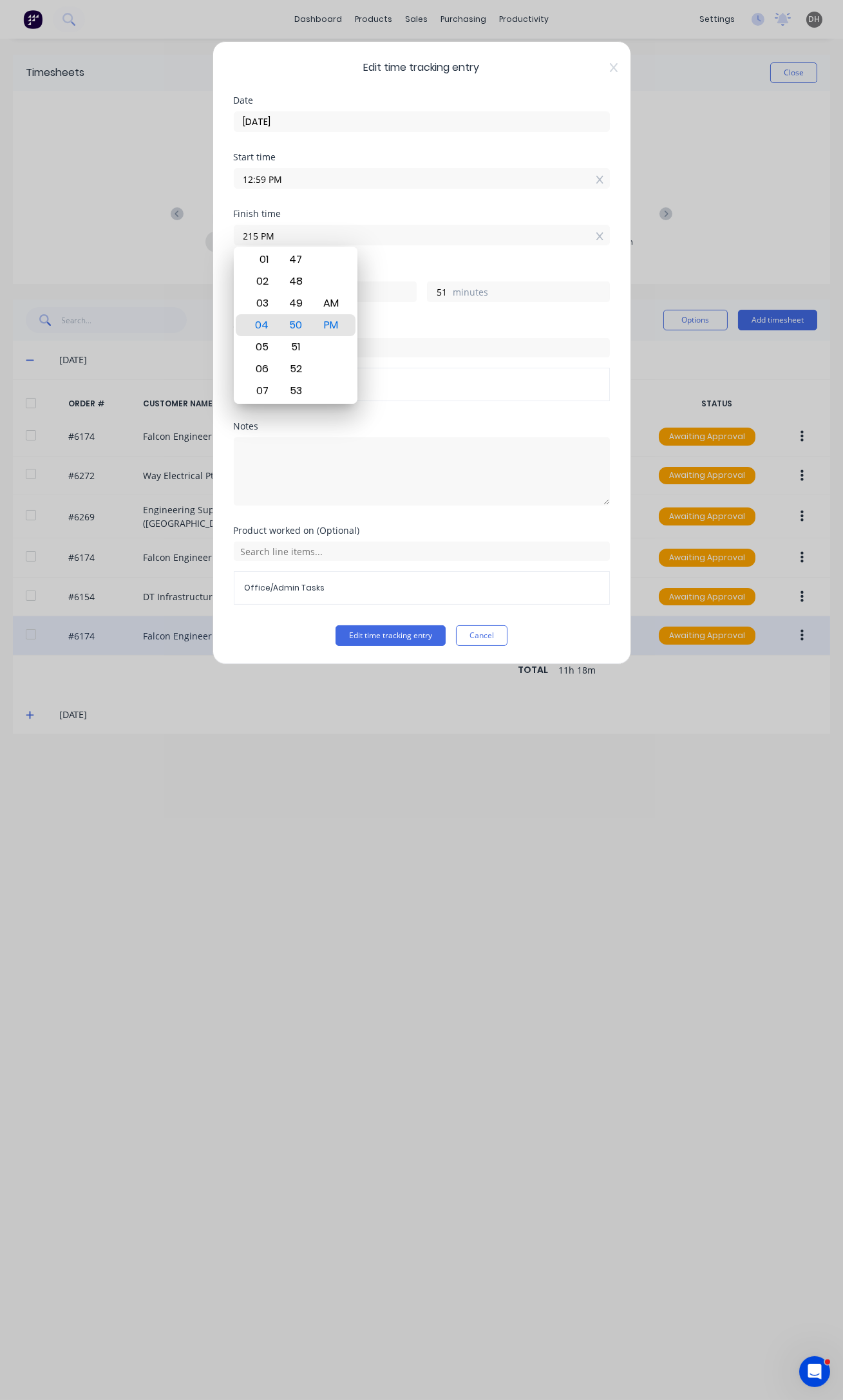
click at [336, 625] on button "Edit time tracking entry" at bounding box center [391, 635] width 110 height 21
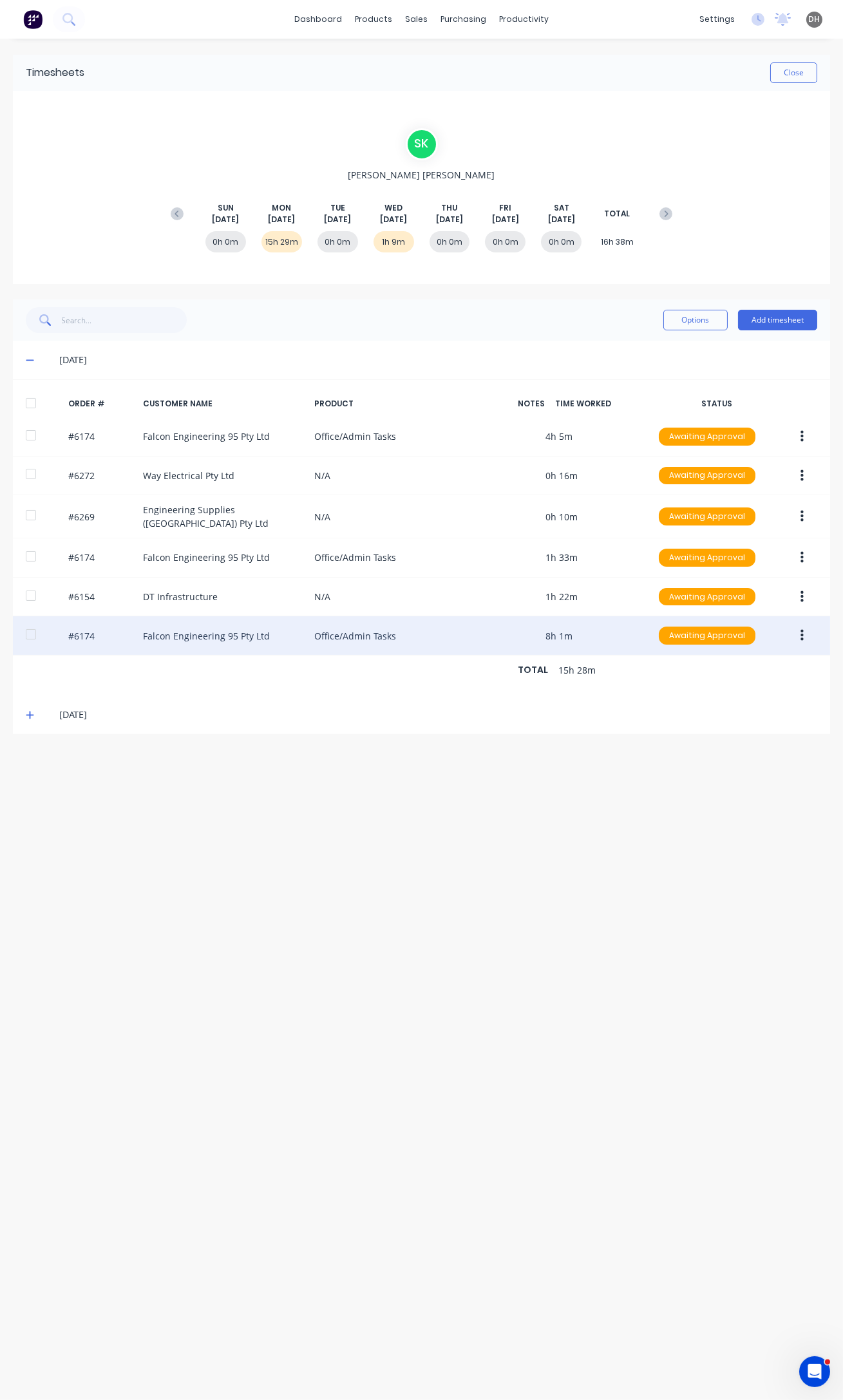
click at [801, 629] on icon "button" at bounding box center [803, 635] width 3 height 14
click at [737, 716] on div "Edit" at bounding box center [755, 721] width 99 height 19
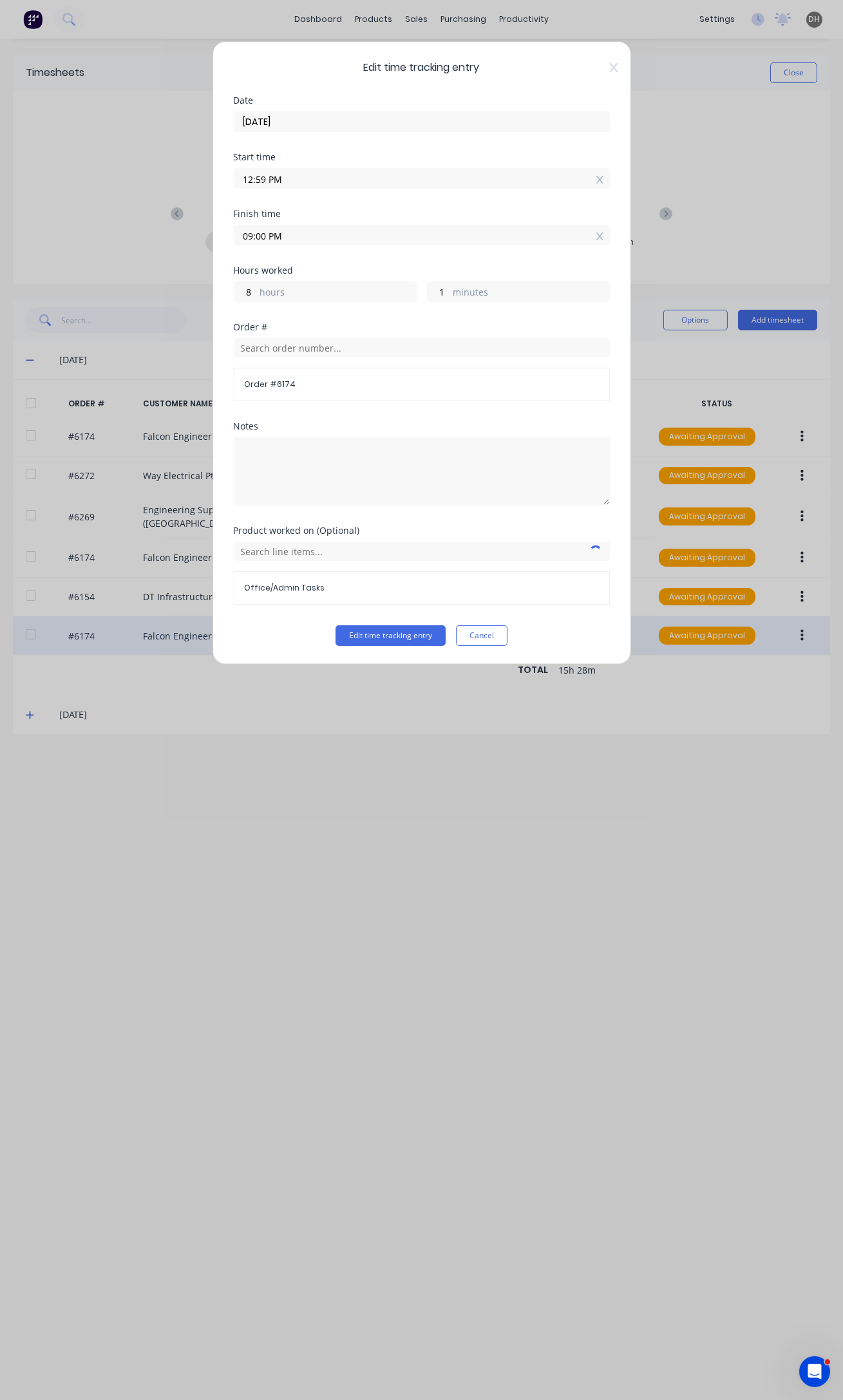
click at [290, 238] on input "09:00 PM" at bounding box center [421, 235] width 375 height 19
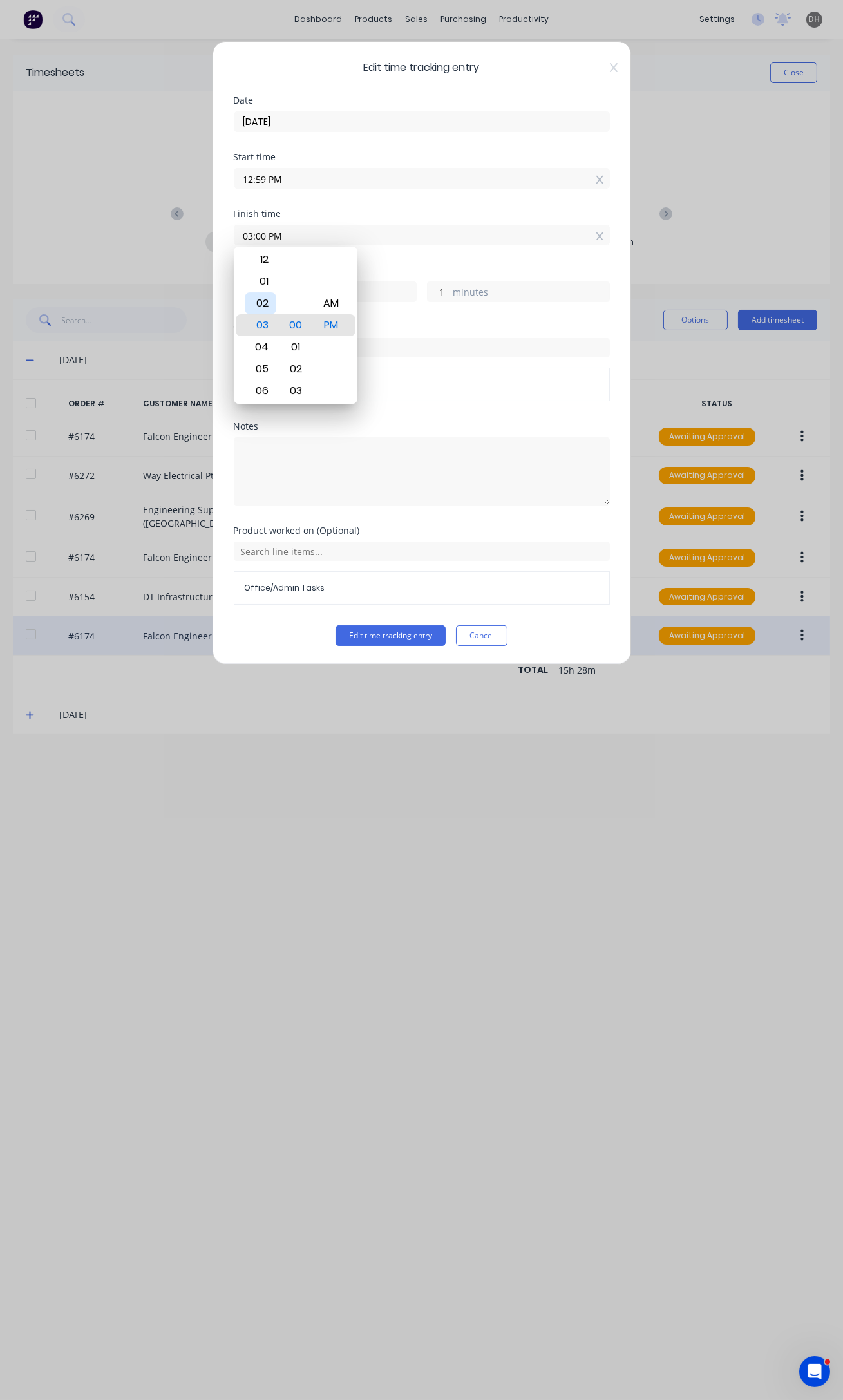
click at [264, 302] on div "02" at bounding box center [260, 302] width 32 height 22
click at [295, 387] on div "15" at bounding box center [295, 390] width 32 height 22
click at [431, 316] on div "Hours worked 1 hours 16 minutes" at bounding box center [421, 294] width 376 height 57
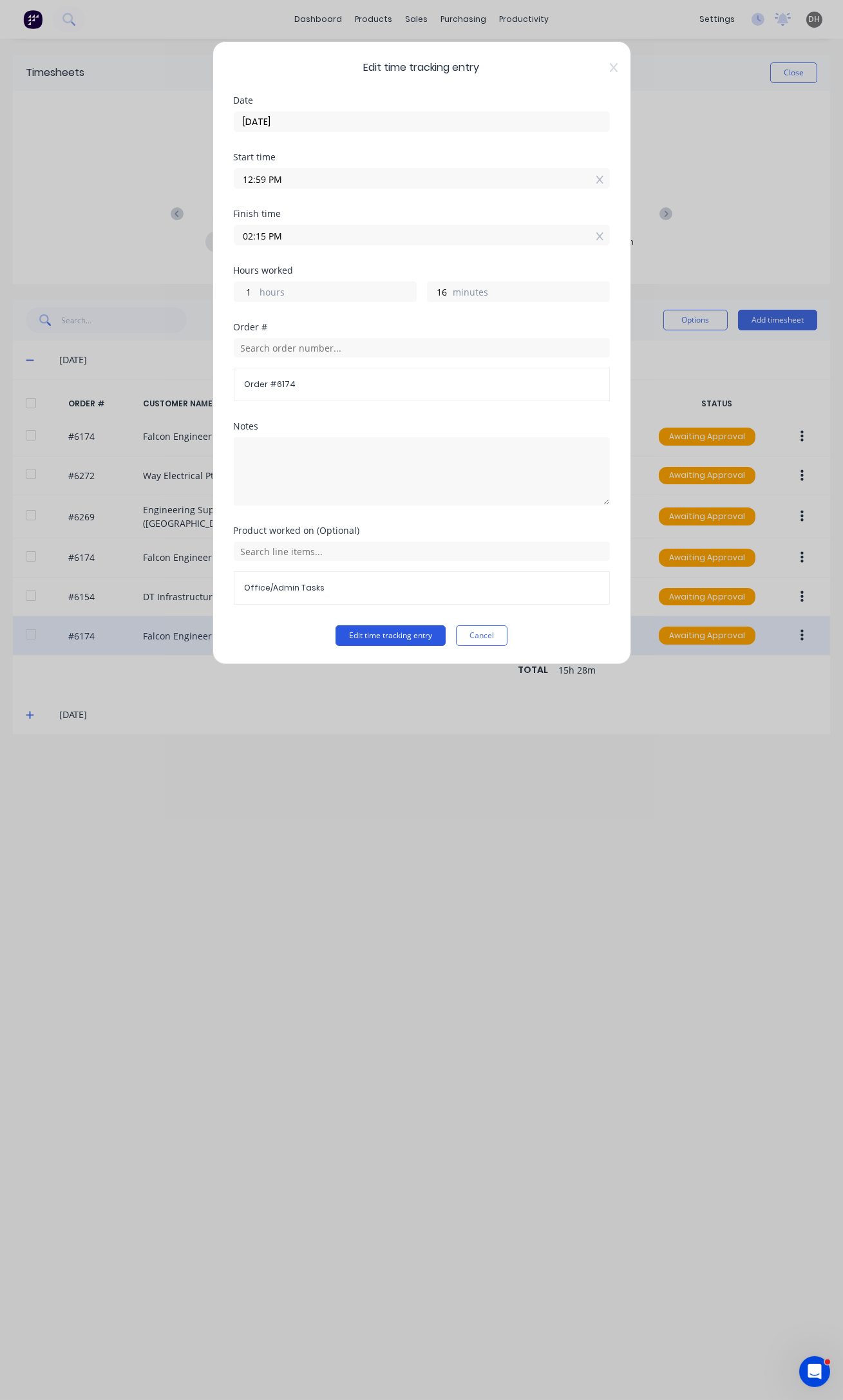
click at [410, 635] on button "Edit time tracking entry" at bounding box center [391, 635] width 110 height 21
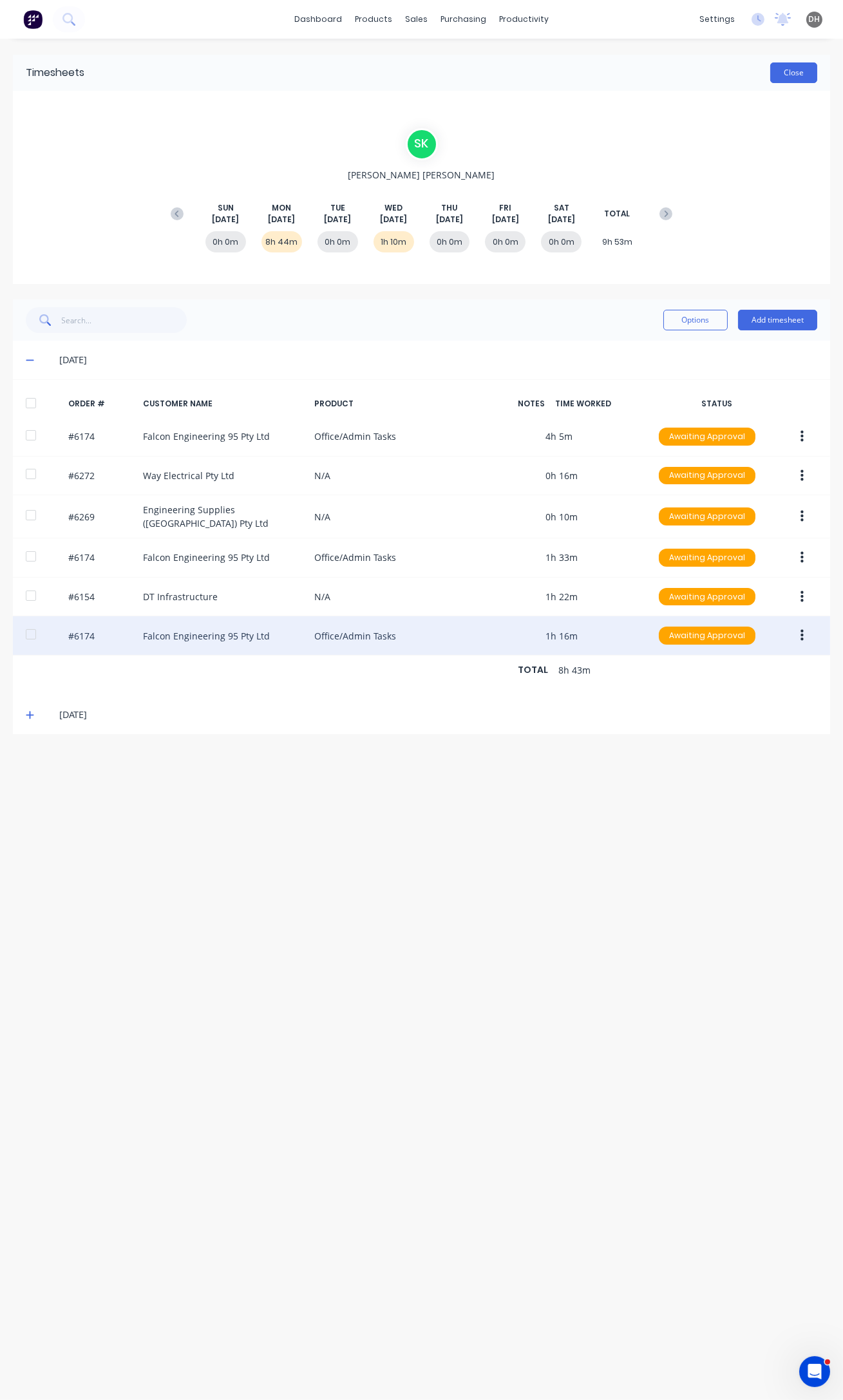
click at [799, 77] on button "Close" at bounding box center [793, 73] width 47 height 21
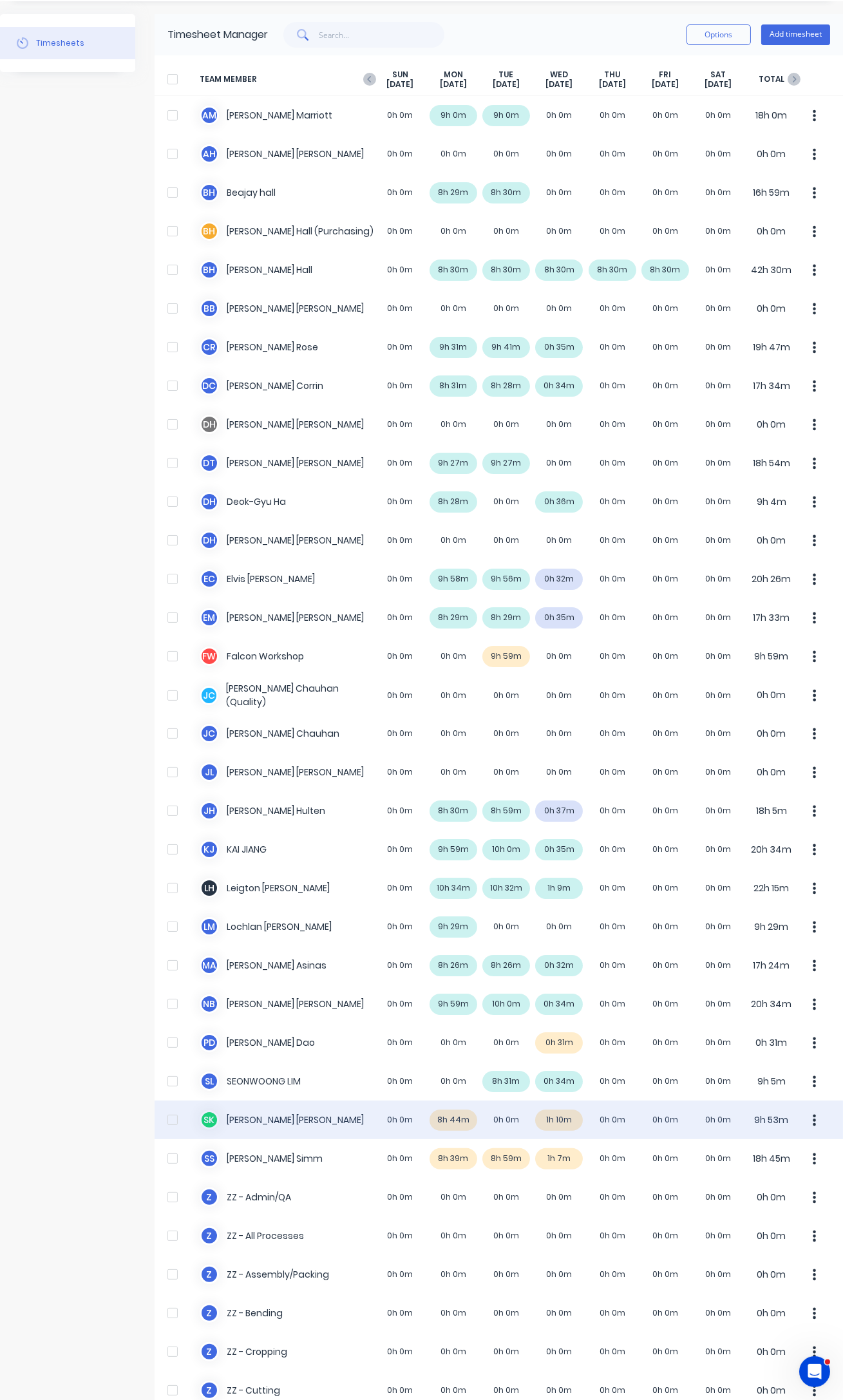
scroll to position [58, 0]
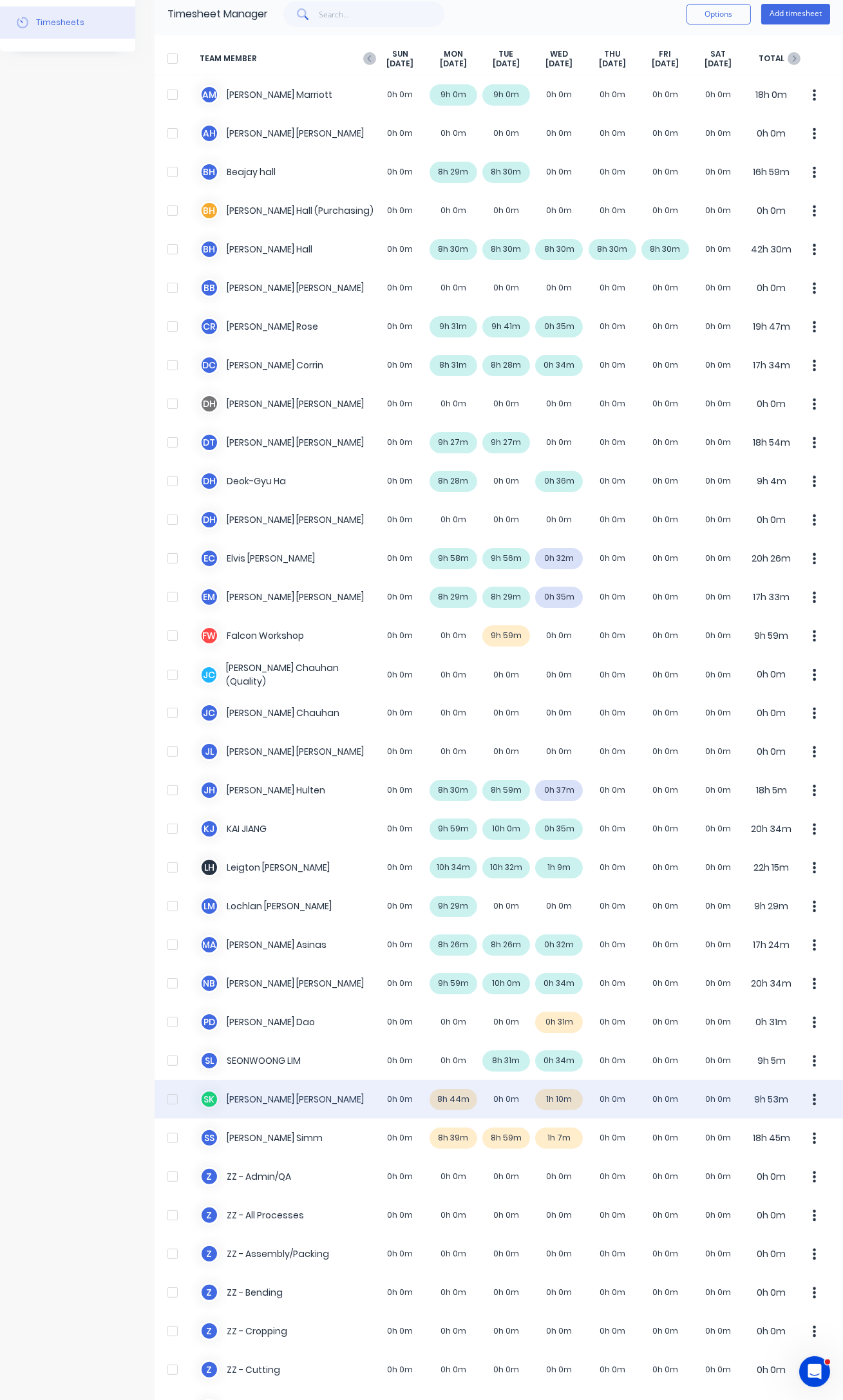
drag, startPoint x: 803, startPoint y: 1099, endPoint x: 797, endPoint y: 1115, distance: 17.1
click at [803, 1100] on button "button" at bounding box center [814, 1100] width 27 height 26
click at [754, 1137] on div "Approve" at bounding box center [766, 1135] width 99 height 19
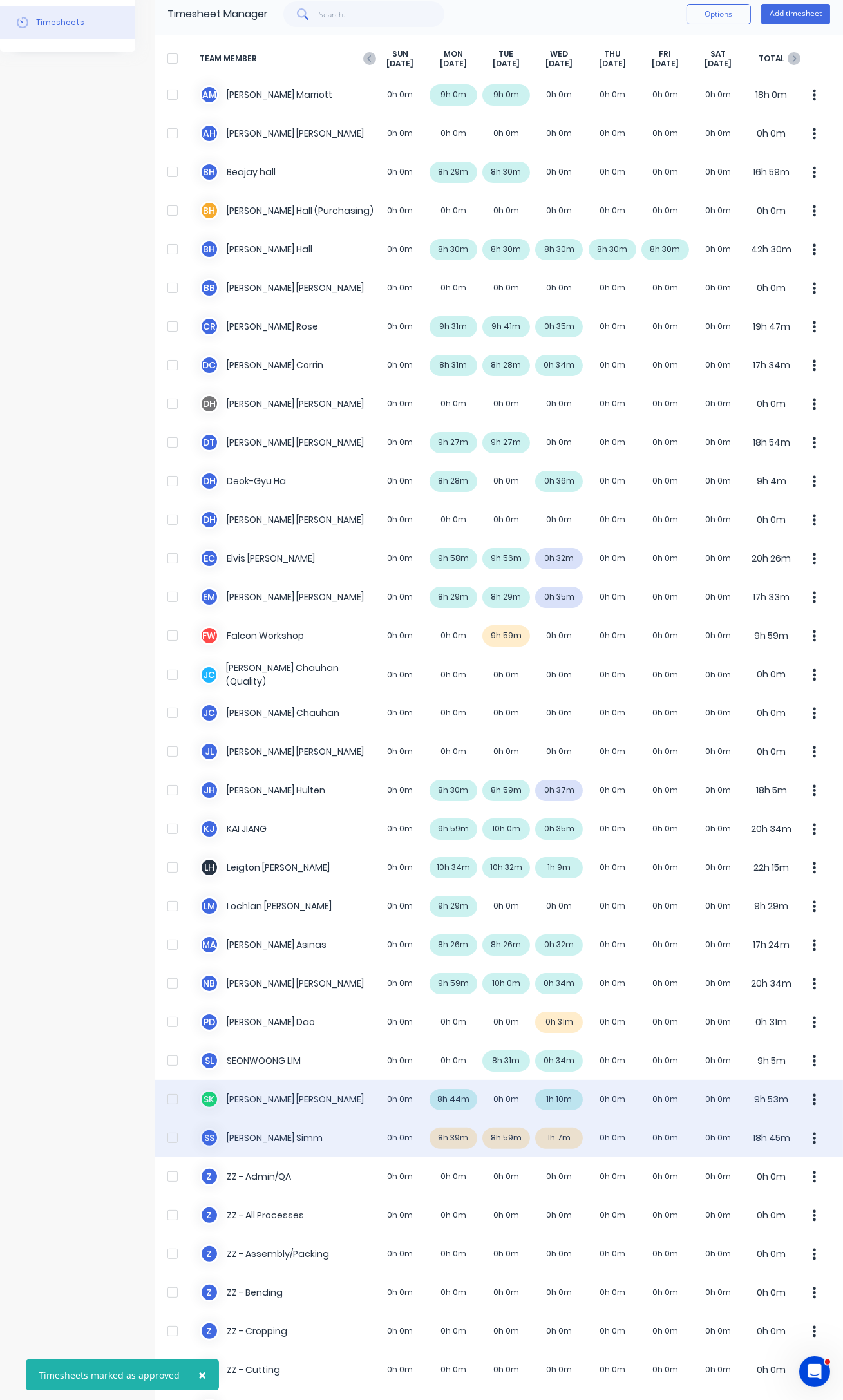
click at [455, 1137] on div "S S [PERSON_NAME] 0h 0m 8h 39m 8h 59m 1h 7m 0h 0m 0h 0m 0h 0m 18h 45m" at bounding box center [498, 1137] width 688 height 39
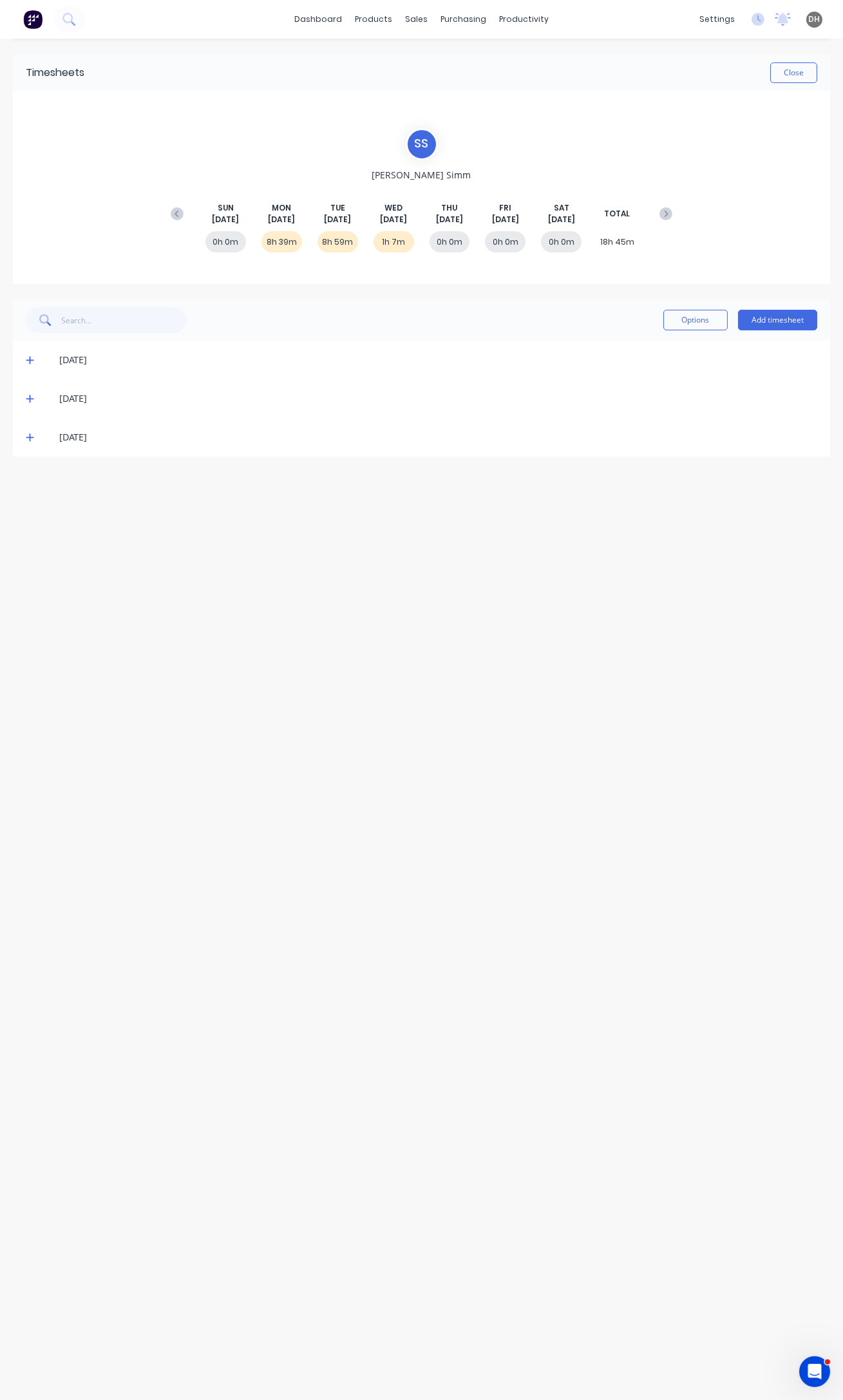
click at [29, 362] on icon at bounding box center [29, 360] width 8 height 8
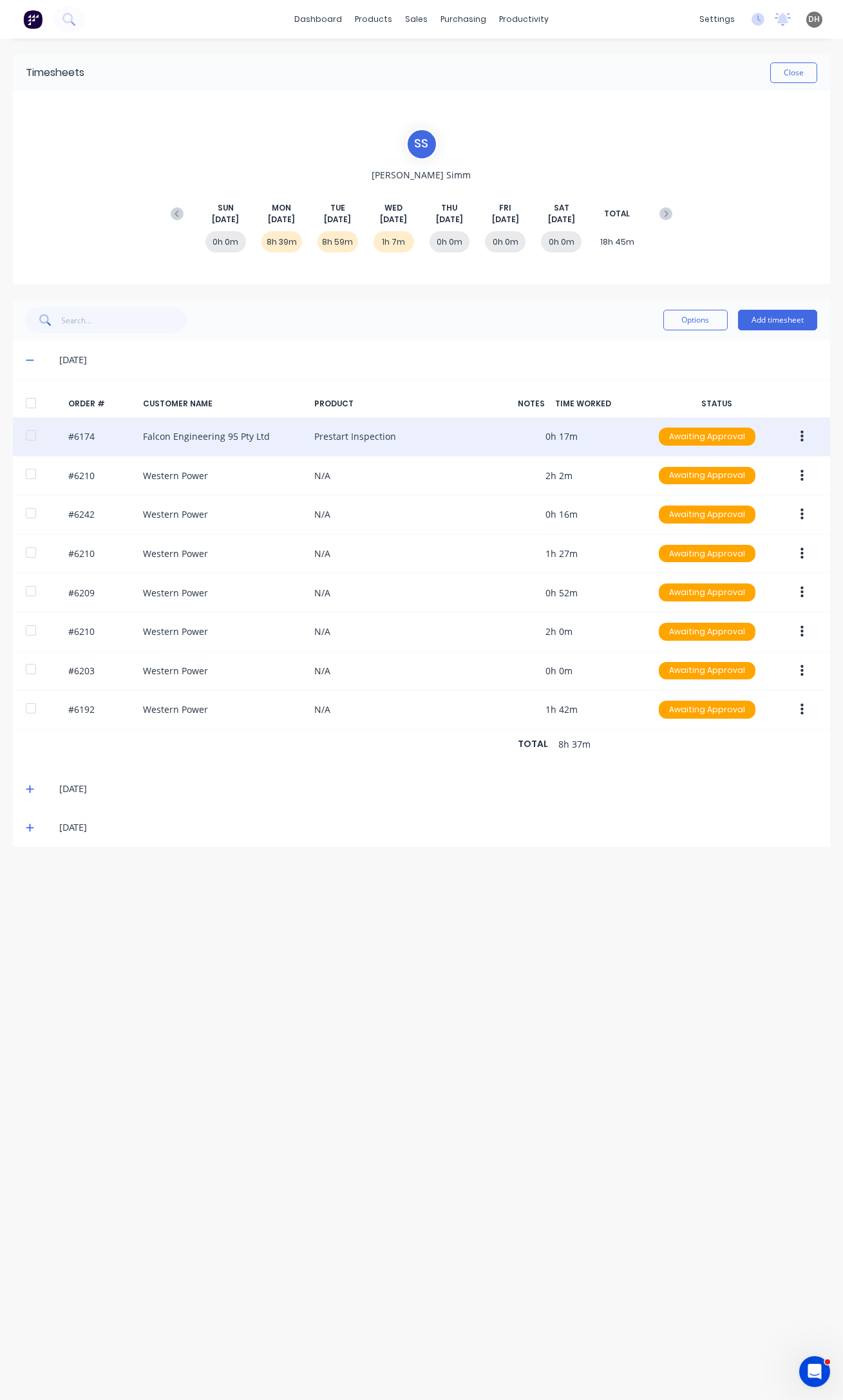
click at [790, 436] on button "button" at bounding box center [802, 437] width 30 height 23
click at [772, 527] on div "Edit" at bounding box center [755, 522] width 99 height 19
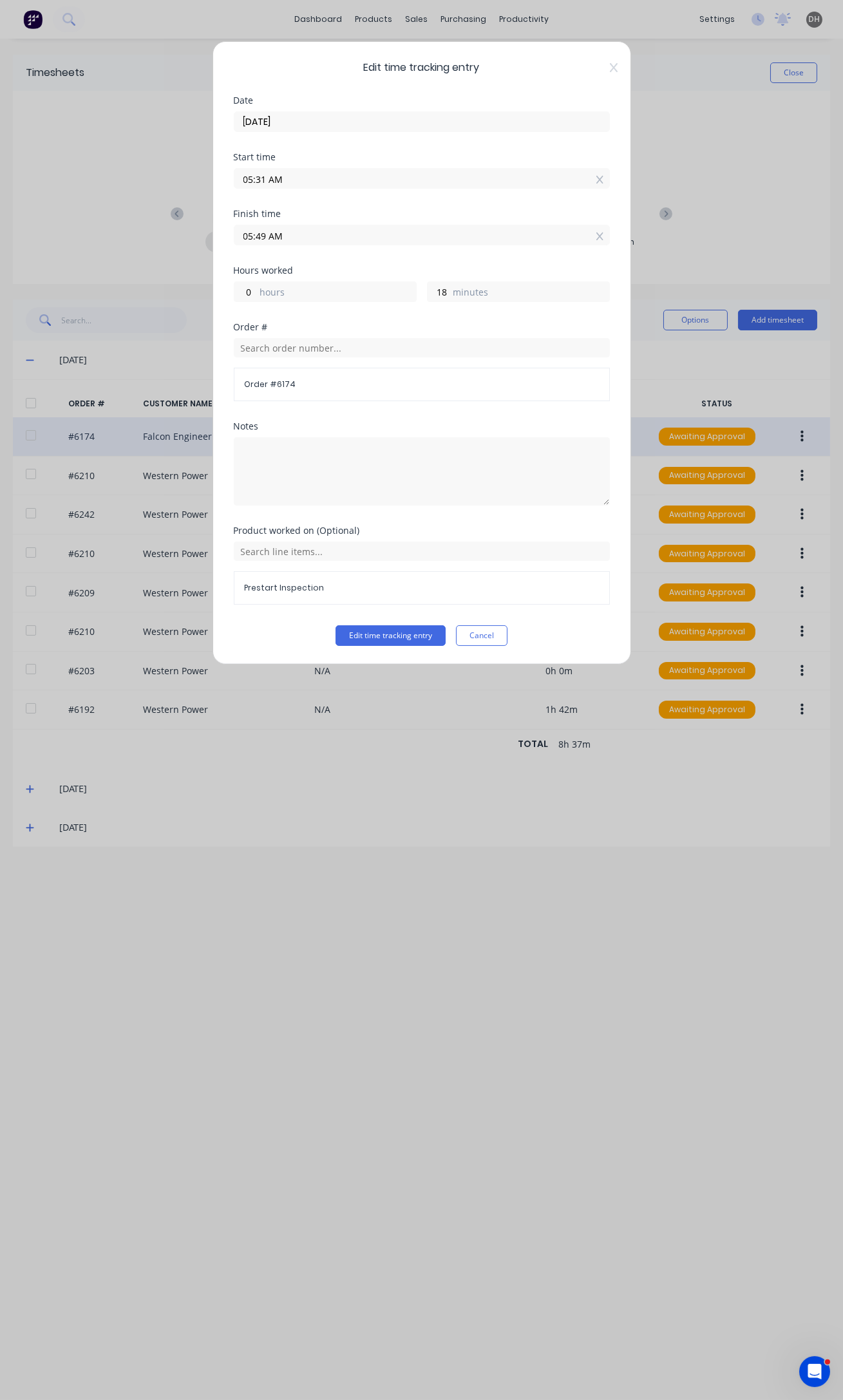
click at [264, 180] on input "05:31 AM" at bounding box center [421, 178] width 375 height 19
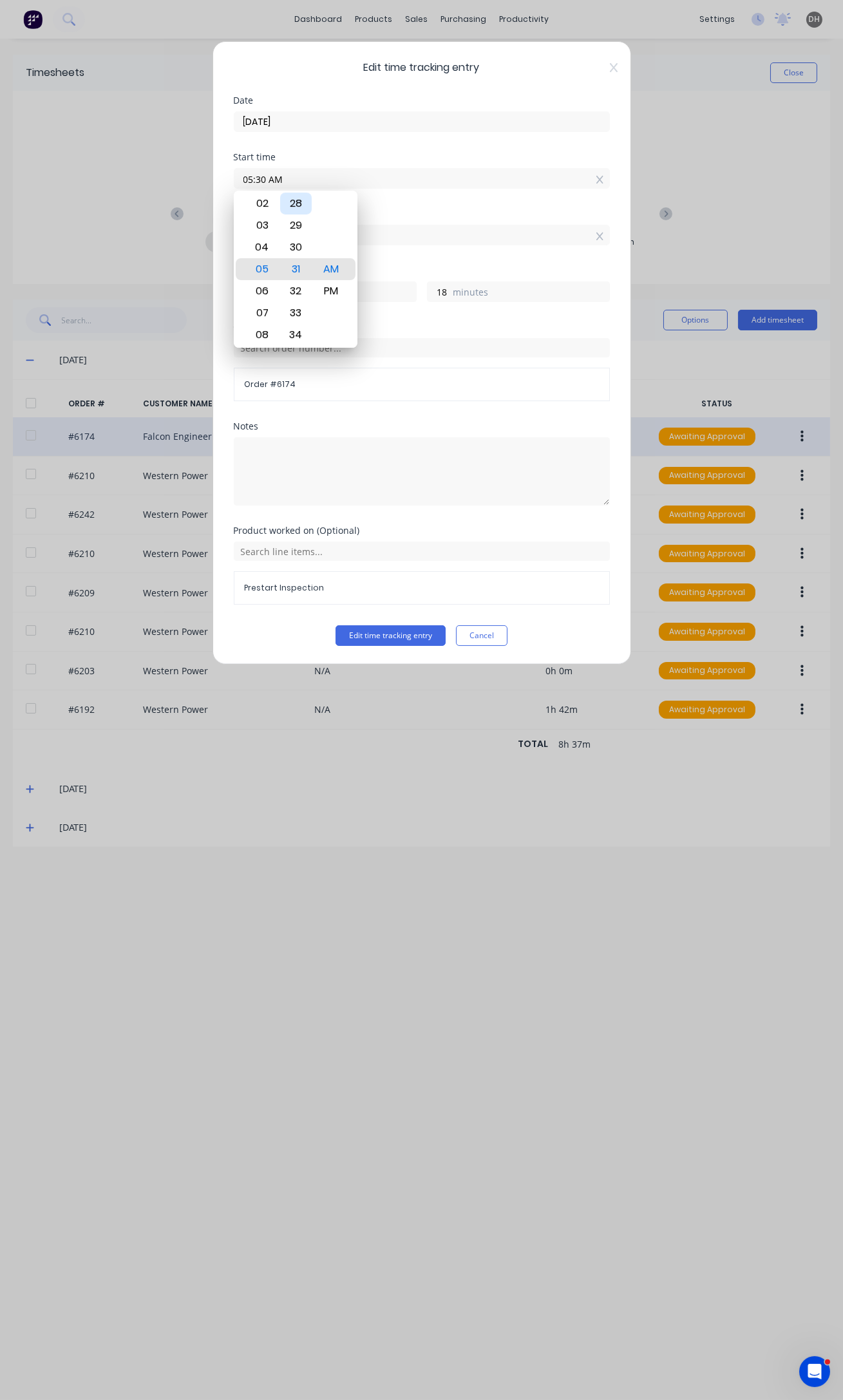
click at [336, 625] on button "Edit time tracking entry" at bounding box center [391, 635] width 110 height 21
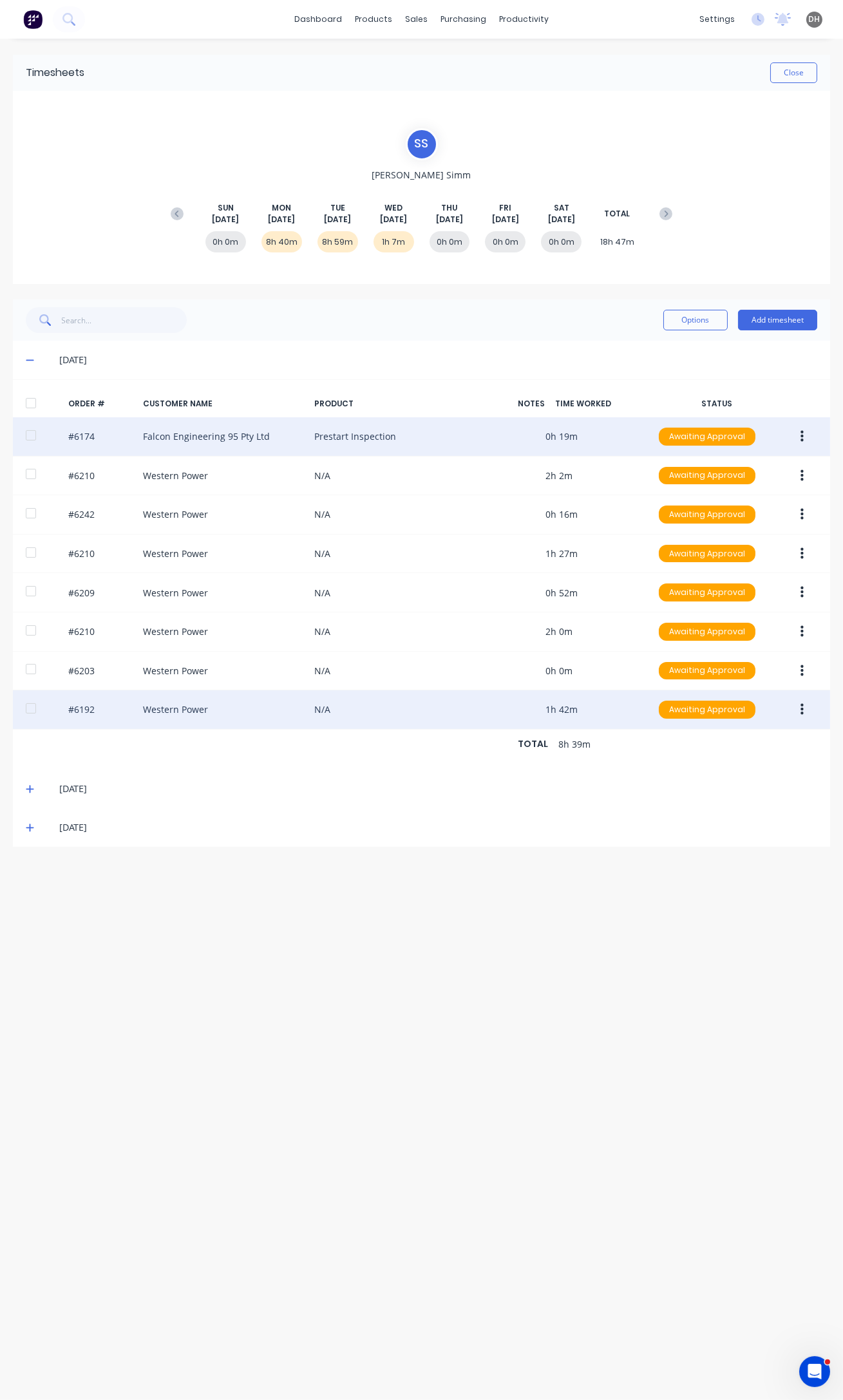
click at [803, 703] on icon "button" at bounding box center [803, 709] width 3 height 11
click at [741, 793] on div "Edit" at bounding box center [755, 795] width 99 height 19
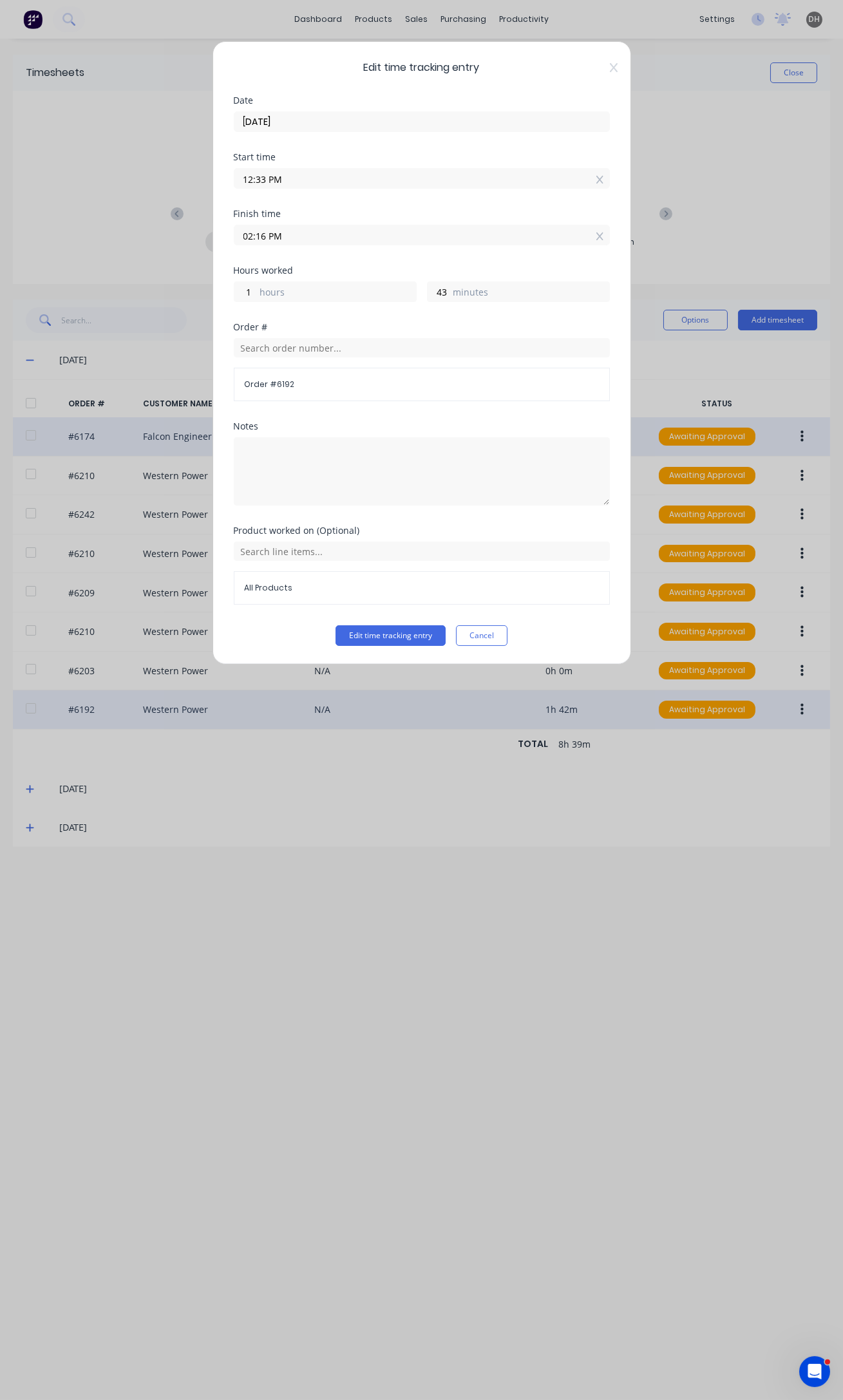
click at [267, 232] on input "02:16 PM" at bounding box center [421, 235] width 375 height 19
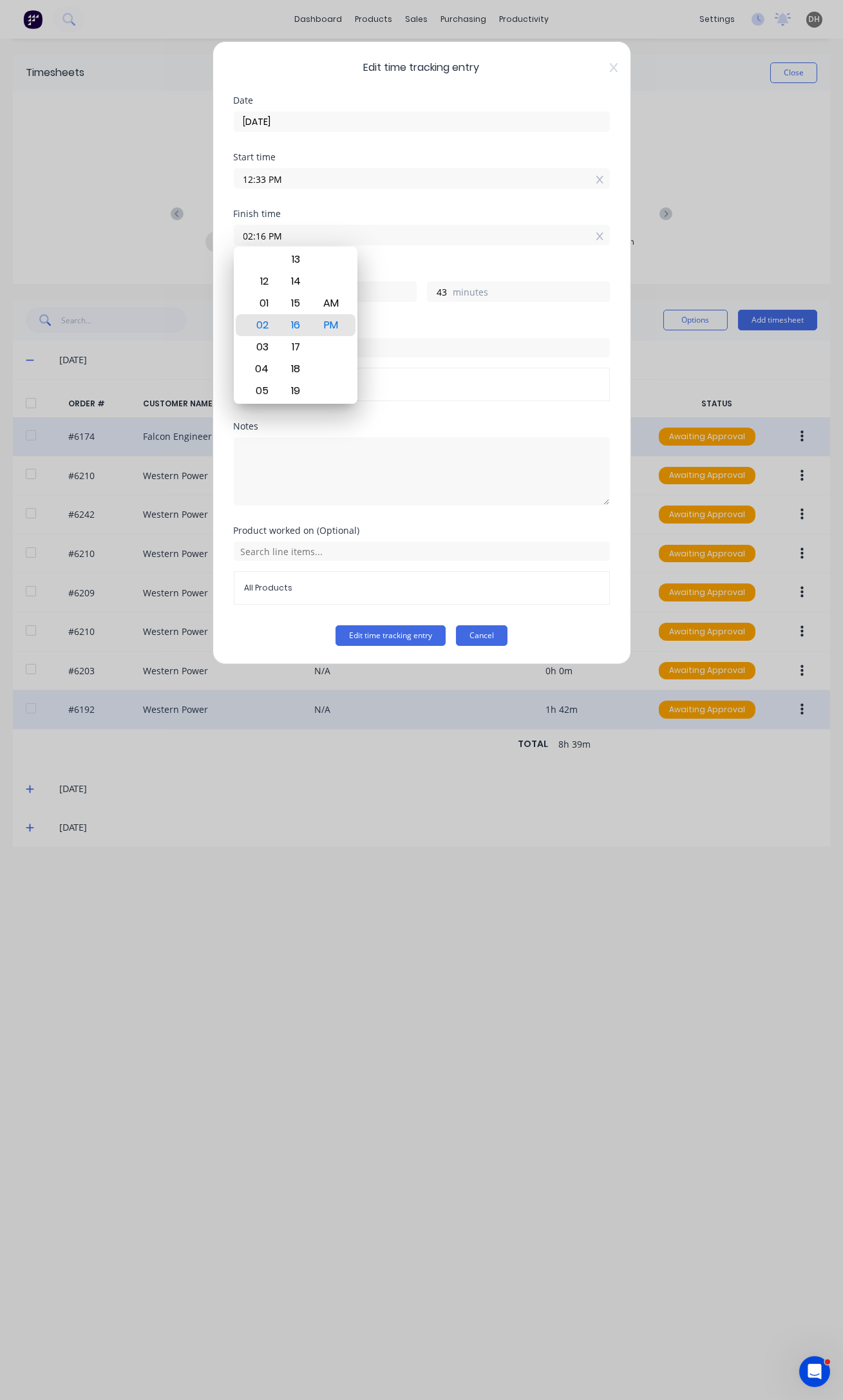
click at [487, 629] on button "Cancel" at bounding box center [481, 635] width 52 height 21
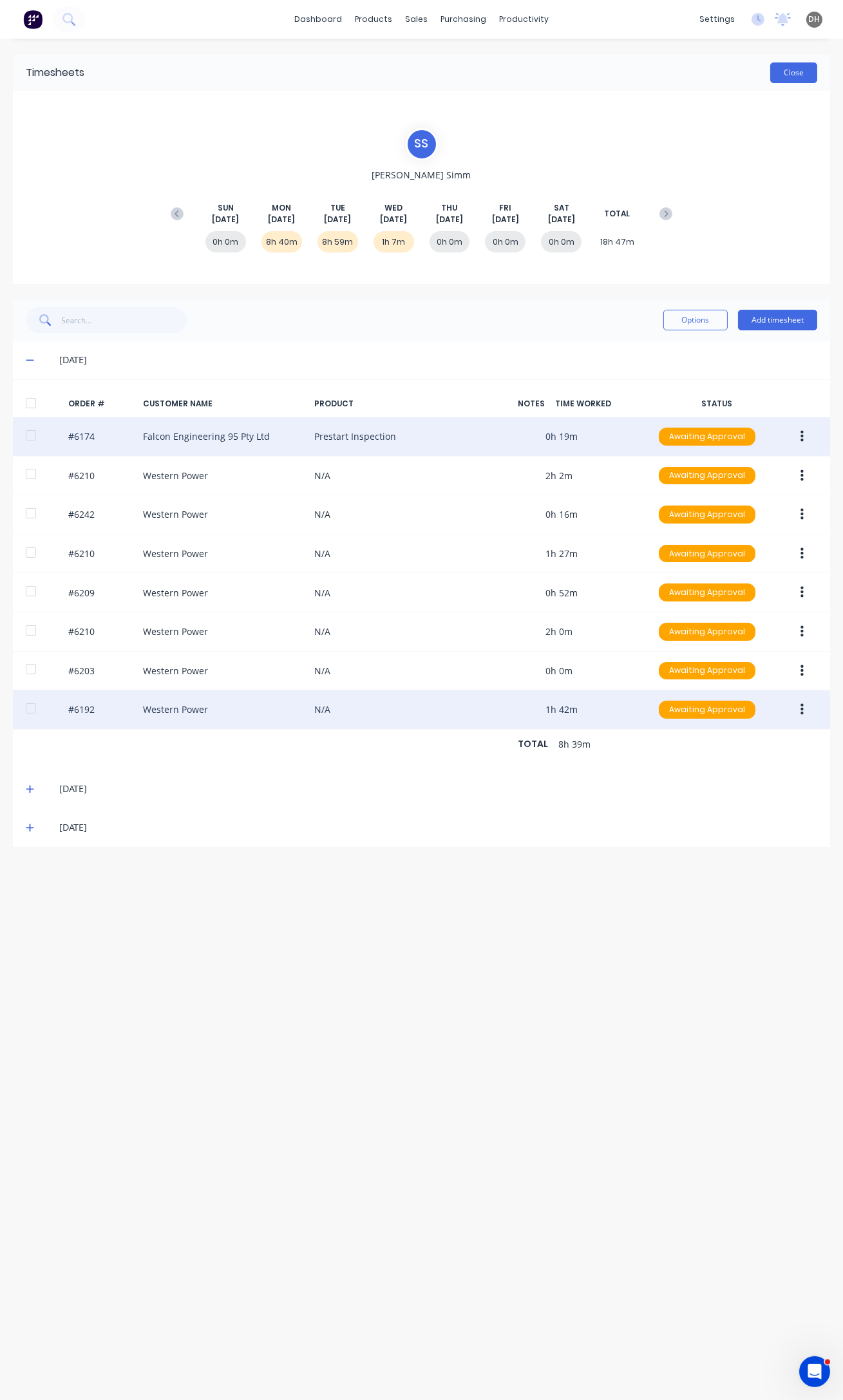
click at [788, 71] on button "Close" at bounding box center [793, 73] width 47 height 21
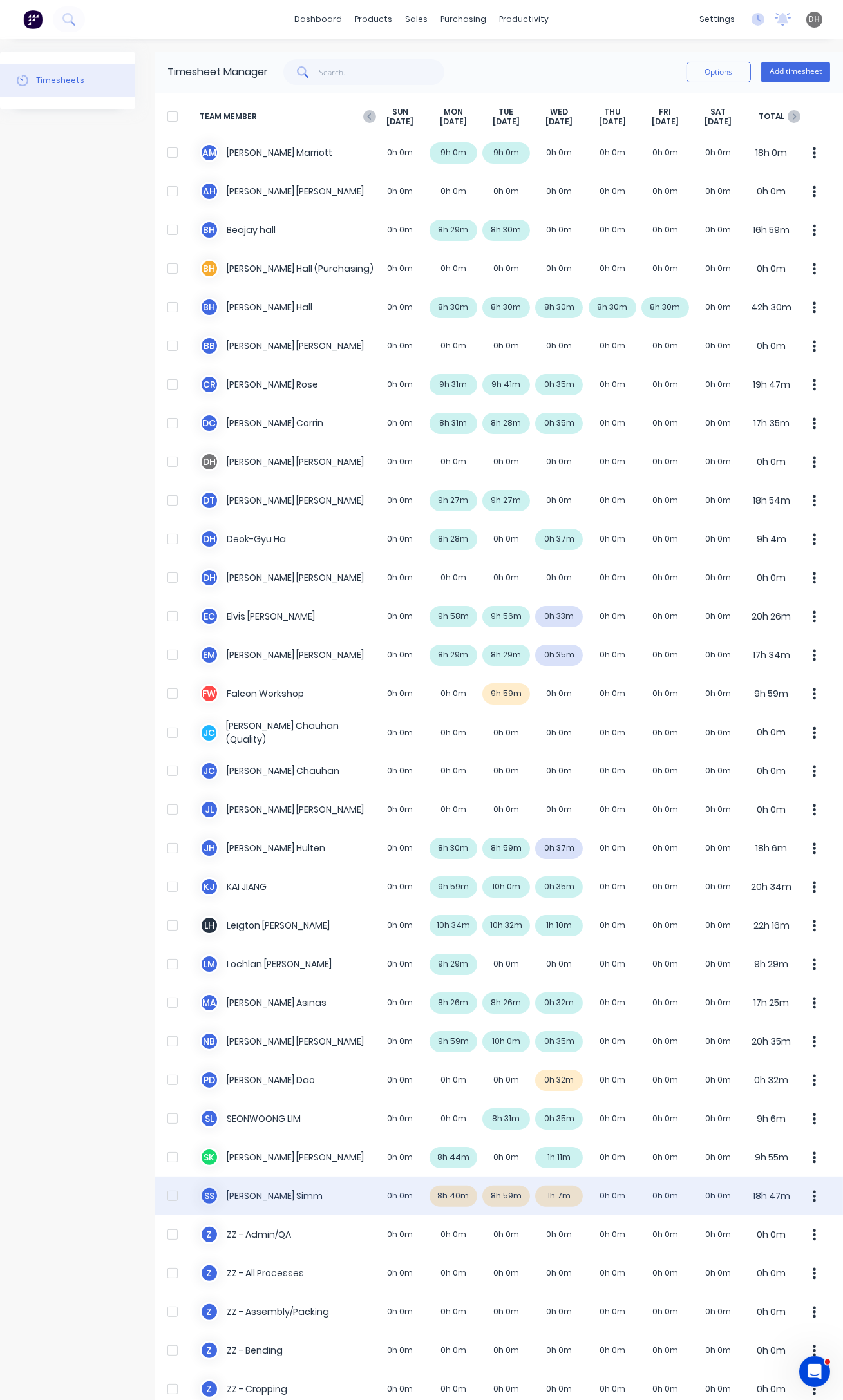
click at [813, 1197] on icon "button" at bounding box center [815, 1195] width 3 height 11
click at [725, 1232] on div "Approve" at bounding box center [766, 1231] width 99 height 19
click at [370, 118] on icon "button" at bounding box center [369, 116] width 13 height 13
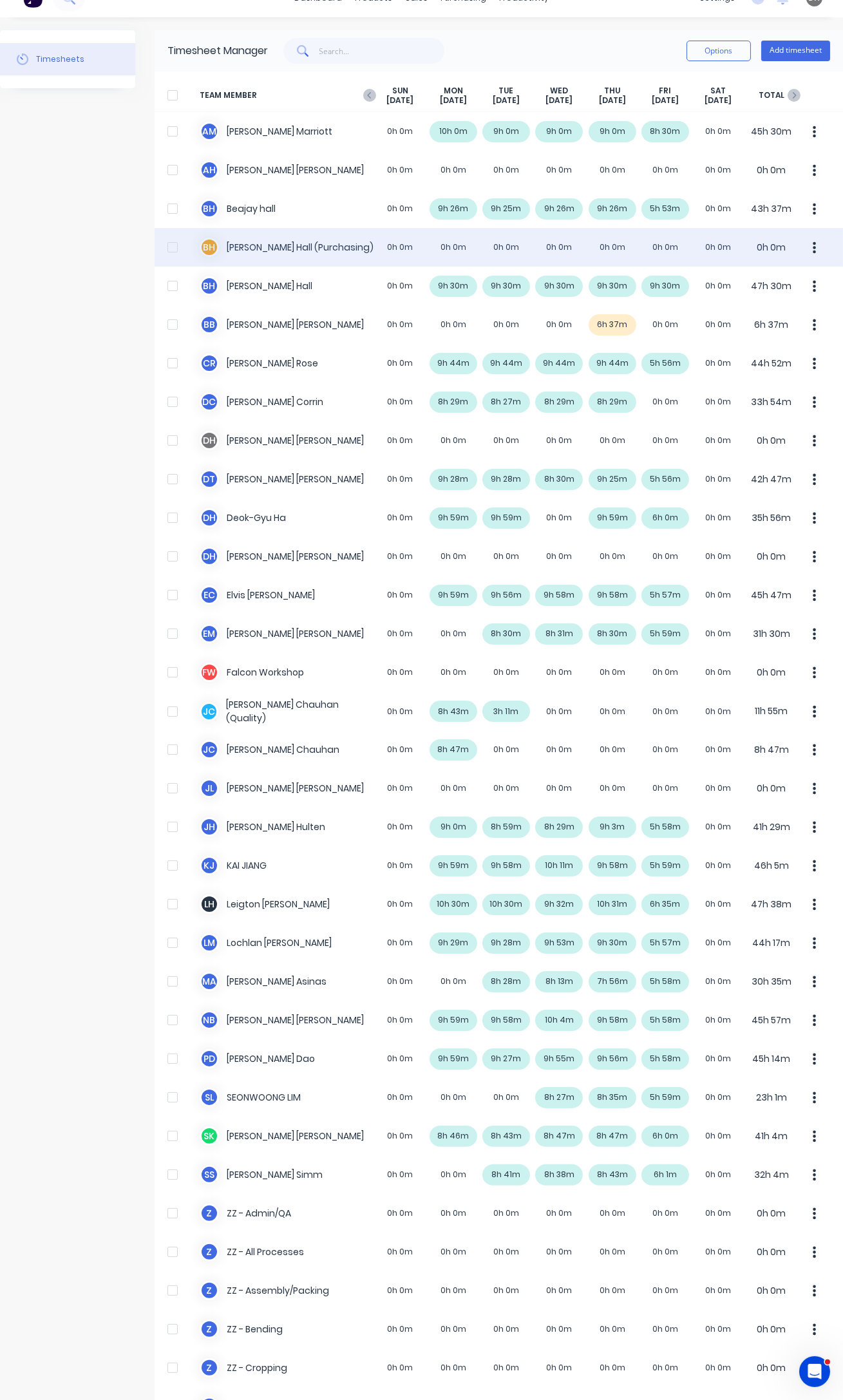
scroll to position [58, 0]
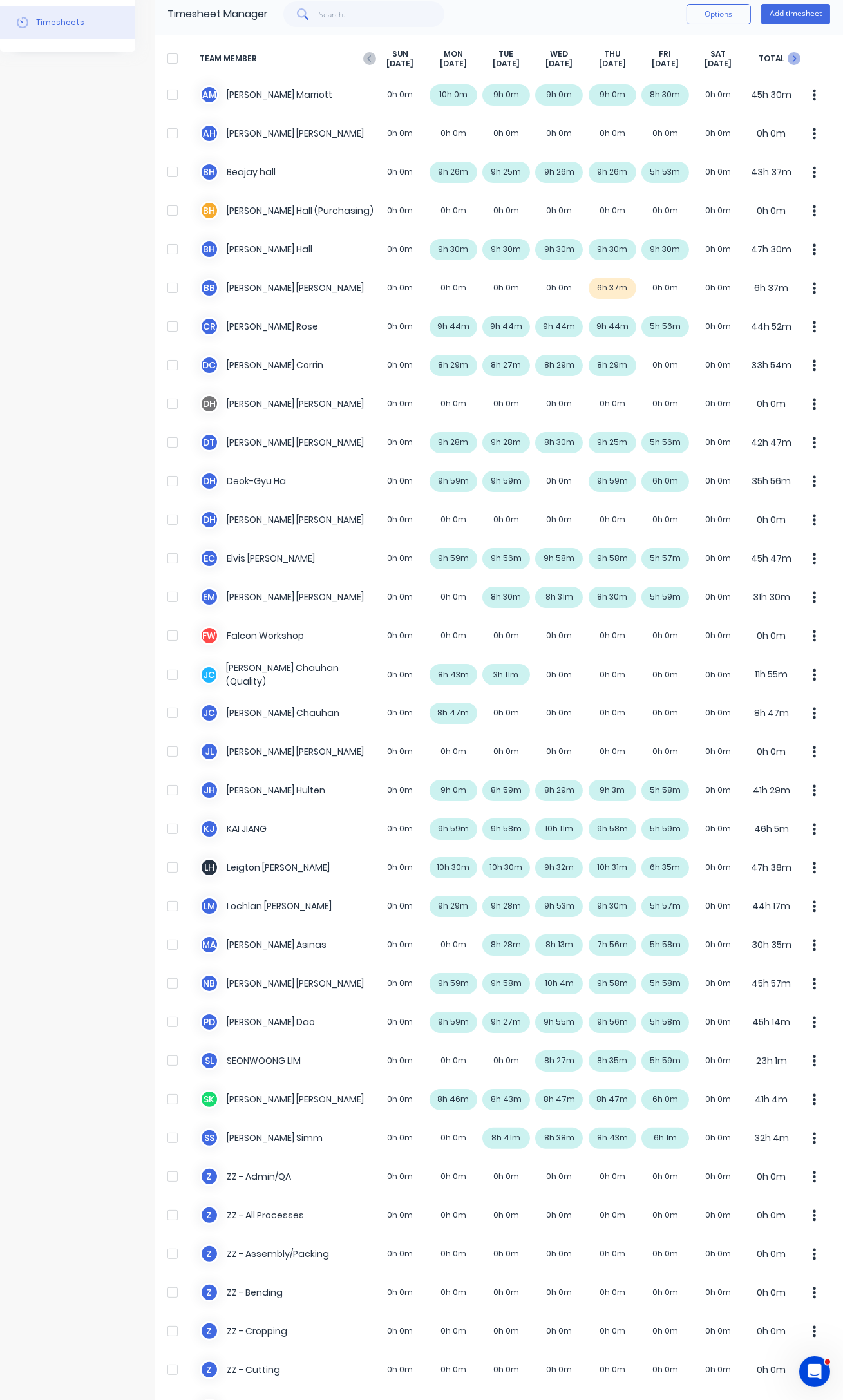
click at [788, 57] on icon "button" at bounding box center [794, 59] width 13 height 13
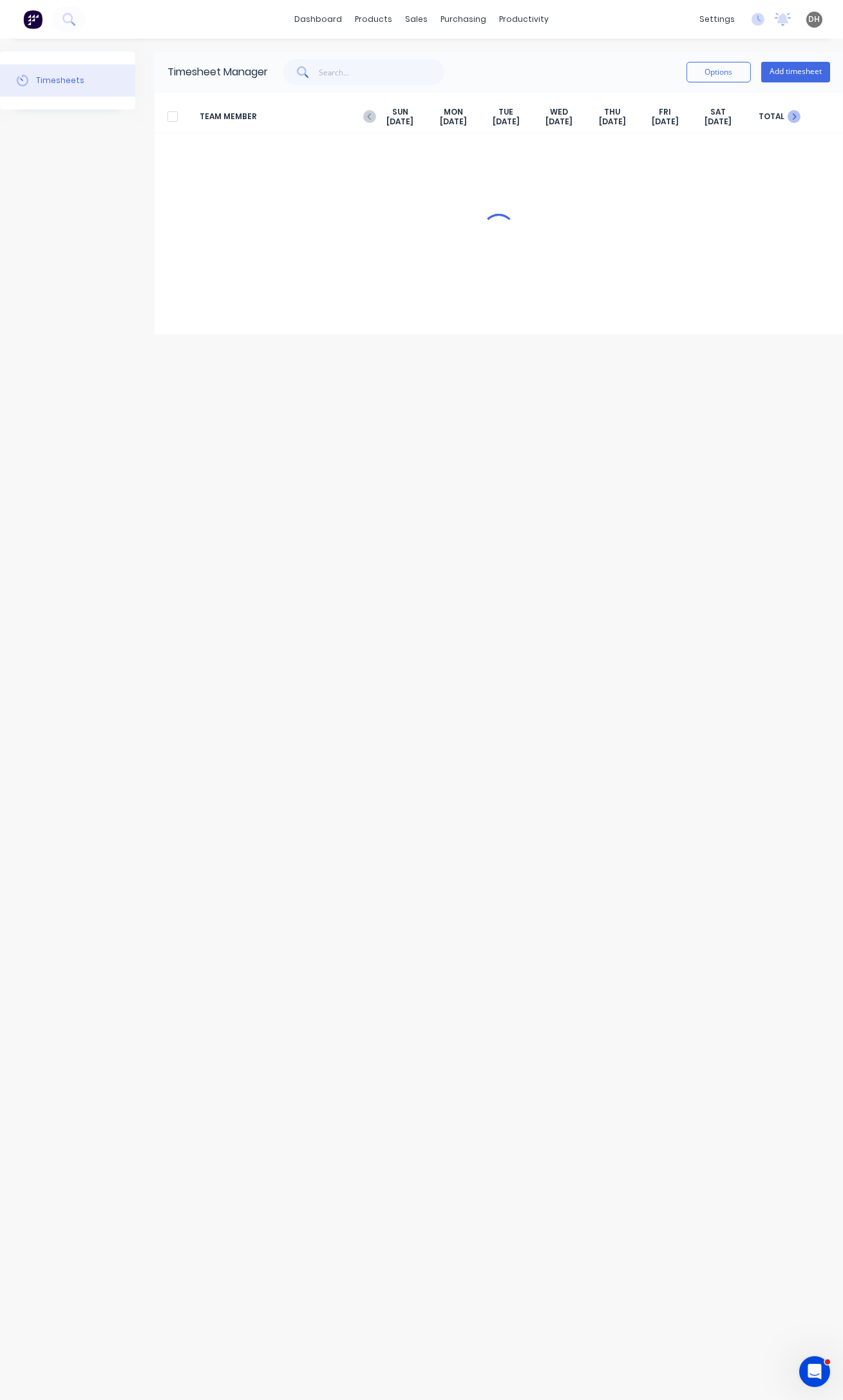
scroll to position [0, 0]
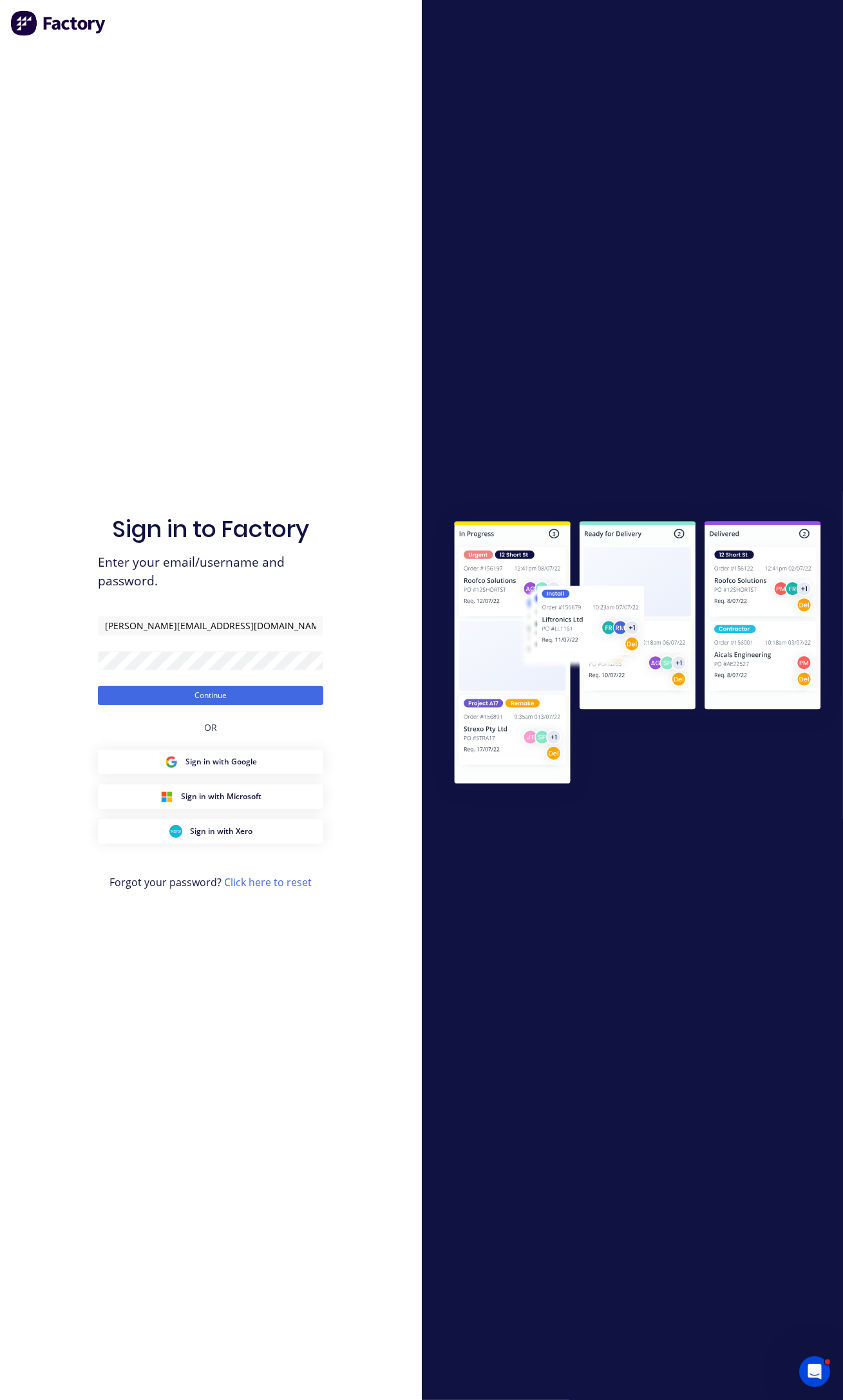
click at [276, 705] on div "Sign in to Factory Enter your email/username and password. [PERSON_NAME][EMAIL_…" at bounding box center [211, 713] width 226 height 1354
click at [220, 695] on button "Continue" at bounding box center [211, 695] width 226 height 19
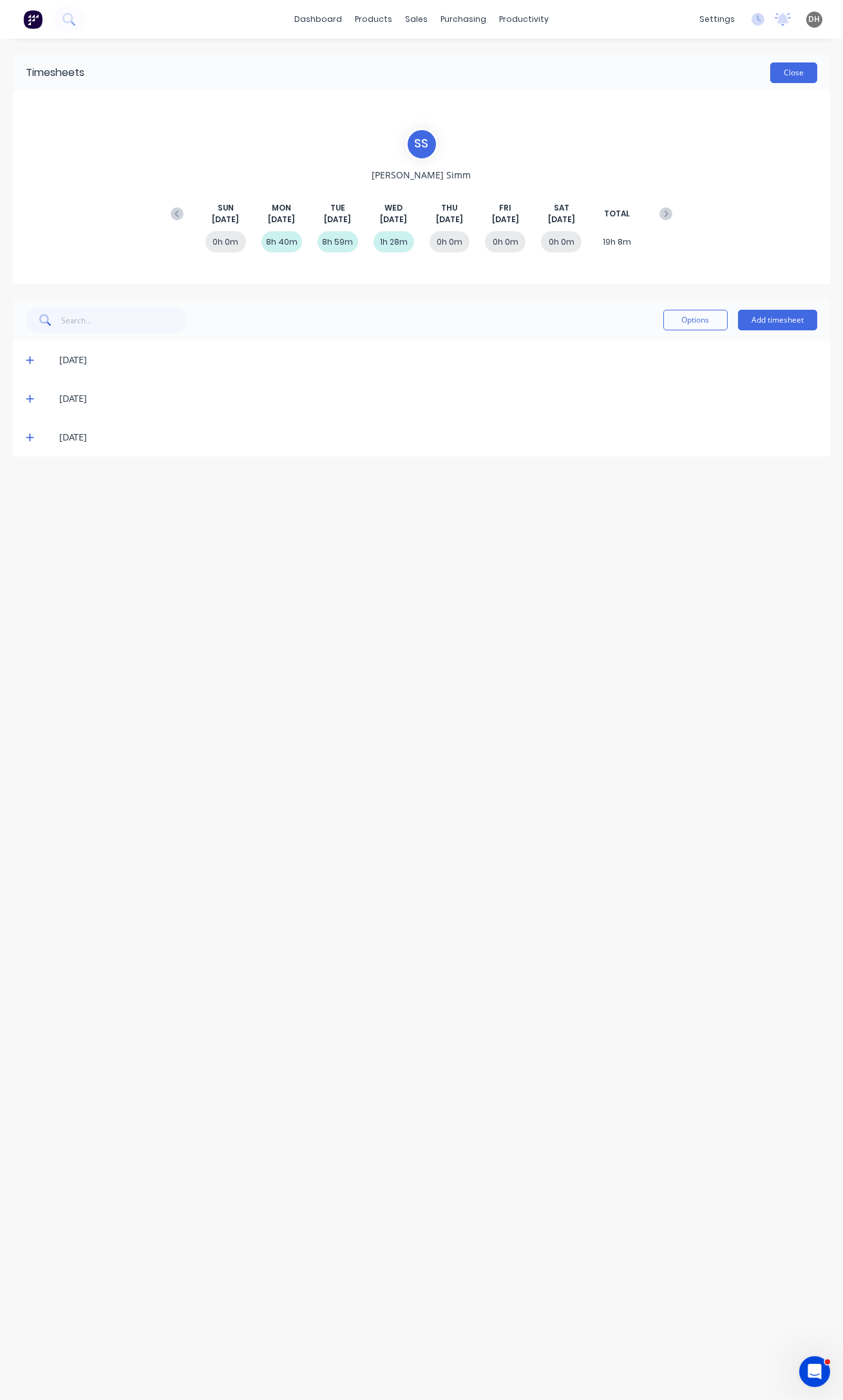
click at [787, 77] on button "Close" at bounding box center [793, 73] width 47 height 21
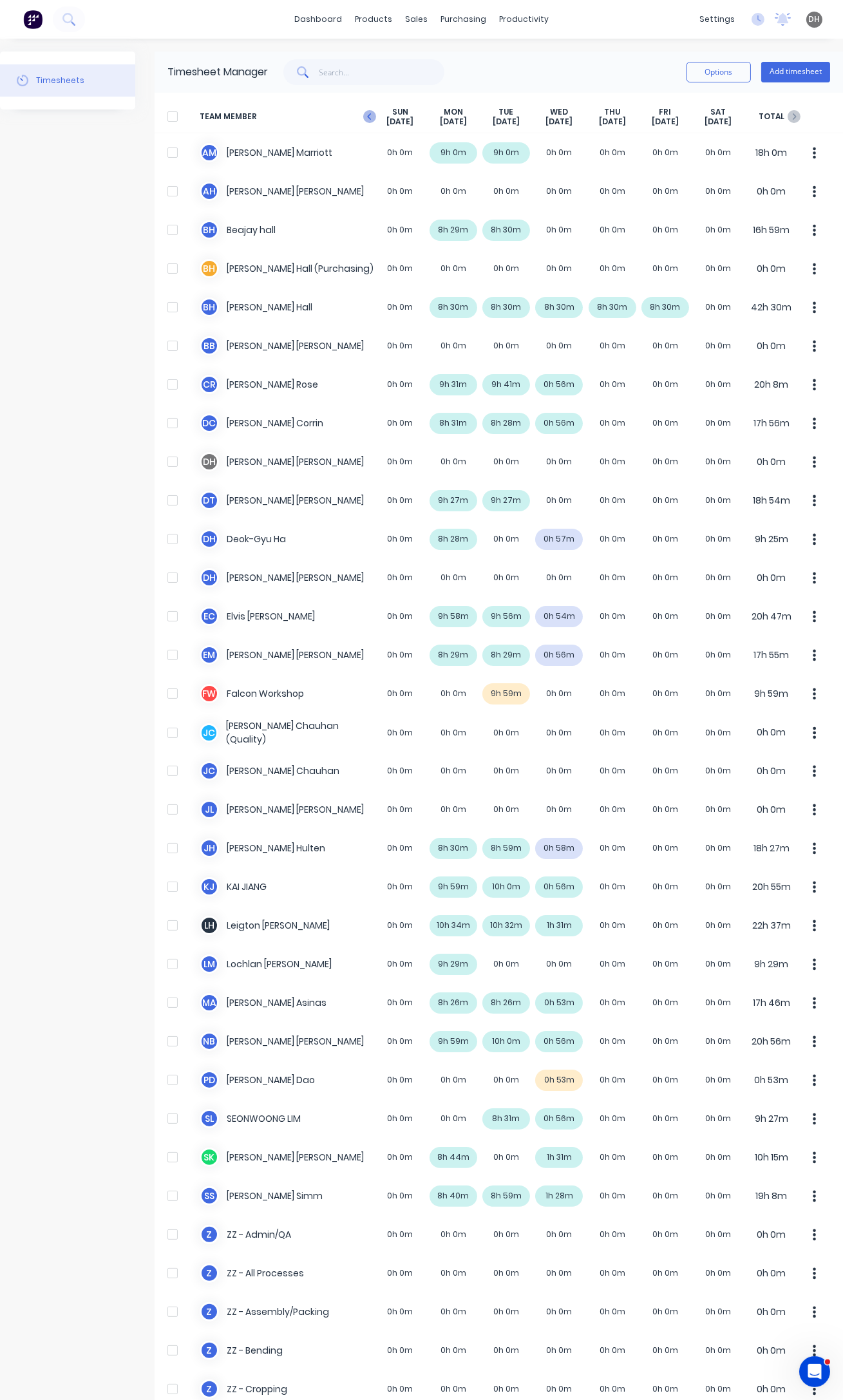
click at [367, 119] on icon "button" at bounding box center [369, 116] width 13 height 13
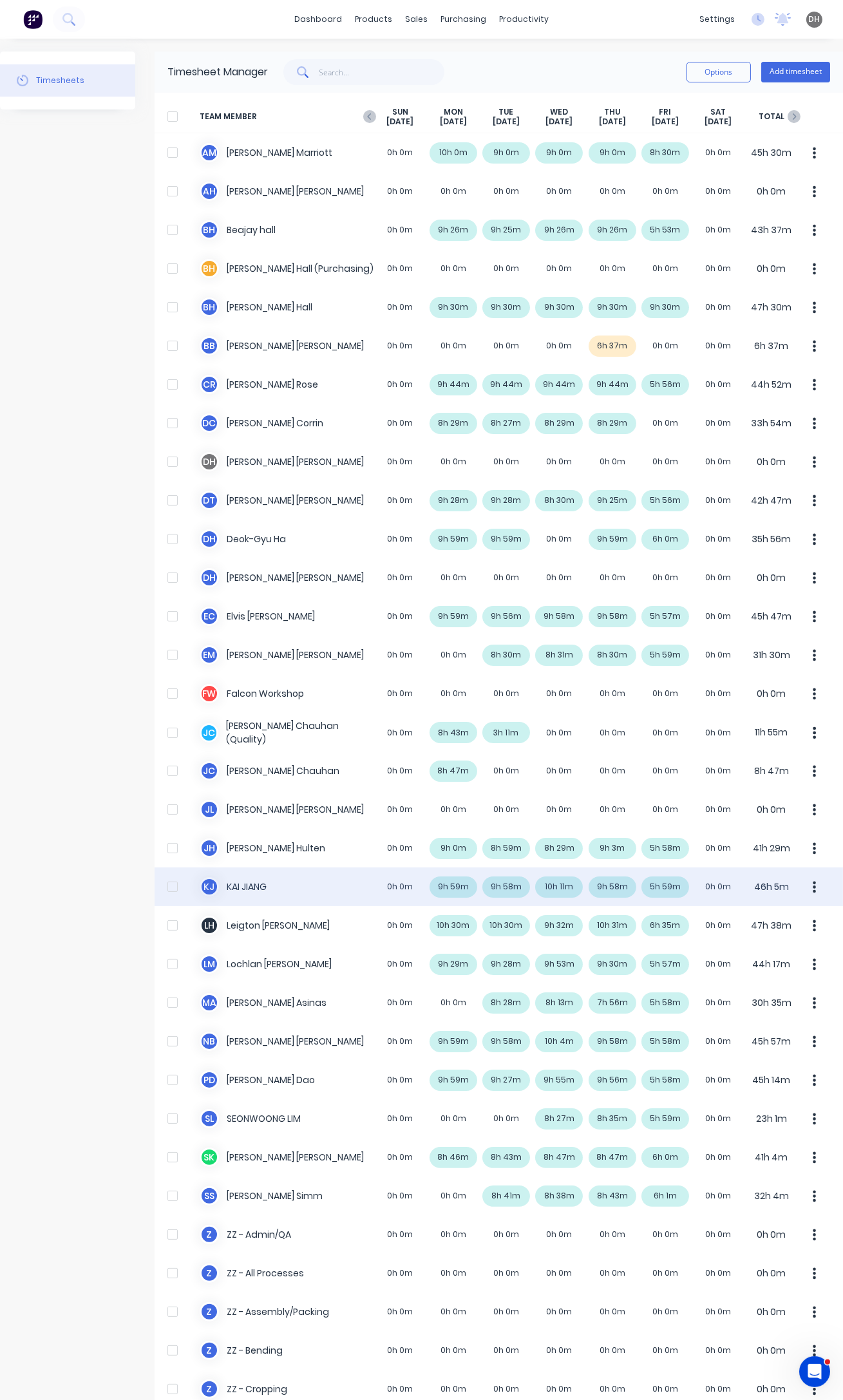
click at [556, 887] on div "K J [PERSON_NAME] 0h 0m 9h 59m 9h 58m 10h 11m 9h 58m 5h 59m 0h 0m 46h 5m" at bounding box center [498, 886] width 688 height 39
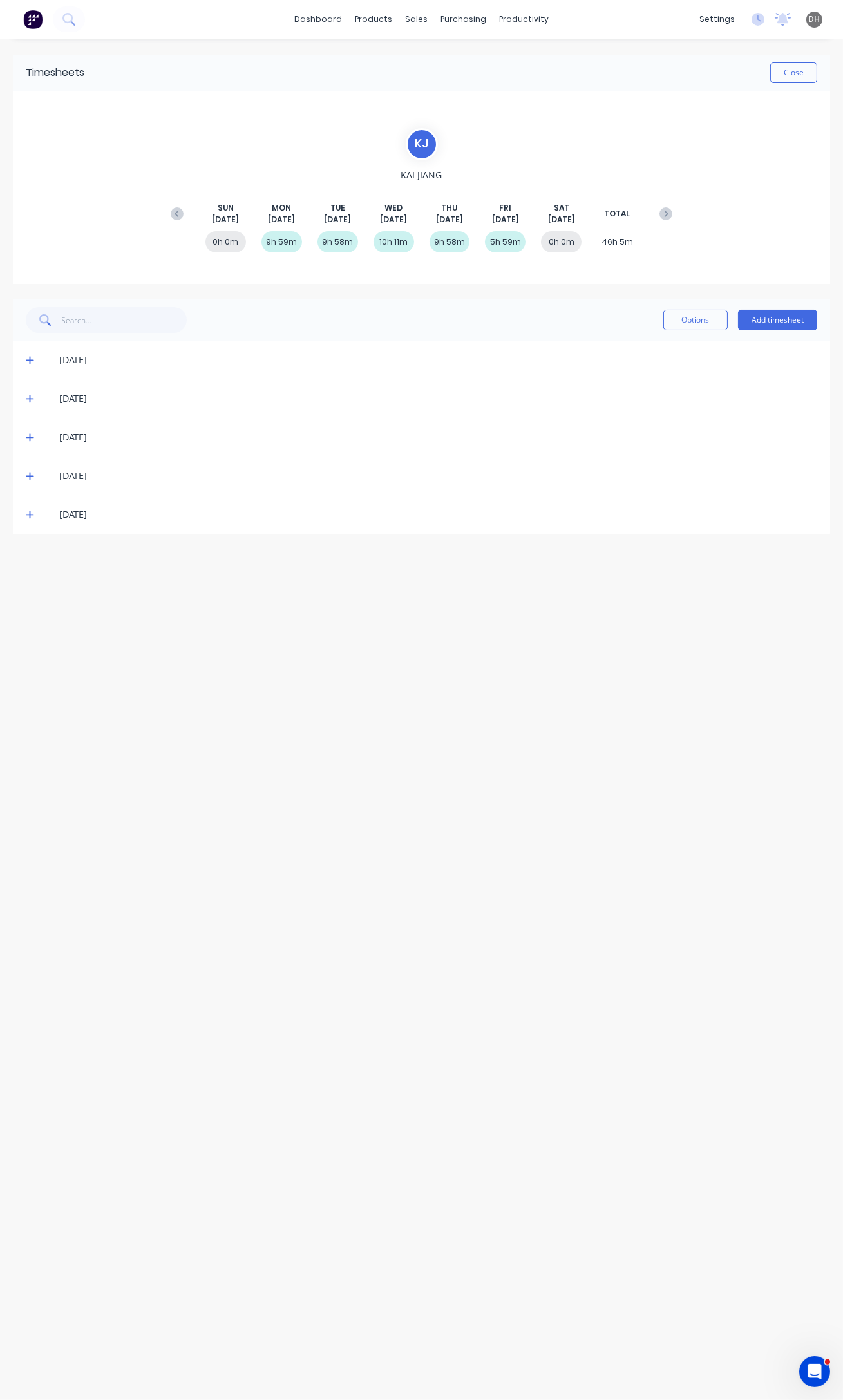
click at [27, 441] on icon at bounding box center [30, 437] width 9 height 9
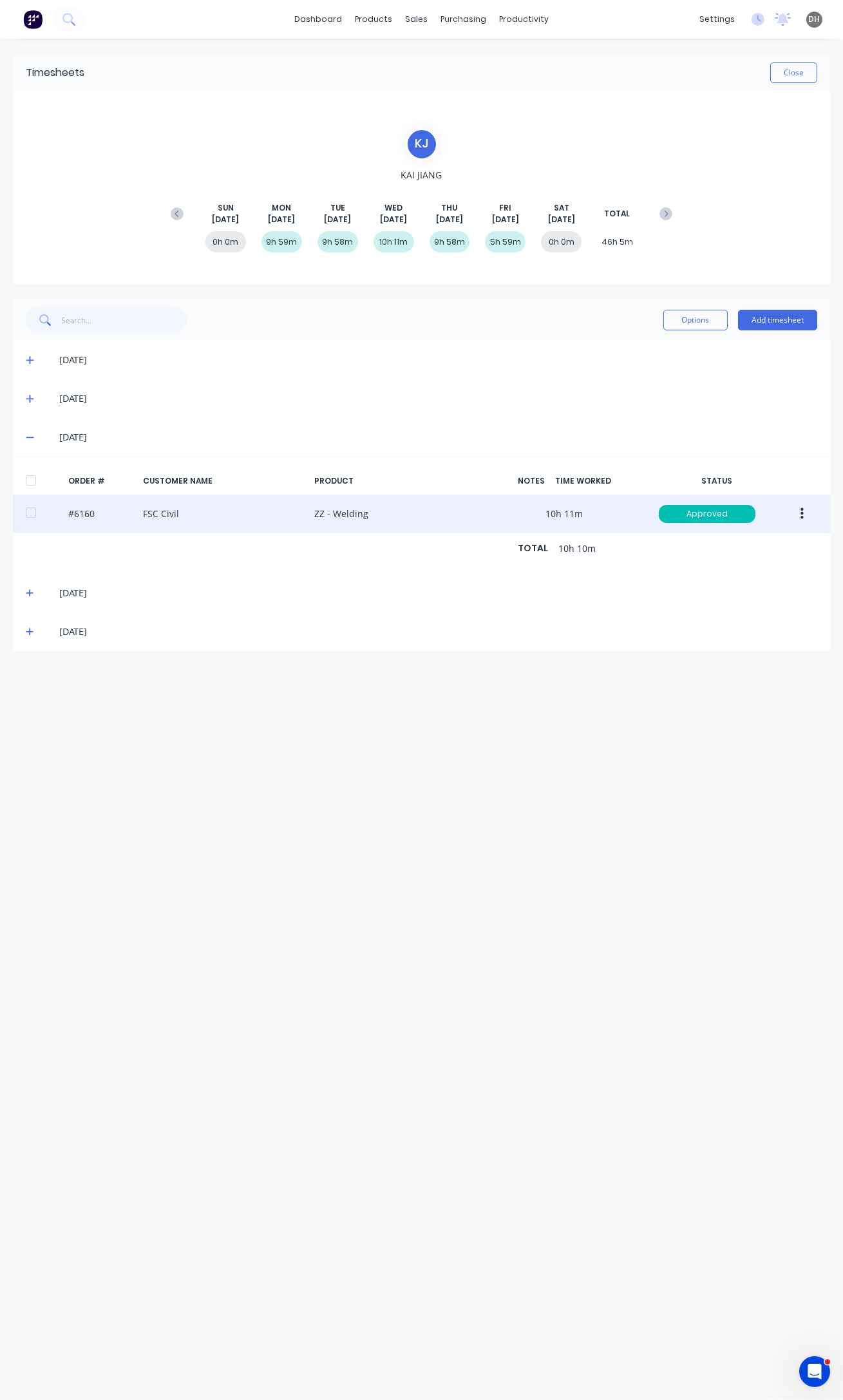
click at [801, 515] on icon "button" at bounding box center [803, 514] width 3 height 14
click at [764, 600] on div "Edit" at bounding box center [755, 599] width 99 height 19
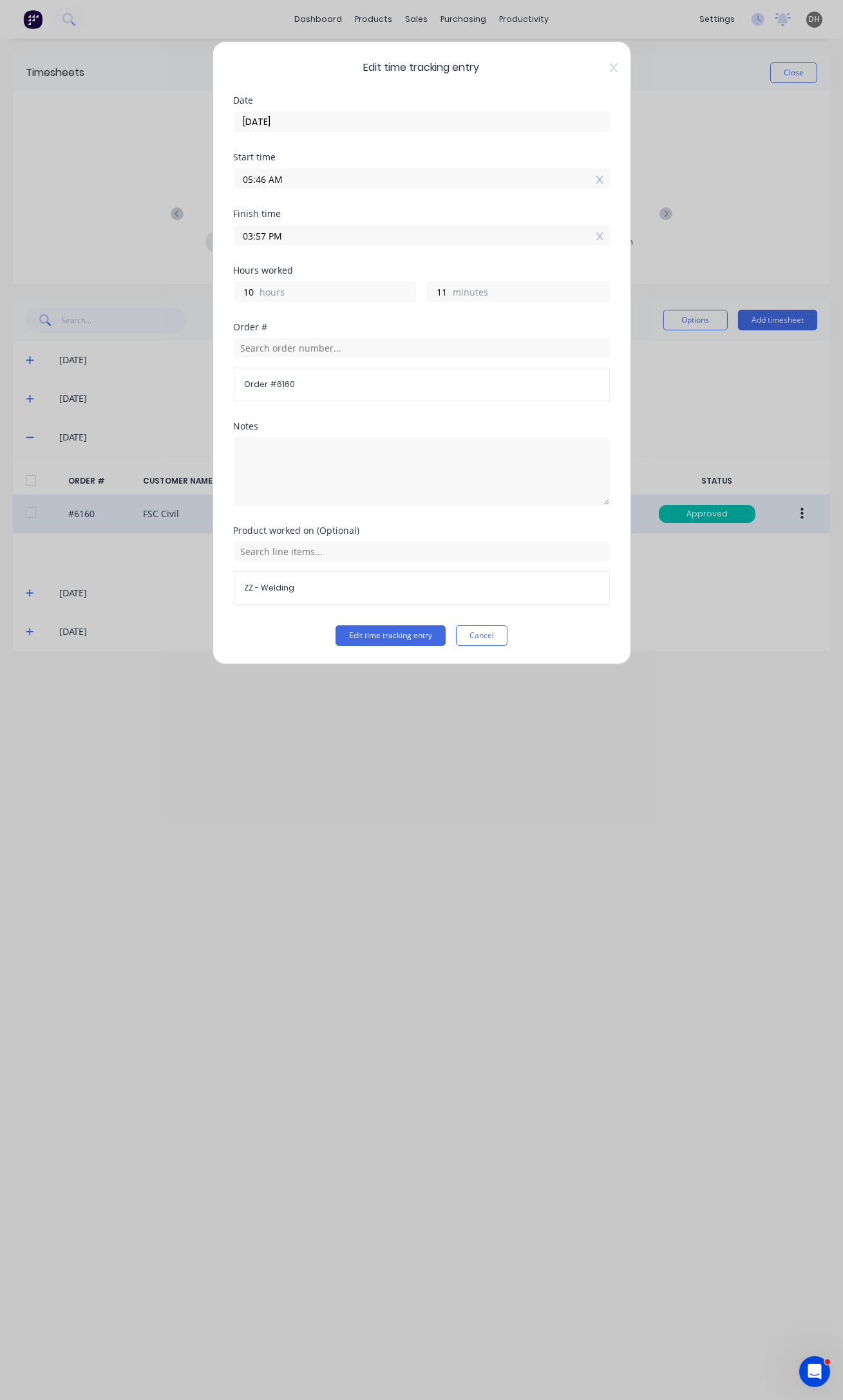
click at [264, 178] on input "05:46 AM" at bounding box center [421, 178] width 375 height 19
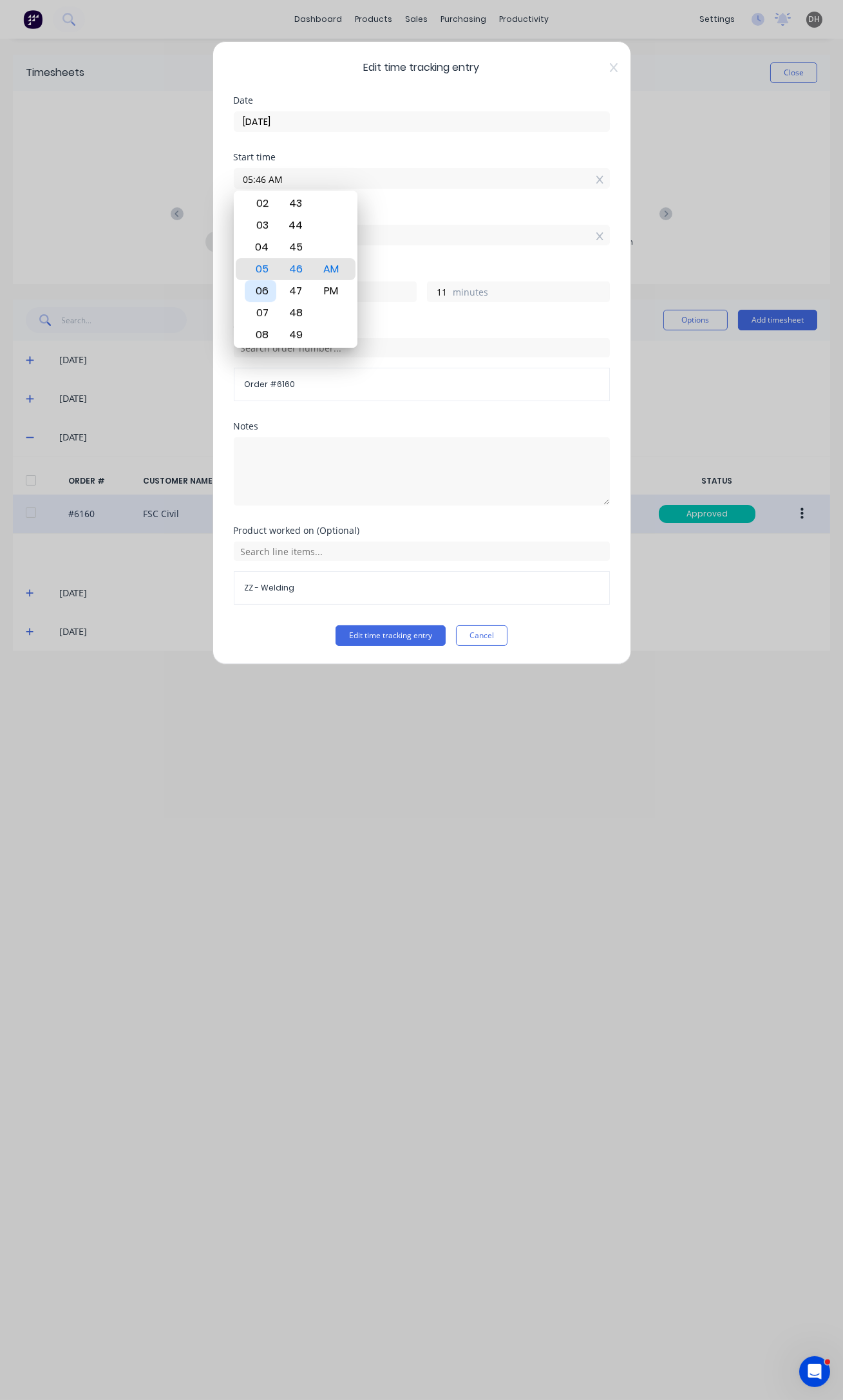
click at [264, 285] on div "06" at bounding box center [260, 290] width 32 height 22
click at [298, 195] on div "00" at bounding box center [295, 203] width 32 height 22
click at [430, 639] on button "Edit time tracking entry" at bounding box center [391, 635] width 110 height 21
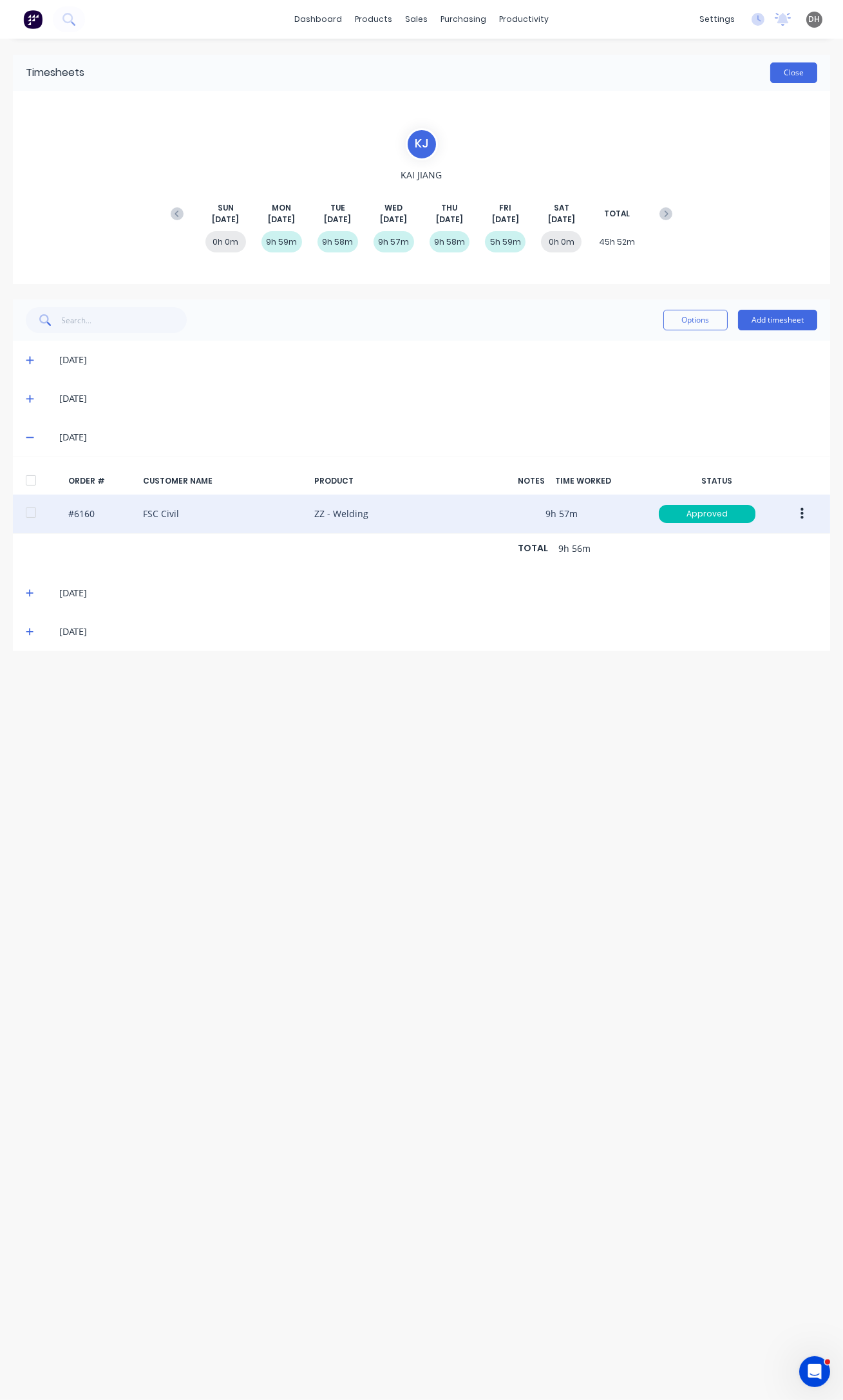
click at [803, 67] on button "Close" at bounding box center [793, 73] width 47 height 21
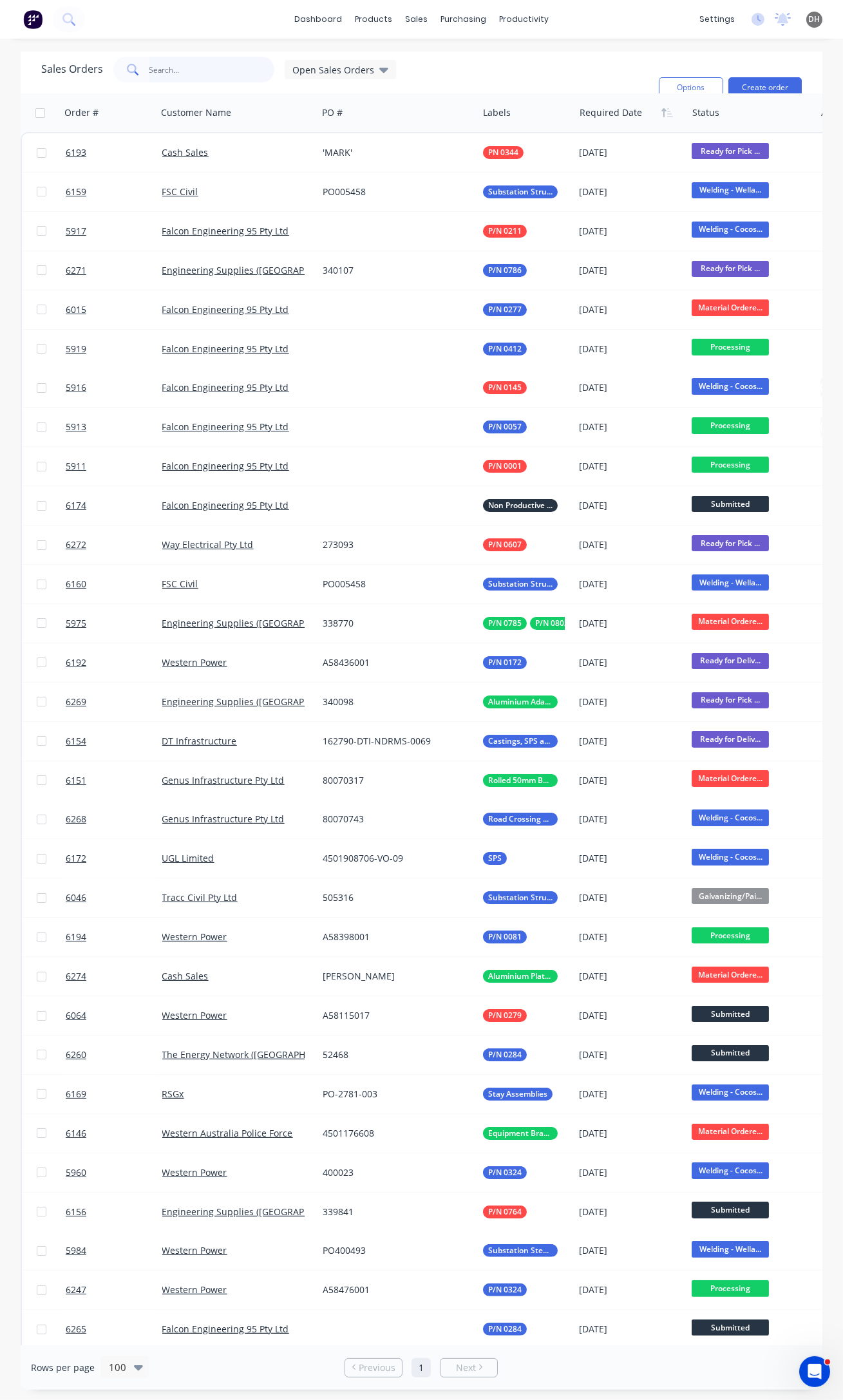
click at [193, 73] on input "text" at bounding box center [212, 70] width 126 height 26
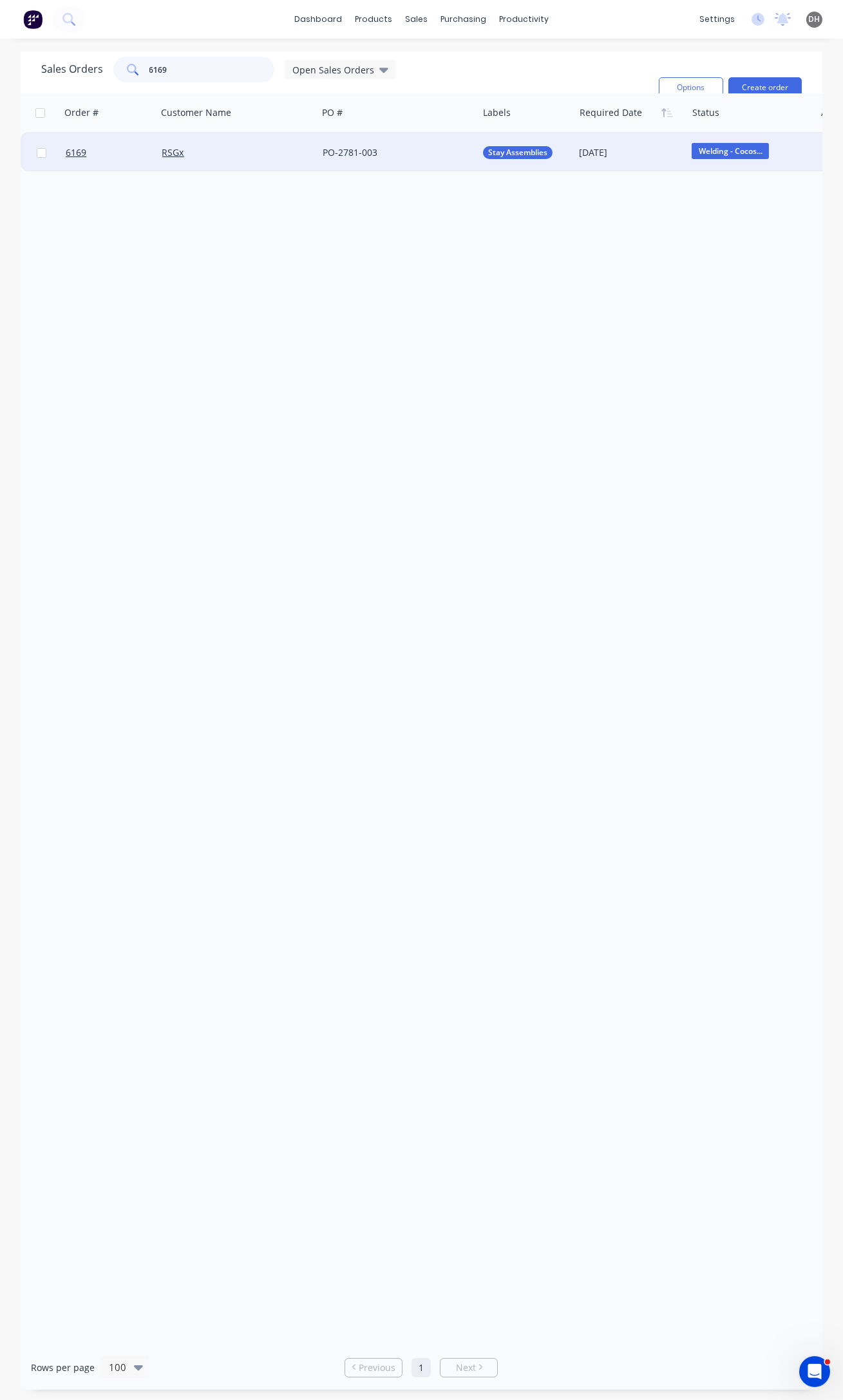
type input "6169"
click at [297, 154] on div "RSGx" at bounding box center [232, 152] width 142 height 13
